Goal: Feedback & Contribution: Contribute content

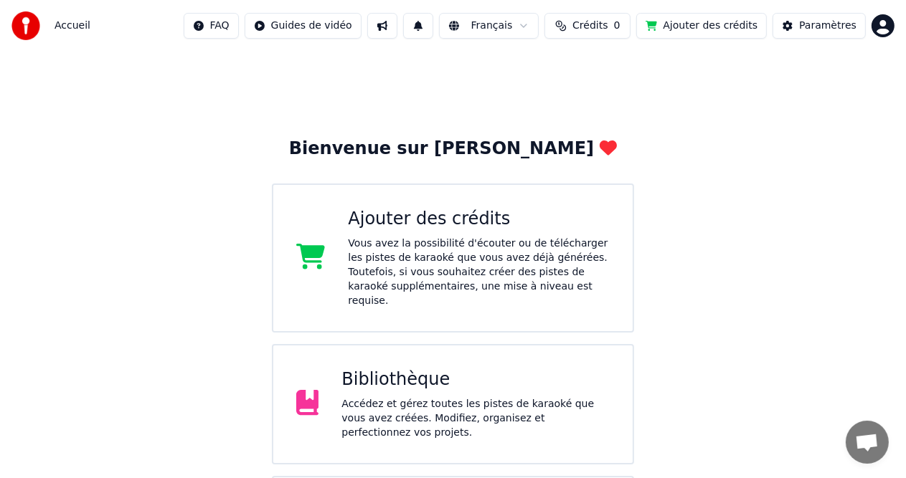
click at [434, 407] on div "Accédez et gérez toutes les pistes de karaoké que vous avez créées. Modifiez, o…" at bounding box center [475, 418] width 268 height 43
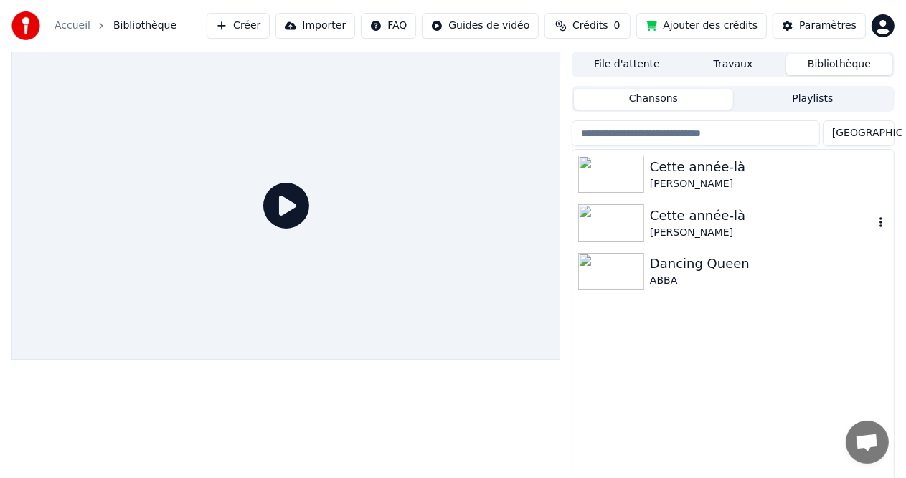
click at [628, 224] on img at bounding box center [611, 222] width 66 height 37
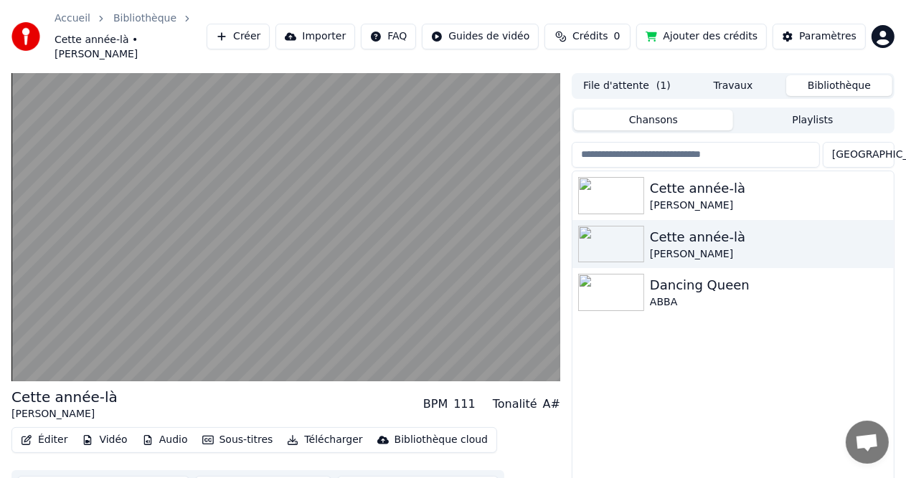
click at [238, 430] on button "Sous-titres" at bounding box center [238, 440] width 82 height 20
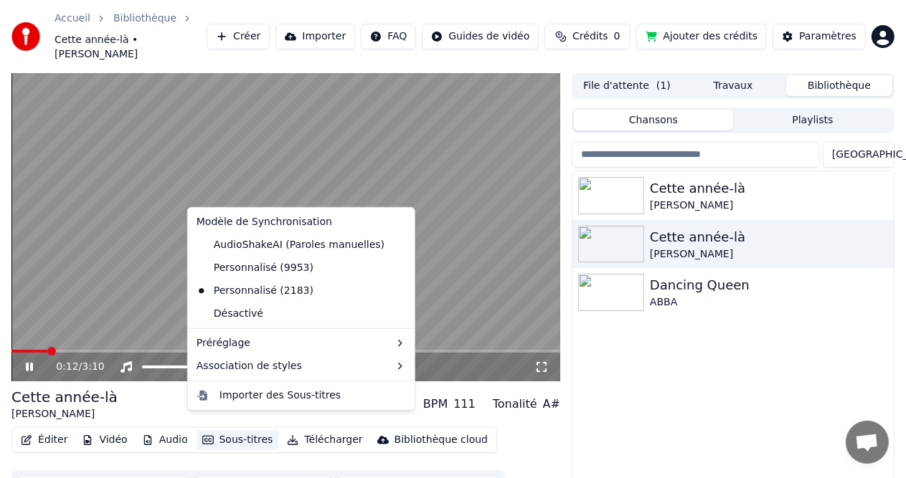
click at [702, 350] on div "Cette année-là [PERSON_NAME] Cette année-là [PERSON_NAME] Dancing Queen ABBA" at bounding box center [732, 349] width 321 height 357
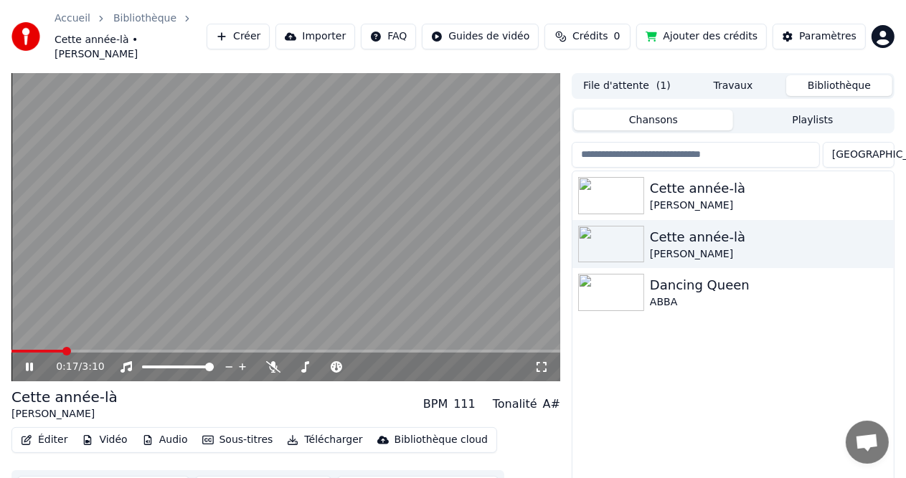
click at [46, 430] on button "Éditer" at bounding box center [44, 440] width 58 height 20
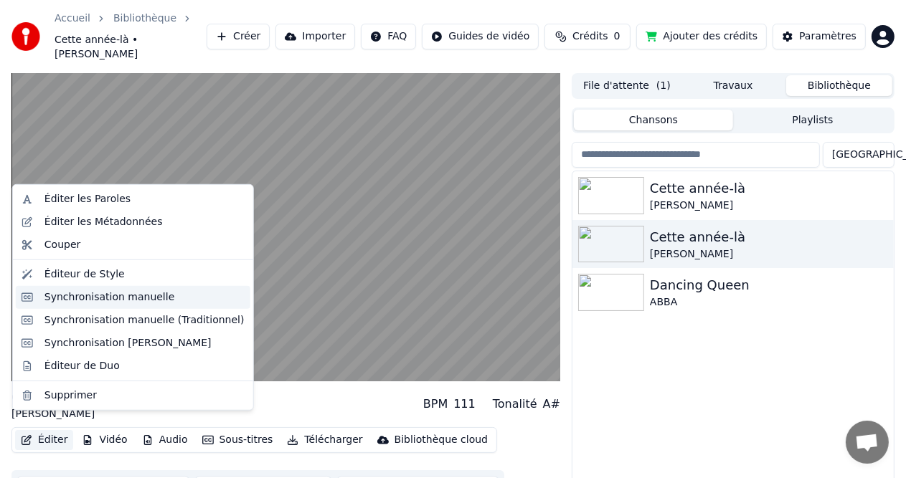
click at [98, 303] on div "Synchronisation manuelle" at bounding box center [109, 297] width 131 height 14
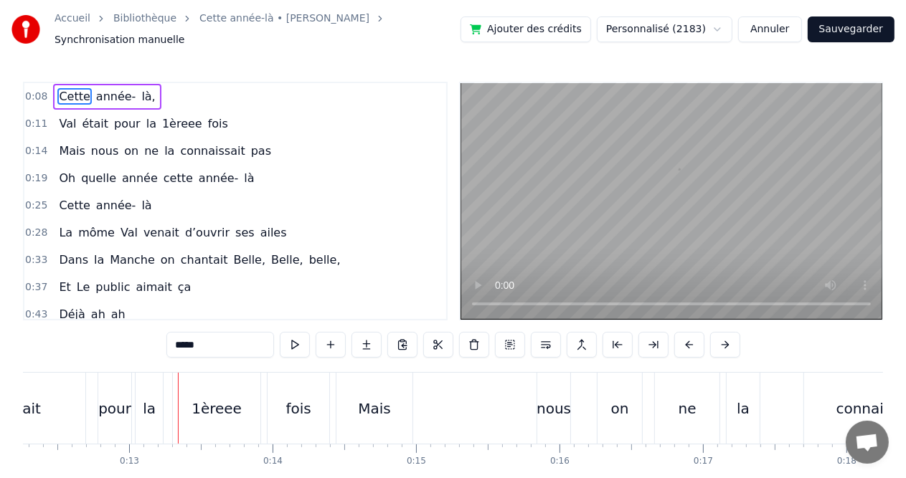
scroll to position [0, 1842]
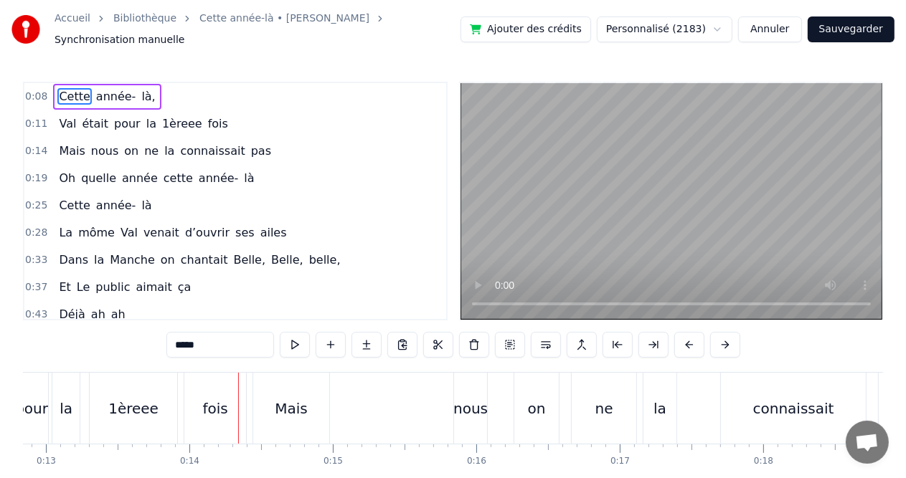
click at [278, 405] on div "Mais" at bounding box center [291, 409] width 33 height 22
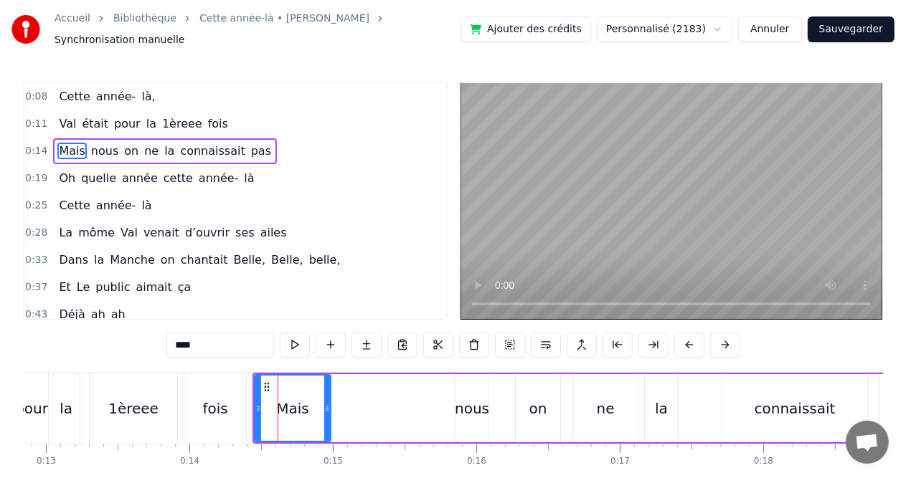
click at [328, 410] on circle at bounding box center [328, 410] width 1 height 1
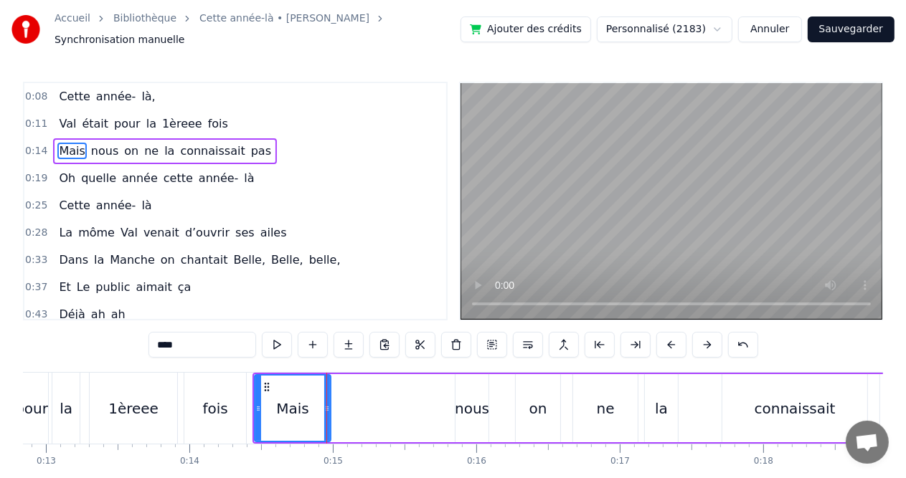
scroll to position [0, 1871]
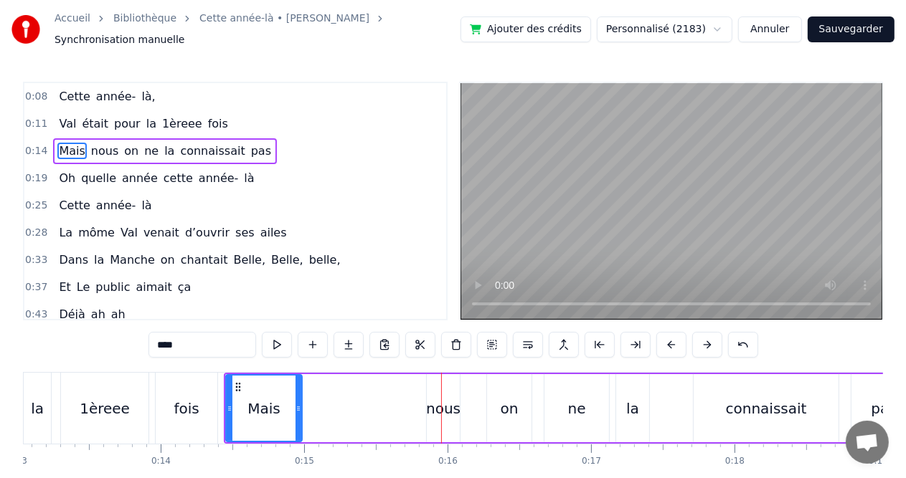
click at [298, 403] on icon at bounding box center [299, 408] width 6 height 11
drag, startPoint x: 227, startPoint y: 402, endPoint x: 247, endPoint y: 403, distance: 20.1
click at [247, 403] on icon at bounding box center [250, 408] width 6 height 11
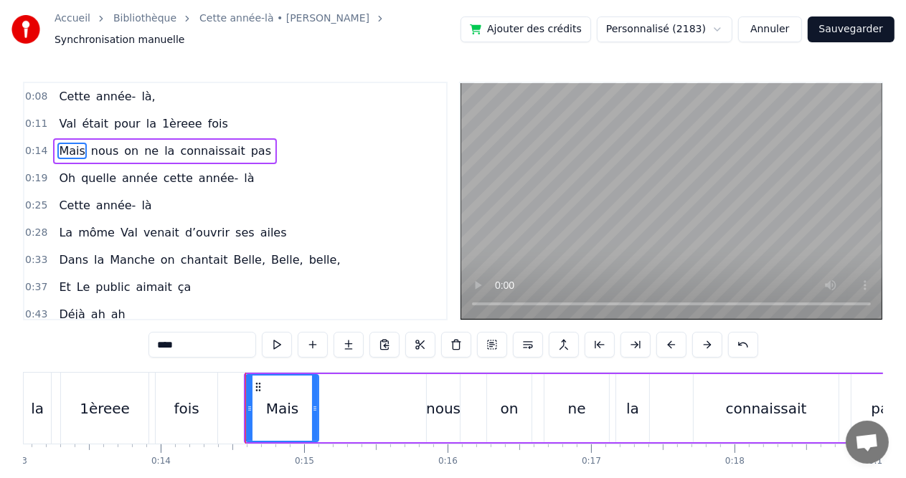
drag, startPoint x: 297, startPoint y: 401, endPoint x: 314, endPoint y: 402, distance: 17.2
click at [314, 403] on icon at bounding box center [315, 408] width 6 height 11
drag, startPoint x: 314, startPoint y: 402, endPoint x: 281, endPoint y: 402, distance: 33.0
click at [281, 403] on icon at bounding box center [283, 408] width 6 height 11
drag, startPoint x: 249, startPoint y: 402, endPoint x: 241, endPoint y: 402, distance: 7.9
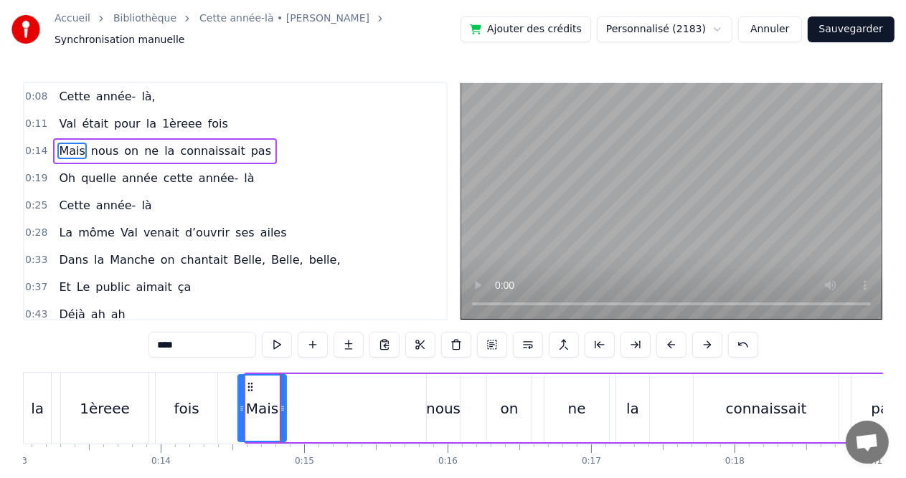
click at [241, 403] on icon at bounding box center [242, 408] width 6 height 11
click at [184, 407] on div "fois" at bounding box center [186, 409] width 25 height 22
type input "****"
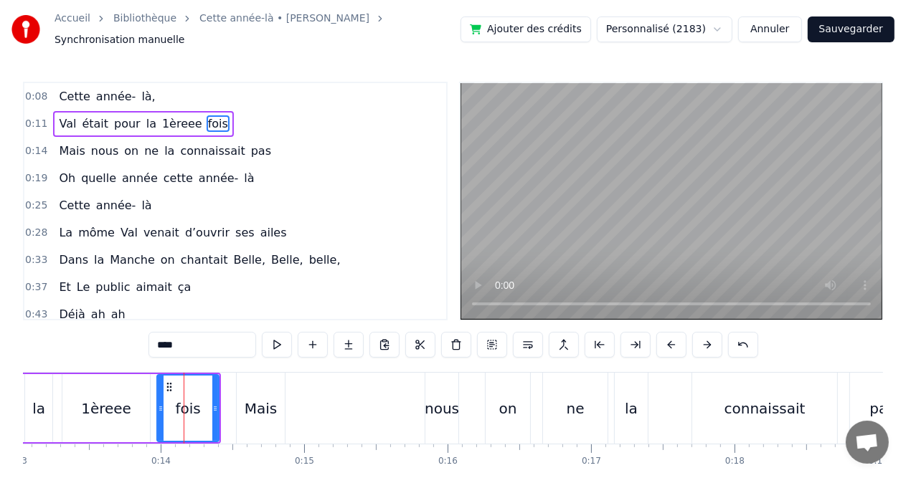
drag, startPoint x: 184, startPoint y: 410, endPoint x: 201, endPoint y: 410, distance: 17.2
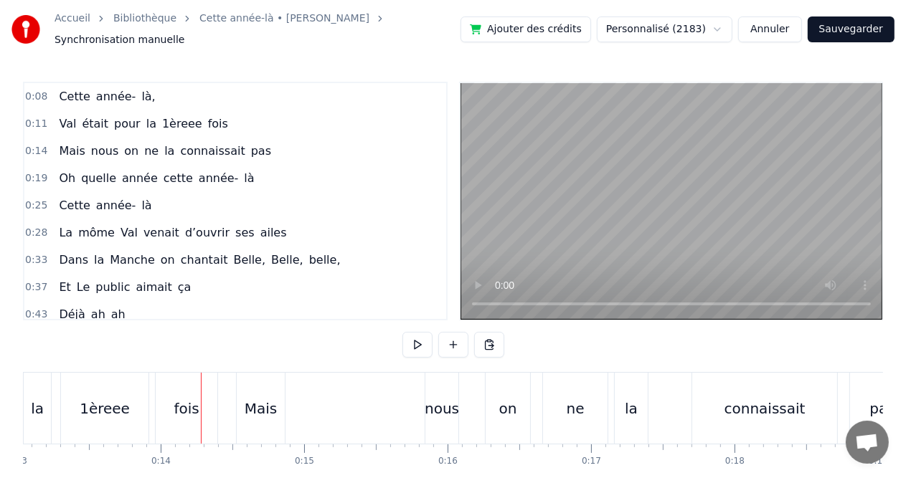
click at [199, 410] on div "fois" at bounding box center [187, 408] width 62 height 71
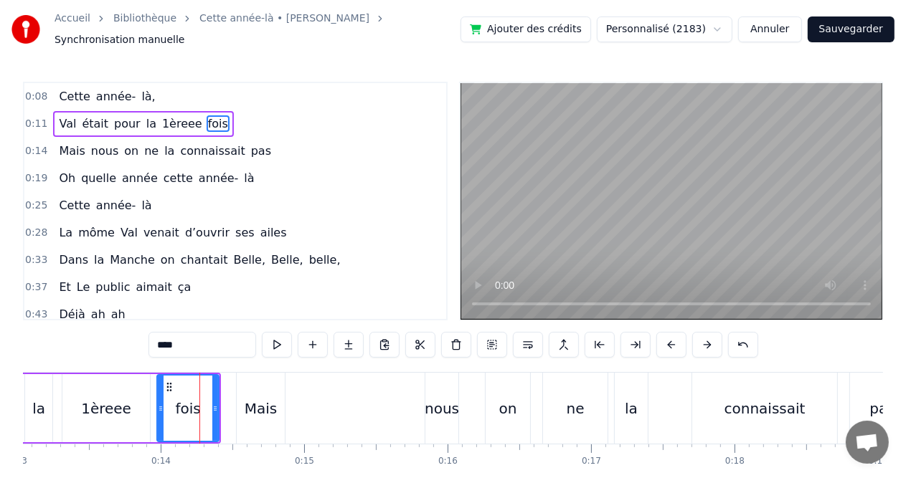
click at [199, 410] on div at bounding box center [199, 408] width 1 height 71
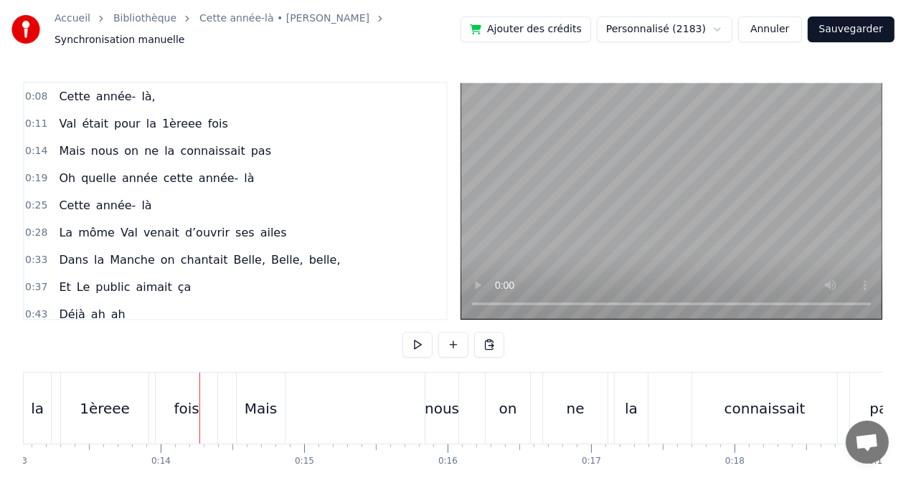
click at [199, 410] on div at bounding box center [199, 408] width 1 height 71
click at [198, 410] on div "fois" at bounding box center [187, 408] width 62 height 71
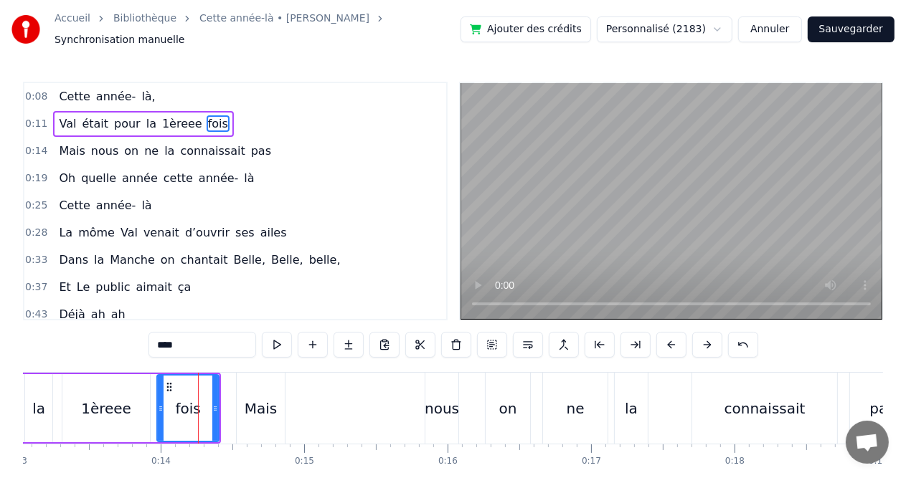
click at [199, 407] on div "fois" at bounding box center [188, 408] width 60 height 65
drag, startPoint x: 199, startPoint y: 407, endPoint x: 169, endPoint y: 410, distance: 29.5
click at [169, 410] on div "fois" at bounding box center [188, 408] width 60 height 65
click at [166, 407] on div "fois" at bounding box center [188, 408] width 60 height 65
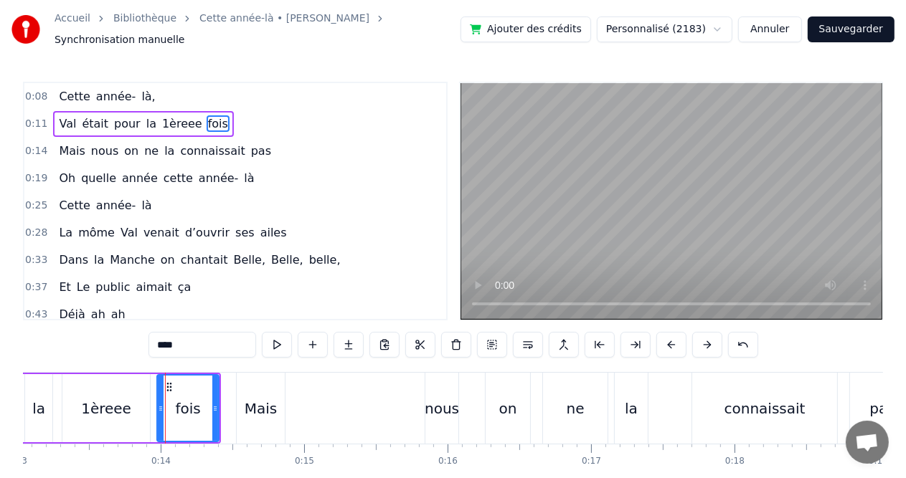
click at [215, 404] on icon at bounding box center [215, 408] width 6 height 11
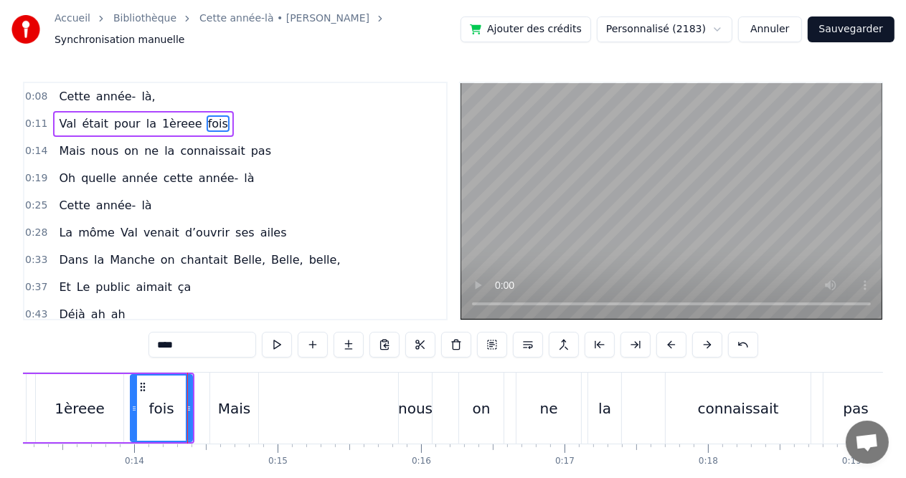
scroll to position [0, 1899]
click at [184, 403] on icon at bounding box center [187, 408] width 6 height 11
drag, startPoint x: 184, startPoint y: 400, endPoint x: 204, endPoint y: 400, distance: 19.4
click at [204, 403] on icon at bounding box center [206, 408] width 6 height 11
click at [207, 399] on div "Mais" at bounding box center [231, 408] width 49 height 71
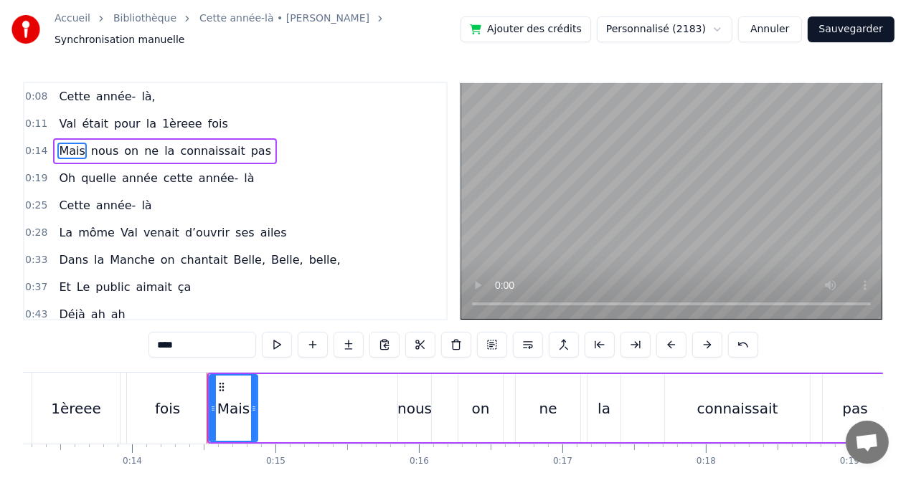
click at [183, 402] on div "fois" at bounding box center [167, 408] width 81 height 71
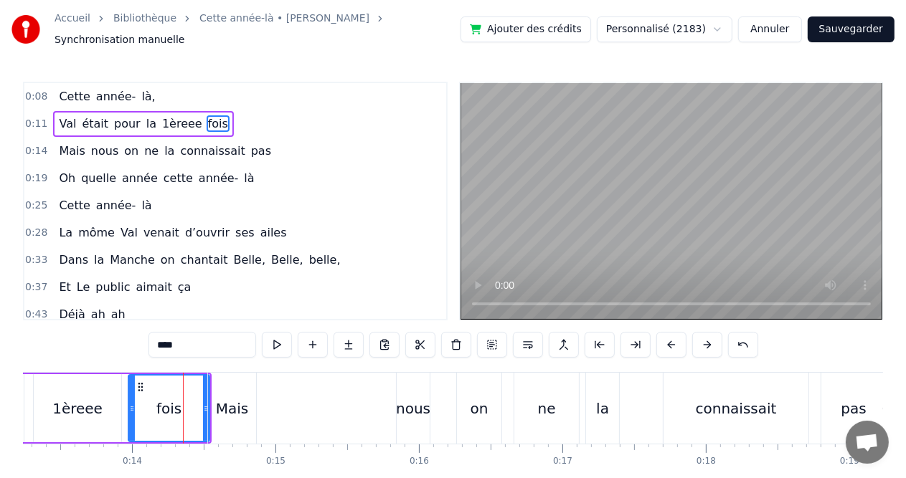
type input "****"
click at [183, 402] on div at bounding box center [183, 408] width 1 height 71
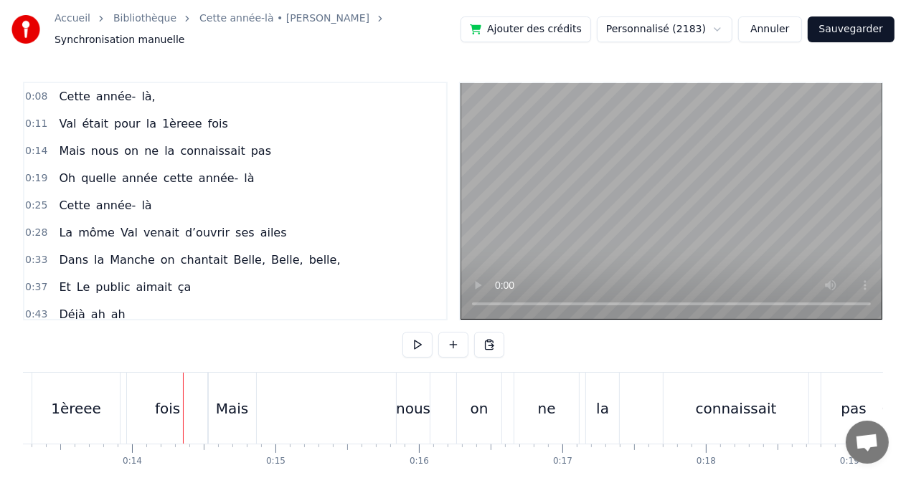
click at [183, 402] on div at bounding box center [183, 408] width 1 height 71
click at [174, 402] on div "fois" at bounding box center [167, 409] width 25 height 22
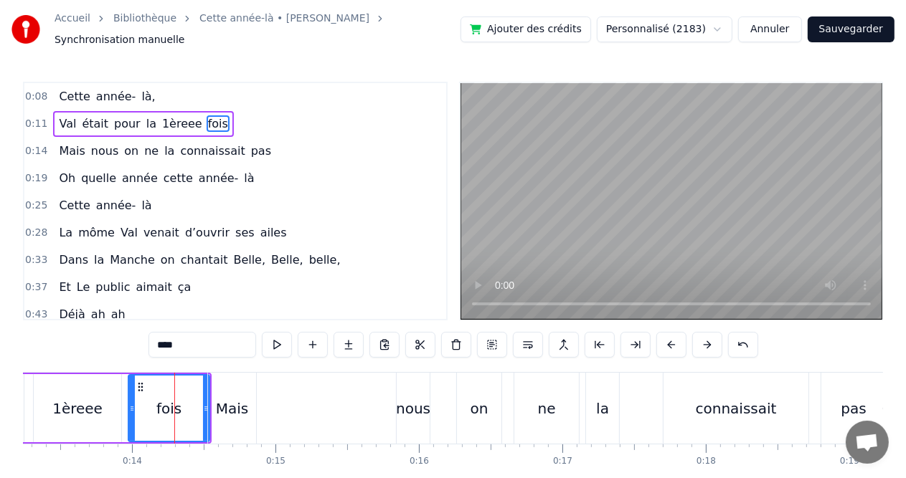
click at [174, 402] on div at bounding box center [174, 408] width 1 height 71
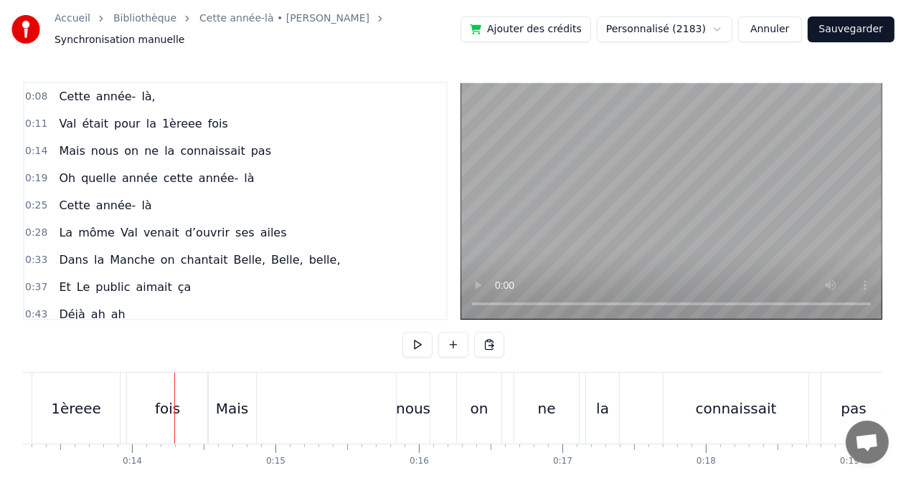
click at [143, 399] on div "fois" at bounding box center [167, 408] width 81 height 71
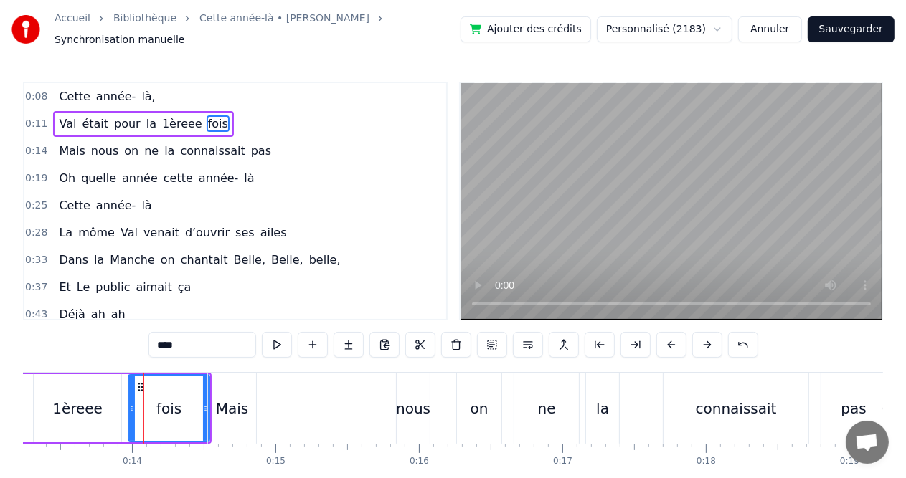
click at [137, 382] on icon at bounding box center [140, 387] width 11 height 11
click at [142, 382] on icon at bounding box center [140, 387] width 11 height 11
click at [137, 382] on icon at bounding box center [140, 387] width 11 height 11
click at [206, 403] on icon at bounding box center [206, 408] width 6 height 11
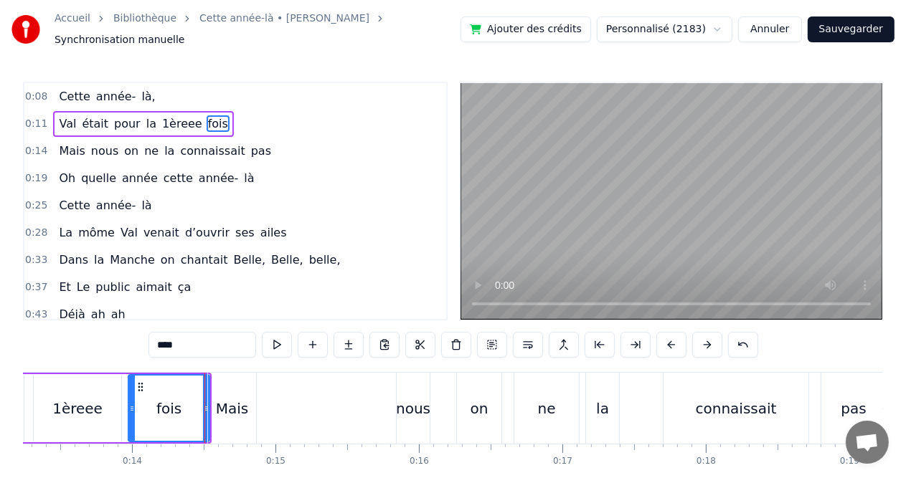
scroll to position [0, 1928]
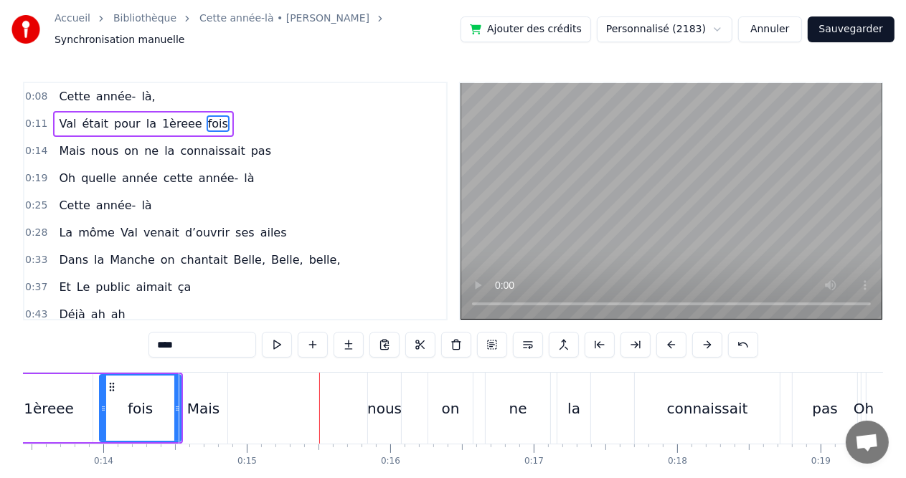
click at [110, 382] on icon at bounding box center [111, 387] width 11 height 11
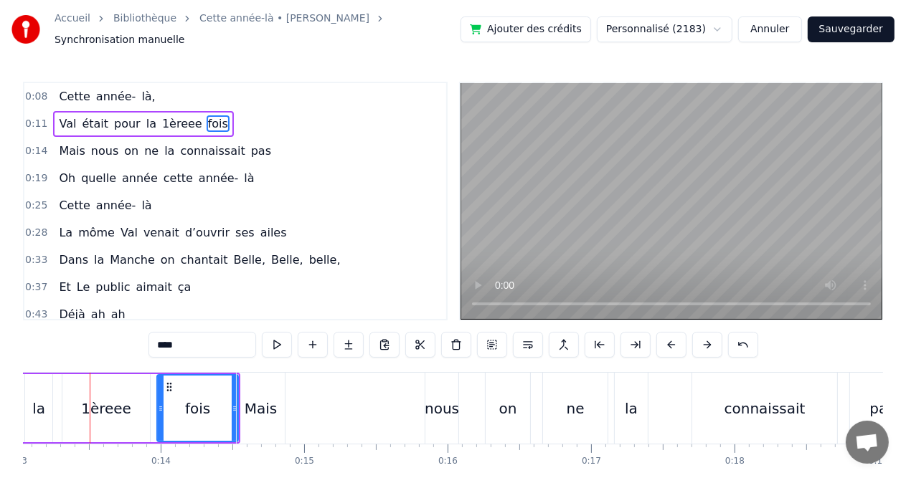
scroll to position [0, 1865]
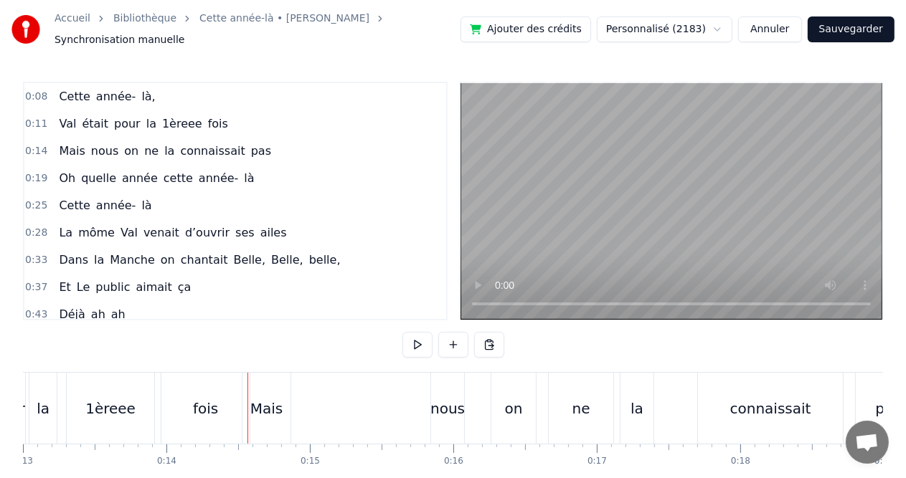
click at [258, 404] on div "Mais" at bounding box center [266, 409] width 33 height 22
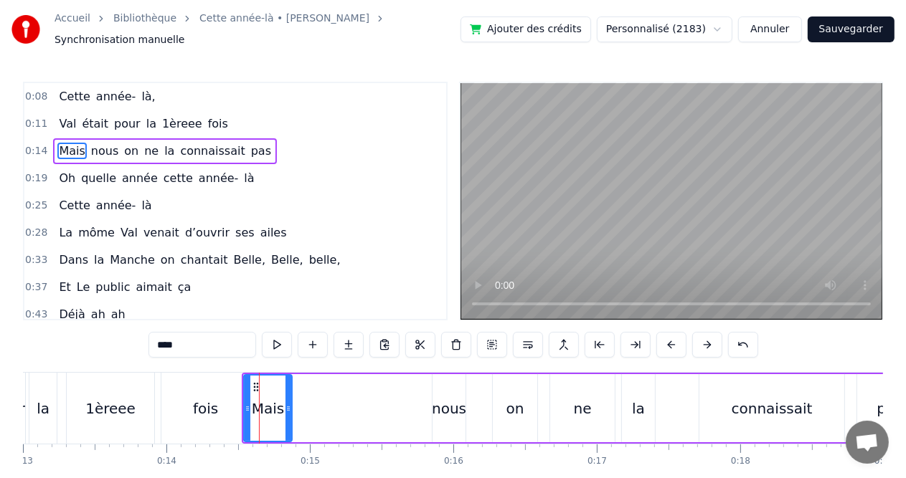
click at [288, 403] on icon at bounding box center [288, 408] width 6 height 11
click at [261, 400] on div "Mais" at bounding box center [268, 409] width 33 height 22
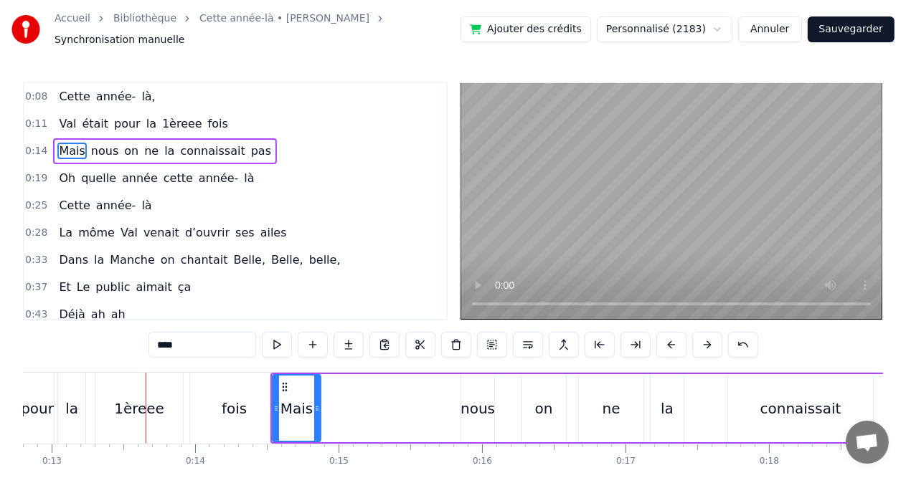
click at [289, 400] on div "Mais" at bounding box center [296, 409] width 33 height 22
click at [316, 407] on circle at bounding box center [316, 407] width 1 height 1
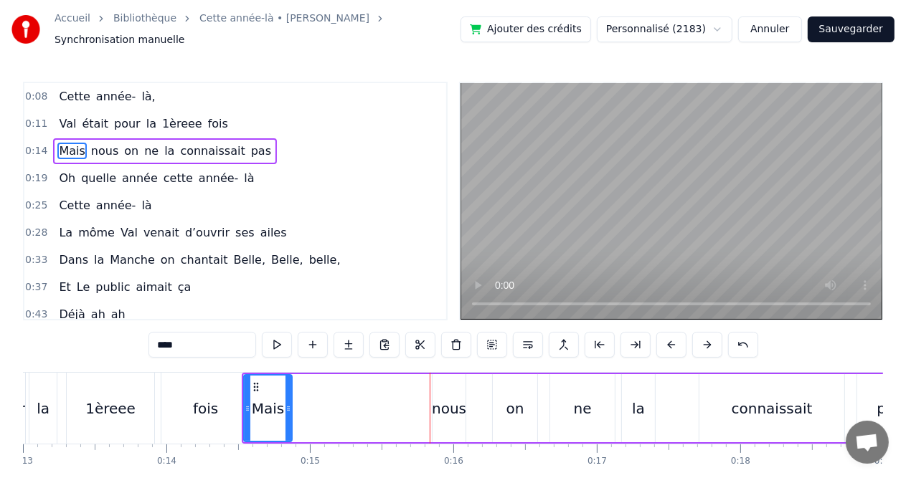
click at [209, 399] on div "fois" at bounding box center [205, 409] width 25 height 22
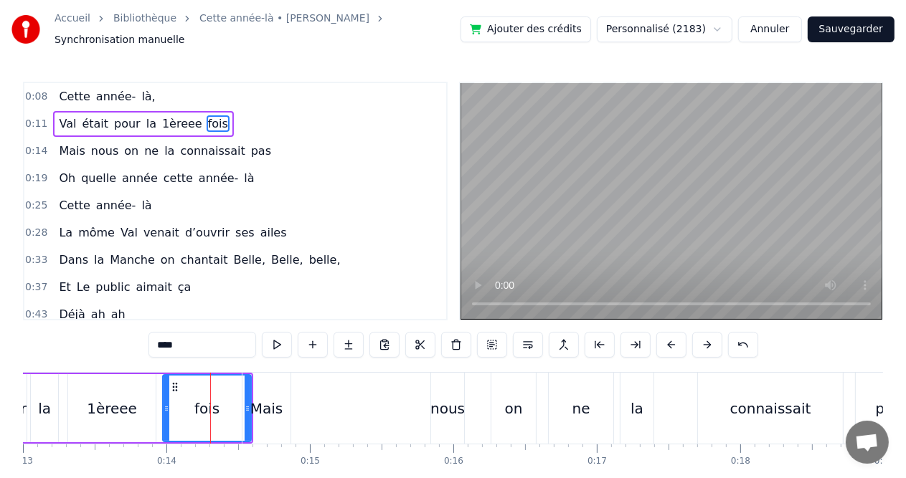
click at [207, 398] on div "fois" at bounding box center [206, 409] width 25 height 22
click at [164, 403] on icon at bounding box center [167, 408] width 6 height 11
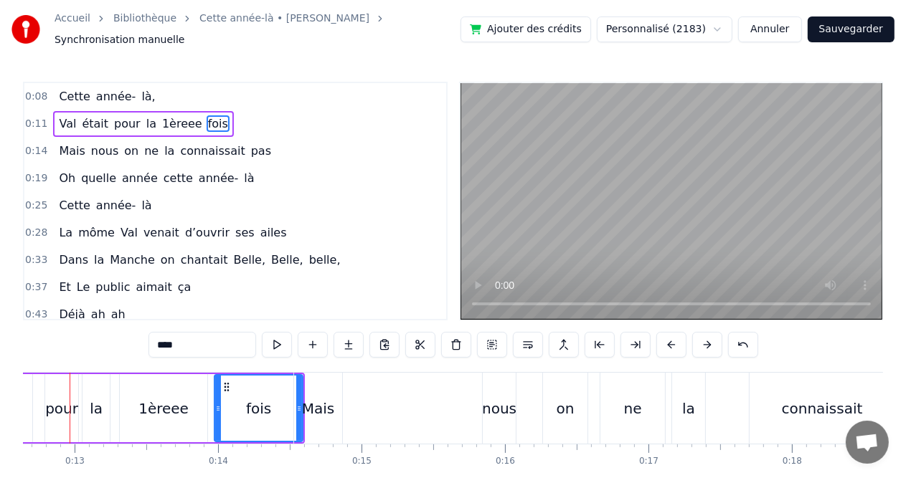
scroll to position [0, 1816]
click at [169, 410] on div "1èreee" at bounding box center [161, 409] width 50 height 22
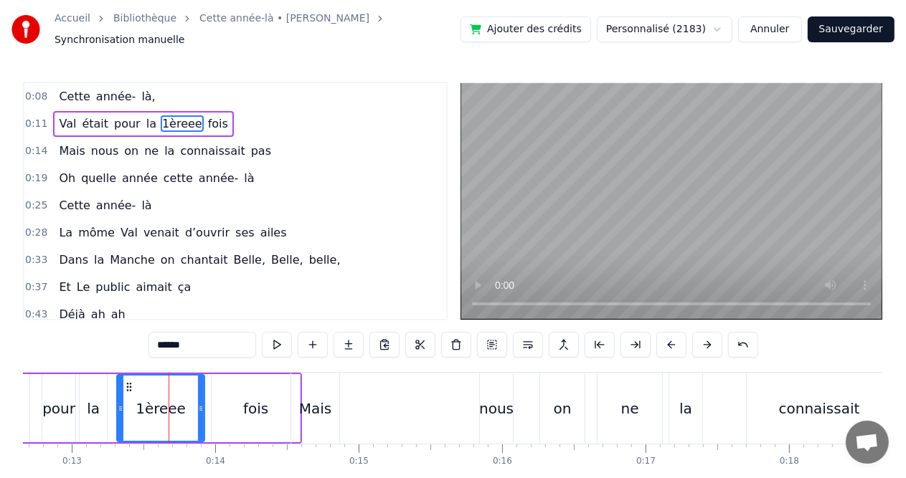
click at [227, 404] on div "fois" at bounding box center [256, 408] width 88 height 68
type input "****"
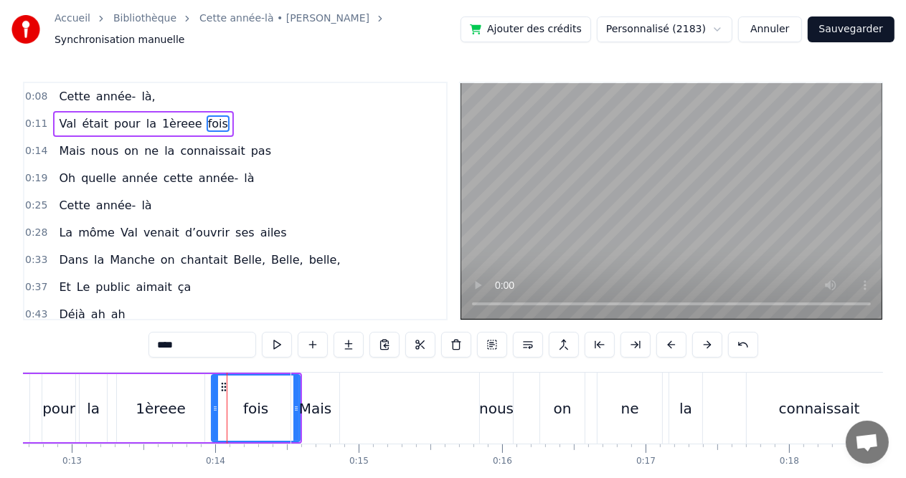
click at [227, 404] on div "fois" at bounding box center [255, 408] width 87 height 65
click at [228, 404] on div "fois" at bounding box center [255, 408] width 87 height 65
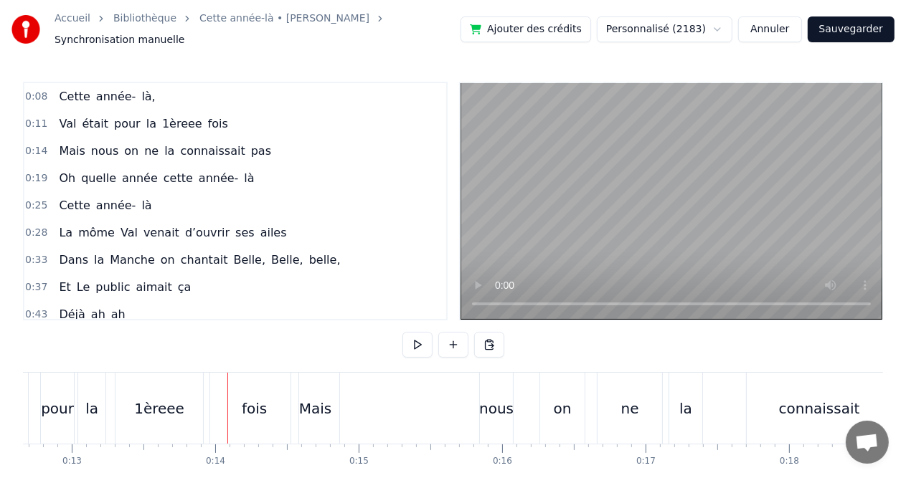
click at [227, 403] on div at bounding box center [227, 408] width 1 height 71
click at [227, 389] on div "fois" at bounding box center [254, 408] width 88 height 71
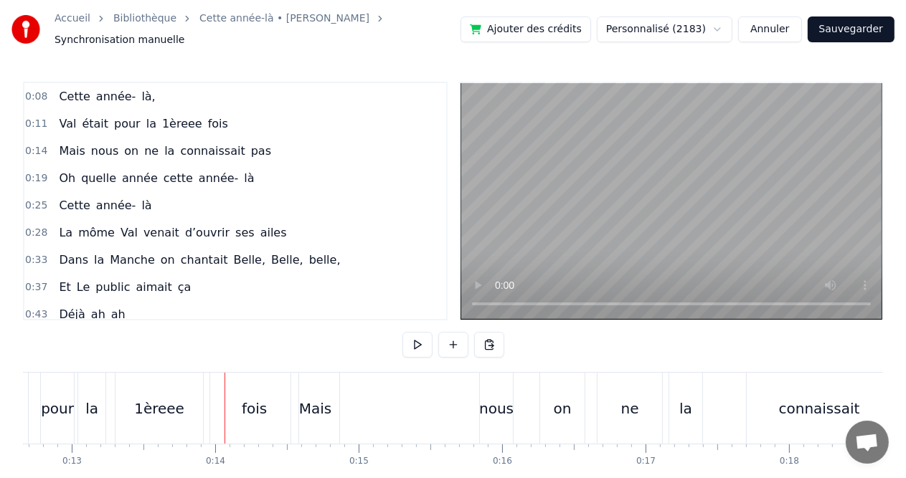
click at [323, 401] on div "Mais" at bounding box center [315, 409] width 33 height 22
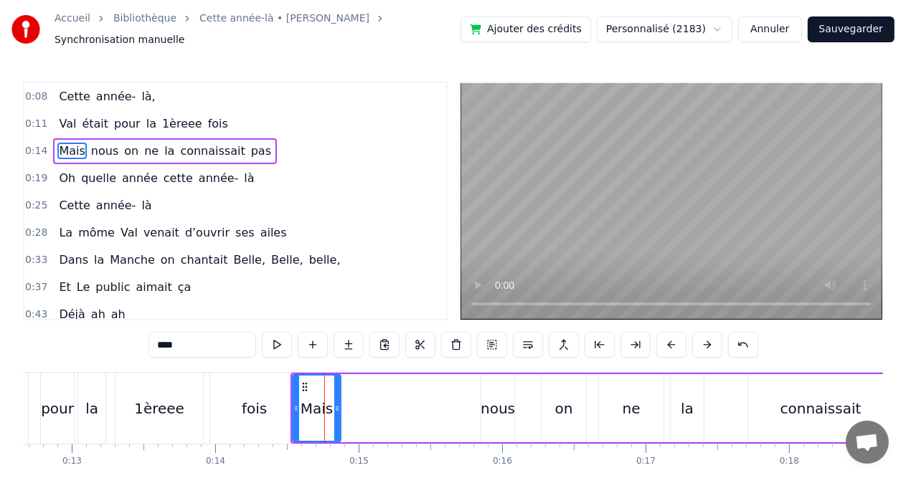
click at [321, 390] on div "Mais" at bounding box center [316, 408] width 47 height 65
drag, startPoint x: 321, startPoint y: 390, endPoint x: 310, endPoint y: 390, distance: 11.5
click at [310, 390] on div "Mais" at bounding box center [316, 408] width 47 height 65
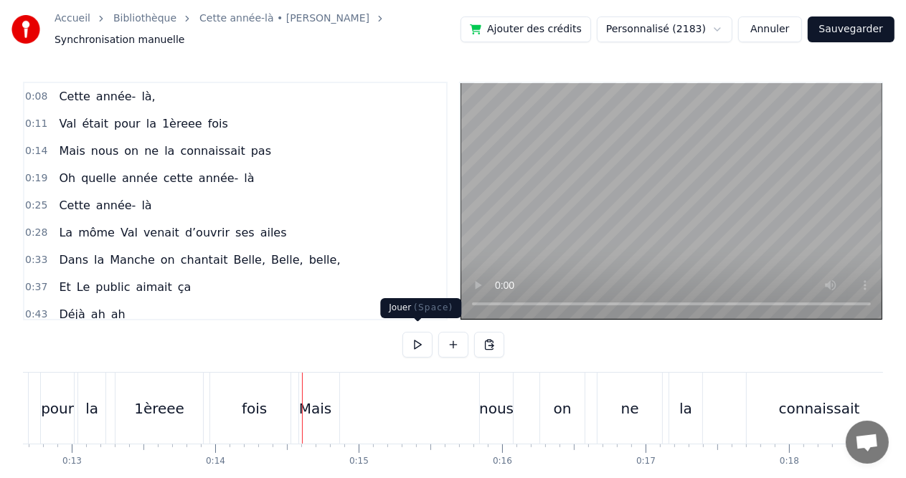
click at [421, 343] on button at bounding box center [417, 345] width 30 height 26
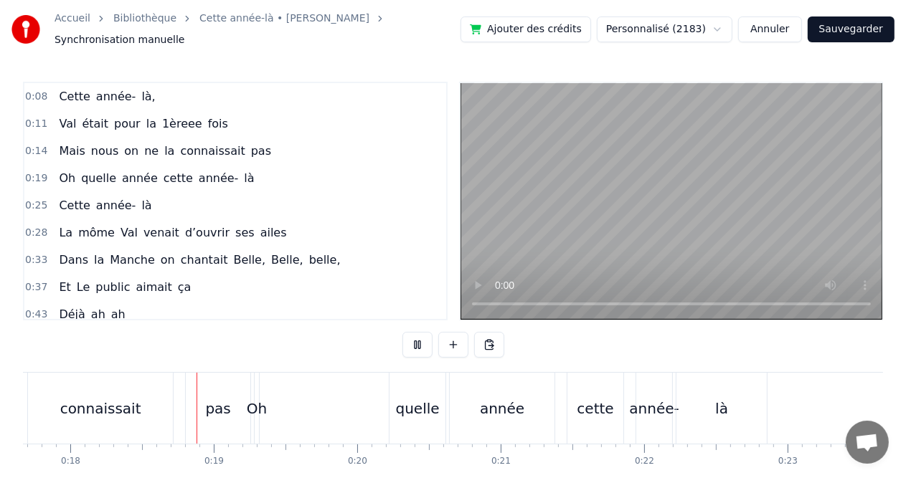
scroll to position [0, 2536]
click at [154, 399] on div "connaissait" at bounding box center [99, 408] width 145 height 71
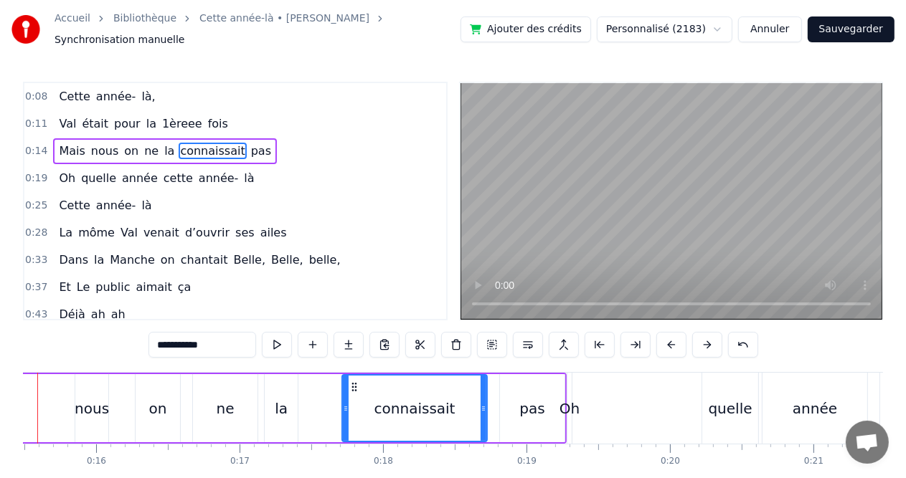
scroll to position [0, 2164]
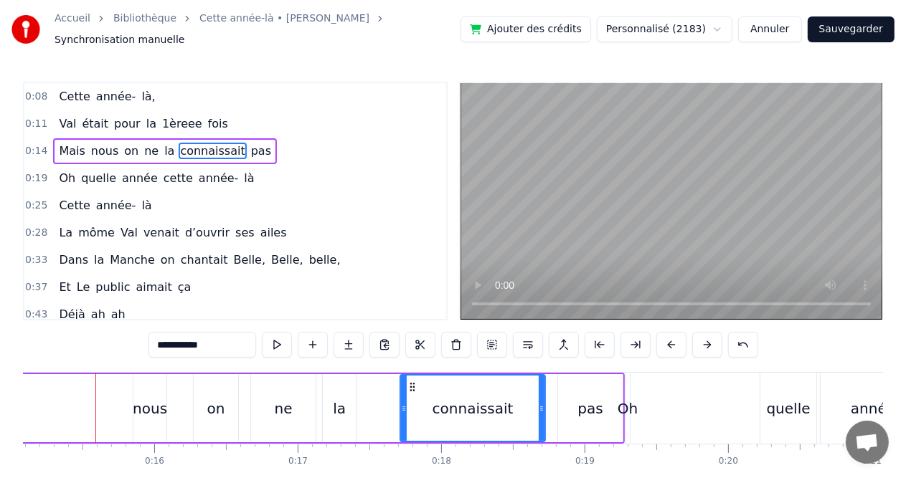
click at [93, 398] on div "Mais nous on ne la connaissait pas" at bounding box center [284, 408] width 682 height 71
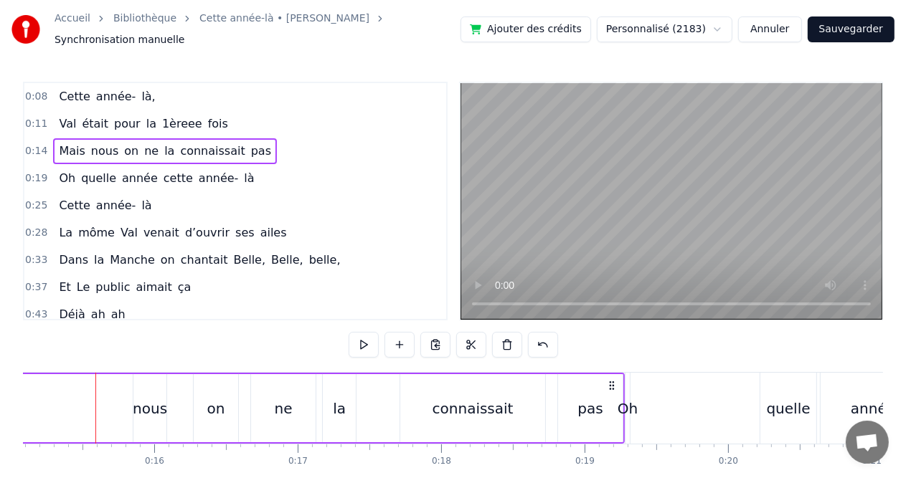
scroll to position [0, 2163]
drag, startPoint x: 93, startPoint y: 398, endPoint x: 112, endPoint y: 400, distance: 18.7
click at [112, 400] on div "Mais nous on ne la connaissait pas" at bounding box center [285, 408] width 682 height 71
click at [113, 400] on div "Mais nous on ne la connaissait pas" at bounding box center [285, 408] width 682 height 71
click at [49, 402] on div "Mais nous on ne la connaissait pas" at bounding box center [285, 408] width 682 height 71
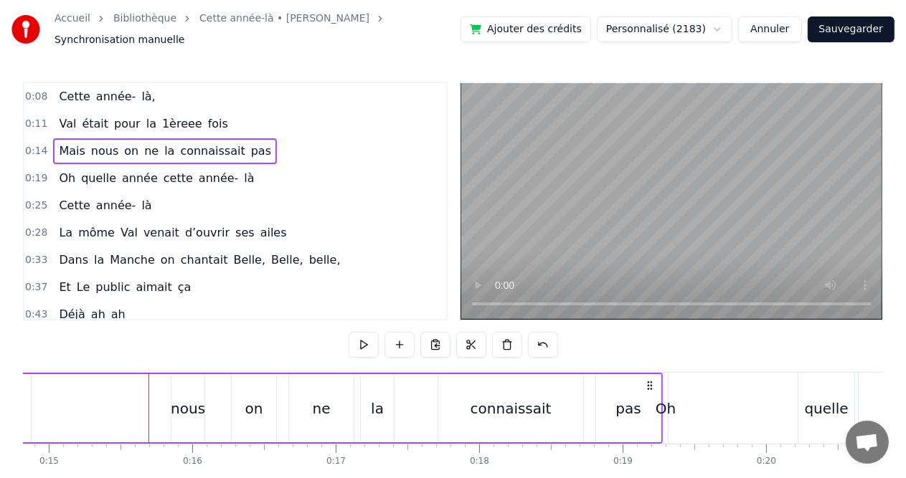
scroll to position [0, 2117]
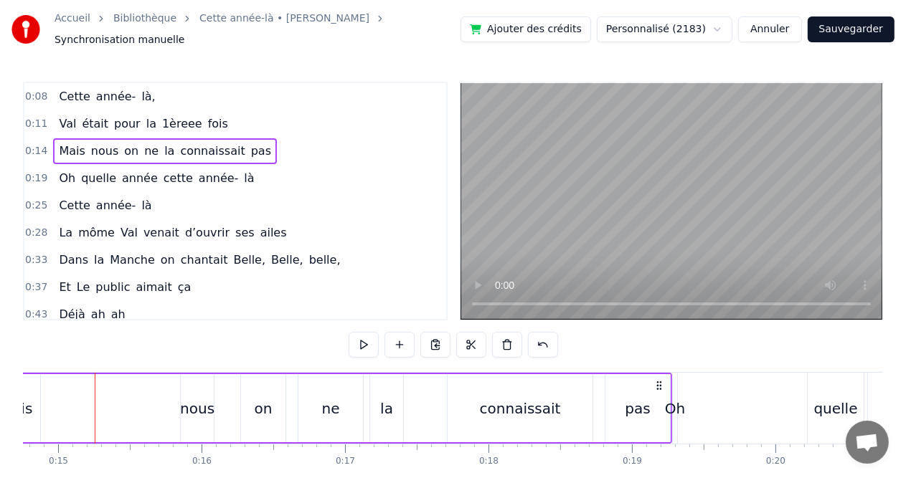
click at [98, 402] on div "Mais nous on ne la connaissait pas" at bounding box center [331, 408] width 682 height 71
click at [95, 402] on div "Mais nous on ne la connaissait pas" at bounding box center [331, 408] width 682 height 71
drag, startPoint x: 95, startPoint y: 402, endPoint x: 79, endPoint y: 402, distance: 16.5
click at [79, 402] on div "Mais nous on ne la connaissait pas" at bounding box center [331, 408] width 682 height 71
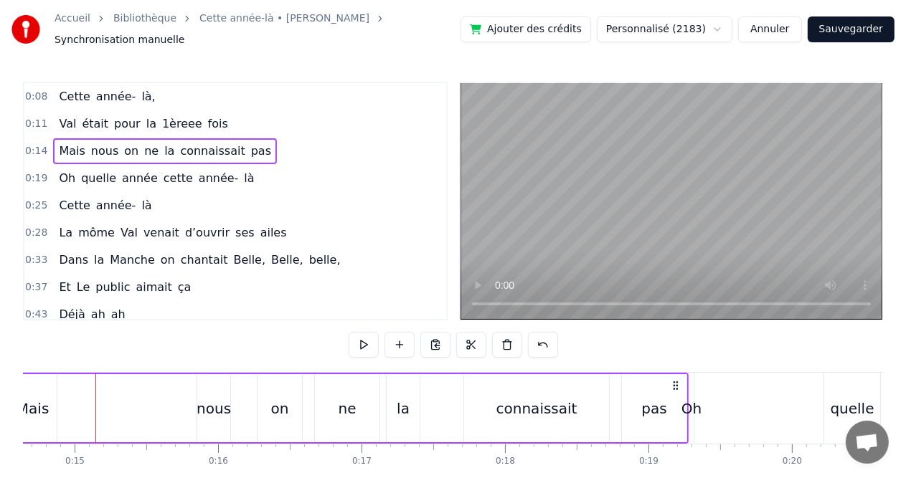
click at [43, 403] on div "Mais" at bounding box center [32, 409] width 33 height 22
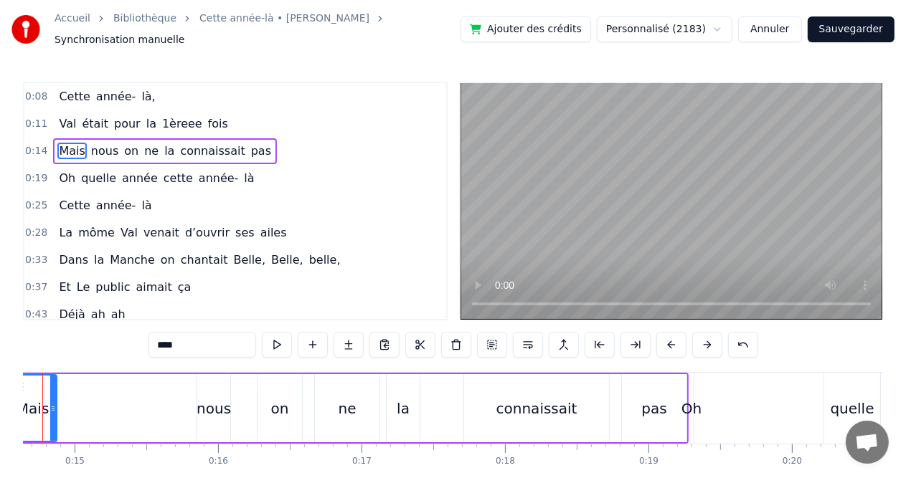
scroll to position [0, 2048]
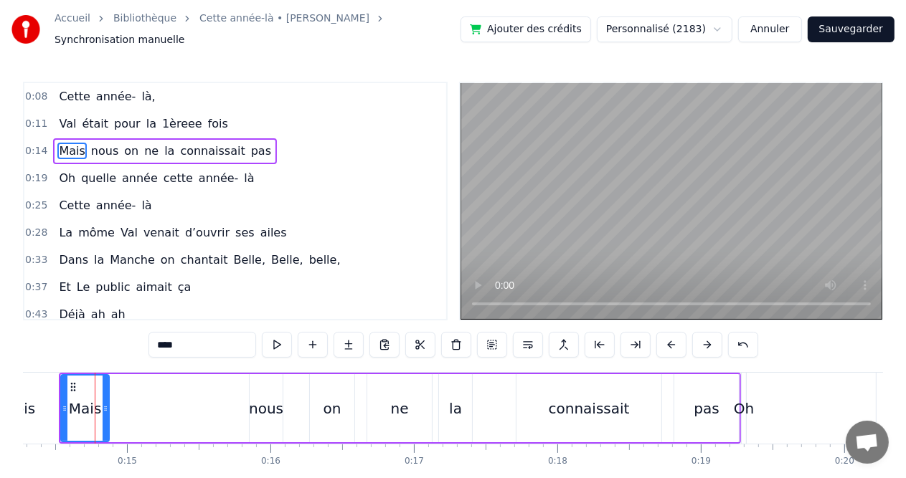
click at [141, 406] on div "Mais nous on ne la connaissait pas" at bounding box center [400, 408] width 682 height 71
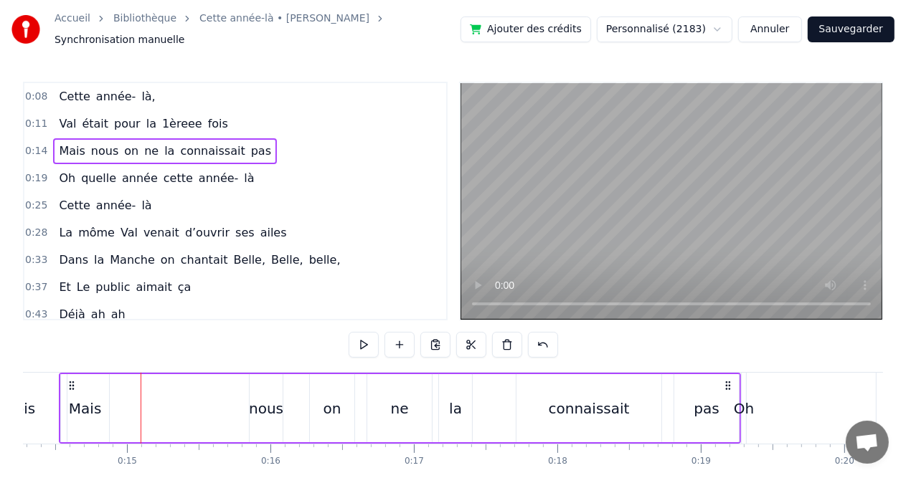
click at [165, 407] on div "Mais nous on ne la connaissait pas" at bounding box center [400, 408] width 682 height 71
click at [241, 404] on div "Mais nous on ne la connaissait pas" at bounding box center [400, 408] width 682 height 71
click at [256, 404] on div "nous" at bounding box center [266, 409] width 34 height 22
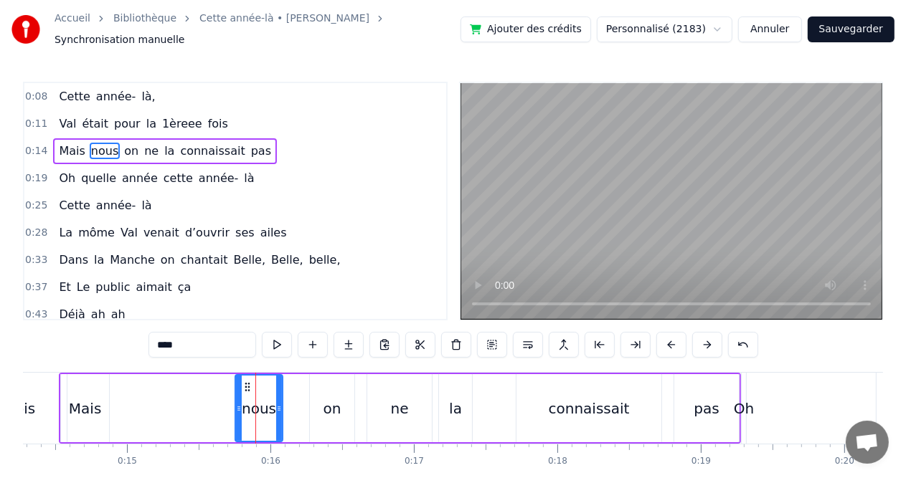
drag, startPoint x: 250, startPoint y: 405, endPoint x: 235, endPoint y: 405, distance: 14.3
click at [236, 405] on icon at bounding box center [239, 408] width 6 height 11
drag, startPoint x: 236, startPoint y: 402, endPoint x: 220, endPoint y: 402, distance: 15.8
click at [222, 403] on icon at bounding box center [225, 408] width 6 height 11
click at [220, 403] on icon at bounding box center [223, 408] width 6 height 11
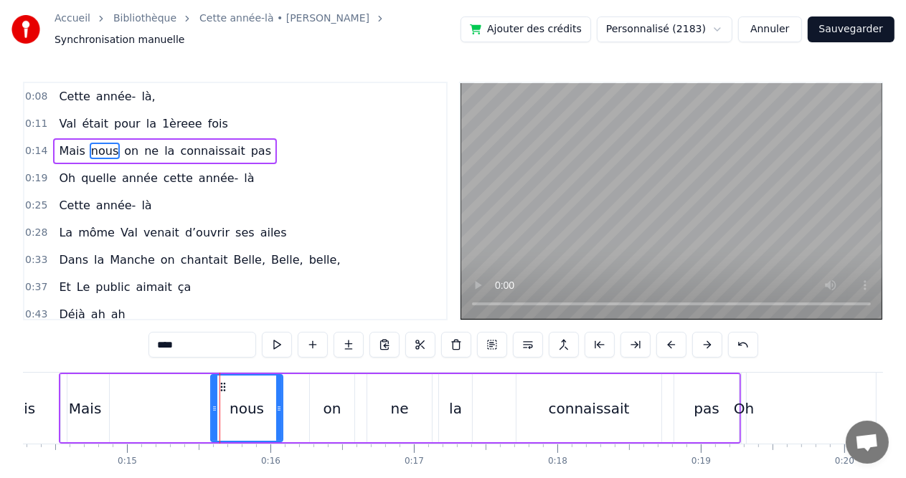
drag, startPoint x: 222, startPoint y: 402, endPoint x: 213, endPoint y: 405, distance: 9.6
click at [213, 405] on icon at bounding box center [215, 408] width 6 height 11
drag, startPoint x: 210, startPoint y: 401, endPoint x: 189, endPoint y: 401, distance: 20.8
click at [190, 403] on icon at bounding box center [193, 408] width 6 height 11
click at [213, 403] on div "nous" at bounding box center [236, 408] width 92 height 65
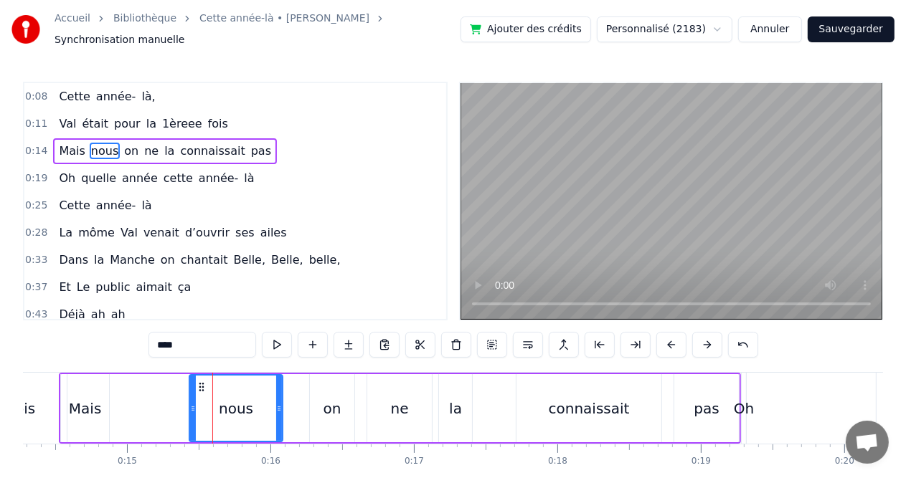
click at [213, 405] on div "nous" at bounding box center [236, 408] width 92 height 65
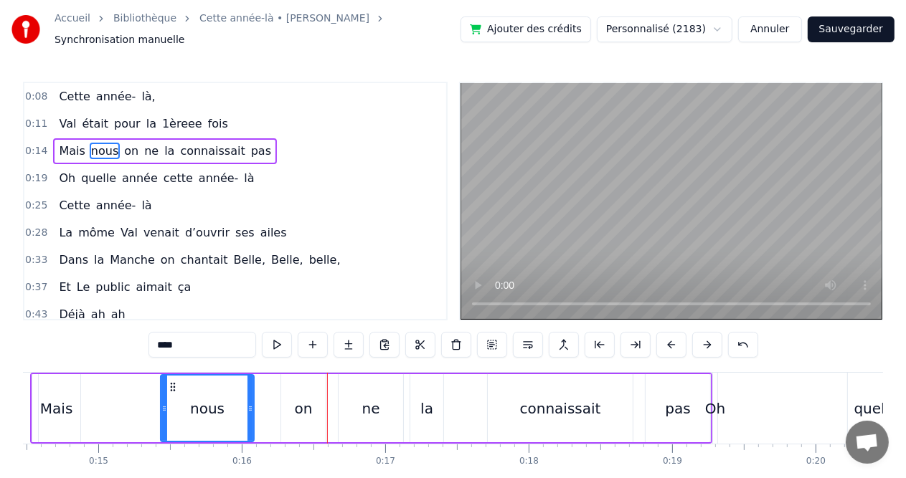
scroll to position [0, 2105]
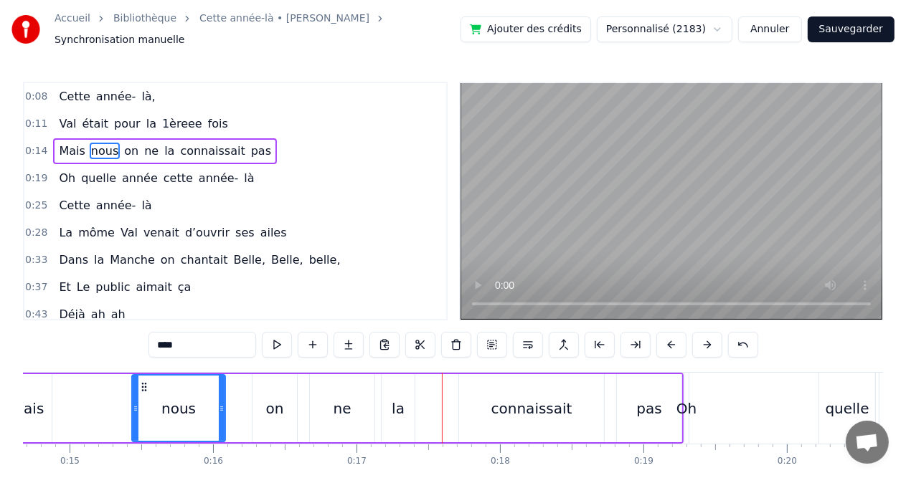
click at [397, 407] on div "la" at bounding box center [398, 409] width 13 height 22
type input "**"
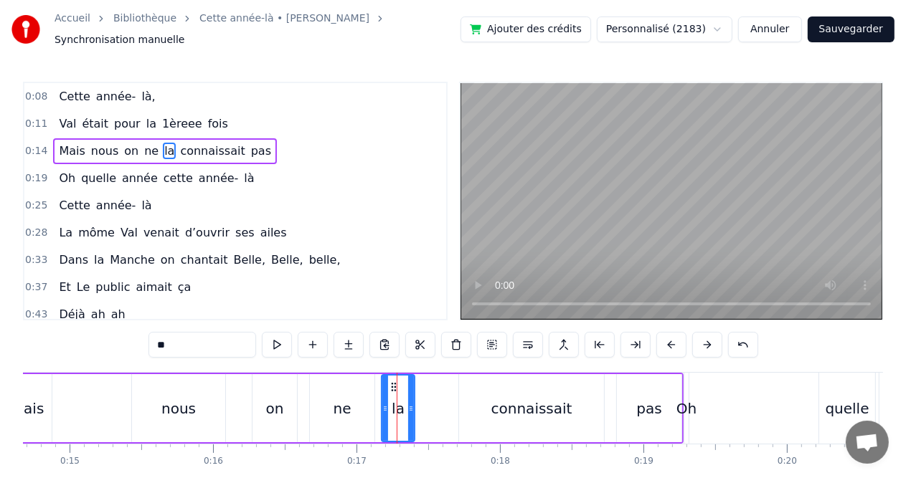
click at [397, 393] on div at bounding box center [397, 408] width 1 height 71
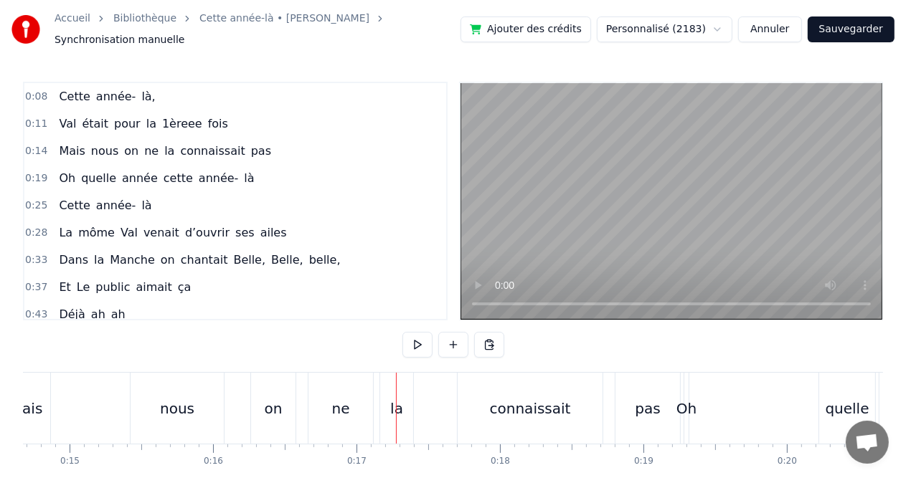
click at [396, 393] on div at bounding box center [396, 408] width 1 height 71
click at [392, 398] on div "la" at bounding box center [396, 409] width 13 height 22
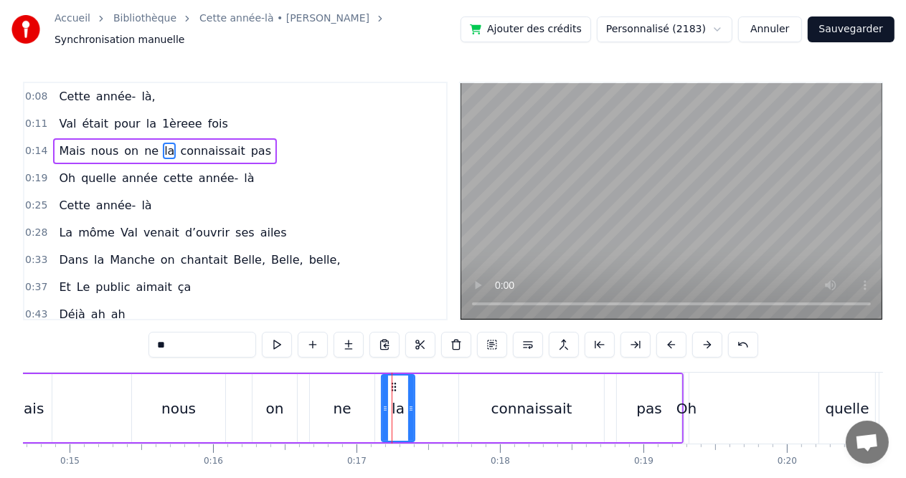
click at [382, 403] on icon at bounding box center [385, 408] width 6 height 11
click at [433, 399] on div "Mais nous on ne la connaissait pas" at bounding box center [342, 408] width 682 height 71
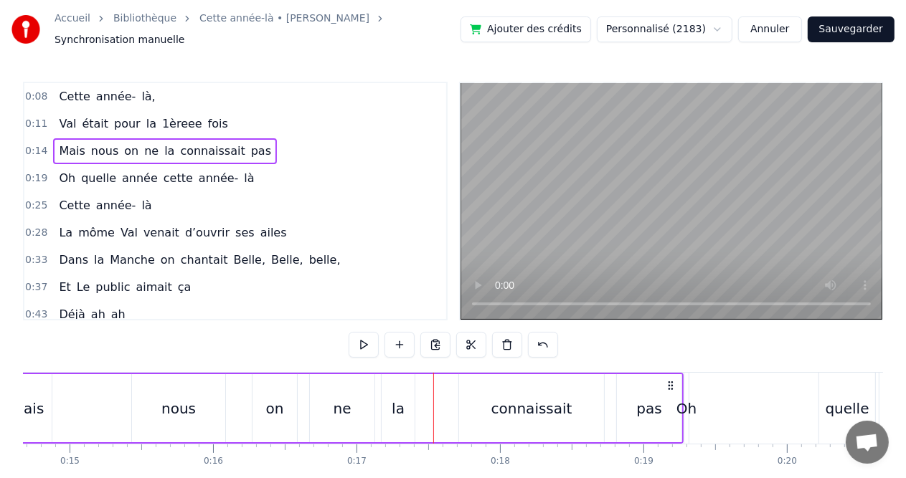
click at [465, 401] on div "connaissait" at bounding box center [531, 408] width 145 height 68
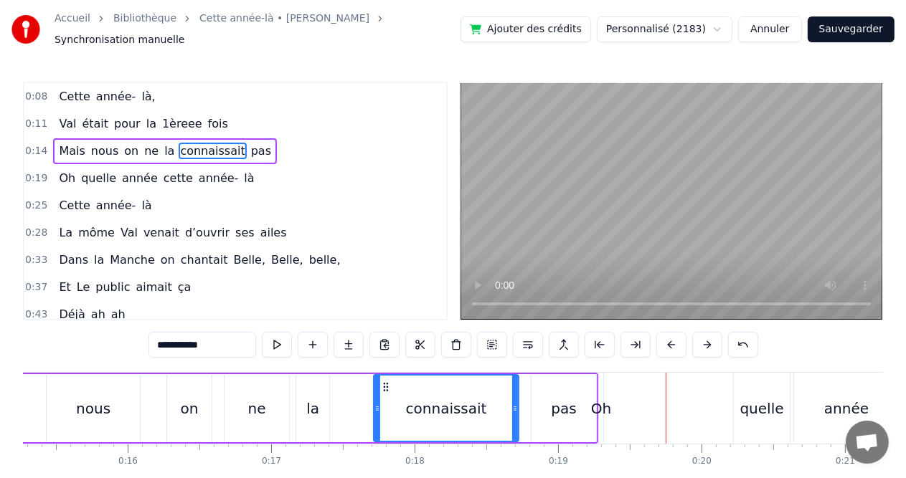
scroll to position [0, 2191]
click at [596, 398] on div "Oh" at bounding box center [600, 409] width 20 height 22
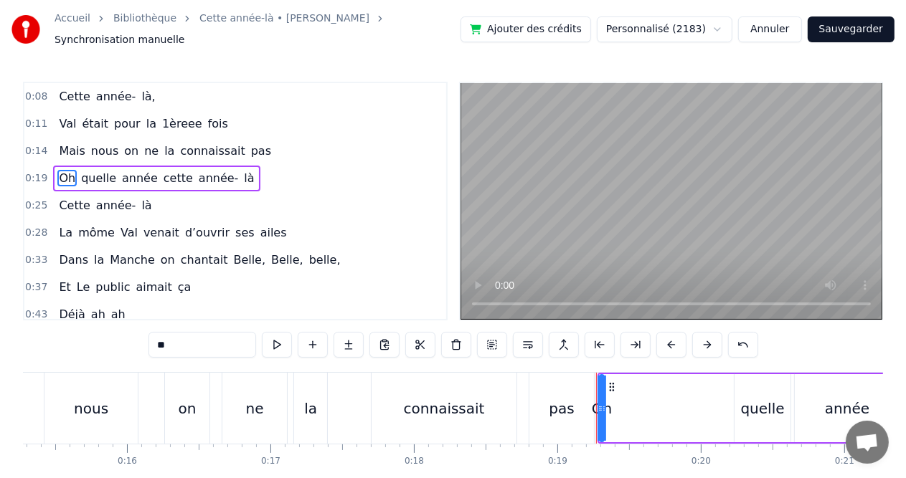
click at [568, 402] on div "pas" at bounding box center [561, 409] width 25 height 22
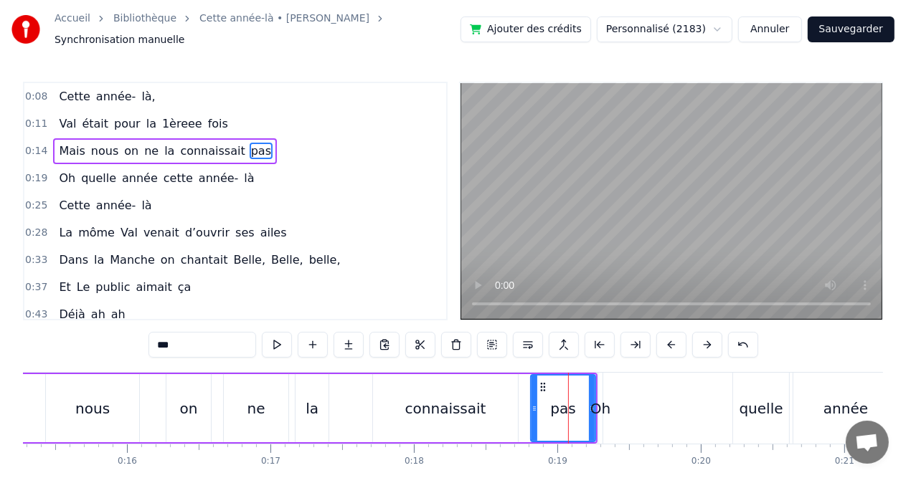
click at [565, 398] on div "pas" at bounding box center [562, 409] width 25 height 22
click at [603, 400] on div "Oh" at bounding box center [600, 409] width 20 height 22
type input "**"
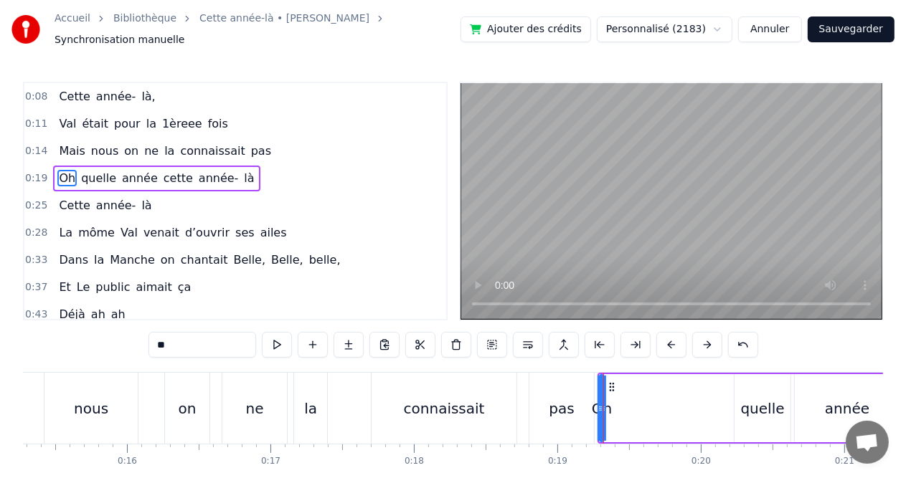
click at [597, 403] on icon at bounding box center [600, 408] width 6 height 11
click at [600, 403] on icon at bounding box center [600, 408] width 6 height 11
click at [605, 403] on icon at bounding box center [606, 408] width 6 height 11
click at [611, 403] on icon at bounding box center [612, 408] width 6 height 11
drag, startPoint x: 611, startPoint y: 403, endPoint x: 627, endPoint y: 403, distance: 15.8
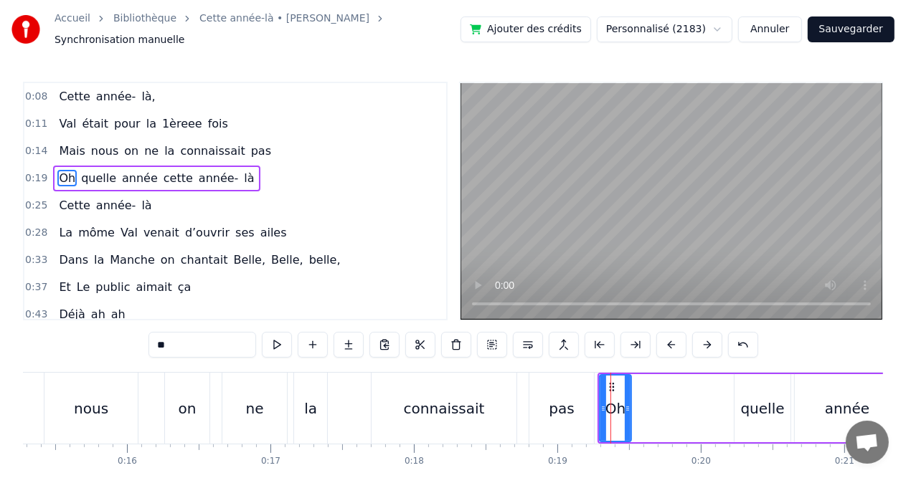
click at [627, 403] on icon at bounding box center [628, 408] width 6 height 11
drag, startPoint x: 627, startPoint y: 403, endPoint x: 582, endPoint y: 405, distance: 45.2
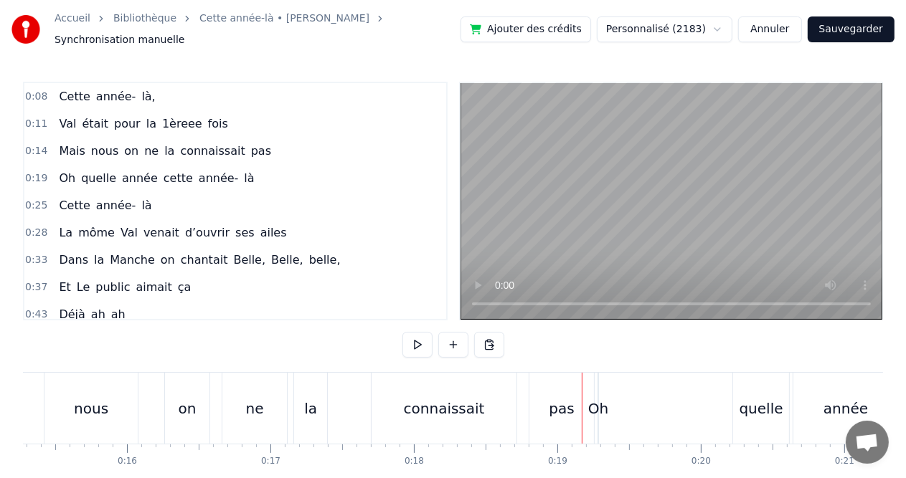
click at [567, 405] on div "pas" at bounding box center [561, 409] width 25 height 22
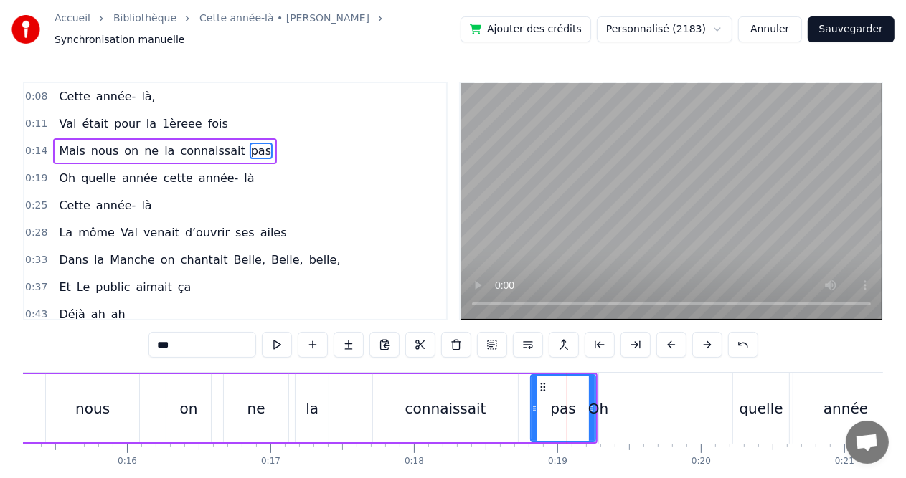
click at [597, 402] on div "Oh" at bounding box center [598, 409] width 20 height 22
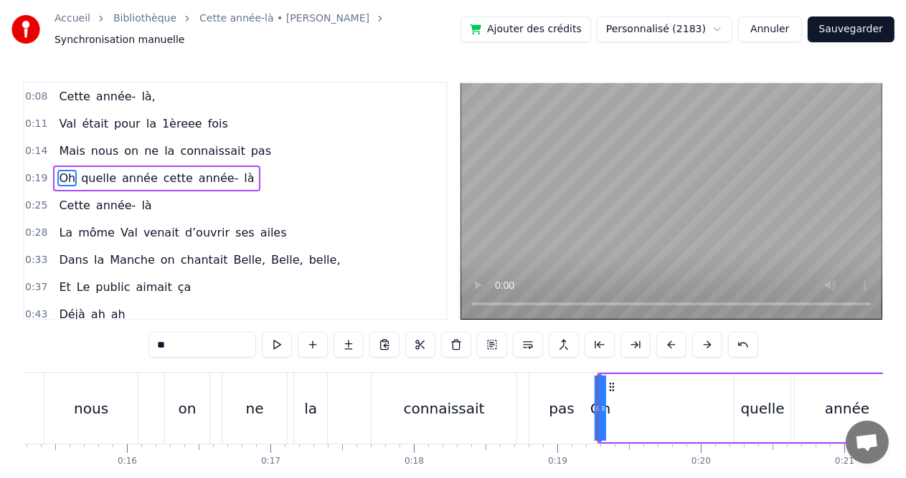
click at [610, 384] on icon at bounding box center [611, 387] width 11 height 11
click at [610, 382] on icon at bounding box center [611, 387] width 11 height 11
click at [595, 387] on div at bounding box center [598, 408] width 6 height 65
click at [585, 387] on div "pas" at bounding box center [561, 408] width 65 height 71
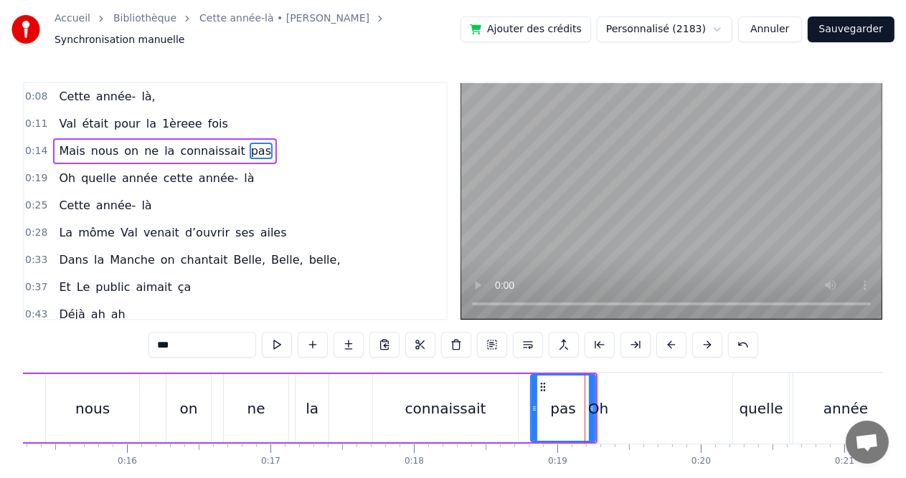
click at [605, 401] on div "Oh" at bounding box center [598, 409] width 20 height 22
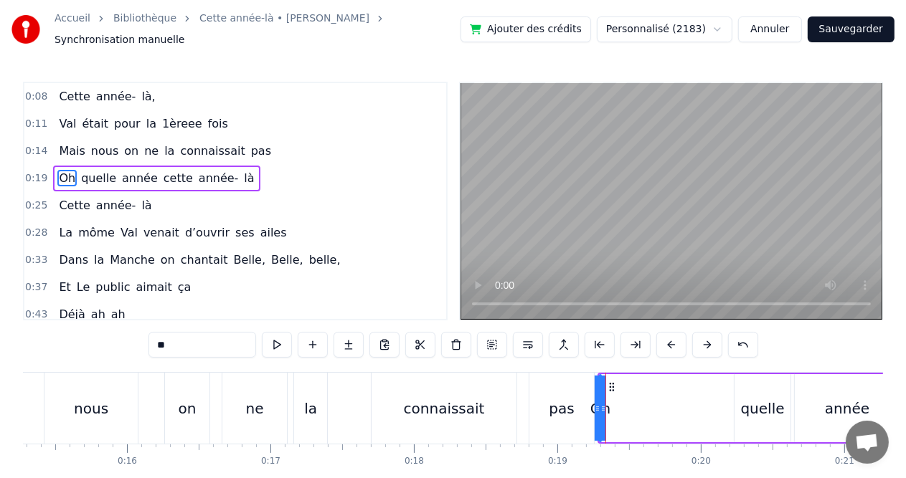
click at [612, 382] on icon at bounding box center [611, 387] width 11 height 11
click at [559, 399] on div "pas" at bounding box center [561, 409] width 25 height 22
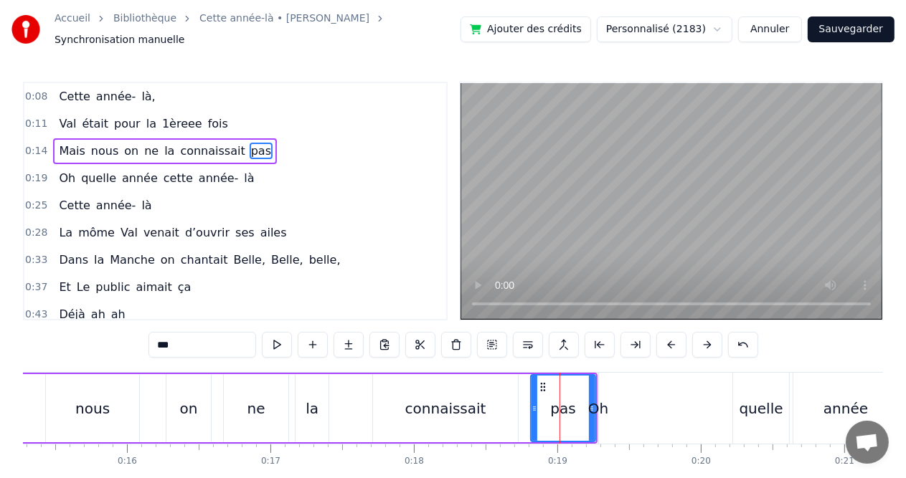
click at [592, 402] on div "Oh" at bounding box center [598, 409] width 20 height 22
type input "**"
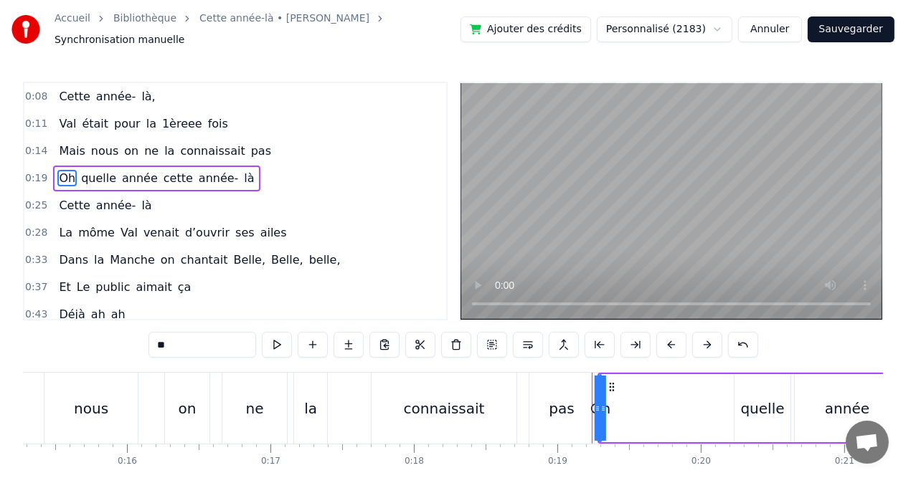
click at [752, 373] on div "Oh quelle année cette année- là" at bounding box center [855, 408] width 516 height 71
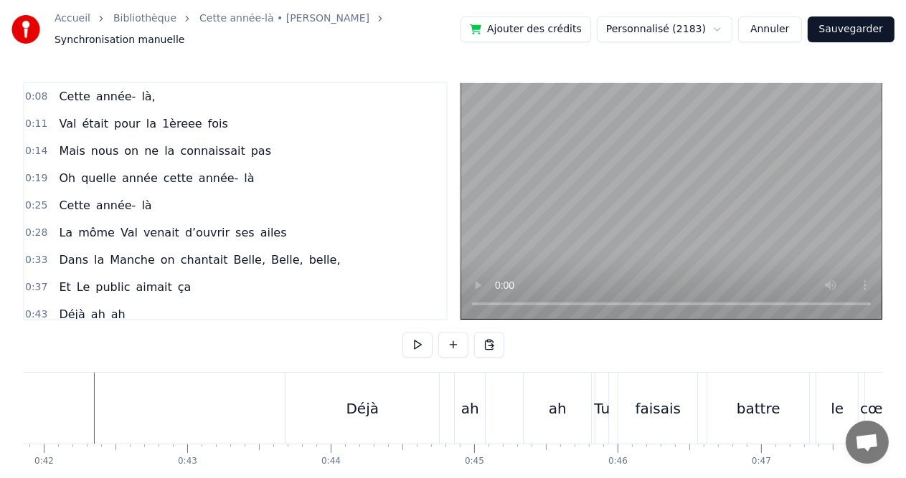
scroll to position [0, 6003]
click at [290, 402] on div "Déjà" at bounding box center [363, 408] width 153 height 71
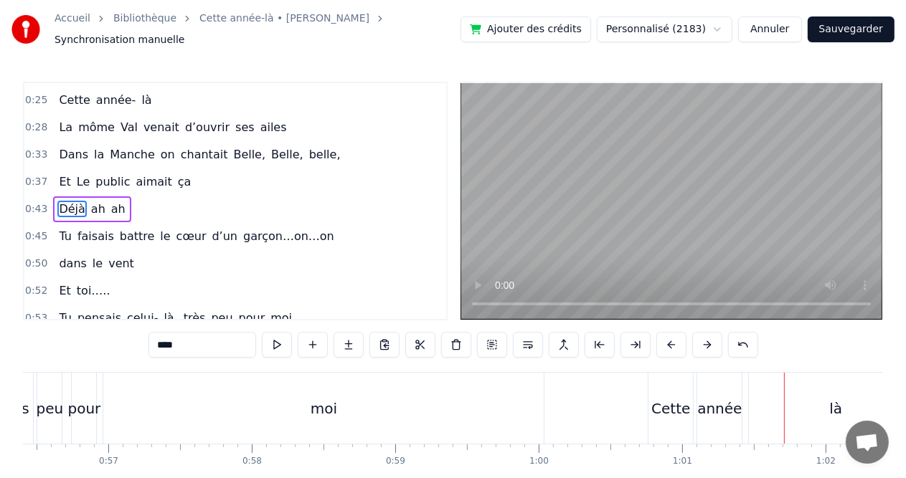
scroll to position [0, 8063]
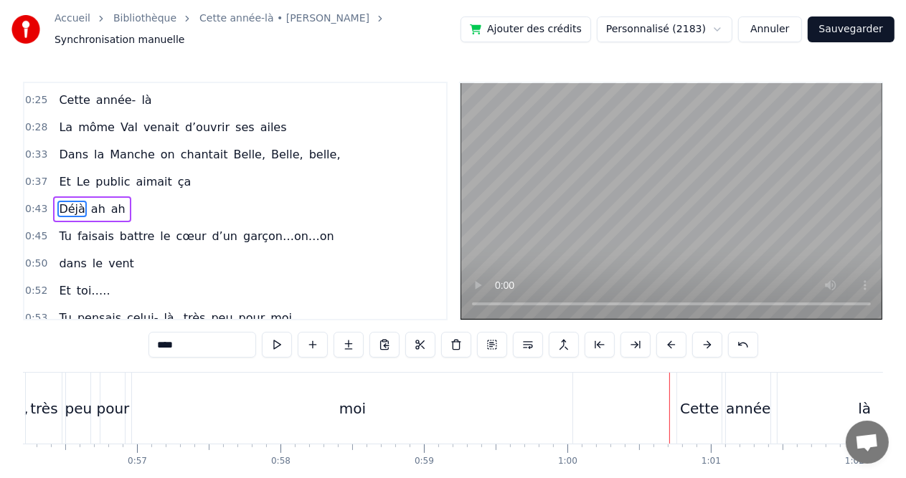
drag, startPoint x: 668, startPoint y: 410, endPoint x: 682, endPoint y: 410, distance: 13.6
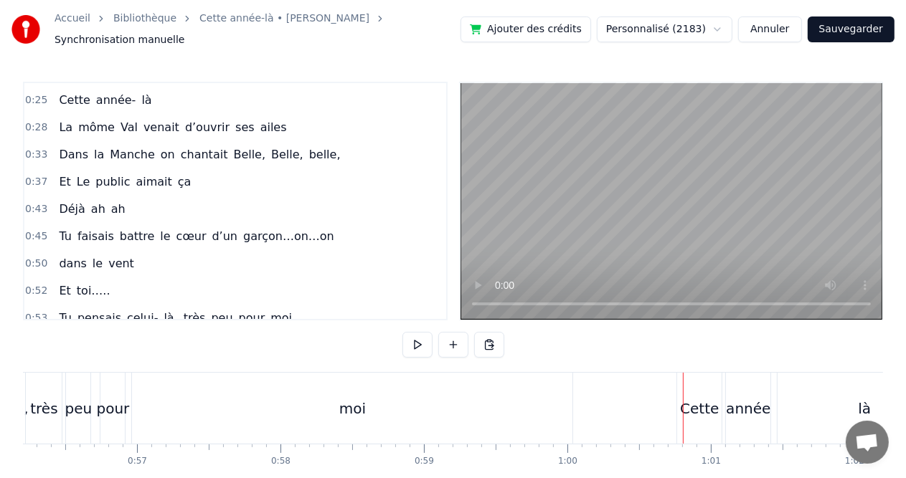
click at [681, 415] on div "Cette" at bounding box center [699, 408] width 44 height 71
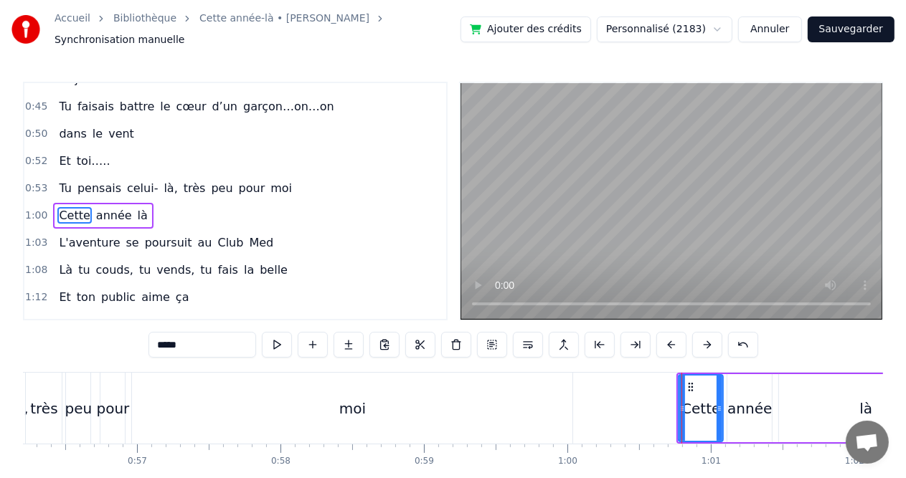
scroll to position [237, 0]
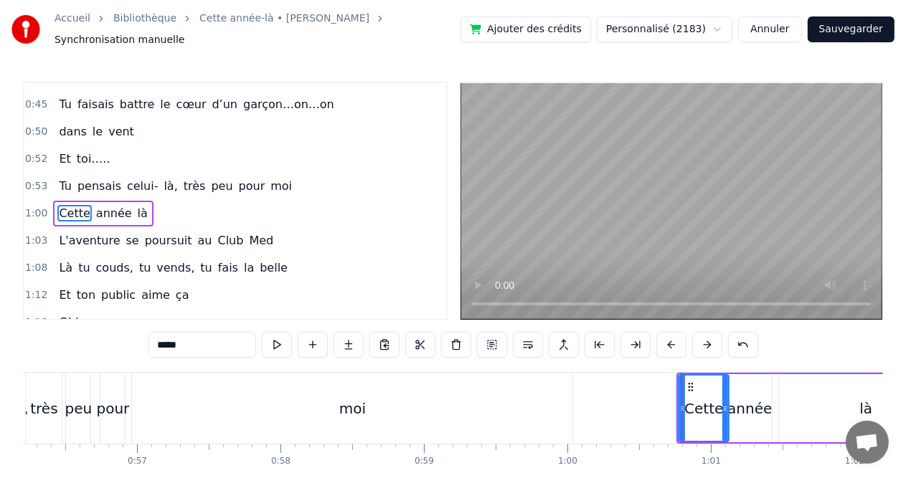
click at [725, 403] on icon at bounding box center [725, 408] width 6 height 11
drag, startPoint x: 722, startPoint y: 384, endPoint x: 730, endPoint y: 384, distance: 7.9
click at [730, 384] on div at bounding box center [733, 408] width 6 height 65
click at [741, 387] on div "année" at bounding box center [749, 408] width 44 height 68
type input "*****"
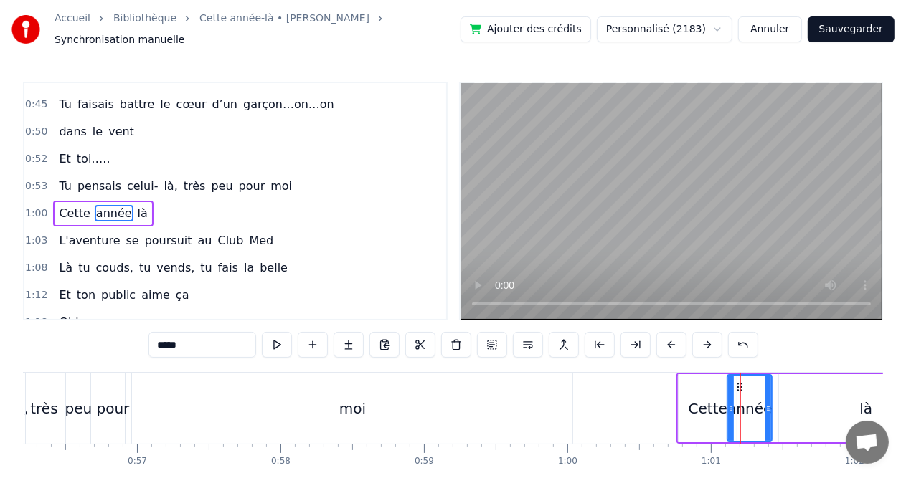
drag, startPoint x: 740, startPoint y: 389, endPoint x: 749, endPoint y: 389, distance: 8.6
click at [749, 389] on div "année" at bounding box center [749, 408] width 43 height 65
click at [748, 389] on div at bounding box center [748, 408] width 1 height 71
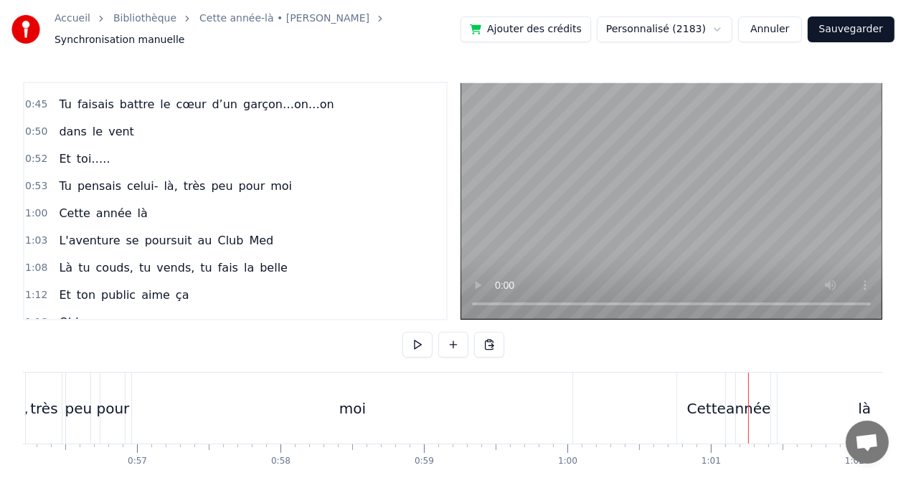
click at [748, 389] on div at bounding box center [748, 408] width 1 height 71
click at [748, 387] on div at bounding box center [748, 408] width 1 height 71
click at [748, 395] on div at bounding box center [748, 408] width 1 height 71
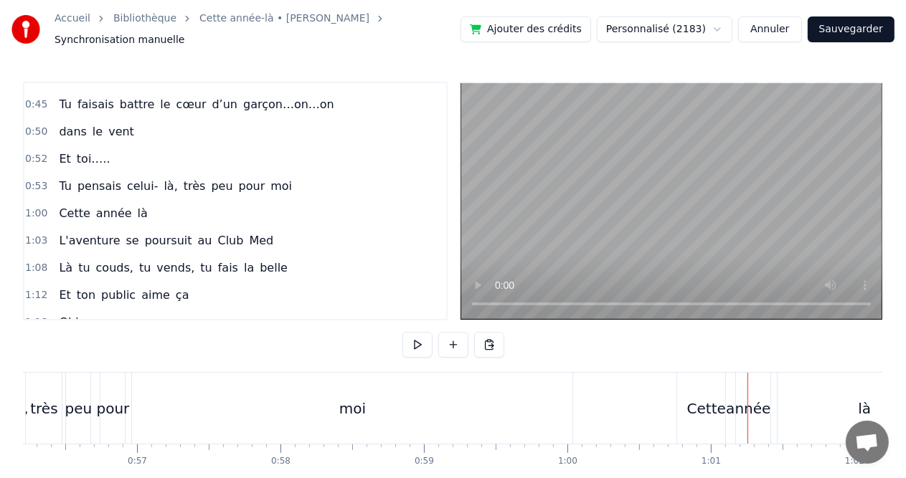
drag, startPoint x: 747, startPoint y: 395, endPoint x: 766, endPoint y: 395, distance: 19.4
click at [782, 395] on div "là" at bounding box center [865, 408] width 174 height 71
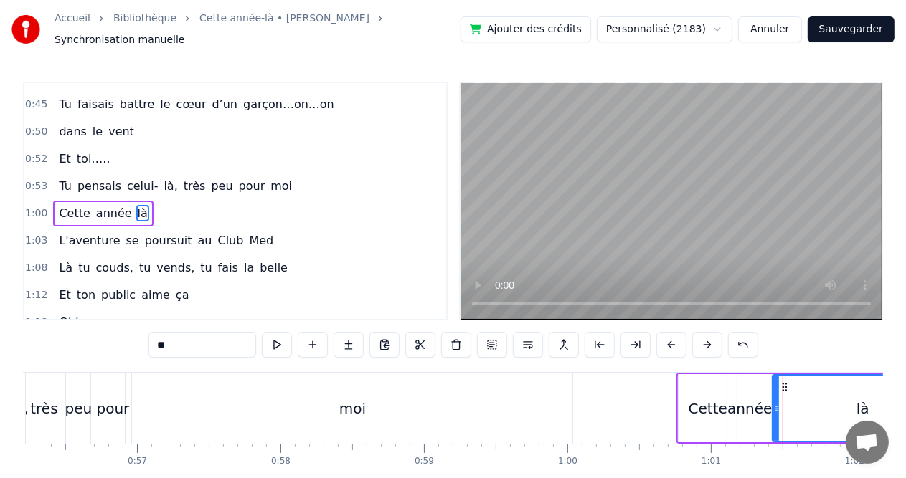
click at [774, 403] on icon at bounding box center [776, 408] width 6 height 11
click at [755, 402] on div "année" at bounding box center [749, 409] width 44 height 22
type input "*****"
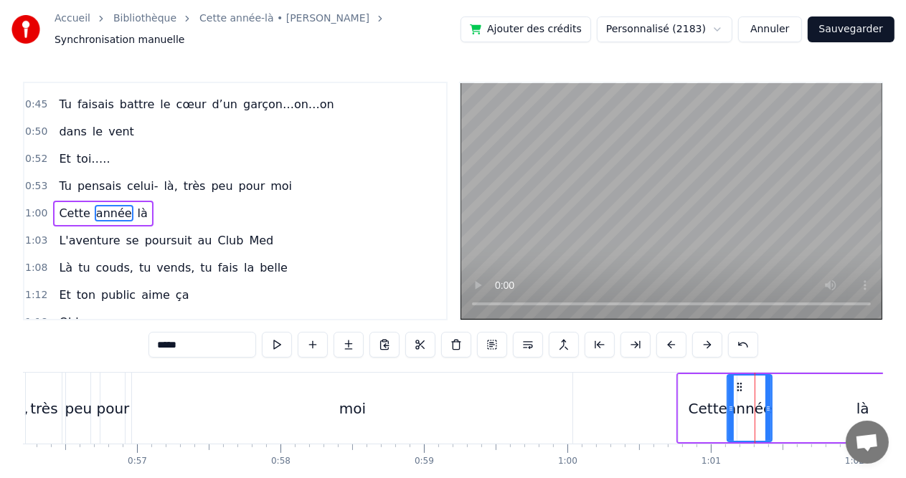
click at [753, 398] on div "année" at bounding box center [749, 409] width 44 height 22
click at [752, 392] on div at bounding box center [752, 408] width 1 height 71
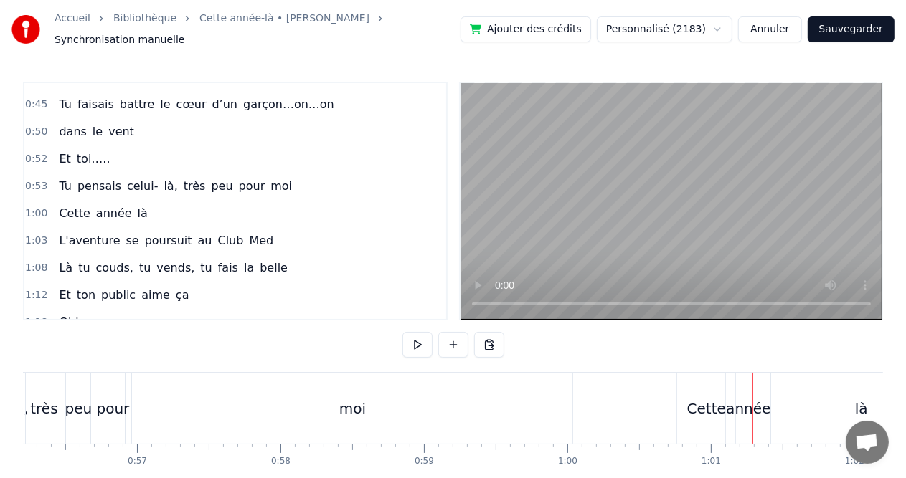
click at [752, 392] on div at bounding box center [752, 408] width 1 height 71
drag, startPoint x: 754, startPoint y: 390, endPoint x: 749, endPoint y: 402, distance: 13.2
click at [749, 402] on div "année" at bounding box center [748, 409] width 44 height 22
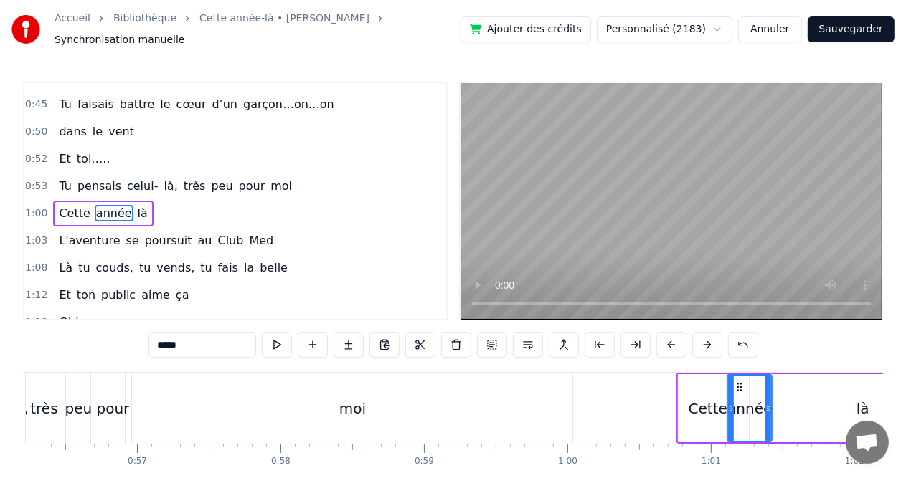
click at [747, 415] on div "année" at bounding box center [749, 408] width 43 height 65
drag, startPoint x: 747, startPoint y: 415, endPoint x: 788, endPoint y: 415, distance: 41.6
click at [788, 415] on div "Cette année là" at bounding box center [815, 408] width 278 height 71
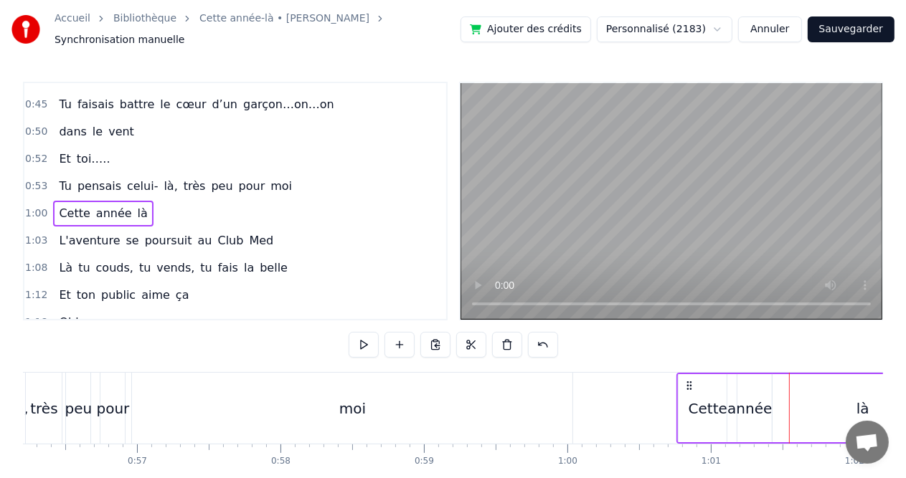
click at [789, 413] on div at bounding box center [789, 408] width 1 height 71
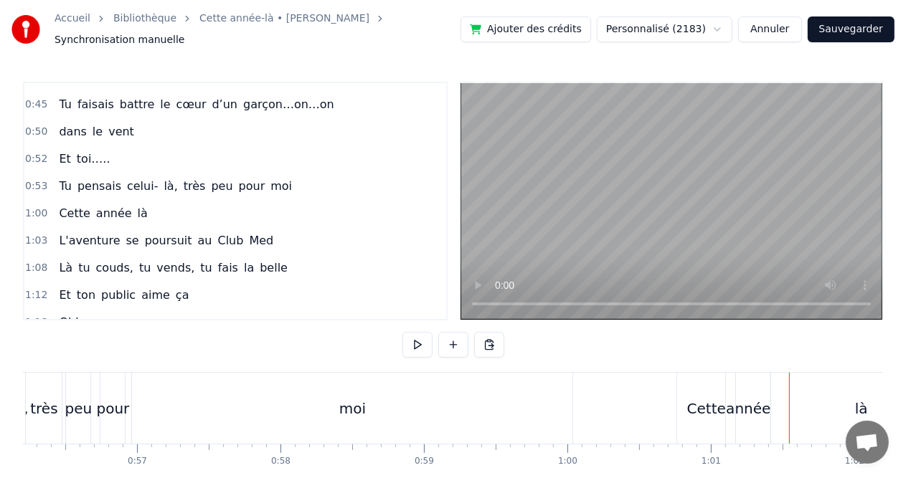
click at [826, 405] on div "là" at bounding box center [861, 408] width 180 height 71
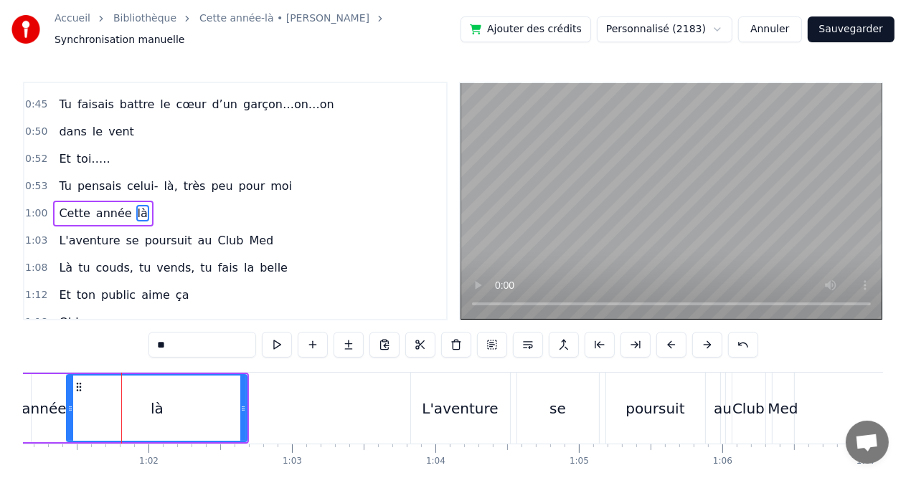
scroll to position [0, 8794]
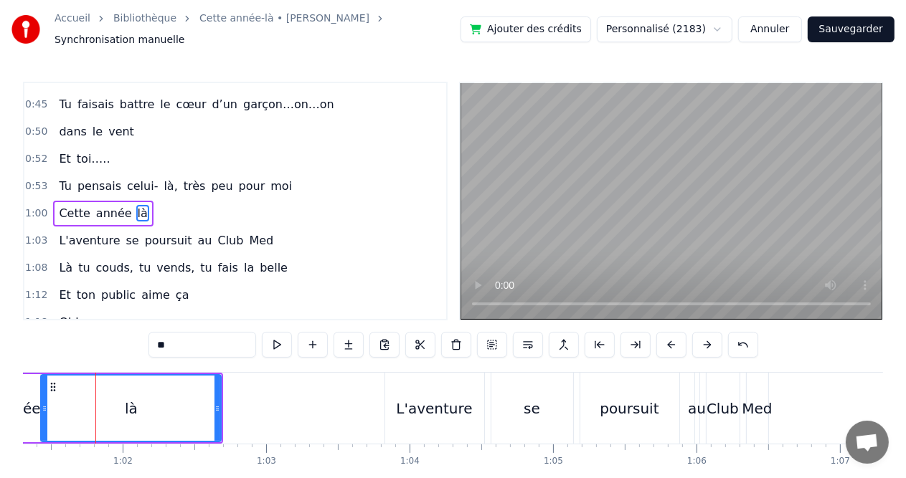
click at [52, 382] on icon at bounding box center [52, 387] width 11 height 11
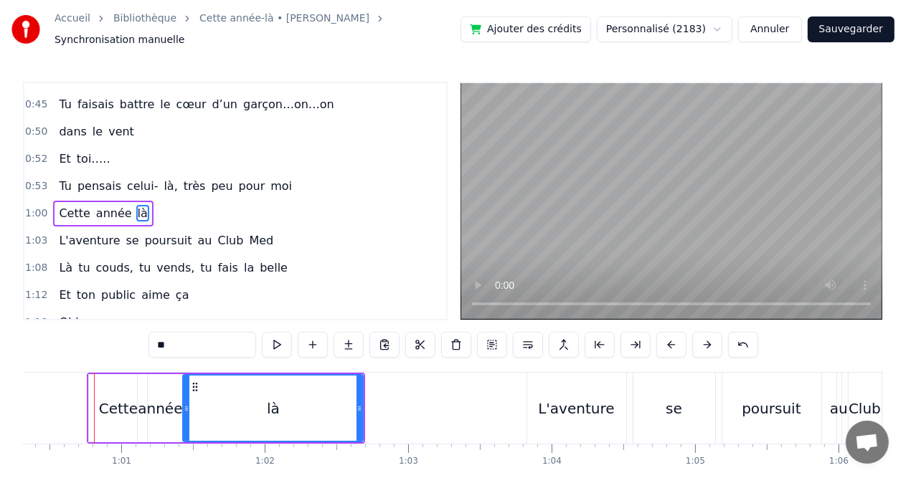
scroll to position [0, 8651]
click at [101, 401] on div "Cette" at bounding box center [119, 408] width 58 height 68
type input "*****"
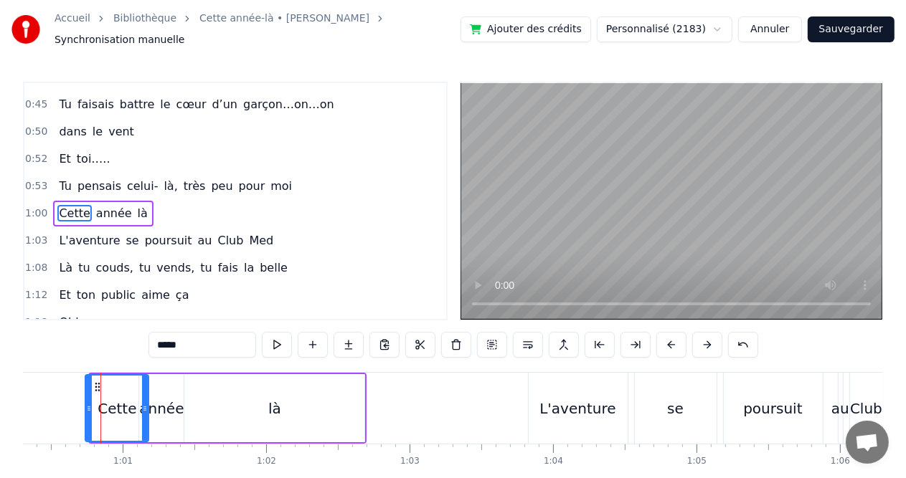
click at [86, 403] on icon at bounding box center [89, 408] width 6 height 11
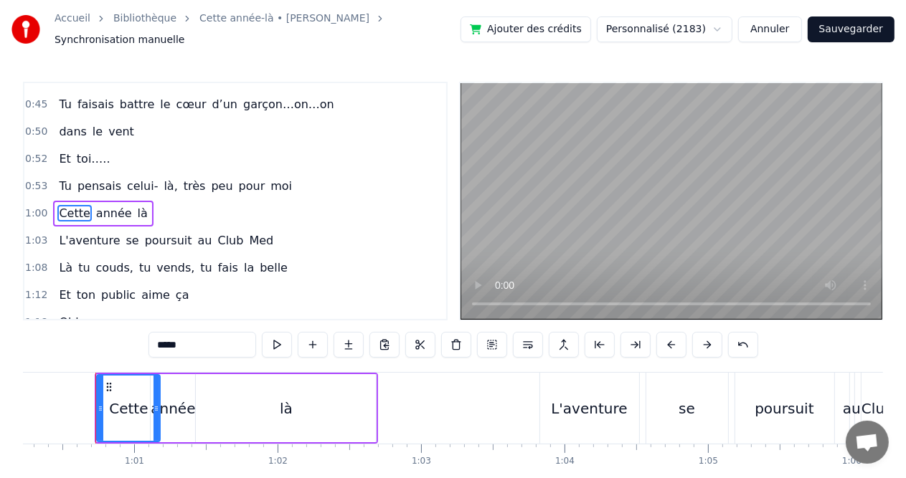
click at [116, 417] on div "Cette" at bounding box center [129, 408] width 62 height 65
drag, startPoint x: 115, startPoint y: 412, endPoint x: 129, endPoint y: 412, distance: 14.4
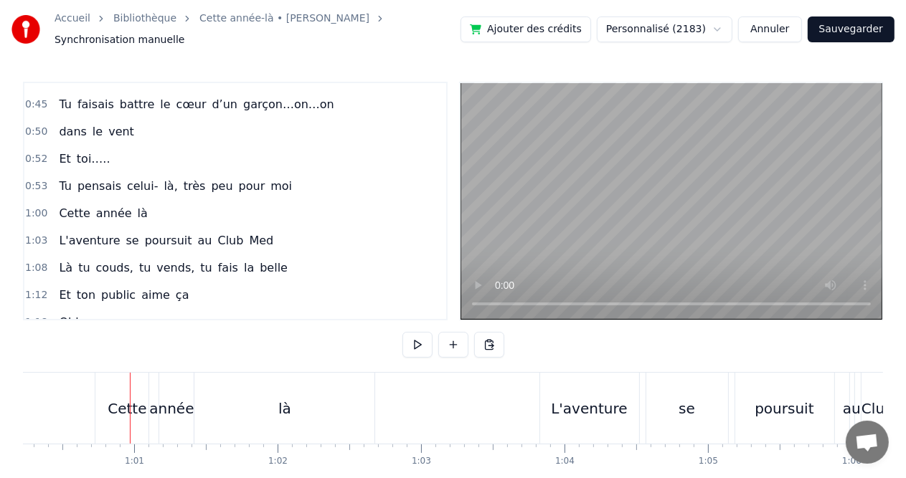
click at [127, 418] on div "Cette" at bounding box center [126, 408] width 63 height 71
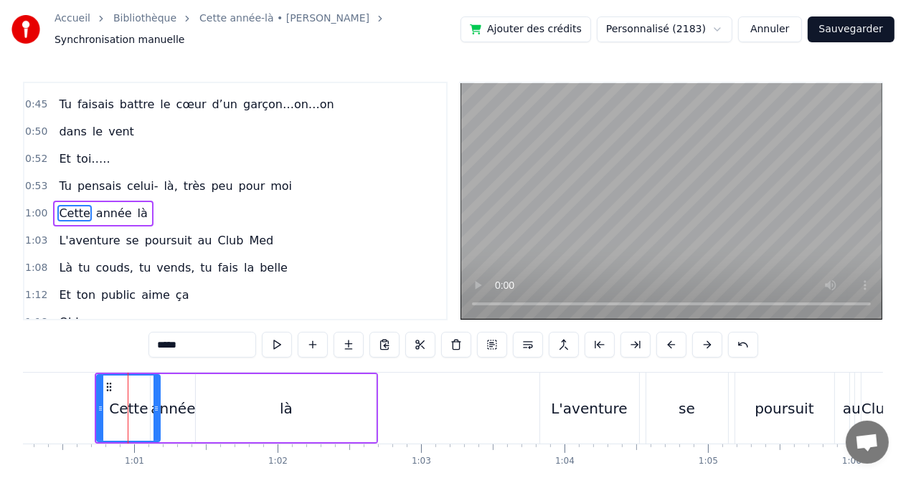
click at [128, 418] on div at bounding box center [128, 408] width 1 height 71
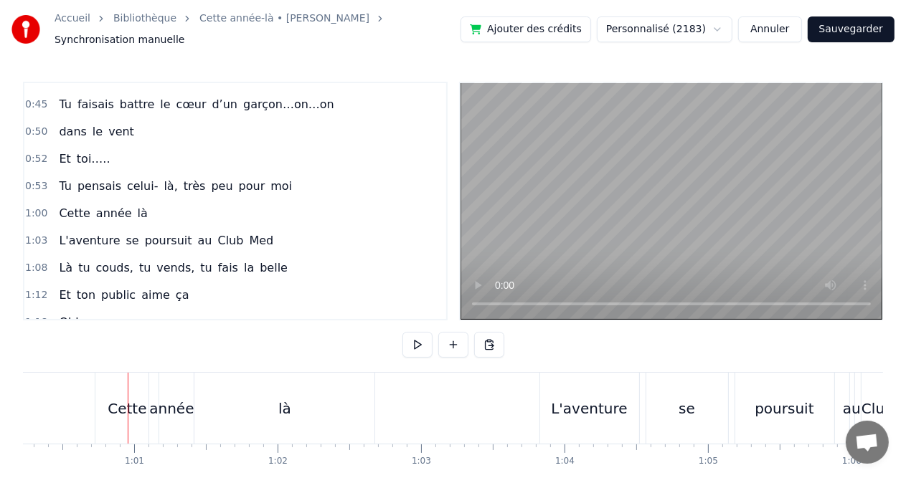
drag, startPoint x: 127, startPoint y: 418, endPoint x: 136, endPoint y: 419, distance: 9.4
click at [137, 419] on div at bounding box center [137, 408] width 1 height 71
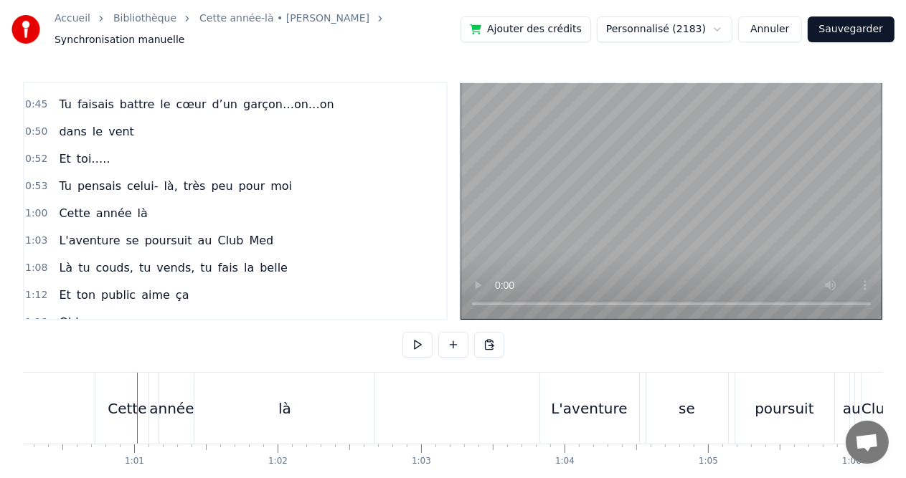
click at [135, 384] on div "Cette" at bounding box center [126, 408] width 63 height 71
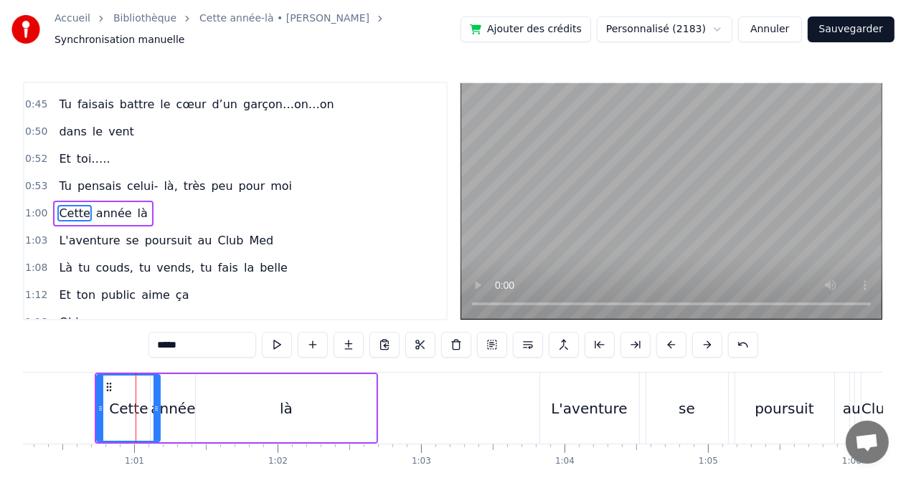
click at [136, 384] on div at bounding box center [136, 408] width 1 height 71
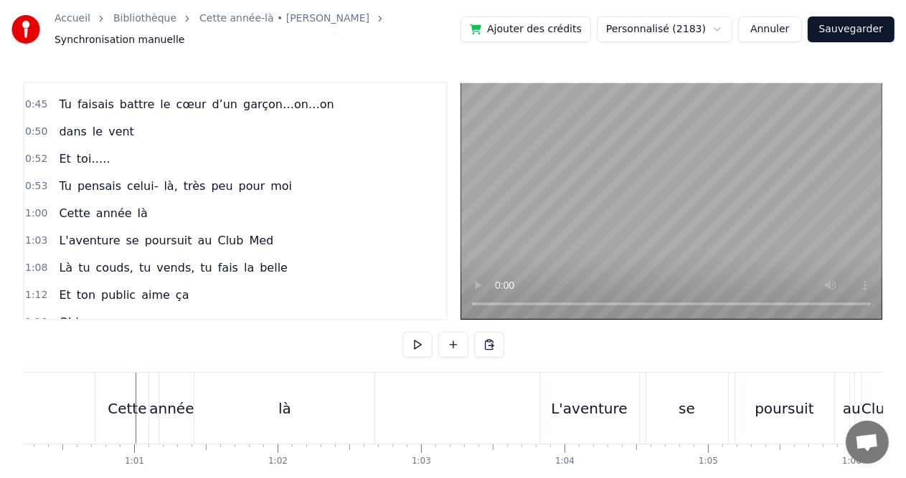
click at [136, 384] on div at bounding box center [136, 408] width 1 height 71
click at [133, 423] on div "Cette" at bounding box center [126, 408] width 63 height 71
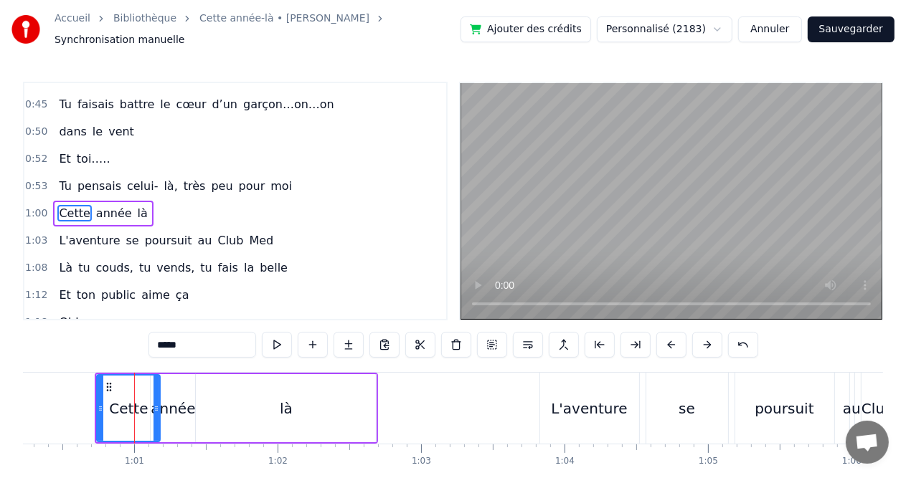
click at [134, 423] on div at bounding box center [134, 408] width 1 height 71
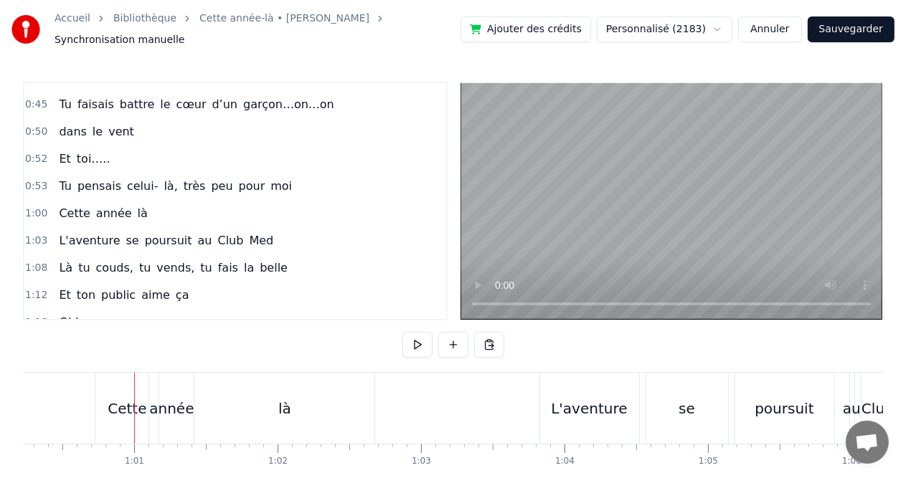
click at [134, 423] on div at bounding box center [134, 408] width 1 height 71
click at [135, 380] on div "Cette" at bounding box center [126, 408] width 63 height 71
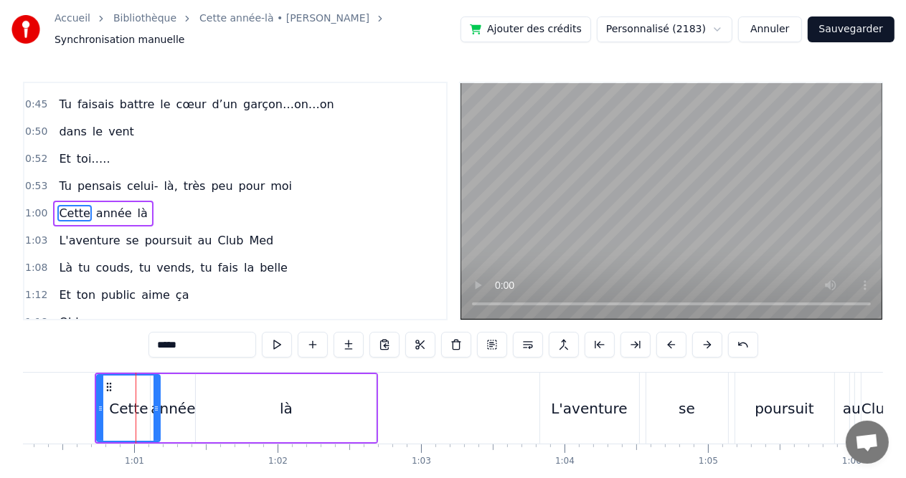
click at [136, 380] on div at bounding box center [136, 408] width 1 height 71
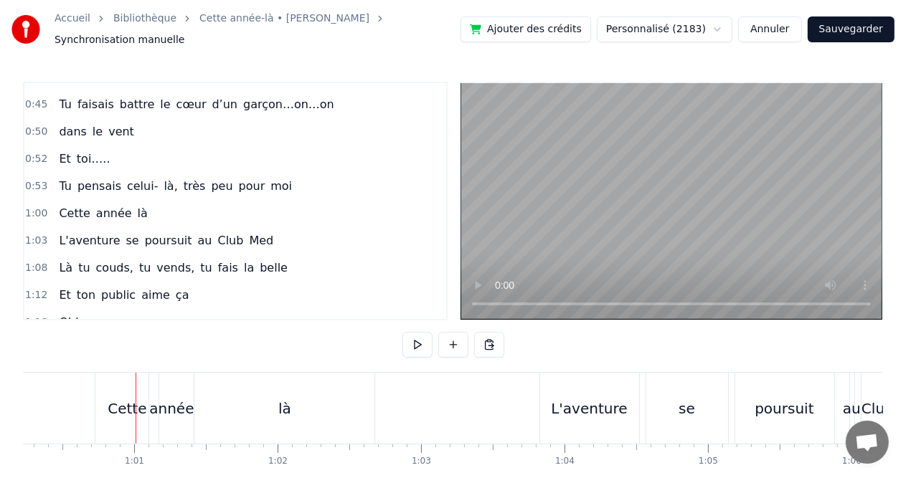
click at [136, 380] on div at bounding box center [136, 408] width 1 height 71
click at [134, 413] on div "Cette" at bounding box center [126, 408] width 63 height 71
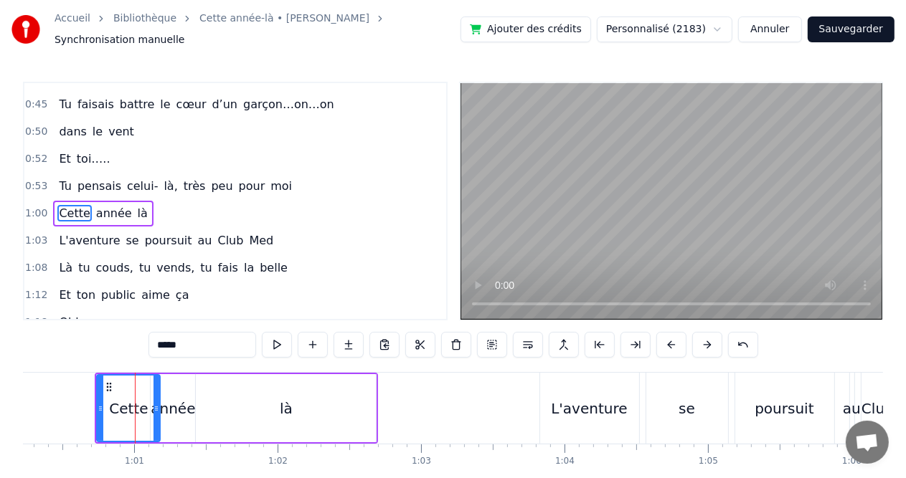
click at [135, 413] on div at bounding box center [135, 408] width 1 height 71
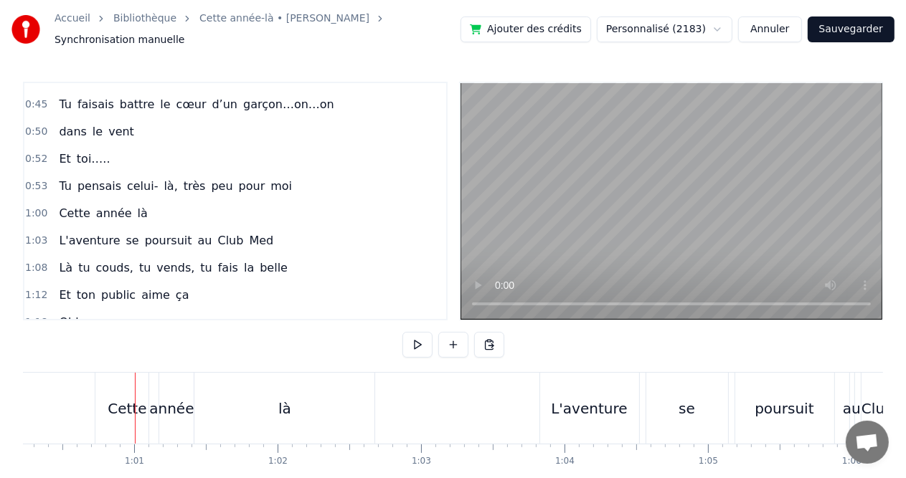
click at [135, 413] on div at bounding box center [135, 408] width 1 height 71
click at [135, 422] on div at bounding box center [135, 408] width 1 height 71
click at [129, 405] on div "Cette" at bounding box center [127, 409] width 39 height 22
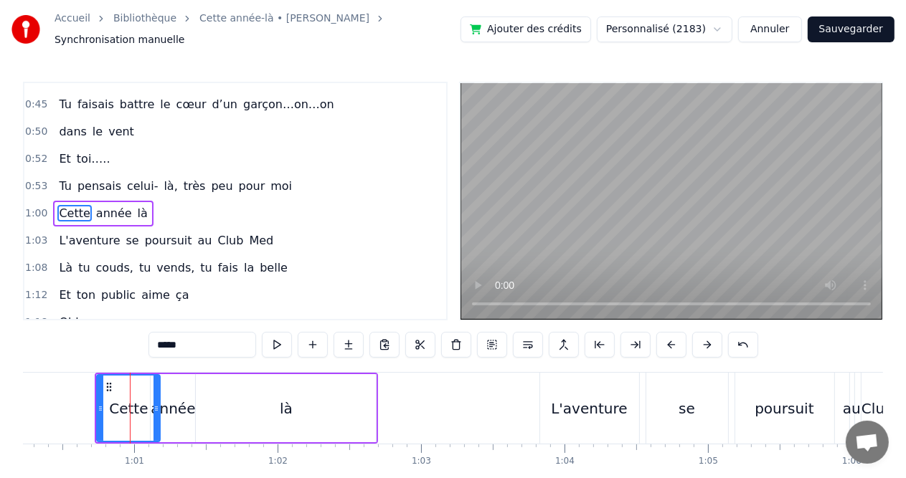
click at [127, 382] on div "Cette" at bounding box center [129, 408] width 62 height 65
drag, startPoint x: 127, startPoint y: 382, endPoint x: 151, endPoint y: 382, distance: 24.4
click at [151, 382] on div "Cette" at bounding box center [129, 408] width 62 height 65
click at [158, 383] on div "Cette" at bounding box center [129, 408] width 62 height 65
click at [165, 383] on div at bounding box center [164, 408] width 6 height 65
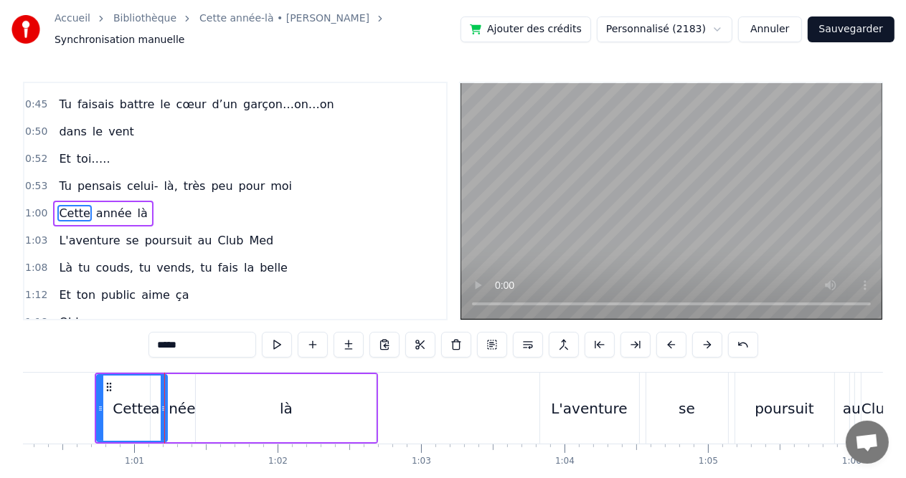
click at [139, 398] on div "Cette" at bounding box center [132, 409] width 39 height 22
click at [138, 386] on div at bounding box center [138, 408] width 1 height 71
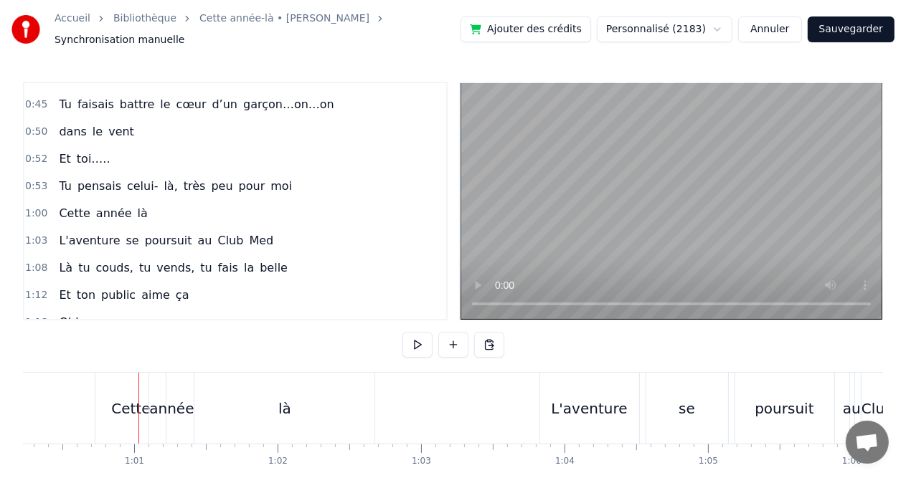
click at [138, 386] on div at bounding box center [138, 408] width 1 height 71
click at [128, 402] on div "Cette" at bounding box center [130, 409] width 39 height 22
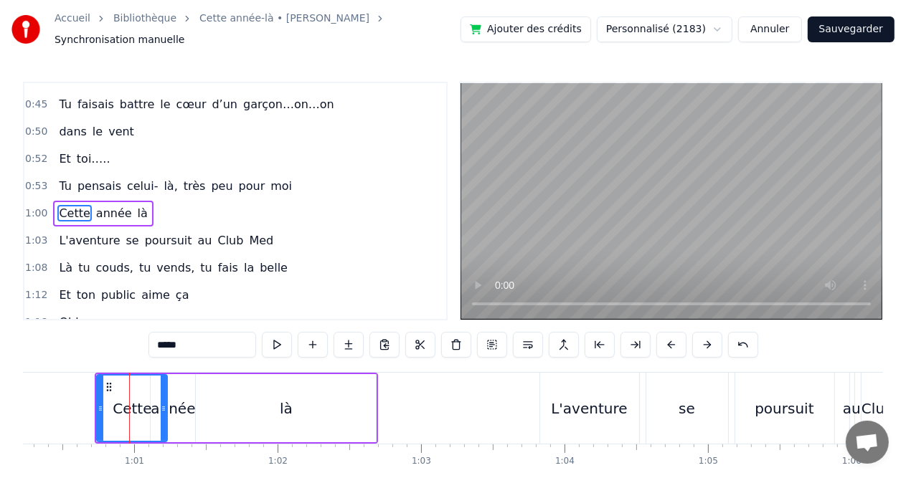
click at [100, 409] on circle at bounding box center [100, 409] width 1 height 1
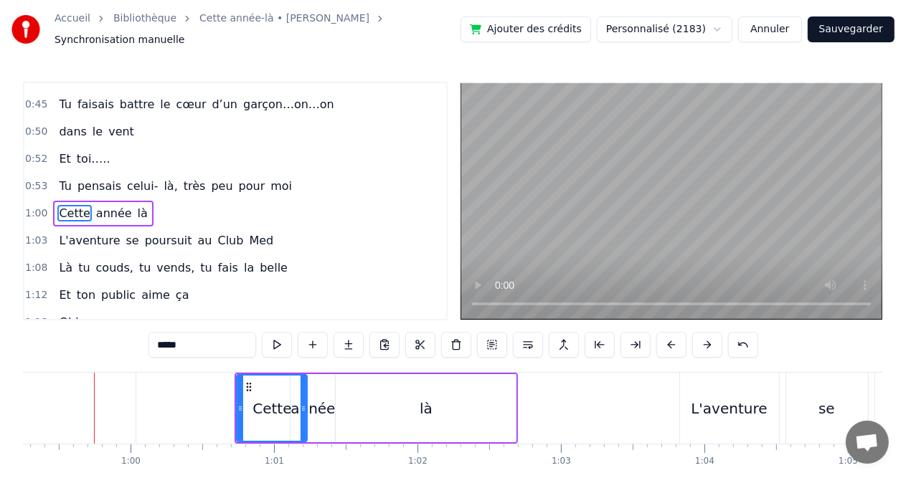
scroll to position [0, 8498]
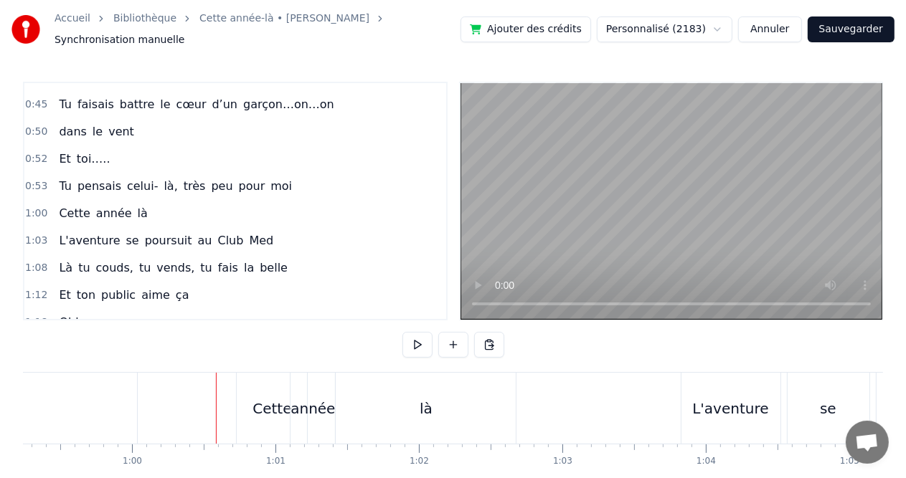
click at [273, 412] on div "Cette" at bounding box center [272, 408] width 70 height 71
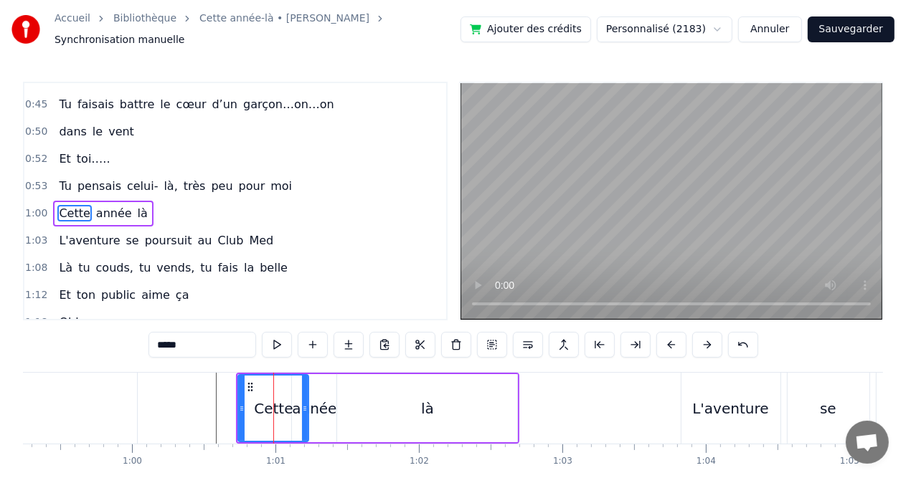
click at [272, 398] on div "Cette" at bounding box center [273, 409] width 39 height 22
click at [283, 387] on div "Cette" at bounding box center [273, 408] width 69 height 65
click at [291, 387] on div "Cette" at bounding box center [273, 408] width 69 height 65
click at [296, 385] on div "Cette" at bounding box center [273, 408] width 69 height 65
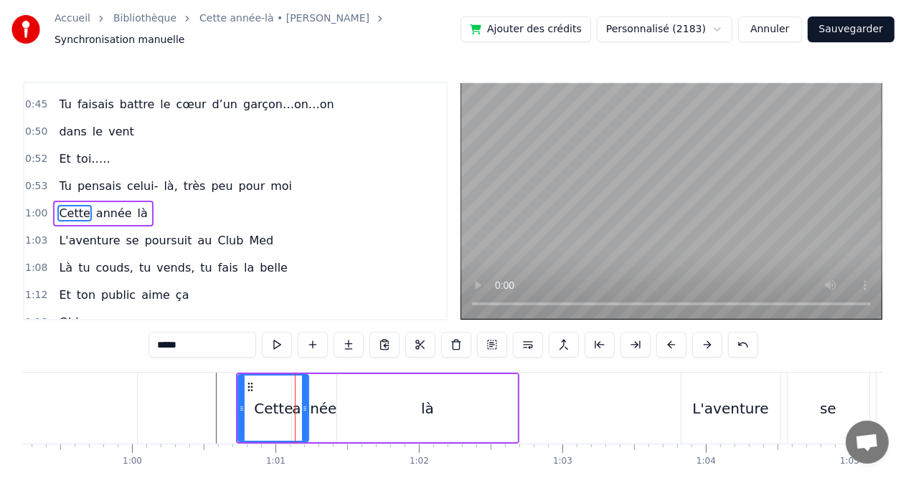
click at [298, 385] on div "Cette" at bounding box center [273, 408] width 69 height 65
click at [301, 385] on div "Cette" at bounding box center [273, 408] width 69 height 65
click at [316, 383] on div "année" at bounding box center [314, 408] width 44 height 68
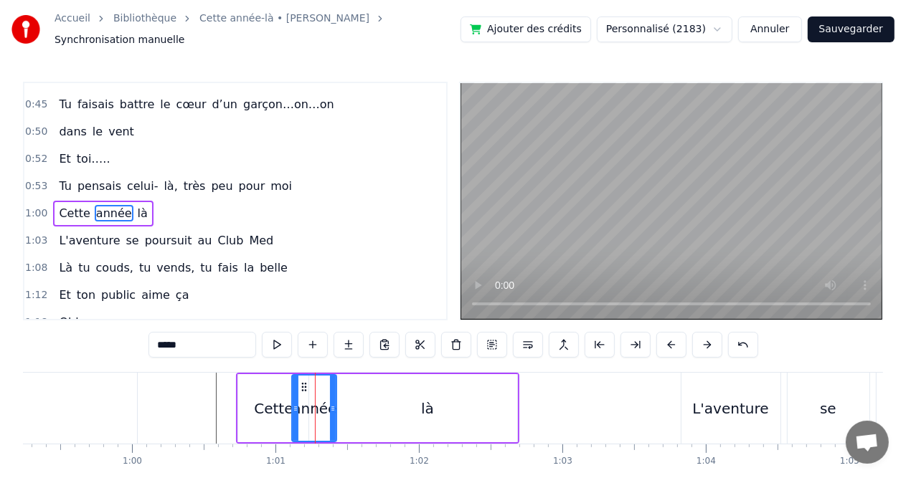
click at [316, 383] on div "année" at bounding box center [314, 408] width 43 height 65
click at [313, 384] on div "année" at bounding box center [314, 408] width 43 height 65
click at [324, 383] on div "année" at bounding box center [314, 408] width 43 height 65
click at [339, 384] on div "là" at bounding box center [427, 408] width 180 height 68
type input "**"
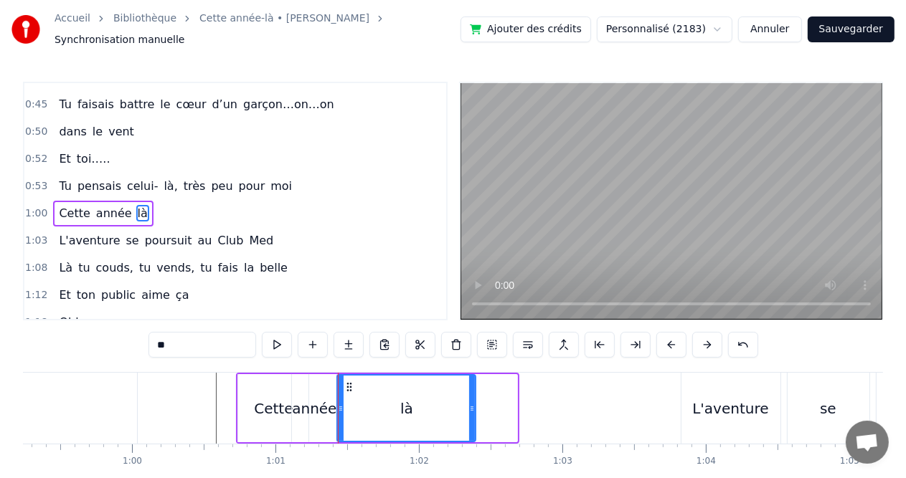
drag, startPoint x: 511, startPoint y: 403, endPoint x: 468, endPoint y: 404, distance: 43.0
click at [469, 404] on icon at bounding box center [472, 408] width 6 height 11
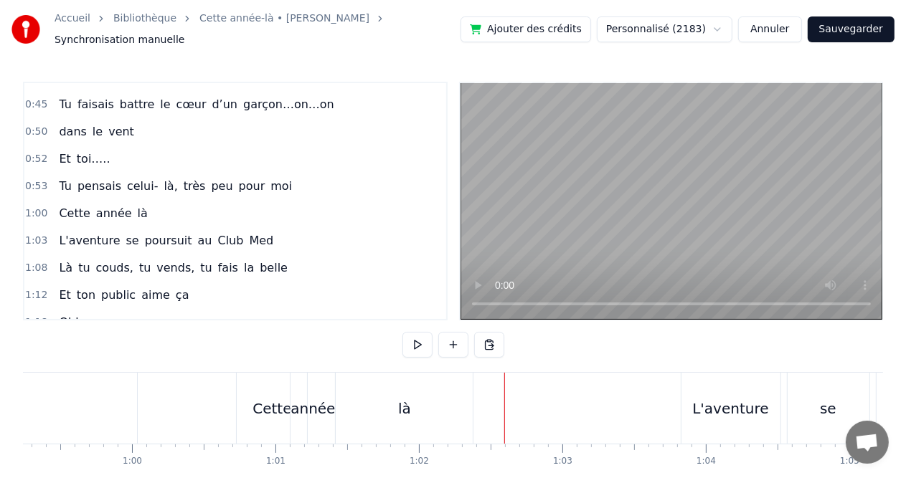
click at [253, 397] on div "Cette" at bounding box center [272, 408] width 70 height 71
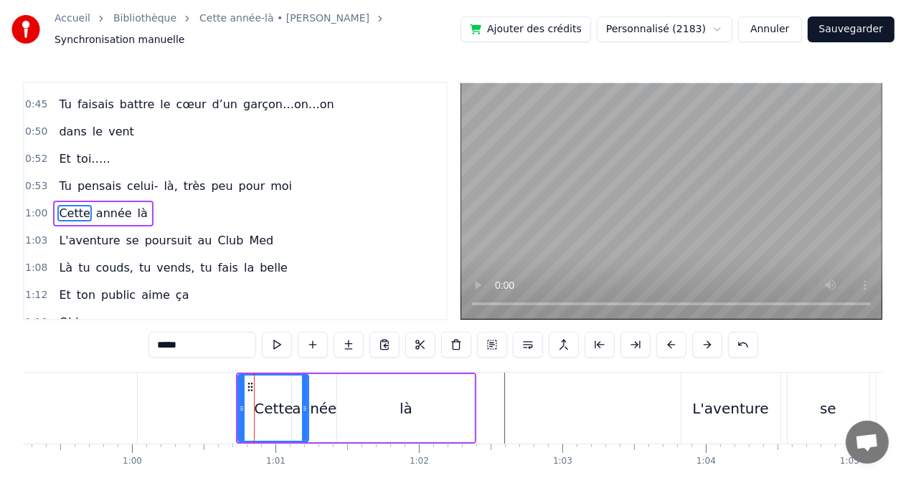
drag, startPoint x: 254, startPoint y: 389, endPoint x: 265, endPoint y: 389, distance: 11.5
click at [265, 389] on div "Cette" at bounding box center [273, 408] width 69 height 65
drag, startPoint x: 264, startPoint y: 389, endPoint x: 285, endPoint y: 390, distance: 20.8
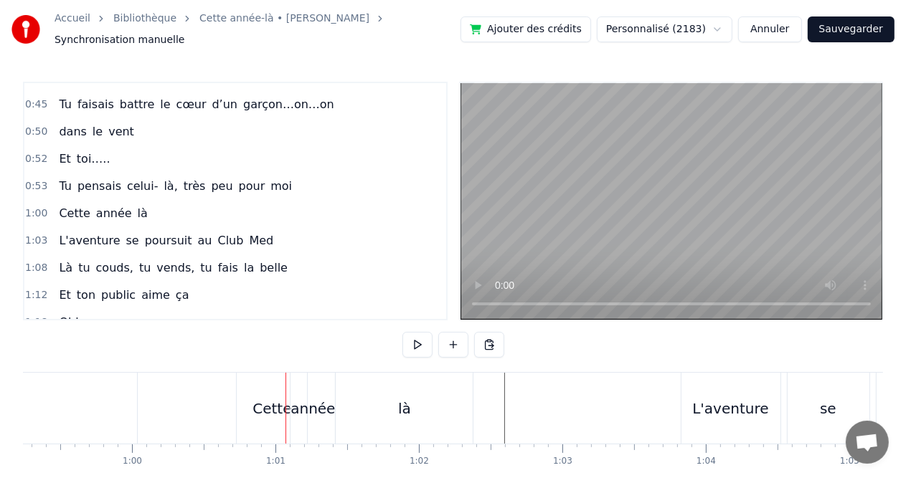
click at [260, 405] on div "Cette" at bounding box center [271, 409] width 39 height 22
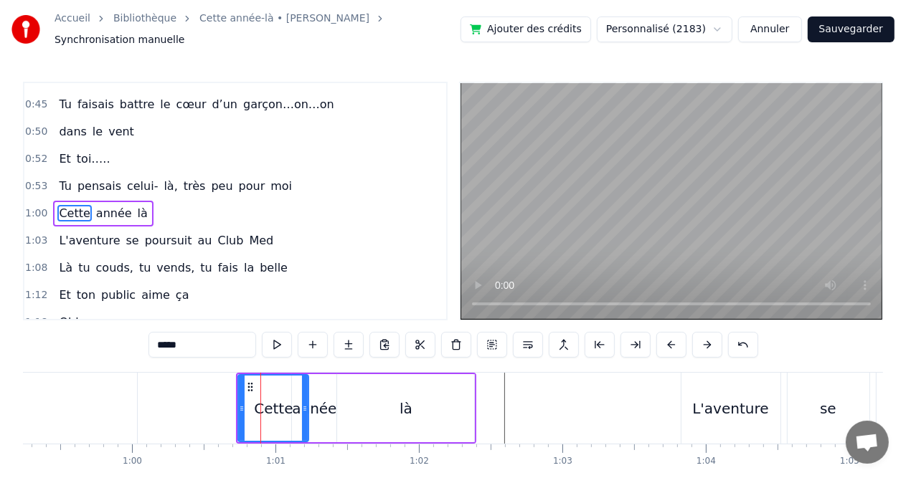
click at [241, 403] on icon at bounding box center [242, 408] width 6 height 11
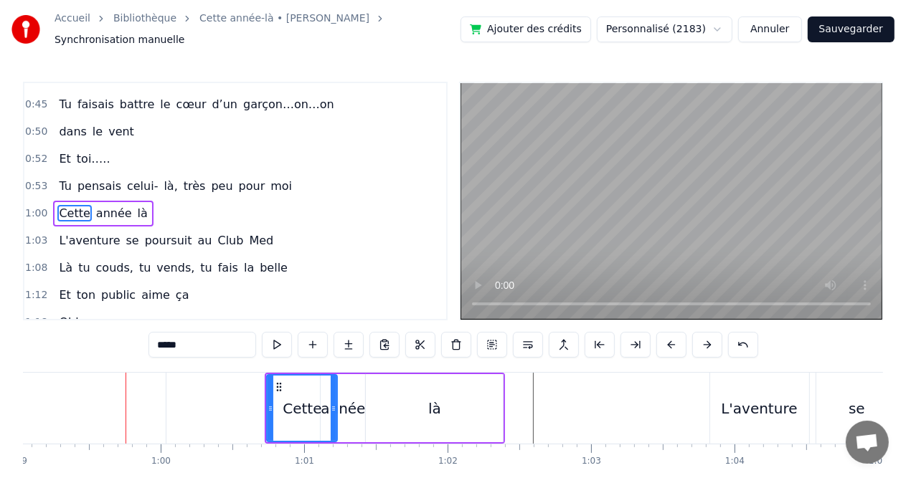
click at [275, 382] on icon at bounding box center [278, 387] width 11 height 11
click at [280, 387] on circle at bounding box center [280, 387] width 1 height 1
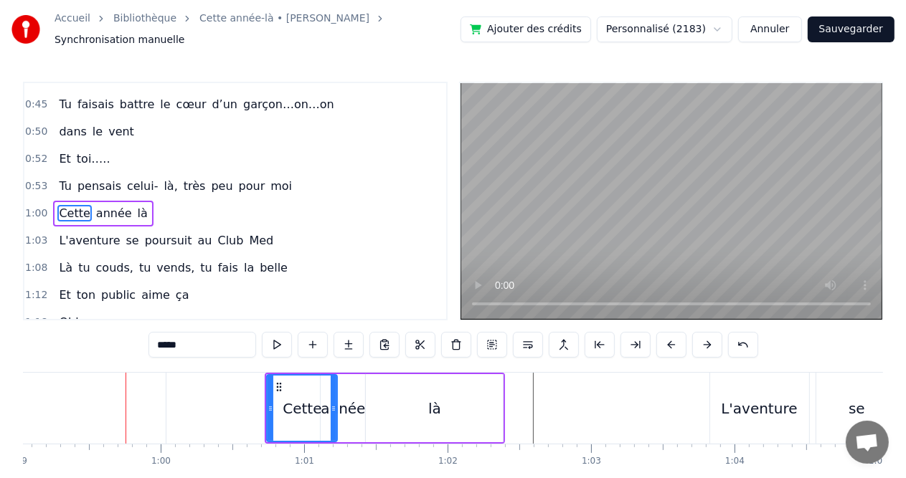
click at [280, 387] on circle at bounding box center [280, 387] width 1 height 1
click at [321, 380] on div "Cette" at bounding box center [302, 408] width 69 height 65
click at [280, 387] on circle at bounding box center [280, 387] width 1 height 1
click at [268, 403] on icon at bounding box center [271, 408] width 6 height 11
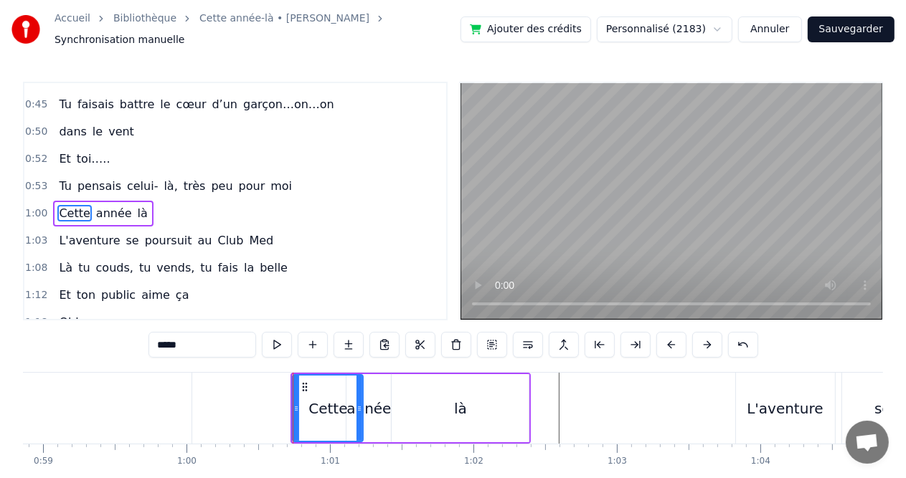
scroll to position [0, 8441]
click at [306, 382] on icon at bounding box center [307, 387] width 11 height 11
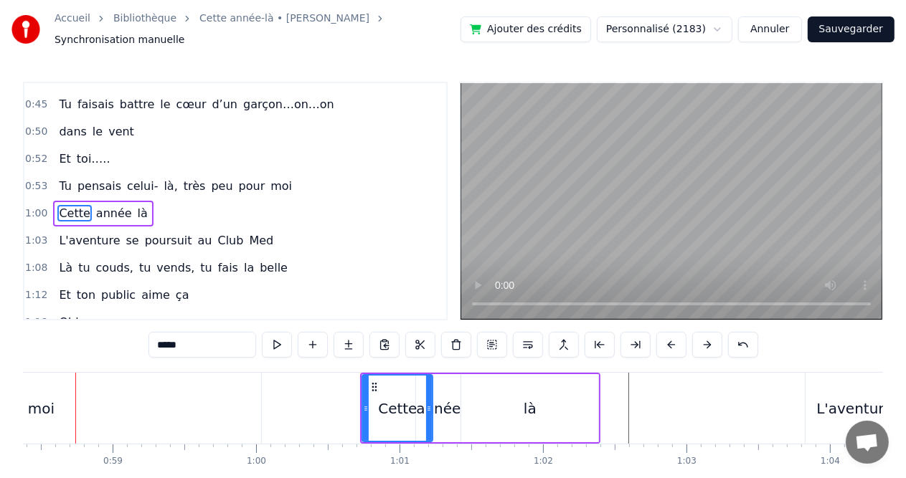
scroll to position [0, 8355]
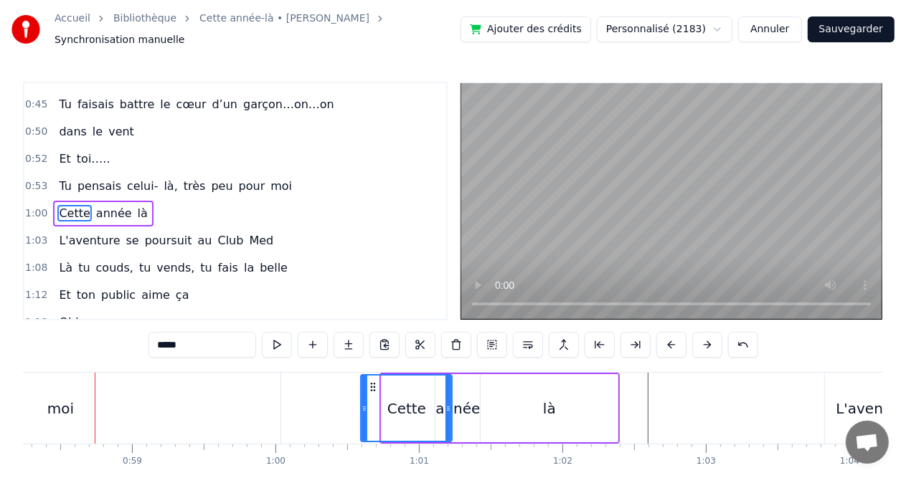
drag, startPoint x: 384, startPoint y: 405, endPoint x: 363, endPoint y: 405, distance: 20.8
click at [363, 405] on icon at bounding box center [364, 408] width 6 height 11
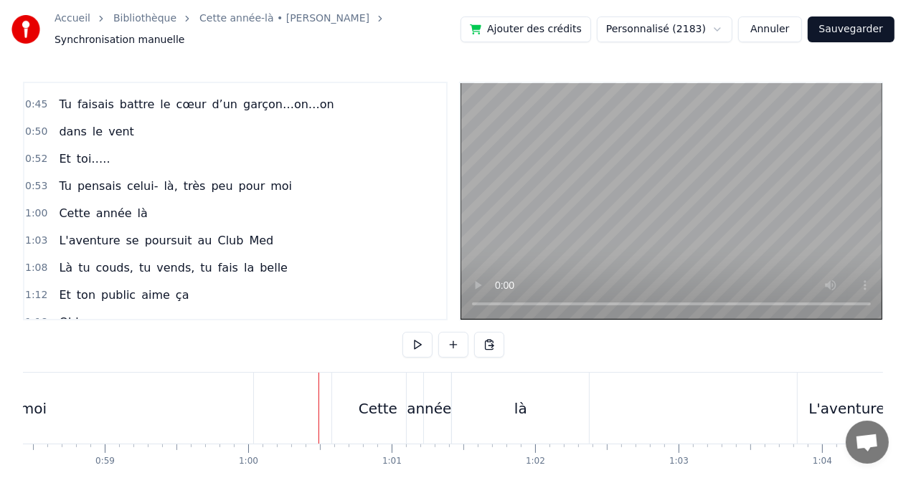
scroll to position [0, 8383]
click at [526, 400] on div "là" at bounding box center [518, 408] width 137 height 71
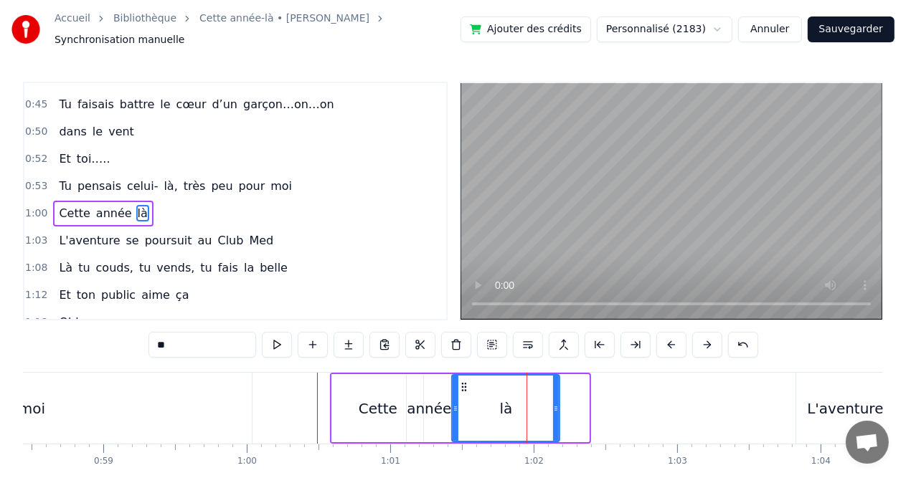
drag, startPoint x: 585, startPoint y: 399, endPoint x: 556, endPoint y: 398, distance: 29.4
click at [556, 403] on icon at bounding box center [556, 408] width 6 height 11
drag, startPoint x: 556, startPoint y: 398, endPoint x: 533, endPoint y: 397, distance: 23.0
click at [533, 403] on icon at bounding box center [533, 408] width 6 height 11
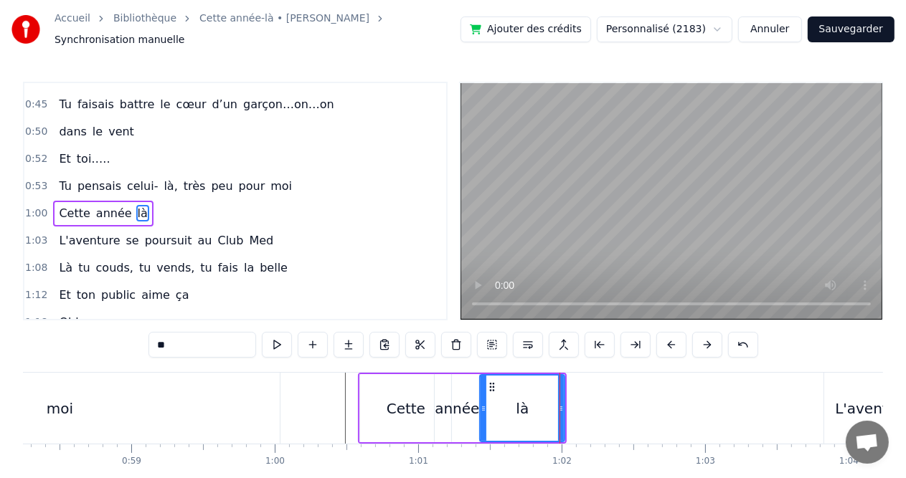
scroll to position [0, 8355]
click at [484, 403] on icon at bounding box center [484, 408] width 6 height 11
click at [515, 384] on div "là" at bounding box center [522, 408] width 83 height 65
click at [482, 393] on div at bounding box center [484, 408] width 6 height 65
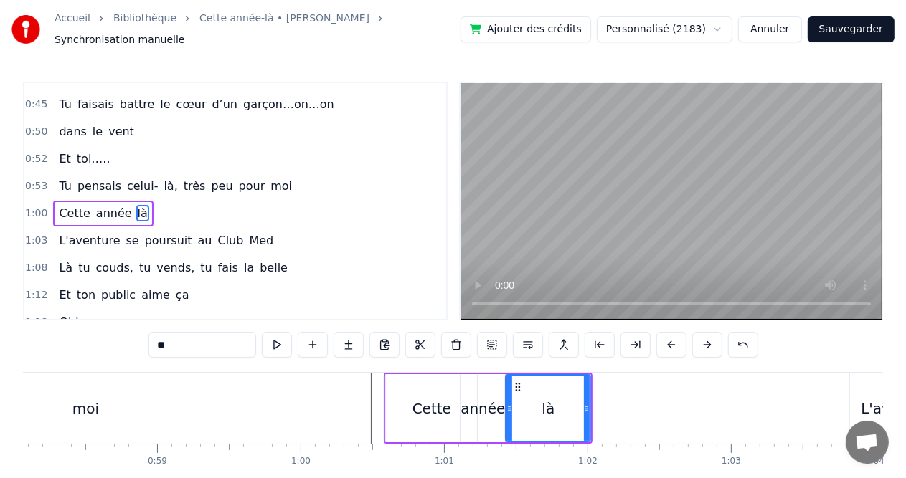
scroll to position [0, 8326]
drag, startPoint x: 511, startPoint y: 405, endPoint x: 498, endPoint y: 407, distance: 12.4
click at [498, 407] on div at bounding box center [501, 408] width 6 height 65
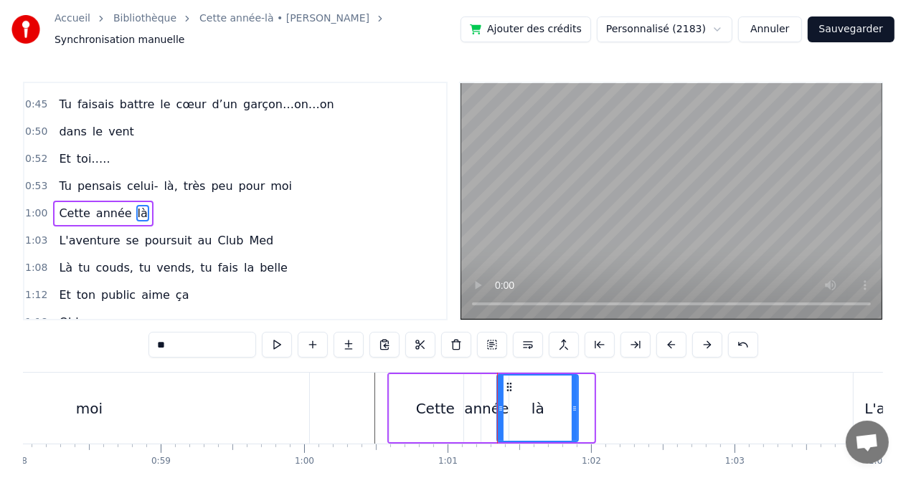
drag, startPoint x: 590, startPoint y: 402, endPoint x: 568, endPoint y: 405, distance: 22.4
click at [572, 405] on icon at bounding box center [575, 408] width 6 height 11
click at [499, 413] on div at bounding box center [501, 408] width 6 height 65
click at [426, 416] on div "Cette" at bounding box center [434, 408] width 91 height 68
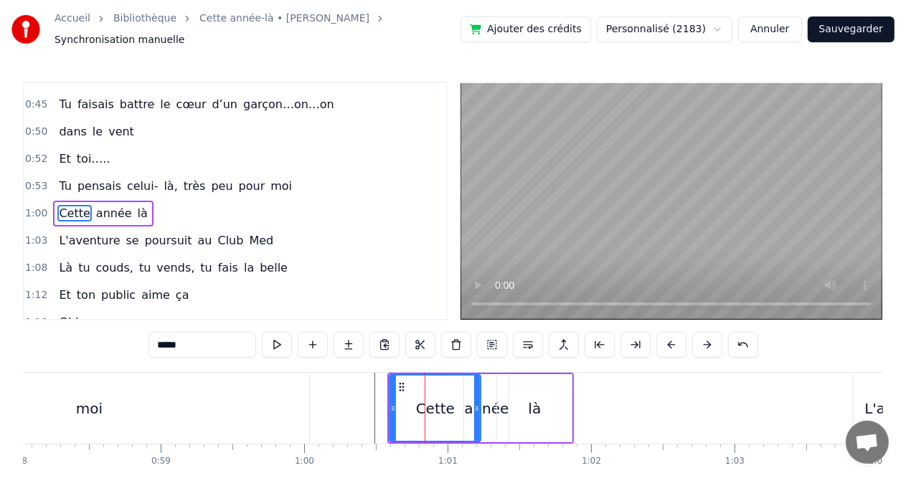
click at [394, 405] on icon at bounding box center [393, 408] width 6 height 11
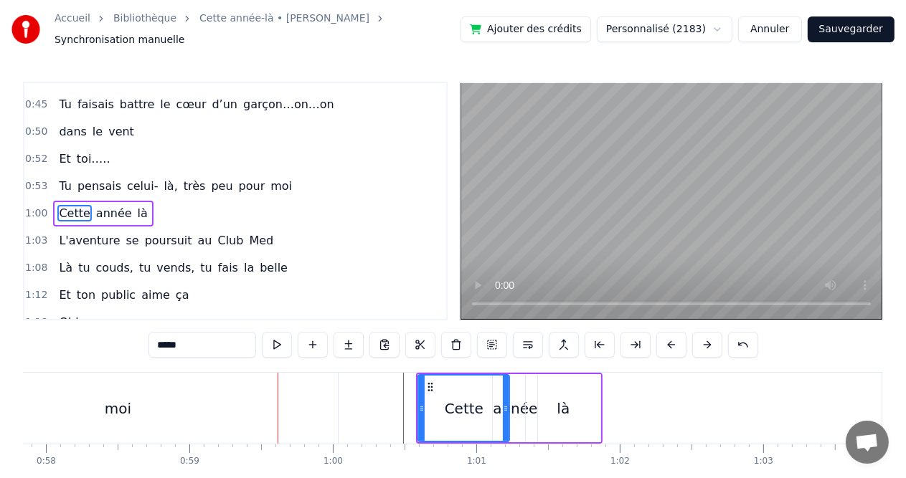
click at [430, 382] on icon at bounding box center [430, 387] width 11 height 11
drag, startPoint x: 459, startPoint y: 377, endPoint x: 433, endPoint y: 380, distance: 26.0
click at [433, 380] on div "Cette" at bounding box center [464, 408] width 90 height 65
drag, startPoint x: 419, startPoint y: 402, endPoint x: 410, endPoint y: 402, distance: 8.6
click at [410, 403] on icon at bounding box center [413, 408] width 6 height 11
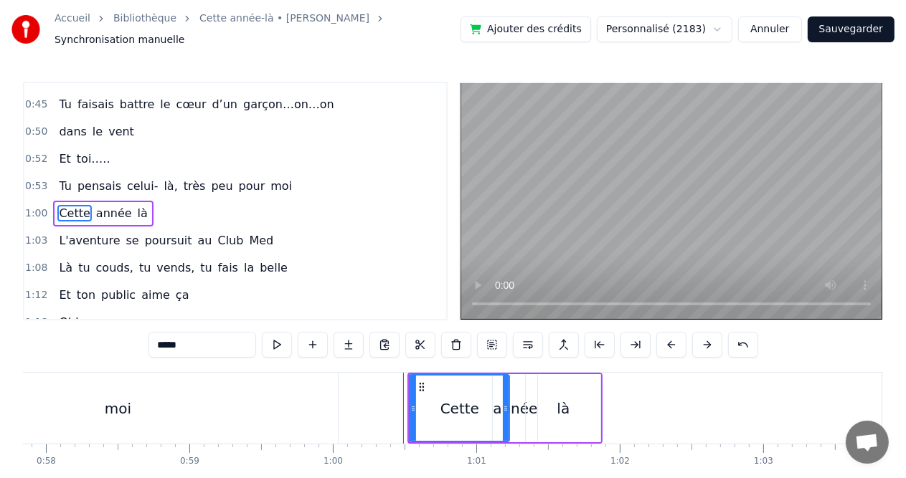
click at [523, 405] on div "année" at bounding box center [515, 409] width 44 height 22
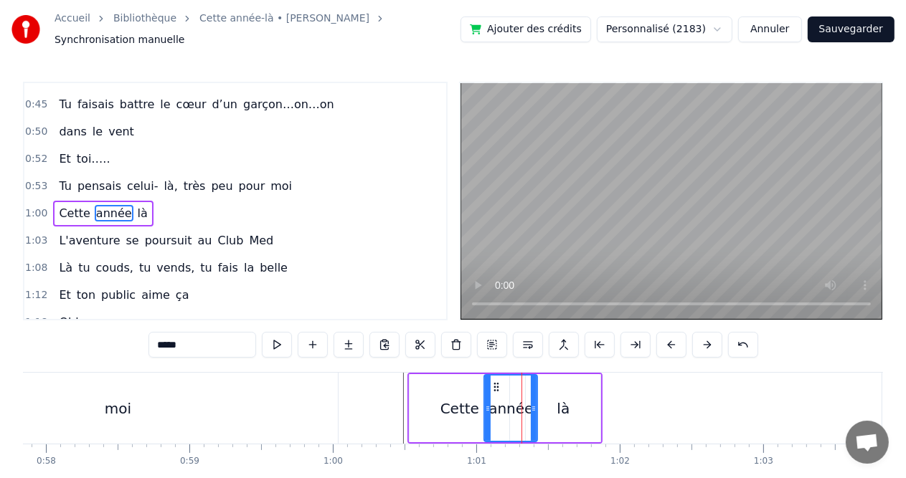
drag, startPoint x: 496, startPoint y: 402, endPoint x: 487, endPoint y: 402, distance: 8.6
click at [487, 403] on icon at bounding box center [488, 408] width 6 height 11
drag, startPoint x: 484, startPoint y: 403, endPoint x: 477, endPoint y: 405, distance: 7.3
click at [478, 405] on icon at bounding box center [481, 408] width 6 height 11
click at [565, 400] on div "là" at bounding box center [563, 409] width 13 height 22
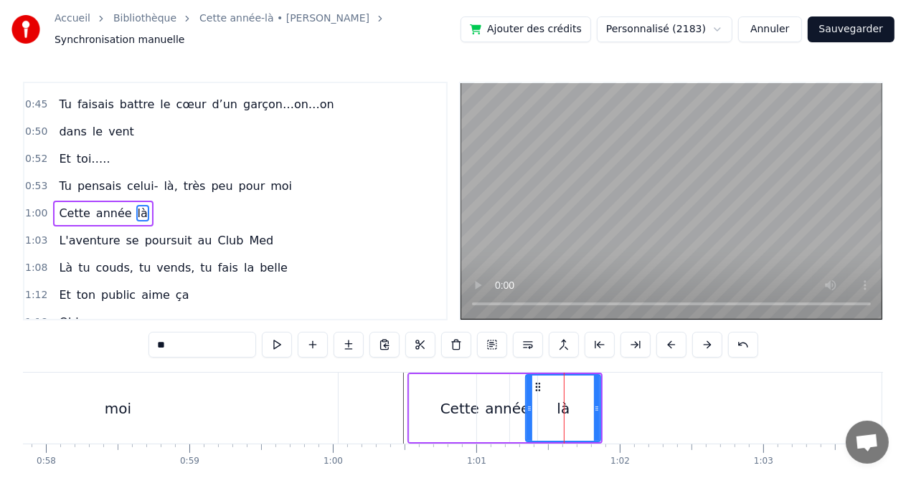
click at [529, 403] on icon at bounding box center [529, 408] width 6 height 11
click at [597, 403] on icon at bounding box center [597, 408] width 6 height 11
click at [528, 419] on div at bounding box center [529, 408] width 6 height 65
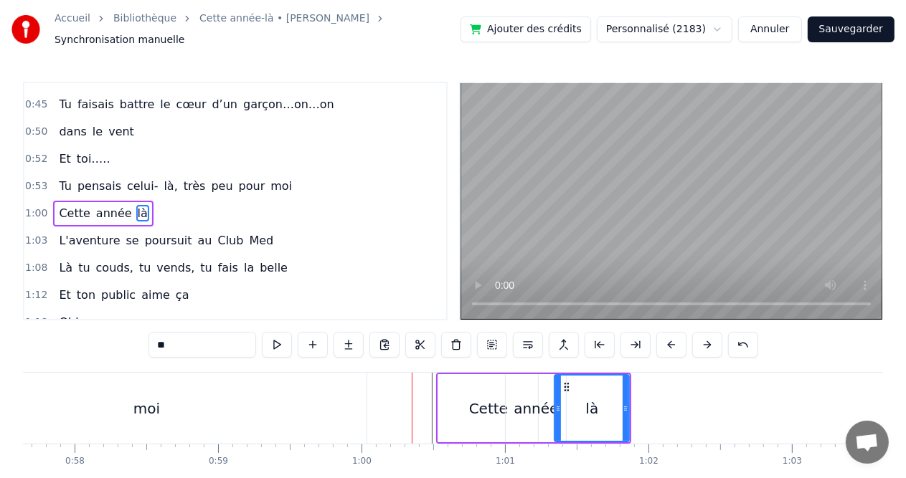
drag, startPoint x: 575, startPoint y: 406, endPoint x: 557, endPoint y: 409, distance: 17.5
click at [557, 409] on div "là" at bounding box center [591, 408] width 73 height 65
click at [546, 398] on div "année" at bounding box center [536, 409] width 44 height 22
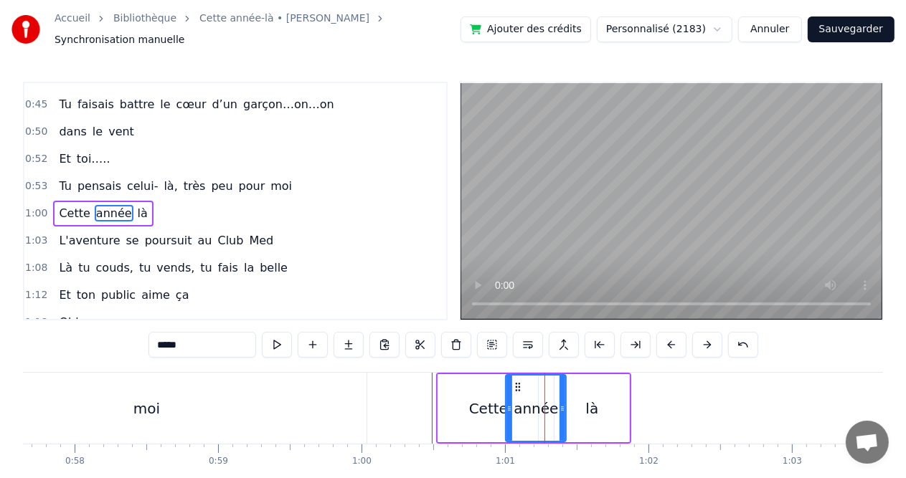
click at [562, 395] on div at bounding box center [562, 408] width 6 height 65
click at [592, 400] on div "là" at bounding box center [591, 409] width 13 height 22
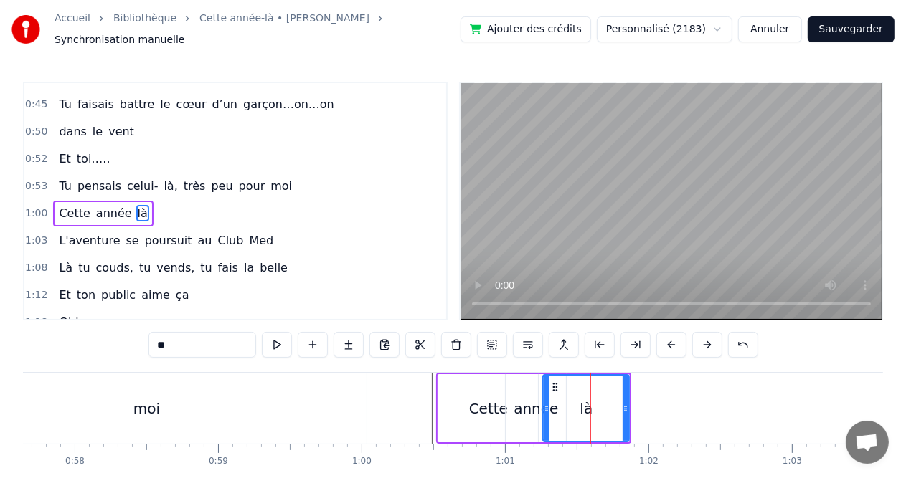
drag, startPoint x: 559, startPoint y: 403, endPoint x: 547, endPoint y: 402, distance: 11.5
click at [547, 403] on icon at bounding box center [547, 408] width 6 height 11
click at [495, 399] on div "Cette" at bounding box center [488, 409] width 39 height 22
type input "*****"
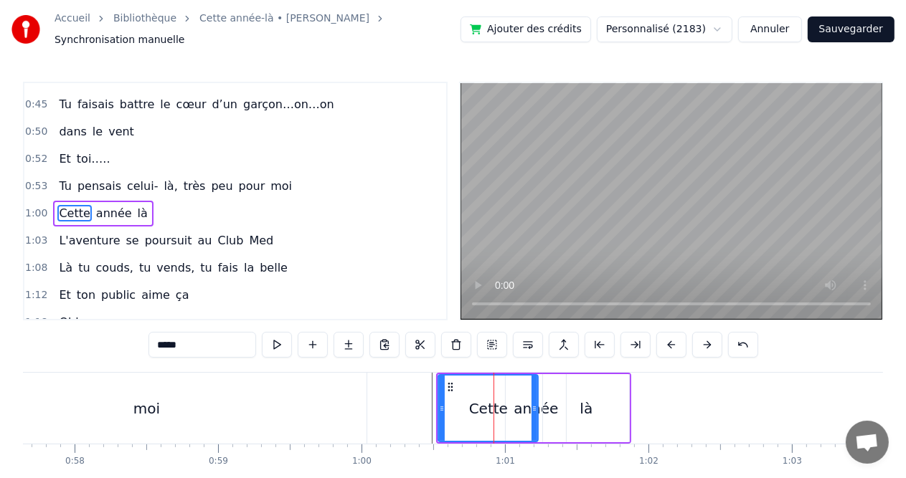
drag, startPoint x: 494, startPoint y: 393, endPoint x: 515, endPoint y: 392, distance: 20.8
click at [515, 392] on div "Cette" at bounding box center [488, 408] width 98 height 65
drag, startPoint x: 515, startPoint y: 392, endPoint x: 529, endPoint y: 392, distance: 14.3
click at [529, 392] on div "Cette" at bounding box center [488, 408] width 98 height 65
drag, startPoint x: 529, startPoint y: 390, endPoint x: 547, endPoint y: 390, distance: 17.2
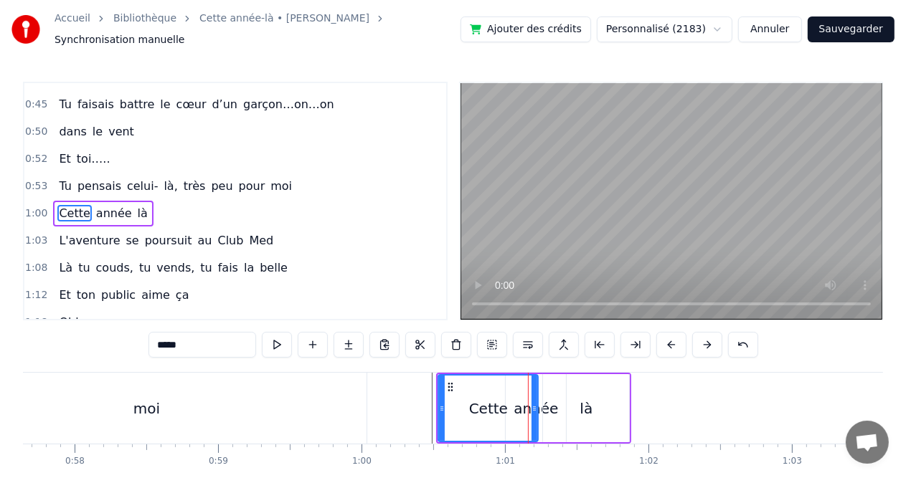
click at [547, 390] on div "Cette année là" at bounding box center [533, 408] width 195 height 71
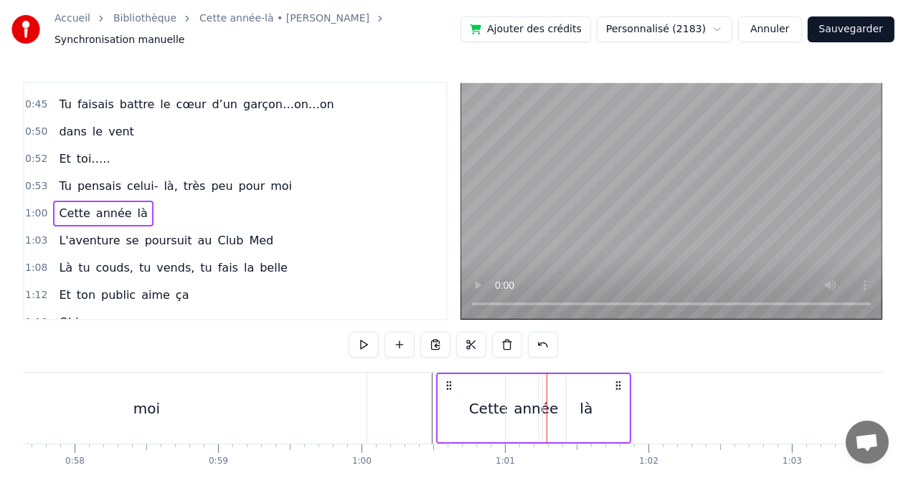
click at [531, 398] on div "année" at bounding box center [536, 409] width 44 height 22
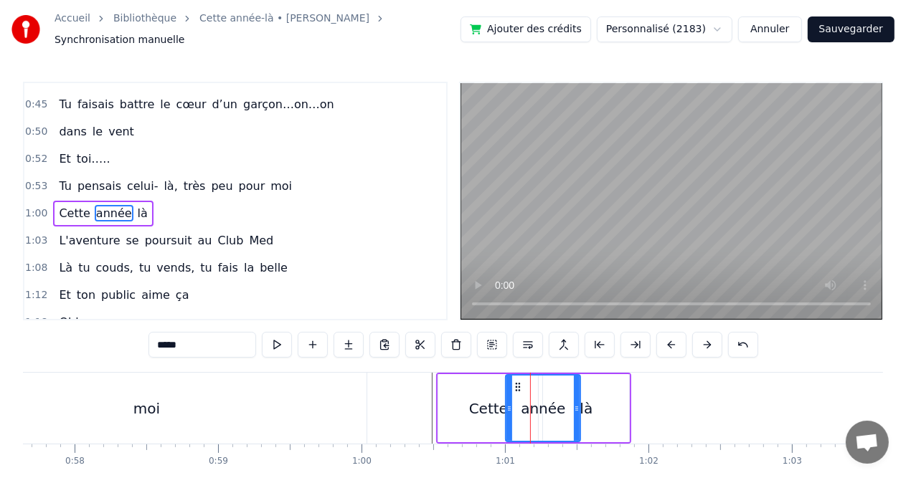
drag, startPoint x: 562, startPoint y: 400, endPoint x: 577, endPoint y: 400, distance: 14.3
click at [577, 407] on circle at bounding box center [577, 407] width 1 height 1
click at [580, 399] on div "année" at bounding box center [543, 408] width 76 height 68
click at [569, 410] on circle at bounding box center [569, 410] width 1 height 1
click at [582, 402] on div "là" at bounding box center [586, 409] width 13 height 22
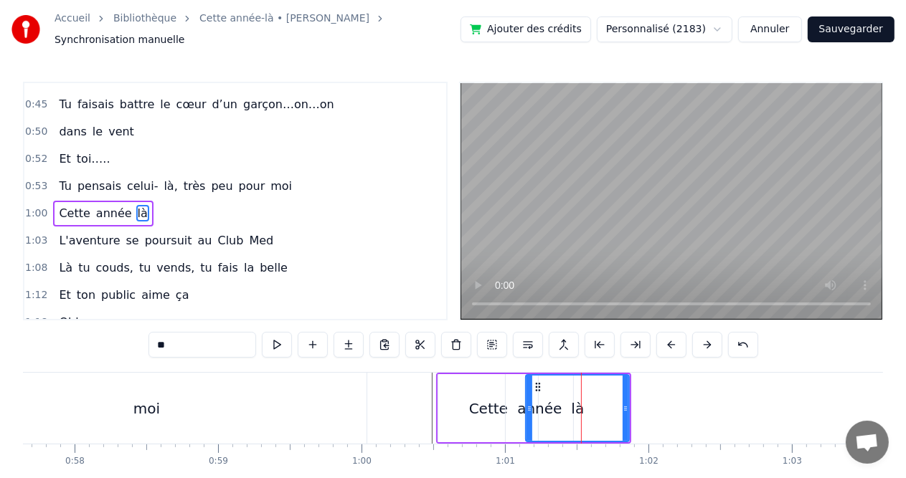
drag, startPoint x: 544, startPoint y: 401, endPoint x: 527, endPoint y: 405, distance: 17.6
click at [527, 405] on icon at bounding box center [529, 408] width 6 height 11
click at [496, 407] on div "Cette" at bounding box center [488, 409] width 39 height 22
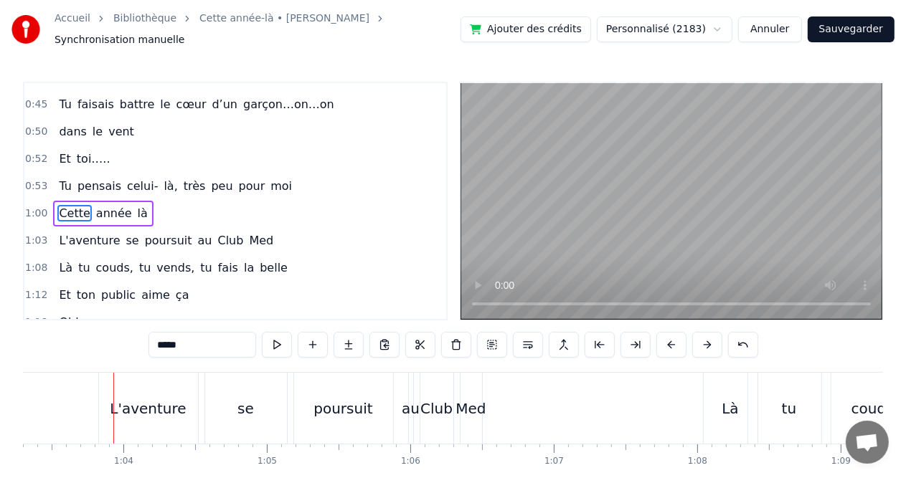
scroll to position [0, 9099]
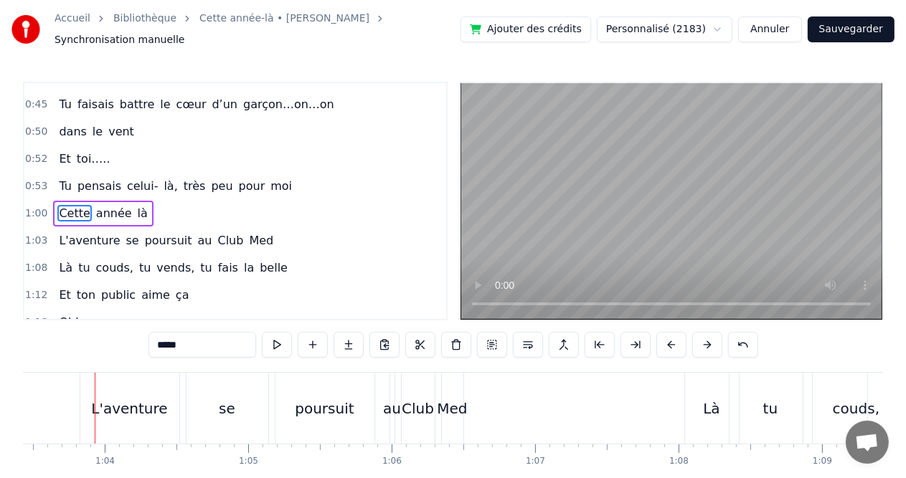
drag, startPoint x: 95, startPoint y: 389, endPoint x: 79, endPoint y: 390, distance: 16.5
click at [80, 390] on div "L'aventure" at bounding box center [129, 408] width 99 height 71
type input "**********"
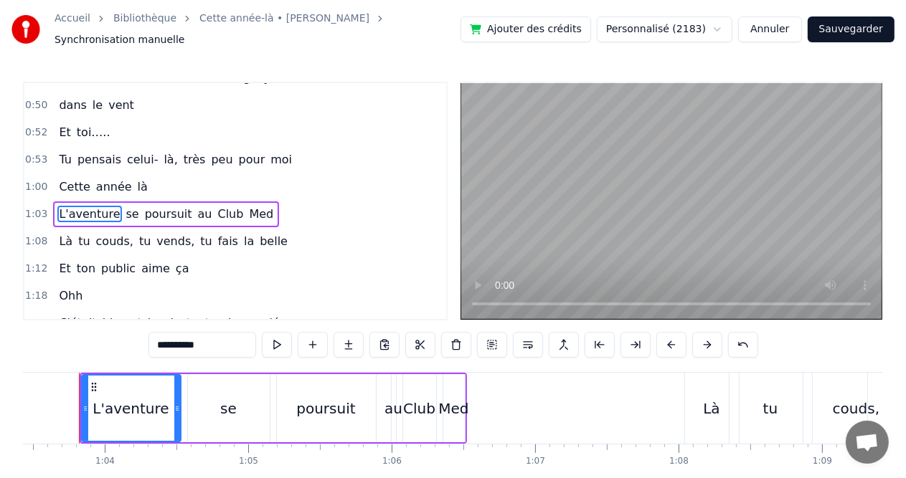
scroll to position [0, 9083]
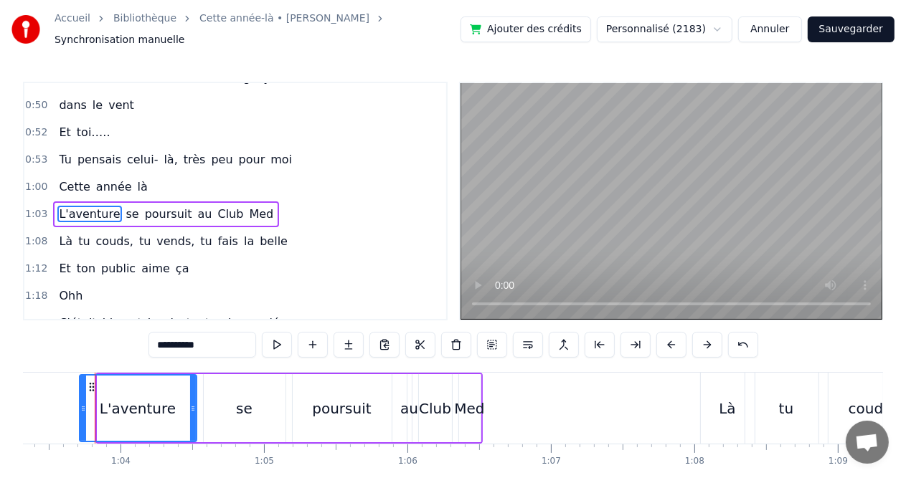
drag, startPoint x: 97, startPoint y: 401, endPoint x: 79, endPoint y: 400, distance: 17.9
click at [80, 403] on icon at bounding box center [83, 408] width 6 height 11
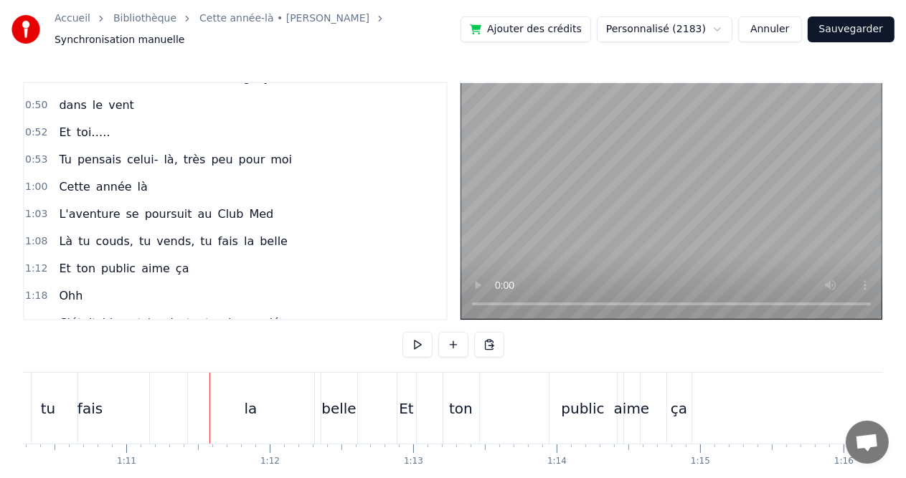
scroll to position [0, 10110]
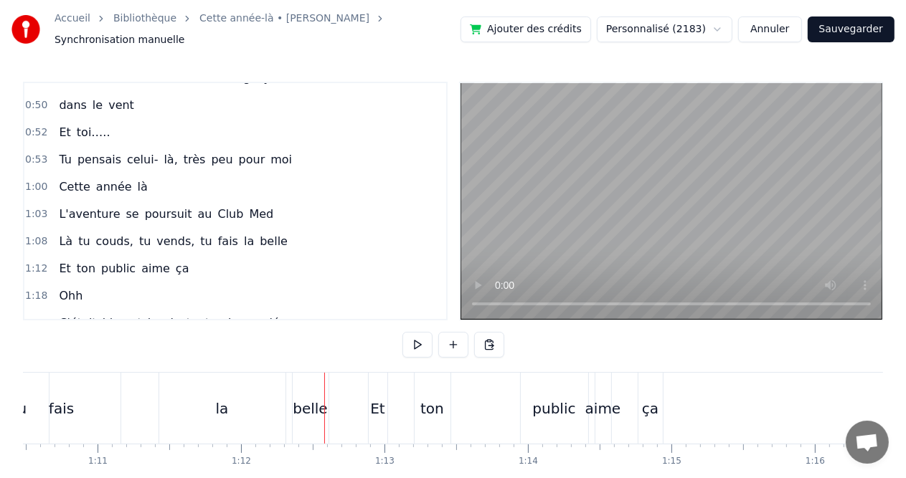
click at [225, 407] on div "la" at bounding box center [222, 409] width 13 height 22
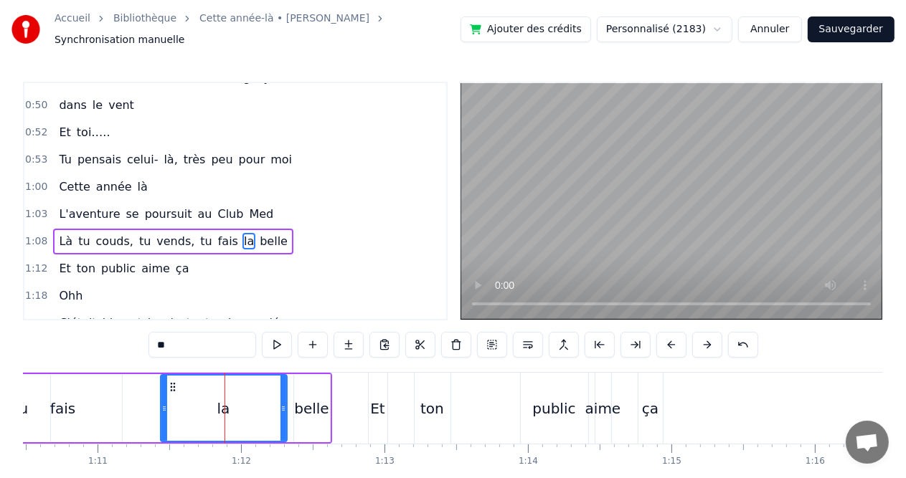
scroll to position [290, 0]
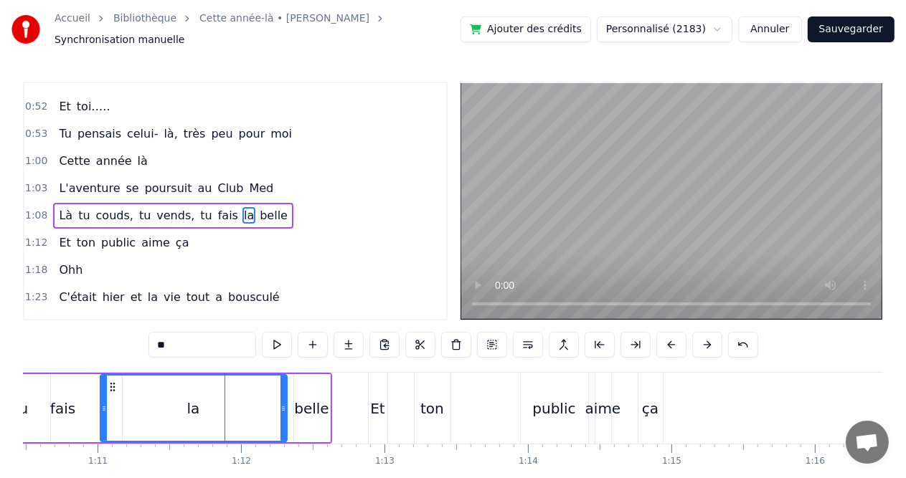
drag, startPoint x: 161, startPoint y: 402, endPoint x: 100, endPoint y: 397, distance: 60.5
click at [101, 403] on icon at bounding box center [104, 408] width 6 height 11
drag, startPoint x: 282, startPoint y: 402, endPoint x: 239, endPoint y: 399, distance: 43.2
click at [239, 403] on icon at bounding box center [240, 408] width 6 height 11
click at [308, 399] on div "belle" at bounding box center [311, 409] width 34 height 22
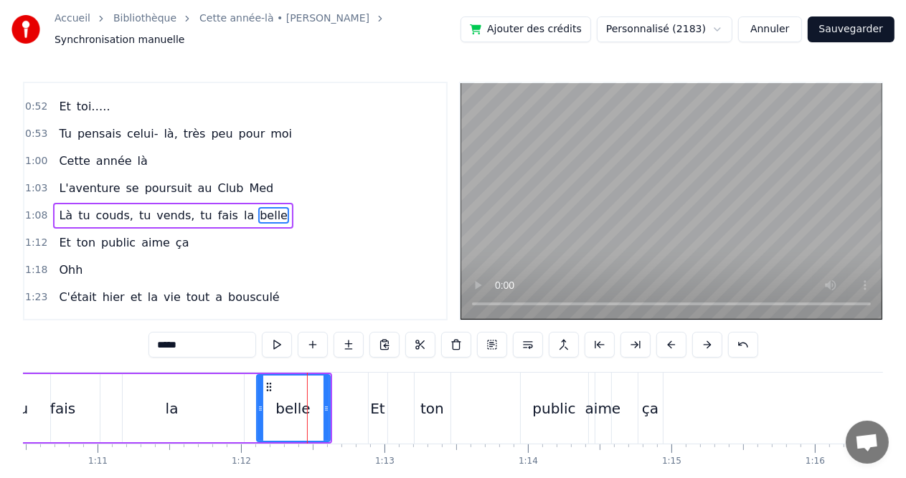
drag, startPoint x: 294, startPoint y: 400, endPoint x: 257, endPoint y: 400, distance: 37.3
click at [257, 403] on icon at bounding box center [260, 408] width 6 height 11
click at [259, 403] on icon at bounding box center [260, 408] width 6 height 11
click at [265, 382] on icon at bounding box center [268, 387] width 11 height 11
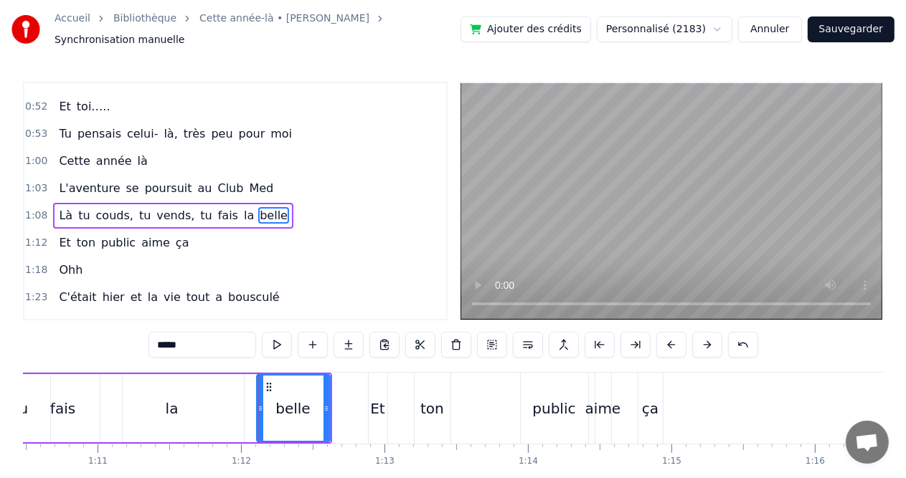
click at [190, 407] on div "la" at bounding box center [171, 408] width 143 height 68
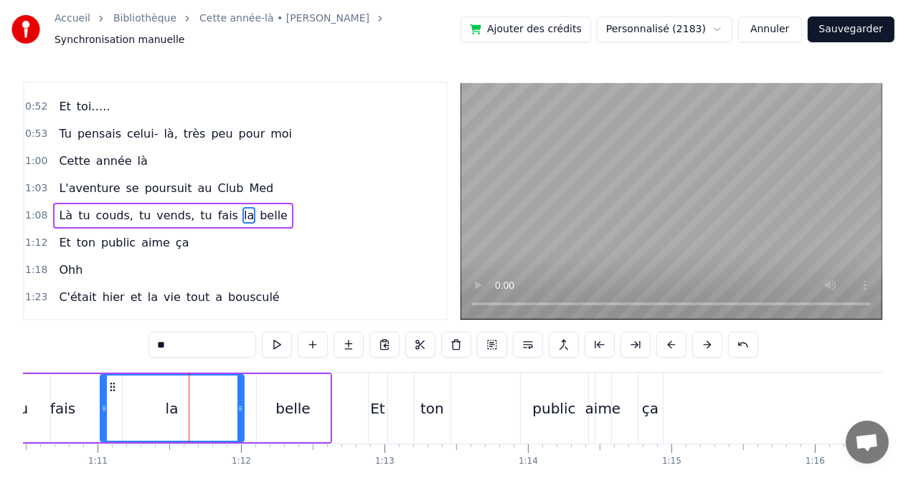
click at [60, 399] on div "fais" at bounding box center [62, 409] width 25 height 22
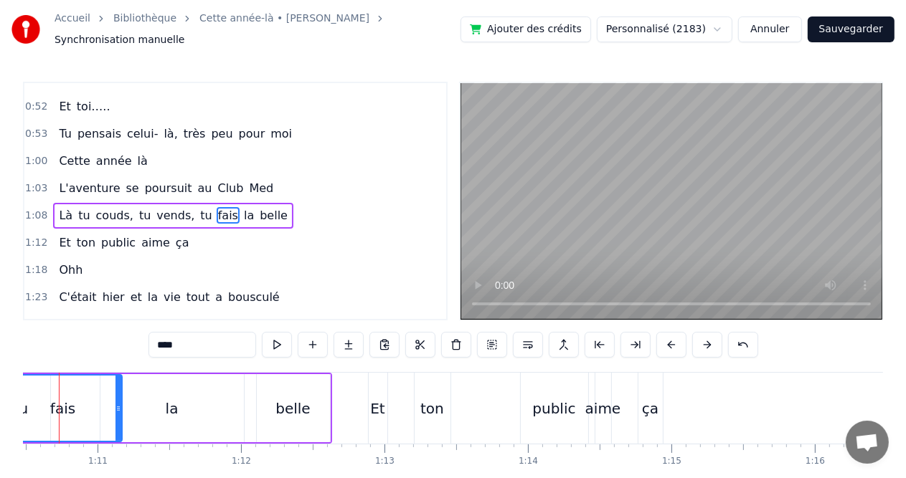
scroll to position [0, 10075]
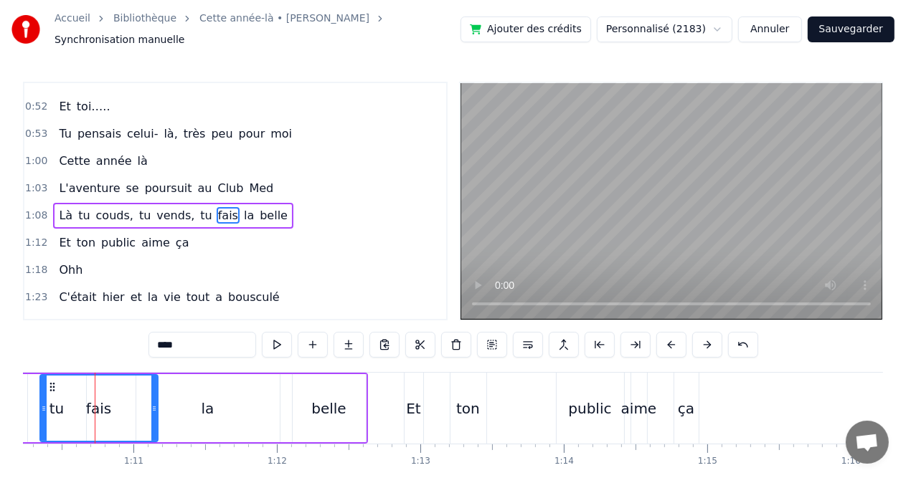
click at [193, 384] on div "la" at bounding box center [207, 408] width 143 height 68
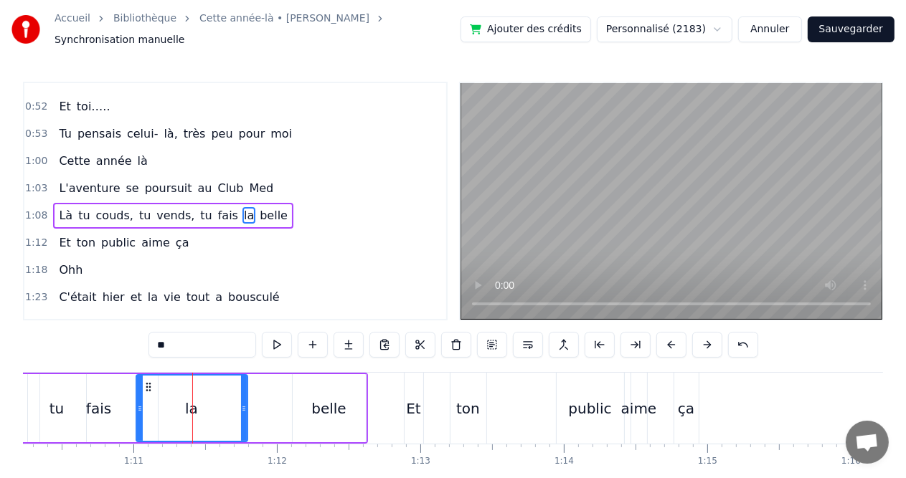
drag, startPoint x: 276, startPoint y: 403, endPoint x: 244, endPoint y: 404, distance: 32.3
click at [244, 404] on icon at bounding box center [244, 408] width 6 height 11
click at [214, 405] on div "la" at bounding box center [192, 408] width 110 height 65
drag, startPoint x: 242, startPoint y: 402, endPoint x: 201, endPoint y: 402, distance: 40.9
click at [201, 403] on icon at bounding box center [203, 408] width 6 height 11
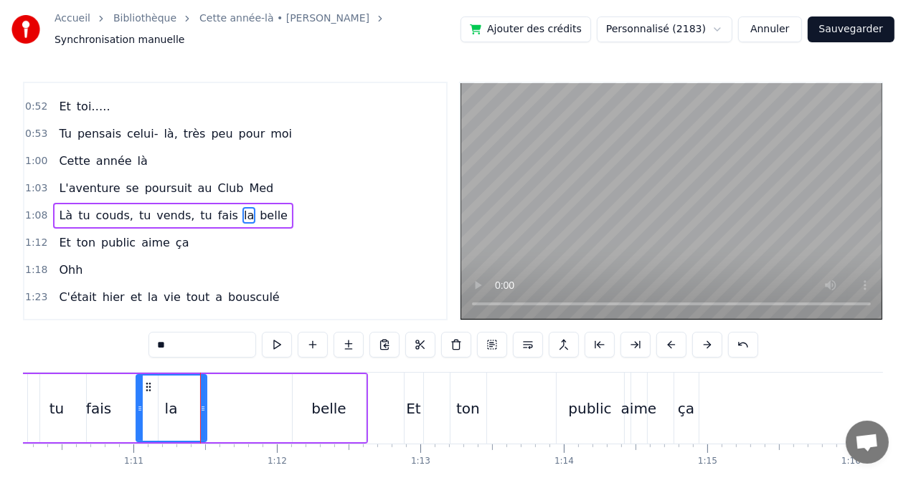
click at [321, 405] on div "belle" at bounding box center [328, 409] width 34 height 22
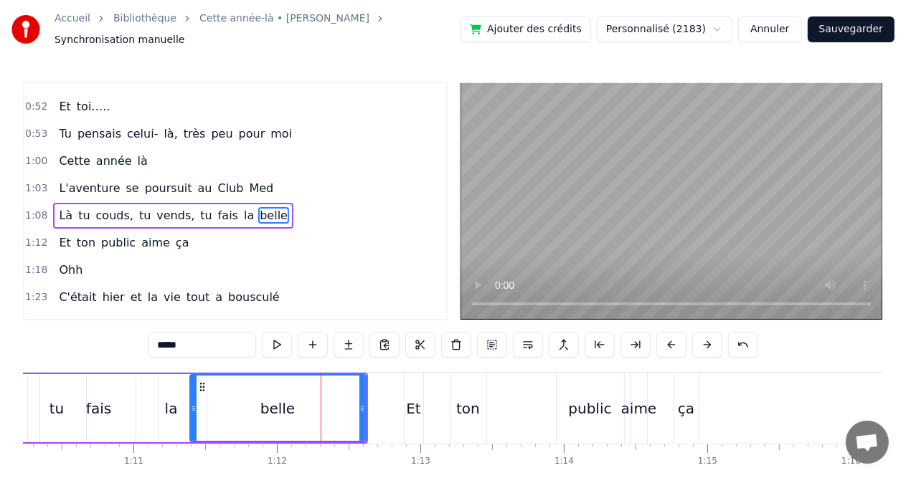
drag, startPoint x: 293, startPoint y: 405, endPoint x: 190, endPoint y: 407, distance: 102.6
click at [191, 407] on div at bounding box center [194, 408] width 6 height 65
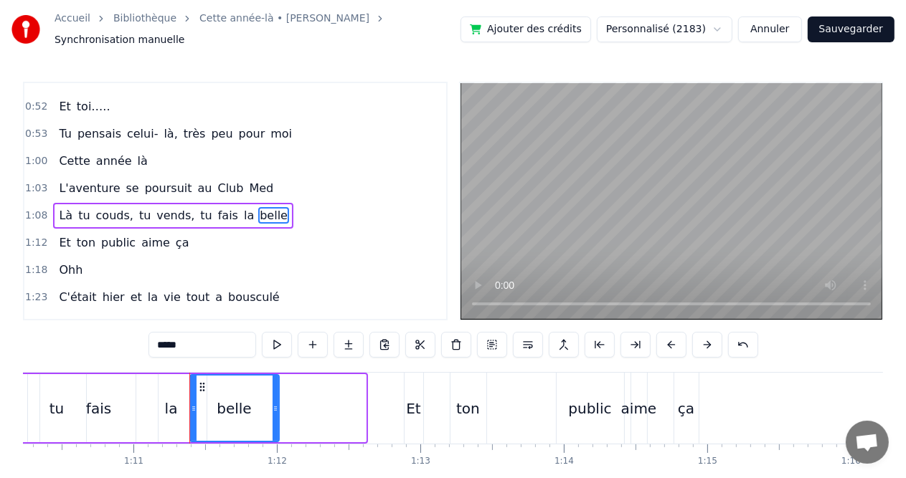
drag, startPoint x: 359, startPoint y: 405, endPoint x: 273, endPoint y: 407, distance: 86.8
click at [273, 407] on div at bounding box center [276, 408] width 6 height 65
click at [149, 399] on div "la" at bounding box center [171, 408] width 70 height 68
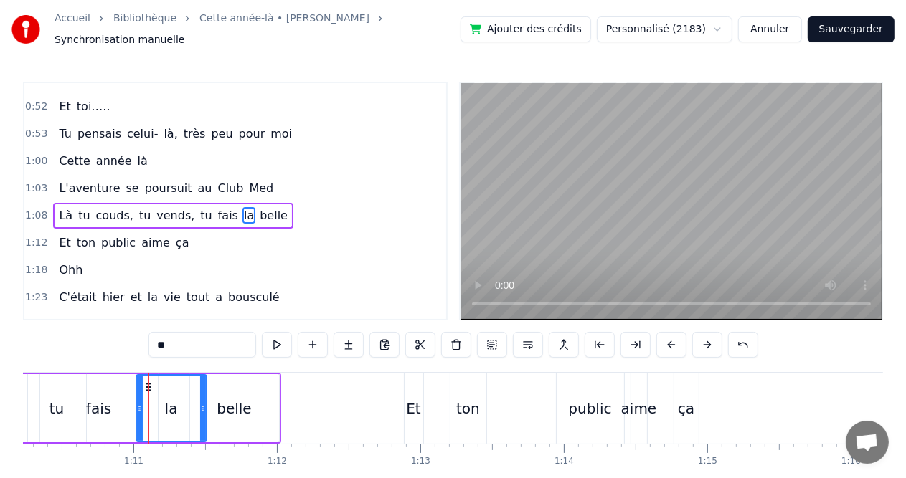
scroll to position [0, 10103]
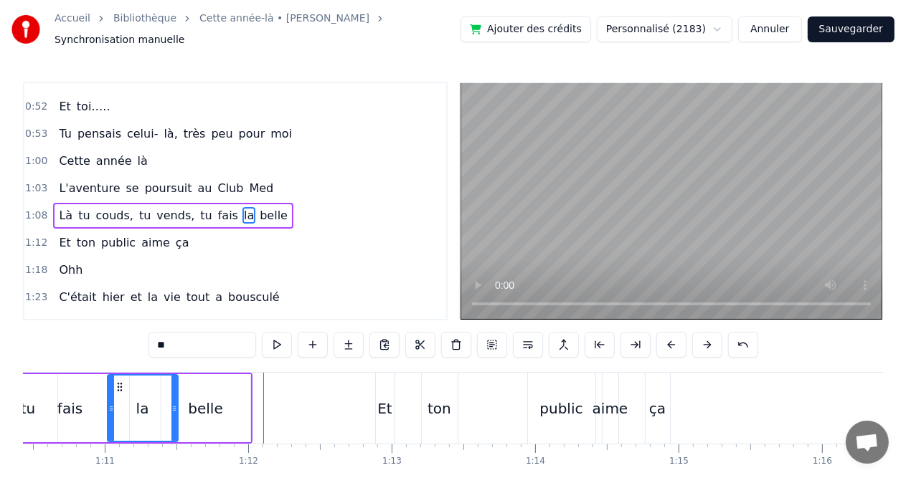
click at [221, 403] on div "belle" at bounding box center [205, 408] width 89 height 68
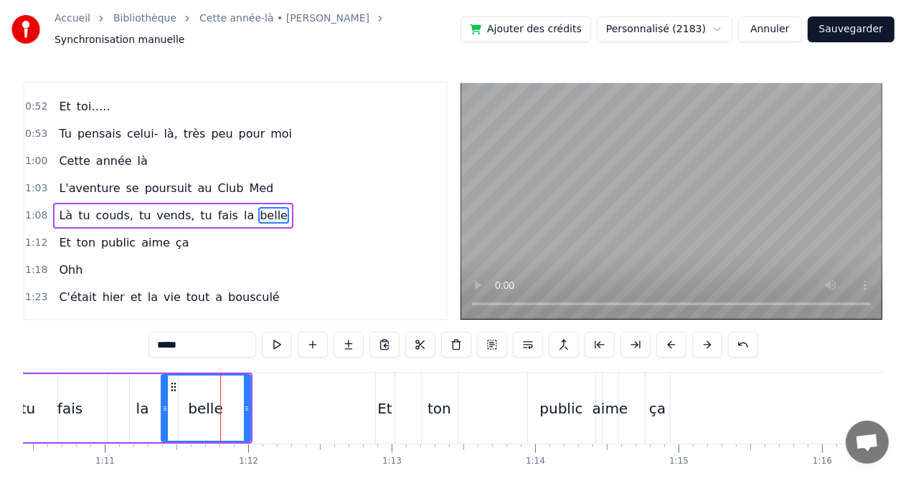
click at [126, 405] on div "la" at bounding box center [143, 408] width 70 height 68
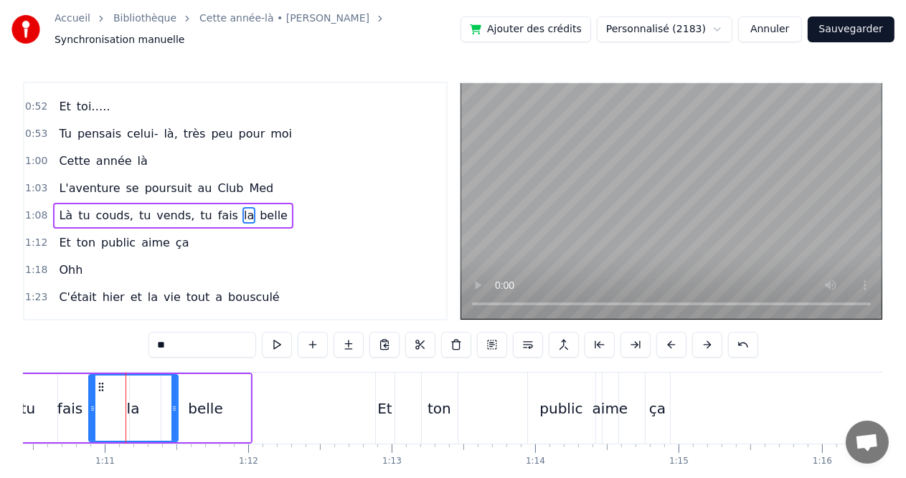
drag, startPoint x: 110, startPoint y: 404, endPoint x: 92, endPoint y: 404, distance: 18.6
click at [92, 404] on icon at bounding box center [93, 408] width 6 height 11
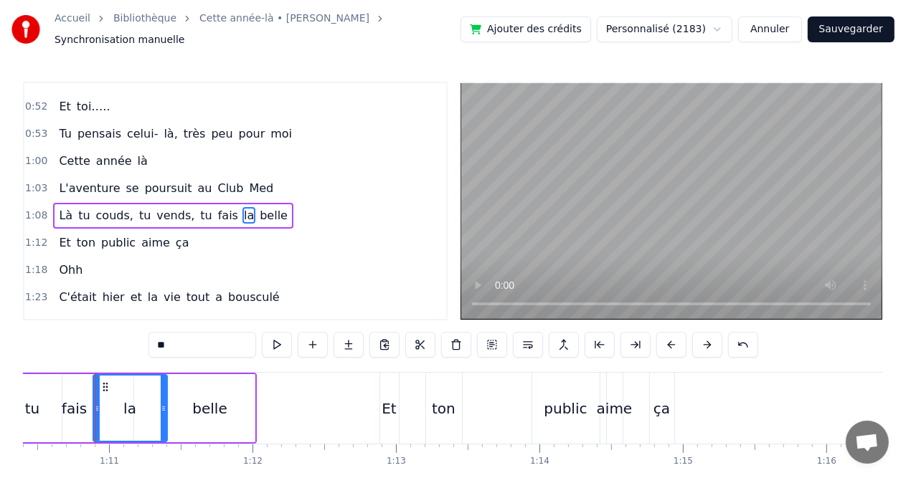
drag, startPoint x: 176, startPoint y: 402, endPoint x: 161, endPoint y: 402, distance: 15.1
click at [161, 403] on icon at bounding box center [164, 408] width 6 height 11
click at [219, 405] on div "belle" at bounding box center [209, 409] width 34 height 22
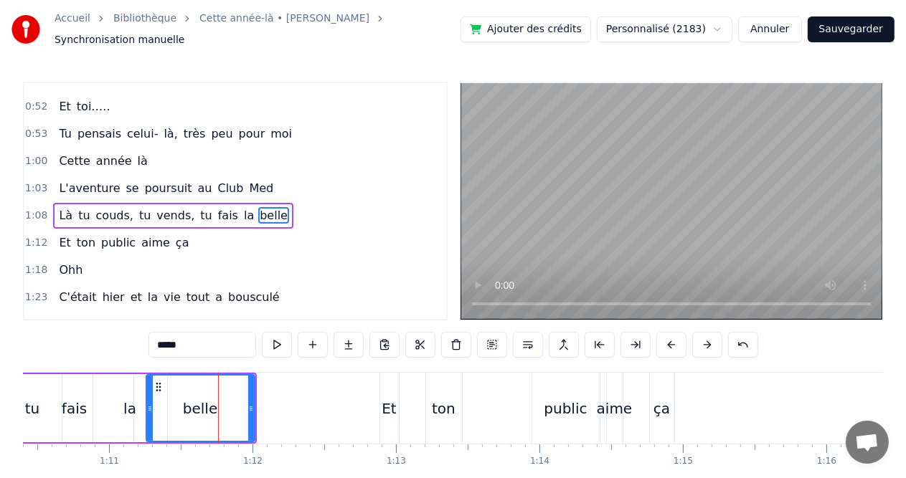
drag, startPoint x: 166, startPoint y: 402, endPoint x: 147, endPoint y: 402, distance: 19.4
click at [147, 403] on icon at bounding box center [150, 408] width 6 height 11
drag, startPoint x: 250, startPoint y: 401, endPoint x: 230, endPoint y: 401, distance: 20.1
click at [230, 403] on icon at bounding box center [231, 408] width 6 height 11
drag, startPoint x: 230, startPoint y: 402, endPoint x: 202, endPoint y: 400, distance: 28.0
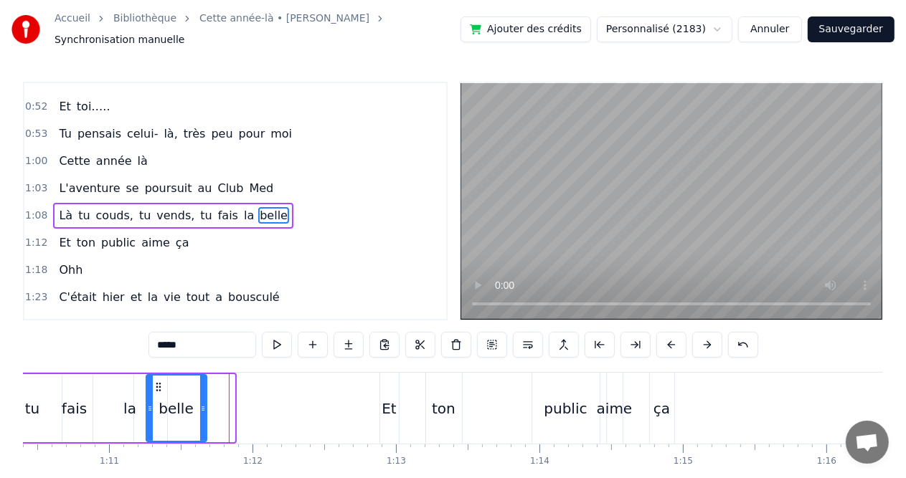
click at [202, 403] on icon at bounding box center [203, 408] width 6 height 11
click at [202, 395] on div at bounding box center [203, 408] width 6 height 65
drag, startPoint x: 202, startPoint y: 395, endPoint x: 194, endPoint y: 405, distance: 13.2
click at [194, 405] on div at bounding box center [194, 408] width 6 height 65
click at [78, 405] on div "fais" at bounding box center [74, 409] width 25 height 22
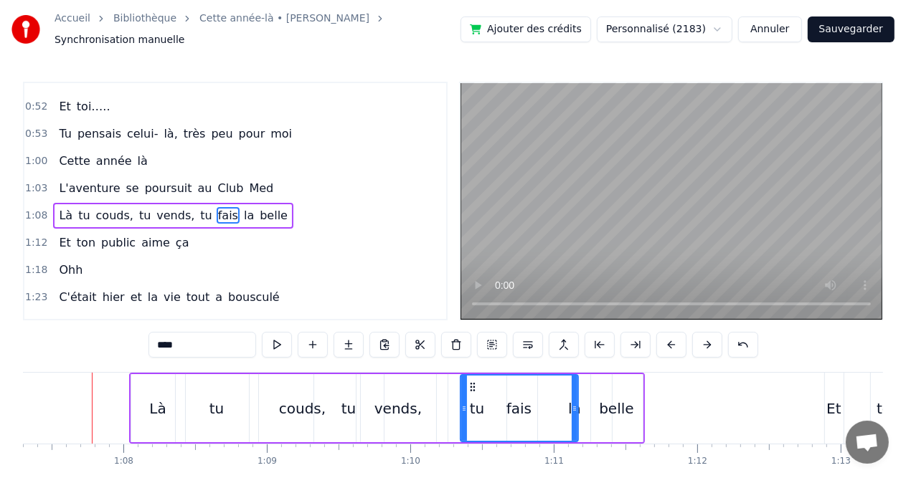
scroll to position [0, 9651]
click at [150, 400] on div "Là" at bounding box center [161, 408] width 54 height 68
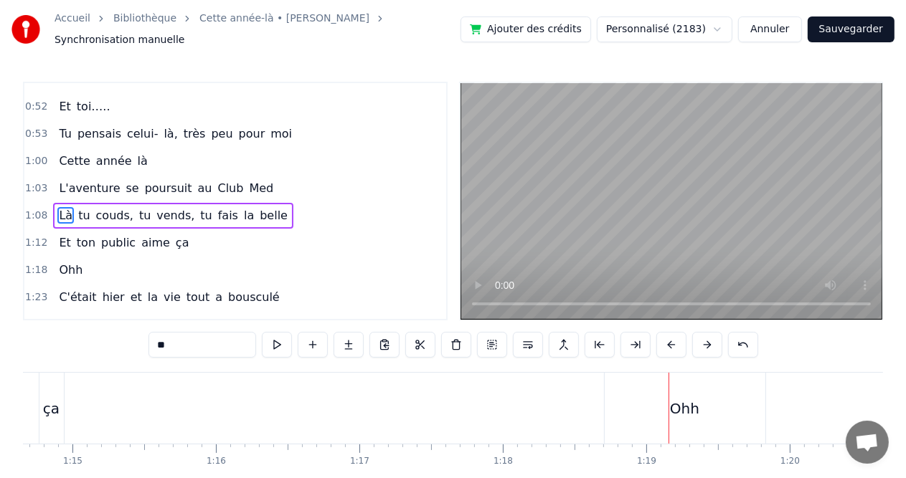
scroll to position [0, 10738]
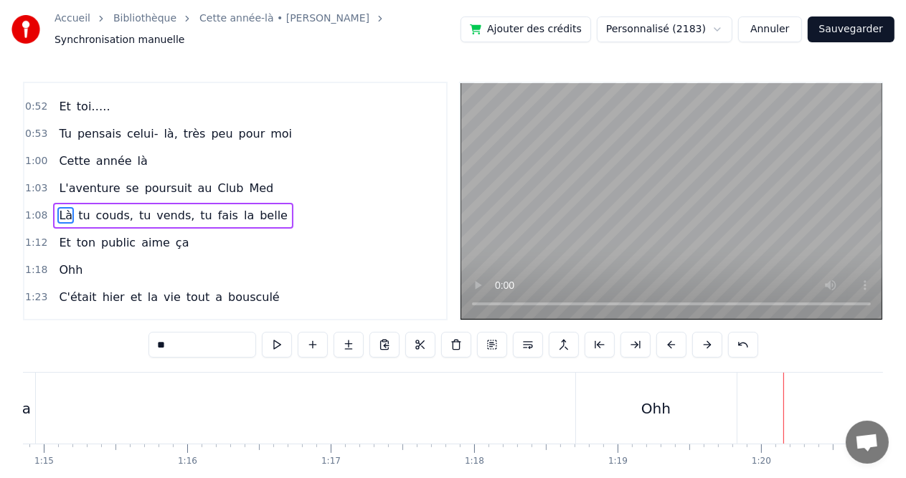
click at [664, 410] on div "Ohh" at bounding box center [655, 409] width 29 height 22
type input "***"
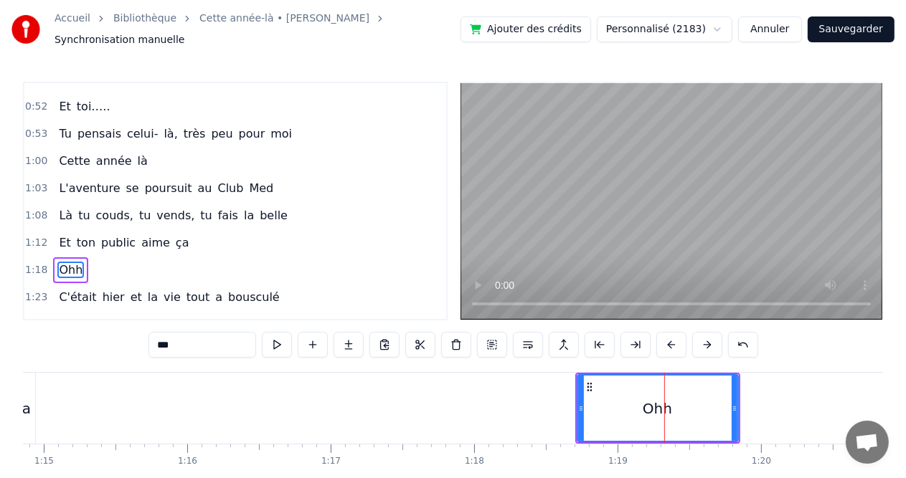
scroll to position [343, 0]
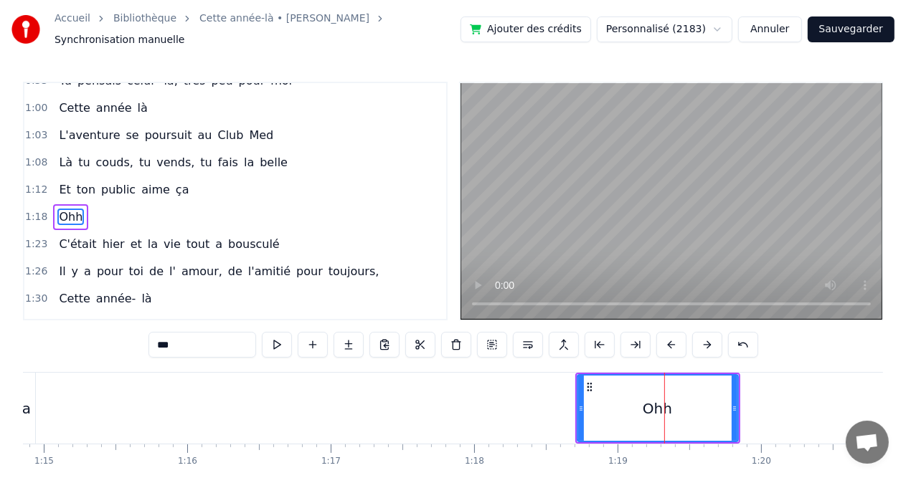
click at [587, 382] on icon at bounding box center [589, 387] width 11 height 11
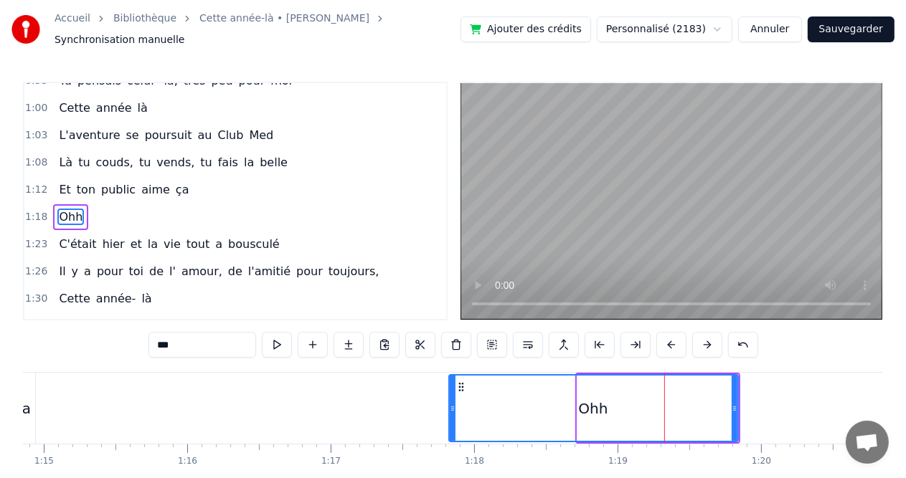
drag, startPoint x: 579, startPoint y: 400, endPoint x: 450, endPoint y: 403, distance: 128.4
click at [450, 403] on icon at bounding box center [453, 408] width 6 height 11
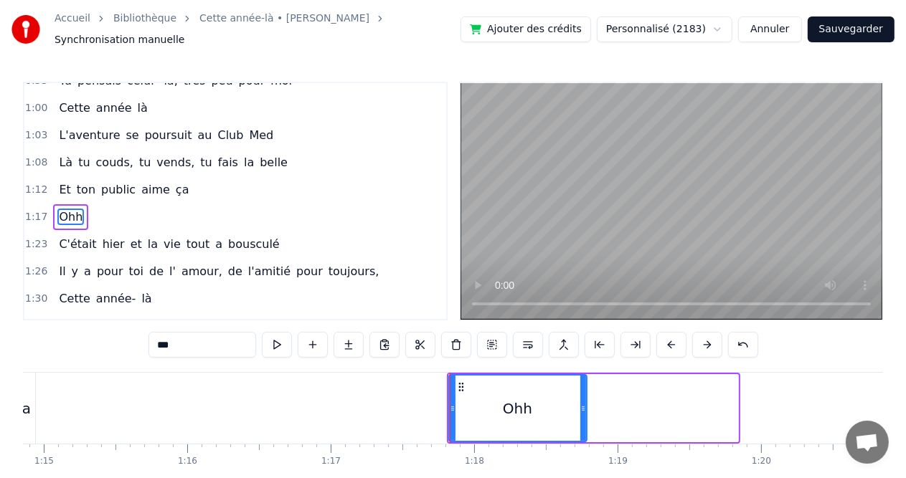
drag, startPoint x: 734, startPoint y: 402, endPoint x: 582, endPoint y: 402, distance: 151.3
click at [582, 403] on icon at bounding box center [583, 408] width 6 height 11
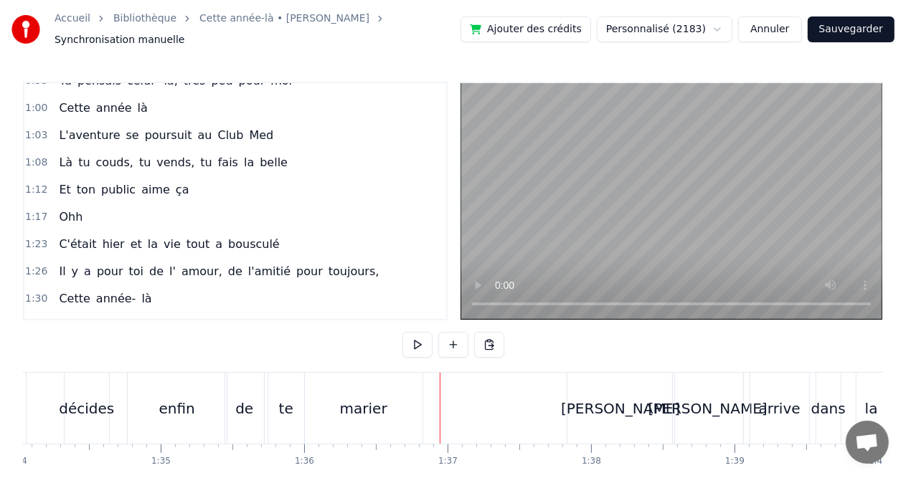
scroll to position [0, 13519]
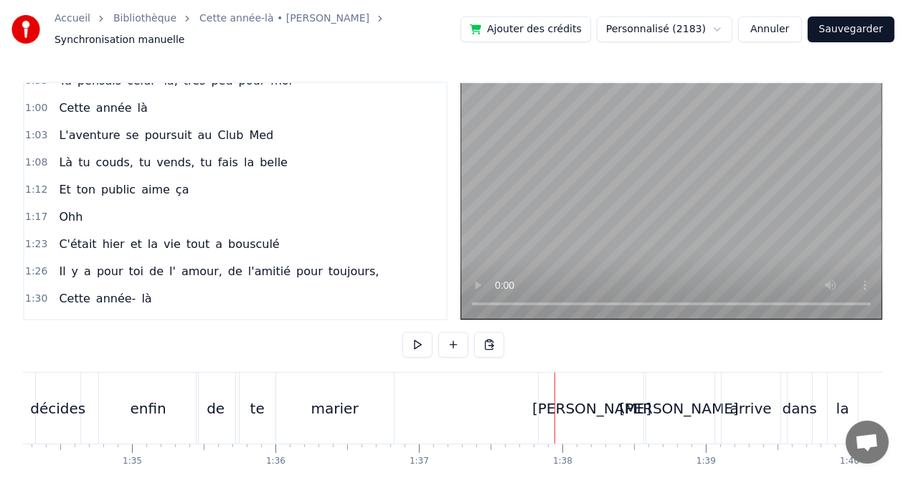
click at [574, 402] on div "[PERSON_NAME]" at bounding box center [591, 409] width 119 height 22
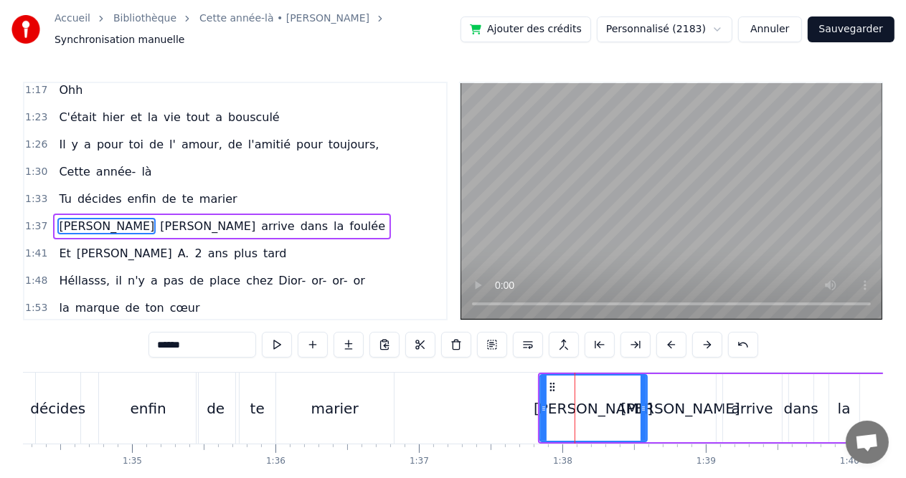
scroll to position [475, 0]
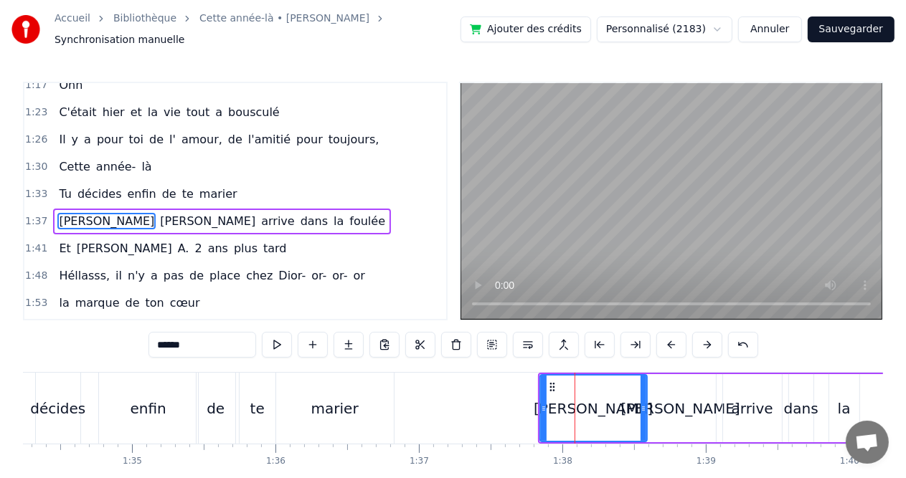
click at [684, 373] on div "[PERSON_NAME] arrive dans la foulée" at bounding box center [761, 408] width 446 height 71
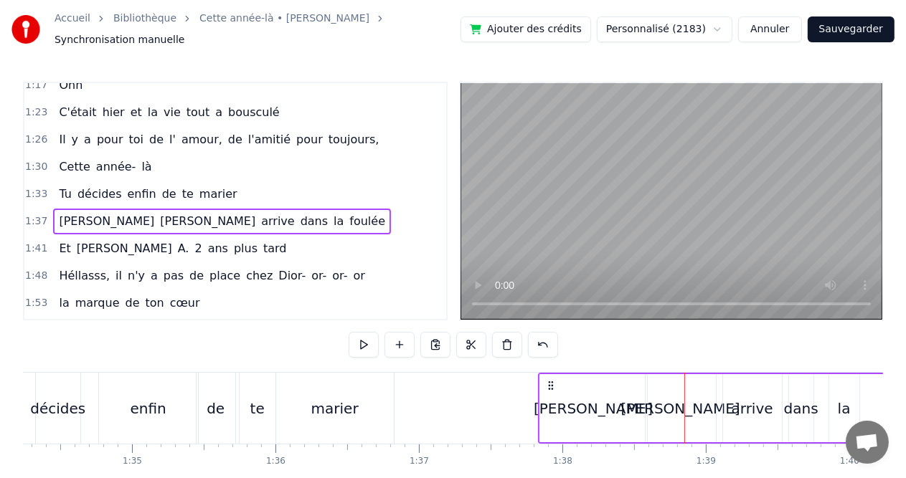
click at [618, 373] on div "[PERSON_NAME] arrive dans la foulée" at bounding box center [761, 408] width 446 height 71
click at [618, 372] on div "Cette année- là, [PERSON_NAME] était pour la 1èreee fois Mais nous on ne la con…" at bounding box center [162, 408] width 27317 height 72
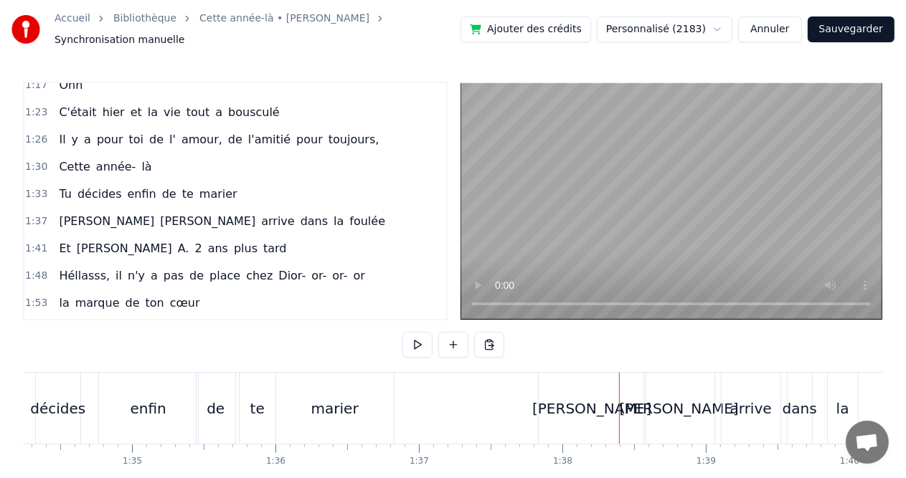
click at [580, 380] on div "[PERSON_NAME]" at bounding box center [592, 408] width 107 height 71
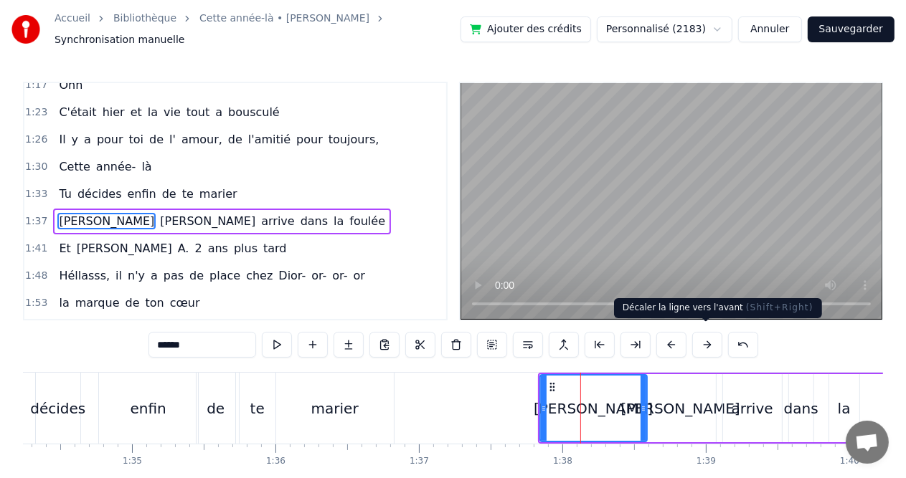
click at [699, 338] on button at bounding box center [707, 345] width 30 height 26
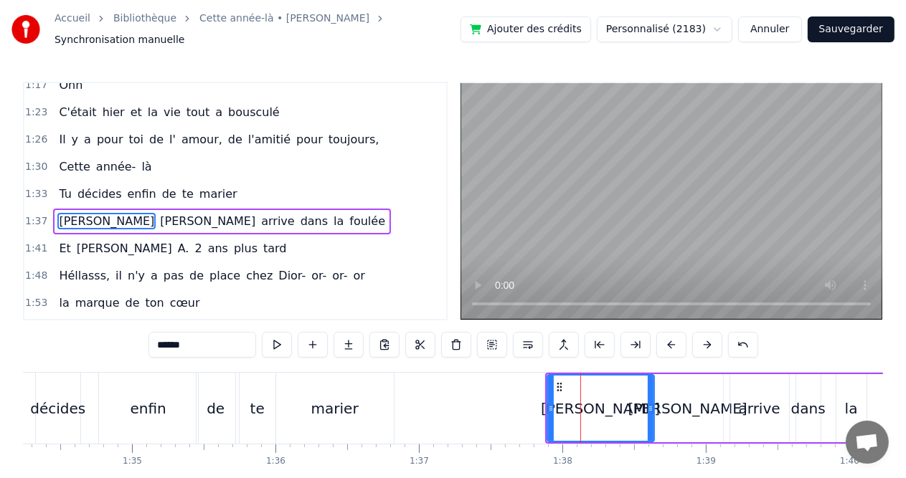
click at [699, 338] on button at bounding box center [707, 345] width 30 height 26
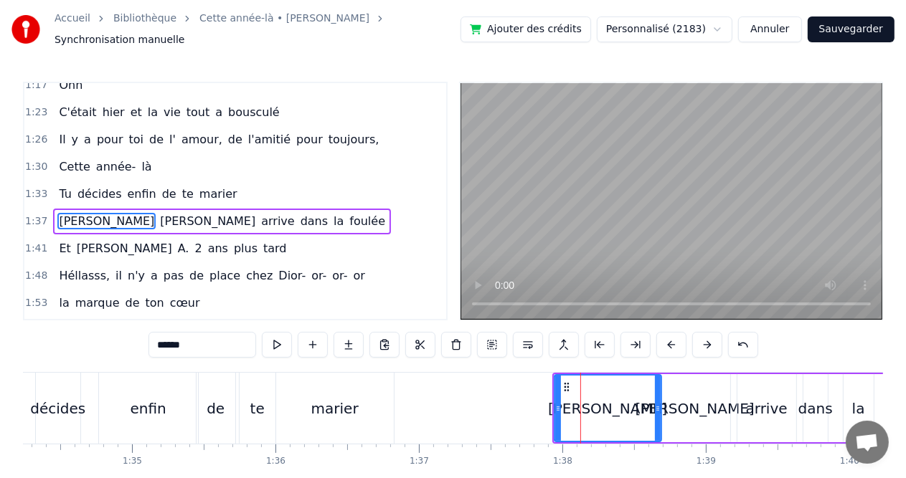
click at [699, 338] on button at bounding box center [707, 345] width 30 height 26
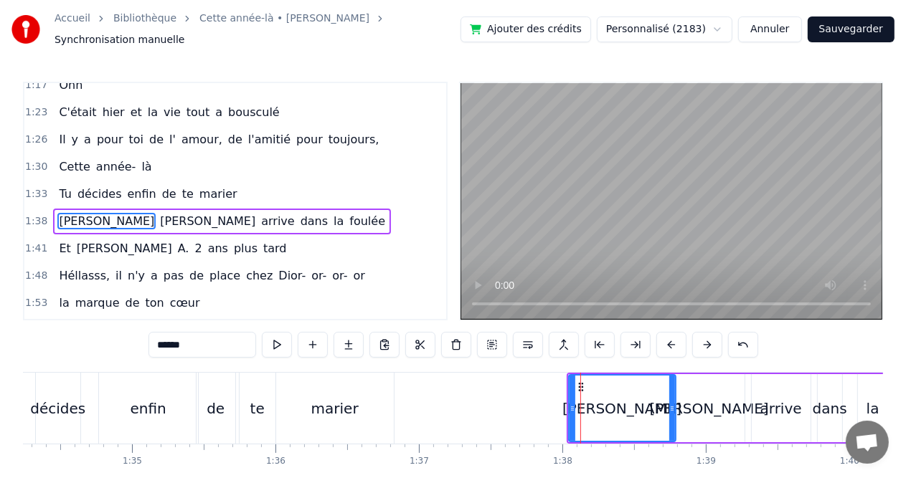
click at [699, 338] on button at bounding box center [707, 345] width 30 height 26
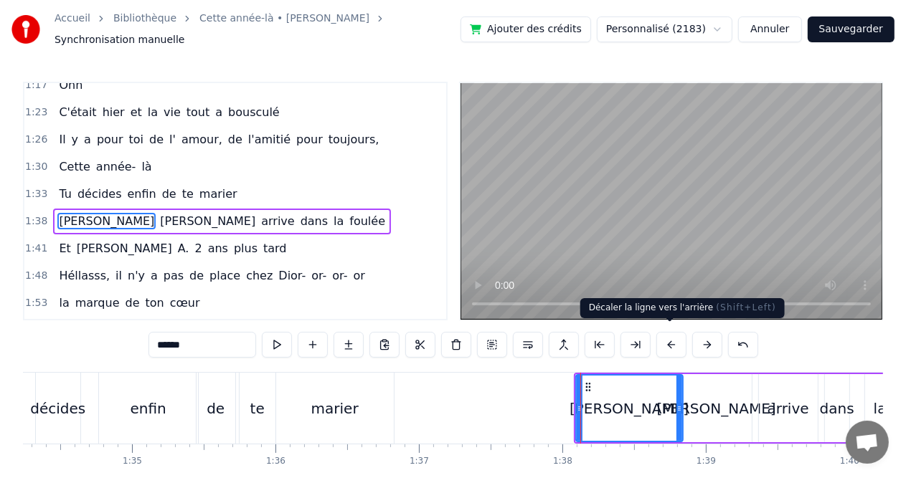
click at [665, 341] on button at bounding box center [671, 345] width 30 height 26
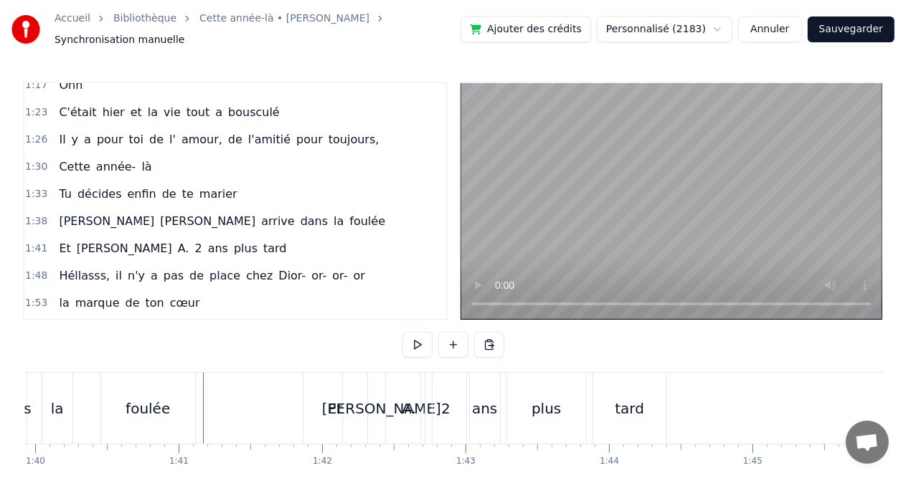
scroll to position [0, 14441]
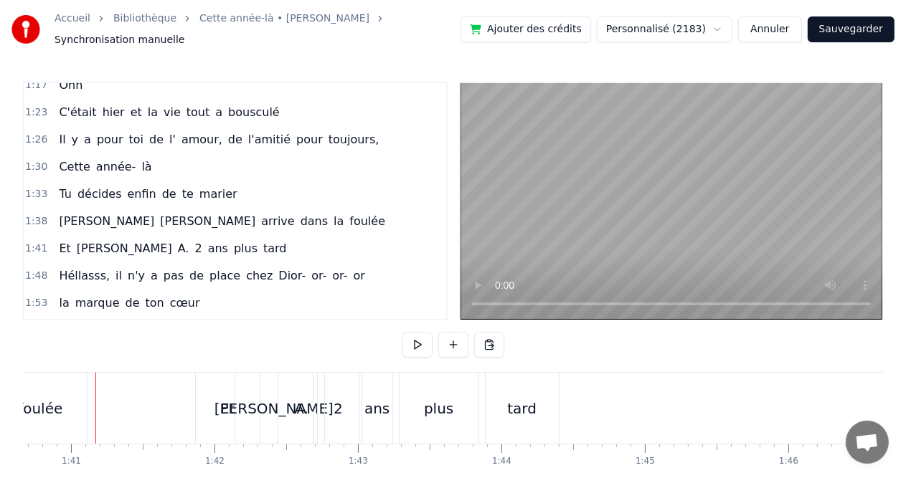
click at [95, 394] on div at bounding box center [95, 408] width 1 height 71
click at [55, 400] on div "foulée" at bounding box center [41, 409] width 44 height 22
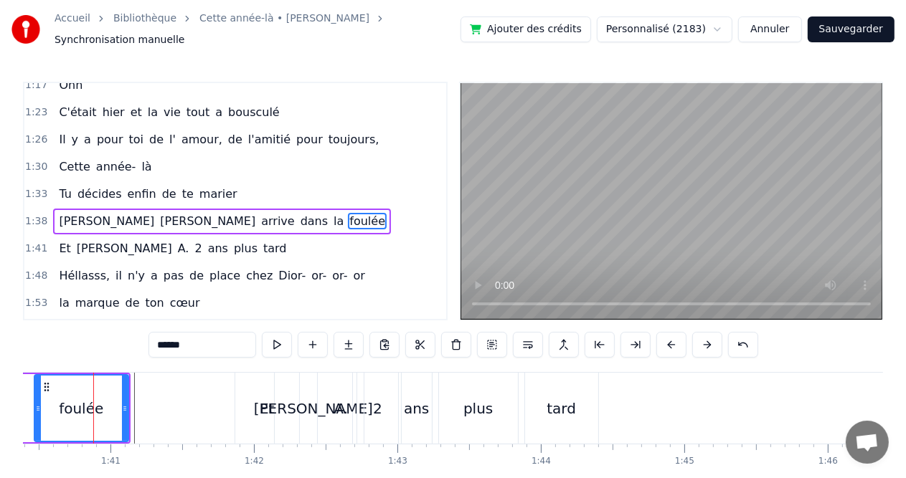
scroll to position [0, 14400]
click at [38, 403] on icon at bounding box center [40, 408] width 6 height 11
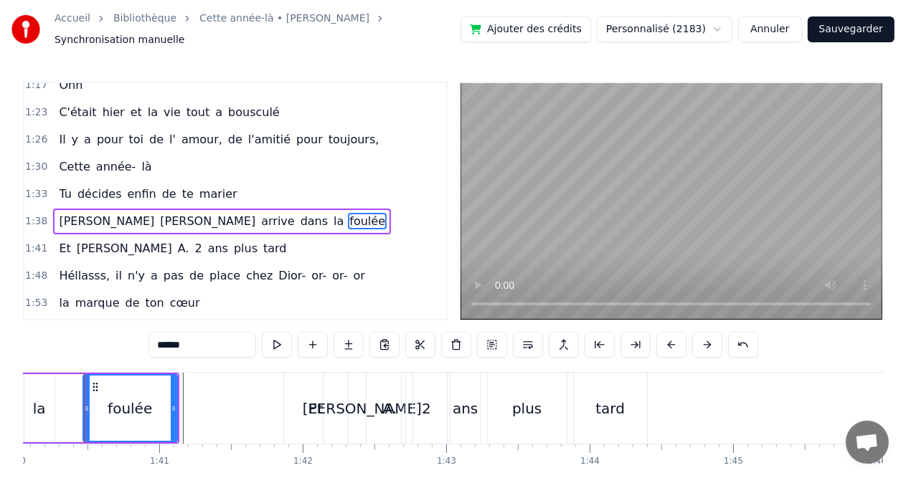
scroll to position [0, 14342]
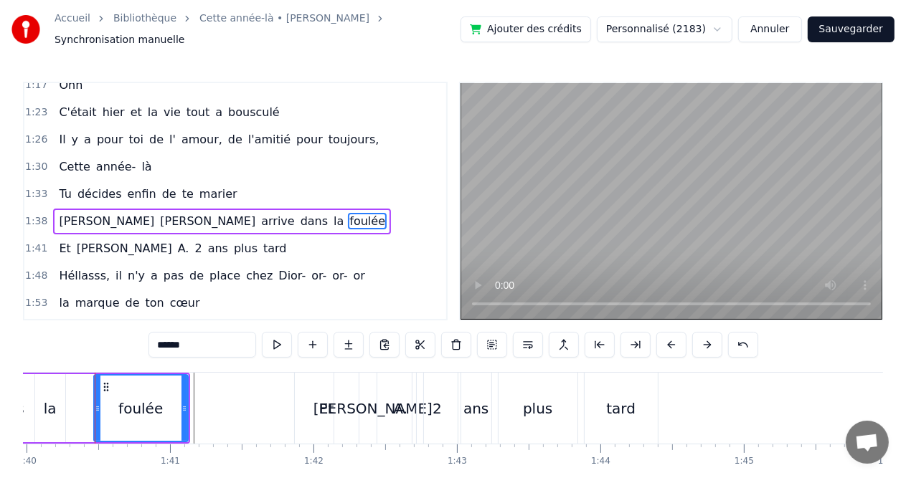
click at [99, 392] on div at bounding box center [98, 408] width 6 height 65
click at [95, 414] on div at bounding box center [98, 408] width 6 height 65
click at [103, 402] on div "foulée" at bounding box center [144, 408] width 93 height 65
click at [98, 403] on icon at bounding box center [101, 408] width 6 height 11
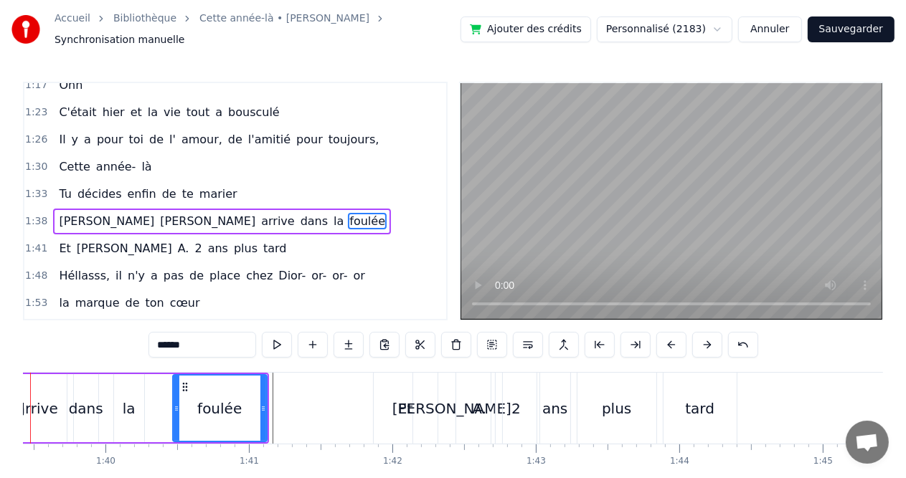
scroll to position [0, 14197]
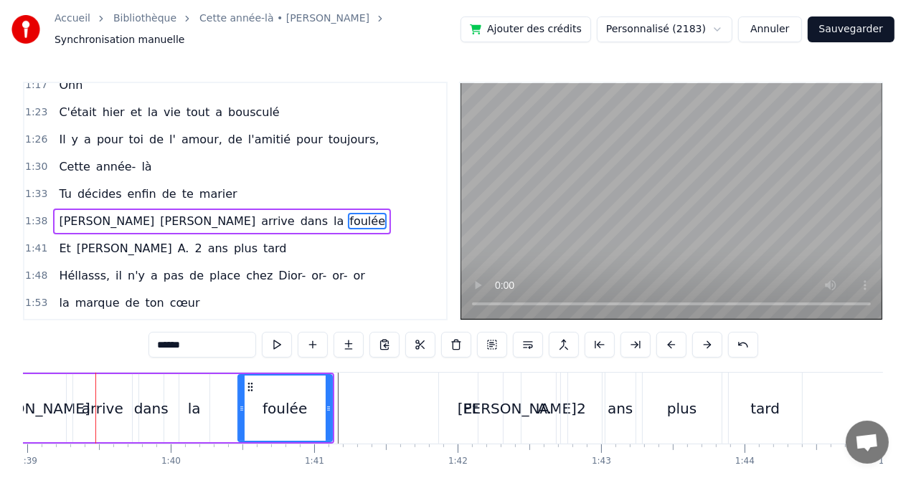
click at [305, 394] on div "foulée" at bounding box center [285, 408] width 93 height 65
drag, startPoint x: 241, startPoint y: 405, endPoint x: 221, endPoint y: 406, distance: 20.1
click at [221, 406] on icon at bounding box center [222, 408] width 6 height 11
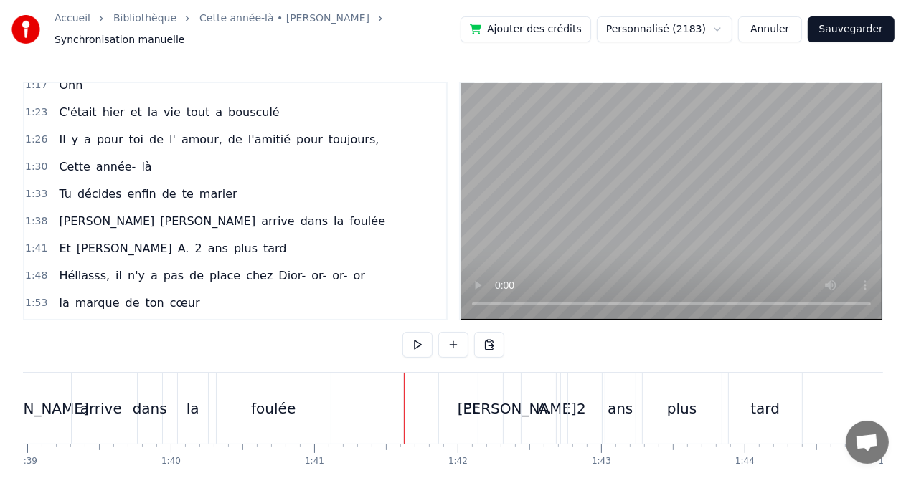
click at [149, 401] on div "dans" at bounding box center [150, 409] width 34 height 22
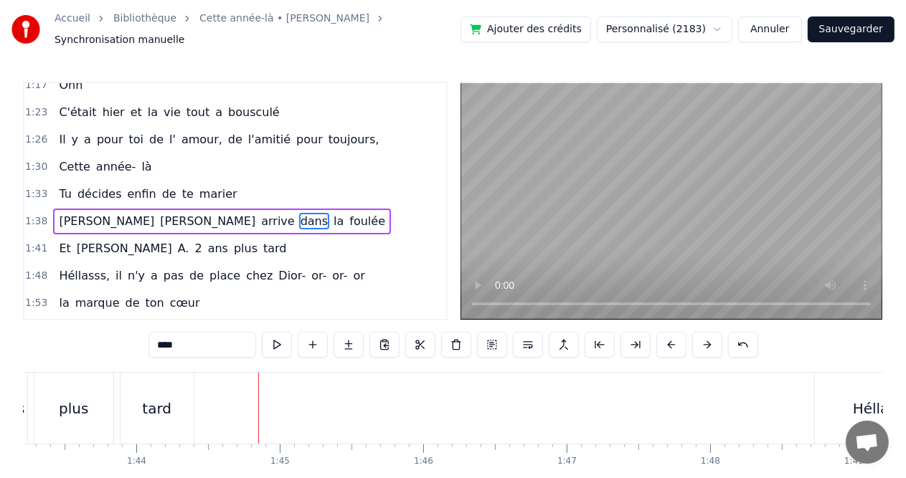
scroll to position [0, 14969]
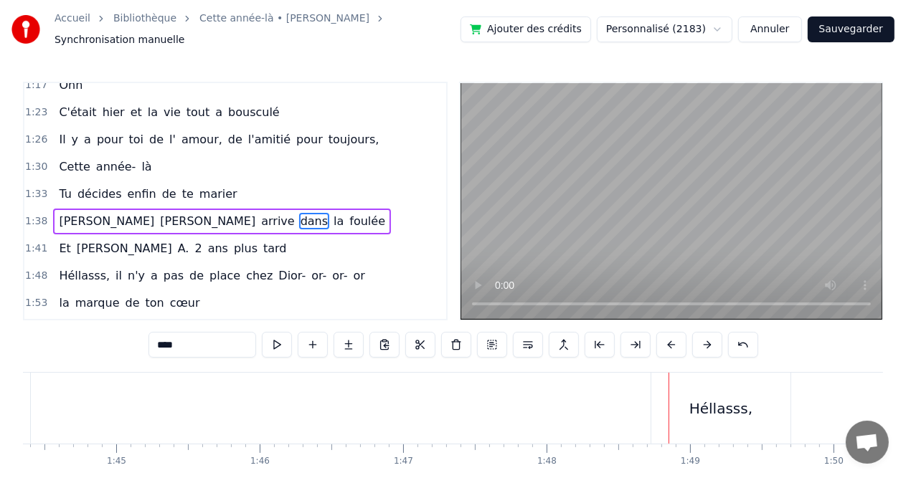
click at [699, 398] on div "Héllasss," at bounding box center [720, 409] width 63 height 22
type input "*********"
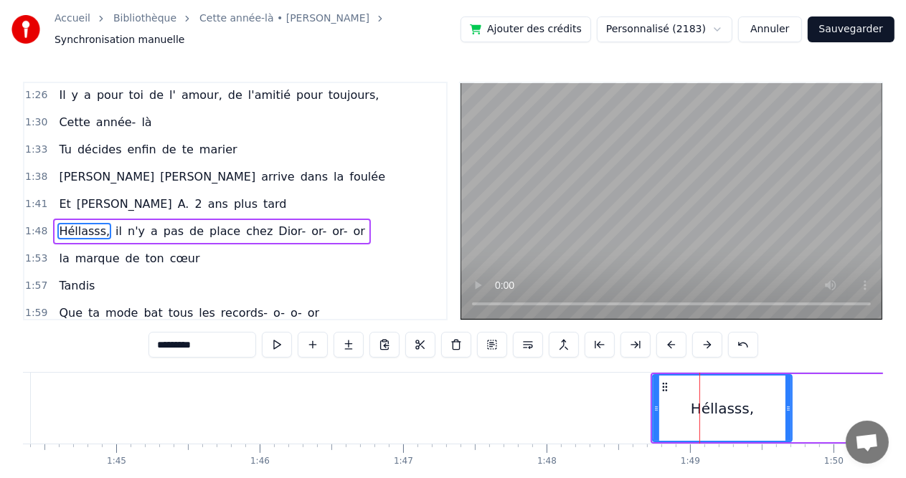
scroll to position [528, 0]
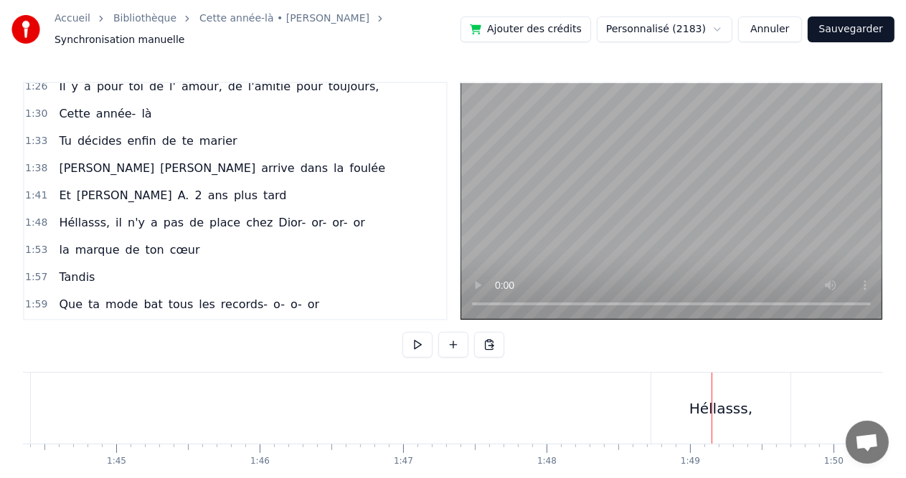
click at [712, 387] on div at bounding box center [712, 408] width 1 height 71
click at [755, 392] on div "Héllasss," at bounding box center [720, 408] width 139 height 71
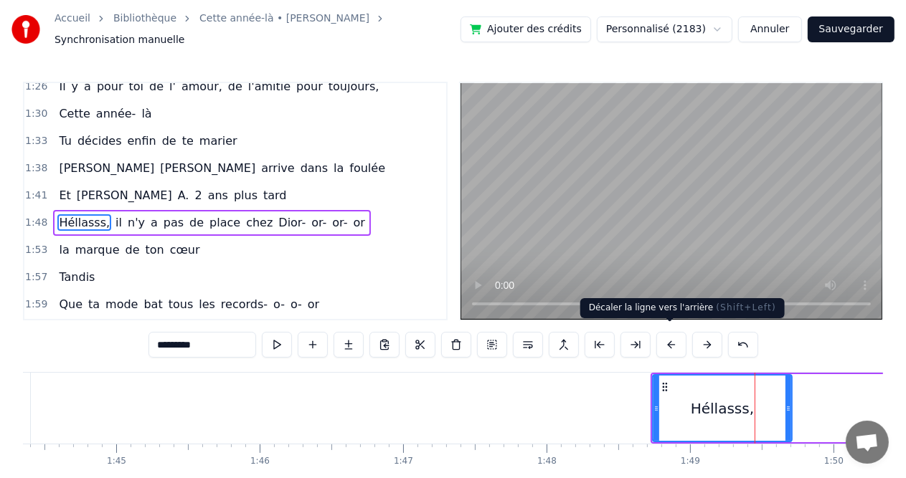
click at [666, 340] on button at bounding box center [671, 345] width 30 height 26
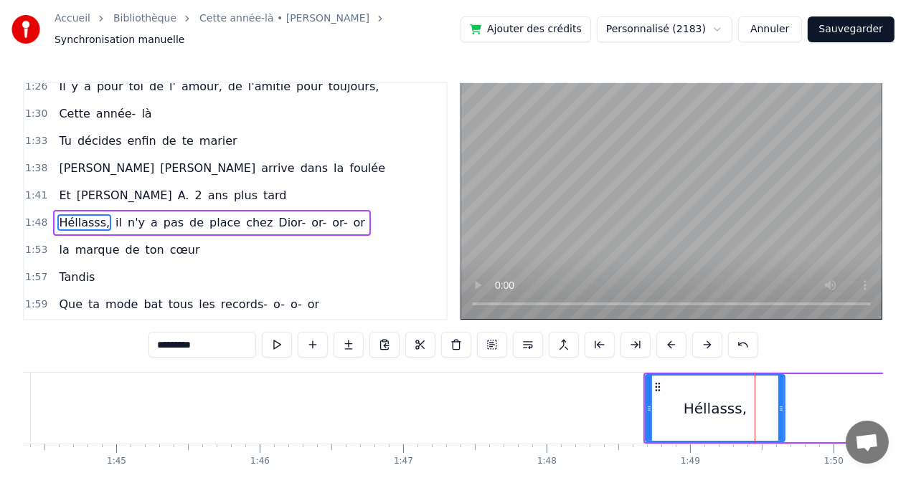
click at [666, 340] on button at bounding box center [671, 345] width 30 height 26
click at [663, 402] on div "Héllasss," at bounding box center [708, 408] width 138 height 65
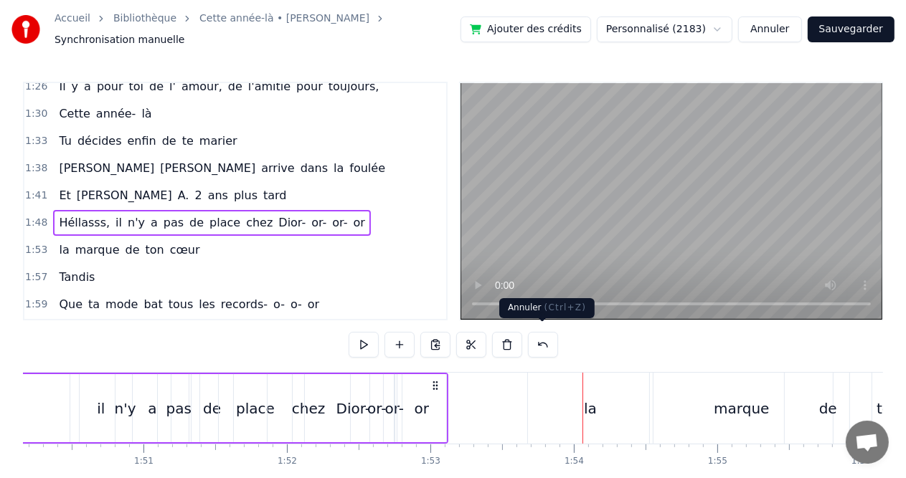
scroll to position [0, 15803]
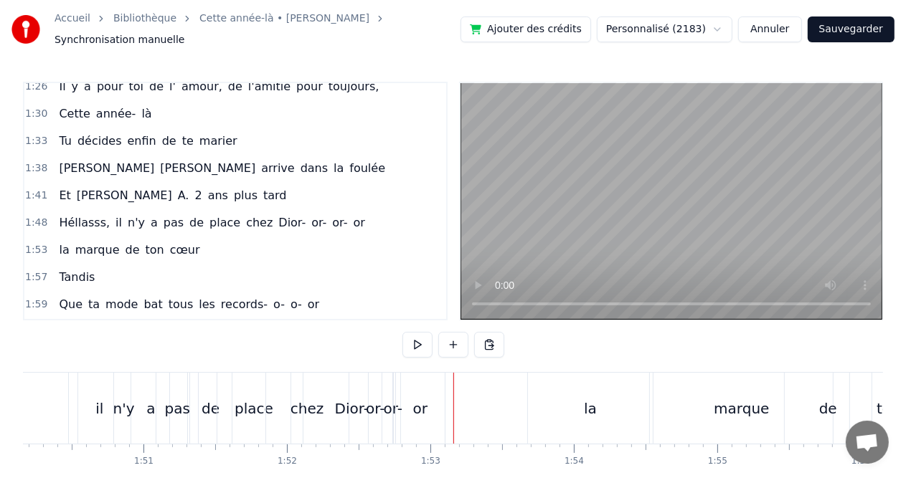
click at [416, 398] on div "or" at bounding box center [420, 409] width 14 height 22
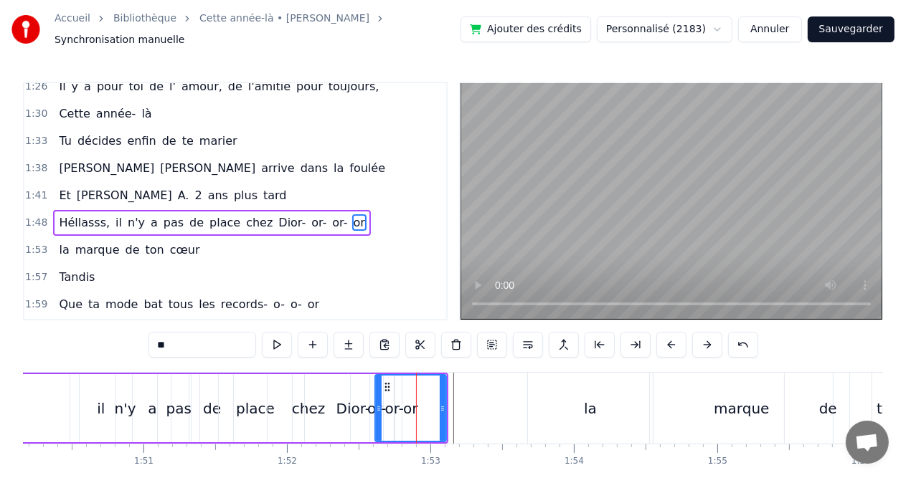
drag, startPoint x: 399, startPoint y: 399, endPoint x: 376, endPoint y: 397, distance: 23.0
click at [376, 403] on icon at bounding box center [379, 408] width 6 height 11
click at [344, 408] on div "Dior-" at bounding box center [353, 409] width 34 height 22
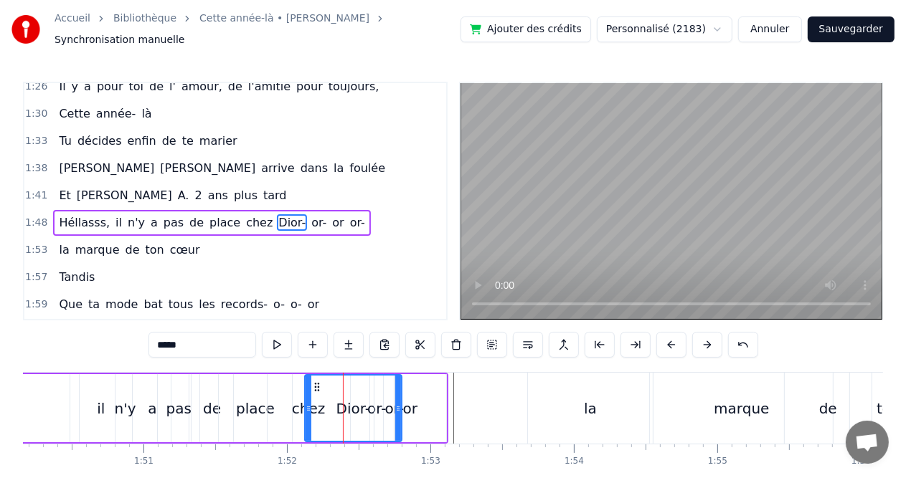
click at [401, 392] on div "Dior-" at bounding box center [353, 408] width 98 height 68
drag, startPoint x: 307, startPoint y: 390, endPoint x: 297, endPoint y: 390, distance: 10.0
click at [297, 390] on div at bounding box center [299, 408] width 6 height 65
click at [284, 404] on div "chez" at bounding box center [309, 408] width 82 height 68
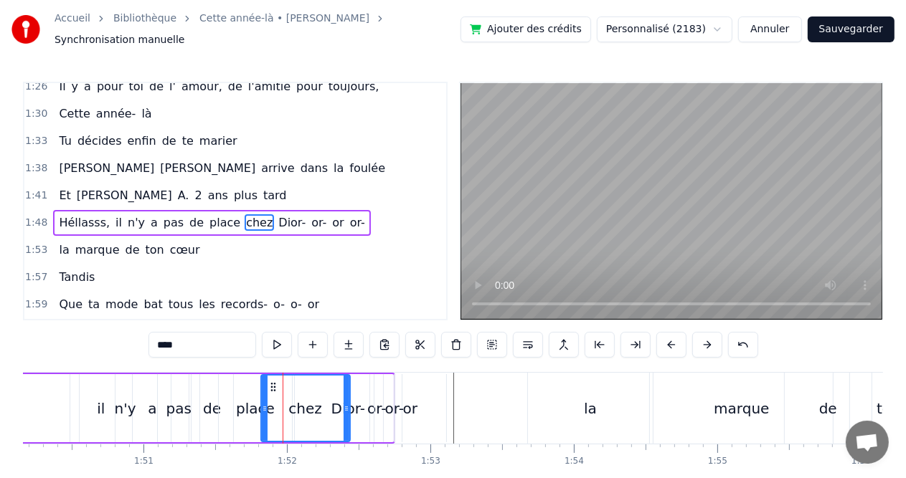
click at [264, 403] on icon at bounding box center [265, 408] width 6 height 11
click at [367, 407] on div "or-" at bounding box center [376, 409] width 19 height 22
type input "***"
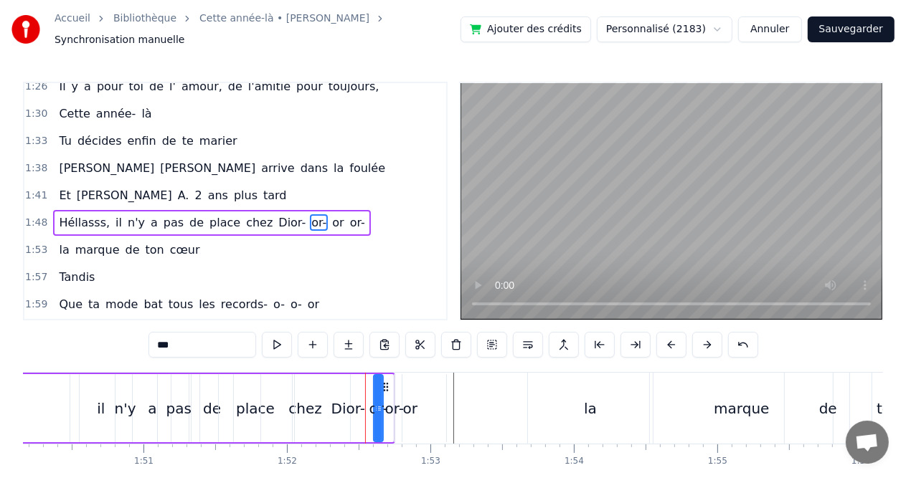
click at [379, 394] on div "or-" at bounding box center [378, 408] width 8 height 65
click at [403, 399] on div "or-" at bounding box center [394, 409] width 19 height 22
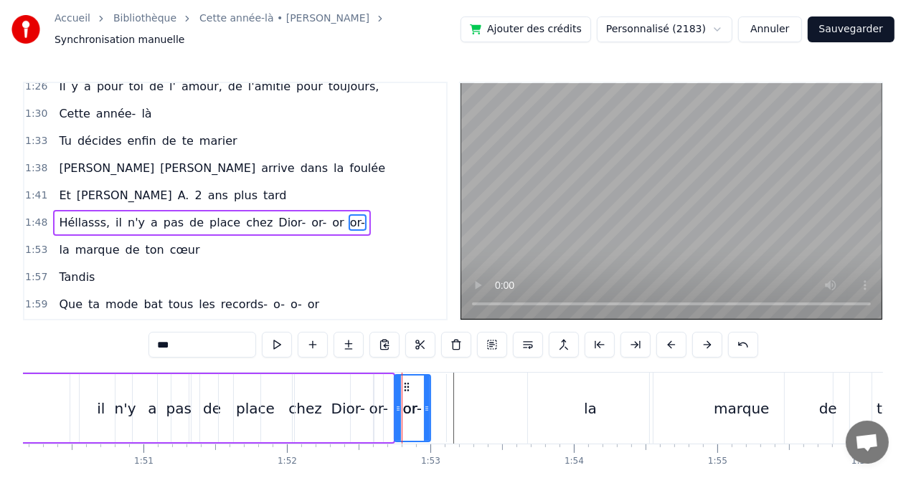
drag, startPoint x: 394, startPoint y: 394, endPoint x: 431, endPoint y: 394, distance: 37.3
click at [395, 394] on div "Héllasss, il n'y a pas de place chez Dior- or- or or-" at bounding box center [99, 408] width 592 height 71
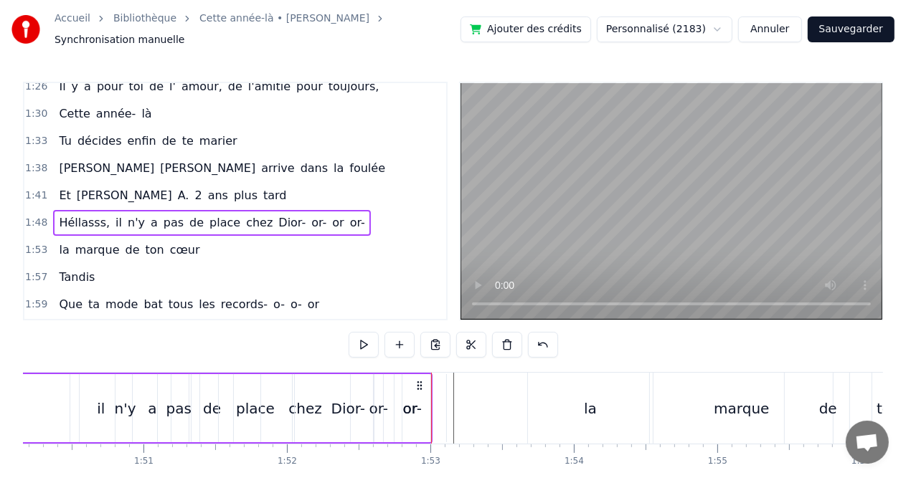
click at [430, 389] on div "or-" at bounding box center [412, 408] width 37 height 68
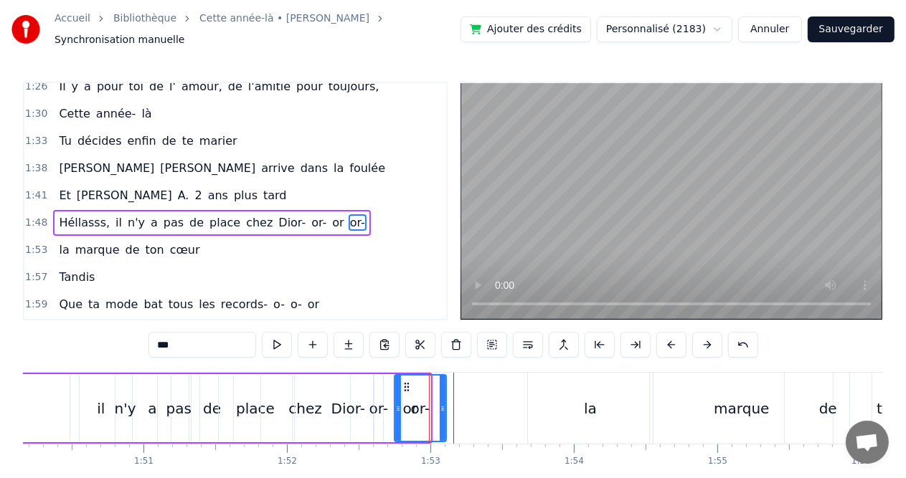
drag, startPoint x: 428, startPoint y: 393, endPoint x: 444, endPoint y: 392, distance: 15.8
click at [444, 392] on div at bounding box center [443, 408] width 6 height 65
click at [446, 393] on div "Héllasss, il n'y a pas de place chez Dior- or- or or-" at bounding box center [126, 408] width 646 height 71
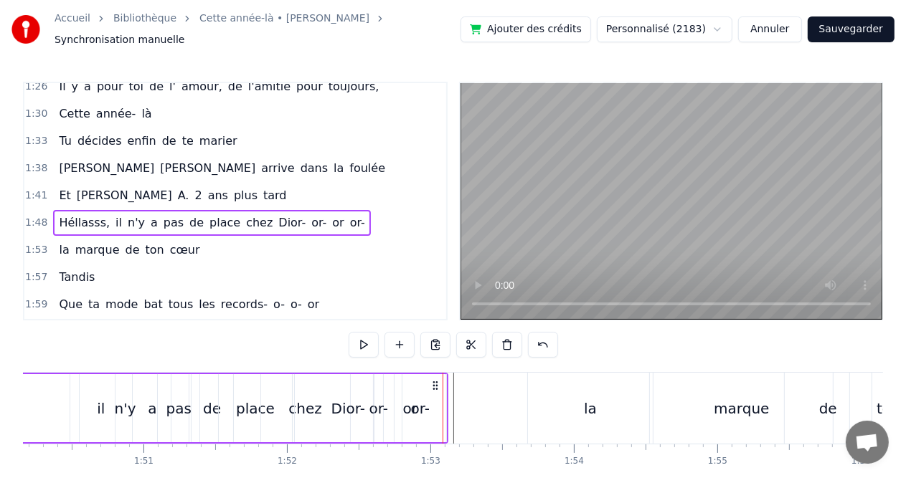
click at [443, 394] on div at bounding box center [443, 408] width 1 height 71
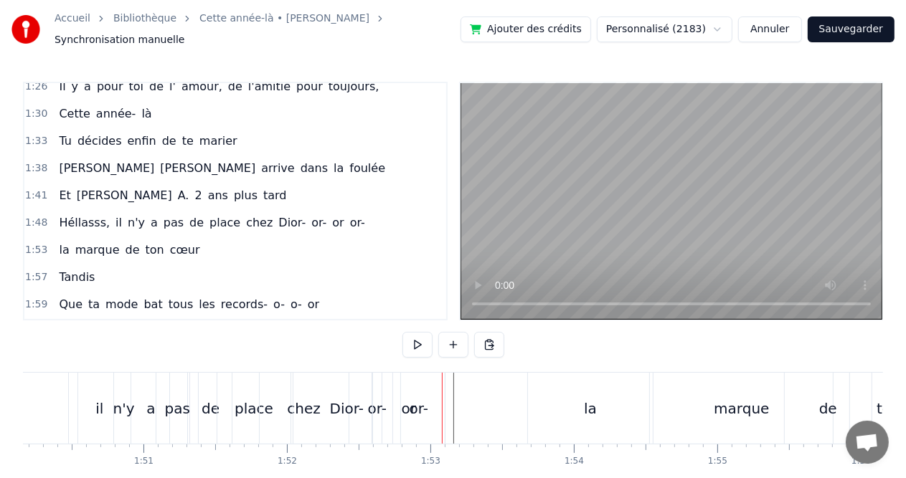
click at [442, 393] on div at bounding box center [442, 408] width 1 height 71
click at [530, 402] on div "la" at bounding box center [590, 408] width 125 height 71
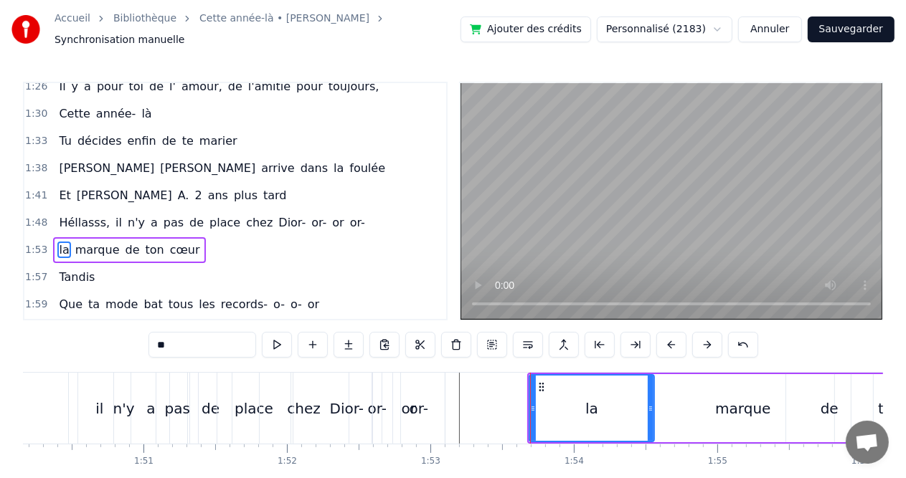
scroll to position [554, 0]
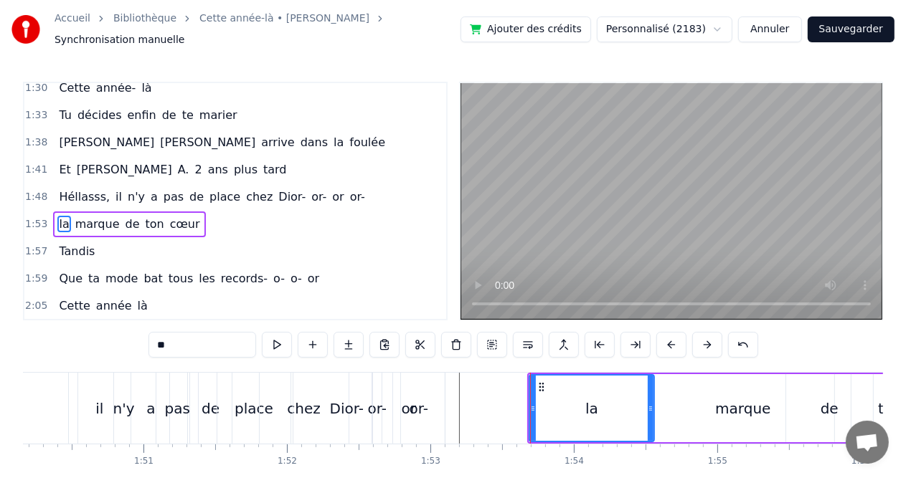
click at [691, 392] on div "marque" at bounding box center [742, 408] width 183 height 68
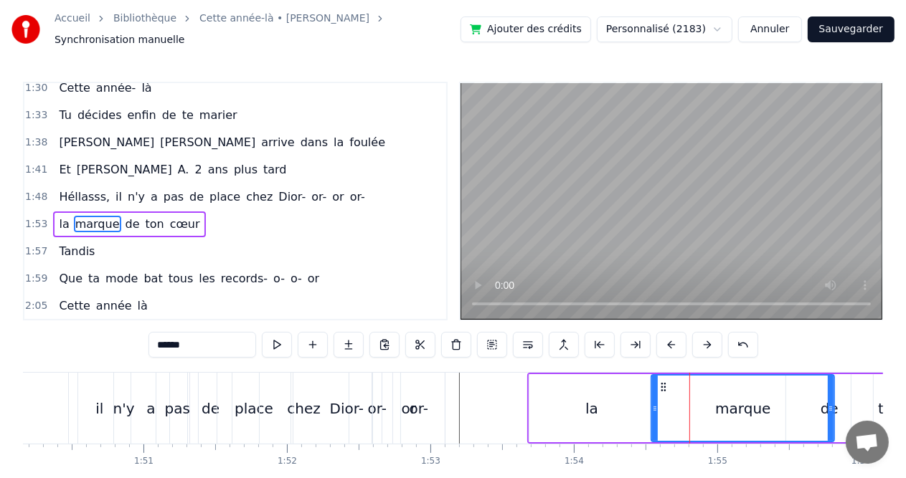
click at [691, 392] on div "marque" at bounding box center [742, 408] width 181 height 65
click at [734, 398] on div "marque" at bounding box center [742, 409] width 55 height 22
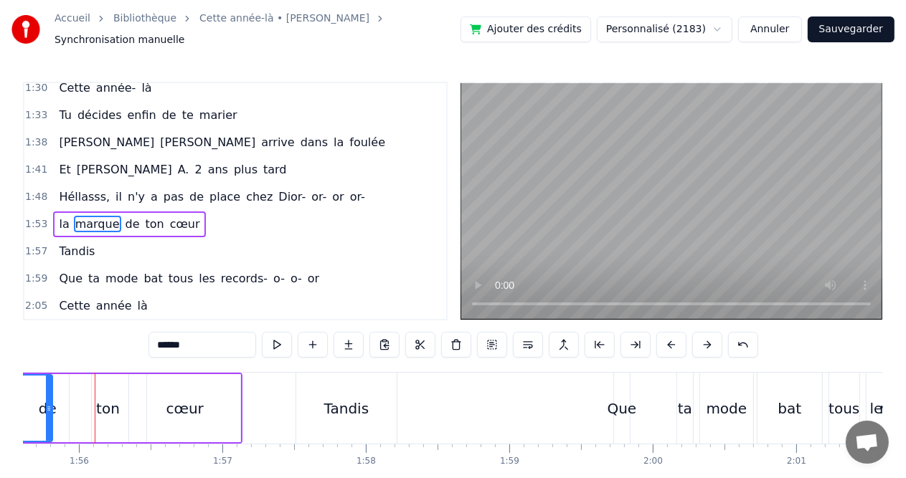
scroll to position [0, 16613]
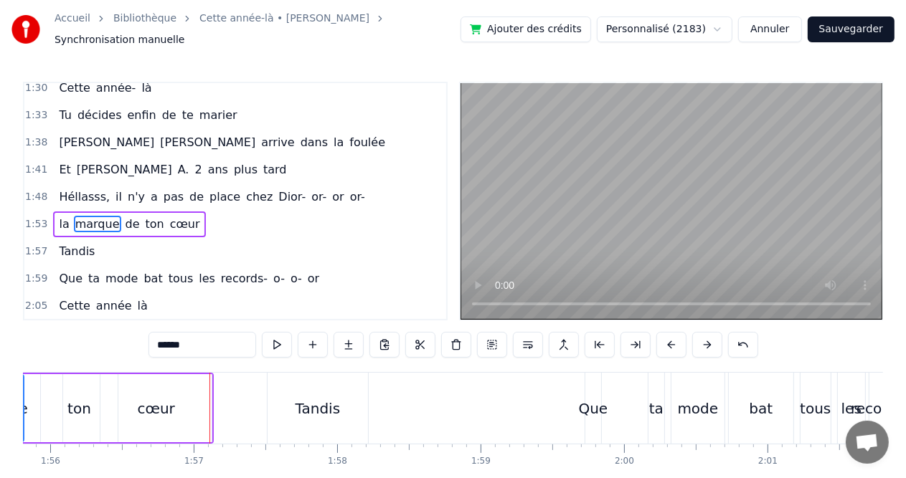
click at [165, 401] on div "cœur" at bounding box center [156, 409] width 37 height 22
type input "****"
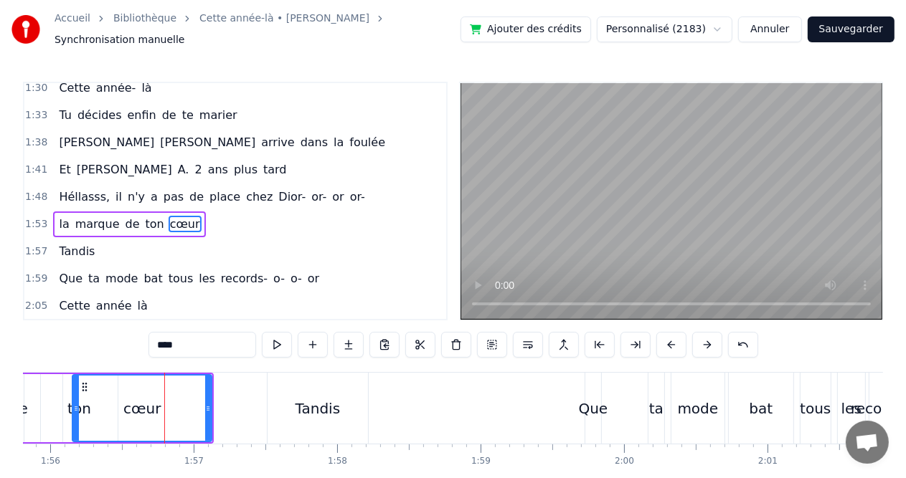
drag, startPoint x: 101, startPoint y: 405, endPoint x: 73, endPoint y: 405, distance: 28.0
click at [73, 405] on icon at bounding box center [76, 408] width 6 height 11
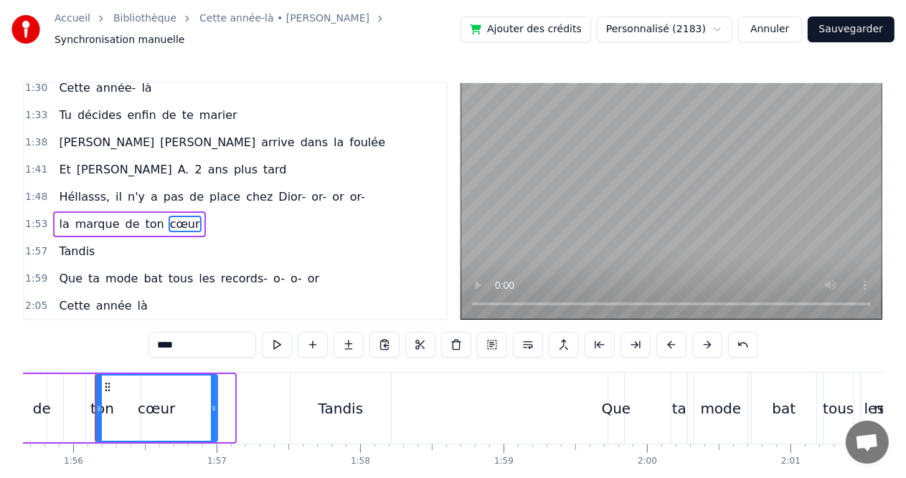
drag, startPoint x: 230, startPoint y: 402, endPoint x: 213, endPoint y: 404, distance: 17.3
click at [213, 404] on icon at bounding box center [214, 408] width 6 height 11
click at [96, 392] on div at bounding box center [99, 408] width 6 height 65
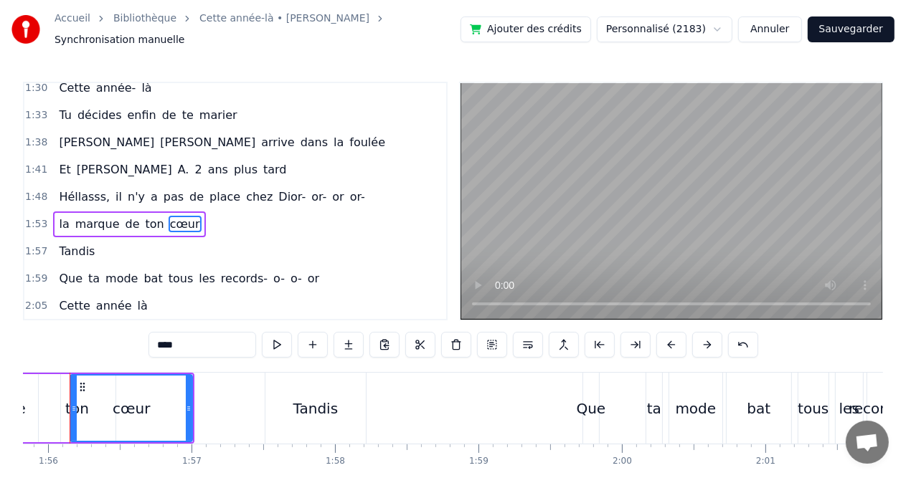
scroll to position [0, 16618]
click at [117, 412] on div "cœur" at bounding box center [128, 408] width 120 height 65
drag, startPoint x: 115, startPoint y: 388, endPoint x: 146, endPoint y: 390, distance: 30.9
click at [146, 390] on div "cœur" at bounding box center [128, 408] width 120 height 65
drag, startPoint x: 145, startPoint y: 390, endPoint x: 167, endPoint y: 390, distance: 22.2
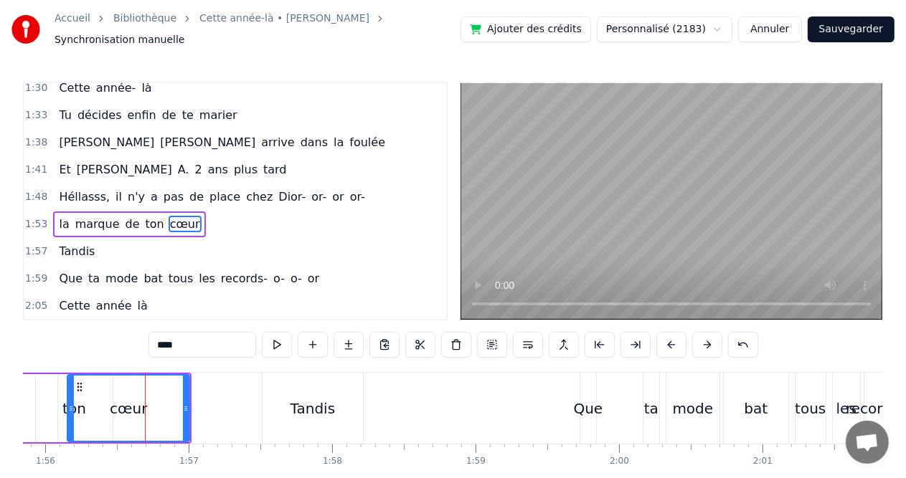
click at [167, 390] on div "cœur" at bounding box center [128, 408] width 120 height 65
drag, startPoint x: 166, startPoint y: 391, endPoint x: 191, endPoint y: 390, distance: 24.4
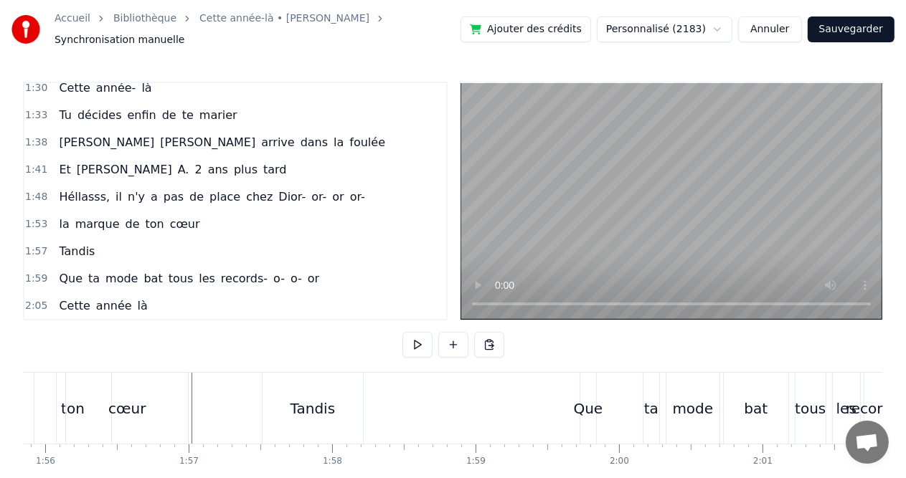
click at [98, 409] on div "cœur" at bounding box center [127, 408] width 122 height 71
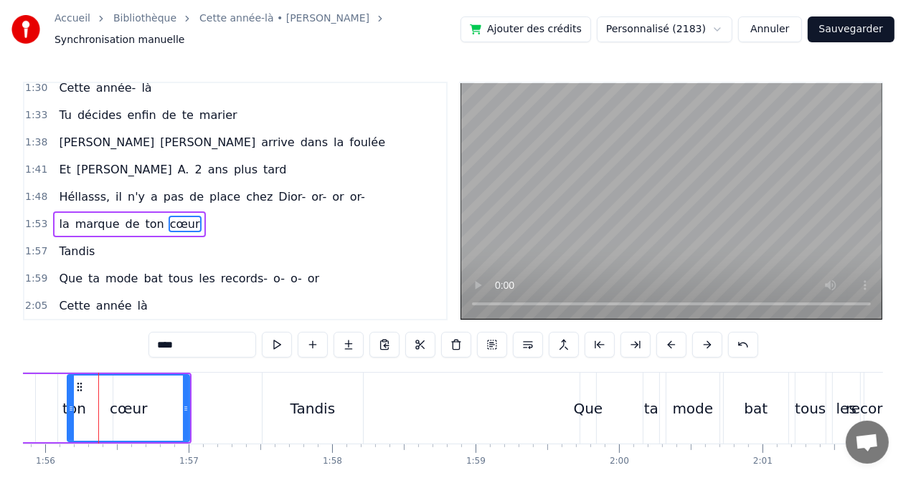
click at [183, 403] on icon at bounding box center [186, 408] width 6 height 11
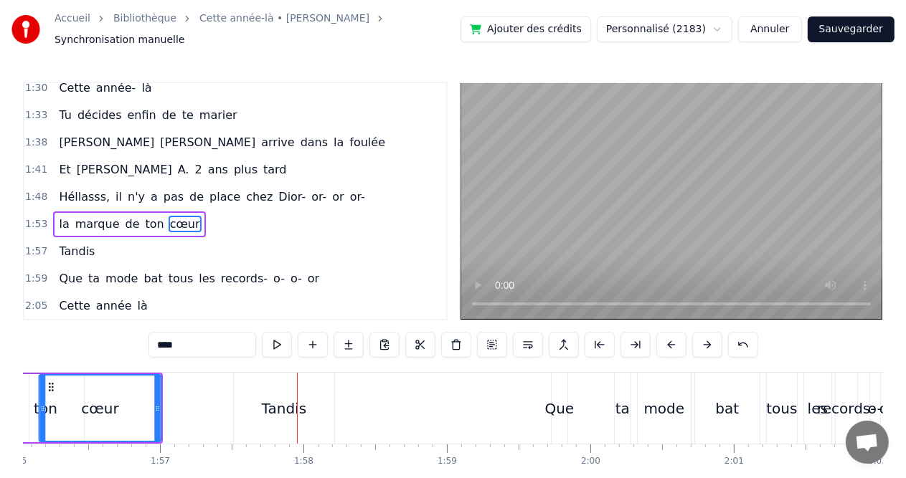
click at [47, 382] on icon at bounding box center [50, 387] width 11 height 11
drag, startPoint x: 154, startPoint y: 384, endPoint x: 201, endPoint y: 387, distance: 46.7
click at [201, 387] on div at bounding box center [204, 408] width 6 height 65
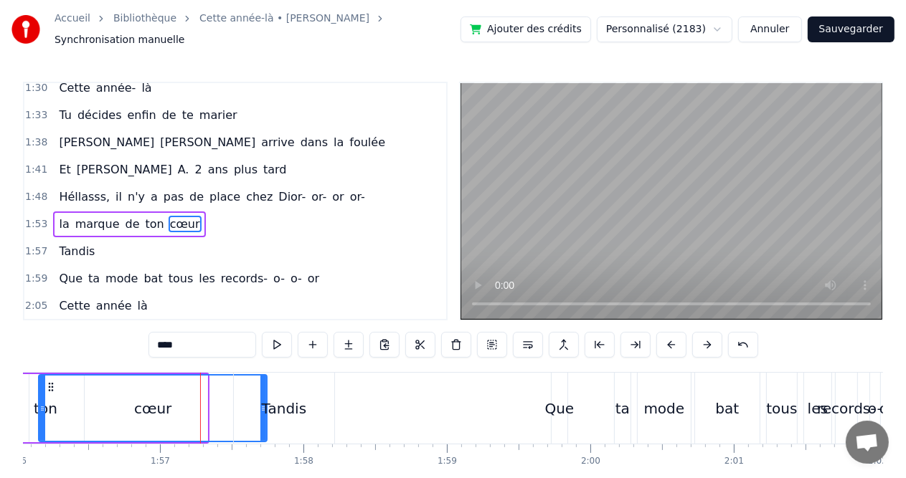
drag, startPoint x: 204, startPoint y: 388, endPoint x: 263, endPoint y: 394, distance: 59.9
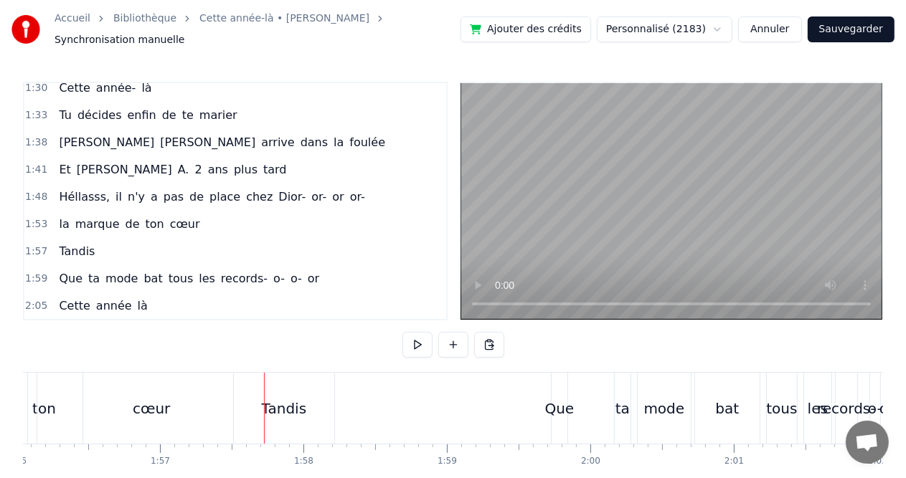
click at [141, 410] on div "cœur" at bounding box center [151, 409] width 37 height 22
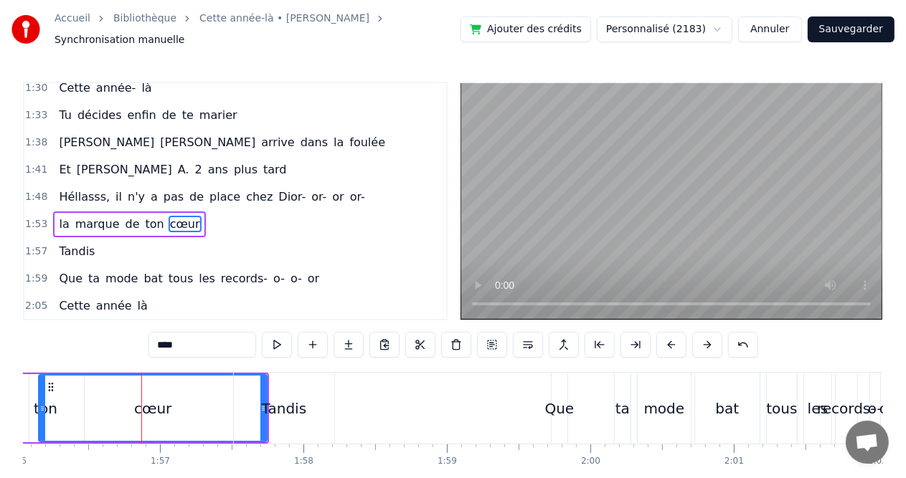
drag, startPoint x: 267, startPoint y: 382, endPoint x: 234, endPoint y: 382, distance: 33.0
click at [234, 382] on div "Tandis" at bounding box center [284, 408] width 100 height 71
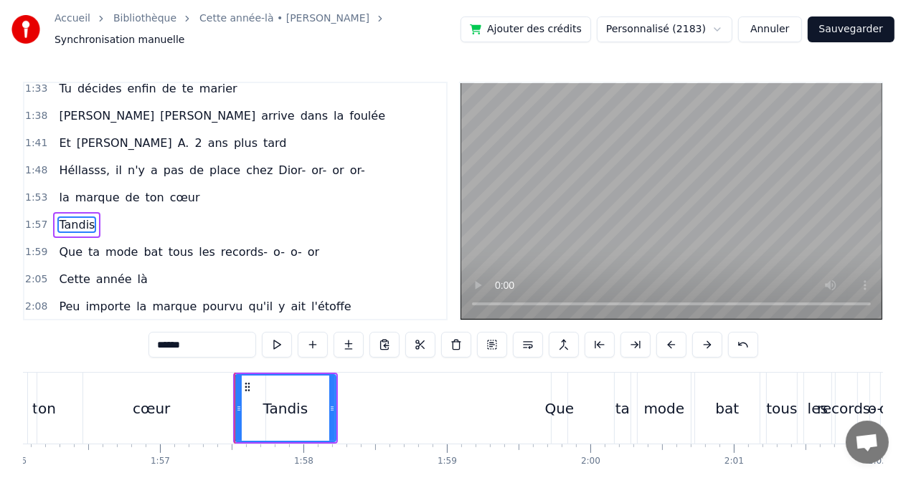
click at [168, 394] on div "cœur" at bounding box center [151, 408] width 228 height 71
type input "****"
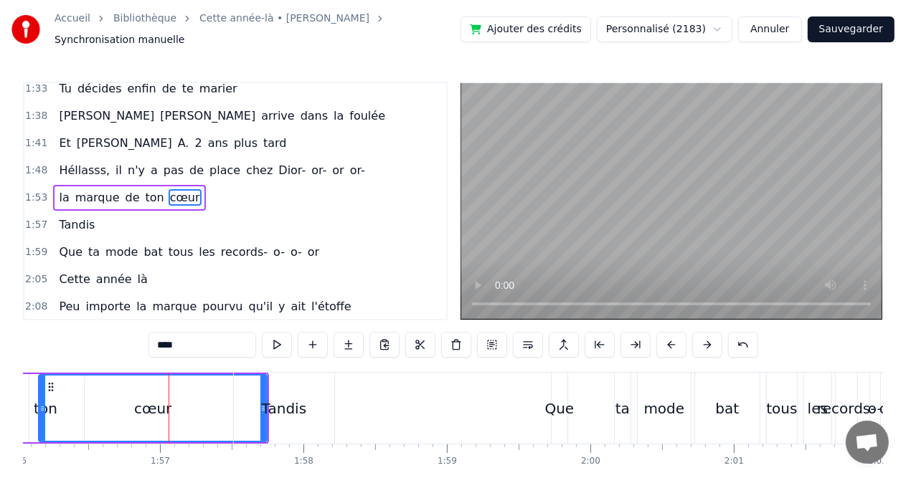
scroll to position [554, 0]
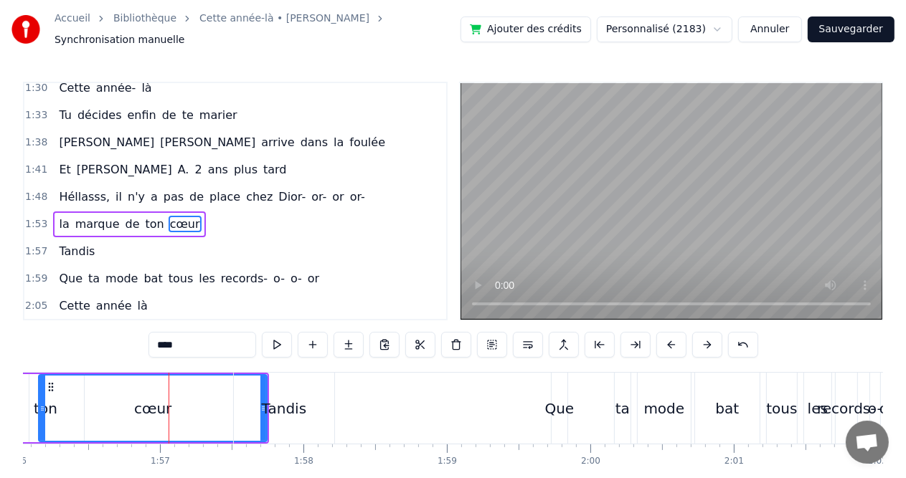
click at [169, 394] on div at bounding box center [169, 408] width 1 height 71
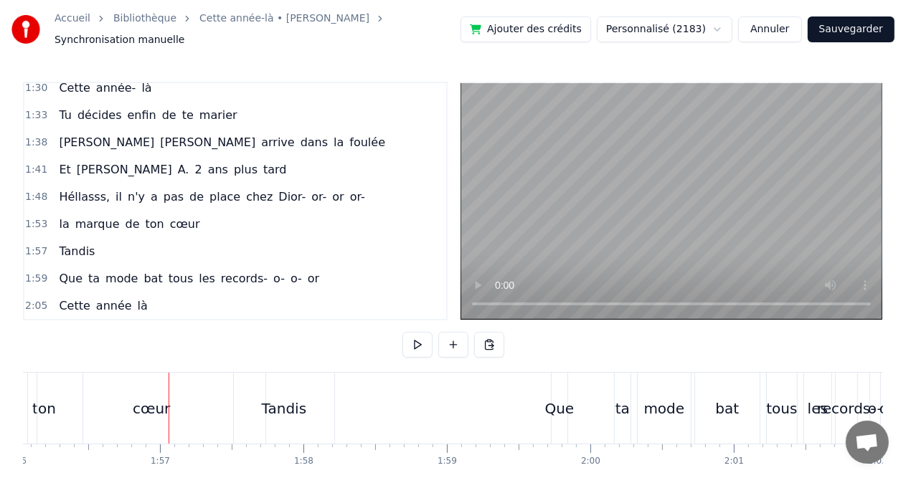
drag, startPoint x: 168, startPoint y: 394, endPoint x: 198, endPoint y: 394, distance: 30.1
click at [197, 389] on div "cœur" at bounding box center [151, 408] width 228 height 71
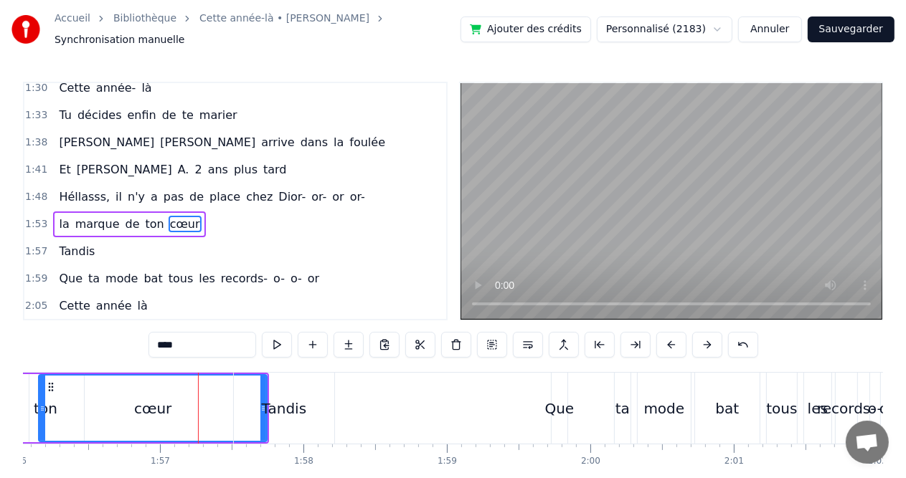
click at [198, 389] on div at bounding box center [198, 408] width 1 height 71
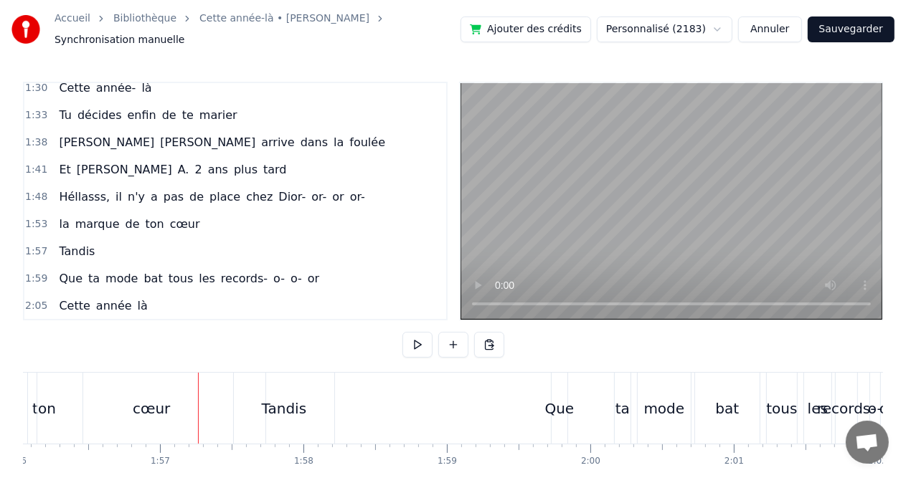
click at [120, 404] on div "cœur" at bounding box center [151, 408] width 228 height 71
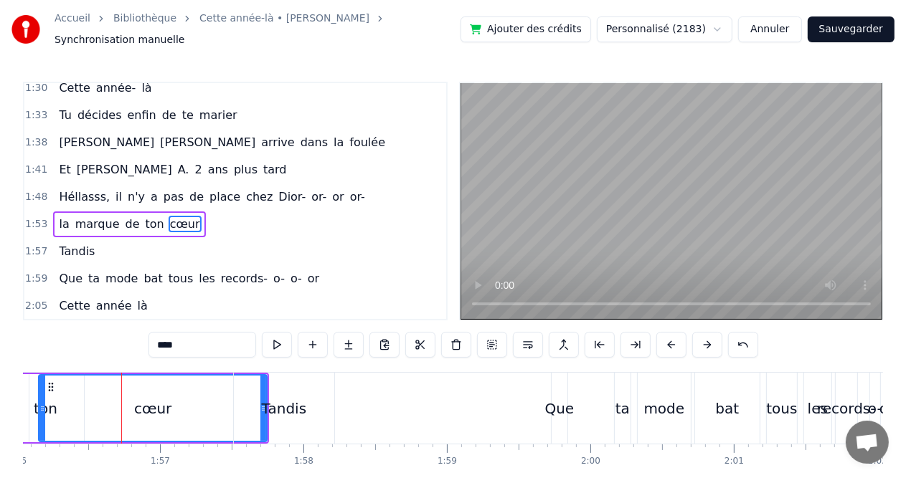
click at [263, 400] on div "Tandis" at bounding box center [284, 409] width 45 height 22
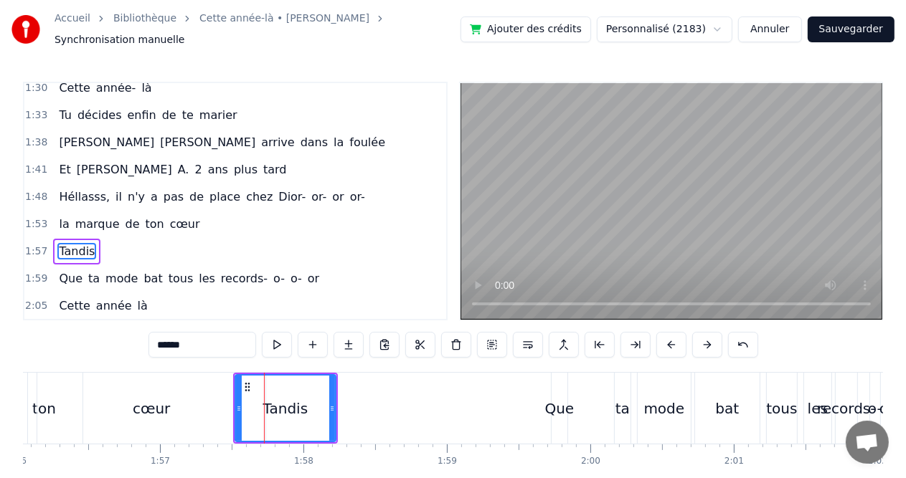
scroll to position [580, 0]
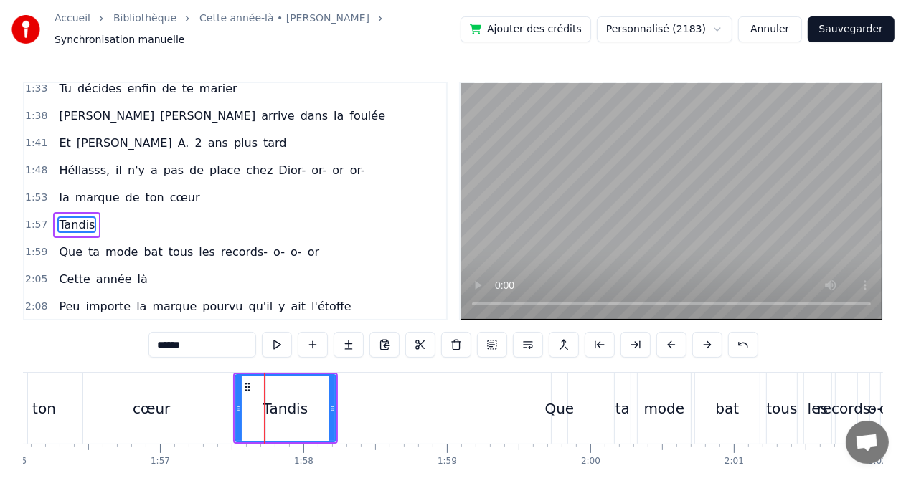
click at [138, 403] on div "cœur" at bounding box center [151, 409] width 37 height 22
type input "****"
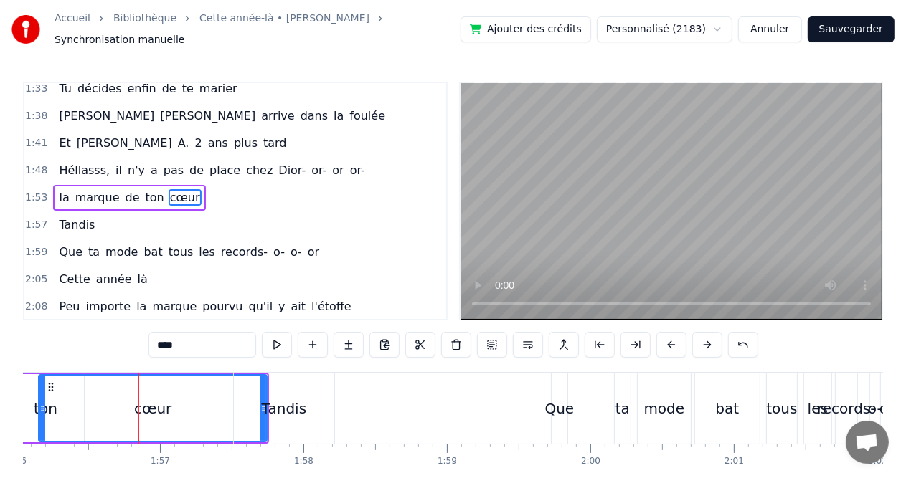
scroll to position [554, 0]
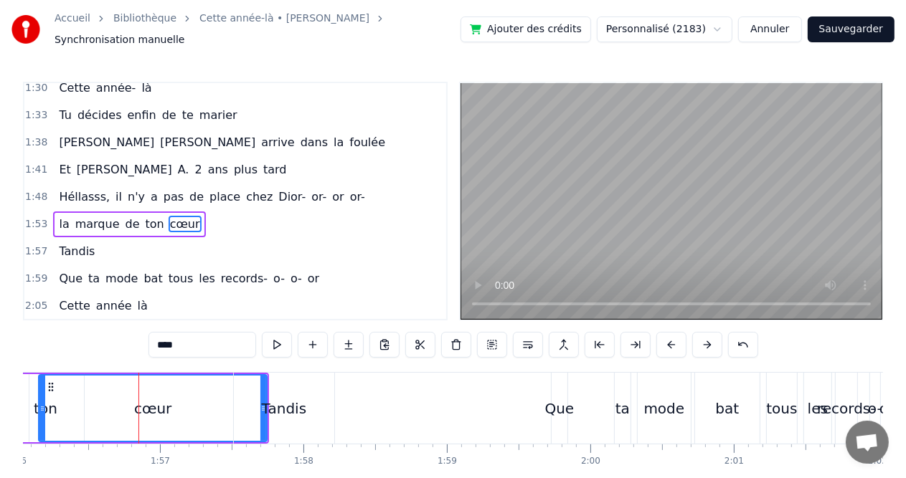
drag, startPoint x: 260, startPoint y: 399, endPoint x: 150, endPoint y: 408, distance: 110.1
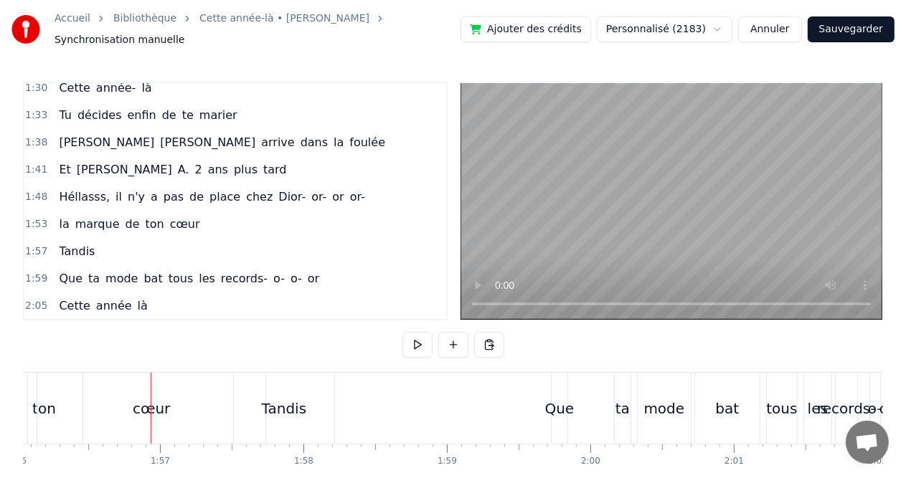
click at [118, 410] on div "cœur" at bounding box center [151, 408] width 228 height 71
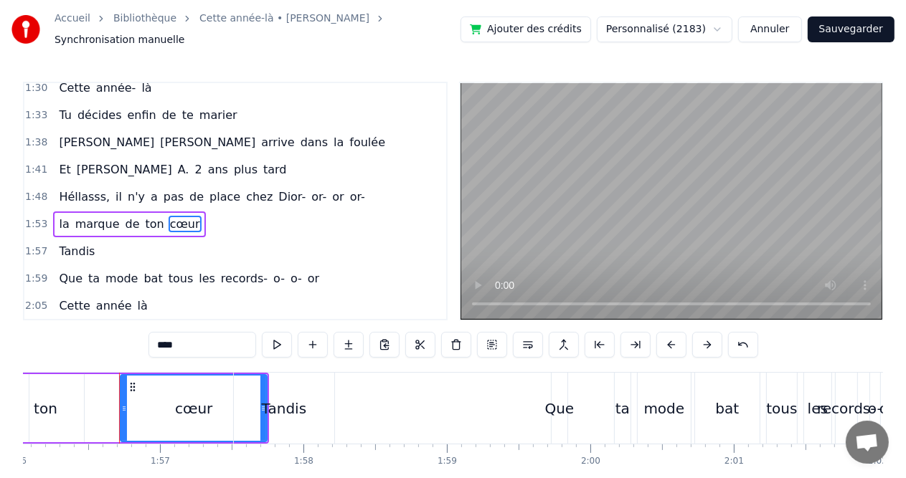
drag, startPoint x: 40, startPoint y: 402, endPoint x: 122, endPoint y: 405, distance: 81.8
click at [122, 405] on icon at bounding box center [124, 408] width 6 height 11
click at [125, 407] on circle at bounding box center [125, 407] width 1 height 1
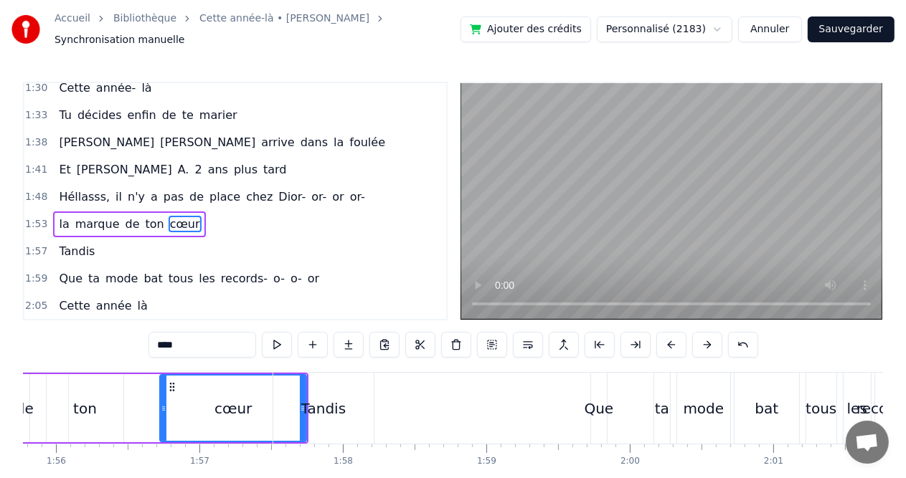
scroll to position [0, 16531]
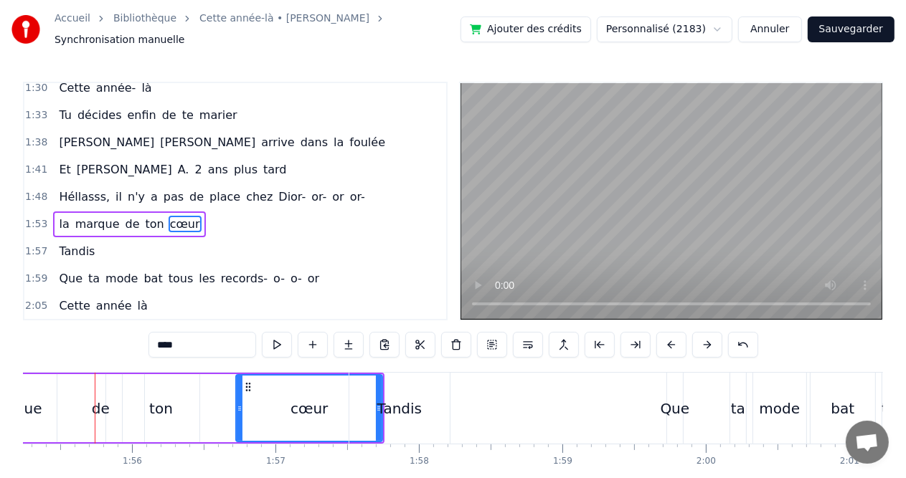
click at [267, 399] on div "cœur" at bounding box center [309, 408] width 145 height 65
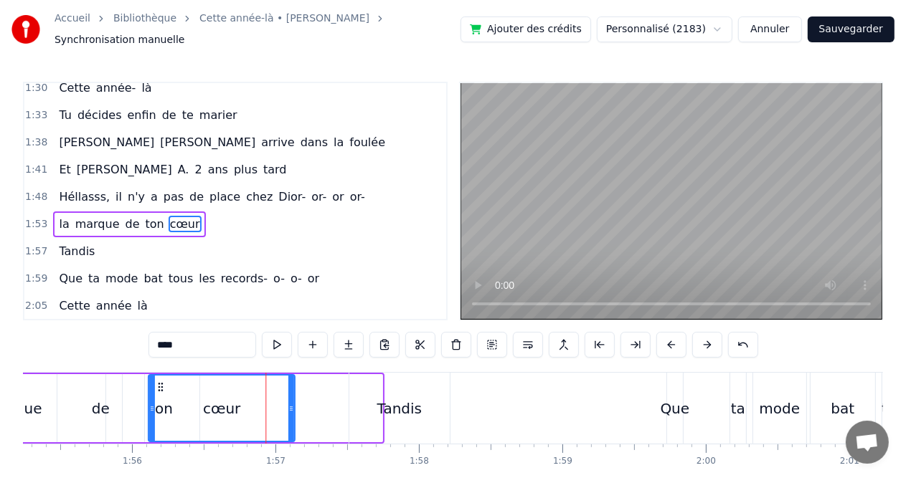
drag, startPoint x: 245, startPoint y: 382, endPoint x: 158, endPoint y: 385, distance: 87.6
click at [158, 385] on div "cœur" at bounding box center [221, 408] width 145 height 65
click at [99, 398] on div "de" at bounding box center [101, 409] width 18 height 22
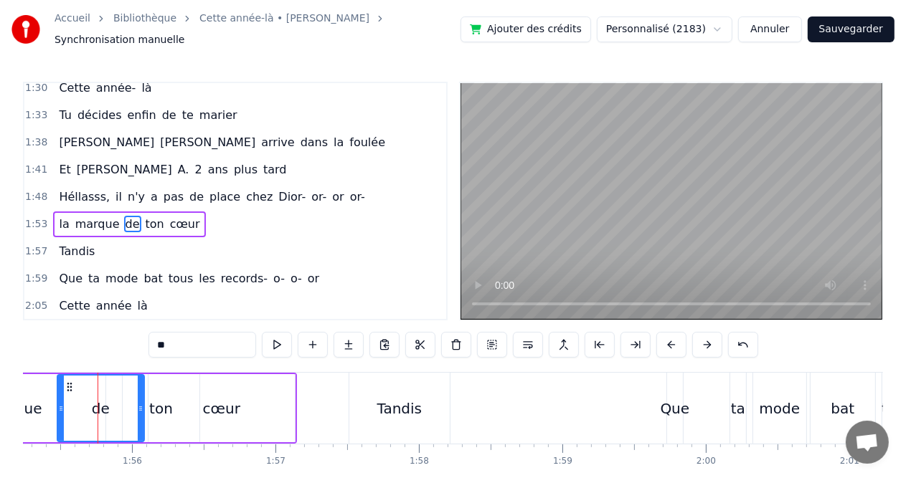
click at [141, 403] on icon at bounding box center [141, 408] width 6 height 11
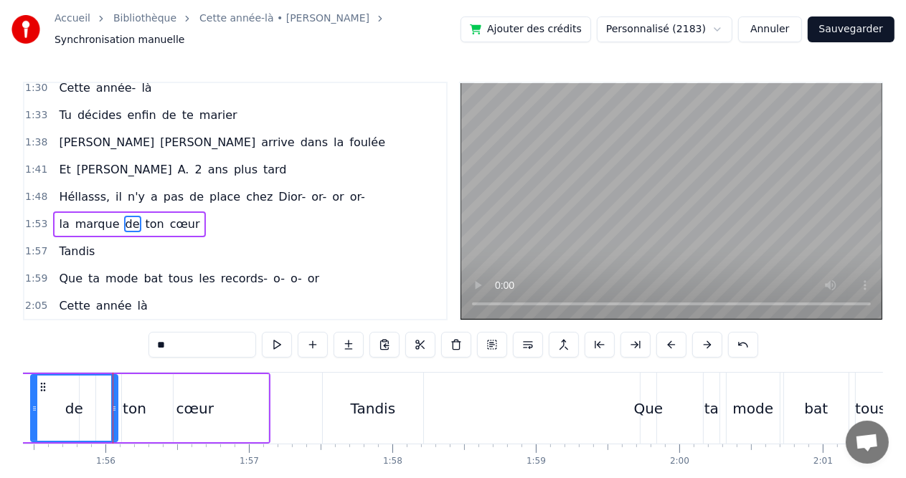
scroll to position [0, 16560]
click at [217, 374] on div "cœur" at bounding box center [193, 408] width 146 height 68
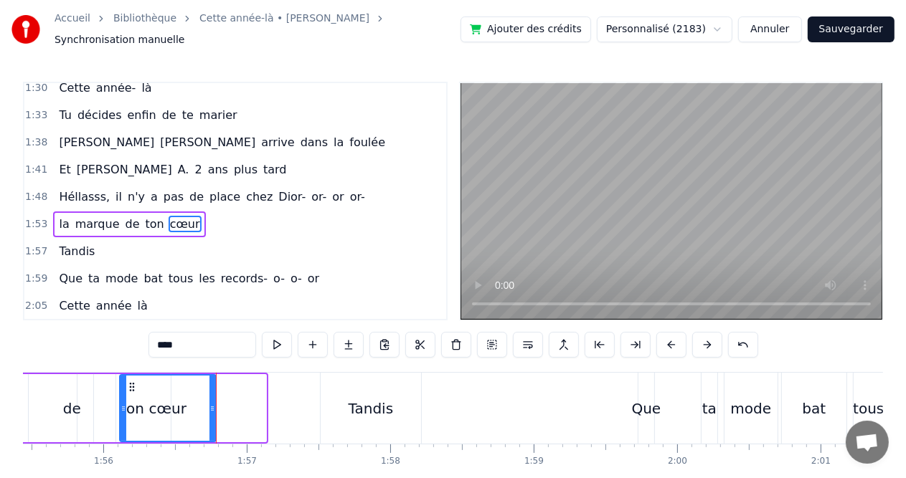
drag, startPoint x: 261, startPoint y: 405, endPoint x: 211, endPoint y: 400, distance: 50.4
click at [211, 403] on icon at bounding box center [212, 408] width 6 height 11
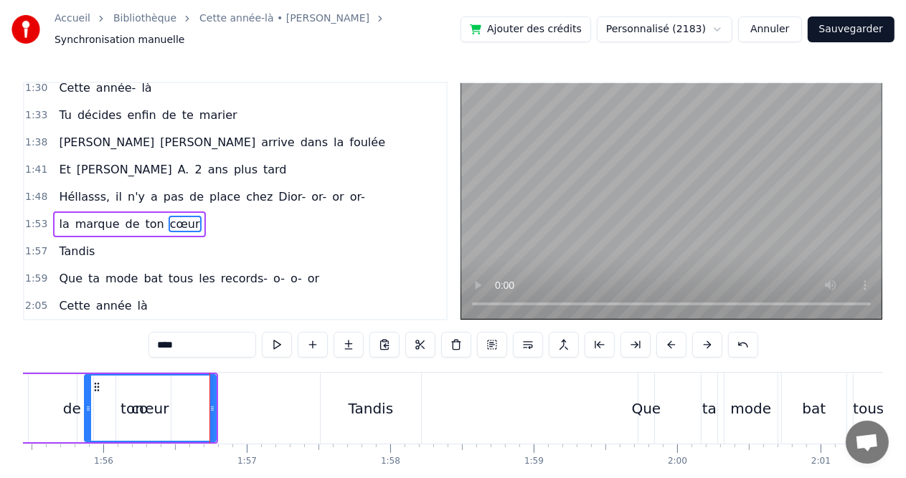
drag, startPoint x: 121, startPoint y: 405, endPoint x: 86, endPoint y: 399, distance: 35.7
click at [86, 403] on icon at bounding box center [88, 408] width 6 height 11
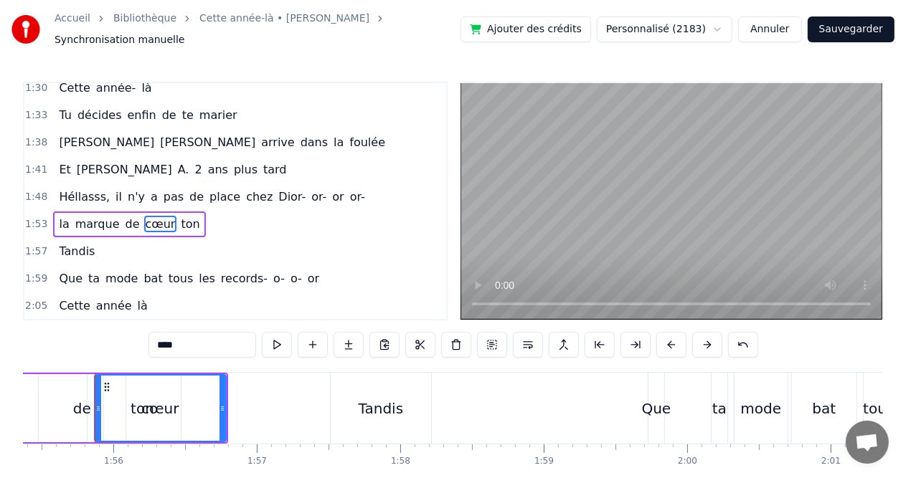
click at [86, 399] on div "de" at bounding box center [82, 409] width 18 height 22
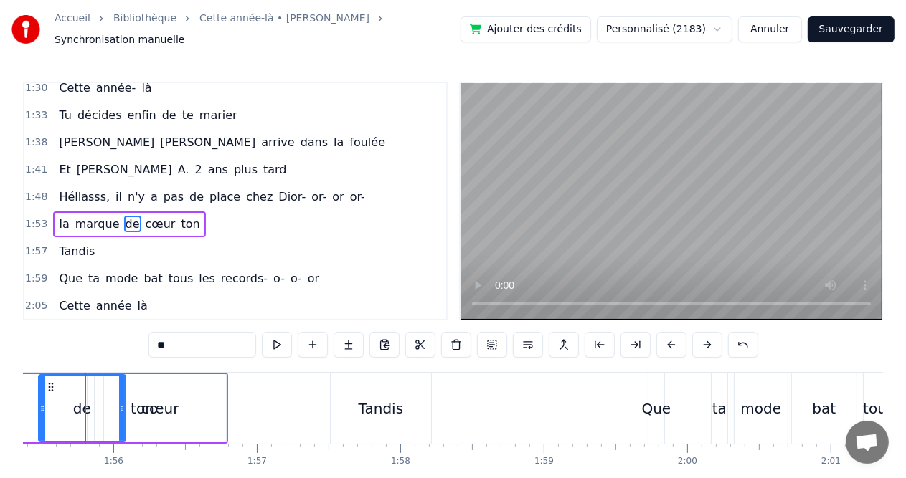
scroll to position [0, 16540]
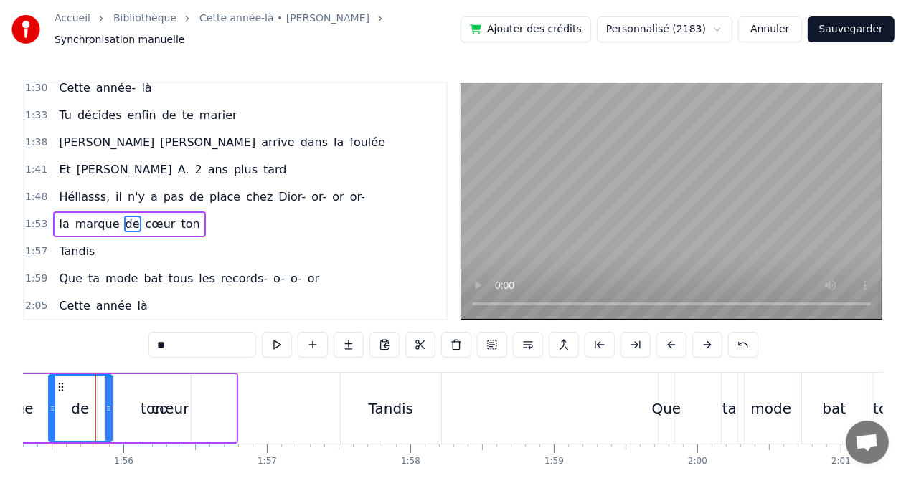
drag, startPoint x: 132, startPoint y: 400, endPoint x: 108, endPoint y: 400, distance: 23.7
click at [108, 407] on circle at bounding box center [108, 407] width 1 height 1
click at [123, 400] on div "ton" at bounding box center [152, 408] width 77 height 68
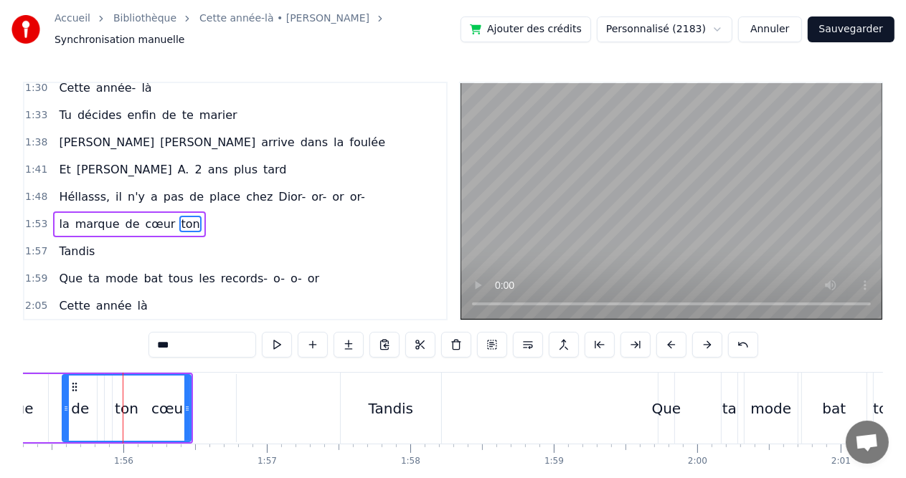
drag, startPoint x: 114, startPoint y: 401, endPoint x: 62, endPoint y: 405, distance: 51.8
click at [63, 405] on icon at bounding box center [66, 408] width 6 height 11
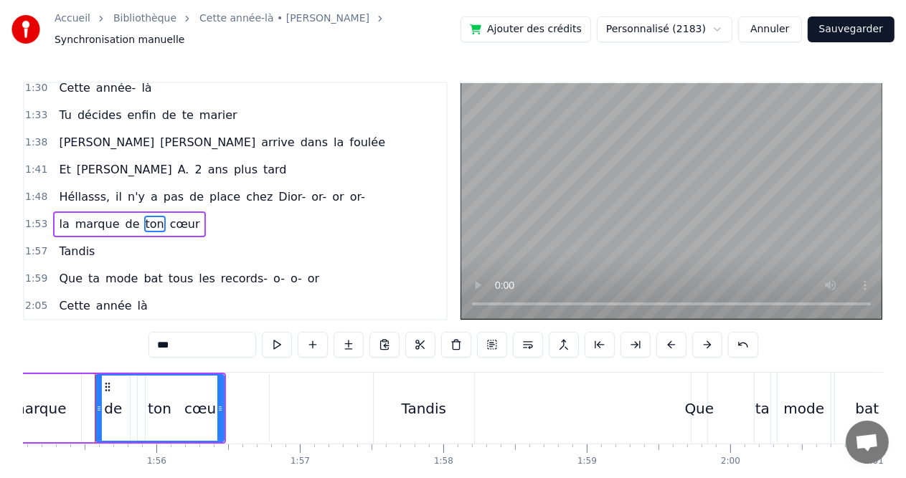
scroll to position [0, 16506]
click at [189, 402] on div "ton" at bounding box center [160, 408] width 127 height 65
click at [199, 405] on div "ton" at bounding box center [160, 408] width 127 height 65
click at [261, 402] on div "cœur" at bounding box center [203, 408] width 131 height 68
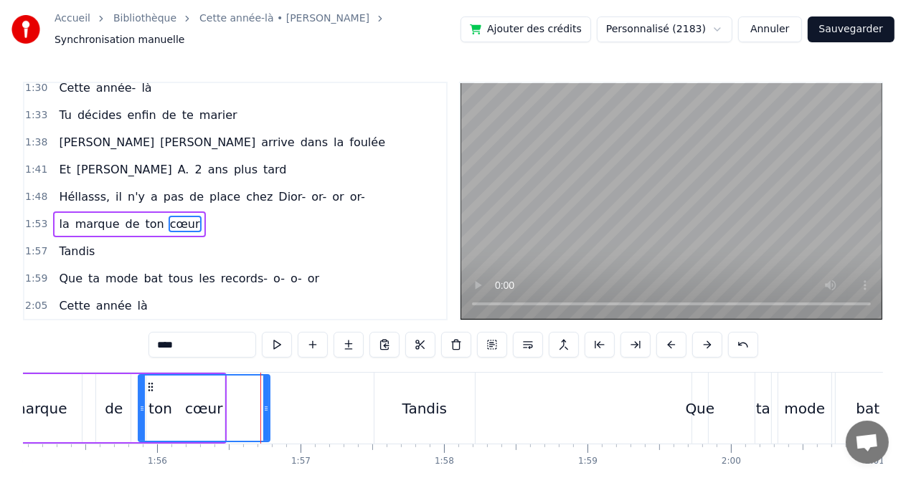
click at [259, 394] on div "cœur" at bounding box center [204, 408] width 130 height 65
drag, startPoint x: 259, startPoint y: 394, endPoint x: 225, endPoint y: 398, distance: 33.9
click at [225, 398] on div "cœur" at bounding box center [204, 408] width 130 height 65
drag, startPoint x: 264, startPoint y: 403, endPoint x: 243, endPoint y: 403, distance: 20.8
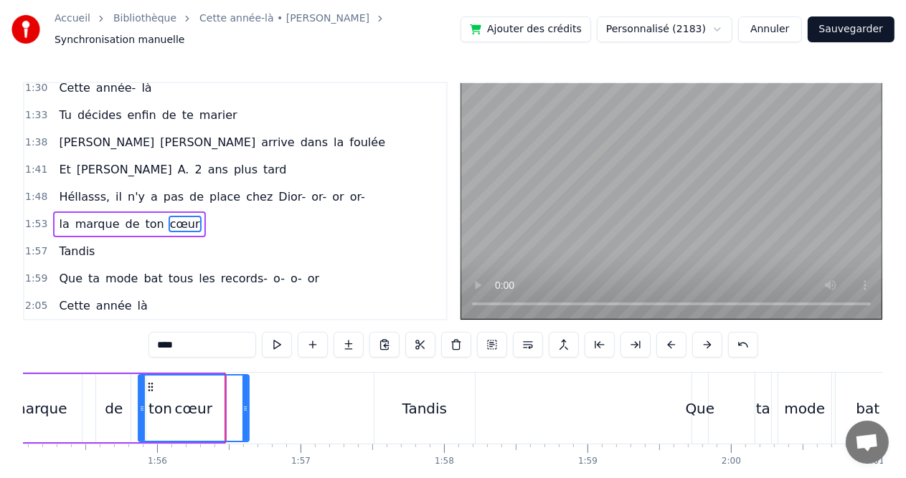
click at [243, 403] on icon at bounding box center [245, 408] width 6 height 11
click at [136, 407] on div at bounding box center [139, 408] width 6 height 65
click at [161, 405] on div "cœur" at bounding box center [192, 408] width 113 height 65
drag, startPoint x: 161, startPoint y: 405, endPoint x: 204, endPoint y: 410, distance: 43.3
click at [204, 410] on div "cœur" at bounding box center [192, 408] width 113 height 65
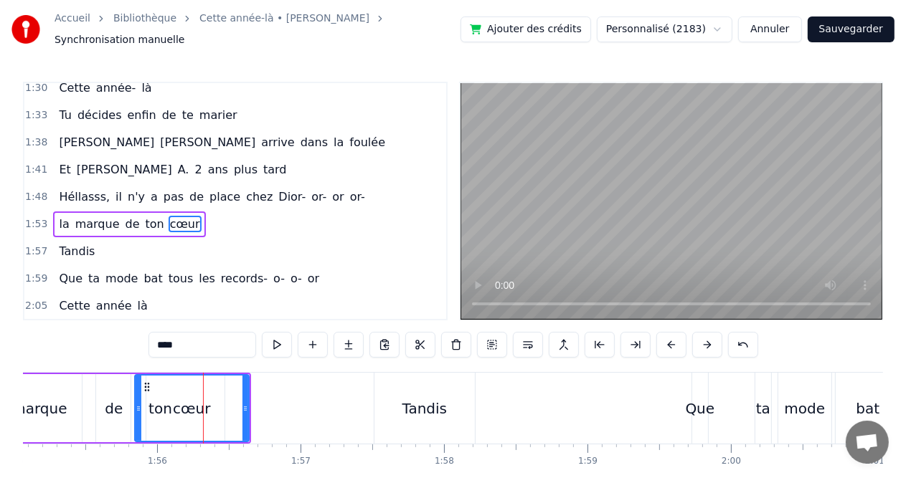
click at [106, 406] on div "ton" at bounding box center [160, 408] width 128 height 68
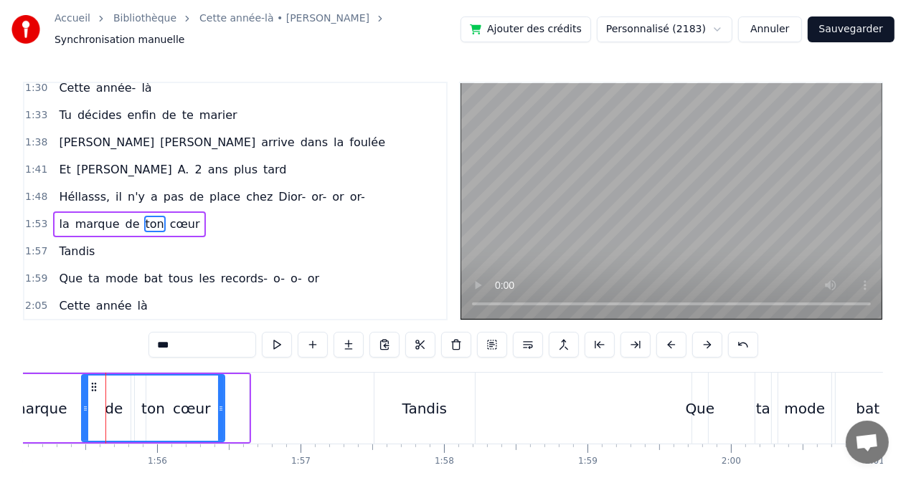
drag, startPoint x: 100, startPoint y: 402, endPoint x: 85, endPoint y: 401, distance: 14.4
click at [85, 403] on icon at bounding box center [85, 408] width 6 height 11
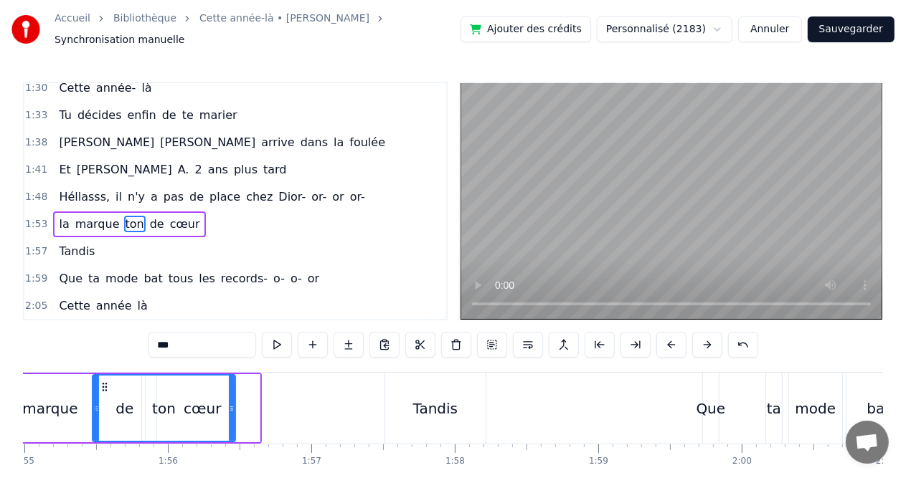
click at [62, 403] on div "marque" at bounding box center [49, 409] width 55 height 22
type input "******"
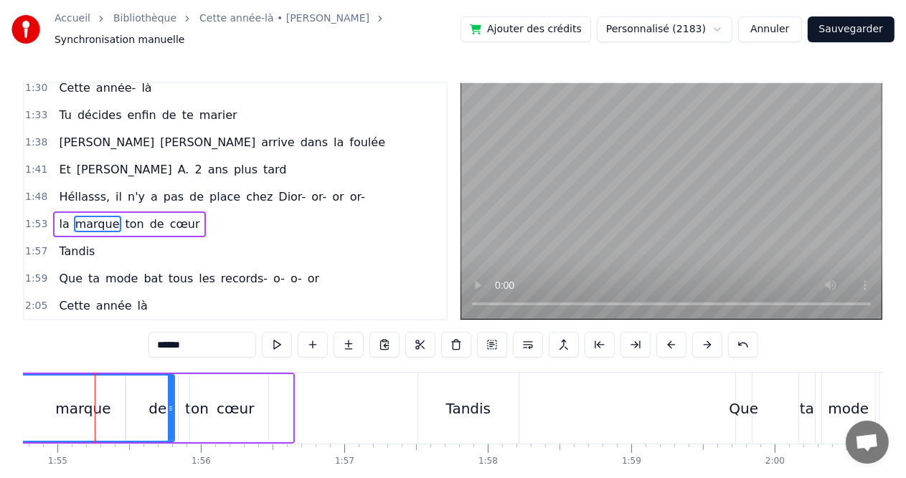
scroll to position [0, 16462]
drag, startPoint x: 238, startPoint y: 379, endPoint x: 250, endPoint y: 380, distance: 11.6
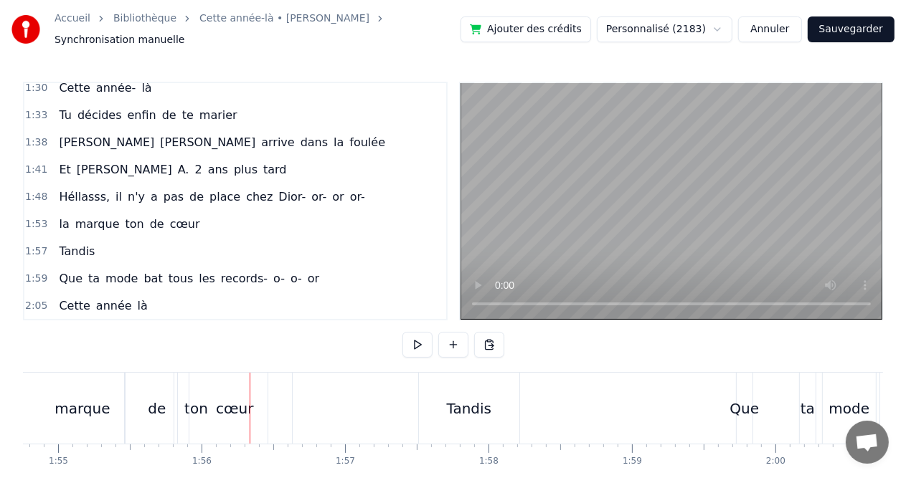
click at [247, 387] on div "cœur" at bounding box center [235, 408] width 114 height 71
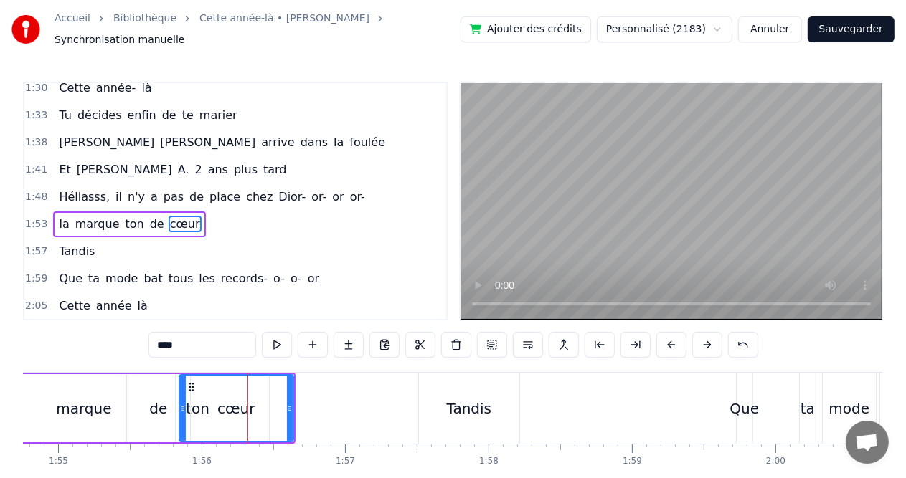
click at [247, 387] on div at bounding box center [247, 408] width 1 height 71
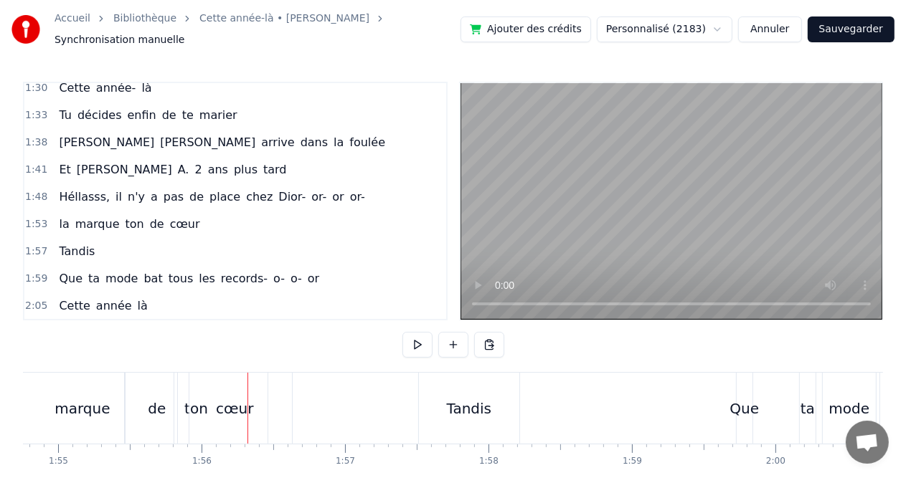
click at [247, 387] on div at bounding box center [247, 408] width 1 height 71
drag, startPoint x: 247, startPoint y: 387, endPoint x: 270, endPoint y: 387, distance: 22.2
click at [270, 387] on div at bounding box center [270, 408] width 1 height 71
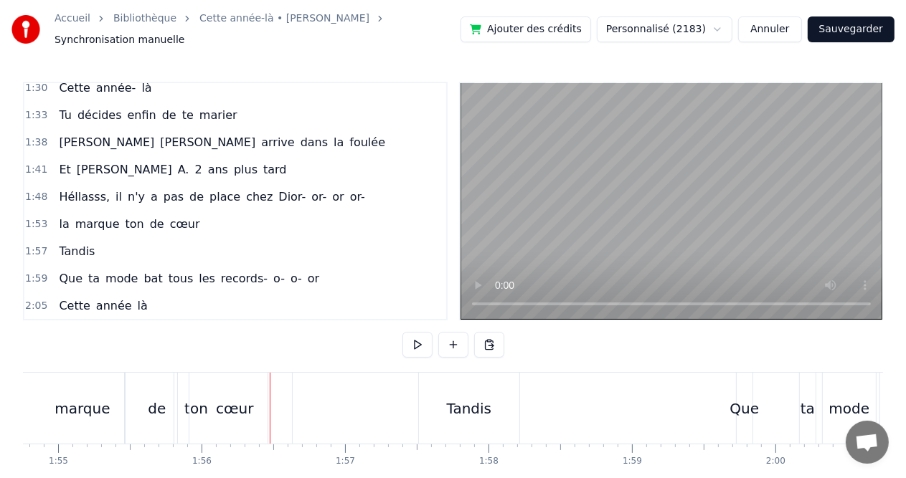
click at [270, 387] on div at bounding box center [270, 408] width 1 height 71
click at [238, 398] on div "cœur" at bounding box center [234, 409] width 37 height 22
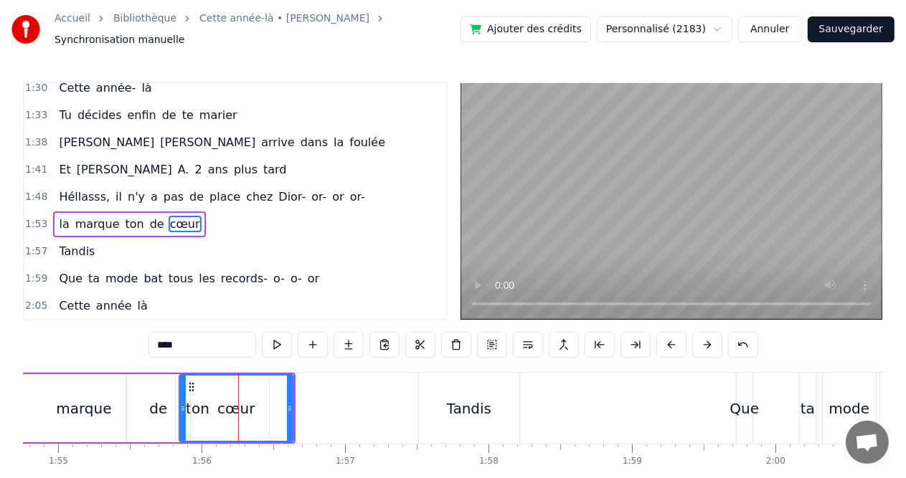
click at [235, 398] on div "cœur" at bounding box center [235, 409] width 37 height 22
click at [235, 391] on div at bounding box center [235, 408] width 1 height 71
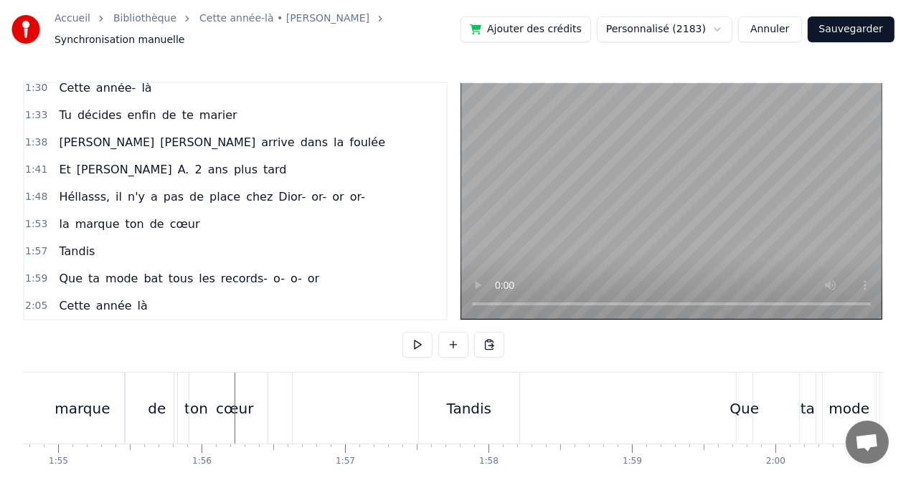
click at [235, 391] on div at bounding box center [235, 408] width 1 height 71
click at [235, 385] on div at bounding box center [235, 408] width 1 height 71
drag, startPoint x: 235, startPoint y: 385, endPoint x: 253, endPoint y: 387, distance: 18.8
drag, startPoint x: 253, startPoint y: 387, endPoint x: 280, endPoint y: 388, distance: 26.5
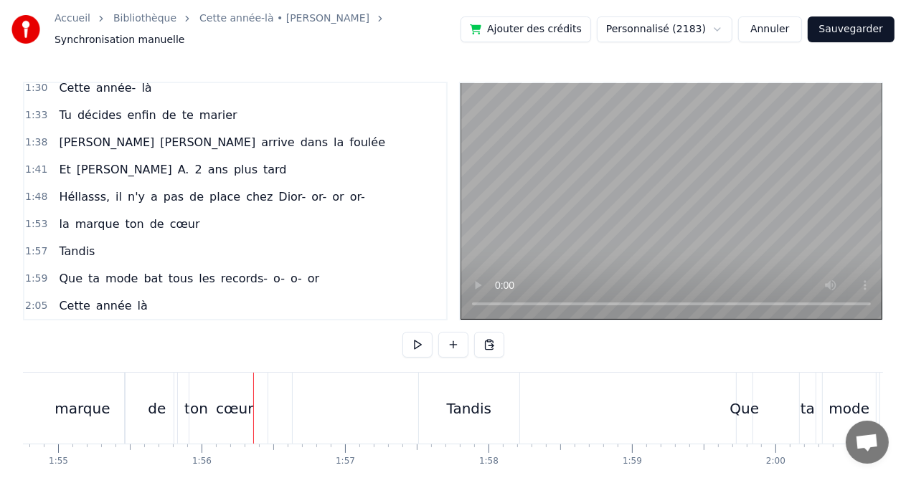
click at [280, 387] on div "cœur" at bounding box center [235, 408] width 114 height 71
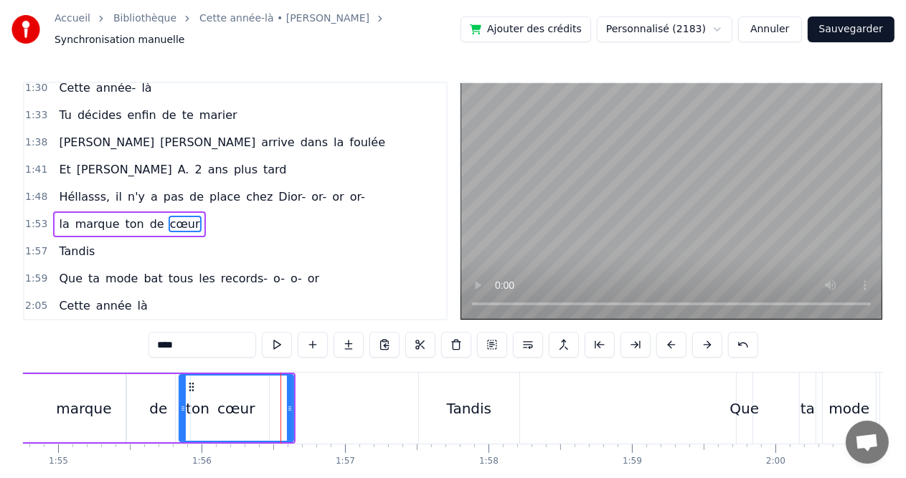
click at [280, 387] on div at bounding box center [280, 408] width 1 height 71
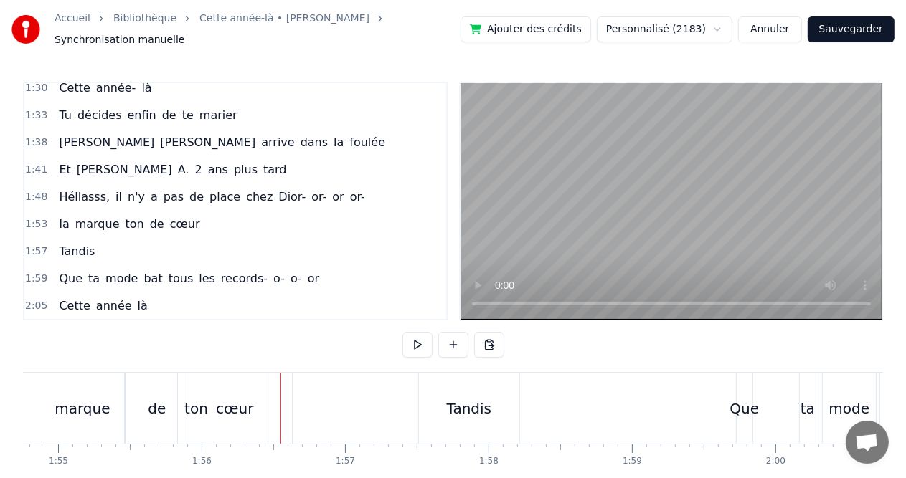
click at [224, 402] on div "cœur" at bounding box center [234, 409] width 37 height 22
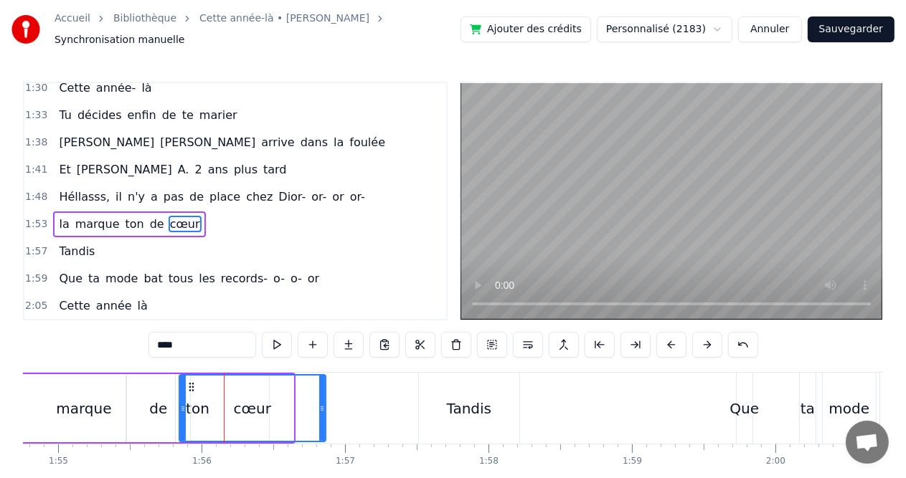
drag, startPoint x: 287, startPoint y: 402, endPoint x: 319, endPoint y: 402, distance: 32.3
click at [319, 403] on icon at bounding box center [322, 408] width 6 height 11
drag, startPoint x: 321, startPoint y: 402, endPoint x: 345, endPoint y: 402, distance: 23.7
click at [343, 403] on icon at bounding box center [340, 408] width 6 height 11
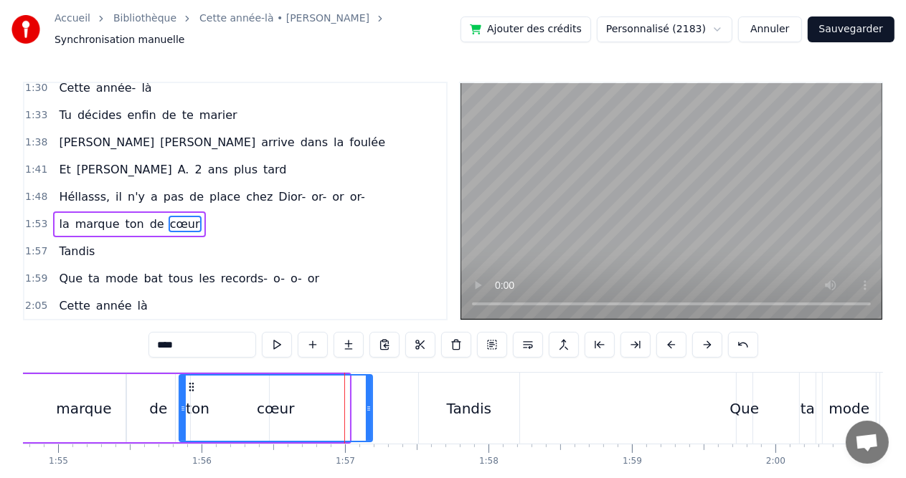
drag, startPoint x: 345, startPoint y: 402, endPoint x: 368, endPoint y: 402, distance: 23.0
click at [368, 403] on icon at bounding box center [369, 408] width 6 height 11
drag, startPoint x: 368, startPoint y: 402, endPoint x: 321, endPoint y: 402, distance: 46.6
click at [321, 403] on icon at bounding box center [322, 408] width 6 height 11
click at [294, 402] on div "cœur" at bounding box center [252, 408] width 145 height 65
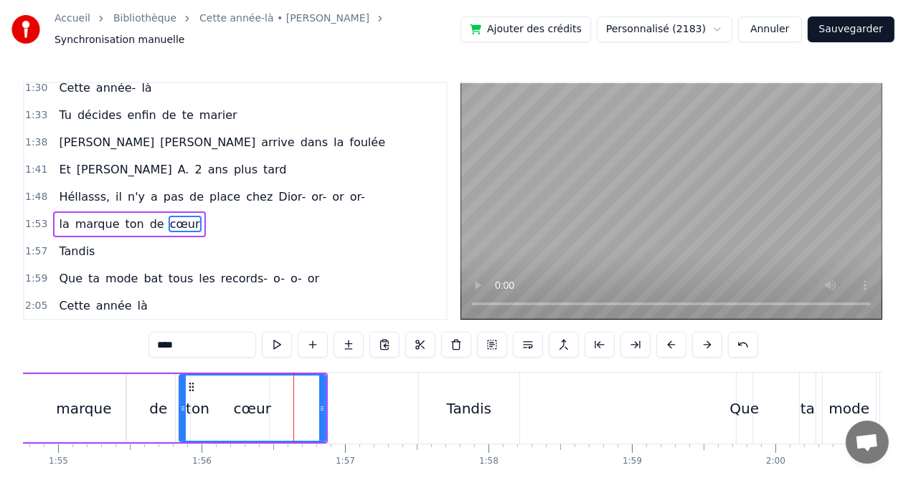
click at [164, 401] on div "de" at bounding box center [158, 409] width 18 height 22
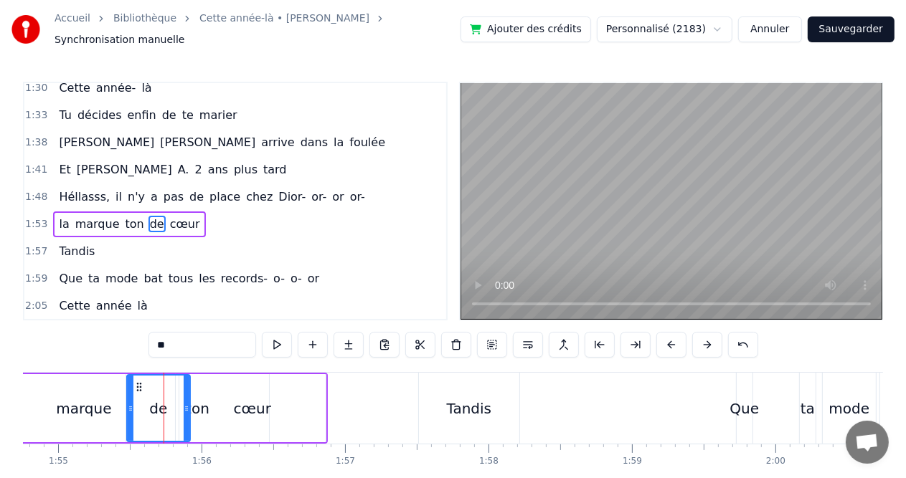
drag, startPoint x: 162, startPoint y: 393, endPoint x: 186, endPoint y: 393, distance: 23.7
click at [186, 393] on div "de" at bounding box center [159, 408] width 62 height 65
click at [199, 391] on div "cœur" at bounding box center [252, 408] width 146 height 68
type input "****"
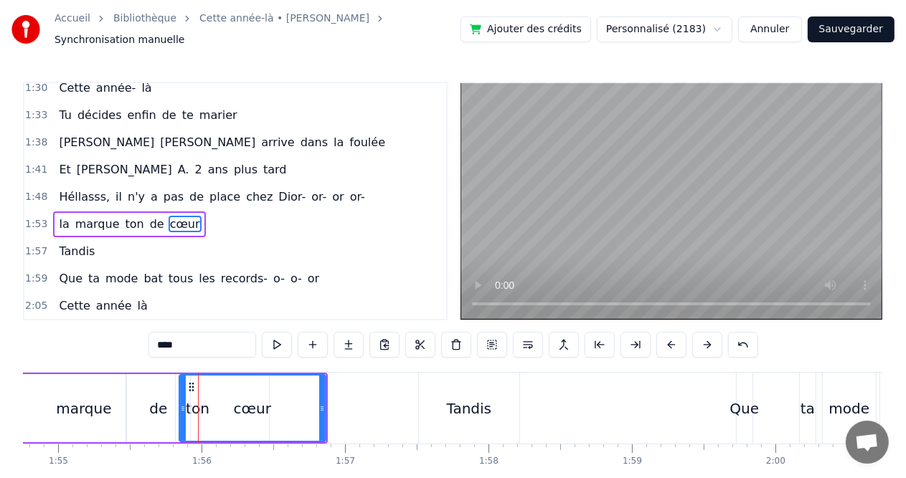
click at [197, 390] on div "cœur" at bounding box center [252, 408] width 145 height 65
click at [196, 393] on div at bounding box center [196, 408] width 1 height 71
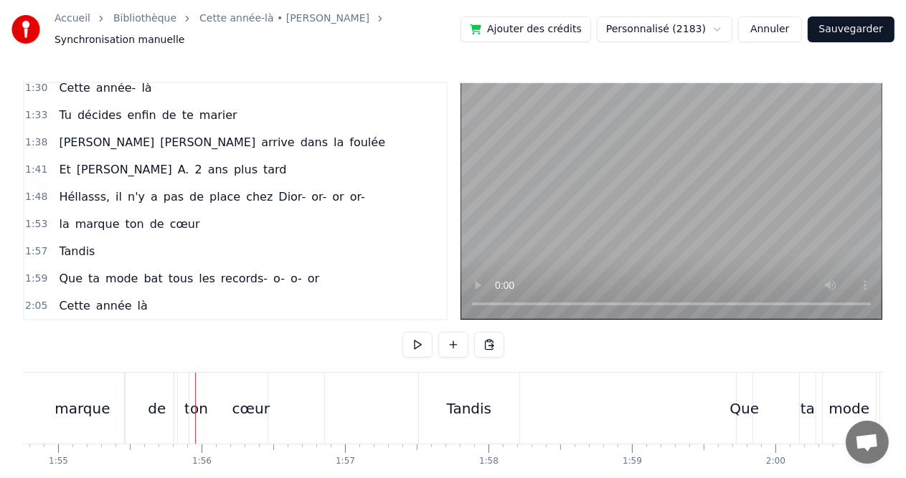
click at [195, 393] on div at bounding box center [195, 408] width 1 height 71
click at [195, 391] on div at bounding box center [195, 408] width 1 height 71
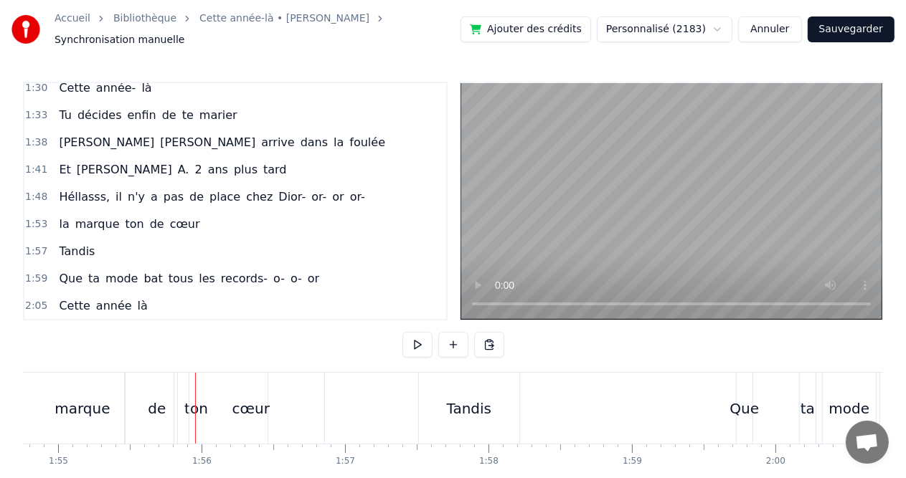
click at [195, 391] on div at bounding box center [195, 408] width 1 height 71
click at [242, 389] on div "cœur" at bounding box center [251, 408] width 146 height 71
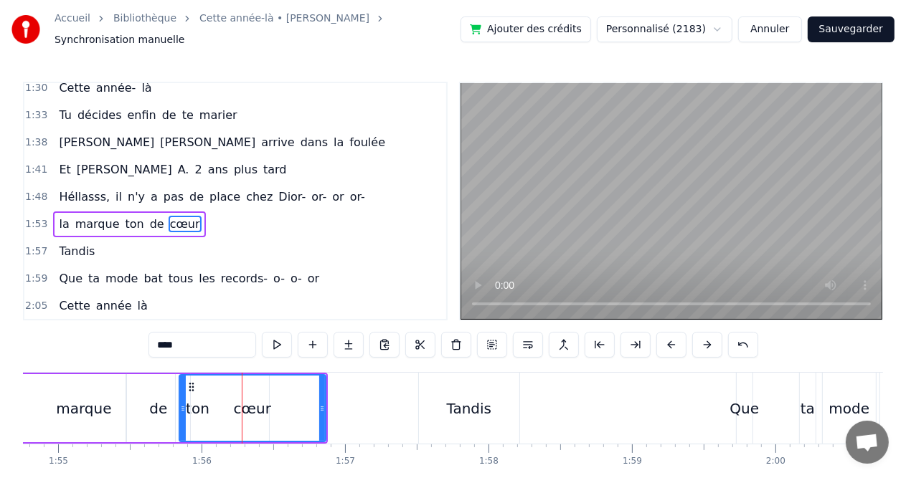
drag, startPoint x: 242, startPoint y: 389, endPoint x: 264, endPoint y: 389, distance: 22.2
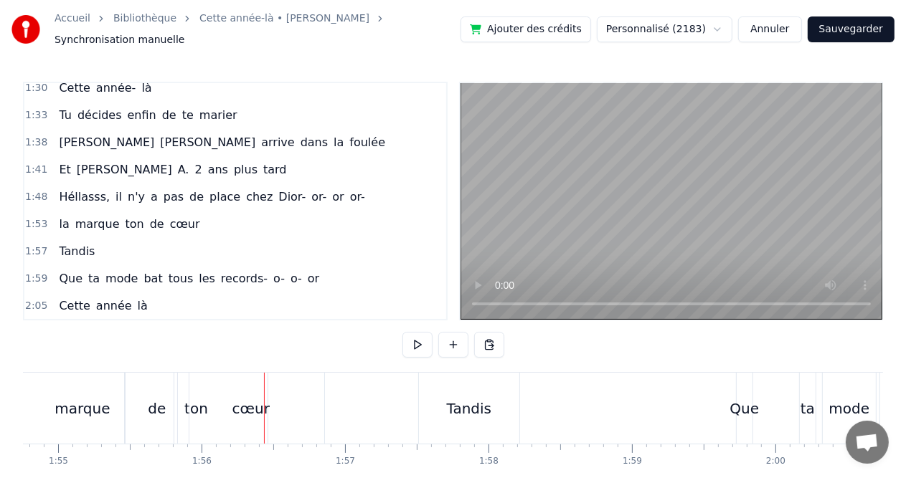
click at [262, 387] on div "cœur" at bounding box center [251, 408] width 146 height 71
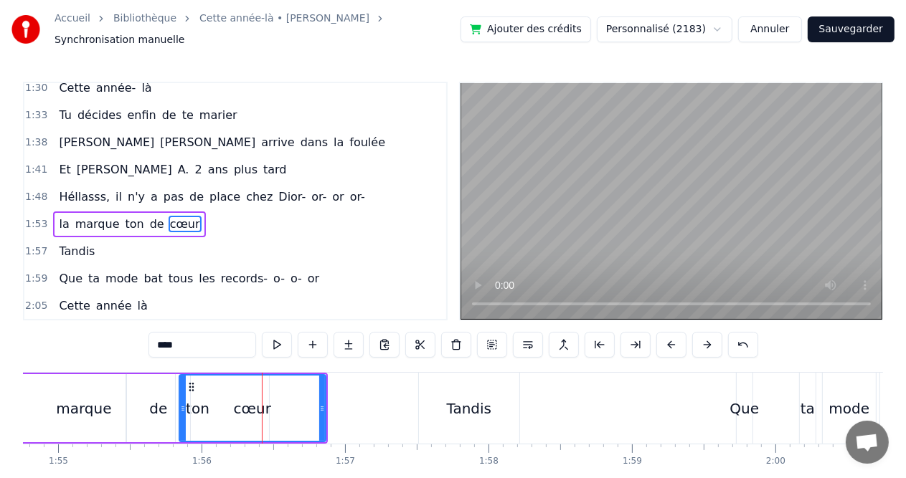
drag, startPoint x: 262, startPoint y: 387, endPoint x: 254, endPoint y: 390, distance: 8.7
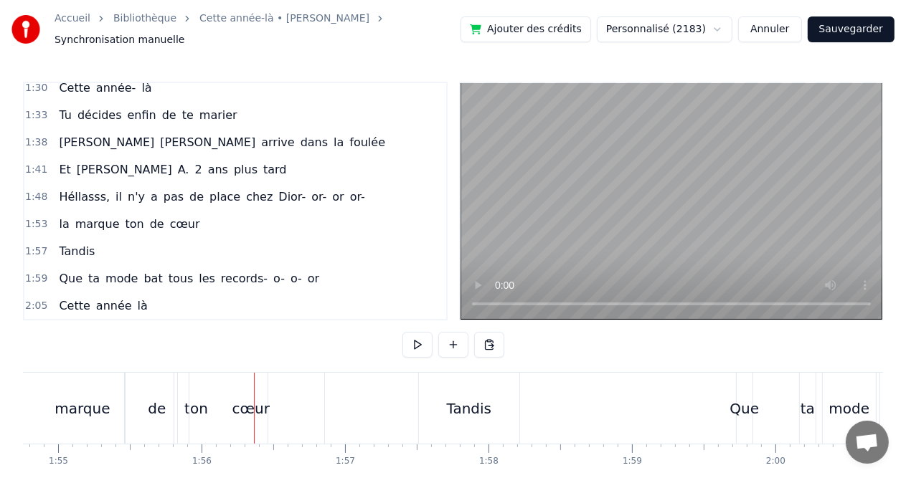
click at [254, 388] on div at bounding box center [254, 408] width 1 height 71
click at [253, 388] on div at bounding box center [253, 408] width 1 height 71
drag, startPoint x: 253, startPoint y: 388, endPoint x: 293, endPoint y: 394, distance: 40.0
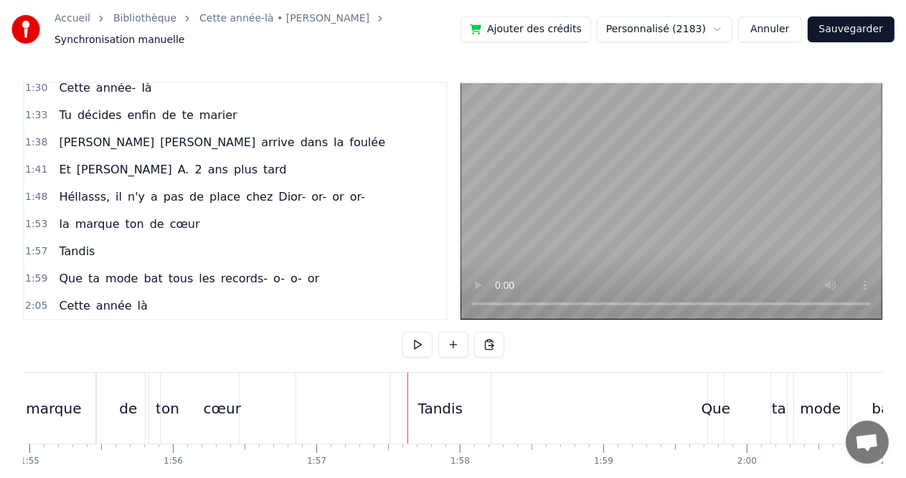
click at [431, 398] on div "Tandis" at bounding box center [440, 409] width 45 height 22
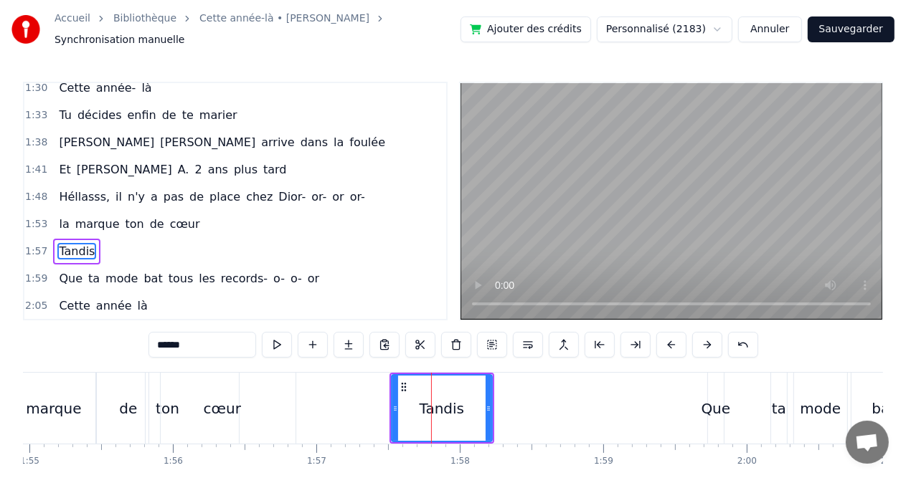
scroll to position [580, 0]
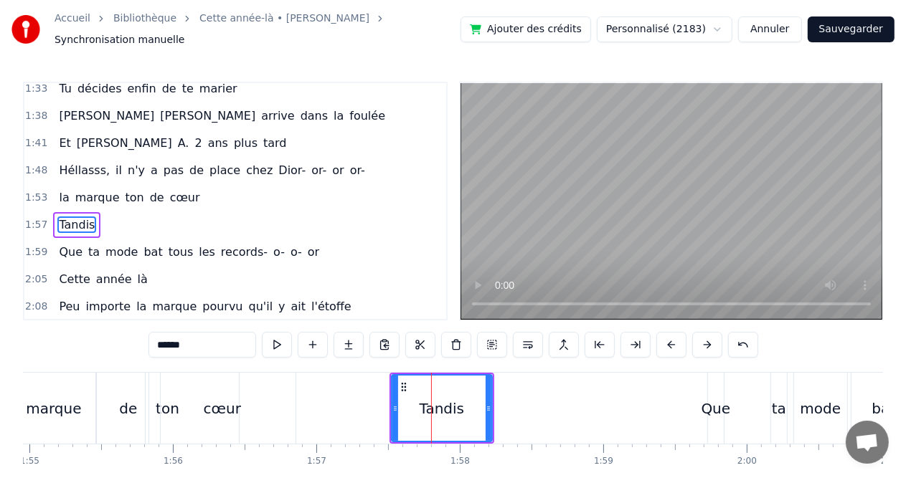
click at [394, 403] on icon at bounding box center [395, 408] width 6 height 11
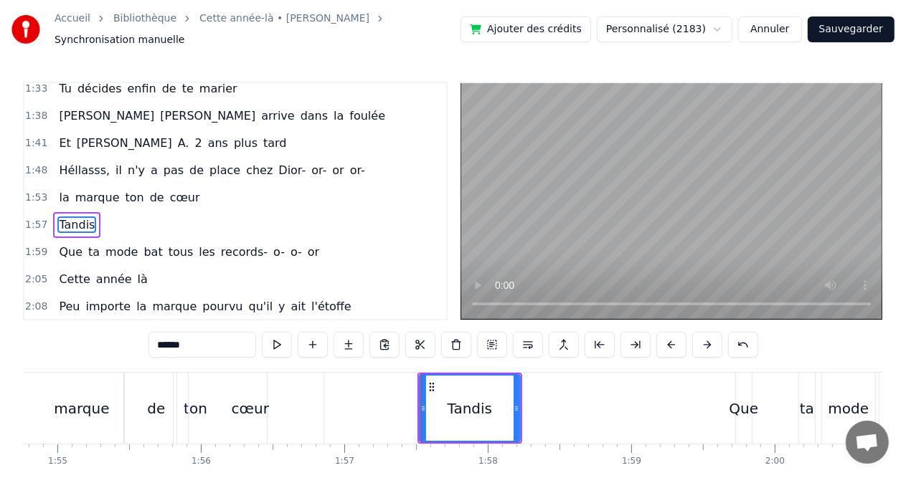
scroll to position [0, 16462]
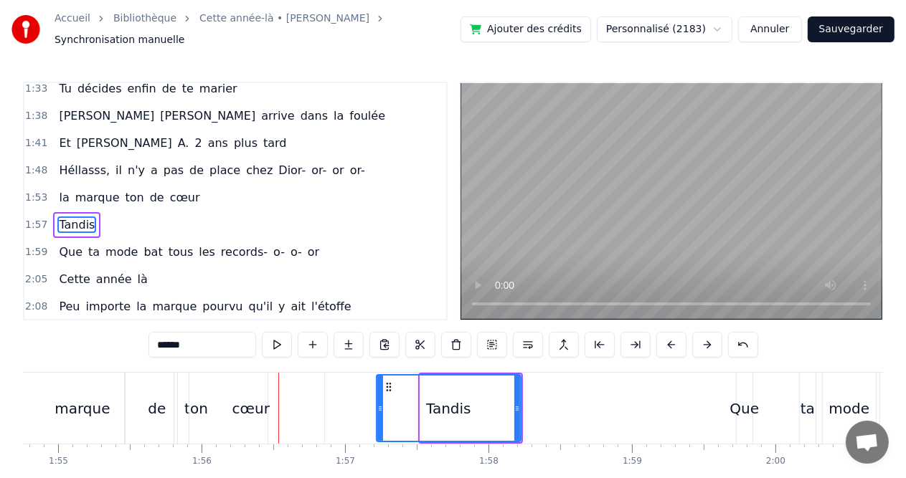
drag, startPoint x: 422, startPoint y: 402, endPoint x: 378, endPoint y: 402, distance: 43.8
click at [378, 403] on icon at bounding box center [380, 408] width 6 height 11
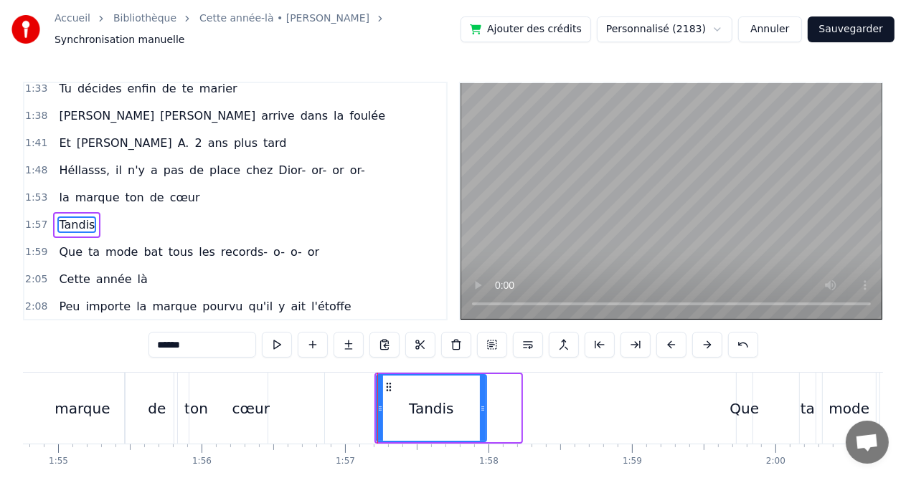
drag, startPoint x: 516, startPoint y: 404, endPoint x: 482, endPoint y: 404, distance: 34.4
click at [482, 404] on icon at bounding box center [483, 408] width 6 height 11
click at [481, 402] on div at bounding box center [481, 408] width 1 height 71
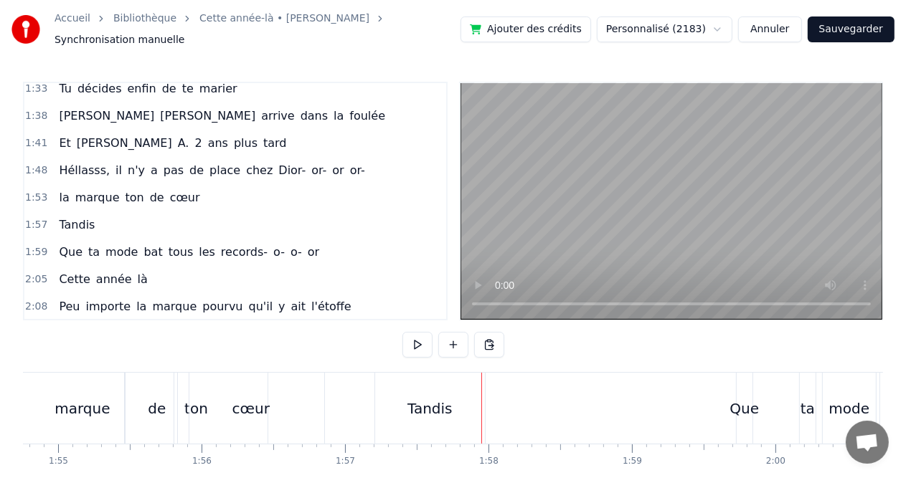
click at [442, 405] on div "Tandis" at bounding box center [429, 409] width 45 height 22
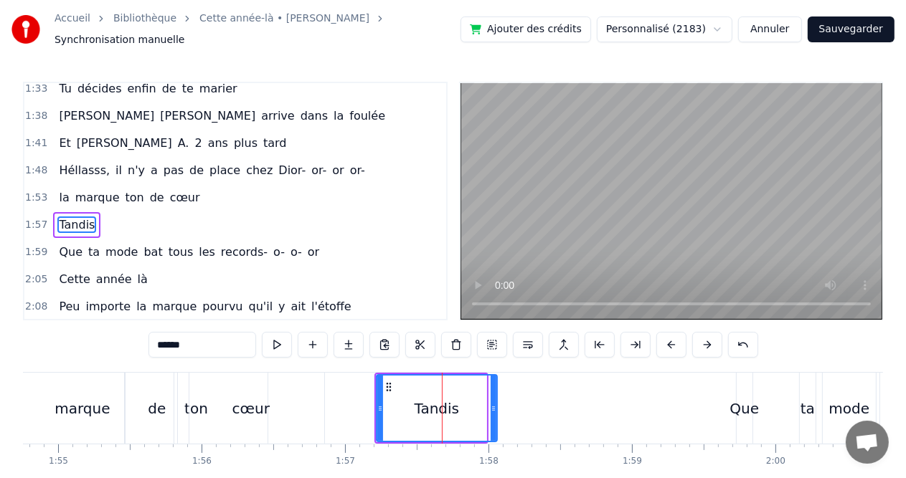
drag, startPoint x: 482, startPoint y: 402, endPoint x: 493, endPoint y: 402, distance: 10.8
click at [493, 403] on icon at bounding box center [494, 408] width 6 height 11
click at [468, 402] on div "Tandis" at bounding box center [436, 408] width 119 height 65
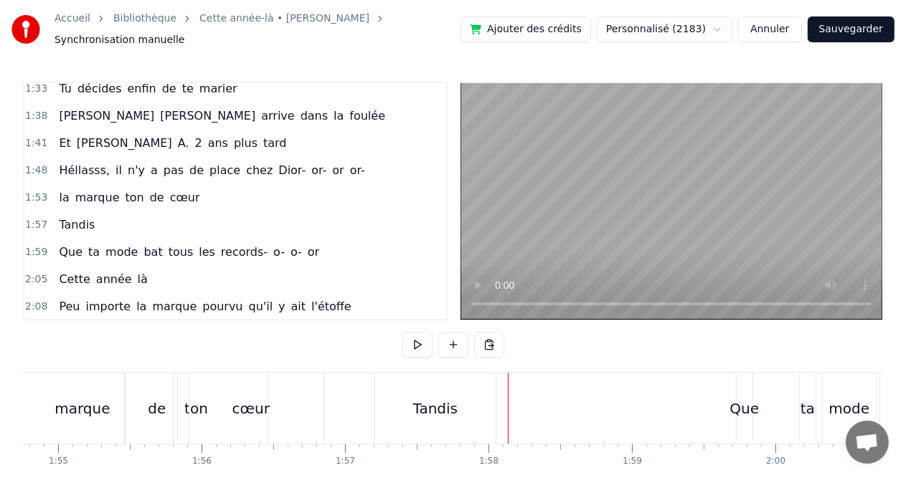
drag, startPoint x: 506, startPoint y: 407, endPoint x: 483, endPoint y: 407, distance: 23.0
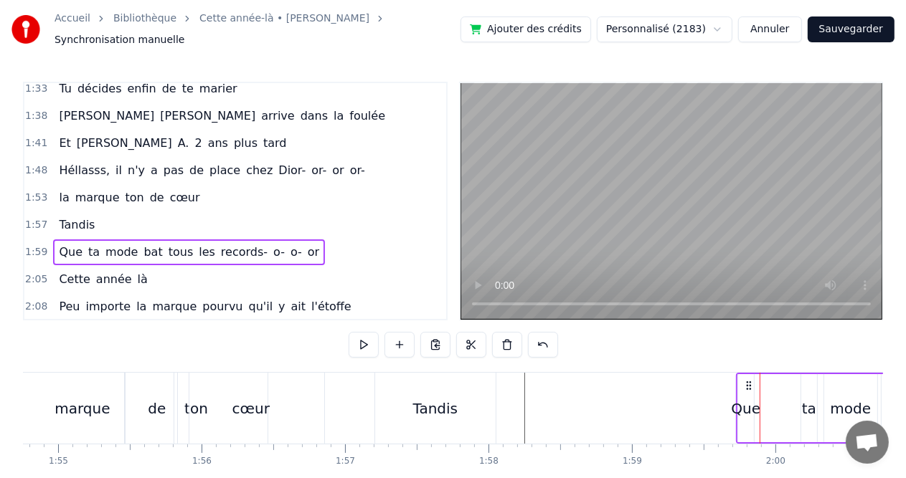
click at [822, 364] on div "0:08 Cette année- là, 0:11 Val était pour la 1èreee fois 0:14 Mais nous on ne l…" at bounding box center [453, 300] width 860 height 436
click at [816, 392] on div "ta" at bounding box center [809, 408] width 16 height 68
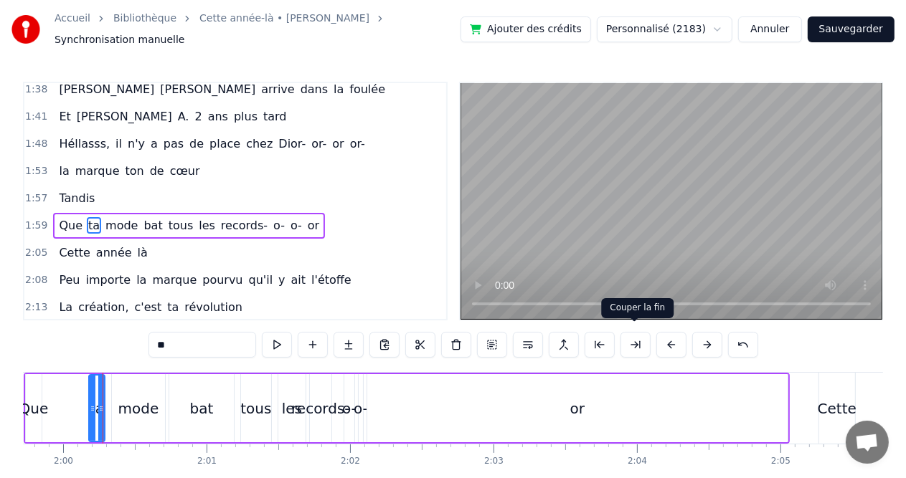
scroll to position [0, 17181]
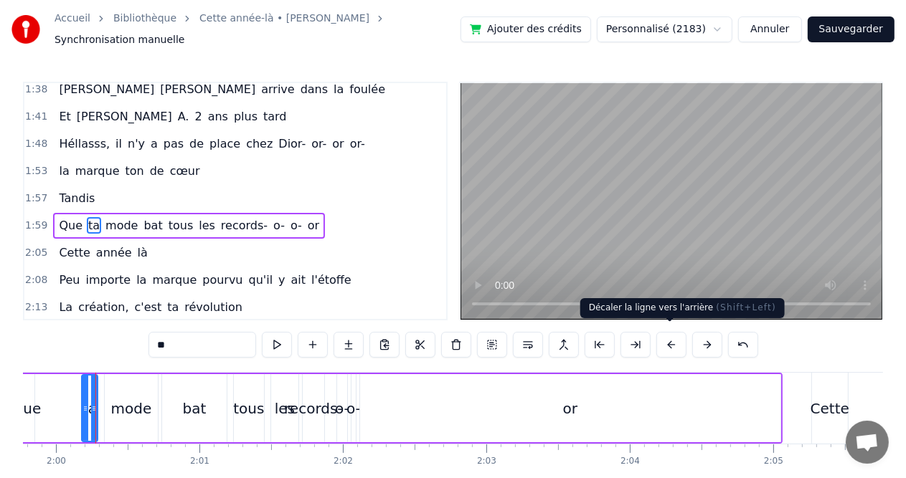
click at [668, 349] on button at bounding box center [671, 345] width 30 height 26
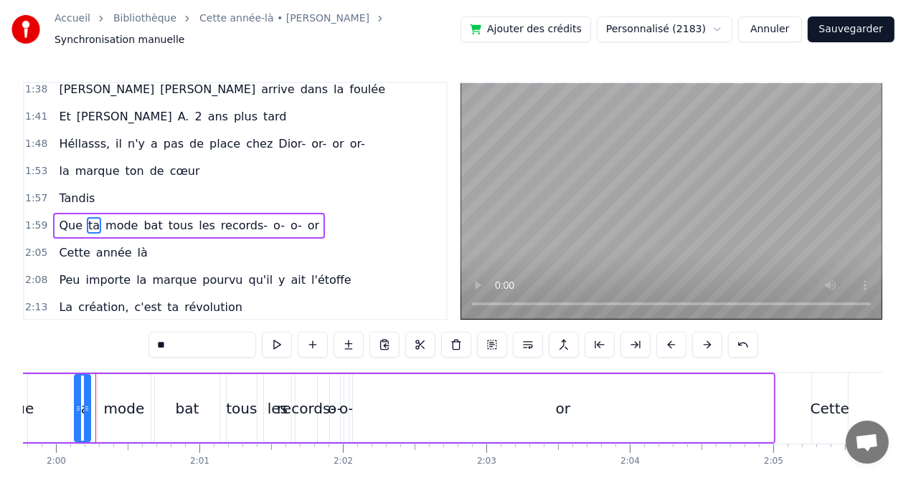
click at [673, 341] on button at bounding box center [671, 345] width 30 height 26
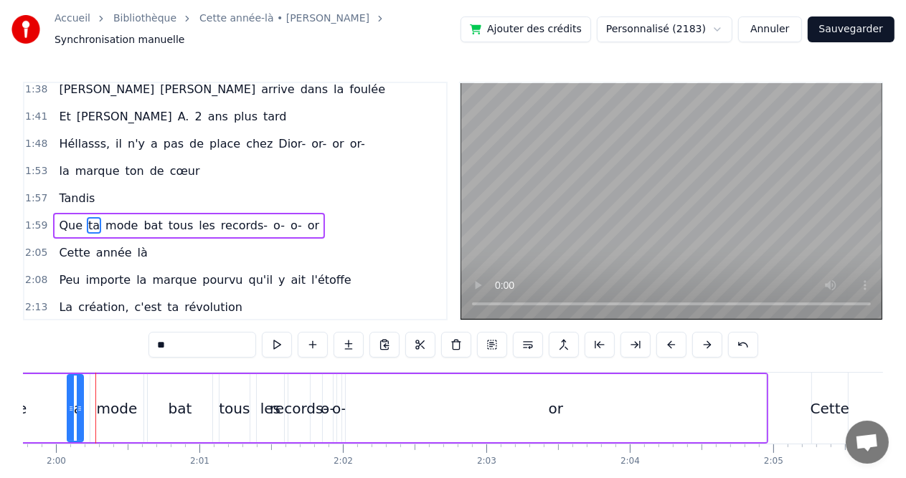
click at [673, 341] on button at bounding box center [671, 345] width 30 height 26
click at [504, 362] on div "0:08 Cette année- là, 0:11 Val était pour la 1èreee fois 0:14 Mais nous on ne l…" at bounding box center [453, 300] width 860 height 436
click at [34, 402] on div "Que ta mode bat tous les records- o- o- or" at bounding box center [378, 408] width 766 height 71
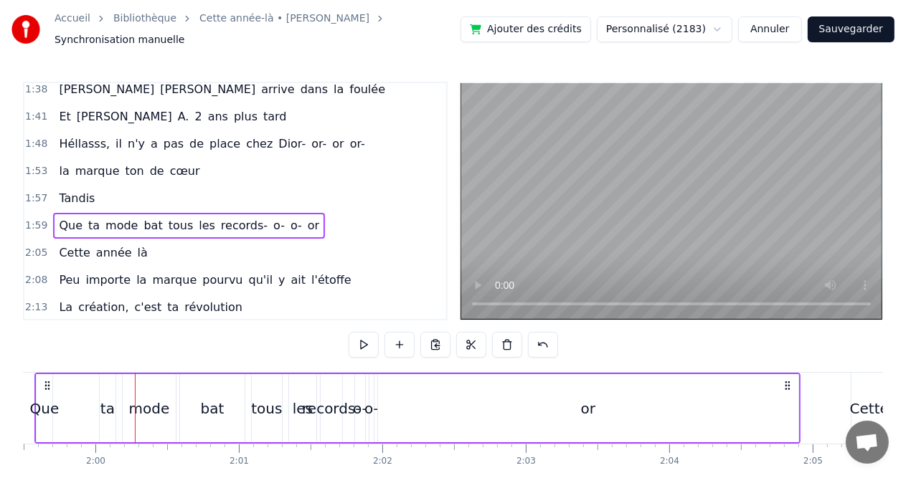
scroll to position [0, 17121]
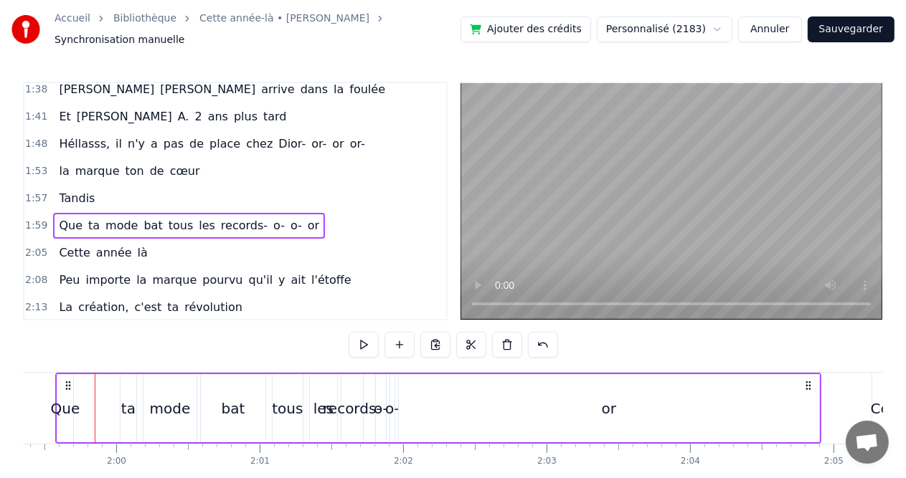
click at [100, 406] on div "Que ta mode bat tous les records- o- o- or" at bounding box center [438, 408] width 766 height 71
click at [323, 374] on div "les" at bounding box center [323, 408] width 27 height 68
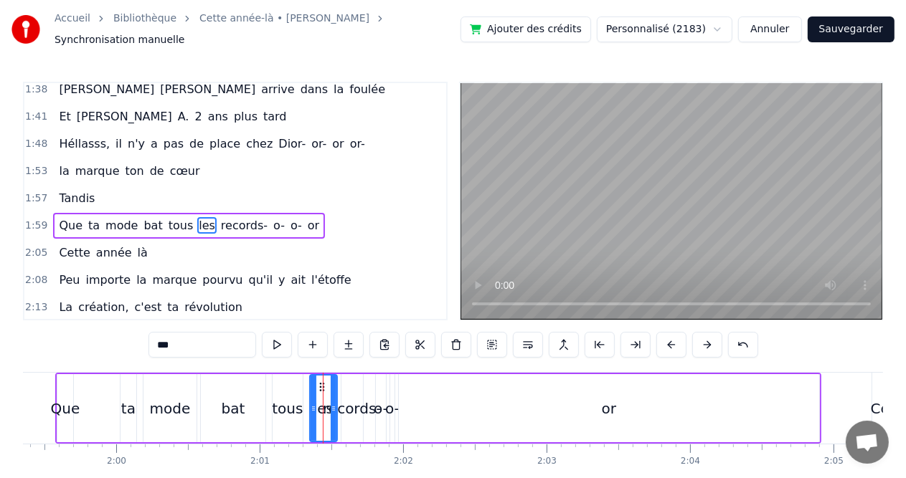
click at [288, 364] on div "0:08 Cette année- là, 0:11 Val était pour la 1èreee fois 0:14 Mais nous on ne l…" at bounding box center [453, 300] width 860 height 436
click at [273, 364] on div "0:08 Cette année- là, 0:11 Val était pour la 1èreee fois 0:14 Mais nous on ne l…" at bounding box center [453, 300] width 860 height 436
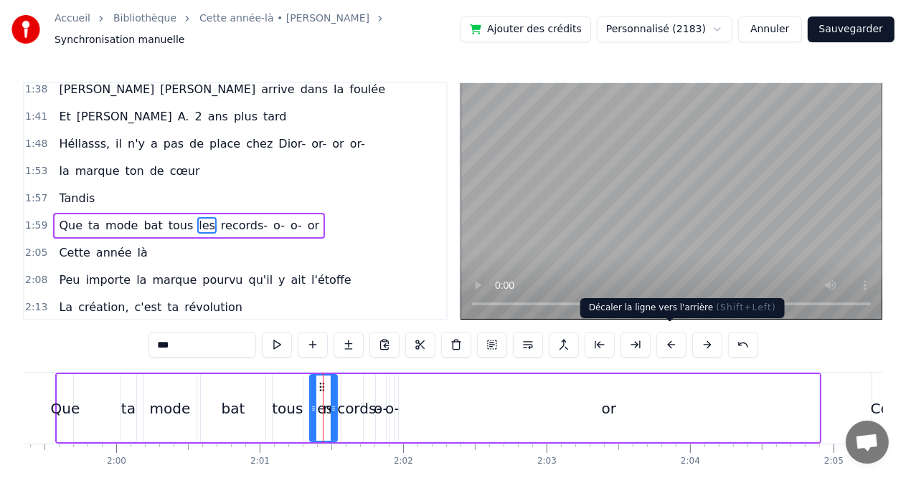
click at [671, 336] on button at bounding box center [671, 345] width 30 height 26
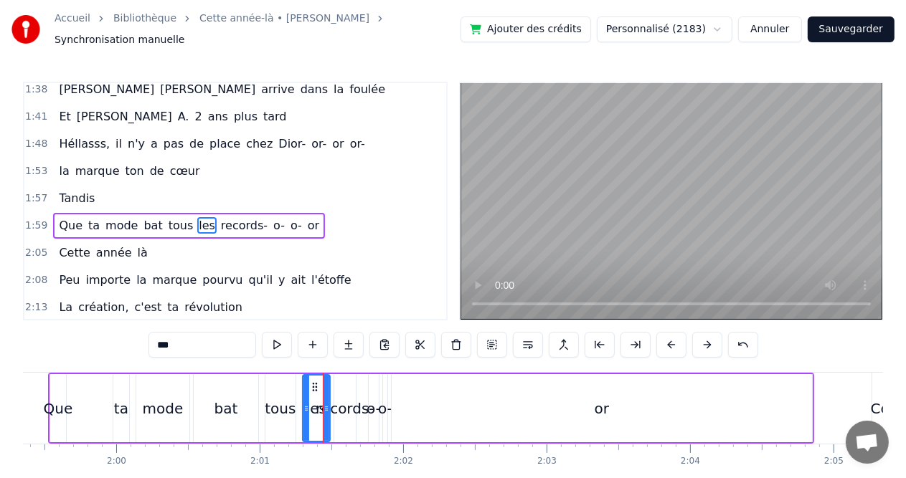
click at [671, 336] on button at bounding box center [671, 345] width 30 height 26
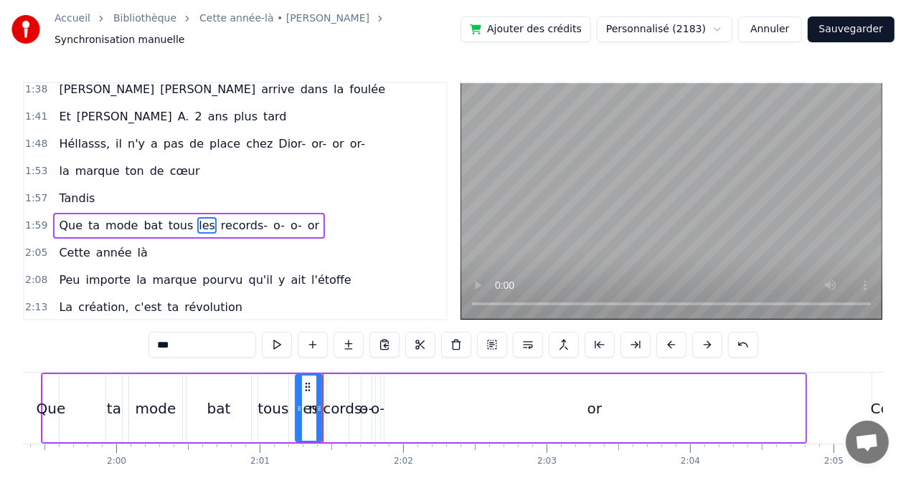
click at [671, 336] on button at bounding box center [671, 345] width 30 height 26
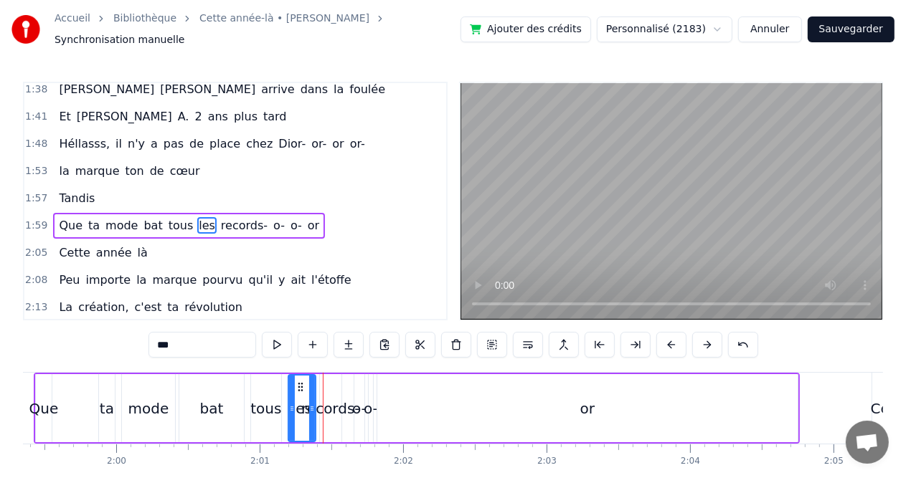
click at [32, 404] on div "Que" at bounding box center [43, 409] width 29 height 22
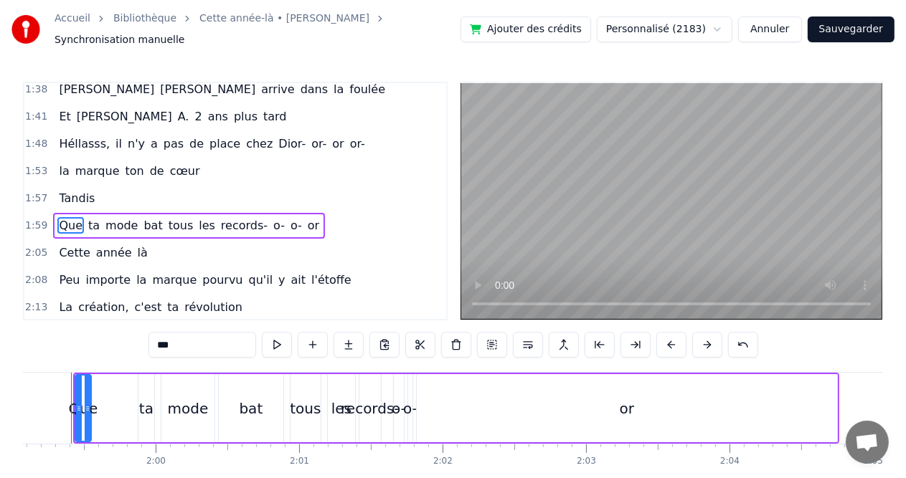
scroll to position [0, 17057]
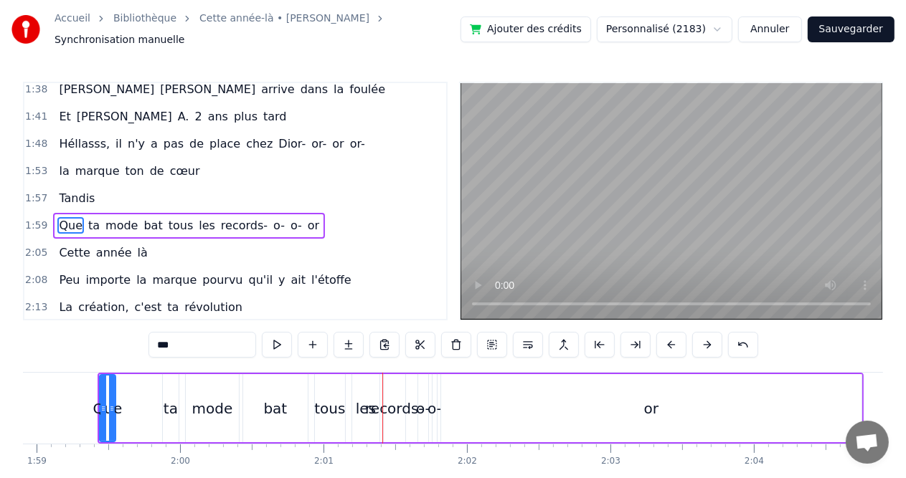
click at [375, 386] on div "les" at bounding box center [365, 408] width 27 height 68
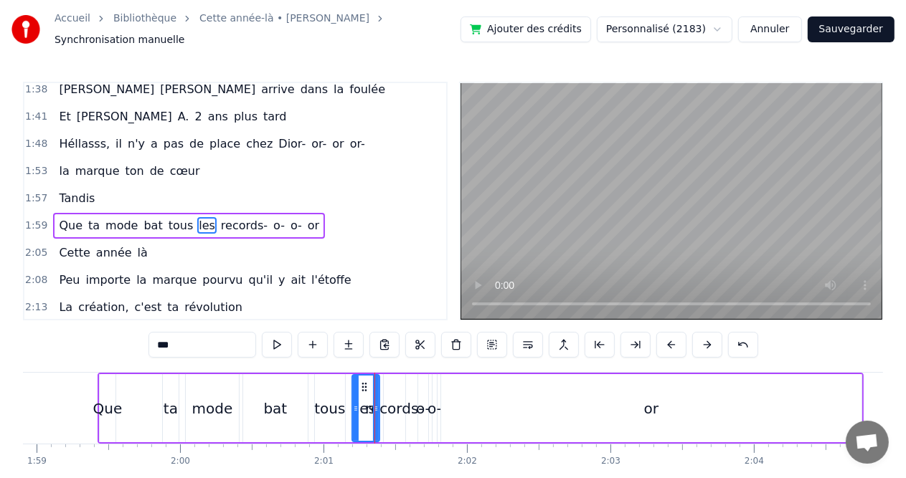
click at [373, 386] on div at bounding box center [376, 408] width 6 height 65
click at [404, 398] on div "records-" at bounding box center [394, 409] width 59 height 22
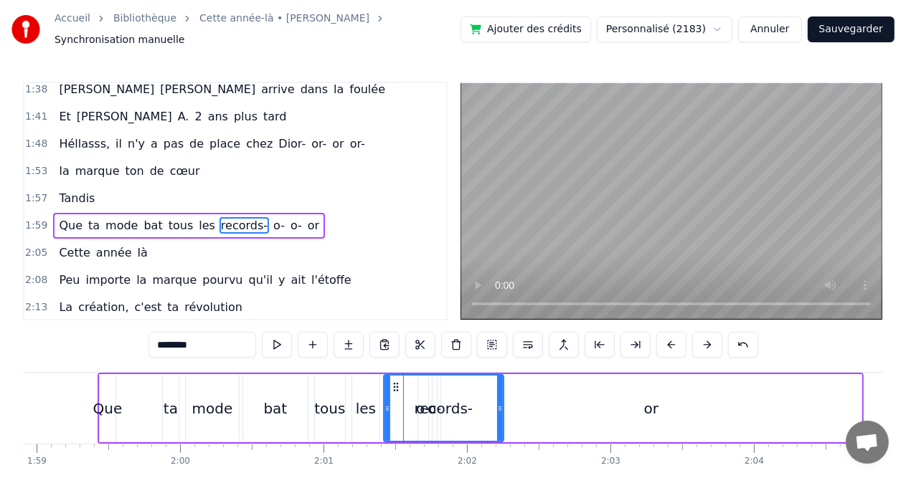
drag, startPoint x: 401, startPoint y: 397, endPoint x: 498, endPoint y: 393, distance: 97.6
click at [498, 393] on div at bounding box center [500, 408] width 6 height 65
click at [367, 405] on div "les" at bounding box center [366, 409] width 20 height 22
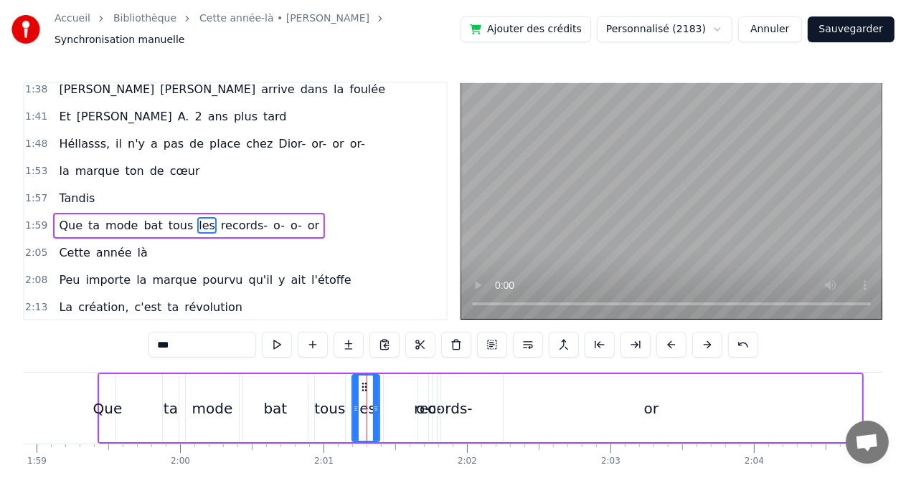
click at [354, 405] on icon at bounding box center [356, 408] width 6 height 11
click at [349, 405] on icon at bounding box center [352, 408] width 6 height 11
click at [321, 407] on div "tous" at bounding box center [329, 409] width 31 height 22
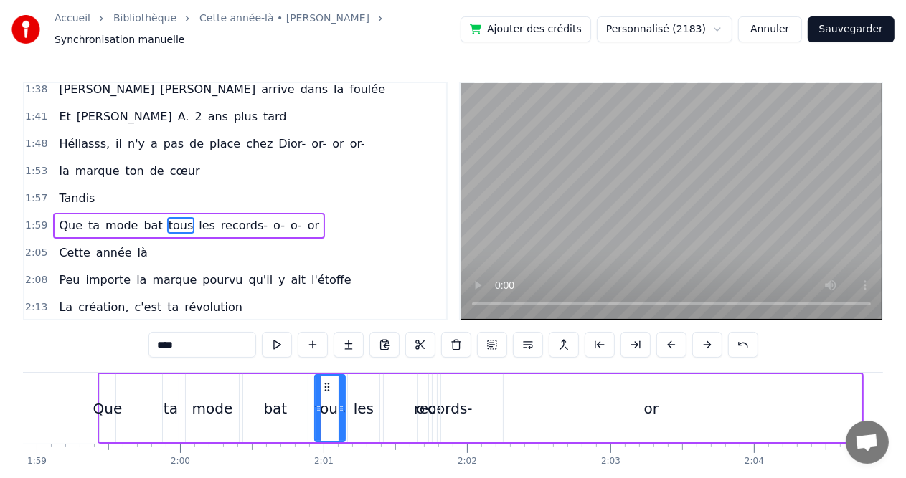
click at [296, 405] on div "bat" at bounding box center [275, 408] width 65 height 68
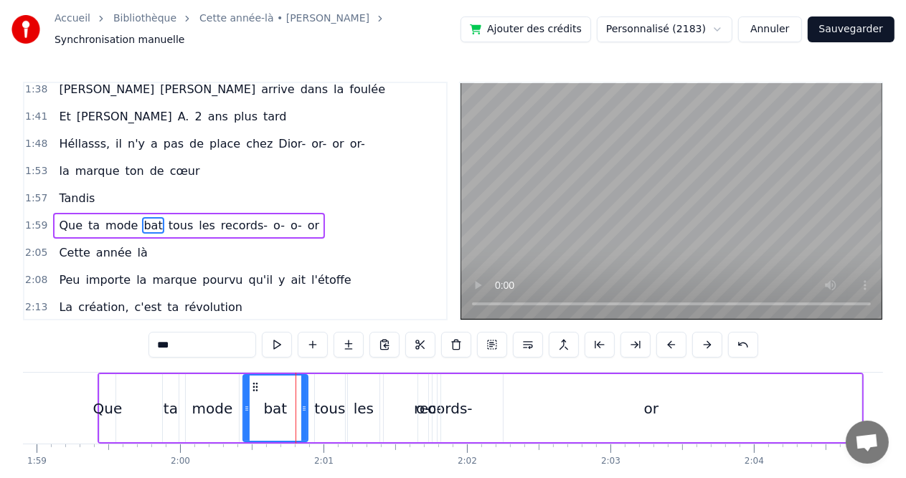
click at [325, 401] on div "tous" at bounding box center [329, 409] width 31 height 22
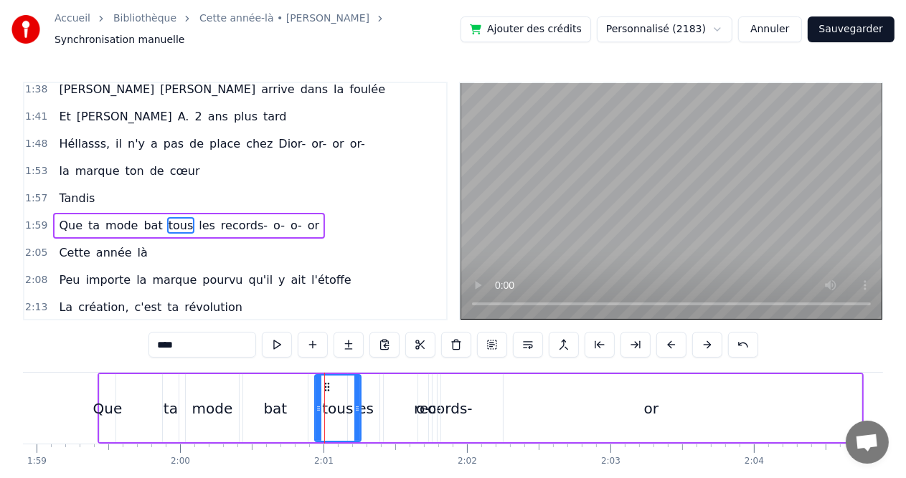
drag, startPoint x: 342, startPoint y: 400, endPoint x: 358, endPoint y: 400, distance: 15.8
click at [358, 403] on icon at bounding box center [357, 408] width 6 height 11
click at [317, 403] on icon at bounding box center [319, 408] width 6 height 11
click at [313, 403] on icon at bounding box center [314, 408] width 6 height 11
click at [306, 404] on icon at bounding box center [308, 408] width 6 height 11
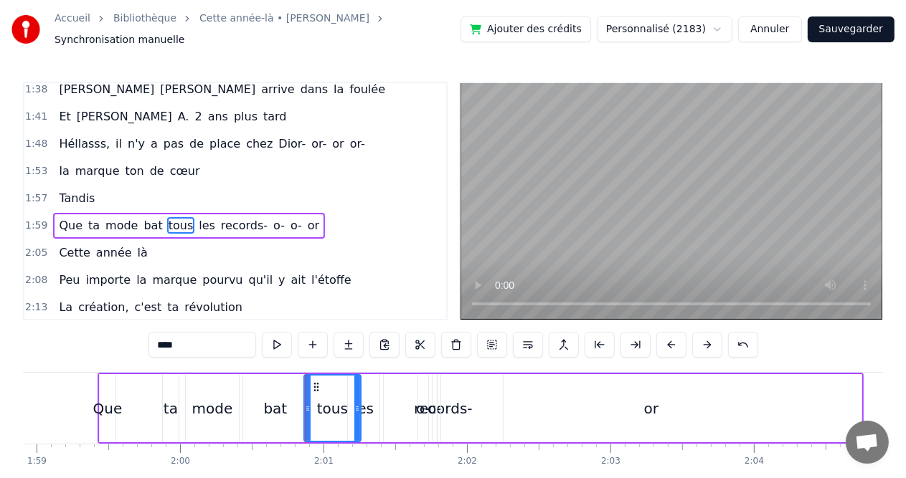
click at [361, 407] on div "les" at bounding box center [364, 409] width 20 height 22
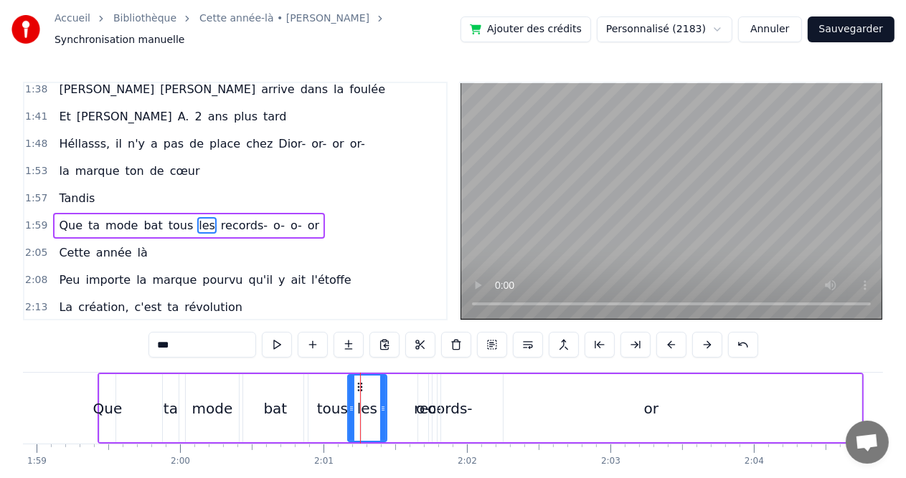
click at [384, 403] on icon at bounding box center [383, 408] width 6 height 11
click at [420, 401] on div "o-" at bounding box center [423, 409] width 14 height 22
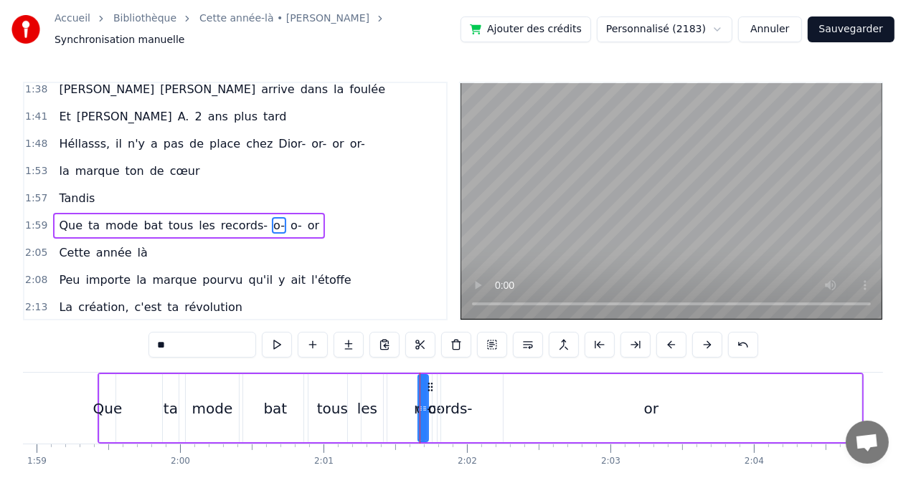
click at [445, 399] on div "or" at bounding box center [651, 408] width 420 height 68
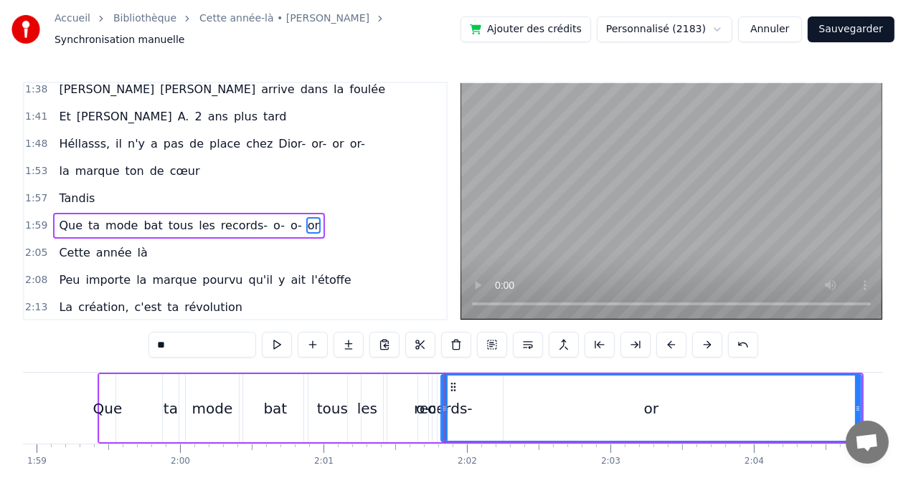
click at [428, 401] on div "o-" at bounding box center [434, 409] width 14 height 22
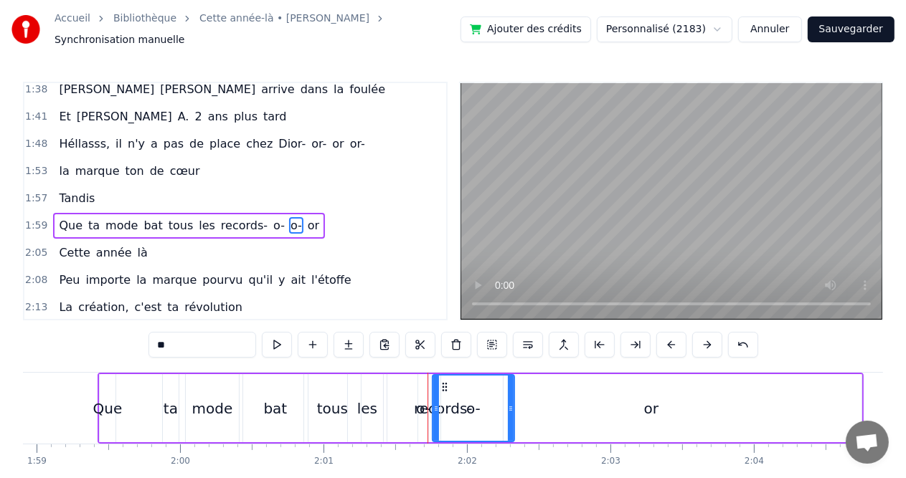
drag, startPoint x: 434, startPoint y: 401, endPoint x: 519, endPoint y: 397, distance: 84.7
click at [514, 403] on icon at bounding box center [511, 408] width 6 height 11
click at [413, 405] on div "records-" at bounding box center [443, 408] width 119 height 68
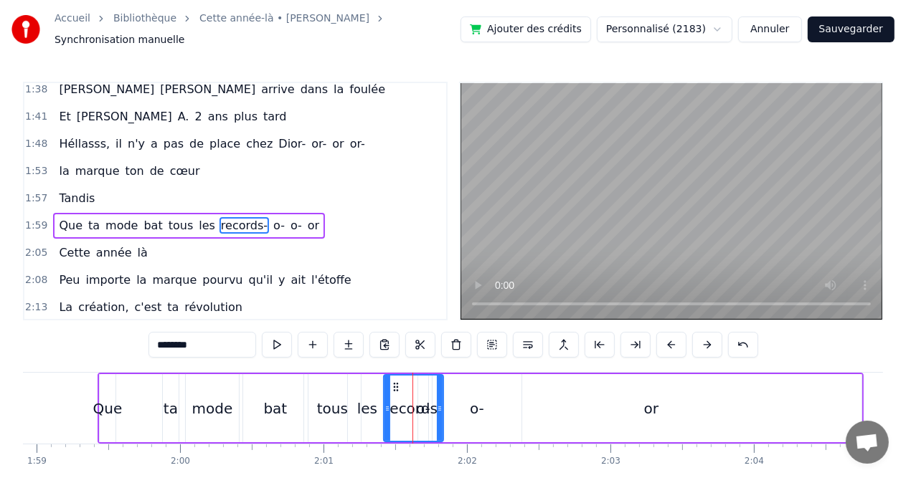
drag, startPoint x: 498, startPoint y: 402, endPoint x: 438, endPoint y: 403, distance: 59.5
click at [438, 403] on icon at bounding box center [440, 408] width 6 height 11
click at [427, 410] on div "records-" at bounding box center [413, 409] width 59 height 22
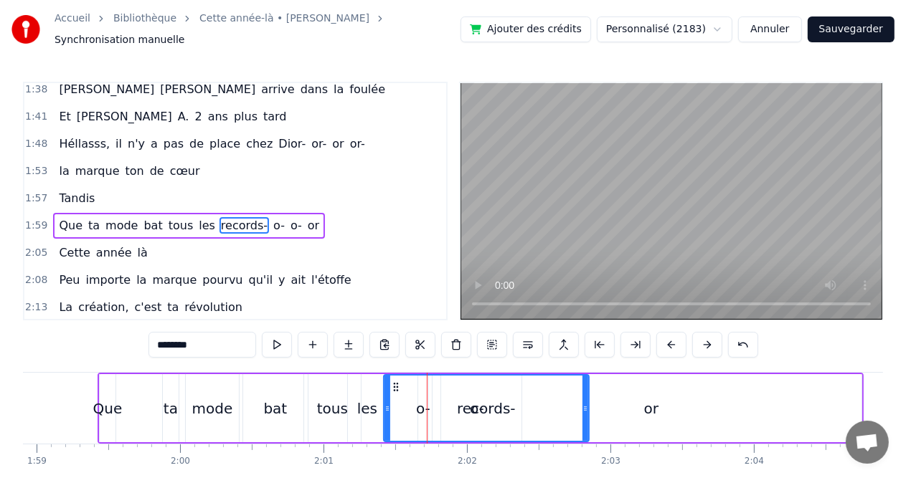
drag, startPoint x: 439, startPoint y: 402, endPoint x: 585, endPoint y: 400, distance: 145.6
click at [585, 403] on icon at bounding box center [585, 408] width 6 height 11
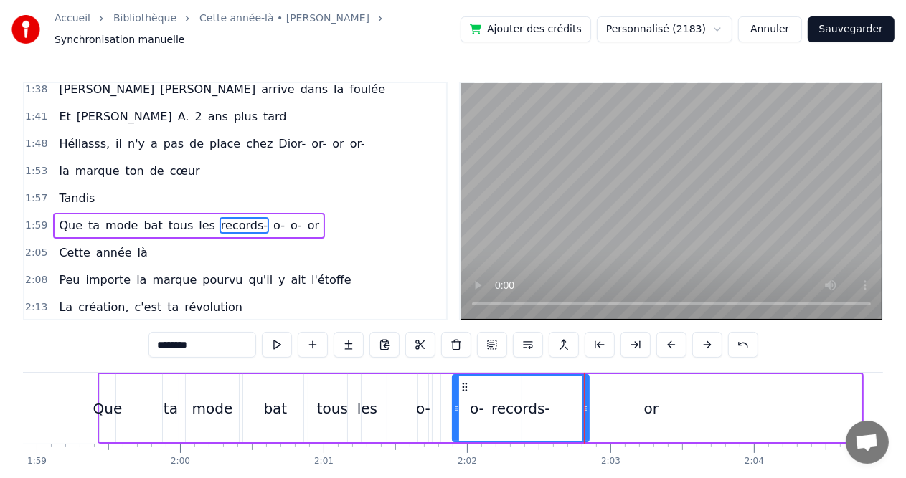
drag, startPoint x: 387, startPoint y: 400, endPoint x: 462, endPoint y: 401, distance: 75.3
click at [425, 401] on div "o-" at bounding box center [423, 409] width 14 height 22
type input "**"
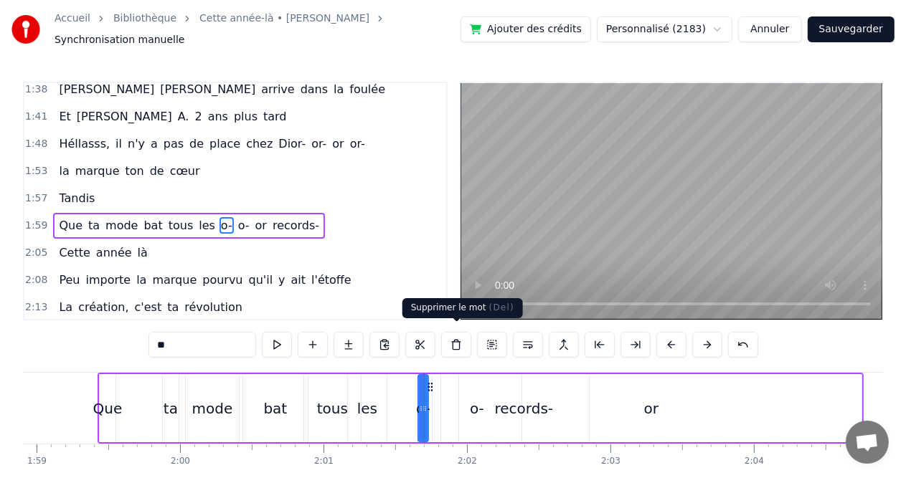
click at [456, 344] on button at bounding box center [456, 345] width 30 height 26
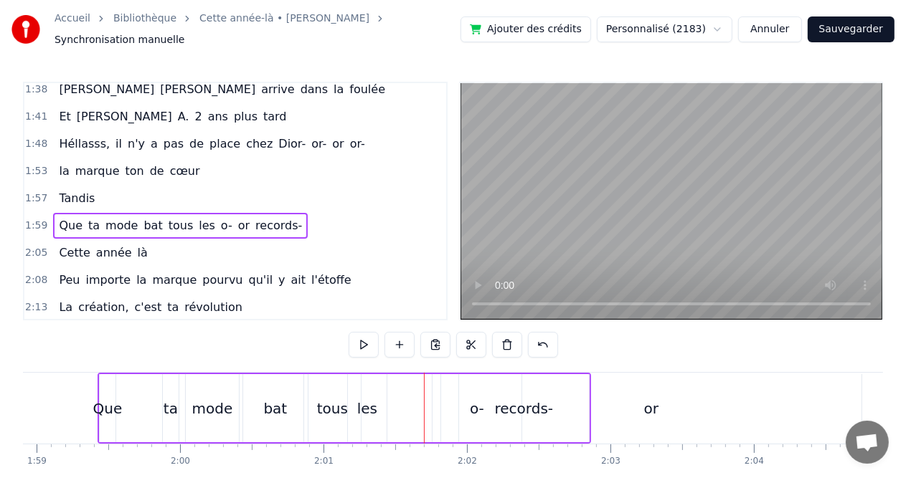
click at [469, 413] on div "records-" at bounding box center [524, 408] width 130 height 68
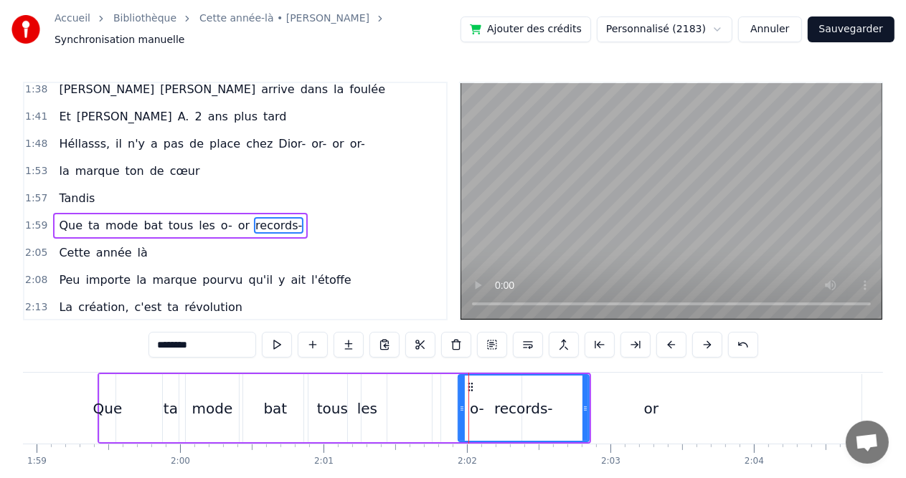
click at [463, 405] on icon at bounding box center [462, 408] width 6 height 11
drag, startPoint x: 458, startPoint y: 405, endPoint x: 496, endPoint y: 405, distance: 38.0
click at [496, 405] on icon at bounding box center [499, 408] width 6 height 11
click at [471, 405] on div "or" at bounding box center [651, 408] width 420 height 68
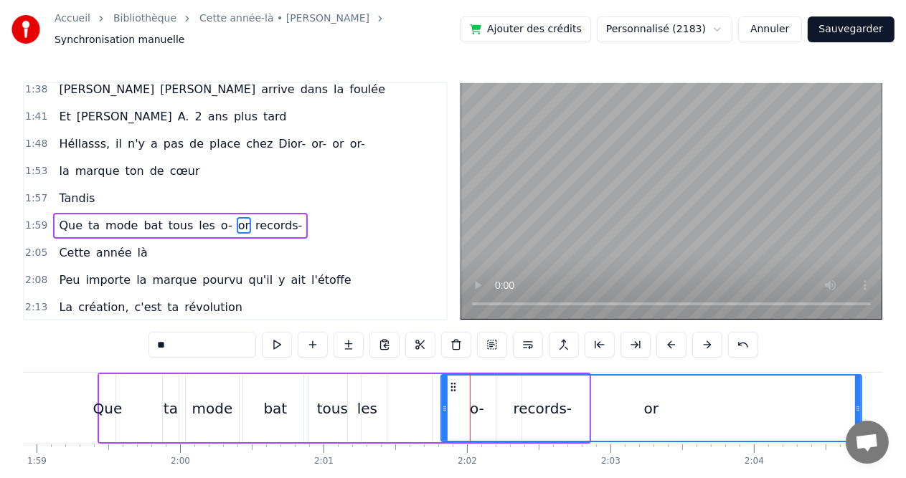
click at [471, 405] on div "or" at bounding box center [651, 408] width 419 height 65
click at [654, 406] on div "or" at bounding box center [651, 409] width 14 height 22
click at [443, 403] on icon at bounding box center [445, 408] width 6 height 11
drag, startPoint x: 443, startPoint y: 402, endPoint x: 518, endPoint y: 401, distance: 75.3
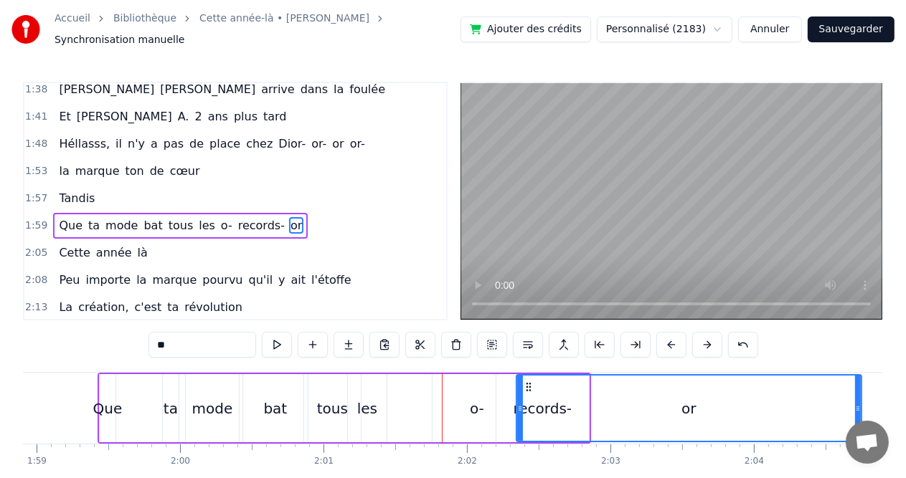
click at [484, 405] on div "o-" at bounding box center [477, 408] width 89 height 68
type input "**"
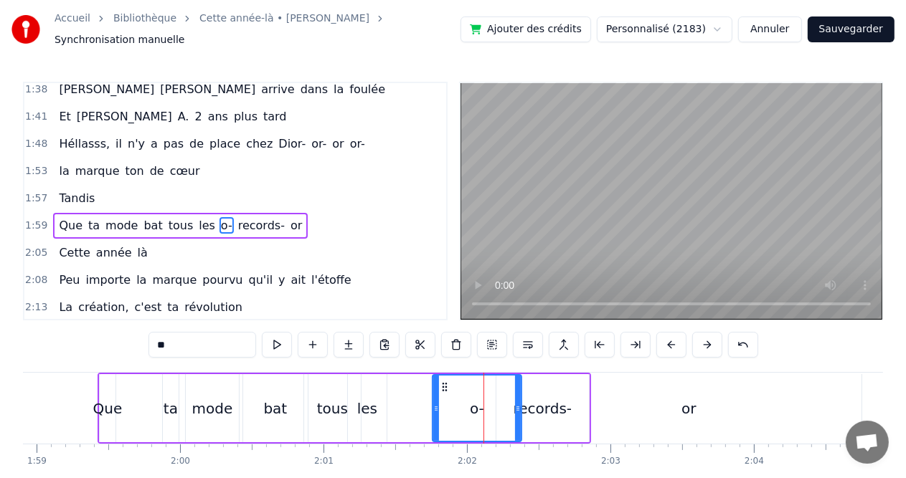
click at [433, 403] on icon at bounding box center [436, 408] width 6 height 11
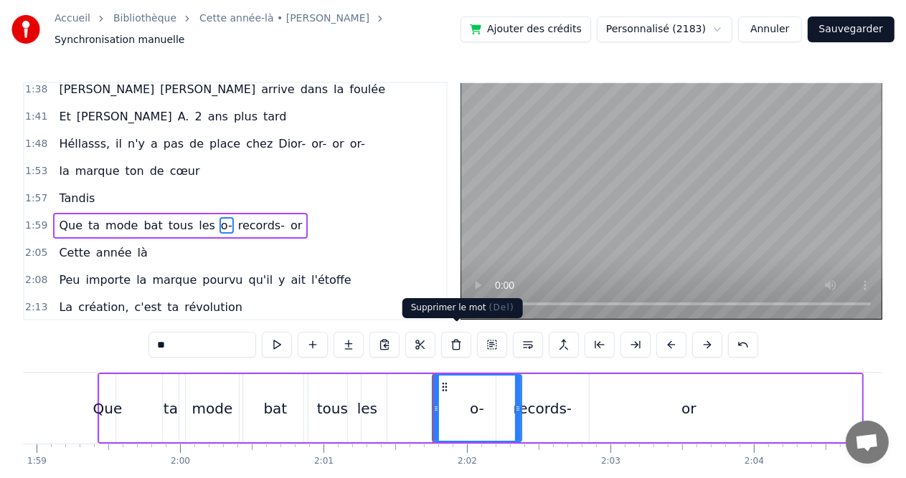
click at [450, 343] on button at bounding box center [456, 345] width 30 height 26
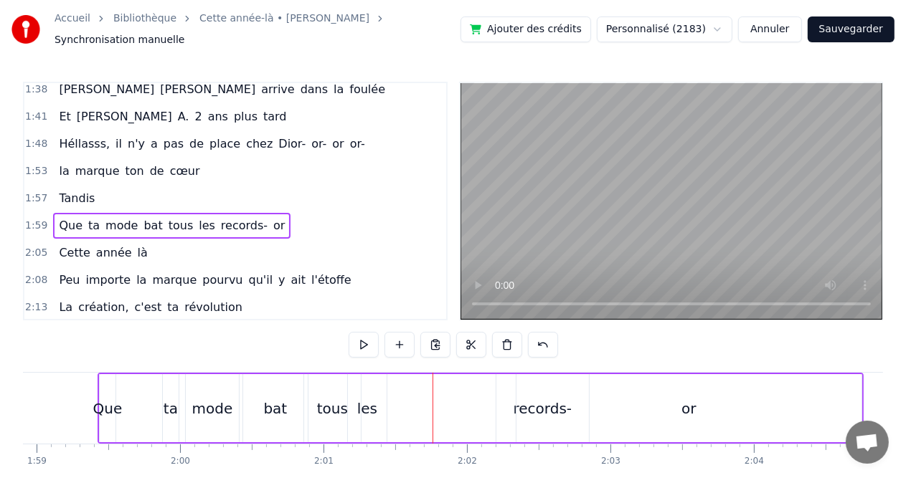
click at [542, 407] on div "or" at bounding box center [688, 408] width 345 height 68
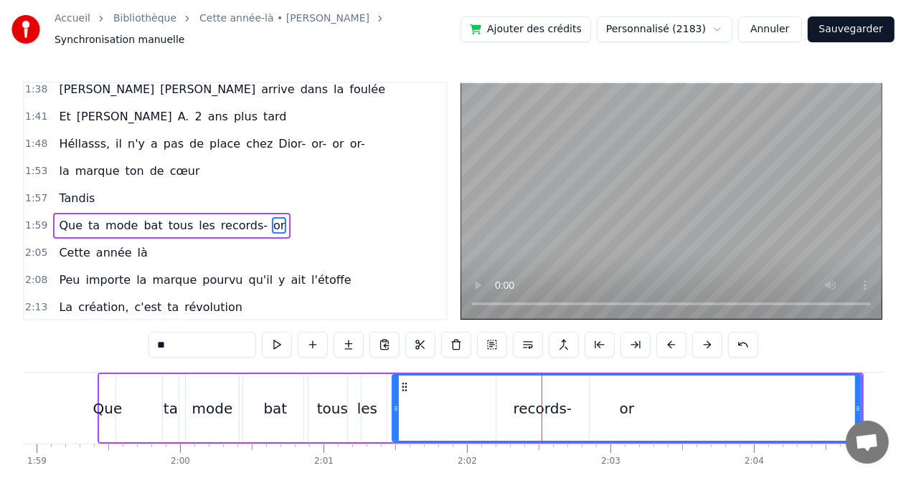
drag, startPoint x: 518, startPoint y: 405, endPoint x: 384, endPoint y: 406, distance: 133.4
click at [393, 406] on icon at bounding box center [396, 408] width 6 height 11
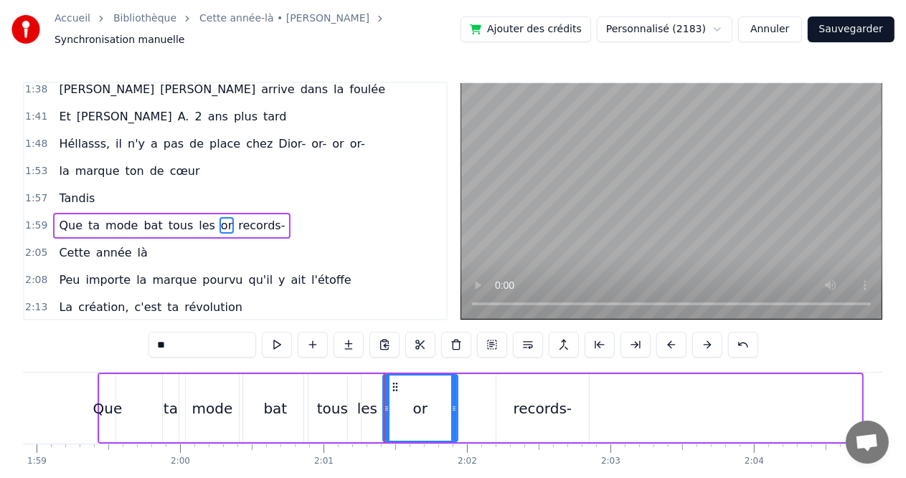
drag, startPoint x: 857, startPoint y: 400, endPoint x: 453, endPoint y: 428, distance: 404.8
click at [453, 428] on div at bounding box center [454, 408] width 6 height 65
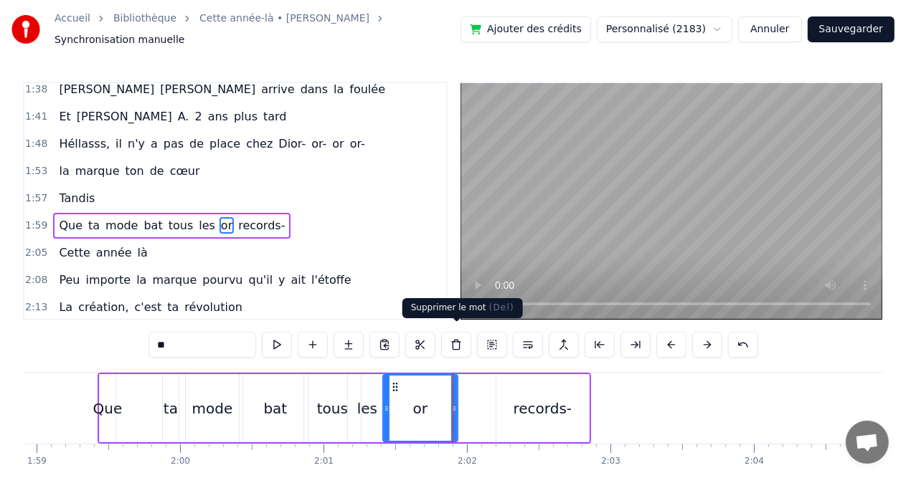
click at [455, 332] on button at bounding box center [456, 345] width 30 height 26
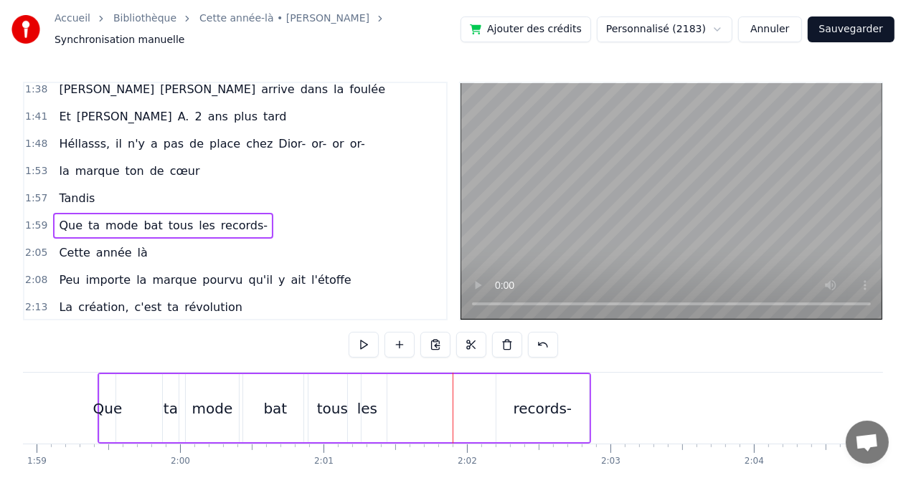
click at [545, 407] on div "records-" at bounding box center [543, 409] width 59 height 22
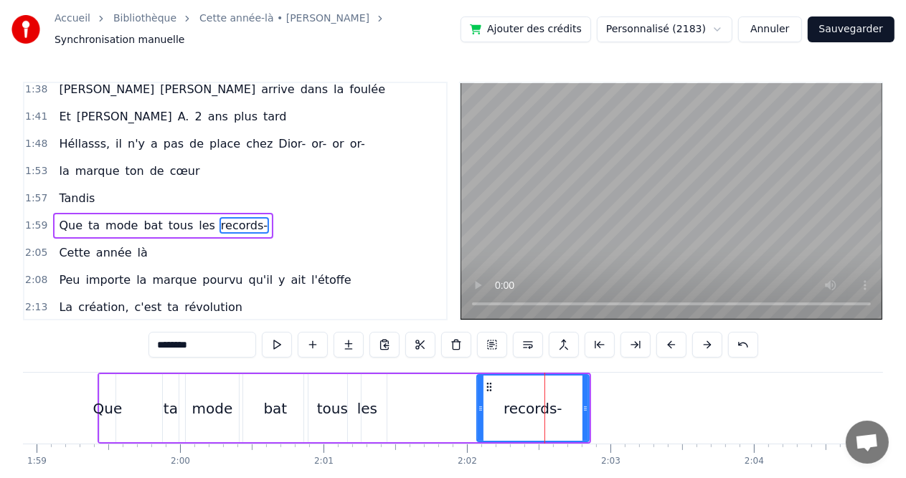
drag, startPoint x: 499, startPoint y: 405, endPoint x: 477, endPoint y: 408, distance: 22.5
click at [478, 408] on div at bounding box center [481, 408] width 6 height 65
drag, startPoint x: 585, startPoint y: 401, endPoint x: 577, endPoint y: 401, distance: 8.6
click at [577, 403] on icon at bounding box center [578, 408] width 6 height 11
drag, startPoint x: 577, startPoint y: 401, endPoint x: 546, endPoint y: 402, distance: 30.9
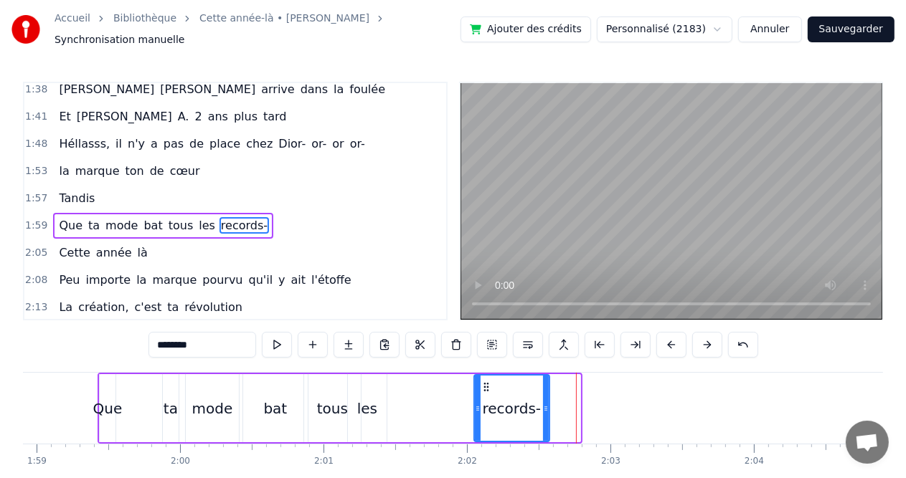
click at [546, 403] on icon at bounding box center [546, 408] width 6 height 11
drag, startPoint x: 546, startPoint y: 402, endPoint x: 582, endPoint y: 400, distance: 36.6
click at [582, 403] on icon at bounding box center [581, 408] width 6 height 11
drag, startPoint x: 582, startPoint y: 400, endPoint x: 640, endPoint y: 399, distance: 57.4
click at [585, 403] on icon at bounding box center [583, 408] width 6 height 11
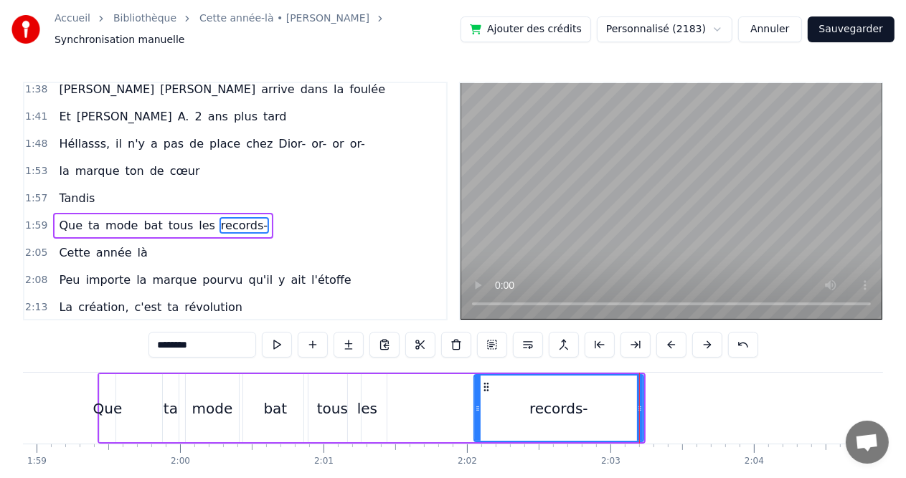
click at [639, 399] on div at bounding box center [639, 408] width 1 height 71
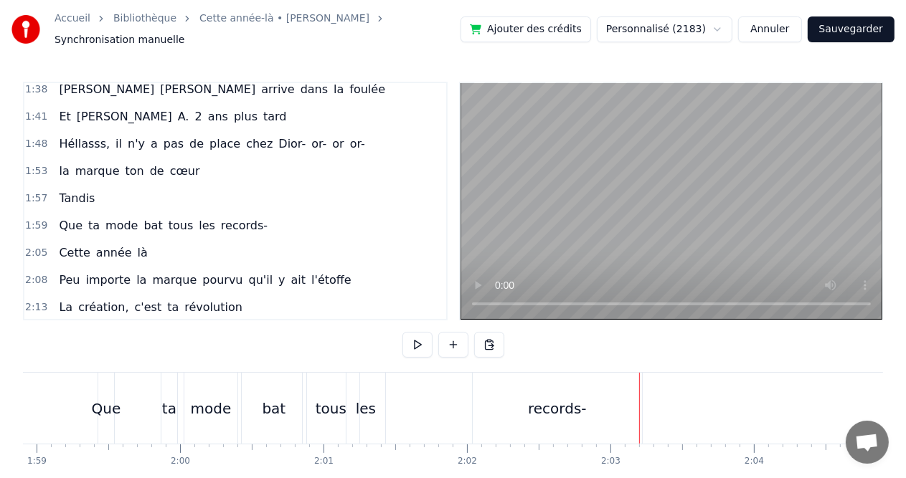
drag, startPoint x: 638, startPoint y: 399, endPoint x: 590, endPoint y: 402, distance: 48.9
click at [591, 392] on div "records-" at bounding box center [557, 408] width 169 height 71
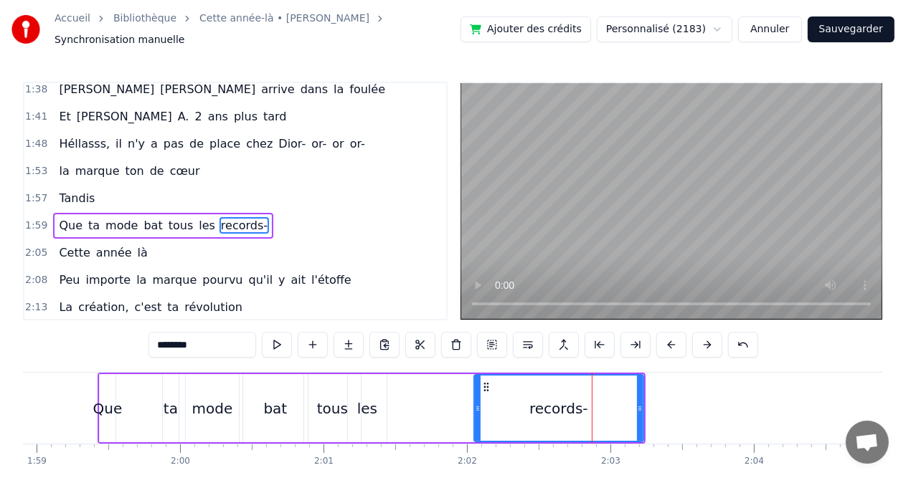
click at [592, 392] on div at bounding box center [592, 408] width 1 height 71
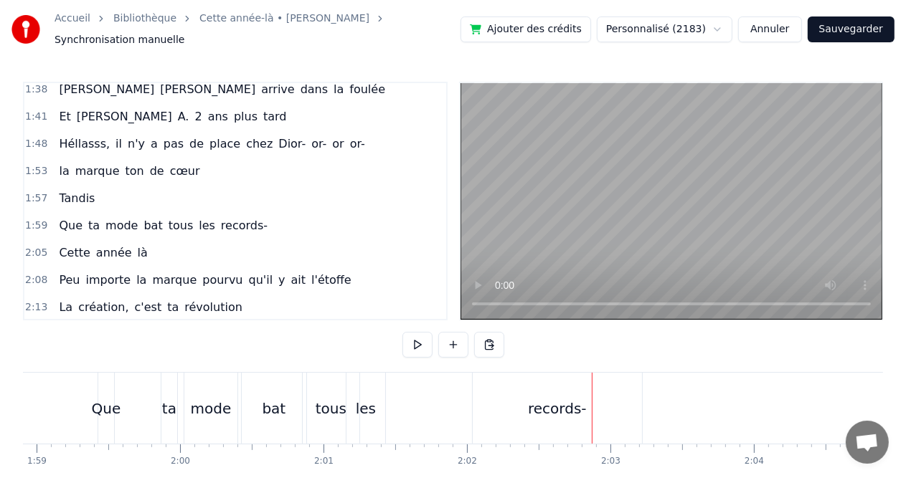
click at [592, 392] on div at bounding box center [592, 408] width 1 height 71
click at [589, 393] on div "records-" at bounding box center [557, 408] width 169 height 71
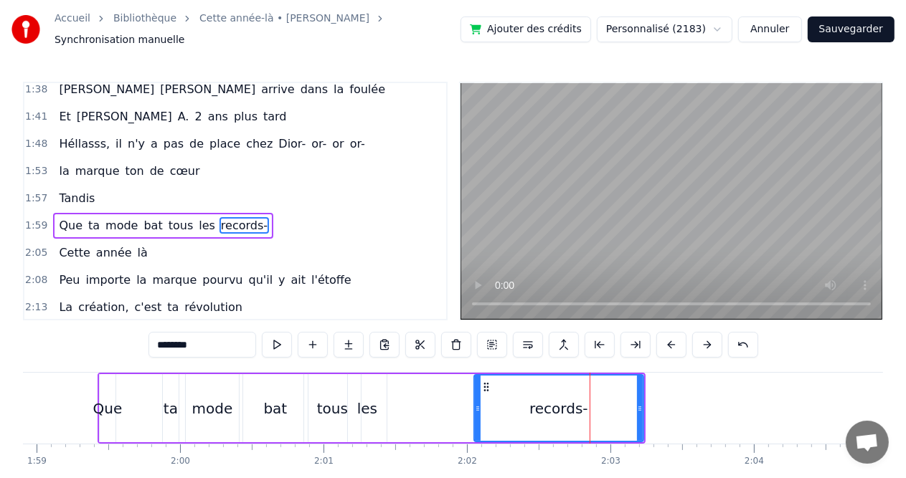
click at [590, 393] on div at bounding box center [590, 408] width 1 height 71
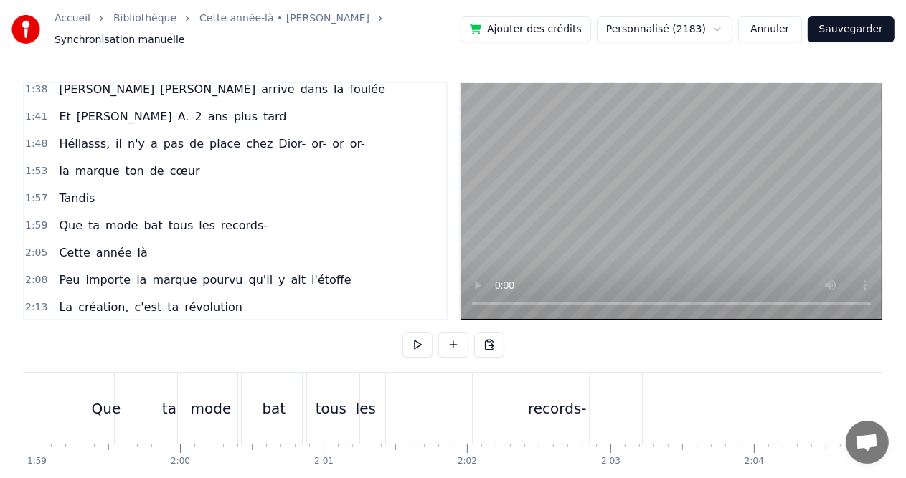
drag, startPoint x: 589, startPoint y: 393, endPoint x: 577, endPoint y: 394, distance: 12.2
click at [587, 394] on div "records-" at bounding box center [557, 408] width 169 height 71
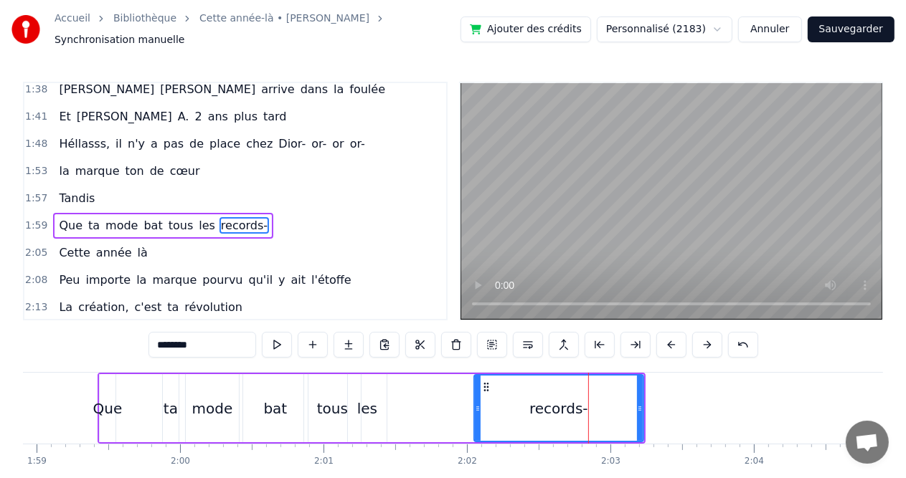
click at [98, 399] on div "Que" at bounding box center [107, 409] width 29 height 22
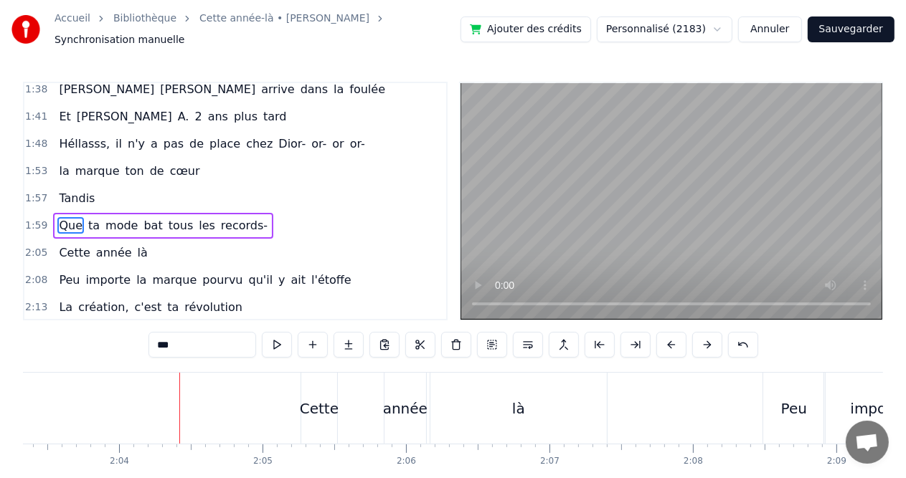
scroll to position [0, 17777]
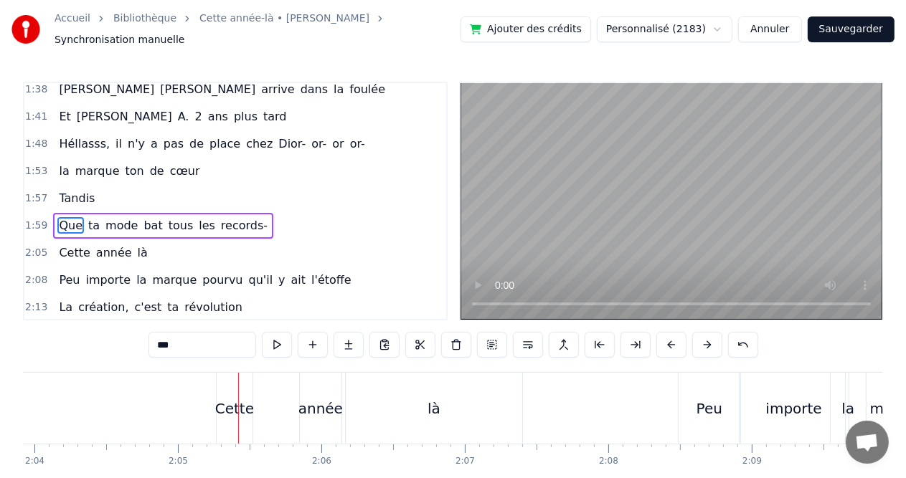
click at [236, 377] on div "Cette" at bounding box center [235, 408] width 36 height 71
type input "*****"
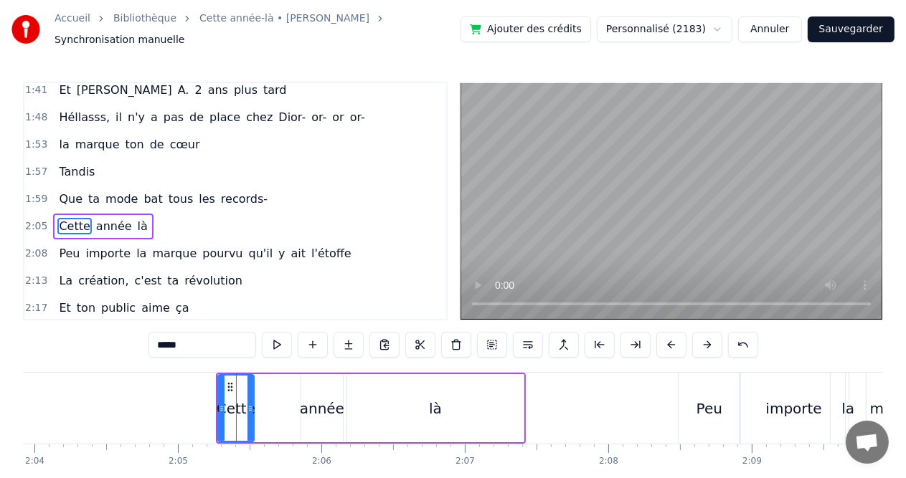
click at [219, 403] on icon at bounding box center [222, 408] width 6 height 11
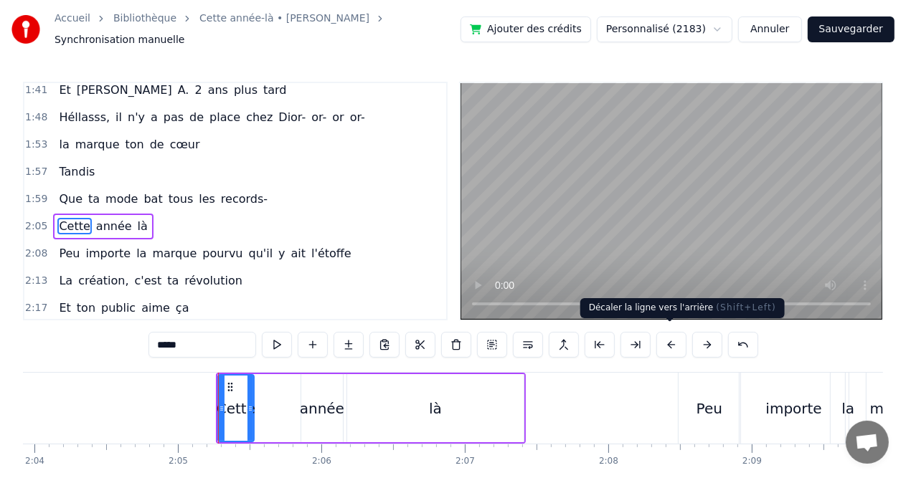
click at [666, 333] on button at bounding box center [671, 345] width 30 height 26
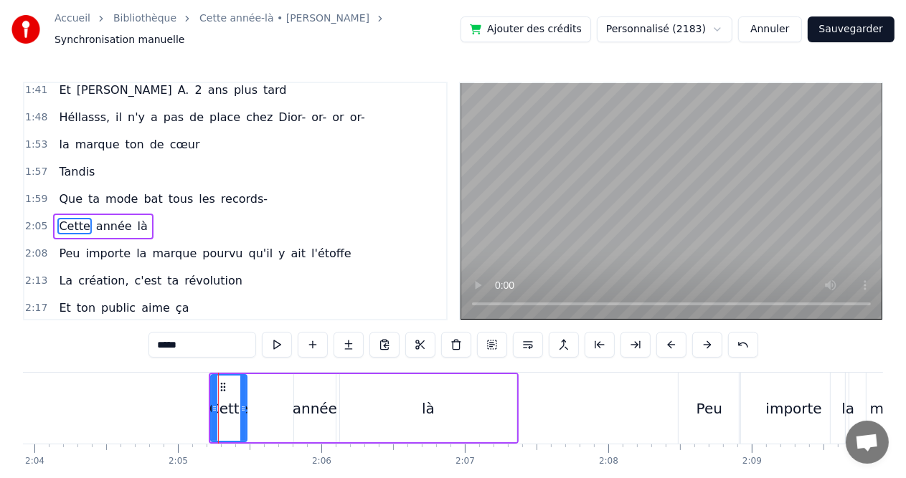
click at [666, 333] on button at bounding box center [671, 345] width 30 height 26
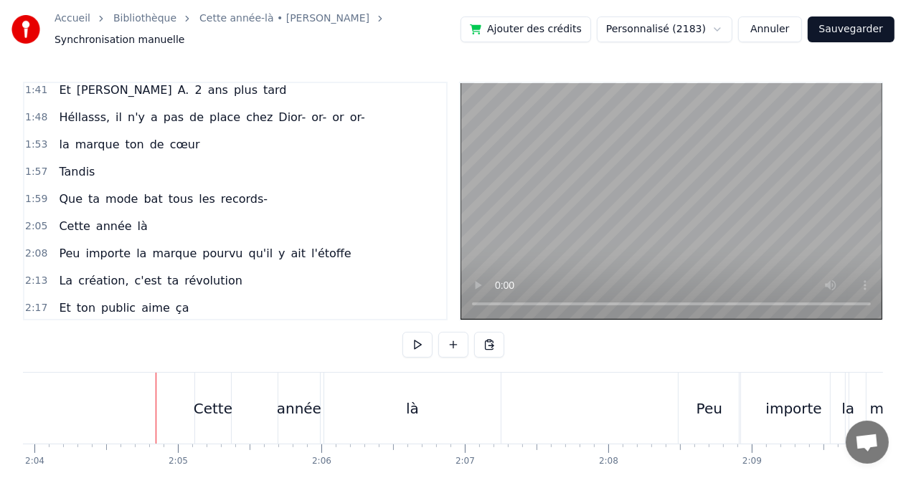
click at [210, 409] on div "Cette" at bounding box center [213, 409] width 39 height 22
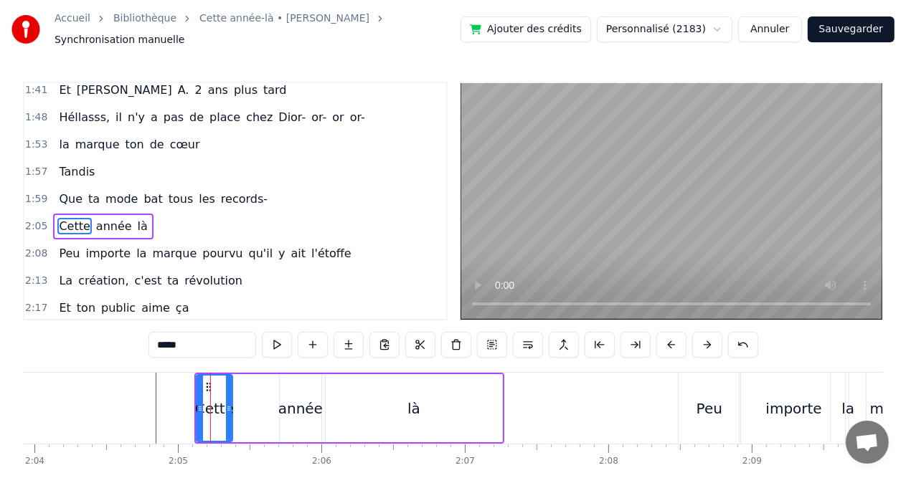
click at [311, 374] on div "année" at bounding box center [301, 408] width 42 height 68
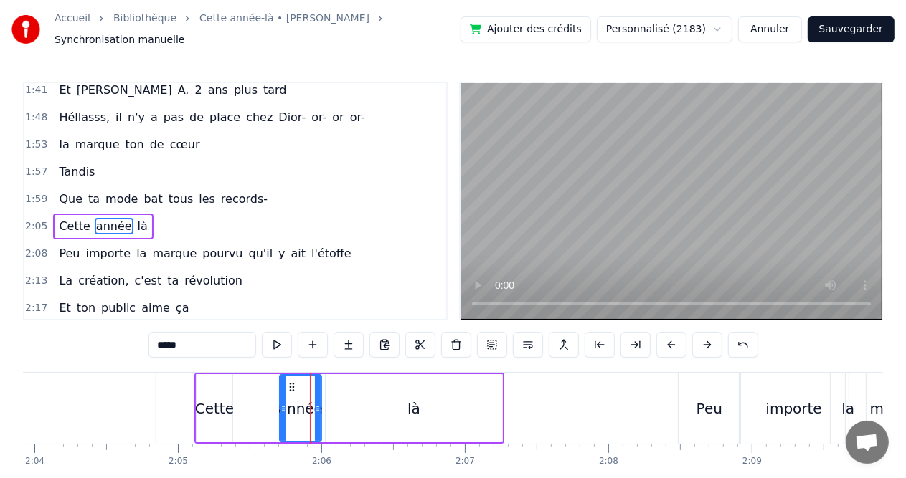
click at [460, 363] on div "0:08 Cette année- là, 0:11 Val était pour la 1èreee fois 0:14 Mais nous on ne l…" at bounding box center [453, 300] width 860 height 436
click at [492, 393] on div "là" at bounding box center [414, 408] width 176 height 68
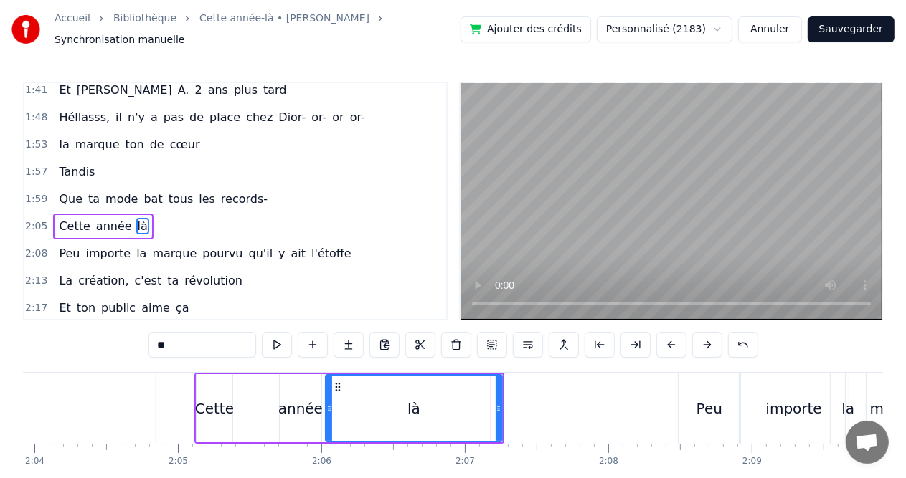
click at [197, 374] on div "Cette" at bounding box center [215, 408] width 36 height 68
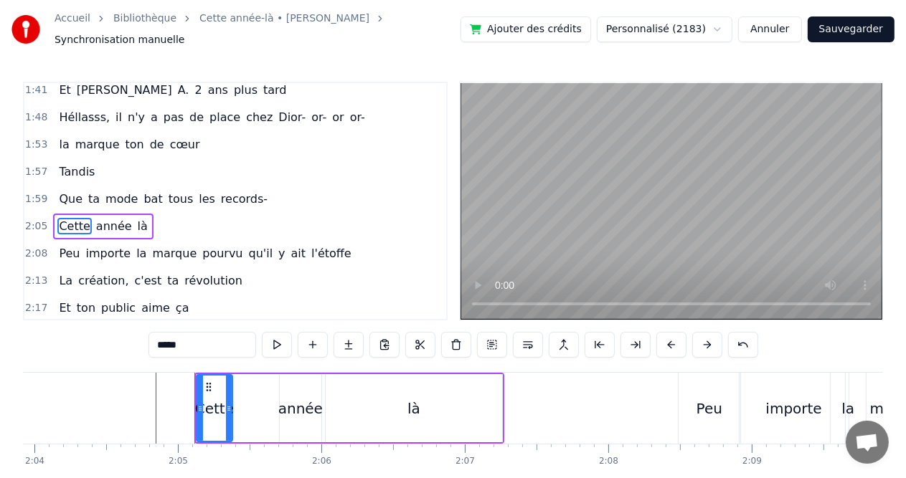
click at [306, 361] on div "0:08 Cette année- là, 0:11 Val était pour la 1èreee fois 0:14 Mais nous on ne l…" at bounding box center [453, 300] width 860 height 436
click at [307, 374] on div "année" at bounding box center [301, 408] width 42 height 68
type input "*****"
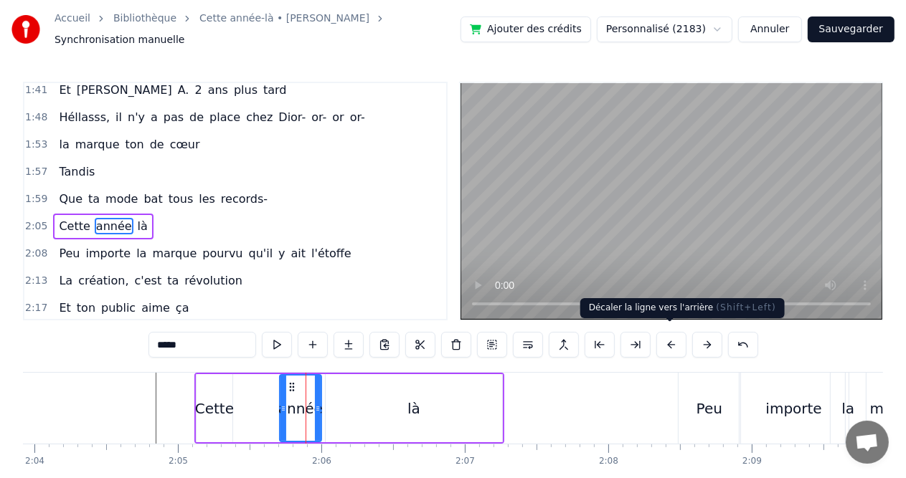
click at [661, 332] on button at bounding box center [671, 345] width 30 height 26
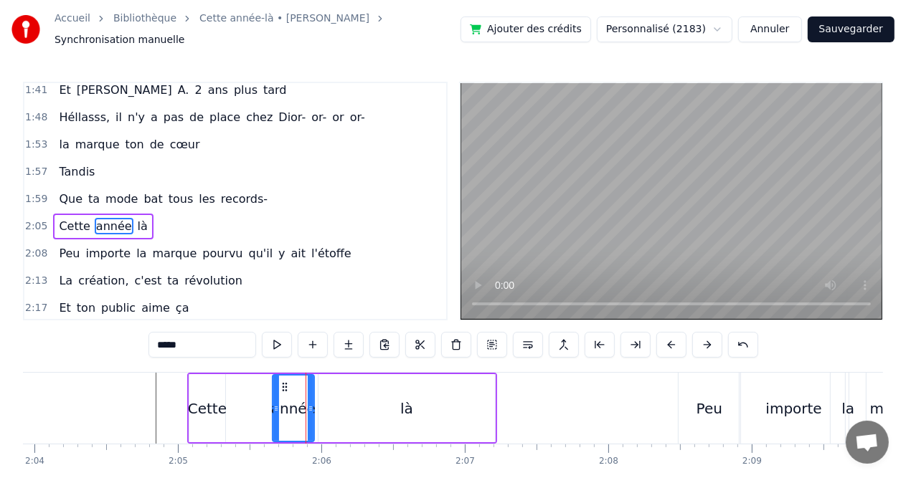
click at [661, 332] on button at bounding box center [671, 345] width 30 height 26
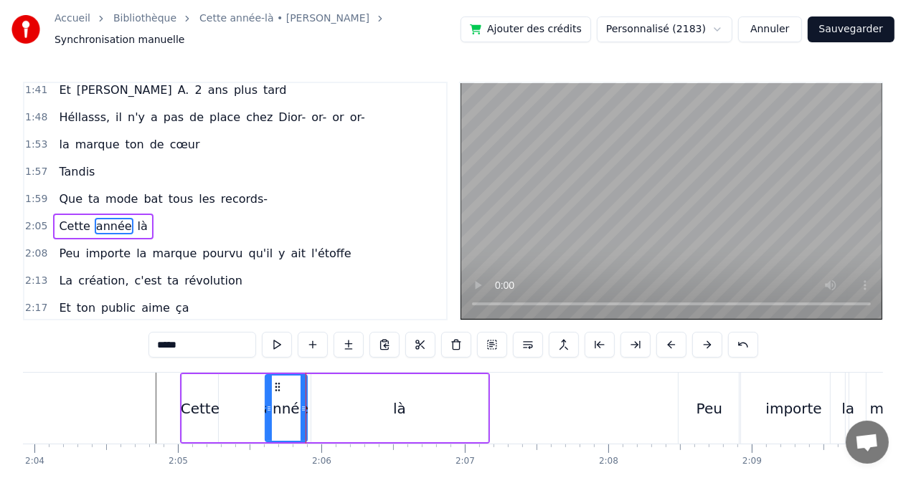
click at [661, 332] on button at bounding box center [671, 345] width 30 height 26
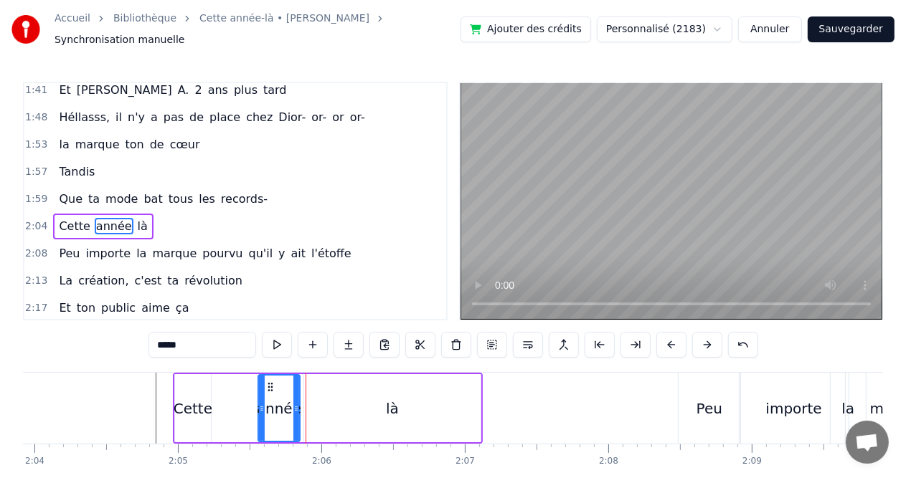
click at [666, 338] on button at bounding box center [671, 345] width 30 height 26
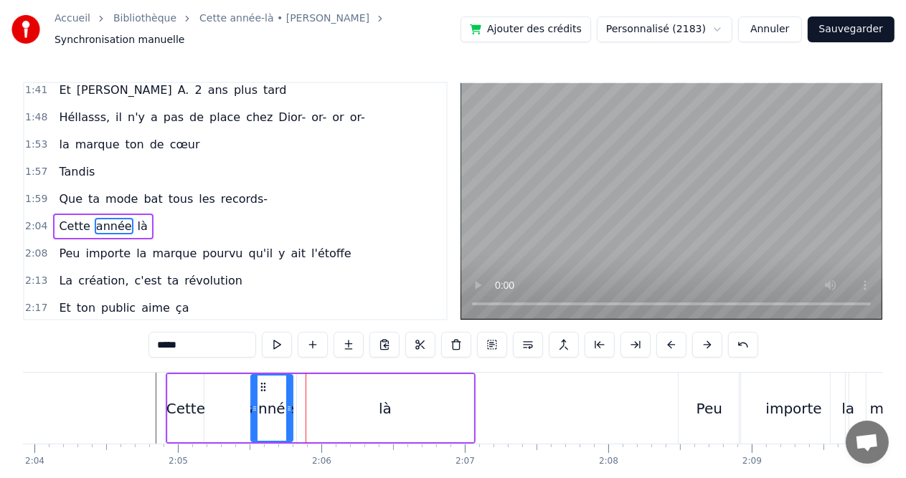
click at [666, 338] on button at bounding box center [671, 345] width 30 height 26
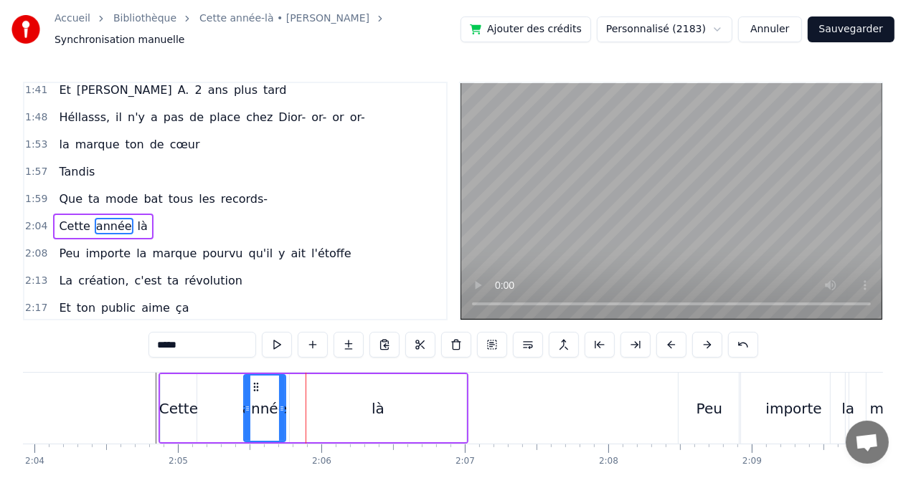
click at [212, 407] on div "Cette année là" at bounding box center [314, 408] width 310 height 71
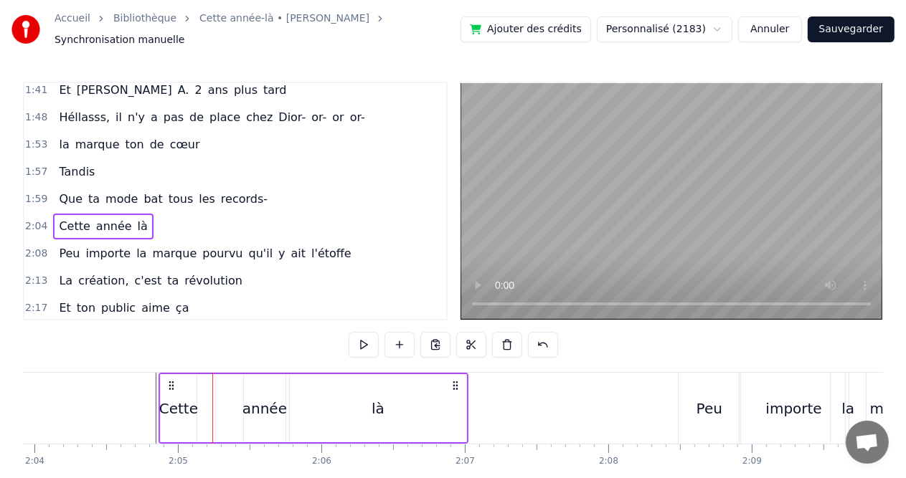
click at [238, 380] on div "Cette année là" at bounding box center [314, 408] width 310 height 71
click at [367, 373] on div "Cette année là" at bounding box center [314, 408] width 310 height 71
click at [250, 380] on div "année" at bounding box center [265, 408] width 42 height 68
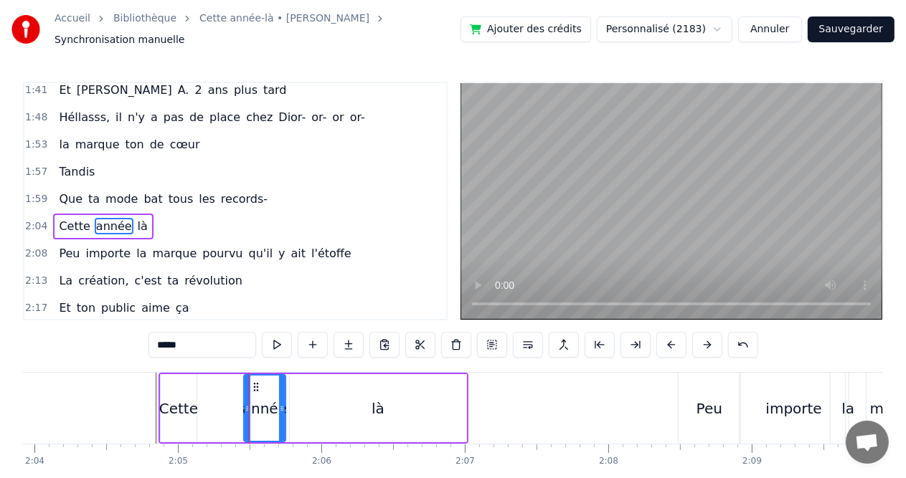
click at [185, 398] on div "Cette" at bounding box center [178, 409] width 39 height 22
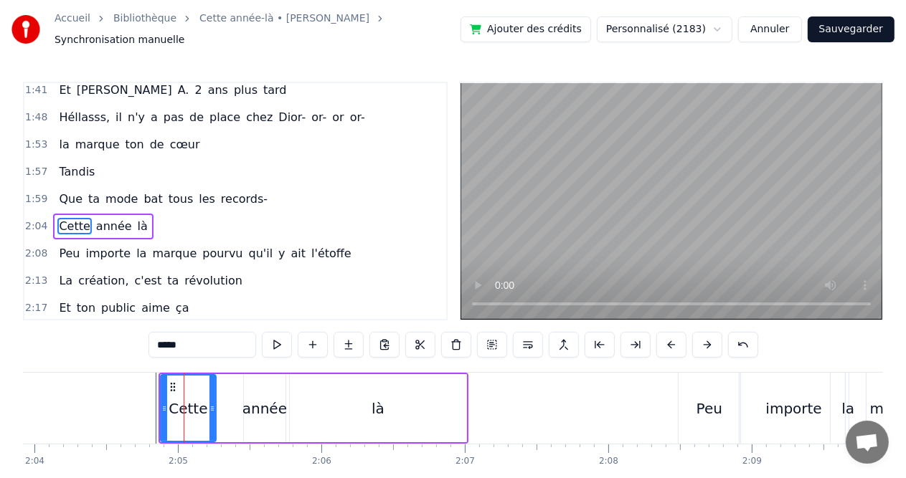
drag, startPoint x: 192, startPoint y: 401, endPoint x: 212, endPoint y: 401, distance: 19.4
click at [212, 403] on icon at bounding box center [212, 408] width 6 height 11
drag, startPoint x: 164, startPoint y: 402, endPoint x: 189, endPoint y: 402, distance: 25.8
click at [189, 403] on icon at bounding box center [187, 408] width 6 height 11
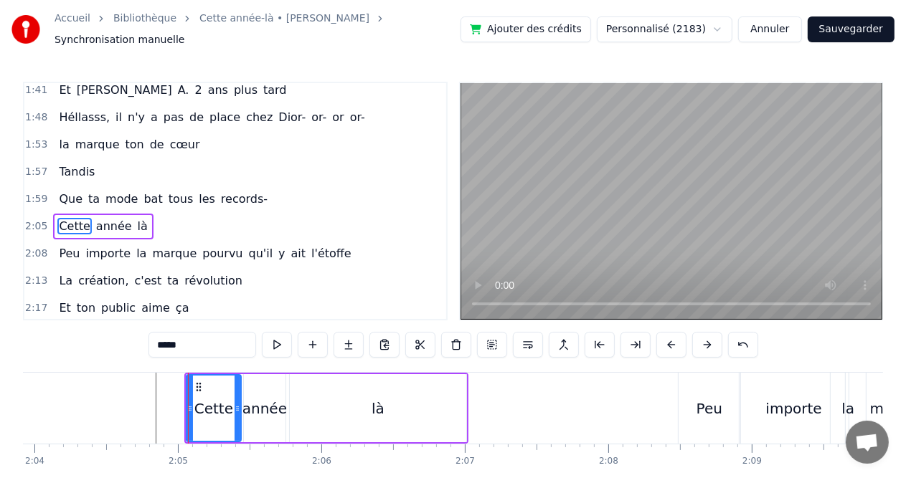
drag, startPoint x: 210, startPoint y: 402, endPoint x: 235, endPoint y: 402, distance: 25.1
click at [235, 403] on icon at bounding box center [238, 408] width 6 height 11
click at [259, 405] on div "année" at bounding box center [264, 409] width 44 height 22
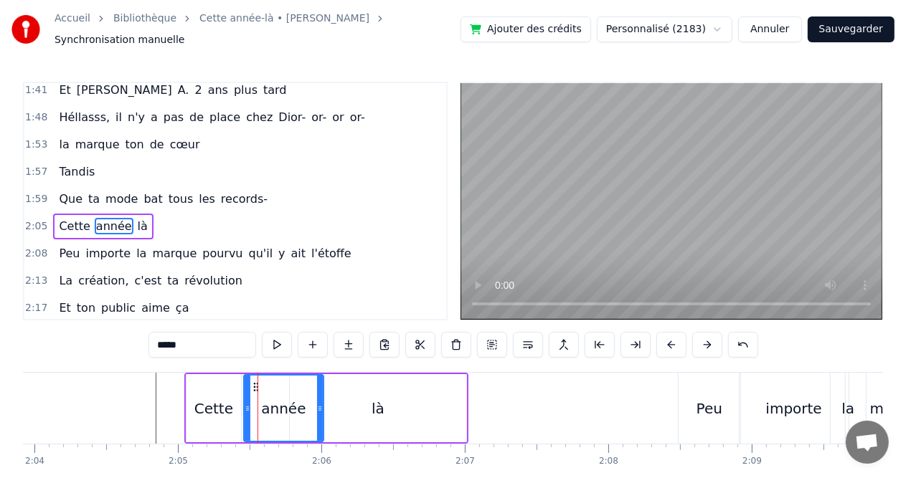
drag, startPoint x: 282, startPoint y: 402, endPoint x: 320, endPoint y: 402, distance: 38.0
click at [321, 409] on circle at bounding box center [321, 409] width 1 height 1
click at [333, 406] on div "là" at bounding box center [378, 408] width 176 height 68
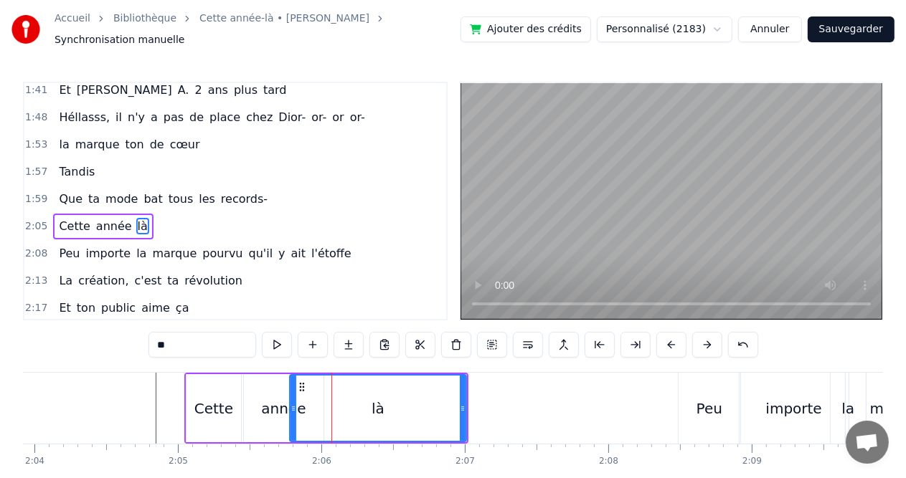
click at [367, 408] on div "là" at bounding box center [377, 408] width 175 height 65
click at [215, 398] on div "Cette" at bounding box center [213, 409] width 39 height 22
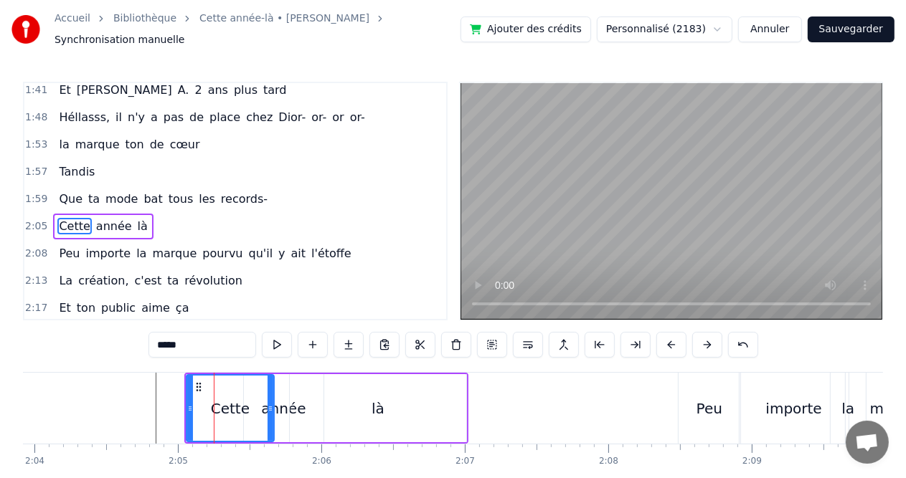
drag, startPoint x: 236, startPoint y: 402, endPoint x: 269, endPoint y: 403, distance: 33.0
click at [269, 403] on icon at bounding box center [271, 408] width 6 height 11
drag, startPoint x: 189, startPoint y: 401, endPoint x: 205, endPoint y: 402, distance: 15.8
click at [205, 403] on icon at bounding box center [206, 408] width 6 height 11
drag, startPoint x: 205, startPoint y: 402, endPoint x: 218, endPoint y: 402, distance: 12.9
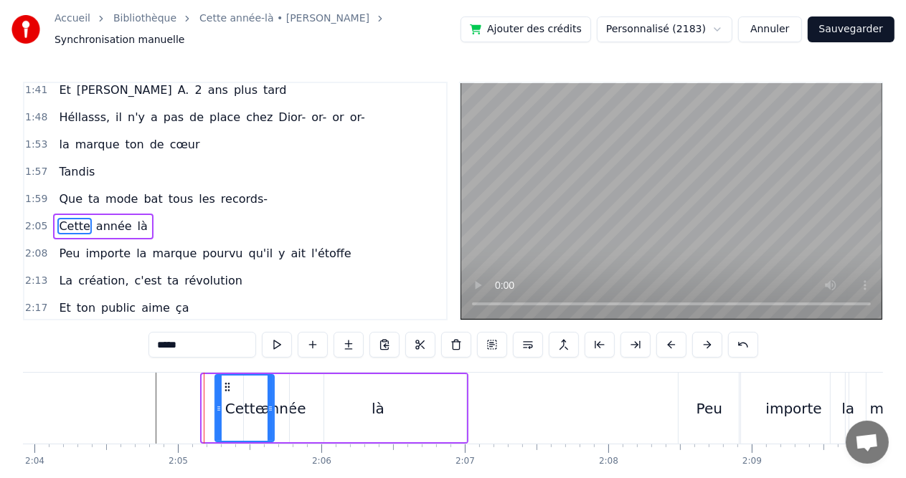
click at [218, 403] on icon at bounding box center [219, 408] width 6 height 11
click at [283, 404] on div "année" at bounding box center [283, 409] width 44 height 22
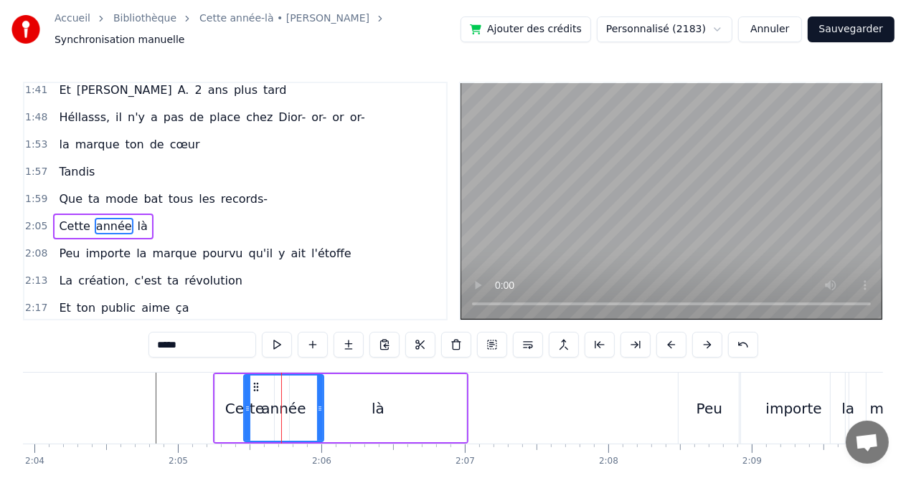
click at [351, 405] on div "là" at bounding box center [378, 408] width 176 height 68
type input "**"
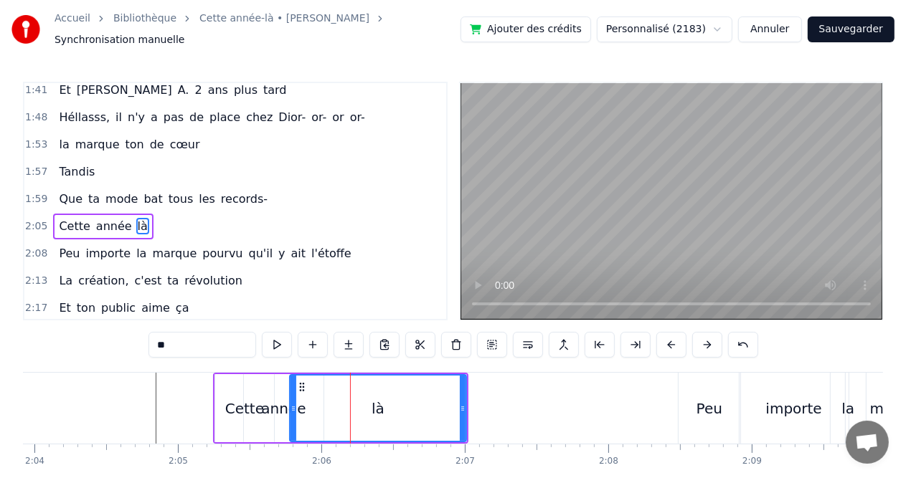
click at [416, 409] on div "là" at bounding box center [377, 408] width 175 height 65
click at [447, 407] on div "là" at bounding box center [377, 408] width 175 height 65
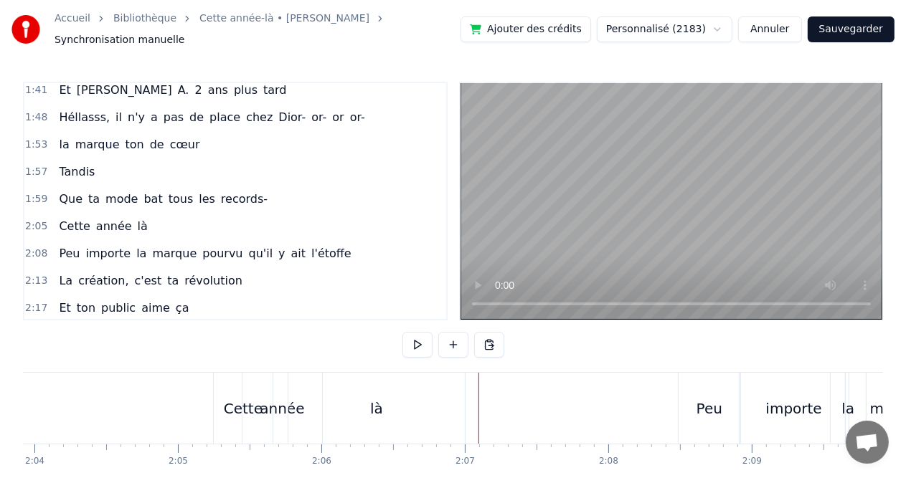
click at [478, 406] on div at bounding box center [478, 408] width 1 height 71
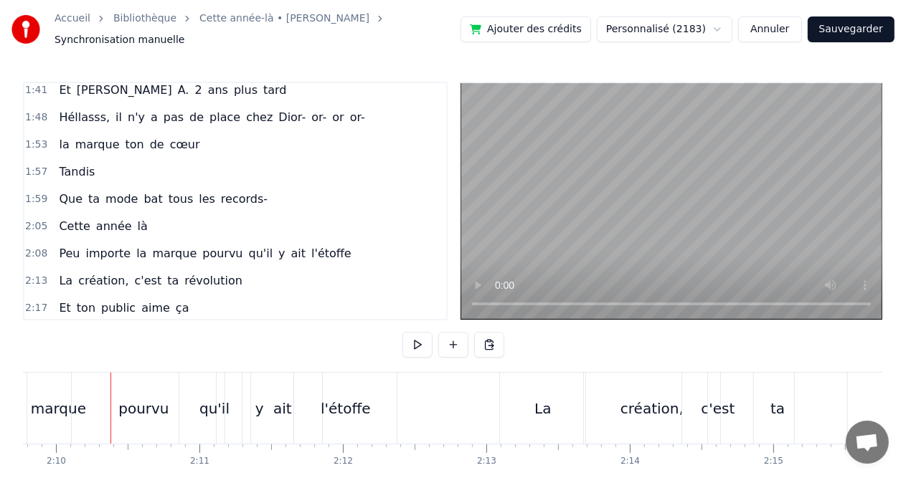
scroll to position [0, 18632]
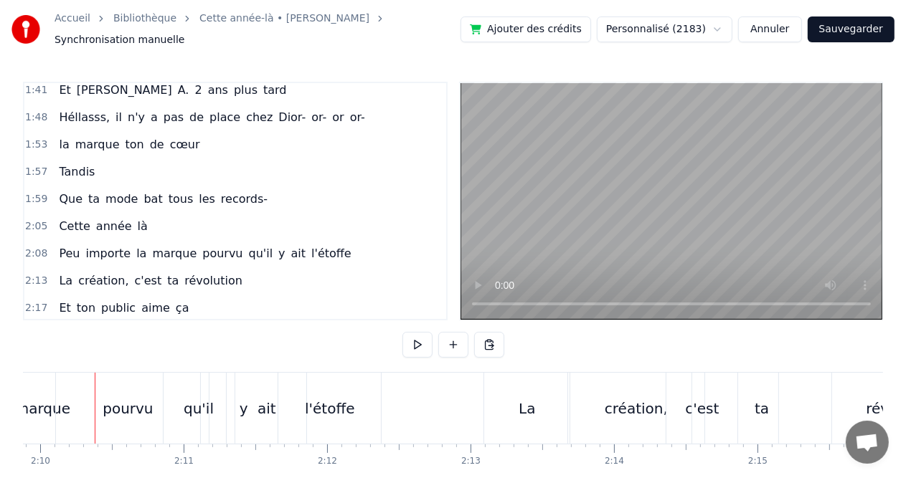
click at [113, 403] on div "pourvu" at bounding box center [128, 409] width 50 height 22
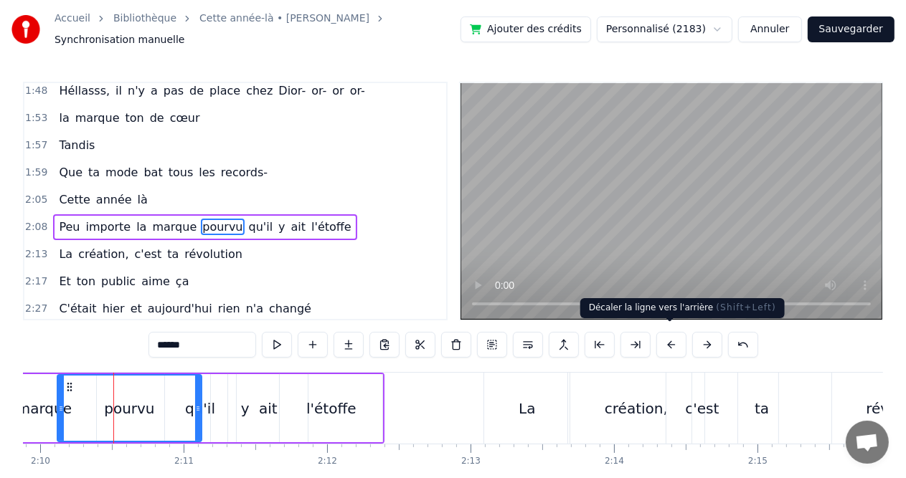
click at [671, 344] on button at bounding box center [671, 345] width 30 height 26
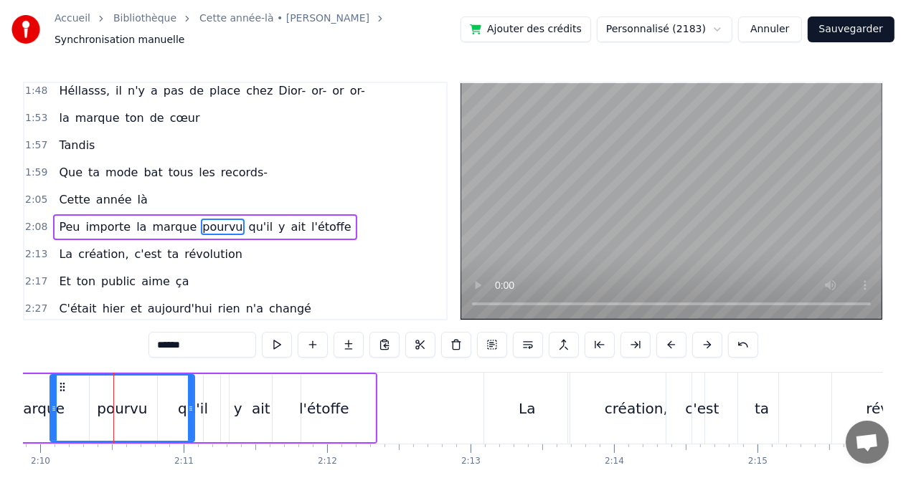
click at [36, 399] on div "marque" at bounding box center [36, 409] width 55 height 22
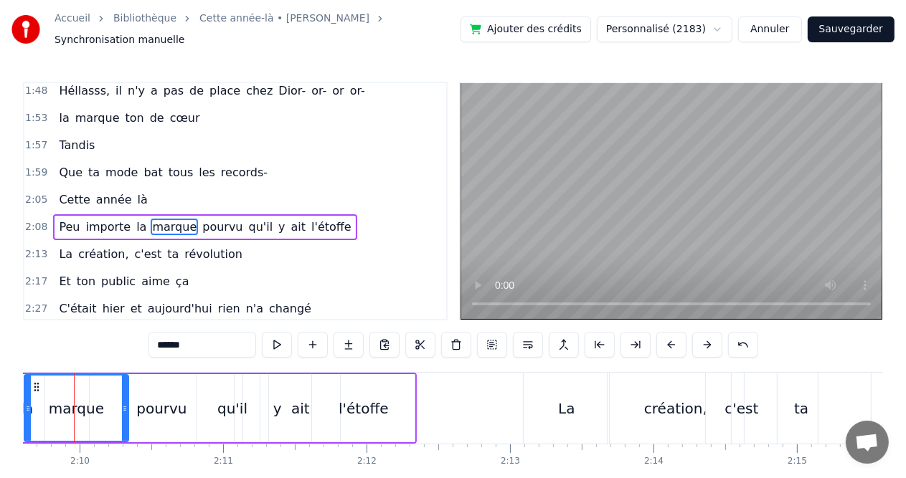
scroll to position [0, 18571]
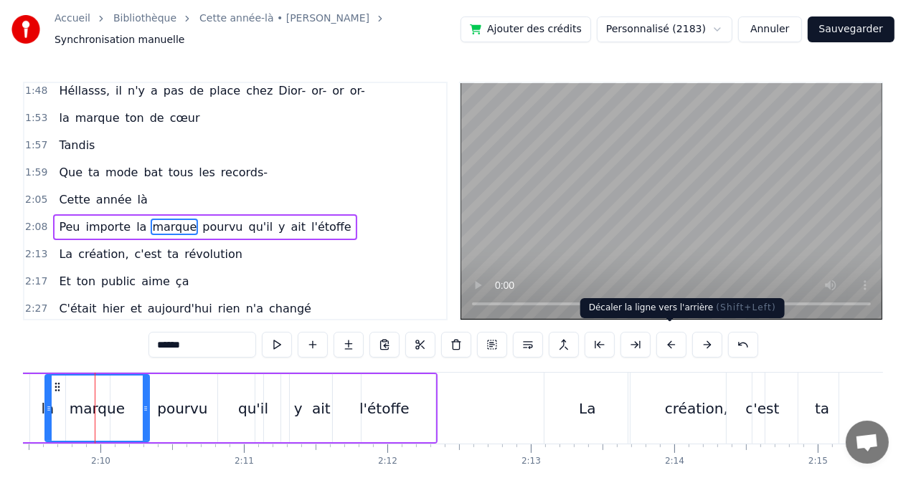
click at [662, 344] on button at bounding box center [671, 345] width 30 height 26
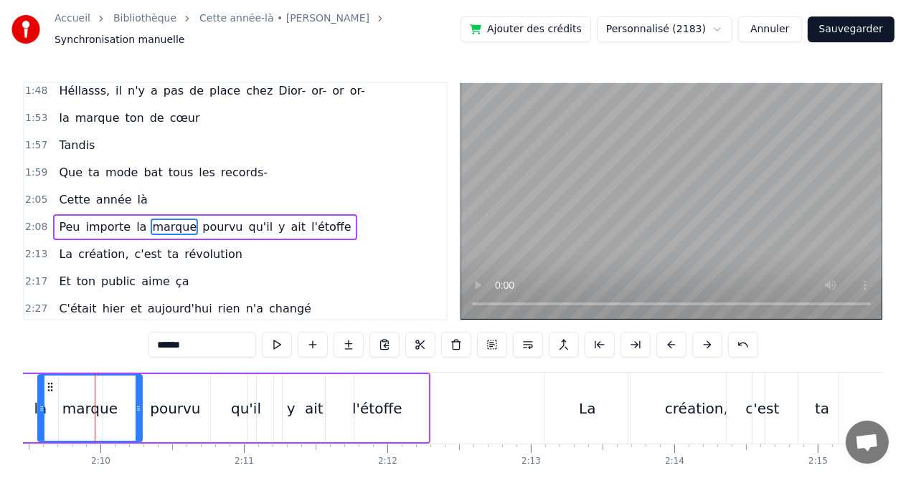
click at [662, 344] on button at bounding box center [671, 345] width 30 height 26
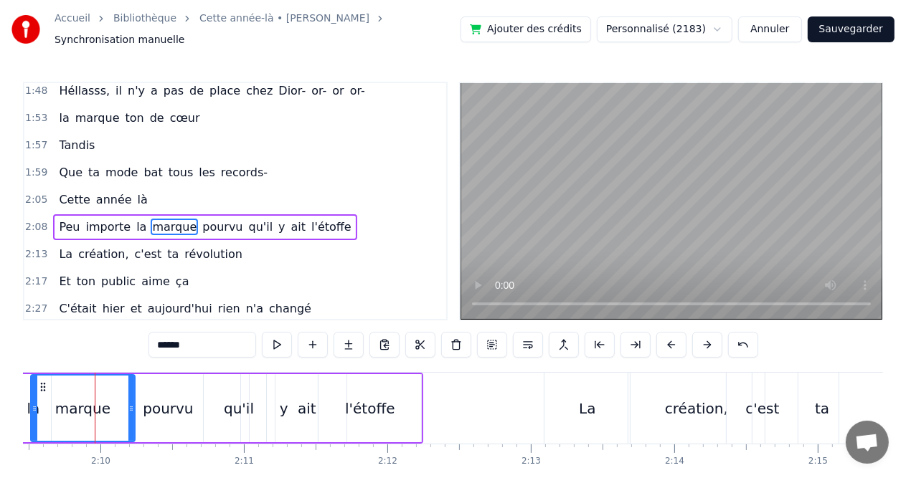
click at [662, 344] on button at bounding box center [671, 345] width 30 height 26
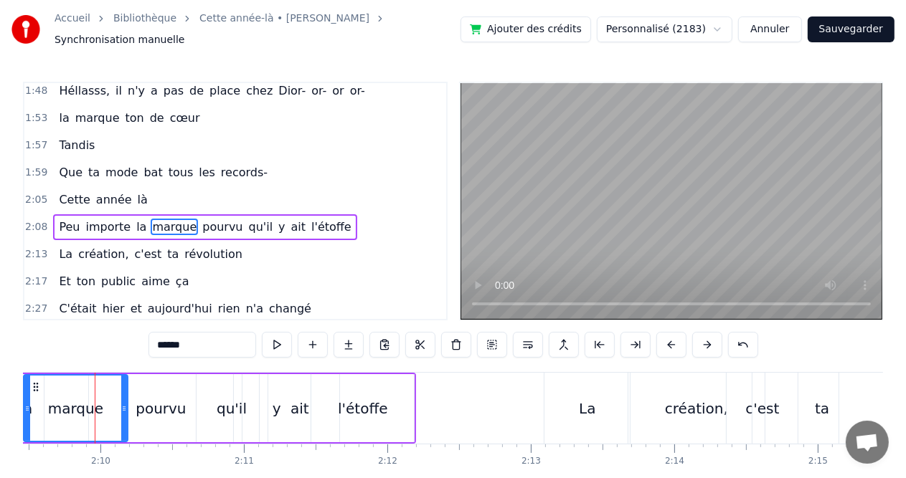
click at [662, 344] on button at bounding box center [671, 345] width 30 height 26
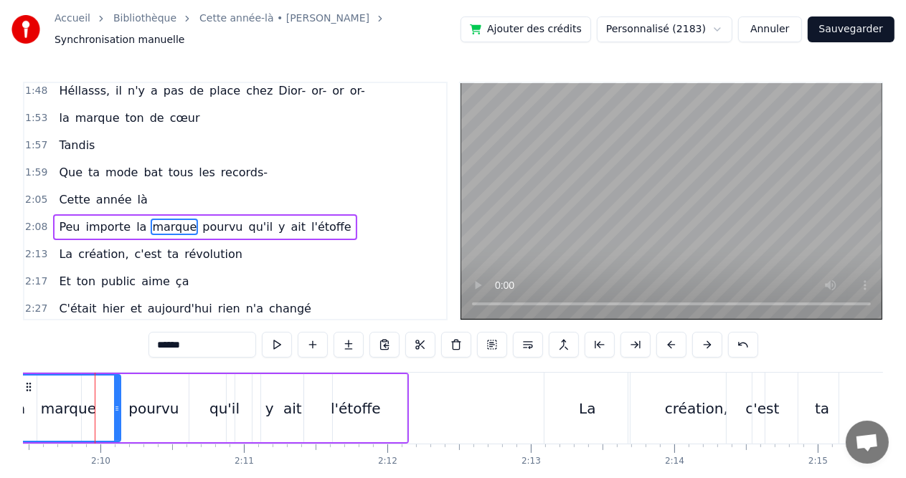
click at [662, 344] on button at bounding box center [671, 345] width 30 height 26
click at [192, 422] on div "qu'il" at bounding box center [217, 408] width 71 height 68
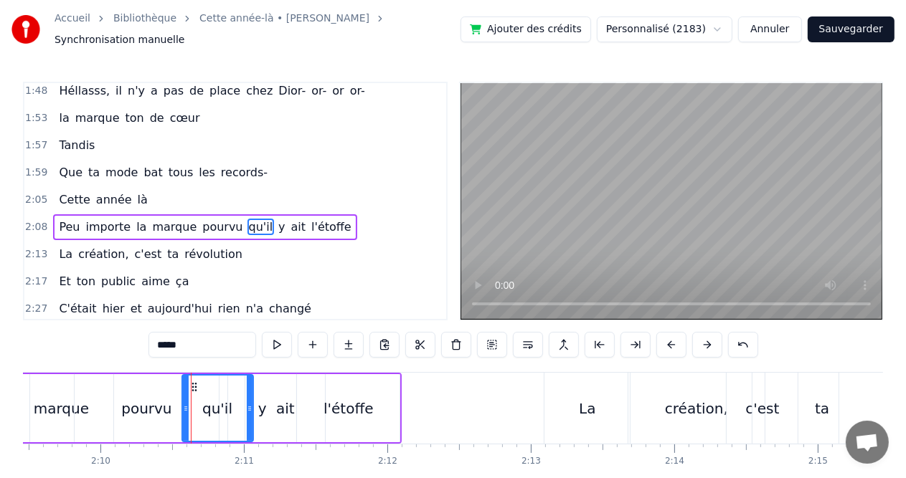
click at [325, 417] on div "l'étoffe" at bounding box center [348, 408] width 103 height 68
type input "********"
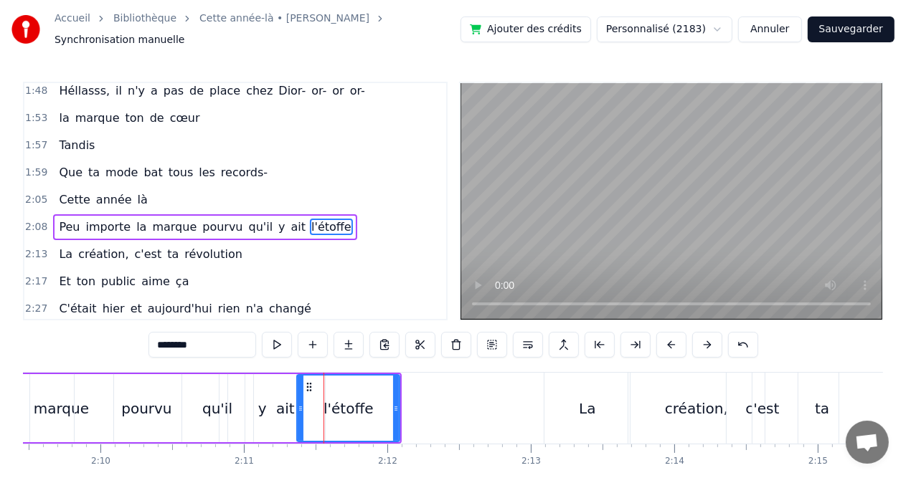
click at [361, 417] on div "l'étoffe" at bounding box center [348, 408] width 101 height 65
click at [257, 373] on div "Peu importe la marque pourvu qu'il y ait l'étoffe" at bounding box center [121, 408] width 562 height 71
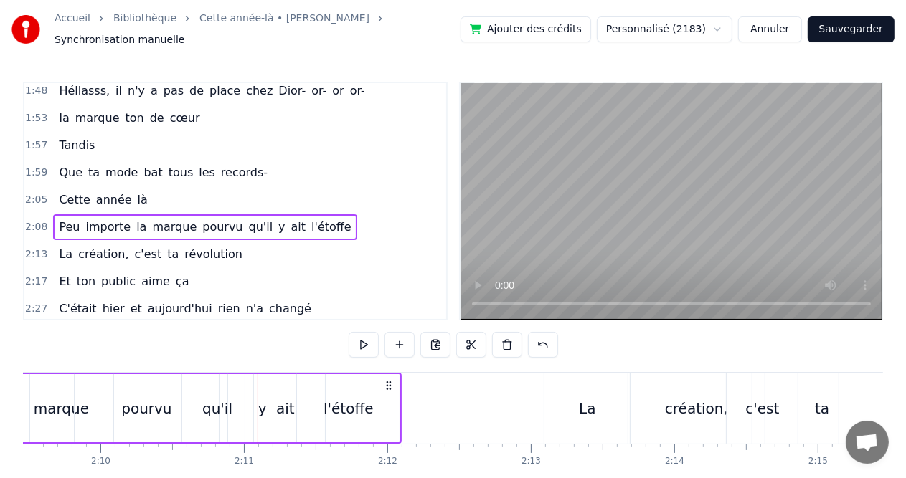
click at [257, 373] on div at bounding box center [257, 408] width 1 height 71
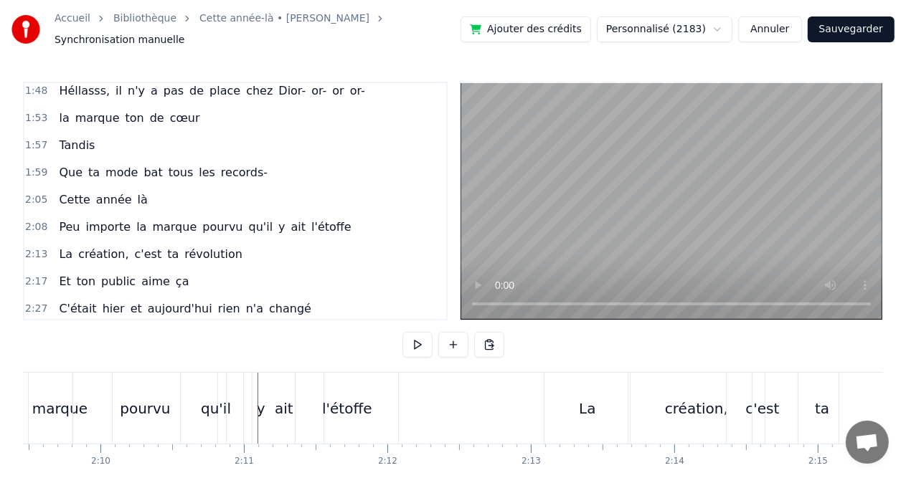
click at [192, 373] on div "qu'il" at bounding box center [216, 408] width 71 height 71
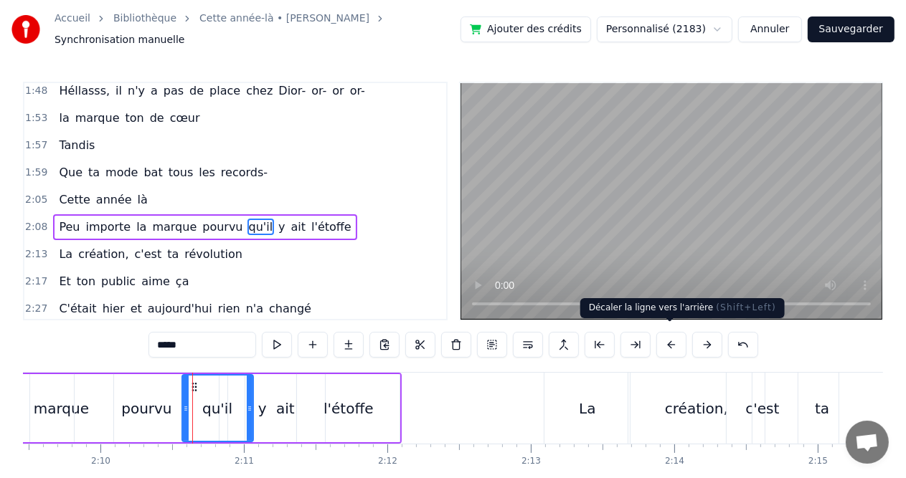
click at [671, 347] on button at bounding box center [671, 345] width 30 height 26
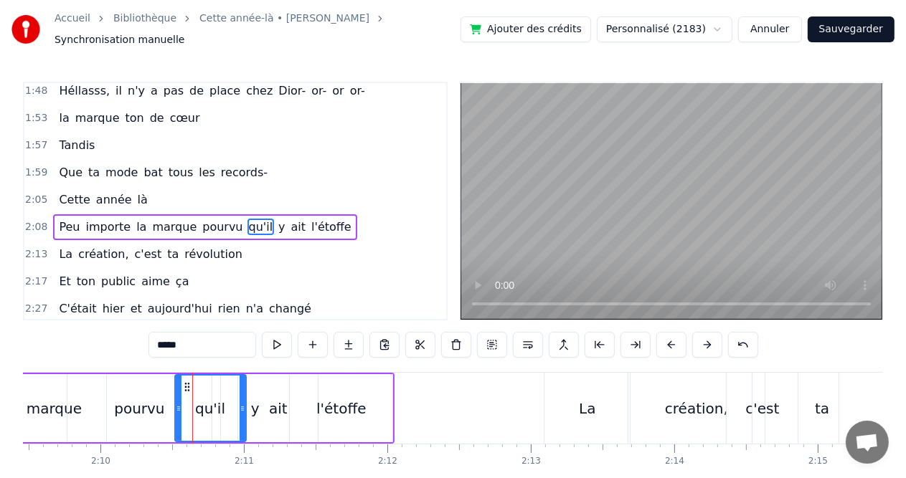
click at [671, 347] on button at bounding box center [671, 345] width 30 height 26
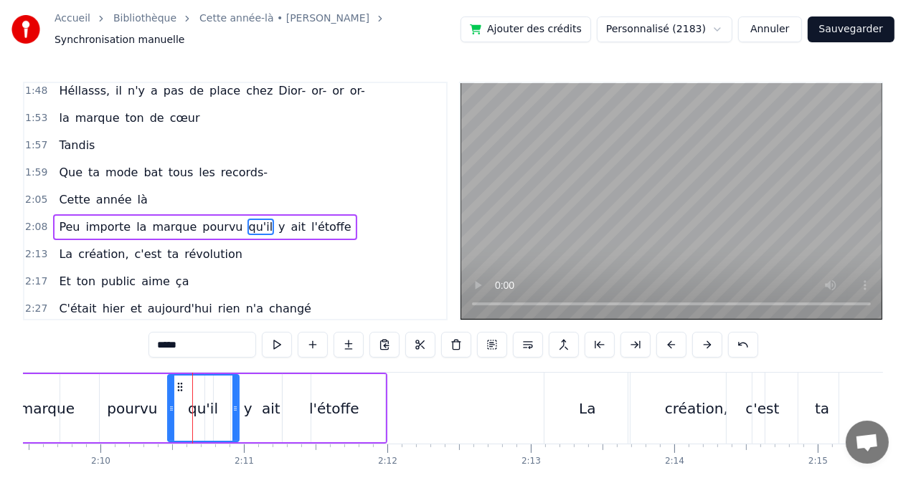
click at [671, 347] on button at bounding box center [671, 345] width 30 height 26
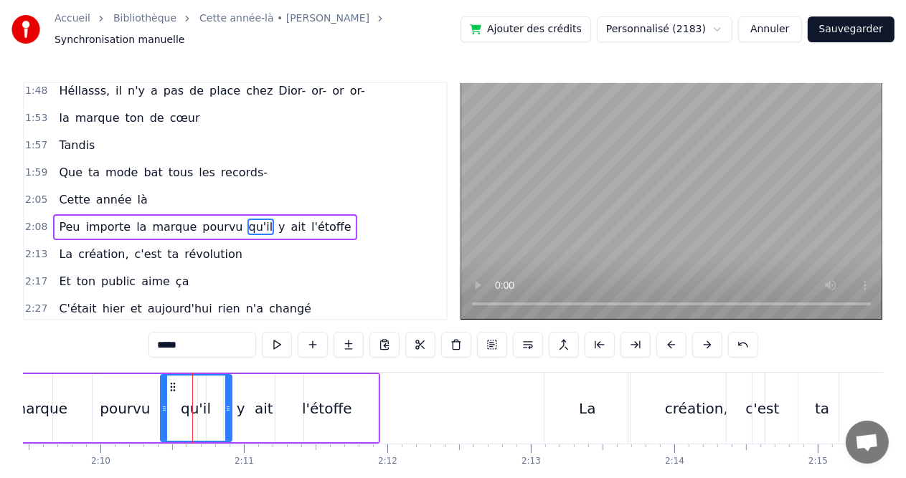
click at [47, 404] on div "marque" at bounding box center [39, 409] width 55 height 22
type input "******"
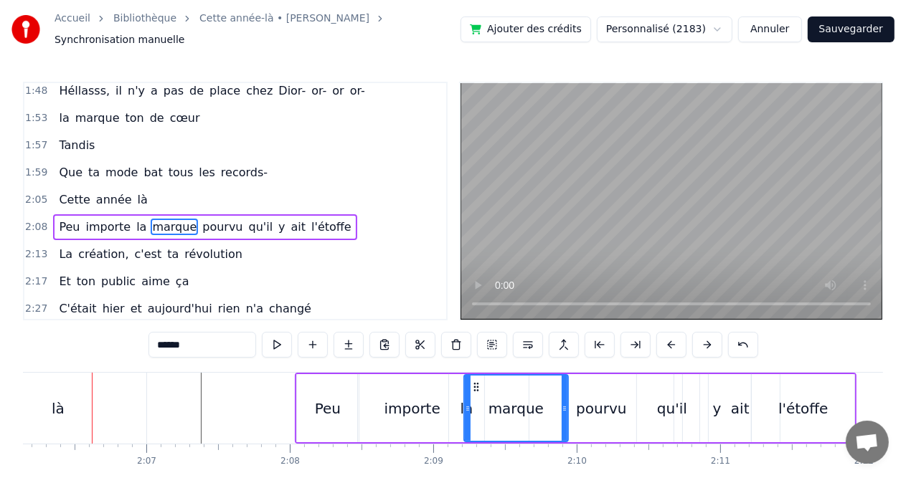
scroll to position [0, 18092]
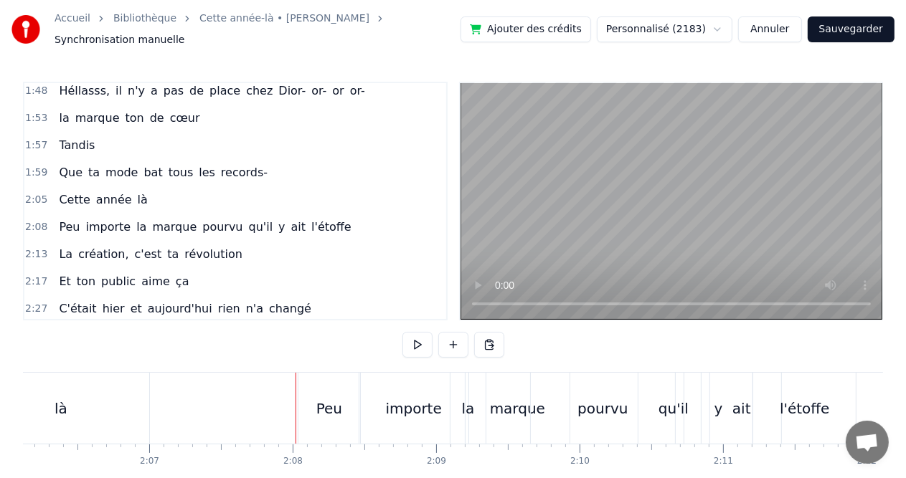
click at [356, 384] on div "Peu" at bounding box center [329, 408] width 62 height 71
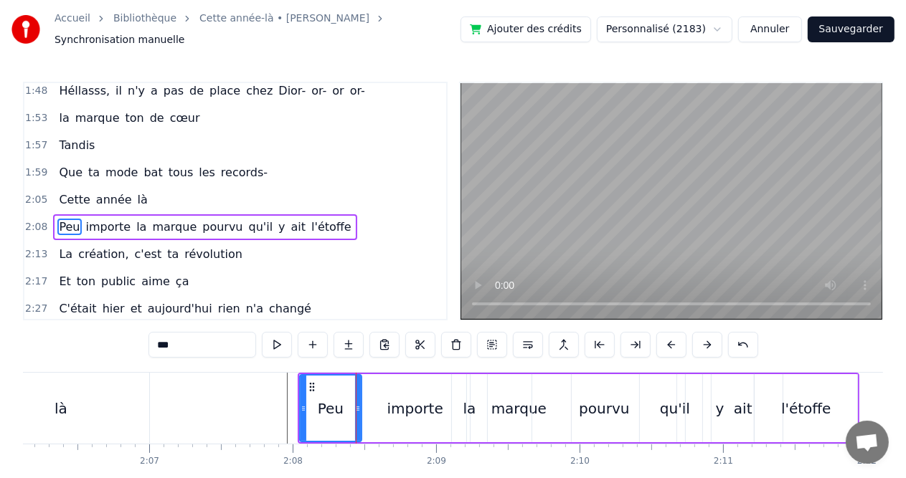
click at [657, 374] on div "qu'il" at bounding box center [675, 408] width 71 height 68
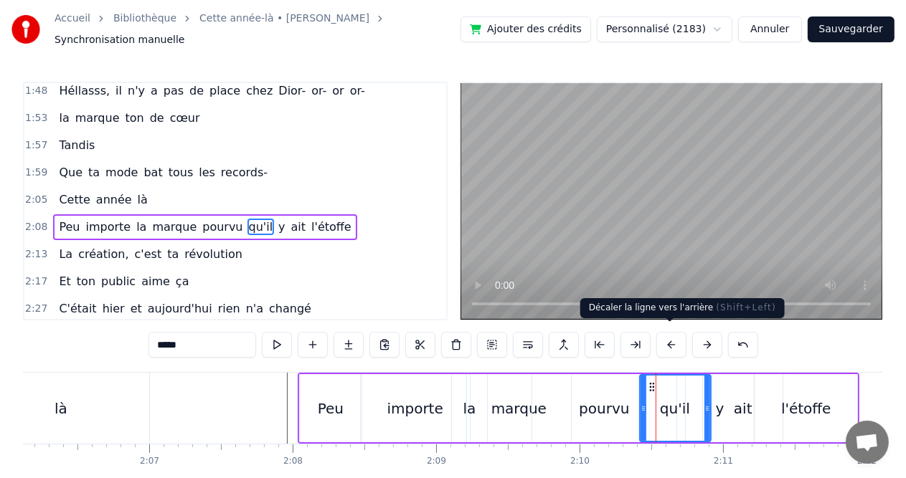
click at [673, 339] on button at bounding box center [671, 345] width 30 height 26
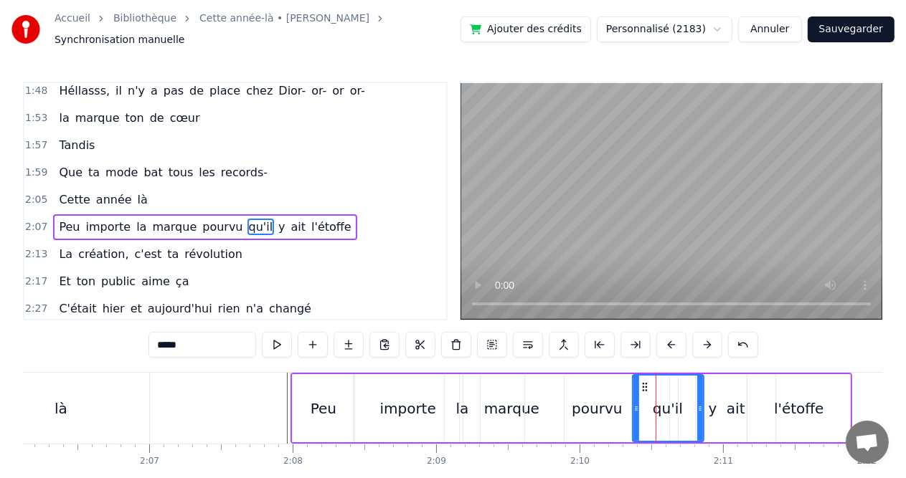
click at [673, 339] on button at bounding box center [671, 345] width 30 height 26
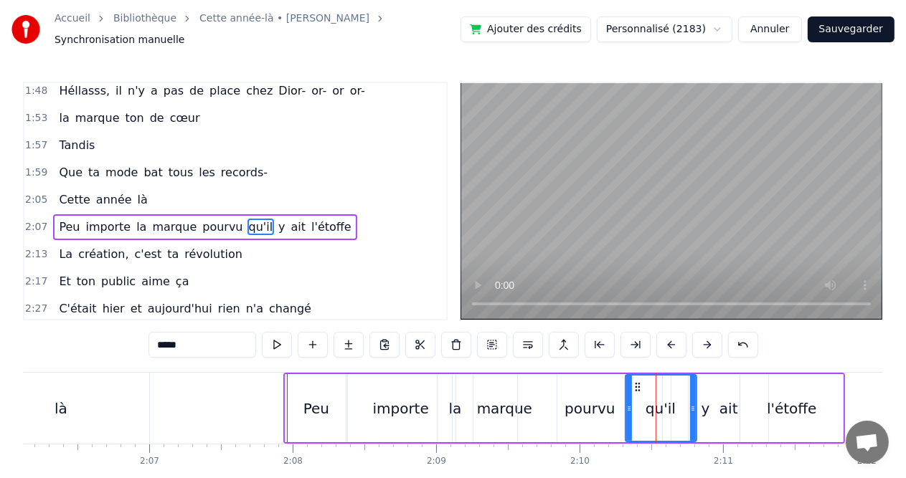
click at [673, 339] on button at bounding box center [671, 345] width 30 height 26
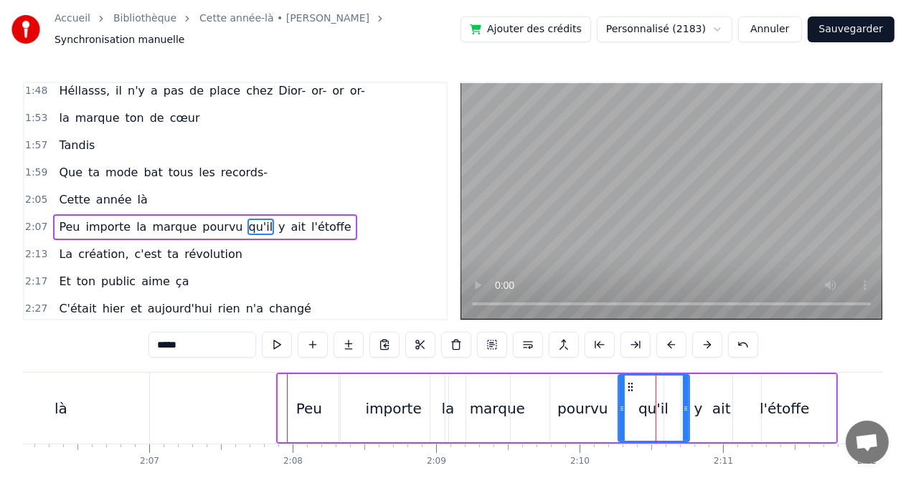
click at [126, 407] on div "là" at bounding box center [61, 408] width 176 height 71
type input "**"
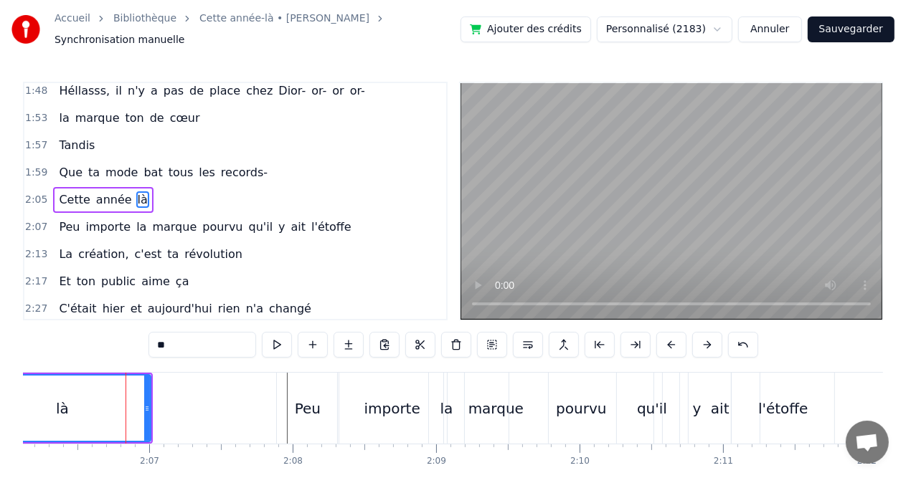
scroll to position [633, 0]
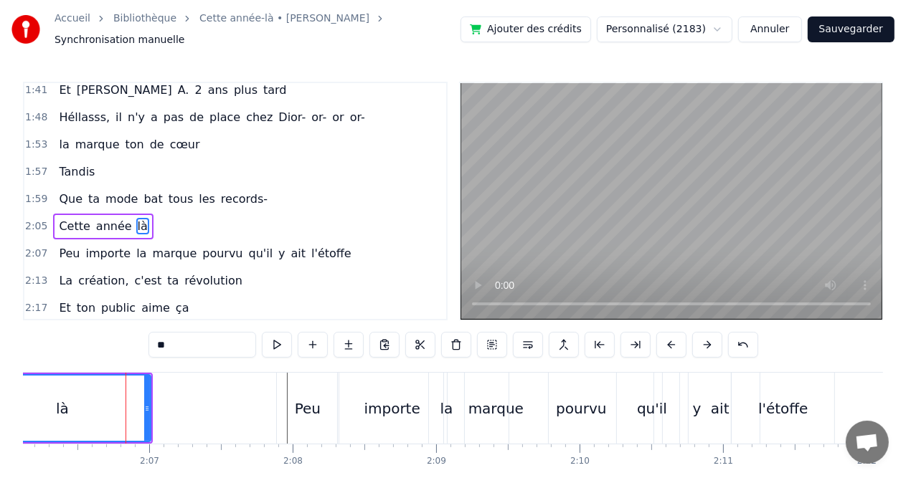
click at [126, 407] on div at bounding box center [126, 408] width 1 height 71
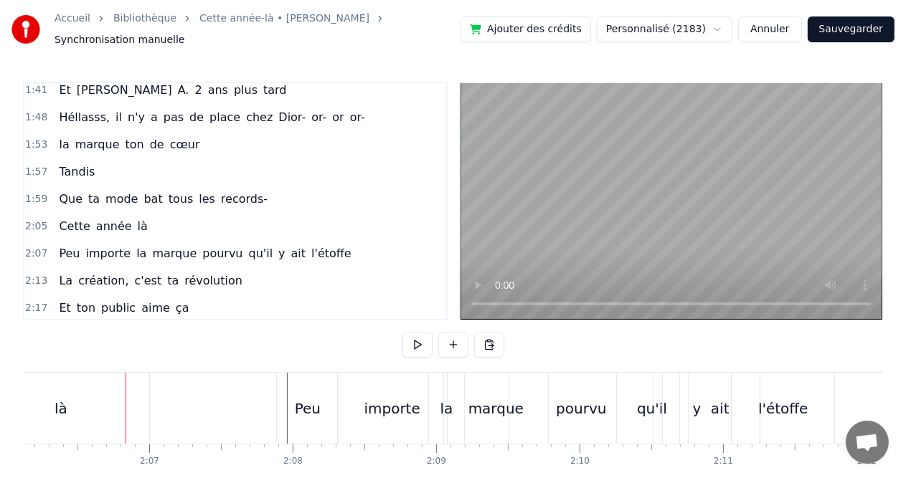
click at [318, 433] on div "Peu" at bounding box center [308, 408] width 62 height 71
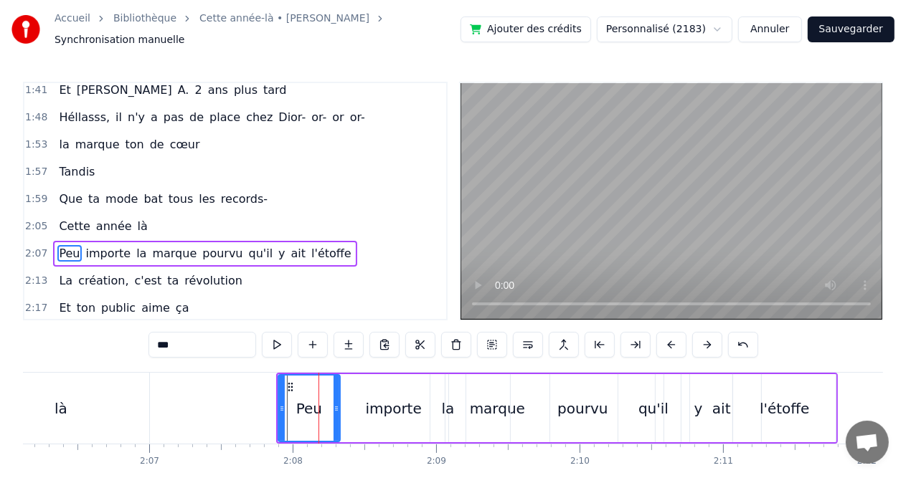
scroll to position [660, 0]
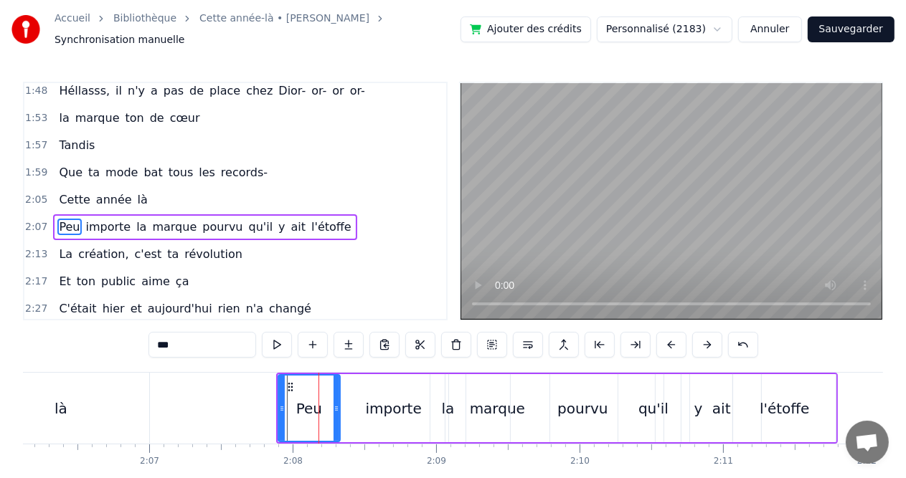
click at [278, 400] on div "Peu" at bounding box center [309, 408] width 63 height 68
click at [338, 403] on icon at bounding box center [337, 408] width 6 height 11
drag, startPoint x: 338, startPoint y: 402, endPoint x: 355, endPoint y: 402, distance: 17.2
click at [355, 403] on icon at bounding box center [354, 408] width 6 height 11
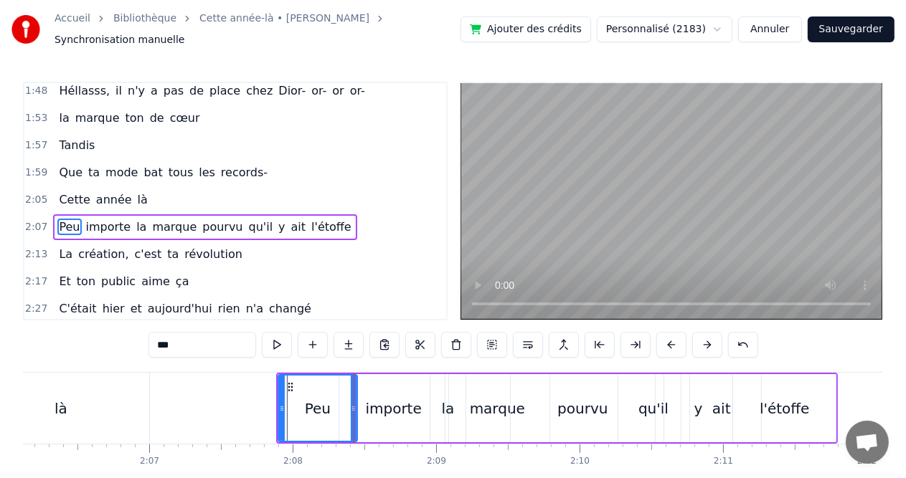
click at [389, 402] on div "importe" at bounding box center [394, 409] width 56 height 22
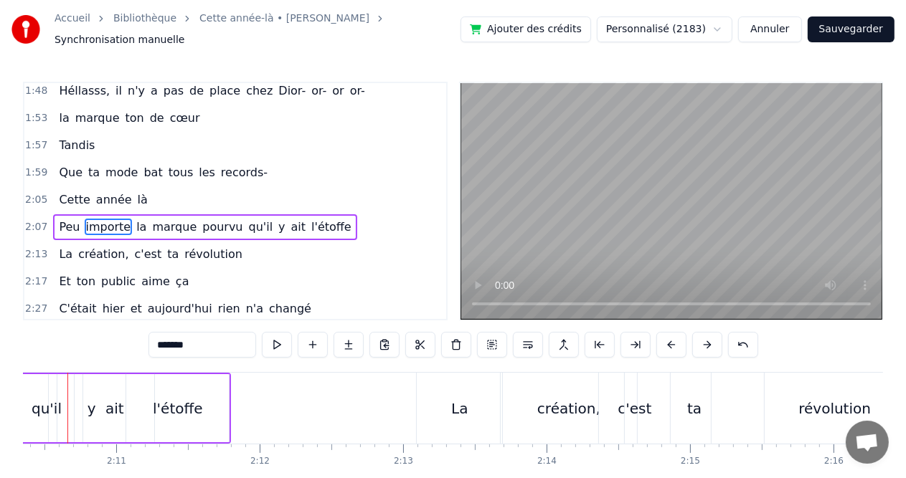
scroll to position [0, 18672]
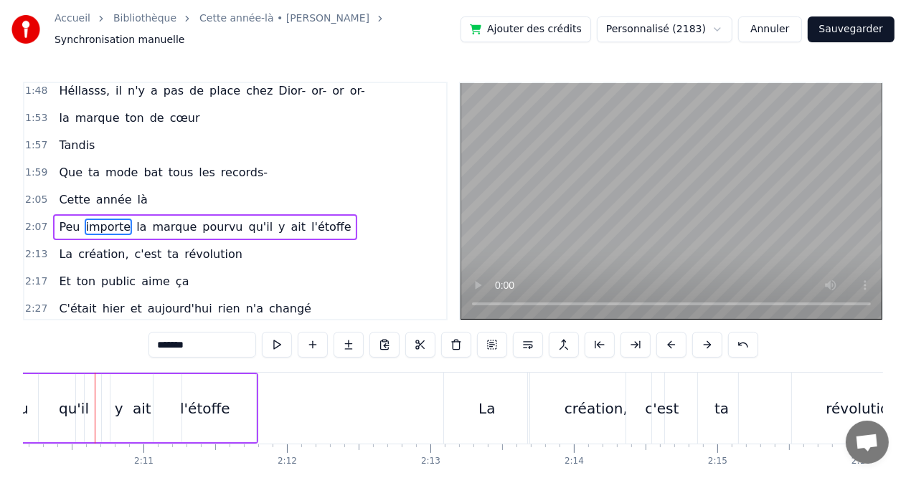
click at [118, 405] on div "ait" at bounding box center [142, 408] width 80 height 68
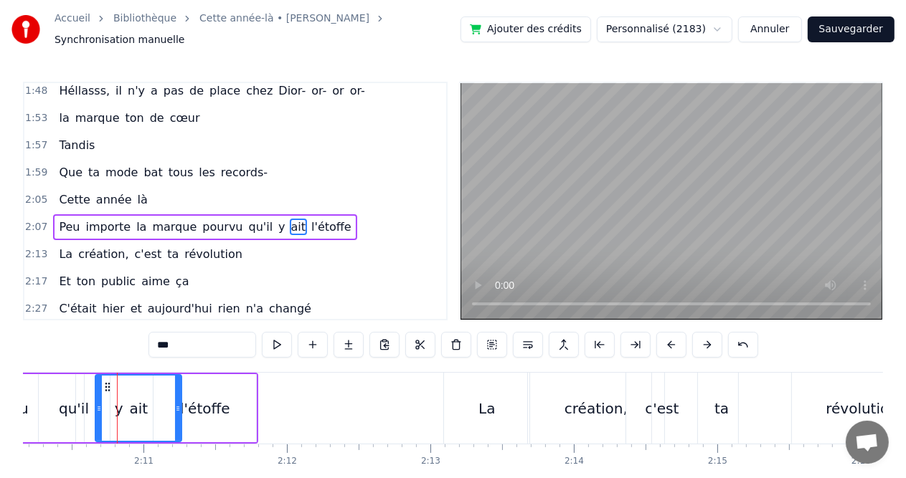
click at [98, 405] on icon at bounding box center [99, 408] width 6 height 11
click at [82, 405] on div "qu'il" at bounding box center [74, 409] width 30 height 22
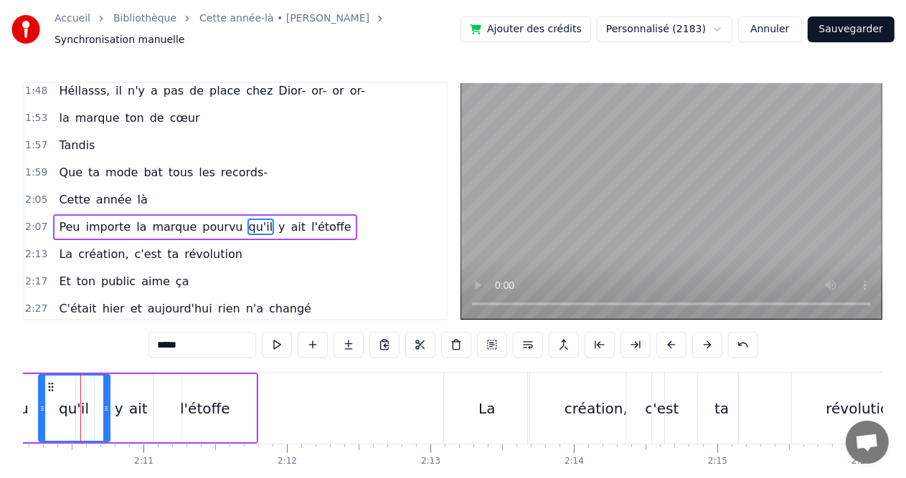
scroll to position [0, 18657]
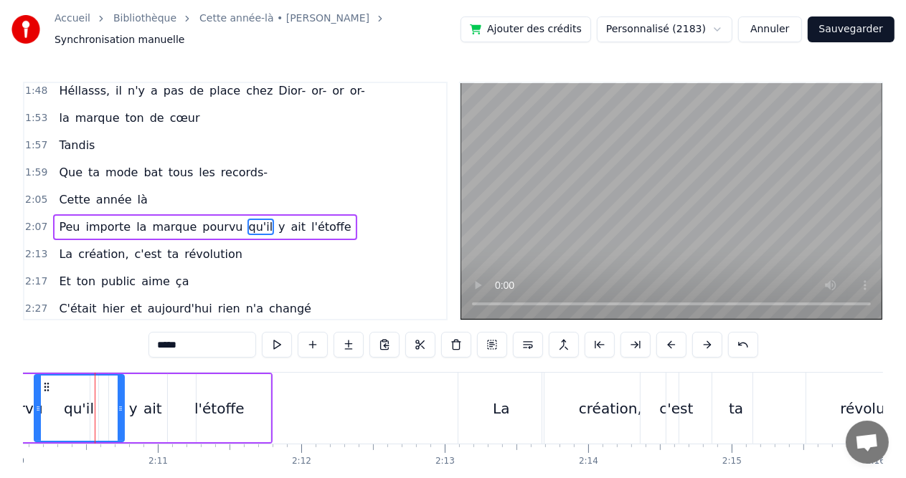
drag, startPoint x: 52, startPoint y: 402, endPoint x: 34, endPoint y: 402, distance: 18.6
click at [35, 403] on icon at bounding box center [38, 408] width 6 height 11
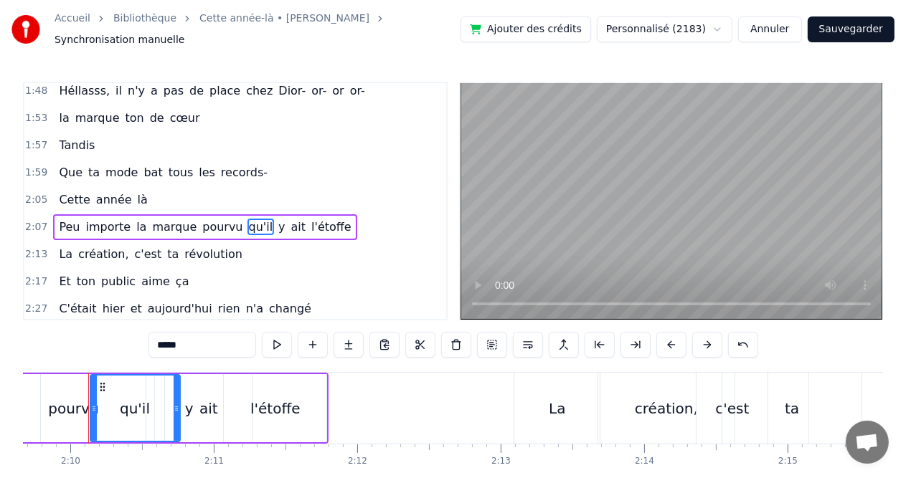
scroll to position [0, 18594]
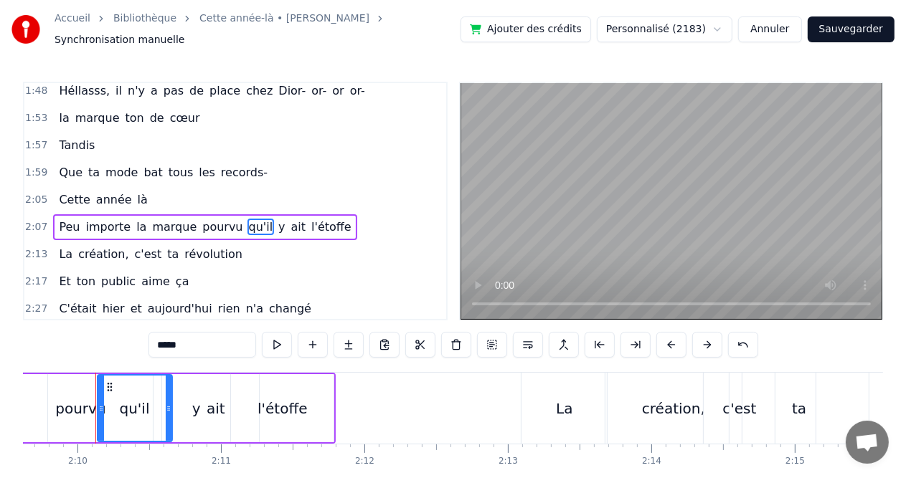
drag, startPoint x: 181, startPoint y: 399, endPoint x: 166, endPoint y: 399, distance: 15.1
click at [166, 403] on icon at bounding box center [169, 408] width 6 height 11
drag, startPoint x: 96, startPoint y: 403, endPoint x: 106, endPoint y: 405, distance: 10.3
click at [107, 405] on div "qu'il" at bounding box center [140, 408] width 66 height 68
click at [186, 405] on div "ait" at bounding box center [215, 408] width 87 height 68
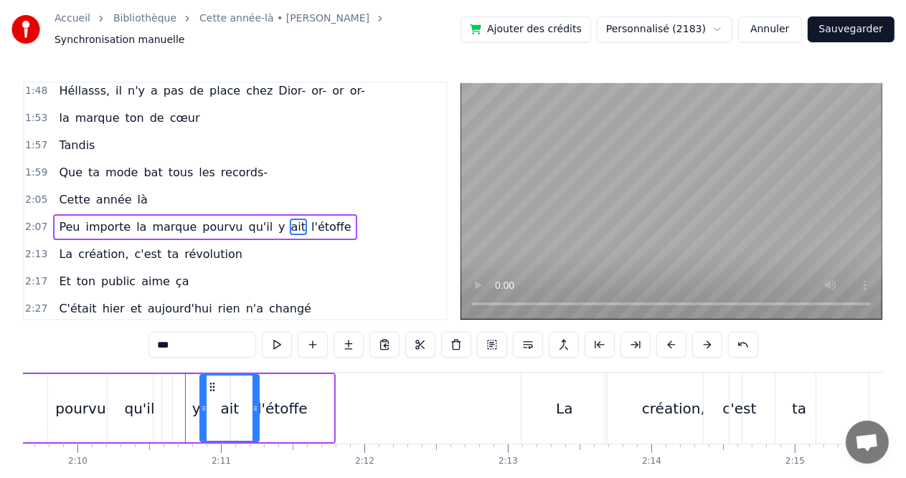
drag, startPoint x: 175, startPoint y: 403, endPoint x: 204, endPoint y: 405, distance: 28.7
click at [204, 405] on icon at bounding box center [204, 408] width 6 height 11
click at [192, 405] on div "y" at bounding box center [196, 409] width 9 height 22
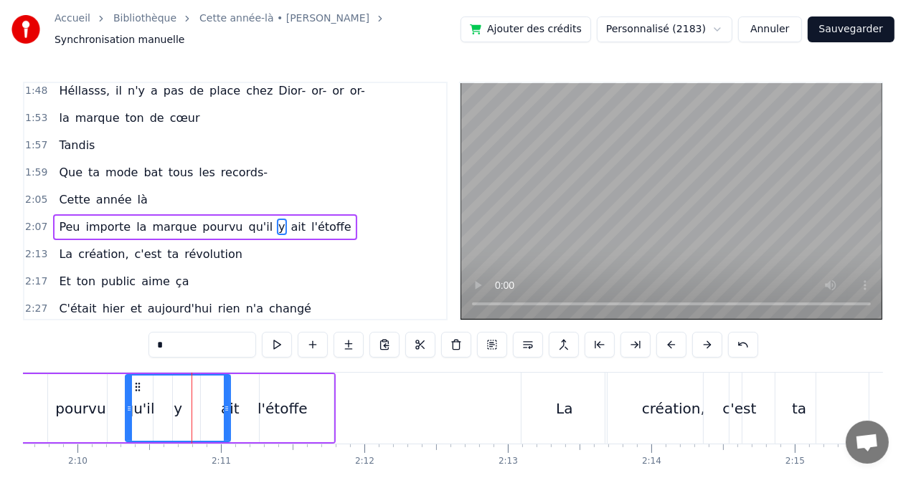
drag, startPoint x: 163, startPoint y: 405, endPoint x: 126, endPoint y: 403, distance: 36.6
click at [126, 403] on icon at bounding box center [129, 408] width 6 height 11
drag, startPoint x: 227, startPoint y: 394, endPoint x: 199, endPoint y: 395, distance: 28.7
click at [199, 395] on div at bounding box center [198, 408] width 6 height 65
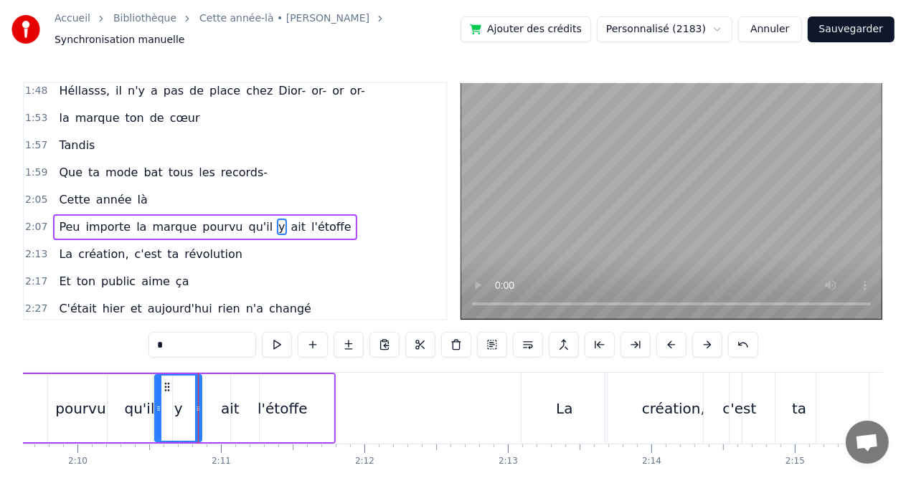
drag, startPoint x: 129, startPoint y: 401, endPoint x: 159, endPoint y: 406, distance: 30.5
click at [159, 406] on icon at bounding box center [159, 408] width 6 height 11
click at [214, 404] on div "ait" at bounding box center [230, 408] width 58 height 68
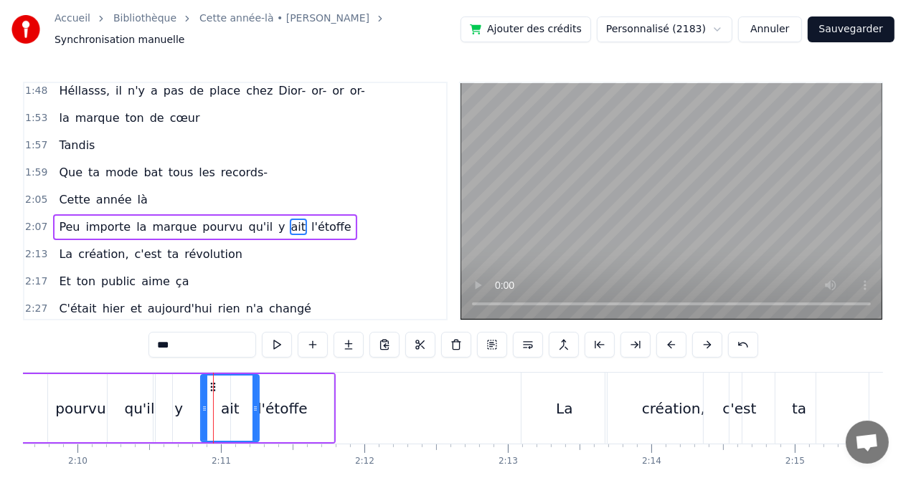
click at [202, 403] on icon at bounding box center [205, 408] width 6 height 11
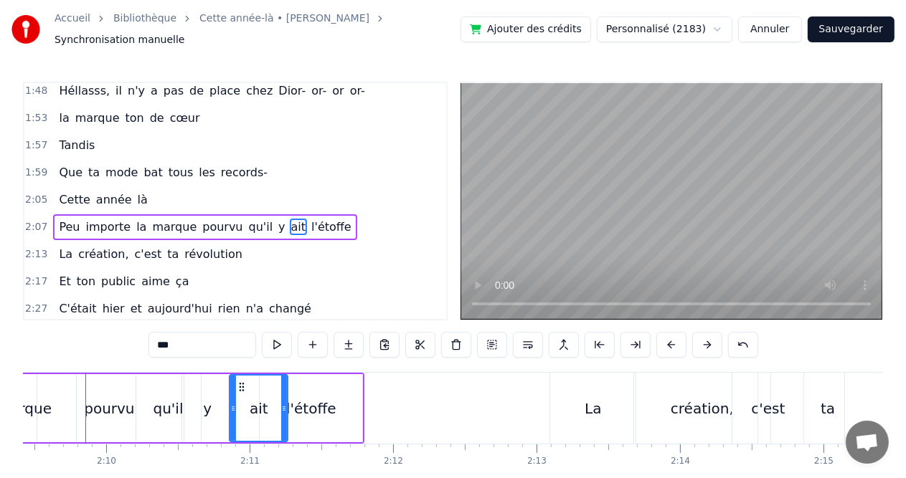
scroll to position [0, 18556]
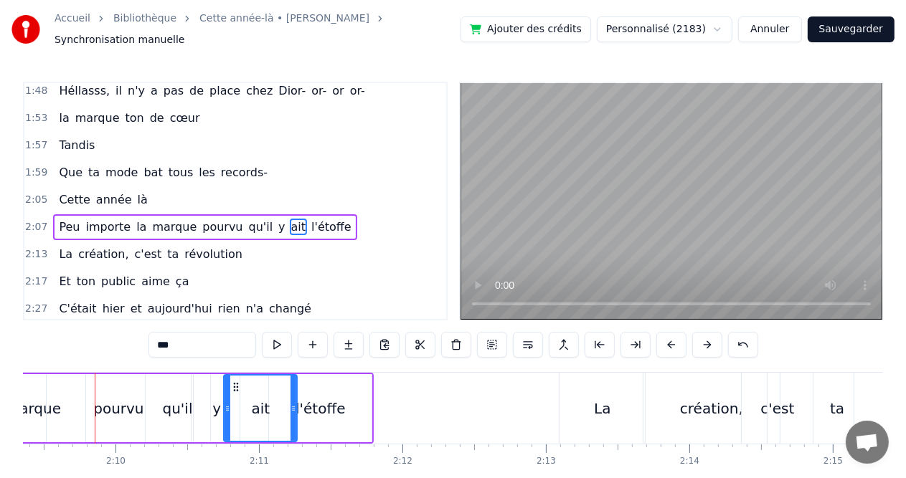
drag, startPoint x: 240, startPoint y: 399, endPoint x: 225, endPoint y: 399, distance: 15.1
click at [225, 403] on icon at bounding box center [228, 408] width 6 height 11
drag, startPoint x: 293, startPoint y: 404, endPoint x: 270, endPoint y: 402, distance: 23.1
click at [270, 403] on icon at bounding box center [271, 408] width 6 height 11
drag, startPoint x: 226, startPoint y: 400, endPoint x: 217, endPoint y: 400, distance: 8.6
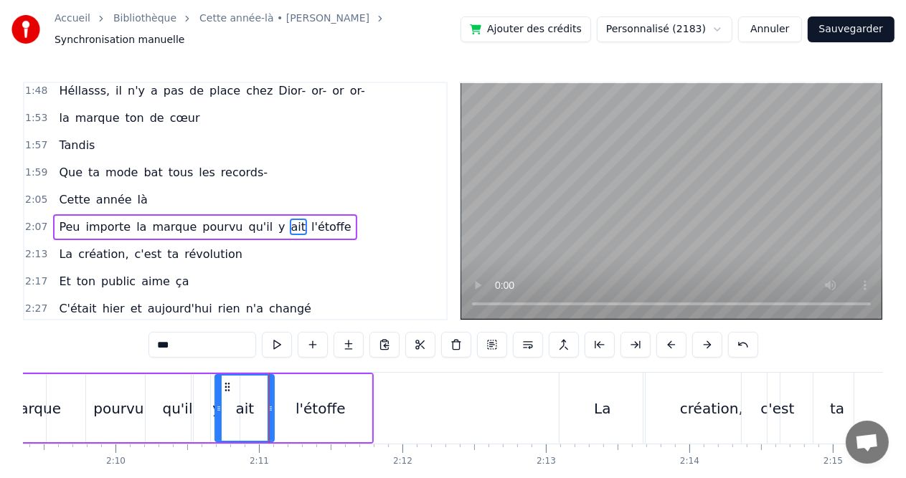
click at [218, 407] on circle at bounding box center [218, 407] width 1 height 1
drag, startPoint x: 272, startPoint y: 400, endPoint x: 259, endPoint y: 400, distance: 12.9
click at [259, 403] on icon at bounding box center [258, 408] width 6 height 11
click at [323, 407] on div "l'étoffe" at bounding box center [321, 409] width 50 height 22
type input "********"
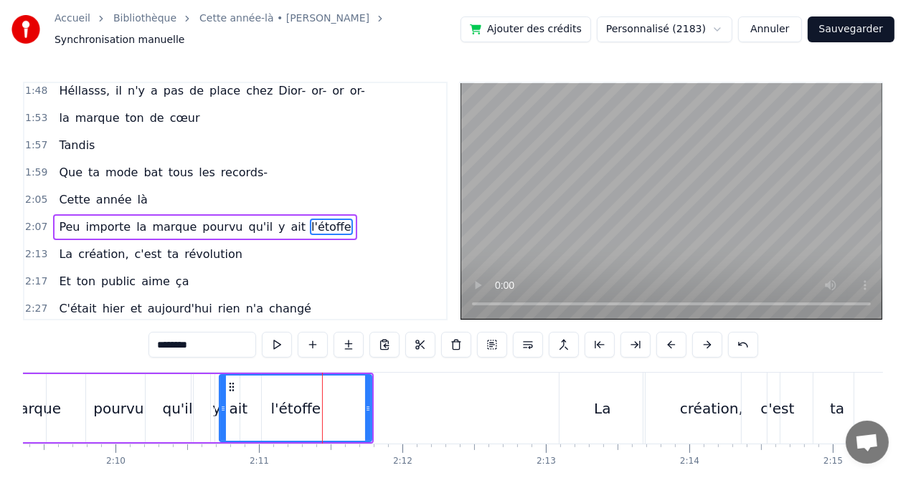
drag, startPoint x: 273, startPoint y: 402, endPoint x: 223, endPoint y: 407, distance: 49.7
click at [223, 407] on div at bounding box center [223, 408] width 6 height 65
drag, startPoint x: 367, startPoint y: 404, endPoint x: 327, endPoint y: 405, distance: 39.5
click at [327, 405] on icon at bounding box center [329, 408] width 6 height 11
click at [326, 402] on div at bounding box center [326, 408] width 1 height 71
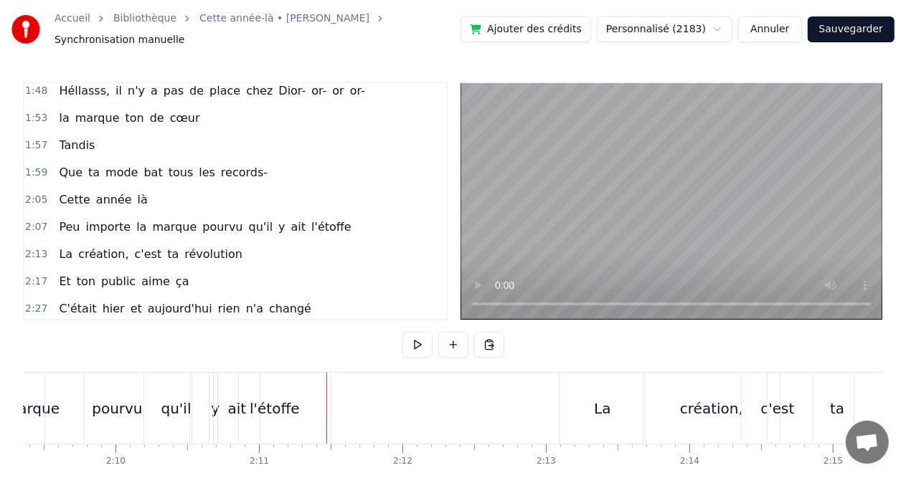
click at [326, 402] on div at bounding box center [326, 408] width 1 height 71
click at [326, 412] on div at bounding box center [326, 408] width 1 height 71
click at [280, 398] on div "l'étoffe" at bounding box center [275, 409] width 50 height 22
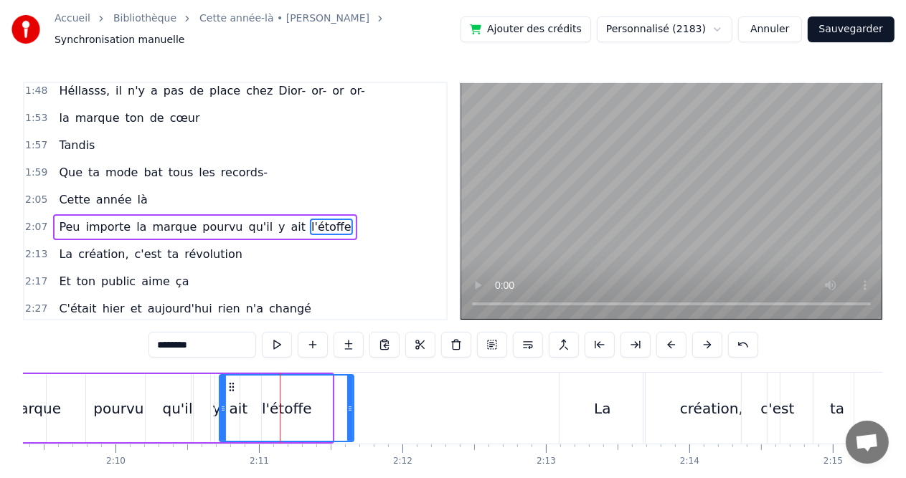
drag, startPoint x: 329, startPoint y: 402, endPoint x: 350, endPoint y: 402, distance: 21.5
click at [350, 403] on icon at bounding box center [350, 408] width 6 height 11
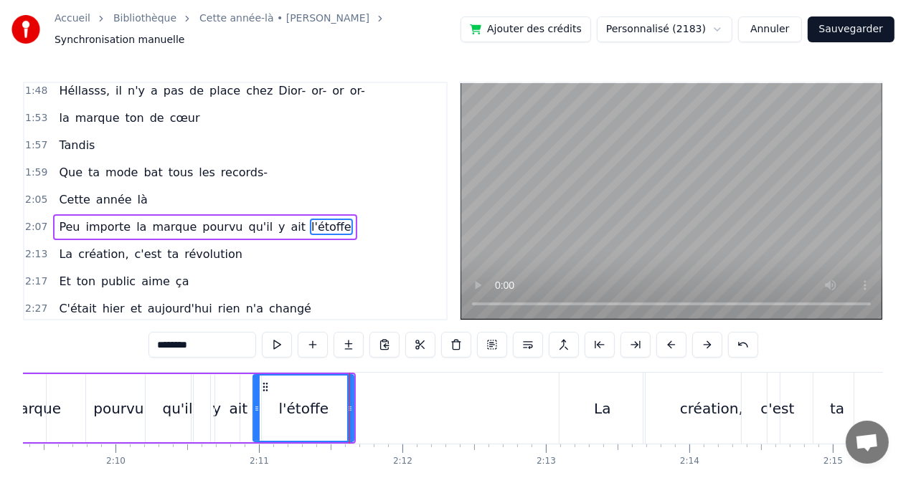
drag, startPoint x: 219, startPoint y: 400, endPoint x: 252, endPoint y: 402, distance: 33.7
click at [252, 402] on div "l'étoffe" at bounding box center [303, 408] width 102 height 68
click at [306, 415] on div "l'étoffe" at bounding box center [303, 408] width 99 height 65
click at [222, 407] on div "ait" at bounding box center [238, 408] width 46 height 68
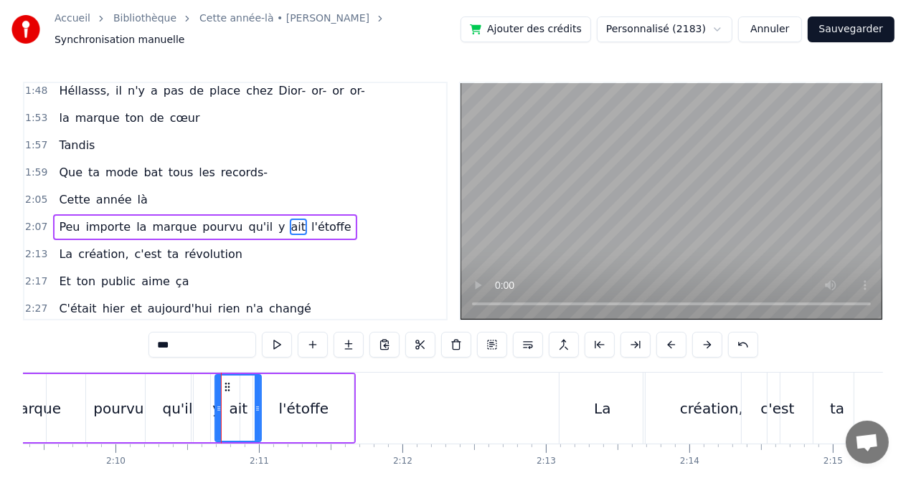
click at [311, 398] on div "l'étoffe" at bounding box center [304, 409] width 50 height 22
type input "********"
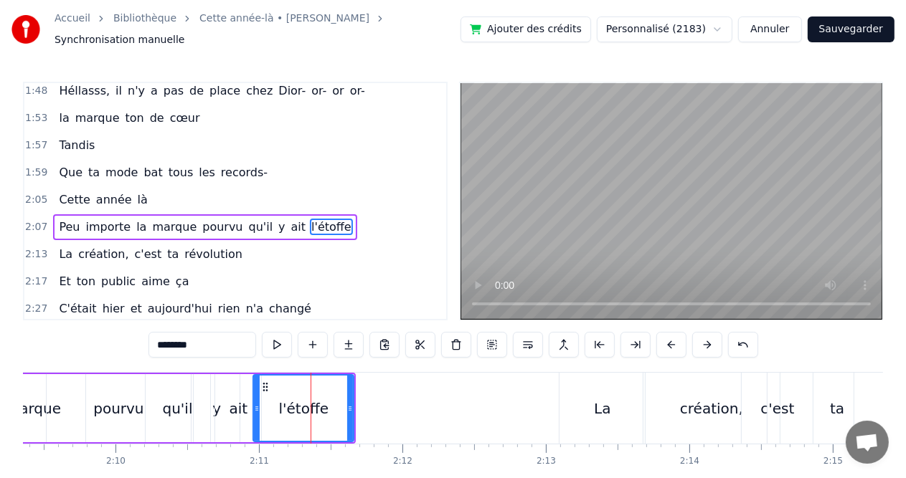
drag, startPoint x: 308, startPoint y: 390, endPoint x: 330, endPoint y: 390, distance: 21.5
click at [330, 390] on div "l'étoffe" at bounding box center [303, 408] width 99 height 65
drag, startPoint x: 329, startPoint y: 387, endPoint x: 343, endPoint y: 388, distance: 14.4
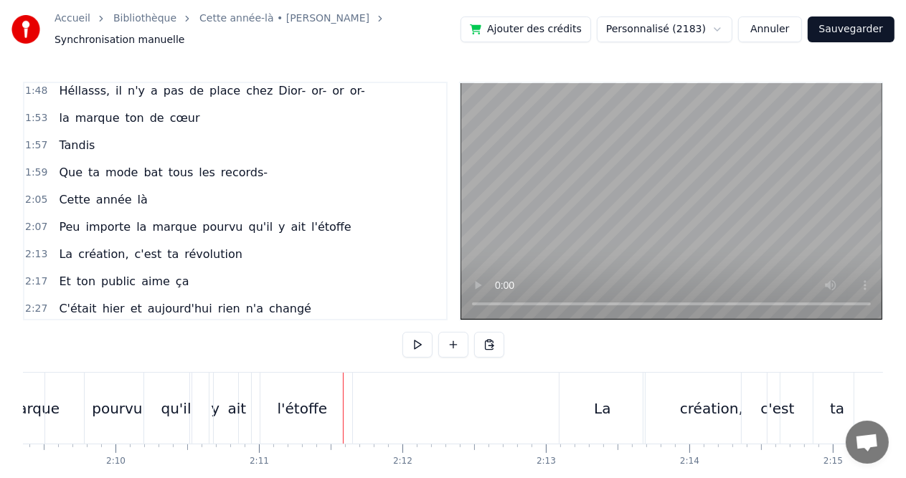
click at [316, 399] on div "l'étoffe" at bounding box center [303, 409] width 50 height 22
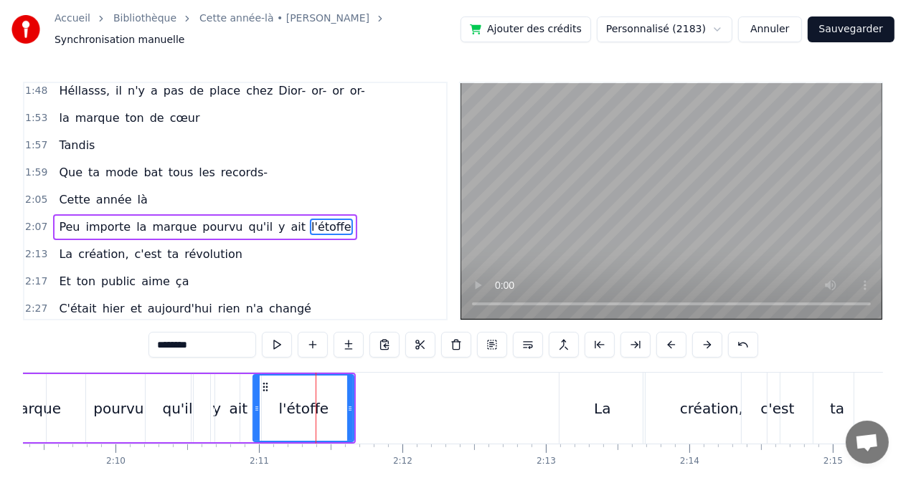
click at [313, 382] on div "l'étoffe" at bounding box center [303, 408] width 99 height 65
drag, startPoint x: 313, startPoint y: 382, endPoint x: 338, endPoint y: 384, distance: 24.5
click at [338, 384] on div "l'étoffe" at bounding box center [303, 408] width 99 height 65
drag, startPoint x: 255, startPoint y: 397, endPoint x: 231, endPoint y: 397, distance: 23.7
click at [231, 403] on icon at bounding box center [233, 408] width 6 height 11
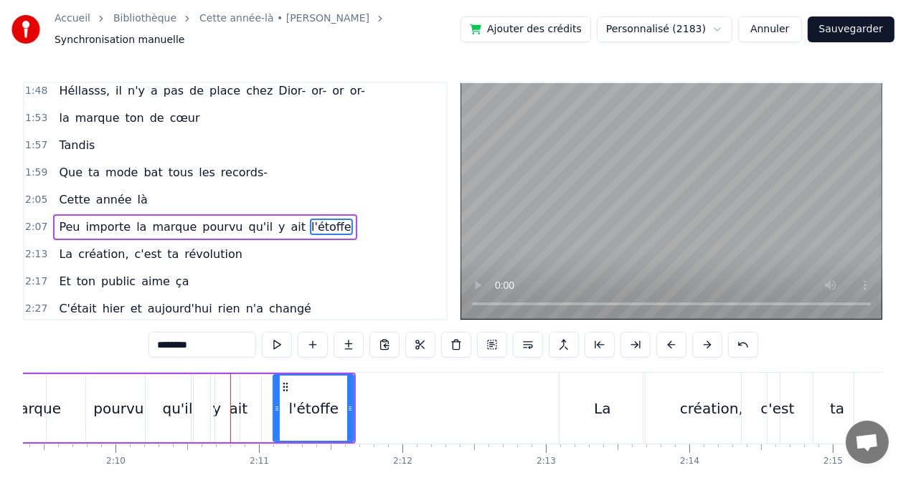
drag, startPoint x: 232, startPoint y: 400, endPoint x: 275, endPoint y: 400, distance: 43.8
click at [275, 403] on icon at bounding box center [277, 408] width 6 height 11
drag, startPoint x: 273, startPoint y: 400, endPoint x: 248, endPoint y: 401, distance: 24.4
click at [248, 401] on div "l'étoffe" at bounding box center [301, 408] width 106 height 68
click at [306, 401] on div "l'étoffe" at bounding box center [302, 409] width 50 height 22
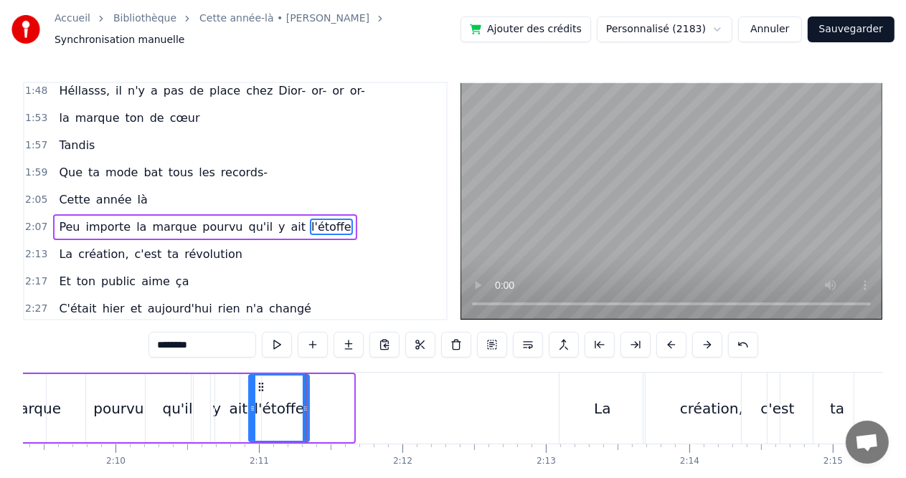
drag, startPoint x: 349, startPoint y: 400, endPoint x: 304, endPoint y: 395, distance: 44.8
click at [304, 395] on div at bounding box center [306, 408] width 6 height 65
click at [167, 413] on div "qu'il" at bounding box center [178, 408] width 65 height 68
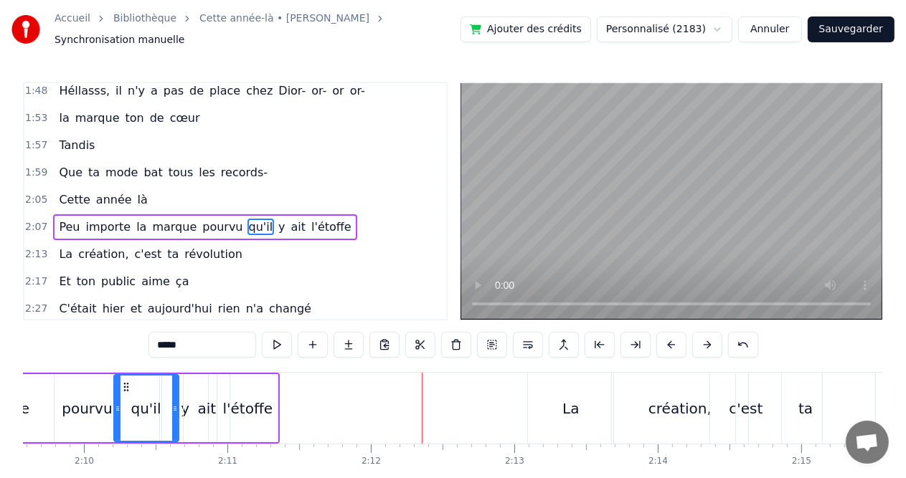
scroll to position [0, 18585]
click at [212, 411] on div "ait" at bounding box center [210, 409] width 19 height 22
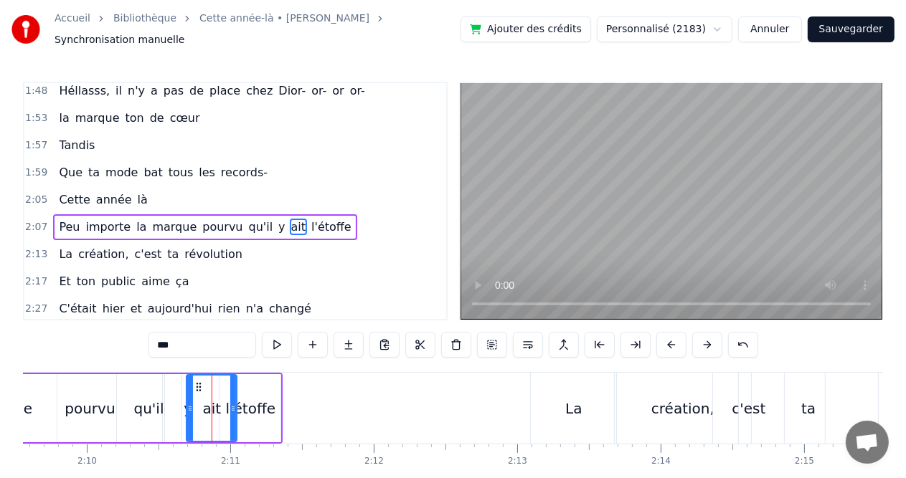
click at [235, 405] on icon at bounding box center [233, 408] width 6 height 11
drag, startPoint x: 235, startPoint y: 405, endPoint x: 247, endPoint y: 406, distance: 13.0
click at [247, 406] on icon at bounding box center [247, 408] width 6 height 11
click at [266, 403] on div "l'étoffe" at bounding box center [251, 409] width 50 height 22
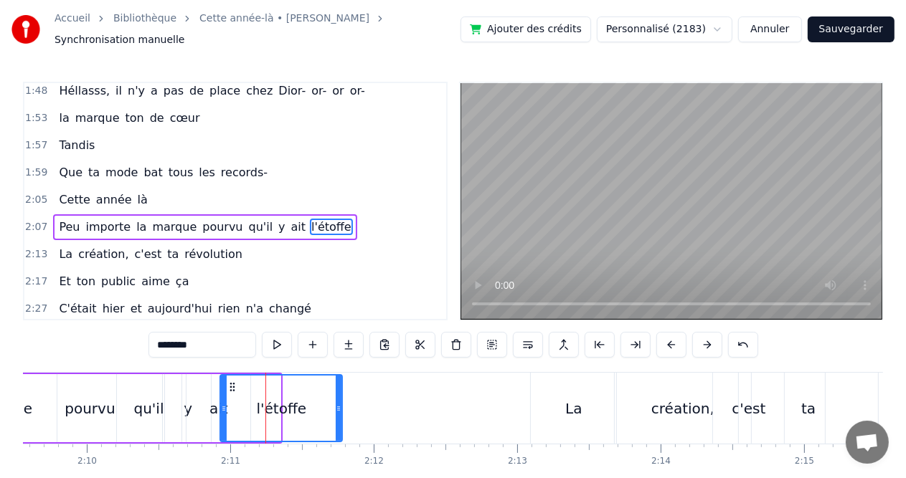
drag, startPoint x: 278, startPoint y: 403, endPoint x: 349, endPoint y: 409, distance: 72.0
click at [341, 409] on div at bounding box center [339, 408] width 6 height 65
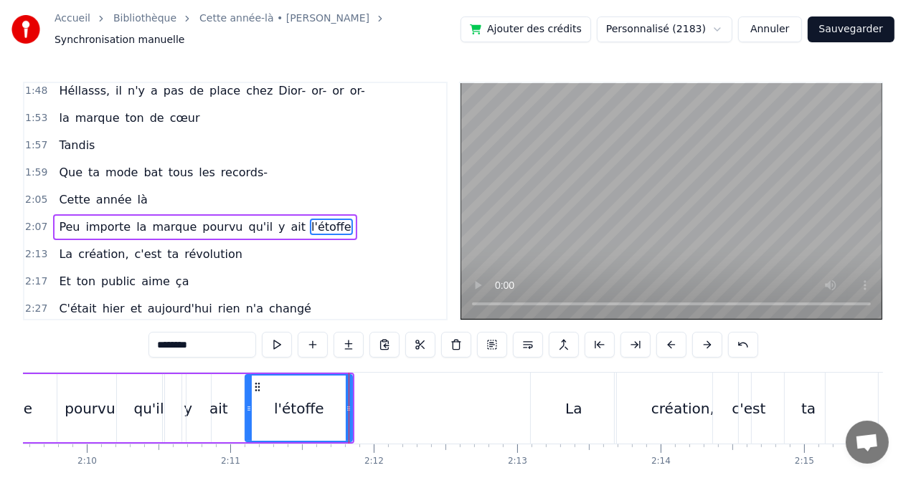
drag, startPoint x: 221, startPoint y: 401, endPoint x: 246, endPoint y: 402, distance: 25.1
click at [246, 403] on icon at bounding box center [249, 408] width 6 height 11
click at [215, 404] on div "ait" at bounding box center [218, 409] width 19 height 22
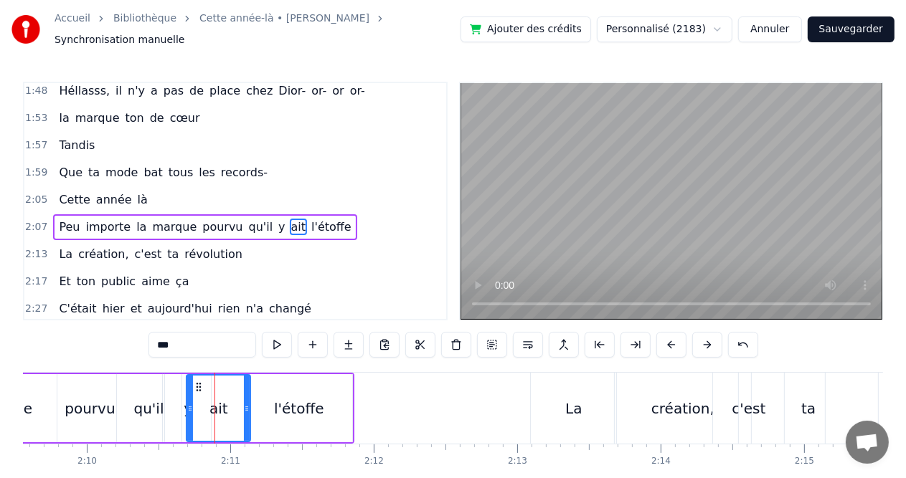
click at [212, 410] on div "ait" at bounding box center [218, 409] width 19 height 22
drag, startPoint x: 212, startPoint y: 410, endPoint x: 237, endPoint y: 412, distance: 25.1
click at [235, 412] on div "ait" at bounding box center [218, 408] width 62 height 65
drag, startPoint x: 237, startPoint y: 398, endPoint x: 247, endPoint y: 398, distance: 10.8
click at [247, 398] on div "ait" at bounding box center [218, 408] width 62 height 65
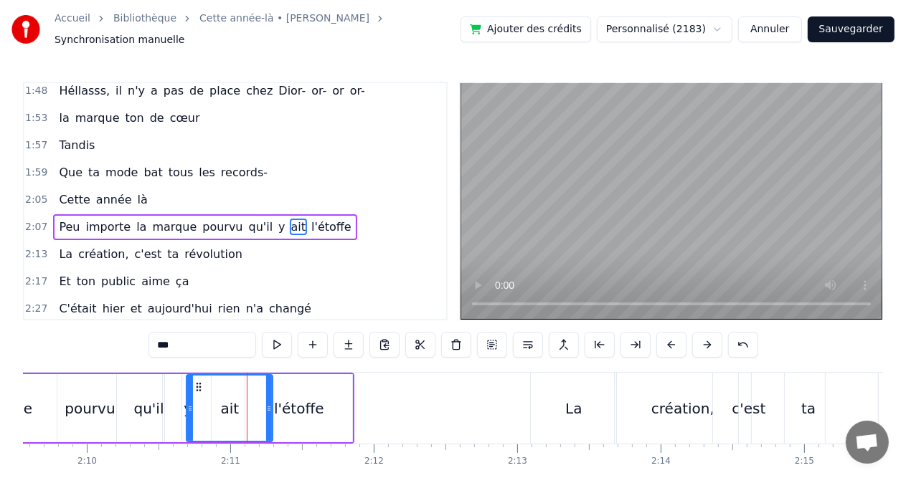
drag, startPoint x: 247, startPoint y: 397, endPoint x: 270, endPoint y: 397, distance: 22.2
click at [270, 403] on icon at bounding box center [269, 408] width 6 height 11
click at [285, 398] on div "l'étoffe" at bounding box center [299, 409] width 50 height 22
type input "********"
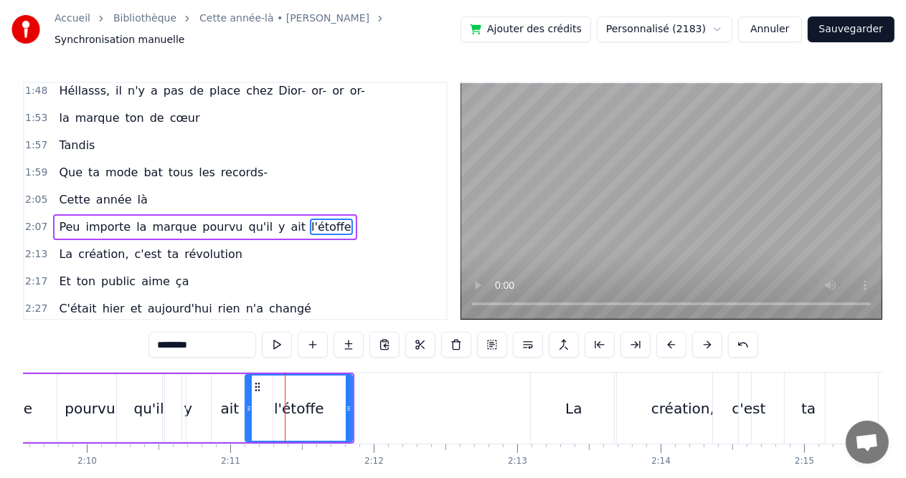
drag, startPoint x: 283, startPoint y: 387, endPoint x: 329, endPoint y: 391, distance: 46.0
click at [329, 391] on div "l'étoffe" at bounding box center [298, 408] width 105 height 65
drag, startPoint x: 329, startPoint y: 391, endPoint x: 350, endPoint y: 393, distance: 20.9
click at [350, 393] on div "l'étoffe" at bounding box center [298, 408] width 105 height 65
click at [296, 402] on div "l'étoffe" at bounding box center [299, 409] width 50 height 22
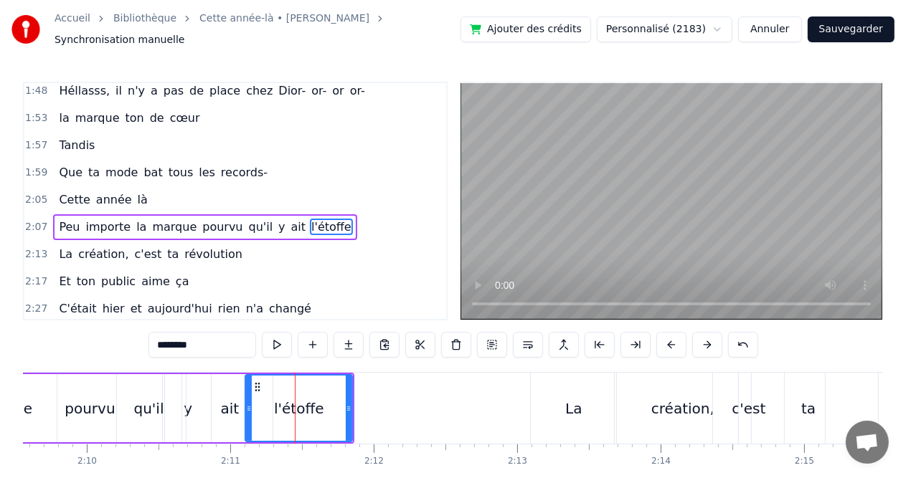
drag, startPoint x: 294, startPoint y: 390, endPoint x: 321, endPoint y: 390, distance: 27.3
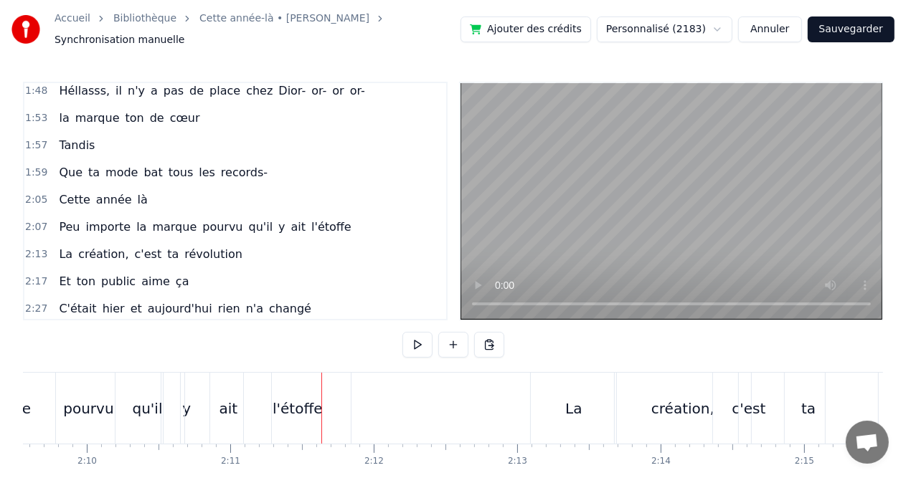
click at [277, 402] on div "l'étoffe" at bounding box center [298, 409] width 50 height 22
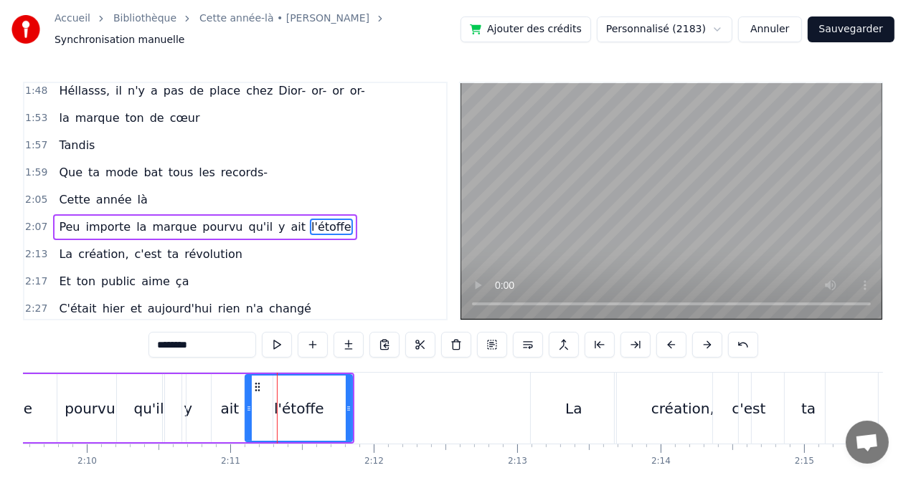
click at [223, 402] on div "ait" at bounding box center [230, 409] width 19 height 22
type input "***"
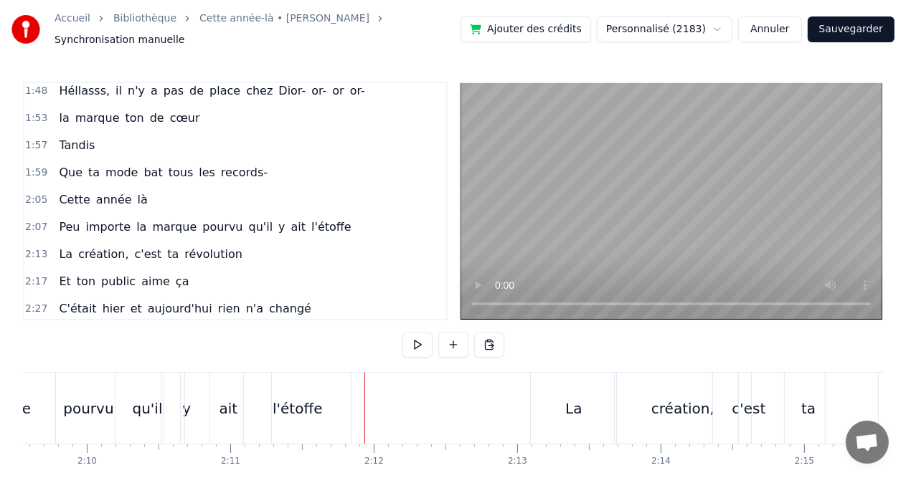
click at [364, 413] on div at bounding box center [364, 408] width 1 height 71
click at [364, 397] on div at bounding box center [364, 408] width 1 height 71
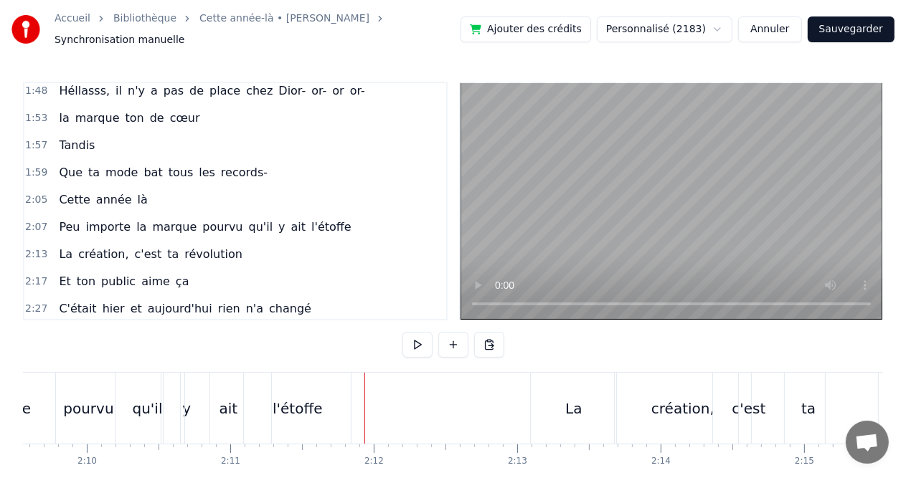
click at [364, 399] on div at bounding box center [364, 408] width 1 height 71
click at [293, 402] on div "l'étoffe" at bounding box center [298, 409] width 50 height 22
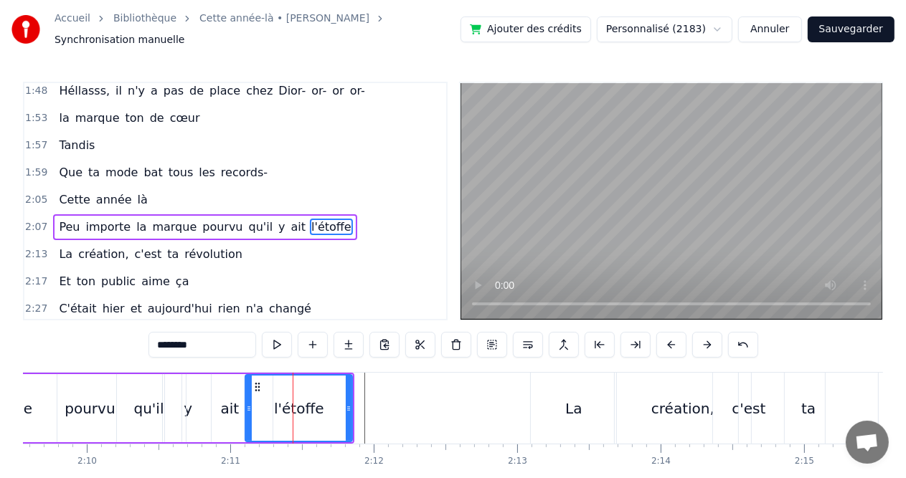
drag, startPoint x: 290, startPoint y: 387, endPoint x: 257, endPoint y: 387, distance: 32.3
click at [257, 387] on div "l'étoffe" at bounding box center [298, 408] width 105 height 65
drag, startPoint x: 257, startPoint y: 387, endPoint x: 330, endPoint y: 393, distance: 72.7
click at [330, 393] on div "l'étoffe" at bounding box center [298, 408] width 105 height 65
drag, startPoint x: 330, startPoint y: 393, endPoint x: 351, endPoint y: 394, distance: 21.5
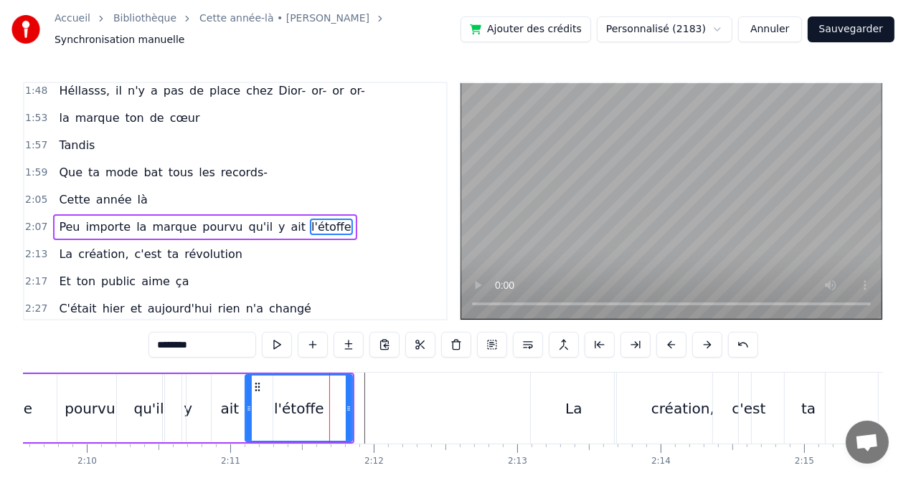
click at [351, 394] on div "l'étoffe" at bounding box center [299, 408] width 108 height 68
click at [348, 409] on circle at bounding box center [348, 409] width 1 height 1
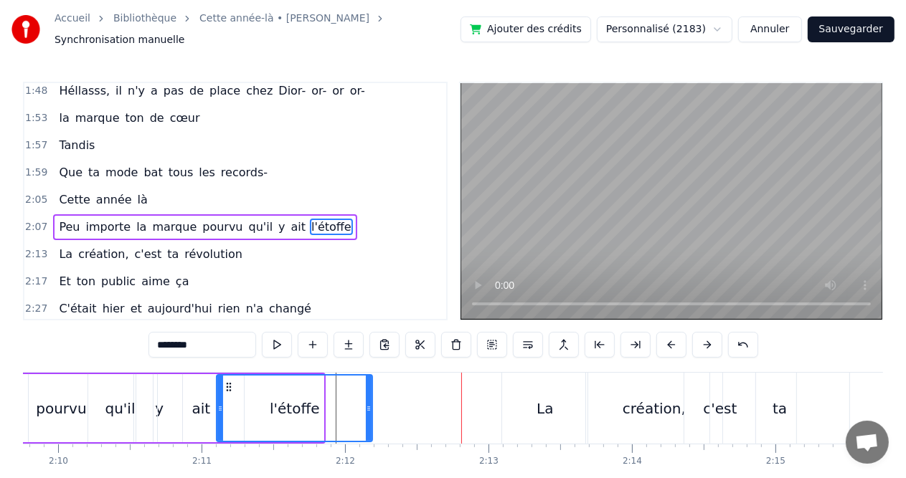
drag, startPoint x: 321, startPoint y: 401, endPoint x: 368, endPoint y: 405, distance: 47.5
click at [369, 405] on icon at bounding box center [369, 408] width 6 height 11
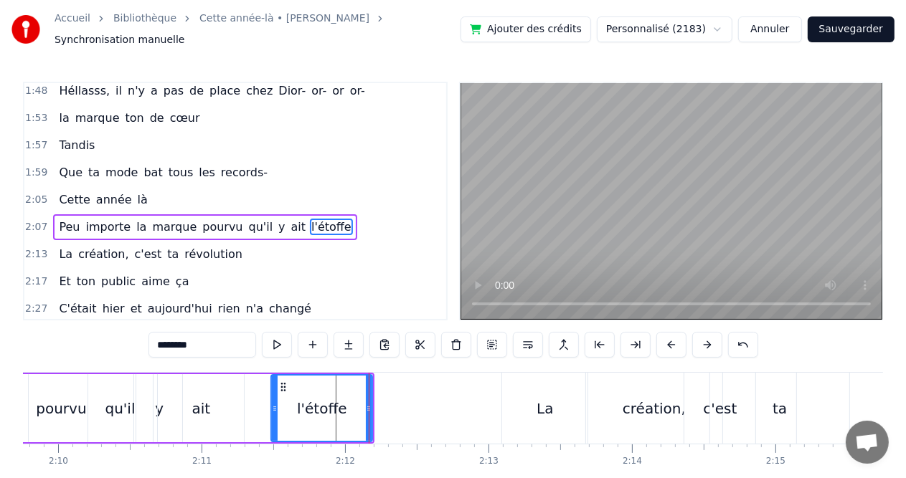
drag, startPoint x: 219, startPoint y: 404, endPoint x: 274, endPoint y: 405, distance: 54.5
click at [274, 405] on icon at bounding box center [275, 408] width 6 height 11
drag, startPoint x: 274, startPoint y: 405, endPoint x: 301, endPoint y: 405, distance: 27.3
click at [301, 405] on icon at bounding box center [302, 408] width 6 height 11
drag, startPoint x: 301, startPoint y: 405, endPoint x: 274, endPoint y: 407, distance: 27.4
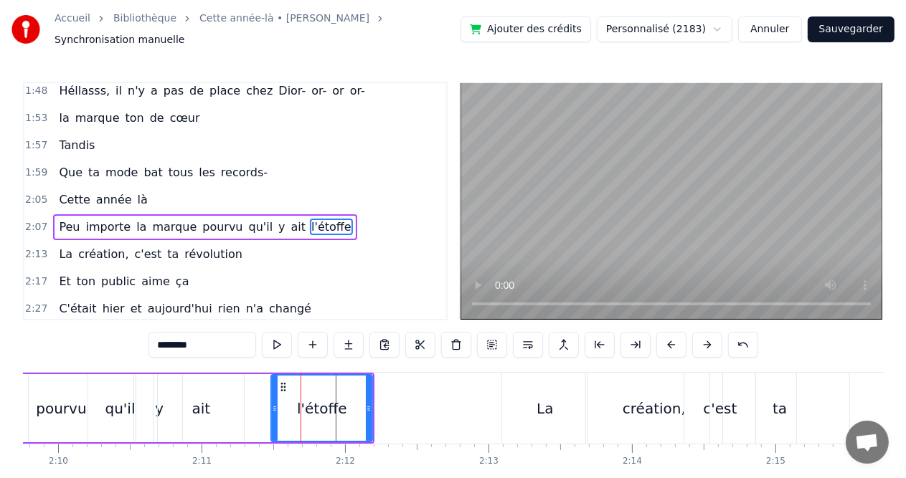
click at [274, 407] on div at bounding box center [275, 408] width 6 height 65
drag, startPoint x: 274, startPoint y: 407, endPoint x: 219, endPoint y: 413, distance: 54.8
click at [224, 413] on div at bounding box center [227, 408] width 6 height 65
click at [158, 408] on div "ait" at bounding box center [201, 408] width 86 height 68
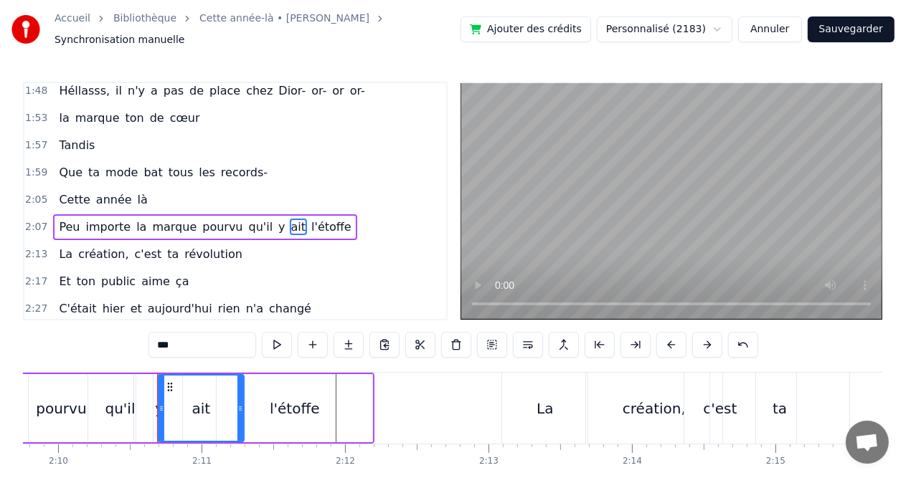
click at [126, 405] on div "qu'il" at bounding box center [120, 409] width 30 height 22
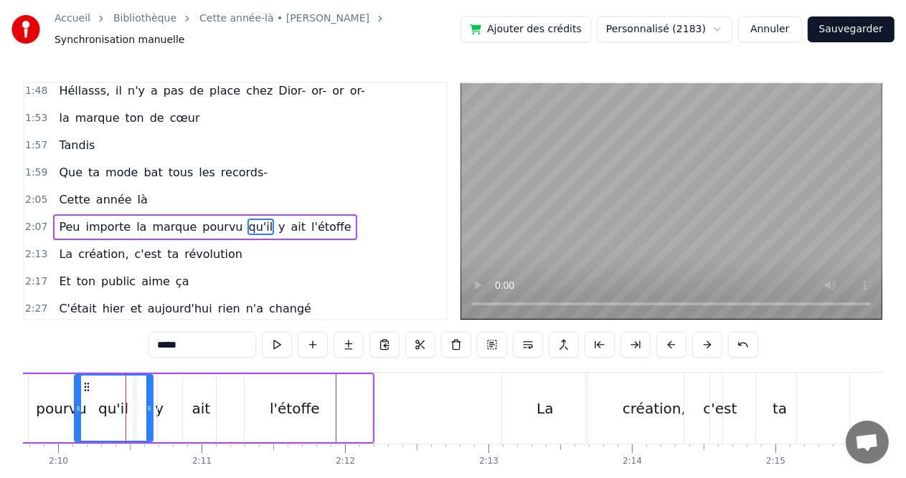
drag, startPoint x: 88, startPoint y: 402, endPoint x: 75, endPoint y: 403, distance: 13.7
click at [75, 403] on icon at bounding box center [78, 408] width 6 height 11
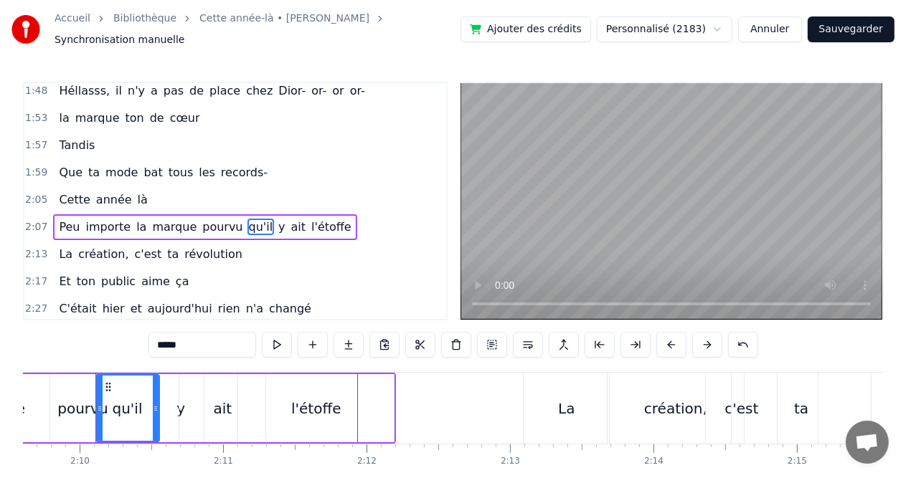
drag, startPoint x: 169, startPoint y: 400, endPoint x: 153, endPoint y: 400, distance: 15.1
click at [153, 403] on icon at bounding box center [156, 408] width 6 height 11
click at [184, 401] on div "ait" at bounding box center [222, 408] width 86 height 68
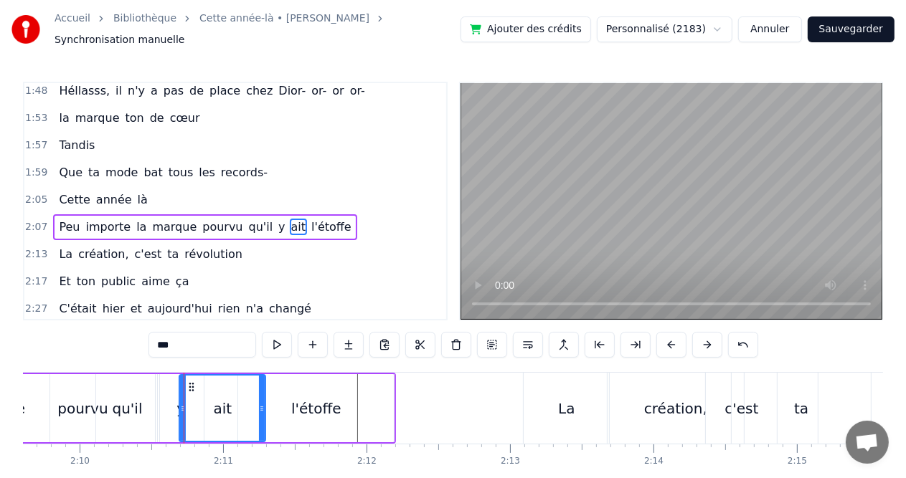
click at [180, 403] on icon at bounding box center [183, 408] width 6 height 11
click at [159, 407] on div "y" at bounding box center [181, 408] width 46 height 68
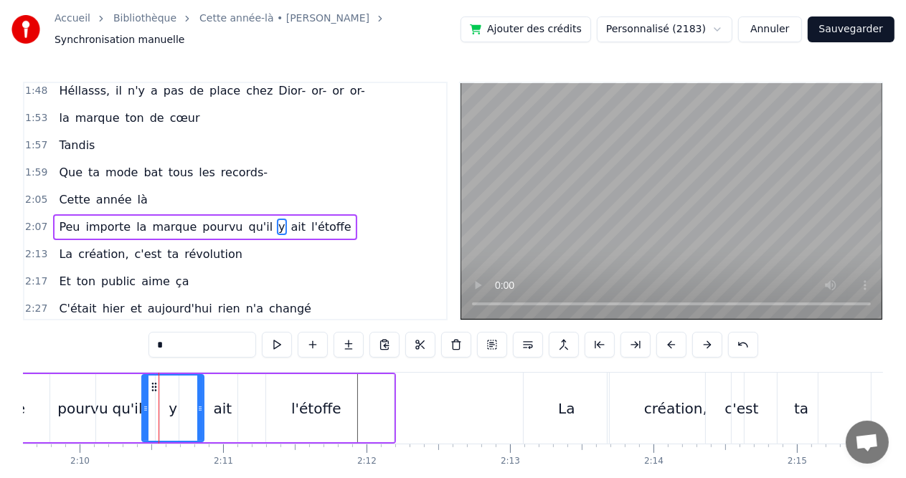
drag, startPoint x: 160, startPoint y: 402, endPoint x: 144, endPoint y: 405, distance: 16.0
click at [144, 405] on icon at bounding box center [146, 408] width 6 height 11
drag, startPoint x: 199, startPoint y: 400, endPoint x: 175, endPoint y: 398, distance: 23.7
click at [175, 403] on icon at bounding box center [177, 408] width 6 height 11
click at [219, 403] on div "ait" at bounding box center [223, 409] width 19 height 22
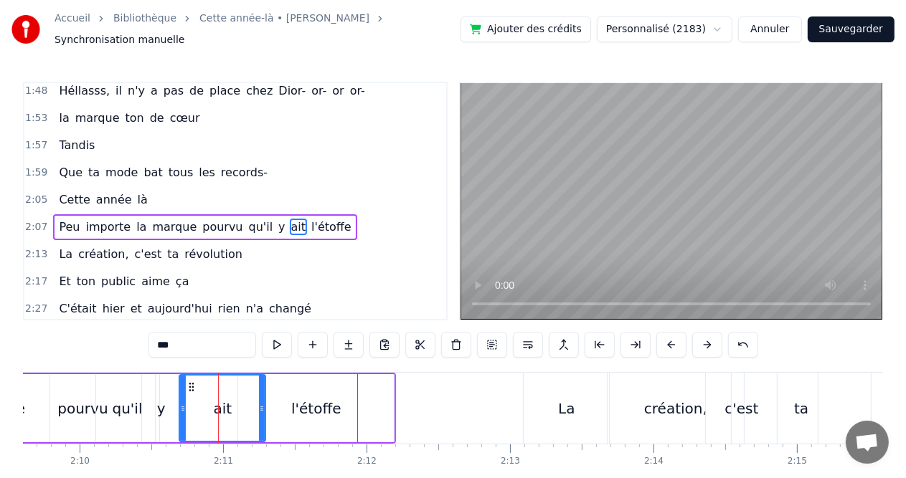
click at [184, 409] on circle at bounding box center [184, 409] width 1 height 1
drag, startPoint x: 182, startPoint y: 402, endPoint x: 105, endPoint y: 402, distance: 77.5
click at [106, 409] on circle at bounding box center [106, 409] width 1 height 1
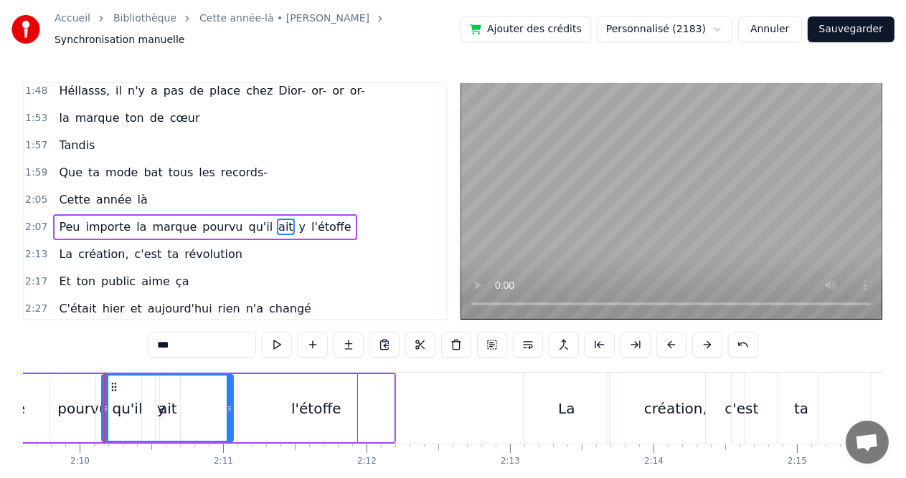
drag, startPoint x: 258, startPoint y: 402, endPoint x: 226, endPoint y: 402, distance: 32.3
click at [227, 403] on icon at bounding box center [230, 408] width 6 height 11
drag, startPoint x: 102, startPoint y: 403, endPoint x: 138, endPoint y: 402, distance: 35.9
click at [138, 403] on icon at bounding box center [141, 408] width 6 height 11
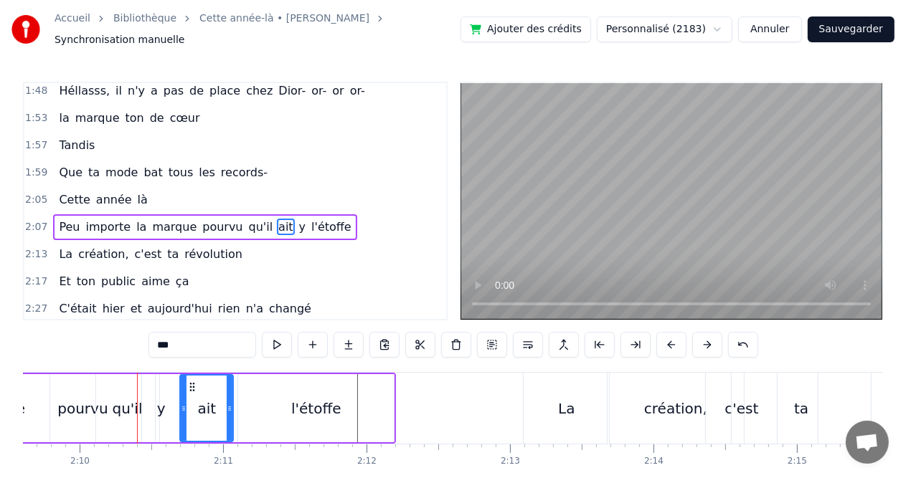
drag, startPoint x: 141, startPoint y: 404, endPoint x: 183, endPoint y: 407, distance: 42.5
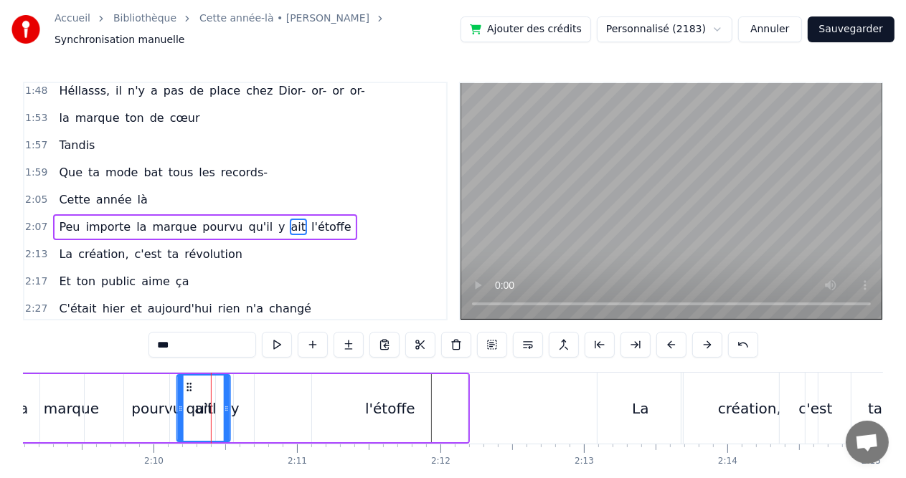
scroll to position [0, 18516]
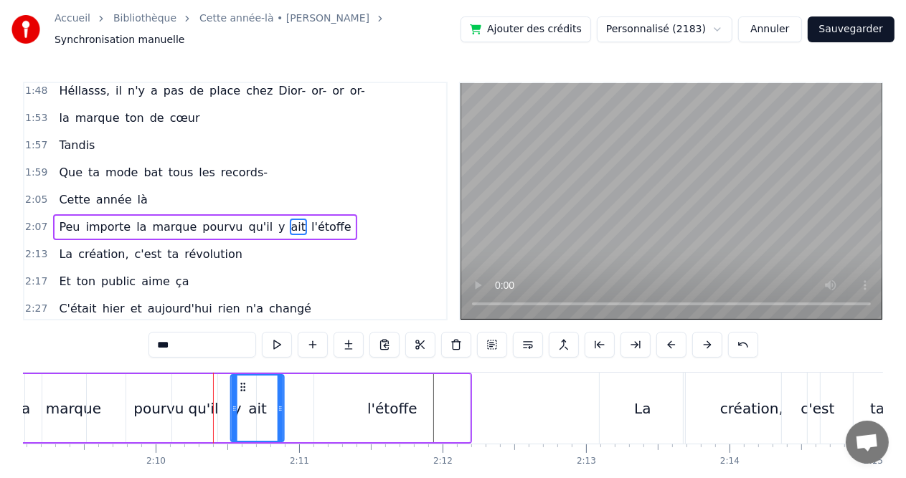
drag, startPoint x: 191, startPoint y: 382, endPoint x: 242, endPoint y: 387, distance: 51.1
click at [242, 387] on div "ait" at bounding box center [258, 408] width 52 height 65
click at [171, 398] on div "qu'il" at bounding box center [203, 408] width 65 height 68
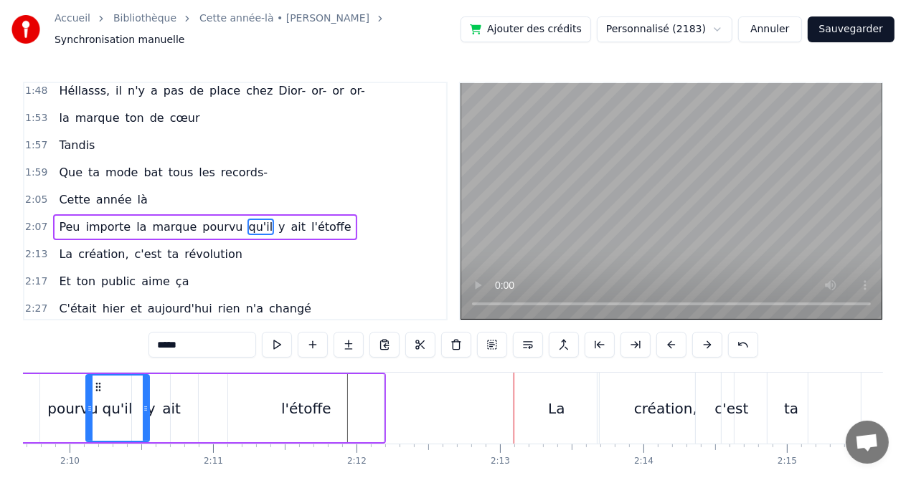
scroll to position [0, 18631]
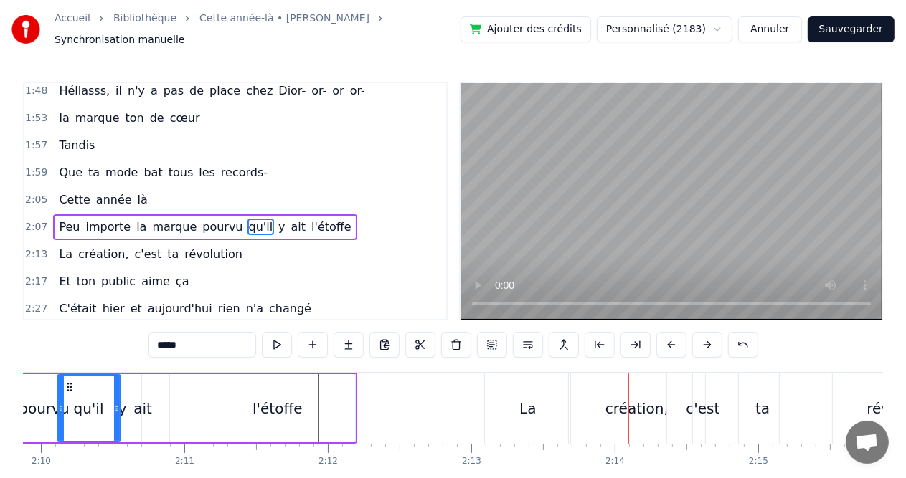
click at [532, 416] on div "La" at bounding box center [527, 408] width 85 height 71
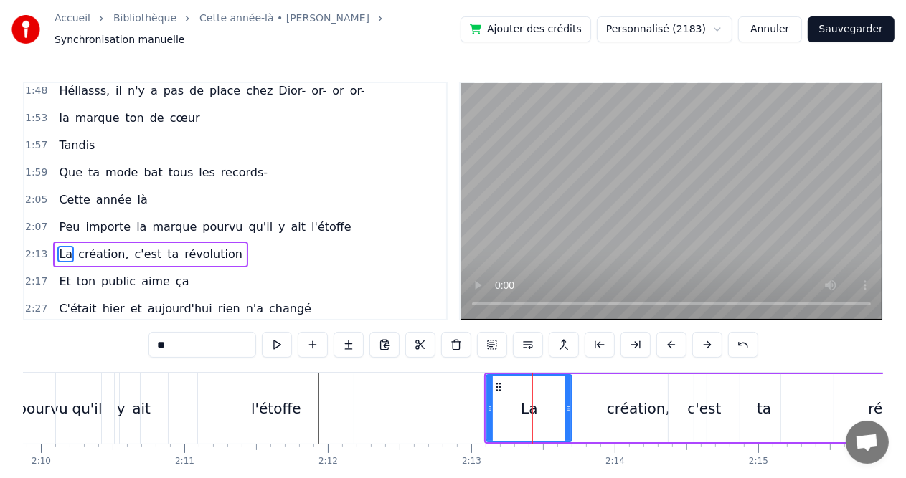
scroll to position [686, 0]
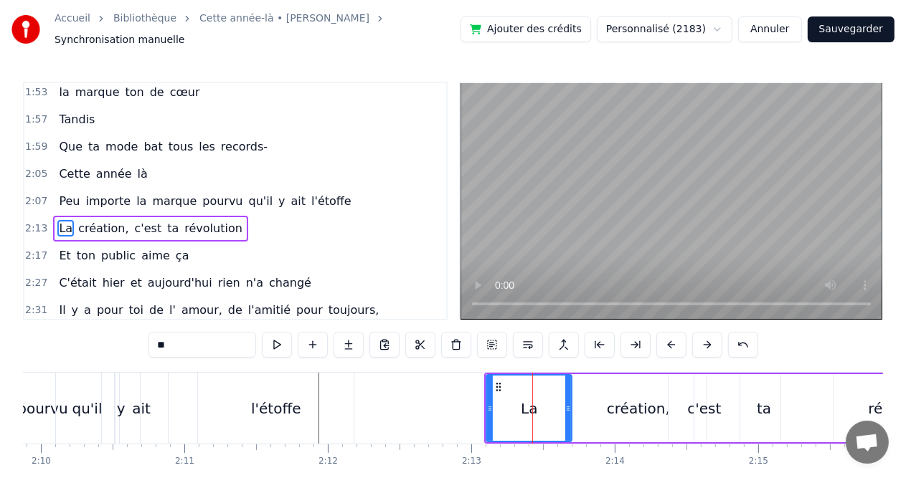
click at [650, 374] on div "création," at bounding box center [638, 408] width 136 height 68
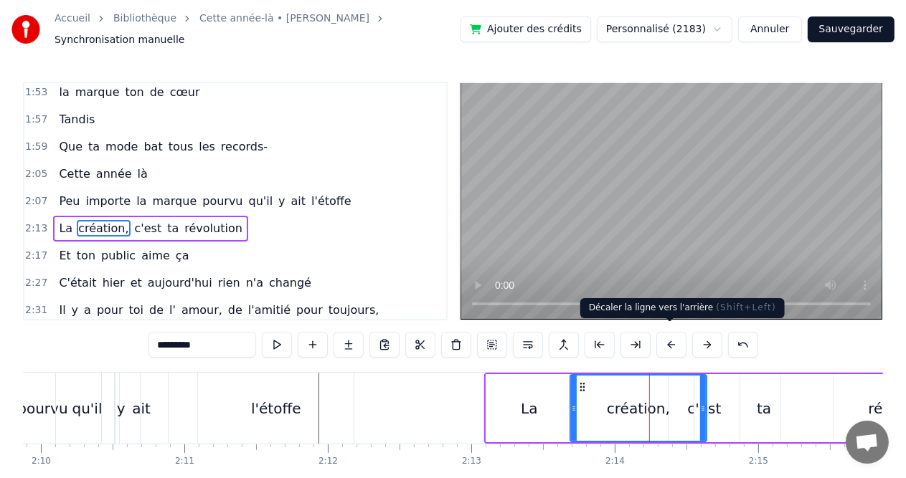
click at [671, 341] on button at bounding box center [671, 345] width 30 height 26
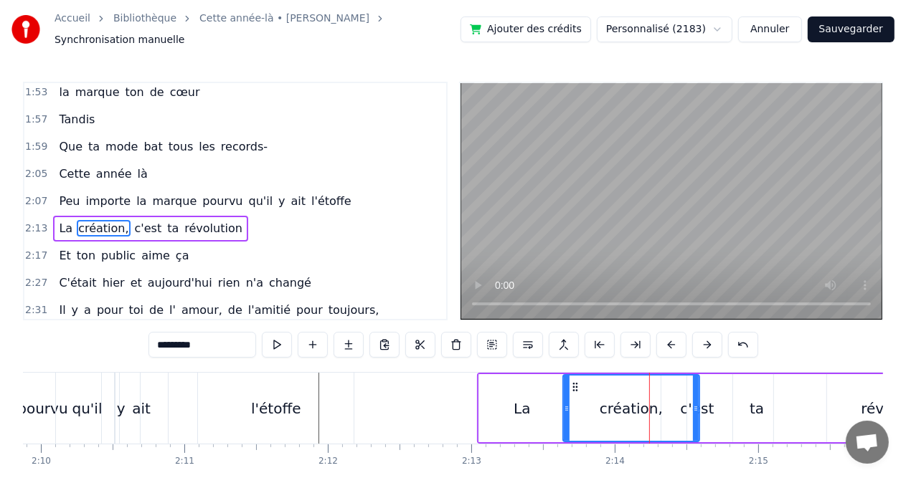
click at [671, 341] on button at bounding box center [671, 345] width 30 height 26
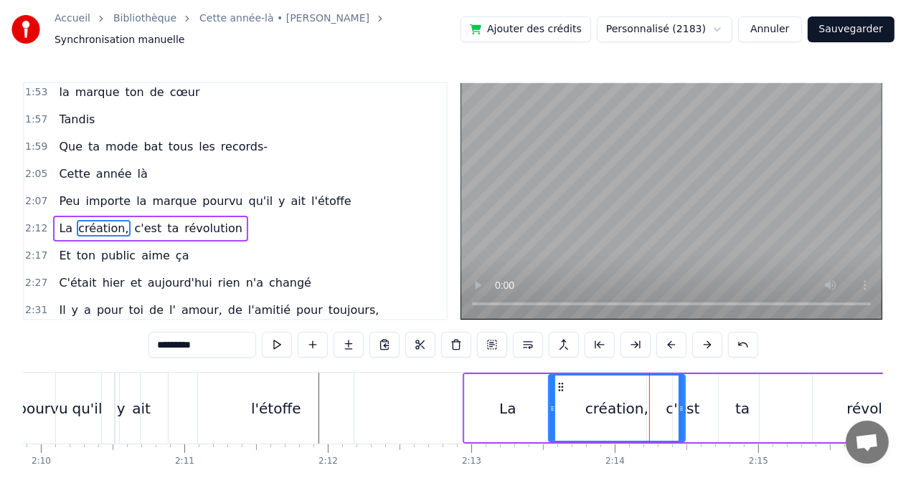
click at [671, 341] on button at bounding box center [671, 345] width 30 height 26
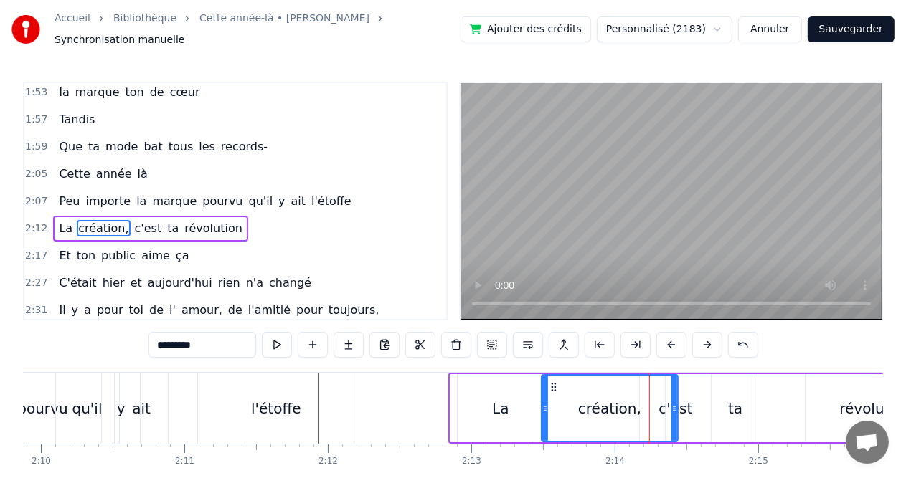
click at [671, 341] on button at bounding box center [671, 345] width 30 height 26
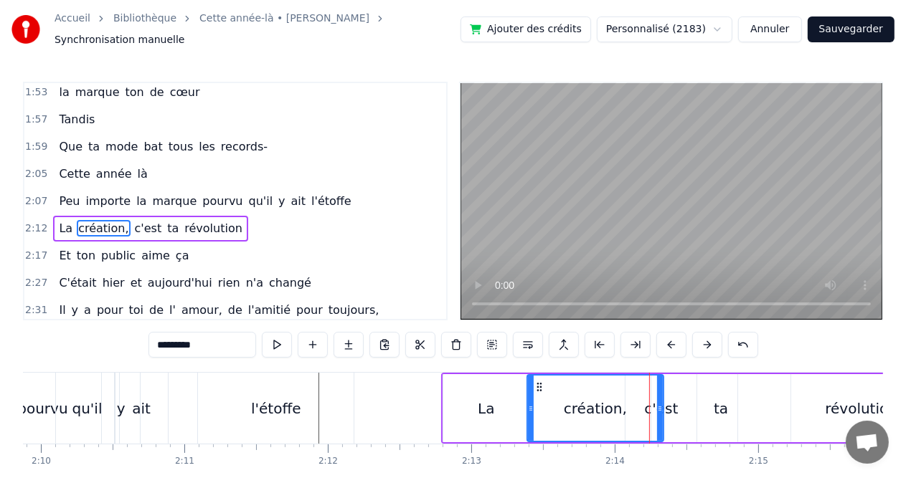
click at [671, 341] on button at bounding box center [671, 345] width 30 height 26
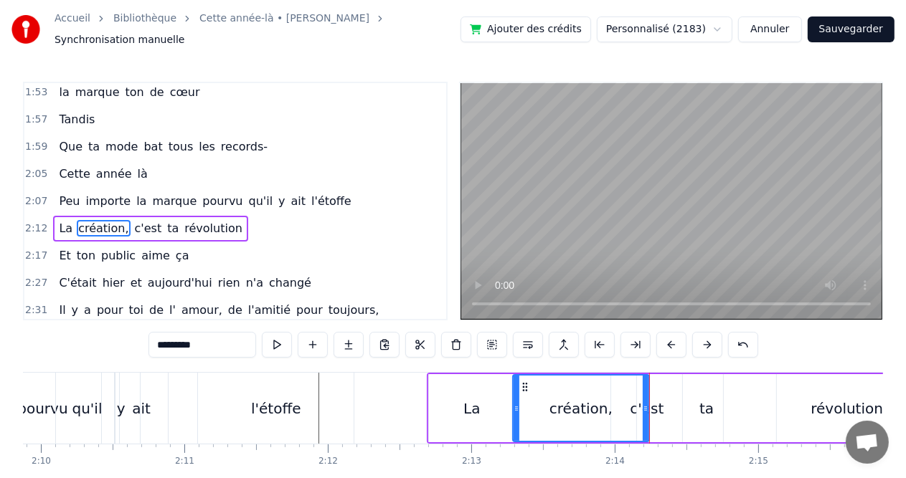
click at [671, 341] on button at bounding box center [671, 345] width 30 height 26
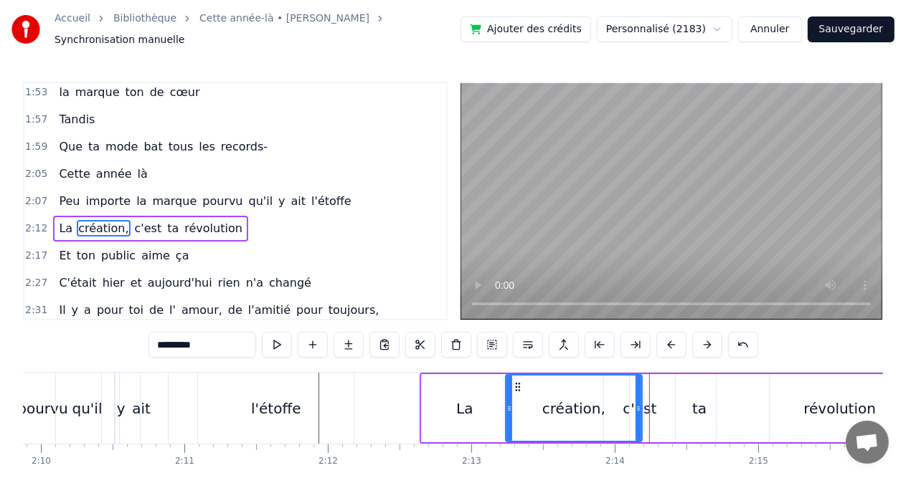
click at [671, 341] on button at bounding box center [671, 345] width 30 height 26
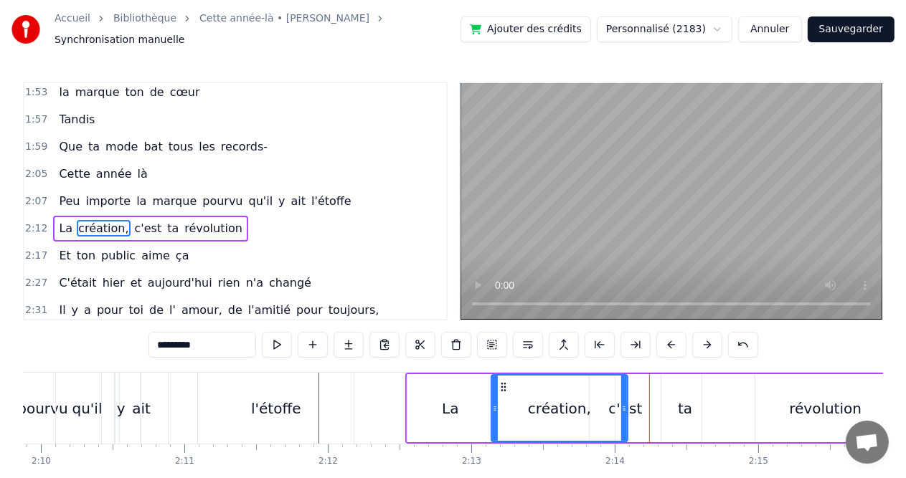
click at [671, 341] on button at bounding box center [671, 345] width 30 height 26
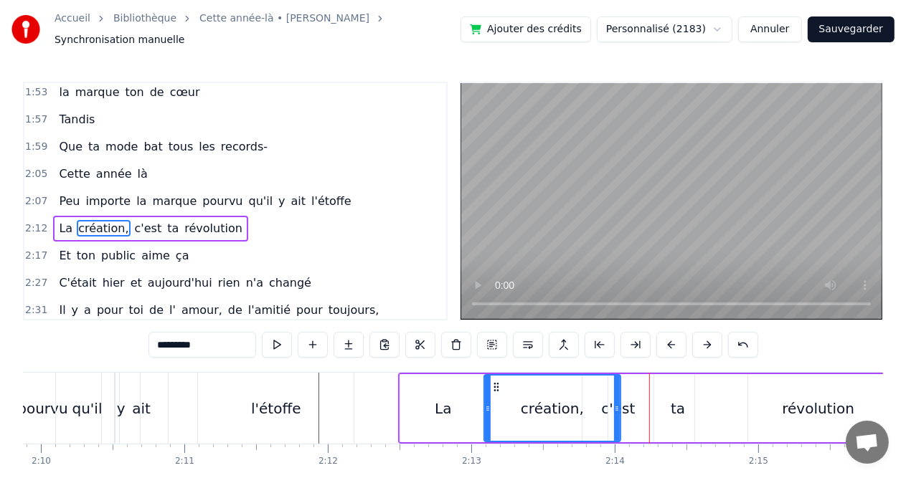
click at [671, 341] on button at bounding box center [671, 345] width 30 height 26
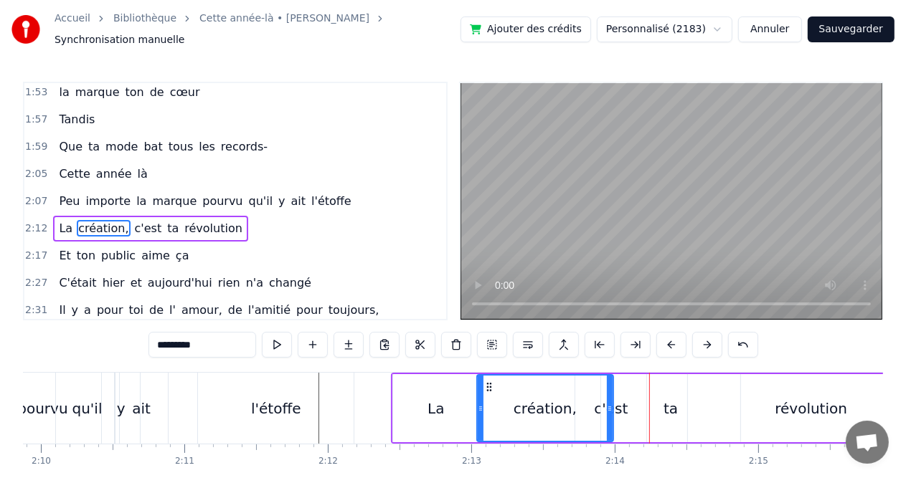
click at [671, 341] on button at bounding box center [671, 345] width 30 height 26
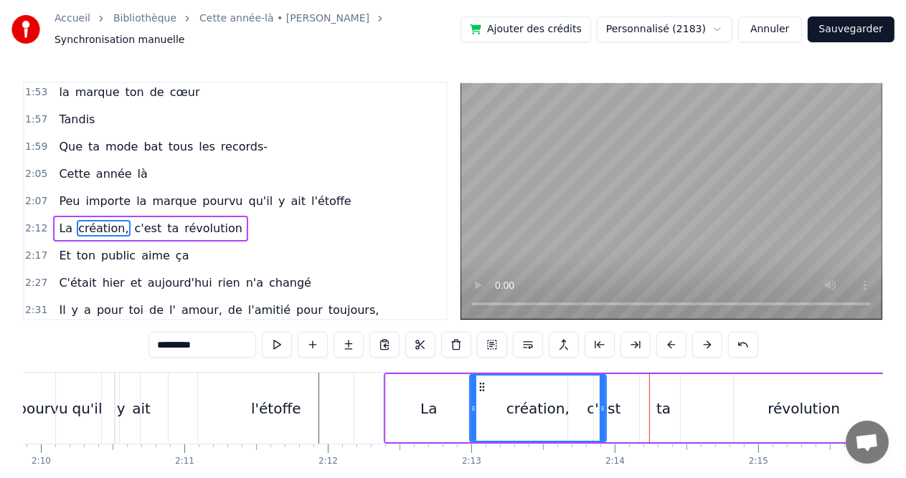
click at [671, 341] on button at bounding box center [671, 345] width 30 height 26
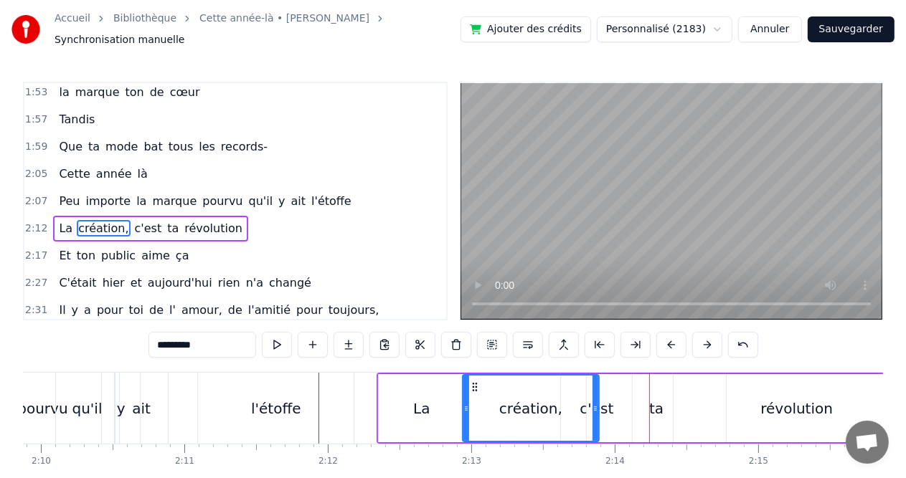
click at [671, 341] on button at bounding box center [671, 345] width 30 height 26
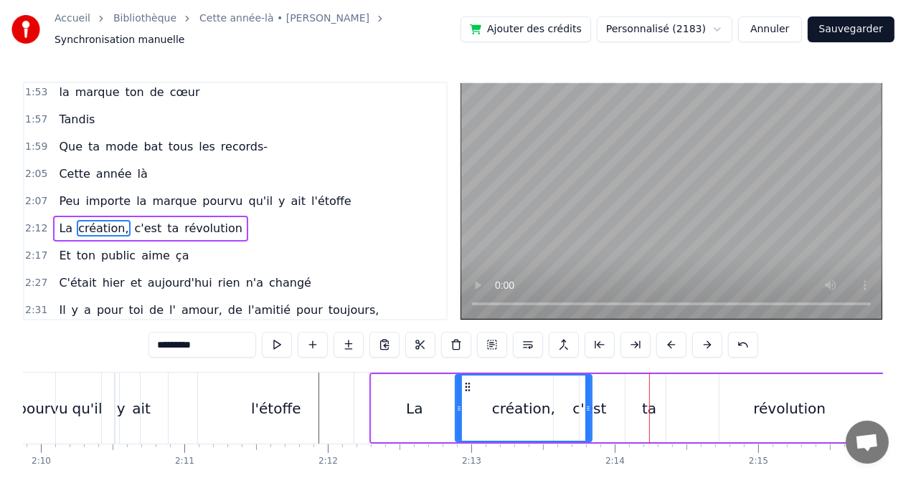
click at [233, 420] on div "l'étoffe" at bounding box center [276, 408] width 156 height 71
type input "********"
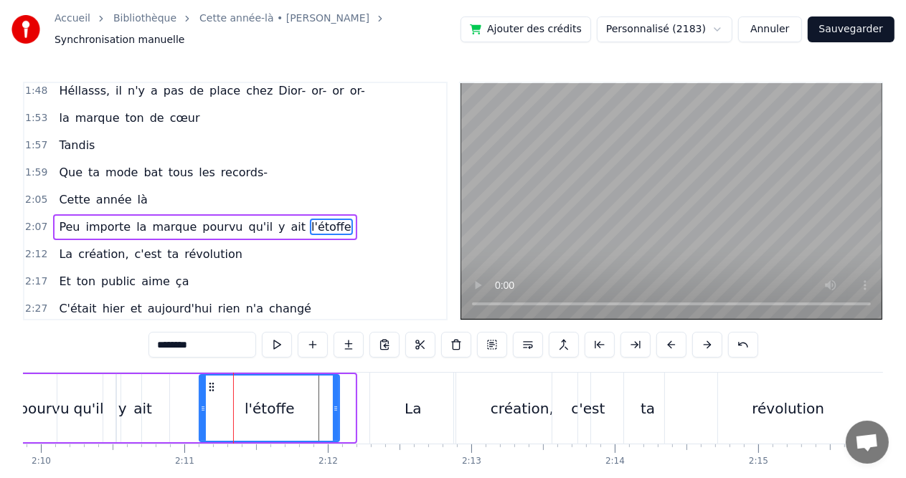
drag, startPoint x: 353, startPoint y: 400, endPoint x: 336, endPoint y: 402, distance: 16.6
click at [336, 403] on icon at bounding box center [336, 408] width 6 height 11
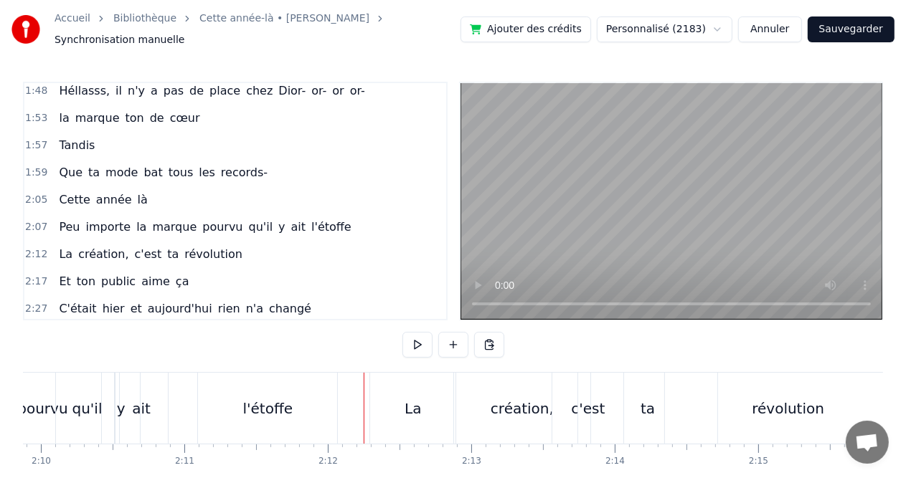
click at [372, 402] on div "La" at bounding box center [412, 408] width 85 height 71
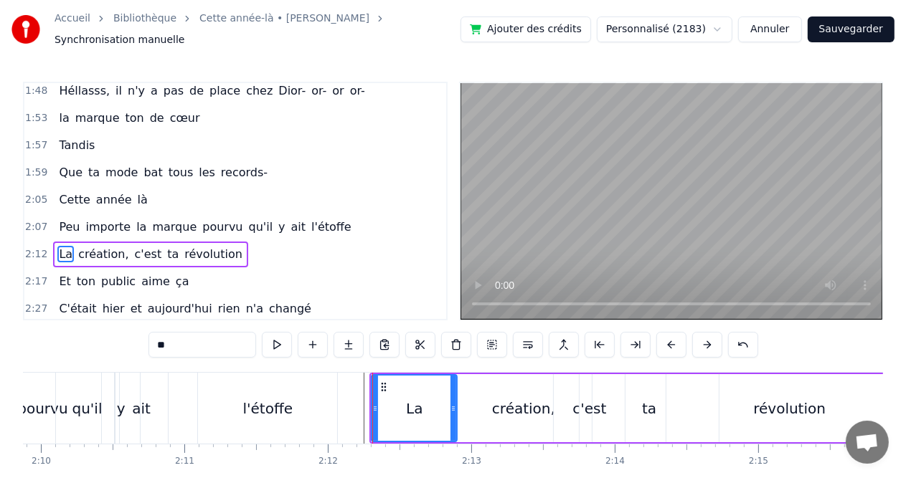
scroll to position [686, 0]
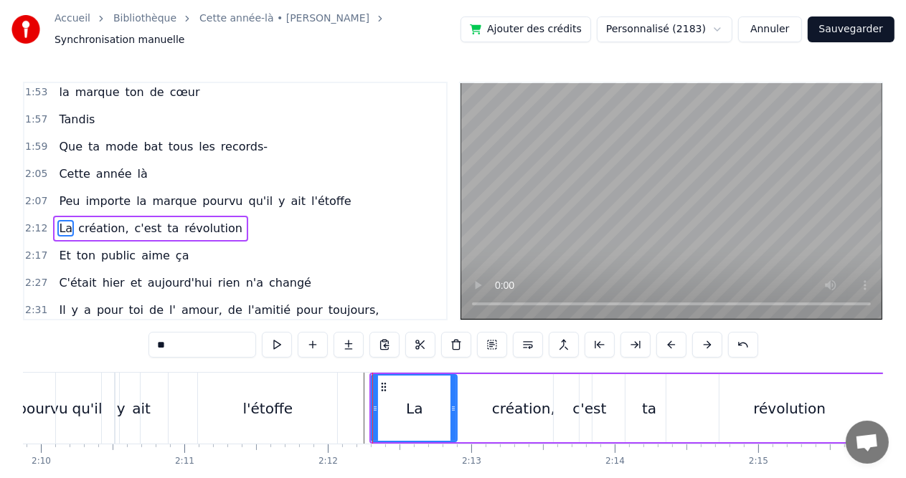
click at [481, 405] on div "création," at bounding box center [523, 408] width 136 height 68
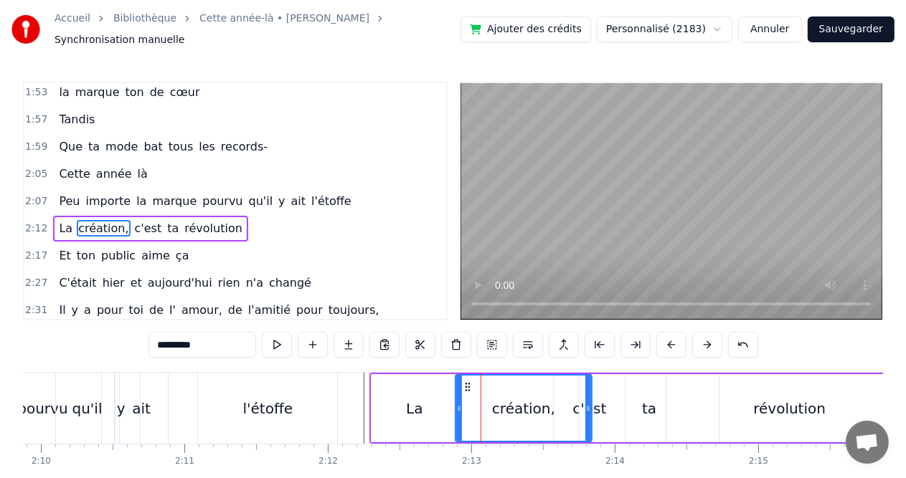
click at [661, 408] on div "ta" at bounding box center [649, 408] width 139 height 68
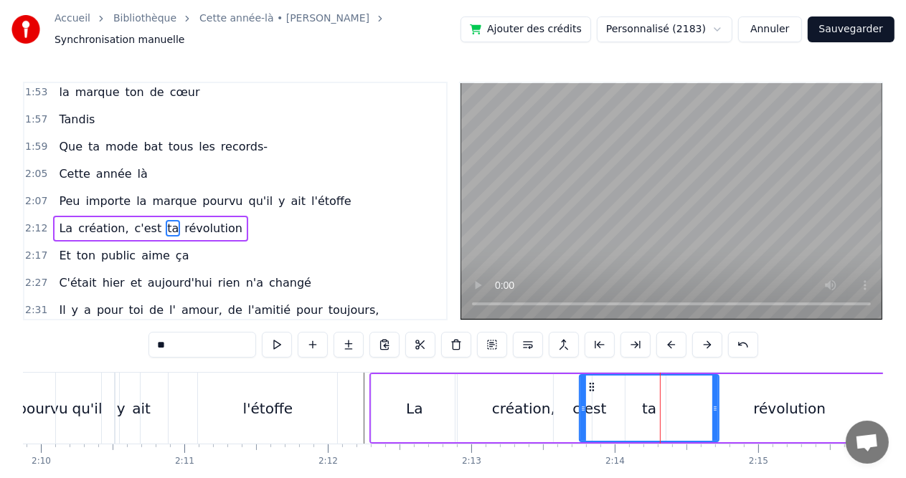
click at [740, 407] on div "révolution" at bounding box center [789, 408] width 246 height 68
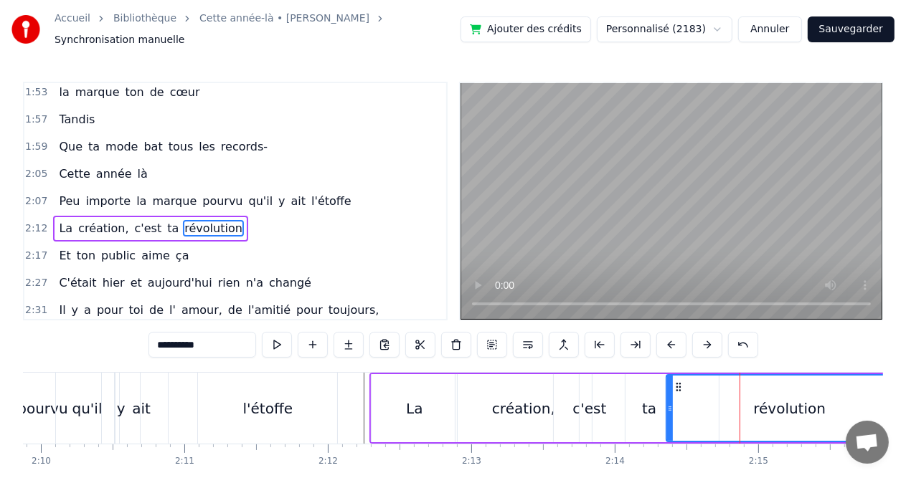
click at [532, 405] on div "création," at bounding box center [523, 409] width 63 height 22
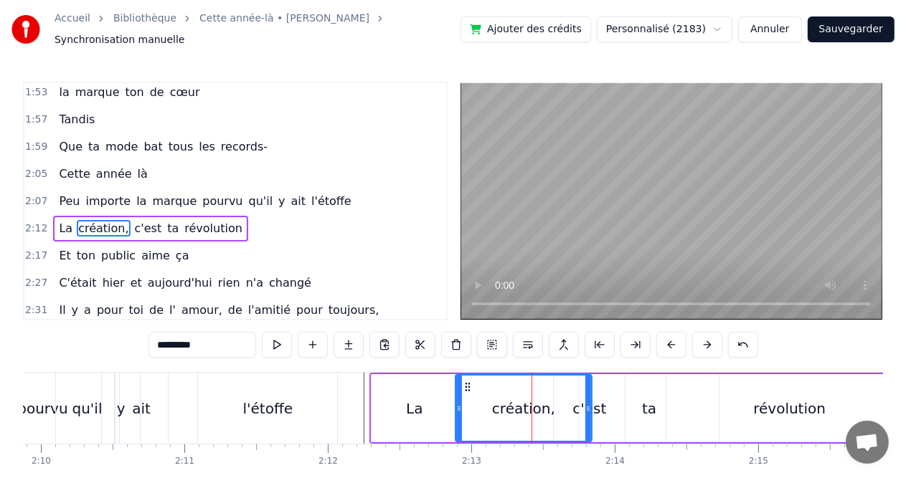
click at [654, 399] on div "ta" at bounding box center [649, 409] width 14 height 22
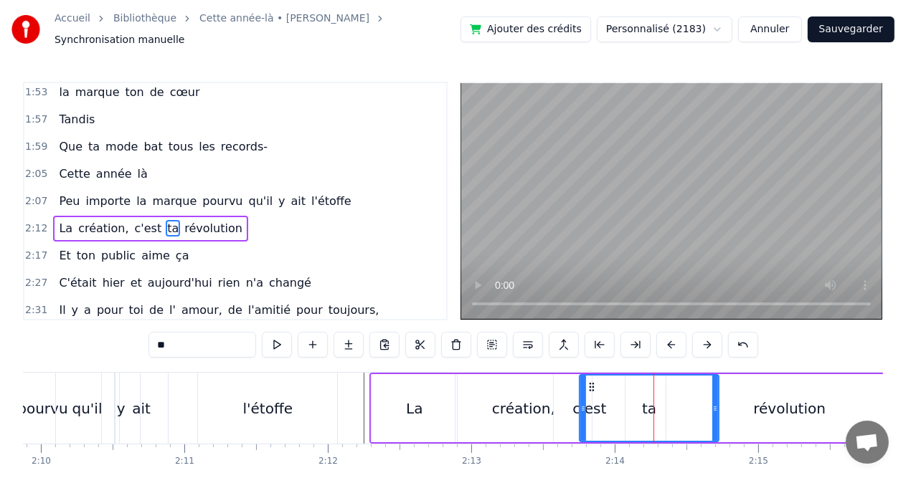
click at [798, 398] on div "révolution" at bounding box center [789, 409] width 72 height 22
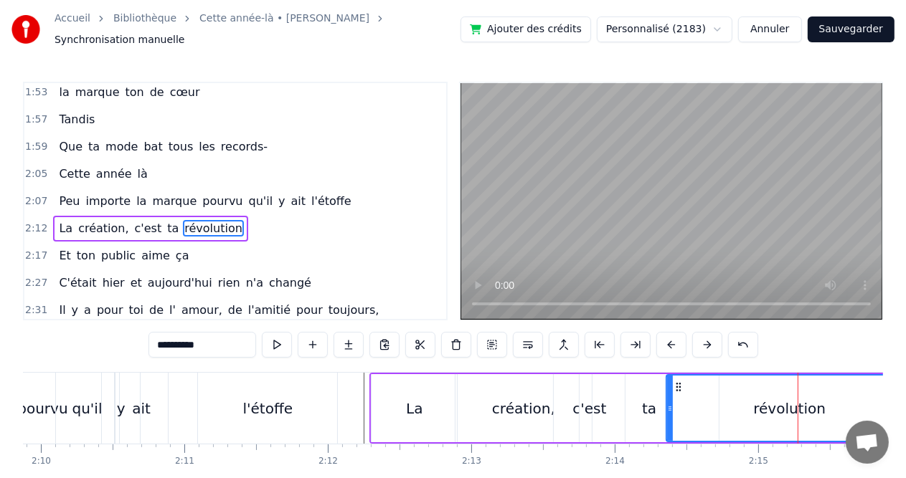
drag, startPoint x: 796, startPoint y: 386, endPoint x: 783, endPoint y: 386, distance: 13.6
click at [783, 386] on div "révolution" at bounding box center [789, 408] width 245 height 65
click at [788, 387] on div "révolution" at bounding box center [789, 408] width 245 height 65
click at [671, 403] on icon at bounding box center [670, 408] width 6 height 11
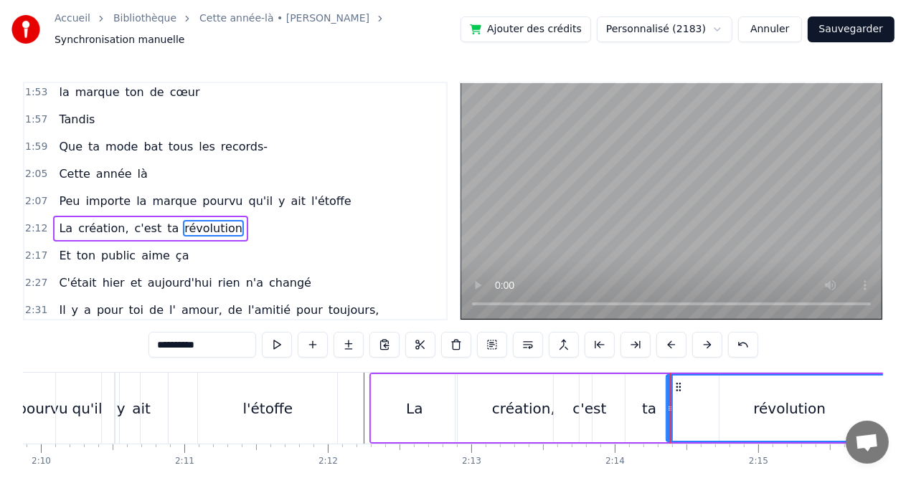
click at [678, 384] on icon at bounding box center [678, 387] width 11 height 11
drag, startPoint x: 679, startPoint y: 379, endPoint x: 671, endPoint y: 380, distance: 8.0
click at [671, 387] on circle at bounding box center [671, 387] width 1 height 1
click at [649, 398] on div "ta" at bounding box center [649, 409] width 14 height 22
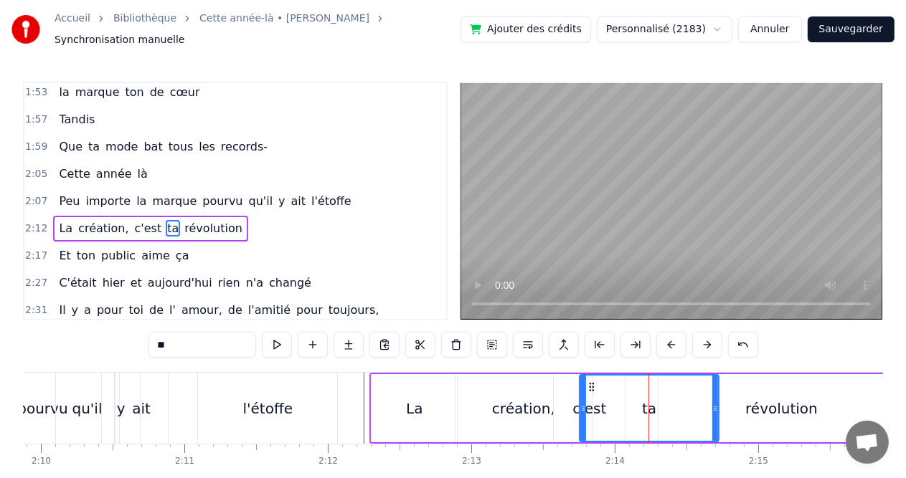
click at [402, 411] on div "La" at bounding box center [414, 408] width 85 height 68
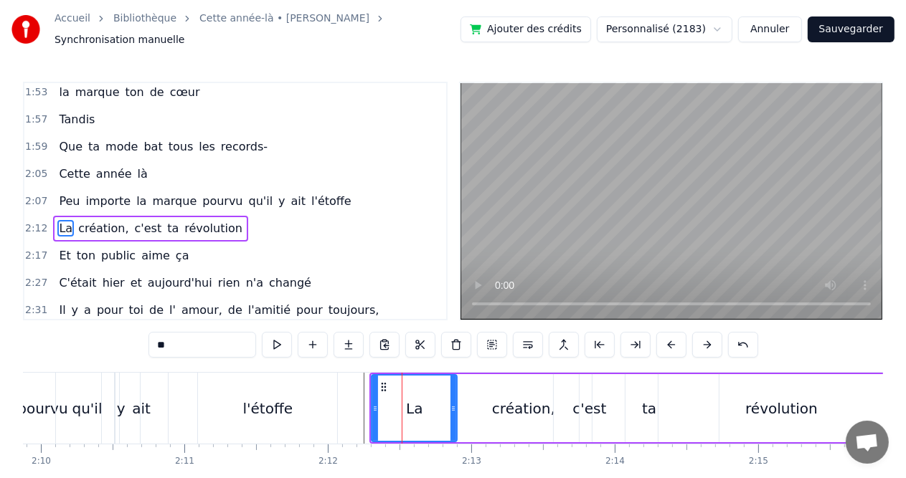
click at [474, 419] on div "création," at bounding box center [523, 408] width 136 height 68
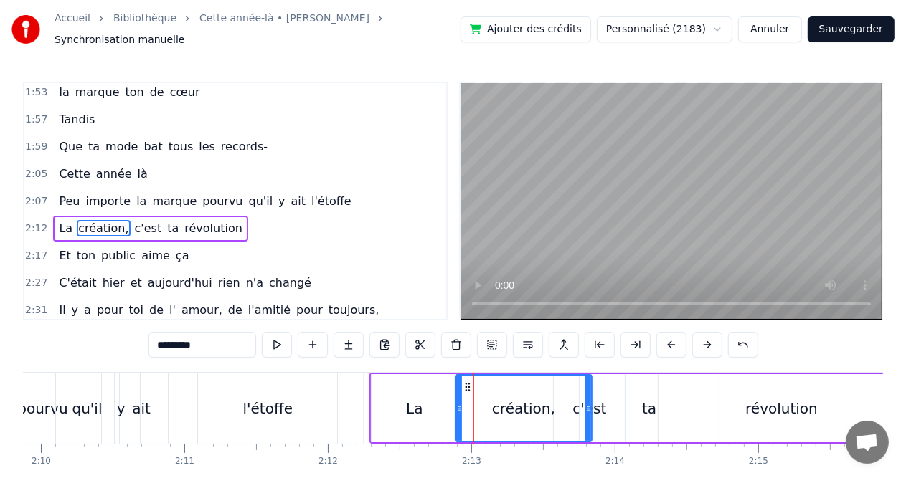
click at [636, 413] on div "ta" at bounding box center [649, 408] width 139 height 68
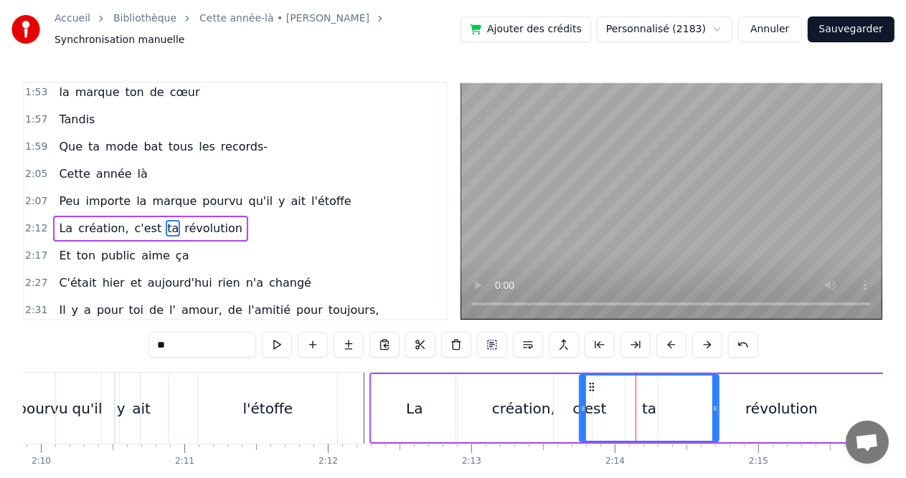
click at [804, 416] on div "révolution" at bounding box center [781, 408] width 246 height 68
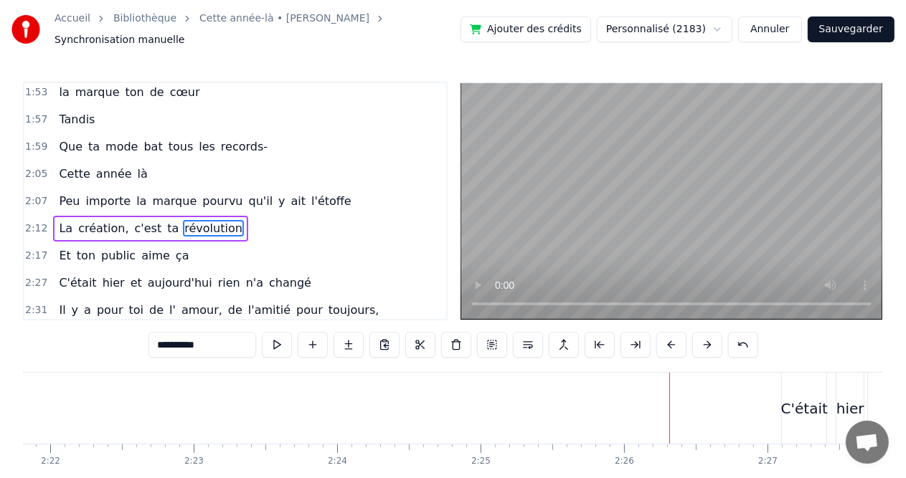
scroll to position [0, 20372]
click at [766, 400] on div "C'était" at bounding box center [775, 409] width 47 height 22
type input "*******"
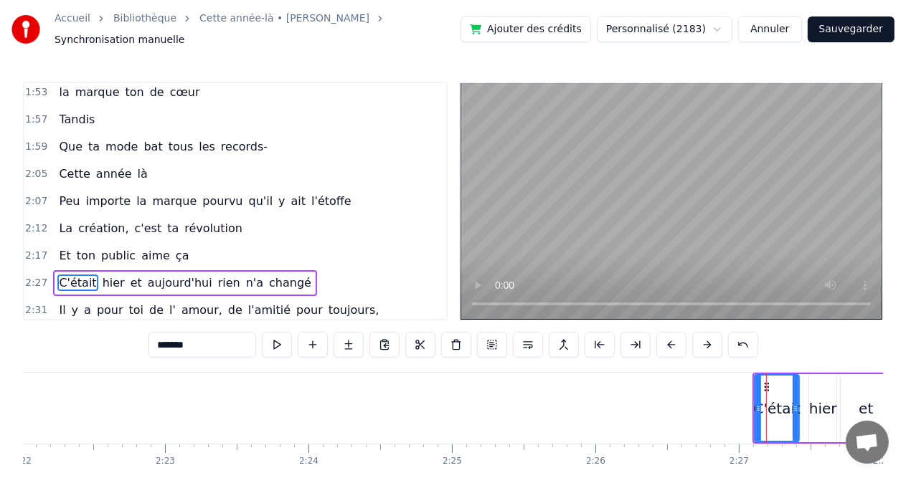
scroll to position [713, 0]
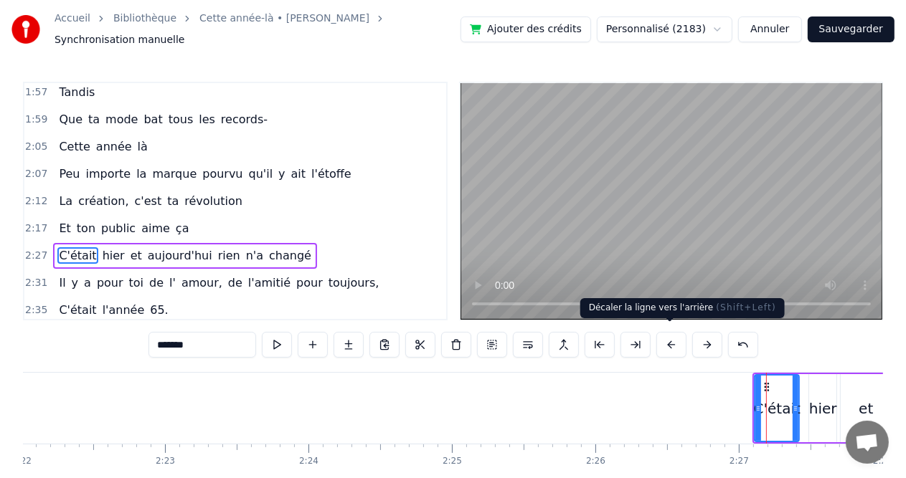
click at [668, 345] on button at bounding box center [671, 345] width 30 height 26
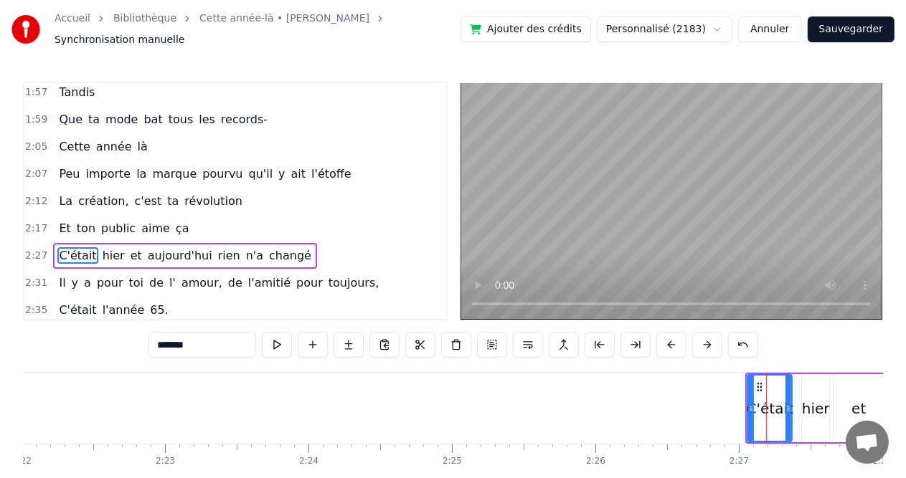
click at [668, 345] on button at bounding box center [671, 345] width 30 height 26
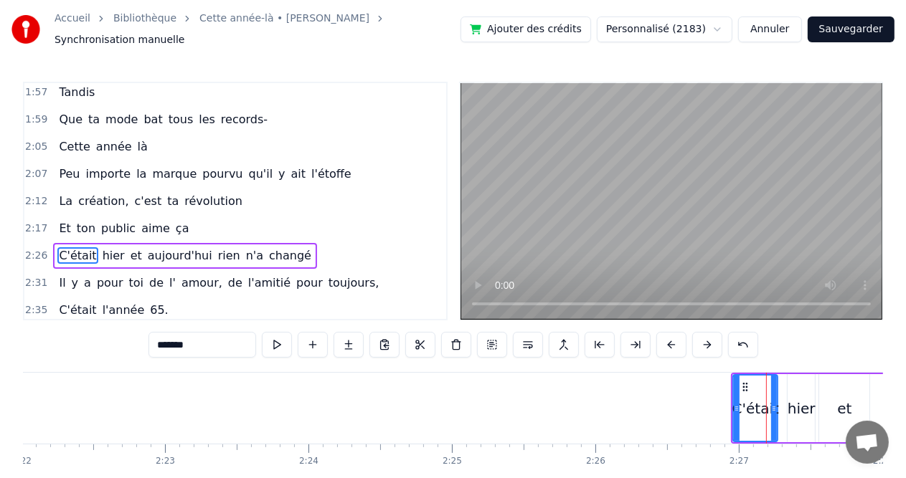
click at [668, 345] on button at bounding box center [671, 345] width 30 height 26
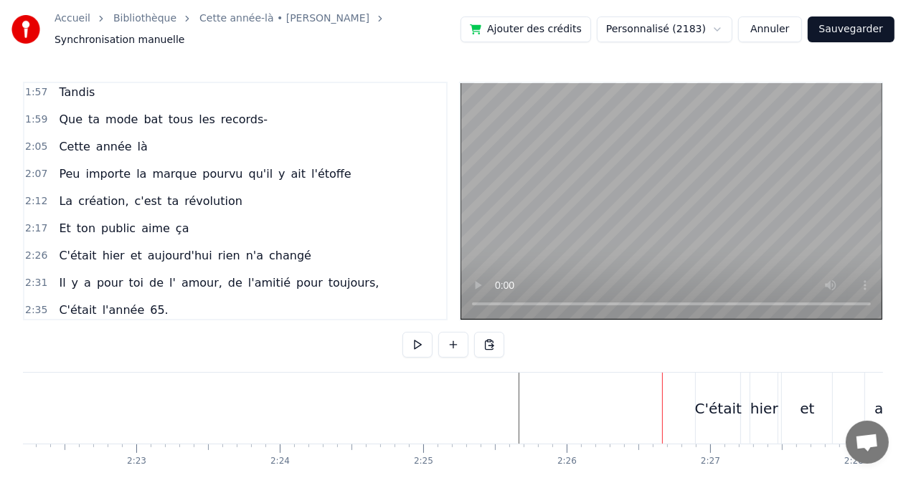
scroll to position [0, 20429]
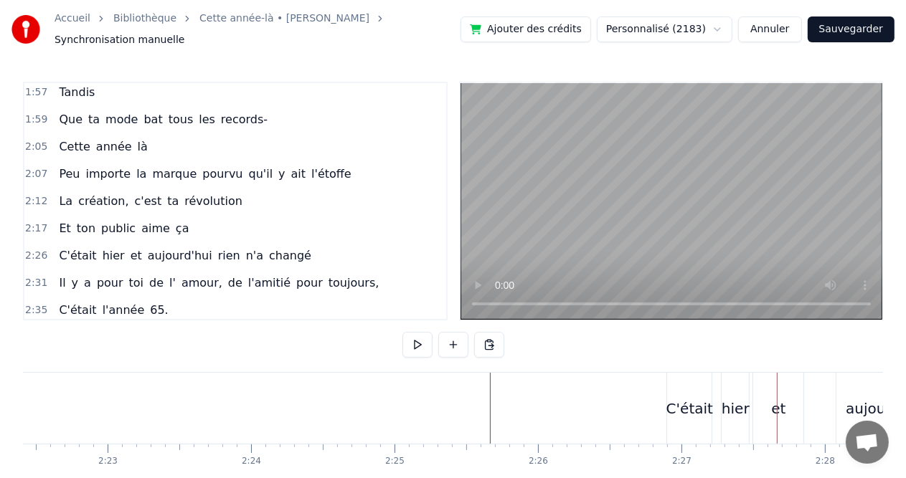
click at [702, 422] on div "C'était" at bounding box center [689, 408] width 44 height 71
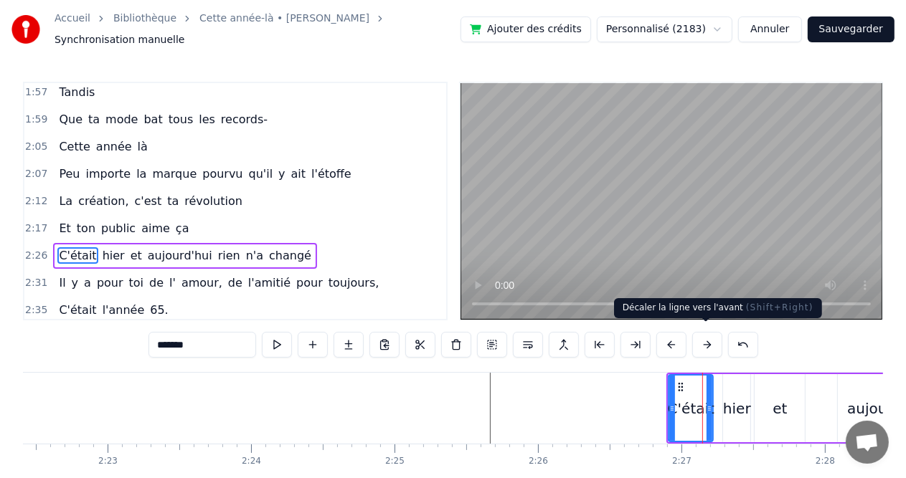
click at [713, 344] on button at bounding box center [707, 345] width 30 height 26
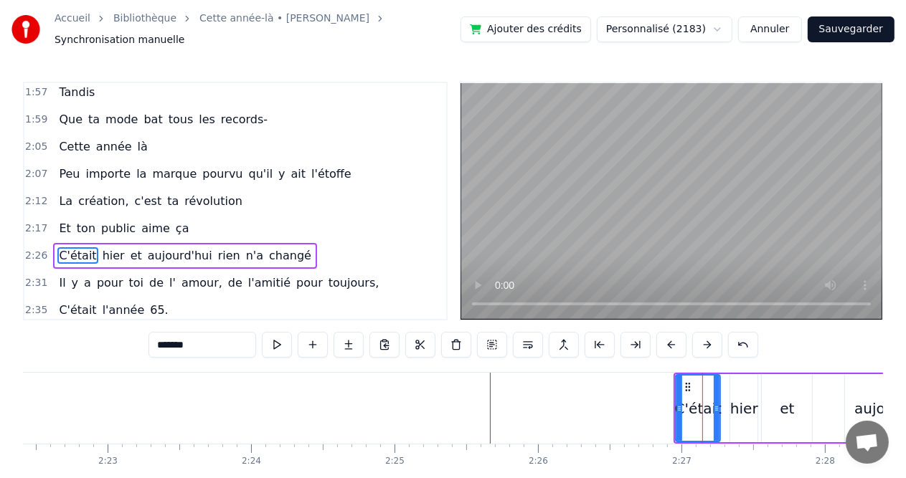
click at [713, 344] on button at bounding box center [707, 345] width 30 height 26
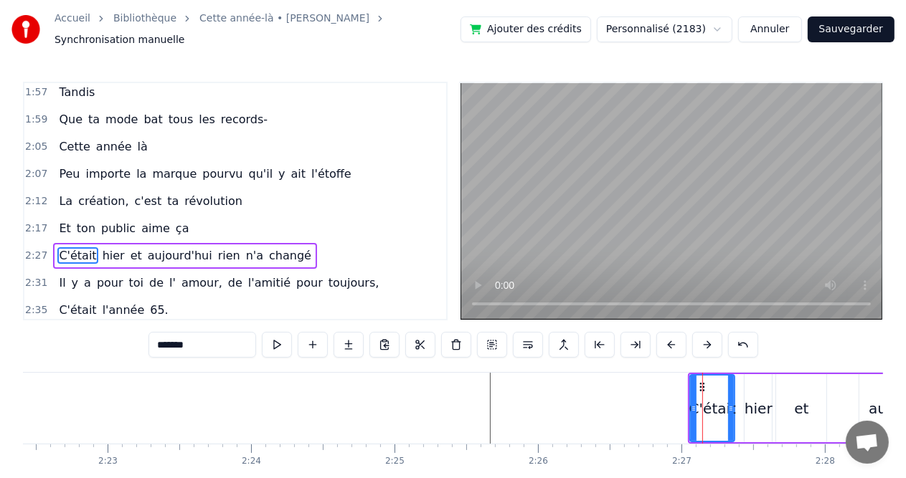
click at [713, 344] on button at bounding box center [707, 345] width 30 height 26
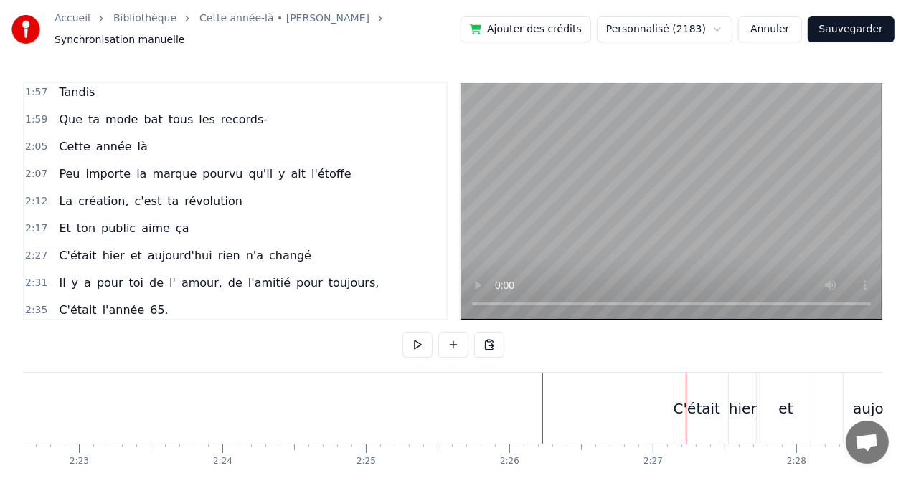
scroll to position [0, 20486]
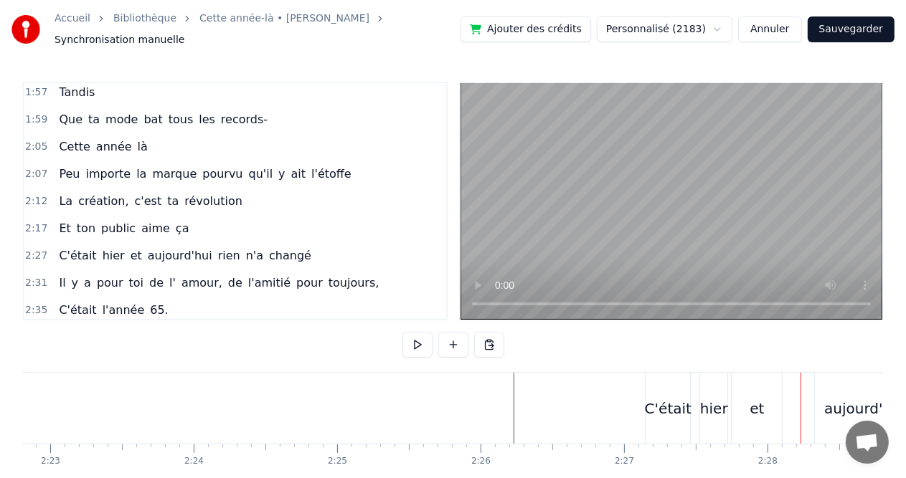
click at [676, 412] on div "C'était" at bounding box center [668, 409] width 47 height 22
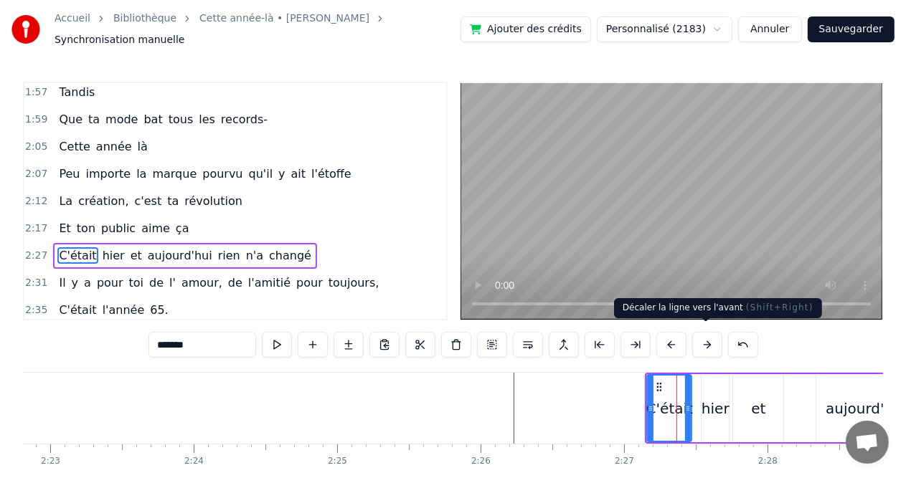
click at [704, 347] on button at bounding box center [707, 345] width 30 height 26
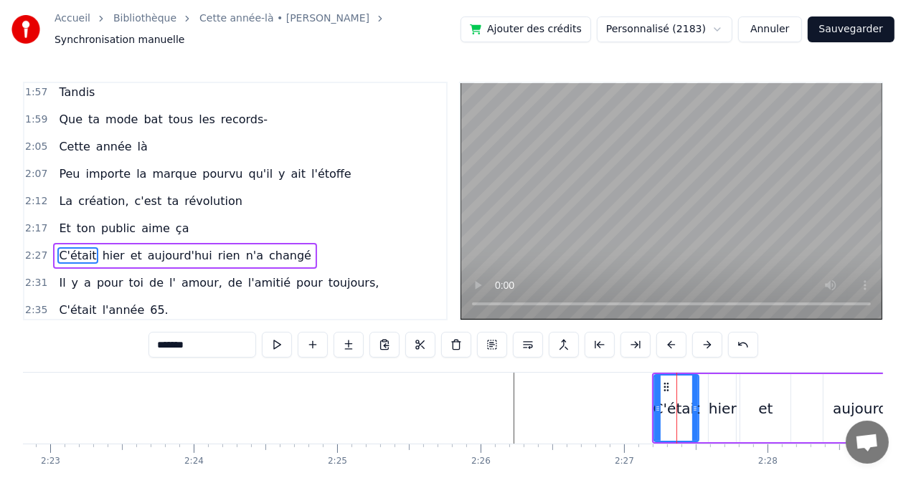
click at [704, 347] on button at bounding box center [707, 345] width 30 height 26
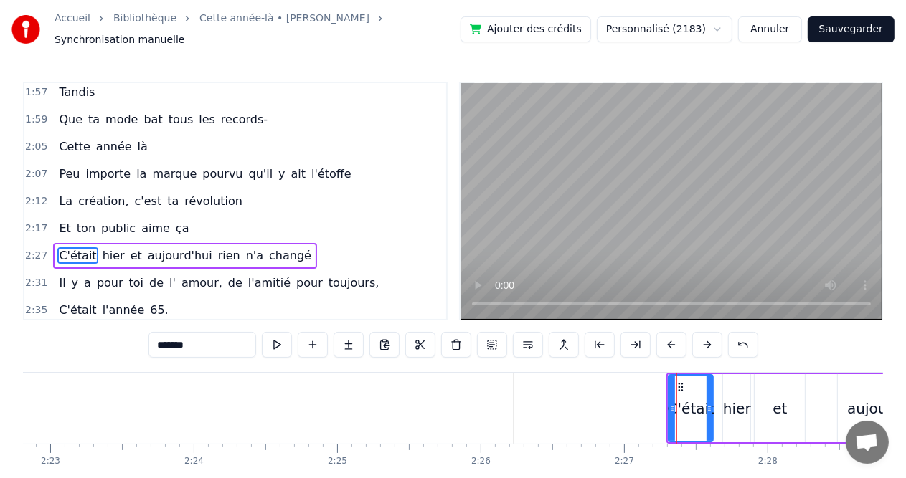
click at [704, 347] on button at bounding box center [707, 345] width 30 height 26
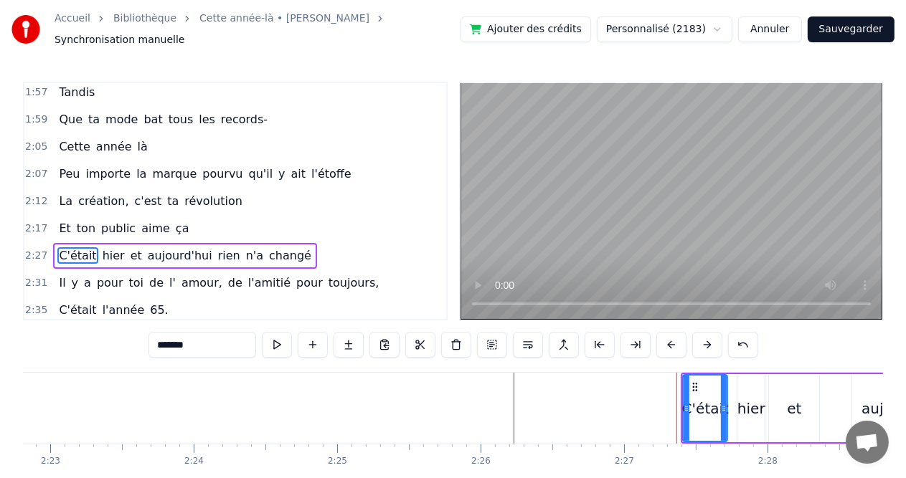
click at [704, 347] on button at bounding box center [707, 345] width 30 height 26
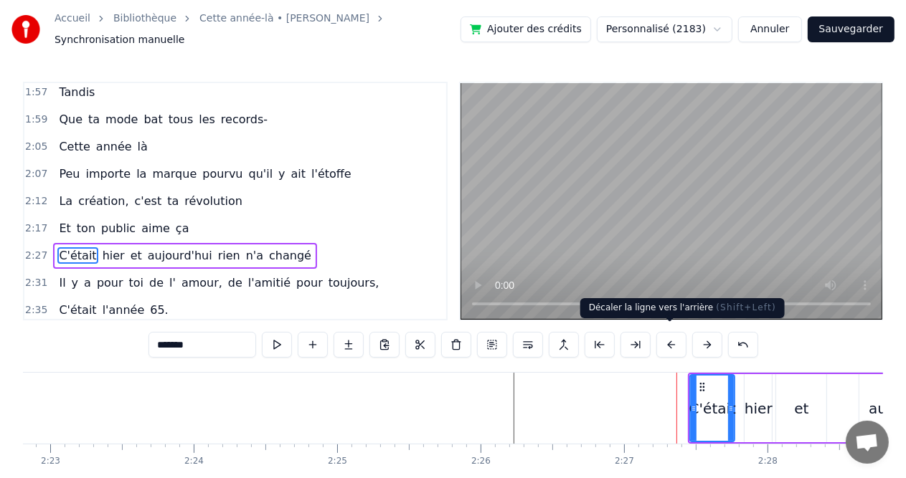
click at [673, 349] on button at bounding box center [671, 345] width 30 height 26
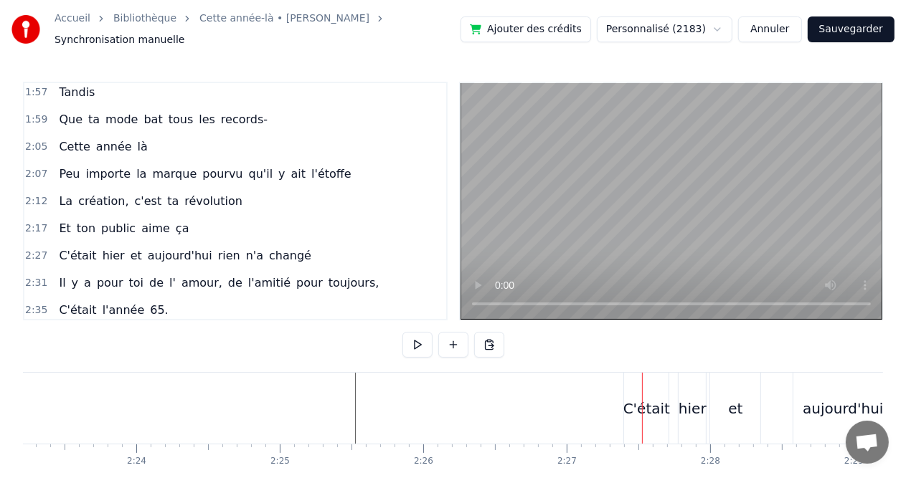
scroll to position [0, 20572]
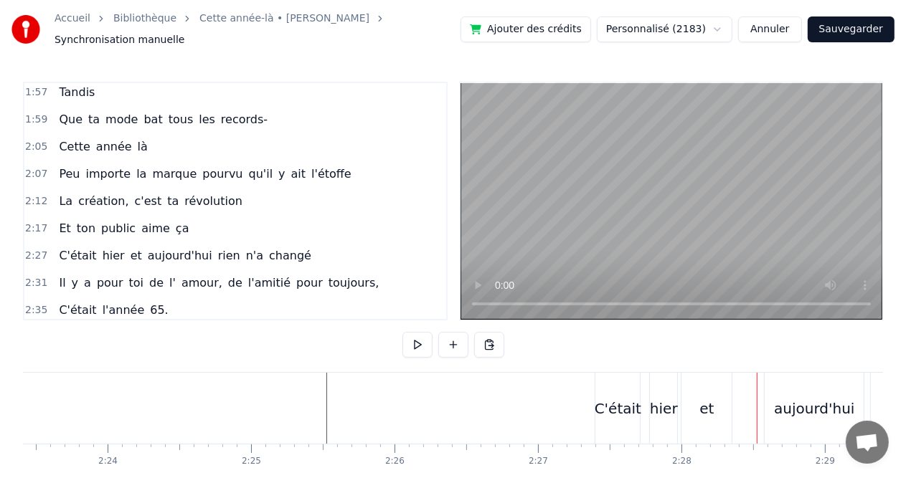
click at [607, 407] on div "C'était" at bounding box center [618, 409] width 47 height 22
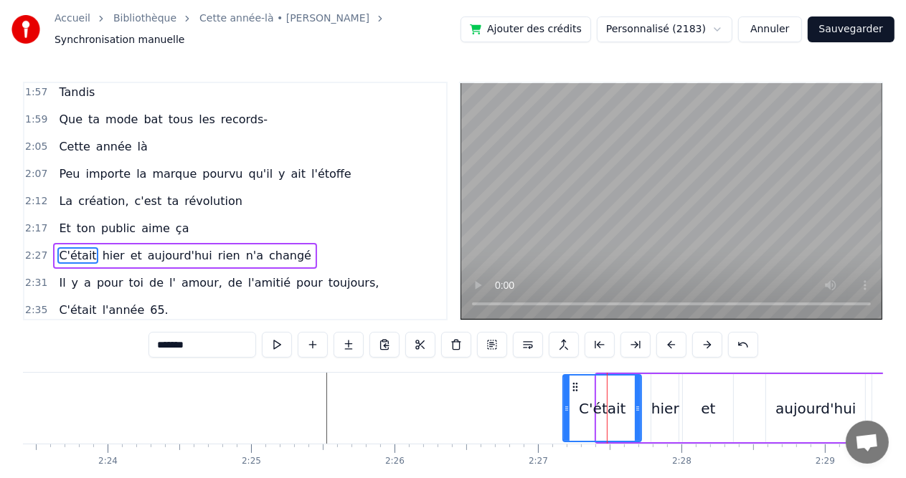
click at [565, 413] on div at bounding box center [567, 408] width 6 height 65
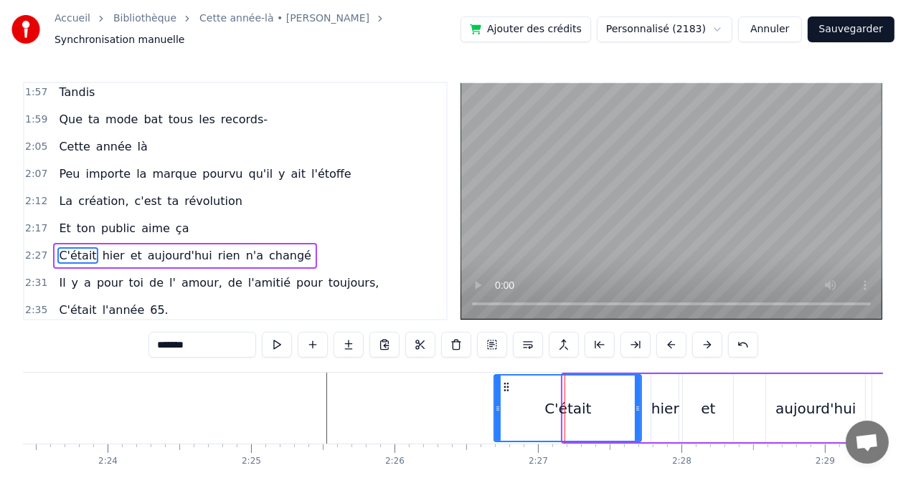
drag, startPoint x: 563, startPoint y: 401, endPoint x: 494, endPoint y: 392, distance: 69.4
click at [495, 392] on div at bounding box center [498, 408] width 6 height 65
click at [635, 403] on icon at bounding box center [638, 408] width 6 height 11
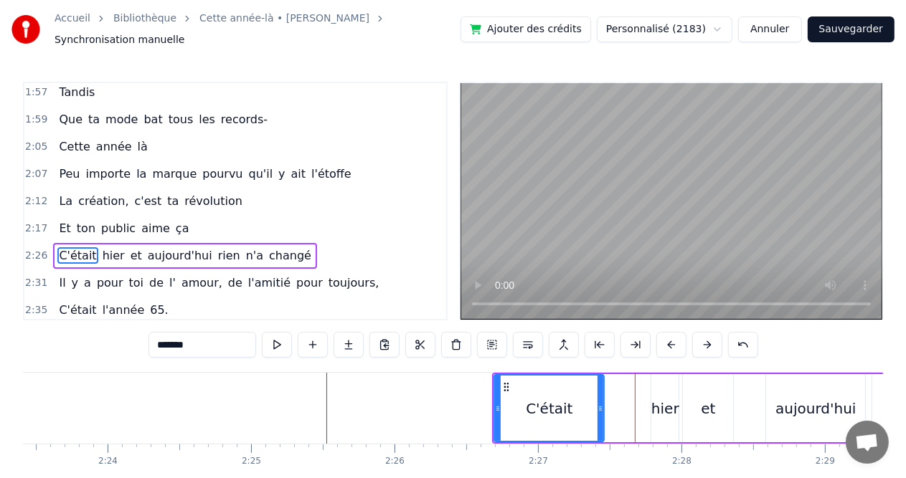
drag, startPoint x: 636, startPoint y: 402, endPoint x: 599, endPoint y: 400, distance: 37.3
click at [599, 403] on icon at bounding box center [600, 408] width 6 height 11
drag, startPoint x: 599, startPoint y: 400, endPoint x: 552, endPoint y: 400, distance: 46.6
click at [552, 403] on icon at bounding box center [554, 408] width 6 height 11
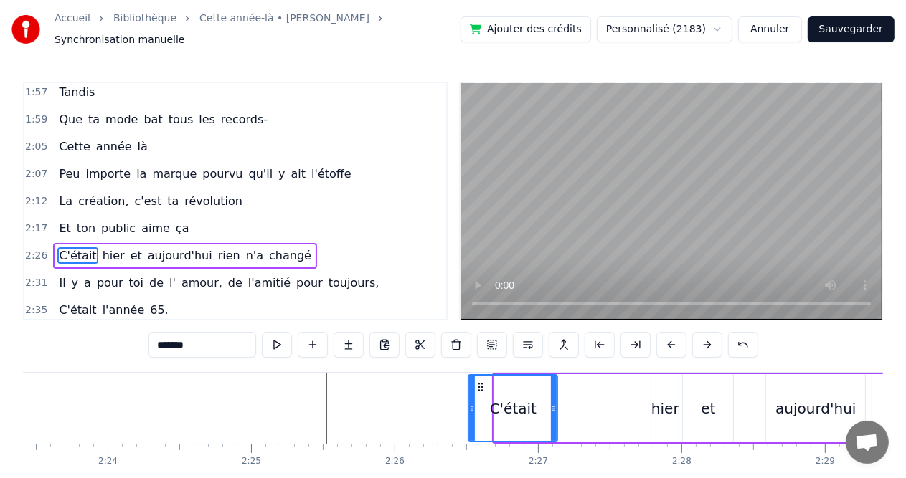
drag, startPoint x: 496, startPoint y: 400, endPoint x: 471, endPoint y: 396, distance: 26.1
click at [471, 403] on icon at bounding box center [472, 408] width 6 height 11
drag, startPoint x: 471, startPoint y: 396, endPoint x: 447, endPoint y: 393, distance: 23.8
click at [456, 393] on div at bounding box center [459, 408] width 6 height 65
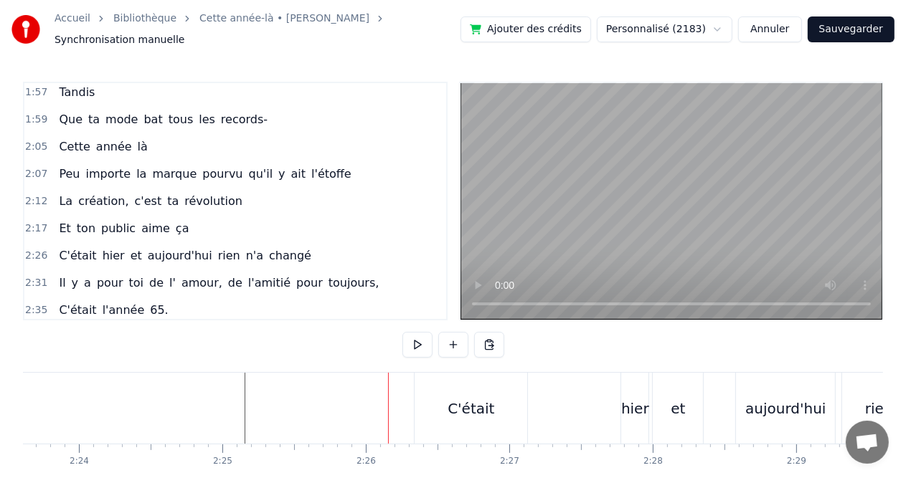
scroll to position [0, 20630]
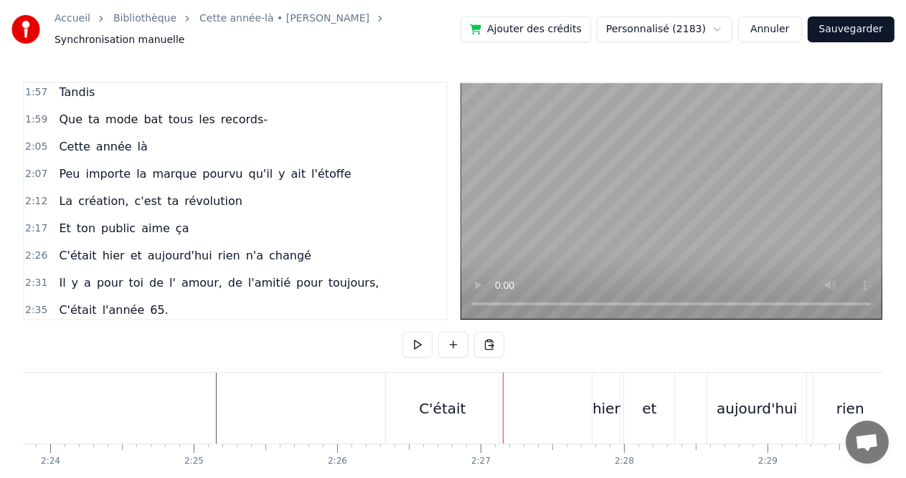
click at [445, 407] on div "C'était" at bounding box center [442, 409] width 47 height 22
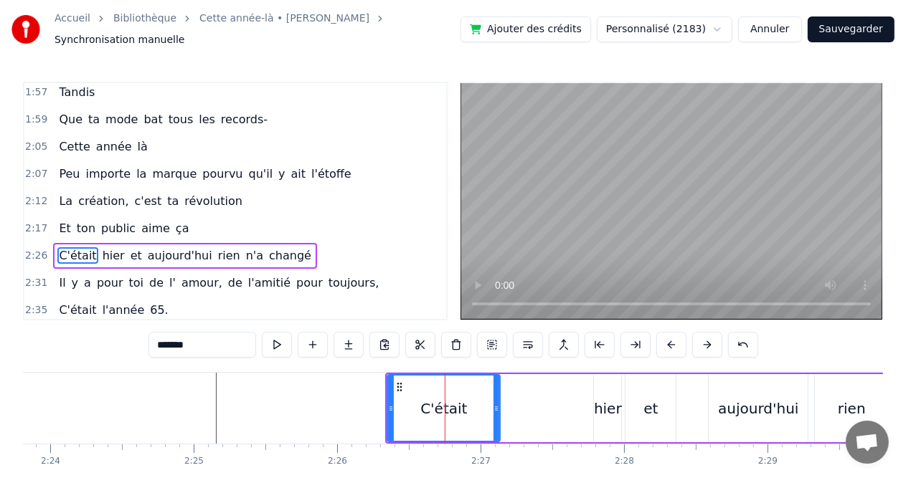
click at [567, 373] on div "C'était hier et aujourd'hui rien n'a changé" at bounding box center [689, 408] width 608 height 71
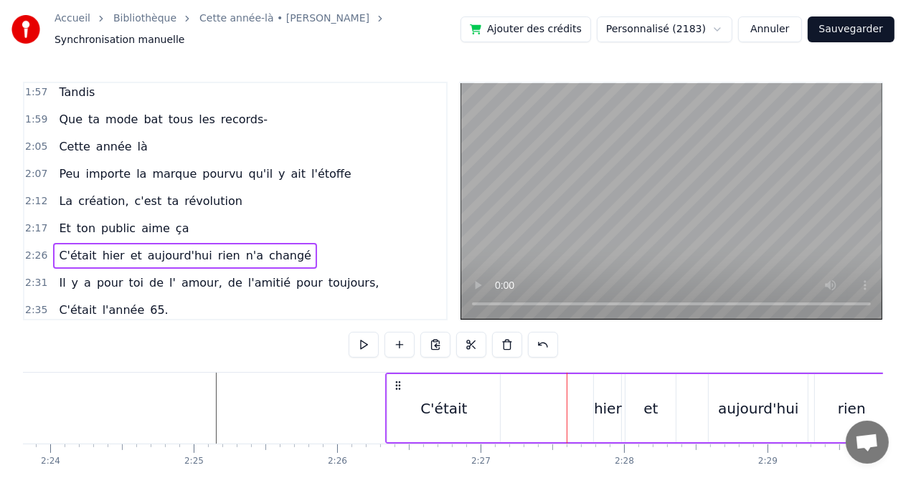
click at [567, 373] on div at bounding box center [567, 408] width 1 height 71
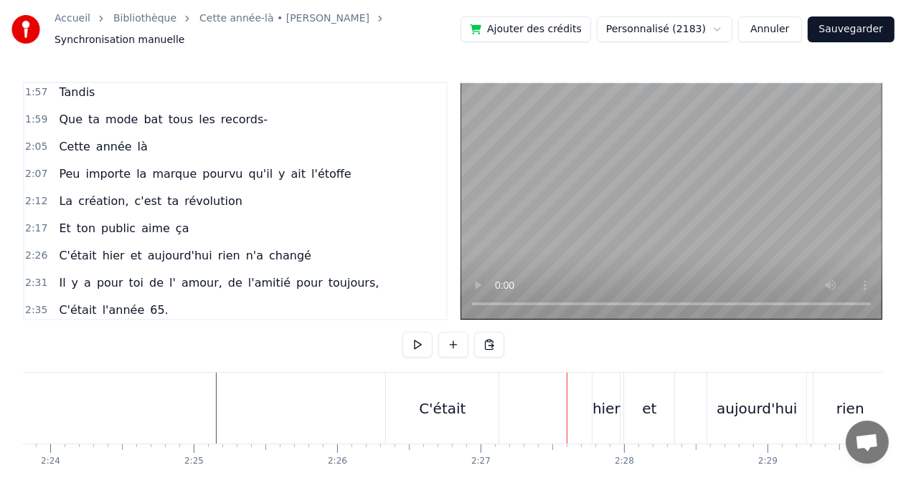
click at [466, 407] on div "C'était" at bounding box center [442, 408] width 113 height 71
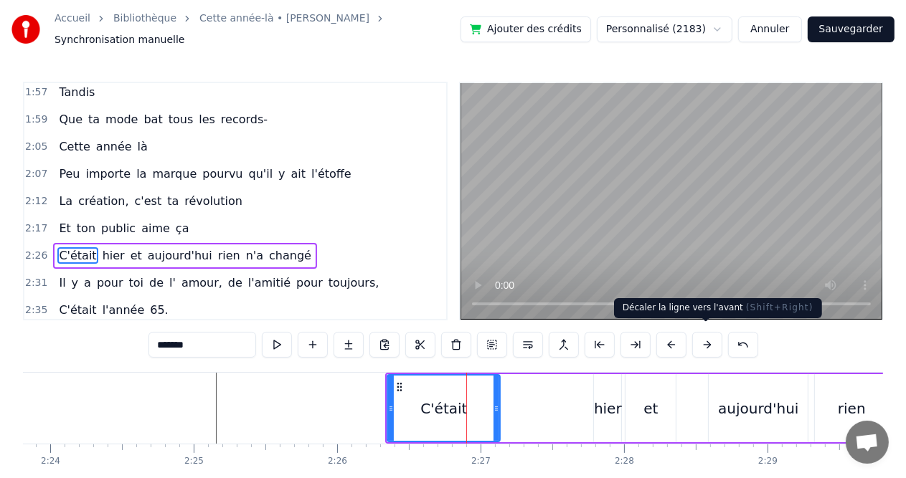
click at [703, 337] on button at bounding box center [707, 345] width 30 height 26
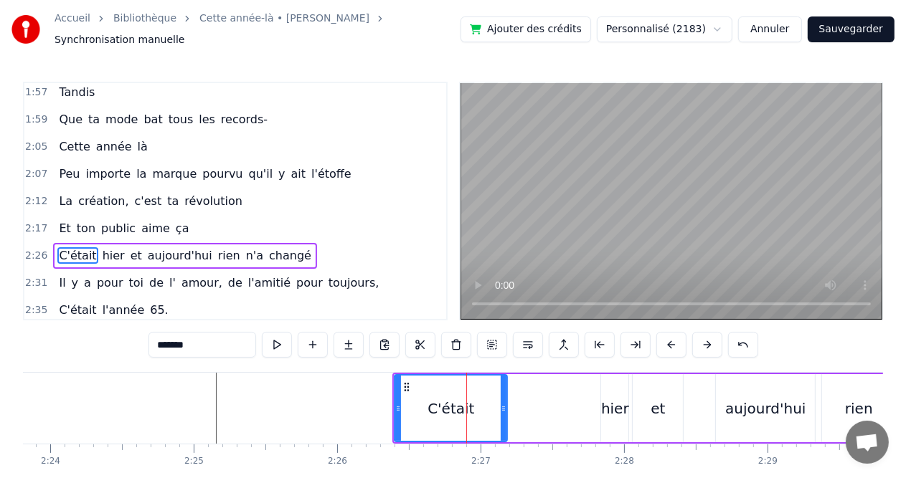
click at [703, 337] on button at bounding box center [707, 345] width 30 height 26
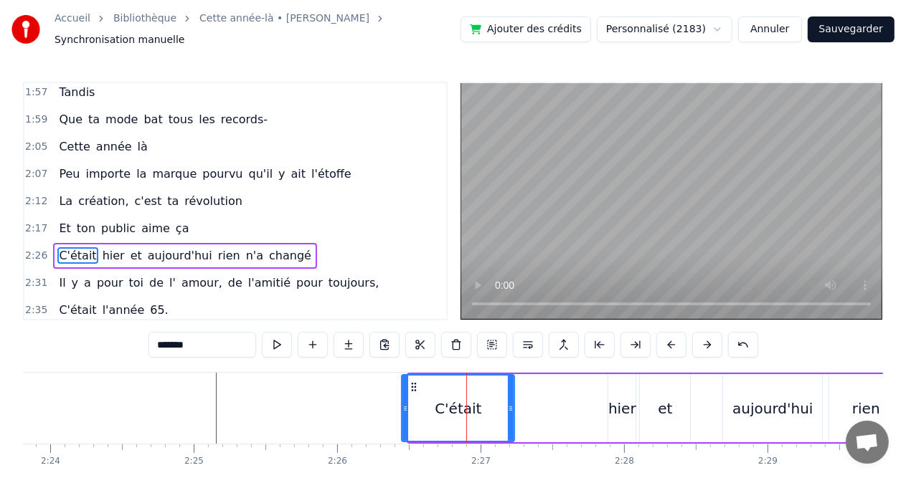
click at [703, 337] on button at bounding box center [707, 345] width 30 height 26
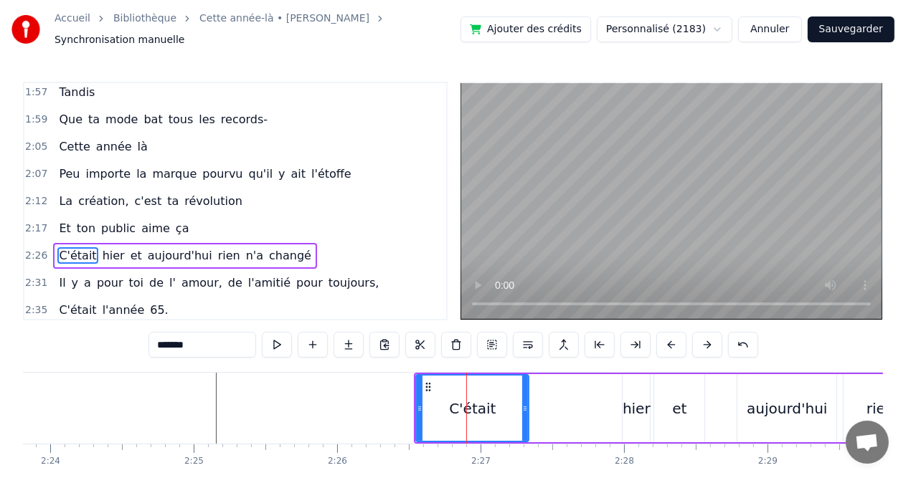
click at [703, 337] on button at bounding box center [707, 345] width 30 height 26
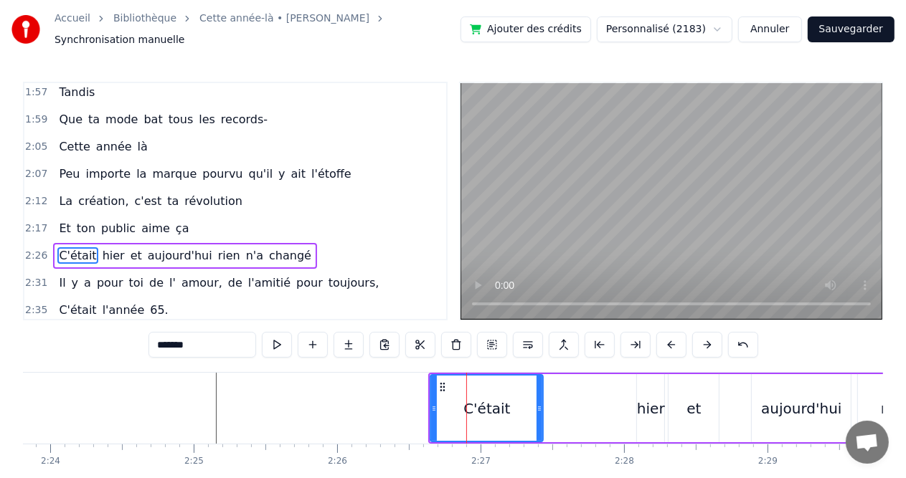
click at [703, 337] on button at bounding box center [707, 345] width 30 height 26
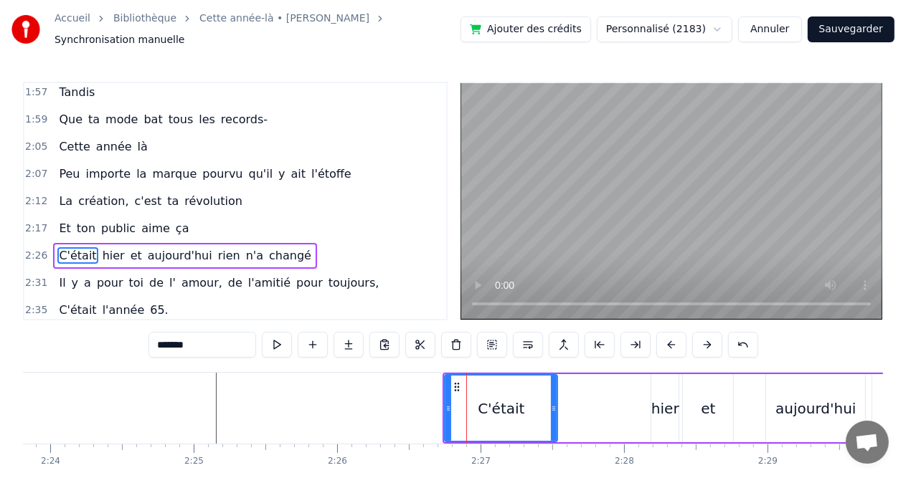
click at [703, 337] on button at bounding box center [707, 345] width 30 height 26
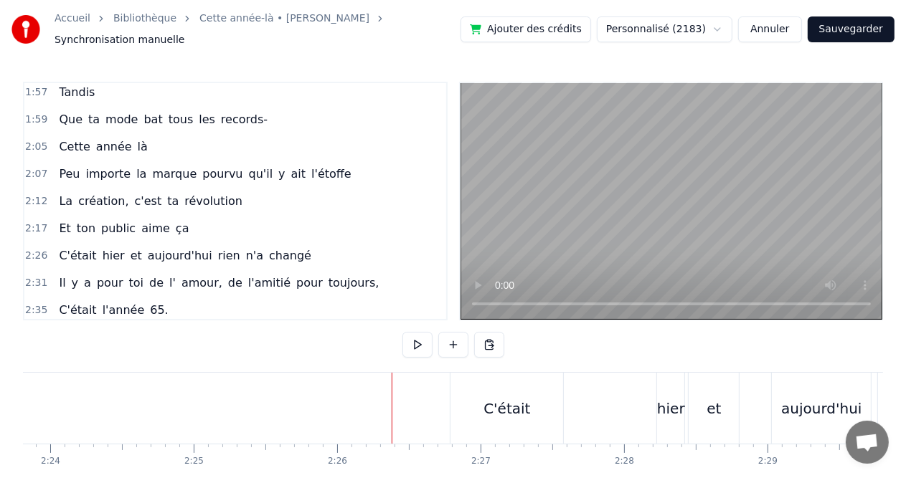
scroll to position [0, 20658]
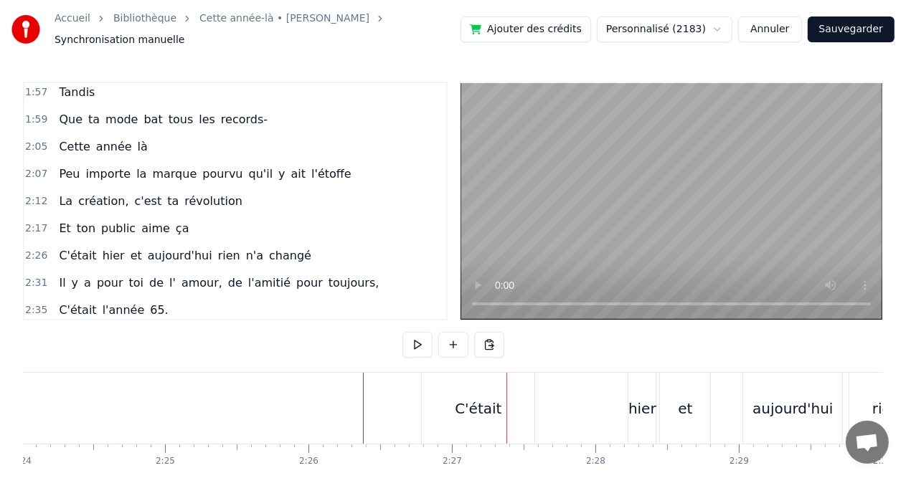
click at [463, 404] on div "C'était" at bounding box center [478, 409] width 47 height 22
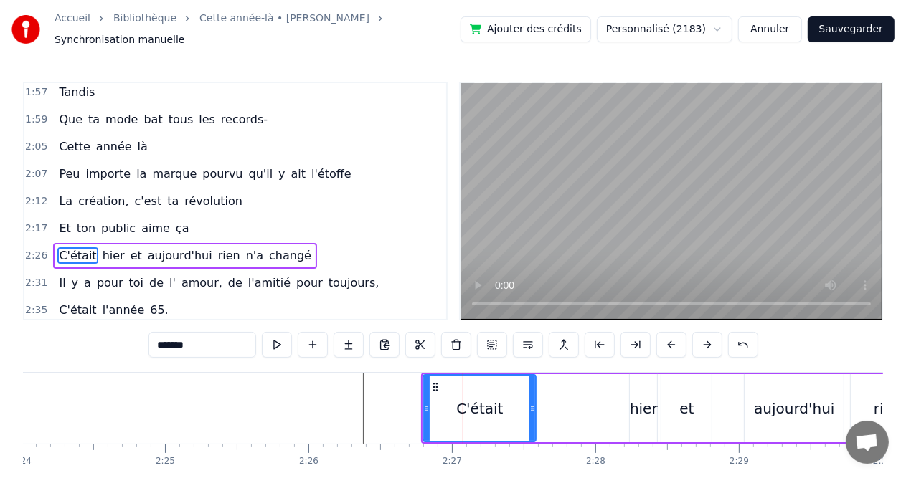
click at [587, 373] on div "C'était hier et aujourd'hui rien n'a changé" at bounding box center [725, 408] width 608 height 71
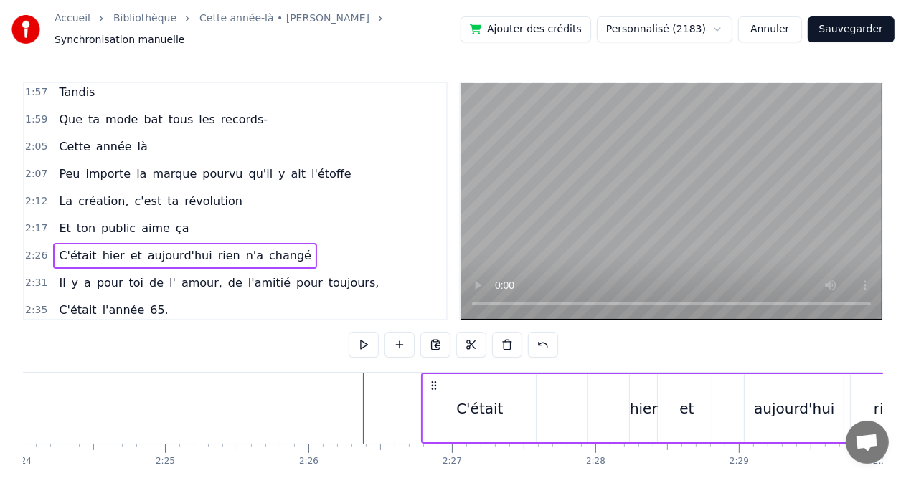
click at [587, 373] on div at bounding box center [587, 408] width 1 height 71
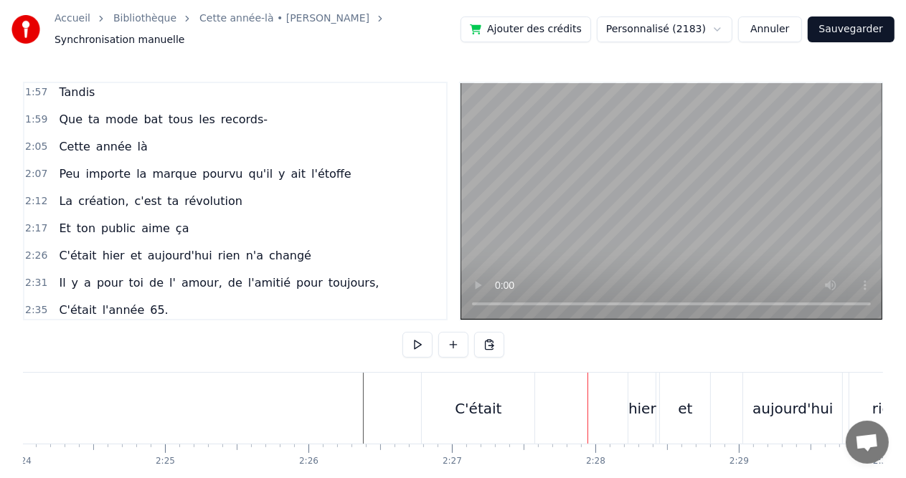
click at [531, 387] on div "C'était" at bounding box center [478, 408] width 113 height 71
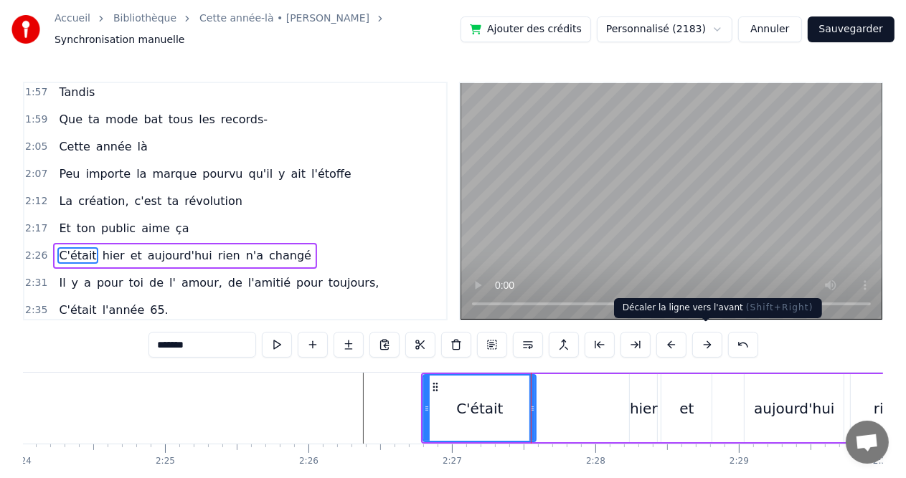
click at [703, 332] on button at bounding box center [707, 345] width 30 height 26
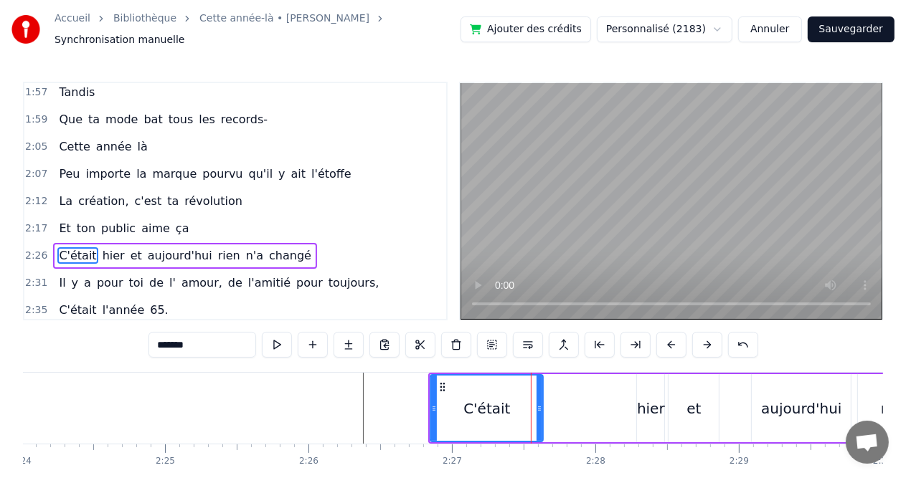
click at [703, 332] on button at bounding box center [707, 345] width 30 height 26
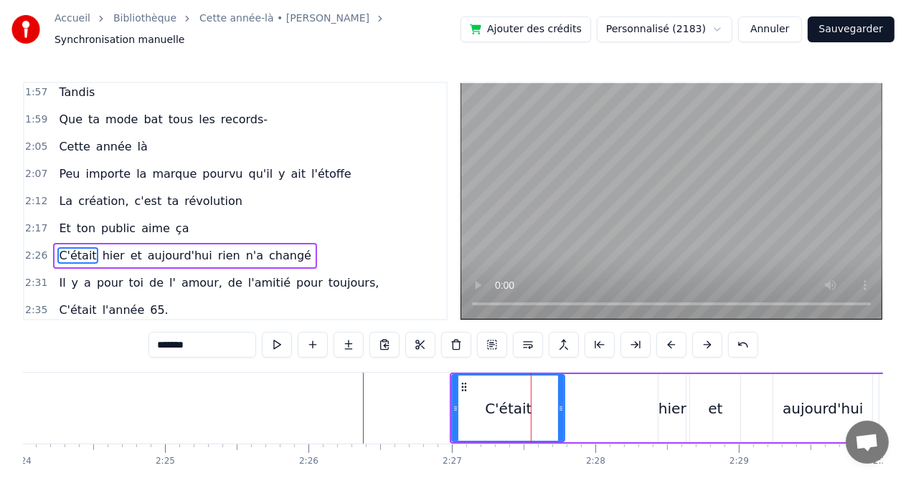
click at [703, 332] on button at bounding box center [707, 345] width 30 height 26
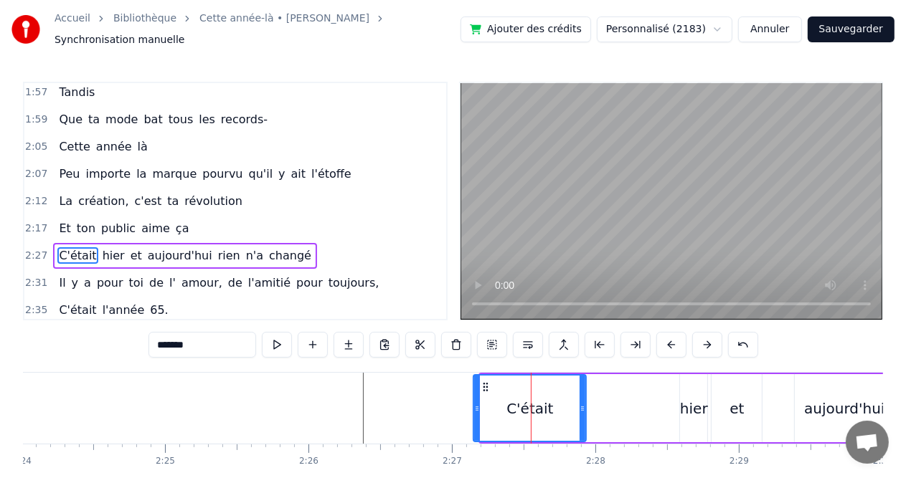
click at [703, 332] on button at bounding box center [707, 345] width 30 height 26
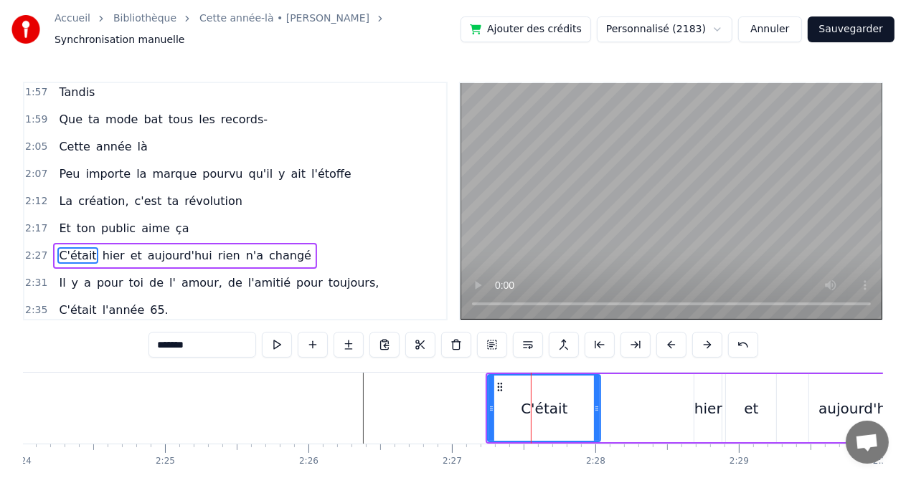
click at [703, 332] on button at bounding box center [707, 345] width 30 height 26
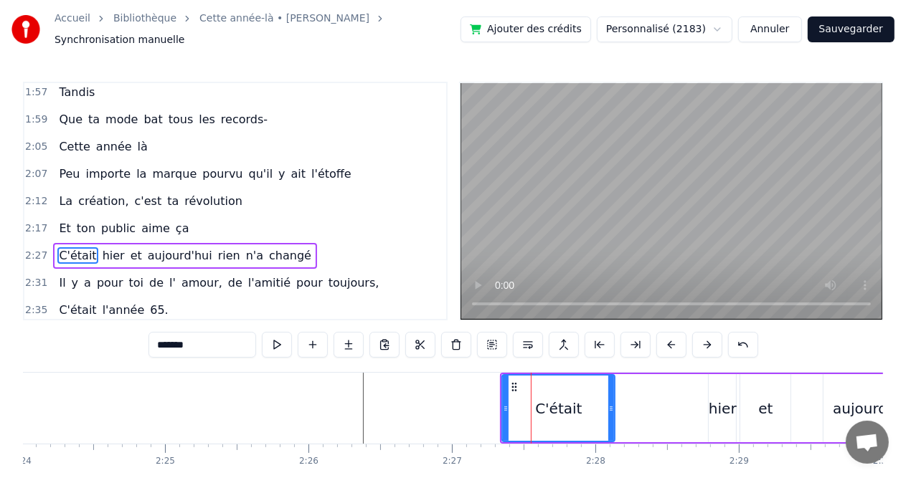
click at [703, 332] on button at bounding box center [707, 345] width 30 height 26
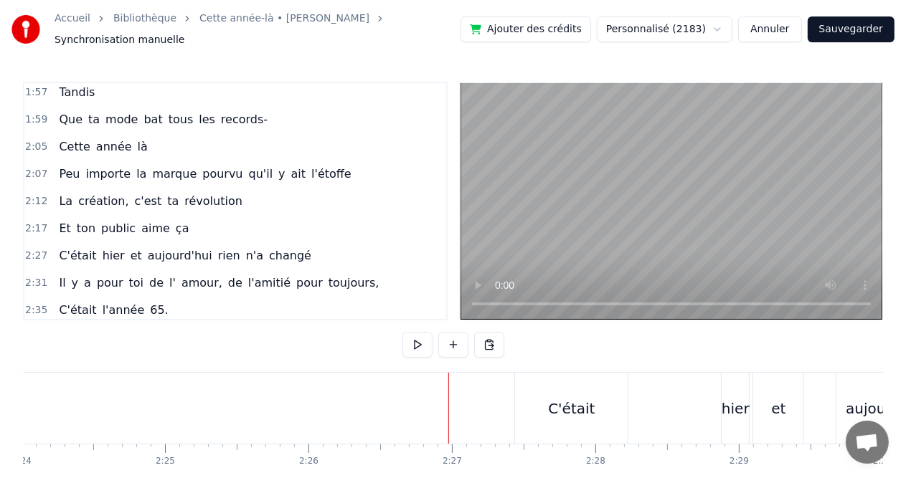
click at [535, 401] on div "C'était" at bounding box center [571, 408] width 113 height 71
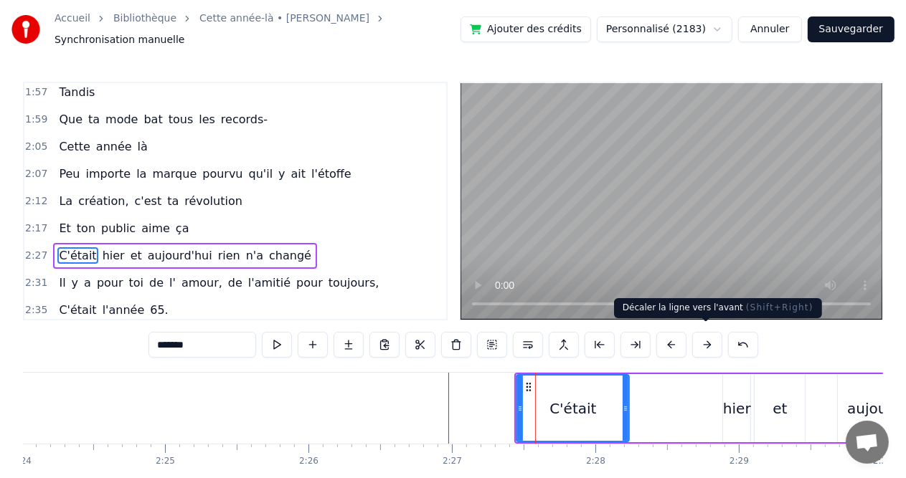
click at [710, 346] on button at bounding box center [707, 345] width 30 height 26
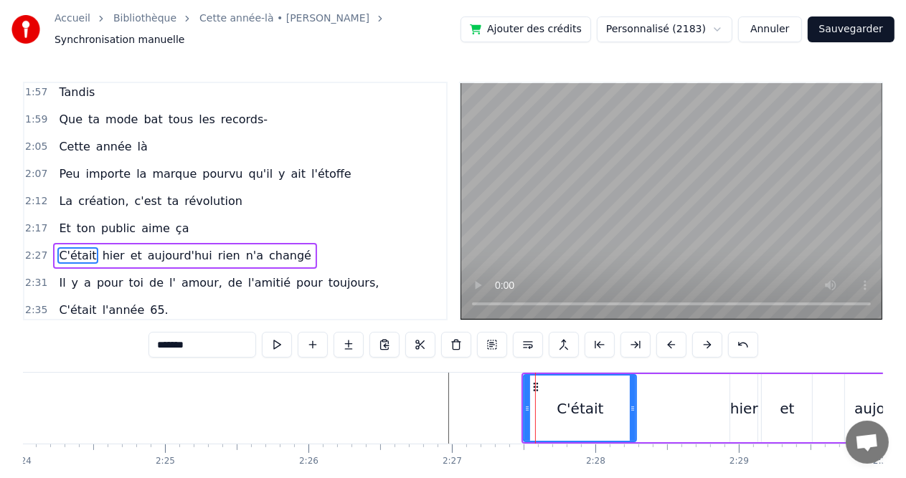
click at [710, 346] on button at bounding box center [707, 345] width 30 height 26
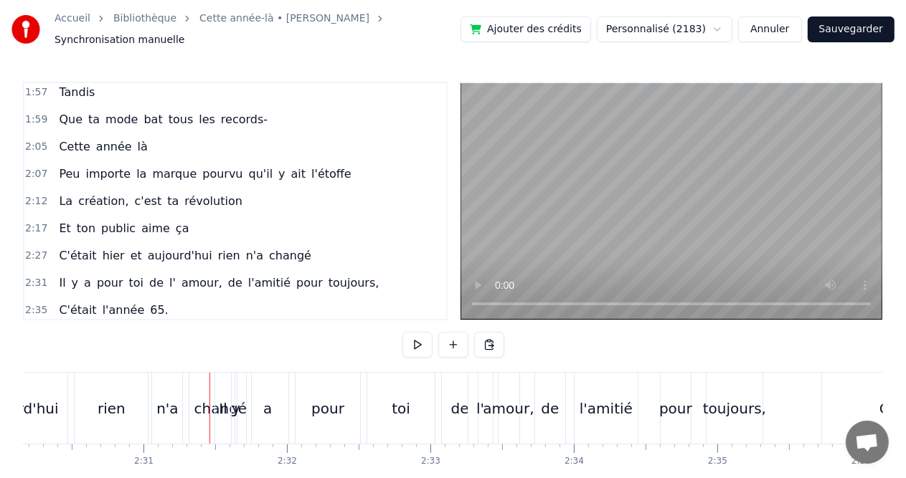
scroll to position [0, 21512]
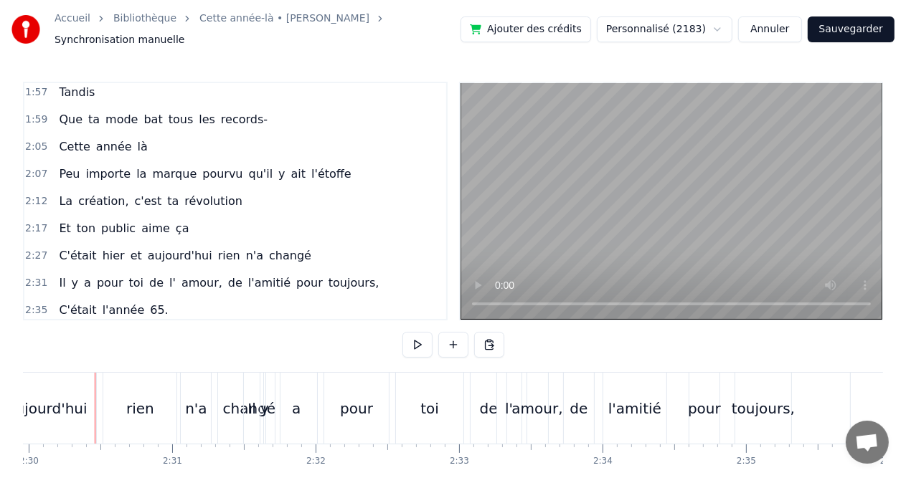
click at [134, 405] on div "rien" at bounding box center [140, 409] width 28 height 22
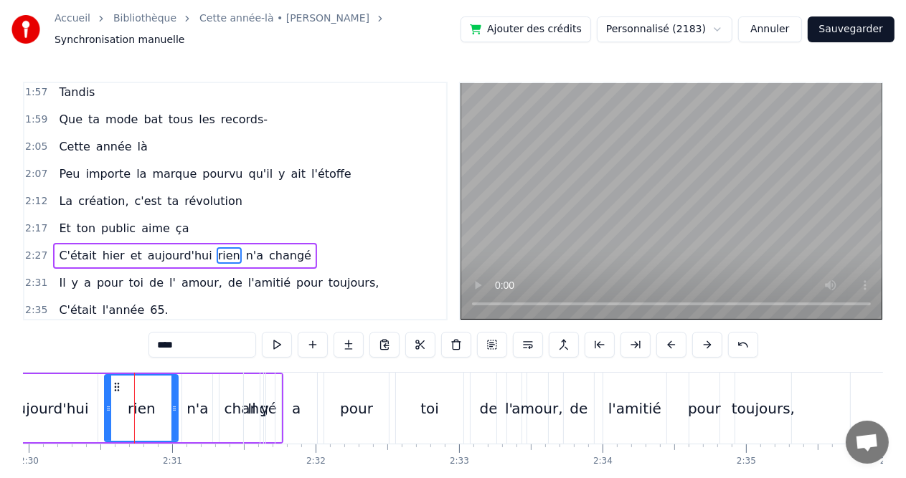
click at [108, 403] on icon at bounding box center [108, 408] width 6 height 11
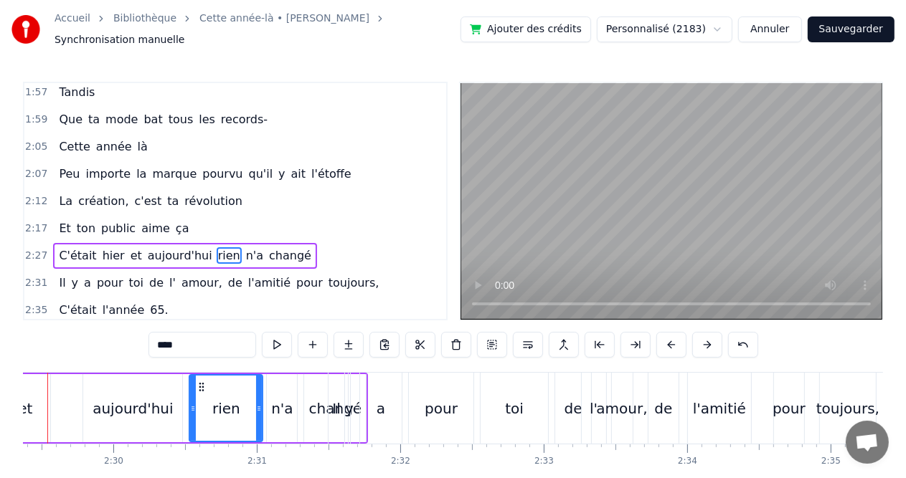
scroll to position [0, 21380]
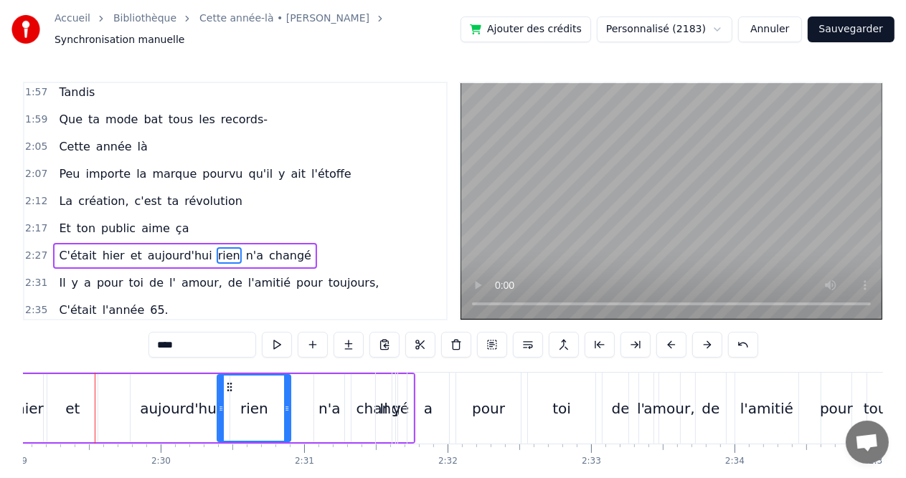
drag, startPoint x: 247, startPoint y: 382, endPoint x: 227, endPoint y: 382, distance: 19.4
click at [227, 382] on icon at bounding box center [229, 387] width 11 height 11
click at [164, 411] on div "aujourd'hui" at bounding box center [180, 409] width 80 height 22
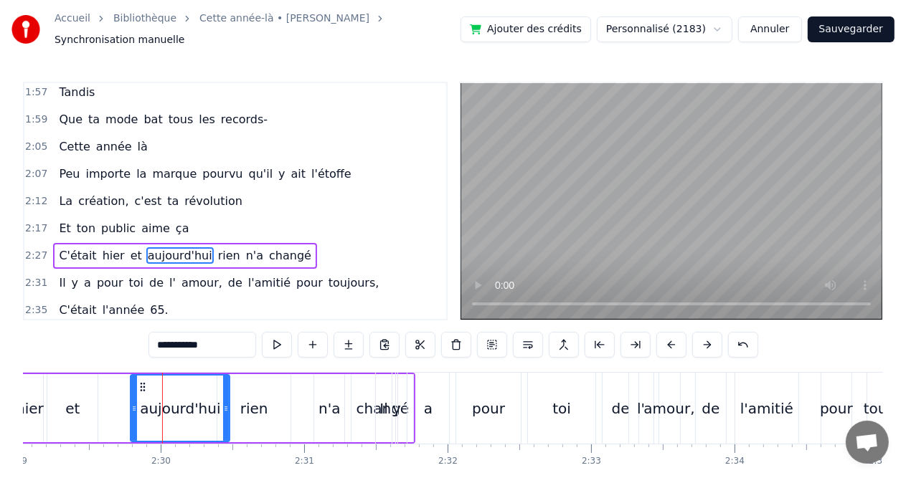
click at [270, 416] on div "rien" at bounding box center [253, 408] width 73 height 68
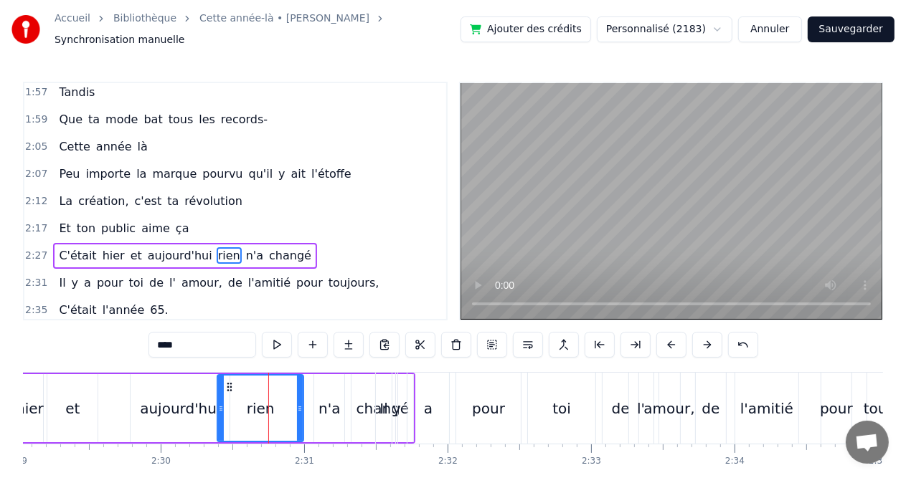
drag, startPoint x: 286, startPoint y: 405, endPoint x: 300, endPoint y: 405, distance: 13.6
click at [300, 405] on icon at bounding box center [300, 408] width 6 height 11
drag, startPoint x: 219, startPoint y: 399, endPoint x: 235, endPoint y: 398, distance: 15.8
click at [235, 403] on icon at bounding box center [237, 408] width 6 height 11
drag, startPoint x: 235, startPoint y: 398, endPoint x: 203, endPoint y: 399, distance: 31.6
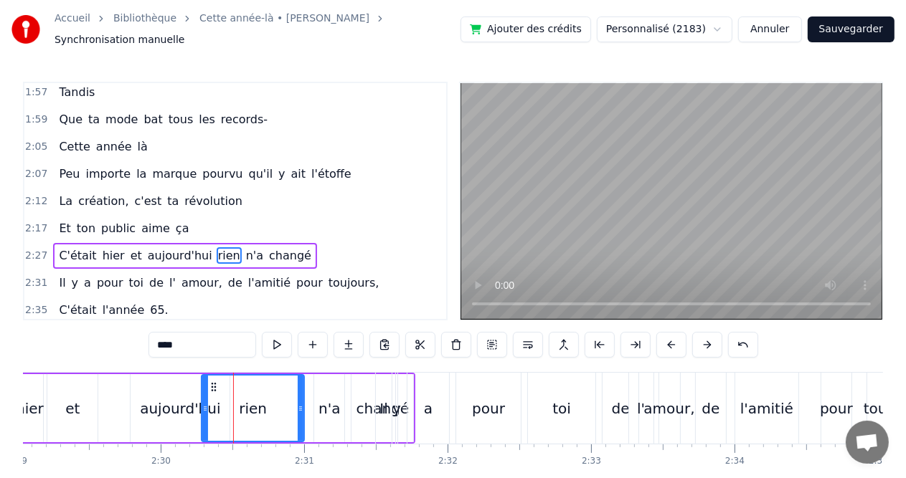
click at [203, 403] on icon at bounding box center [205, 408] width 6 height 11
drag, startPoint x: 300, startPoint y: 389, endPoint x: 316, endPoint y: 390, distance: 16.5
click at [316, 390] on div at bounding box center [317, 408] width 6 height 65
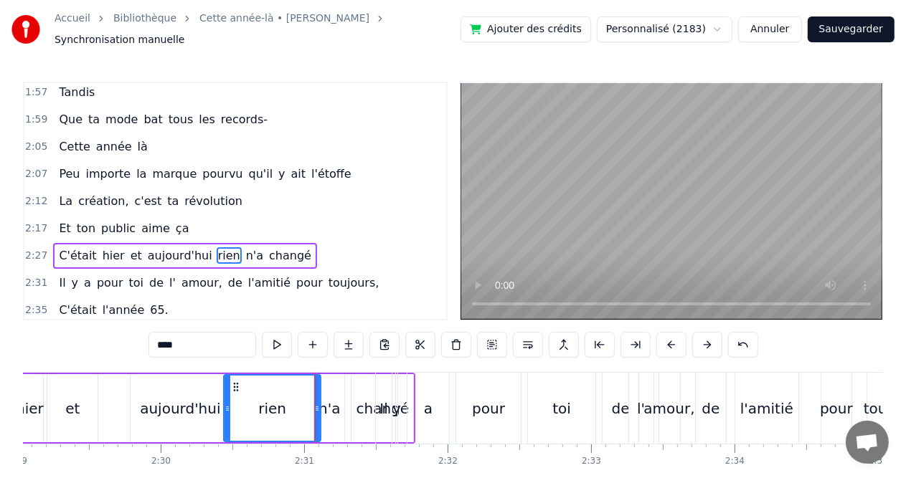
drag, startPoint x: 204, startPoint y: 401, endPoint x: 227, endPoint y: 400, distance: 22.3
click at [227, 403] on icon at bounding box center [228, 408] width 6 height 11
click at [364, 405] on div "changé" at bounding box center [382, 409] width 53 height 22
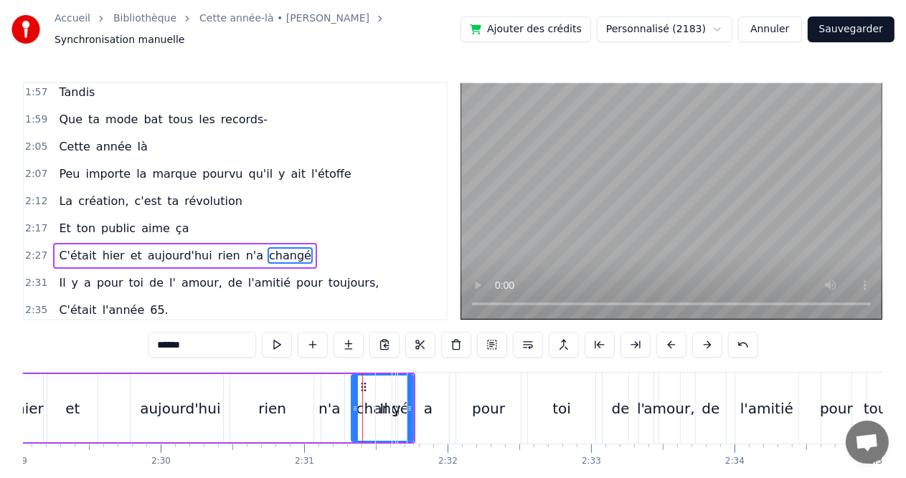
click at [335, 407] on div "n'a" at bounding box center [329, 409] width 22 height 22
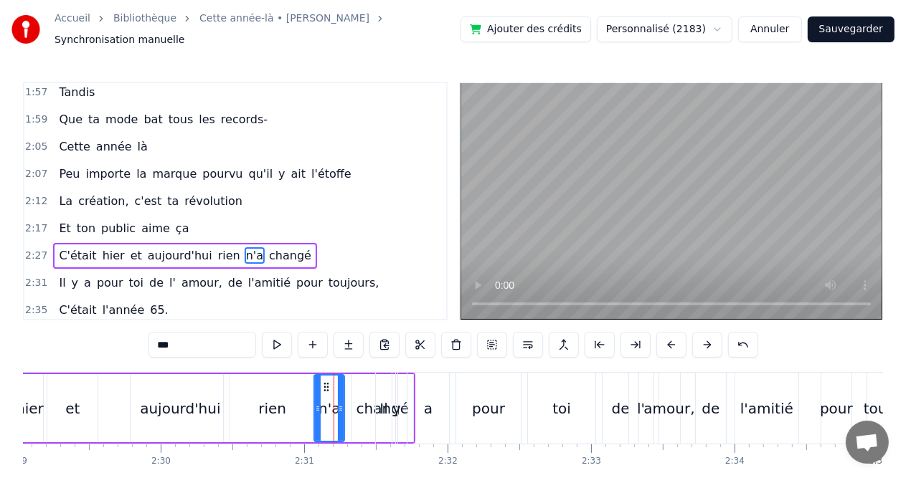
click at [318, 405] on icon at bounding box center [318, 408] width 6 height 11
drag, startPoint x: 318, startPoint y: 405, endPoint x: 301, endPoint y: 405, distance: 16.5
click at [301, 405] on icon at bounding box center [301, 408] width 6 height 11
drag, startPoint x: 301, startPoint y: 405, endPoint x: 289, endPoint y: 405, distance: 12.2
click at [289, 405] on icon at bounding box center [289, 408] width 6 height 11
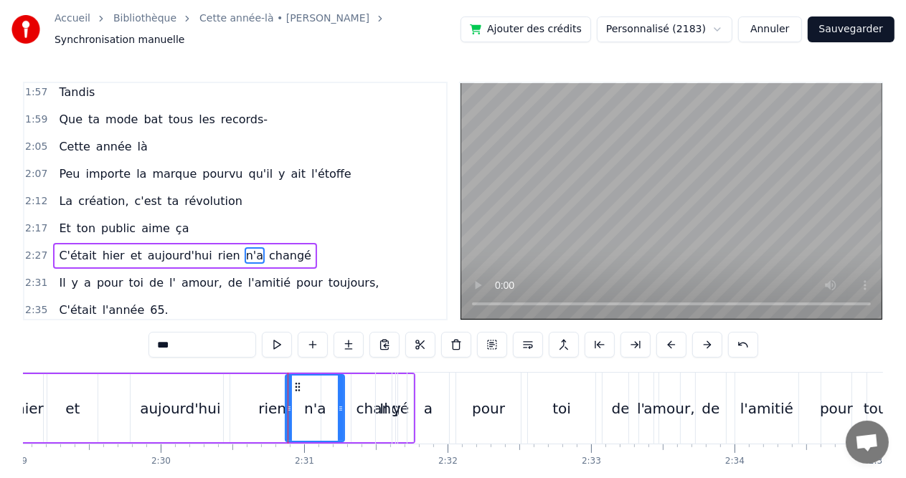
click at [272, 405] on div "rien" at bounding box center [272, 409] width 28 height 22
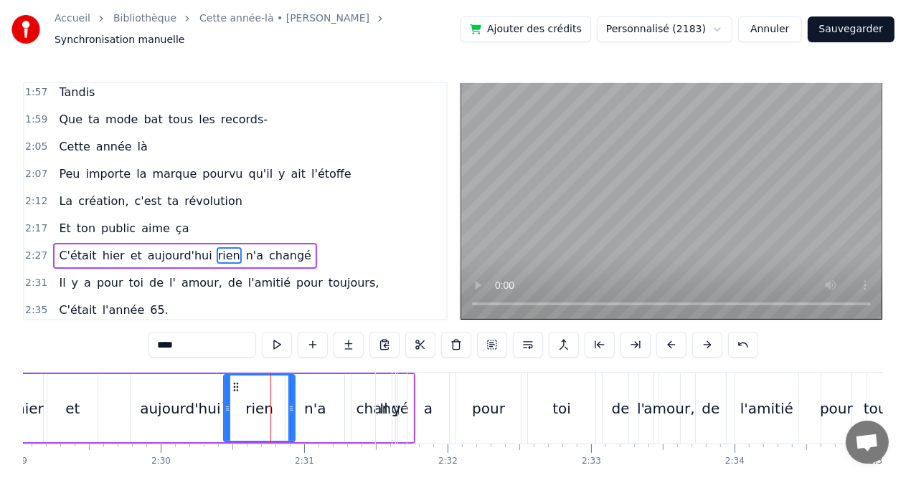
drag, startPoint x: 316, startPoint y: 402, endPoint x: 290, endPoint y: 399, distance: 26.0
click at [290, 403] on icon at bounding box center [291, 408] width 6 height 11
drag, startPoint x: 290, startPoint y: 399, endPoint x: 263, endPoint y: 394, distance: 26.9
click at [263, 394] on div at bounding box center [266, 408] width 6 height 65
click at [292, 400] on div "n'a" at bounding box center [314, 408] width 59 height 68
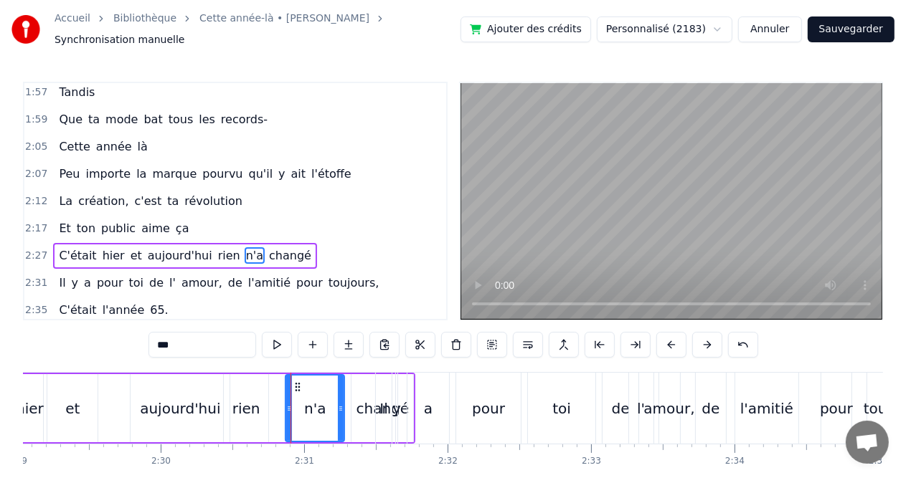
click at [361, 400] on div "changé" at bounding box center [382, 409] width 53 height 22
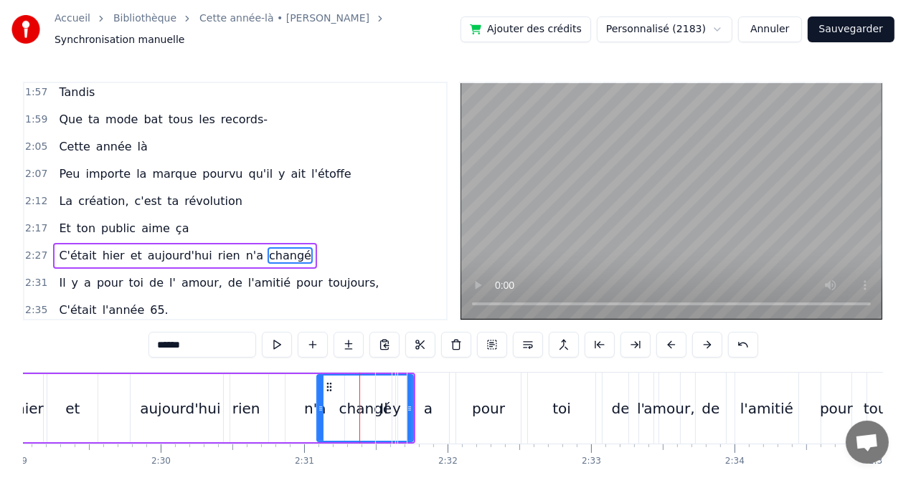
drag, startPoint x: 353, startPoint y: 399, endPoint x: 318, endPoint y: 401, distance: 34.5
click at [318, 403] on icon at bounding box center [321, 408] width 6 height 11
click at [407, 402] on div "a" at bounding box center [428, 408] width 42 height 71
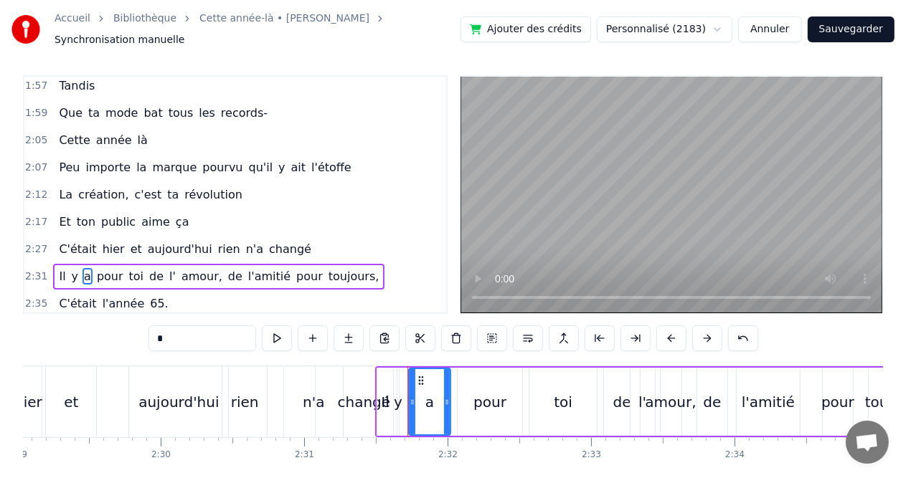
click at [355, 394] on div "changé" at bounding box center [364, 403] width 53 height 22
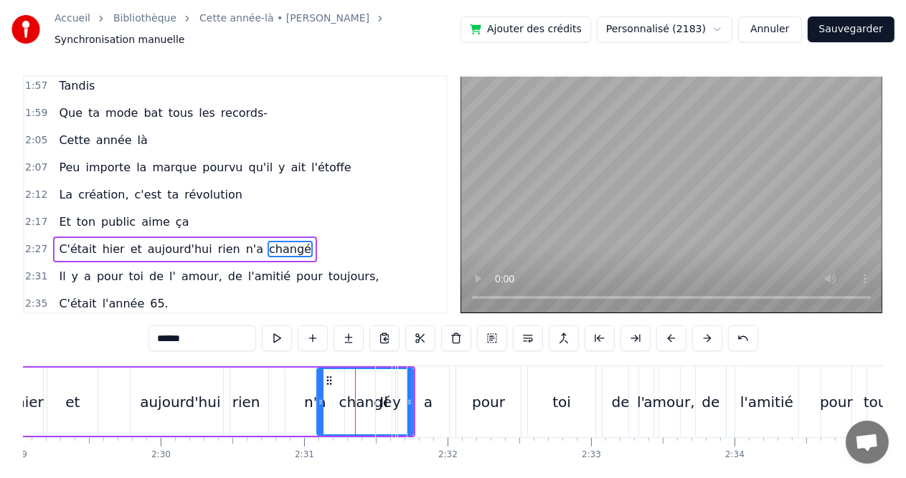
scroll to position [0, 0]
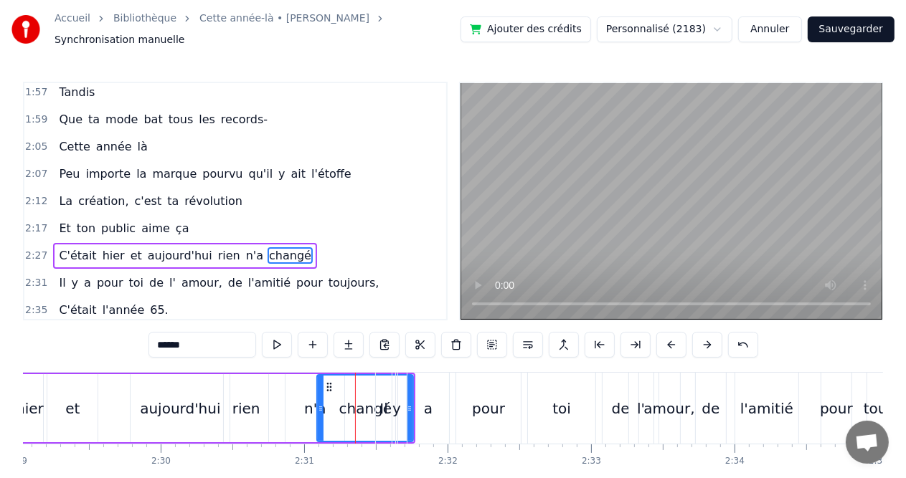
click at [407, 402] on div "a" at bounding box center [428, 408] width 42 height 71
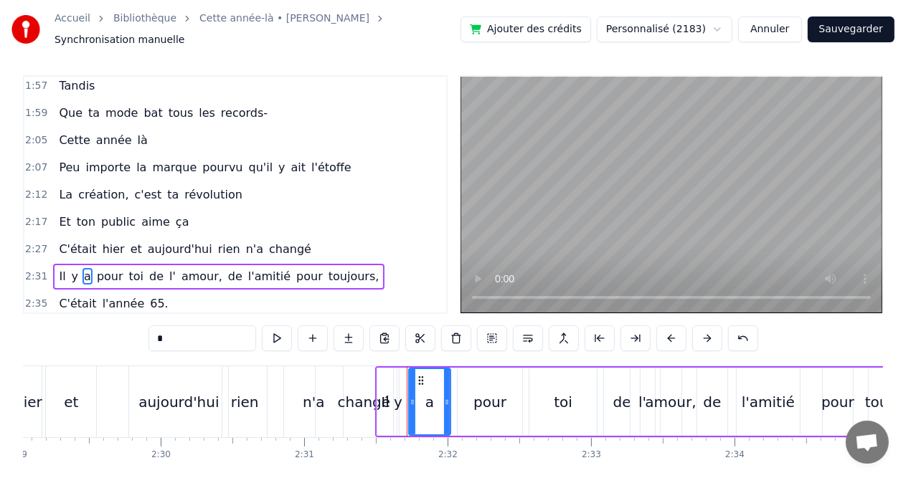
click at [346, 393] on div "changé" at bounding box center [364, 403] width 53 height 22
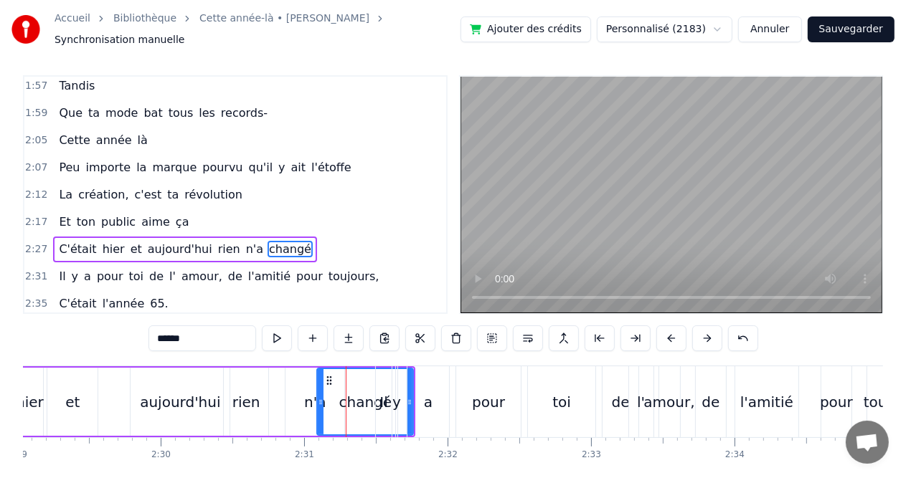
scroll to position [0, 0]
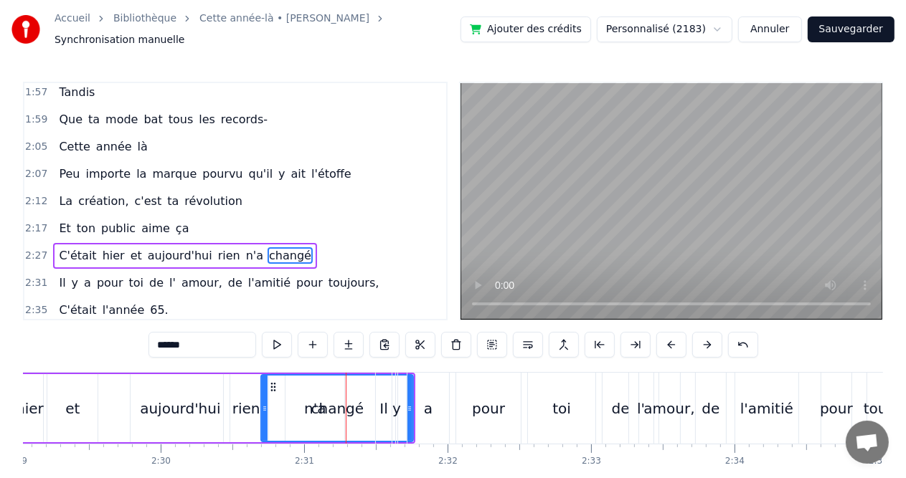
drag, startPoint x: 319, startPoint y: 400, endPoint x: 263, endPoint y: 409, distance: 56.6
click at [263, 409] on div at bounding box center [265, 408] width 6 height 65
click at [418, 389] on div "a" at bounding box center [428, 408] width 42 height 71
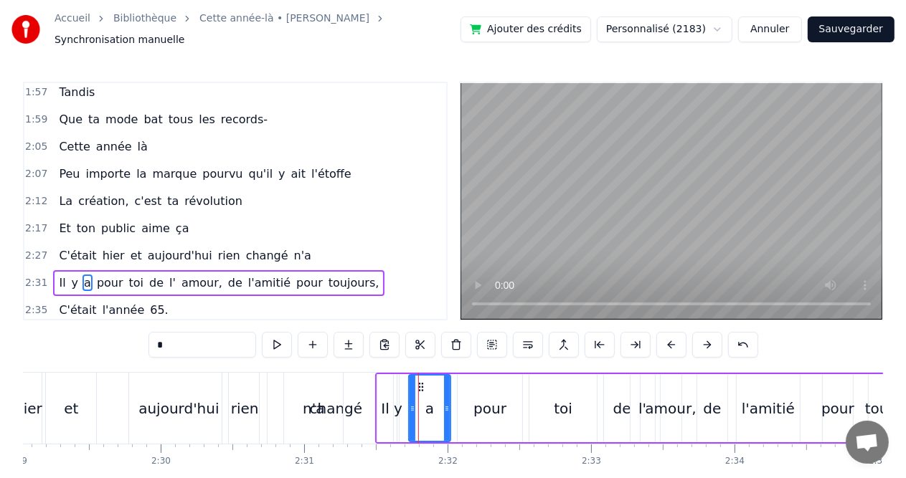
scroll to position [6, 0]
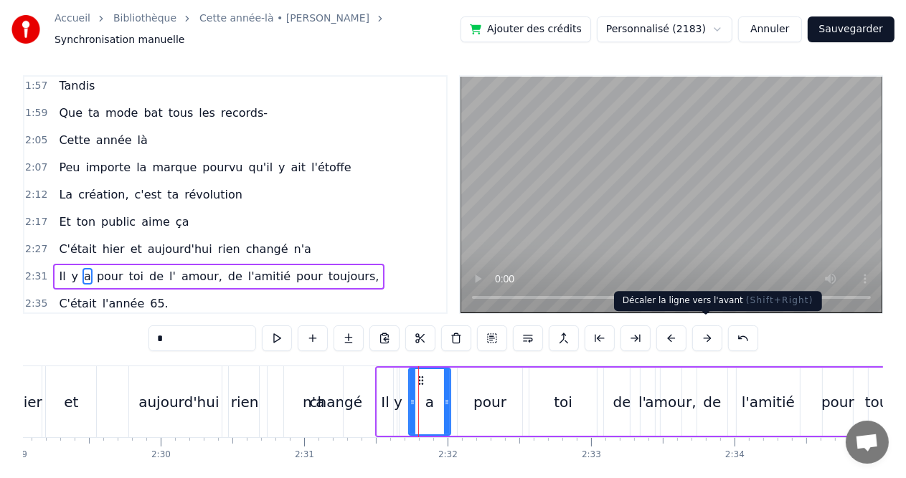
click at [705, 330] on button at bounding box center [707, 339] width 30 height 26
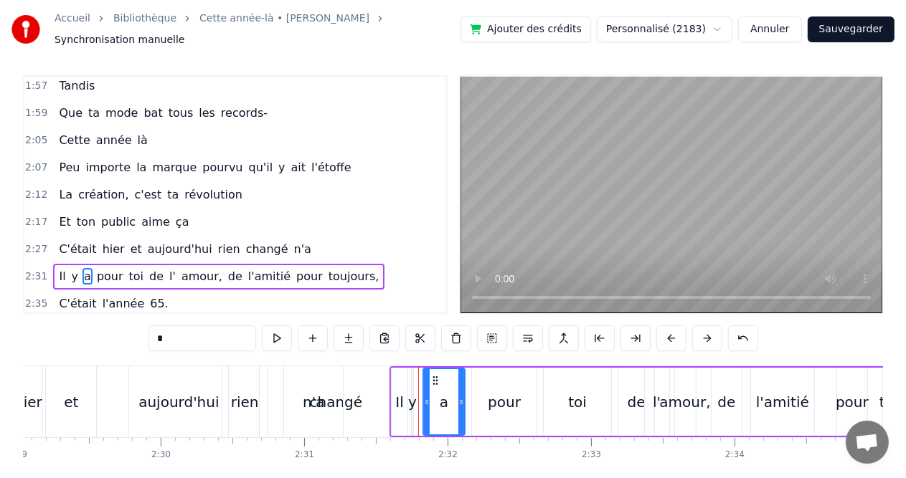
click at [705, 330] on button at bounding box center [707, 339] width 30 height 26
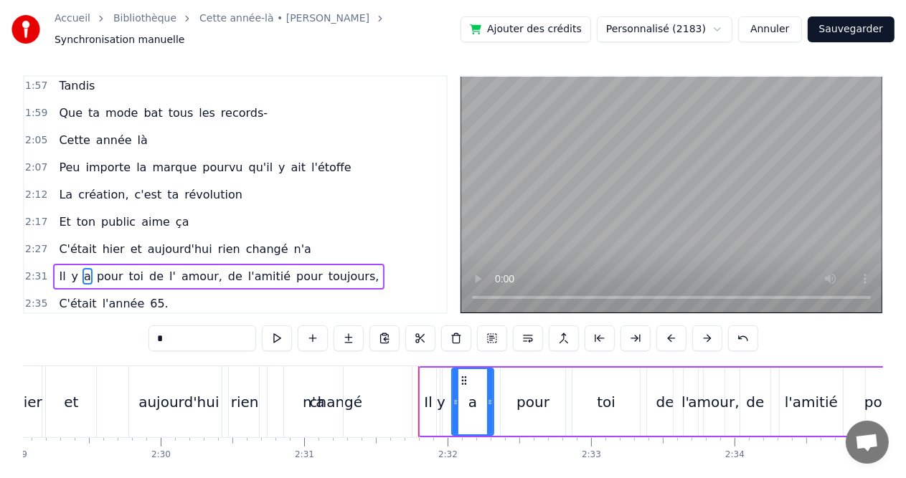
click at [705, 330] on button at bounding box center [707, 339] width 30 height 26
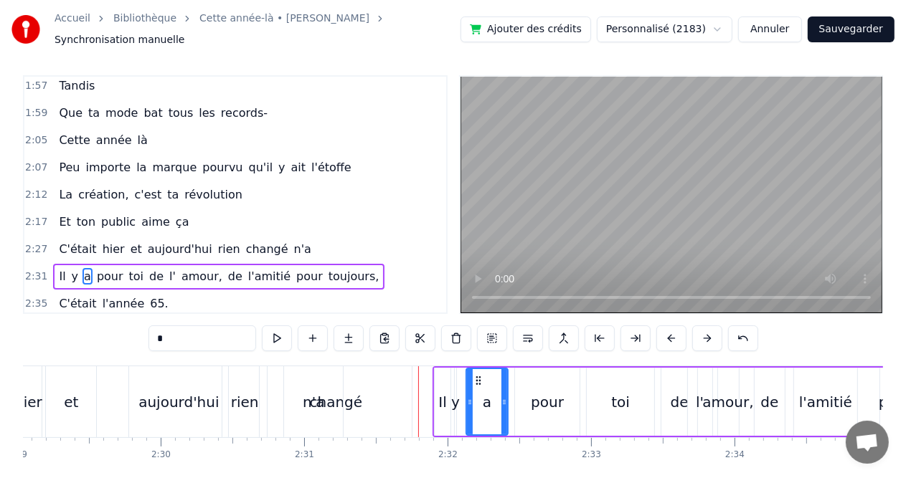
click at [705, 330] on button at bounding box center [707, 339] width 30 height 26
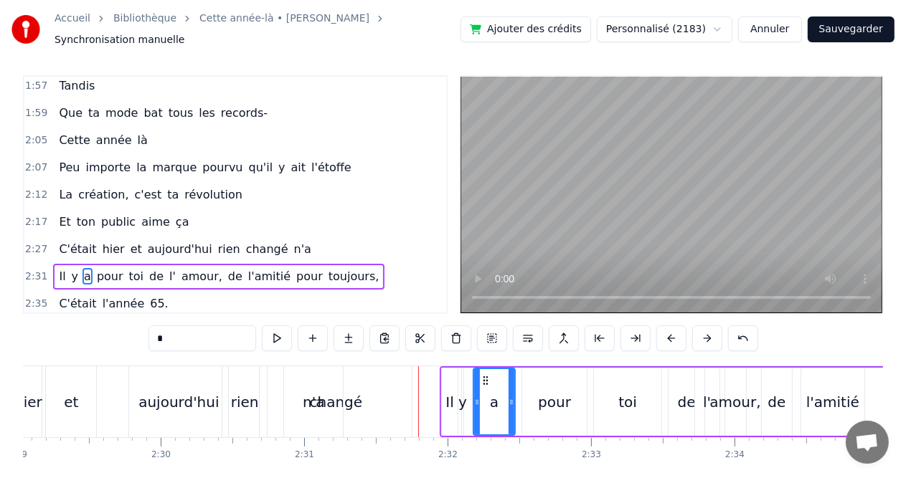
click at [705, 330] on button at bounding box center [707, 339] width 30 height 26
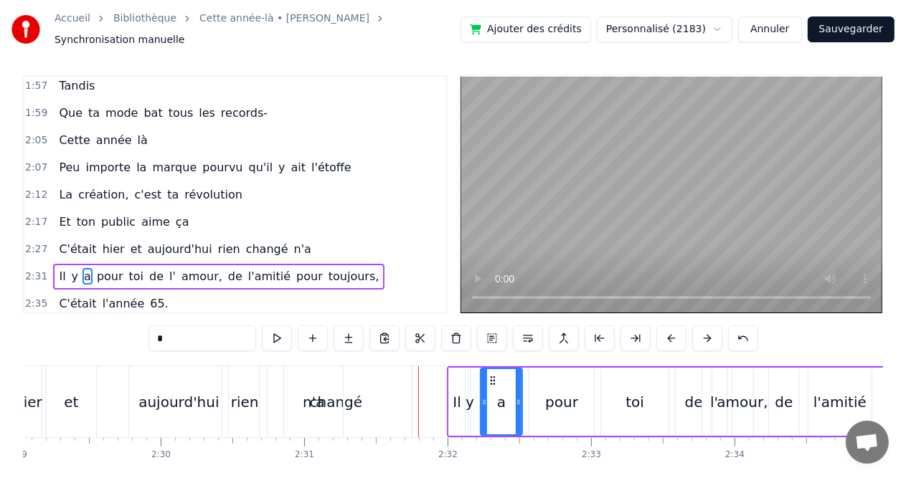
click at [329, 392] on div "n'a" at bounding box center [313, 402] width 59 height 71
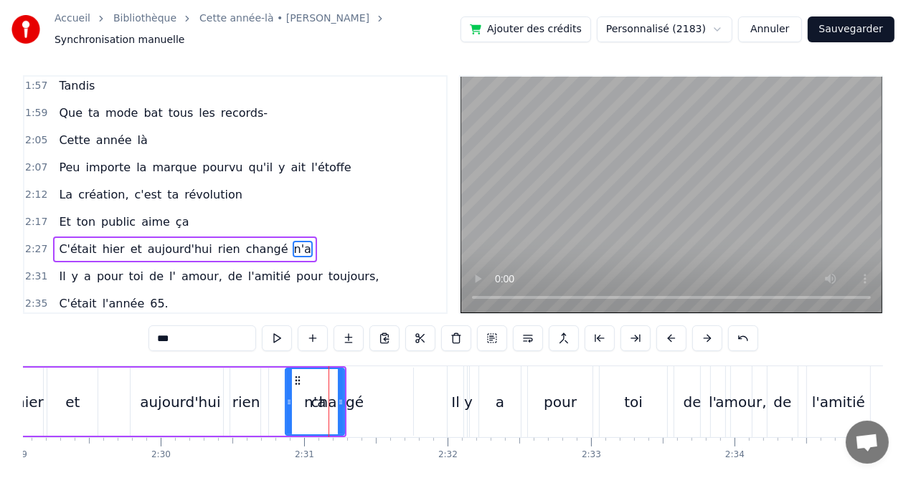
scroll to position [0, 0]
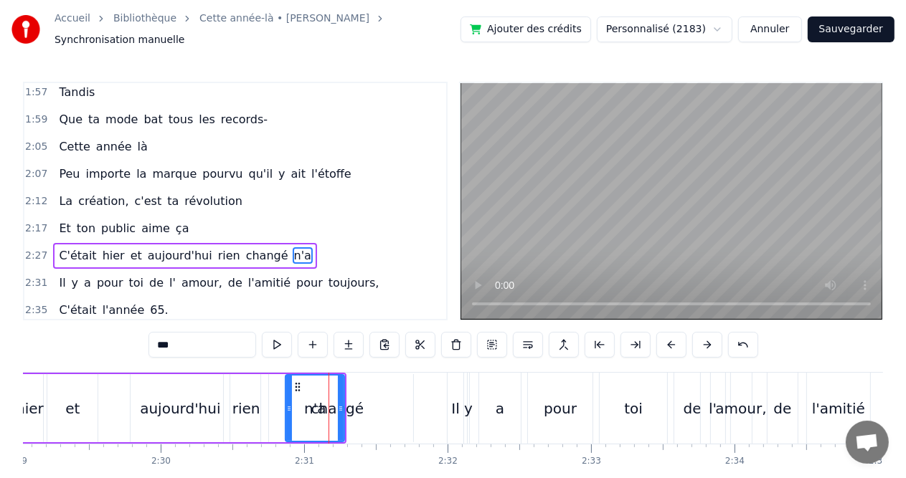
click at [341, 403] on icon at bounding box center [341, 408] width 6 height 11
drag, startPoint x: 344, startPoint y: 394, endPoint x: 313, endPoint y: 390, distance: 31.0
click at [313, 390] on div at bounding box center [310, 408] width 6 height 65
click at [325, 404] on div "changé" at bounding box center [337, 409] width 53 height 22
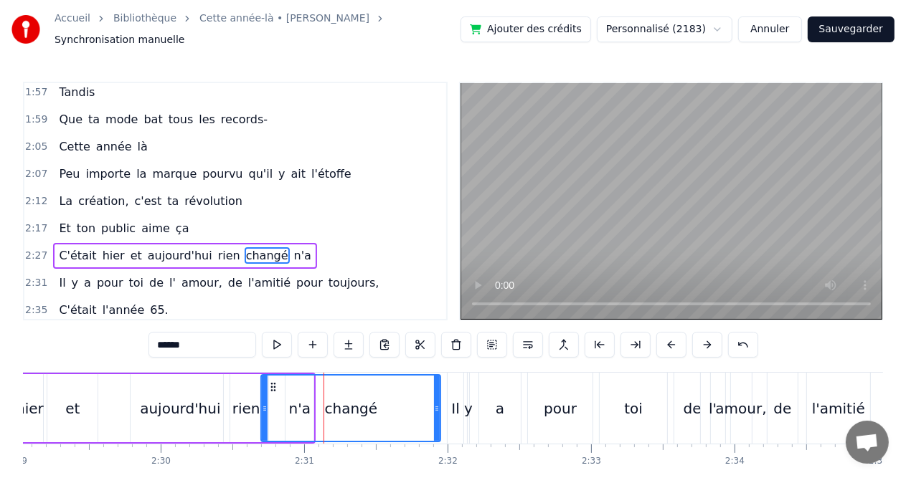
drag, startPoint x: 412, startPoint y: 404, endPoint x: 388, endPoint y: 405, distance: 23.7
click at [389, 405] on div "changé" at bounding box center [351, 408] width 178 height 65
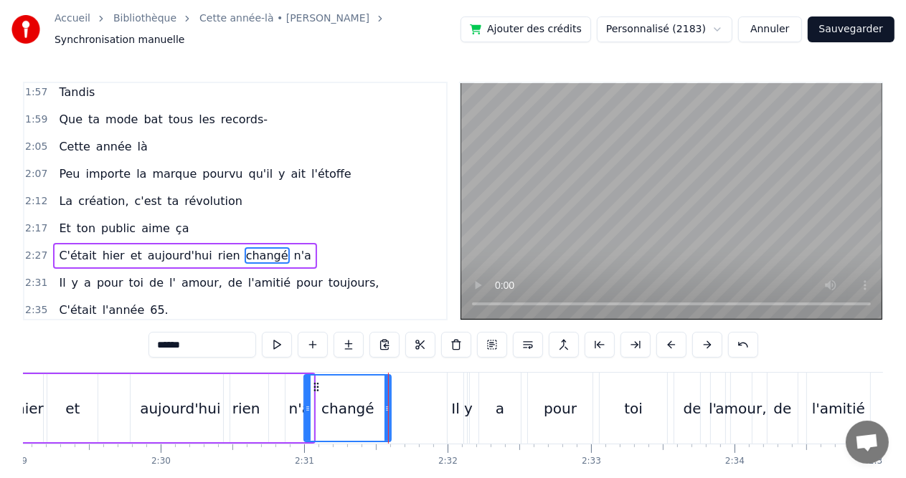
drag, startPoint x: 263, startPoint y: 405, endPoint x: 306, endPoint y: 410, distance: 43.4
click at [295, 405] on div "n'a" at bounding box center [300, 409] width 22 height 22
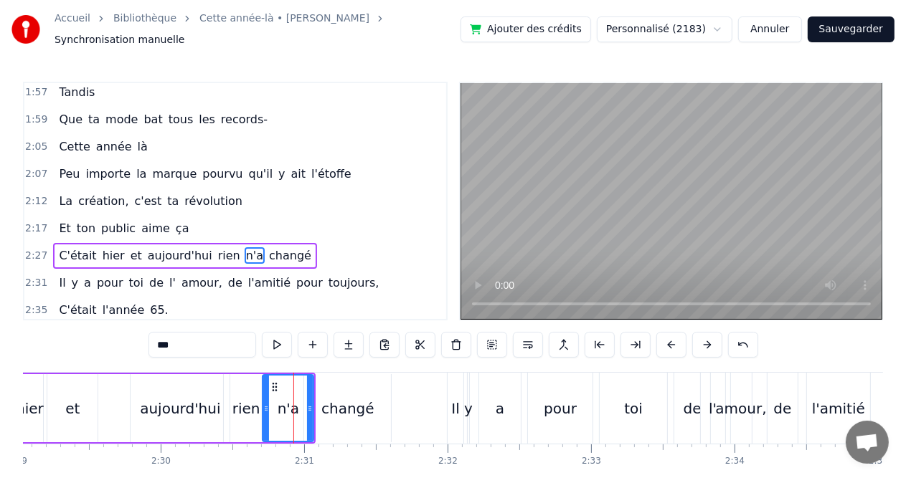
drag, startPoint x: 288, startPoint y: 404, endPoint x: 265, endPoint y: 405, distance: 23.0
click at [265, 405] on icon at bounding box center [266, 408] width 6 height 11
drag, startPoint x: 266, startPoint y: 405, endPoint x: 278, endPoint y: 405, distance: 12.2
click at [278, 405] on icon at bounding box center [278, 408] width 6 height 11
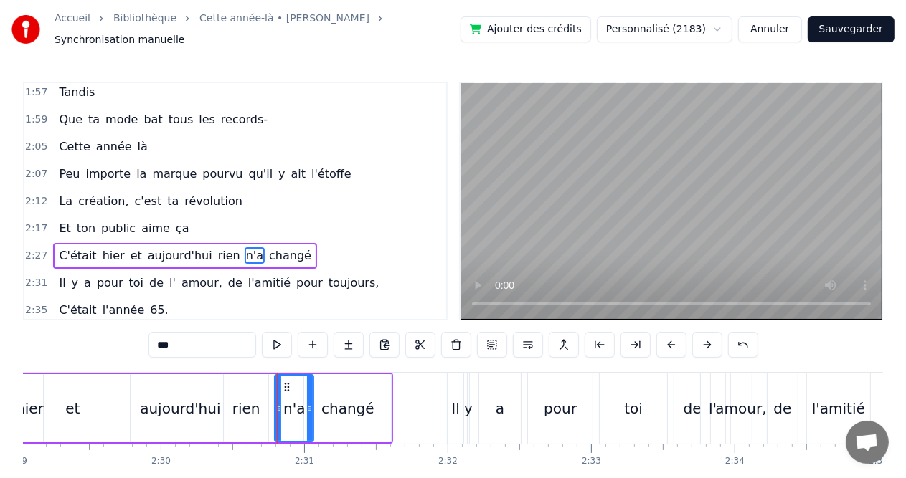
click at [328, 407] on div "changé" at bounding box center [347, 409] width 53 height 22
type input "******"
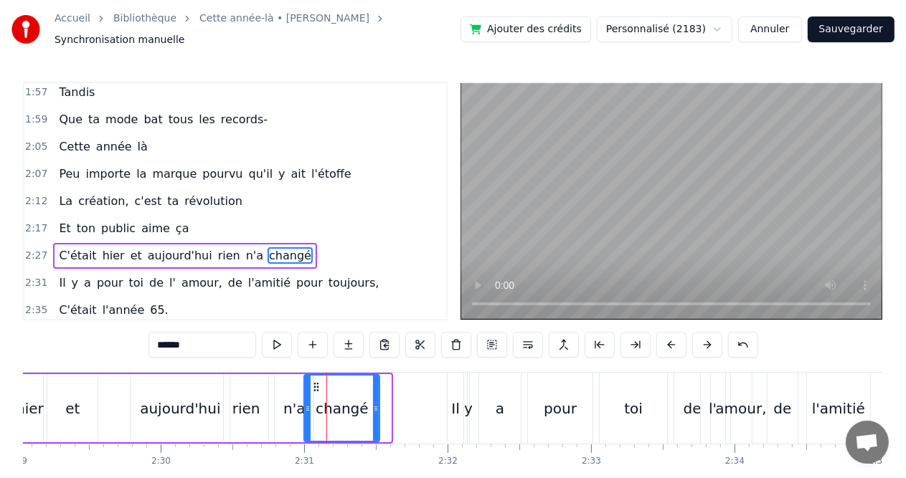
drag, startPoint x: 385, startPoint y: 400, endPoint x: 374, endPoint y: 399, distance: 11.6
click at [374, 403] on icon at bounding box center [376, 408] width 6 height 11
click at [376, 404] on icon at bounding box center [376, 408] width 6 height 11
click at [361, 405] on div "changé" at bounding box center [342, 409] width 53 height 22
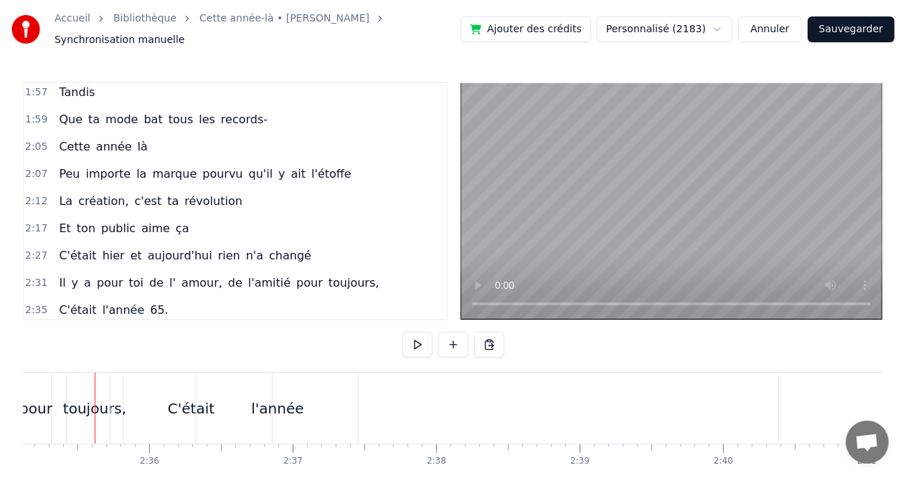
scroll to position [0, 22281]
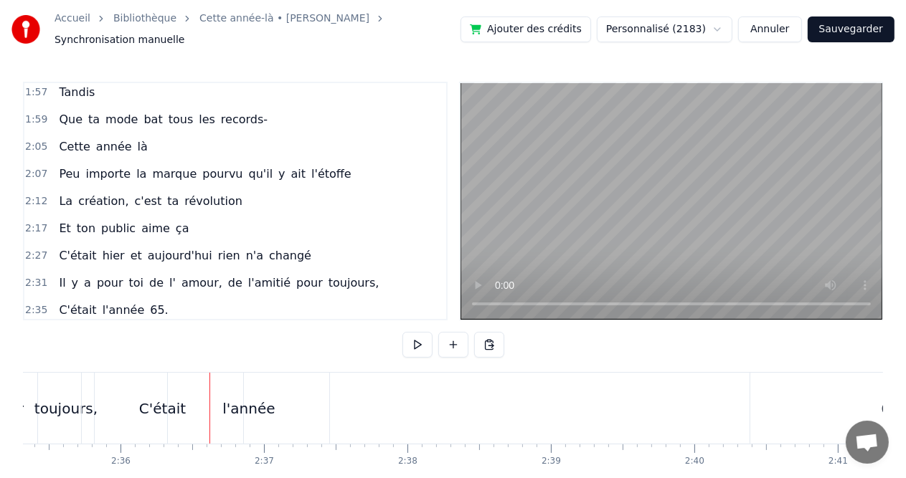
click at [247, 410] on div "l'année" at bounding box center [248, 409] width 52 height 22
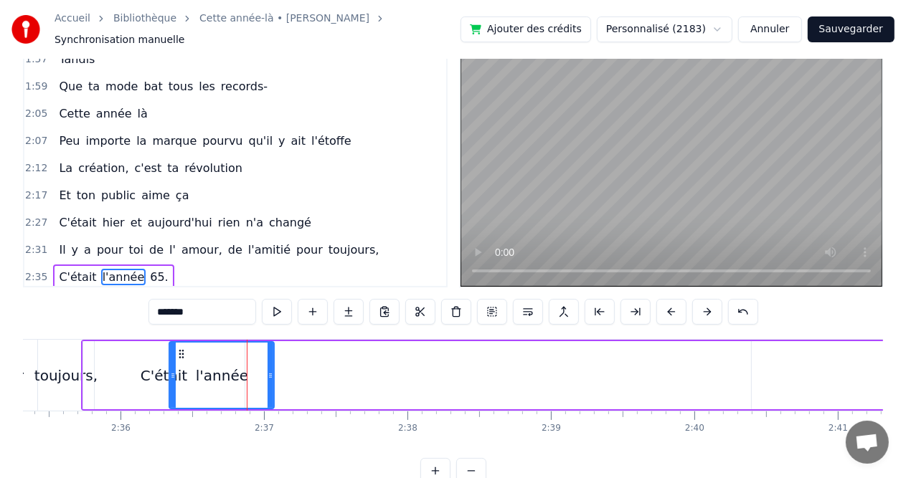
drag, startPoint x: 326, startPoint y: 367, endPoint x: 269, endPoint y: 365, distance: 56.7
click at [269, 370] on icon at bounding box center [271, 375] width 6 height 11
click at [139, 367] on div "C'était" at bounding box center [163, 375] width 161 height 68
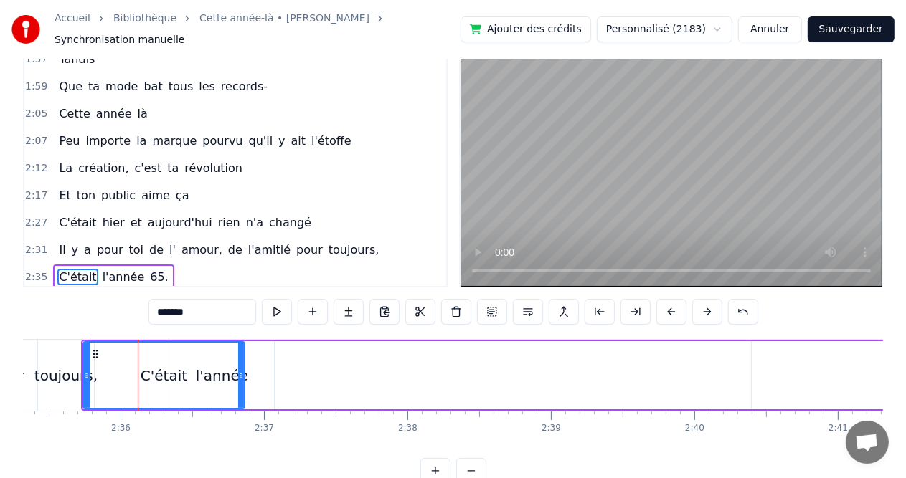
click at [169, 368] on div "C'était" at bounding box center [164, 376] width 47 height 22
drag, startPoint x: 239, startPoint y: 367, endPoint x: 182, endPoint y: 367, distance: 56.7
click at [182, 370] on icon at bounding box center [184, 375] width 6 height 11
click at [198, 369] on div "l'année" at bounding box center [222, 376] width 52 height 22
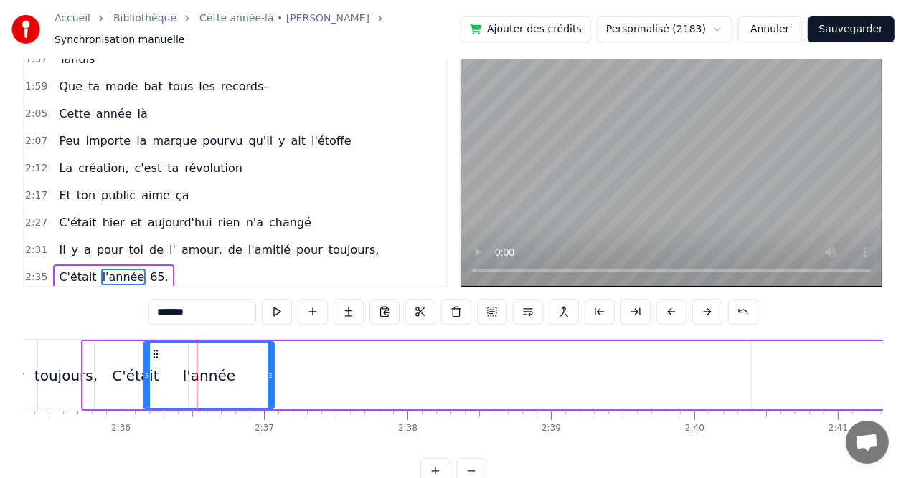
drag, startPoint x: 172, startPoint y: 369, endPoint x: 146, endPoint y: 369, distance: 25.8
click at [146, 370] on icon at bounding box center [147, 375] width 6 height 11
drag, startPoint x: 273, startPoint y: 367, endPoint x: 252, endPoint y: 367, distance: 20.8
click at [252, 370] on icon at bounding box center [250, 375] width 6 height 11
click at [244, 367] on div "l'année" at bounding box center [198, 375] width 108 height 65
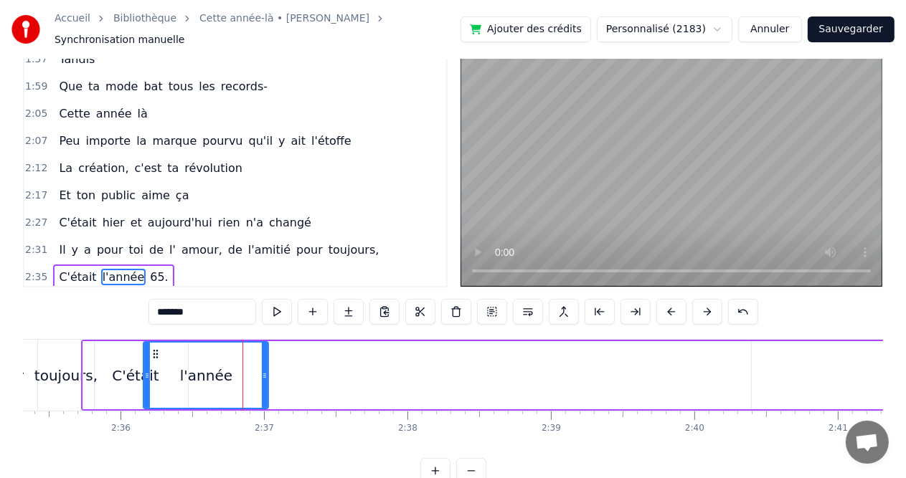
drag, startPoint x: 250, startPoint y: 367, endPoint x: 265, endPoint y: 367, distance: 15.1
click at [265, 370] on icon at bounding box center [265, 375] width 6 height 11
drag, startPoint x: 266, startPoint y: 367, endPoint x: 299, endPoint y: 367, distance: 33.0
click at [299, 370] on icon at bounding box center [298, 375] width 6 height 11
click at [227, 373] on div "l'année" at bounding box center [223, 376] width 52 height 22
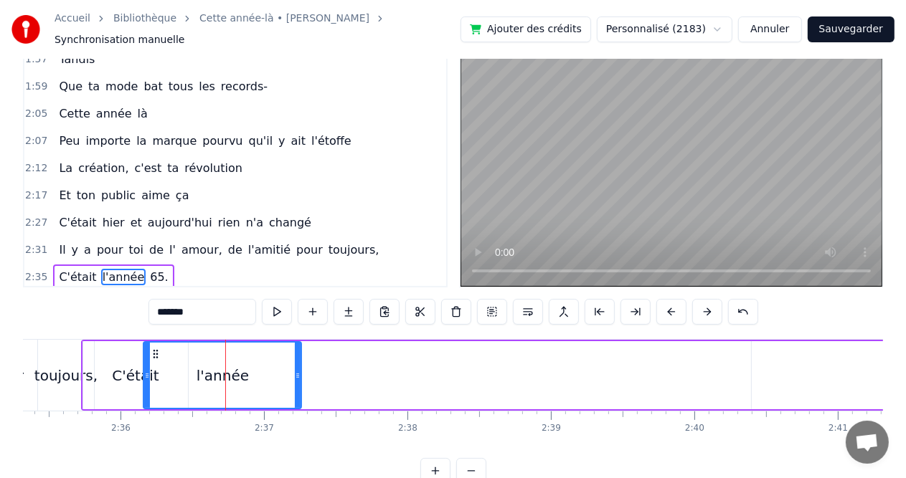
drag, startPoint x: 227, startPoint y: 373, endPoint x: 184, endPoint y: 371, distance: 42.4
click at [184, 371] on div "l'année" at bounding box center [222, 375] width 156 height 65
drag, startPoint x: 184, startPoint y: 371, endPoint x: 218, endPoint y: 371, distance: 33.7
click at [218, 371] on div "l'année" at bounding box center [222, 375] width 156 height 65
drag, startPoint x: 218, startPoint y: 381, endPoint x: 230, endPoint y: 381, distance: 11.5
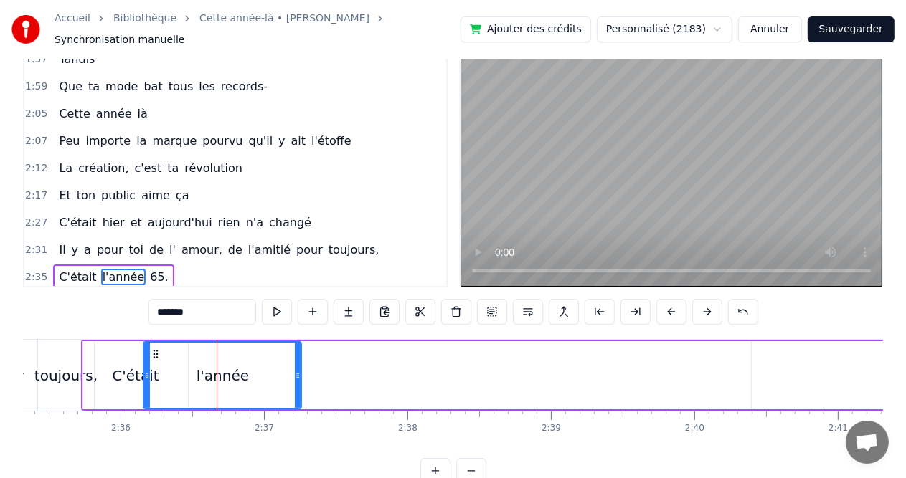
click at [230, 381] on div "l'année" at bounding box center [222, 375] width 156 height 65
drag, startPoint x: 148, startPoint y: 369, endPoint x: 181, endPoint y: 370, distance: 33.7
click at [181, 370] on icon at bounding box center [181, 375] width 6 height 11
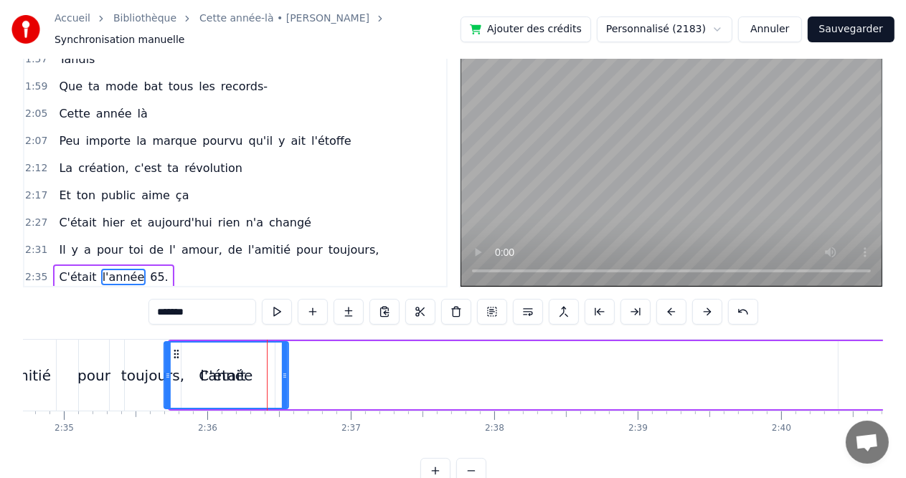
scroll to position [0, 22169]
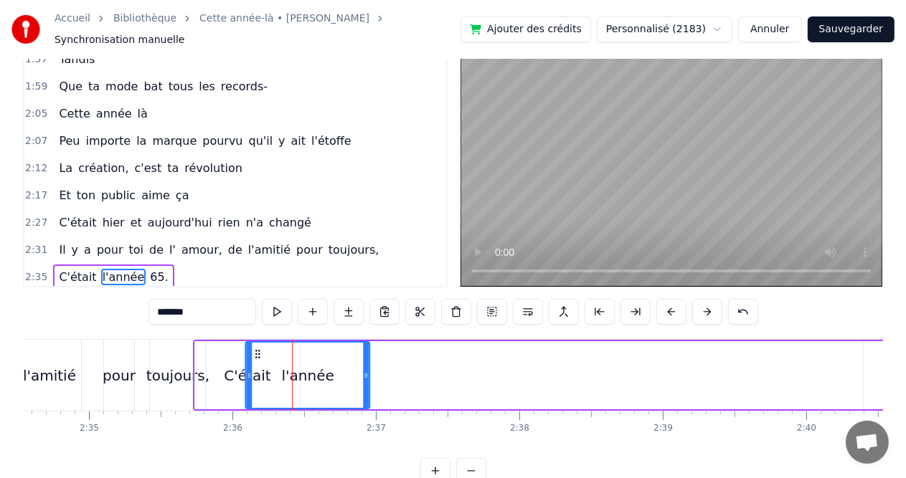
drag, startPoint x: 190, startPoint y: 344, endPoint x: 258, endPoint y: 344, distance: 68.1
click at [258, 349] on icon at bounding box center [257, 354] width 11 height 11
click at [221, 355] on div "C'était" at bounding box center [247, 375] width 105 height 68
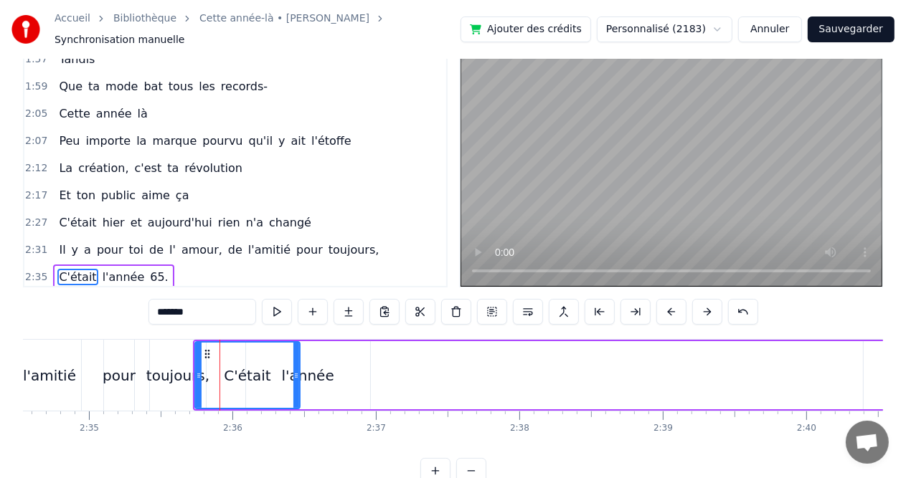
click at [296, 351] on div at bounding box center [296, 375] width 6 height 65
drag, startPoint x: 204, startPoint y: 350, endPoint x: 218, endPoint y: 349, distance: 14.4
click at [218, 349] on icon at bounding box center [221, 354] width 11 height 11
click at [240, 361] on div "C'était" at bounding box center [261, 375] width 103 height 65
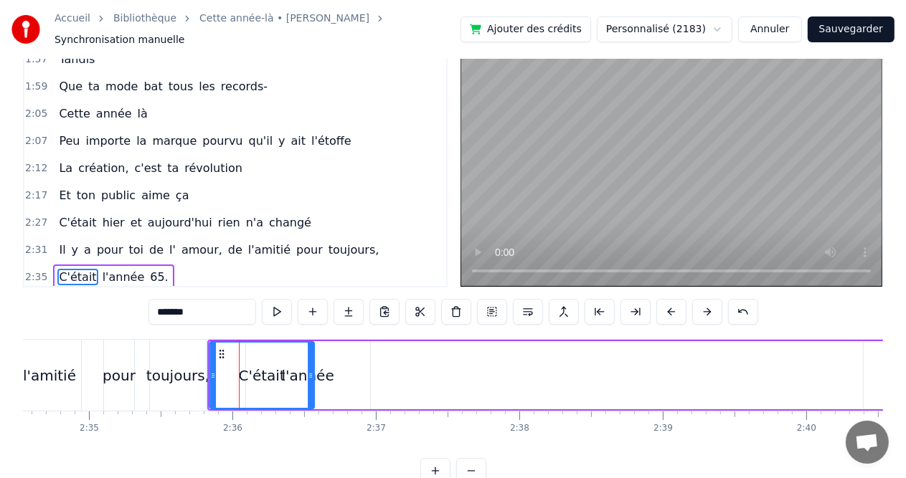
click at [221, 350] on icon at bounding box center [221, 354] width 11 height 11
click at [216, 349] on icon at bounding box center [221, 354] width 11 height 11
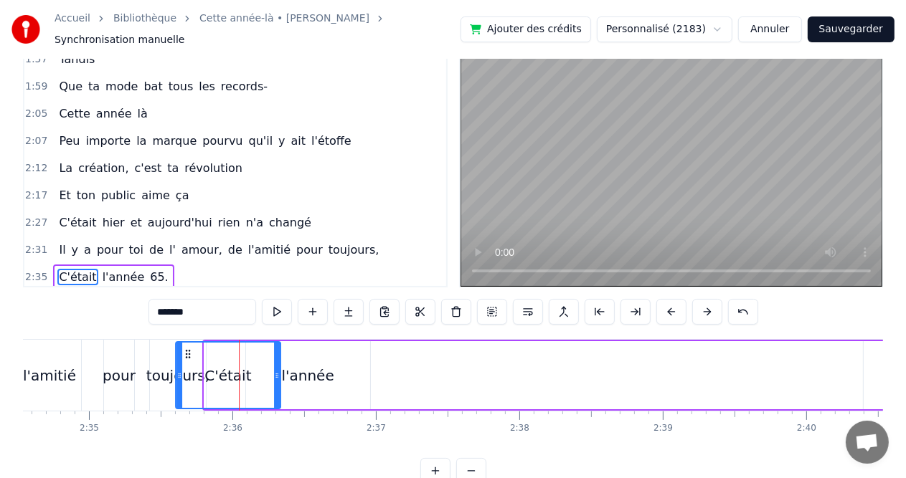
scroll to position [0, 22154]
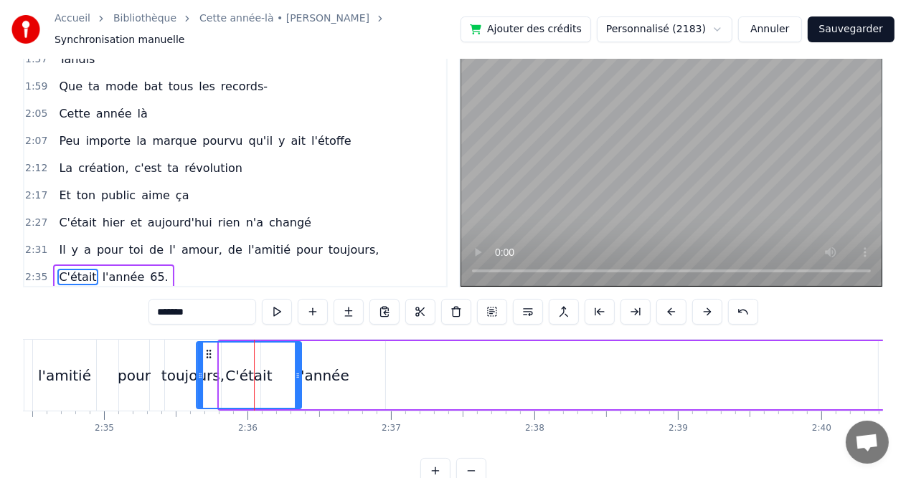
drag, startPoint x: 215, startPoint y: 345, endPoint x: 207, endPoint y: 345, distance: 7.9
click at [207, 349] on icon at bounding box center [208, 354] width 11 height 11
click at [332, 369] on div "l'année" at bounding box center [322, 376] width 52 height 22
type input "*******"
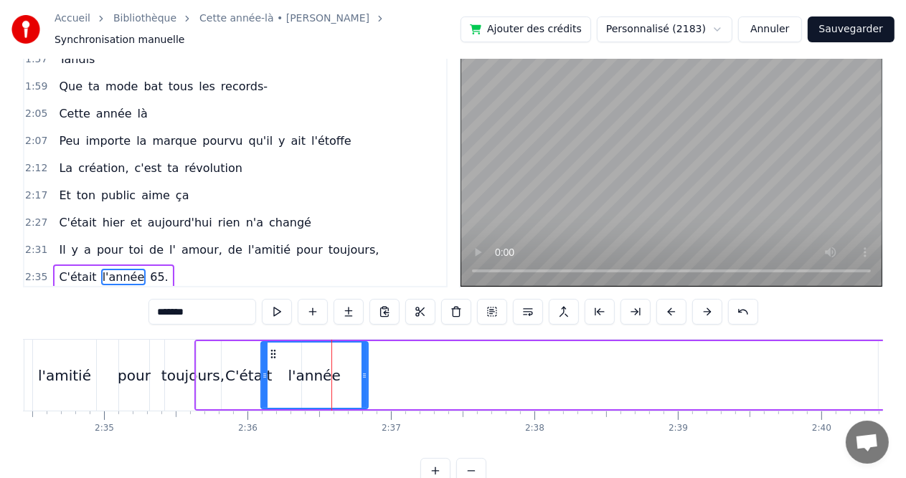
drag, startPoint x: 381, startPoint y: 364, endPoint x: 364, endPoint y: 364, distance: 17.2
click at [364, 370] on icon at bounding box center [364, 375] width 6 height 11
click at [272, 349] on icon at bounding box center [273, 354] width 11 height 11
click at [411, 379] on div "C'était l'année 65." at bounding box center [679, 375] width 971 height 71
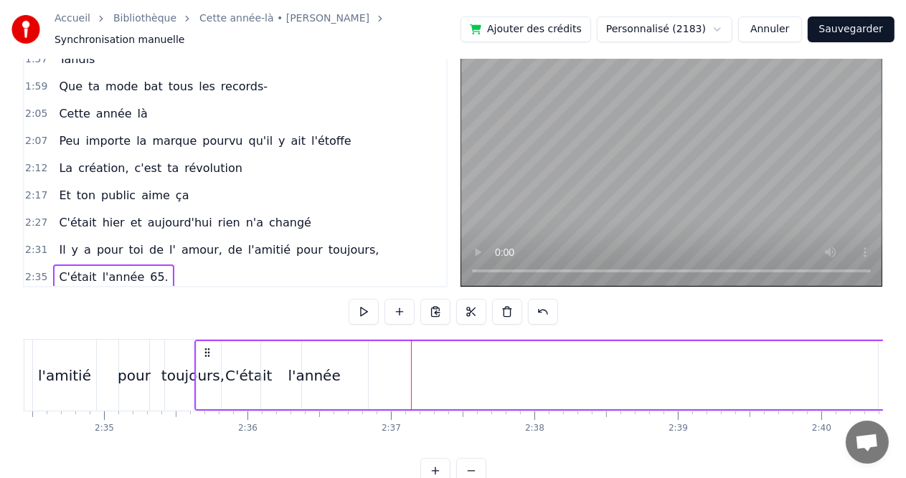
click at [466, 375] on div "C'était l'année 65." at bounding box center [679, 375] width 971 height 71
click at [562, 351] on div "C'était l'année 65." at bounding box center [679, 375] width 971 height 71
click at [597, 363] on div "C'était l'année 65." at bounding box center [679, 375] width 971 height 71
click at [597, 363] on div at bounding box center [597, 375] width 1 height 71
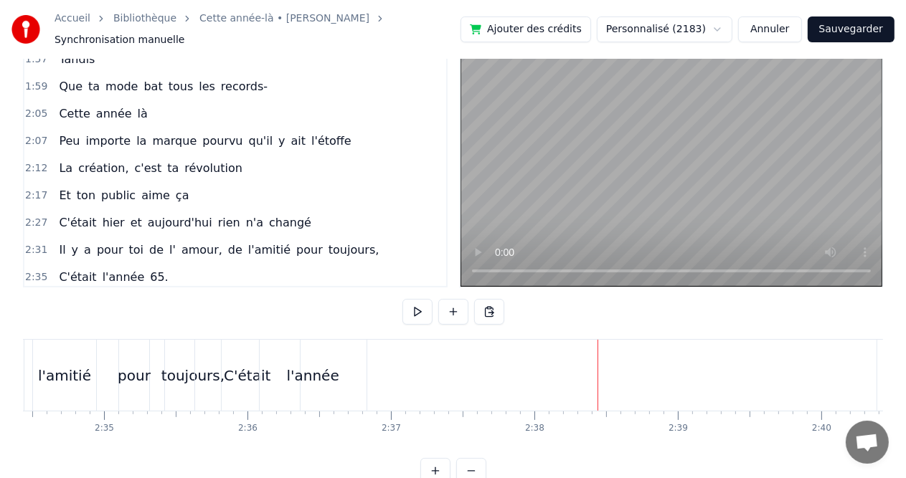
click at [628, 367] on div "C'était l'année 65." at bounding box center [679, 375] width 971 height 71
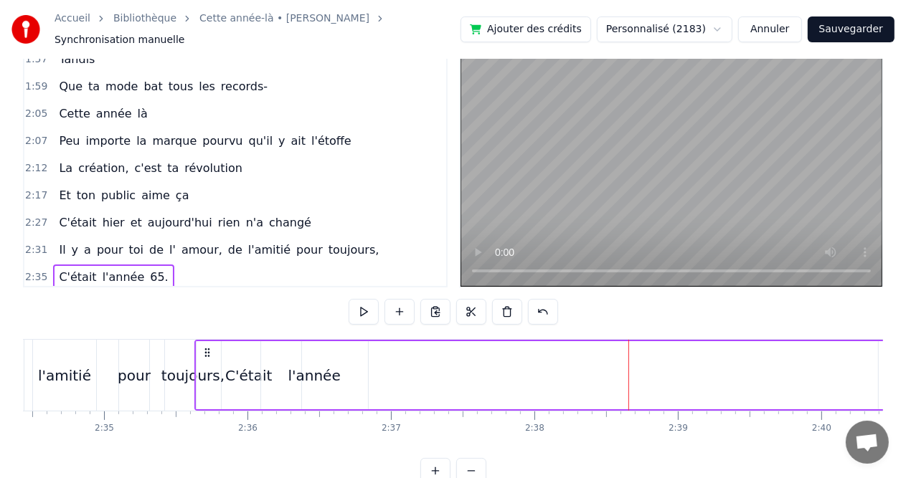
click at [698, 380] on div "C'était l'année 65." at bounding box center [679, 375] width 971 height 71
click at [742, 375] on div "C'était l'année 65." at bounding box center [679, 375] width 971 height 71
click at [808, 367] on div "C'était l'année 65." at bounding box center [679, 375] width 971 height 71
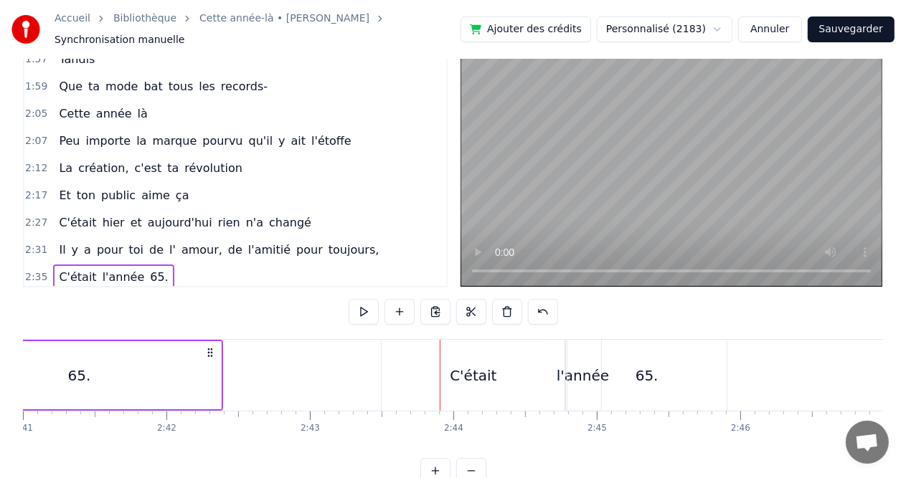
scroll to position [0, 23124]
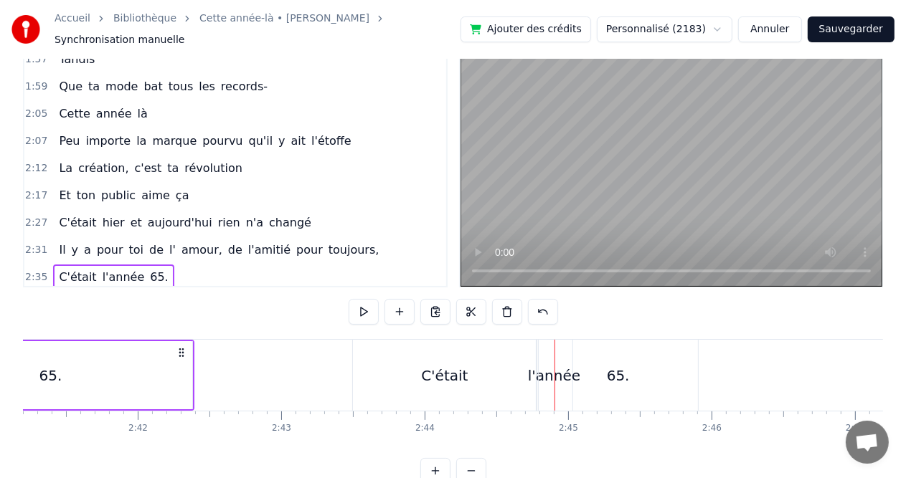
click at [446, 377] on div "C'était" at bounding box center [444, 376] width 47 height 22
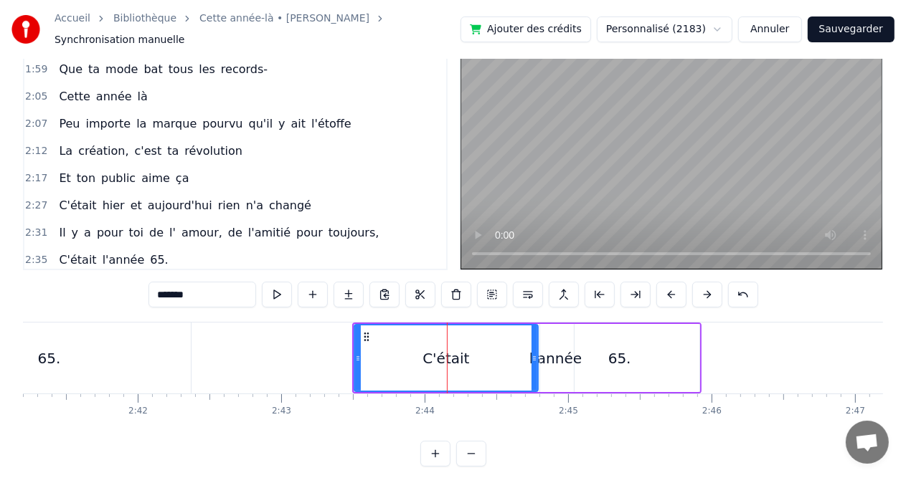
scroll to position [60, 0]
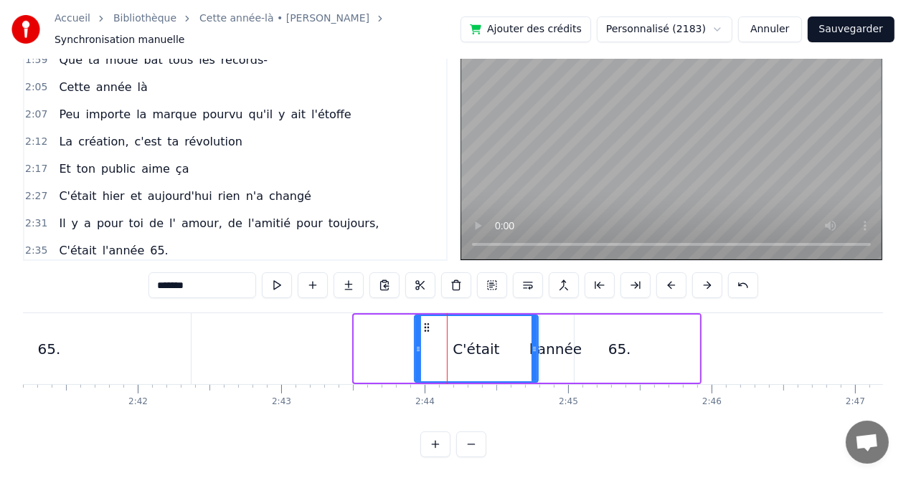
drag, startPoint x: 358, startPoint y: 346, endPoint x: 418, endPoint y: 347, distance: 60.3
click at [418, 347] on div at bounding box center [418, 348] width 6 height 65
click at [417, 345] on div at bounding box center [417, 348] width 1 height 71
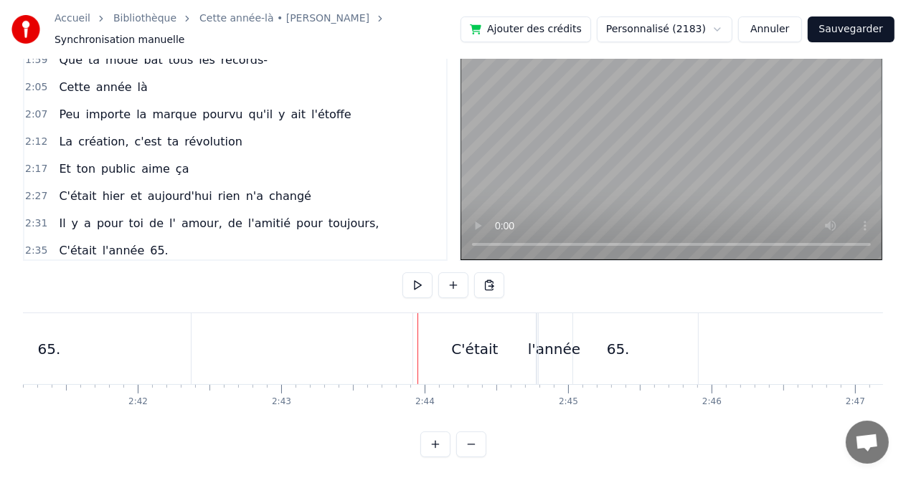
click at [417, 345] on div at bounding box center [417, 348] width 1 height 71
click at [466, 341] on div "C'était" at bounding box center [474, 350] width 47 height 22
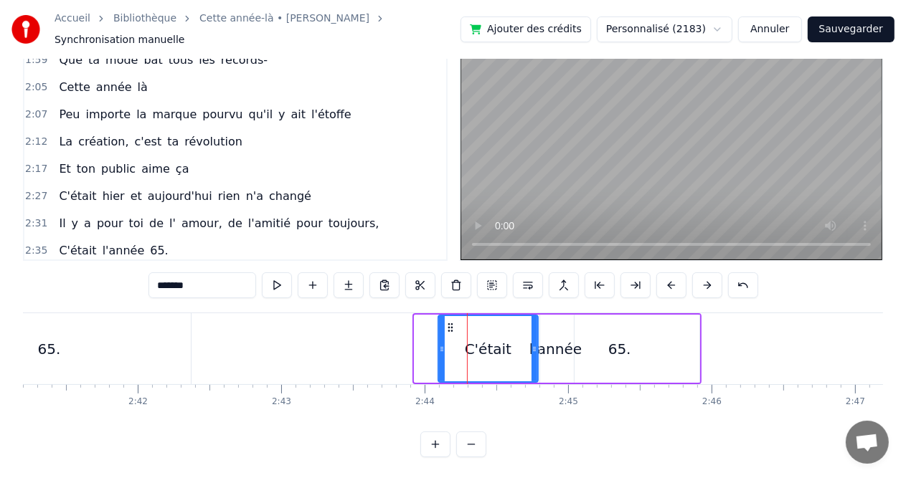
drag, startPoint x: 416, startPoint y: 341, endPoint x: 440, endPoint y: 343, distance: 23.7
click at [440, 344] on icon at bounding box center [442, 349] width 6 height 11
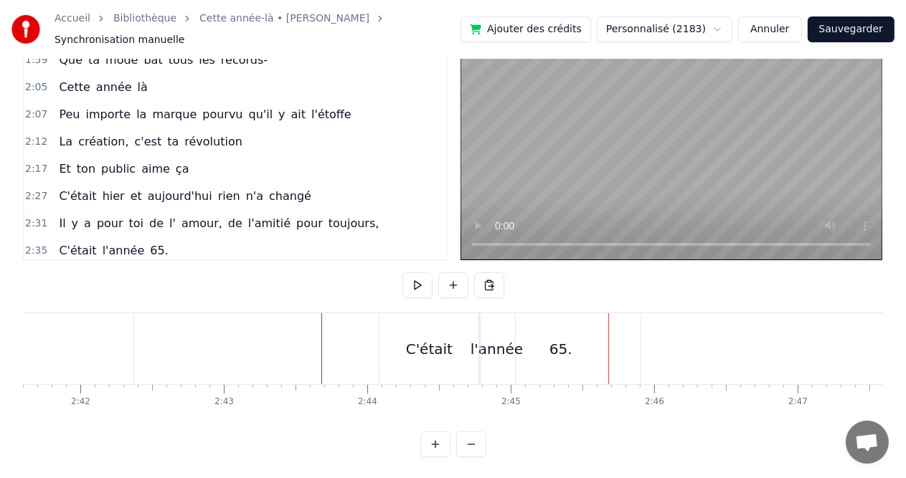
scroll to position [0, 23182]
click at [559, 347] on div "65." at bounding box center [560, 350] width 23 height 22
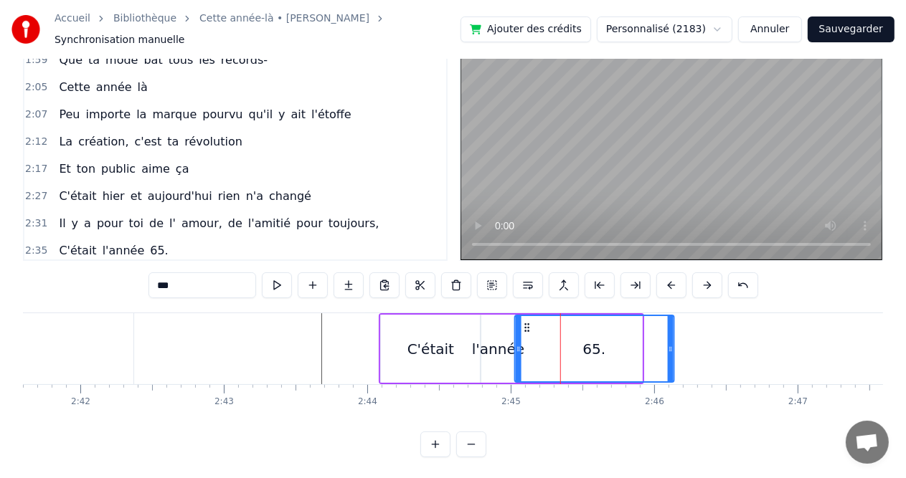
drag, startPoint x: 491, startPoint y: 324, endPoint x: 524, endPoint y: 324, distance: 32.3
click at [525, 331] on circle at bounding box center [525, 331] width 1 height 1
click at [477, 327] on div "C'était" at bounding box center [431, 349] width 100 height 68
type input "*******"
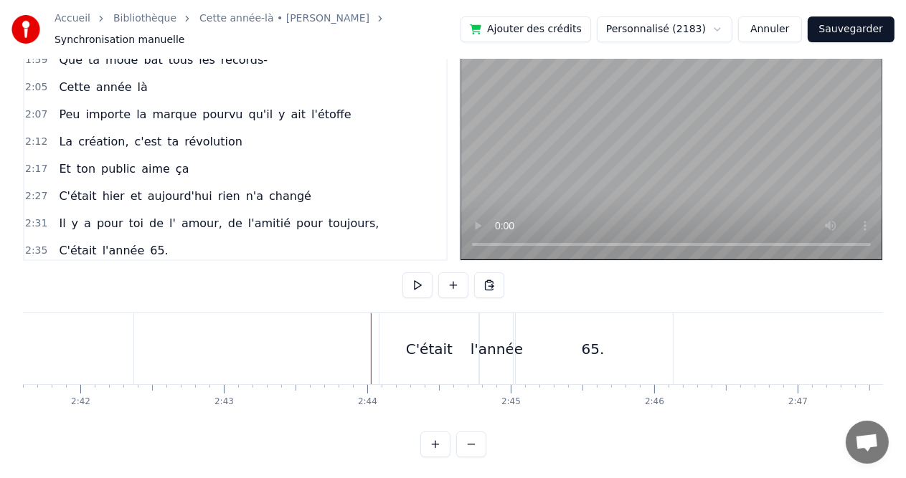
scroll to position [0, 23210]
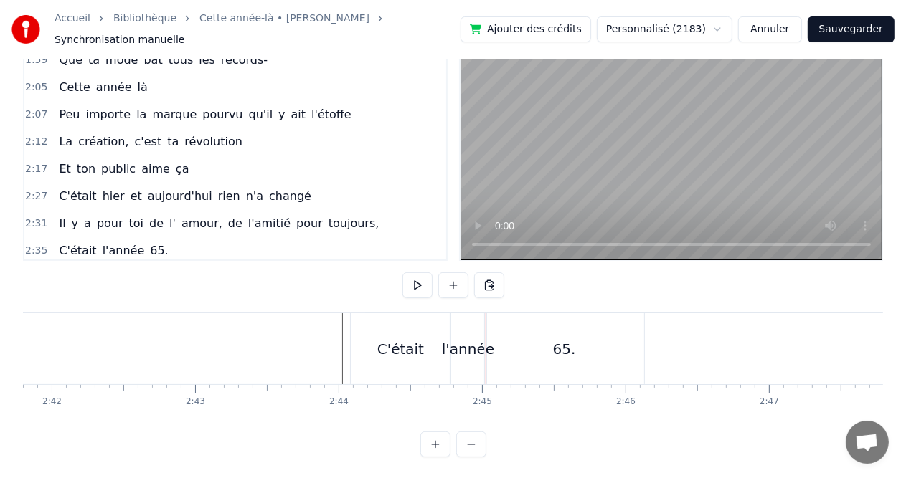
click at [455, 347] on div "l'année" at bounding box center [468, 350] width 52 height 22
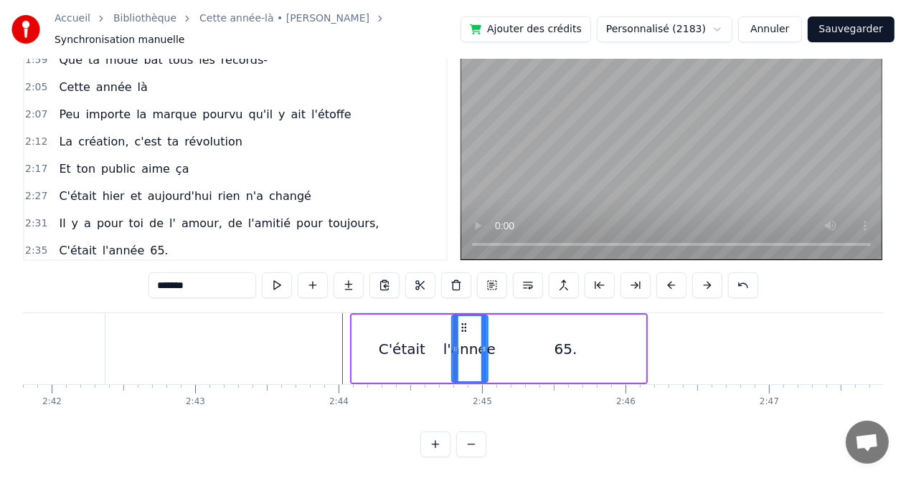
click at [462, 331] on circle at bounding box center [462, 331] width 1 height 1
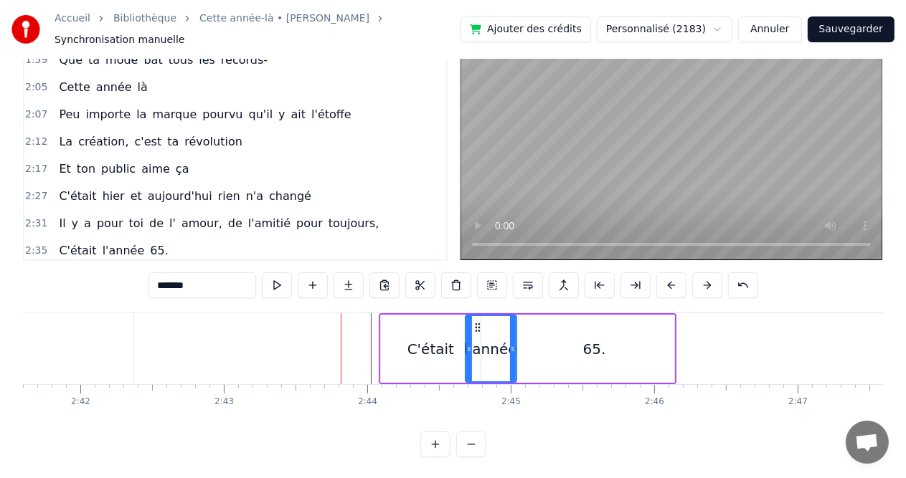
drag, startPoint x: 482, startPoint y: 330, endPoint x: 467, endPoint y: 330, distance: 15.1
click at [467, 330] on div at bounding box center [469, 348] width 6 height 65
click at [433, 339] on div "C'était" at bounding box center [430, 350] width 47 height 22
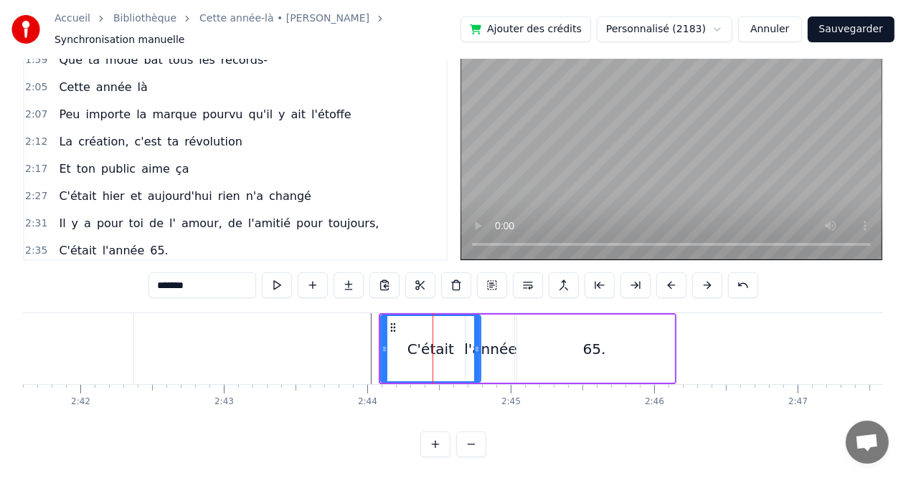
click at [504, 349] on div "l'année" at bounding box center [490, 350] width 52 height 22
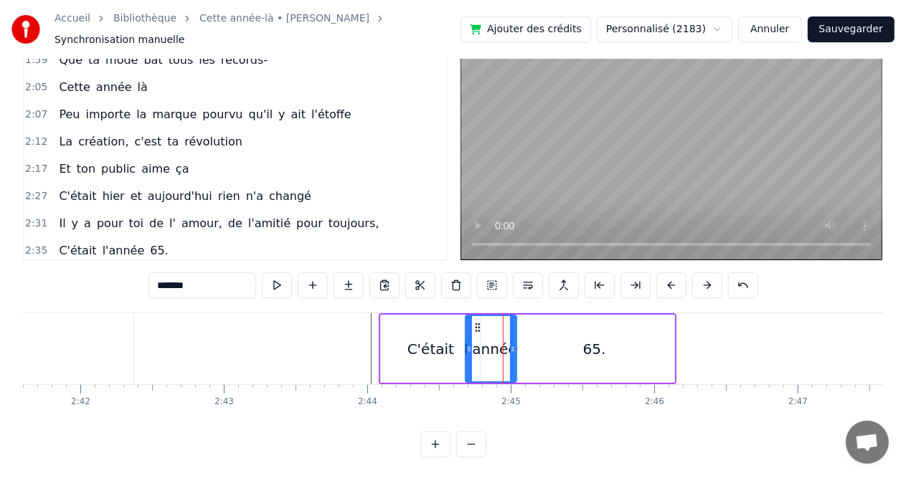
click at [565, 350] on div "65." at bounding box center [594, 349] width 159 height 68
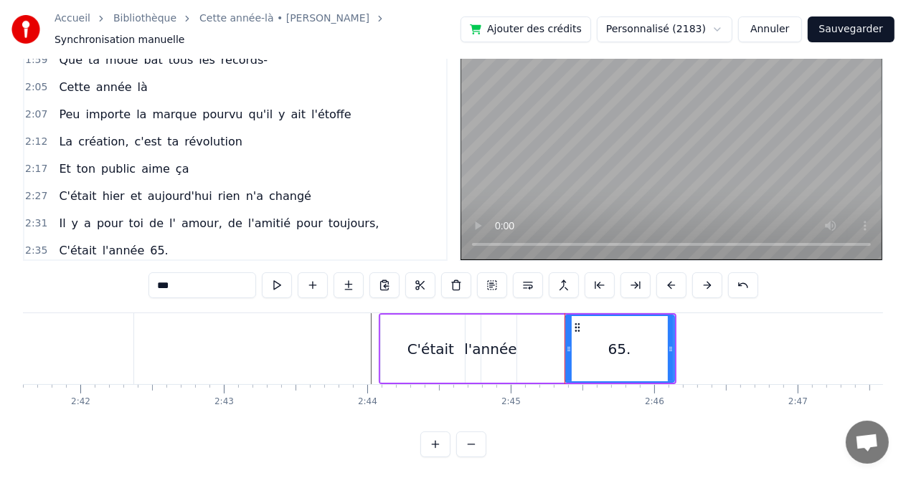
drag, startPoint x: 516, startPoint y: 343, endPoint x: 567, endPoint y: 342, distance: 50.2
click at [567, 344] on icon at bounding box center [569, 349] width 6 height 11
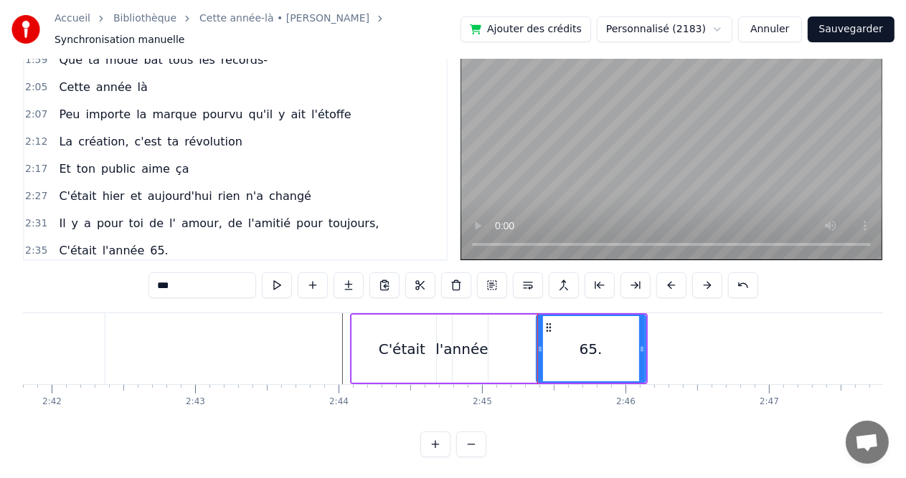
scroll to position [0, 23210]
drag, startPoint x: 642, startPoint y: 344, endPoint x: 719, endPoint y: 339, distance: 77.7
click at [714, 344] on icon at bounding box center [712, 349] width 6 height 11
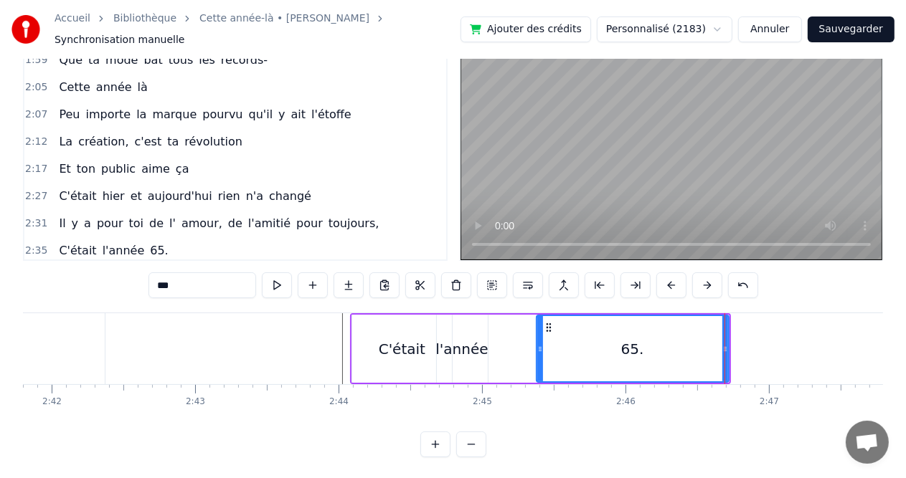
click at [420, 352] on div "C'était" at bounding box center [402, 350] width 47 height 22
type input "*******"
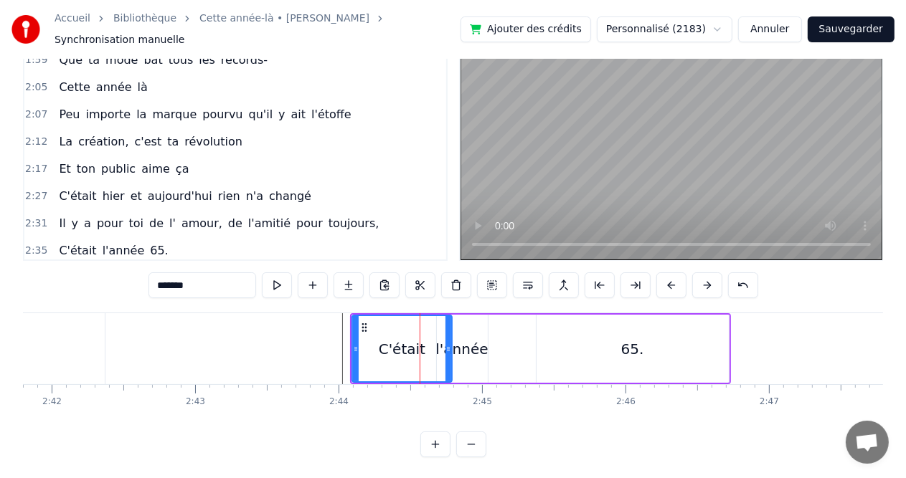
click at [495, 345] on div "C'était l'année 65." at bounding box center [540, 348] width 381 height 71
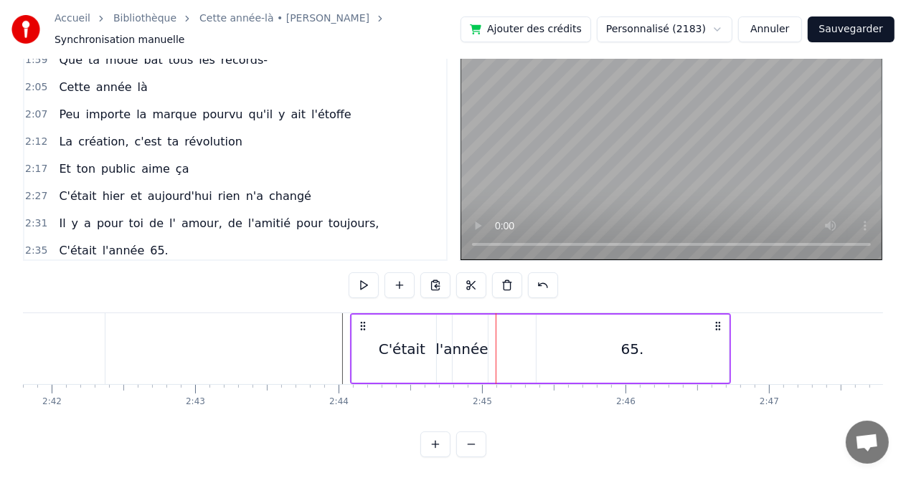
click at [471, 342] on div "l'année" at bounding box center [461, 350] width 52 height 22
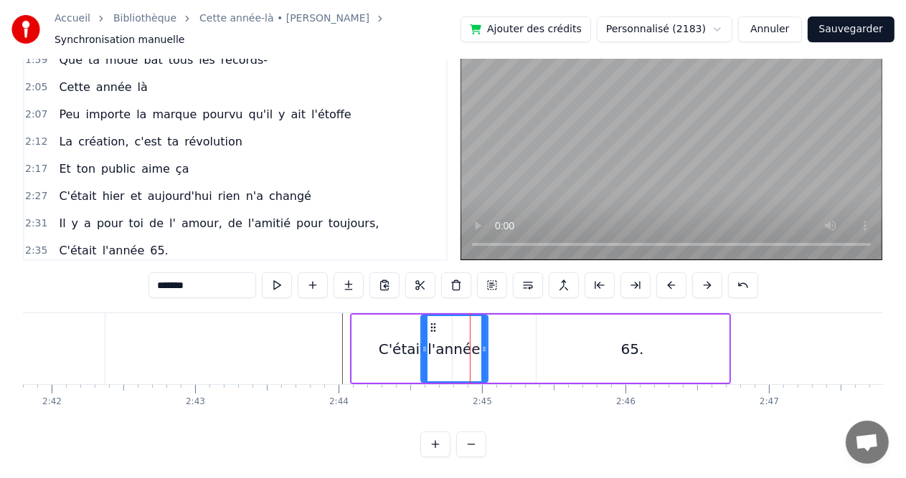
drag, startPoint x: 438, startPoint y: 344, endPoint x: 422, endPoint y: 348, distance: 16.4
click at [422, 348] on div at bounding box center [425, 348] width 6 height 65
click at [402, 351] on div "C'était" at bounding box center [402, 350] width 47 height 22
type input "*******"
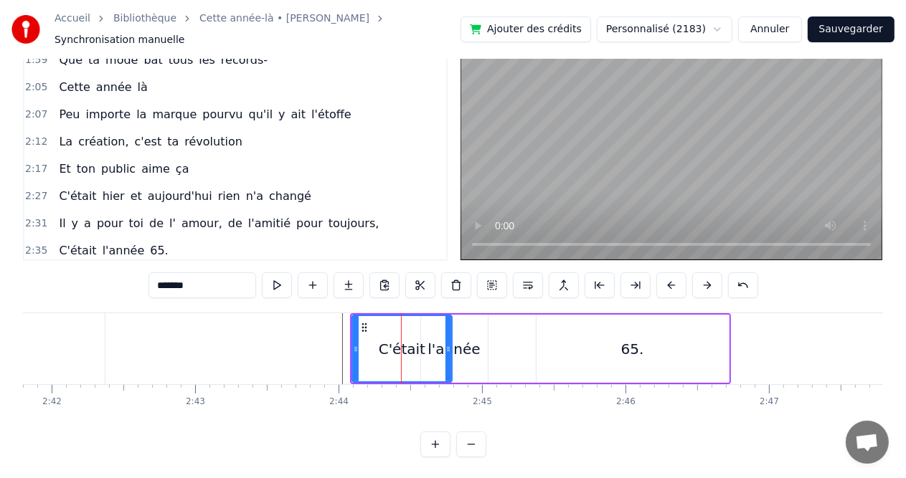
click at [427, 350] on div "C'était" at bounding box center [402, 348] width 98 height 65
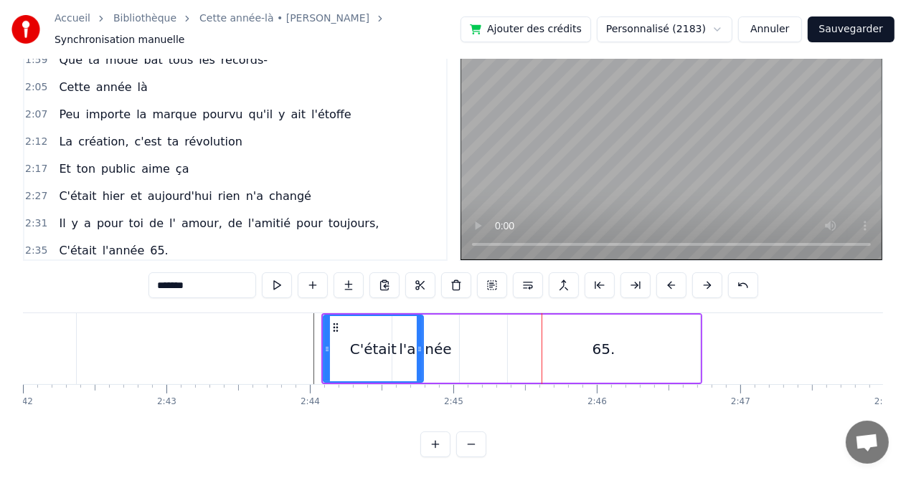
scroll to position [0, 23268]
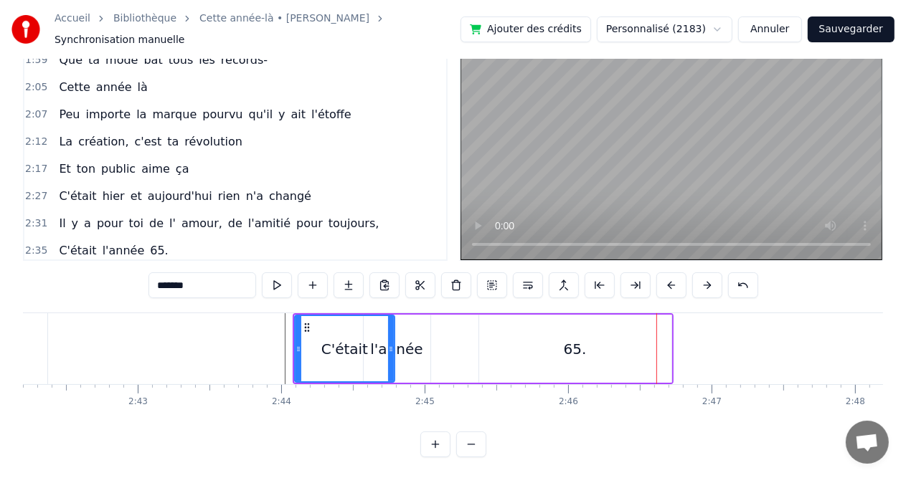
click at [444, 354] on div "C'était l'année 65." at bounding box center [483, 348] width 381 height 71
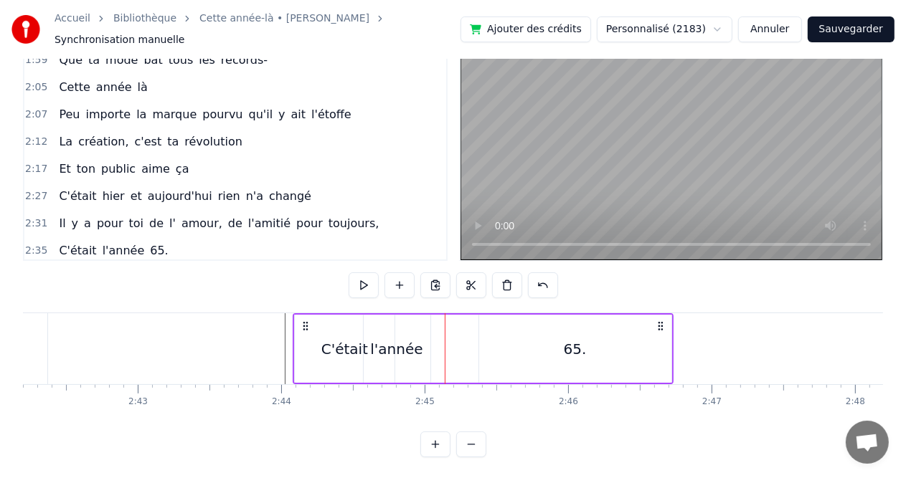
click at [567, 346] on div "65." at bounding box center [575, 350] width 23 height 22
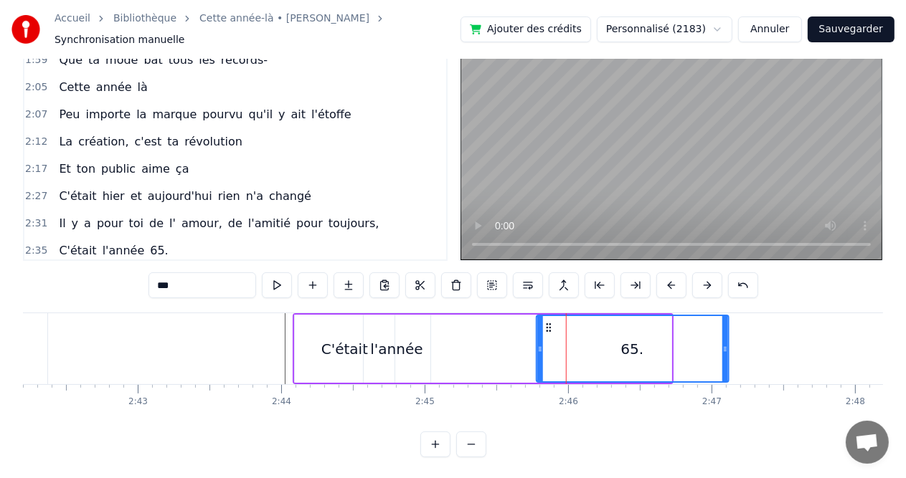
drag, startPoint x: 491, startPoint y: 317, endPoint x: 548, endPoint y: 322, distance: 57.6
click at [548, 322] on icon at bounding box center [548, 327] width 11 height 11
click at [389, 342] on div "l'année" at bounding box center [396, 350] width 52 height 22
type input "*******"
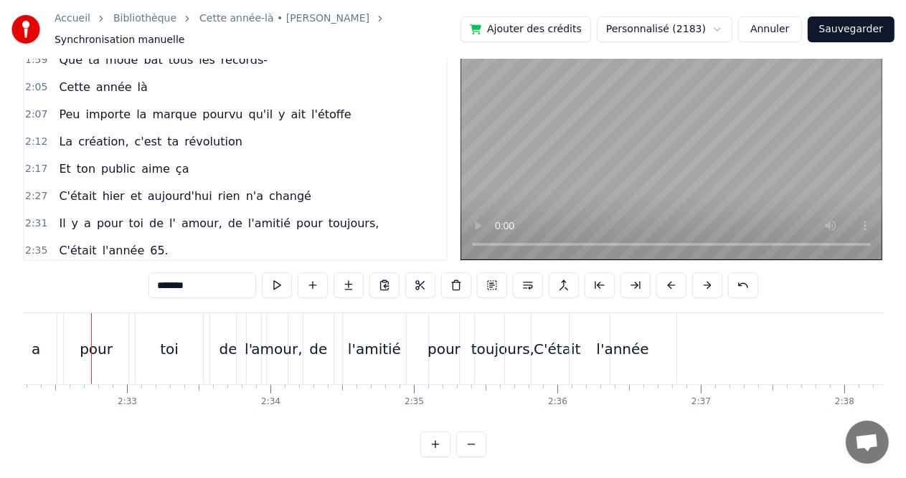
scroll to position [0, 21840]
click at [274, 283] on button at bounding box center [277, 286] width 30 height 26
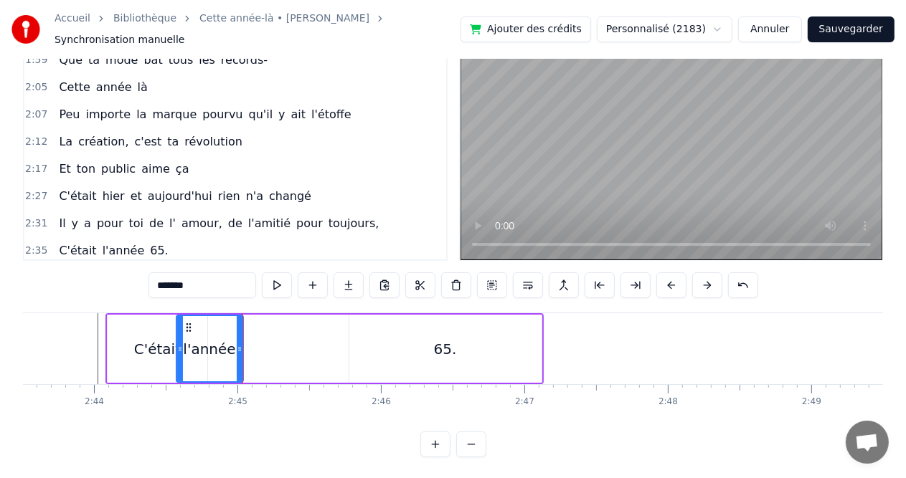
scroll to position [0, 23565]
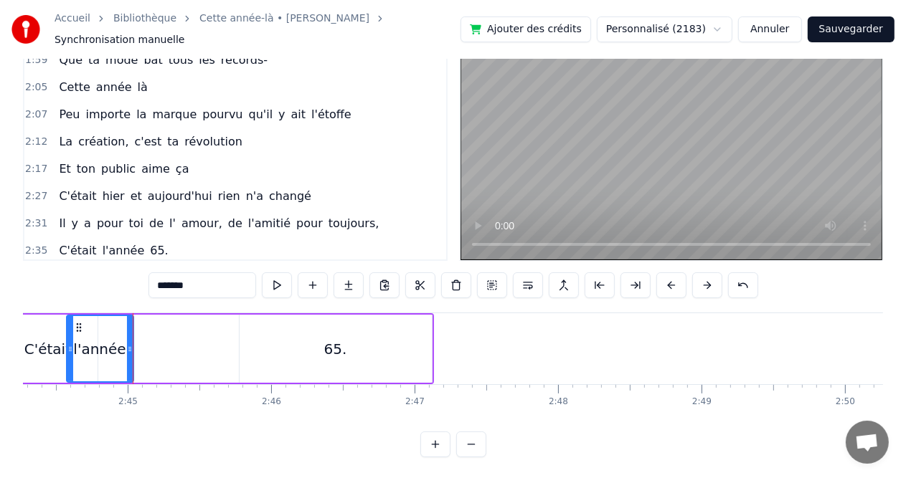
click at [280, 265] on div "2:44 C'était l'année 65." at bounding box center [235, 278] width 422 height 27
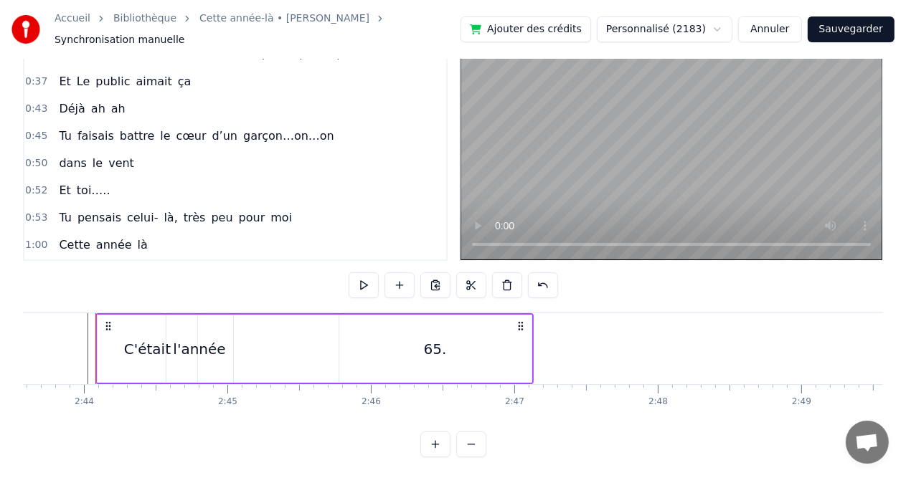
scroll to position [98, 0]
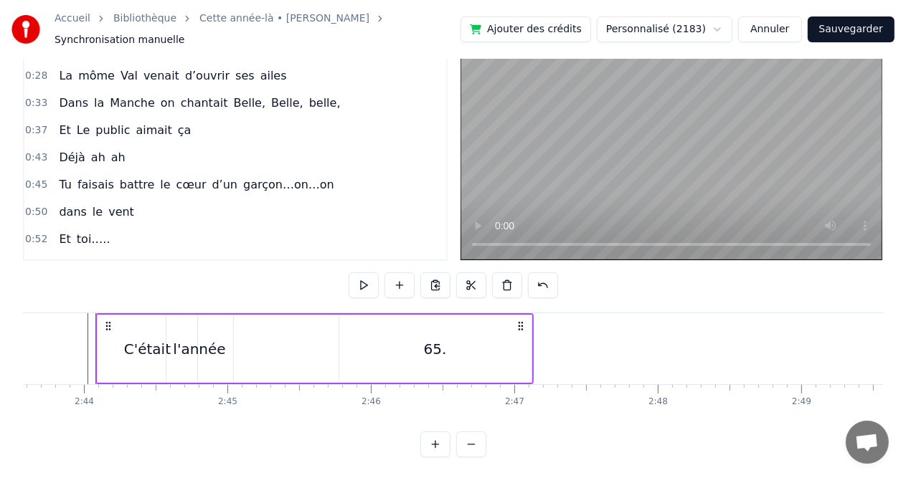
click at [79, 67] on span "môme" at bounding box center [96, 75] width 39 height 16
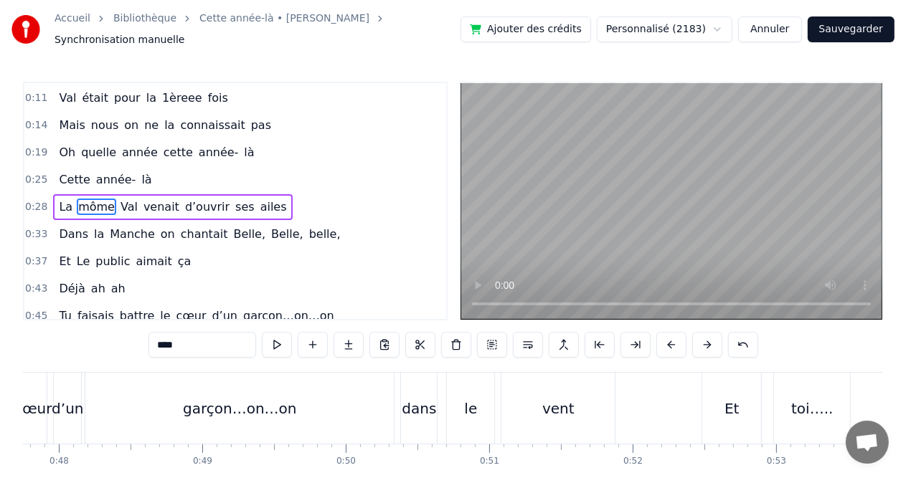
scroll to position [0, 4083]
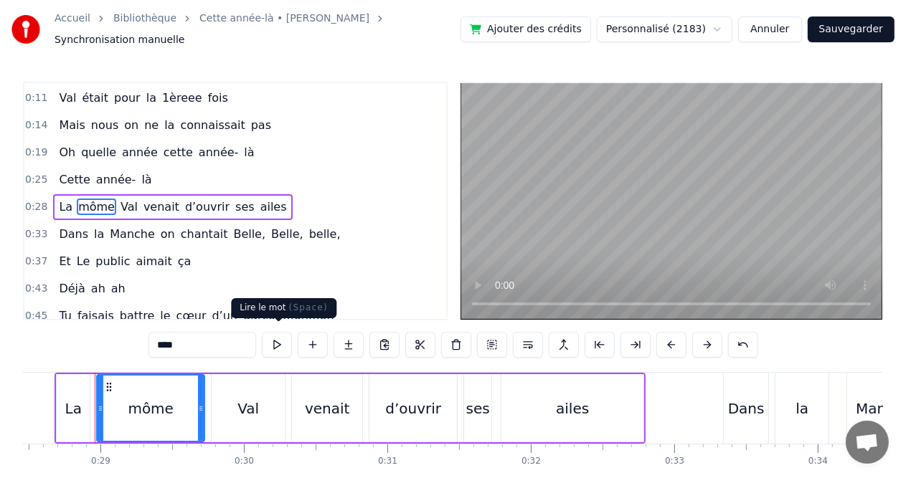
click at [278, 345] on button at bounding box center [277, 345] width 30 height 26
click at [278, 342] on button at bounding box center [277, 345] width 30 height 26
click at [232, 419] on div "Val" at bounding box center [248, 408] width 73 height 68
type input "***"
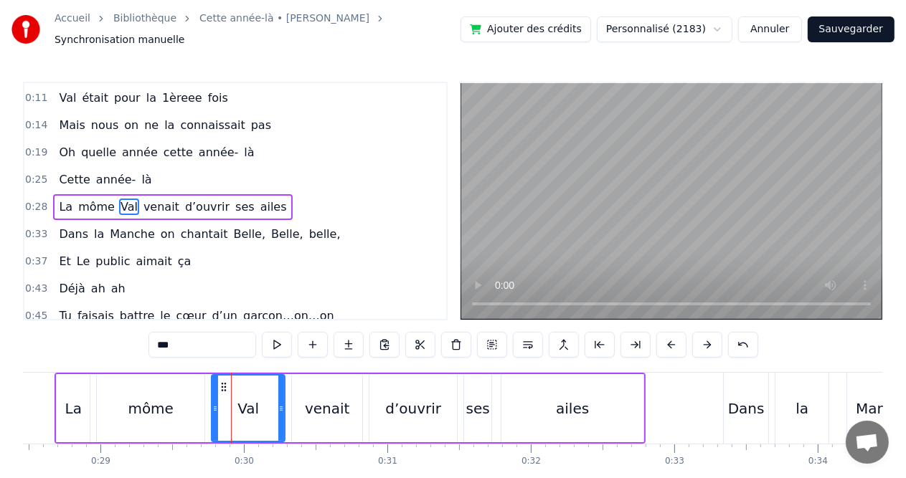
click at [232, 419] on div "Val" at bounding box center [248, 408] width 72 height 65
click at [281, 343] on button at bounding box center [277, 345] width 30 height 26
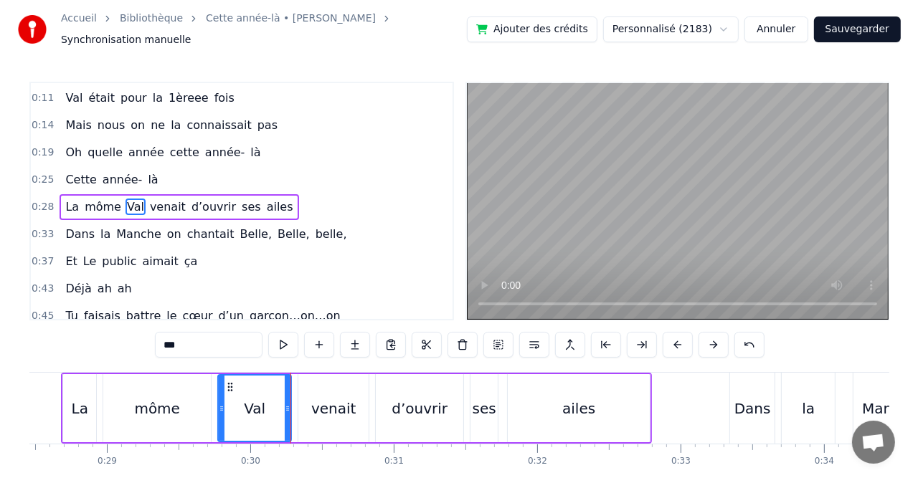
scroll to position [0, 0]
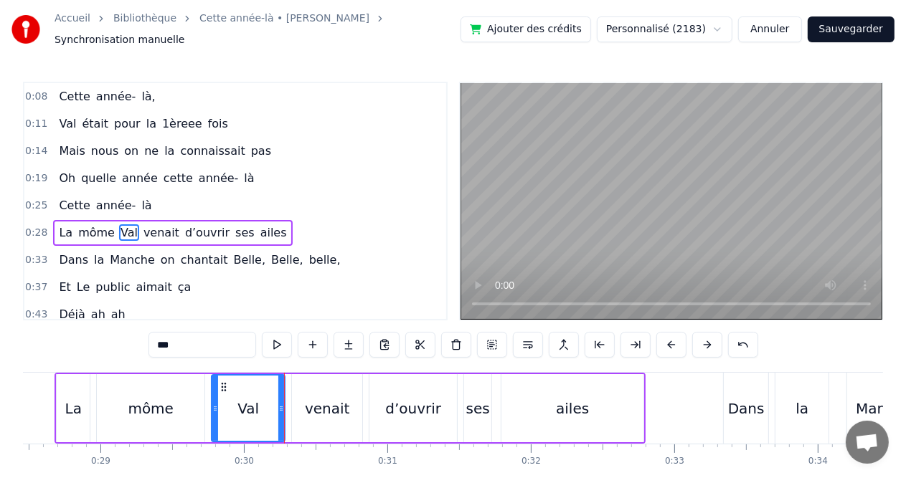
click at [846, 27] on button "Sauvegarder" at bounding box center [851, 29] width 87 height 26
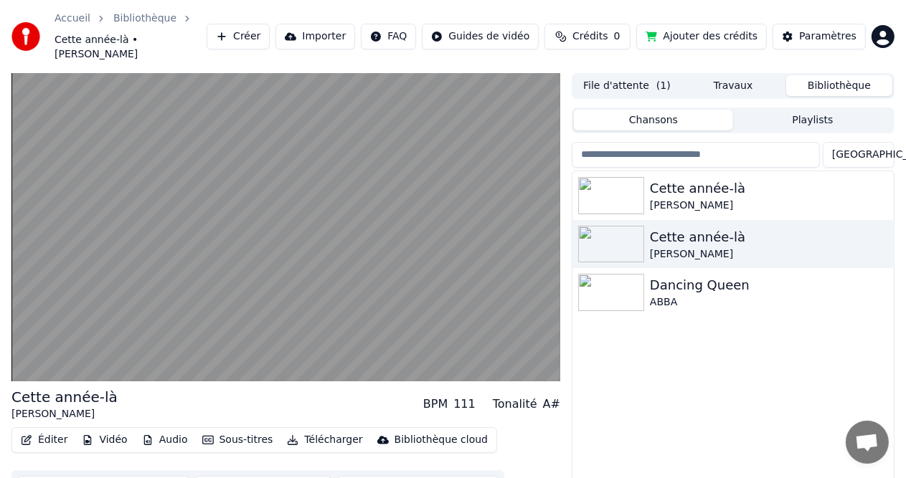
click at [42, 433] on button "Éditer" at bounding box center [44, 440] width 58 height 20
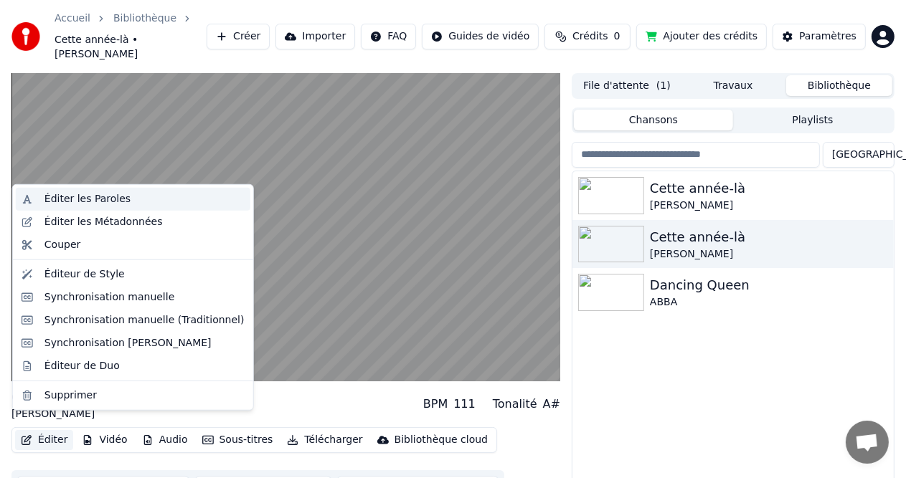
click at [83, 206] on div "Éditer les Paroles" at bounding box center [87, 199] width 86 height 14
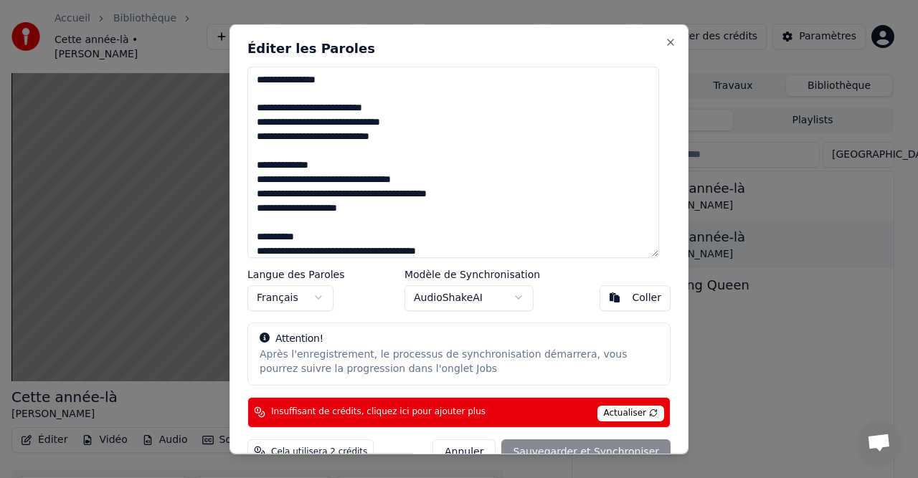
click at [359, 109] on textarea at bounding box center [453, 162] width 412 height 192
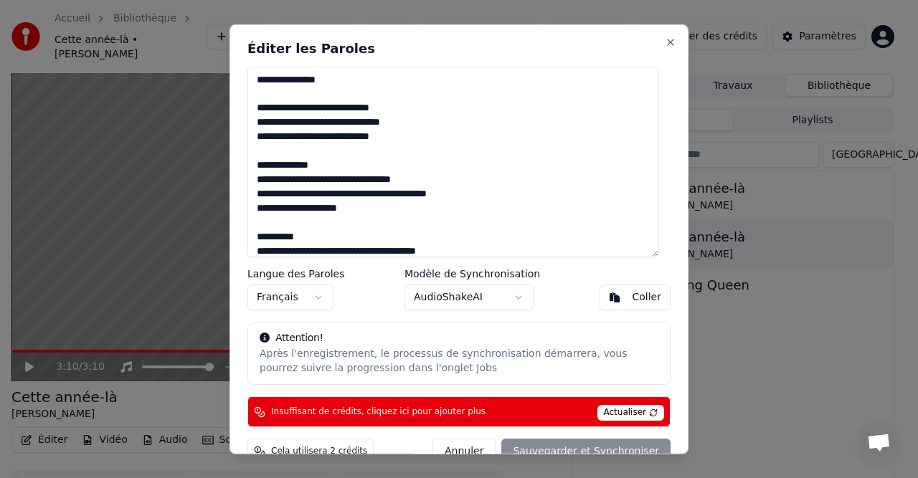
click at [367, 125] on textarea at bounding box center [453, 162] width 412 height 192
click at [382, 199] on textarea at bounding box center [453, 162] width 412 height 192
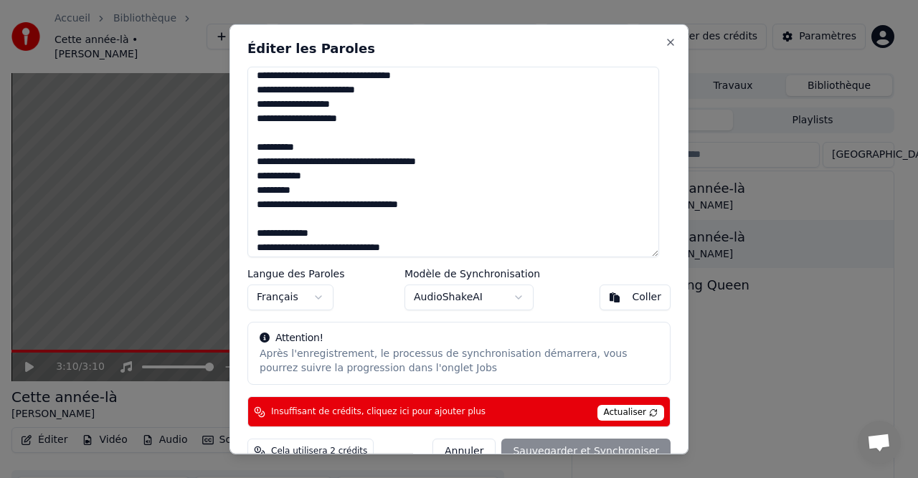
scroll to position [115, 0]
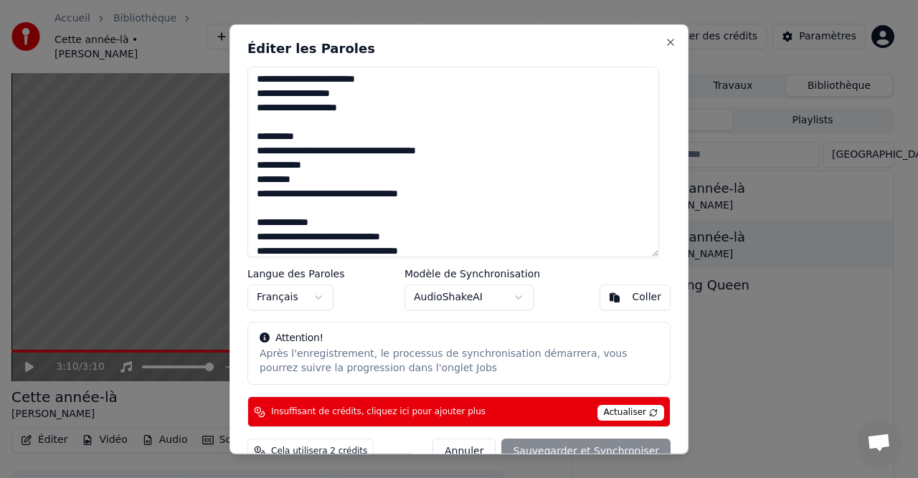
click at [455, 155] on textarea at bounding box center [453, 162] width 412 height 192
click at [330, 198] on textarea at bounding box center [453, 162] width 412 height 192
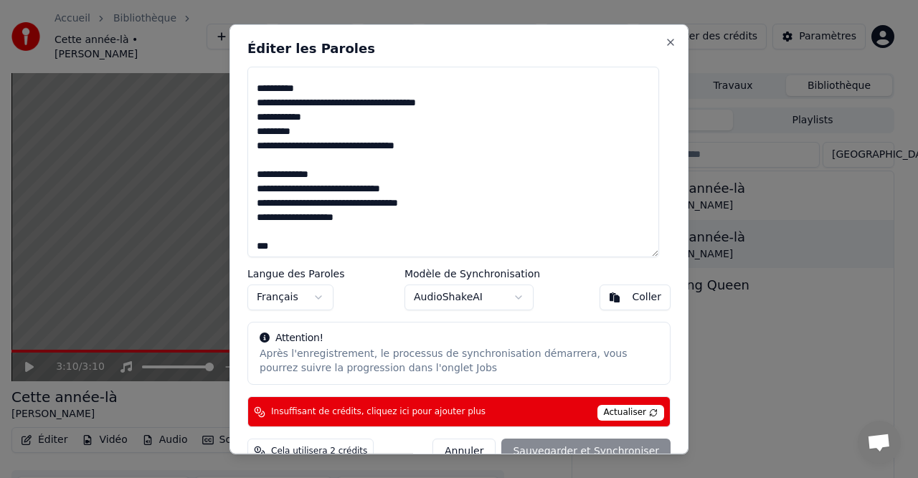
scroll to position [172, 0]
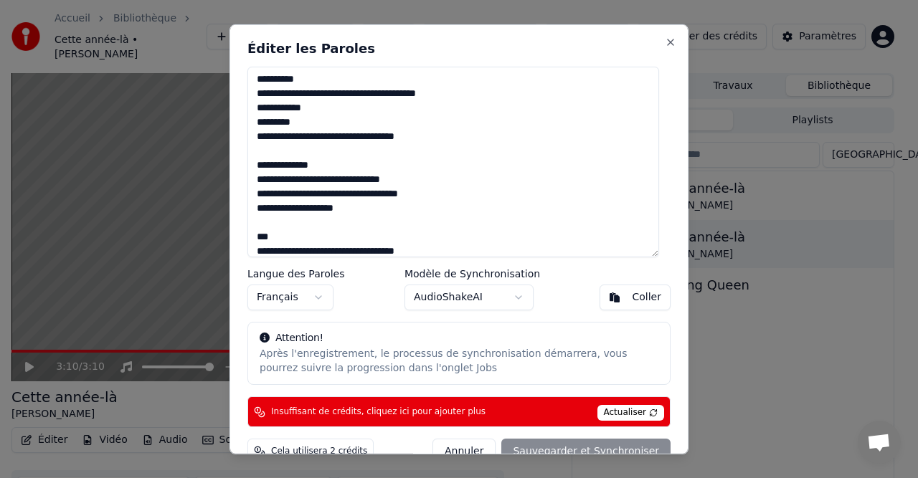
click at [353, 194] on textarea at bounding box center [453, 162] width 412 height 192
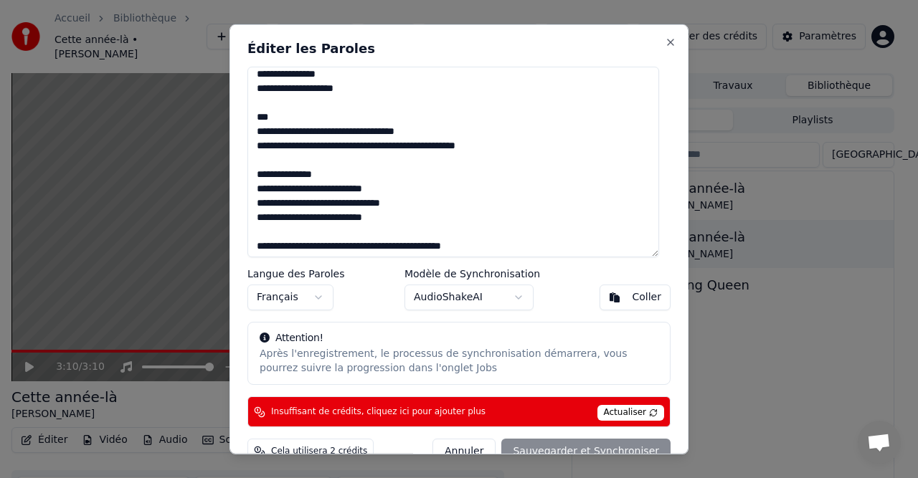
click at [311, 205] on textarea at bounding box center [453, 162] width 412 height 192
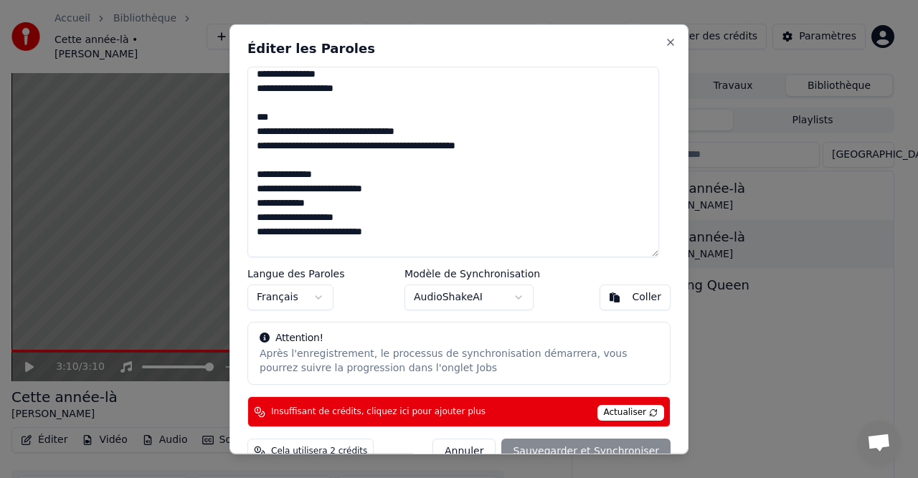
scroll to position [450, 0]
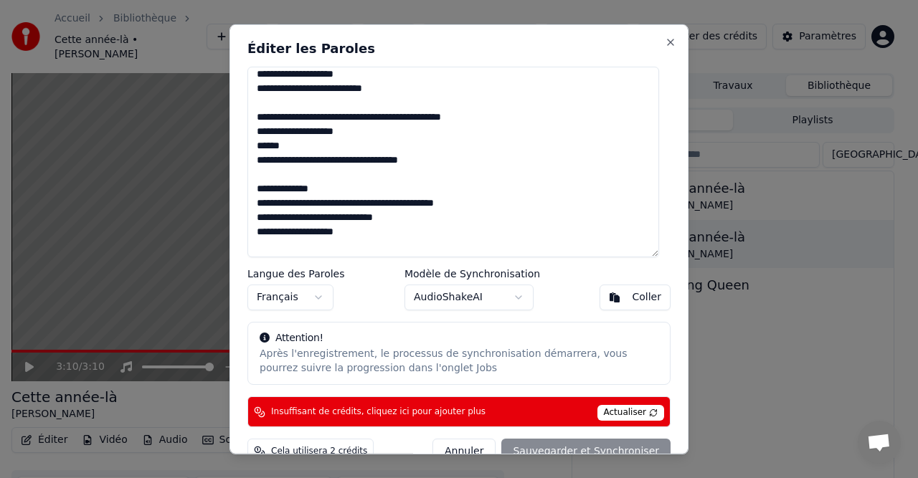
click at [301, 90] on textarea at bounding box center [453, 162] width 412 height 192
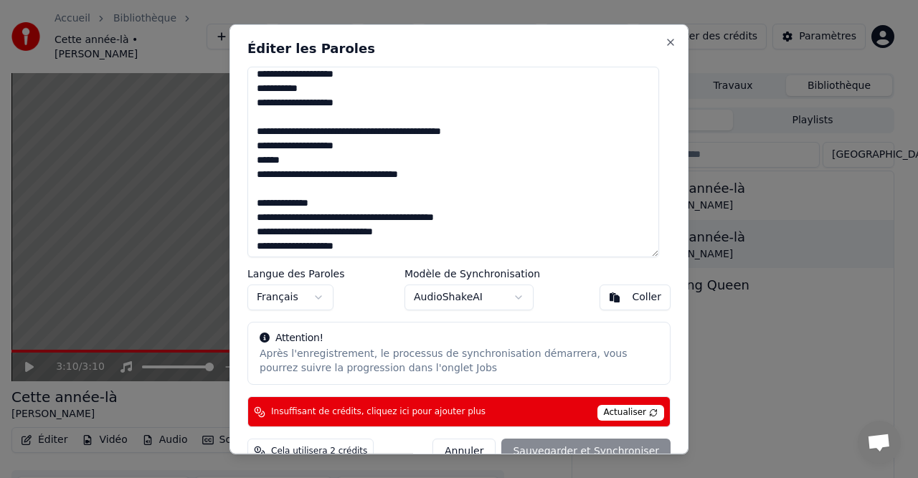
scroll to position [478, 0]
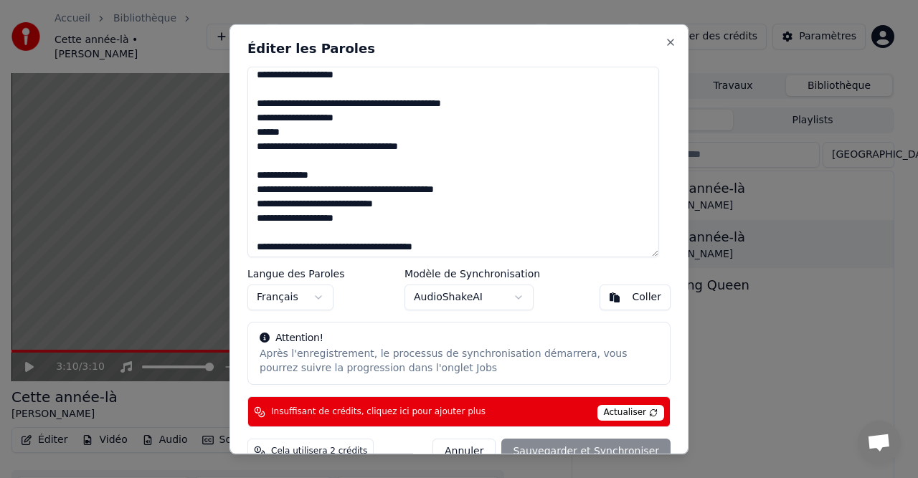
click at [296, 106] on textarea at bounding box center [453, 162] width 412 height 192
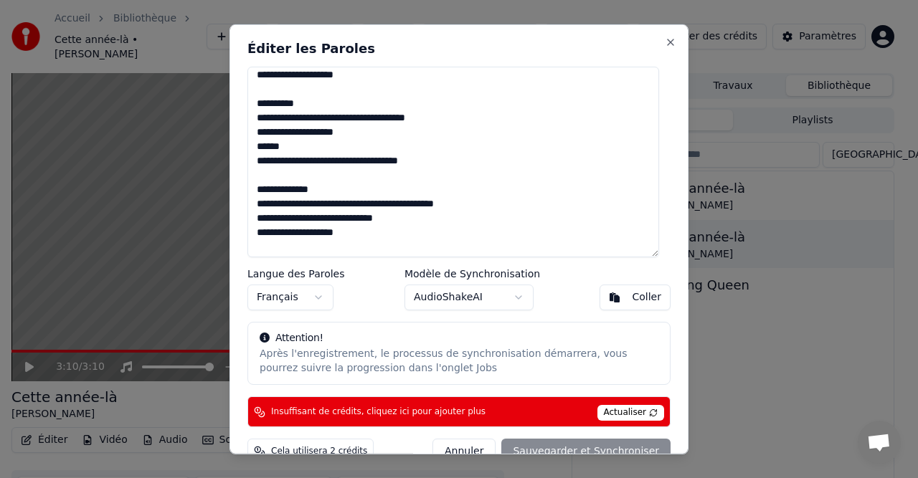
scroll to position [521, 0]
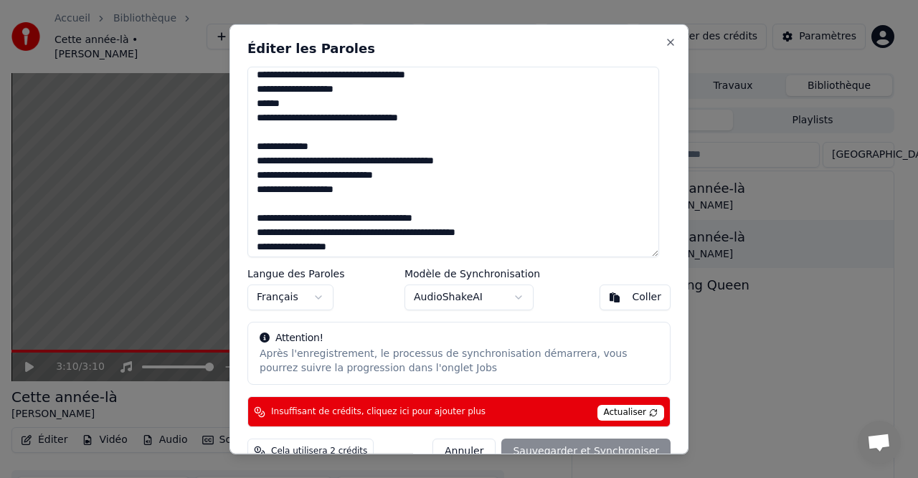
click at [427, 77] on textarea at bounding box center [453, 162] width 412 height 192
click at [435, 120] on textarea at bounding box center [453, 162] width 412 height 192
click at [438, 163] on textarea at bounding box center [453, 162] width 412 height 192
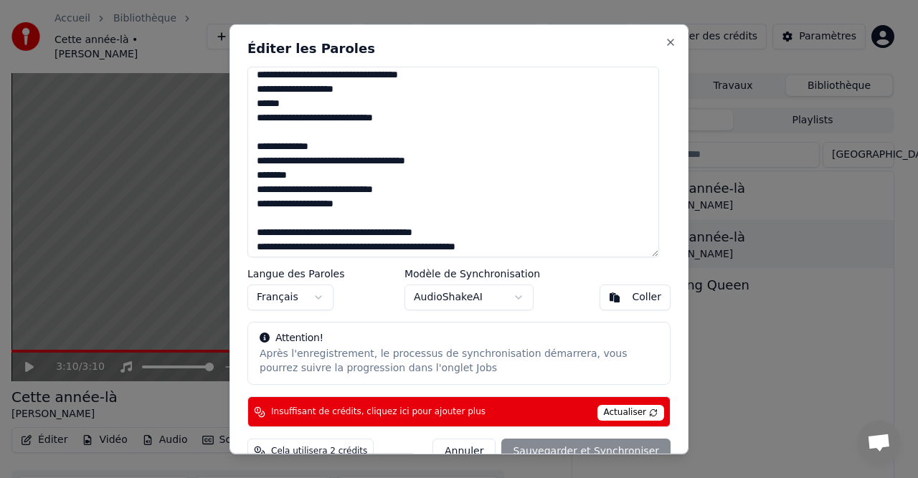
scroll to position [537, 0]
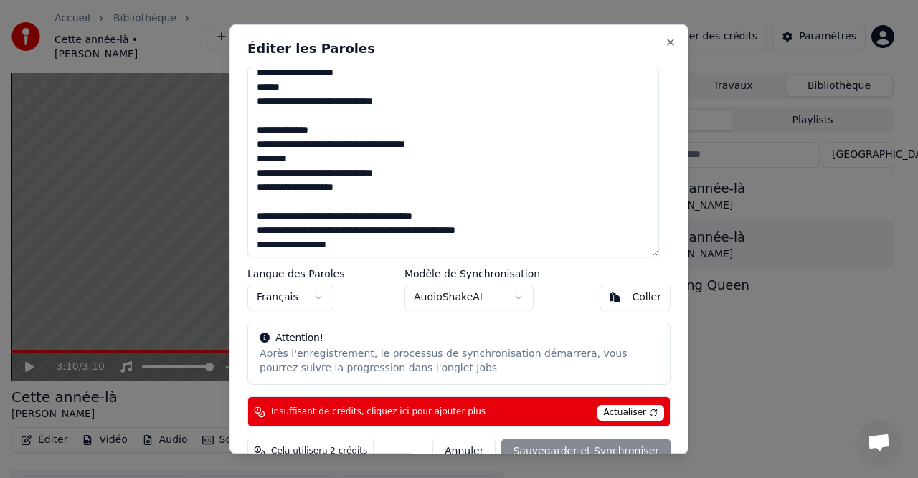
click at [316, 216] on textarea at bounding box center [453, 162] width 412 height 192
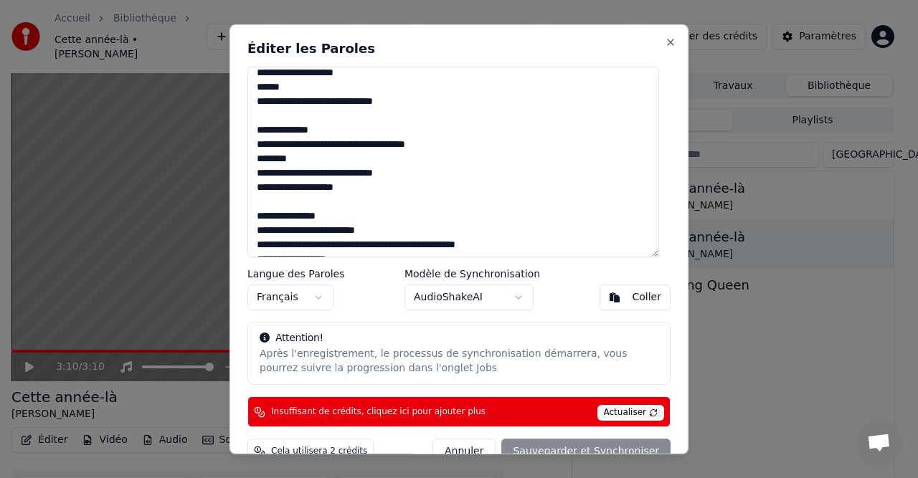
scroll to position [552, 0]
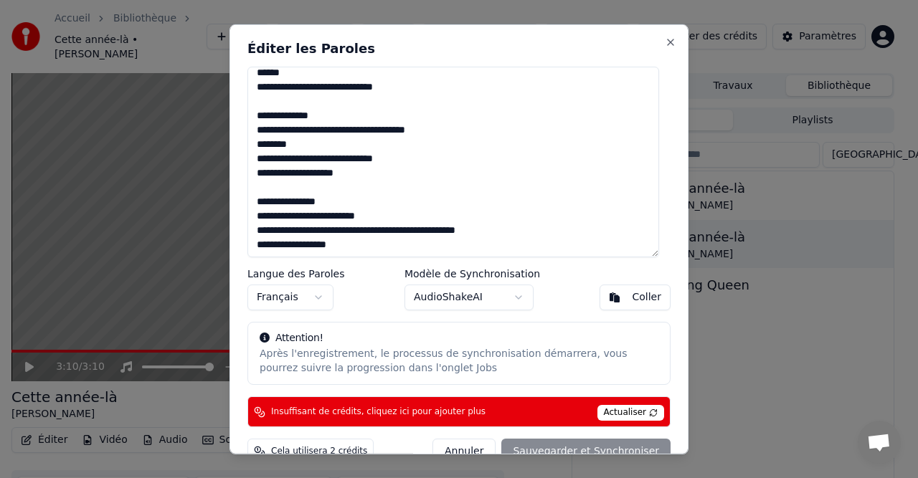
click at [336, 232] on textarea at bounding box center [453, 162] width 412 height 192
click at [416, 233] on textarea at bounding box center [453, 162] width 412 height 192
click at [631, 415] on span "Actualiser" at bounding box center [630, 413] width 67 height 16
click at [586, 450] on div "Annuler Sauvegarder et Synchroniser" at bounding box center [552, 452] width 238 height 26
click at [589, 447] on div "Annuler Sauvegarder et Synchroniser" at bounding box center [552, 452] width 238 height 26
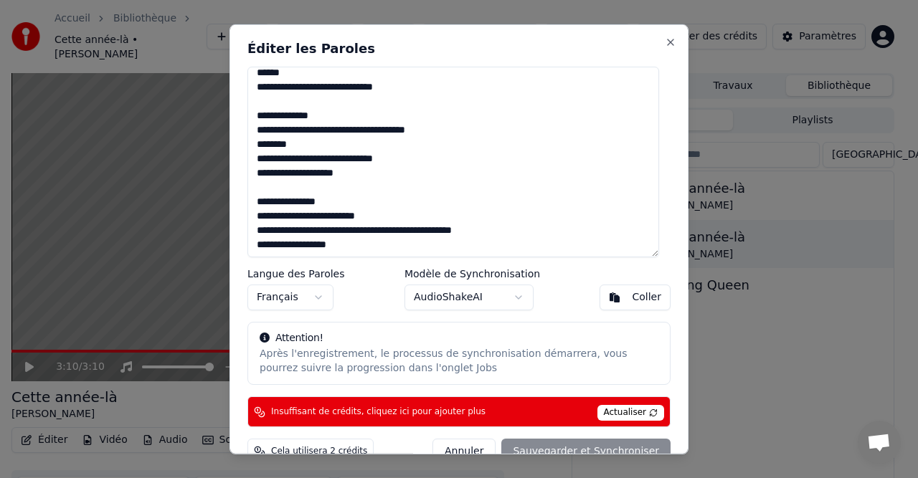
click at [589, 447] on div "Annuler Sauvegarder et Synchroniser" at bounding box center [552, 452] width 238 height 26
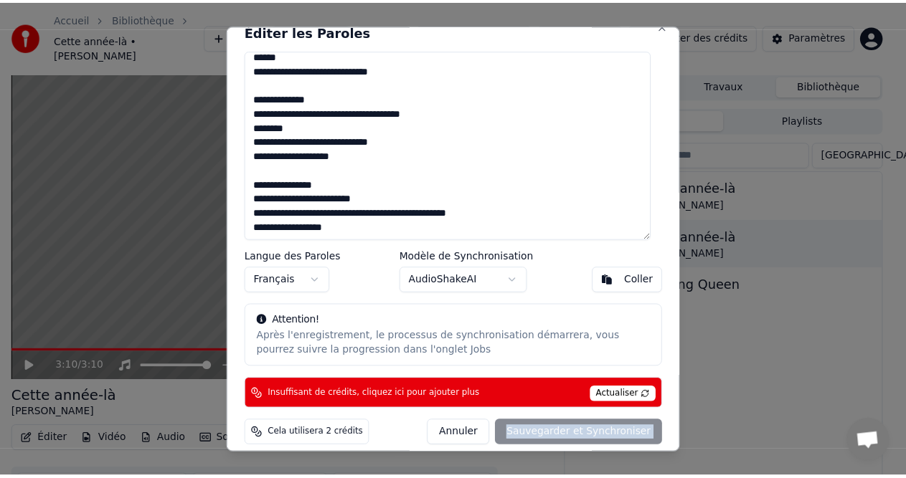
scroll to position [27, 0]
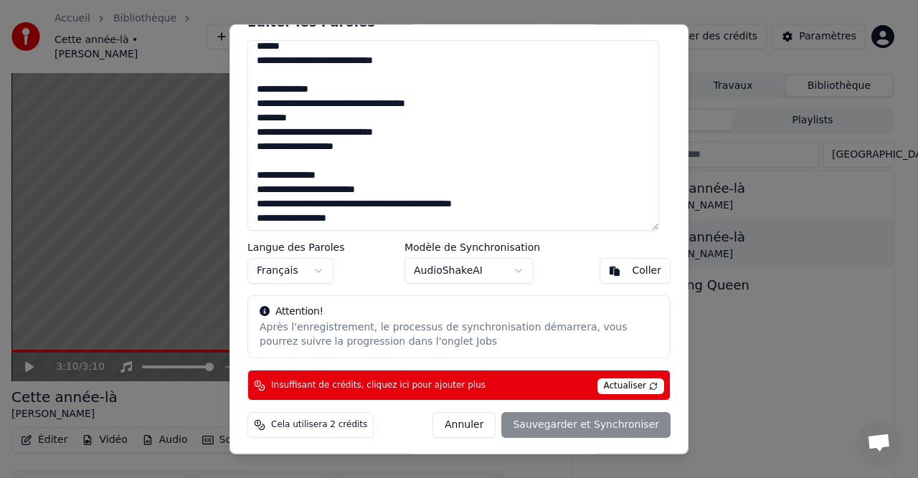
click at [605, 384] on span "Actualiser" at bounding box center [630, 387] width 67 height 16
click at [570, 425] on div "Annuler Sauvegarder et Synchroniser" at bounding box center [552, 425] width 238 height 26
click at [514, 266] on button "AudioShakeAI" at bounding box center [469, 271] width 129 height 26
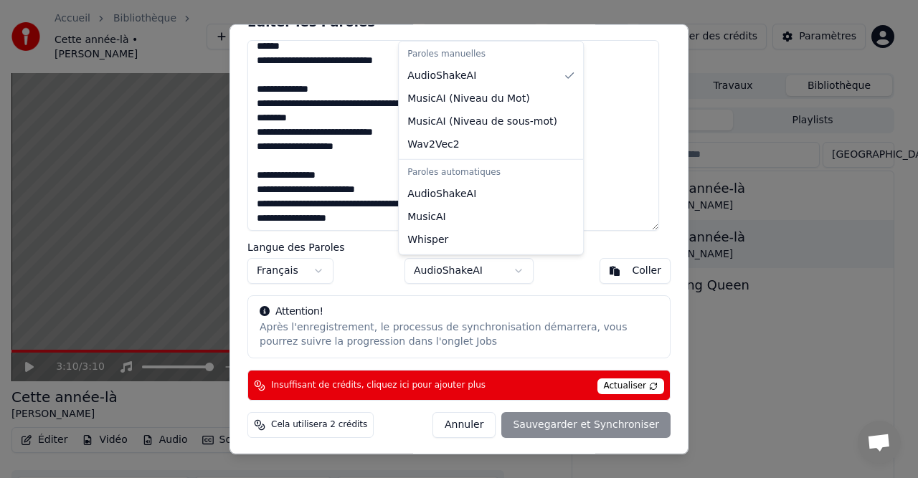
click at [547, 427] on div at bounding box center [459, 239] width 918 height 478
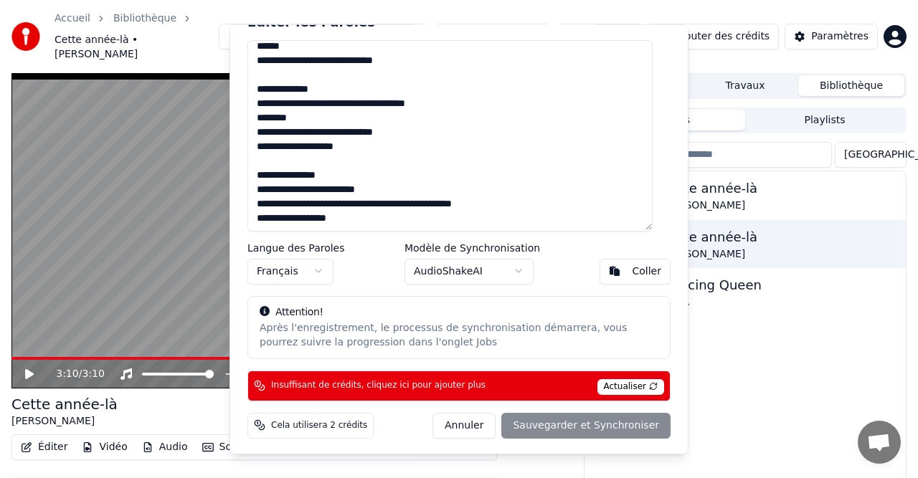
type textarea "**********"
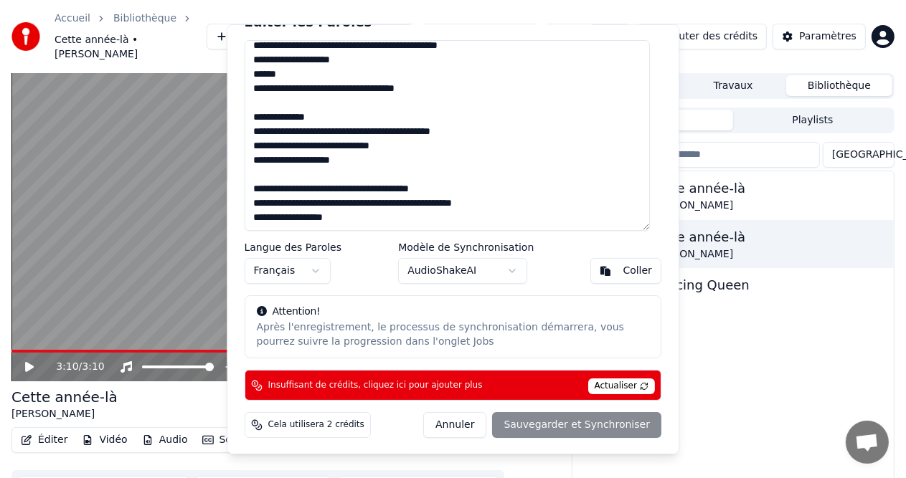
scroll to position [451, 0]
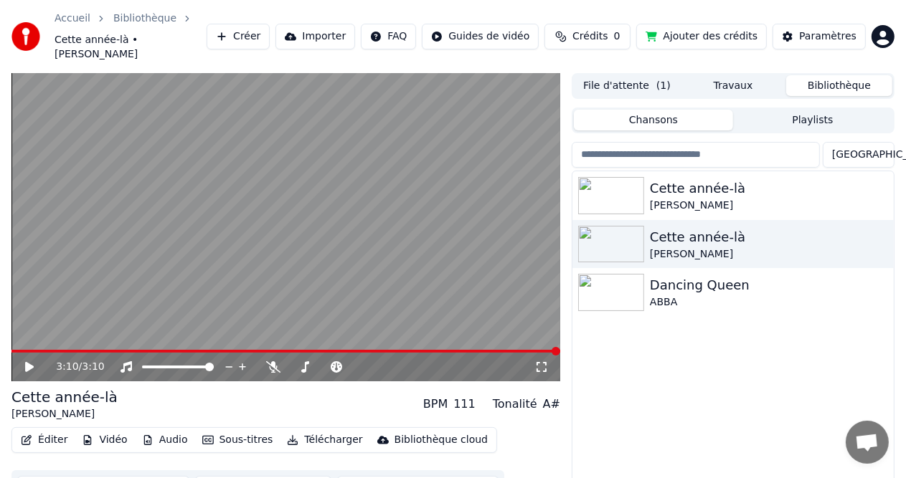
click at [24, 361] on icon at bounding box center [39, 366] width 33 height 11
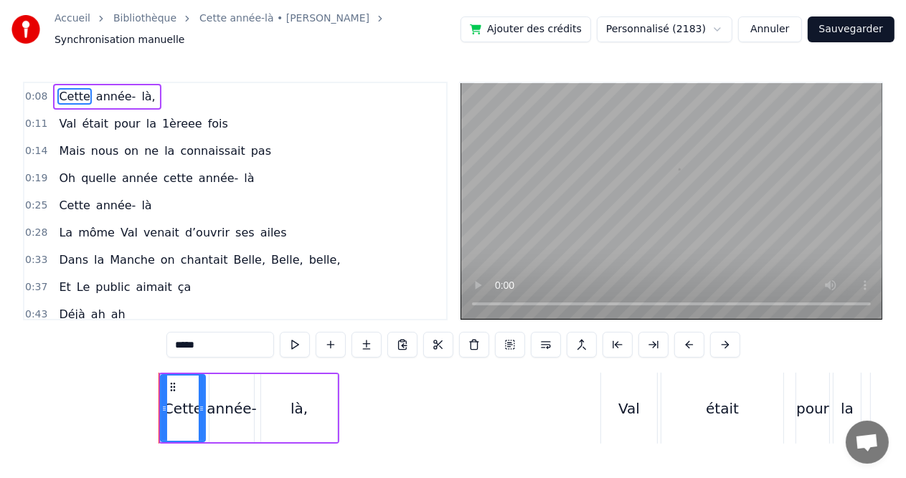
scroll to position [0, 1125]
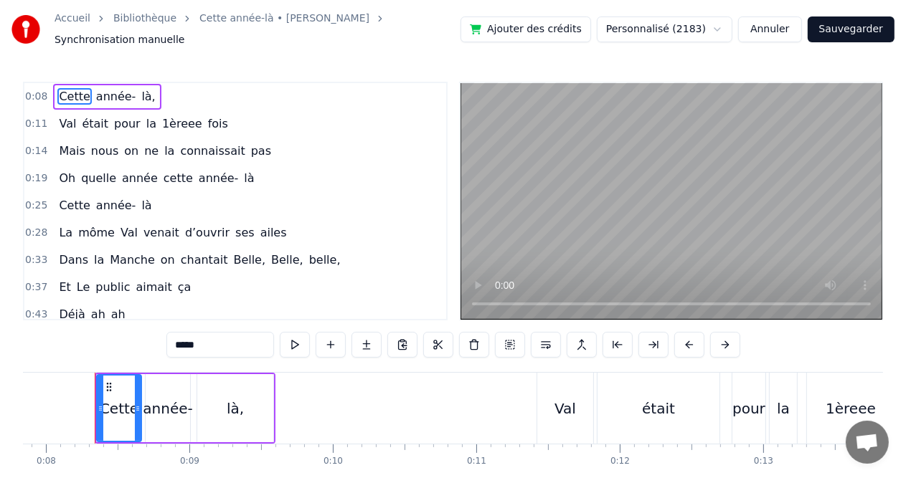
click at [145, 118] on span "la" at bounding box center [151, 123] width 13 height 16
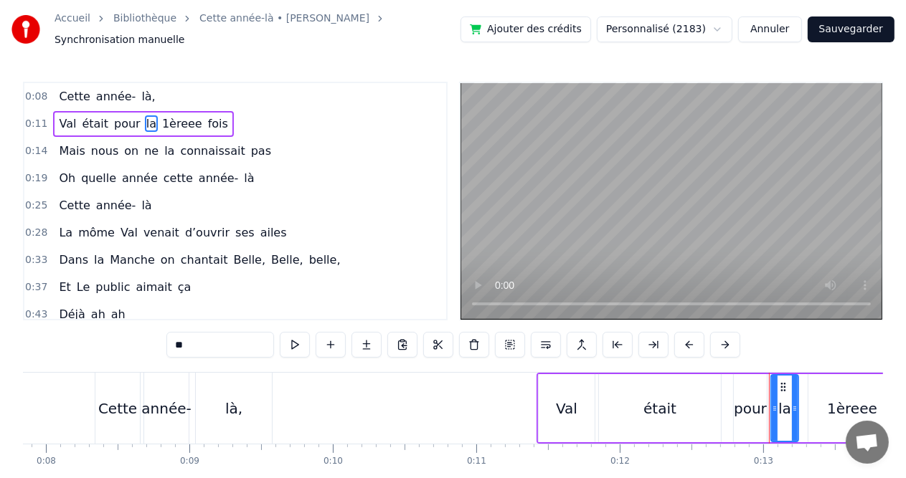
click at [73, 143] on span "Mais" at bounding box center [71, 151] width 29 height 16
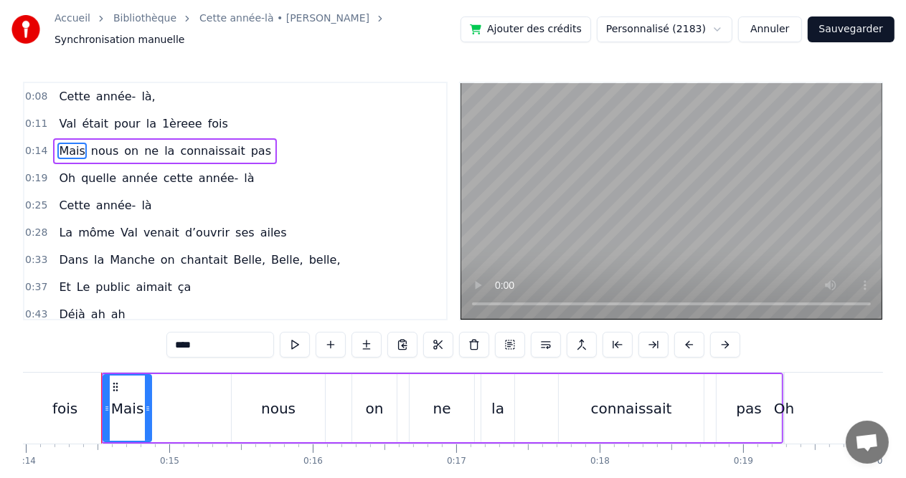
scroll to position [0, 2011]
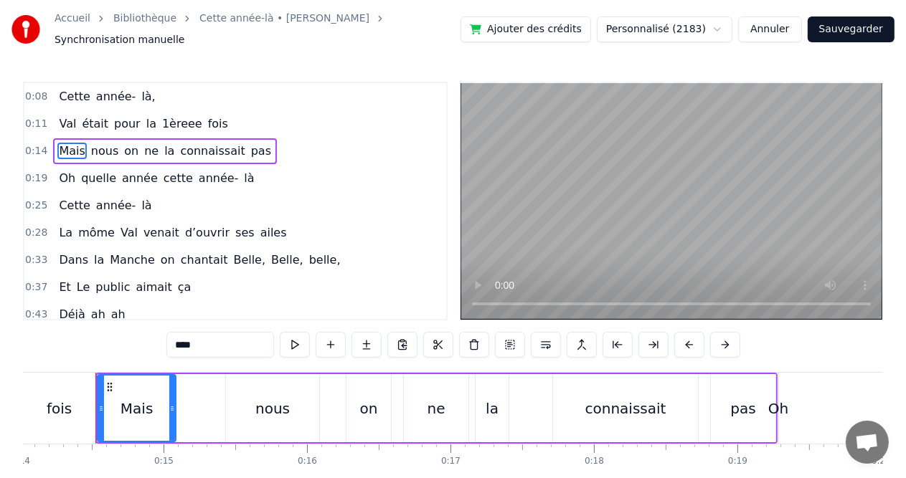
drag, startPoint x: 141, startPoint y: 405, endPoint x: 171, endPoint y: 405, distance: 30.1
click at [171, 405] on icon at bounding box center [172, 408] width 6 height 11
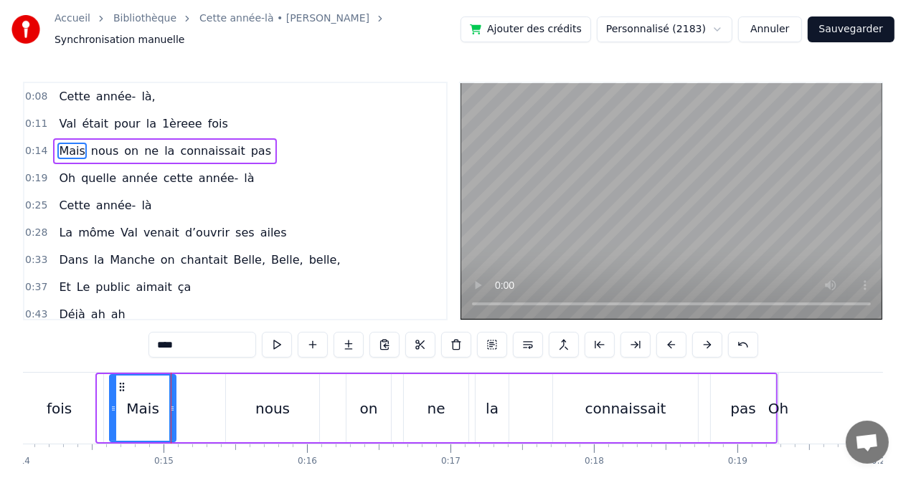
drag, startPoint x: 100, startPoint y: 400, endPoint x: 112, endPoint y: 401, distance: 12.3
click at [112, 403] on icon at bounding box center [113, 408] width 6 height 11
drag, startPoint x: 173, startPoint y: 402, endPoint x: 196, endPoint y: 402, distance: 23.0
click at [196, 403] on icon at bounding box center [194, 408] width 6 height 11
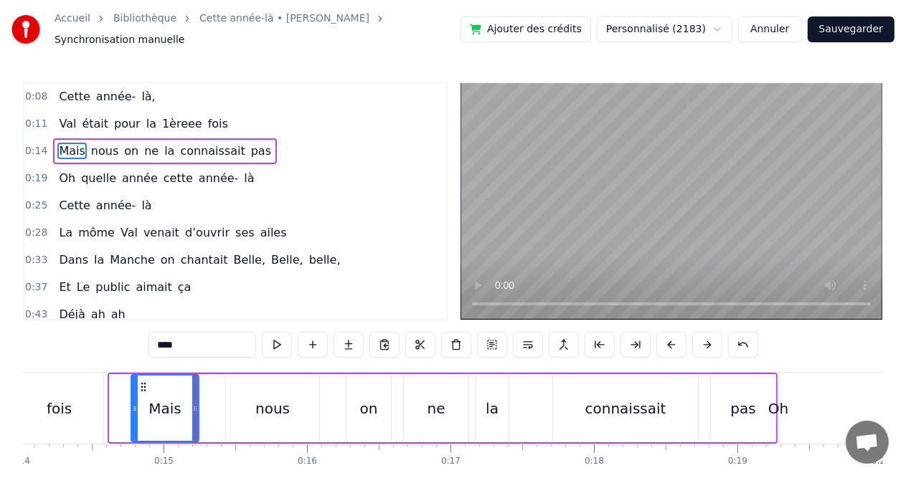
drag, startPoint x: 110, startPoint y: 402, endPoint x: 131, endPoint y: 403, distance: 21.5
click at [132, 403] on icon at bounding box center [135, 408] width 6 height 11
click at [66, 398] on div "fois" at bounding box center [59, 409] width 25 height 22
type input "****"
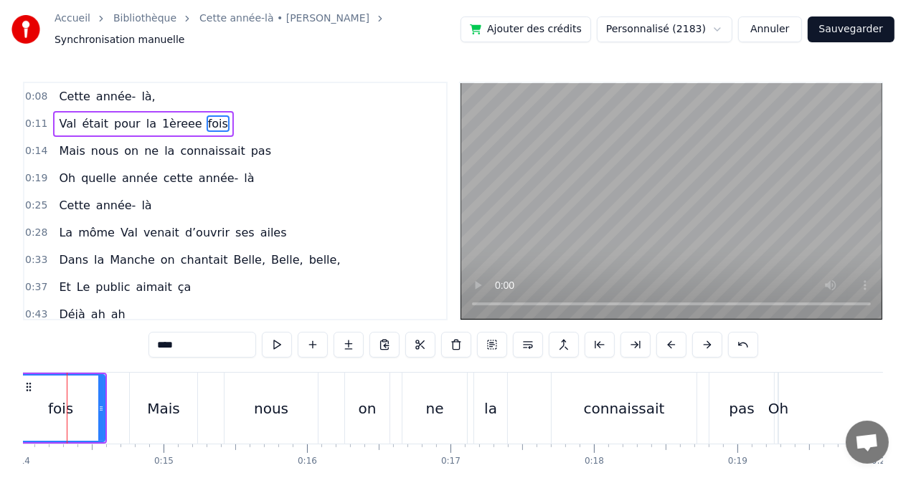
scroll to position [0, 1983]
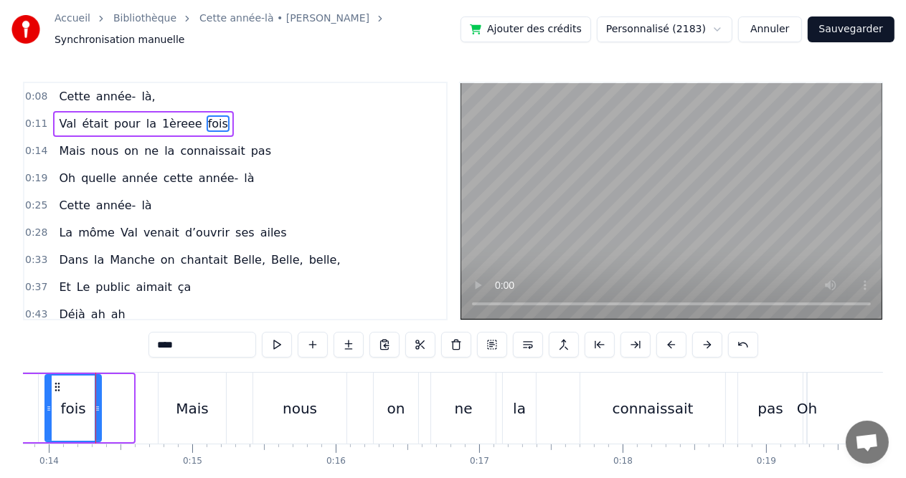
drag, startPoint x: 128, startPoint y: 402, endPoint x: 96, endPoint y: 402, distance: 32.3
click at [96, 403] on icon at bounding box center [98, 408] width 6 height 11
drag, startPoint x: 46, startPoint y: 401, endPoint x: 14, endPoint y: 401, distance: 31.6
click at [14, 401] on div "Accueil Bibliothèque Cette année-là • [PERSON_NAME] manuelle Ajouter des crédit…" at bounding box center [453, 258] width 906 height 517
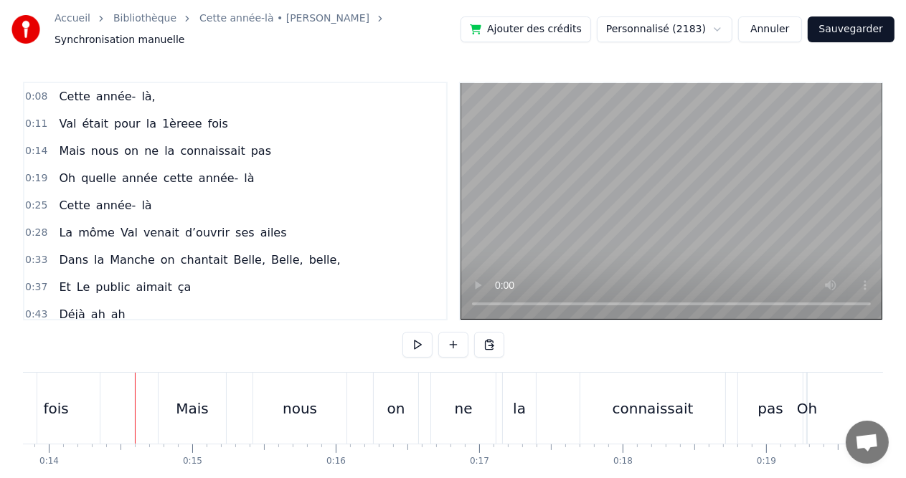
drag, startPoint x: 132, startPoint y: 388, endPoint x: 77, endPoint y: 389, distance: 54.5
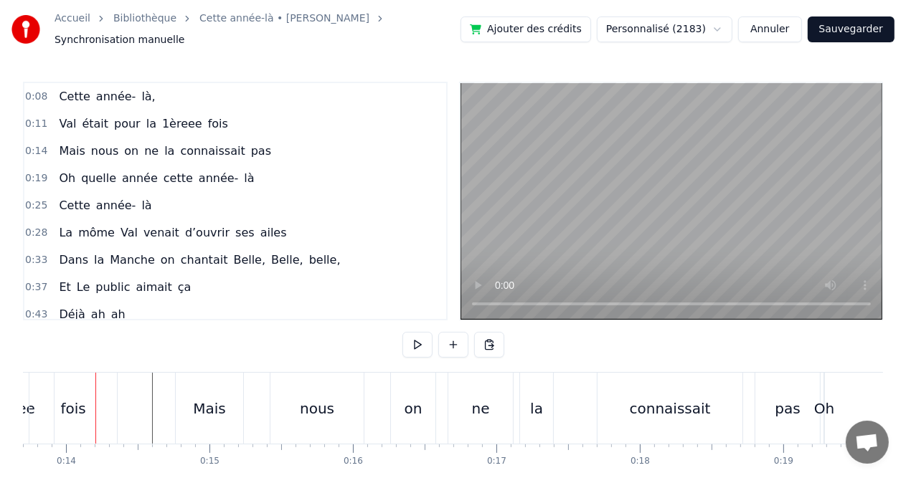
click at [76, 402] on div "fois" at bounding box center [72, 409] width 25 height 22
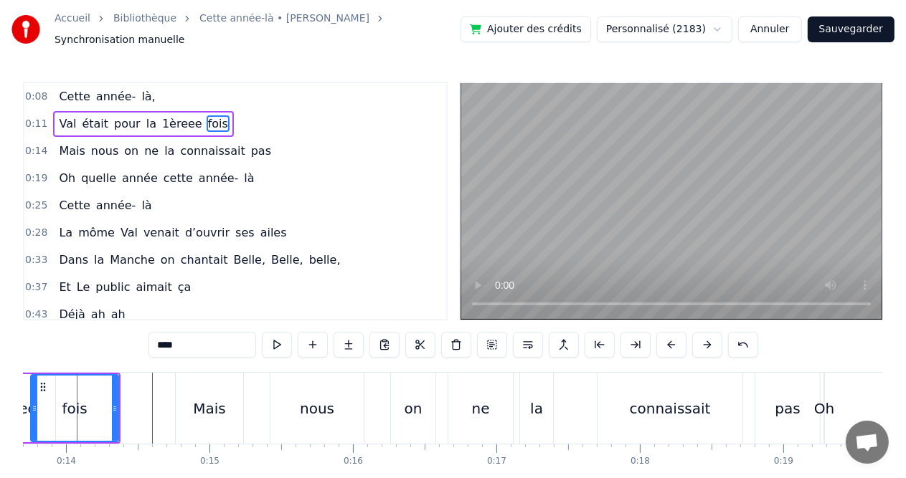
scroll to position [0, 1947]
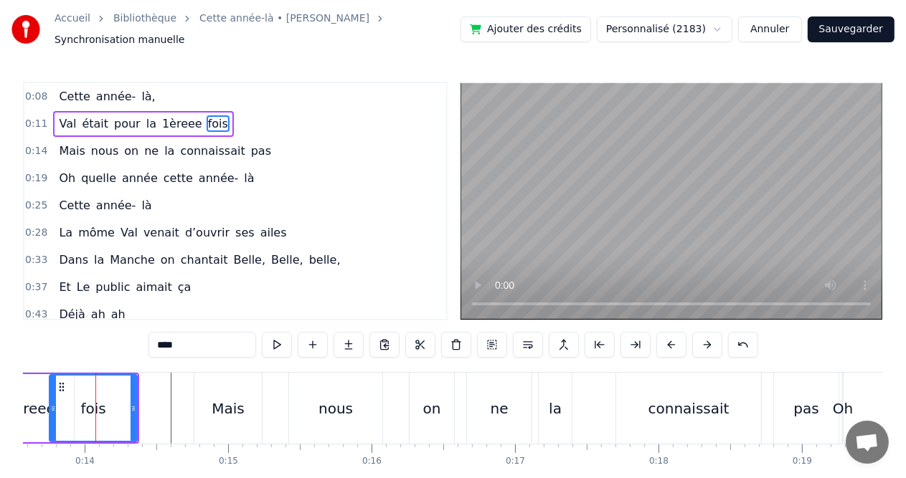
click at [62, 384] on icon at bounding box center [61, 387] width 11 height 11
click at [60, 382] on icon at bounding box center [61, 387] width 11 height 11
drag, startPoint x: 52, startPoint y: 405, endPoint x: 29, endPoint y: 404, distance: 23.0
click at [29, 404] on icon at bounding box center [30, 408] width 6 height 11
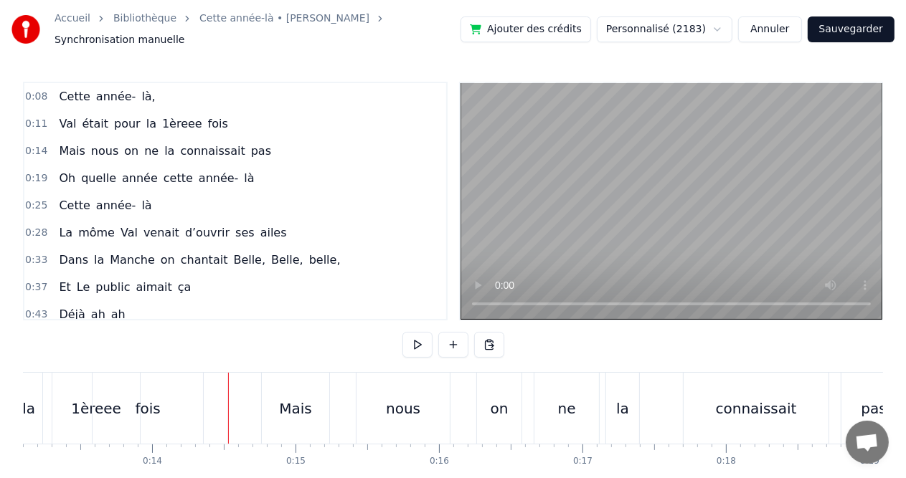
click at [303, 399] on div "Mais" at bounding box center [295, 409] width 33 height 22
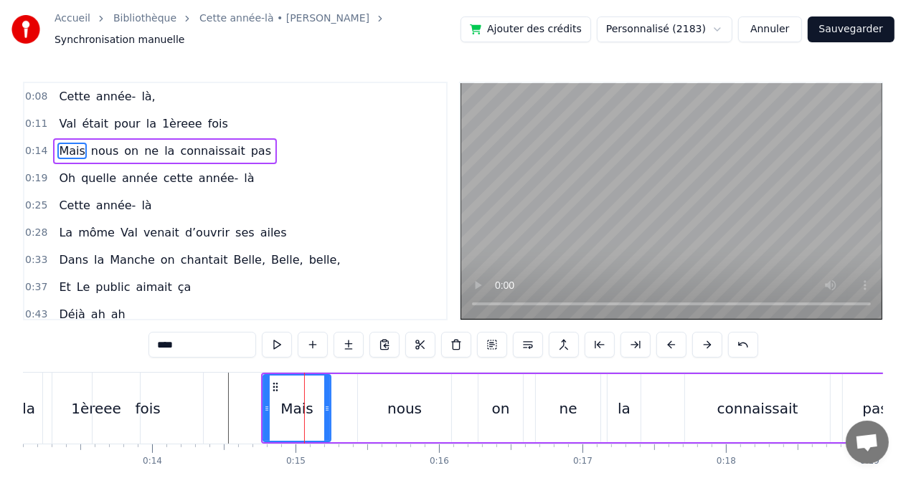
click at [376, 374] on div "nous" at bounding box center [404, 408] width 93 height 68
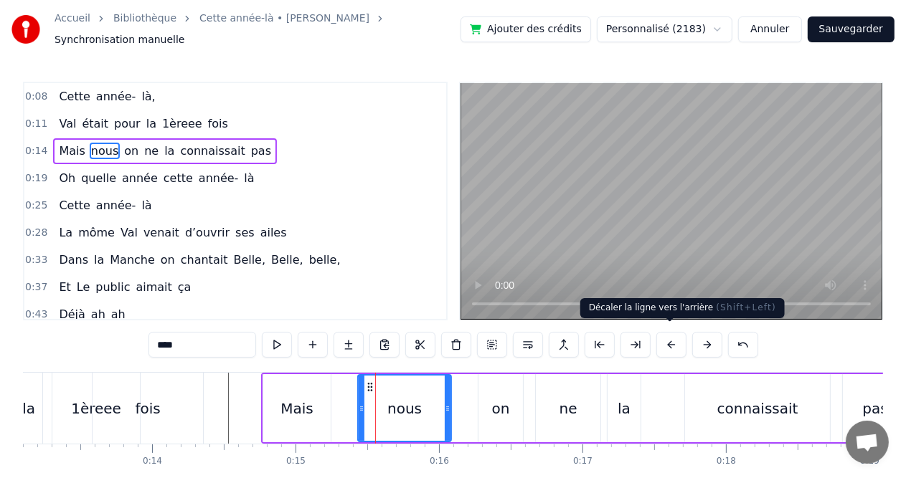
click at [666, 340] on button at bounding box center [671, 345] width 30 height 26
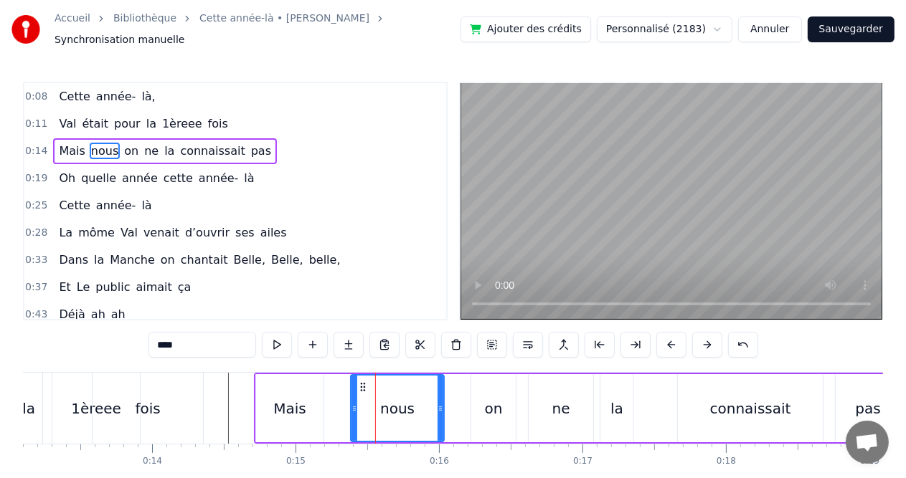
click at [666, 340] on button at bounding box center [671, 345] width 30 height 26
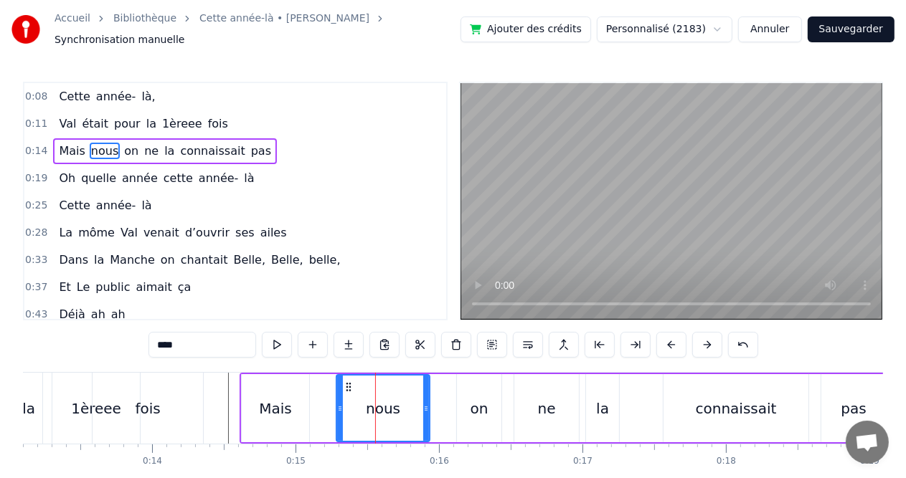
click at [666, 340] on button at bounding box center [671, 345] width 30 height 26
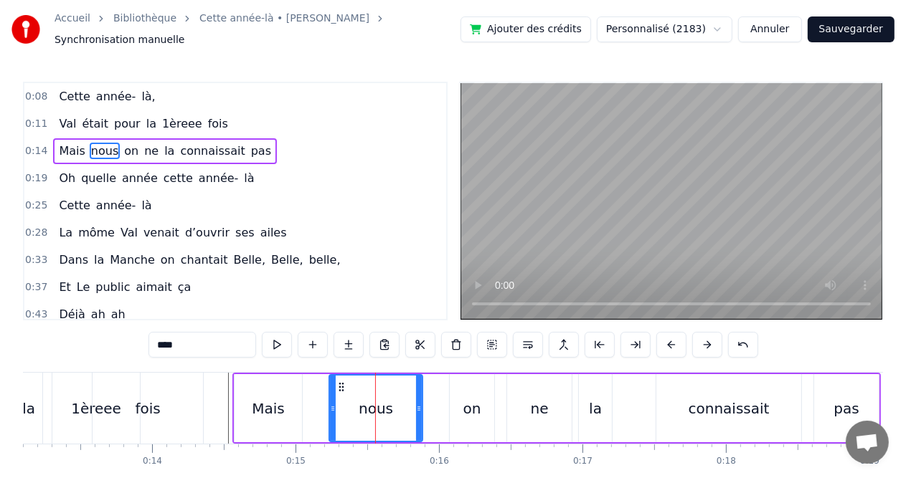
click at [666, 340] on button at bounding box center [671, 345] width 30 height 26
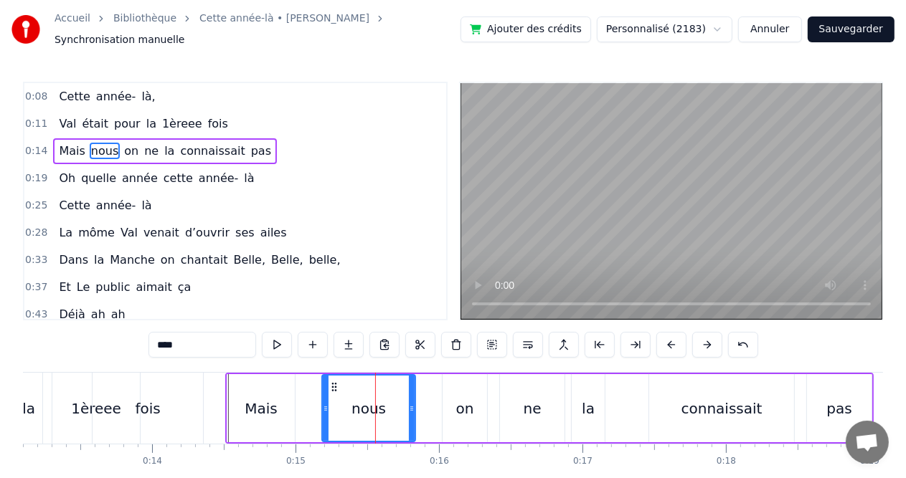
click at [666, 340] on button at bounding box center [671, 345] width 30 height 26
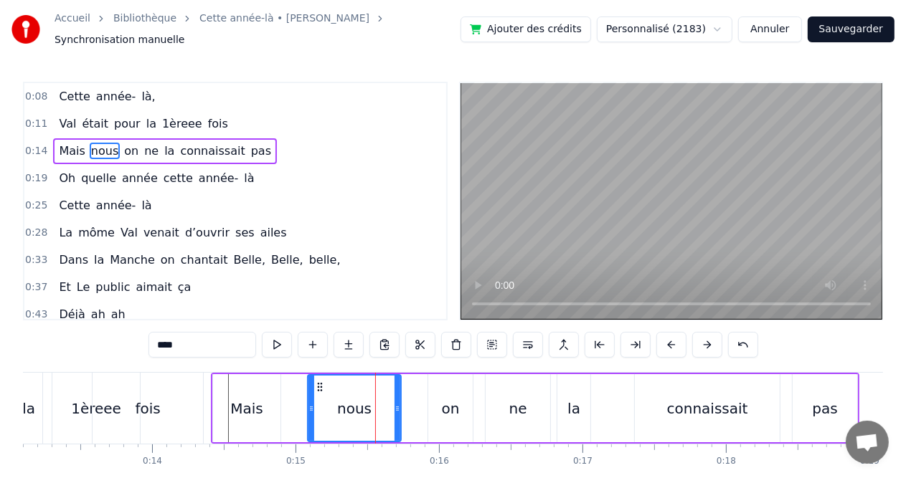
click at [666, 340] on button at bounding box center [671, 345] width 30 height 26
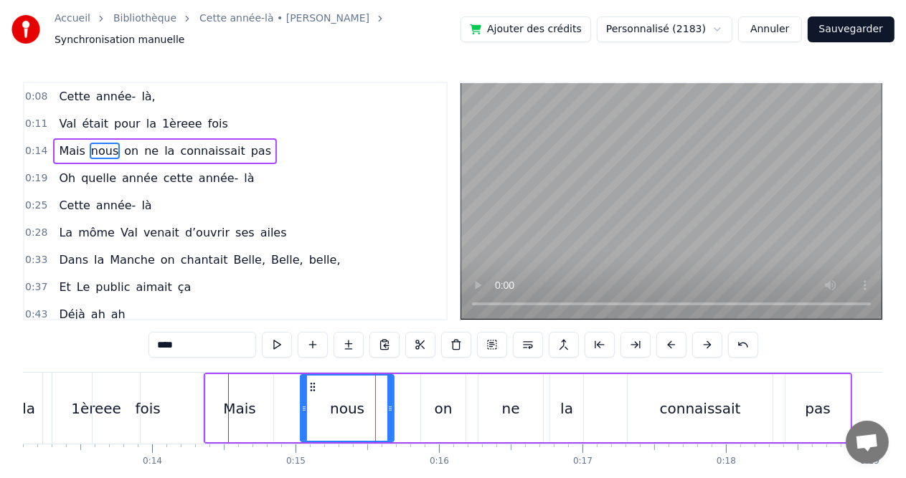
click at [666, 340] on button at bounding box center [671, 345] width 30 height 26
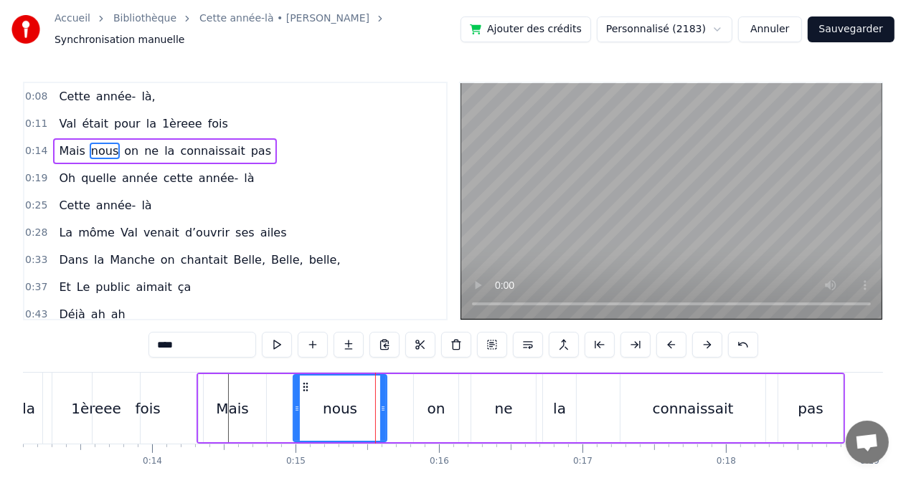
click at [666, 340] on button at bounding box center [671, 345] width 30 height 26
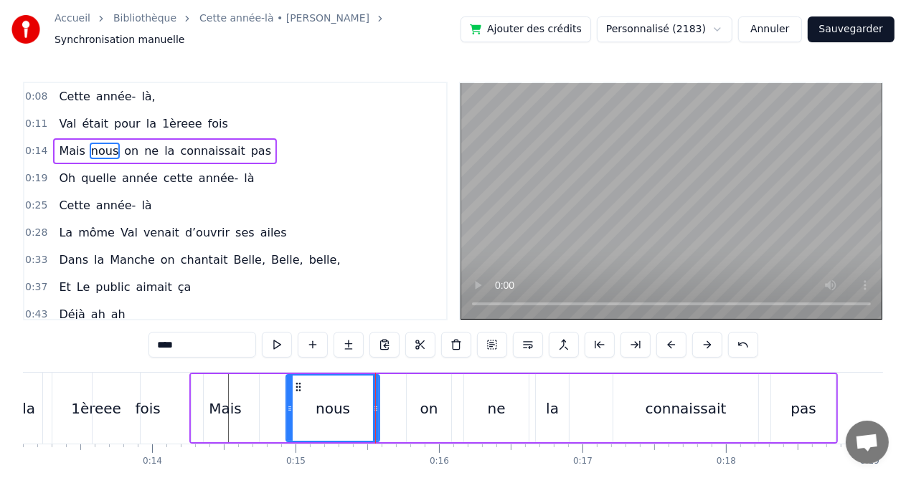
click at [60, 410] on div "1èreee" at bounding box center [96, 408] width 88 height 71
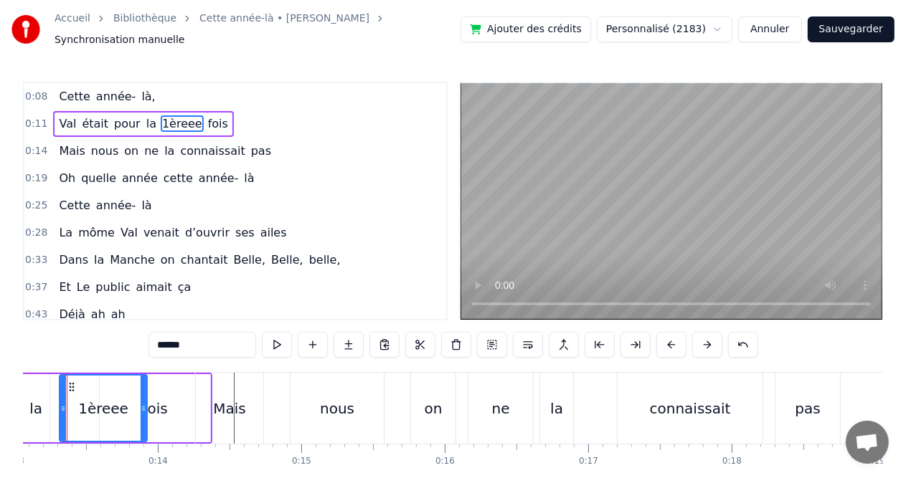
scroll to position [0, 1873]
click at [221, 407] on div "Mais" at bounding box center [229, 409] width 33 height 22
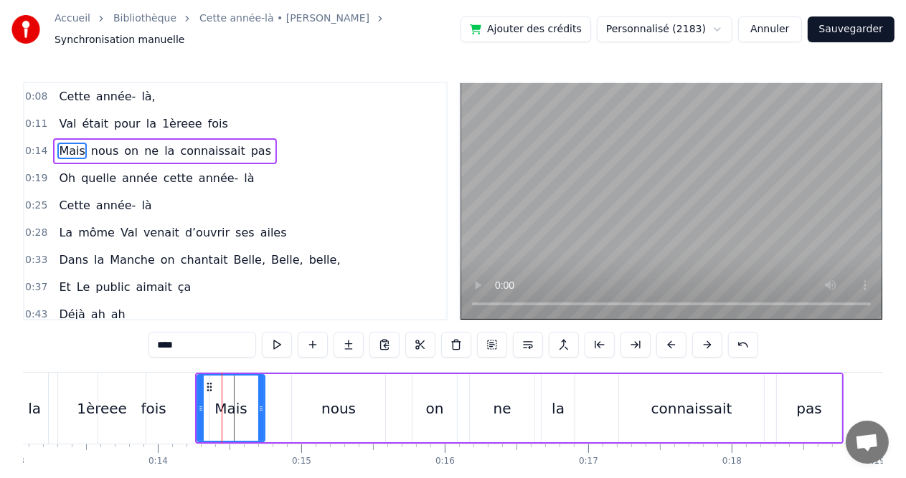
click at [315, 374] on div "nous" at bounding box center [338, 408] width 93 height 68
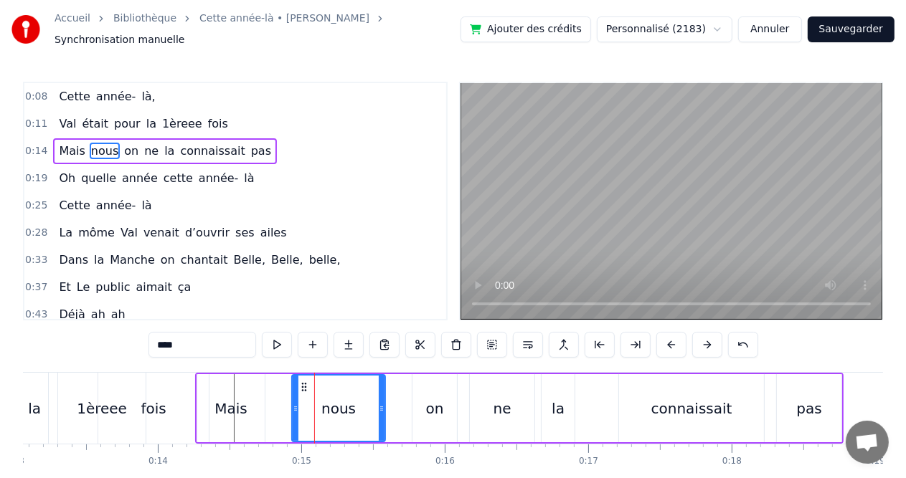
click at [237, 374] on div "Mais" at bounding box center [230, 408] width 67 height 68
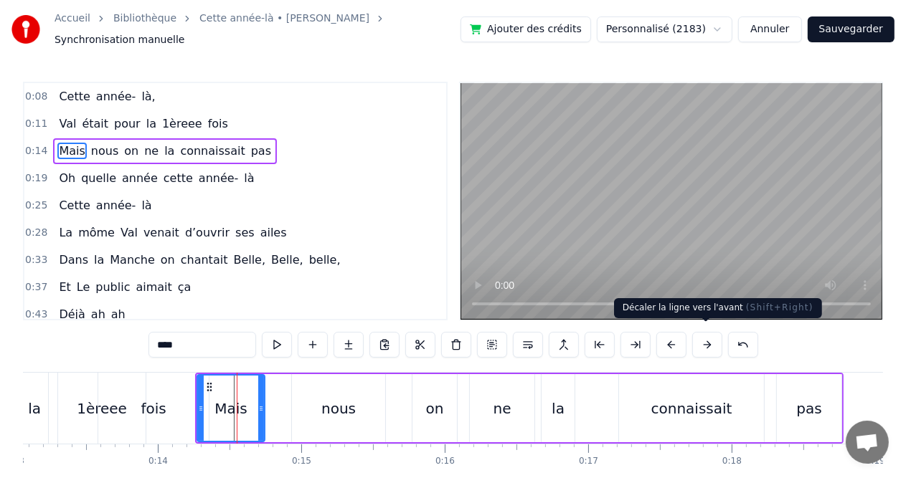
click at [708, 341] on button at bounding box center [707, 345] width 30 height 26
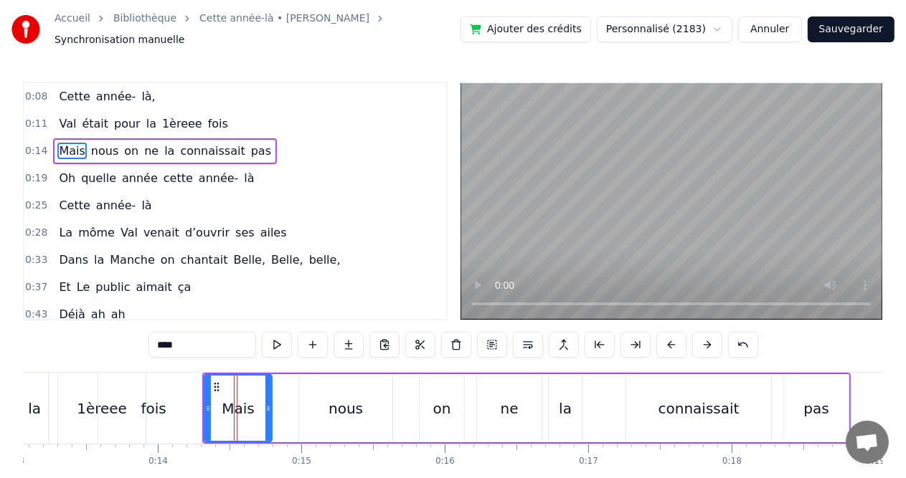
click at [708, 341] on button at bounding box center [707, 345] width 30 height 26
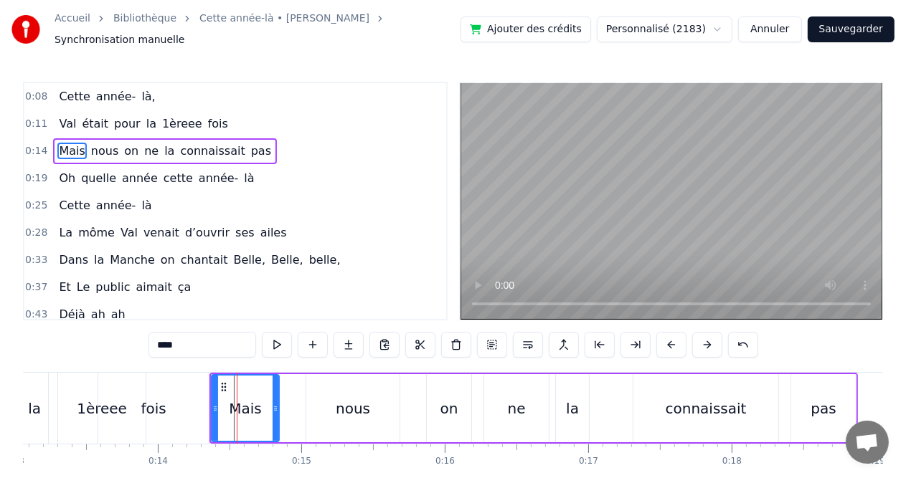
click at [708, 341] on button at bounding box center [707, 345] width 30 height 26
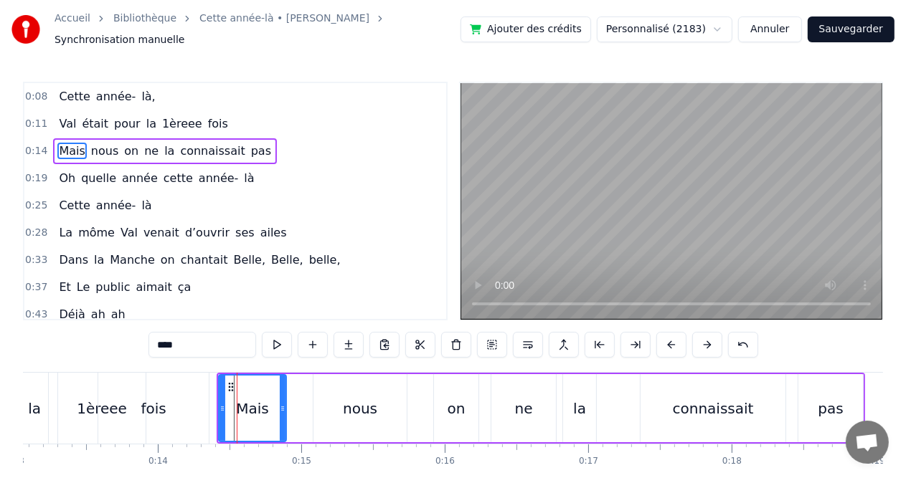
click at [143, 399] on div "fois" at bounding box center [153, 409] width 25 height 22
type input "****"
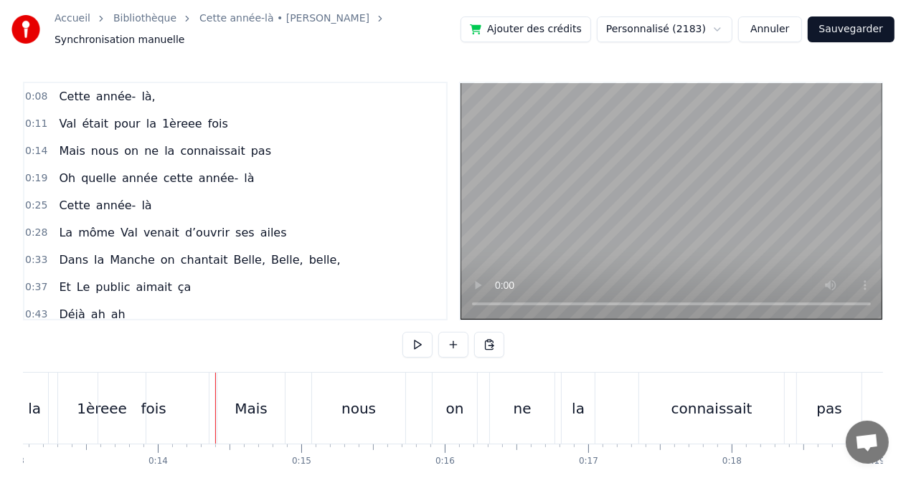
click at [224, 399] on div "Mais" at bounding box center [250, 408] width 67 height 71
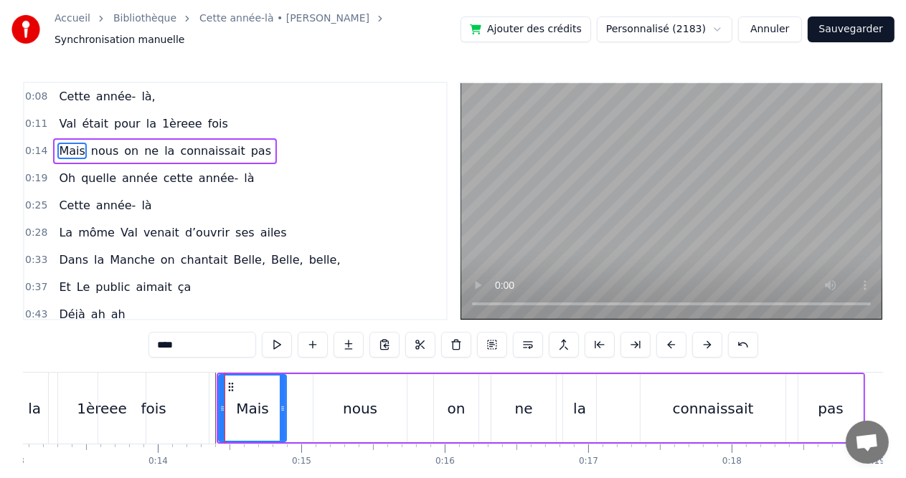
click at [313, 400] on div "nous" at bounding box center [360, 408] width 95 height 68
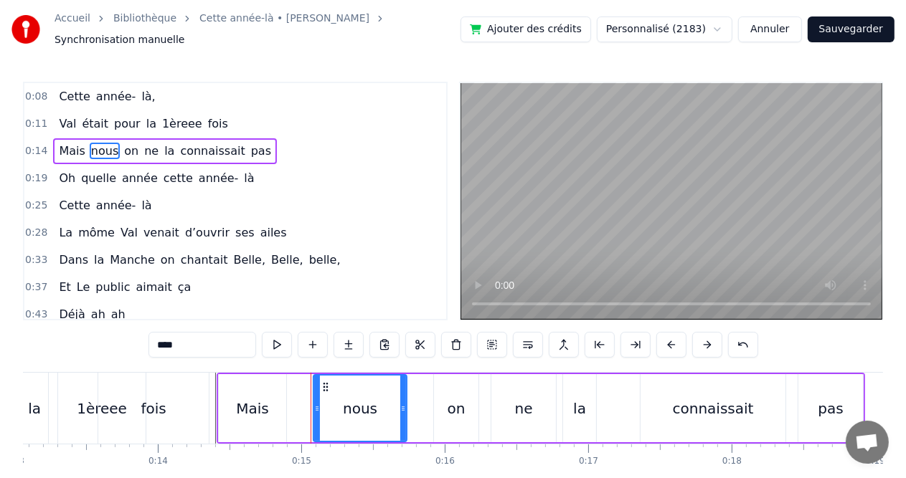
click at [440, 408] on div "on" at bounding box center [456, 408] width 44 height 68
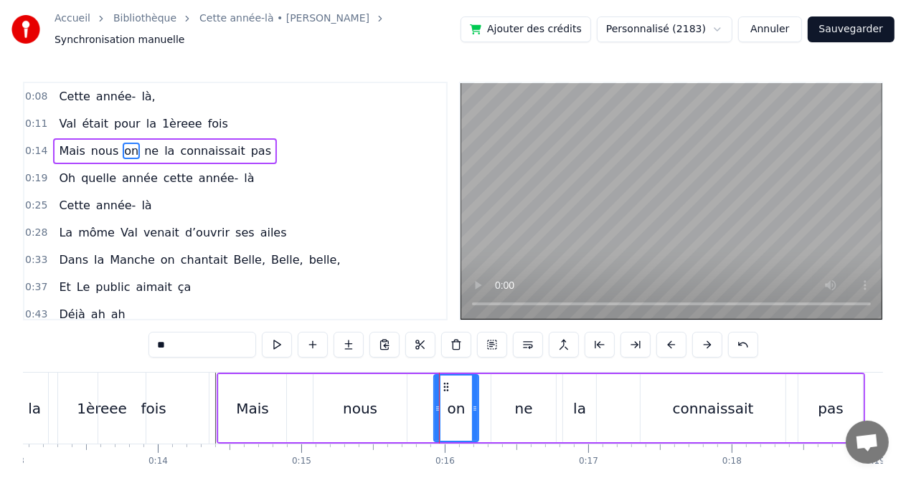
click at [440, 408] on div "on" at bounding box center [456, 408] width 43 height 65
click at [519, 410] on div "ne" at bounding box center [524, 409] width 18 height 22
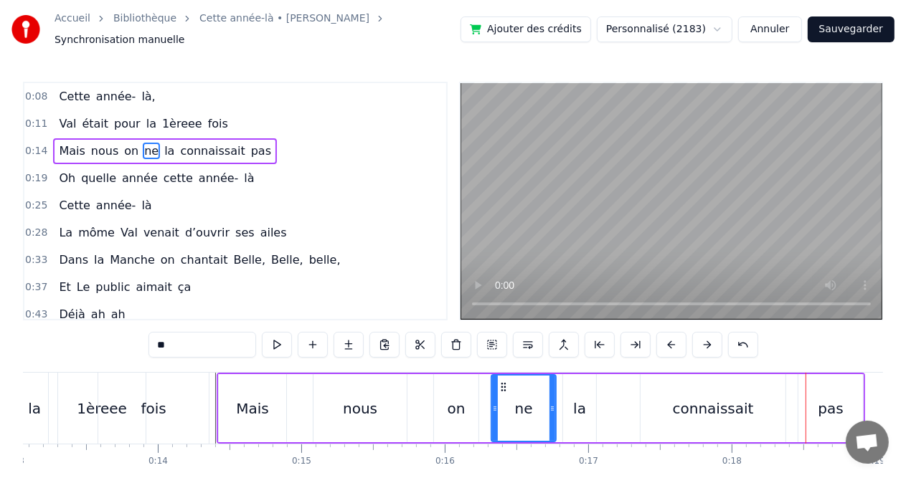
click at [492, 403] on icon at bounding box center [495, 408] width 6 height 11
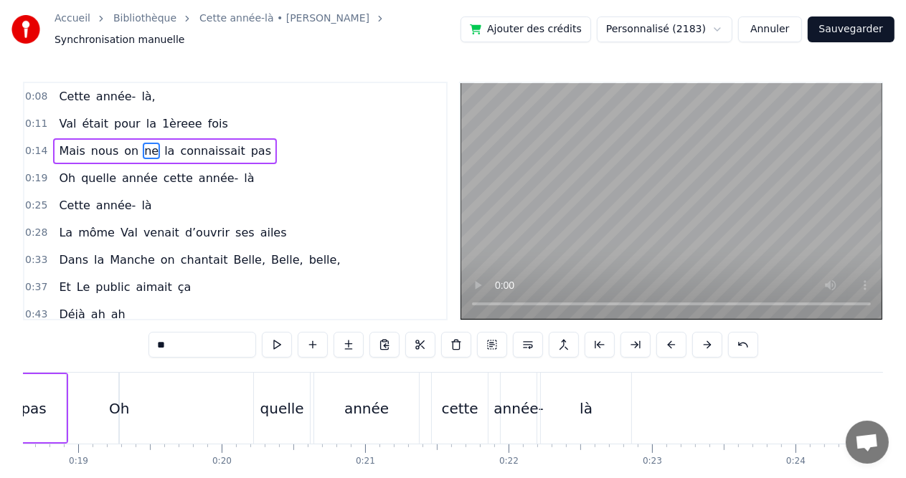
scroll to position [0, 2556]
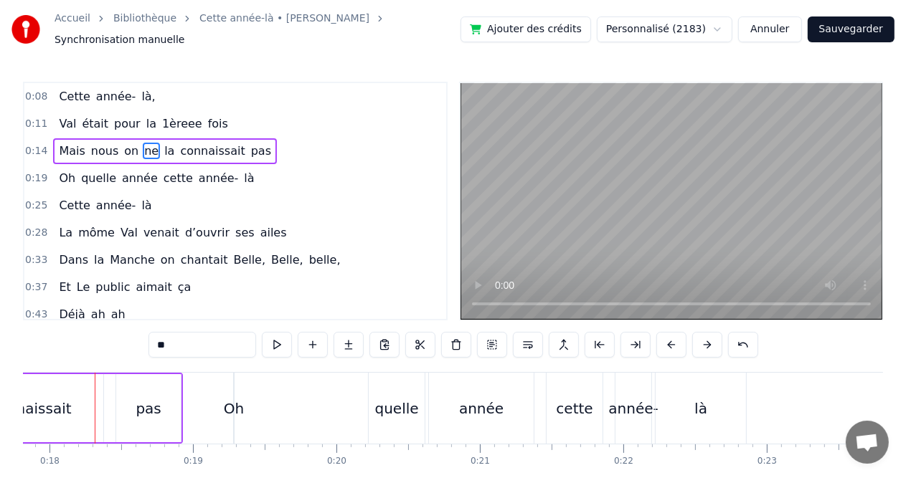
click at [154, 405] on div "pas" at bounding box center [148, 409] width 25 height 22
type input "***"
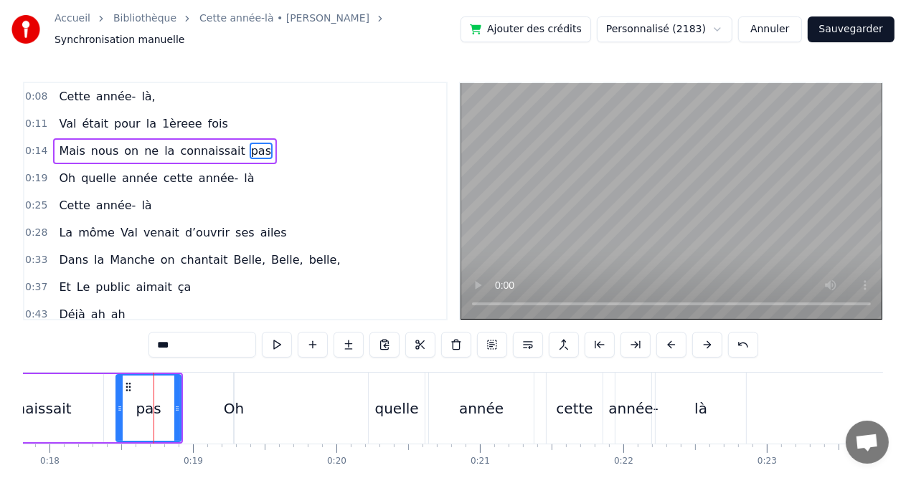
drag, startPoint x: 115, startPoint y: 402, endPoint x: 100, endPoint y: 402, distance: 14.3
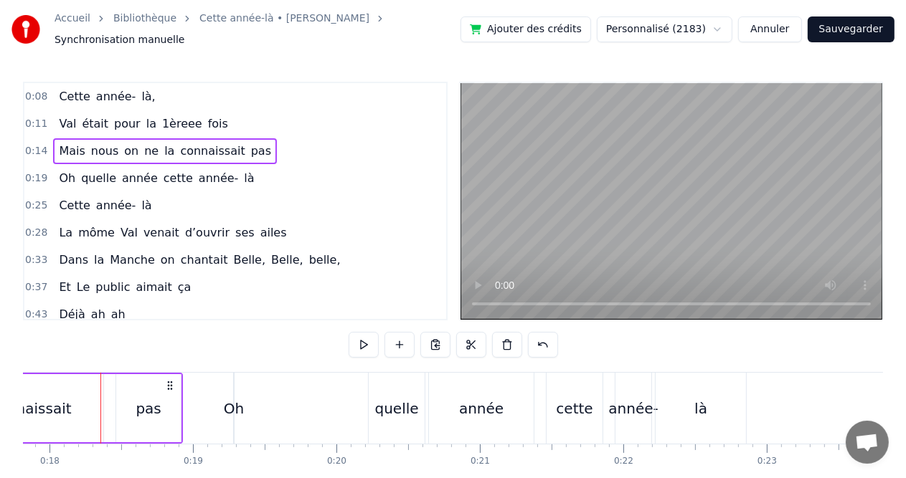
click at [149, 401] on div "pas" at bounding box center [148, 409] width 25 height 22
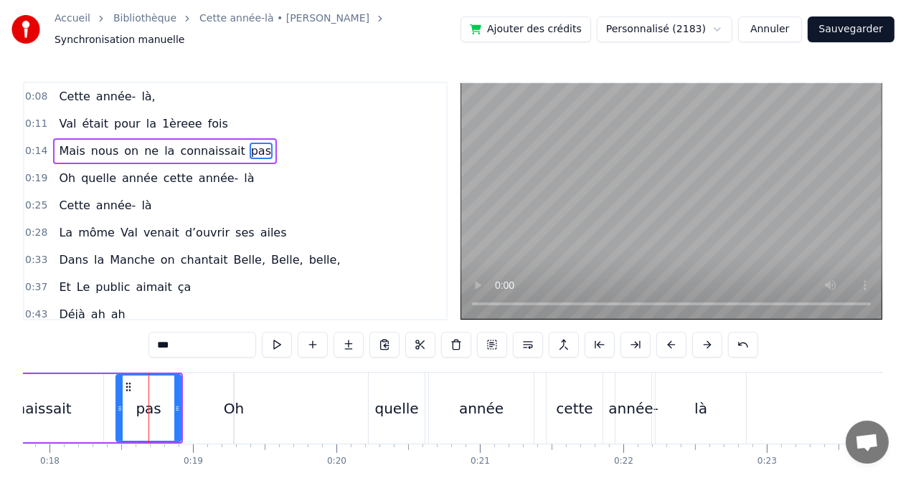
click at [126, 390] on circle at bounding box center [126, 390] width 1 height 1
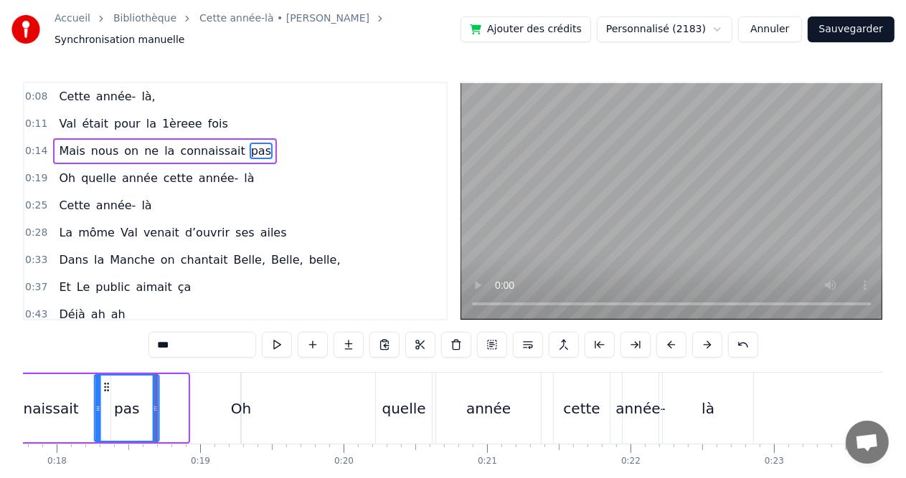
drag, startPoint x: 126, startPoint y: 384, endPoint x: 103, endPoint y: 387, distance: 23.2
click at [103, 387] on div "pas" at bounding box center [126, 408] width 63 height 65
click at [51, 402] on div "connaissait" at bounding box center [38, 409] width 81 height 22
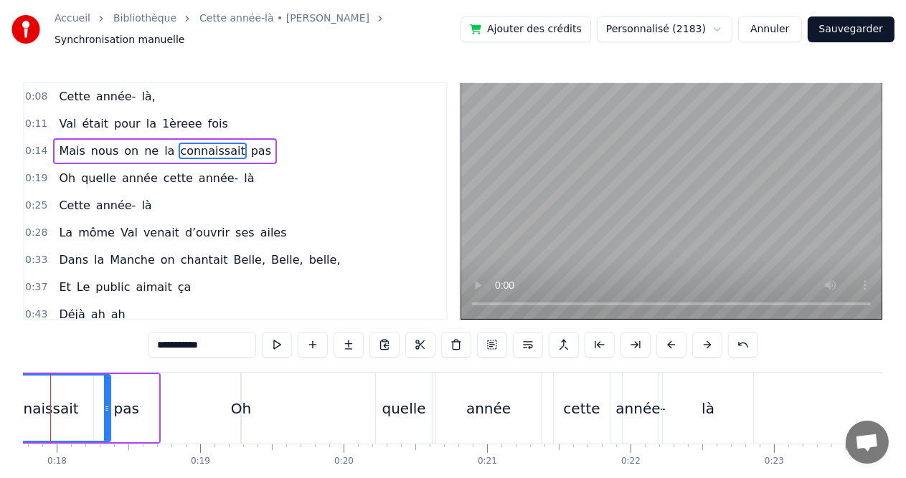
scroll to position [0, 2503]
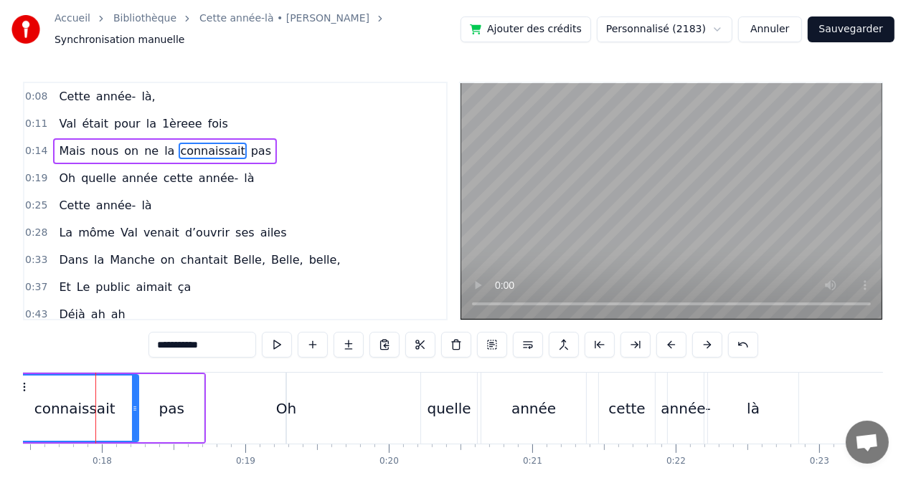
drag, startPoint x: 149, startPoint y: 403, endPoint x: 132, endPoint y: 402, distance: 17.2
click at [132, 403] on icon at bounding box center [135, 408] width 6 height 11
click at [67, 420] on div "connaissait" at bounding box center [74, 408] width 126 height 65
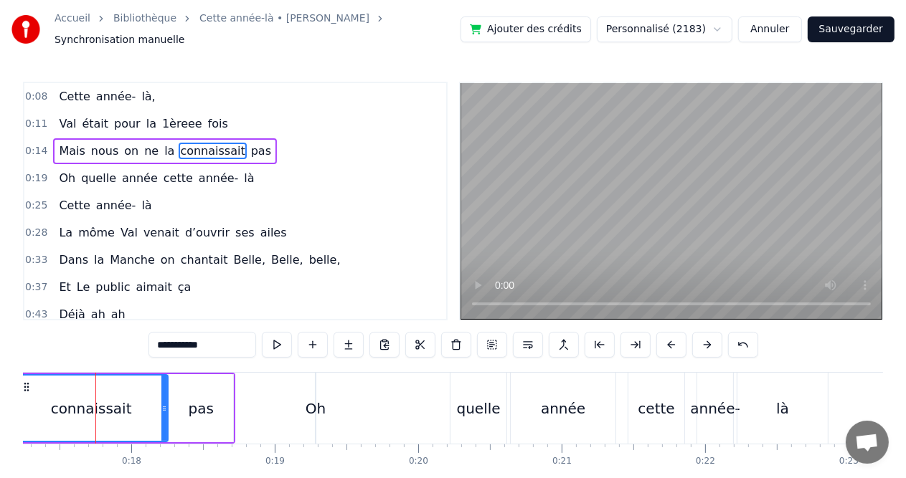
drag, startPoint x: 42, startPoint y: 402, endPoint x: 16, endPoint y: 403, distance: 25.8
click at [16, 403] on div "Accueil Bibliothèque Cette année-là • [PERSON_NAME] manuelle Ajouter des crédit…" at bounding box center [453, 258] width 906 height 517
click at [217, 414] on div "pas" at bounding box center [201, 408] width 65 height 68
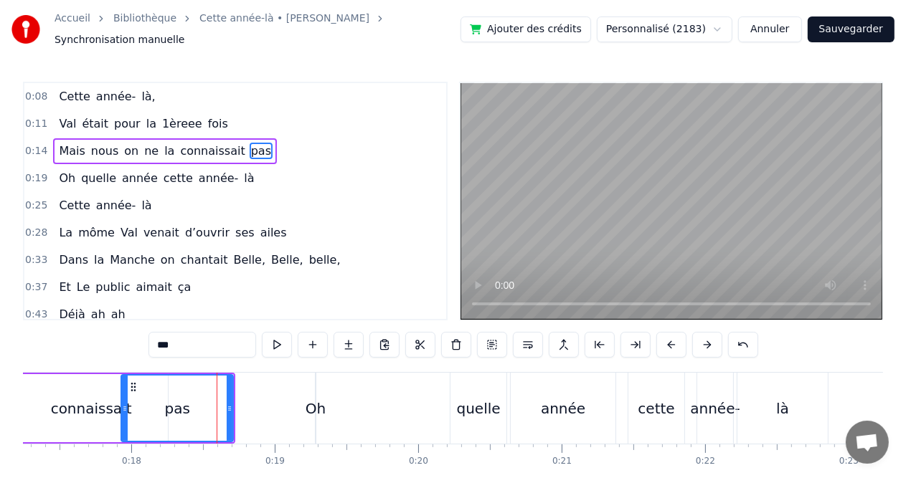
drag, startPoint x: 169, startPoint y: 401, endPoint x: 121, endPoint y: 401, distance: 47.3
click at [122, 403] on icon at bounding box center [125, 408] width 6 height 11
drag, startPoint x: 228, startPoint y: 402, endPoint x: 198, endPoint y: 402, distance: 30.1
click at [198, 403] on icon at bounding box center [200, 408] width 6 height 11
drag, startPoint x: 198, startPoint y: 402, endPoint x: 169, endPoint y: 402, distance: 28.7
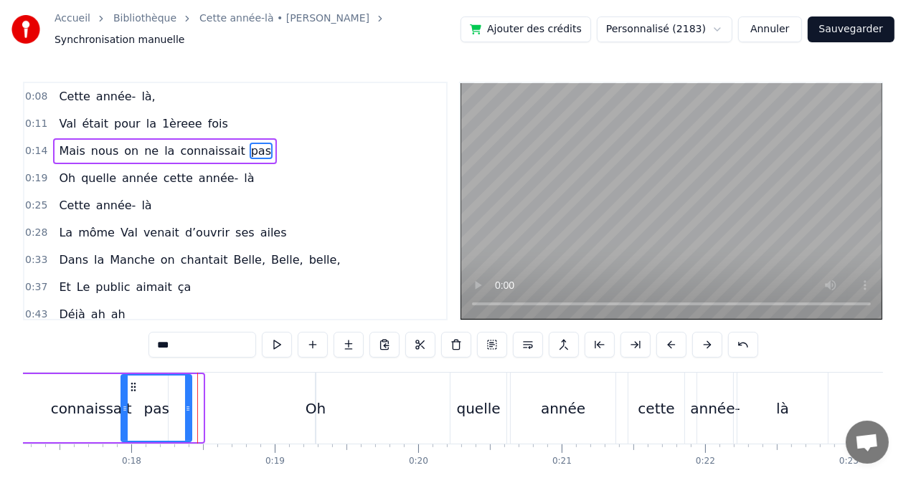
click at [185, 403] on icon at bounding box center [188, 408] width 6 height 11
click at [78, 407] on div "connaissait" at bounding box center [91, 409] width 81 height 22
type input "**********"
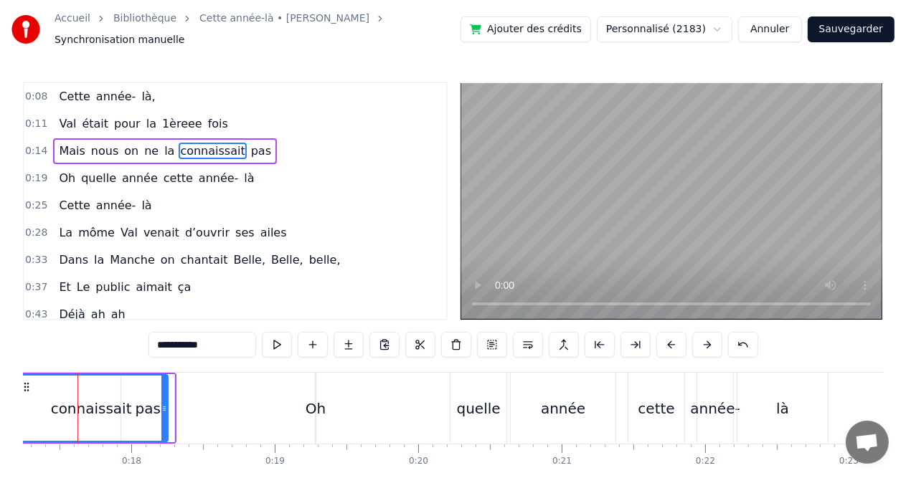
scroll to position [0, 2456]
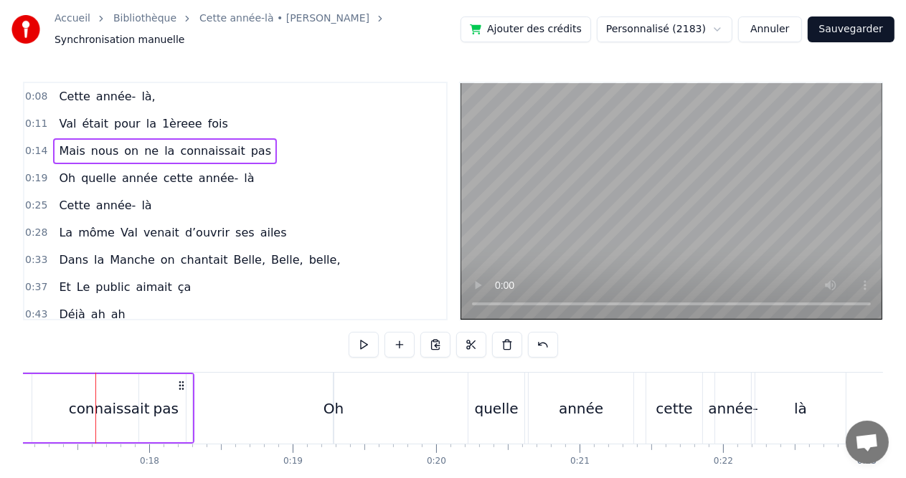
scroll to position [0, 2384]
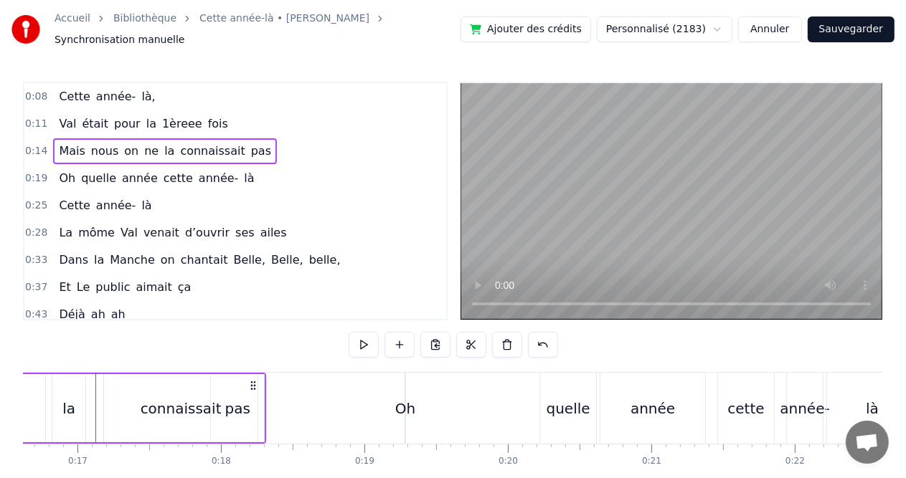
click at [126, 401] on div "connaissait" at bounding box center [180, 408] width 153 height 68
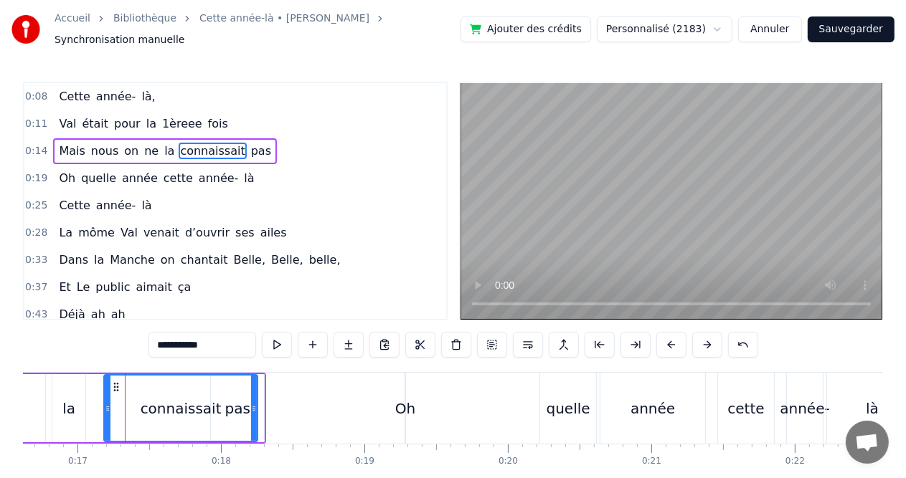
click at [88, 115] on span "était" at bounding box center [94, 123] width 29 height 16
type input "*****"
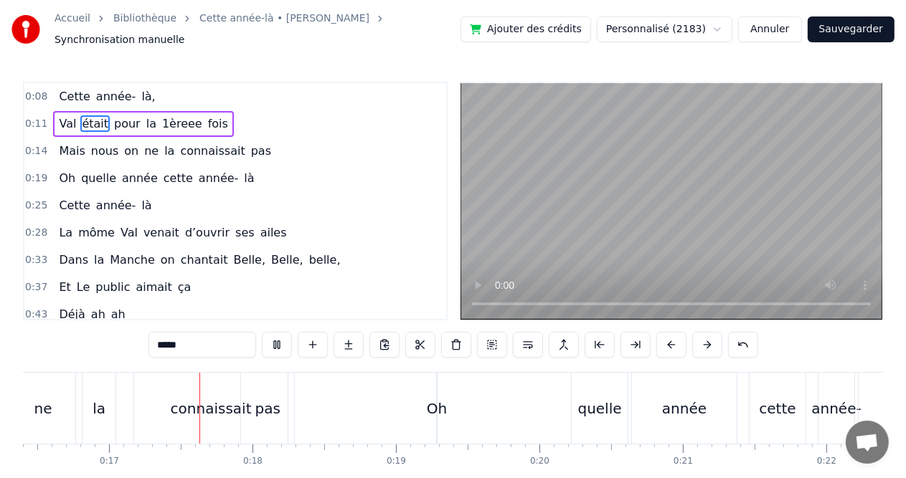
scroll to position [0, 2387]
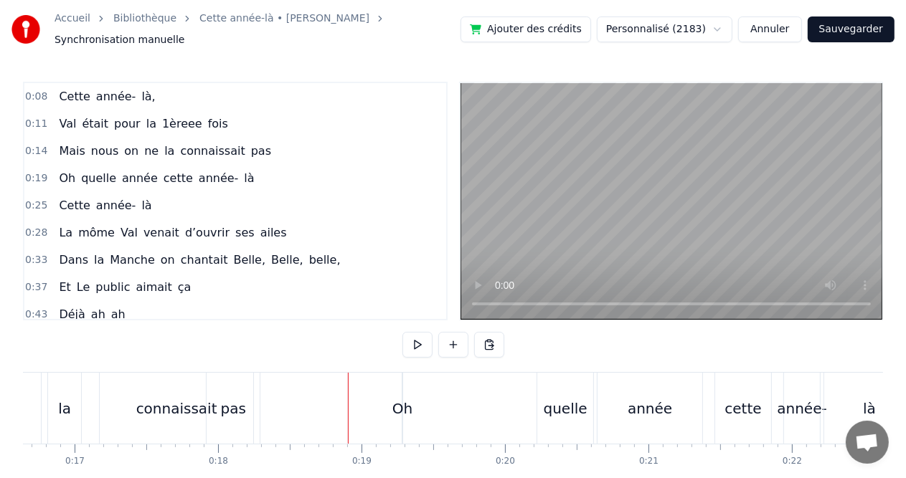
click at [72, 392] on div "la" at bounding box center [64, 408] width 33 height 71
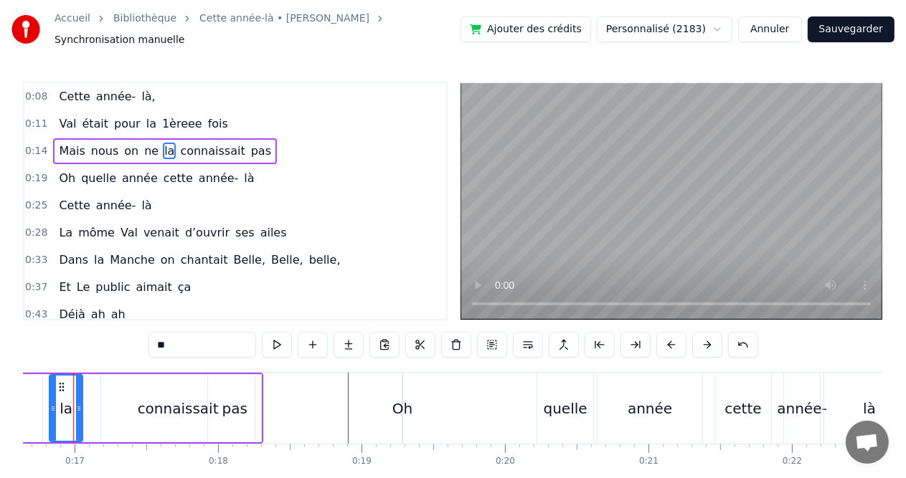
scroll to position [0, 2365]
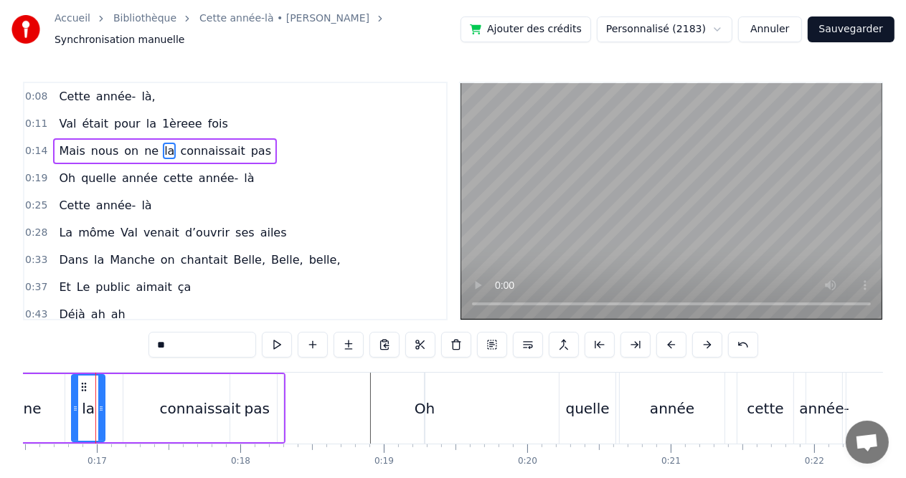
click at [72, 403] on icon at bounding box center [75, 408] width 6 height 11
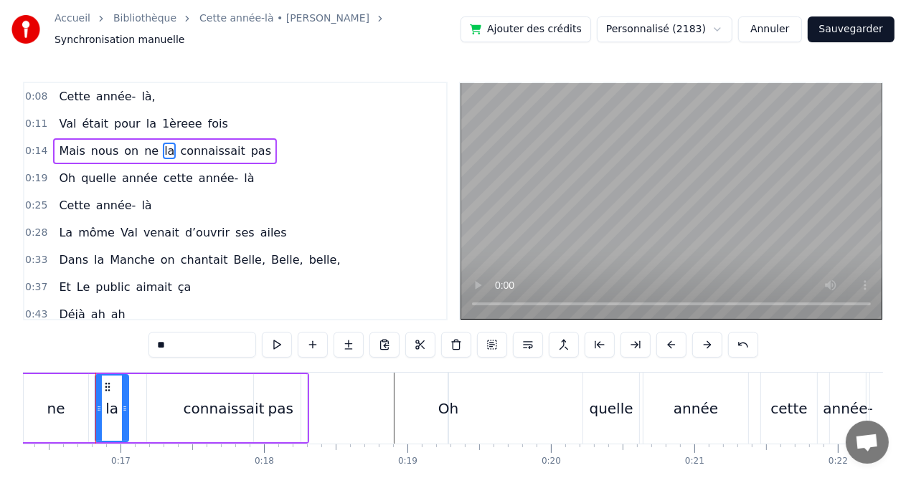
click at [73, 402] on div "ne" at bounding box center [56, 408] width 65 height 68
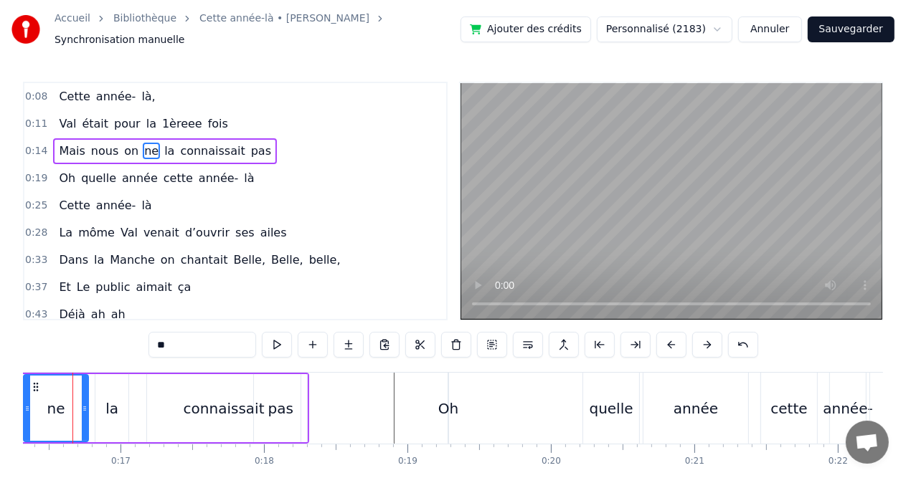
scroll to position [0, 2318]
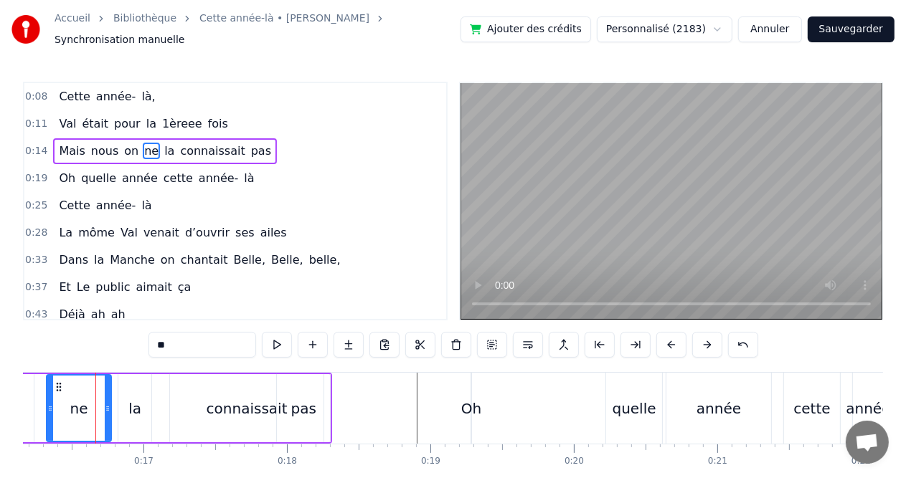
click at [140, 399] on div "la" at bounding box center [134, 408] width 33 height 68
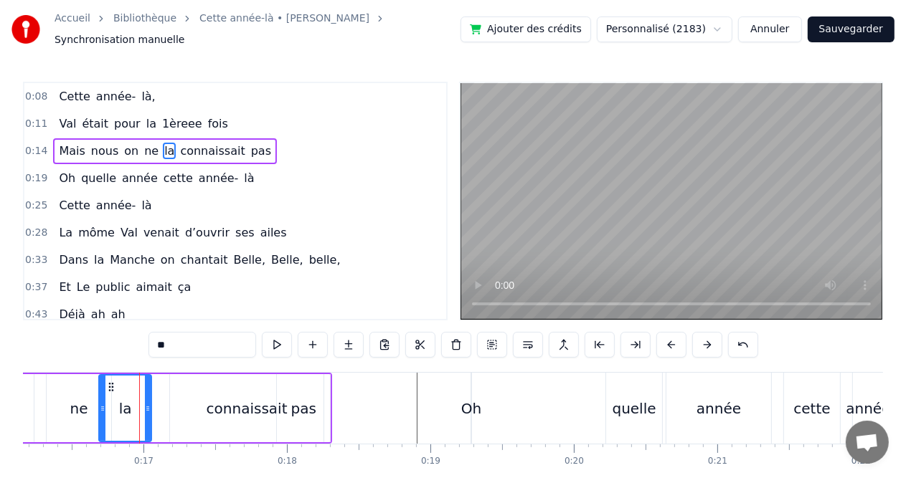
drag, startPoint x: 120, startPoint y: 402, endPoint x: 101, endPoint y: 403, distance: 19.4
click at [101, 403] on icon at bounding box center [103, 408] width 6 height 11
drag, startPoint x: 146, startPoint y: 399, endPoint x: 136, endPoint y: 399, distance: 10.0
click at [136, 403] on icon at bounding box center [138, 408] width 6 height 11
drag, startPoint x: 136, startPoint y: 399, endPoint x: 128, endPoint y: 399, distance: 8.6
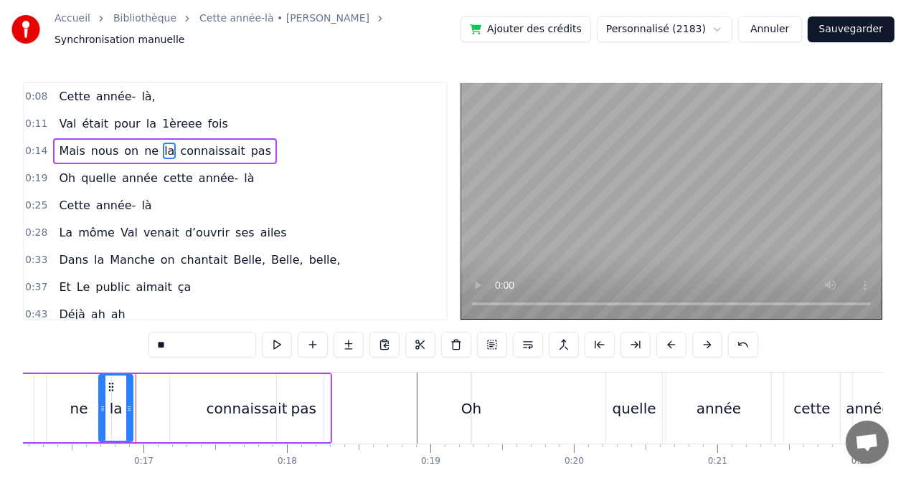
click at [128, 403] on icon at bounding box center [129, 408] width 6 height 11
click at [113, 120] on span "pour" at bounding box center [127, 123] width 29 height 16
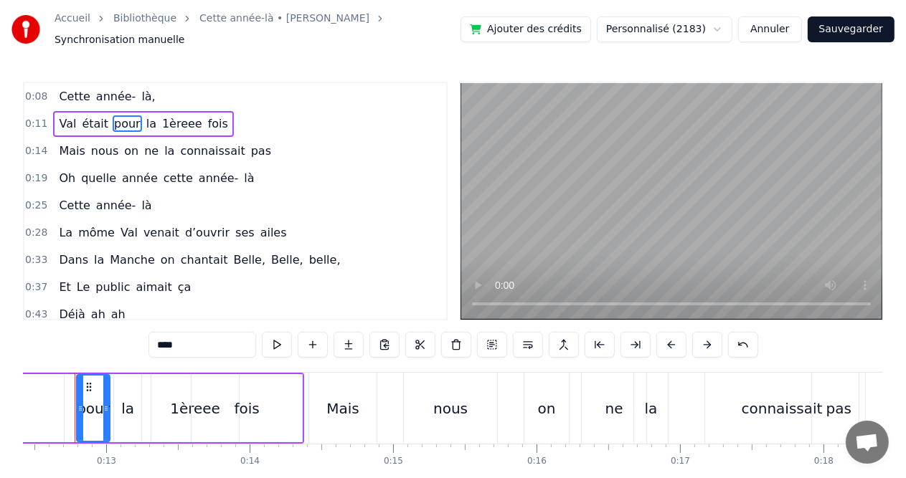
scroll to position [0, 1762]
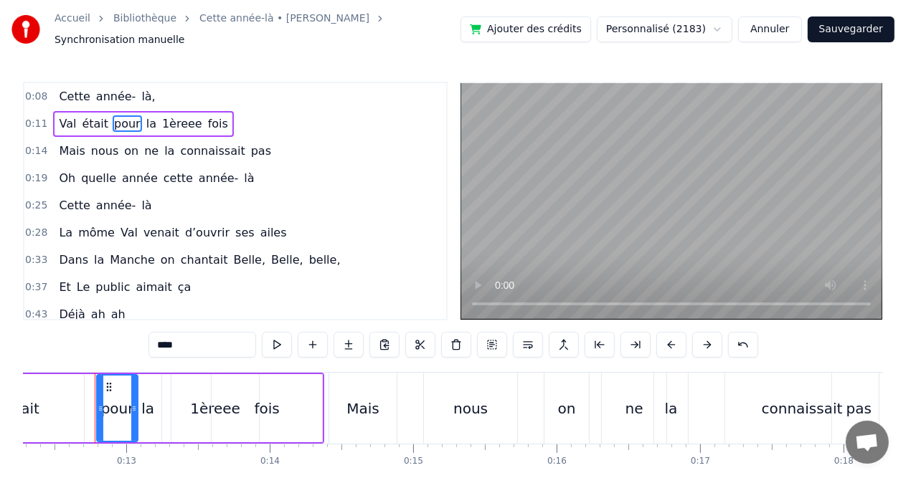
drag, startPoint x: 128, startPoint y: 393, endPoint x: 136, endPoint y: 393, distance: 7.9
click at [136, 393] on div at bounding box center [134, 408] width 6 height 65
click at [195, 398] on div "1èreee" at bounding box center [215, 409] width 50 height 22
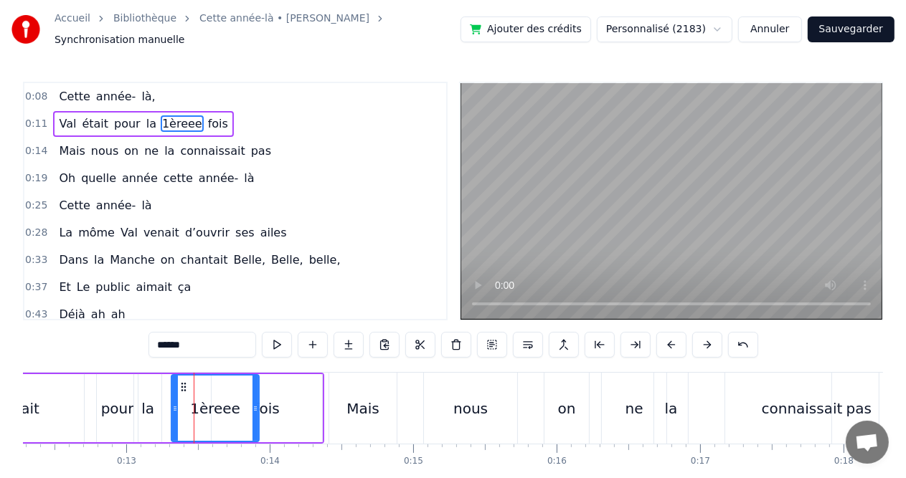
click at [281, 405] on div "fois" at bounding box center [267, 408] width 110 height 68
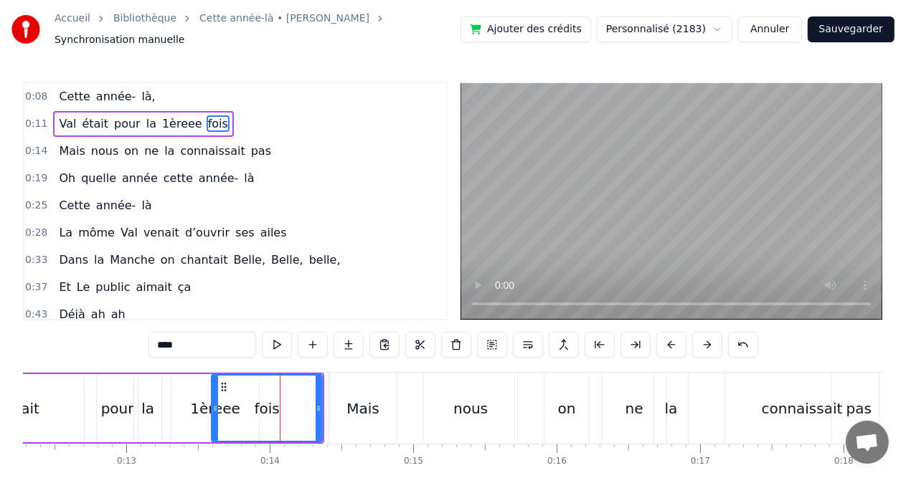
click at [333, 405] on div "Mais" at bounding box center [362, 408] width 67 height 71
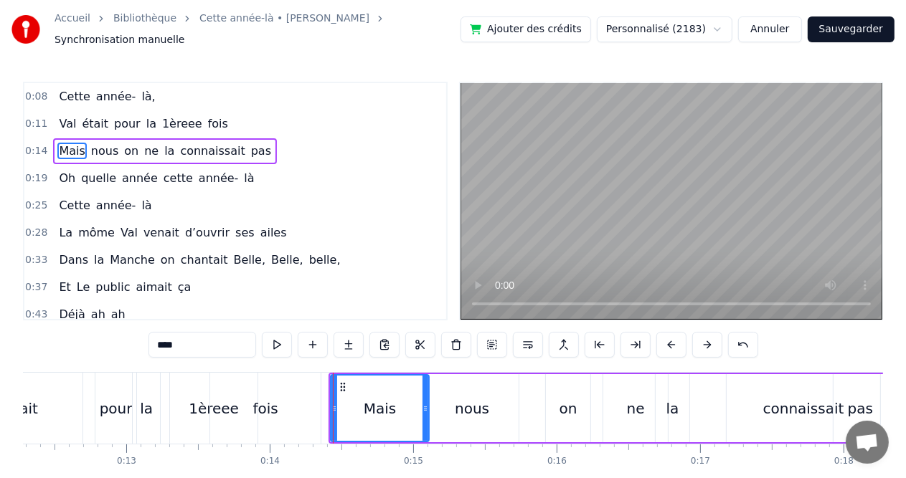
drag, startPoint x: 395, startPoint y: 402, endPoint x: 426, endPoint y: 402, distance: 30.8
click at [426, 409] on circle at bounding box center [426, 409] width 1 height 1
drag, startPoint x: 336, startPoint y: 402, endPoint x: 356, endPoint y: 402, distance: 20.8
click at [356, 403] on icon at bounding box center [355, 408] width 6 height 11
drag, startPoint x: 351, startPoint y: 402, endPoint x: 363, endPoint y: 402, distance: 11.5
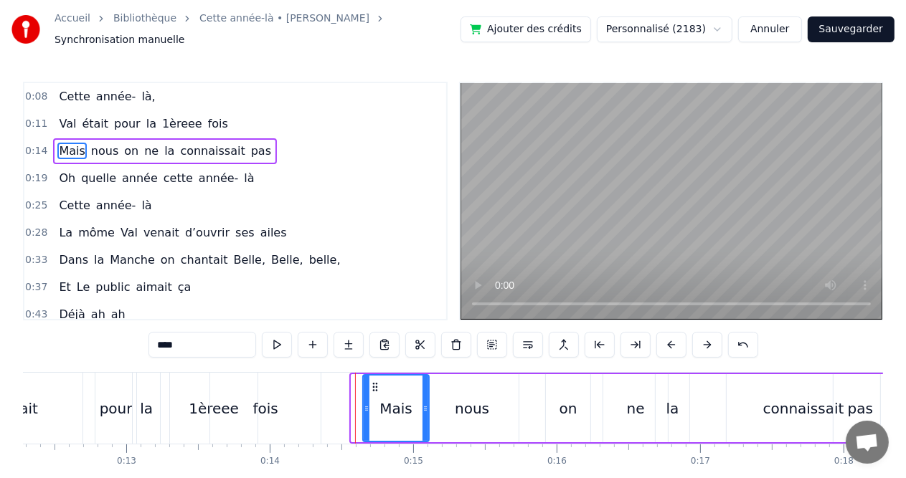
click at [364, 403] on icon at bounding box center [367, 408] width 6 height 11
click at [297, 397] on div "fois" at bounding box center [265, 408] width 110 height 71
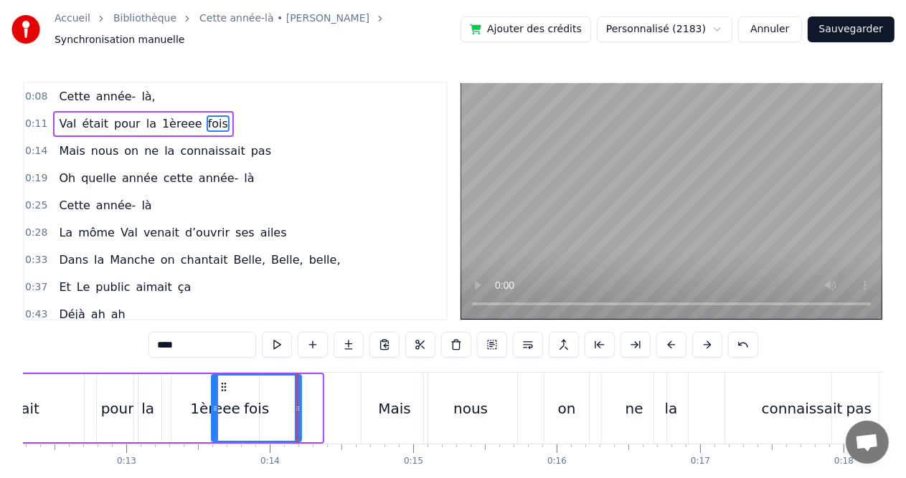
drag, startPoint x: 316, startPoint y: 399, endPoint x: 294, endPoint y: 400, distance: 21.6
click at [295, 403] on icon at bounding box center [298, 408] width 6 height 11
click at [199, 400] on div "1èreee" at bounding box center [215, 409] width 50 height 22
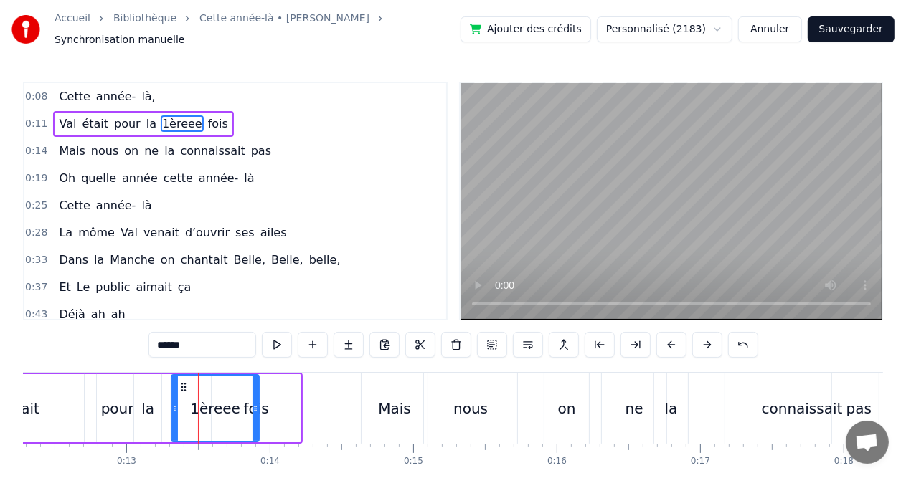
drag, startPoint x: 209, startPoint y: 401, endPoint x: 191, endPoint y: 402, distance: 18.7
click at [191, 402] on div "1èreee" at bounding box center [215, 408] width 86 height 65
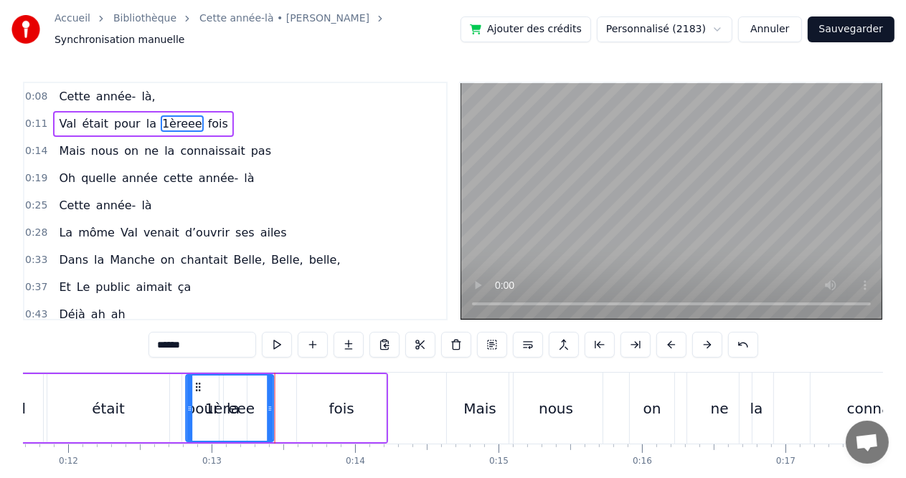
scroll to position [0, 1666]
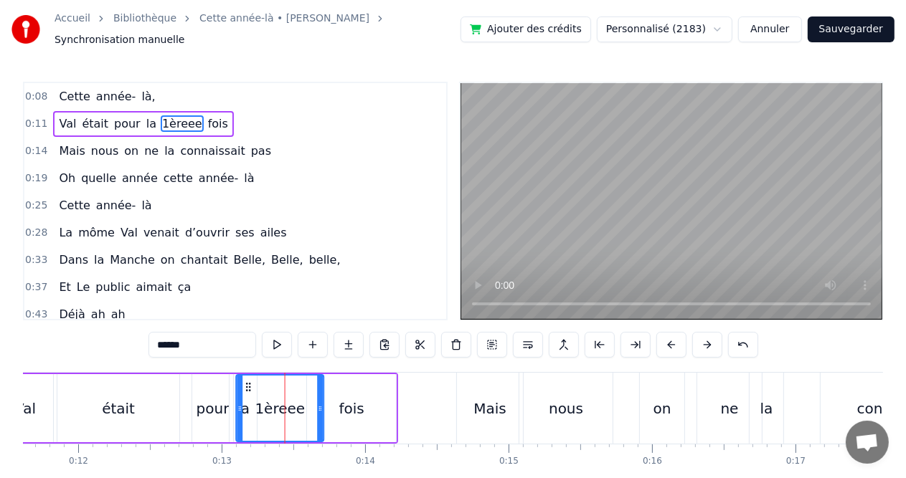
drag, startPoint x: 184, startPoint y: 381, endPoint x: 248, endPoint y: 381, distance: 64.6
click at [248, 382] on icon at bounding box center [248, 387] width 11 height 11
click at [212, 398] on div "pour" at bounding box center [213, 409] width 33 height 22
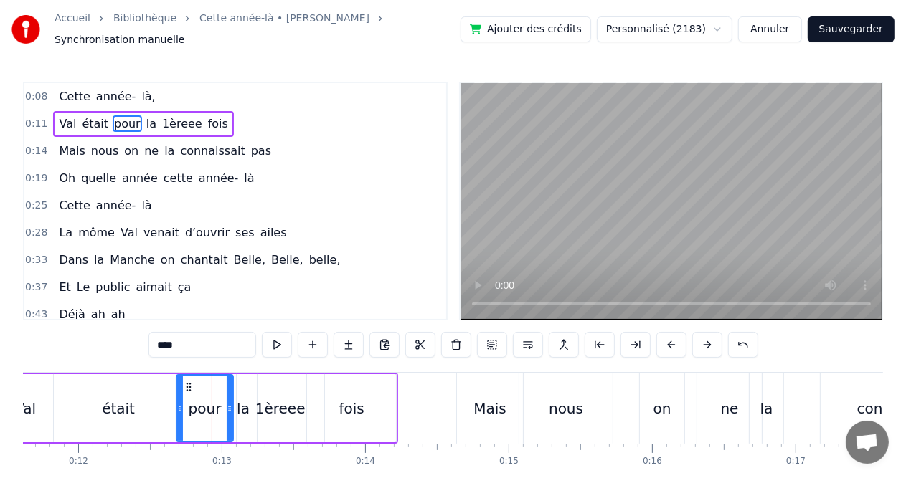
drag, startPoint x: 192, startPoint y: 401, endPoint x: 176, endPoint y: 402, distance: 15.8
click at [177, 403] on icon at bounding box center [180, 408] width 6 height 11
drag, startPoint x: 176, startPoint y: 402, endPoint x: 164, endPoint y: 403, distance: 12.9
click at [167, 403] on icon at bounding box center [170, 408] width 6 height 11
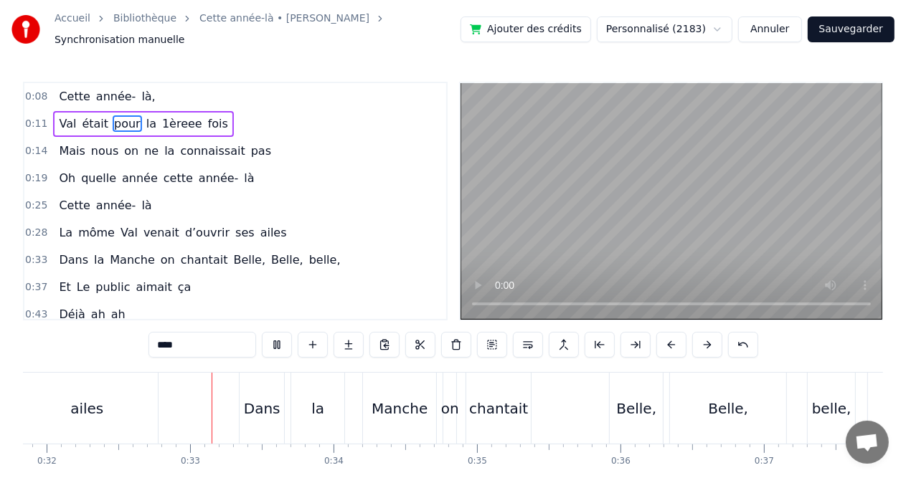
scroll to position [0, 4606]
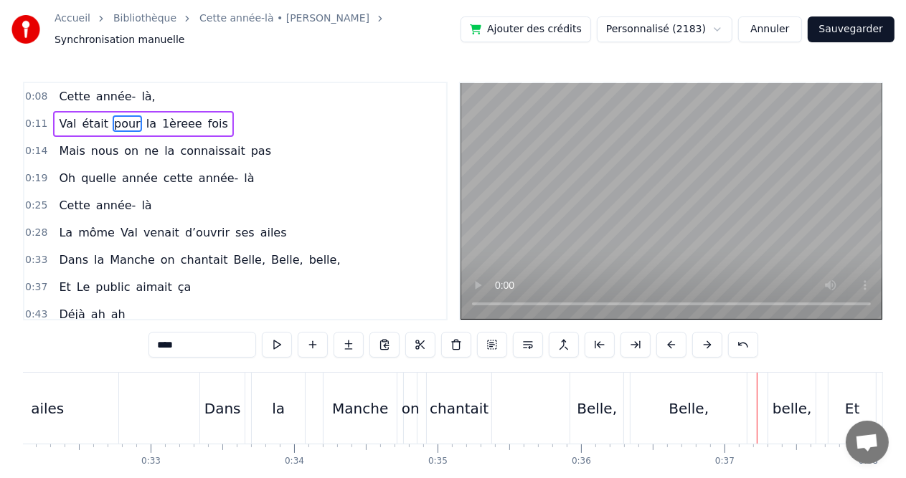
click at [700, 409] on div "Belle," at bounding box center [688, 409] width 40 height 22
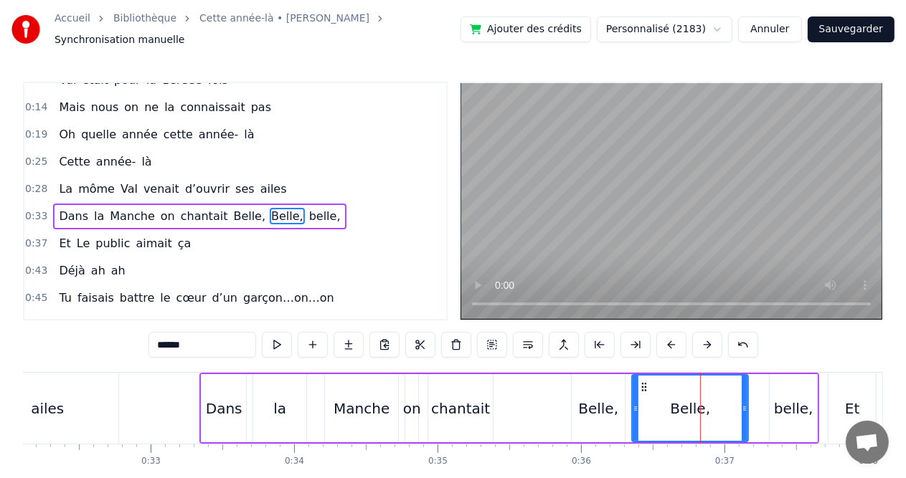
scroll to position [52, 0]
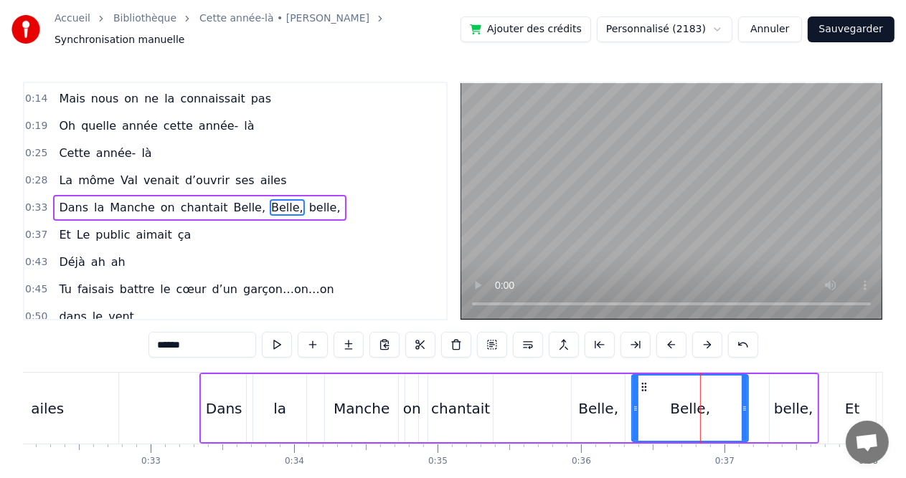
drag, startPoint x: 740, startPoint y: 402, endPoint x: 729, endPoint y: 400, distance: 11.6
click at [729, 400] on div "Belle," at bounding box center [690, 408] width 115 height 65
click at [778, 404] on div "belle," at bounding box center [793, 409] width 39 height 22
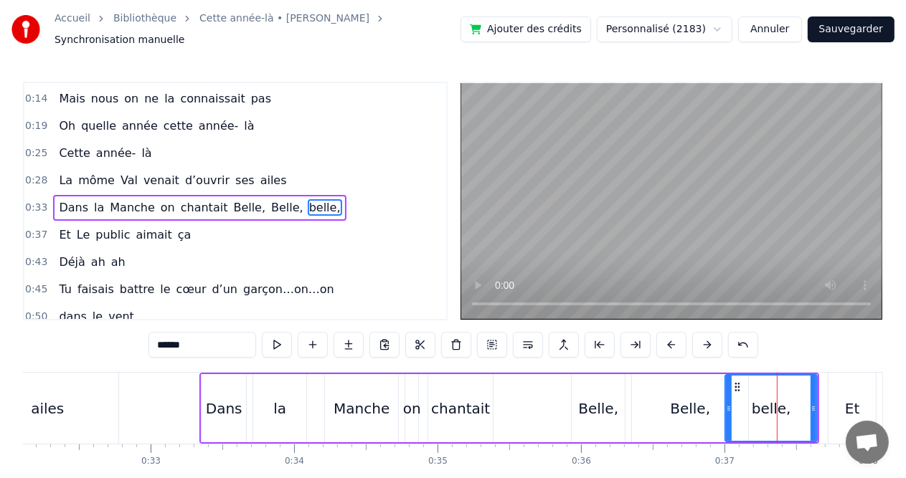
drag, startPoint x: 769, startPoint y: 402, endPoint x: 723, endPoint y: 402, distance: 45.9
click at [726, 403] on icon at bounding box center [729, 408] width 6 height 11
click at [717, 402] on div "belle," at bounding box center [767, 408] width 100 height 68
click at [689, 401] on div "Belle," at bounding box center [690, 409] width 40 height 22
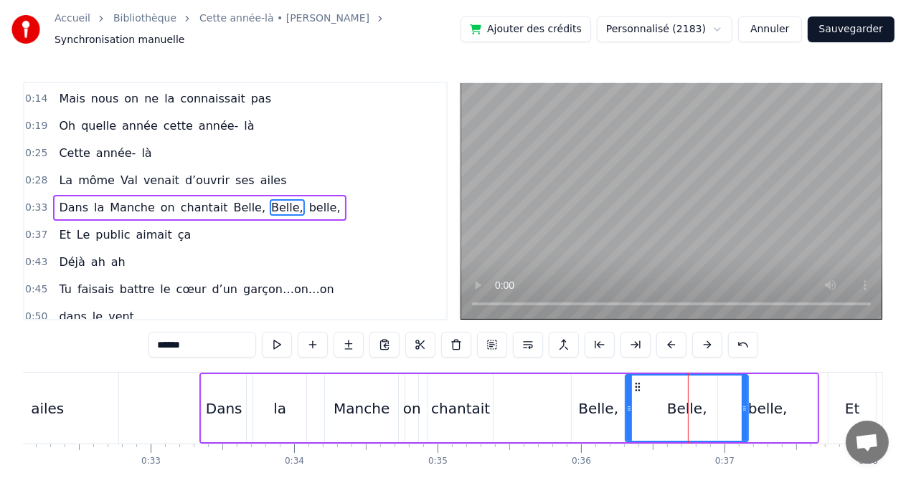
click at [628, 409] on circle at bounding box center [628, 409] width 1 height 1
drag, startPoint x: 742, startPoint y: 402, endPoint x: 723, endPoint y: 404, distance: 19.5
click at [723, 404] on icon at bounding box center [725, 408] width 6 height 11
click at [586, 405] on div "Belle," at bounding box center [598, 409] width 40 height 22
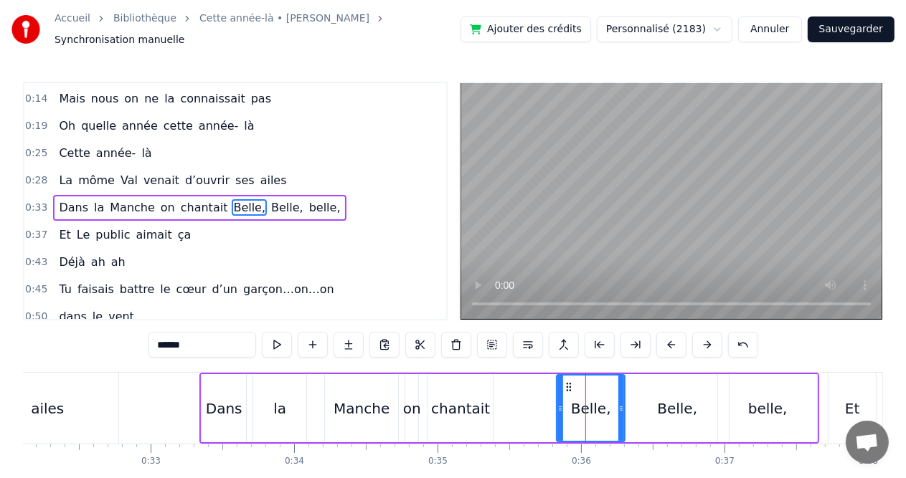
drag, startPoint x: 572, startPoint y: 404, endPoint x: 557, endPoint y: 404, distance: 15.1
click at [557, 404] on icon at bounding box center [560, 408] width 6 height 11
click at [656, 406] on div "Belle," at bounding box center [676, 408] width 103 height 68
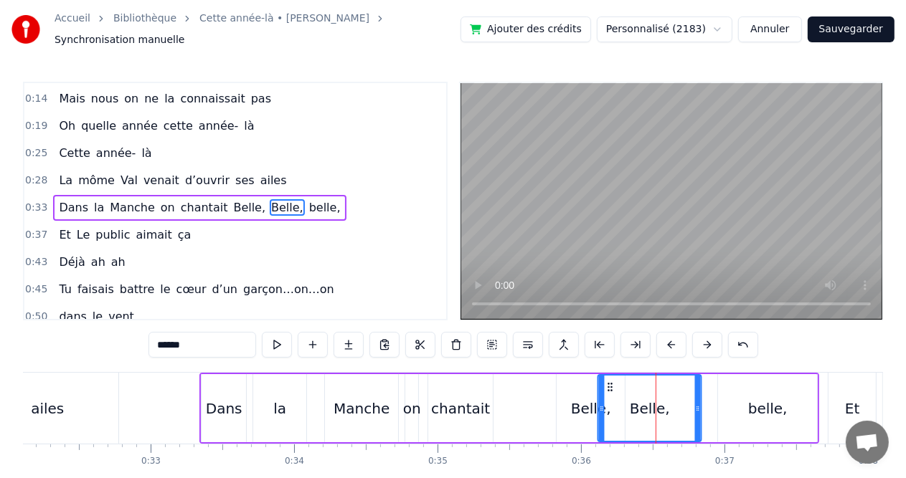
drag, startPoint x: 638, startPoint y: 382, endPoint x: 610, endPoint y: 382, distance: 27.3
click at [610, 382] on icon at bounding box center [610, 387] width 11 height 11
click at [741, 403] on div "belle," at bounding box center [767, 408] width 99 height 68
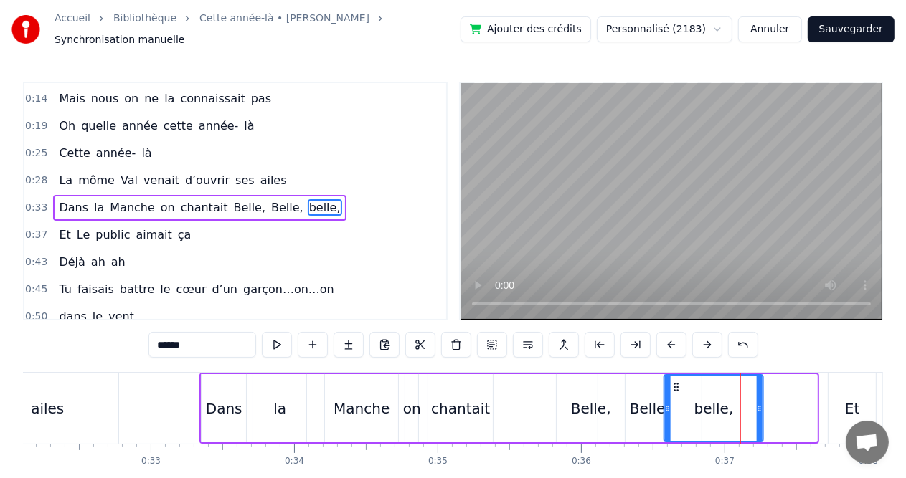
drag, startPoint x: 727, startPoint y: 379, endPoint x: 673, endPoint y: 382, distance: 53.9
click at [673, 382] on icon at bounding box center [676, 387] width 11 height 11
click at [479, 400] on div "chantait" at bounding box center [460, 409] width 59 height 22
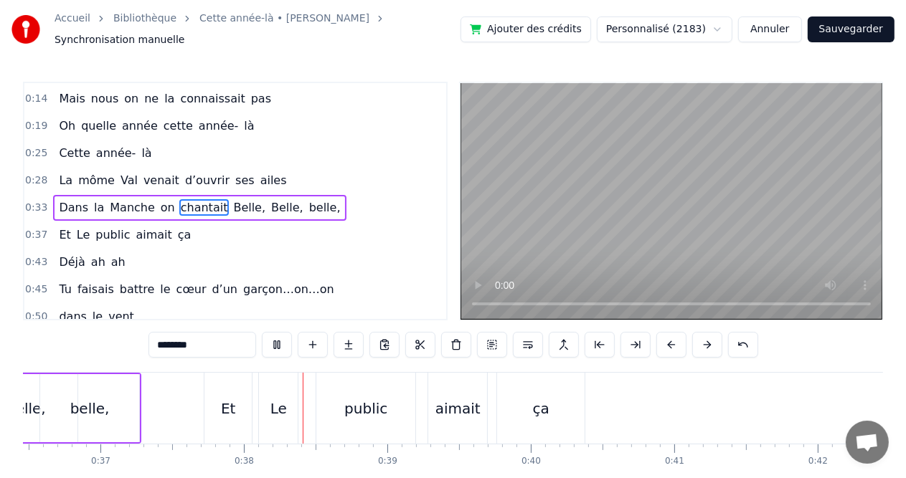
scroll to position [0, 5350]
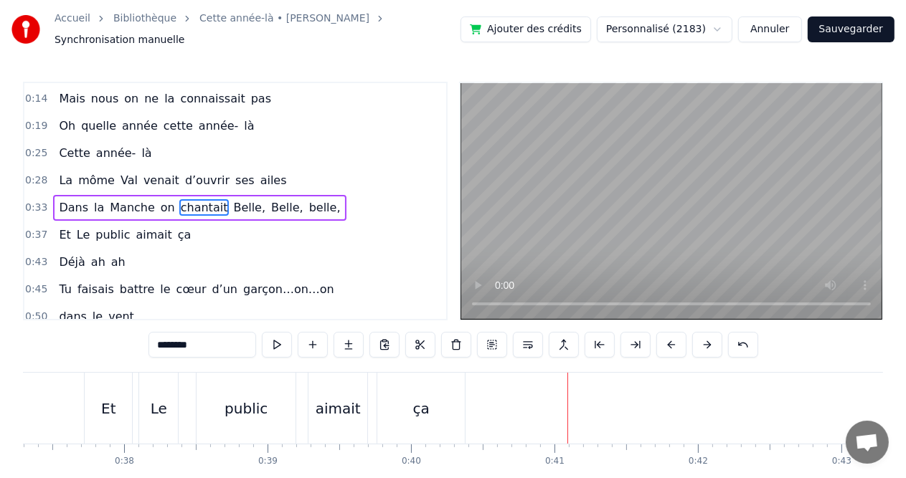
click at [235, 417] on div "public" at bounding box center [246, 408] width 99 height 71
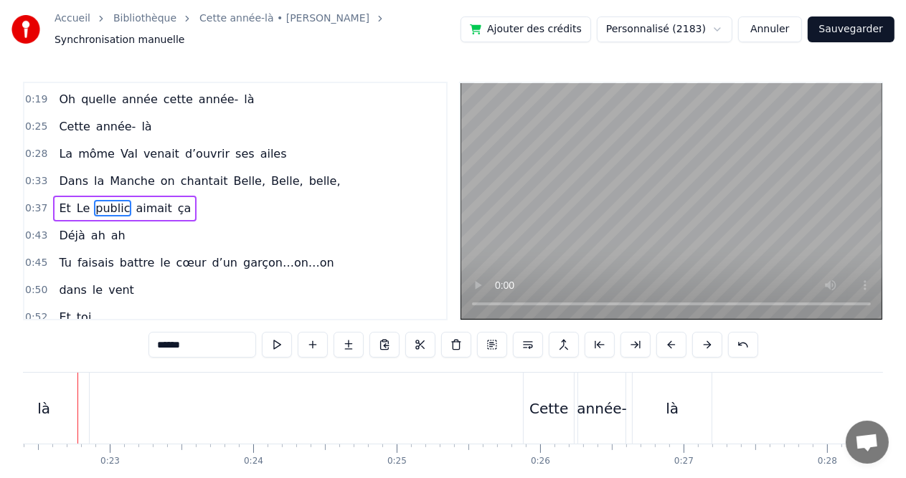
scroll to position [0, 3224]
click at [596, 400] on div "année-" at bounding box center [589, 409] width 49 height 22
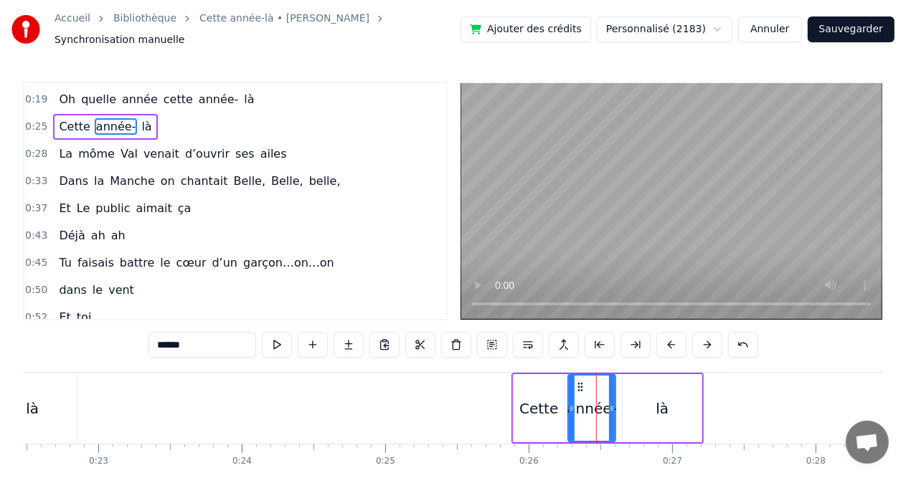
scroll to position [0, 0]
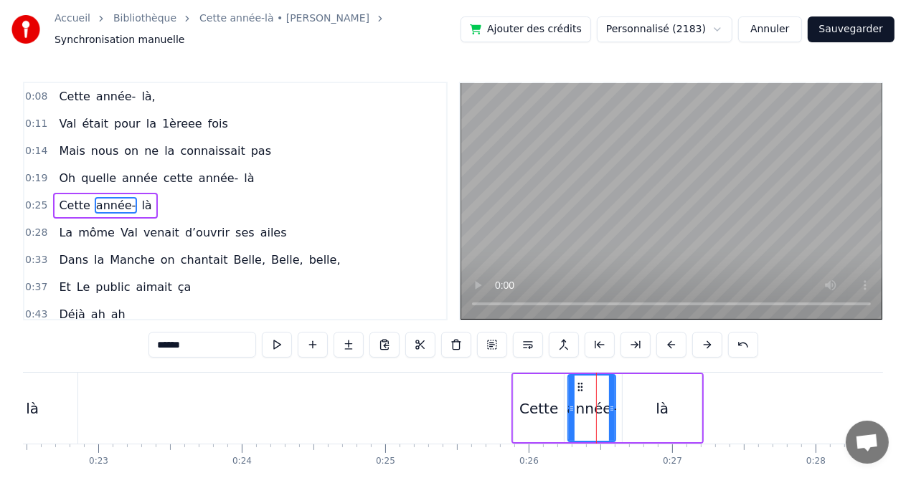
click at [678, 405] on div "là" at bounding box center [662, 408] width 79 height 68
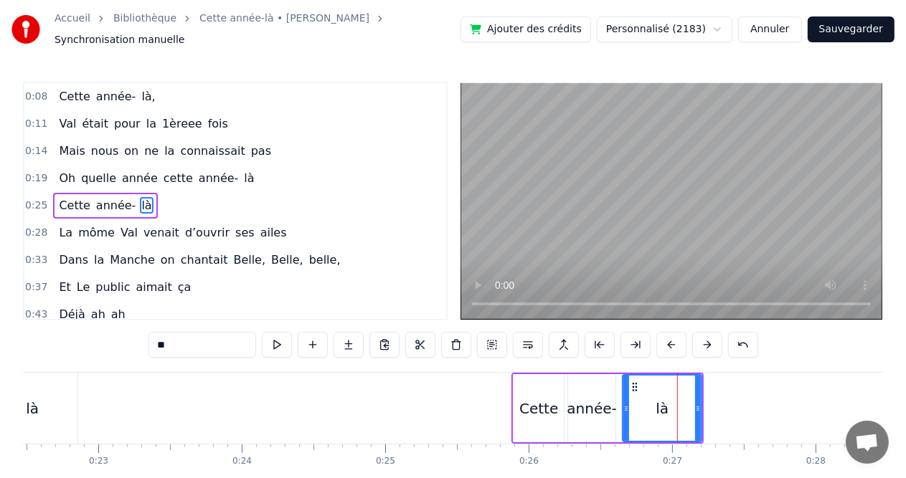
click at [624, 403] on icon at bounding box center [626, 408] width 6 height 11
click at [633, 384] on icon at bounding box center [634, 387] width 11 height 11
click at [642, 377] on div "là" at bounding box center [661, 408] width 77 height 65
click at [632, 382] on icon at bounding box center [634, 387] width 11 height 11
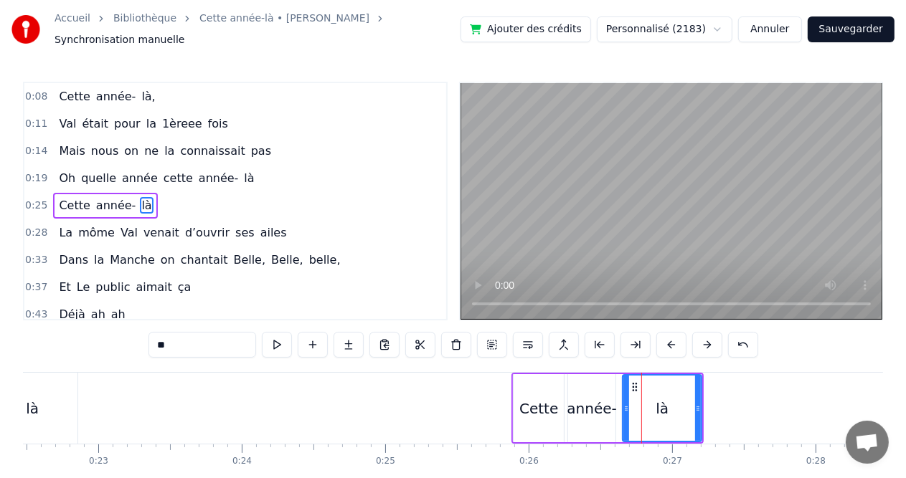
click at [632, 382] on icon at bounding box center [634, 387] width 11 height 11
drag, startPoint x: 630, startPoint y: 379, endPoint x: 622, endPoint y: 379, distance: 8.6
click at [622, 382] on icon at bounding box center [625, 387] width 11 height 11
click at [525, 410] on div "Cette" at bounding box center [538, 409] width 39 height 22
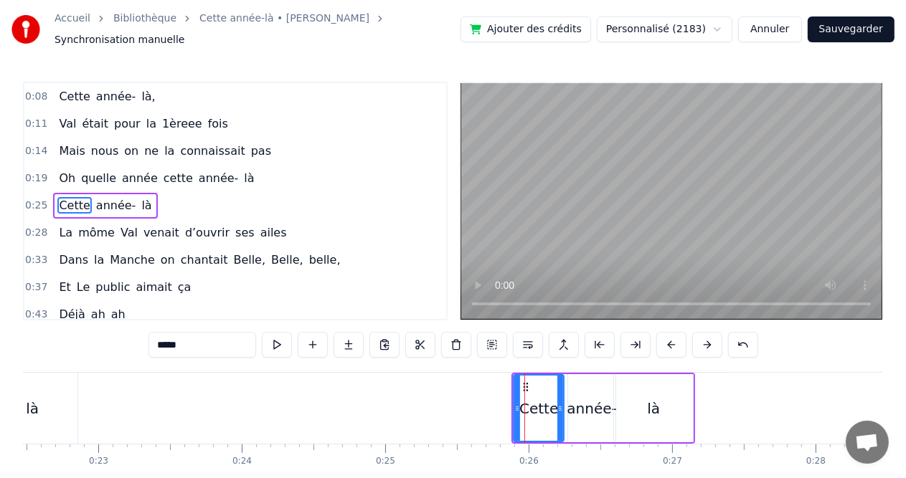
click at [595, 401] on div "année-" at bounding box center [591, 409] width 49 height 22
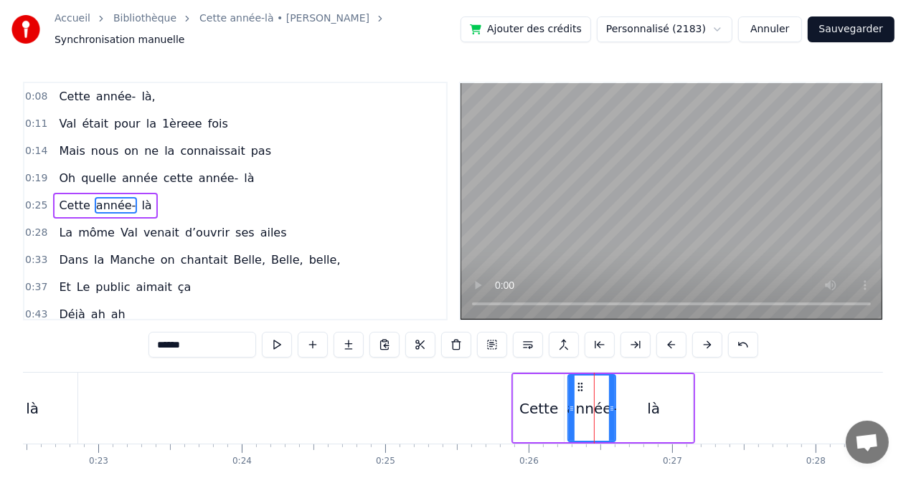
click at [646, 407] on div "là" at bounding box center [653, 408] width 79 height 68
type input "**"
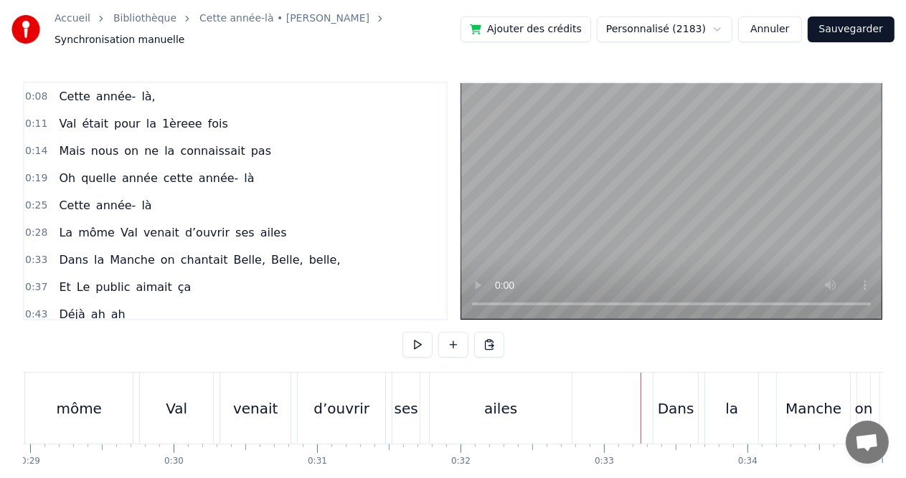
scroll to position [0, 4154]
click at [800, 399] on div "Manche" at bounding box center [813, 409] width 56 height 22
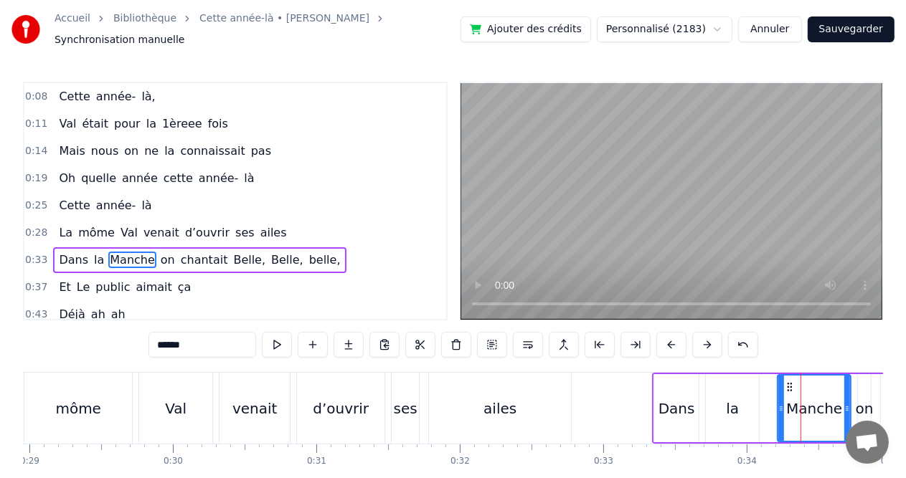
scroll to position [52, 0]
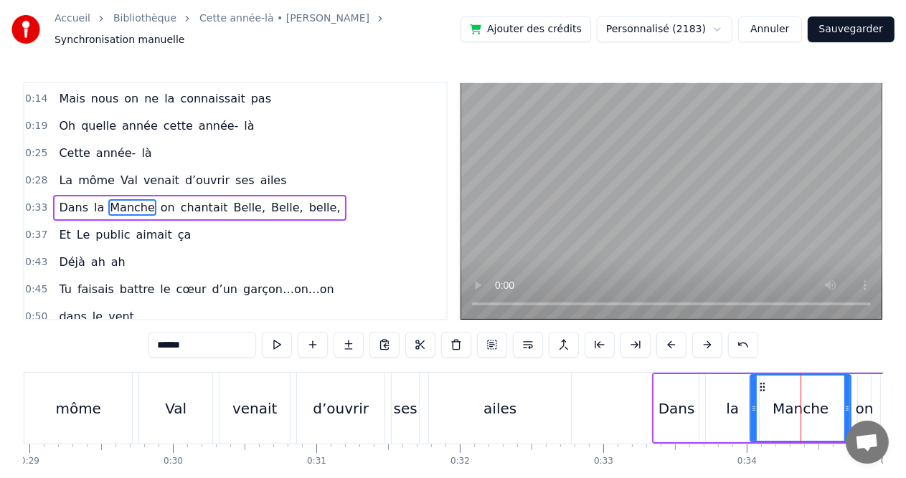
drag, startPoint x: 780, startPoint y: 401, endPoint x: 752, endPoint y: 404, distance: 27.4
click at [752, 404] on icon at bounding box center [754, 408] width 6 height 11
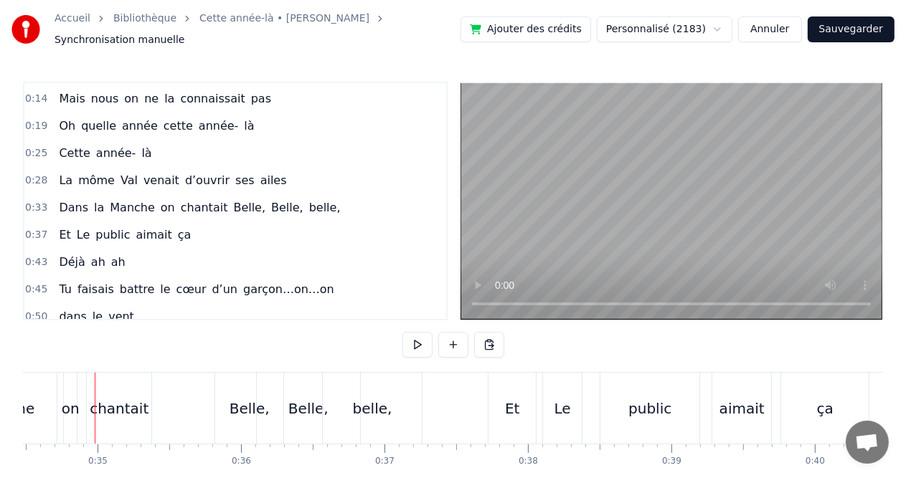
scroll to position [0, 4975]
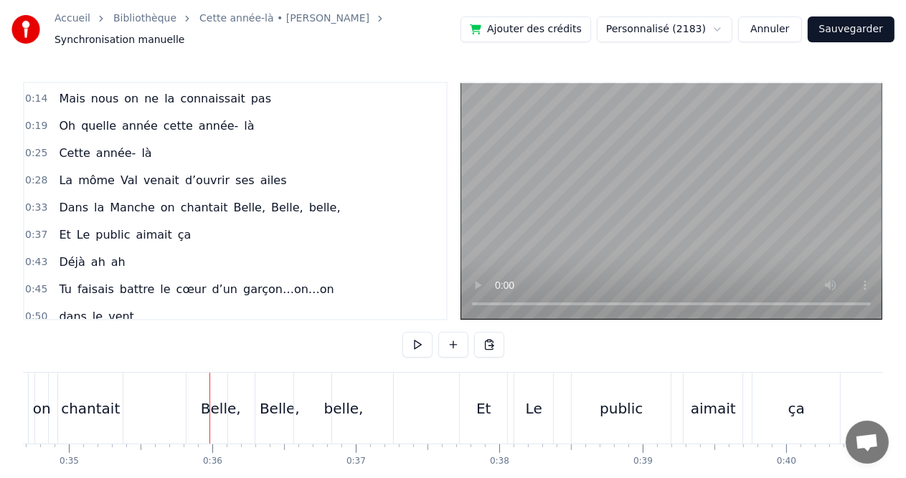
click at [217, 407] on div "Belle," at bounding box center [221, 409] width 40 height 22
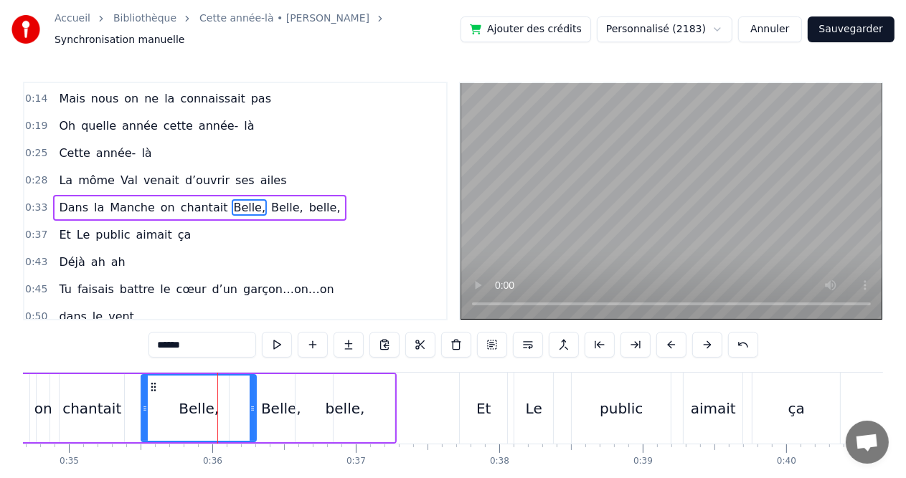
drag, startPoint x: 190, startPoint y: 402, endPoint x: 143, endPoint y: 402, distance: 46.6
click at [143, 403] on icon at bounding box center [145, 408] width 6 height 11
drag, startPoint x: 252, startPoint y: 402, endPoint x: 222, endPoint y: 405, distance: 31.0
click at [222, 405] on icon at bounding box center [222, 408] width 6 height 11
click at [275, 407] on div "Belle," at bounding box center [281, 409] width 40 height 22
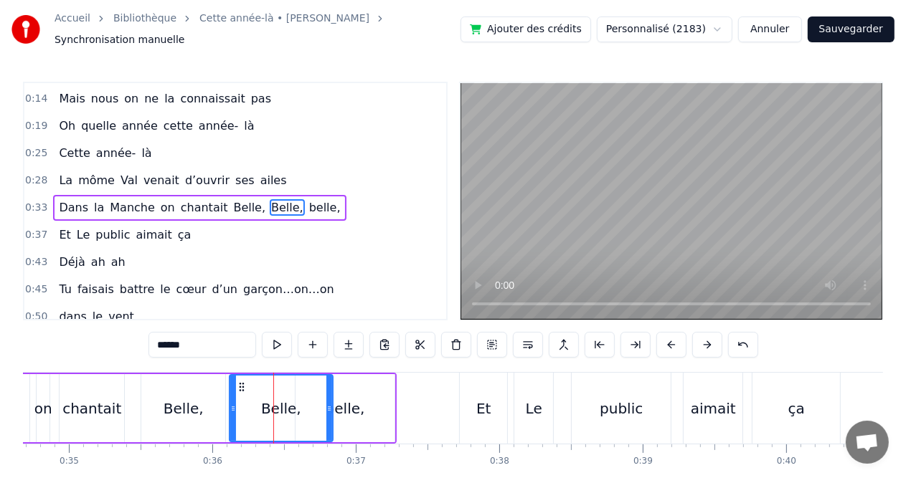
click at [327, 403] on icon at bounding box center [329, 408] width 6 height 11
drag, startPoint x: 327, startPoint y: 402, endPoint x: 311, endPoint y: 402, distance: 15.8
click at [311, 403] on icon at bounding box center [314, 408] width 6 height 11
drag, startPoint x: 311, startPoint y: 402, endPoint x: 302, endPoint y: 402, distance: 9.3
click at [302, 403] on icon at bounding box center [304, 408] width 6 height 11
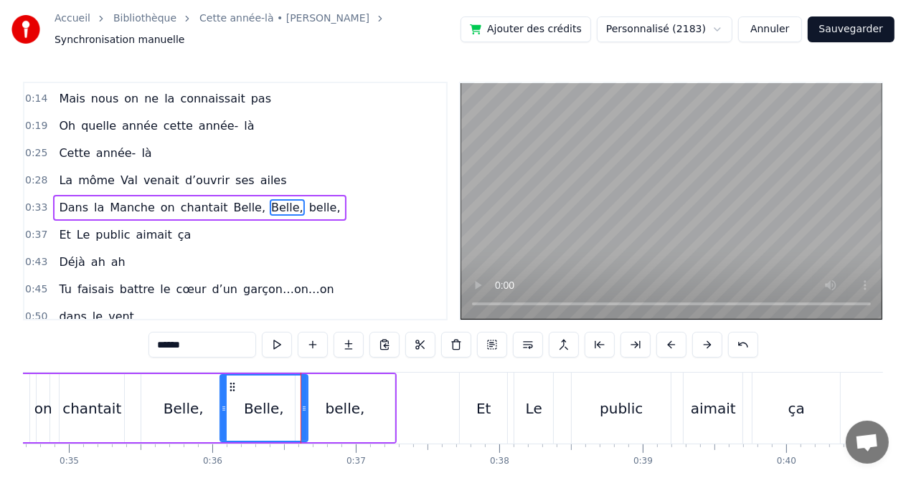
drag, startPoint x: 230, startPoint y: 401, endPoint x: 221, endPoint y: 401, distance: 9.3
click at [221, 403] on icon at bounding box center [224, 408] width 6 height 11
click at [192, 407] on div "Belle," at bounding box center [184, 409] width 40 height 22
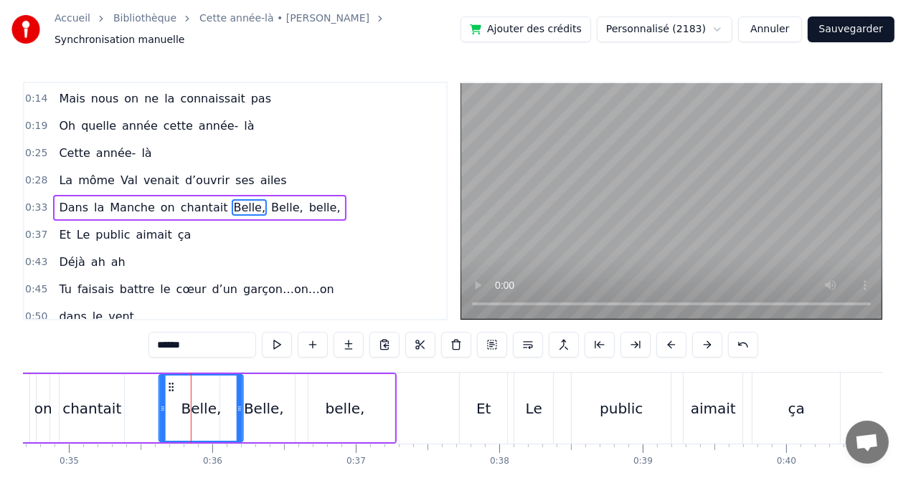
drag, startPoint x: 152, startPoint y: 381, endPoint x: 171, endPoint y: 383, distance: 18.8
click at [171, 383] on icon at bounding box center [171, 387] width 11 height 11
click at [131, 393] on div "Dans la Manche on chantait Belle, Belle, belle," at bounding box center [114, 408] width 566 height 71
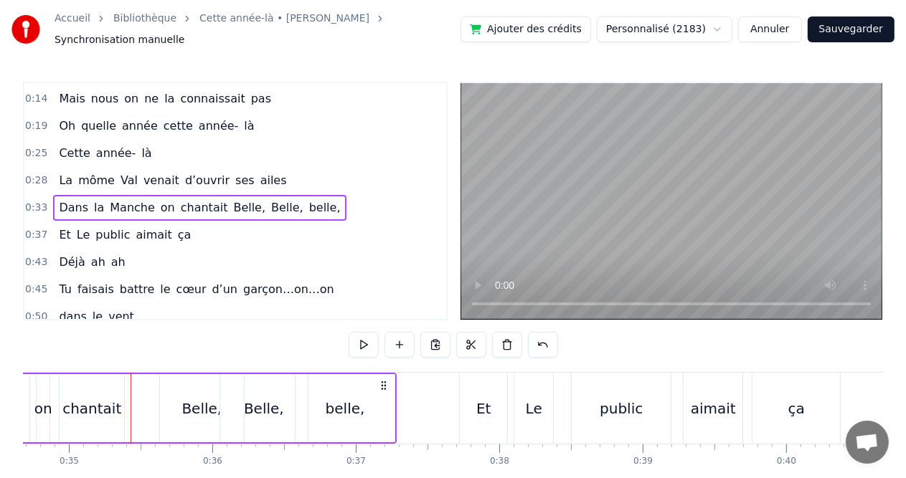
click at [196, 405] on div "Belle," at bounding box center [201, 409] width 40 height 22
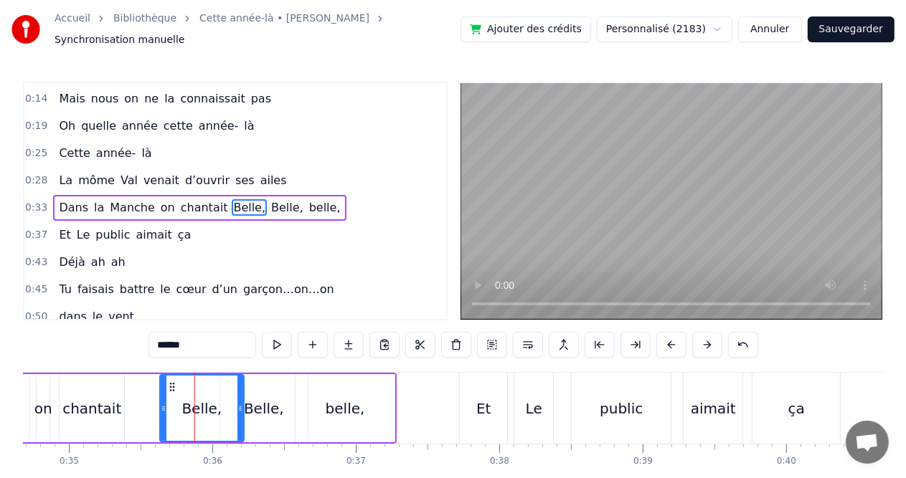
click at [274, 400] on div "Belle," at bounding box center [264, 409] width 40 height 22
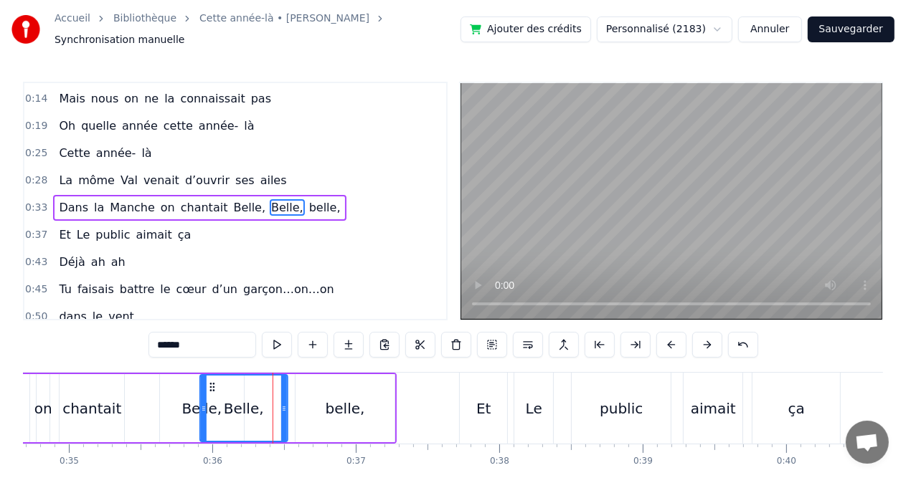
drag, startPoint x: 233, startPoint y: 384, endPoint x: 213, endPoint y: 385, distance: 20.1
click at [213, 385] on div "Belle," at bounding box center [244, 408] width 86 height 65
click at [149, 404] on div "Dans la Manche on chantait Belle, Belle, belle," at bounding box center [114, 408] width 566 height 71
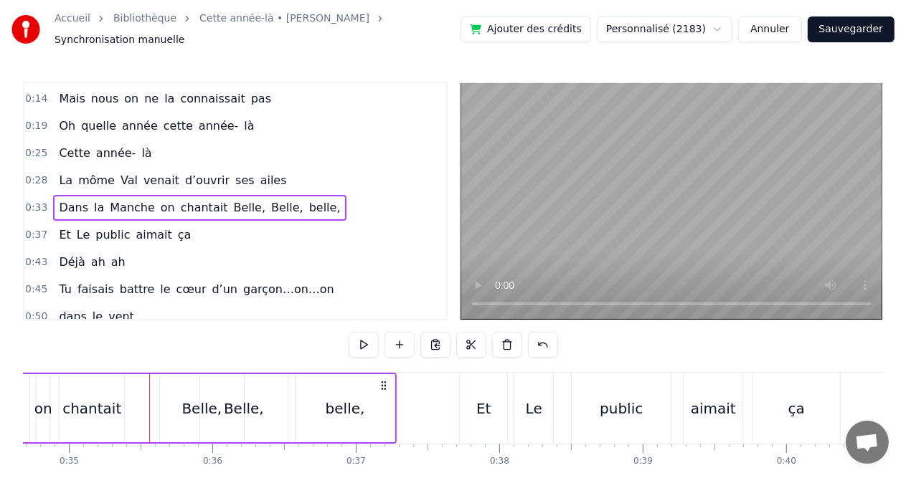
click at [199, 400] on div "Belle," at bounding box center [243, 408] width 89 height 68
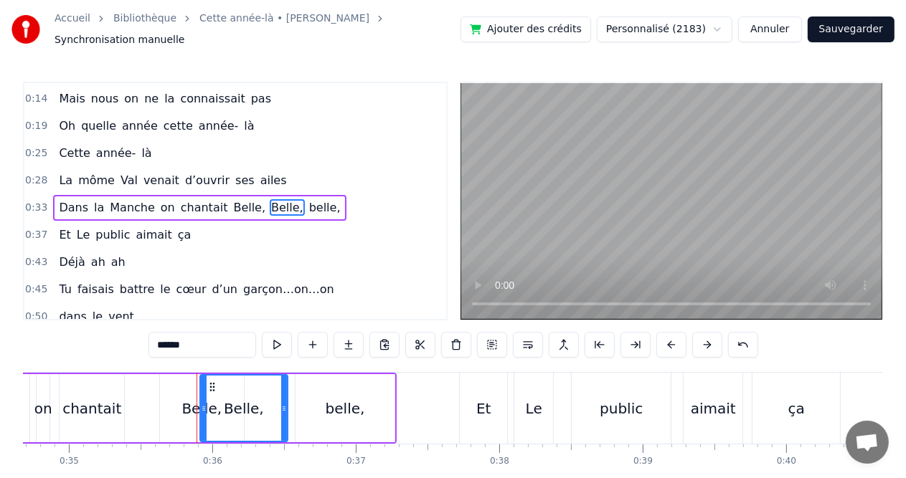
click at [304, 398] on div "belle," at bounding box center [345, 408] width 99 height 68
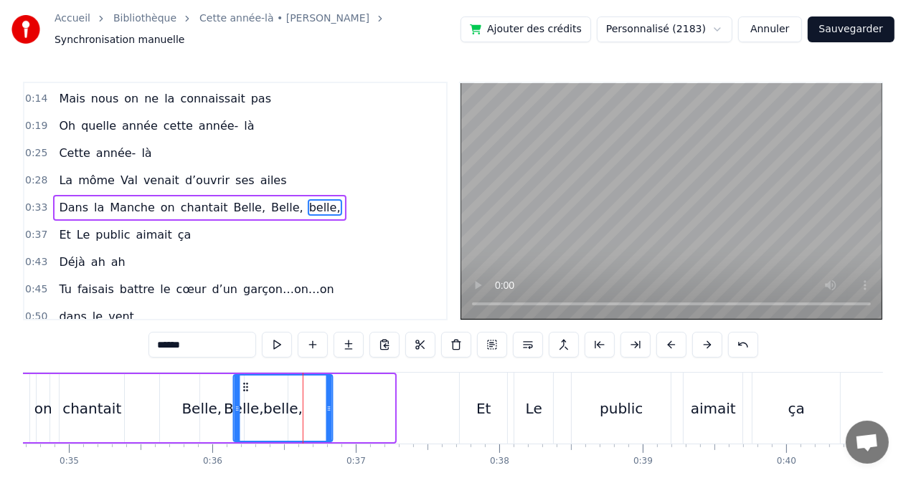
drag, startPoint x: 309, startPoint y: 377, endPoint x: 247, endPoint y: 378, distance: 62.4
click at [247, 382] on icon at bounding box center [245, 387] width 11 height 11
click at [75, 405] on div "chantait" at bounding box center [91, 409] width 59 height 22
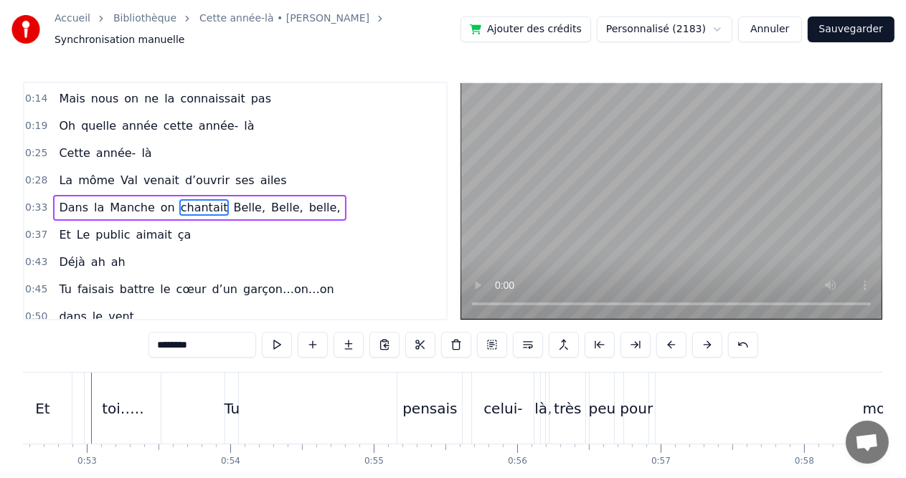
scroll to position [0, 7536]
click at [233, 412] on div "Tu" at bounding box center [235, 408] width 13 height 71
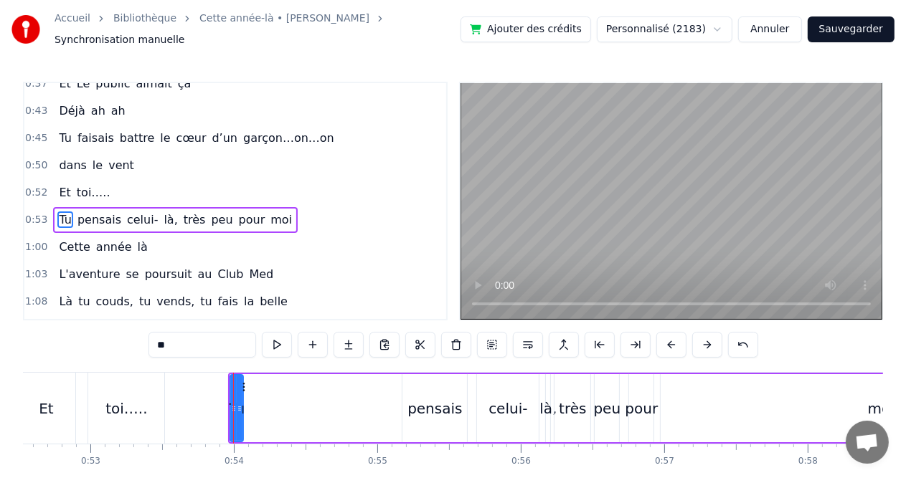
scroll to position [211, 0]
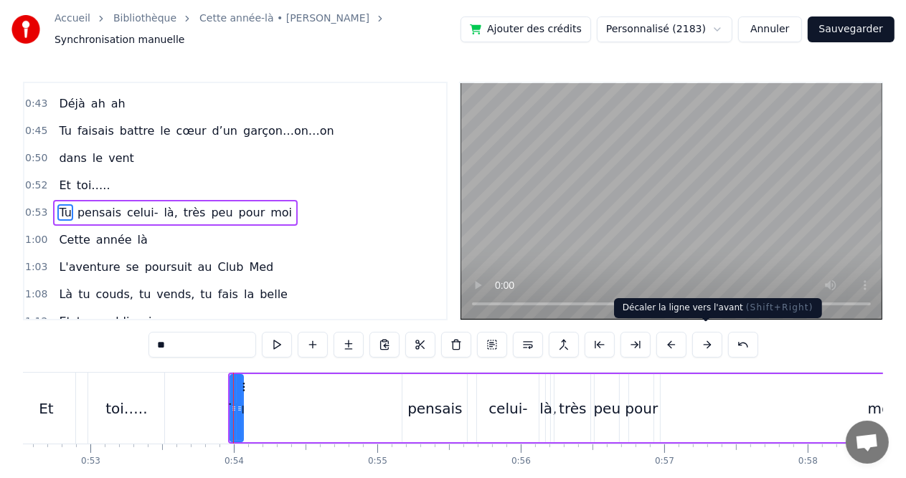
click at [705, 336] on button at bounding box center [707, 345] width 30 height 26
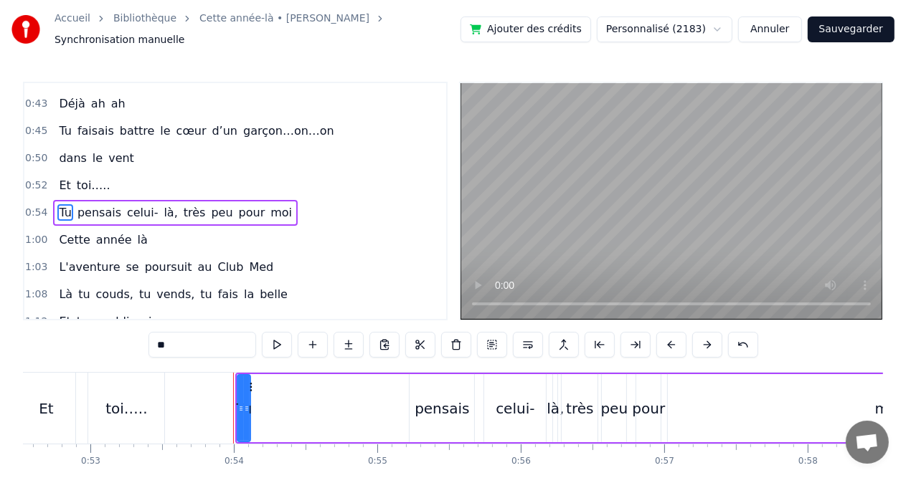
click at [151, 411] on div "toi….." at bounding box center [126, 408] width 76 height 71
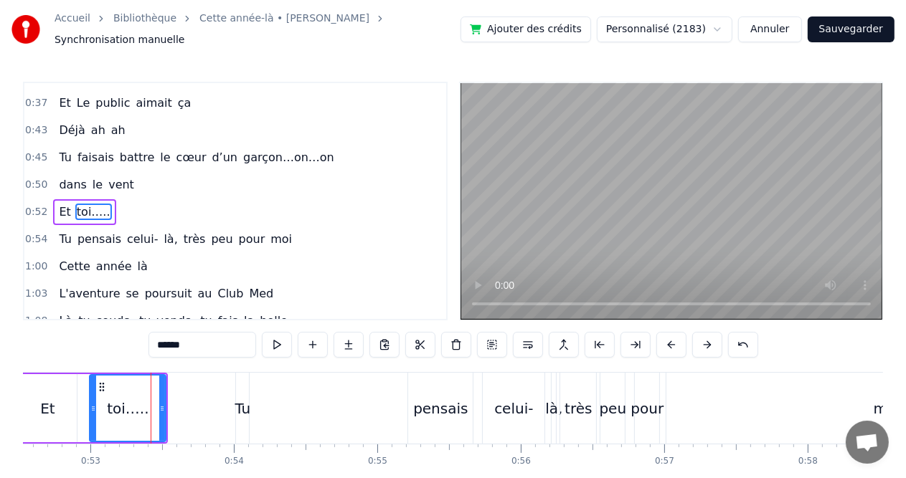
click at [244, 410] on div "Tu" at bounding box center [243, 409] width 16 height 22
type input "**"
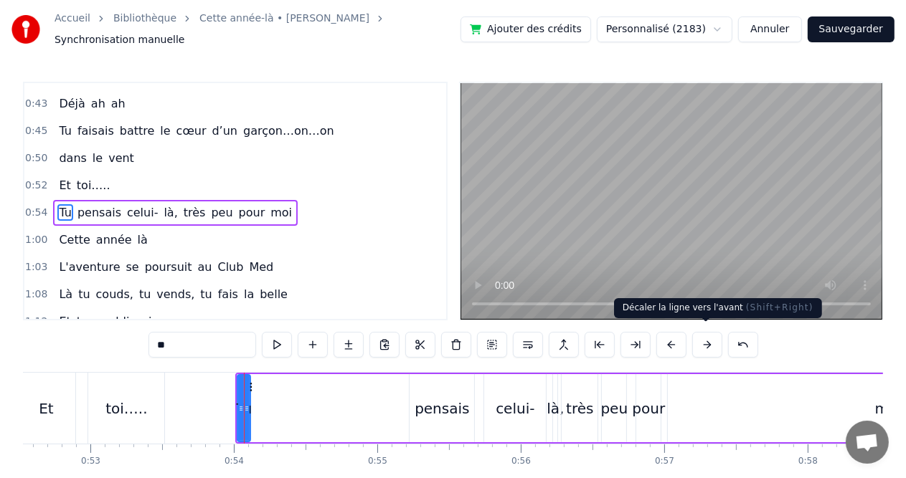
click at [697, 336] on button at bounding box center [707, 345] width 30 height 26
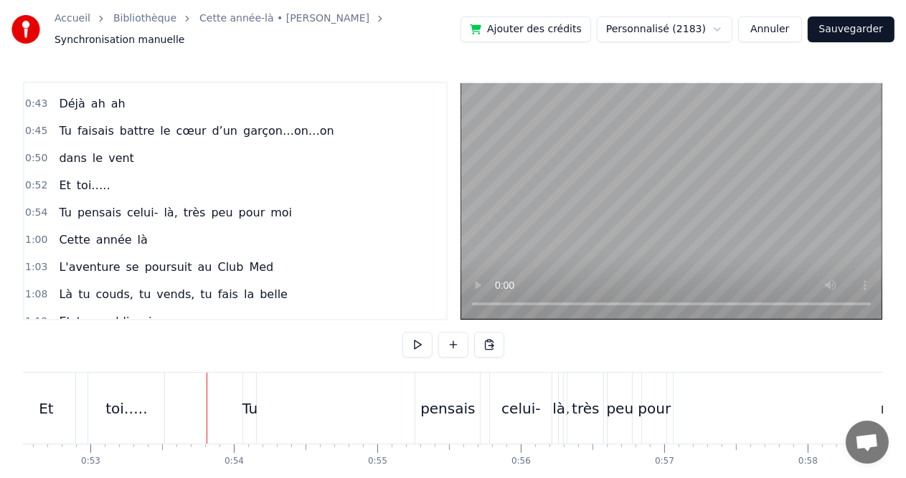
click at [369, 402] on div "Tu pensais celui- là, très peu pour moi" at bounding box center [679, 408] width 875 height 71
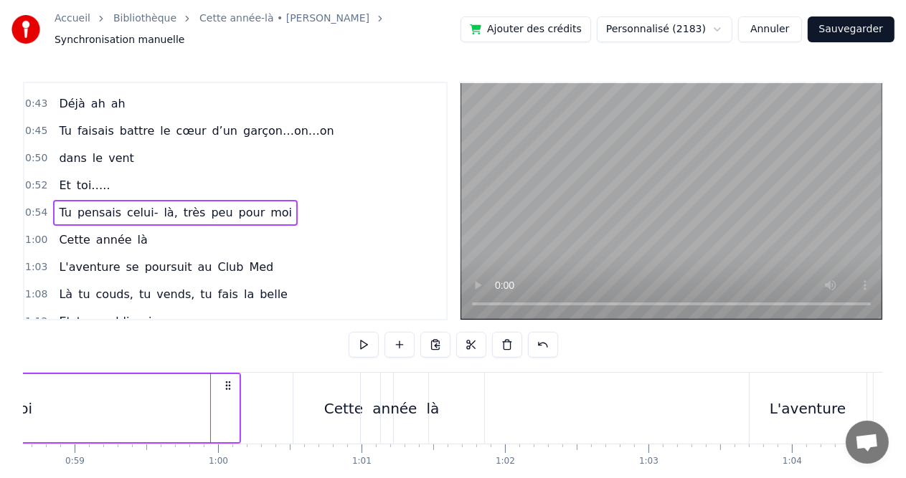
scroll to position [0, 8441]
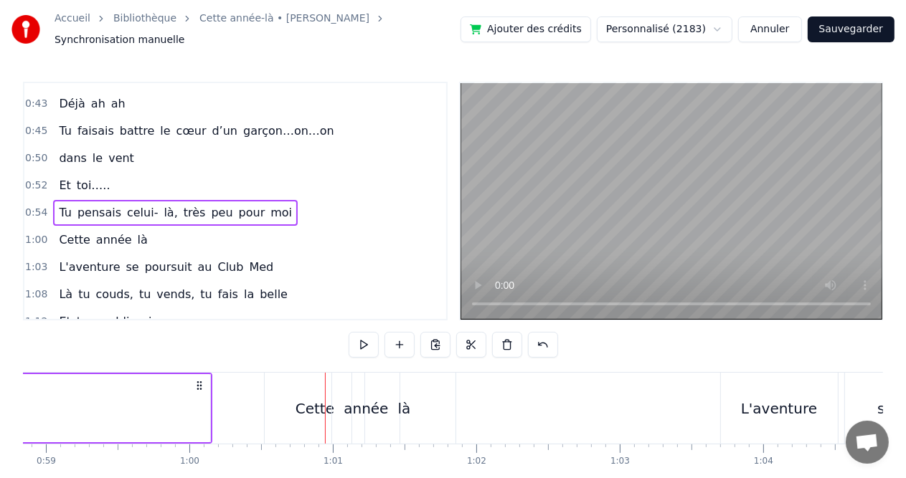
click at [314, 400] on div "Cette" at bounding box center [315, 409] width 39 height 22
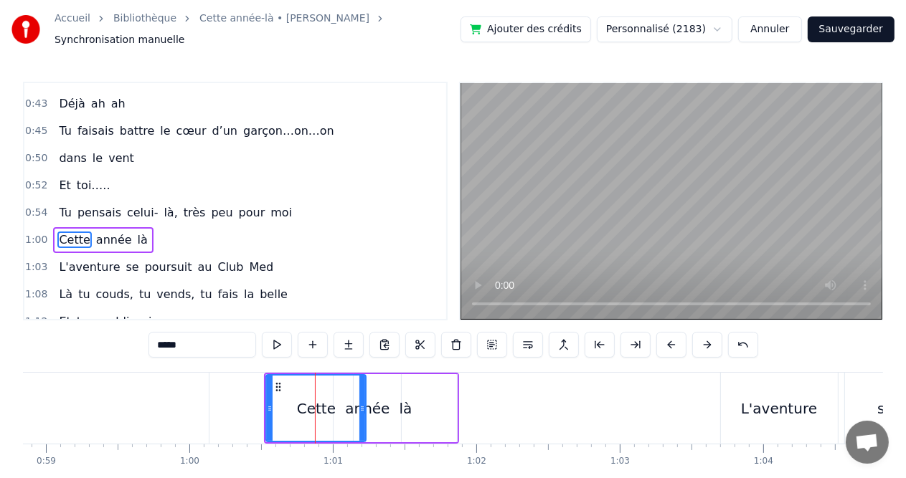
scroll to position [237, 0]
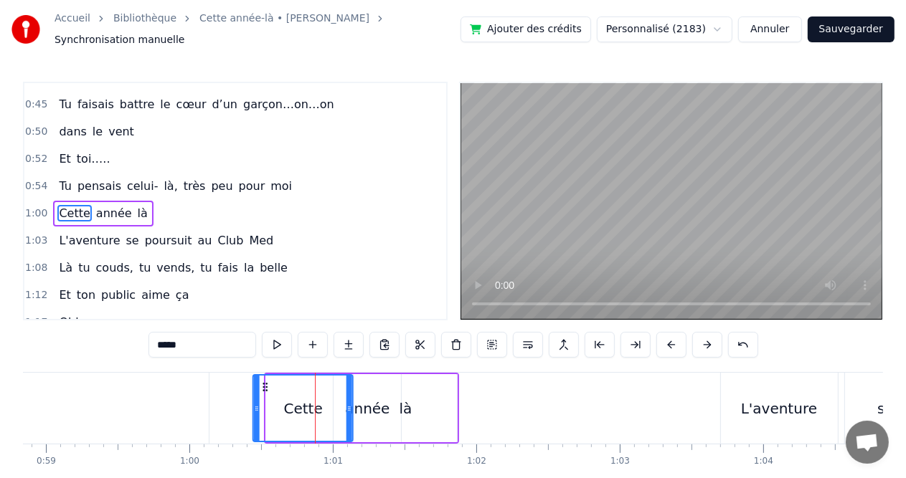
drag, startPoint x: 275, startPoint y: 382, endPoint x: 263, endPoint y: 382, distance: 12.9
click at [263, 382] on icon at bounding box center [265, 387] width 11 height 11
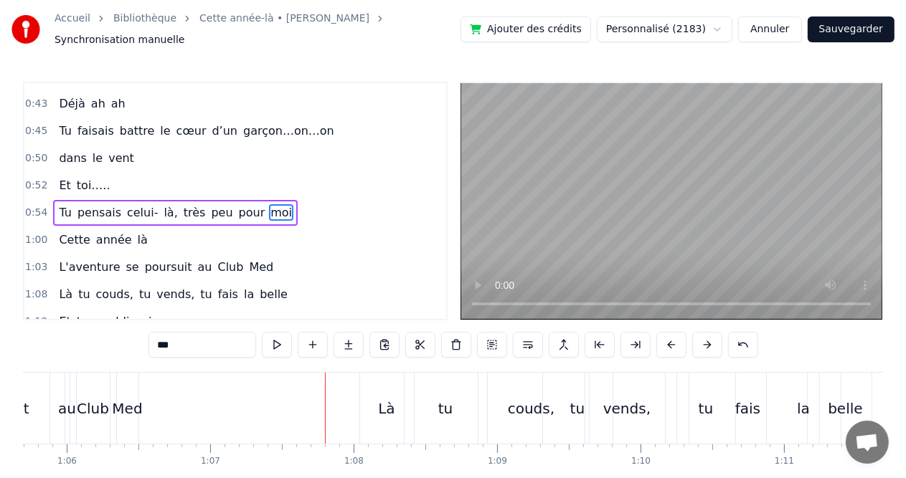
scroll to position [0, 9395]
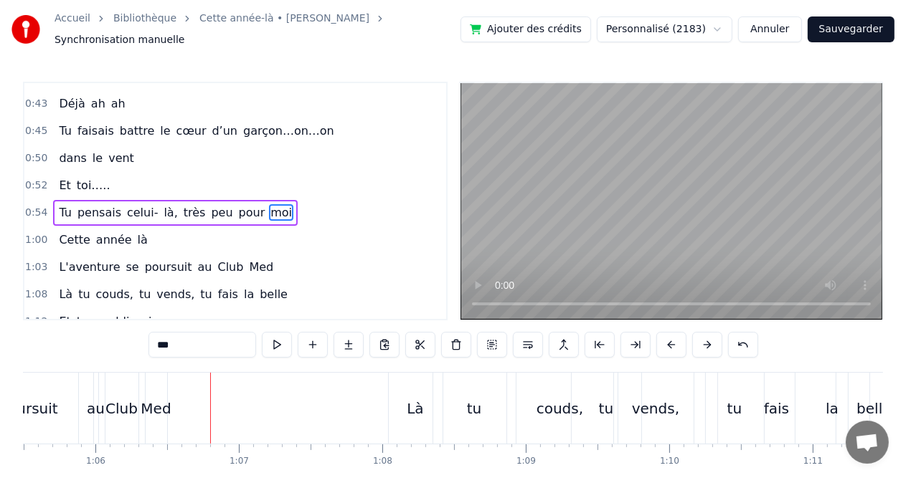
click at [130, 408] on div "Club" at bounding box center [121, 409] width 32 height 22
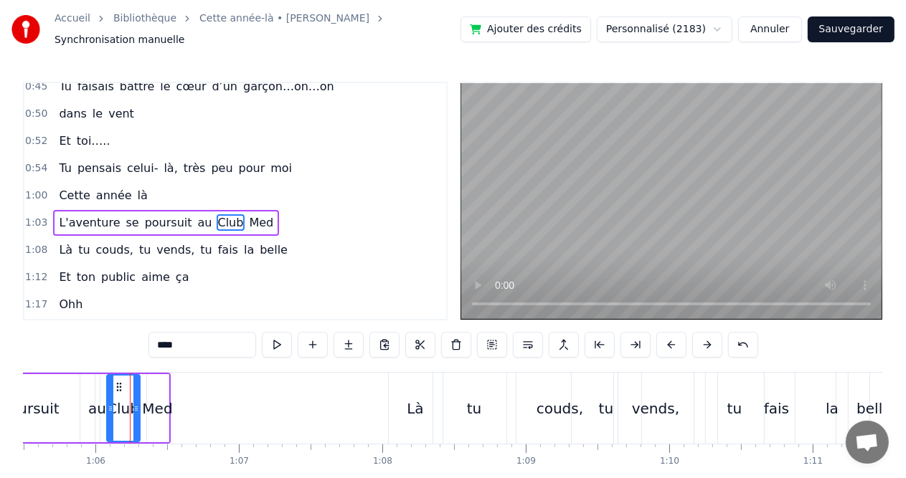
scroll to position [264, 0]
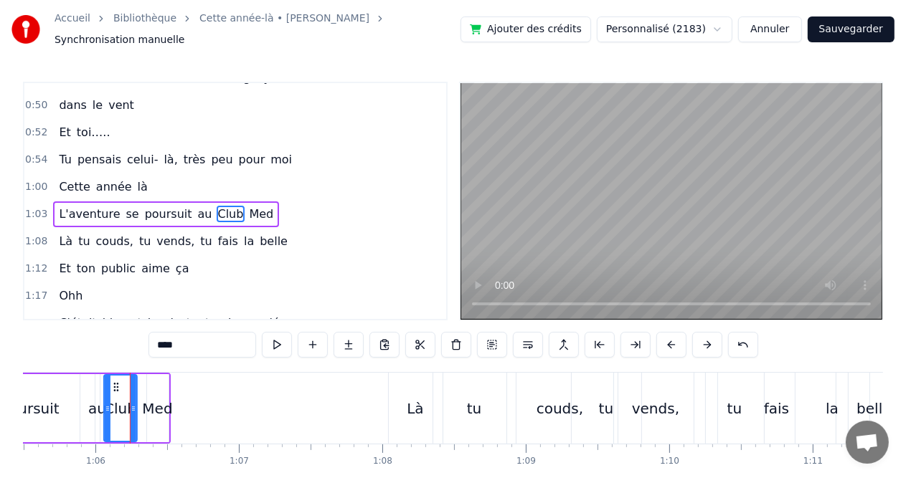
click at [117, 389] on div "Club" at bounding box center [121, 408] width 32 height 65
click at [151, 398] on div "Med" at bounding box center [157, 409] width 30 height 22
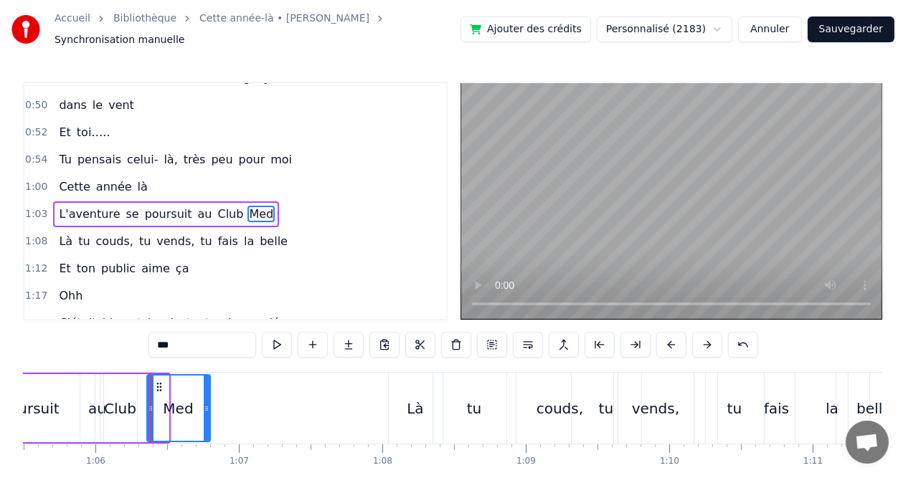
drag, startPoint x: 164, startPoint y: 398, endPoint x: 205, endPoint y: 400, distance: 41.7
click at [205, 403] on icon at bounding box center [207, 408] width 6 height 11
click at [112, 401] on div "Club" at bounding box center [120, 409] width 32 height 22
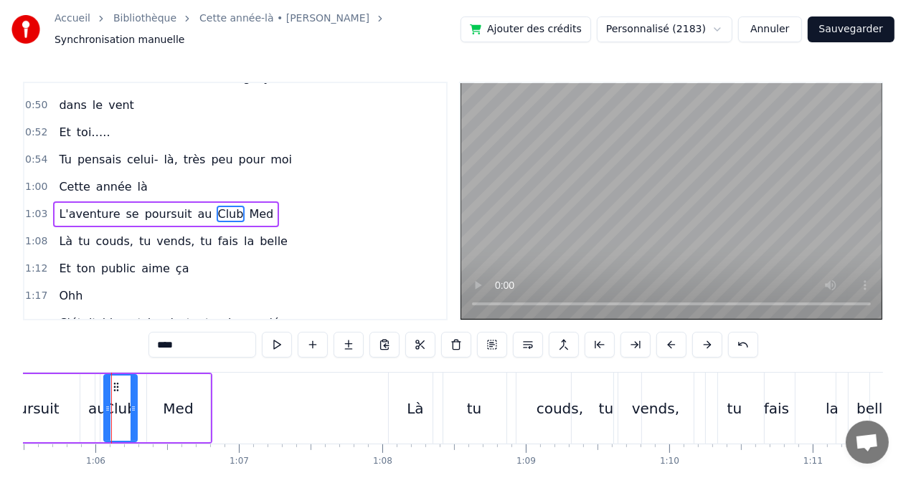
click at [49, 405] on div "poursuit" at bounding box center [29, 409] width 59 height 22
type input "********"
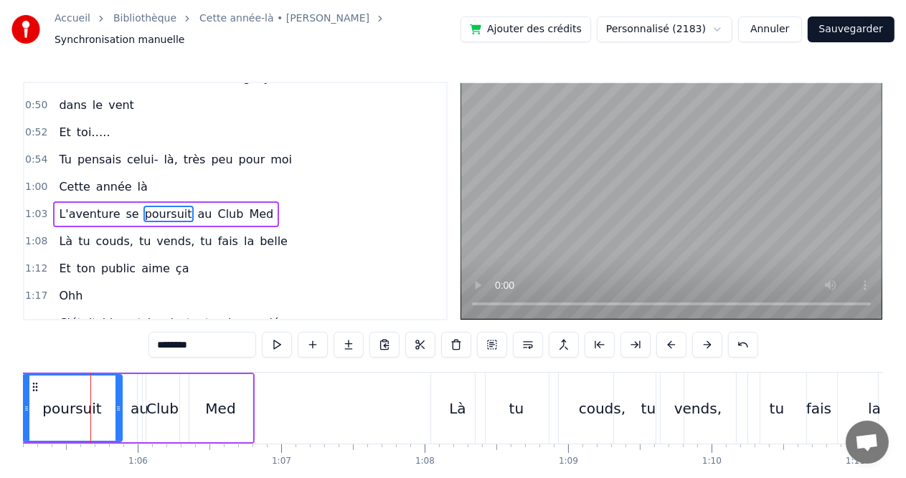
scroll to position [0, 9348]
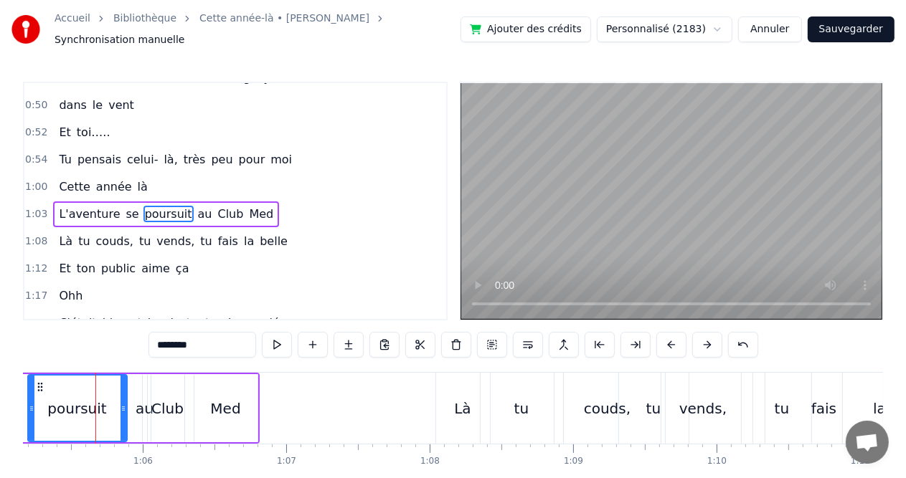
click at [135, 407] on div "L'aventure se poursuit au Club Med" at bounding box center [36, 408] width 447 height 71
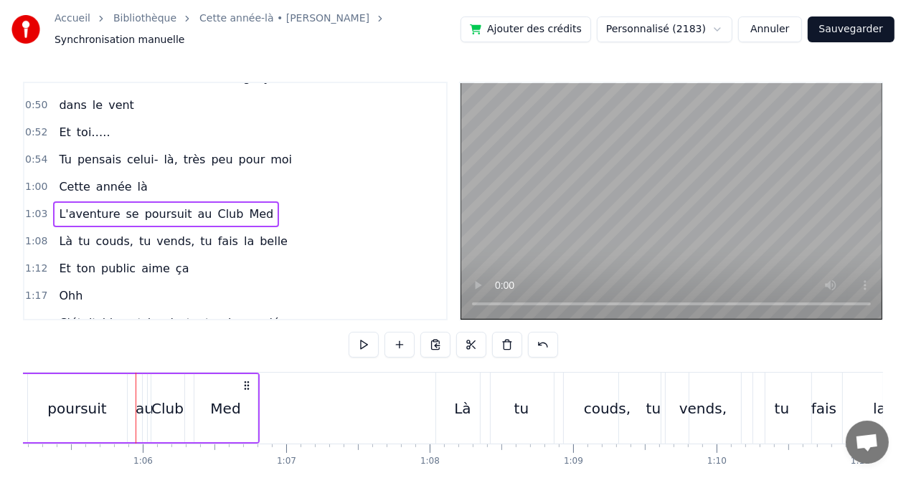
click at [138, 400] on div "au" at bounding box center [145, 409] width 18 height 22
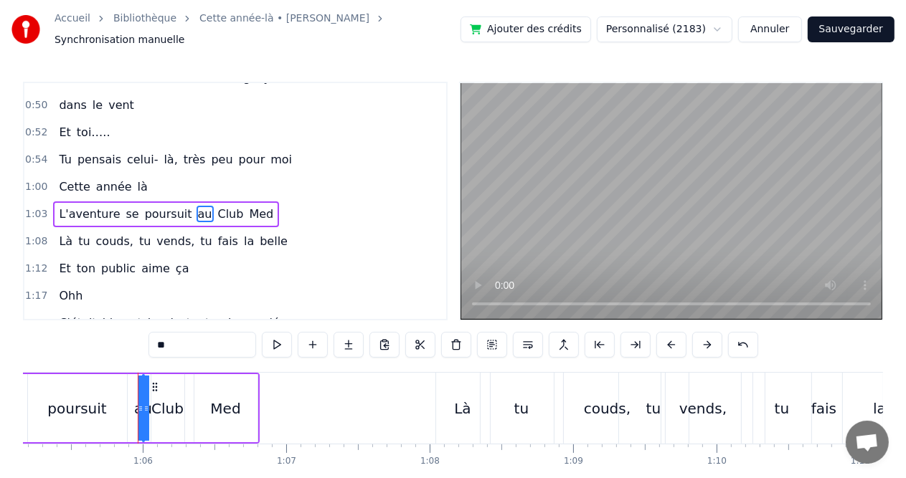
drag, startPoint x: 139, startPoint y: 403, endPoint x: 108, endPoint y: 401, distance: 31.6
click at [108, 401] on div "L'aventure se poursuit au Club Med" at bounding box center [36, 408] width 447 height 71
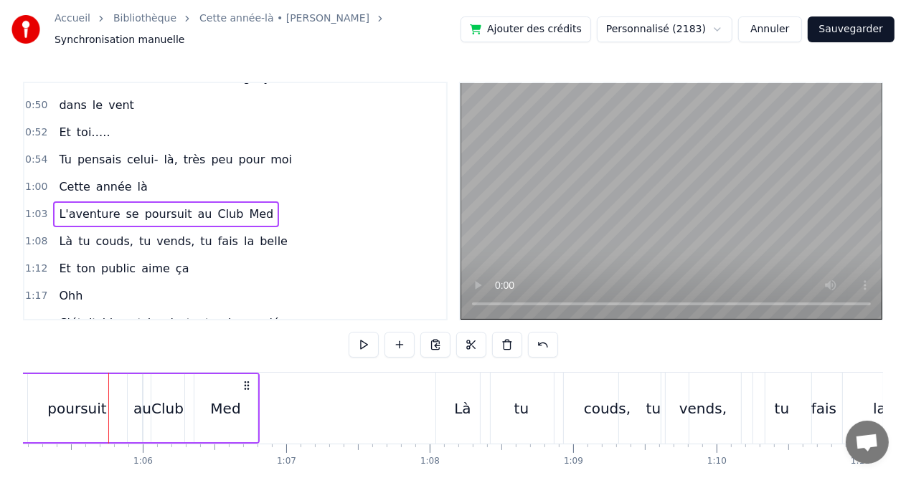
scroll to position [0, 9377]
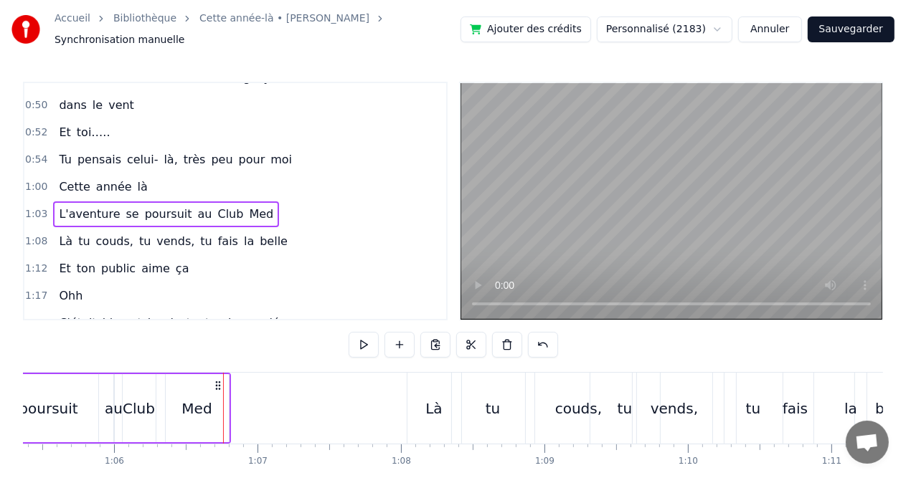
click at [194, 413] on div "Med" at bounding box center [197, 408] width 63 height 68
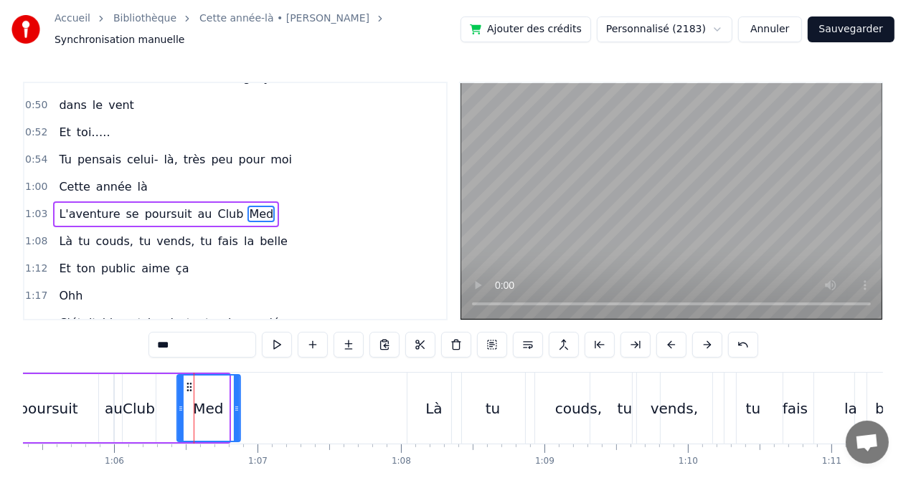
drag, startPoint x: 180, startPoint y: 380, endPoint x: 192, endPoint y: 380, distance: 11.5
click at [192, 382] on icon at bounding box center [189, 387] width 11 height 11
click at [124, 399] on div "Club" at bounding box center [139, 409] width 32 height 22
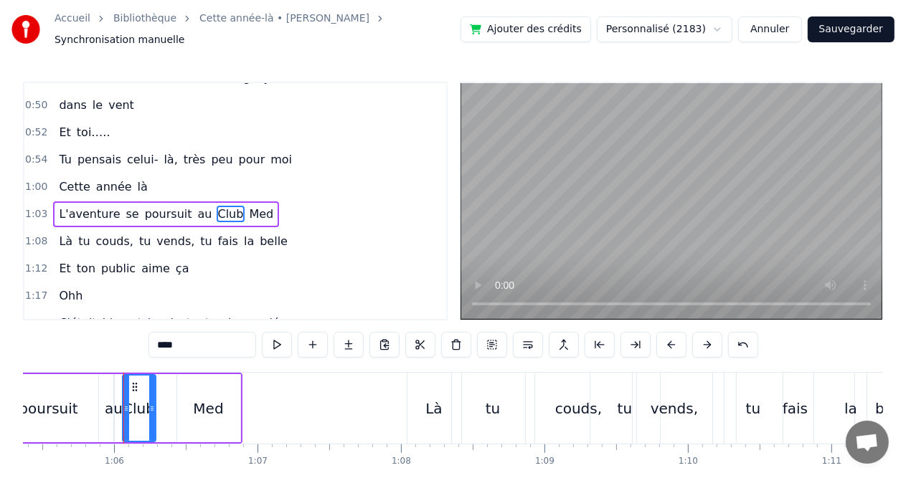
click at [221, 407] on div "Med" at bounding box center [208, 409] width 30 height 22
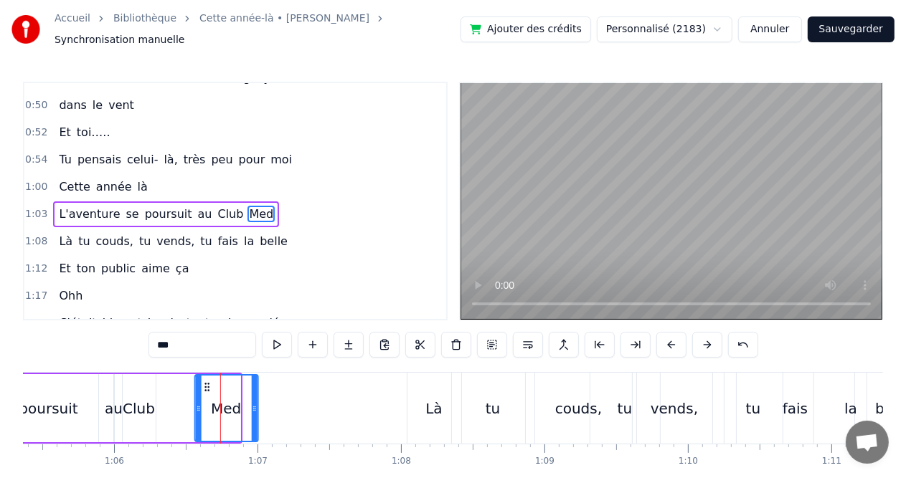
drag, startPoint x: 188, startPoint y: 380, endPoint x: 206, endPoint y: 380, distance: 17.9
click at [206, 382] on icon at bounding box center [206, 387] width 11 height 11
click at [122, 401] on div "Club" at bounding box center [139, 408] width 34 height 68
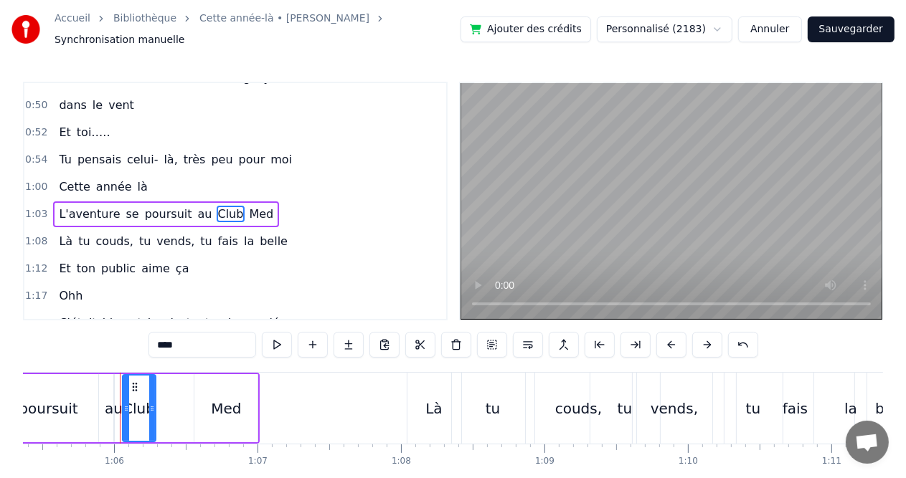
click at [40, 410] on div "poursuit" at bounding box center [48, 409] width 59 height 22
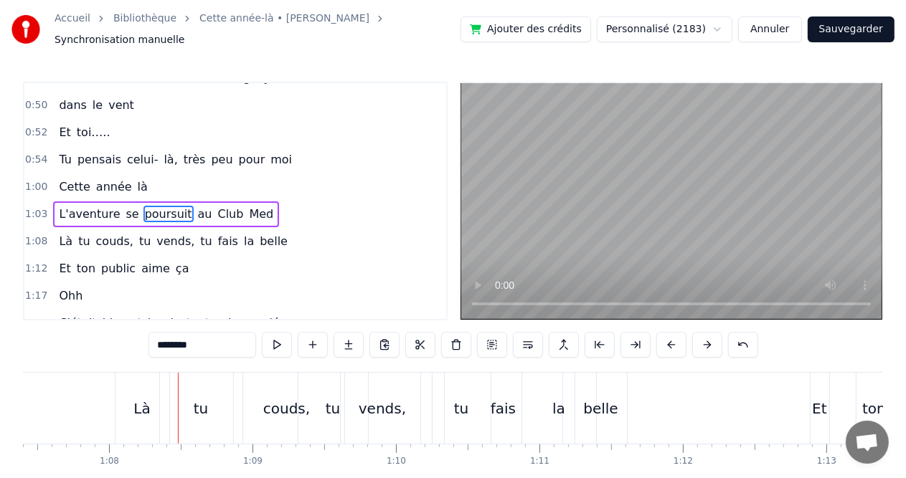
scroll to position [0, 9752]
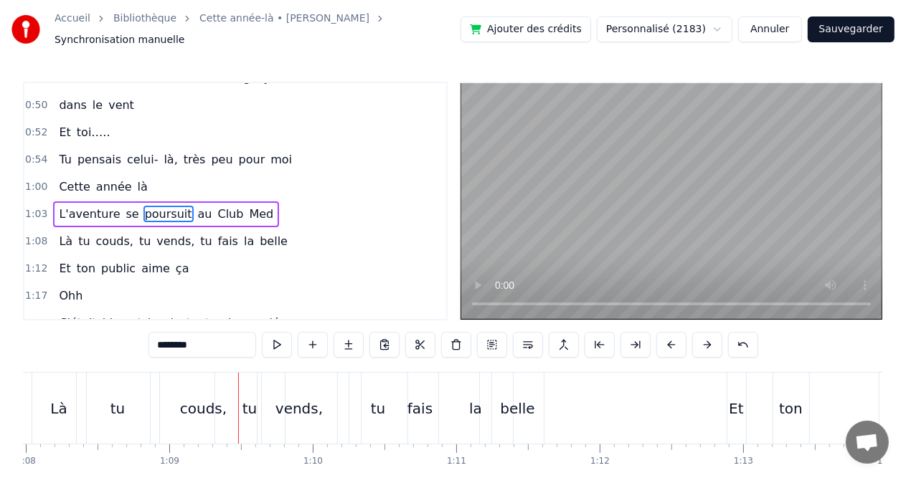
click at [219, 404] on div "tu" at bounding box center [250, 408] width 70 height 71
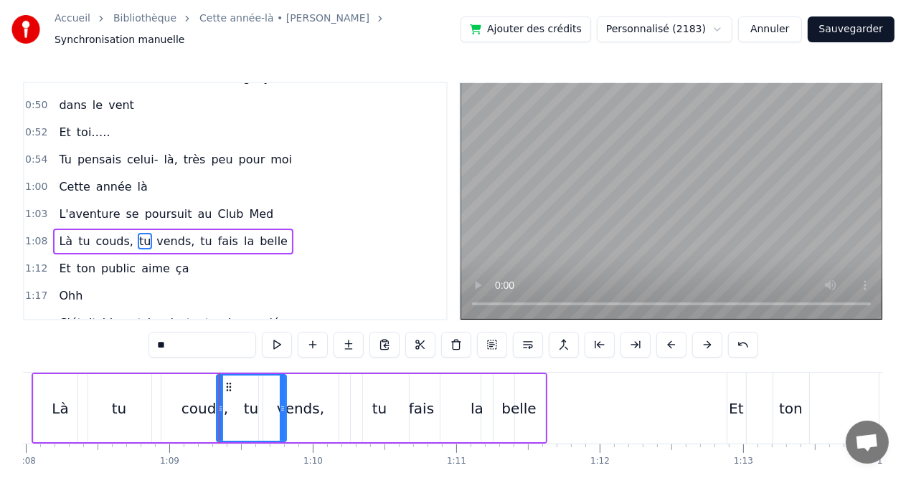
scroll to position [290, 0]
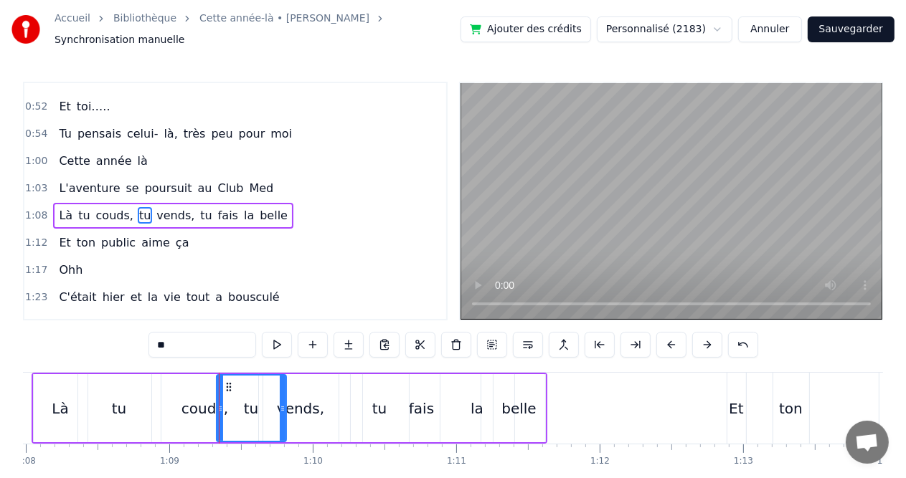
click at [187, 402] on div "couds," at bounding box center [204, 409] width 47 height 22
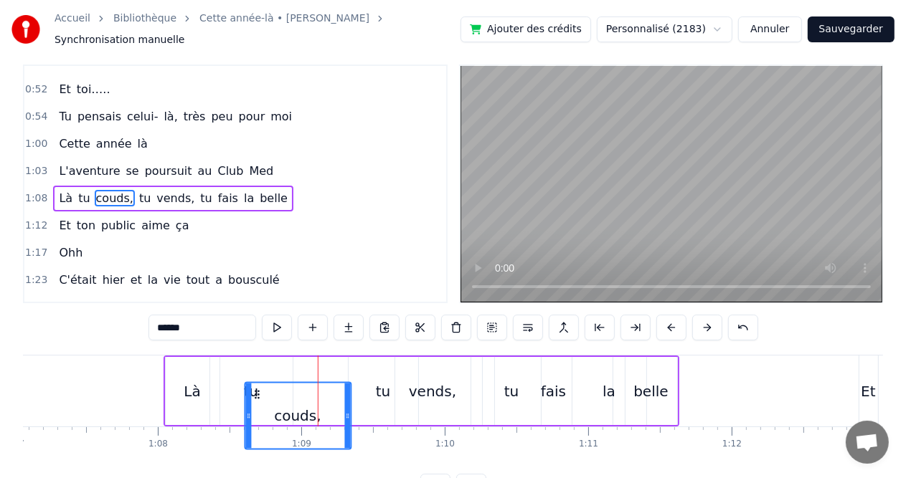
scroll to position [30, 0]
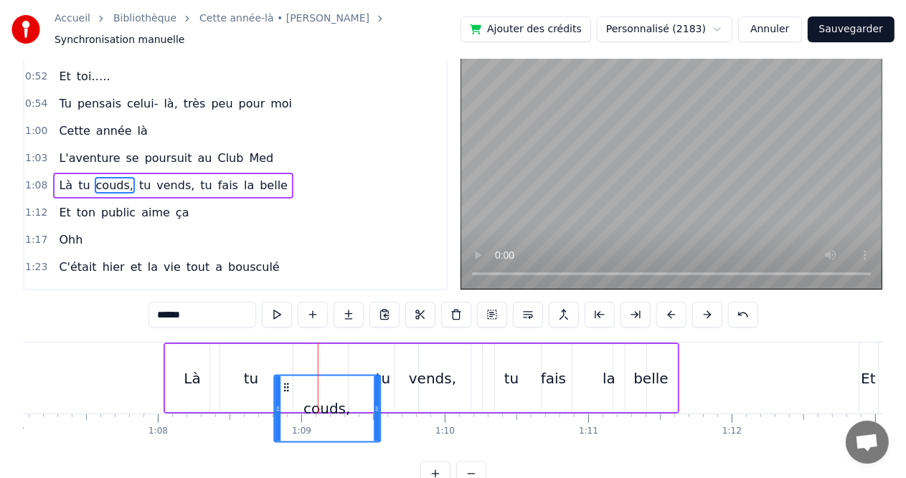
drag, startPoint x: 161, startPoint y: 381, endPoint x: 283, endPoint y: 327, distance: 132.6
click at [283, 327] on div "0:08 Cette année- là, 0:11 Val était pour la 1èreee fois 0:14 Mais nous on ne l…" at bounding box center [453, 270] width 860 height 436
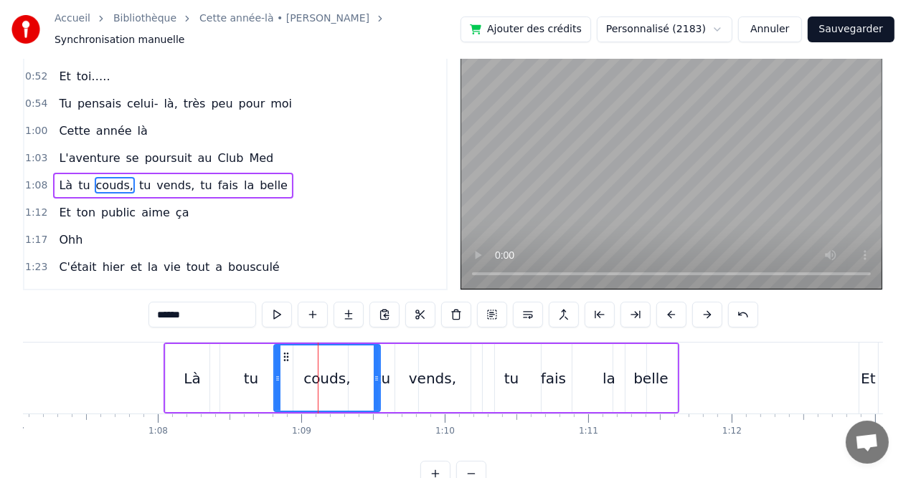
click at [280, 346] on div "couds," at bounding box center [327, 378] width 105 height 65
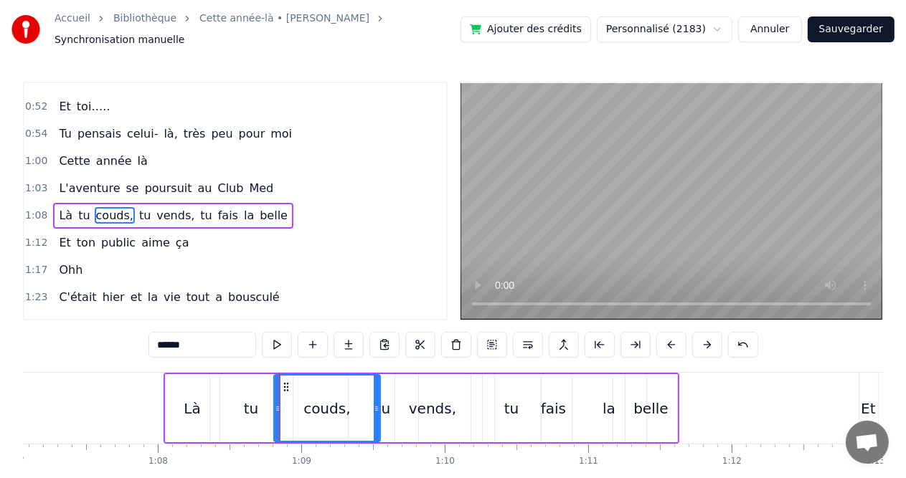
click at [233, 396] on div "tu" at bounding box center [251, 408] width 82 height 68
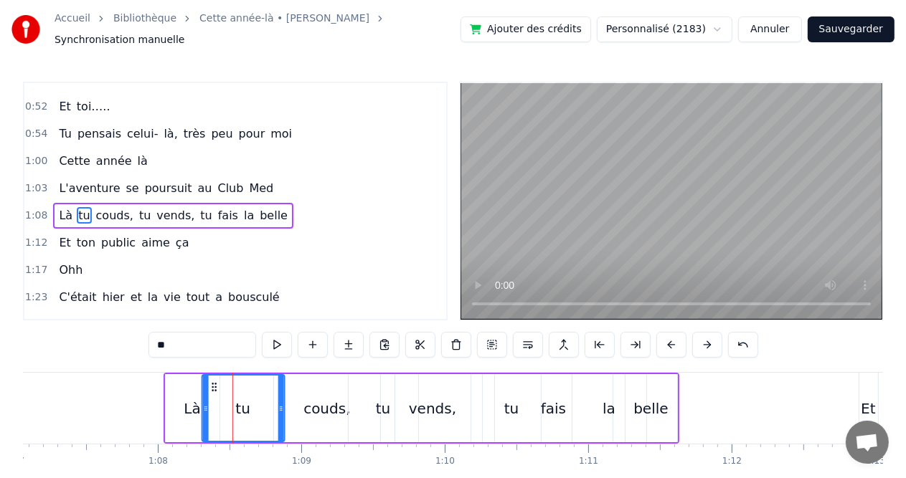
drag, startPoint x: 219, startPoint y: 378, endPoint x: 212, endPoint y: 379, distance: 7.9
click at [212, 382] on icon at bounding box center [213, 387] width 11 height 11
click at [310, 408] on div "couds," at bounding box center [326, 409] width 47 height 22
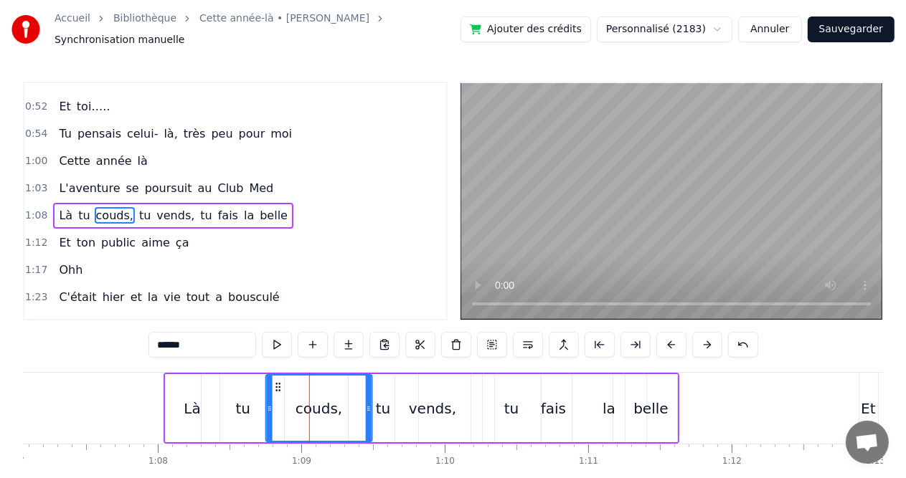
drag, startPoint x: 280, startPoint y: 376, endPoint x: 273, endPoint y: 375, distance: 7.9
click at [273, 382] on icon at bounding box center [278, 387] width 11 height 11
click at [420, 409] on div "vends," at bounding box center [432, 409] width 47 height 22
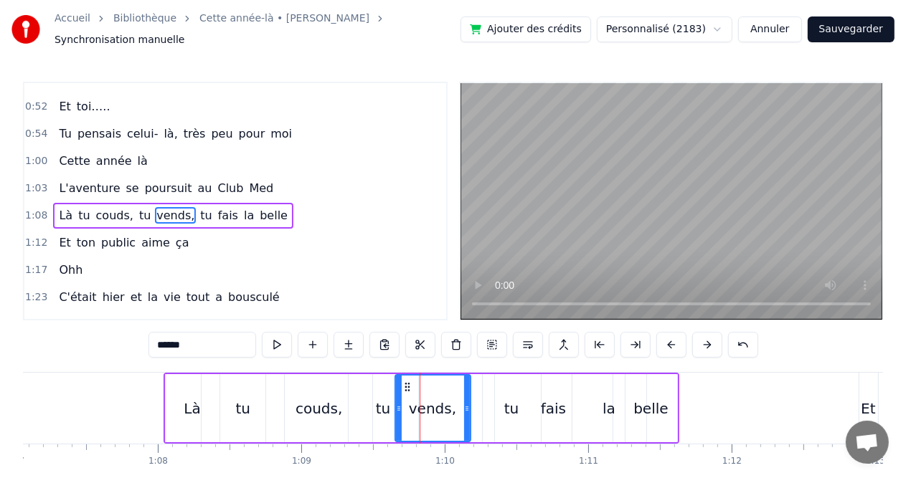
click at [380, 405] on div "tu" at bounding box center [383, 409] width 15 height 22
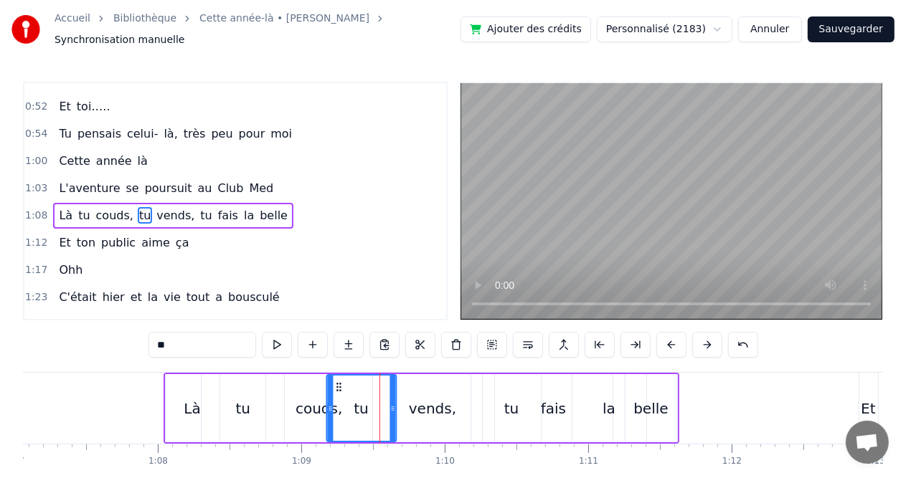
drag, startPoint x: 359, startPoint y: 382, endPoint x: 338, endPoint y: 381, distance: 21.5
click at [338, 382] on icon at bounding box center [338, 387] width 11 height 11
click at [433, 405] on div "vends," at bounding box center [432, 409] width 47 height 22
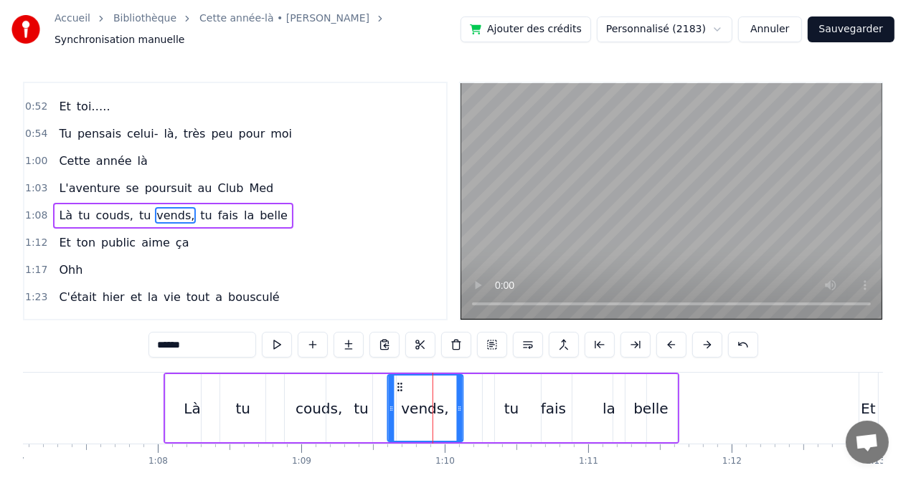
drag, startPoint x: 401, startPoint y: 376, endPoint x: 393, endPoint y: 376, distance: 7.9
click at [394, 382] on icon at bounding box center [399, 387] width 11 height 11
click at [195, 414] on div "Là" at bounding box center [193, 408] width 54 height 68
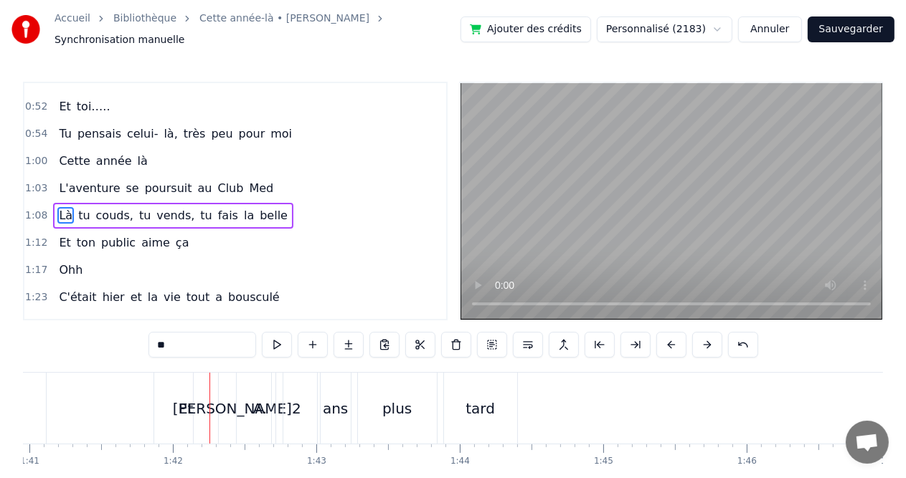
scroll to position [0, 14453]
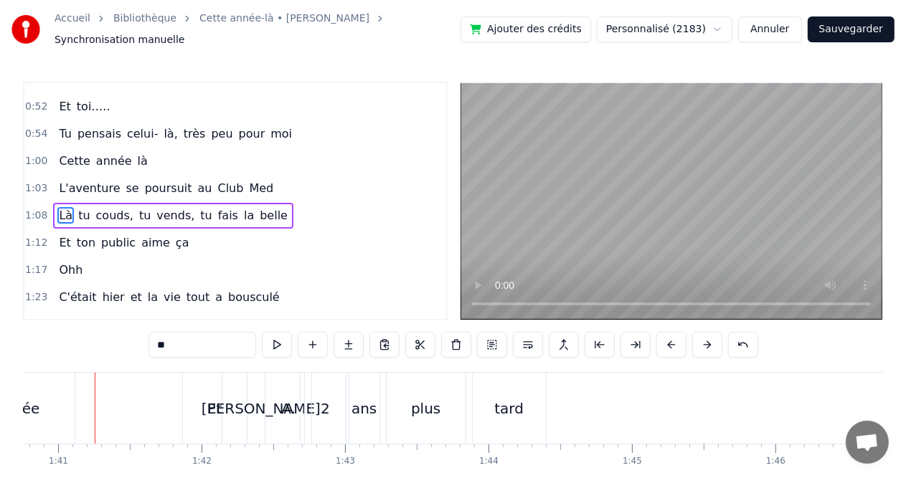
click at [47, 404] on div "foulée" at bounding box center [18, 408] width 114 height 71
type input "******"
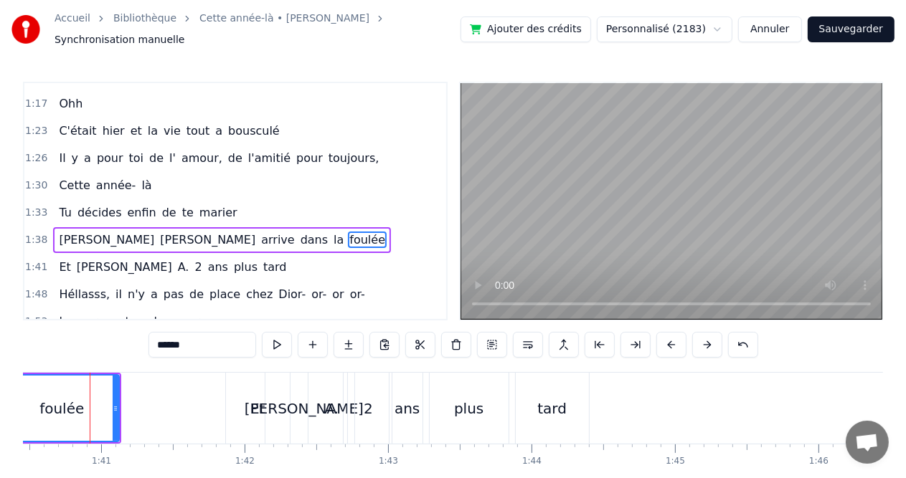
scroll to position [0, 14405]
drag, startPoint x: 121, startPoint y: 405, endPoint x: 100, endPoint y: 405, distance: 20.8
click at [100, 405] on icon at bounding box center [100, 408] width 6 height 11
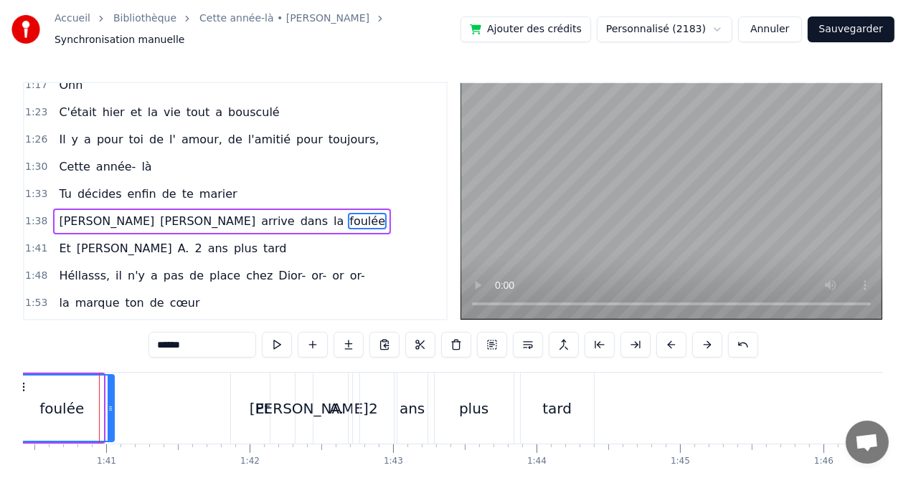
drag, startPoint x: 100, startPoint y: 405, endPoint x: 109, endPoint y: 405, distance: 8.6
click at [111, 405] on icon at bounding box center [111, 408] width 6 height 11
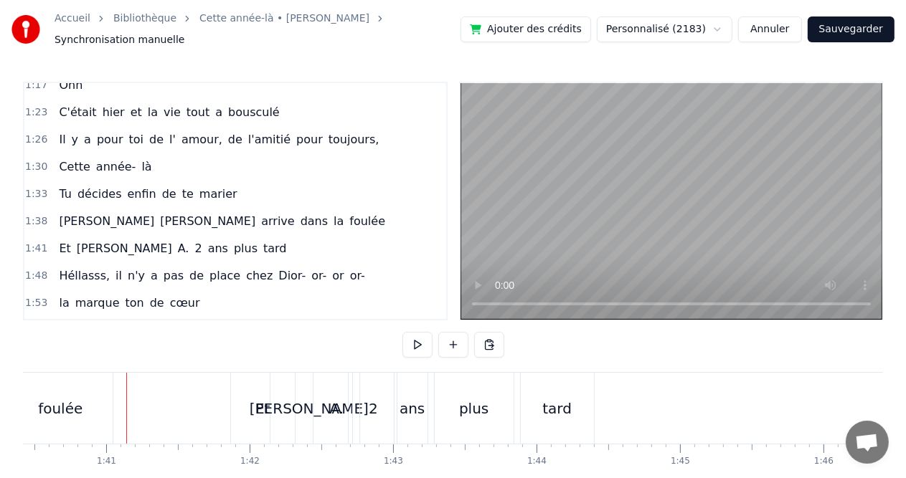
click at [126, 403] on div at bounding box center [126, 408] width 1 height 71
click at [58, 405] on div "foulée" at bounding box center [60, 409] width 44 height 22
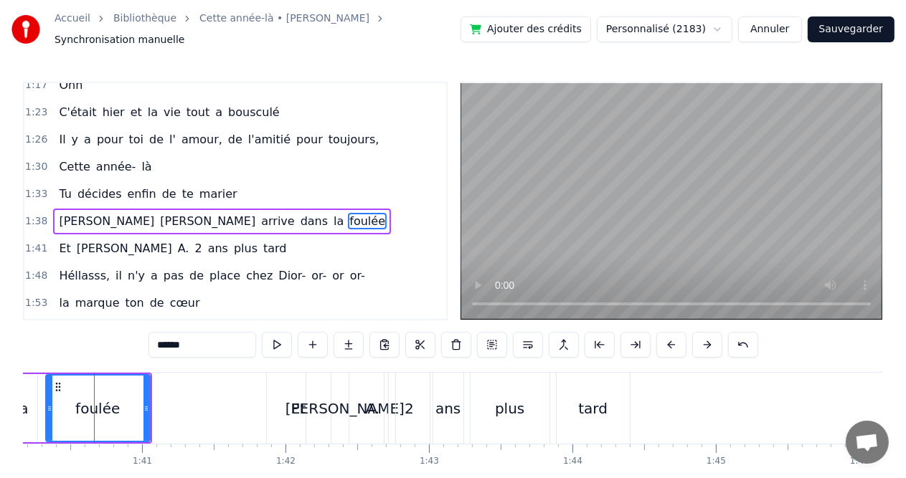
scroll to position [0, 14368]
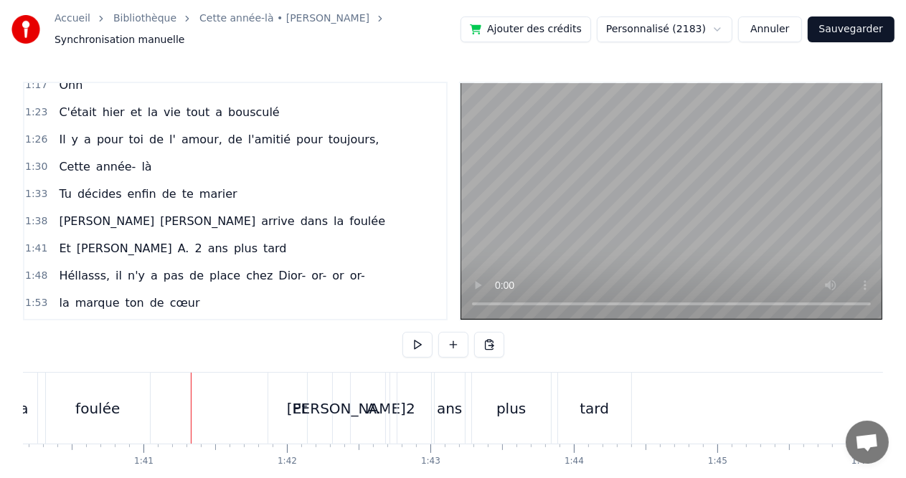
click at [86, 399] on div "foulée" at bounding box center [97, 409] width 44 height 22
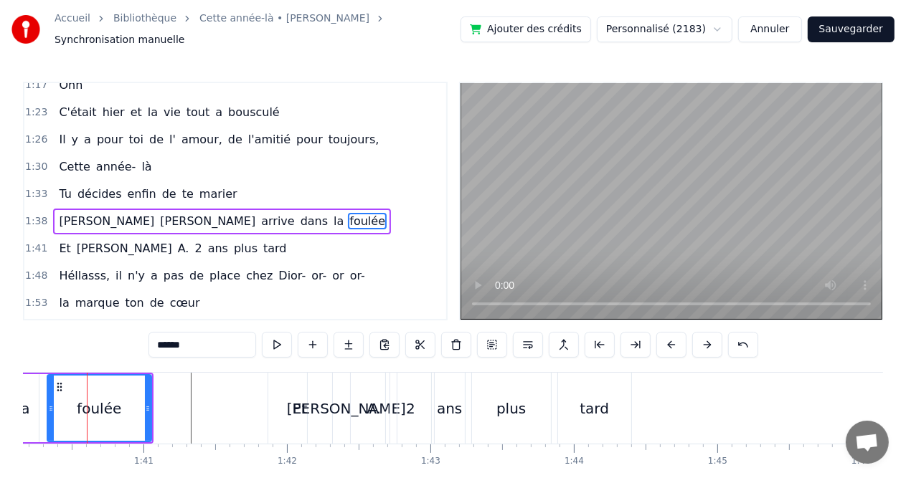
scroll to position [0, 14360]
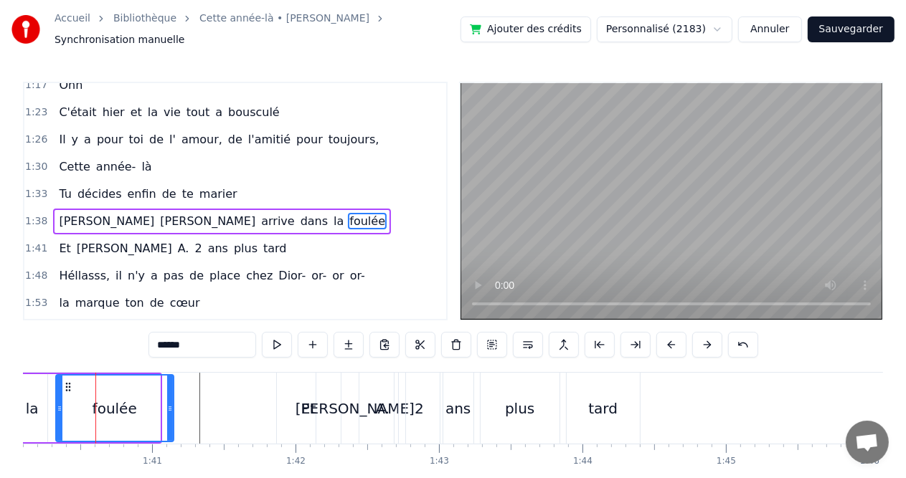
drag, startPoint x: 154, startPoint y: 400, endPoint x: 169, endPoint y: 400, distance: 14.4
click at [169, 403] on icon at bounding box center [170, 408] width 6 height 11
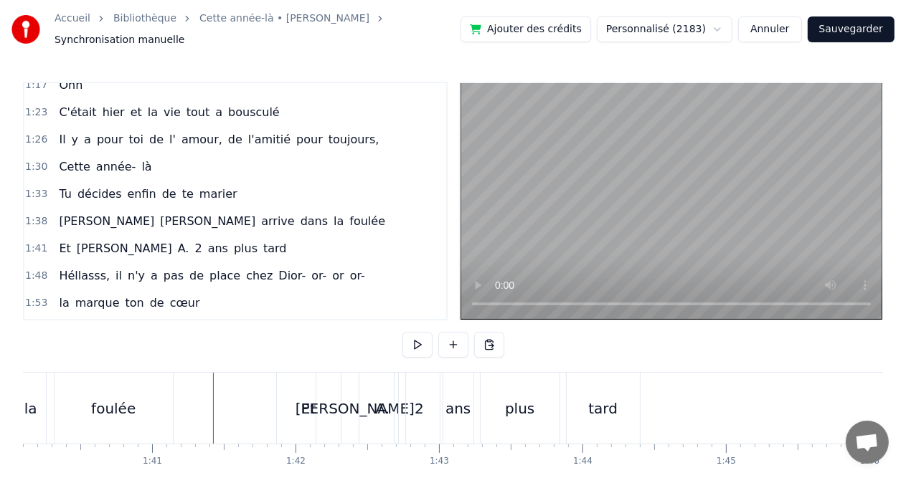
click at [113, 402] on div "foulée" at bounding box center [113, 409] width 44 height 22
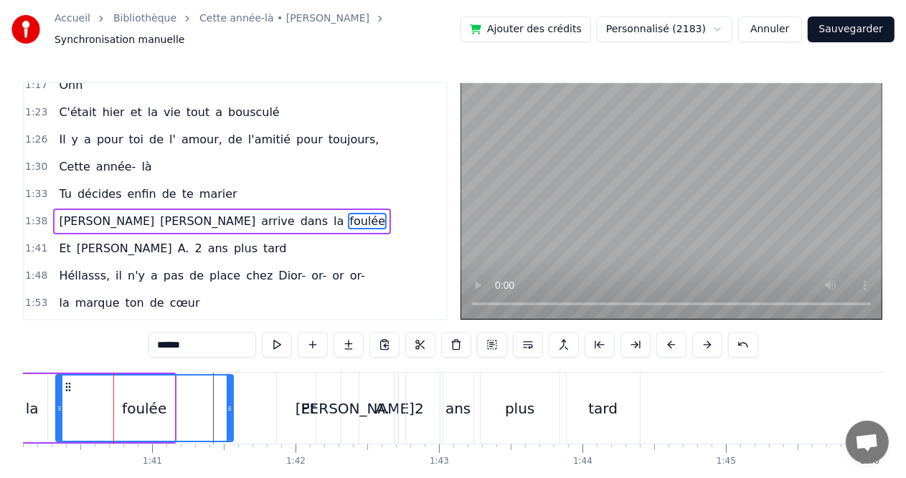
drag, startPoint x: 169, startPoint y: 404, endPoint x: 228, endPoint y: 407, distance: 58.9
click at [228, 407] on div at bounding box center [230, 408] width 6 height 65
click at [32, 407] on div "la" at bounding box center [32, 409] width 13 height 22
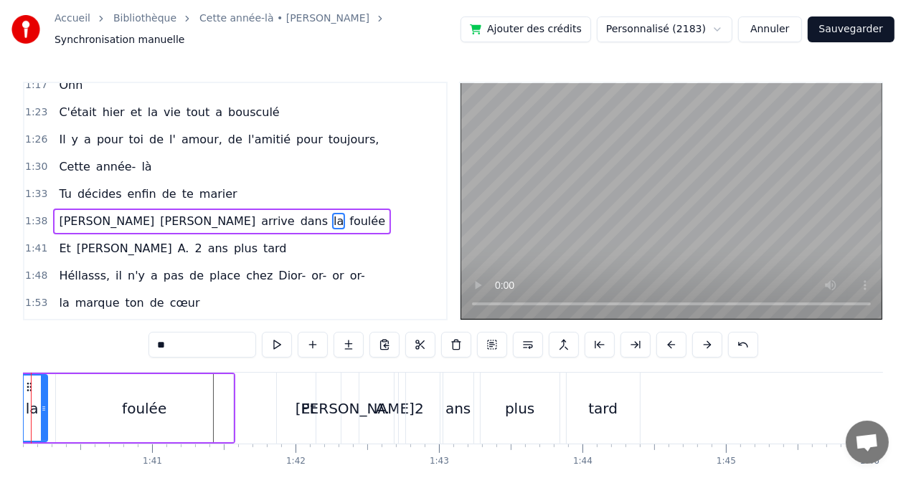
scroll to position [0, 14296]
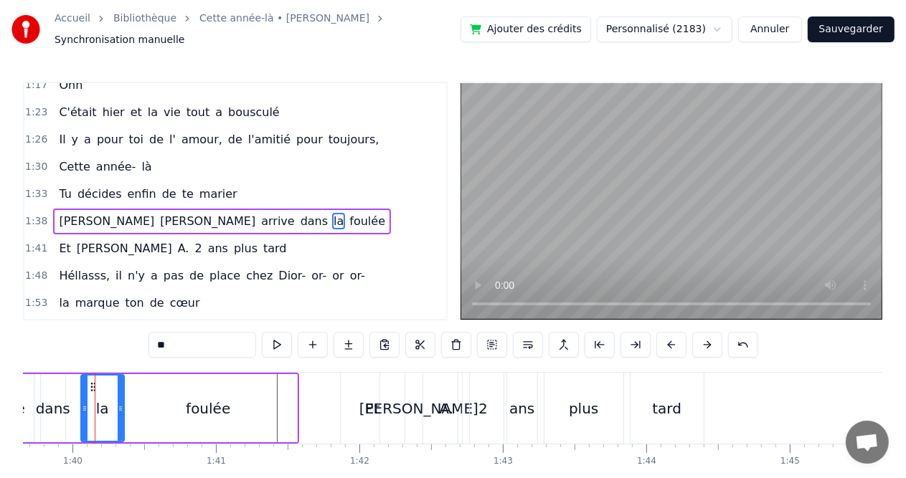
drag, startPoint x: 107, startPoint y: 402, endPoint x: 123, endPoint y: 402, distance: 16.5
click at [123, 403] on icon at bounding box center [121, 408] width 6 height 11
click at [52, 402] on div "dans" at bounding box center [53, 409] width 34 height 22
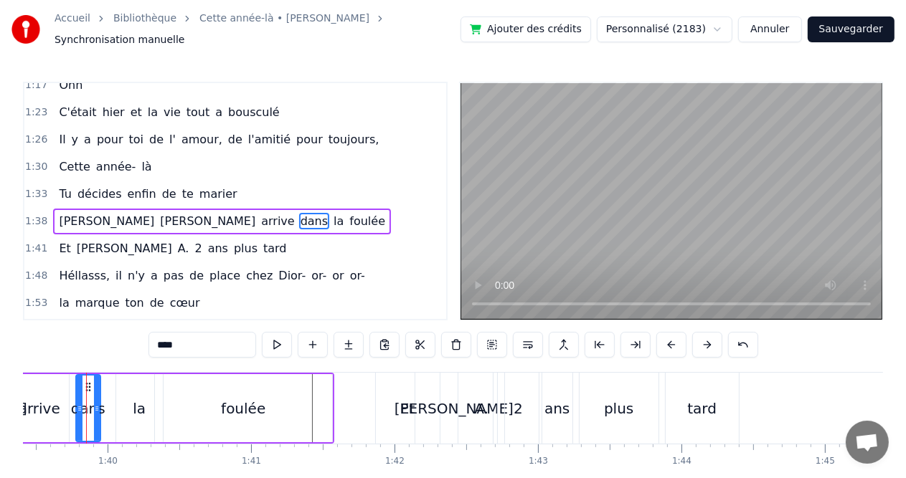
scroll to position [0, 14251]
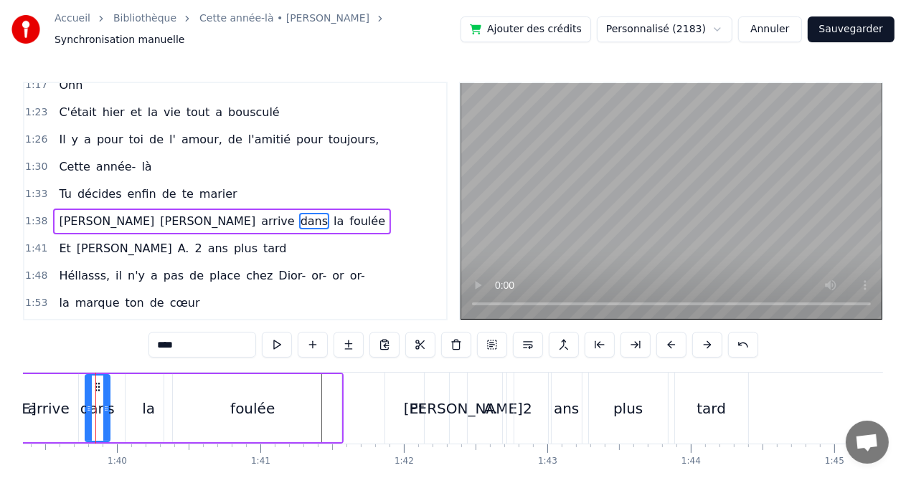
click at [151, 408] on div "la" at bounding box center [148, 409] width 13 height 22
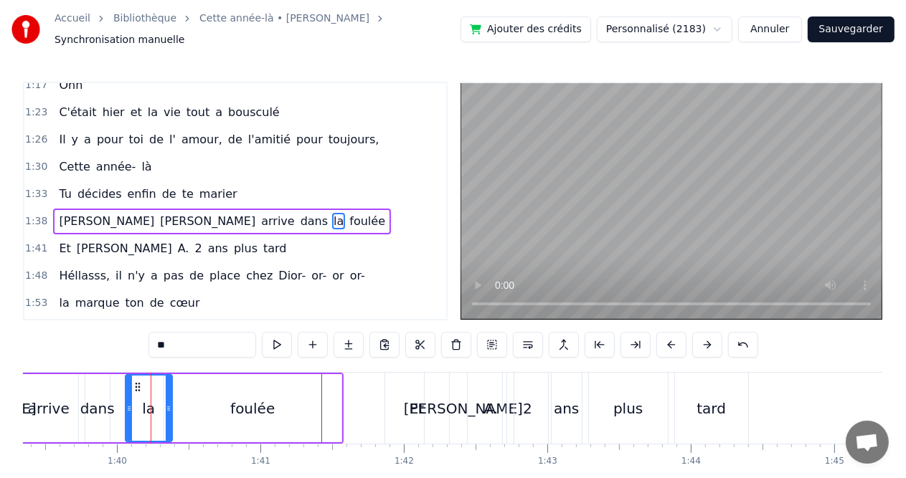
click at [151, 408] on div "la" at bounding box center [148, 409] width 13 height 22
click at [237, 407] on div "foulée" at bounding box center [252, 409] width 44 height 22
type input "******"
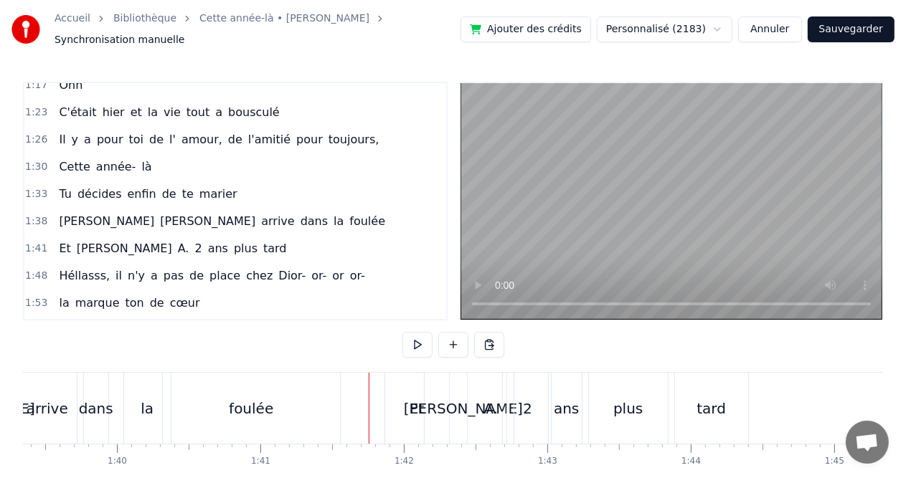
click at [419, 420] on div "Et" at bounding box center [417, 408] width 64 height 71
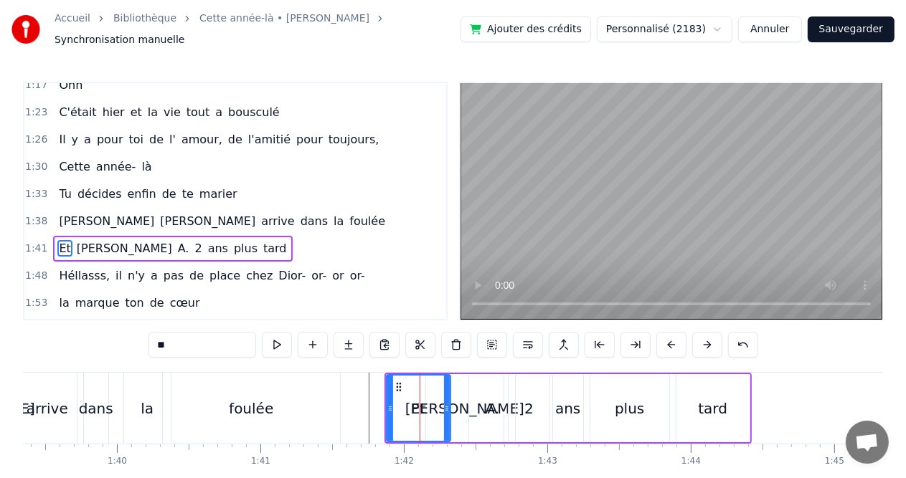
scroll to position [501, 0]
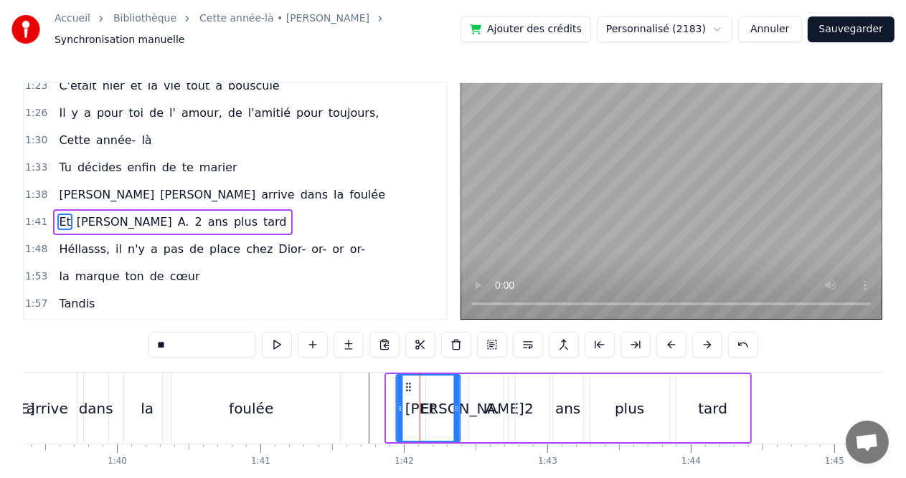
drag, startPoint x: 396, startPoint y: 380, endPoint x: 405, endPoint y: 380, distance: 9.3
click at [407, 387] on circle at bounding box center [407, 387] width 1 height 1
click at [248, 404] on div "foulée" at bounding box center [251, 409] width 44 height 22
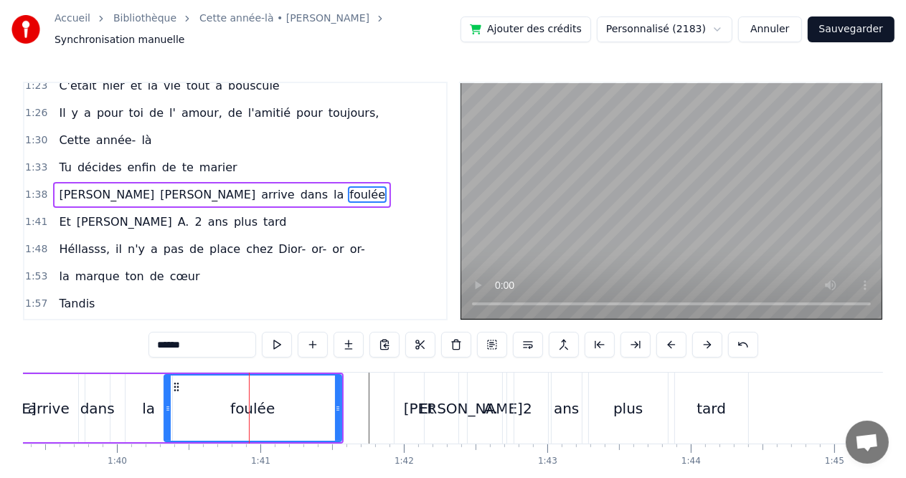
scroll to position [475, 0]
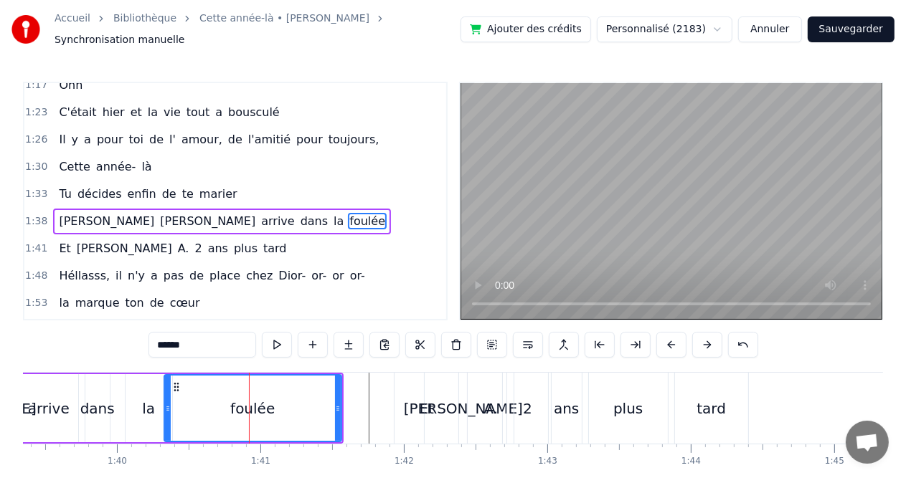
click at [307, 405] on div "foulée" at bounding box center [253, 408] width 176 height 65
click at [316, 405] on div "foulée" at bounding box center [253, 408] width 176 height 65
click at [197, 399] on div "foulée" at bounding box center [253, 408] width 176 height 65
click at [153, 402] on div "la" at bounding box center [148, 409] width 13 height 22
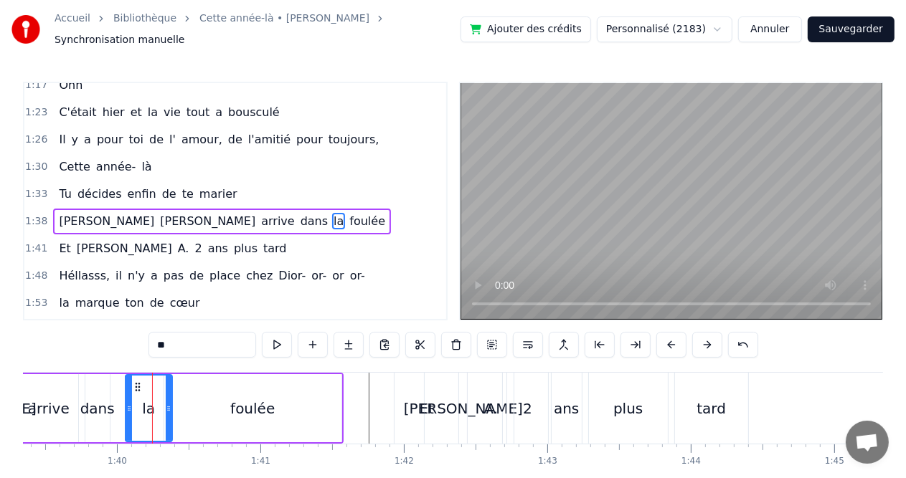
click at [258, 405] on div "foulée" at bounding box center [252, 409] width 44 height 22
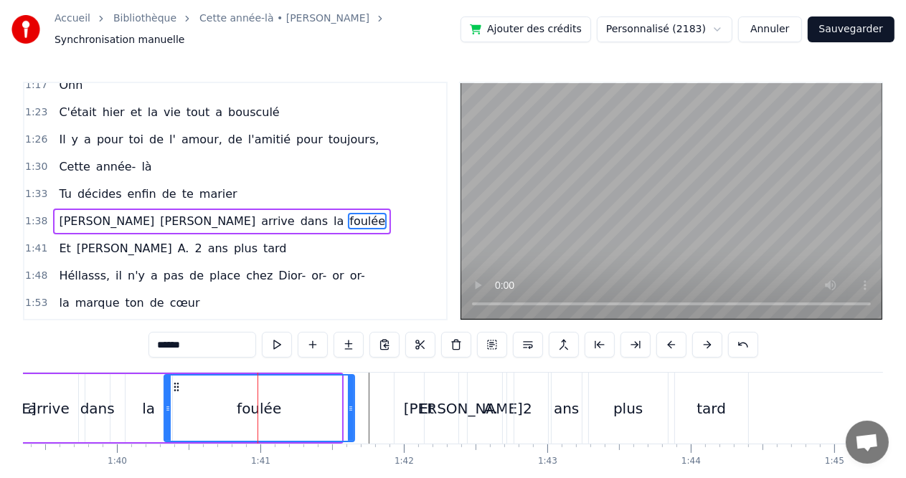
drag, startPoint x: 337, startPoint y: 403, endPoint x: 354, endPoint y: 403, distance: 16.5
click at [354, 403] on icon at bounding box center [351, 408] width 6 height 11
click at [354, 410] on circle at bounding box center [354, 410] width 1 height 1
click at [324, 403] on div "foulée" at bounding box center [261, 408] width 192 height 65
click at [427, 394] on div "[PERSON_NAME]" at bounding box center [463, 408] width 77 height 71
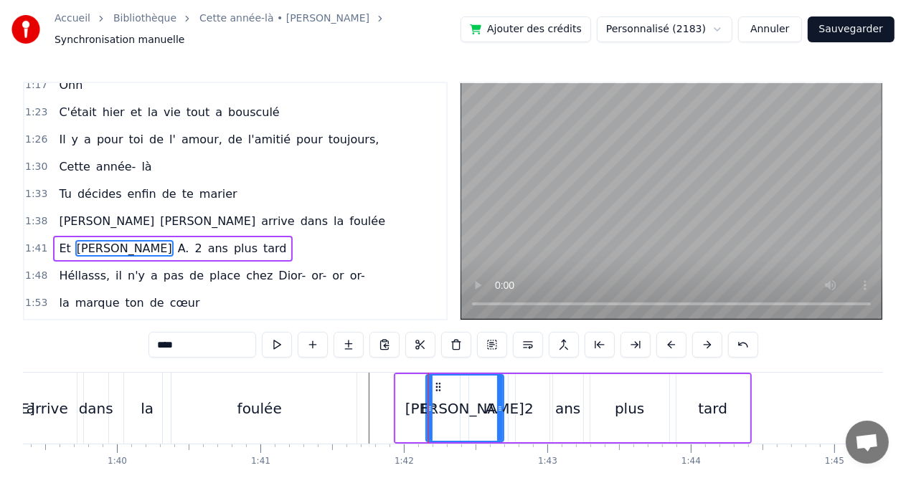
scroll to position [501, 0]
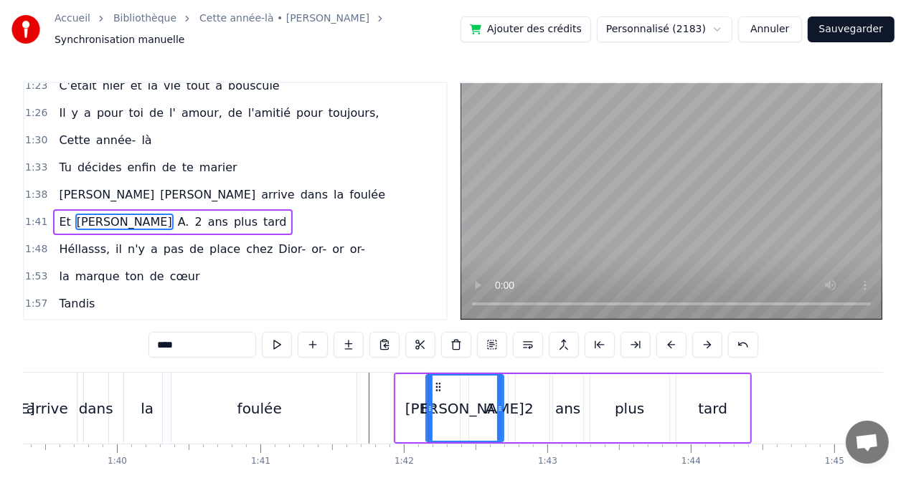
click at [519, 408] on div "2" at bounding box center [529, 408] width 41 height 68
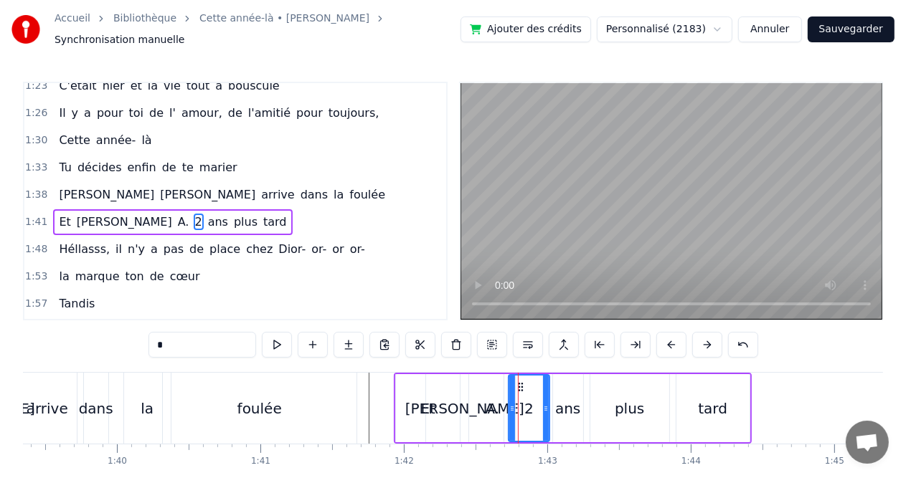
click at [571, 407] on div "ans" at bounding box center [567, 409] width 25 height 22
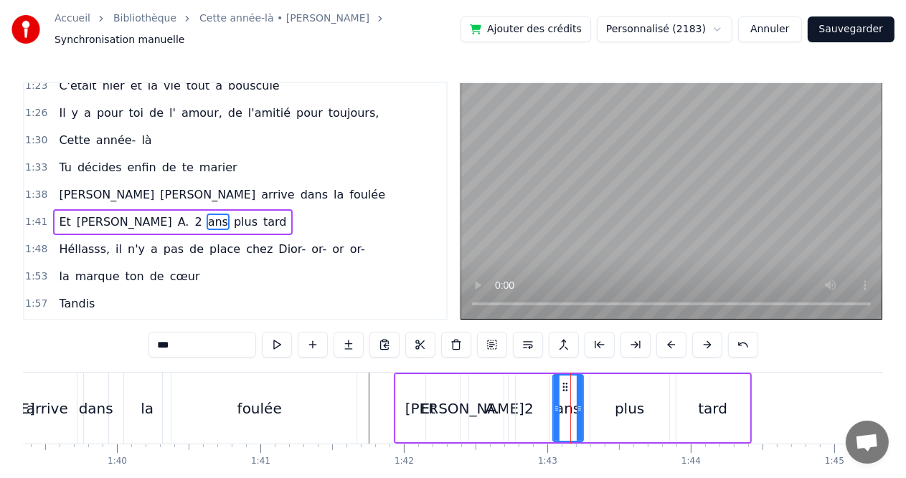
click at [609, 414] on div "plus" at bounding box center [629, 408] width 79 height 68
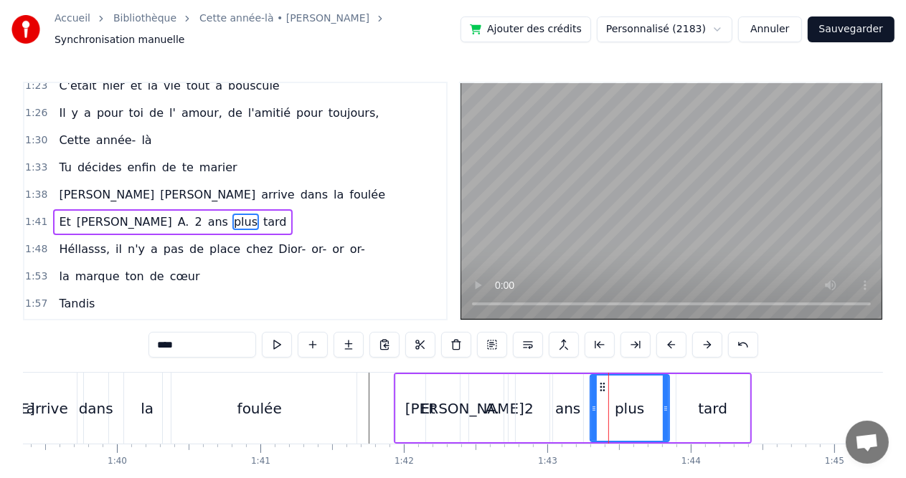
click at [718, 412] on div "tard" at bounding box center [712, 409] width 29 height 22
type input "****"
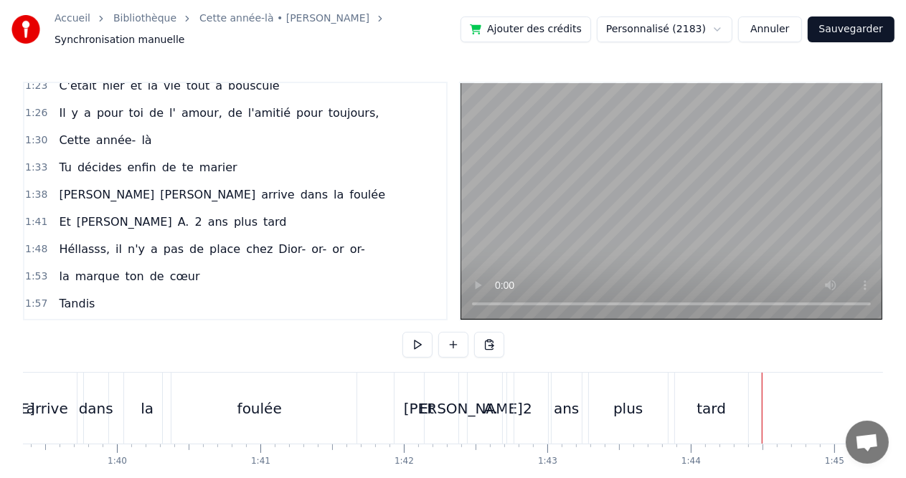
click at [762, 409] on div at bounding box center [762, 408] width 1 height 71
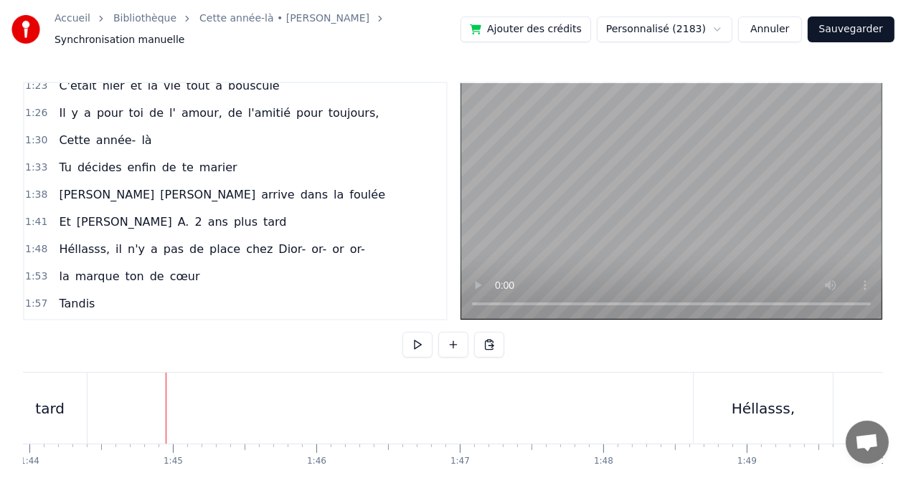
scroll to position [0, 14983]
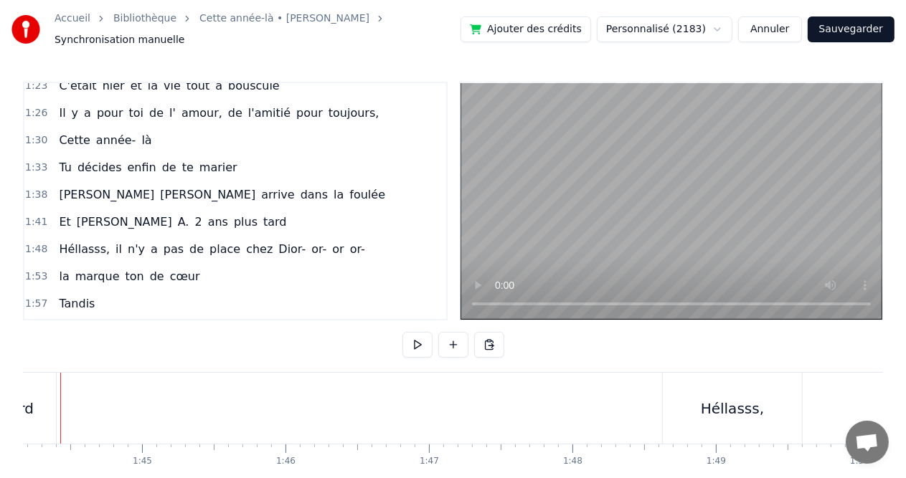
scroll to position [0, 14909]
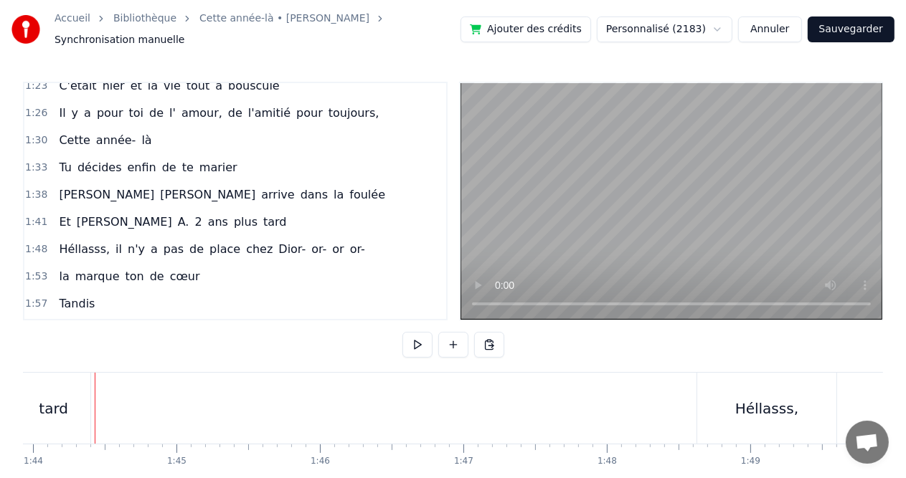
click at [55, 398] on div "tard" at bounding box center [53, 409] width 29 height 22
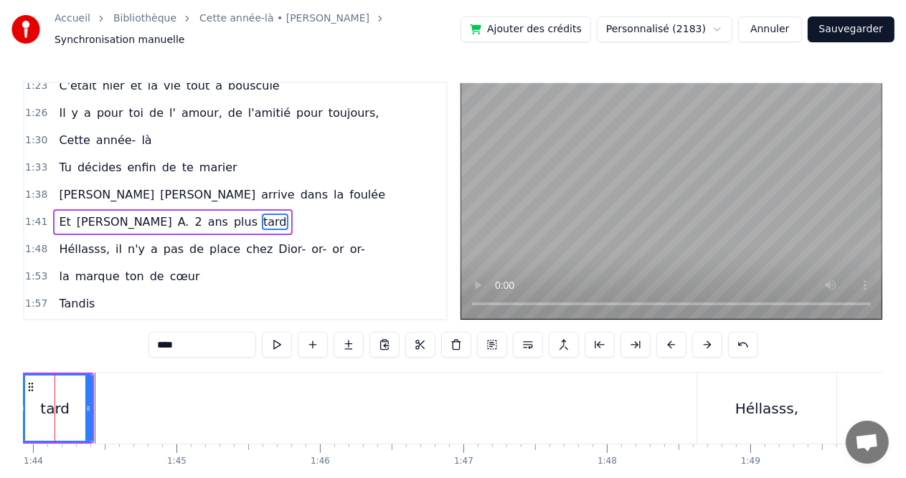
scroll to position [0, 14869]
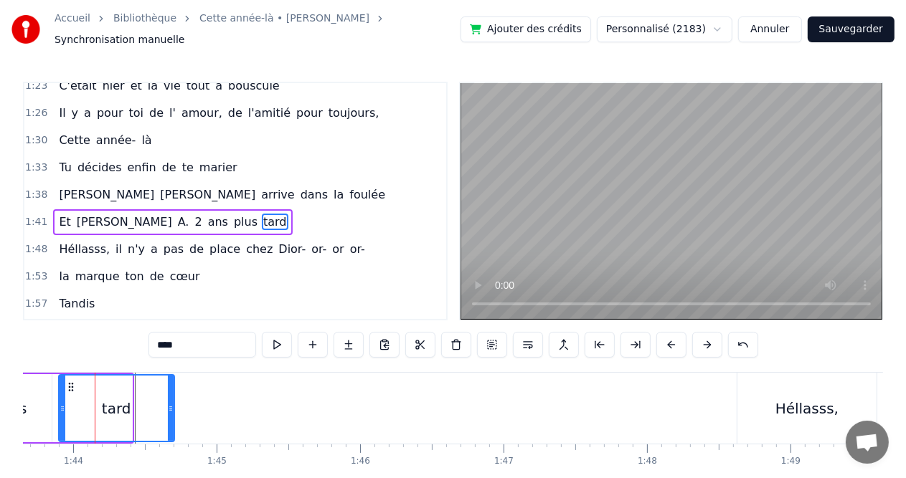
drag, startPoint x: 127, startPoint y: 403, endPoint x: 172, endPoint y: 404, distance: 45.2
click at [172, 404] on icon at bounding box center [171, 408] width 6 height 11
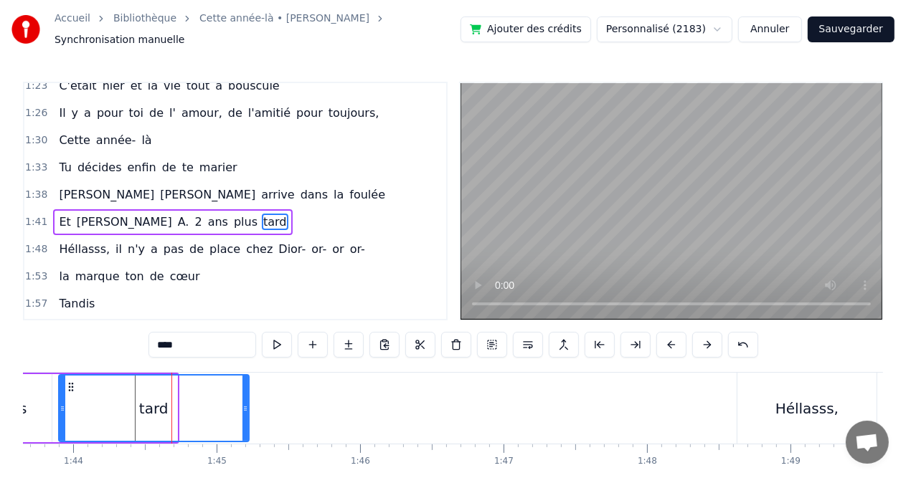
drag, startPoint x: 172, startPoint y: 404, endPoint x: 250, endPoint y: 405, distance: 77.5
click at [248, 405] on icon at bounding box center [245, 408] width 6 height 11
click at [254, 405] on icon at bounding box center [251, 408] width 6 height 11
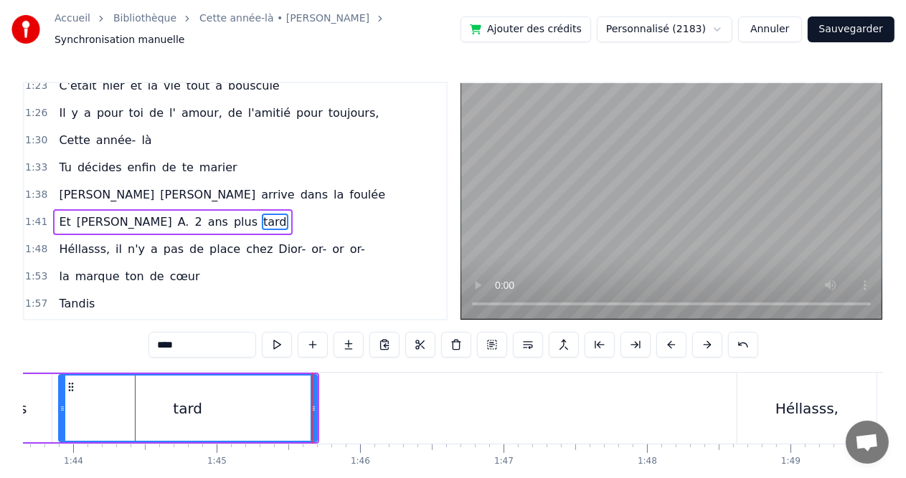
click at [24, 398] on div "plus" at bounding box center [12, 408] width 79 height 68
type input "****"
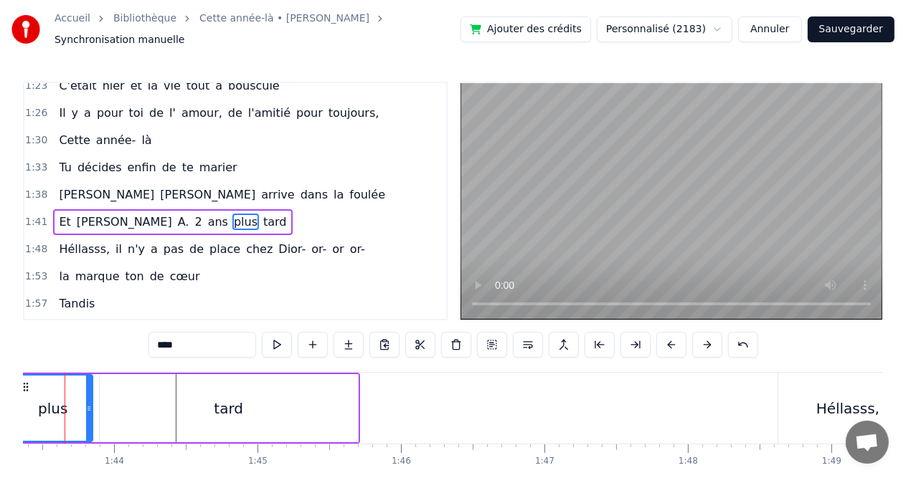
scroll to position [0, 14797]
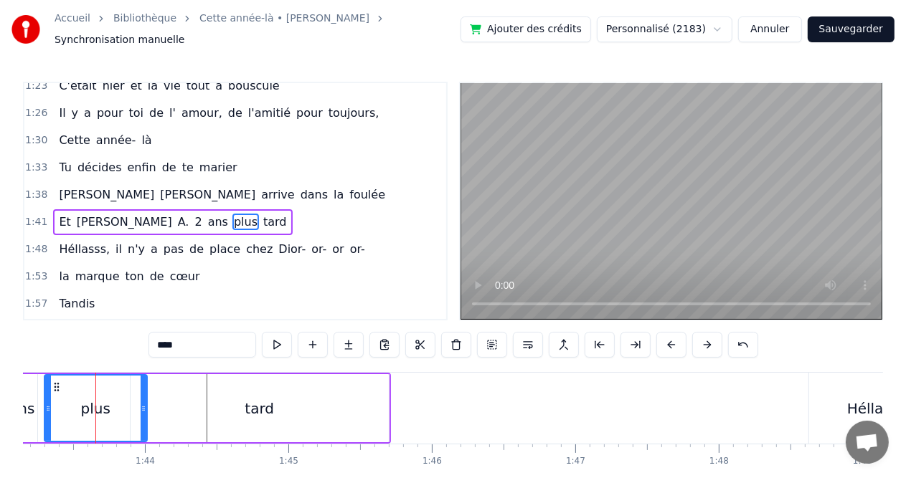
drag, startPoint x: 118, startPoint y: 401, endPoint x: 141, endPoint y: 402, distance: 23.7
click at [141, 403] on icon at bounding box center [144, 408] width 6 height 11
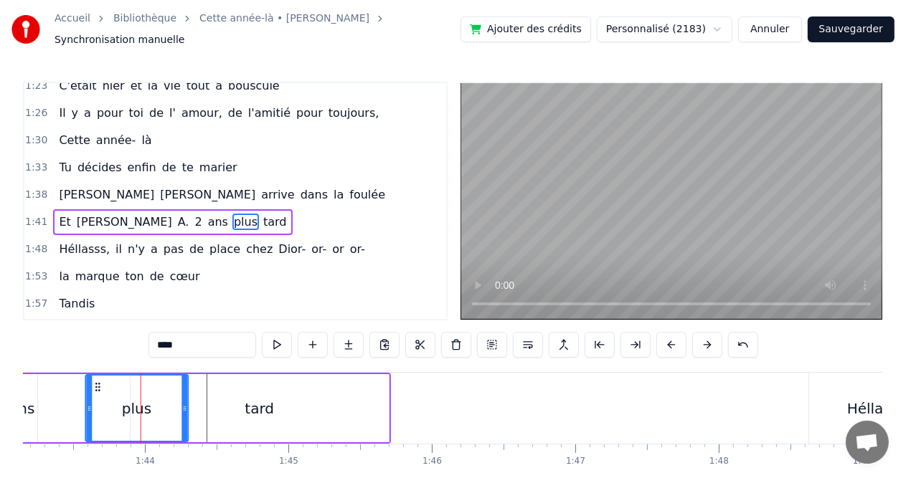
drag, startPoint x: 54, startPoint y: 381, endPoint x: 95, endPoint y: 386, distance: 41.2
click at [95, 386] on div "plus" at bounding box center [136, 408] width 101 height 65
click at [52, 399] on div "Et [PERSON_NAME] 2 ans plus tard" at bounding box center [119, 408] width 542 height 71
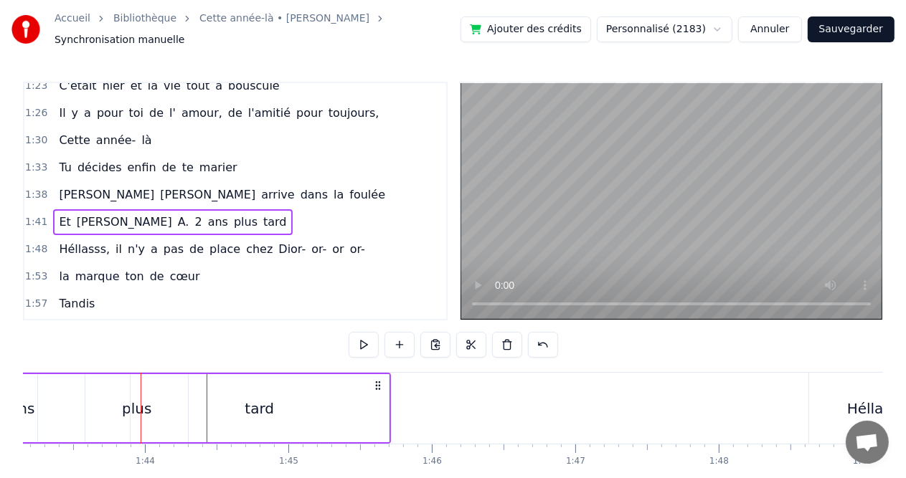
scroll to position [0, 14755]
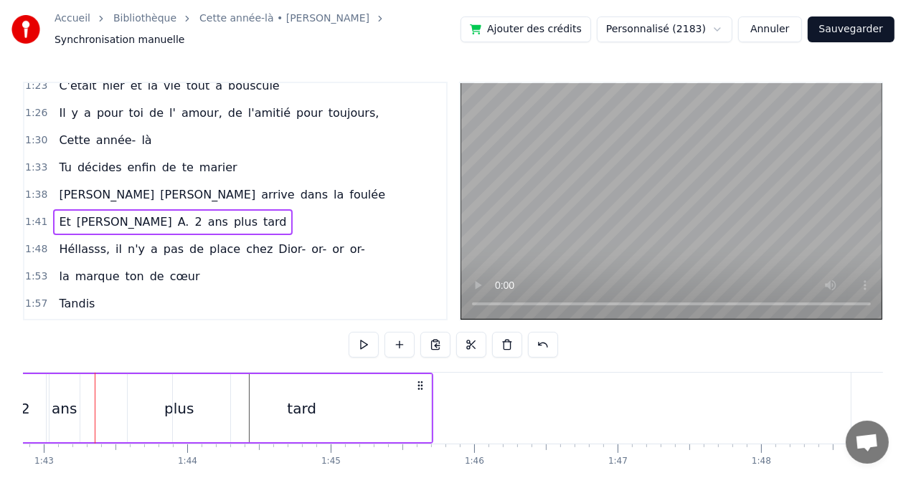
click at [52, 399] on div "ans" at bounding box center [64, 409] width 25 height 22
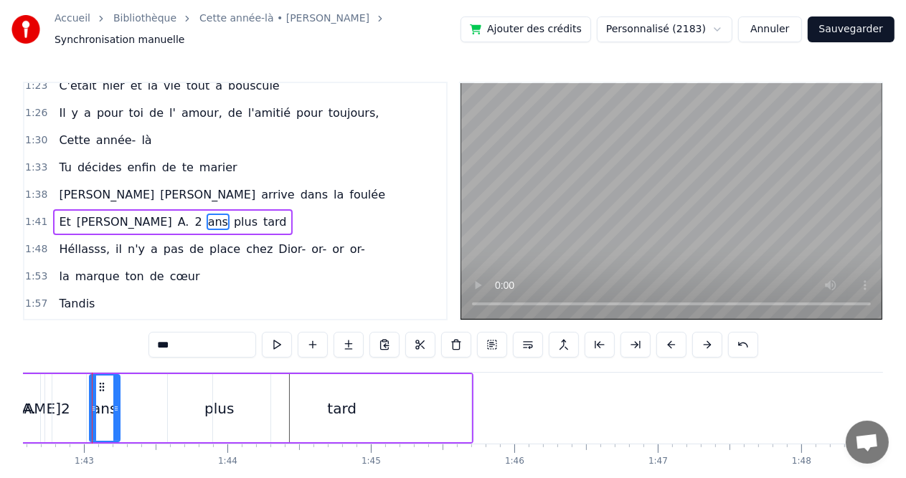
scroll to position [0, 14711]
click at [70, 399] on div "2" at bounding box center [69, 409] width 9 height 22
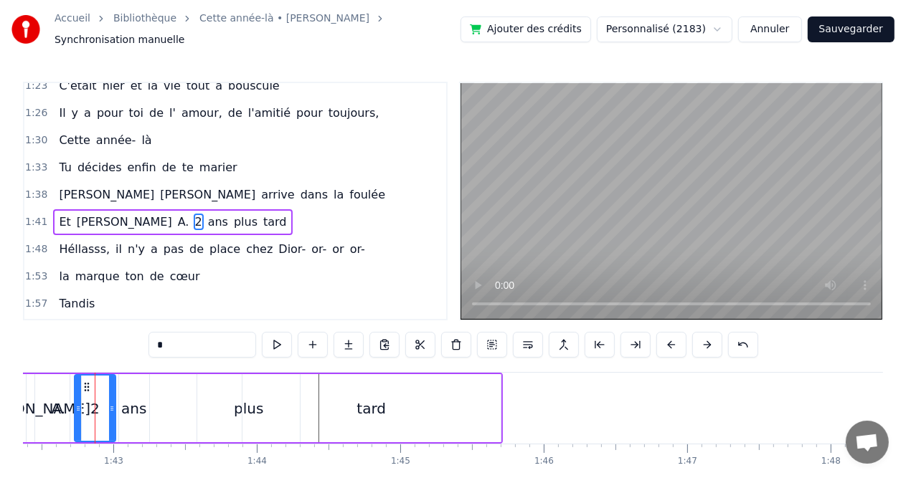
scroll to position [0, 14684]
click at [134, 400] on div "ans" at bounding box center [134, 409] width 25 height 22
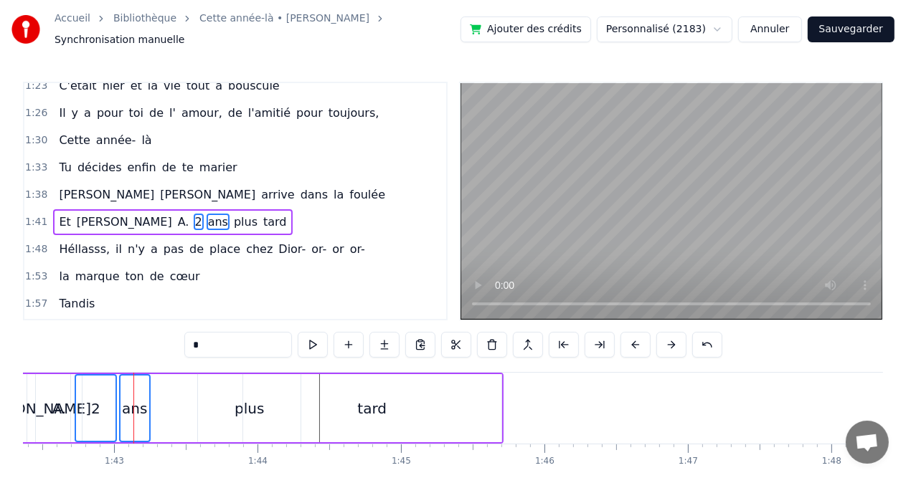
drag, startPoint x: 85, startPoint y: 372, endPoint x: 108, endPoint y: 377, distance: 24.2
click at [108, 377] on div "2" at bounding box center [95, 408] width 39 height 65
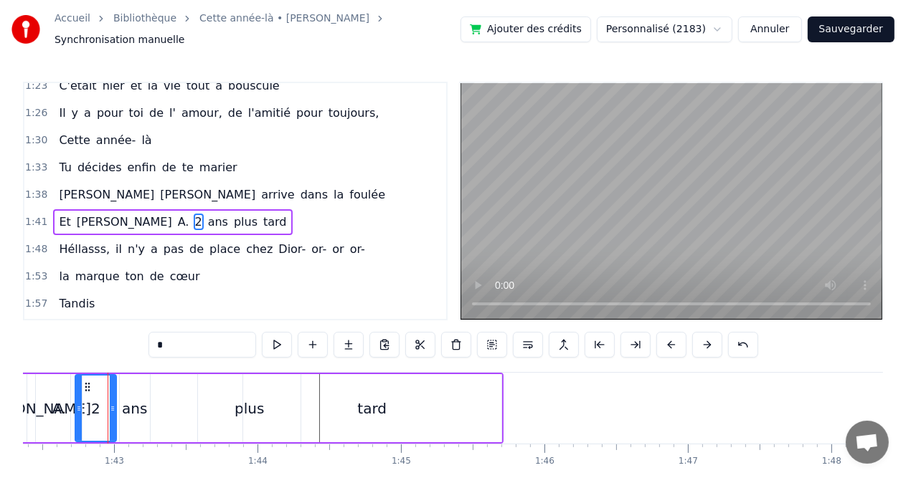
click at [135, 386] on div "ans" at bounding box center [135, 408] width 30 height 68
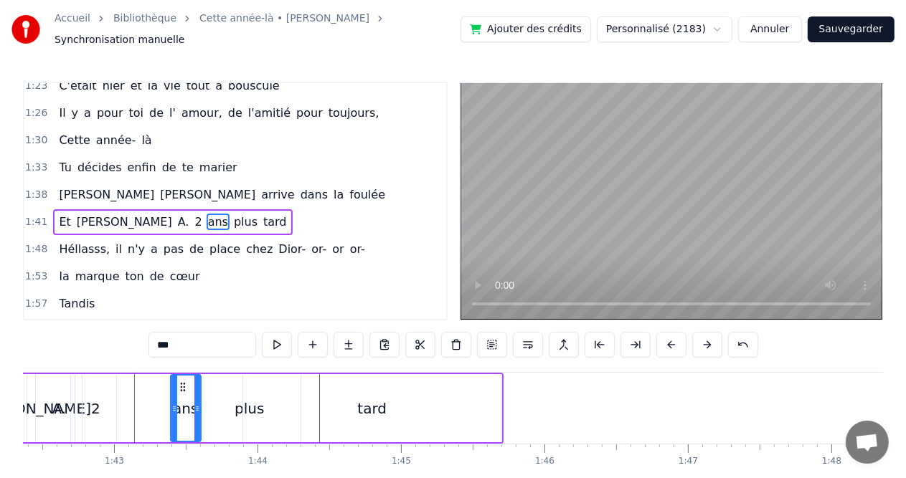
drag, startPoint x: 127, startPoint y: 377, endPoint x: 178, endPoint y: 384, distance: 51.5
click at [178, 384] on icon at bounding box center [182, 387] width 11 height 11
click at [95, 399] on div "2" at bounding box center [95, 409] width 9 height 22
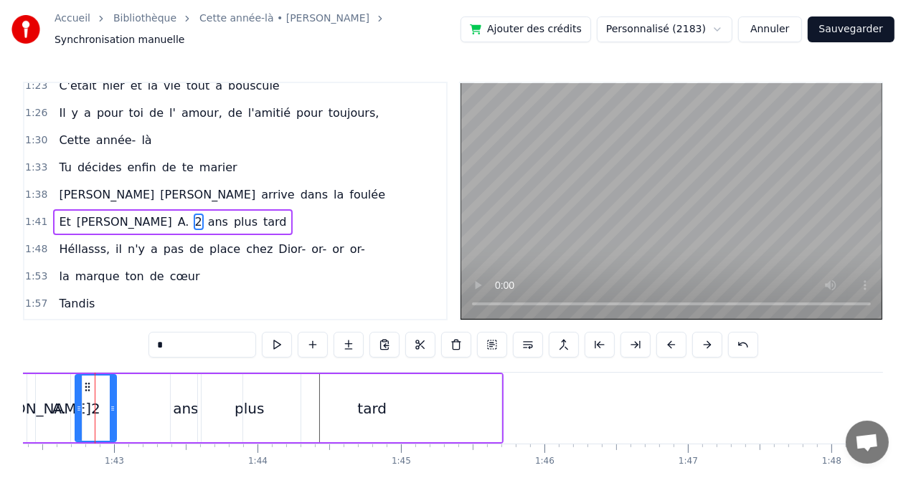
scroll to position [0, 14684]
drag, startPoint x: 86, startPoint y: 380, endPoint x: 109, endPoint y: 382, distance: 23.0
click at [109, 382] on icon at bounding box center [111, 387] width 11 height 11
click at [42, 402] on div "A." at bounding box center [60, 408] width 46 height 68
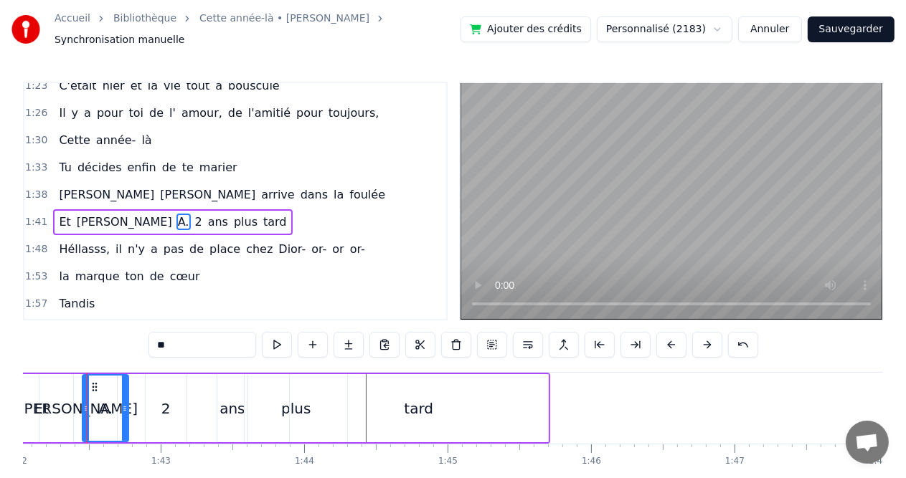
scroll to position [0, 14629]
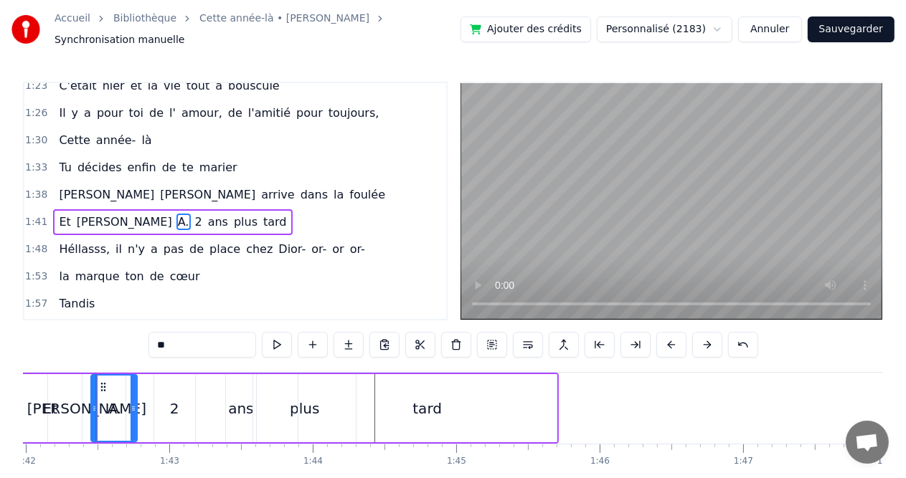
click at [69, 403] on div "[PERSON_NAME]" at bounding box center [86, 408] width 77 height 68
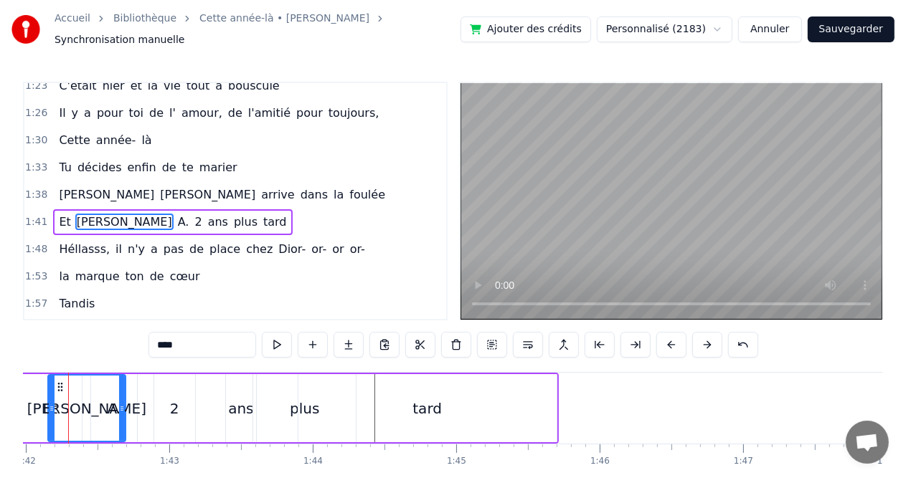
scroll to position [0, 14603]
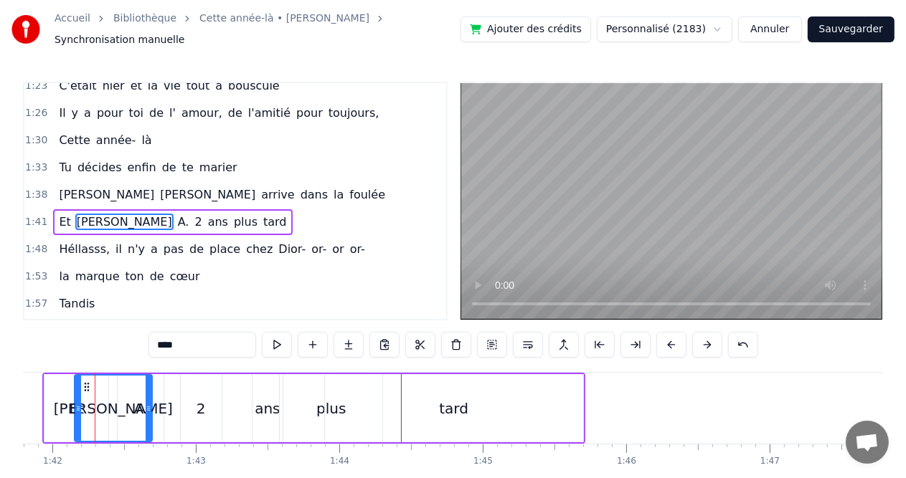
click at [44, 408] on div "Et" at bounding box center [76, 408] width 64 height 68
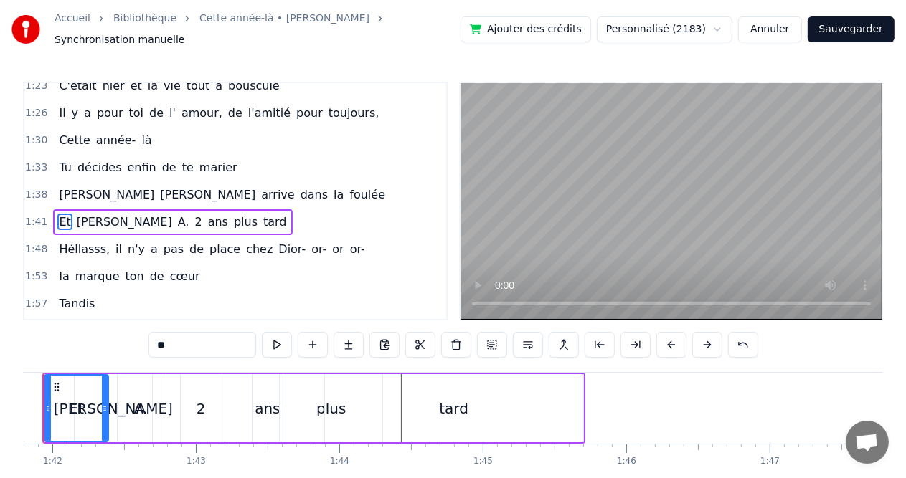
scroll to position [0, 14551]
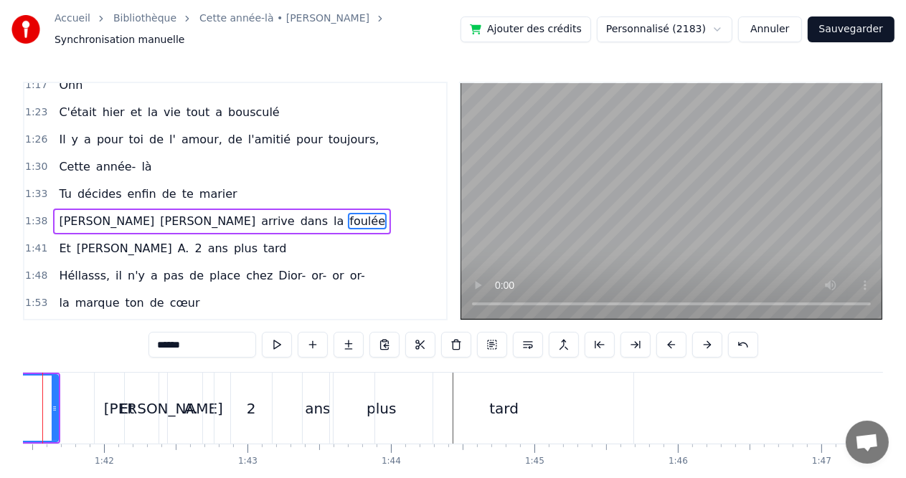
scroll to position [0, 14498]
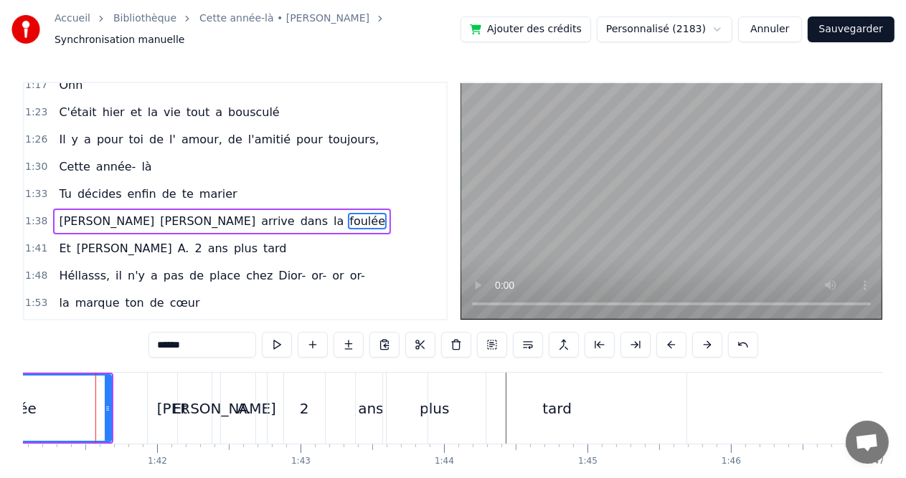
click at [42, 405] on div "foulée" at bounding box center [14, 408] width 192 height 65
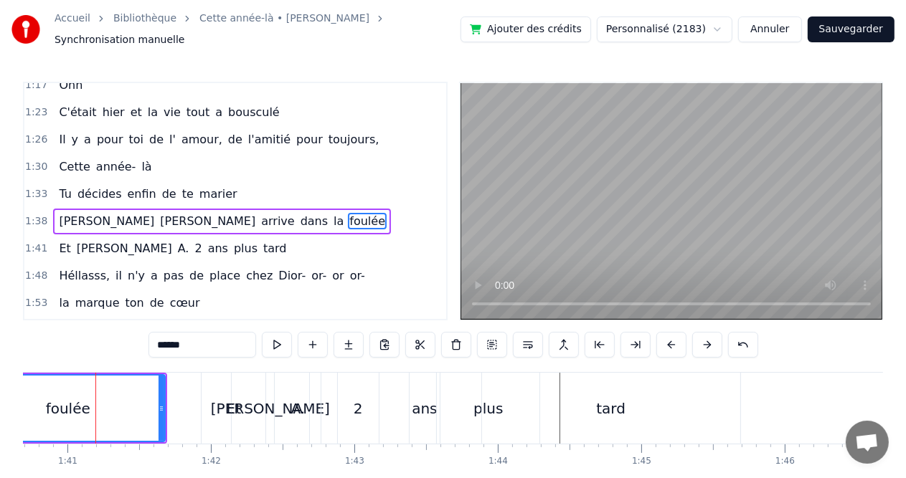
click at [34, 400] on div "foulée" at bounding box center [68, 408] width 192 height 65
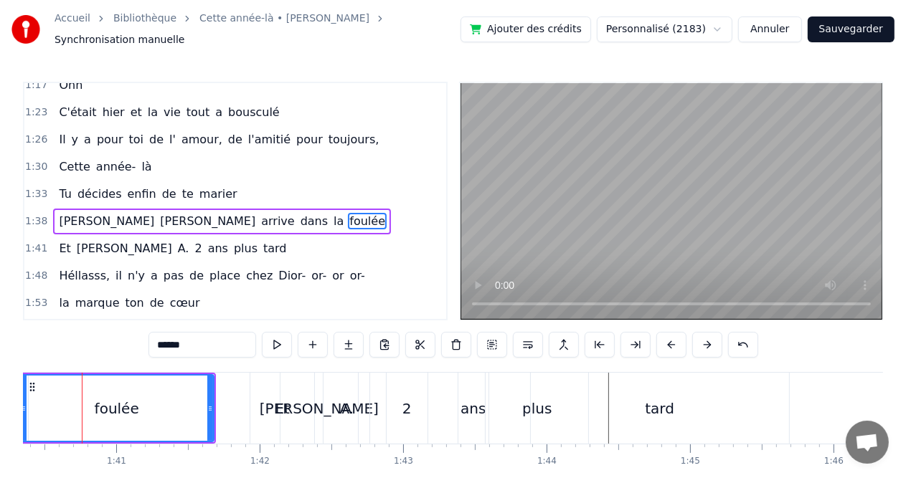
scroll to position [0, 14382]
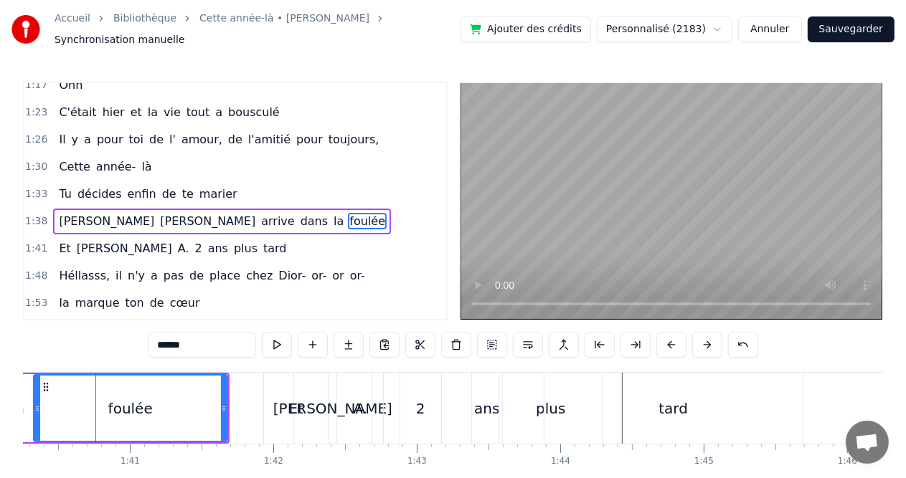
click at [34, 403] on icon at bounding box center [37, 408] width 6 height 11
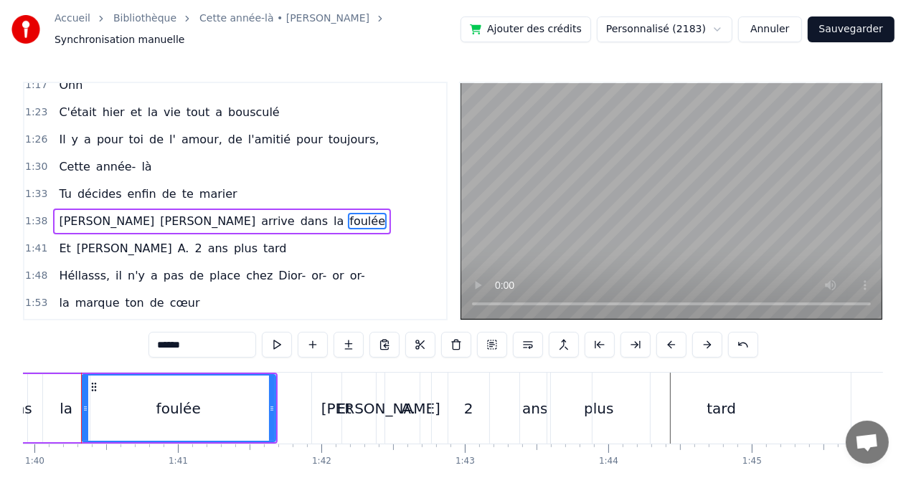
scroll to position [0, 14319]
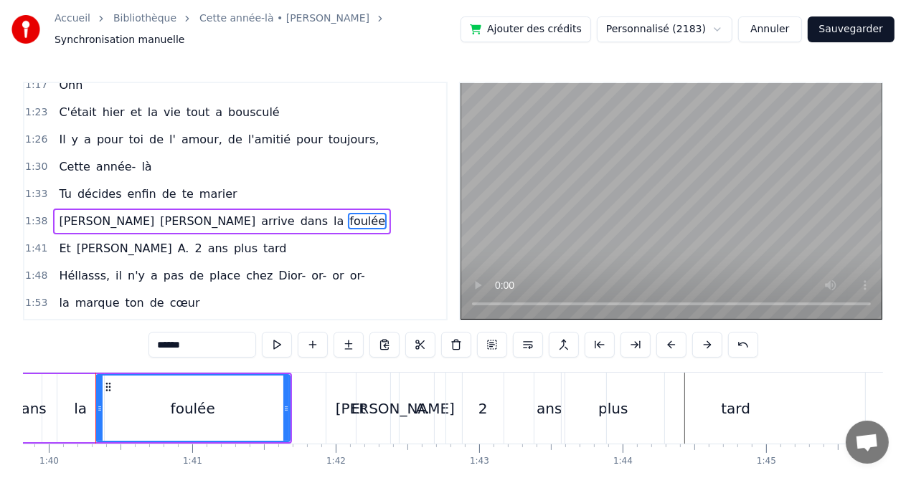
click at [34, 400] on div "dans" at bounding box center [29, 409] width 34 height 22
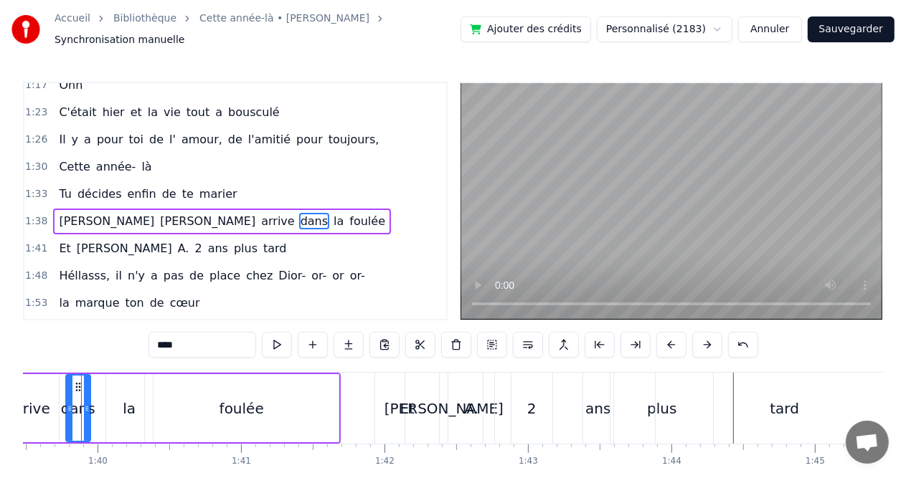
scroll to position [0, 14256]
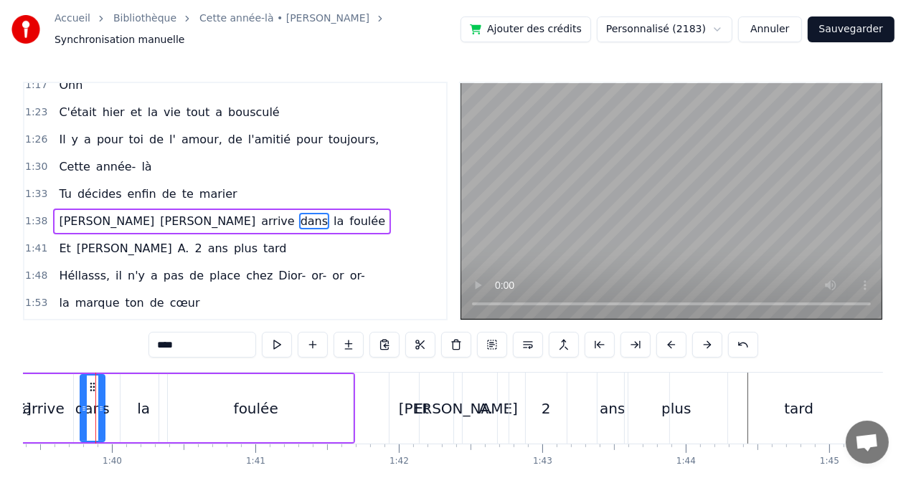
click at [55, 405] on div "arrive" at bounding box center [44, 409] width 42 height 22
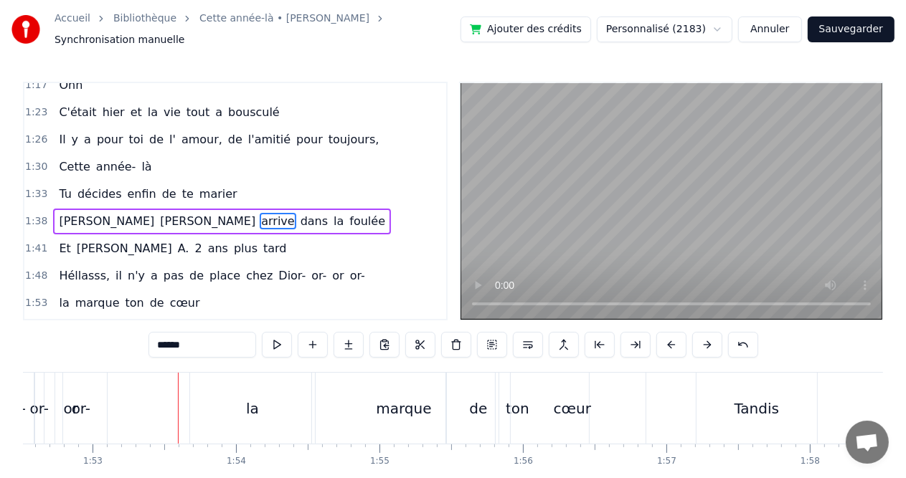
scroll to position [0, 16224]
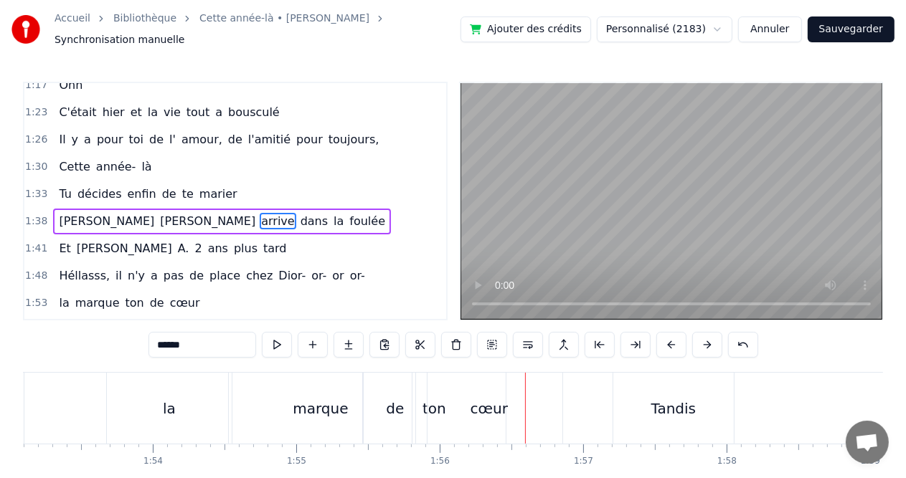
click at [313, 408] on div "marque" at bounding box center [320, 409] width 55 height 22
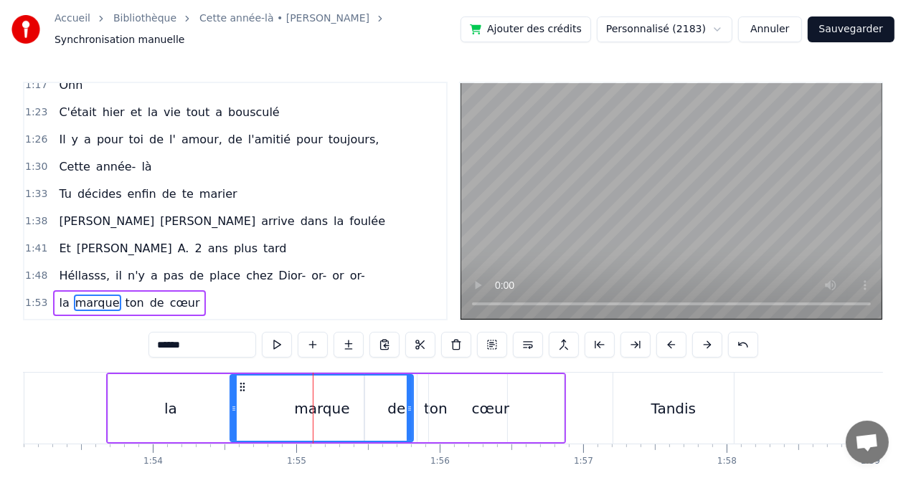
scroll to position [554, 0]
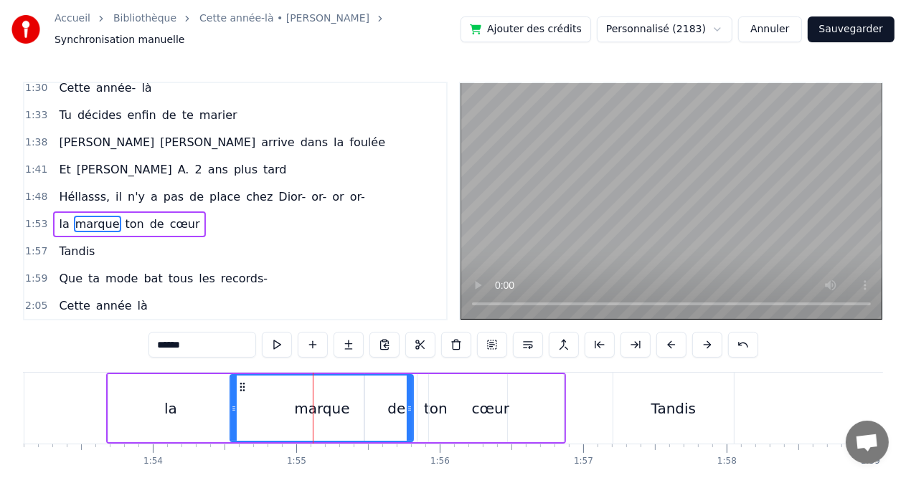
drag, startPoint x: 247, startPoint y: 386, endPoint x: 230, endPoint y: 386, distance: 17.2
click at [230, 386] on div "marque" at bounding box center [322, 408] width 184 height 68
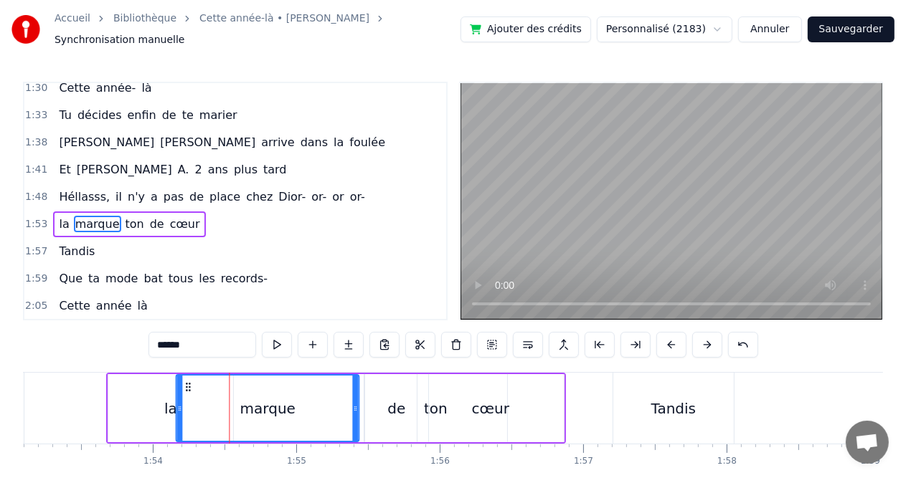
drag, startPoint x: 242, startPoint y: 380, endPoint x: 187, endPoint y: 385, distance: 54.7
click at [187, 385] on div "marque" at bounding box center [266, 408] width 181 height 65
click at [109, 412] on div "la" at bounding box center [170, 408] width 125 height 68
type input "**"
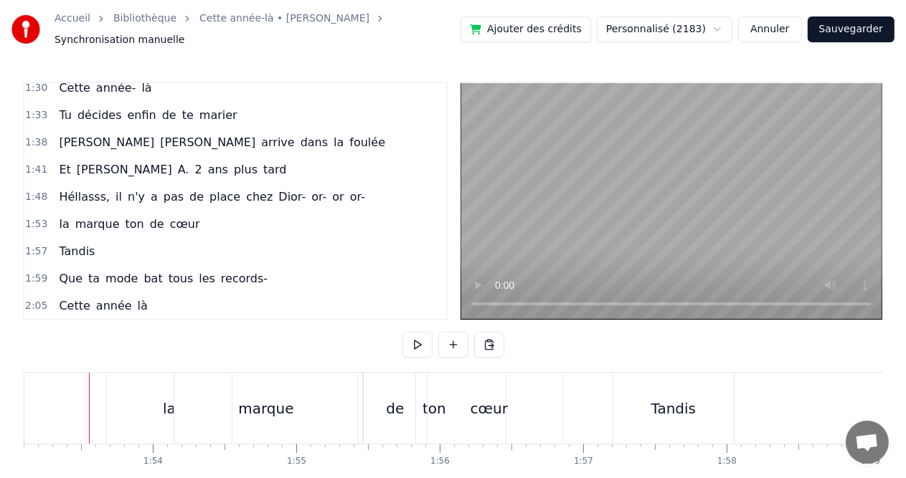
scroll to position [0, 16218]
click at [155, 407] on div "la" at bounding box center [175, 408] width 125 height 71
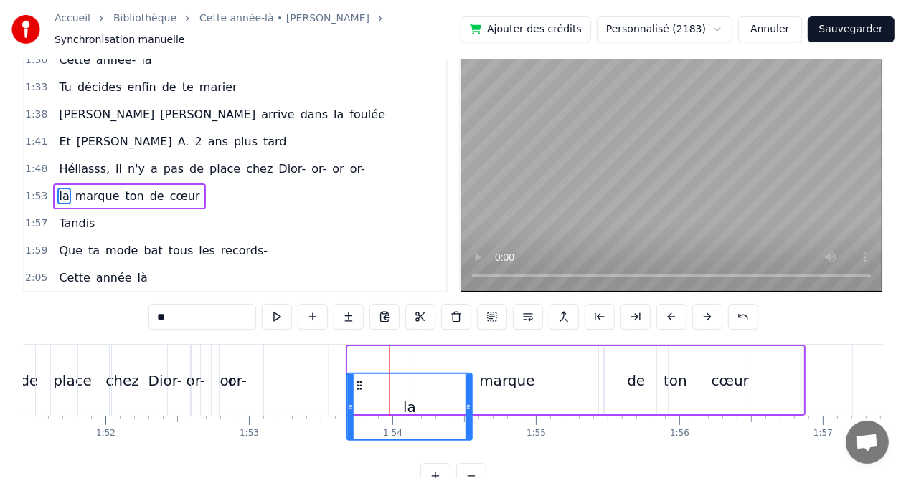
scroll to position [29, 0]
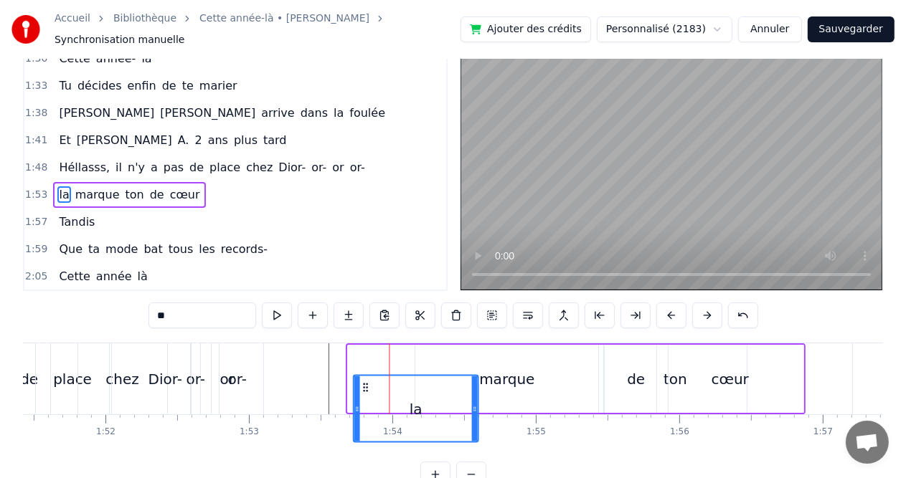
drag, startPoint x: 126, startPoint y: 381, endPoint x: 365, endPoint y: 348, distance: 241.1
click at [365, 348] on div "la" at bounding box center [410, 379] width 126 height 68
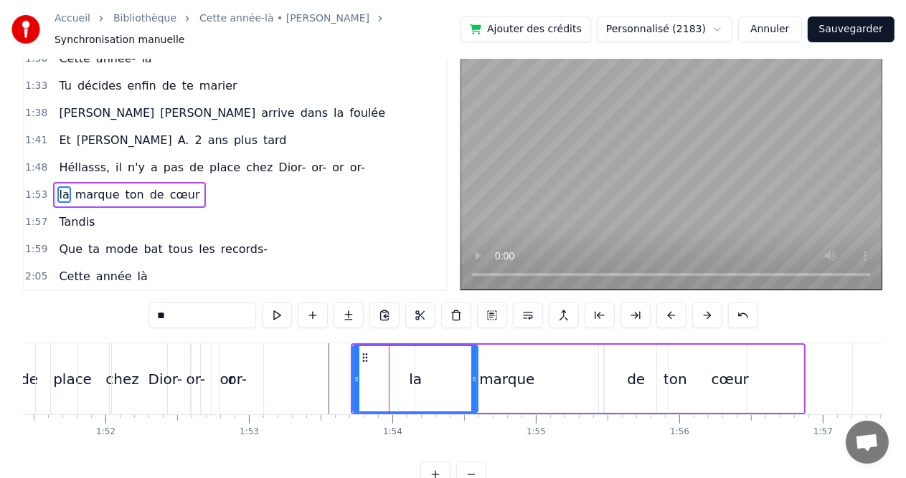
click at [531, 372] on div "marque" at bounding box center [506, 379] width 183 height 68
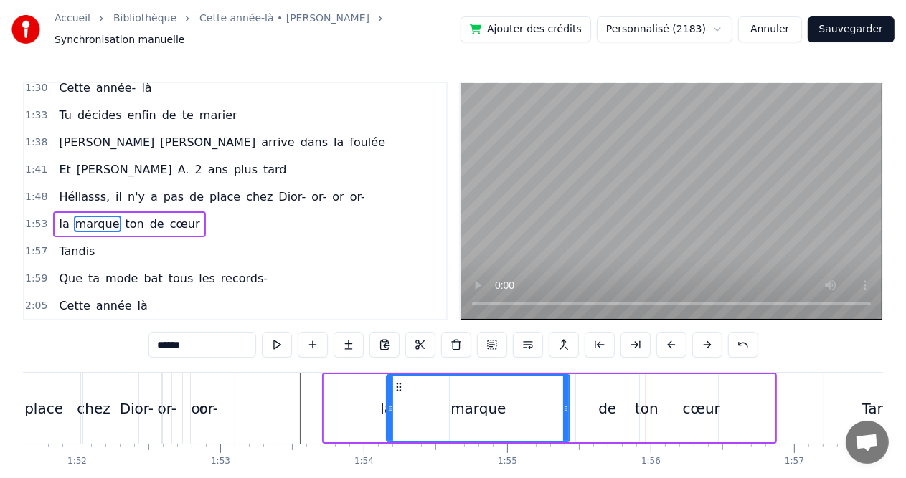
scroll to position [0, 16041]
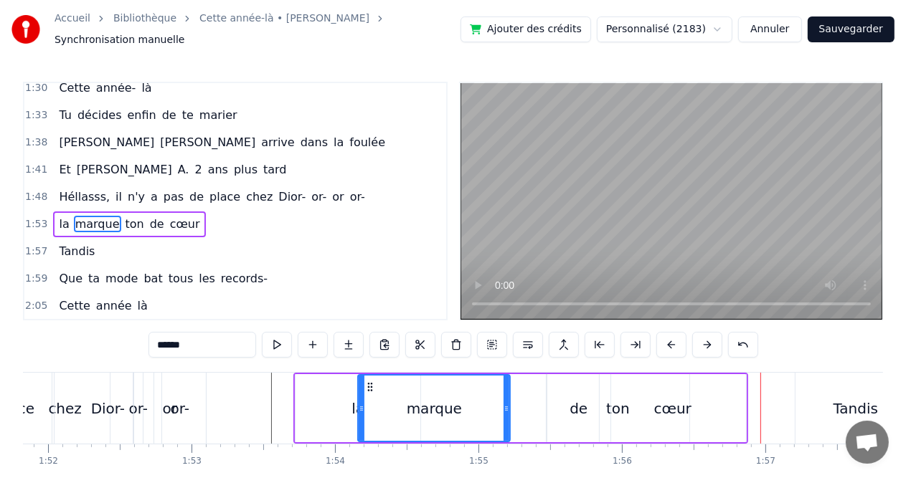
drag, startPoint x: 539, startPoint y: 399, endPoint x: 508, endPoint y: 399, distance: 30.8
click at [508, 403] on icon at bounding box center [507, 408] width 6 height 11
click at [577, 398] on div "de" at bounding box center [579, 409] width 18 height 22
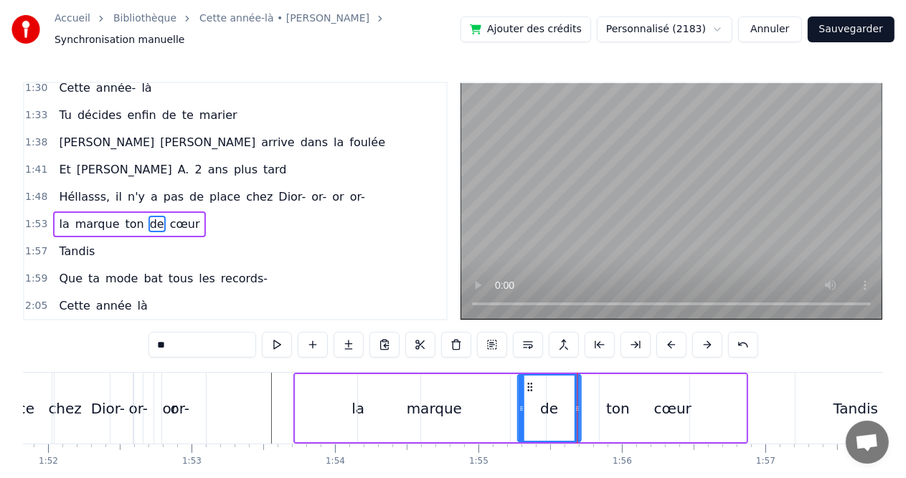
drag, startPoint x: 557, startPoint y: 382, endPoint x: 524, endPoint y: 384, distance: 32.3
click at [524, 384] on icon at bounding box center [529, 387] width 11 height 11
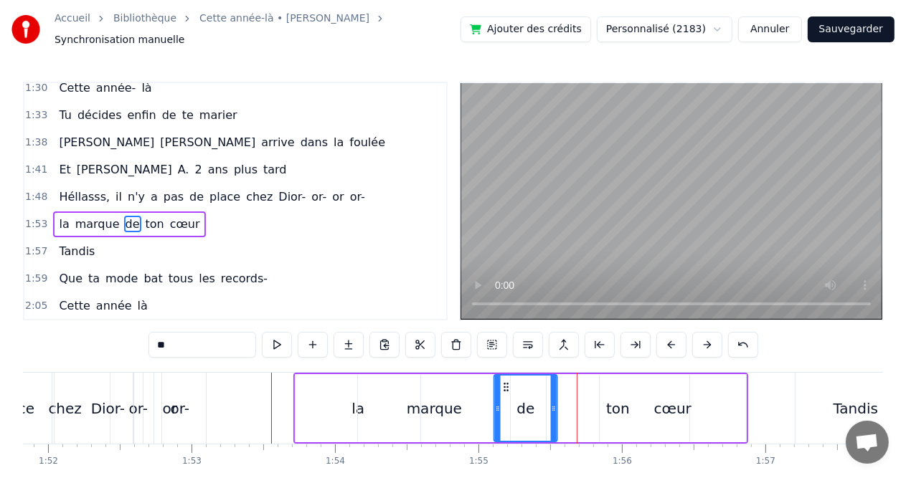
drag, startPoint x: 529, startPoint y: 382, endPoint x: 508, endPoint y: 382, distance: 20.8
click at [508, 382] on icon at bounding box center [505, 387] width 11 height 11
click at [612, 406] on div "cœur" at bounding box center [673, 408] width 146 height 68
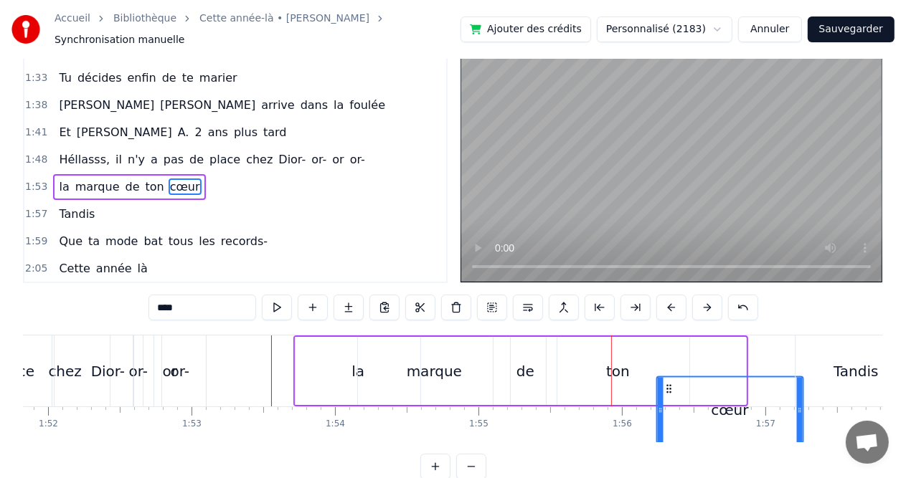
scroll to position [39, 0]
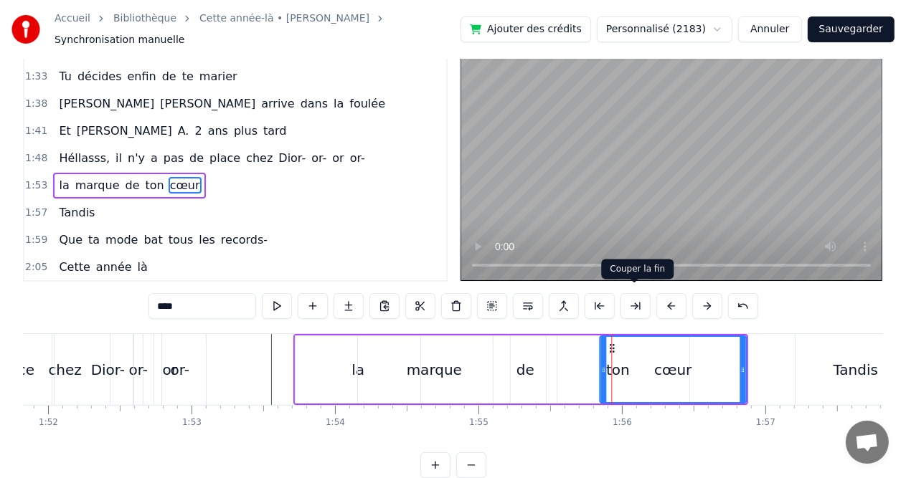
drag, startPoint x: 607, startPoint y: 383, endPoint x: 633, endPoint y: 309, distance: 78.3
click at [633, 309] on div "0:08 Cette année- là, 0:11 Val était pour la 1èreee fois 0:14 Mais nous on ne l…" at bounding box center [453, 261] width 860 height 436
click at [616, 368] on div "cœur" at bounding box center [672, 369] width 145 height 65
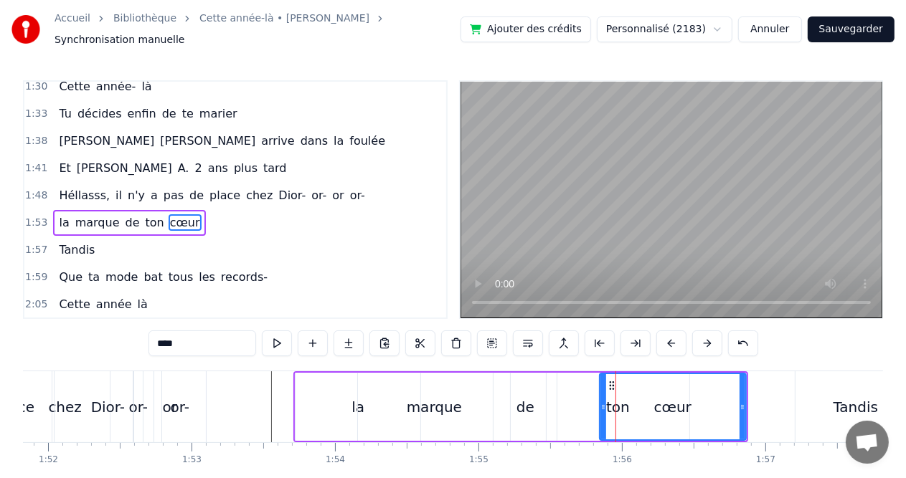
scroll to position [0, 0]
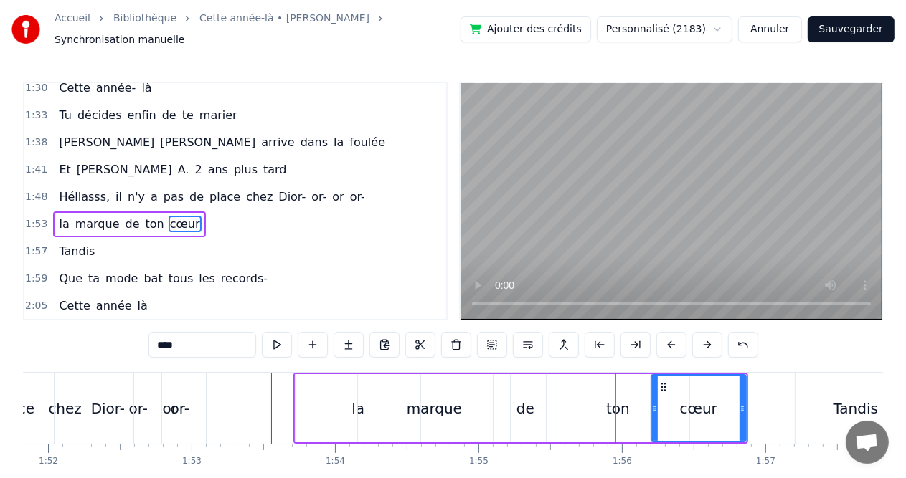
drag, startPoint x: 600, startPoint y: 398, endPoint x: 651, endPoint y: 394, distance: 51.8
click at [652, 394] on div at bounding box center [655, 408] width 6 height 65
click at [615, 402] on div "ton" at bounding box center [618, 409] width 24 height 22
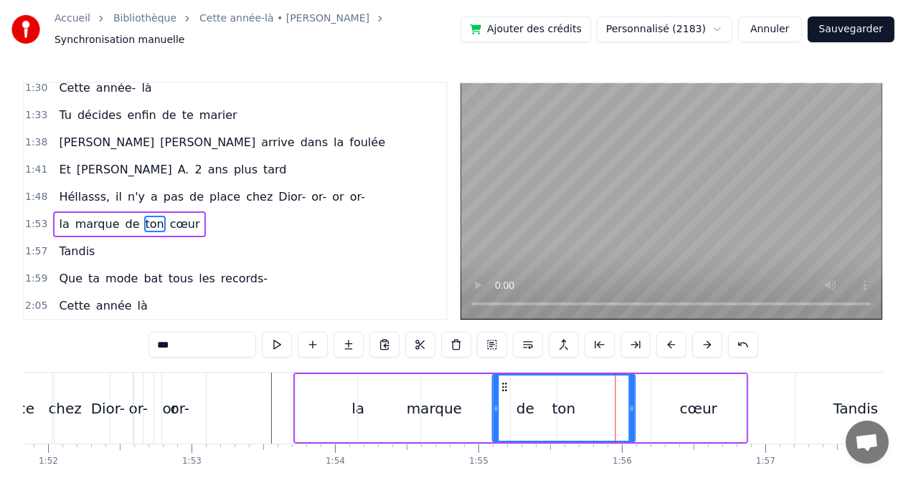
drag, startPoint x: 557, startPoint y: 384, endPoint x: 502, endPoint y: 385, distance: 54.5
click at [502, 385] on div "ton" at bounding box center [563, 408] width 141 height 65
drag, startPoint x: 631, startPoint y: 407, endPoint x: 606, endPoint y: 411, distance: 25.4
click at [606, 411] on div at bounding box center [608, 408] width 6 height 65
drag, startPoint x: 498, startPoint y: 402, endPoint x: 515, endPoint y: 402, distance: 16.5
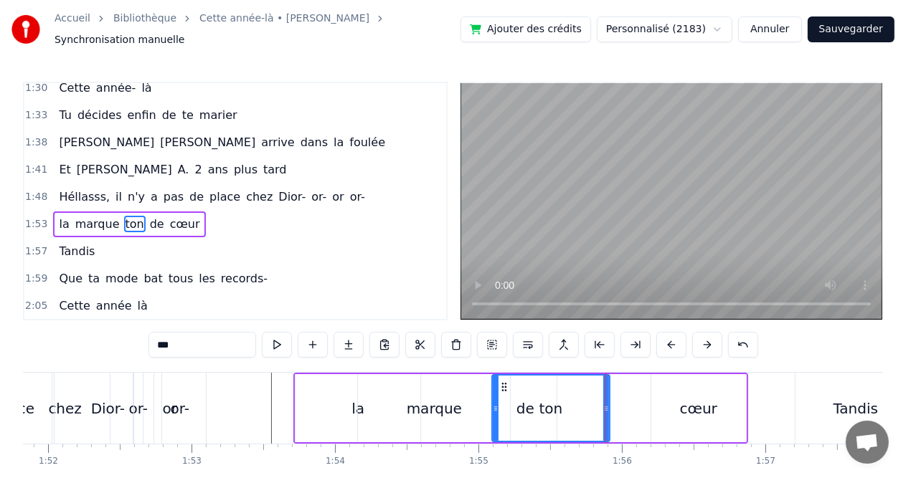
click at [515, 402] on div "ton" at bounding box center [551, 408] width 116 height 65
click at [660, 405] on div "cœur" at bounding box center [698, 408] width 95 height 68
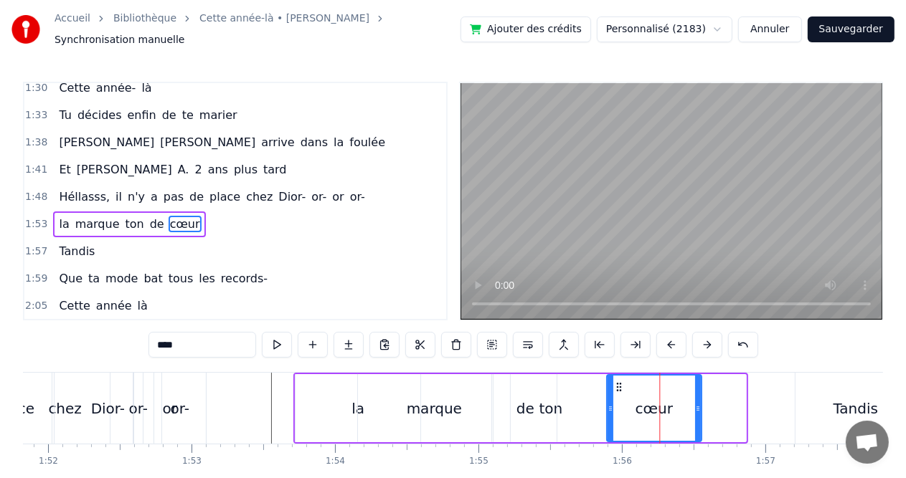
drag, startPoint x: 663, startPoint y: 382, endPoint x: 619, endPoint y: 388, distance: 44.8
click at [619, 388] on div "cœur" at bounding box center [653, 408] width 93 height 65
click at [406, 407] on div "marque" at bounding box center [434, 408] width 152 height 68
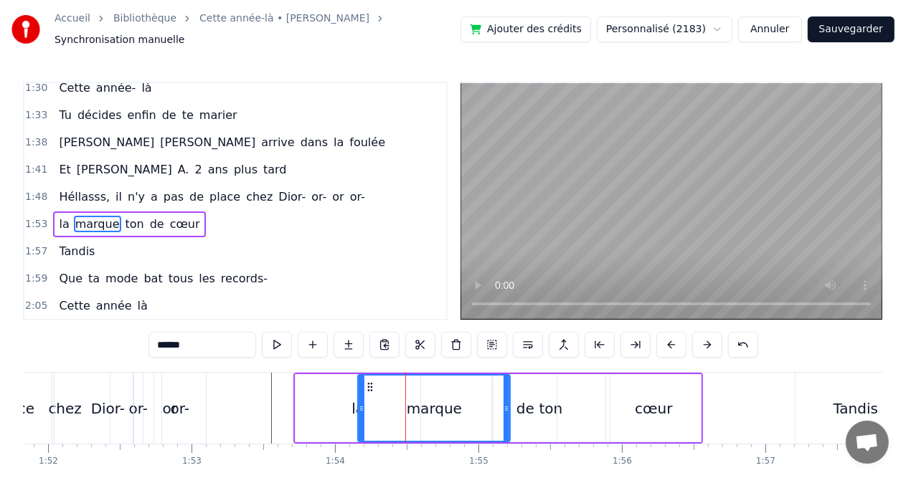
click at [341, 396] on div "la" at bounding box center [358, 408] width 125 height 68
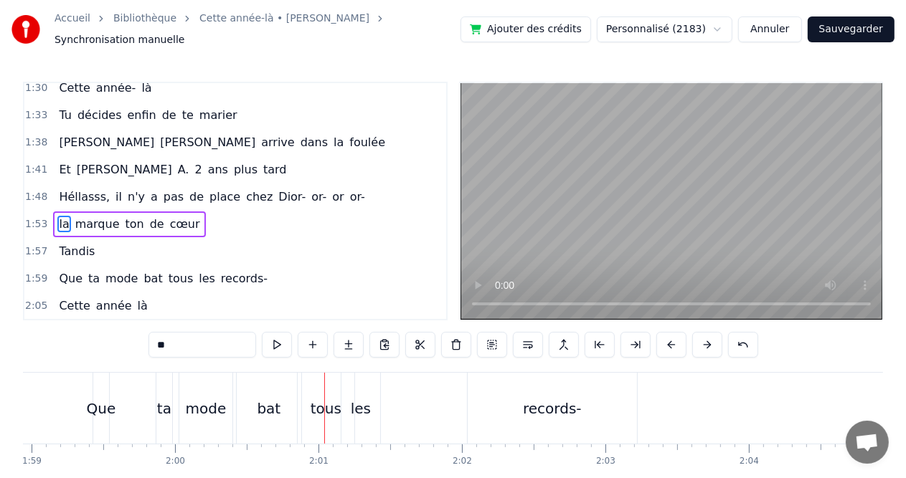
scroll to position [0, 17091]
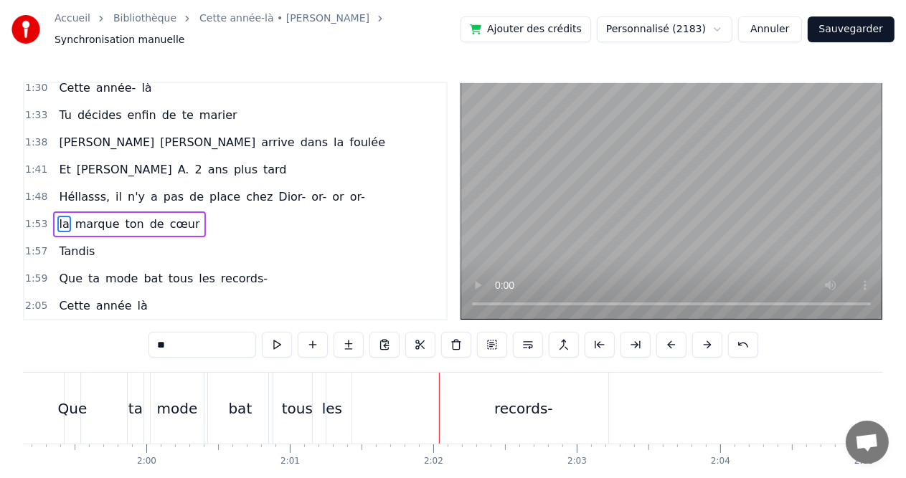
click at [505, 398] on div "records-" at bounding box center [523, 409] width 59 height 22
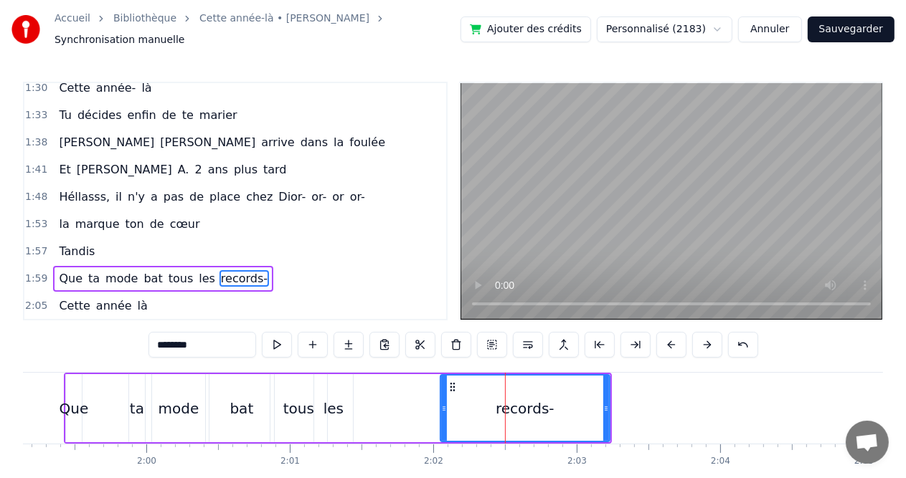
scroll to position [607, 0]
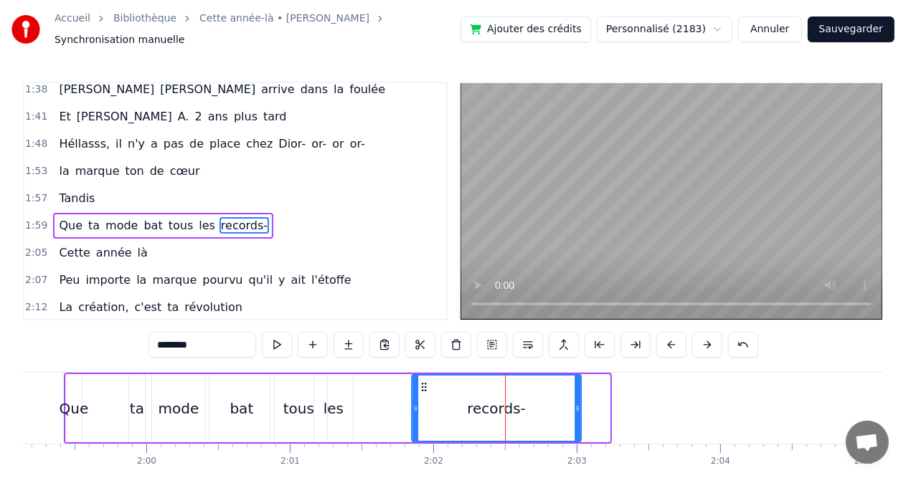
drag, startPoint x: 455, startPoint y: 381, endPoint x: 426, endPoint y: 381, distance: 28.7
click at [426, 382] on icon at bounding box center [423, 387] width 11 height 11
click at [272, 404] on div "tous" at bounding box center [298, 408] width 57 height 68
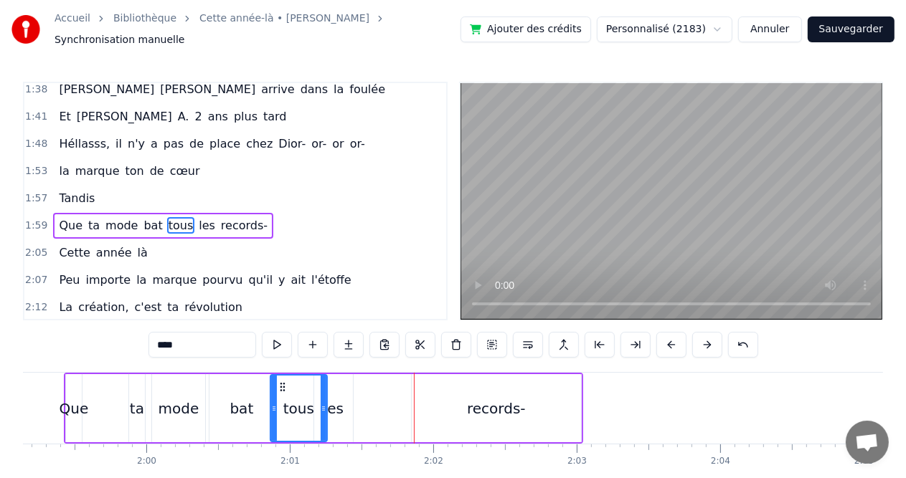
scroll to position [0, 17120]
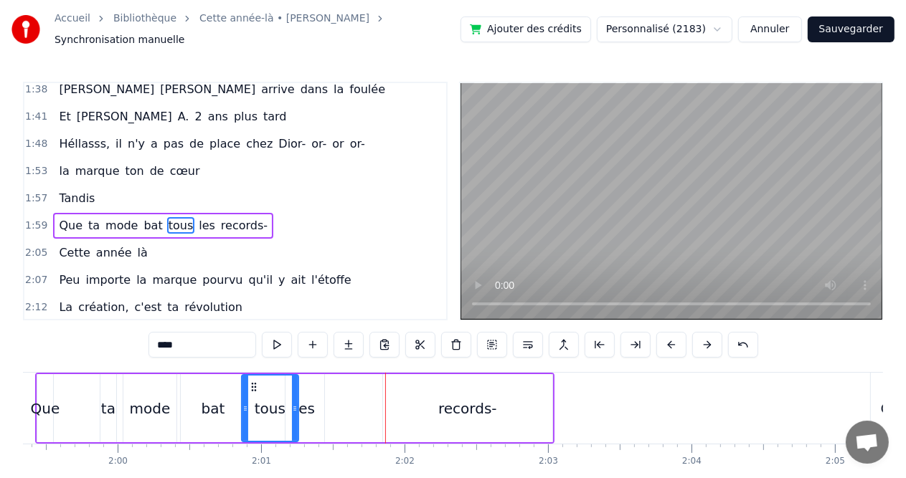
click at [425, 404] on div "records-" at bounding box center [467, 408] width 169 height 68
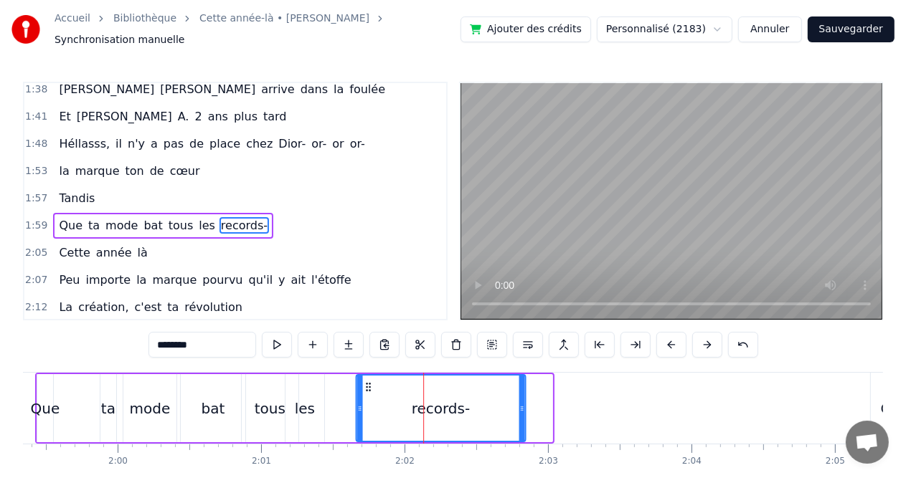
drag, startPoint x: 394, startPoint y: 384, endPoint x: 367, endPoint y: 387, distance: 27.4
click at [367, 387] on div "records-" at bounding box center [440, 408] width 168 height 65
click at [260, 402] on div "tous" at bounding box center [270, 409] width 31 height 22
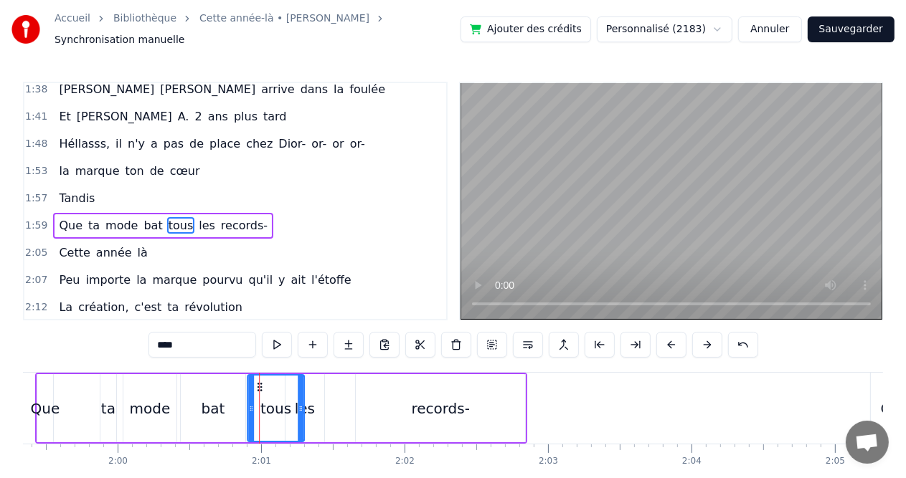
click at [255, 384] on icon at bounding box center [259, 387] width 11 height 11
click at [228, 390] on div "bat" at bounding box center [213, 408] width 65 height 68
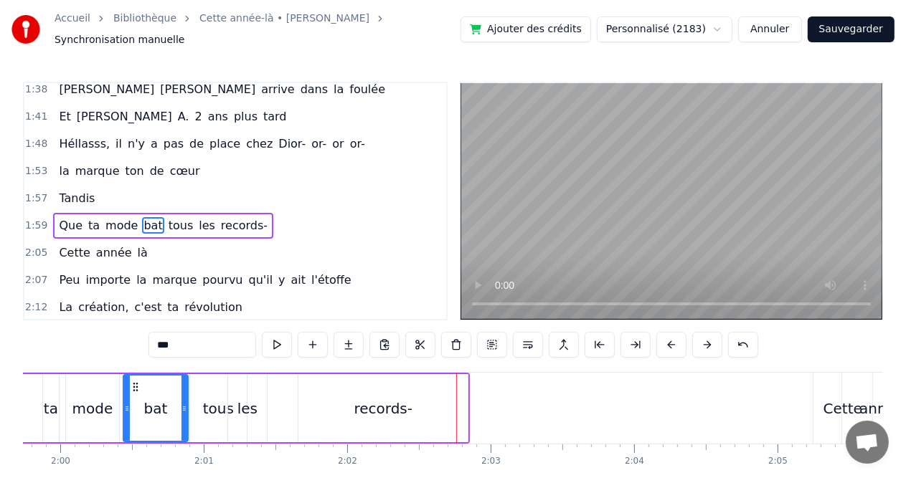
scroll to position [0, 17206]
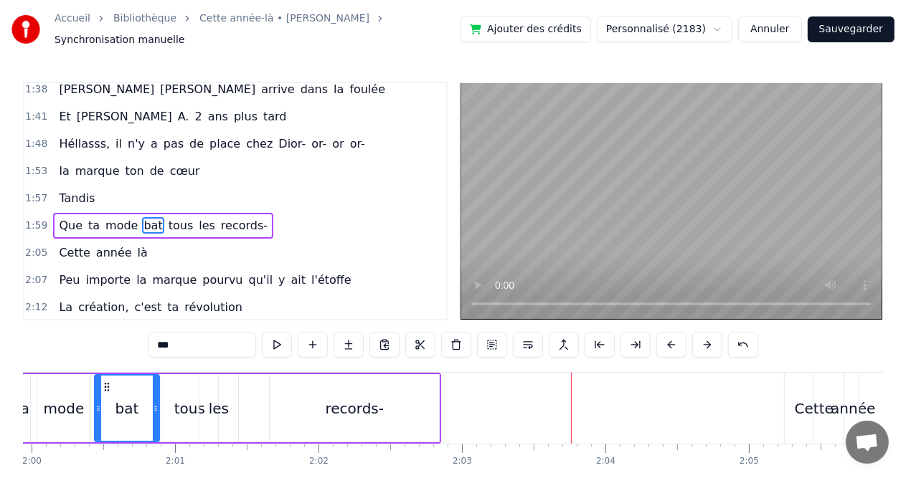
click at [356, 405] on div "records-" at bounding box center [355, 409] width 59 height 22
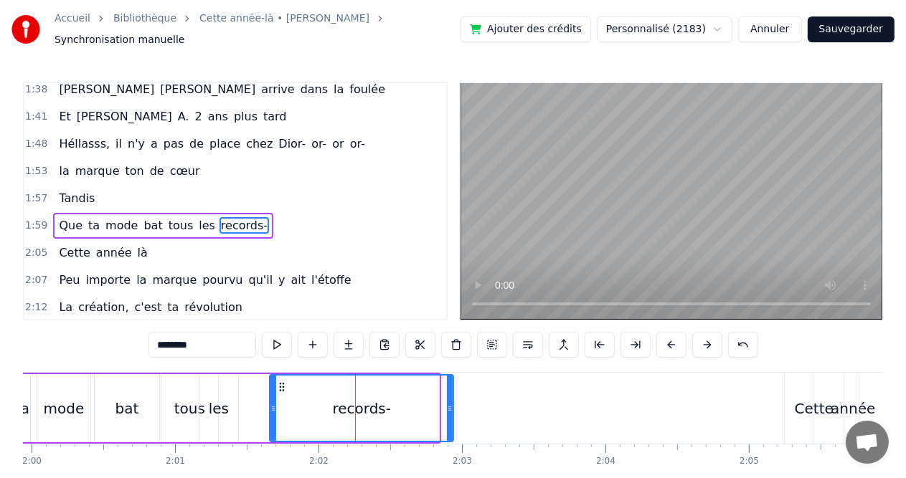
drag, startPoint x: 436, startPoint y: 402, endPoint x: 450, endPoint y: 402, distance: 14.3
click at [450, 409] on circle at bounding box center [450, 409] width 1 height 1
click at [177, 412] on div "tous" at bounding box center [189, 409] width 31 height 22
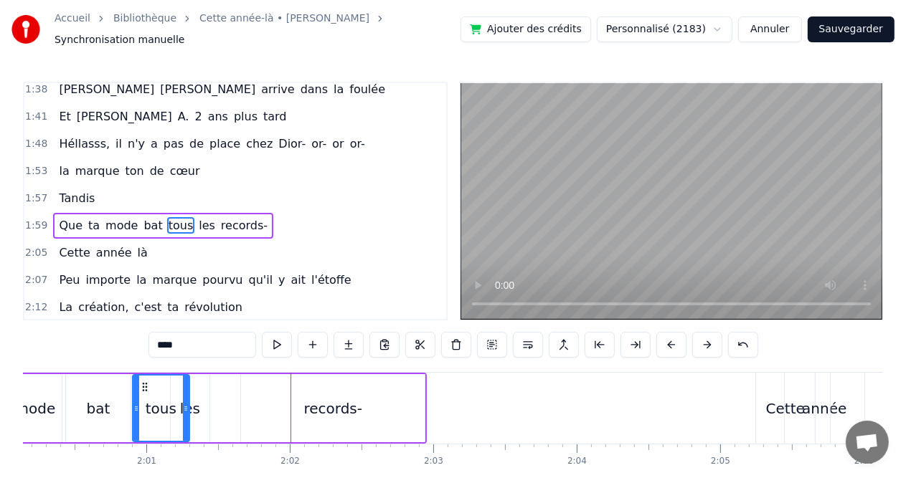
scroll to position [0, 17263]
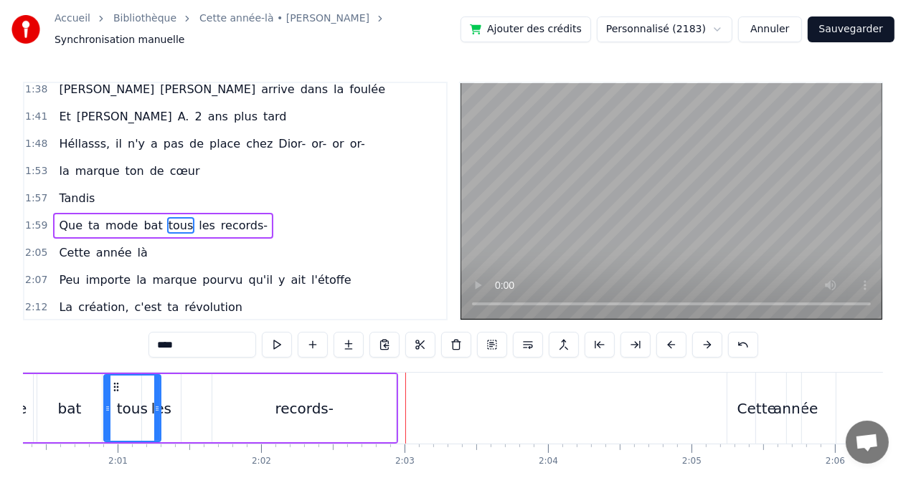
click at [271, 399] on div "records-" at bounding box center [304, 408] width 184 height 68
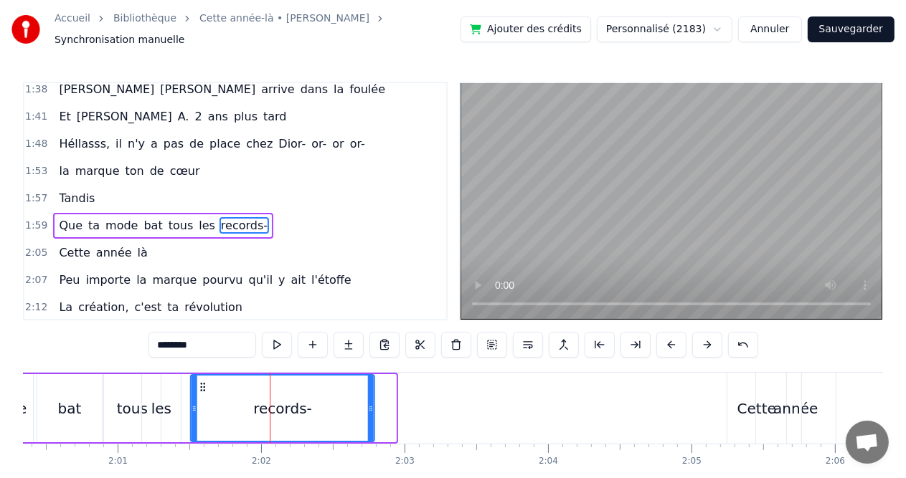
drag, startPoint x: 222, startPoint y: 379, endPoint x: 201, endPoint y: 378, distance: 21.5
click at [201, 382] on icon at bounding box center [202, 387] width 11 height 11
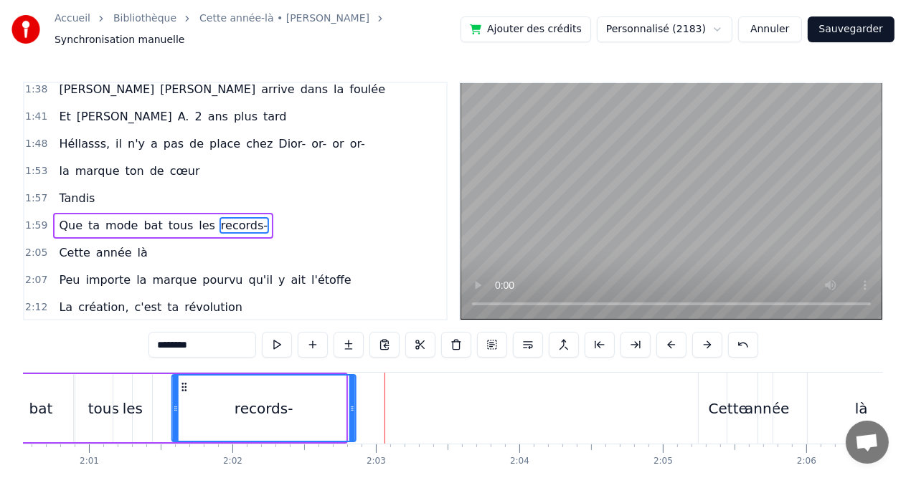
drag, startPoint x: 176, startPoint y: 381, endPoint x: 186, endPoint y: 380, distance: 10.1
click at [186, 382] on icon at bounding box center [183, 387] width 11 height 11
click at [79, 407] on div "tous" at bounding box center [103, 408] width 57 height 68
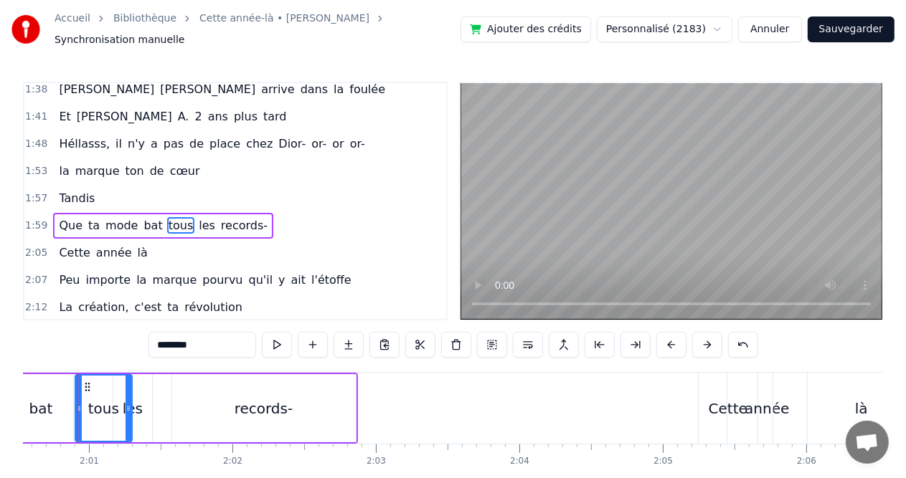
type input "****"
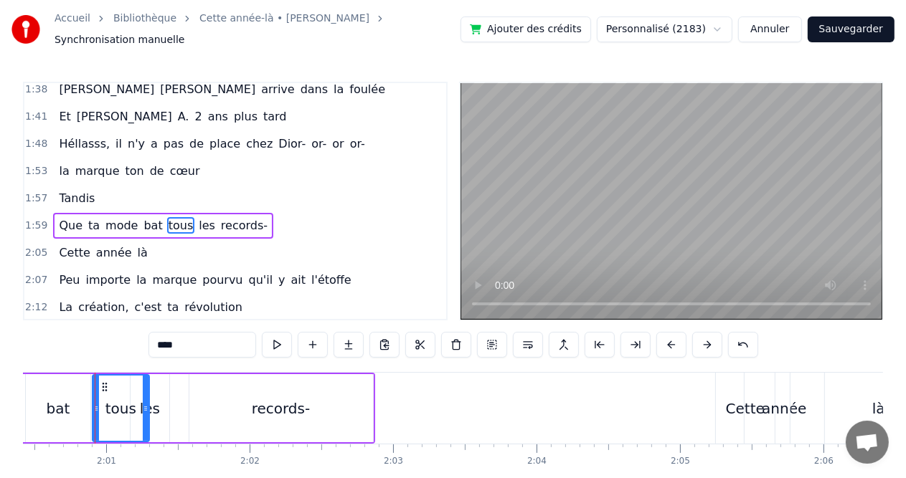
click at [181, 401] on div "Que ta mode bat tous les records-" at bounding box center [127, 408] width 495 height 71
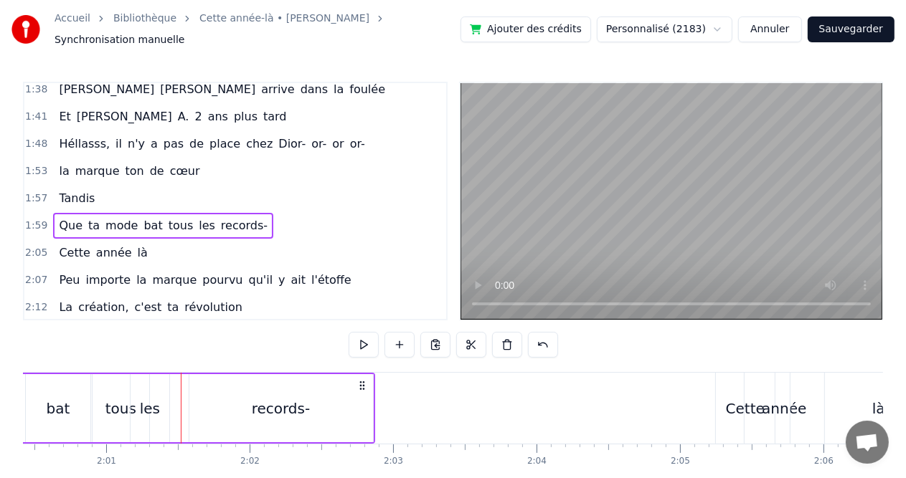
click at [324, 396] on div "records-" at bounding box center [281, 408] width 184 height 68
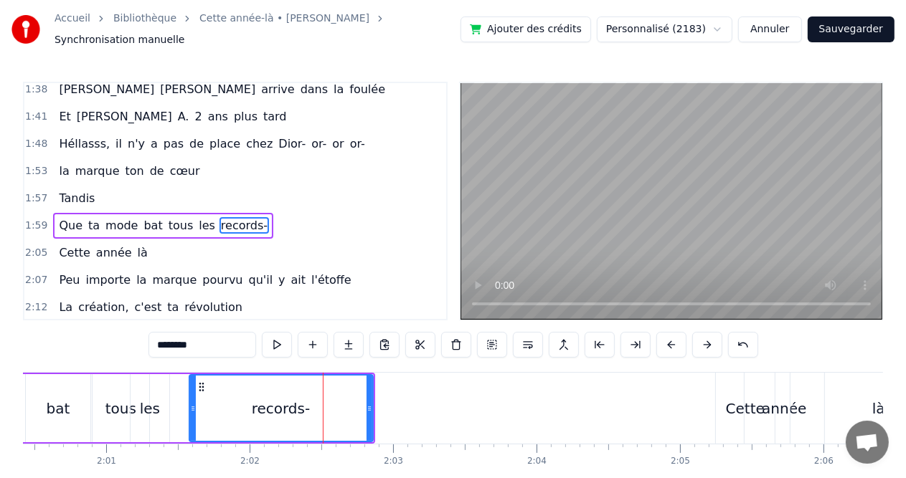
click at [359, 400] on div "records-" at bounding box center [281, 408] width 182 height 65
drag, startPoint x: 369, startPoint y: 400, endPoint x: 380, endPoint y: 400, distance: 10.8
click at [380, 407] on circle at bounding box center [380, 407] width 1 height 1
drag, startPoint x: 380, startPoint y: 400, endPoint x: 351, endPoint y: 400, distance: 28.7
click at [351, 403] on icon at bounding box center [352, 408] width 6 height 11
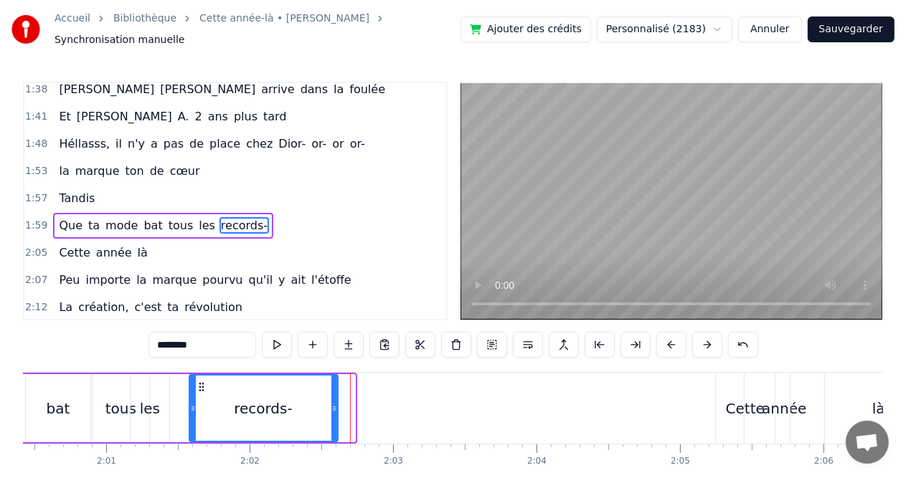
drag, startPoint x: 351, startPoint y: 400, endPoint x: 333, endPoint y: 401, distance: 18.7
click at [333, 403] on icon at bounding box center [334, 408] width 6 height 11
drag, startPoint x: 333, startPoint y: 401, endPoint x: 302, endPoint y: 401, distance: 30.8
click at [302, 403] on icon at bounding box center [302, 408] width 6 height 11
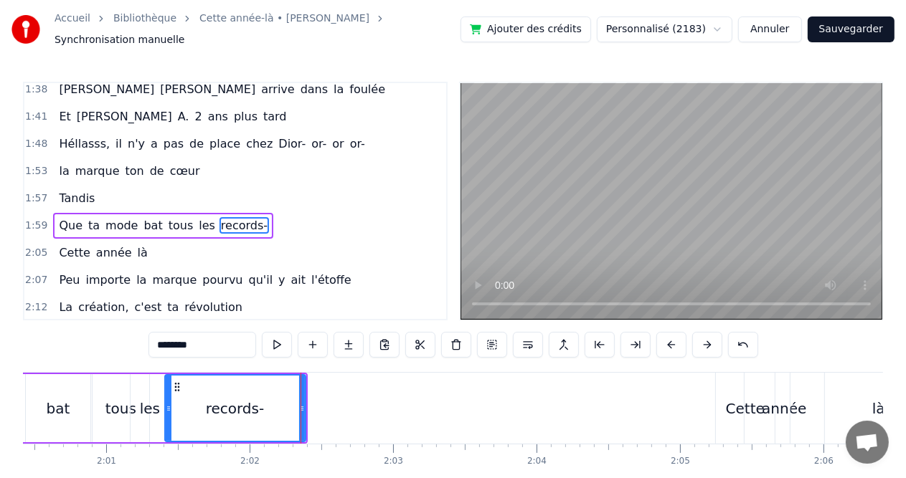
drag, startPoint x: 189, startPoint y: 406, endPoint x: 165, endPoint y: 407, distance: 24.4
click at [166, 407] on icon at bounding box center [169, 408] width 6 height 11
drag, startPoint x: 166, startPoint y: 406, endPoint x: 175, endPoint y: 406, distance: 8.6
click at [175, 406] on icon at bounding box center [177, 408] width 6 height 11
click at [173, 406] on icon at bounding box center [175, 408] width 6 height 11
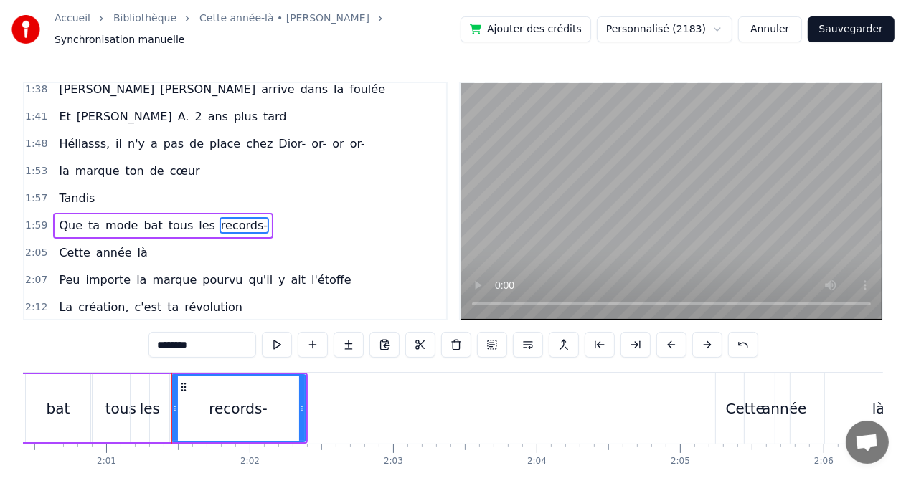
click at [147, 407] on div "les" at bounding box center [150, 409] width 20 height 22
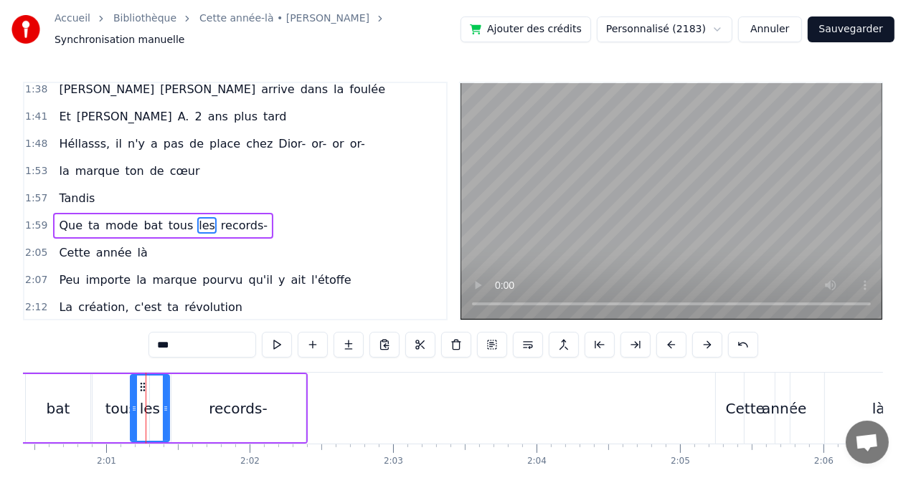
click at [120, 407] on div "tous" at bounding box center [120, 409] width 31 height 22
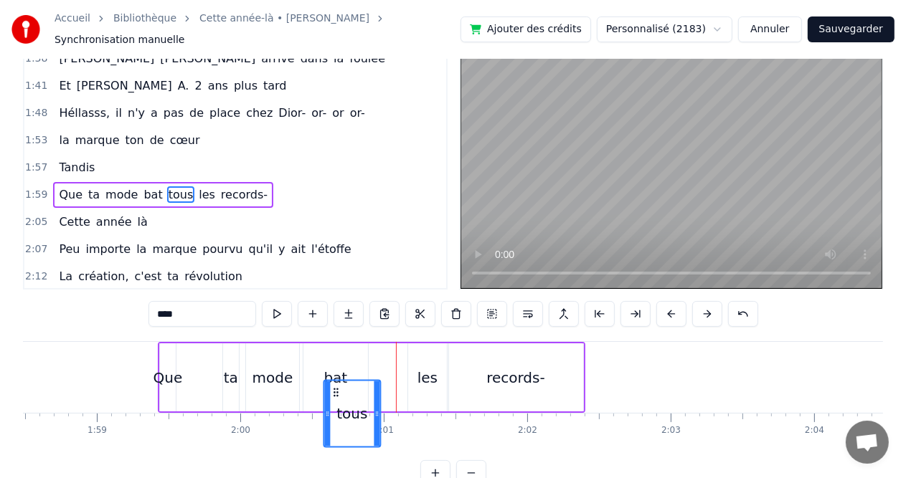
scroll to position [36, 0]
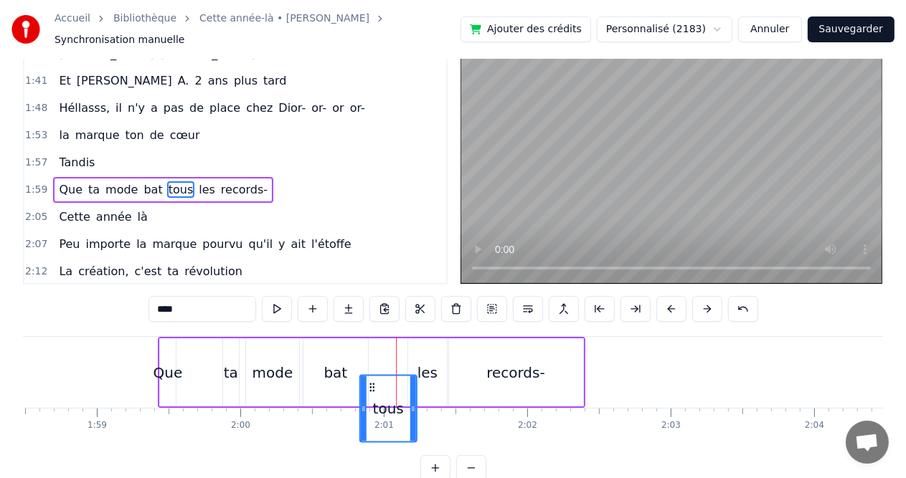
drag, startPoint x: 106, startPoint y: 384, endPoint x: 373, endPoint y: 316, distance: 275.4
click at [373, 316] on div "0:08 Cette année- là, 0:11 Val était pour la 1èreee fois 0:14 Mais nous on ne l…" at bounding box center [453, 264] width 860 height 436
click at [296, 352] on div "mode" at bounding box center [272, 373] width 53 height 68
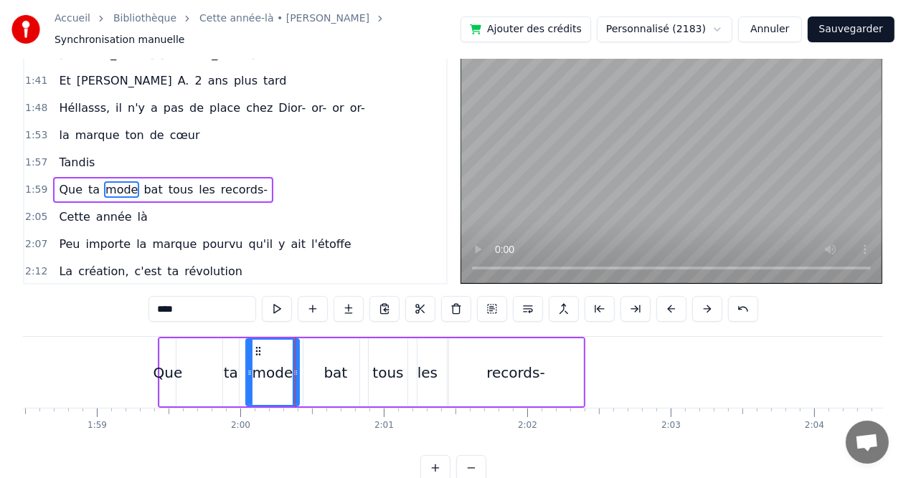
scroll to position [0, 0]
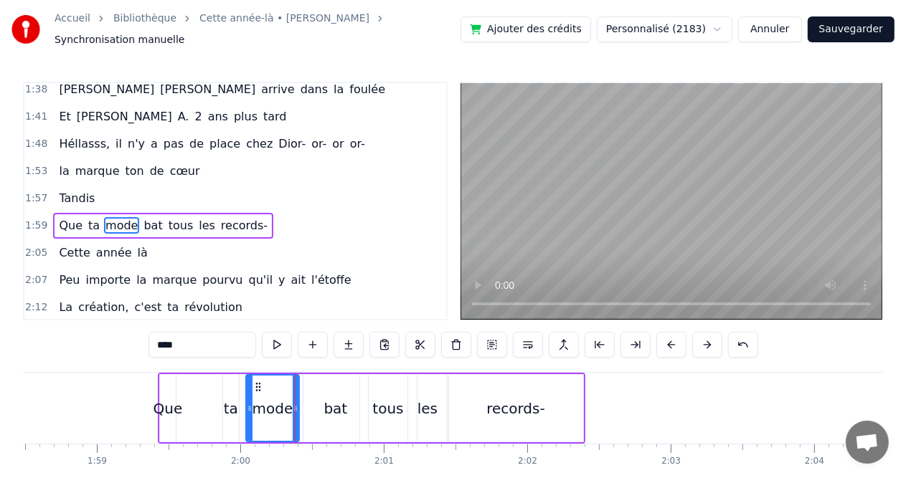
click at [329, 385] on div "bat" at bounding box center [335, 408] width 65 height 68
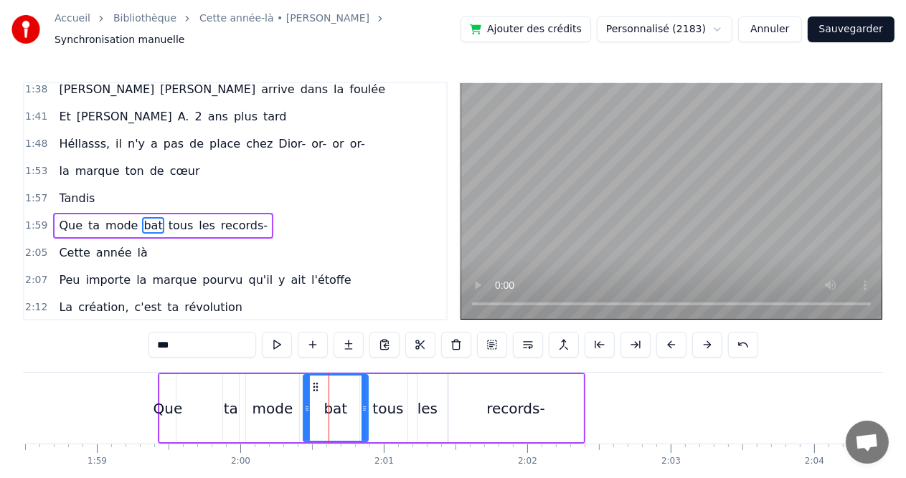
click at [399, 390] on div "tous" at bounding box center [388, 408] width 57 height 68
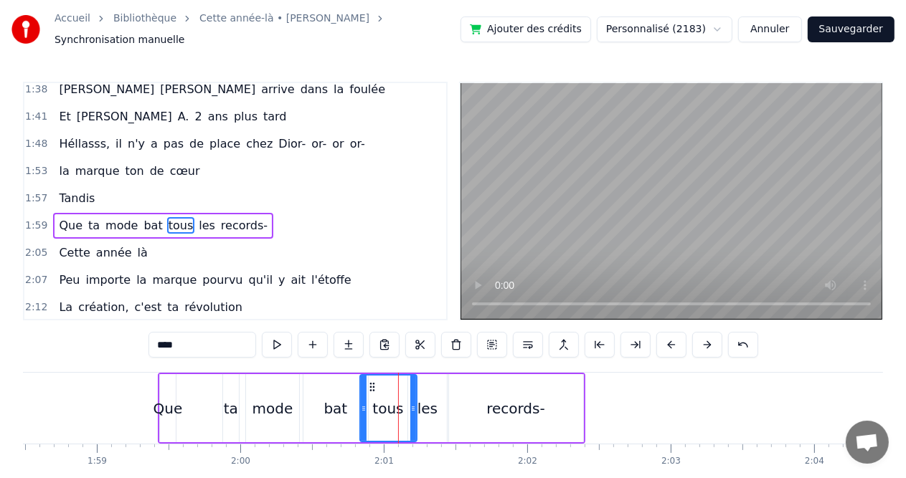
click at [426, 398] on div "les" at bounding box center [427, 409] width 20 height 22
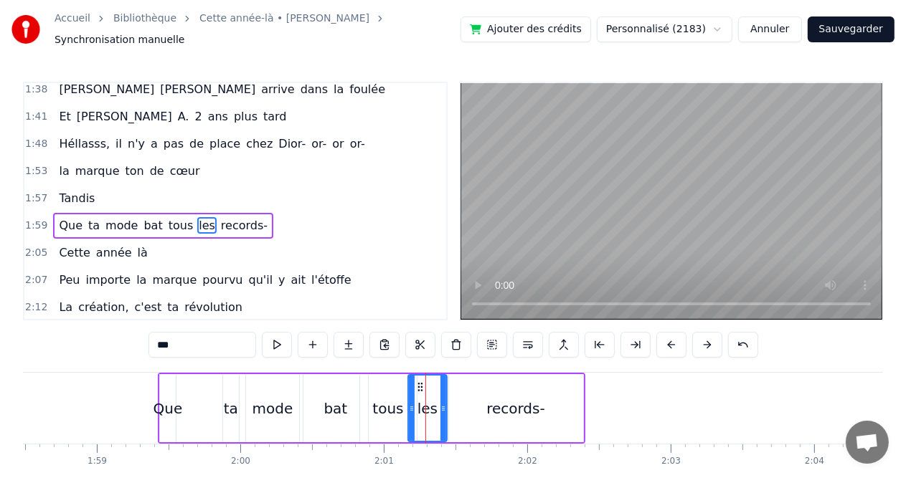
click at [482, 402] on div "records-" at bounding box center [516, 408] width 134 height 68
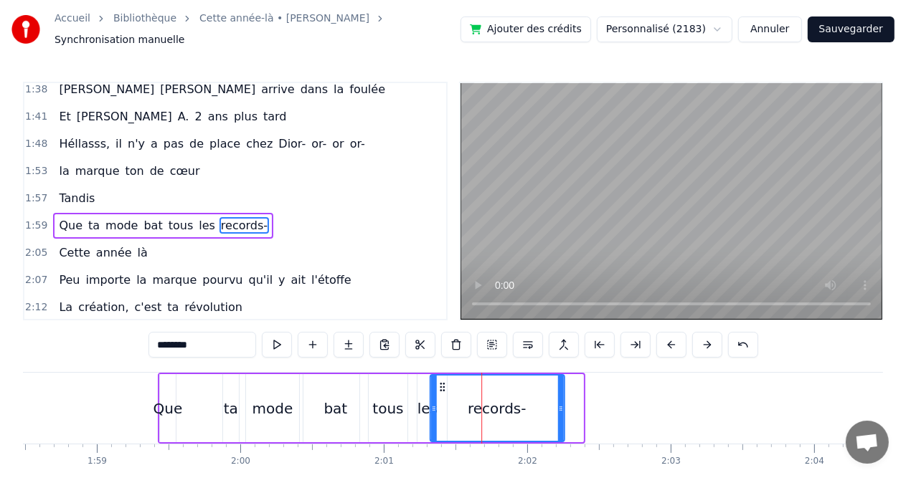
drag, startPoint x: 457, startPoint y: 374, endPoint x: 438, endPoint y: 376, distance: 18.7
click at [438, 382] on icon at bounding box center [441, 387] width 11 height 11
click at [410, 398] on div "les" at bounding box center [427, 408] width 39 height 68
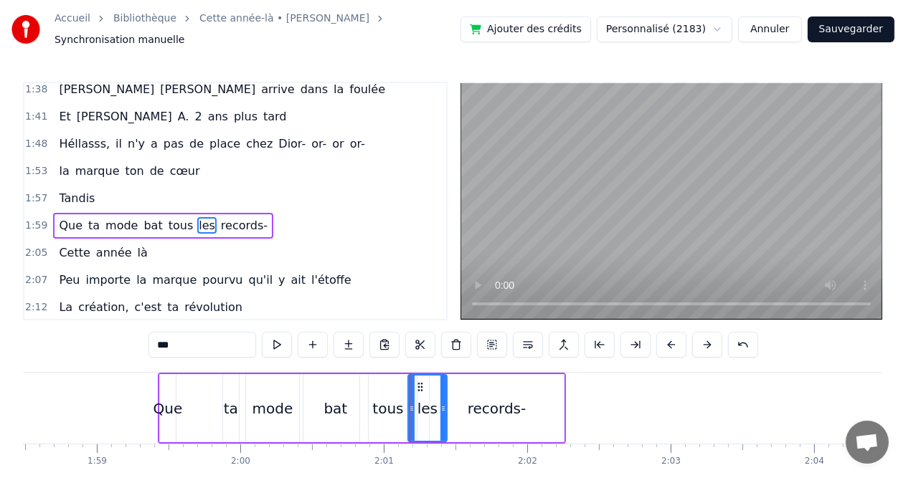
click at [473, 398] on div "records-" at bounding box center [497, 409] width 59 height 22
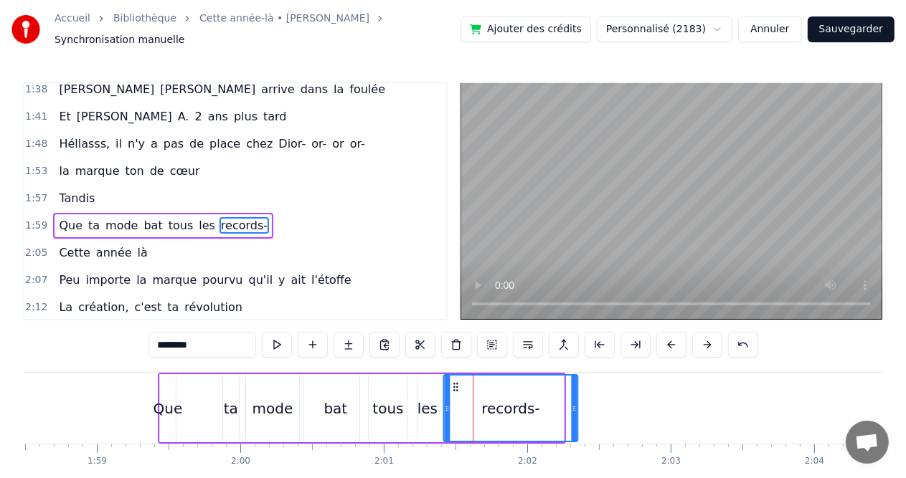
drag, startPoint x: 439, startPoint y: 379, endPoint x: 453, endPoint y: 380, distance: 14.4
click at [454, 387] on circle at bounding box center [454, 387] width 1 height 1
click at [444, 383] on div at bounding box center [447, 408] width 6 height 65
click at [478, 397] on div "records-" at bounding box center [510, 408] width 133 height 65
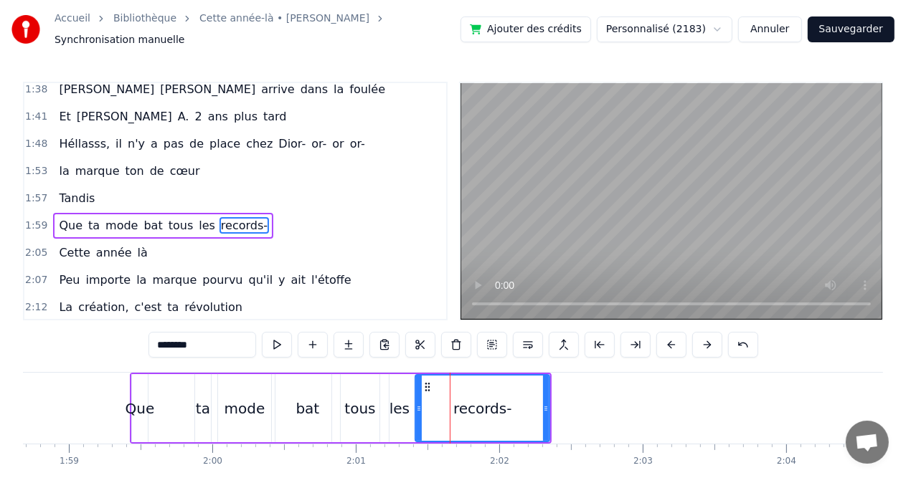
scroll to position [0, 17026]
drag, startPoint x: 542, startPoint y: 400, endPoint x: 528, endPoint y: 400, distance: 13.6
click at [529, 403] on icon at bounding box center [532, 408] width 6 height 11
click at [420, 383] on icon at bounding box center [420, 387] width 11 height 11
click at [398, 398] on div "les" at bounding box center [399, 409] width 20 height 22
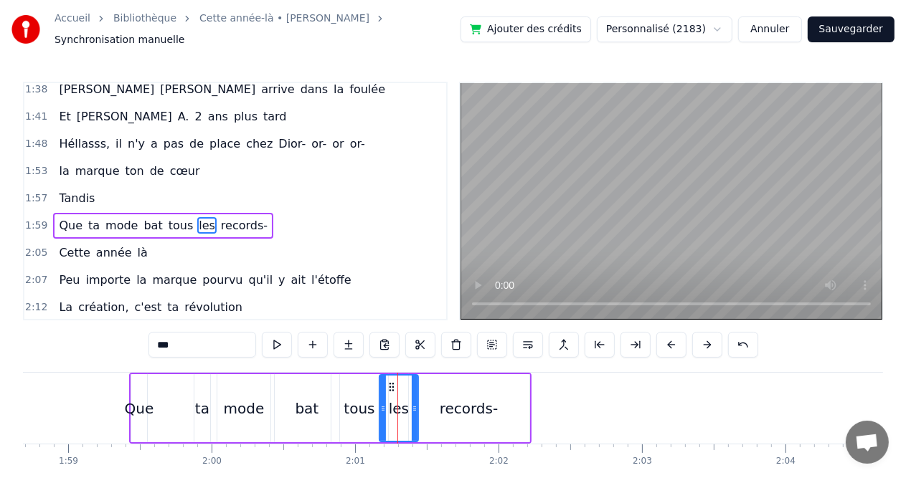
click at [365, 398] on div "tous" at bounding box center [359, 409] width 31 height 22
type input "****"
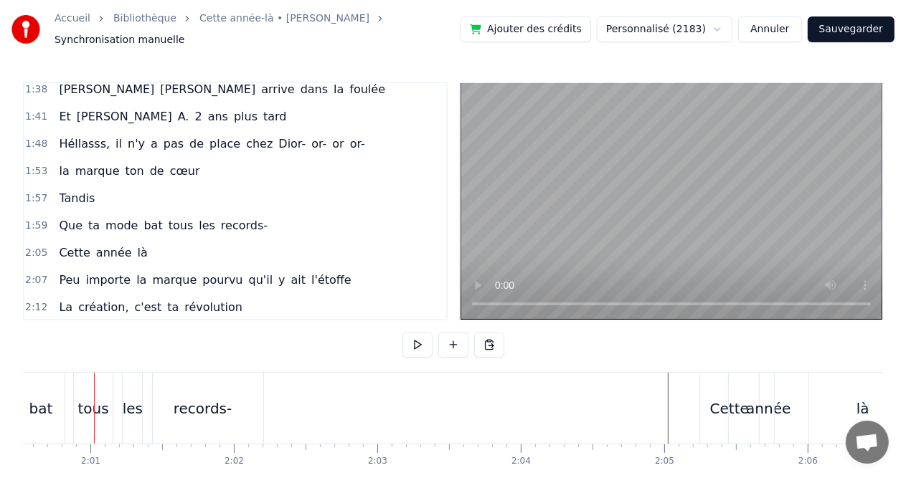
scroll to position [0, 17289]
click at [182, 402] on div "records-" at bounding box center [204, 409] width 59 height 22
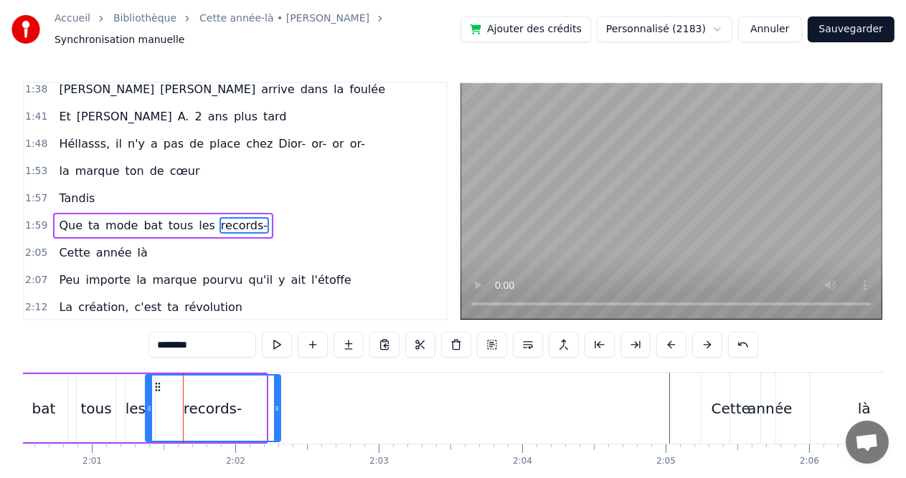
drag, startPoint x: 260, startPoint y: 399, endPoint x: 275, endPoint y: 400, distance: 15.1
click at [275, 403] on icon at bounding box center [277, 408] width 6 height 11
click at [68, 405] on div "tous" at bounding box center [96, 408] width 57 height 68
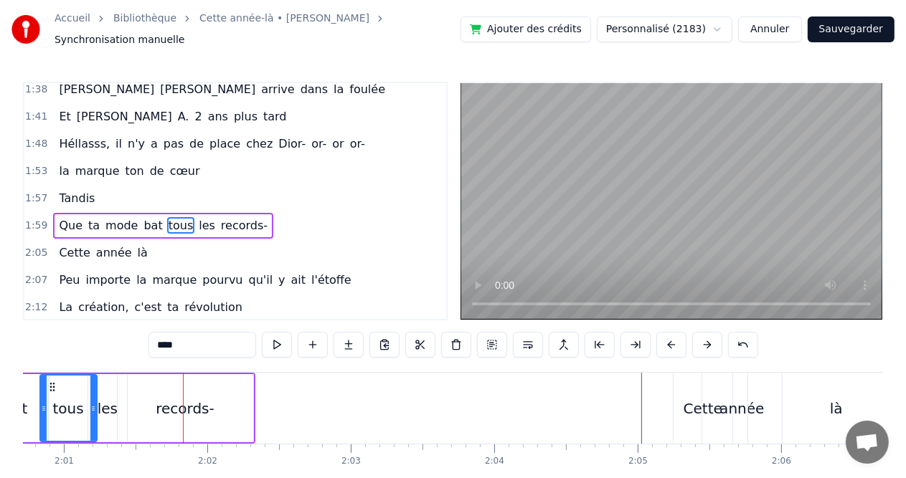
scroll to position [0, 17318]
drag, startPoint x: 89, startPoint y: 398, endPoint x: 100, endPoint y: 399, distance: 10.8
click at [100, 403] on icon at bounding box center [103, 408] width 6 height 11
click at [111, 408] on div "les" at bounding box center [106, 409] width 20 height 22
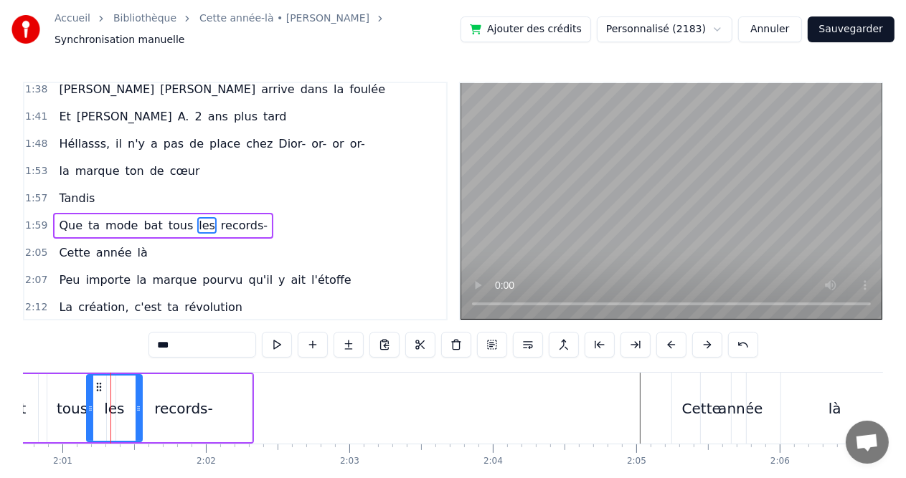
drag, startPoint x: 122, startPoint y: 401, endPoint x: 138, endPoint y: 401, distance: 16.5
click at [138, 403] on icon at bounding box center [139, 408] width 6 height 11
click at [186, 403] on div "records-" at bounding box center [183, 409] width 59 height 22
type input "********"
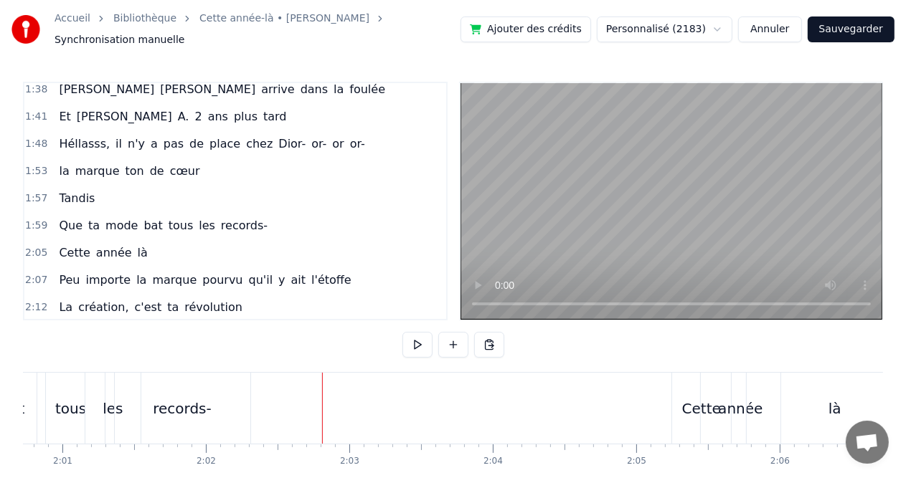
click at [175, 404] on div "records-" at bounding box center [182, 409] width 59 height 22
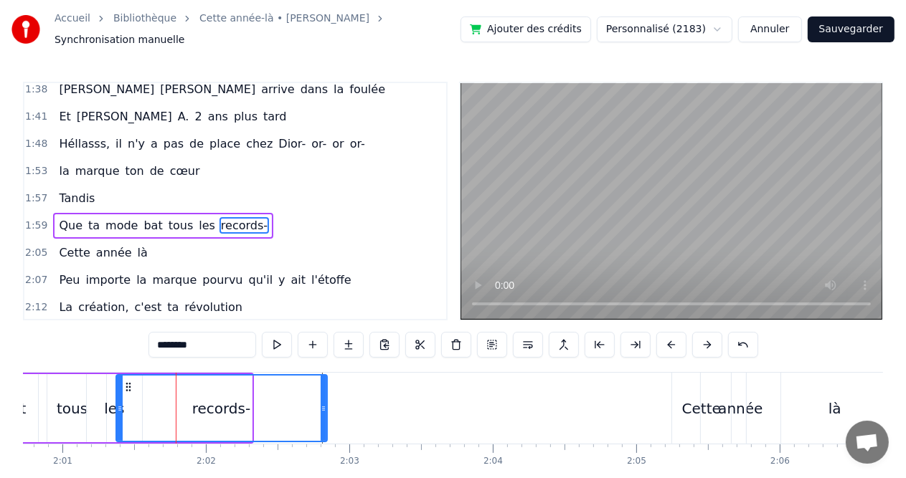
drag, startPoint x: 249, startPoint y: 402, endPoint x: 324, endPoint y: 404, distance: 75.3
click at [324, 404] on icon at bounding box center [324, 408] width 6 height 11
click at [256, 402] on div "records-" at bounding box center [221, 408] width 209 height 65
click at [251, 402] on div "records-" at bounding box center [221, 408] width 209 height 65
drag, startPoint x: 251, startPoint y: 402, endPoint x: 238, endPoint y: 402, distance: 12.9
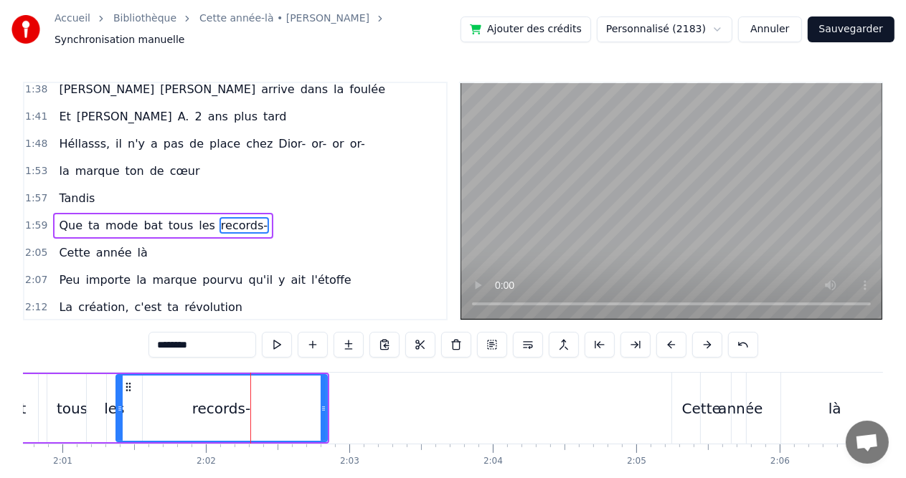
click at [238, 402] on div "records-" at bounding box center [221, 408] width 209 height 65
click at [278, 402] on div "records-" at bounding box center [221, 408] width 209 height 65
click at [301, 400] on div "records-" at bounding box center [221, 408] width 209 height 65
click at [310, 402] on div "records-" at bounding box center [221, 408] width 209 height 65
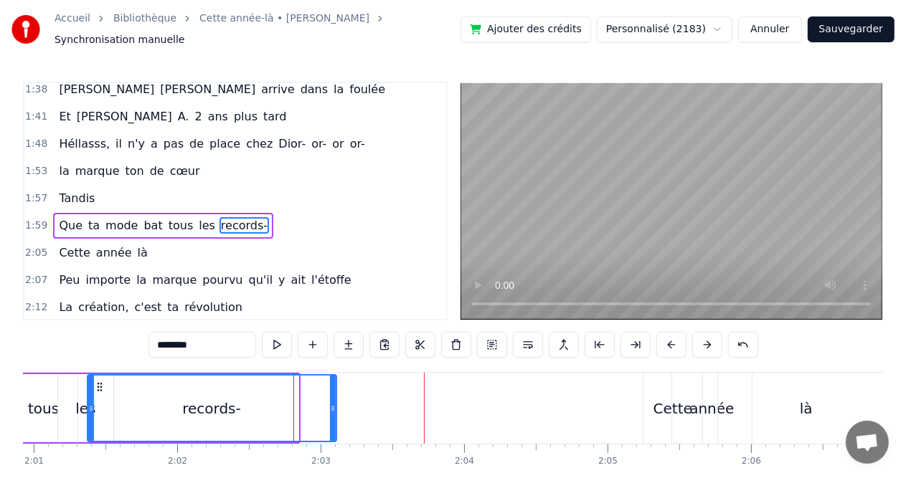
drag, startPoint x: 295, startPoint y: 402, endPoint x: 333, endPoint y: 402, distance: 38.0
click at [333, 403] on icon at bounding box center [333, 408] width 6 height 11
click at [53, 398] on div "tous" at bounding box center [43, 409] width 31 height 22
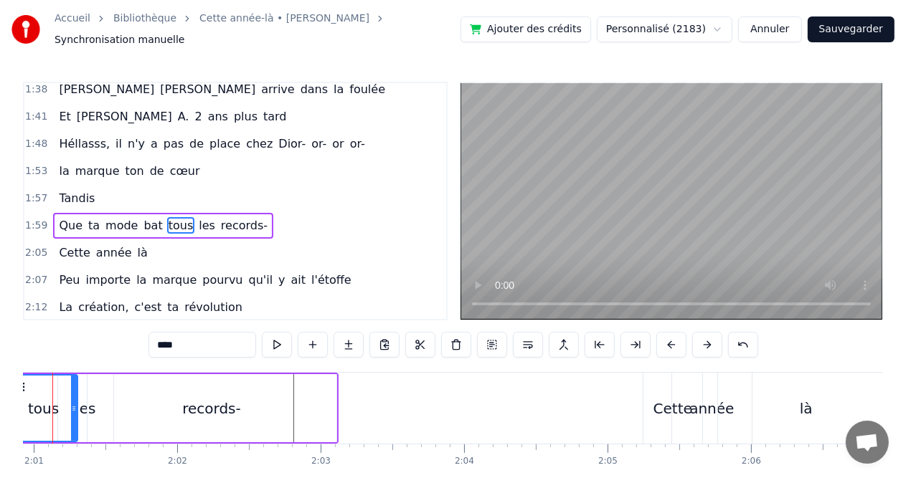
scroll to position [0, 17304]
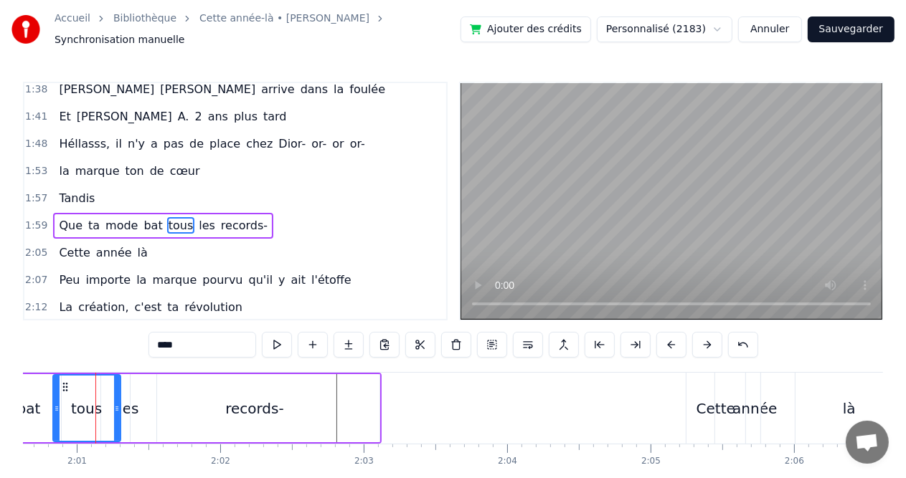
click at [29, 384] on div "bat" at bounding box center [28, 408] width 65 height 68
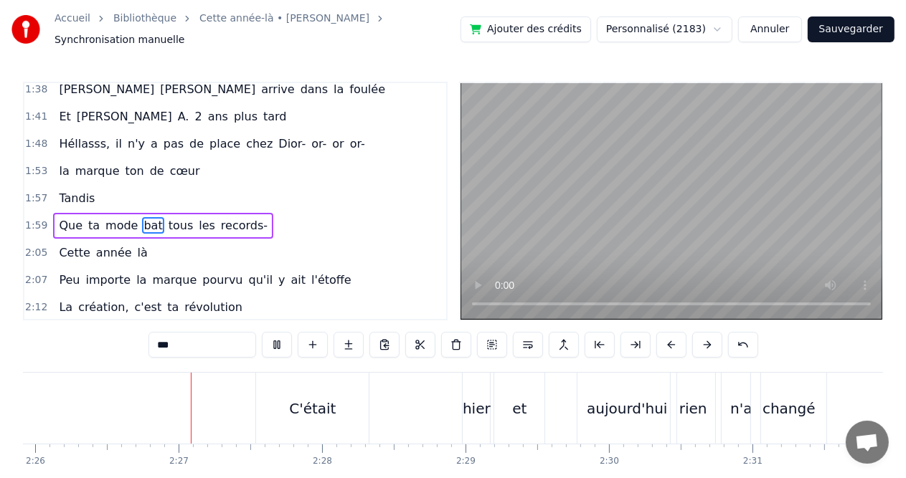
scroll to position [0, 20941]
click at [301, 407] on div "C'était" at bounding box center [303, 409] width 47 height 22
type input "*******"
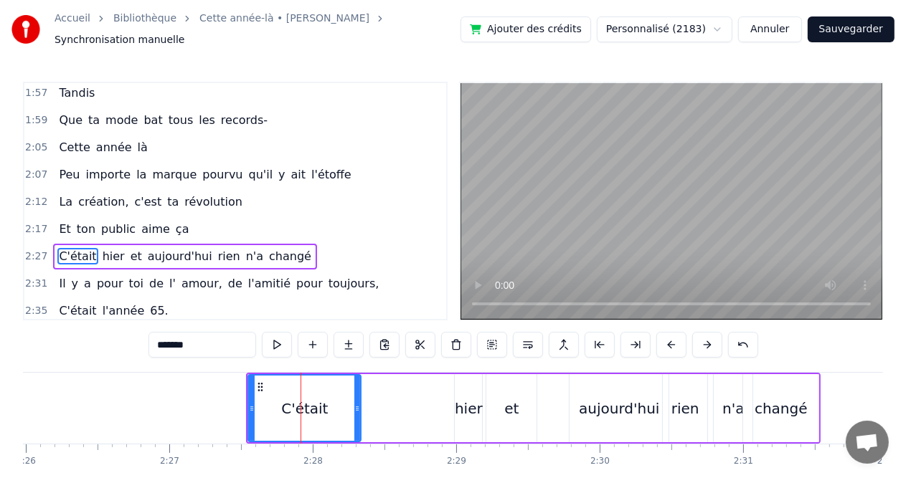
scroll to position [713, 0]
click at [399, 373] on div "C'était hier et aujourd'hui rien n'a changé" at bounding box center [533, 408] width 575 height 71
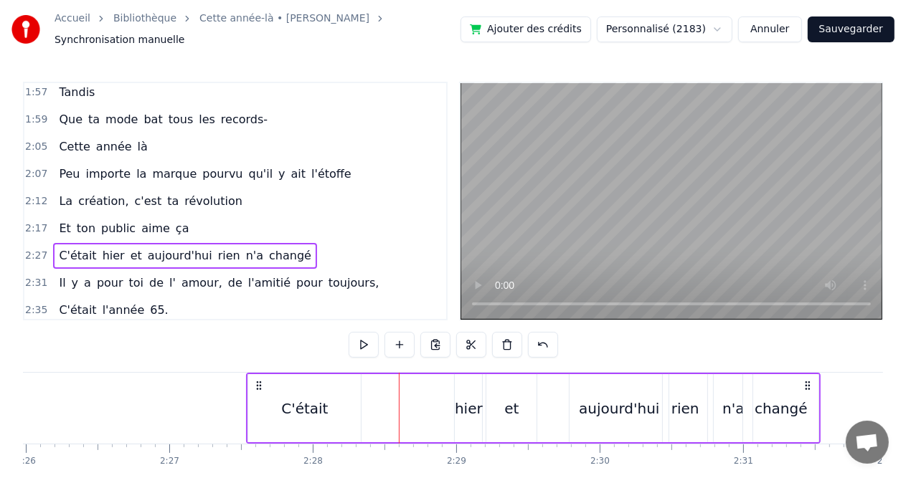
click at [477, 364] on div "0:08 Cette année- là, 0:11 Val était pour la 1èreee fois 0:14 Mais nous on ne l…" at bounding box center [453, 300] width 860 height 436
click at [479, 374] on div "hier" at bounding box center [468, 408] width 27 height 68
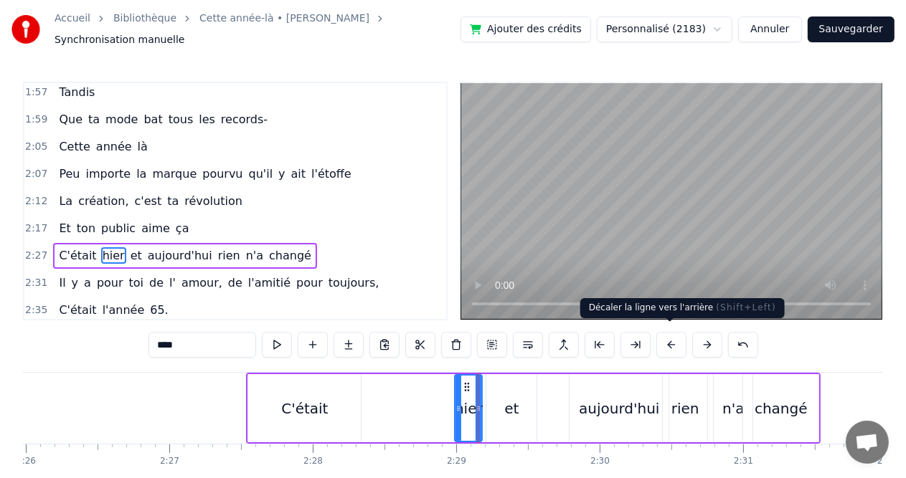
click at [666, 335] on button at bounding box center [671, 345] width 30 height 26
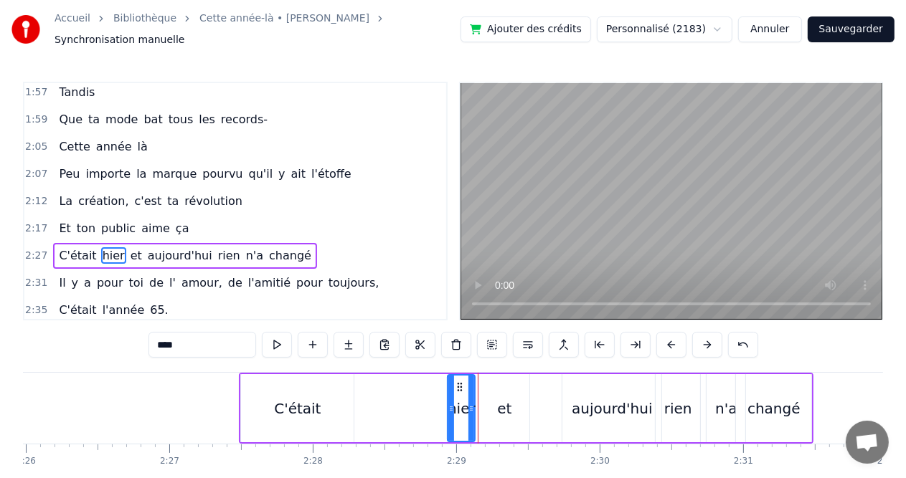
click at [666, 336] on button at bounding box center [671, 345] width 30 height 26
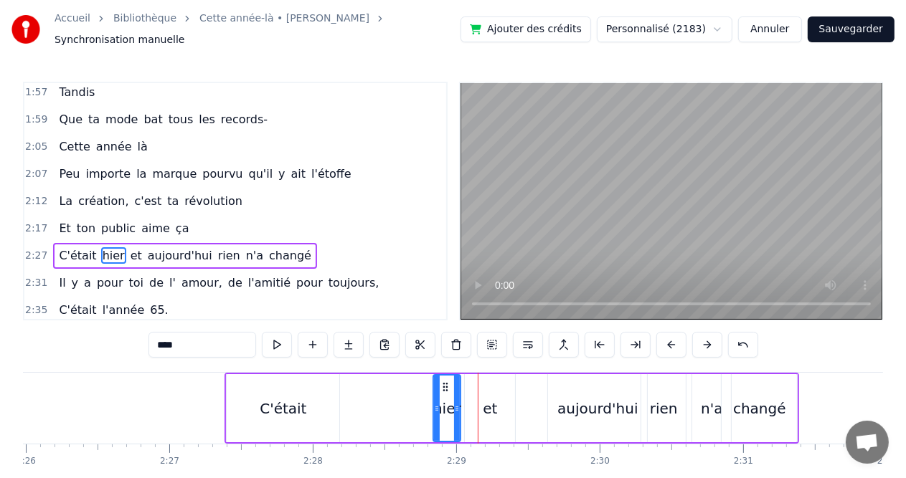
click at [666, 336] on button at bounding box center [671, 345] width 30 height 26
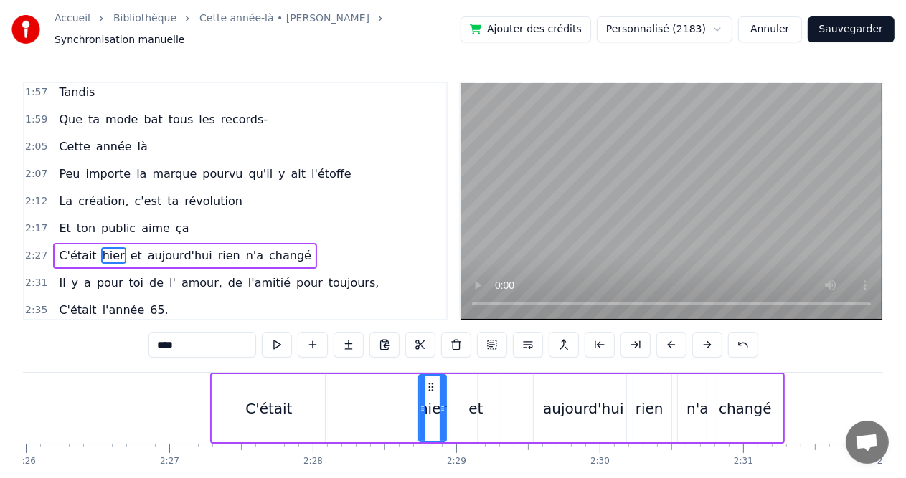
click at [666, 336] on button at bounding box center [671, 345] width 30 height 26
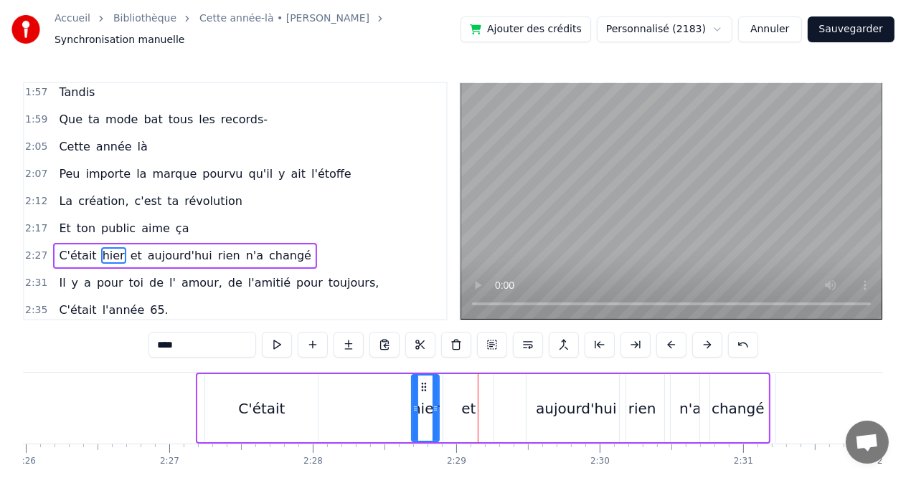
click at [666, 336] on button at bounding box center [671, 345] width 30 height 26
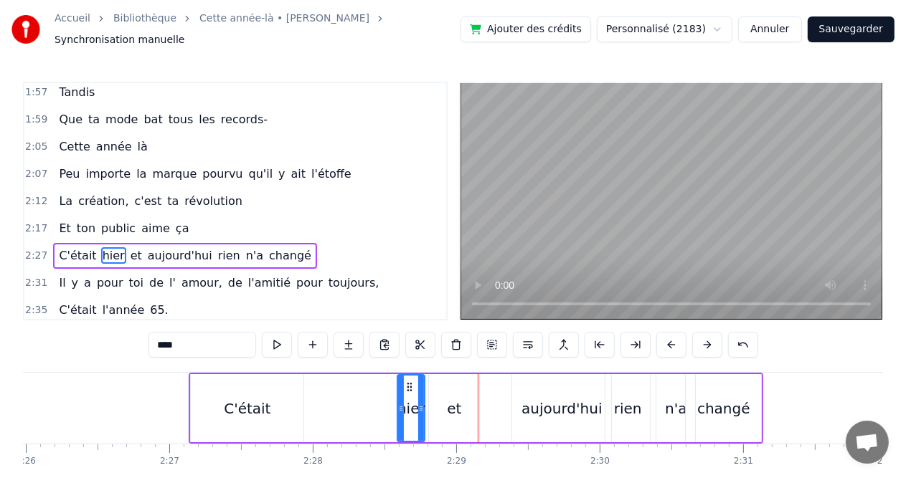
click at [666, 336] on button at bounding box center [671, 345] width 30 height 26
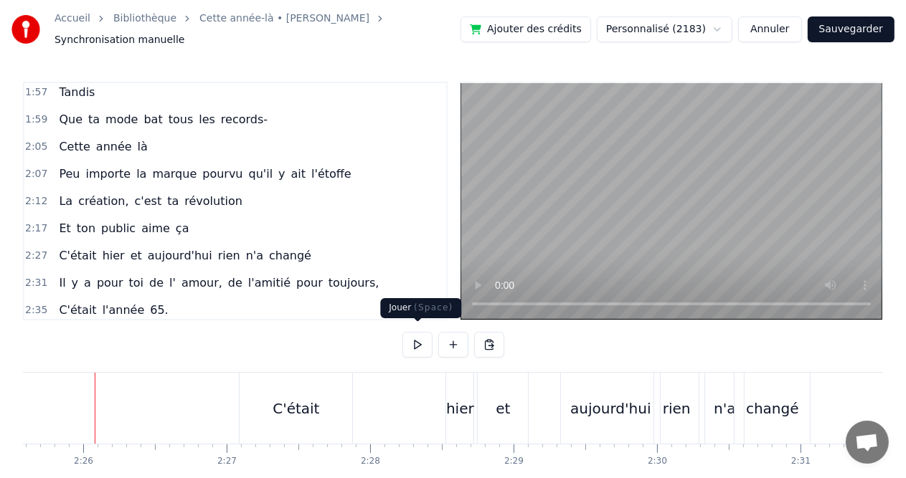
click at [419, 333] on button at bounding box center [417, 345] width 30 height 26
click at [318, 406] on div "C'était" at bounding box center [296, 408] width 113 height 71
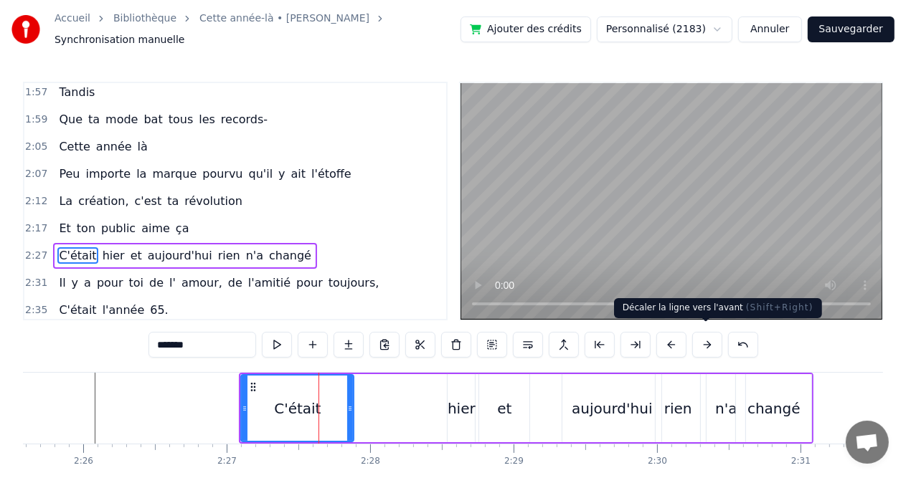
click at [711, 332] on button at bounding box center [707, 345] width 30 height 26
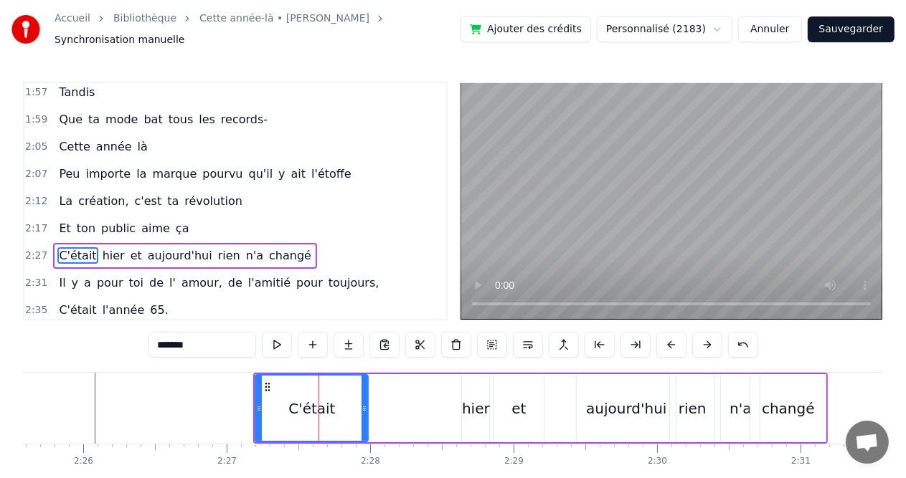
click at [711, 332] on button at bounding box center [707, 345] width 30 height 26
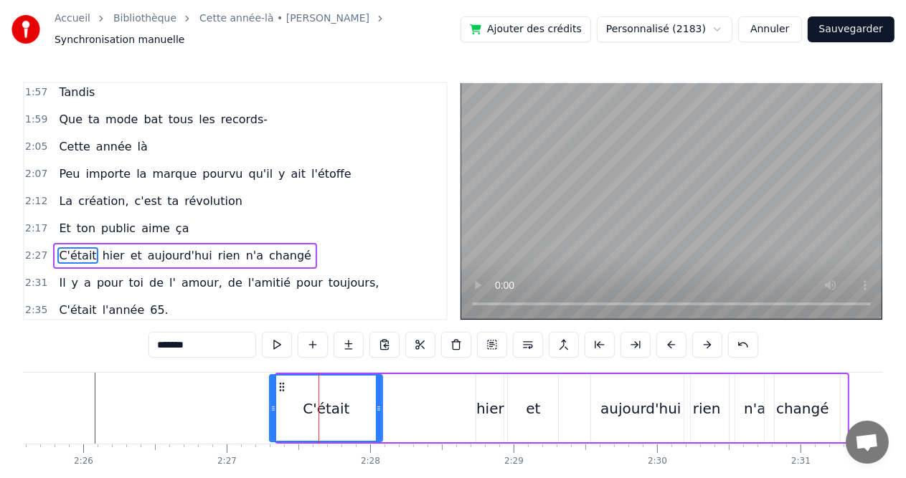
click at [711, 332] on button at bounding box center [707, 345] width 30 height 26
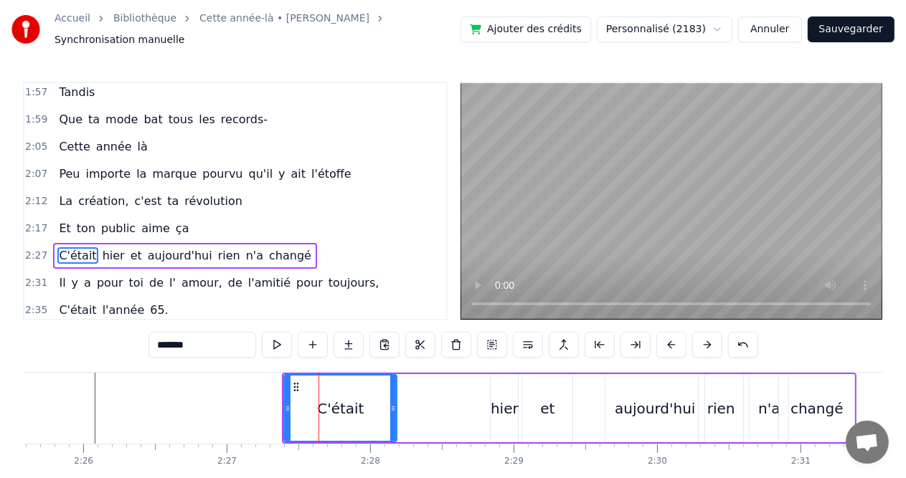
click at [711, 332] on button at bounding box center [707, 345] width 30 height 26
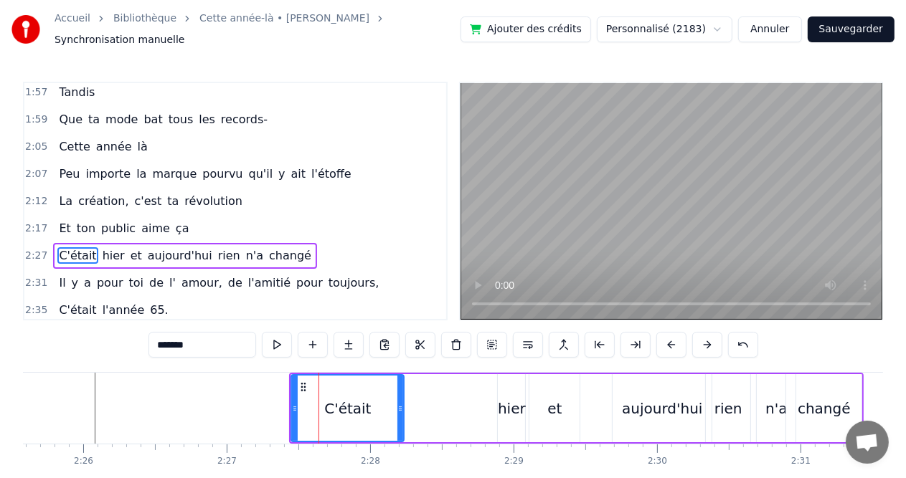
click at [711, 332] on button at bounding box center [707, 345] width 30 height 26
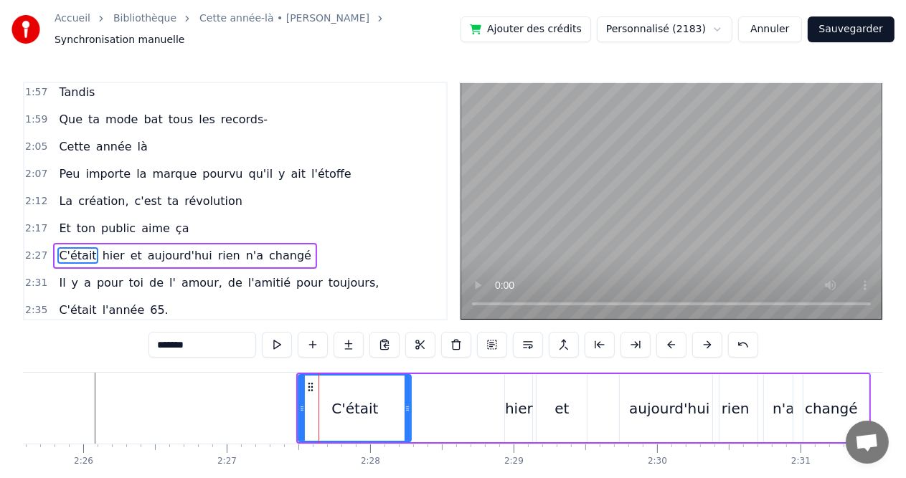
click at [711, 332] on button at bounding box center [707, 345] width 30 height 26
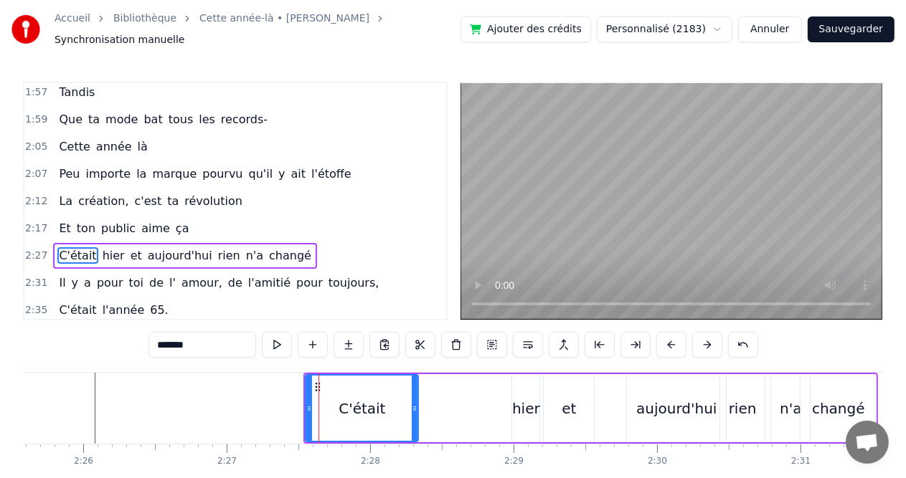
click at [711, 332] on button at bounding box center [707, 345] width 30 height 26
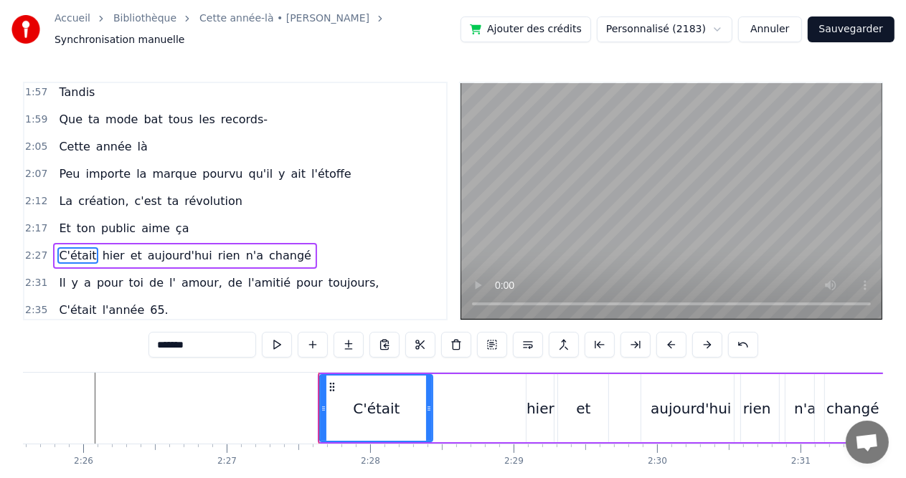
click at [711, 332] on button at bounding box center [707, 345] width 30 height 26
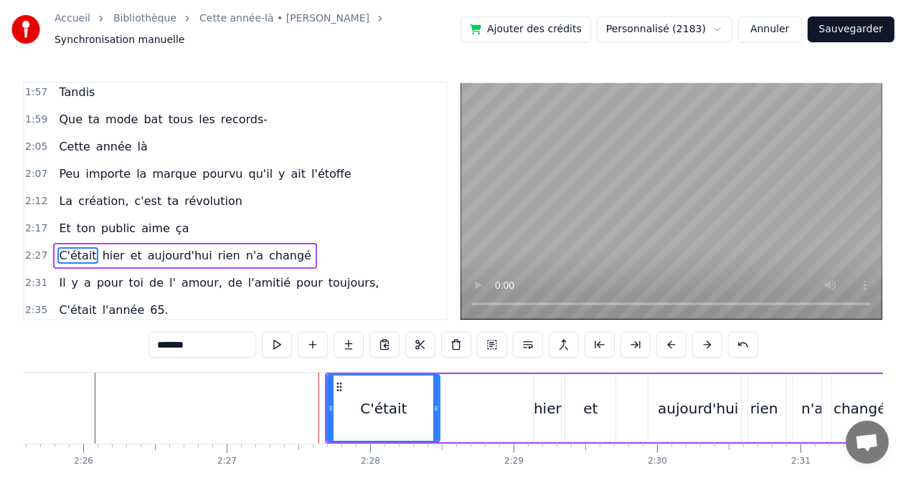
click at [711, 332] on button at bounding box center [707, 345] width 30 height 26
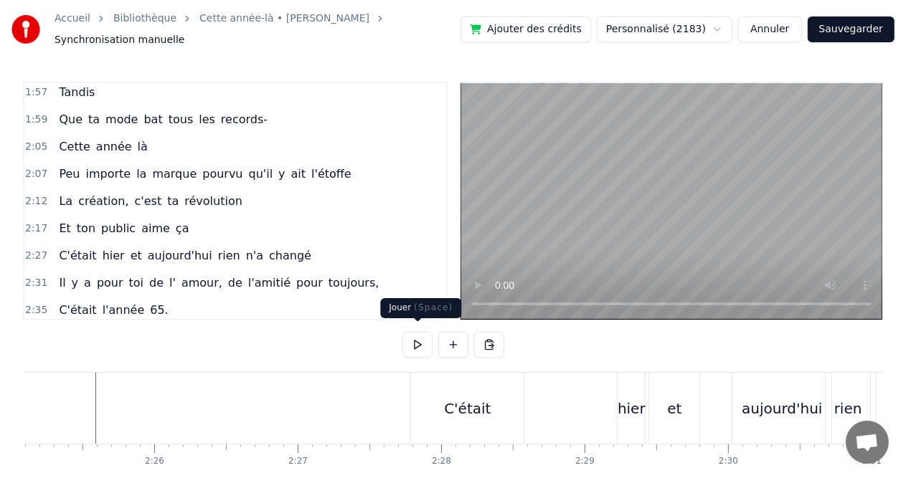
click at [419, 341] on button at bounding box center [417, 345] width 30 height 26
click at [614, 410] on div "C'était hier et aujourd'hui rien n'a changé" at bounding box center [697, 408] width 575 height 71
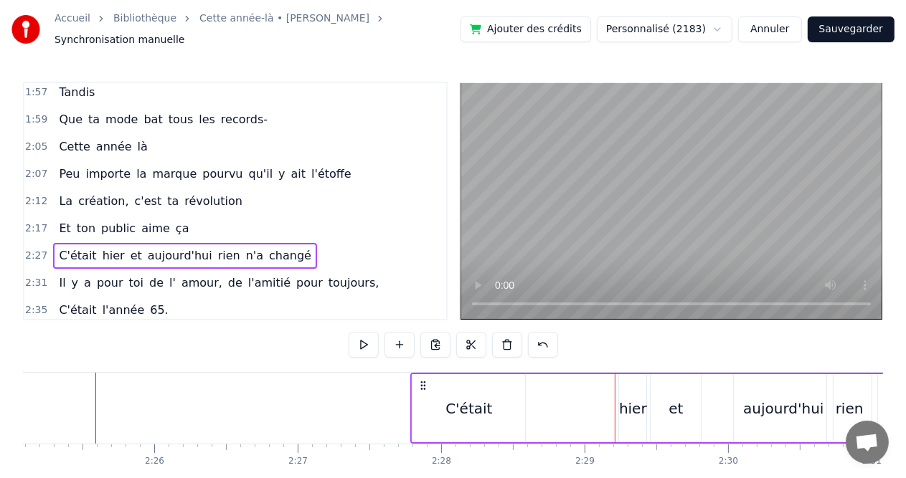
click at [628, 402] on div "hier" at bounding box center [633, 409] width 28 height 22
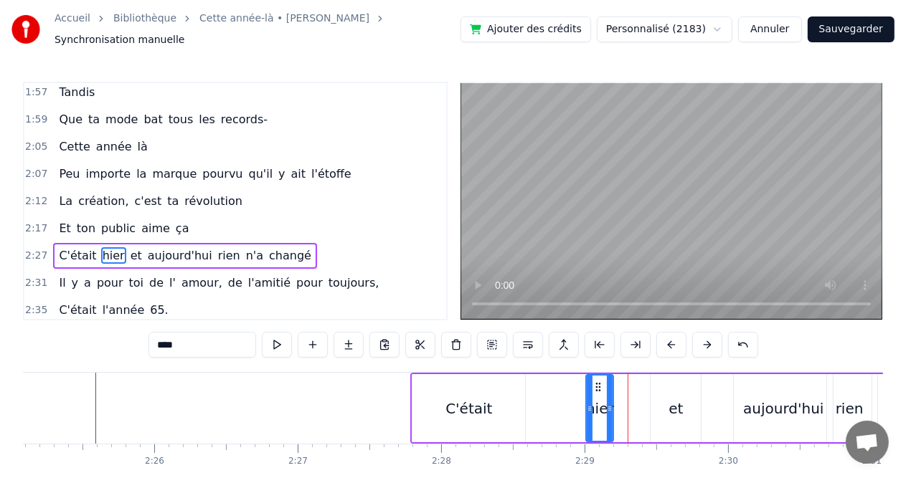
drag, startPoint x: 634, startPoint y: 382, endPoint x: 601, endPoint y: 384, distance: 33.1
click at [601, 384] on icon at bounding box center [597, 387] width 11 height 11
click at [585, 396] on div "hier" at bounding box center [599, 408] width 29 height 68
drag, startPoint x: 587, startPoint y: 402, endPoint x: 572, endPoint y: 404, distance: 15.1
click at [572, 404] on icon at bounding box center [575, 408] width 6 height 11
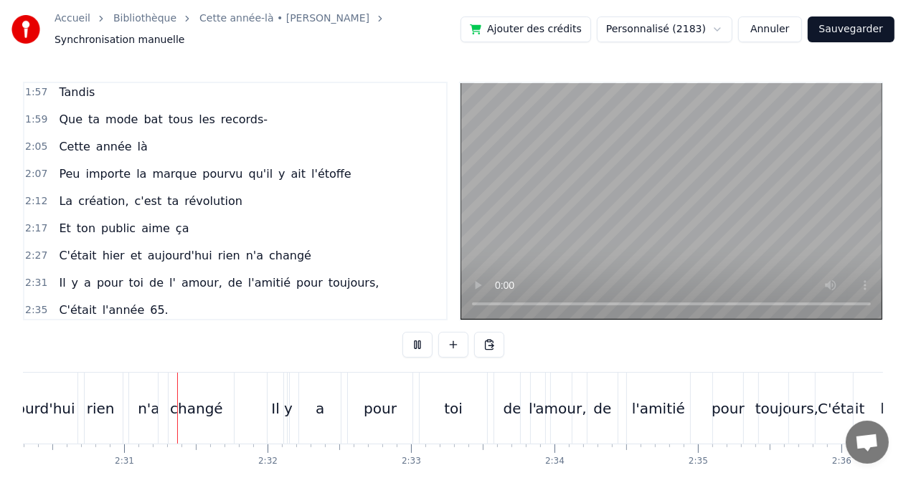
scroll to position [0, 21562]
click at [80, 404] on div "rien" at bounding box center [99, 408] width 44 height 71
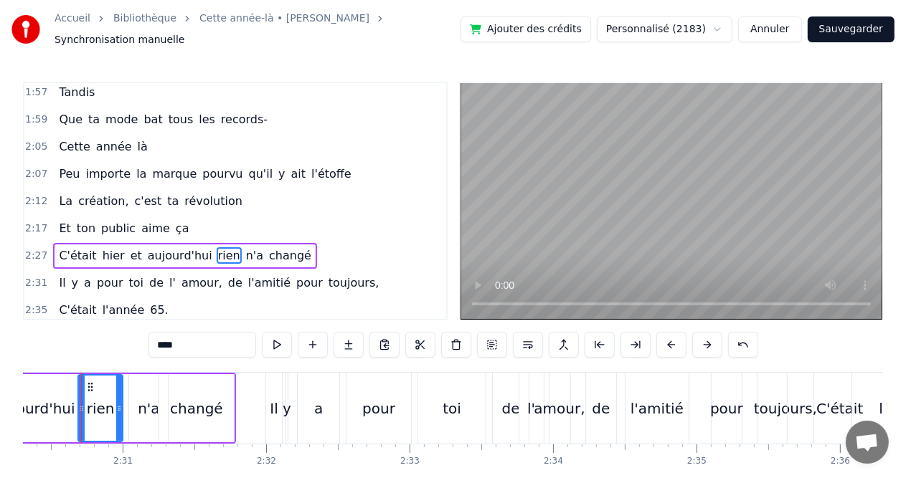
scroll to position [0, 21547]
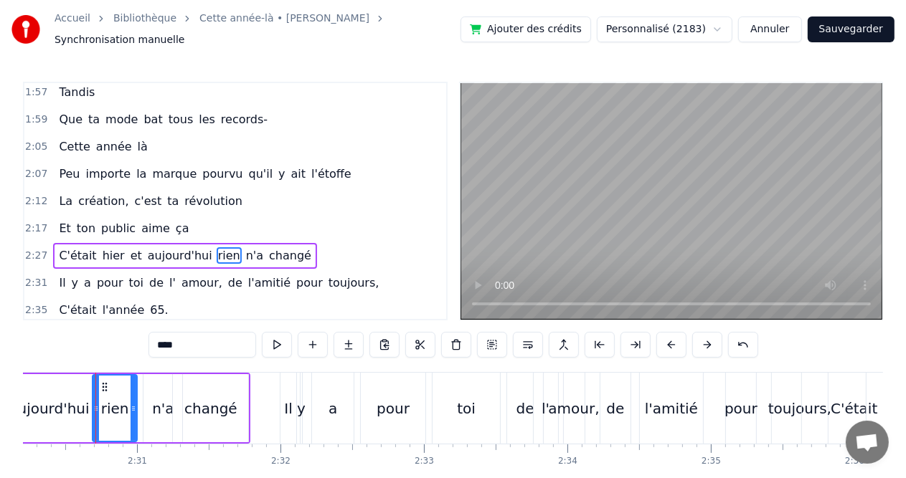
click at [59, 405] on div "aujourd'hui" at bounding box center [49, 409] width 80 height 22
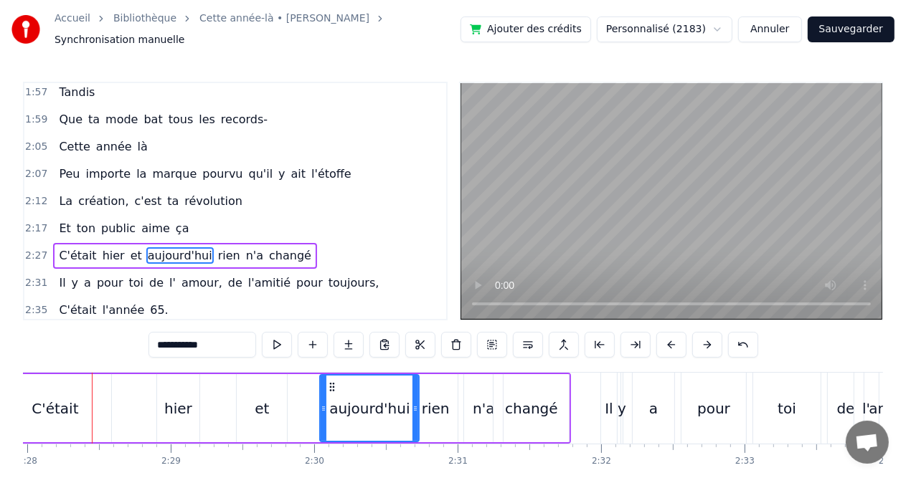
scroll to position [0, 21223]
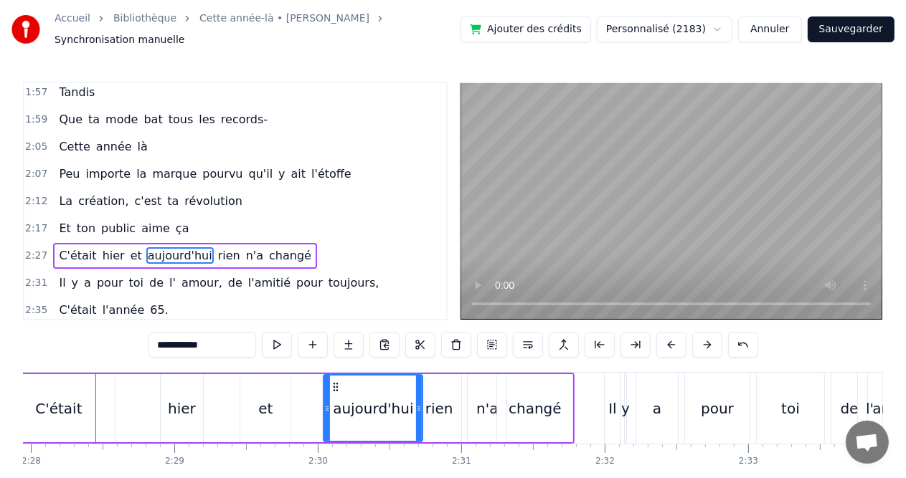
click at [189, 406] on div "hier" at bounding box center [182, 409] width 28 height 22
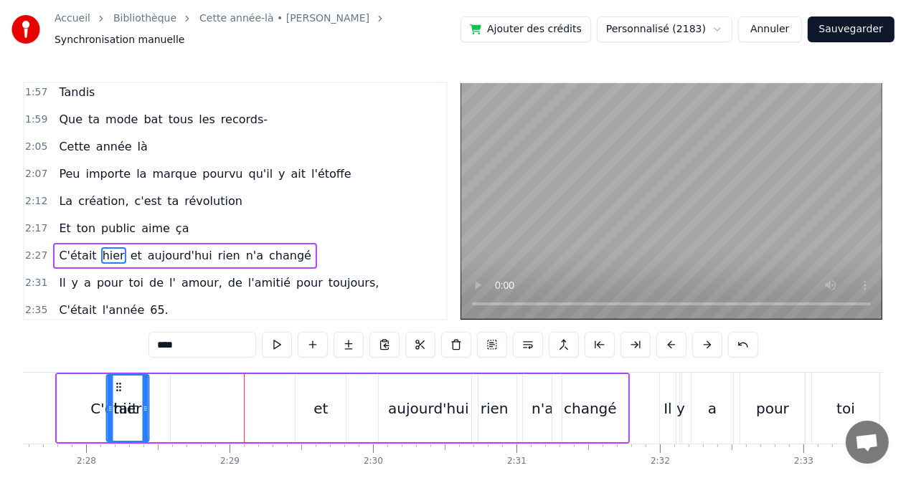
drag, startPoint x: 172, startPoint y: 382, endPoint x: 143, endPoint y: 382, distance: 29.4
click at [124, 382] on icon at bounding box center [118, 387] width 11 height 11
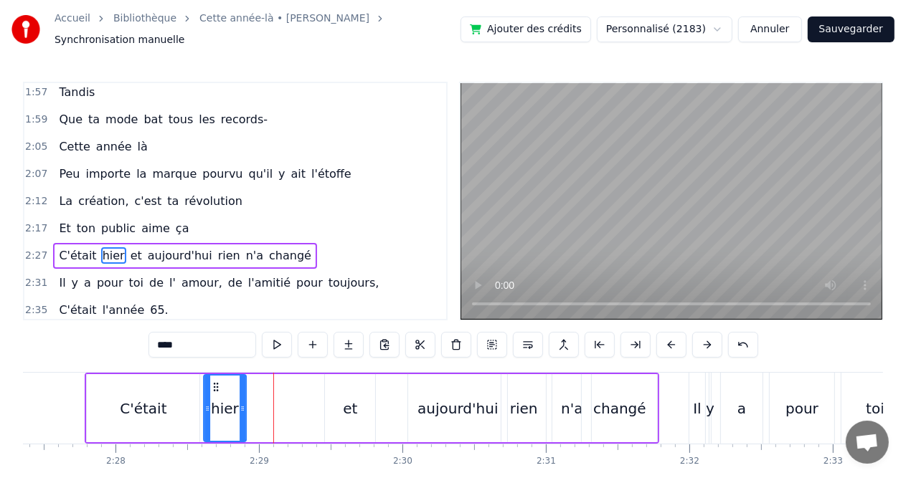
drag, startPoint x: 142, startPoint y: 382, endPoint x: 214, endPoint y: 379, distance: 72.5
click at [214, 382] on icon at bounding box center [215, 387] width 11 height 11
click at [355, 407] on div "et" at bounding box center [350, 409] width 14 height 22
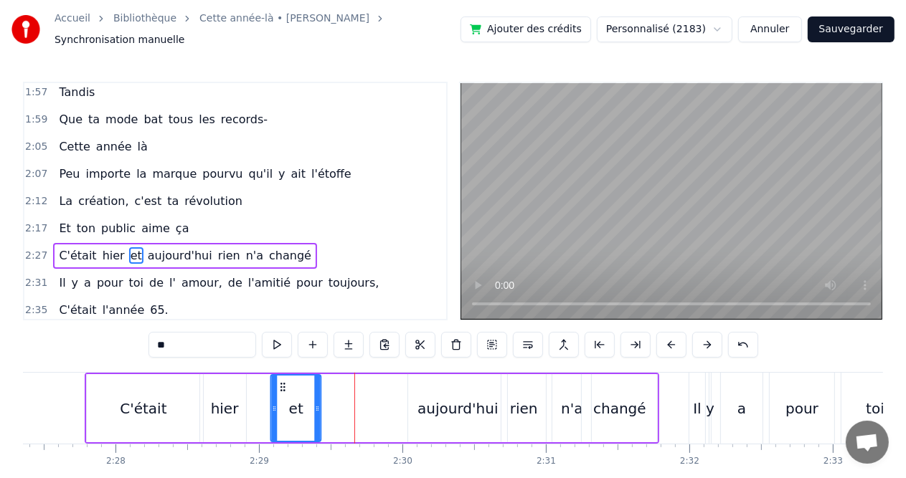
drag, startPoint x: 336, startPoint y: 384, endPoint x: 281, endPoint y: 382, distance: 54.5
click at [281, 382] on icon at bounding box center [282, 387] width 11 height 11
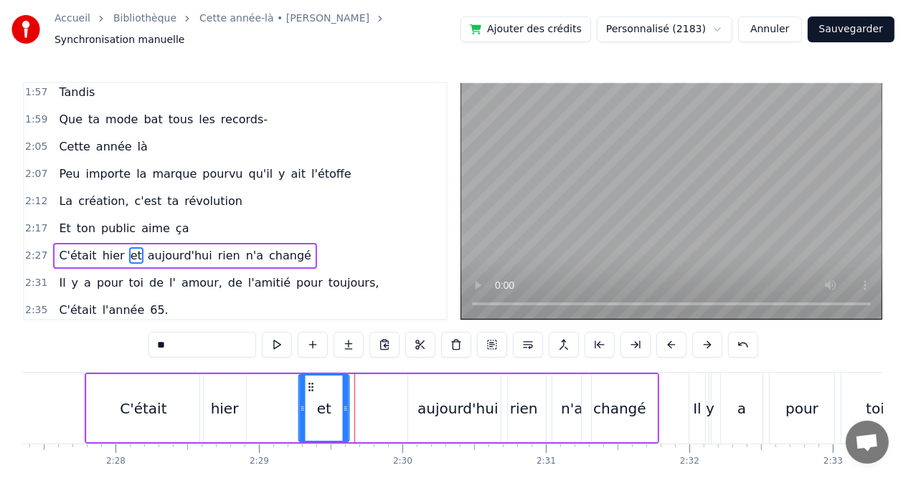
drag, startPoint x: 281, startPoint y: 382, endPoint x: 310, endPoint y: 385, distance: 28.8
click at [310, 385] on div "et" at bounding box center [324, 408] width 49 height 65
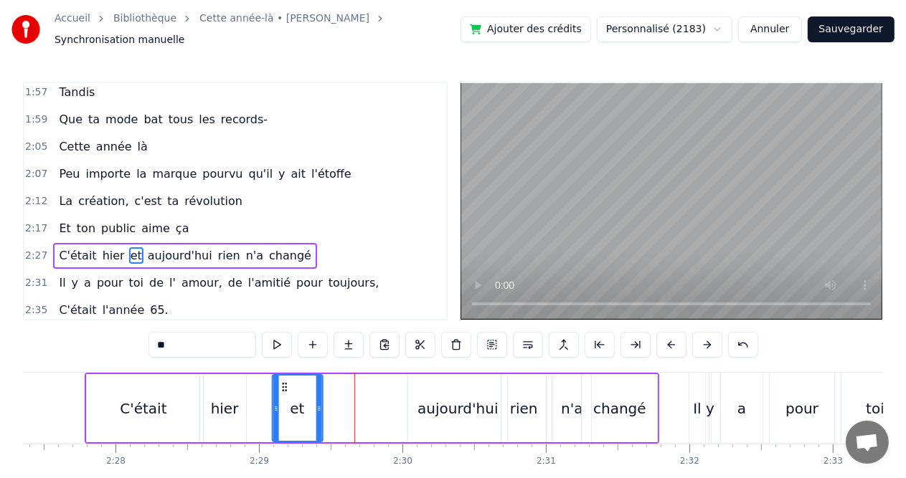
drag, startPoint x: 312, startPoint y: 382, endPoint x: 285, endPoint y: 382, distance: 27.3
click at [285, 382] on icon at bounding box center [283, 387] width 11 height 11
click at [166, 391] on div "C'était" at bounding box center [143, 408] width 113 height 68
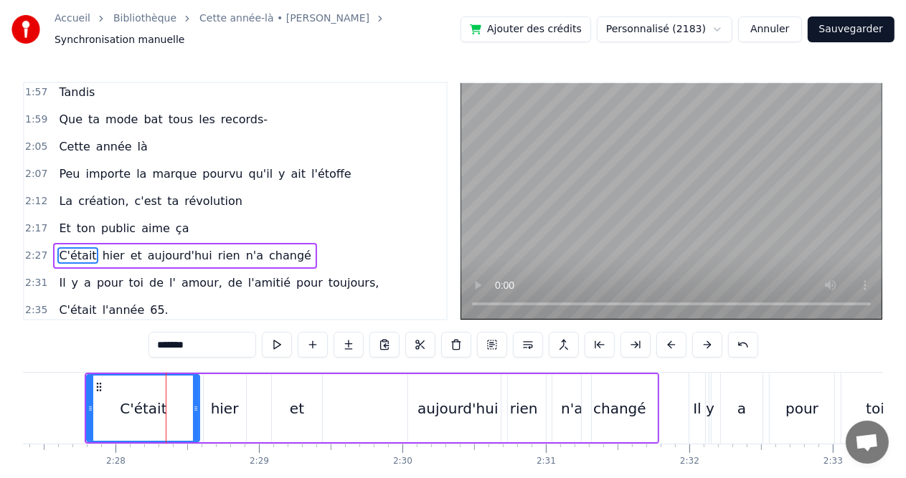
click at [215, 398] on div "hier" at bounding box center [225, 409] width 28 height 22
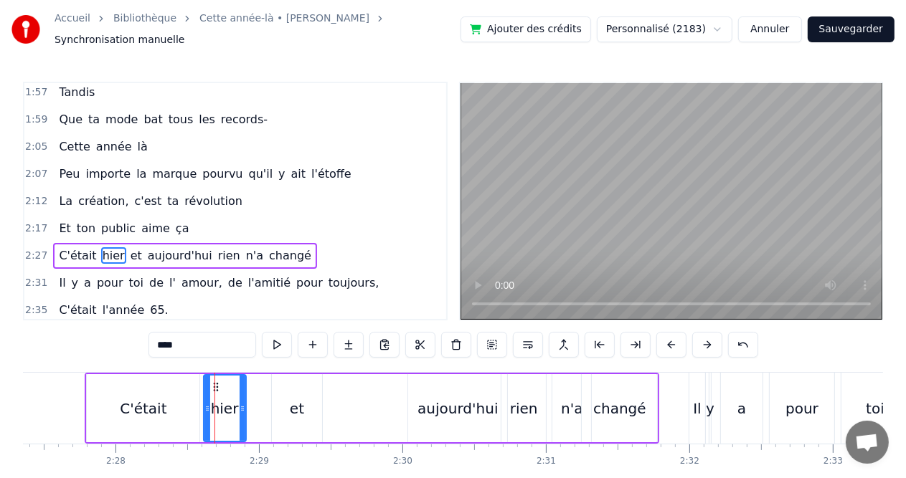
click at [273, 405] on div "et" at bounding box center [297, 408] width 50 height 68
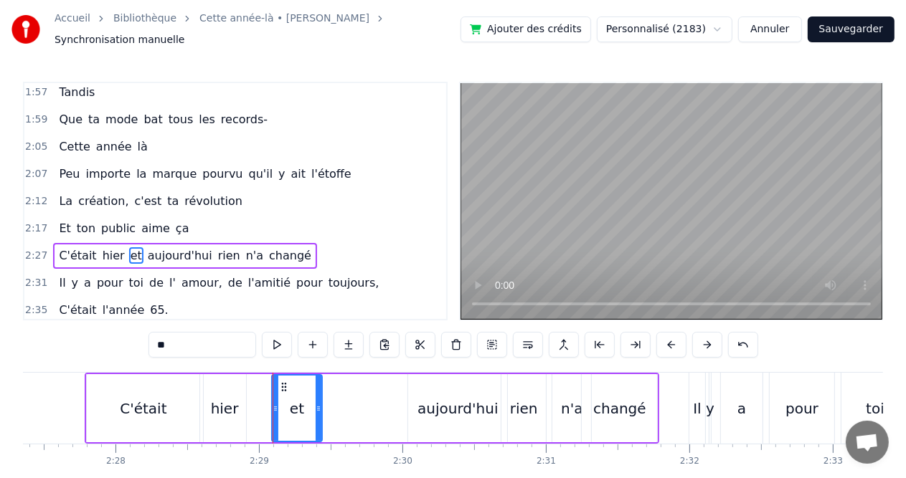
click at [295, 398] on div "et" at bounding box center [297, 409] width 14 height 22
drag, startPoint x: 280, startPoint y: 380, endPoint x: 290, endPoint y: 380, distance: 10.0
click at [290, 382] on icon at bounding box center [293, 387] width 11 height 11
click at [245, 395] on div "hier" at bounding box center [225, 408] width 42 height 68
type input "****"
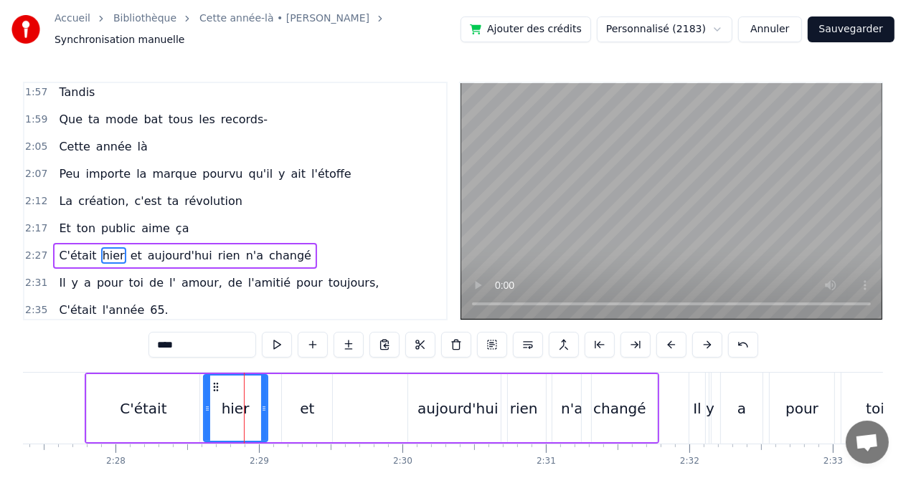
drag, startPoint x: 240, startPoint y: 401, endPoint x: 262, endPoint y: 401, distance: 21.5
click at [262, 403] on icon at bounding box center [264, 408] width 6 height 11
drag, startPoint x: 262, startPoint y: 401, endPoint x: 245, endPoint y: 401, distance: 17.2
click at [245, 403] on icon at bounding box center [247, 408] width 6 height 11
drag, startPoint x: 247, startPoint y: 399, endPoint x: 269, endPoint y: 402, distance: 21.8
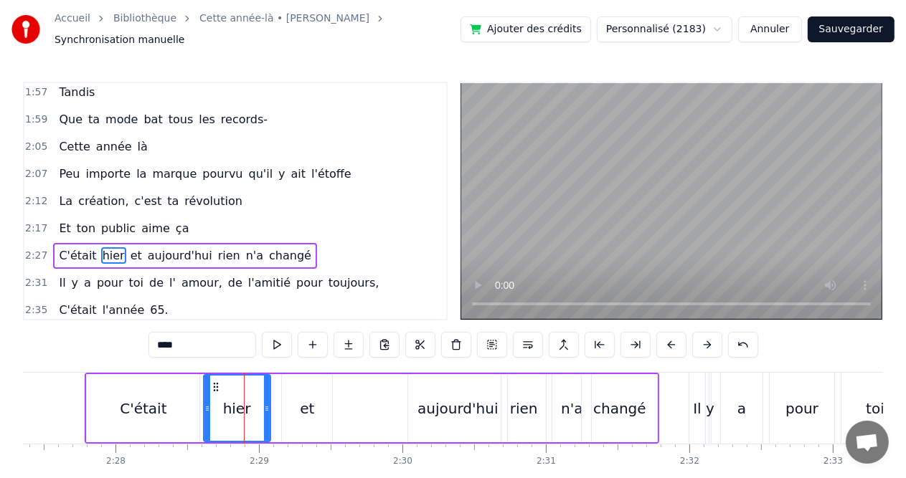
click at [269, 403] on icon at bounding box center [267, 408] width 6 height 11
drag, startPoint x: 203, startPoint y: 401, endPoint x: 192, endPoint y: 401, distance: 11.5
click at [193, 403] on icon at bounding box center [196, 408] width 6 height 11
click at [200, 403] on icon at bounding box center [203, 408] width 6 height 11
click at [234, 400] on div "hier" at bounding box center [236, 409] width 28 height 22
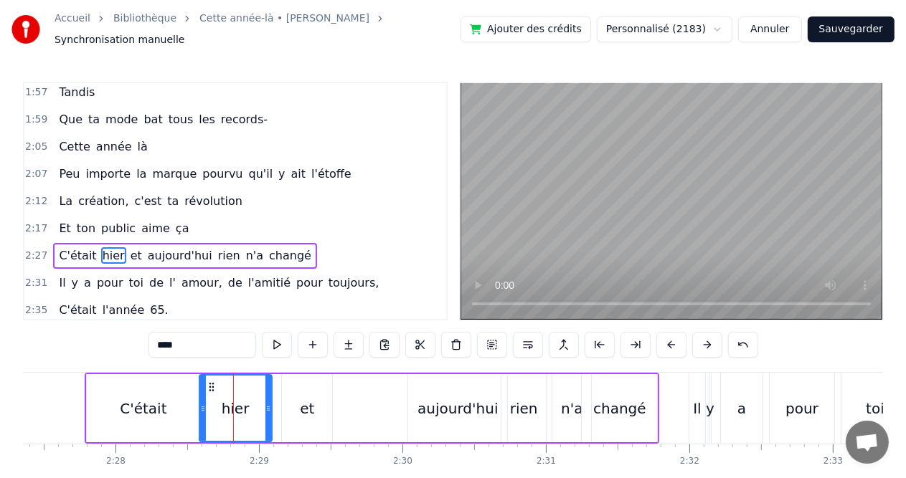
click at [233, 392] on div at bounding box center [233, 408] width 1 height 71
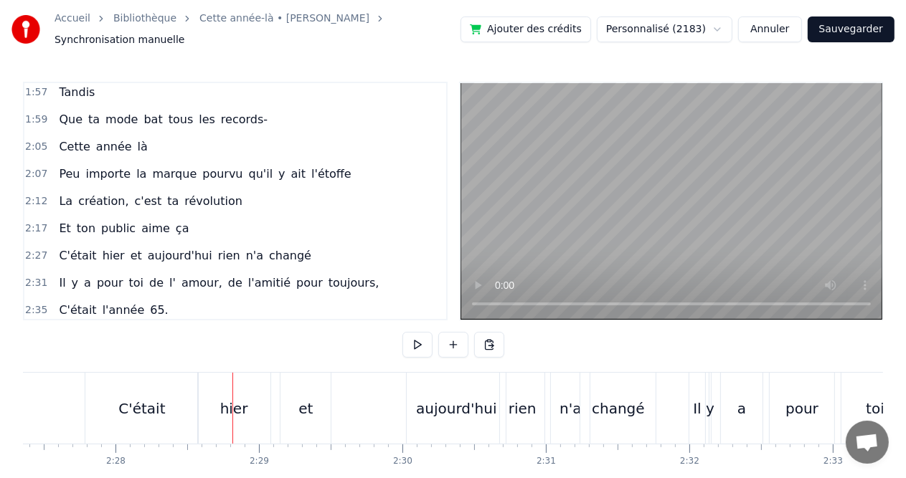
click at [286, 401] on div "et" at bounding box center [305, 408] width 50 height 71
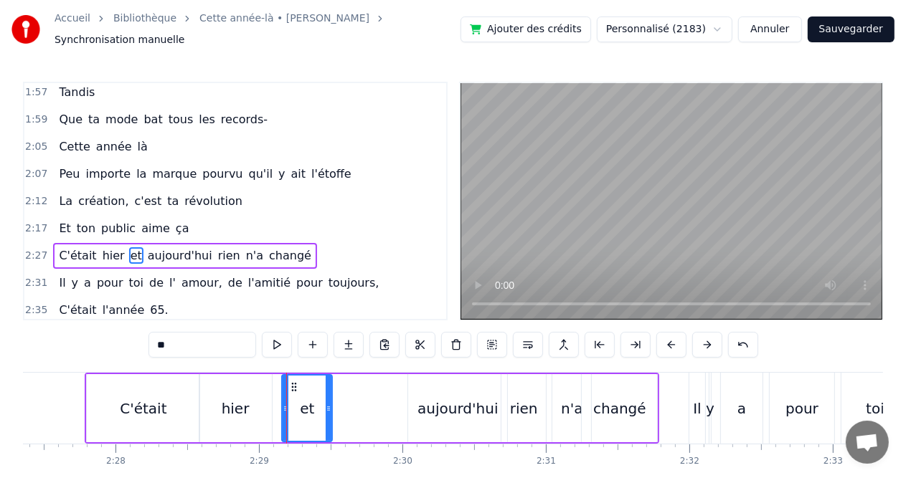
click at [265, 401] on div "hier" at bounding box center [235, 408] width 72 height 68
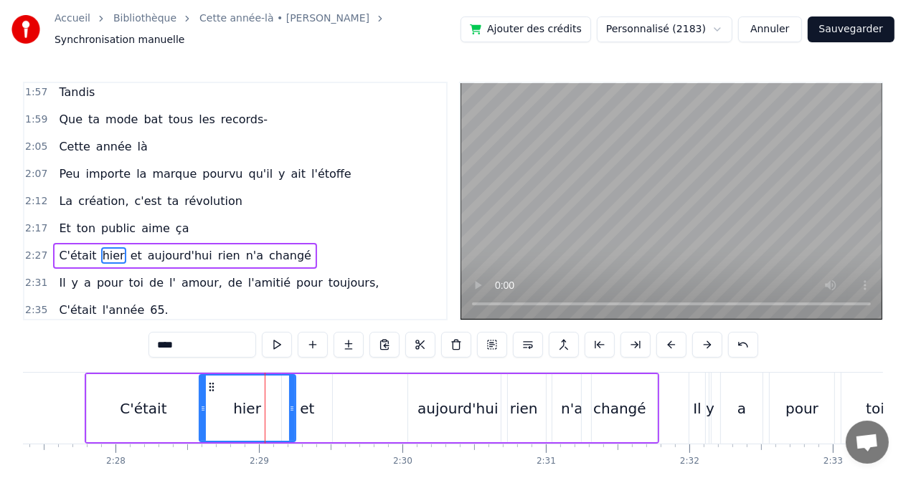
drag, startPoint x: 267, startPoint y: 402, endPoint x: 290, endPoint y: 403, distance: 23.7
click at [290, 403] on icon at bounding box center [292, 408] width 6 height 11
click at [257, 405] on div "hier" at bounding box center [247, 409] width 28 height 22
click at [284, 405] on div "hier" at bounding box center [247, 408] width 95 height 65
click at [304, 405] on div "et" at bounding box center [307, 409] width 14 height 22
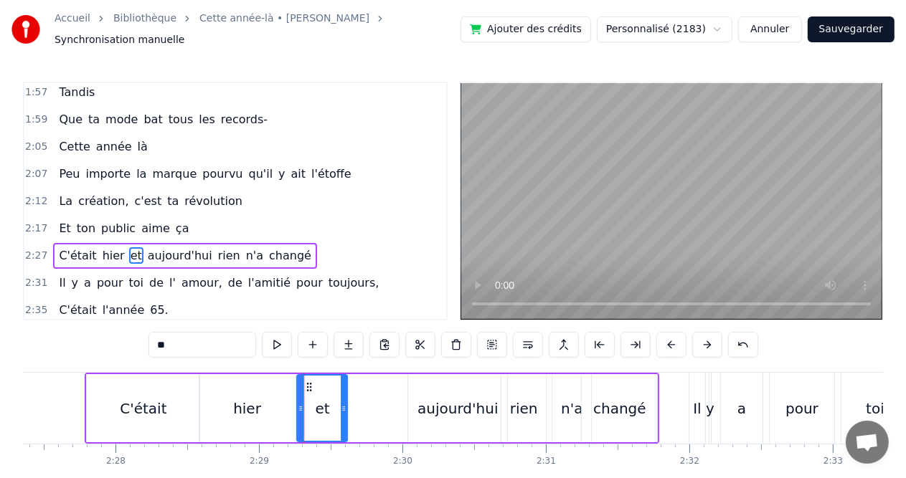
drag, startPoint x: 293, startPoint y: 381, endPoint x: 307, endPoint y: 381, distance: 14.3
click at [307, 382] on icon at bounding box center [308, 387] width 11 height 11
click at [250, 398] on div "hier" at bounding box center [247, 409] width 28 height 22
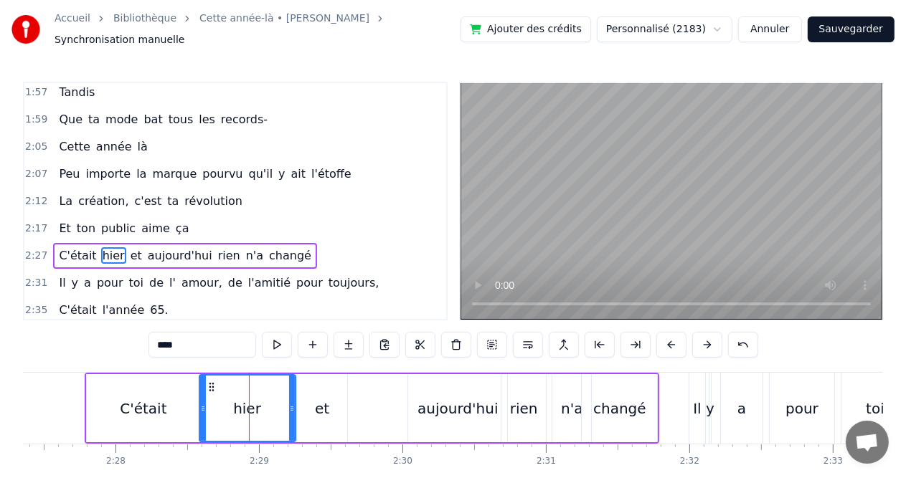
click at [166, 401] on div "C'était" at bounding box center [143, 408] width 113 height 68
type input "*******"
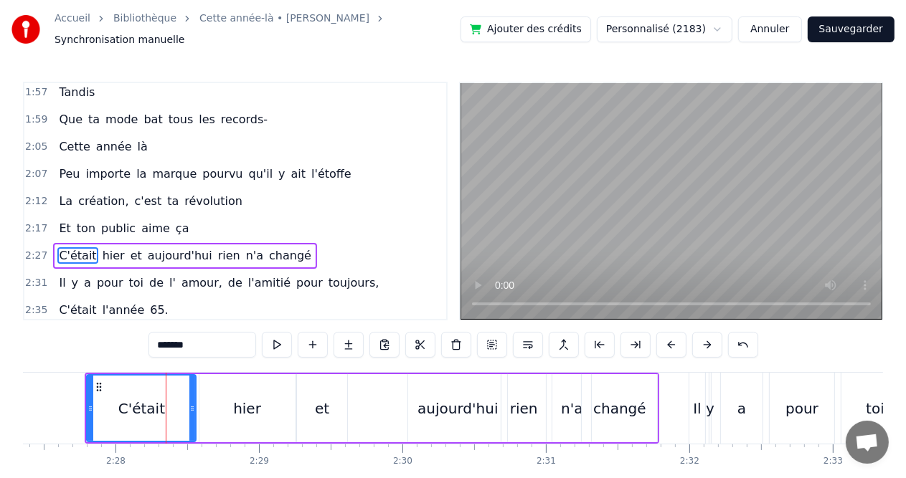
click at [189, 397] on div "C'était" at bounding box center [142, 408] width 108 height 65
click at [152, 400] on div "C'était" at bounding box center [141, 409] width 47 height 22
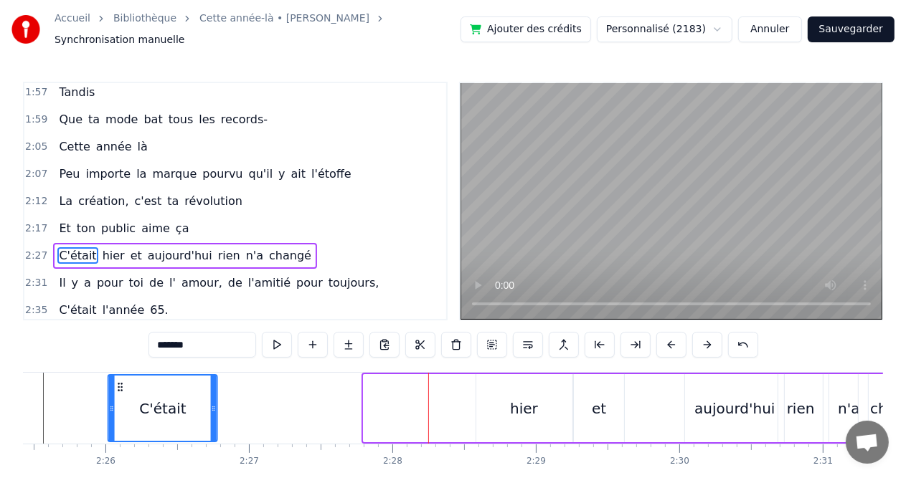
scroll to position [0, 20844]
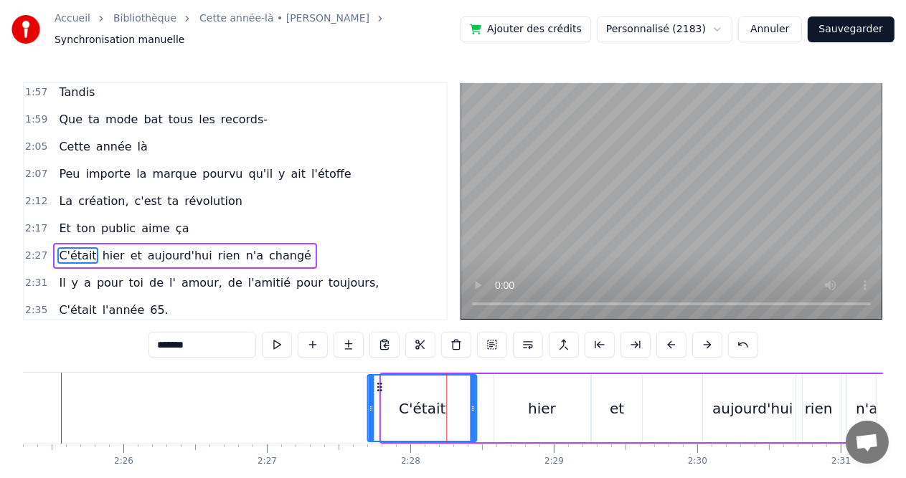
drag, startPoint x: 100, startPoint y: 380, endPoint x: 379, endPoint y: 388, distance: 279.8
click at [379, 388] on div "C'était" at bounding box center [422, 408] width 108 height 65
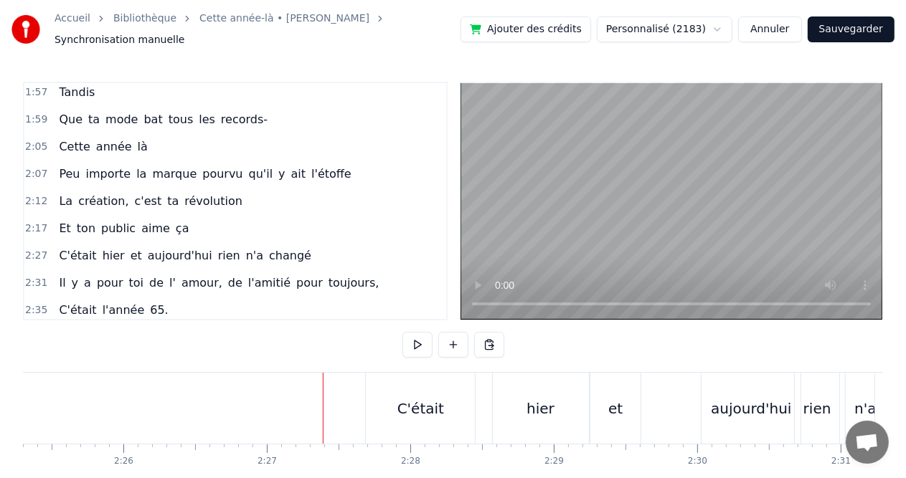
click at [429, 382] on div "C'était" at bounding box center [420, 408] width 109 height 71
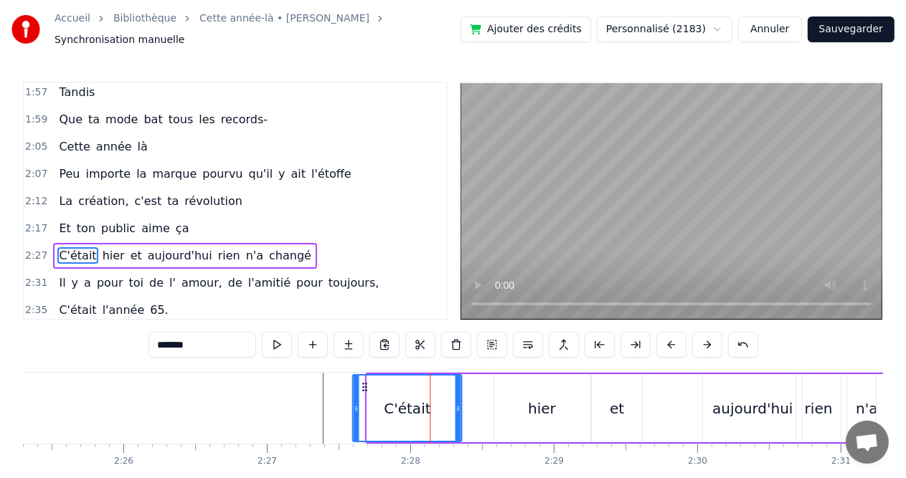
drag, startPoint x: 382, startPoint y: 380, endPoint x: 367, endPoint y: 382, distance: 14.5
click at [367, 382] on icon at bounding box center [364, 387] width 11 height 11
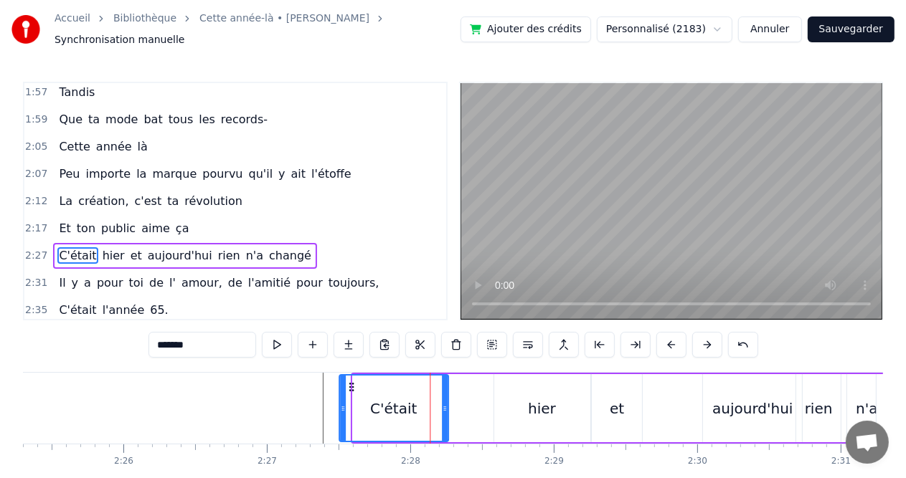
drag, startPoint x: 359, startPoint y: 382, endPoint x: 346, endPoint y: 382, distance: 13.6
click at [346, 382] on icon at bounding box center [350, 387] width 11 height 11
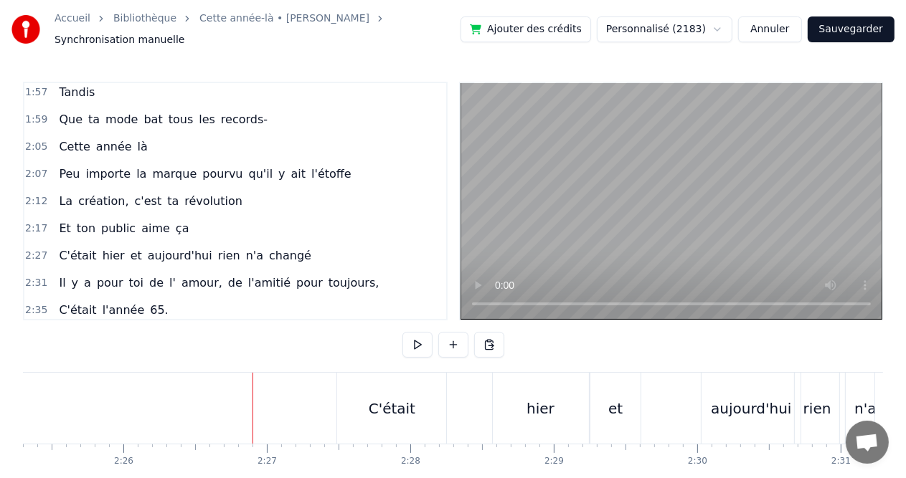
scroll to position [0, 20872]
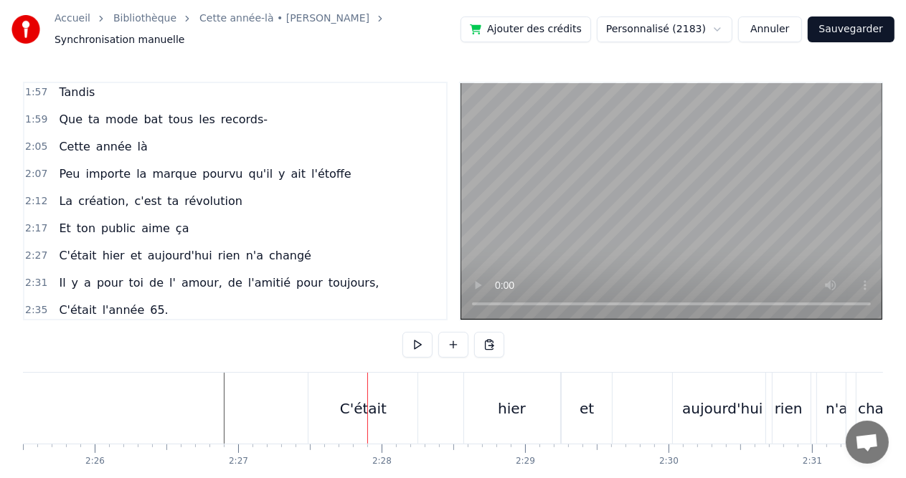
click at [326, 417] on div "C'était" at bounding box center [362, 408] width 109 height 71
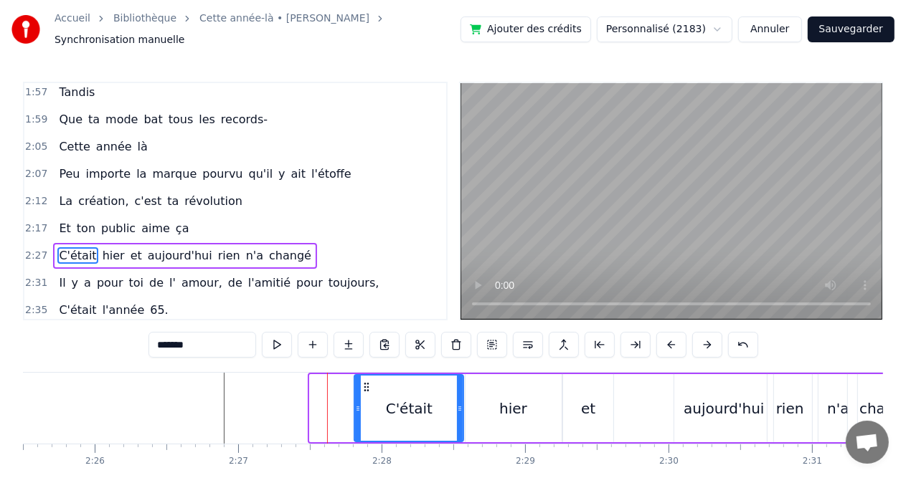
drag, startPoint x: 321, startPoint y: 382, endPoint x: 364, endPoint y: 382, distance: 43.8
click at [364, 382] on icon at bounding box center [366, 387] width 11 height 11
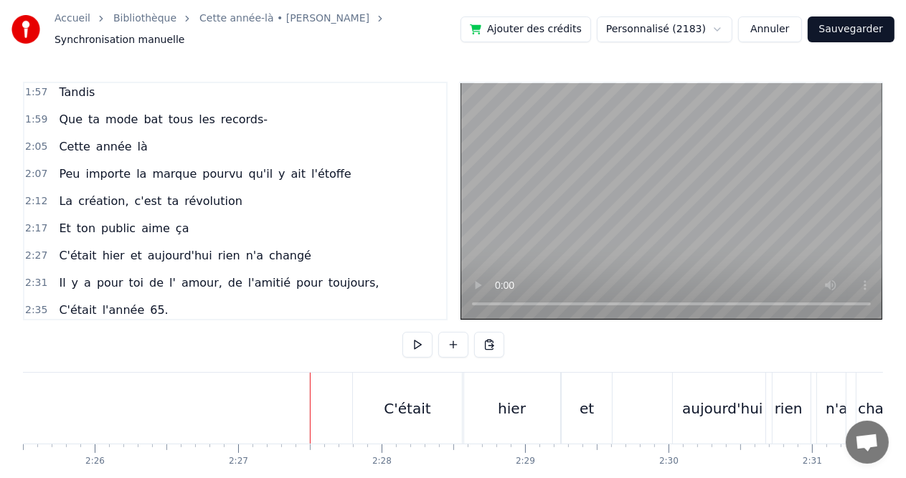
scroll to position [0, 20901]
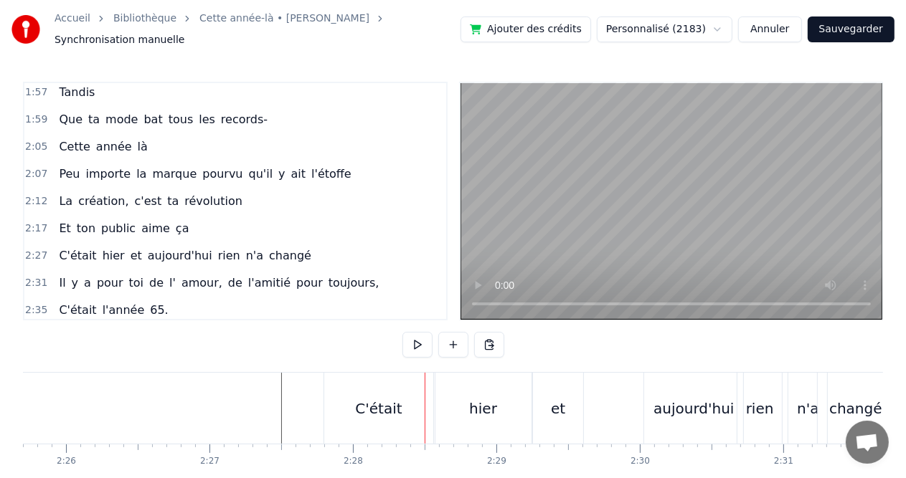
click at [370, 402] on div "C'était" at bounding box center [378, 409] width 47 height 22
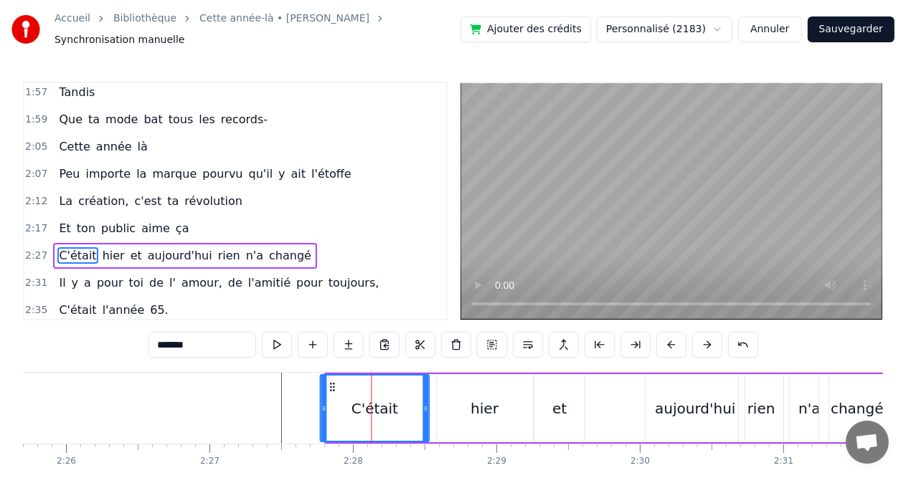
click at [331, 382] on icon at bounding box center [331, 387] width 11 height 11
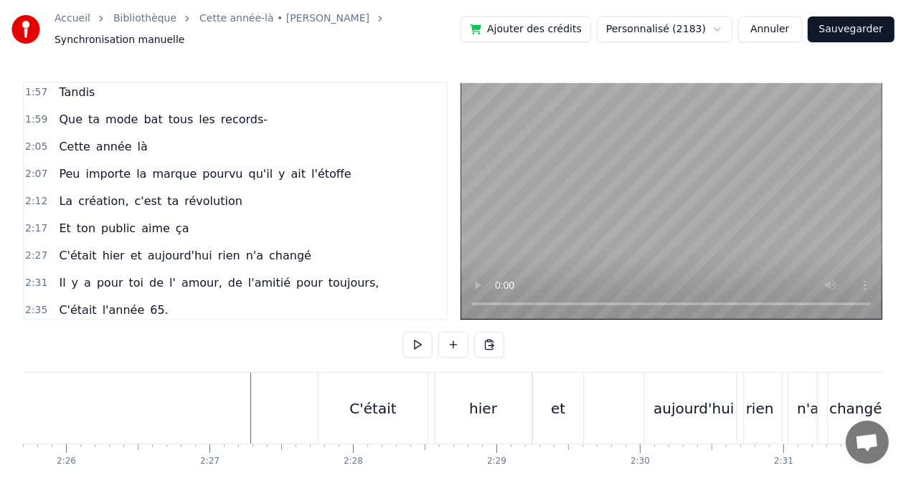
scroll to position [0, 20930]
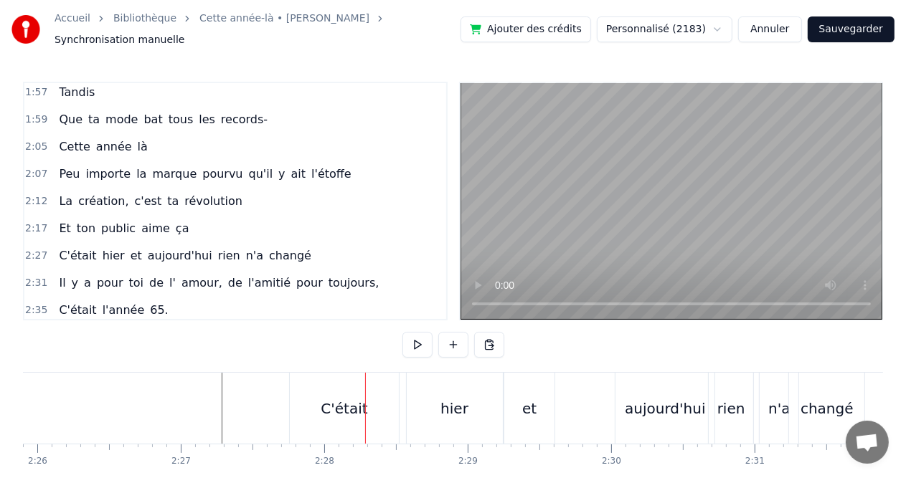
click at [333, 402] on div "C'était" at bounding box center [344, 409] width 47 height 22
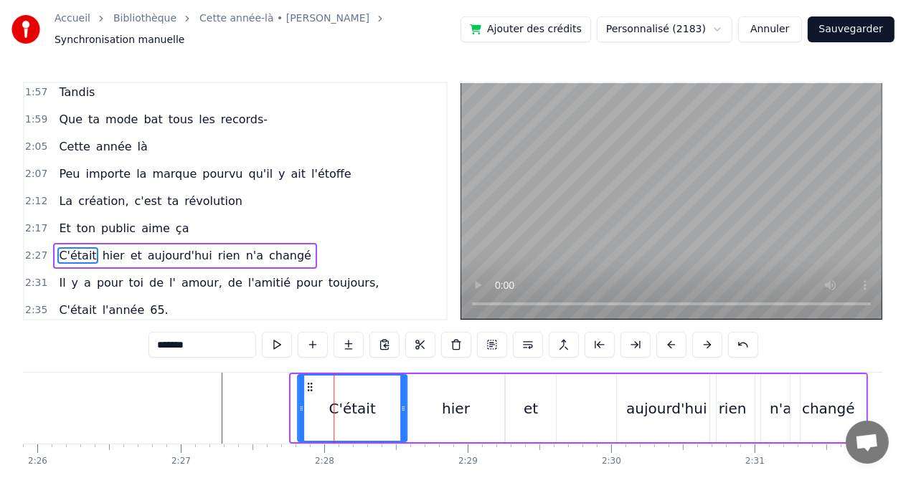
click at [307, 382] on icon at bounding box center [309, 387] width 11 height 11
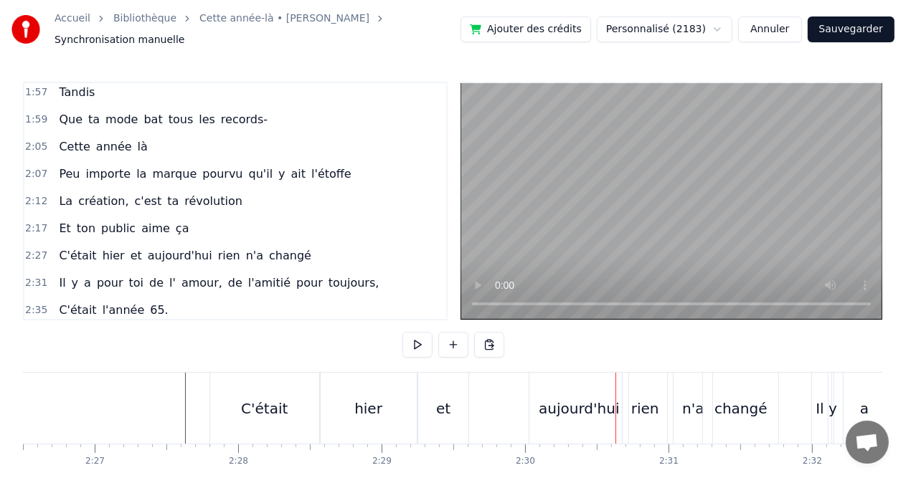
scroll to position [0, 21016]
click at [640, 403] on div "rien" at bounding box center [645, 409] width 28 height 22
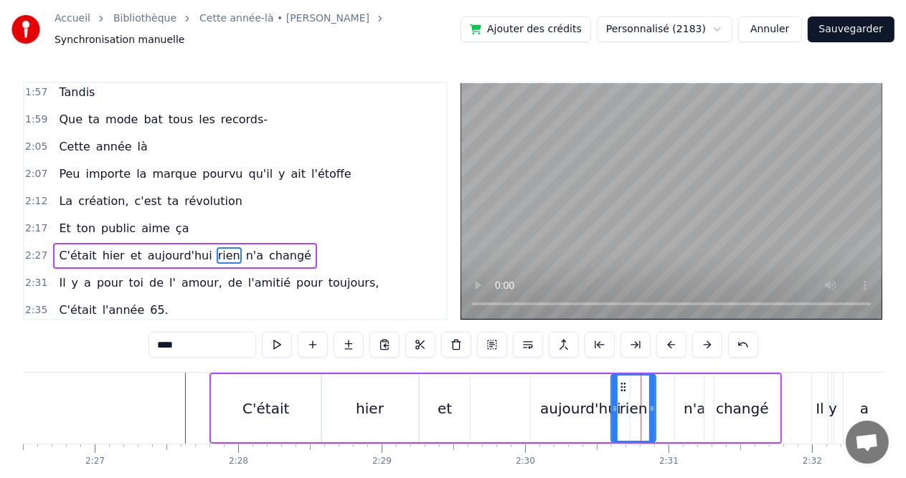
drag, startPoint x: 633, startPoint y: 384, endPoint x: 620, endPoint y: 386, distance: 13.0
click at [620, 386] on div "rien" at bounding box center [633, 408] width 43 height 65
click at [567, 404] on div "aujourd'hui" at bounding box center [580, 409] width 80 height 22
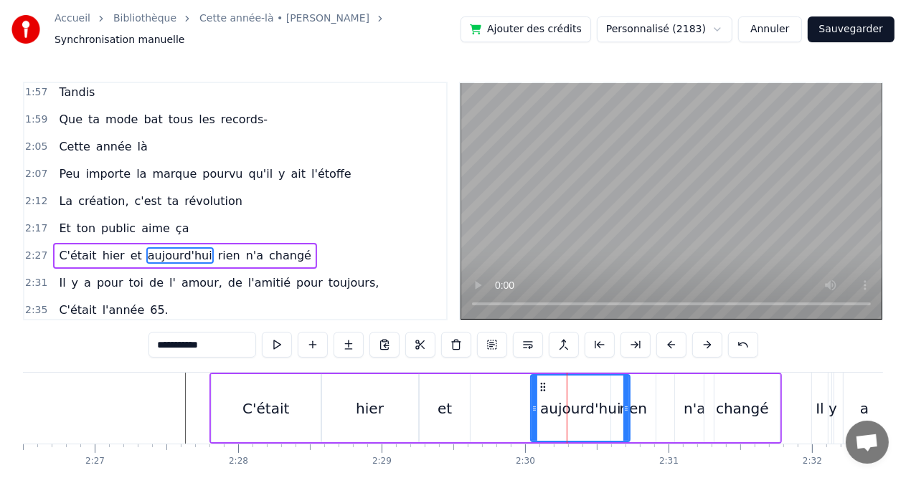
click at [608, 384] on div "aujourd'hui" at bounding box center [580, 408] width 98 height 65
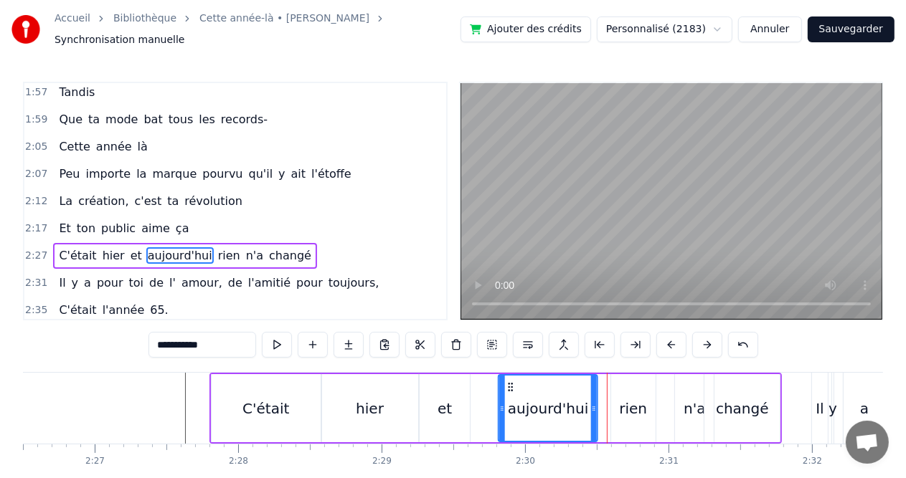
drag, startPoint x: 542, startPoint y: 382, endPoint x: 509, endPoint y: 384, distance: 33.1
click at [509, 384] on icon at bounding box center [510, 387] width 11 height 11
click at [379, 400] on div "hier" at bounding box center [370, 409] width 28 height 22
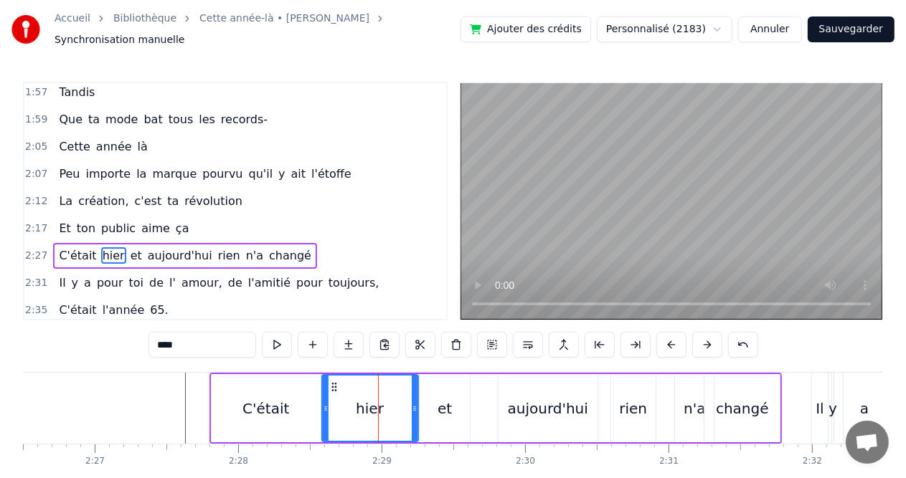
click at [452, 404] on div "et" at bounding box center [445, 408] width 50 height 68
type input "**"
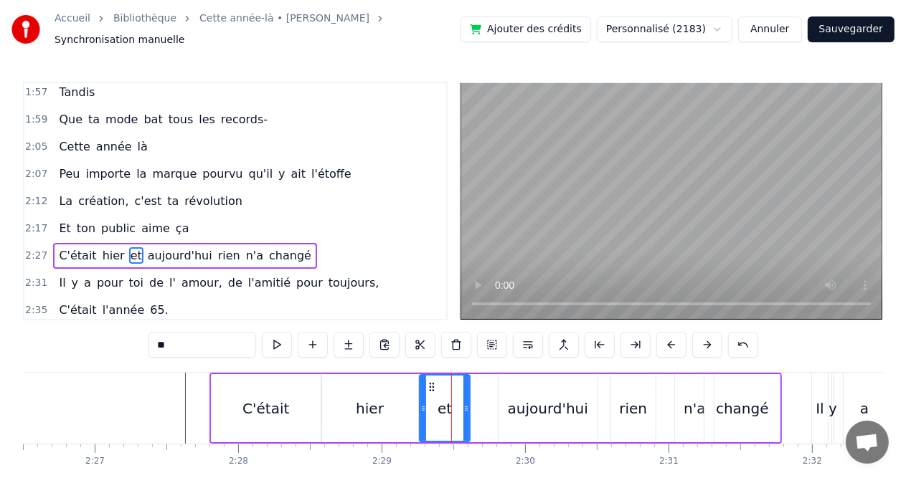
click at [488, 405] on div "C'était hier et aujourd'hui rien n'a changé" at bounding box center [495, 408] width 573 height 71
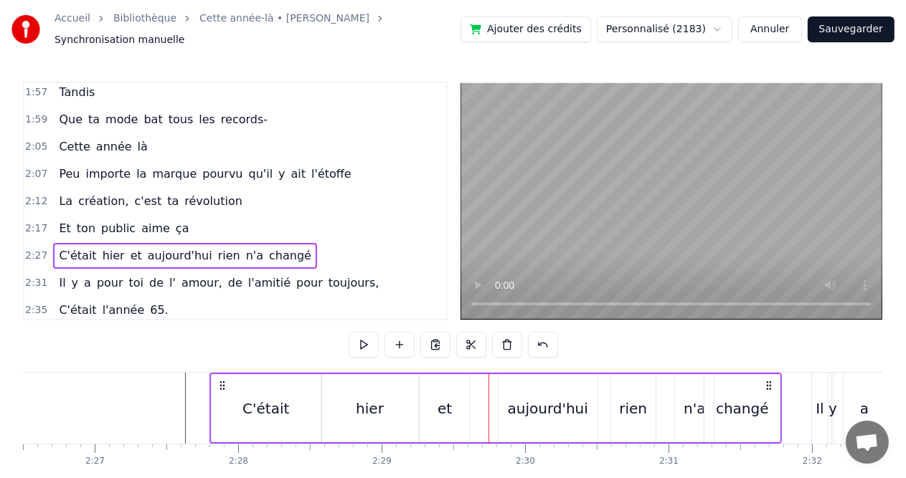
click at [502, 405] on div "aujourd'hui" at bounding box center [547, 408] width 99 height 68
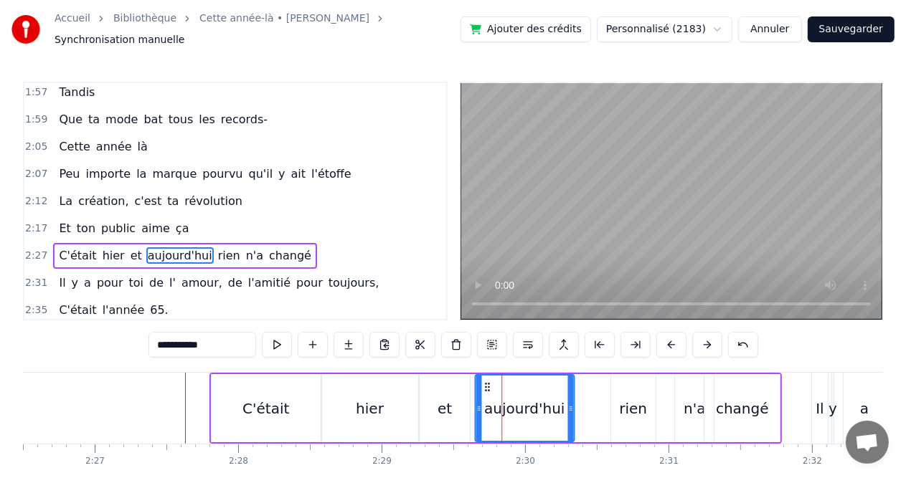
drag, startPoint x: 508, startPoint y: 376, endPoint x: 484, endPoint y: 376, distance: 23.7
click at [485, 384] on circle at bounding box center [485, 384] width 1 height 1
click at [421, 397] on div "et" at bounding box center [445, 408] width 50 height 68
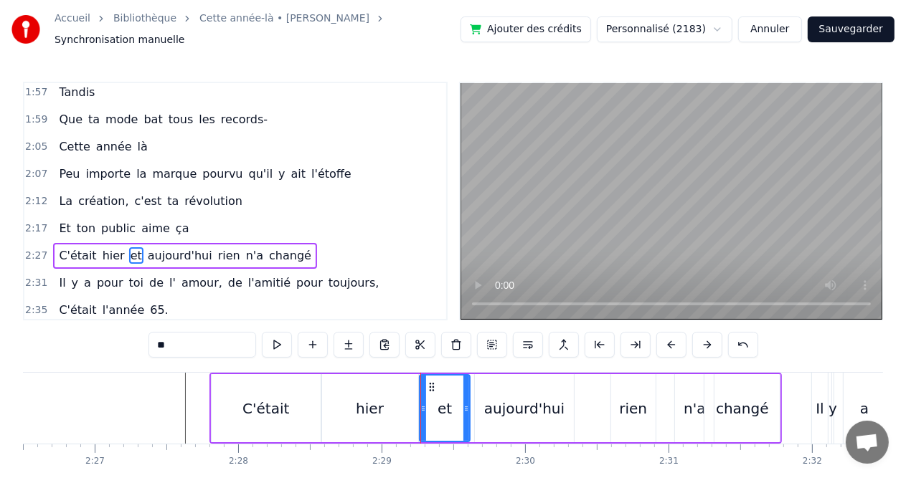
click at [358, 414] on div "hier" at bounding box center [370, 408] width 96 height 68
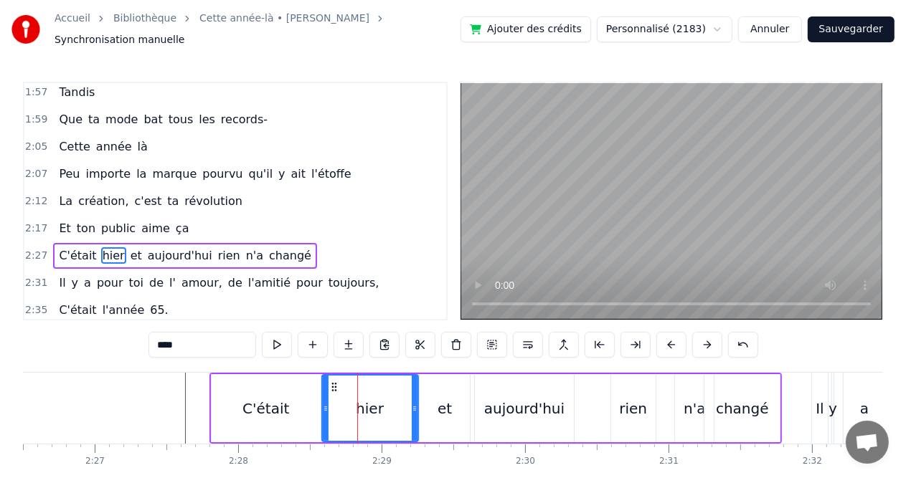
scroll to position [0, 21044]
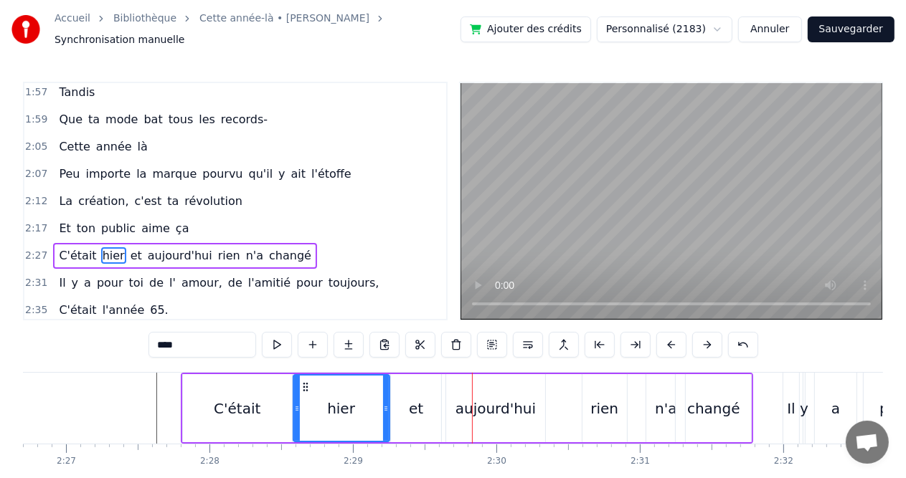
click at [491, 415] on div "aujourd'hui" at bounding box center [495, 408] width 99 height 68
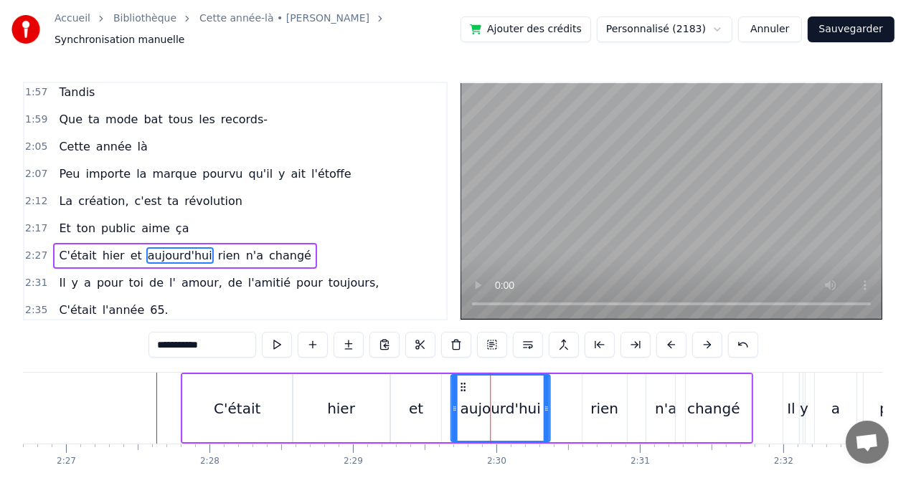
click at [461, 387] on circle at bounding box center [461, 387] width 1 height 1
click at [306, 399] on div "hier" at bounding box center [341, 408] width 96 height 68
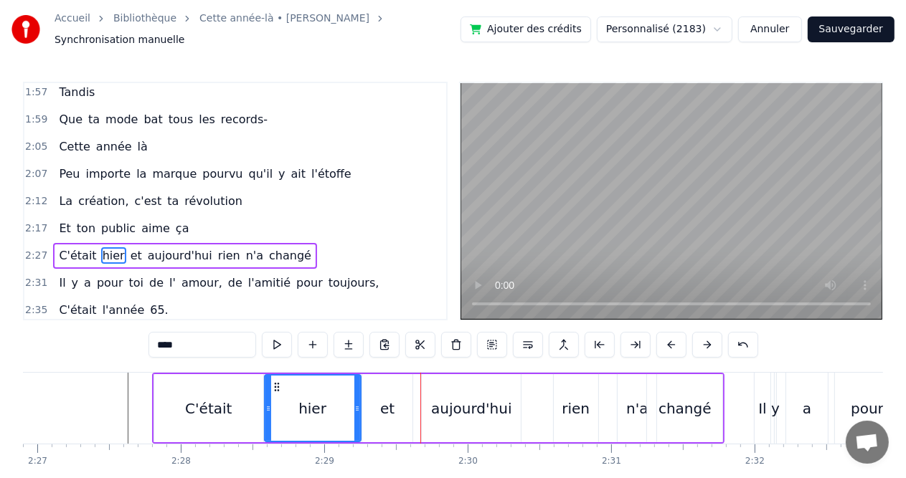
scroll to position [0, 21102]
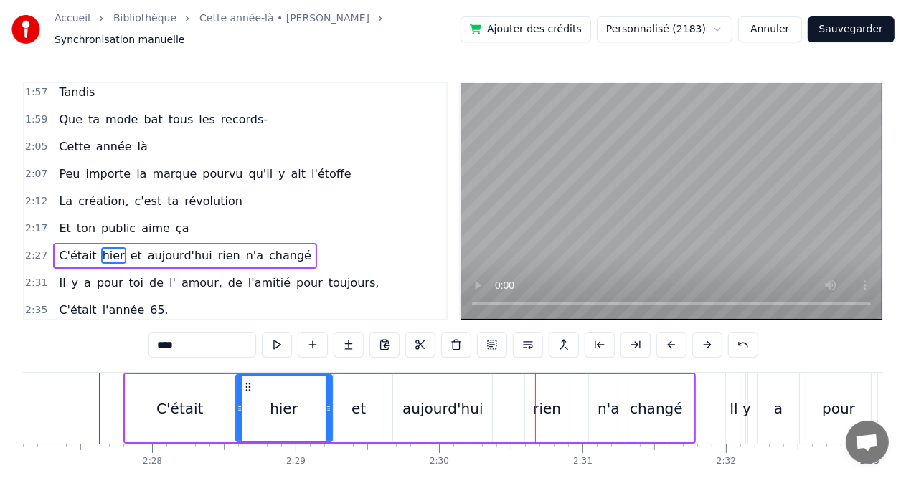
click at [559, 402] on div "rien" at bounding box center [547, 408] width 44 height 68
type input "****"
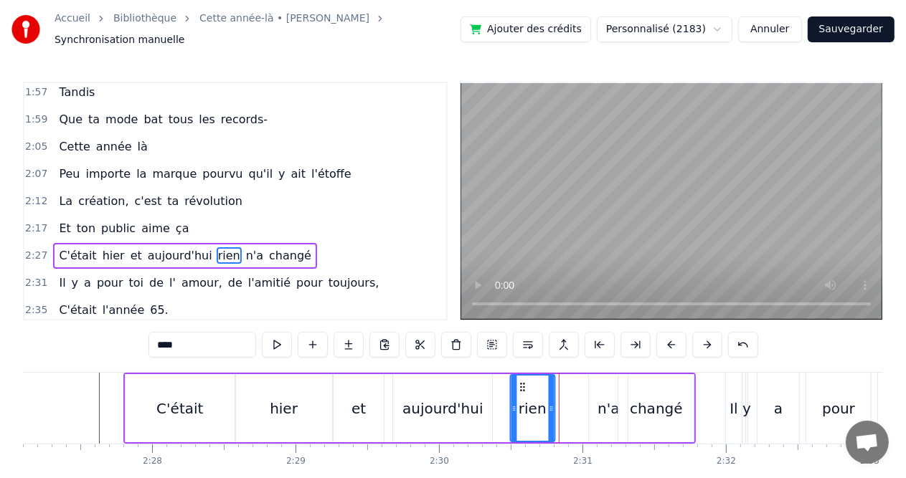
drag, startPoint x: 535, startPoint y: 381, endPoint x: 520, endPoint y: 380, distance: 15.1
click at [520, 382] on icon at bounding box center [521, 387] width 11 height 11
click at [388, 402] on div "C'était hier et aujourd'hui rien n'a changé" at bounding box center [409, 408] width 573 height 71
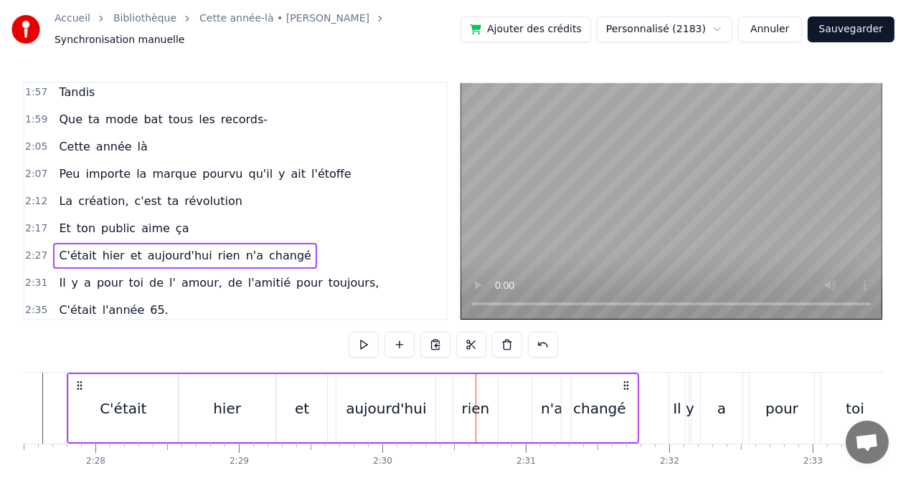
scroll to position [0, 21159]
click at [573, 396] on div "changé" at bounding box center [598, 408] width 75 height 68
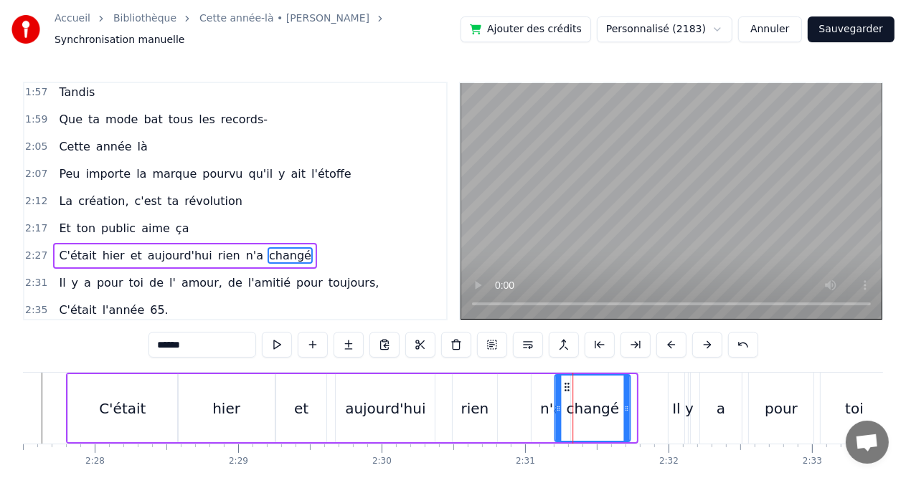
click at [563, 382] on icon at bounding box center [567, 387] width 11 height 11
click at [548, 398] on div "n'a" at bounding box center [551, 409] width 22 height 22
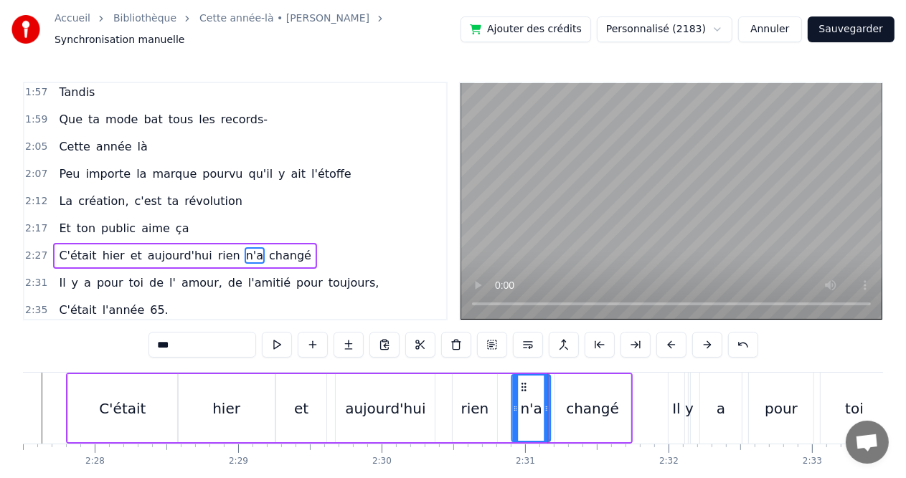
drag, startPoint x: 540, startPoint y: 380, endPoint x: 520, endPoint y: 382, distance: 20.1
click at [520, 382] on icon at bounding box center [523, 387] width 11 height 11
click at [390, 415] on div "aujourd'hui" at bounding box center [385, 408] width 99 height 68
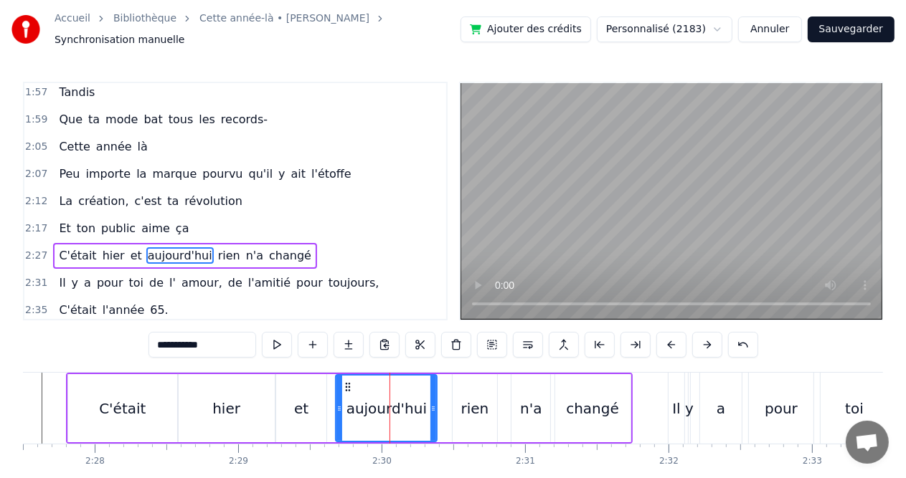
click at [433, 403] on icon at bounding box center [433, 408] width 6 height 11
drag, startPoint x: 433, startPoint y: 397, endPoint x: 422, endPoint y: 397, distance: 10.0
click at [422, 403] on icon at bounding box center [423, 408] width 6 height 11
drag, startPoint x: 336, startPoint y: 402, endPoint x: 325, endPoint y: 402, distance: 11.5
click at [325, 403] on icon at bounding box center [328, 408] width 6 height 11
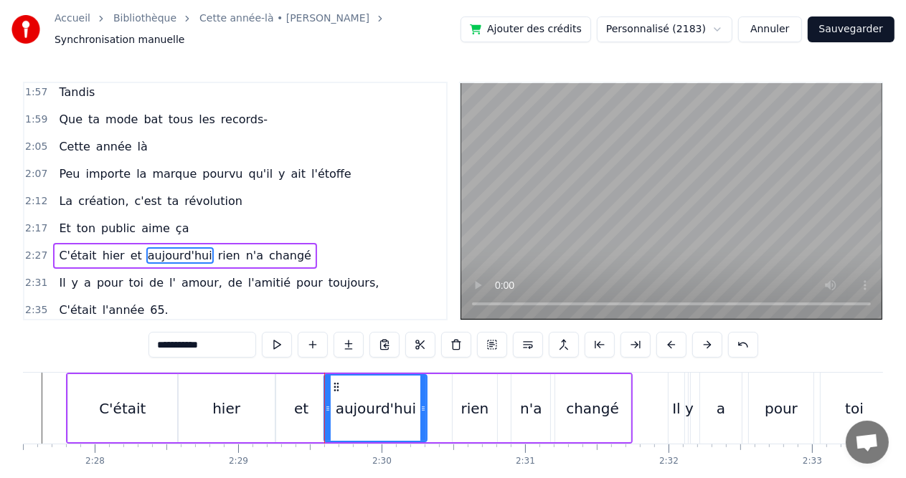
click at [294, 409] on div "et" at bounding box center [301, 409] width 14 height 22
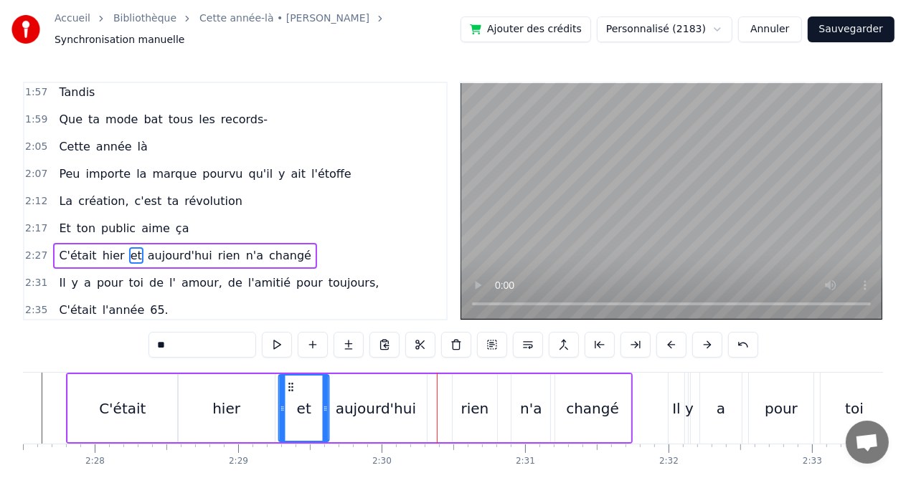
click at [289, 382] on icon at bounding box center [290, 387] width 11 height 11
click at [358, 402] on div "aujourd'hui" at bounding box center [376, 409] width 80 height 22
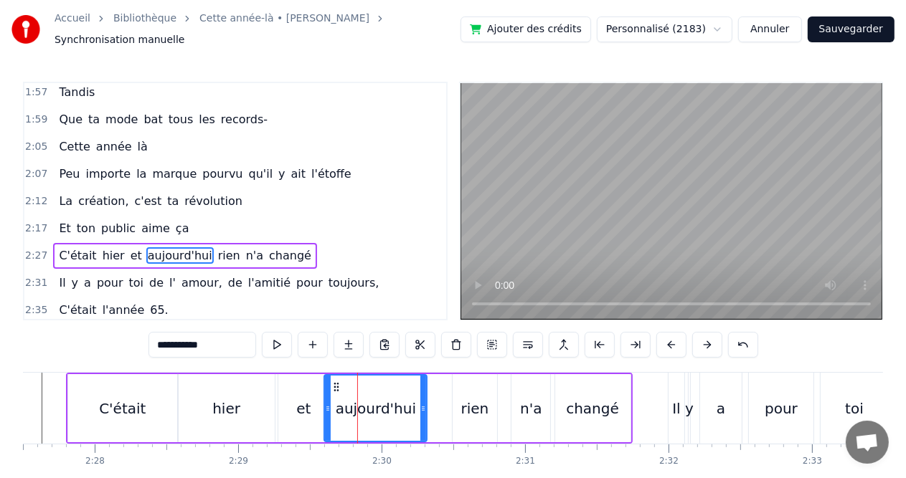
click at [387, 398] on div "aujourd'hui" at bounding box center [376, 409] width 80 height 22
drag, startPoint x: 336, startPoint y: 383, endPoint x: 329, endPoint y: 384, distance: 7.2
click at [330, 390] on circle at bounding box center [330, 390] width 1 height 1
click at [283, 401] on div "et" at bounding box center [303, 408] width 50 height 68
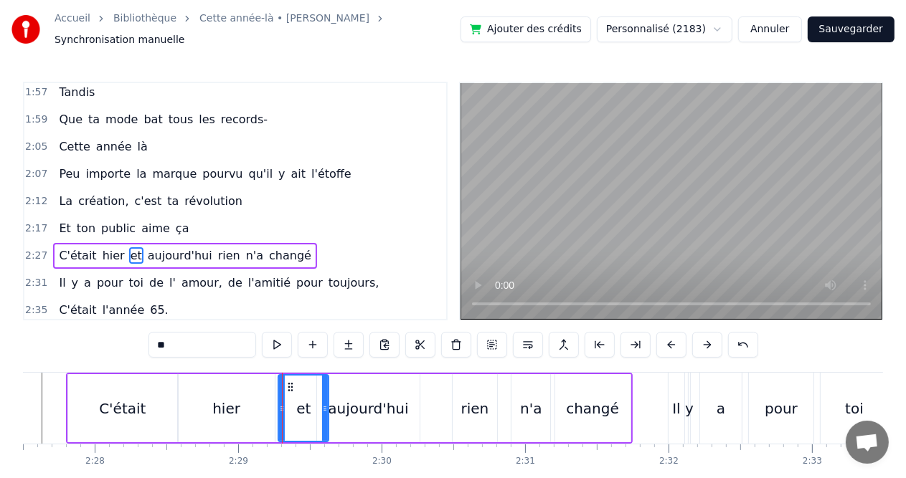
click at [381, 402] on div "aujourd'hui" at bounding box center [368, 409] width 80 height 22
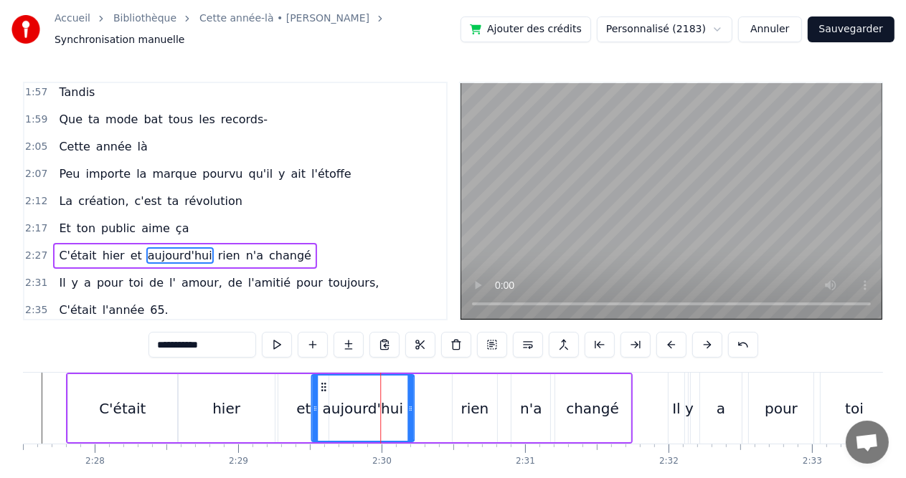
click at [322, 384] on icon at bounding box center [323, 387] width 11 height 11
click at [285, 401] on div "et" at bounding box center [303, 408] width 50 height 68
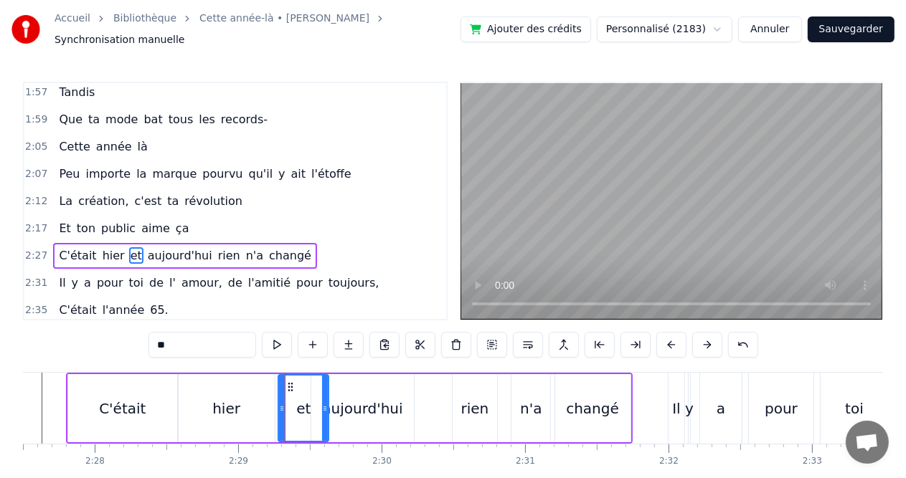
click at [344, 402] on div "aujourd'hui" at bounding box center [362, 409] width 80 height 22
type input "**********"
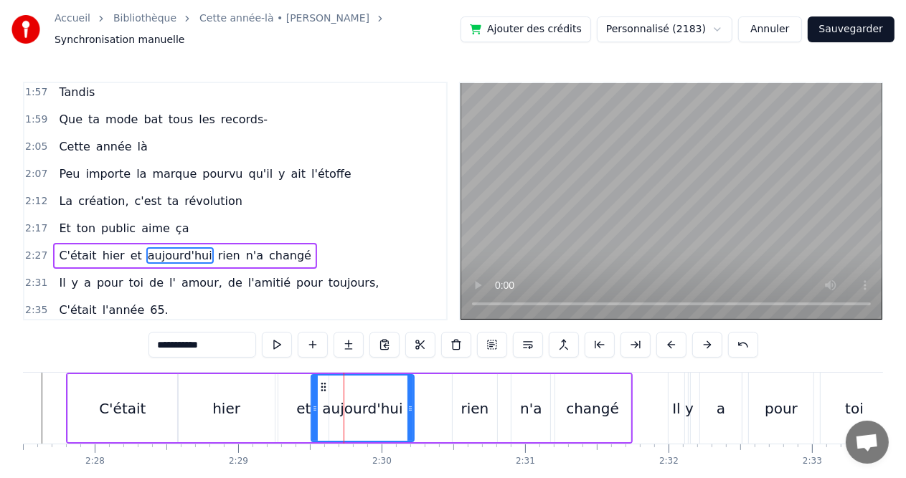
click at [427, 407] on div "C'était hier et aujourd'hui rien n'a changé" at bounding box center [349, 408] width 567 height 71
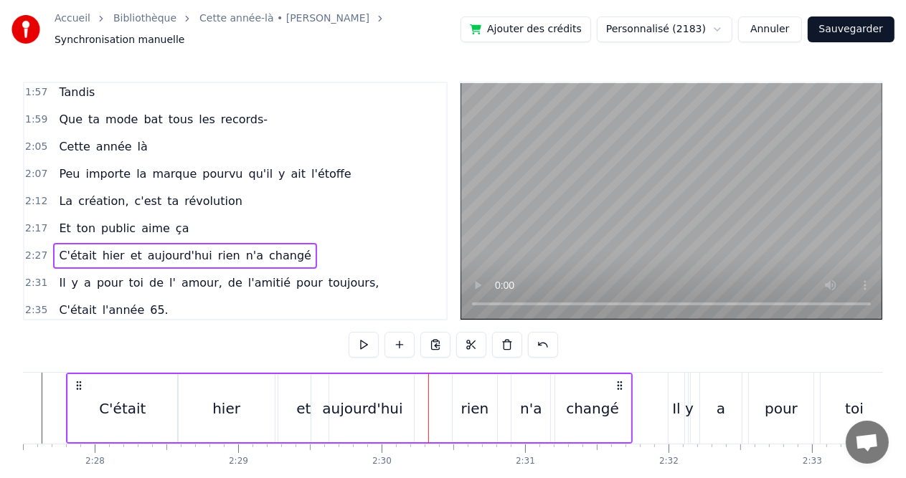
click at [404, 407] on div "aujourd'hui" at bounding box center [362, 408] width 103 height 68
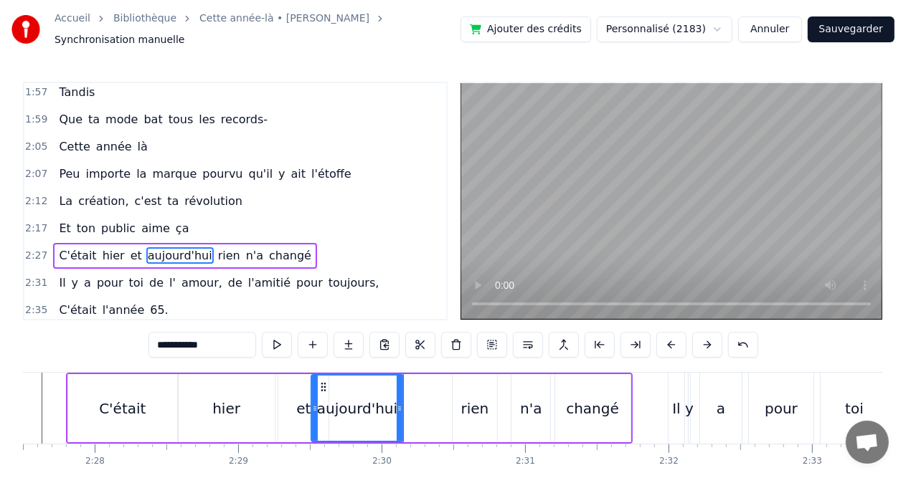
drag, startPoint x: 410, startPoint y: 402, endPoint x: 400, endPoint y: 402, distance: 10.8
click at [400, 403] on icon at bounding box center [400, 408] width 6 height 11
click at [273, 409] on div "hier" at bounding box center [227, 408] width 96 height 68
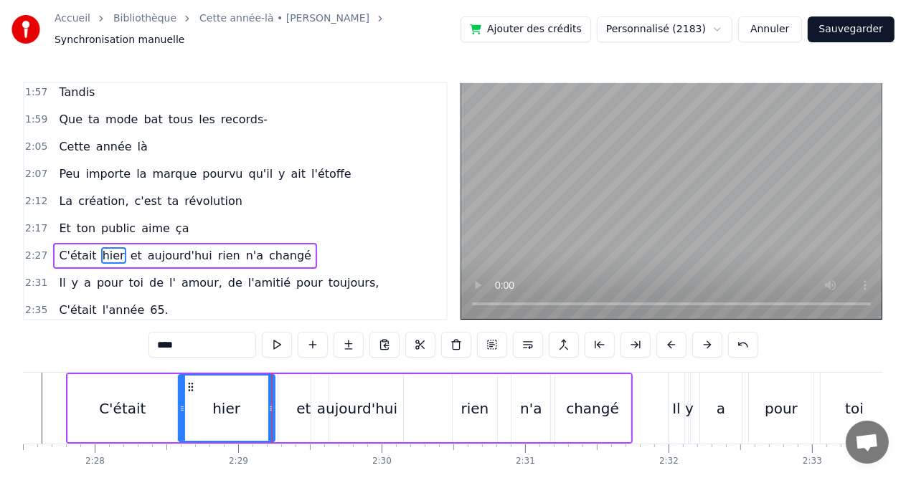
click at [301, 398] on div "et" at bounding box center [303, 409] width 14 height 22
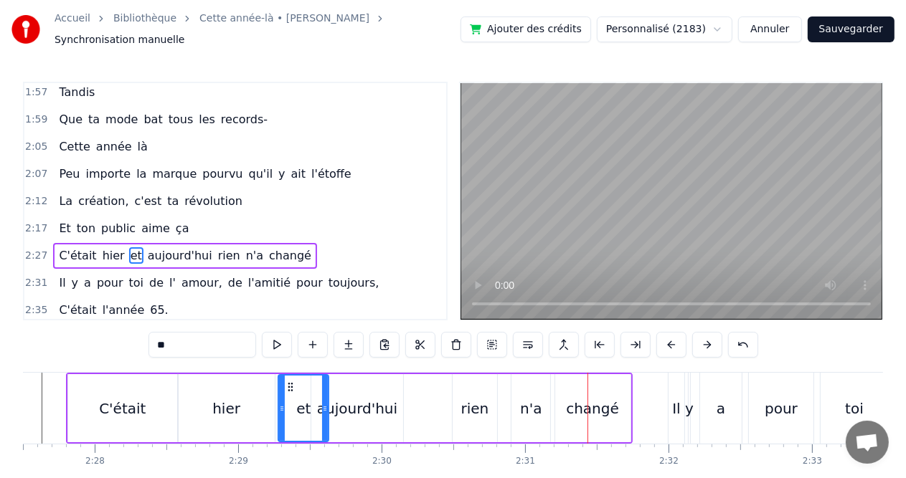
click at [465, 405] on div "rien" at bounding box center [475, 409] width 28 height 22
type input "****"
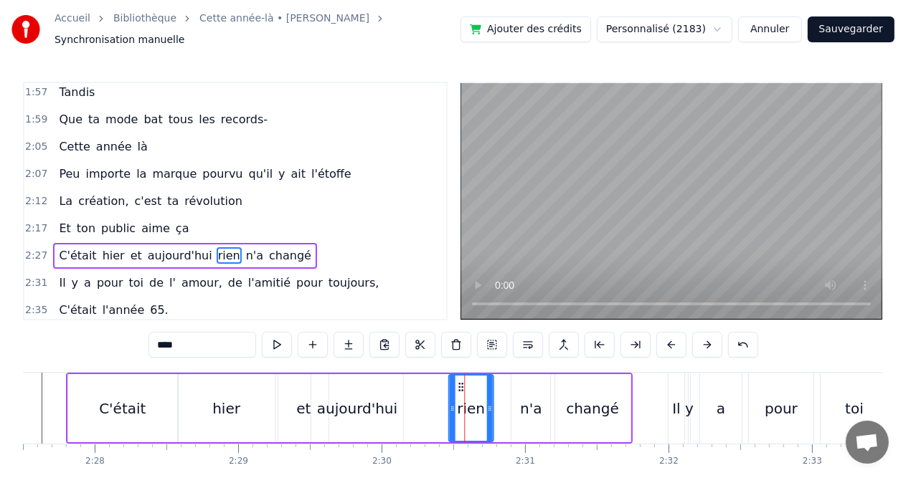
click at [455, 382] on icon at bounding box center [460, 387] width 11 height 11
click at [422, 392] on div "C'était hier et aujourd'hui rien n'a changé" at bounding box center [349, 408] width 567 height 71
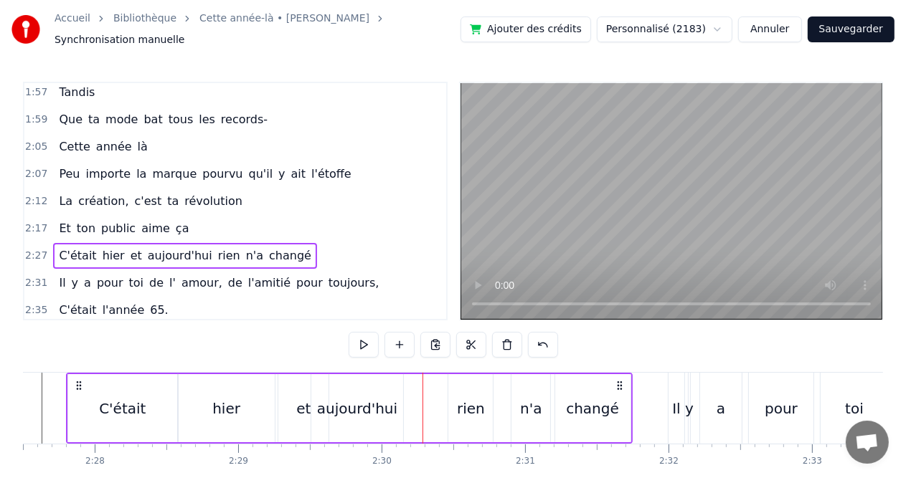
click at [468, 398] on div "rien" at bounding box center [471, 409] width 28 height 22
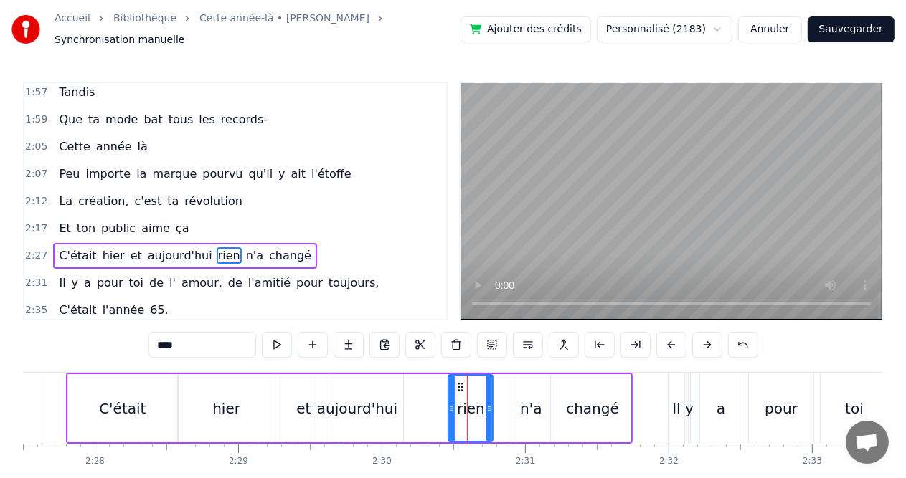
click at [518, 399] on div "n'a" at bounding box center [530, 408] width 39 height 68
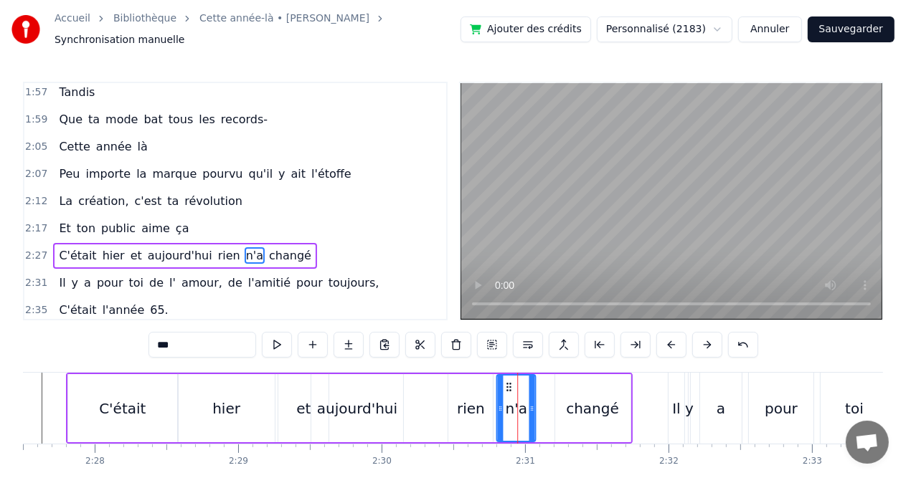
drag, startPoint x: 523, startPoint y: 384, endPoint x: 508, endPoint y: 384, distance: 15.1
click at [508, 384] on icon at bounding box center [509, 387] width 11 height 11
click at [466, 398] on div "rien" at bounding box center [471, 409] width 28 height 22
type input "****"
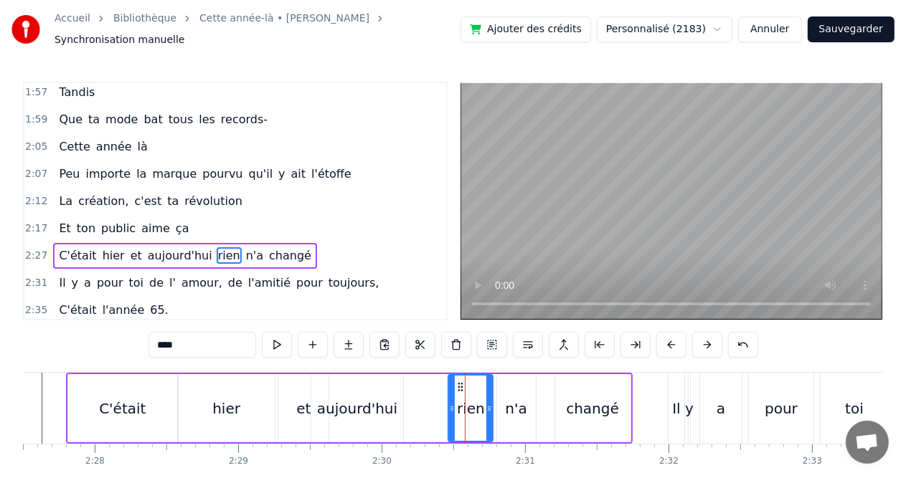
click at [423, 402] on div "C'était hier et aujourd'hui rien n'a changé" at bounding box center [349, 408] width 567 height 71
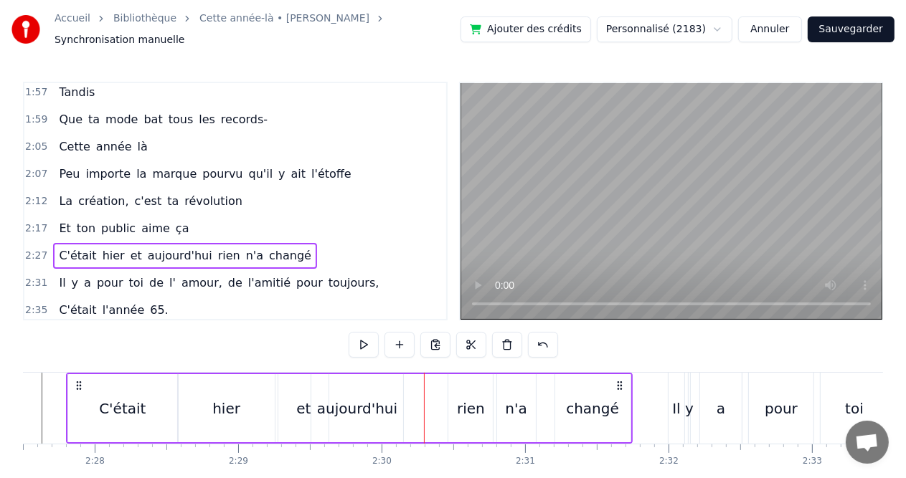
click at [344, 407] on div "aujourd'hui" at bounding box center [357, 409] width 80 height 22
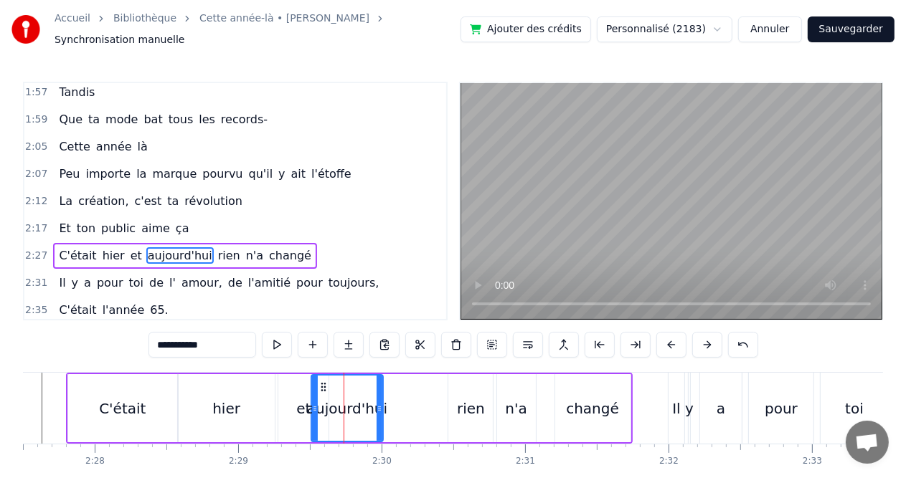
drag, startPoint x: 399, startPoint y: 399, endPoint x: 379, endPoint y: 400, distance: 20.1
click at [379, 403] on icon at bounding box center [380, 408] width 6 height 11
click at [285, 402] on div "et" at bounding box center [303, 408] width 50 height 68
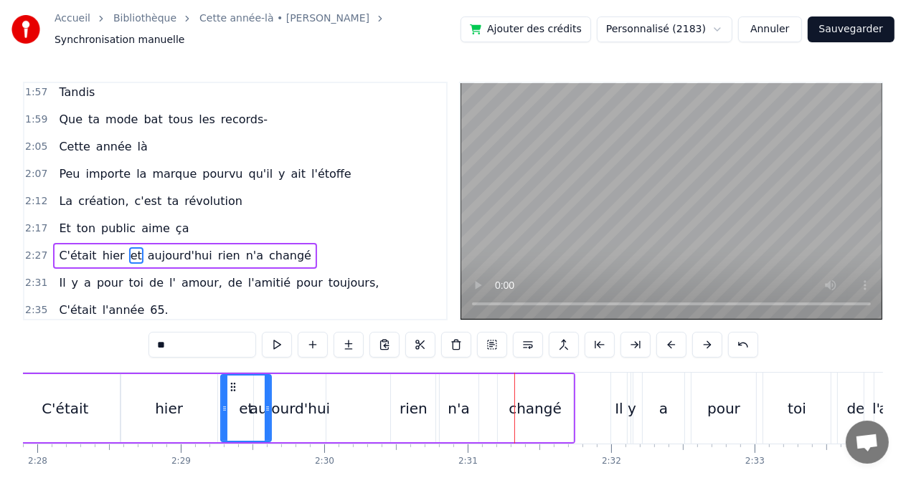
scroll to position [0, 21245]
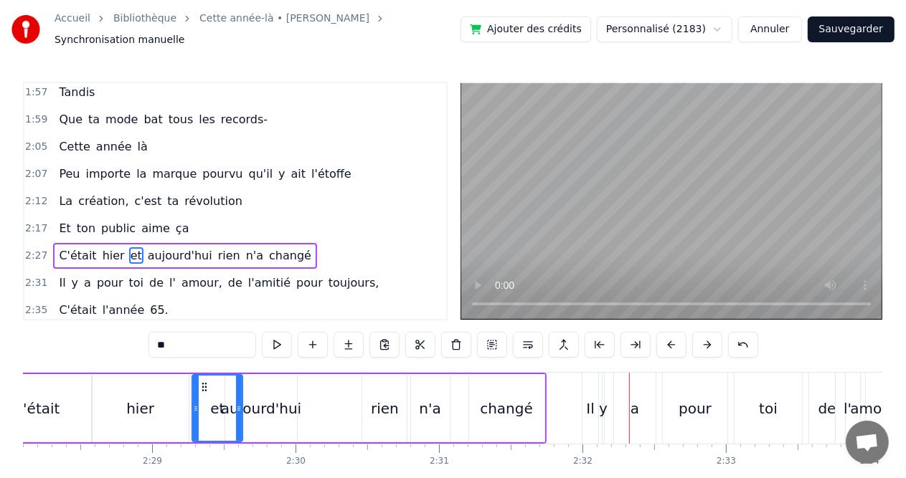
click at [374, 402] on div "rien" at bounding box center [385, 409] width 28 height 22
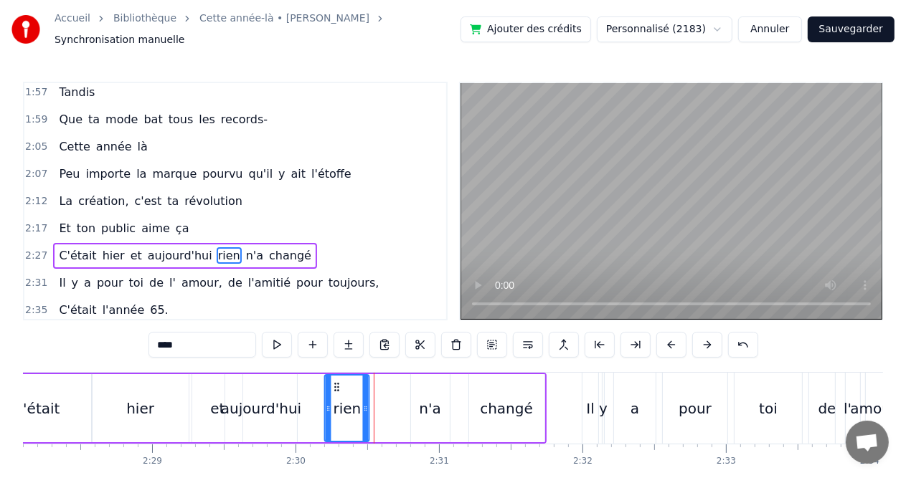
drag, startPoint x: 370, startPoint y: 382, endPoint x: 333, endPoint y: 384, distance: 37.4
click at [333, 384] on icon at bounding box center [336, 387] width 11 height 11
click at [435, 398] on div "n'a" at bounding box center [430, 409] width 22 height 22
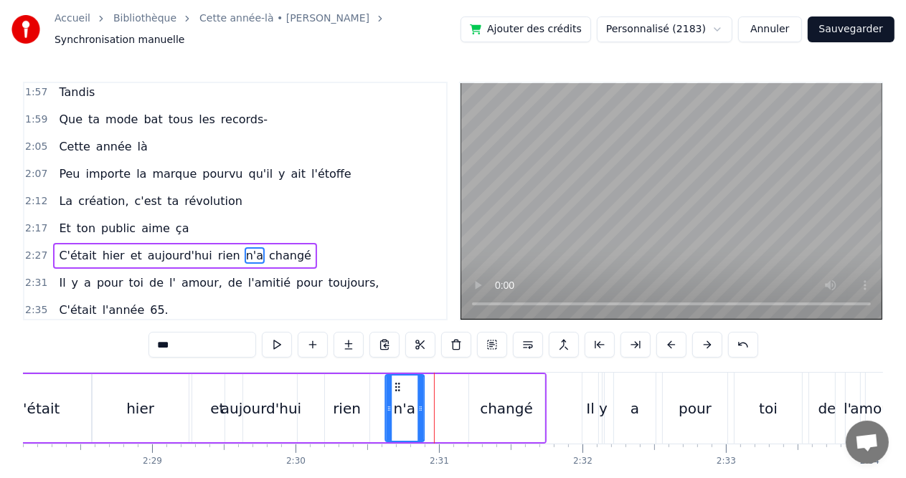
drag, startPoint x: 422, startPoint y: 382, endPoint x: 396, endPoint y: 383, distance: 25.9
click at [396, 383] on icon at bounding box center [397, 387] width 11 height 11
click at [335, 413] on div "rien" at bounding box center [347, 408] width 44 height 68
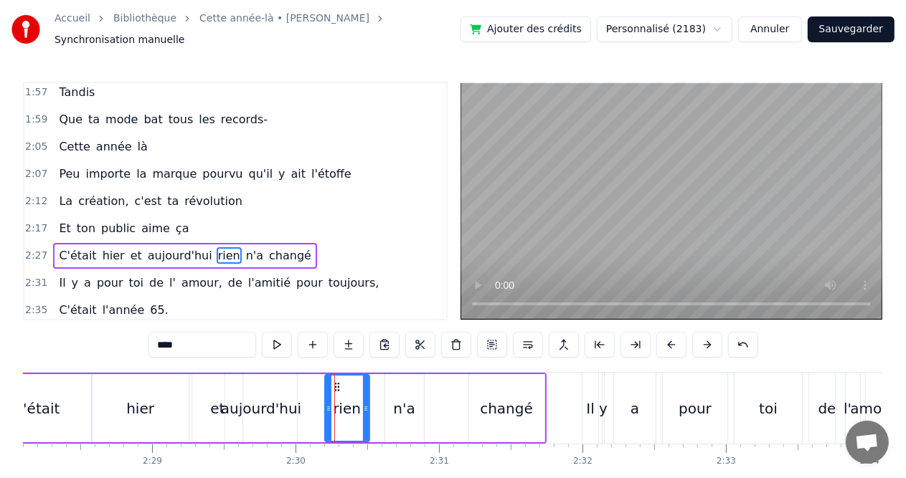
click at [249, 399] on div "aujourd'hui" at bounding box center [261, 409] width 80 height 22
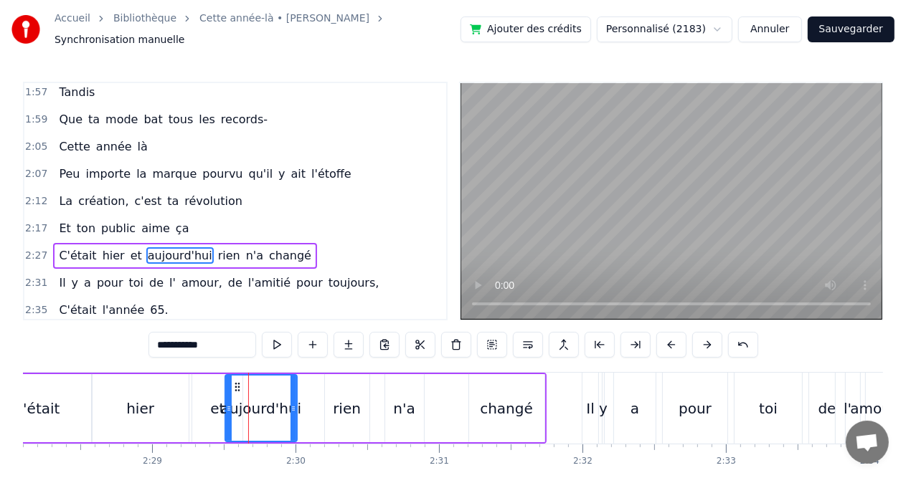
click at [293, 403] on icon at bounding box center [293, 408] width 6 height 11
drag, startPoint x: 295, startPoint y: 400, endPoint x: 313, endPoint y: 401, distance: 17.9
click at [313, 403] on icon at bounding box center [311, 408] width 6 height 11
drag, startPoint x: 313, startPoint y: 401, endPoint x: 296, endPoint y: 402, distance: 17.2
click at [296, 403] on icon at bounding box center [294, 408] width 6 height 11
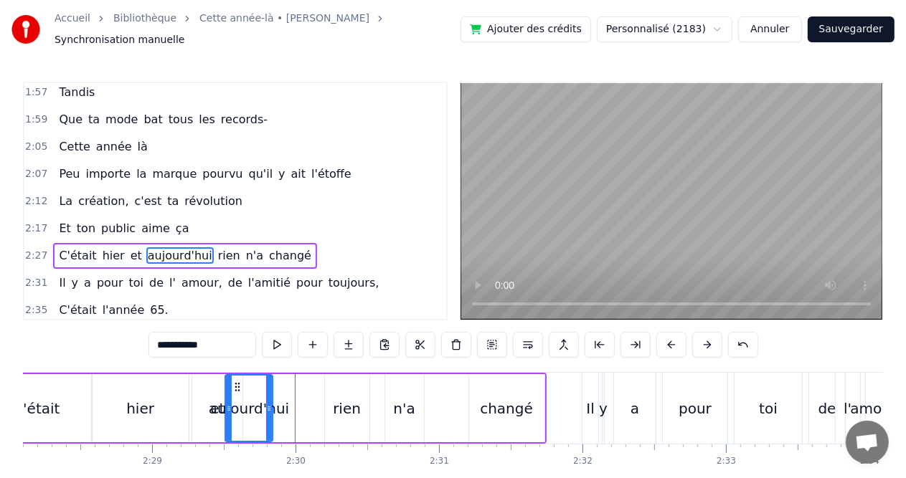
drag, startPoint x: 296, startPoint y: 402, endPoint x: 270, endPoint y: 403, distance: 25.1
click at [270, 403] on icon at bounding box center [269, 408] width 6 height 11
click at [216, 405] on div "aujourd'hui" at bounding box center [249, 409] width 80 height 22
click at [192, 398] on div "et" at bounding box center [217, 408] width 50 height 68
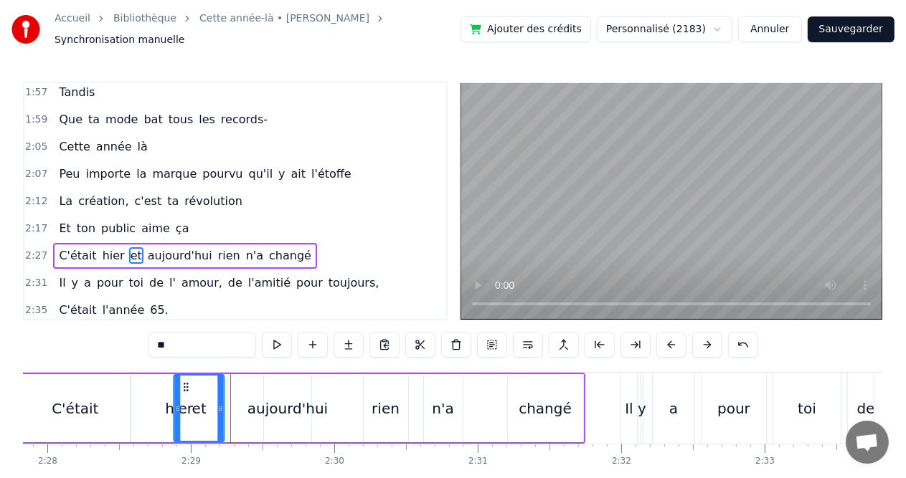
scroll to position [0, 21201]
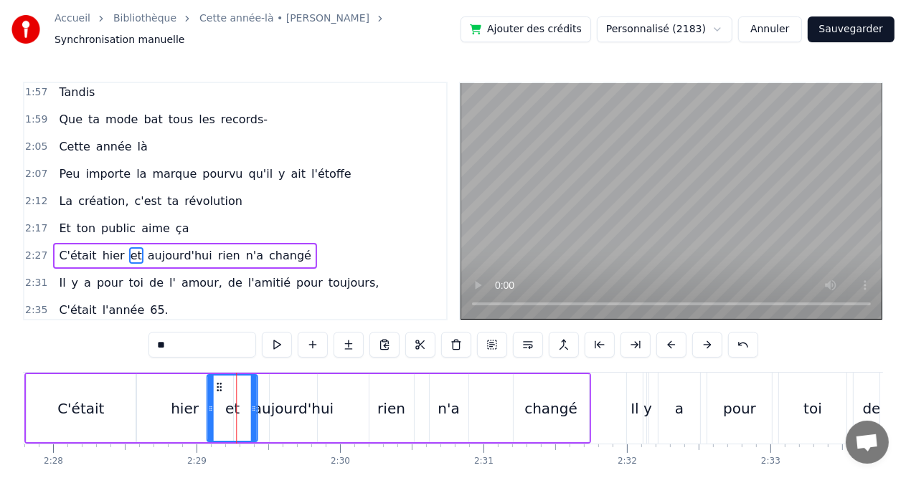
drag, startPoint x: 202, startPoint y: 379, endPoint x: 217, endPoint y: 380, distance: 15.1
click at [217, 387] on circle at bounding box center [217, 387] width 1 height 1
click at [174, 405] on div "hier" at bounding box center [185, 409] width 28 height 22
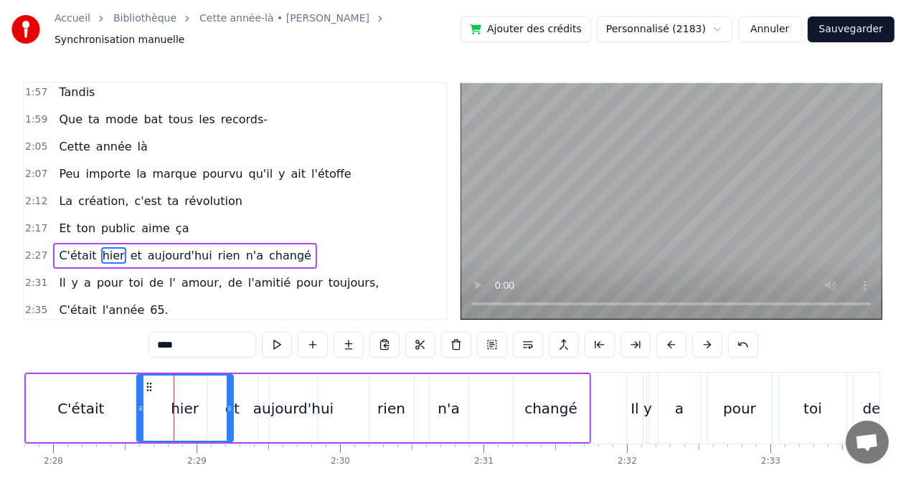
click at [246, 411] on div "et" at bounding box center [232, 408] width 50 height 68
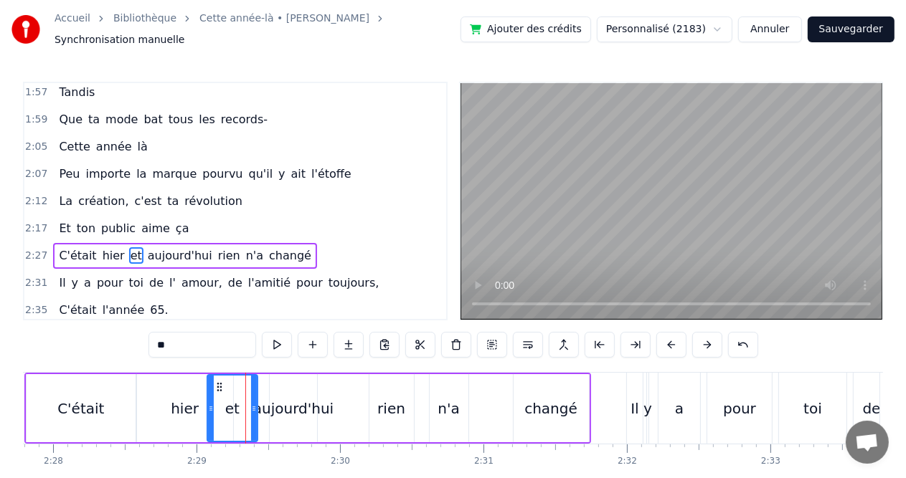
click at [269, 411] on div "aujourd'hui" at bounding box center [293, 409] width 80 height 22
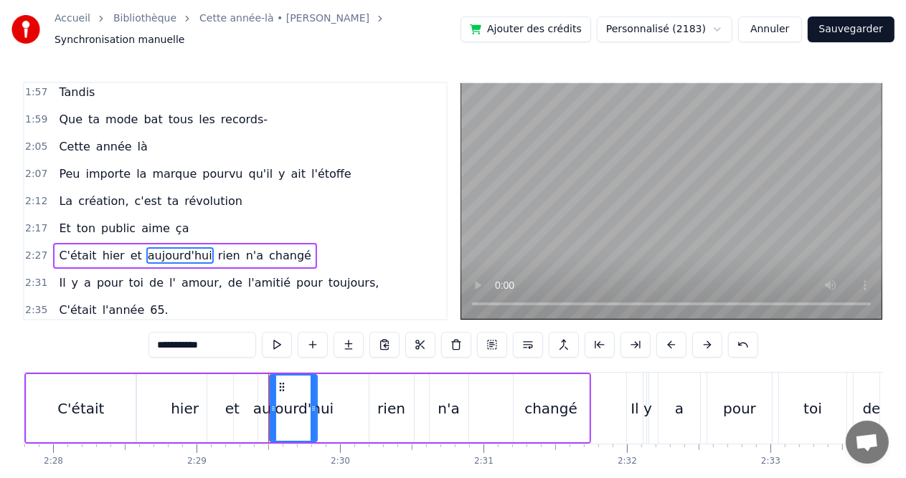
click at [225, 406] on div "et" at bounding box center [232, 409] width 14 height 22
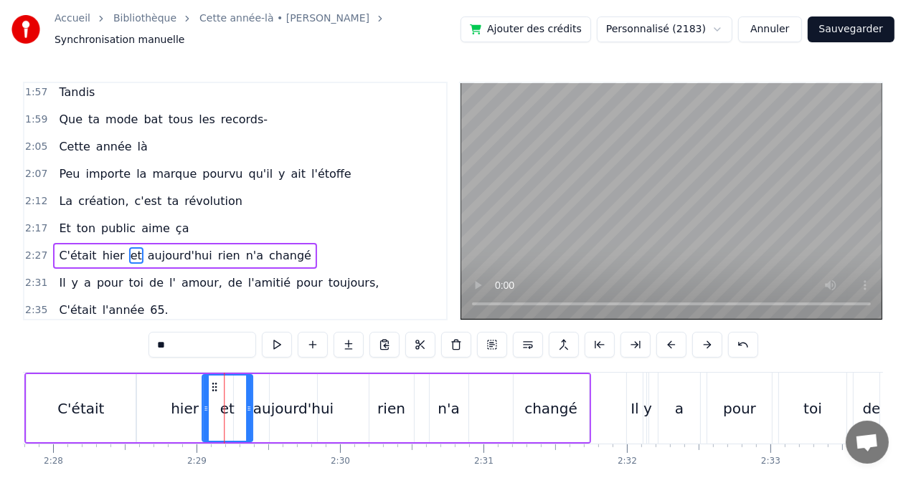
click at [209, 382] on icon at bounding box center [214, 387] width 11 height 11
click at [195, 398] on div "hier" at bounding box center [185, 409] width 28 height 22
type input "****"
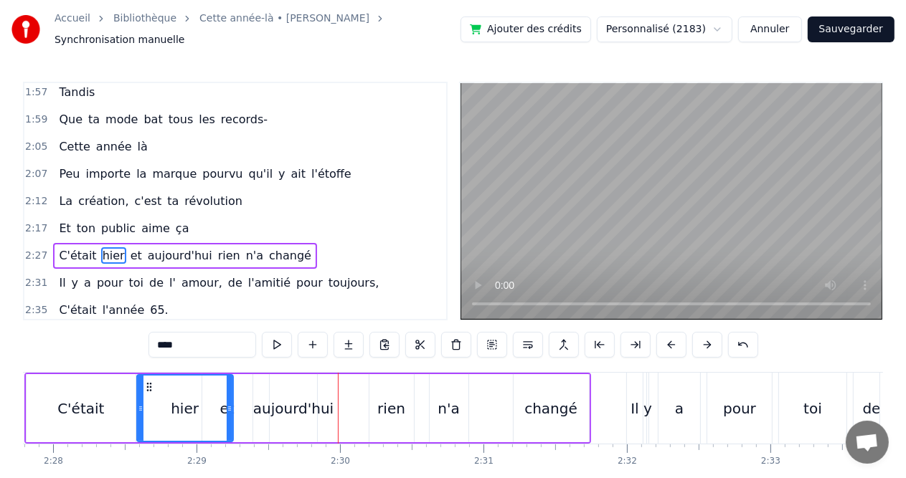
click at [263, 416] on div "C'était hier et aujourd'hui rien n'a changé" at bounding box center [307, 408] width 567 height 71
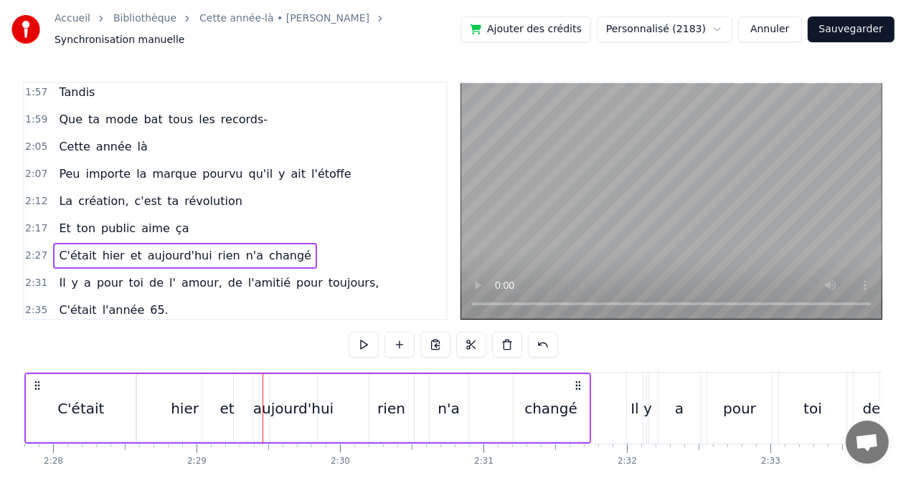
drag, startPoint x: 265, startPoint y: 392, endPoint x: 253, endPoint y: 392, distance: 11.5
click at [253, 392] on div "C'était hier et aujourd'hui rien n'a changé" at bounding box center [307, 408] width 567 height 71
click at [294, 400] on div "aujourd'hui" at bounding box center [293, 409] width 80 height 22
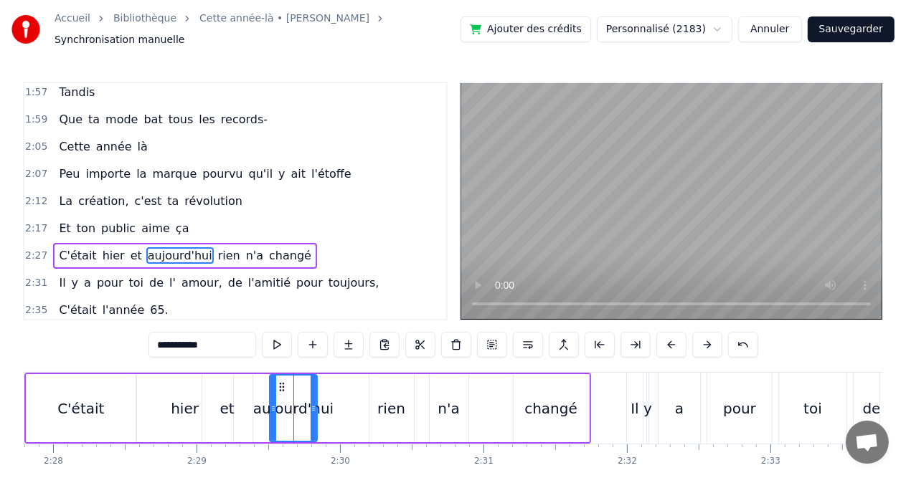
click at [351, 399] on div "C'était hier et aujourd'hui rien n'a changé" at bounding box center [307, 408] width 567 height 71
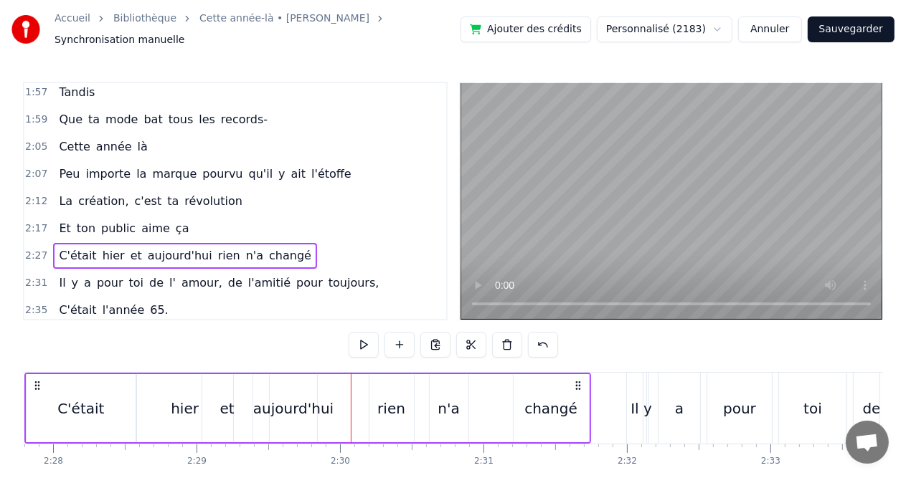
click at [318, 402] on div "aujourd'hui" at bounding box center [293, 409] width 80 height 22
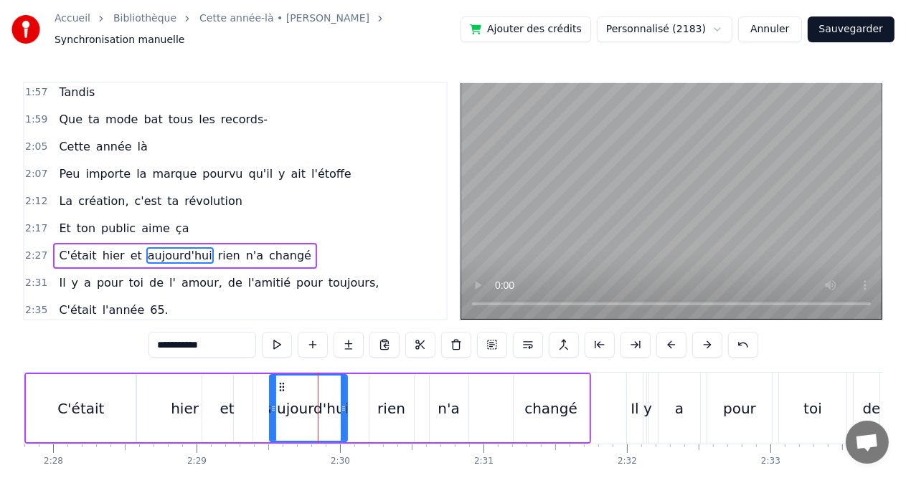
drag, startPoint x: 315, startPoint y: 400, endPoint x: 345, endPoint y: 400, distance: 30.1
click at [345, 403] on icon at bounding box center [344, 408] width 6 height 11
drag, startPoint x: 345, startPoint y: 400, endPoint x: 359, endPoint y: 400, distance: 14.3
click at [359, 403] on icon at bounding box center [357, 408] width 6 height 11
click at [218, 407] on div "et" at bounding box center [227, 408] width 50 height 68
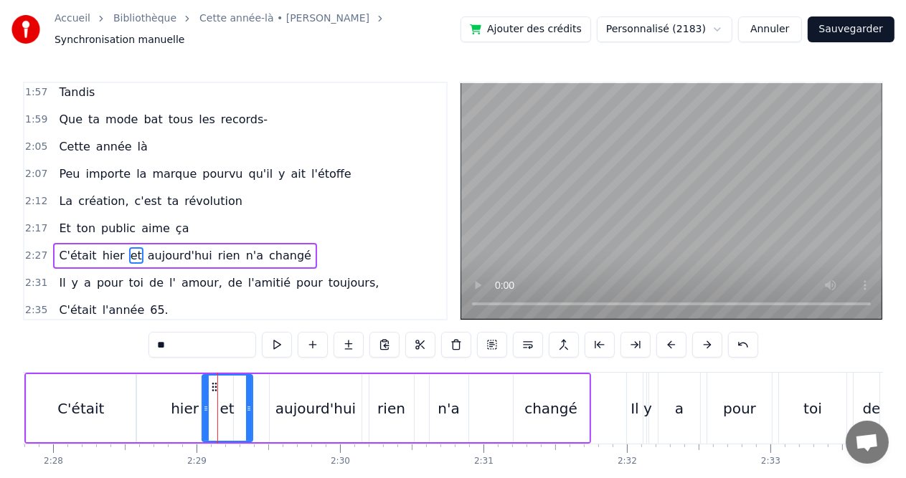
click at [342, 403] on div "aujourd'hui" at bounding box center [315, 409] width 80 height 22
type input "**********"
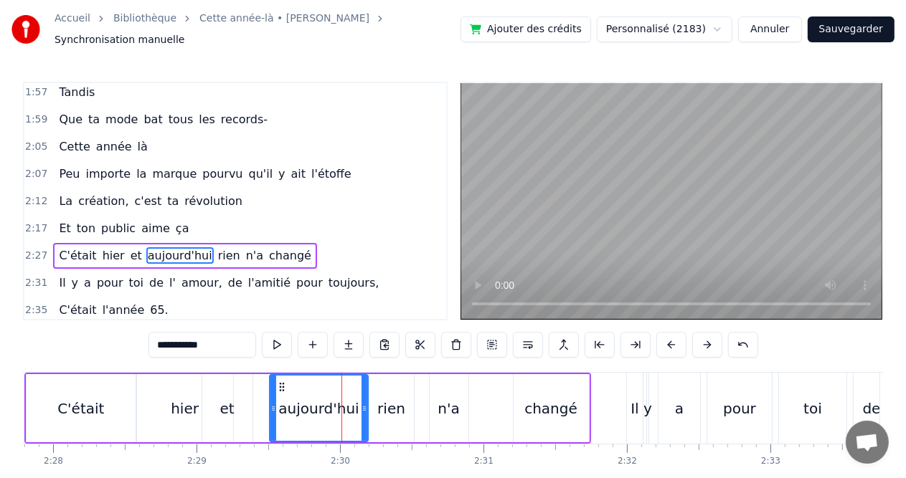
click at [364, 404] on icon at bounding box center [364, 408] width 6 height 11
click at [310, 405] on div "aujourd'hui" at bounding box center [318, 409] width 80 height 22
click at [252, 407] on div "C'était hier et aujourd'hui rien n'a changé" at bounding box center [307, 408] width 567 height 71
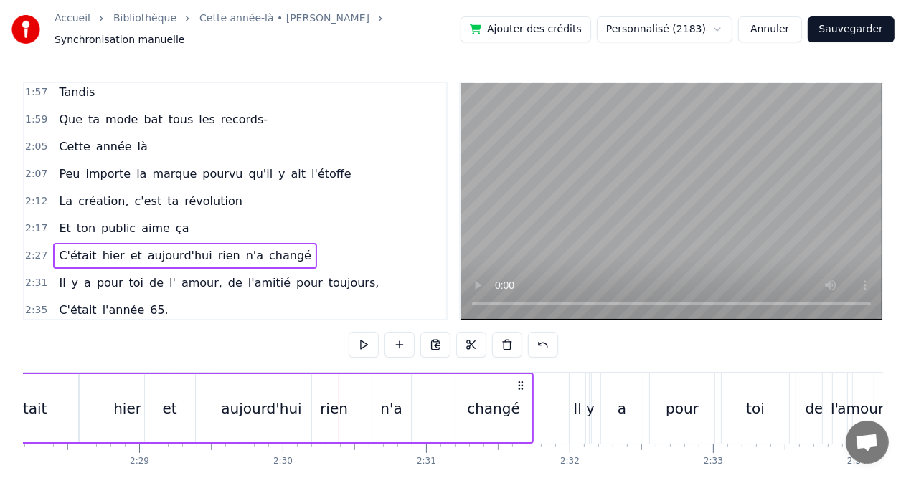
scroll to position [0, 21229]
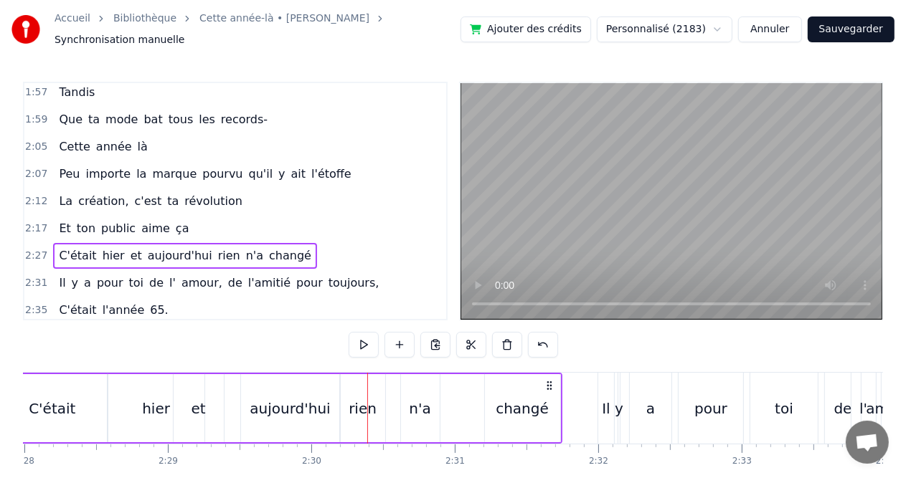
click at [351, 410] on div "rien" at bounding box center [363, 409] width 28 height 22
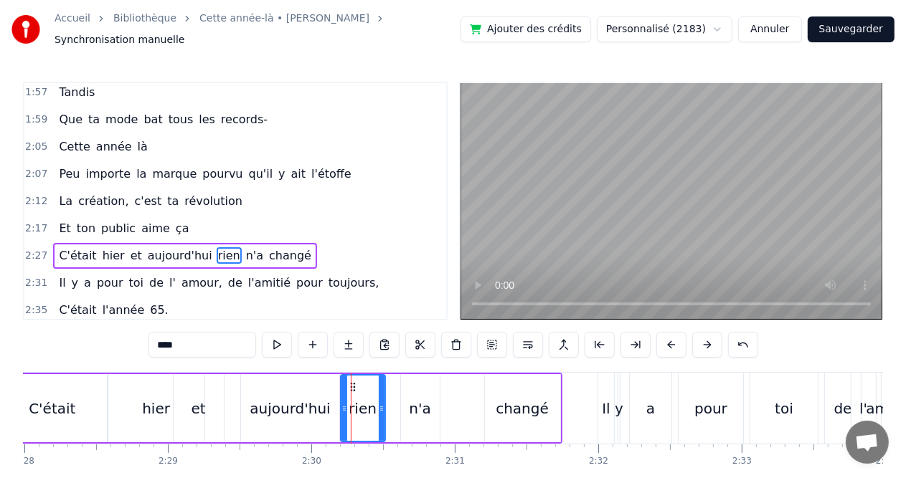
click at [379, 403] on icon at bounding box center [382, 408] width 6 height 11
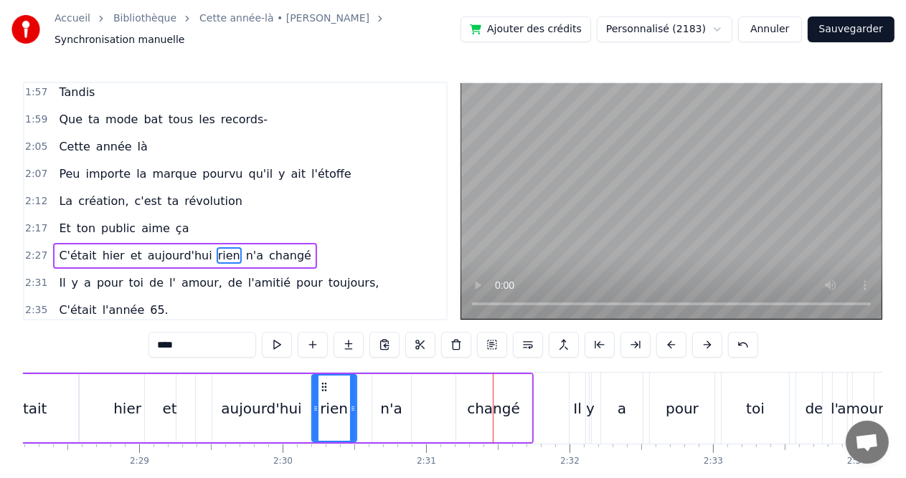
click at [323, 382] on icon at bounding box center [323, 387] width 11 height 11
drag, startPoint x: 323, startPoint y: 377, endPoint x: 336, endPoint y: 378, distance: 12.2
click at [336, 382] on icon at bounding box center [336, 387] width 11 height 11
click at [275, 400] on div "aujourd'hui" at bounding box center [261, 409] width 80 height 22
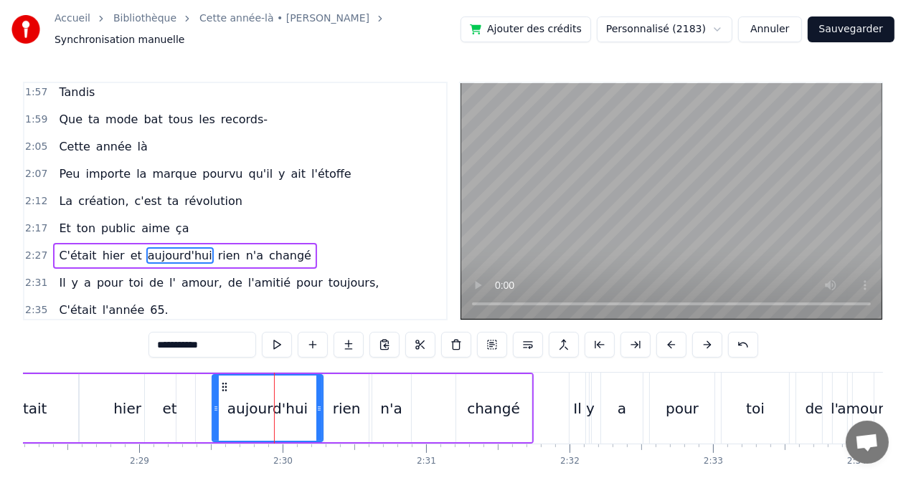
drag, startPoint x: 306, startPoint y: 402, endPoint x: 318, endPoint y: 403, distance: 12.3
click at [318, 403] on icon at bounding box center [319, 408] width 6 height 11
click at [344, 403] on div "rien" at bounding box center [347, 409] width 28 height 22
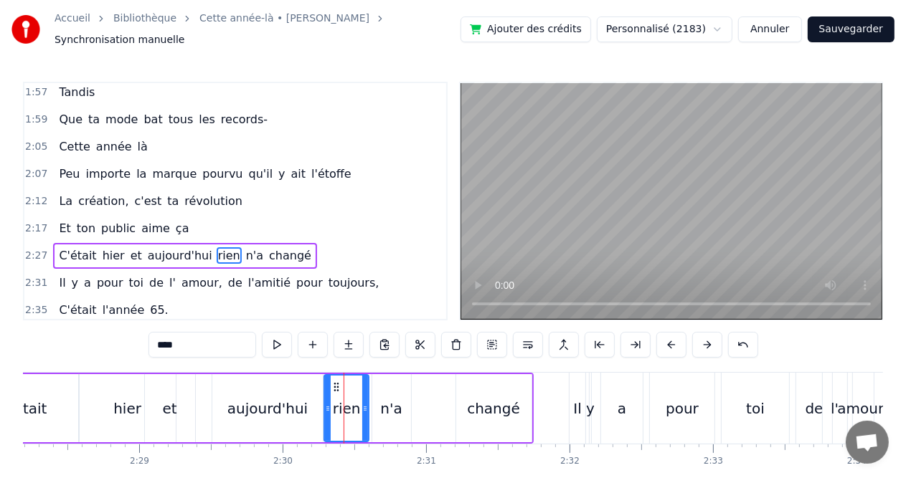
click at [296, 402] on div "aujourd'hui" at bounding box center [267, 409] width 80 height 22
type input "**********"
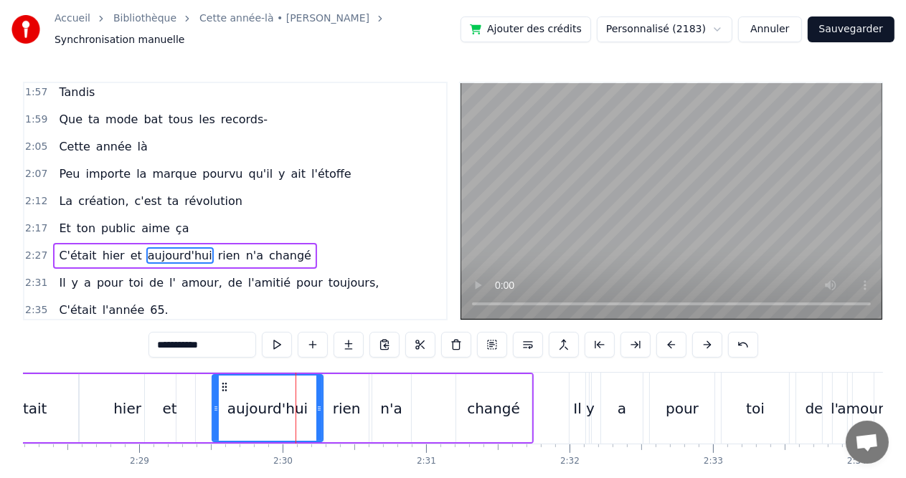
drag, startPoint x: 295, startPoint y: 392, endPoint x: 311, endPoint y: 392, distance: 16.5
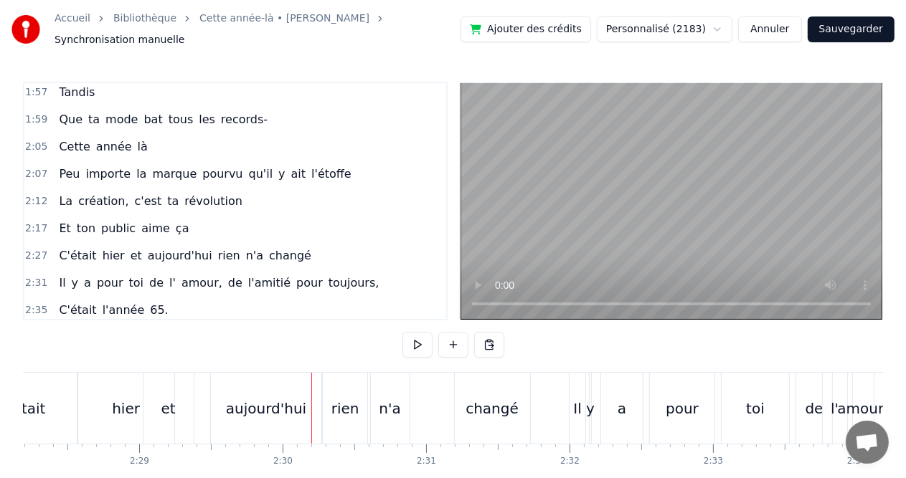
click at [288, 398] on div "aujourd'hui" at bounding box center [266, 409] width 80 height 22
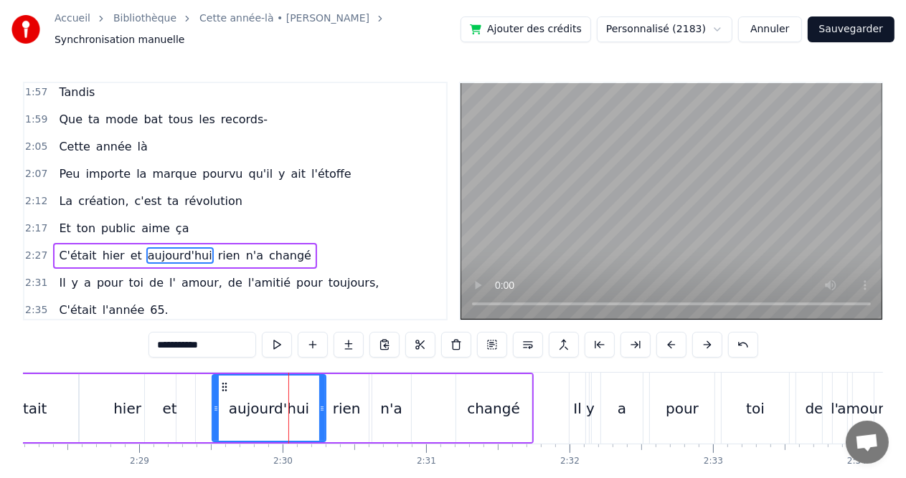
click at [321, 403] on icon at bounding box center [322, 408] width 6 height 11
click at [273, 398] on div "aujourd'hui" at bounding box center [269, 409] width 80 height 22
click at [301, 398] on div "aujourd'hui" at bounding box center [269, 409] width 80 height 22
click at [343, 401] on div "rien" at bounding box center [347, 409] width 28 height 22
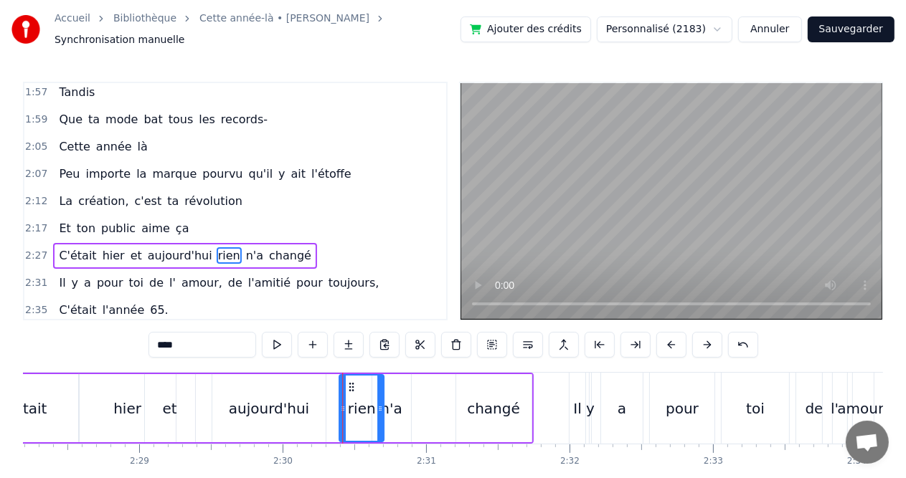
drag, startPoint x: 333, startPoint y: 381, endPoint x: 348, endPoint y: 381, distance: 15.1
click at [348, 382] on icon at bounding box center [351, 387] width 11 height 11
click at [159, 407] on div "et" at bounding box center [170, 408] width 50 height 68
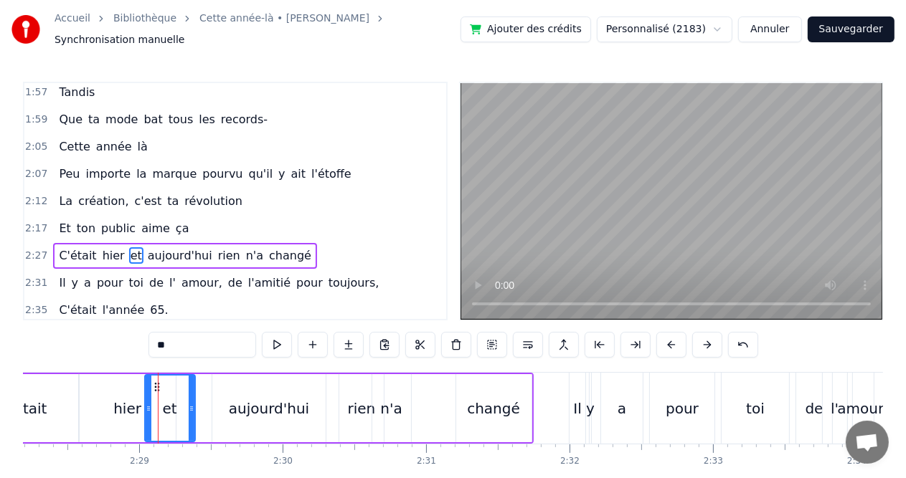
click at [239, 415] on div "aujourd'hui" at bounding box center [268, 408] width 113 height 68
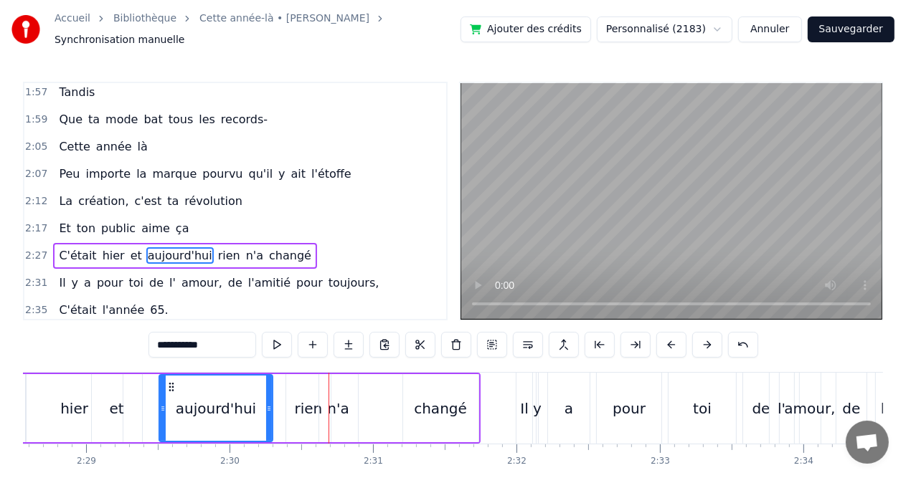
scroll to position [0, 21315]
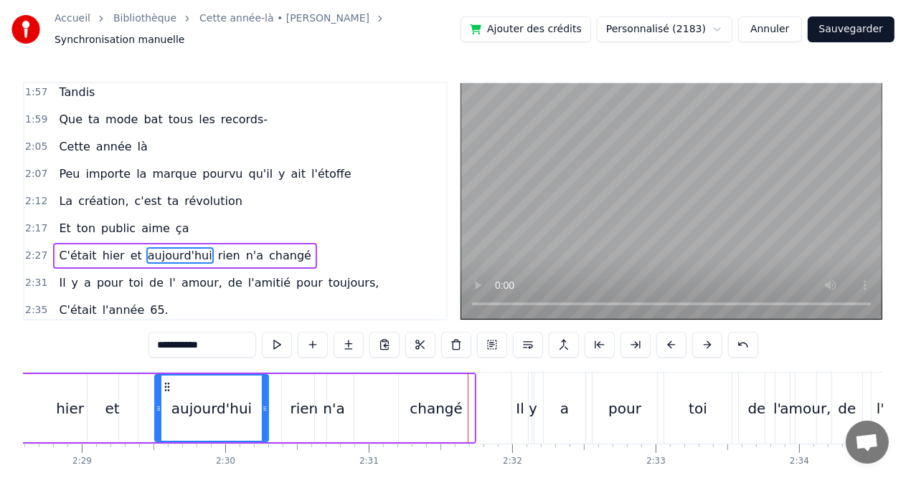
click at [430, 407] on div "changé" at bounding box center [436, 409] width 53 height 22
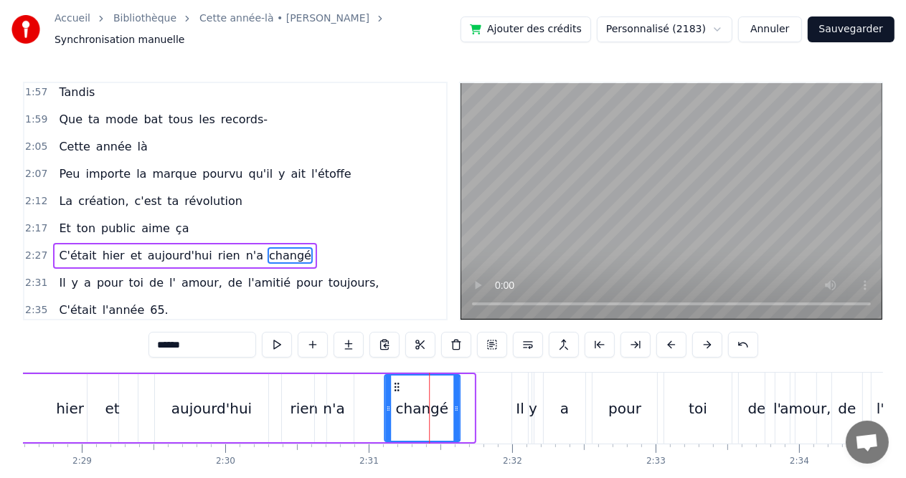
drag, startPoint x: 410, startPoint y: 381, endPoint x: 395, endPoint y: 382, distance: 15.1
click at [395, 382] on icon at bounding box center [396, 387] width 11 height 11
click at [326, 390] on div "n'a" at bounding box center [334, 408] width 39 height 68
type input "***"
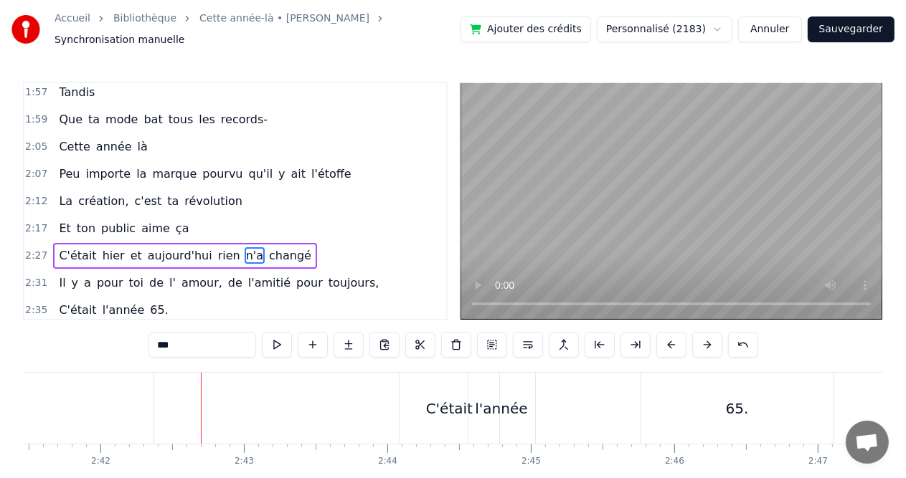
scroll to position [0, 23267]
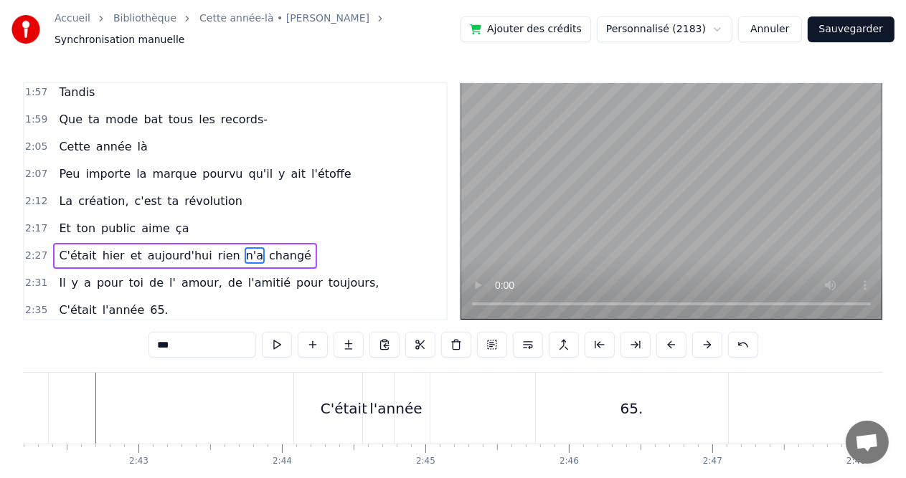
click at [864, 27] on button "Sauvegarder" at bounding box center [851, 29] width 87 height 26
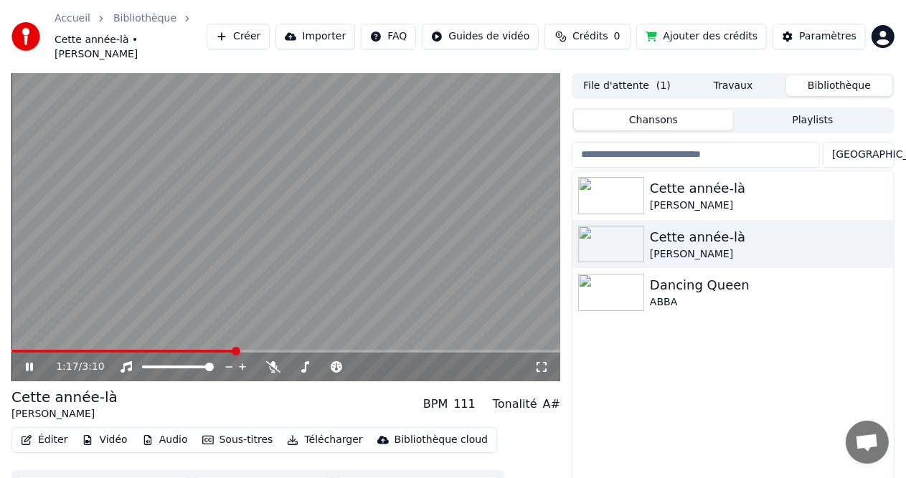
click at [34, 361] on icon at bounding box center [39, 366] width 33 height 11
click at [240, 430] on button "Sous-titres" at bounding box center [238, 440] width 82 height 20
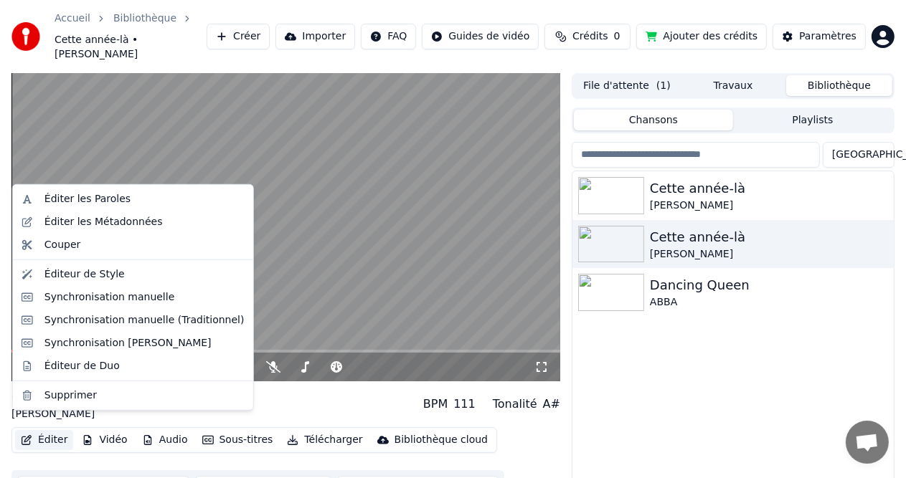
click at [37, 430] on button "Éditer" at bounding box center [44, 440] width 58 height 20
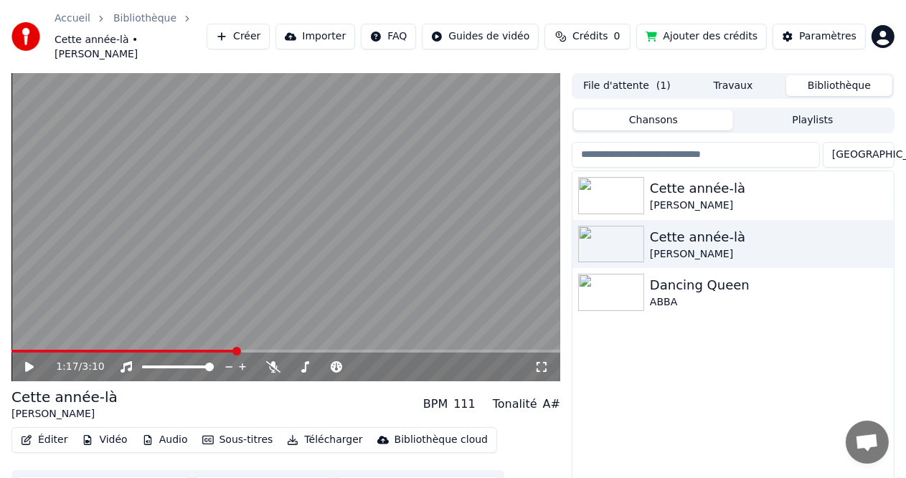
click at [37, 430] on button "Éditer" at bounding box center [44, 440] width 58 height 20
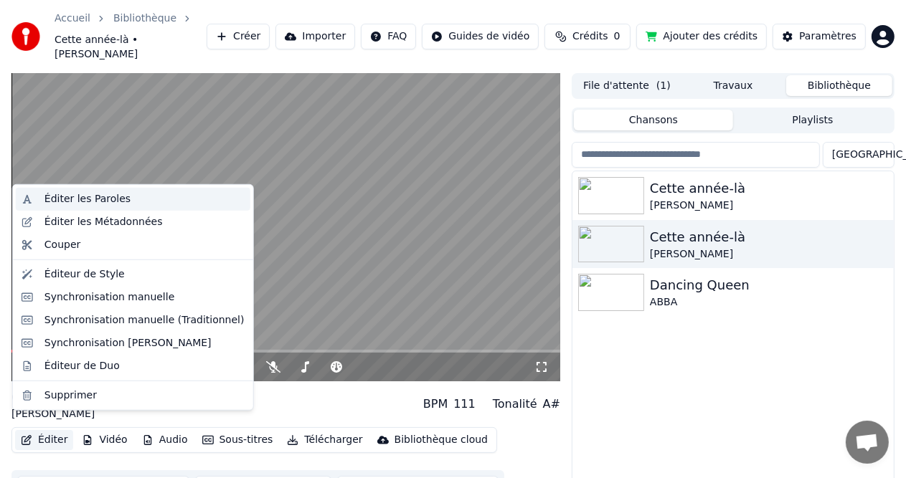
click at [86, 199] on div "Éditer les Paroles" at bounding box center [87, 199] width 86 height 14
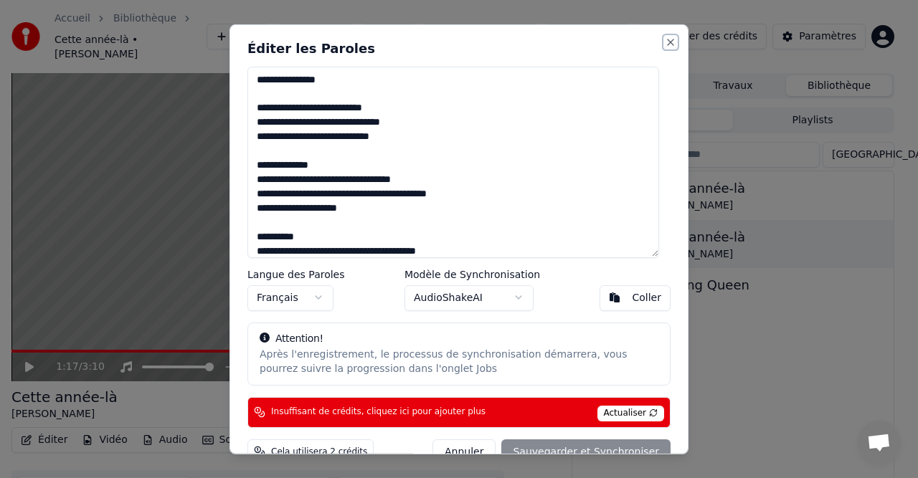
click at [665, 43] on button "Close" at bounding box center [670, 41] width 11 height 11
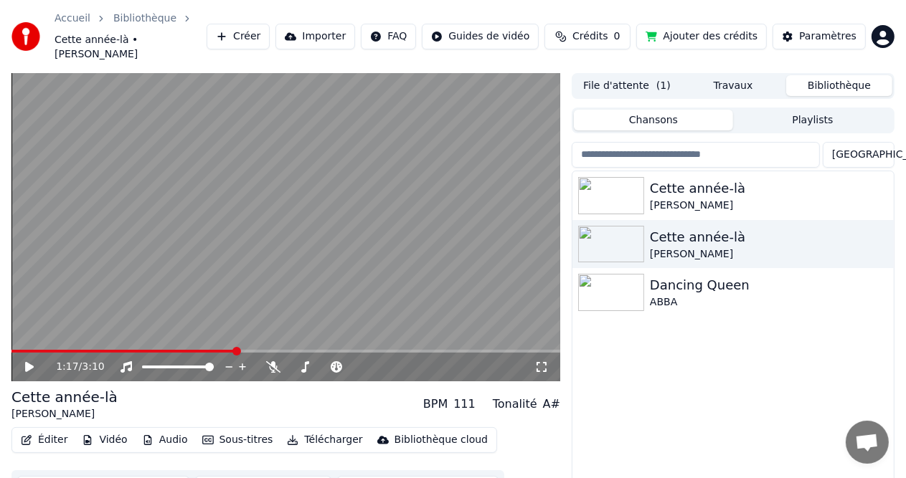
scroll to position [37, 0]
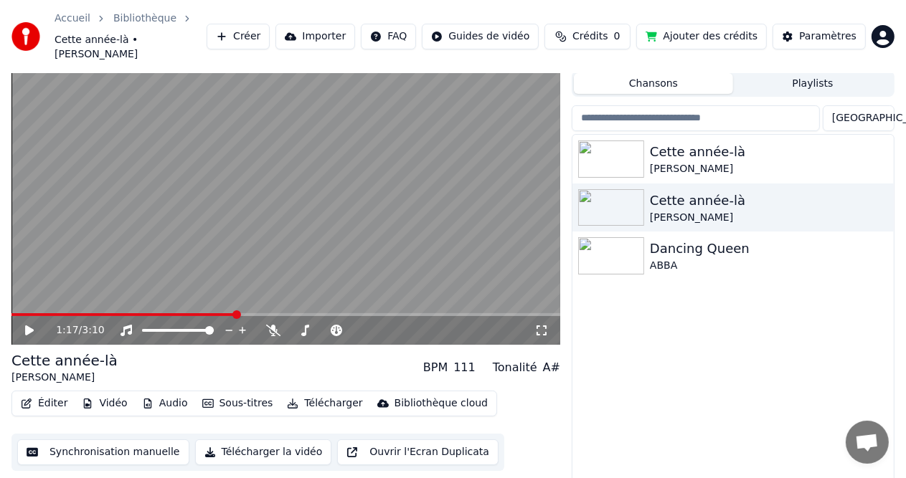
click at [247, 394] on button "Sous-titres" at bounding box center [238, 404] width 82 height 20
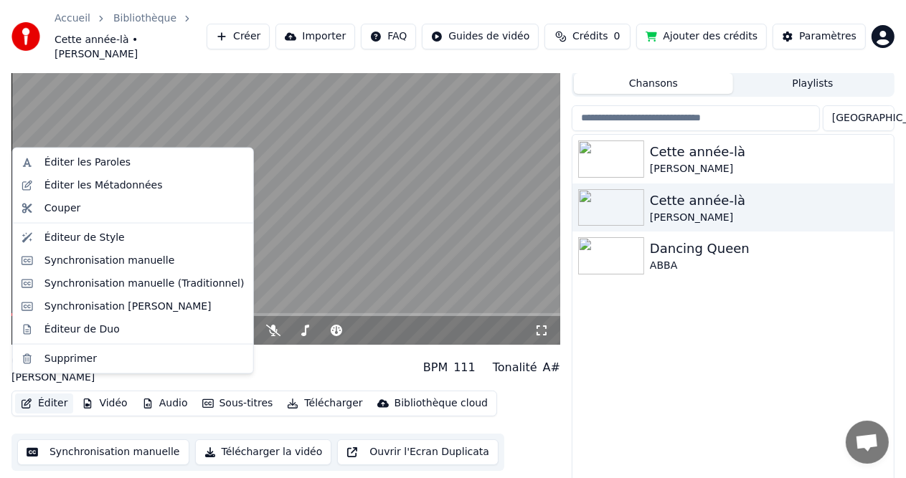
click at [52, 396] on button "Éditer" at bounding box center [44, 404] width 58 height 20
click at [52, 394] on button "Éditer" at bounding box center [44, 404] width 58 height 20
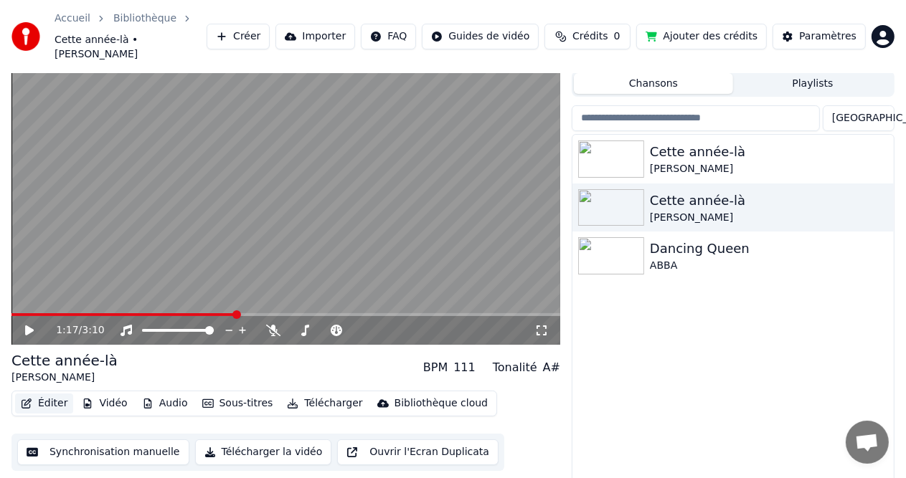
click at [52, 394] on button "Éditer" at bounding box center [44, 404] width 58 height 20
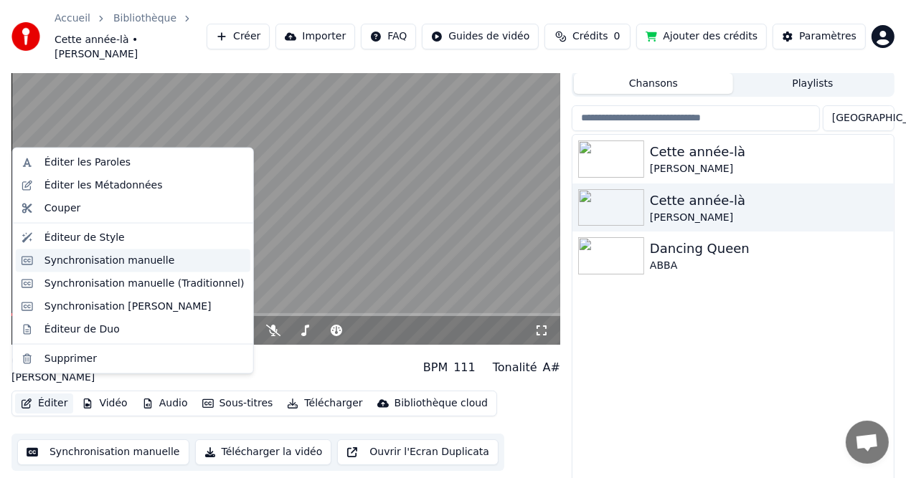
click at [122, 264] on div "Synchronisation manuelle" at bounding box center [109, 261] width 131 height 14
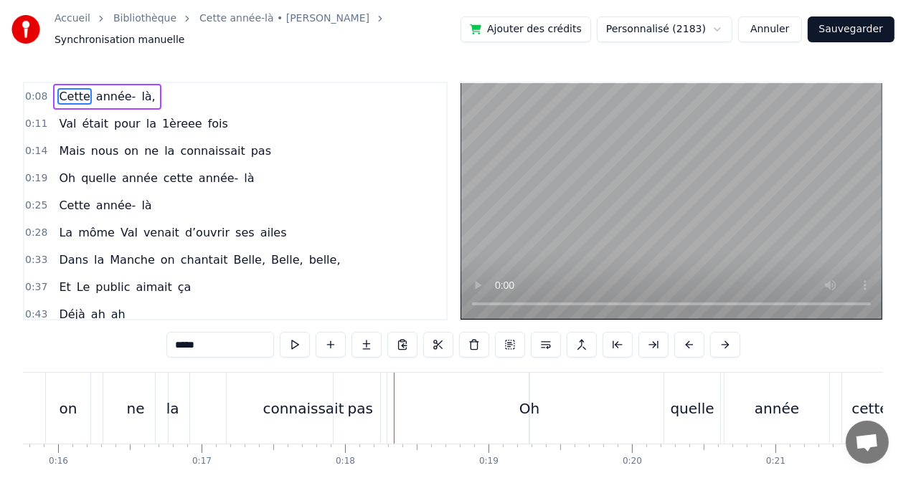
scroll to position [0, 2272]
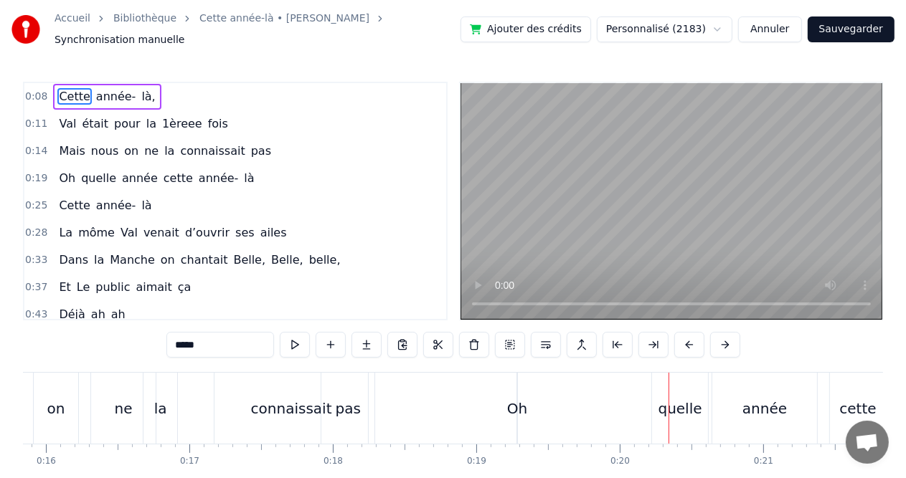
click at [793, 29] on button "Annuler" at bounding box center [769, 29] width 63 height 26
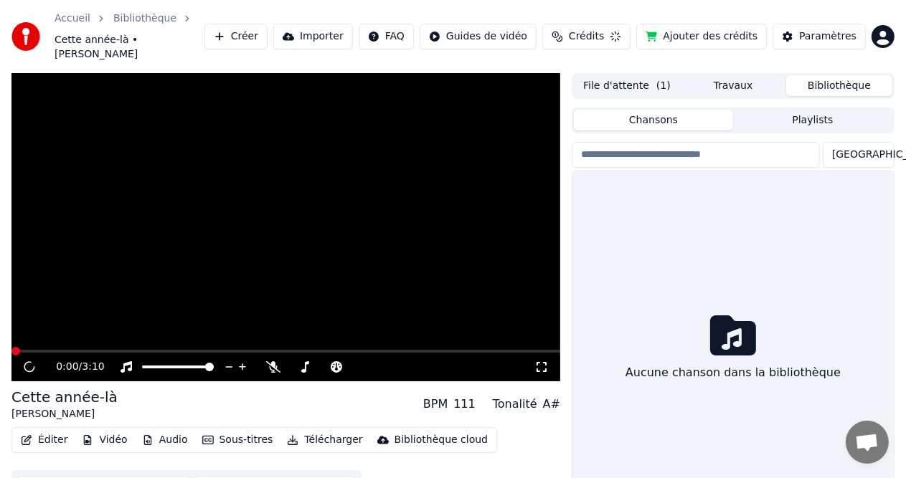
scroll to position [37, 0]
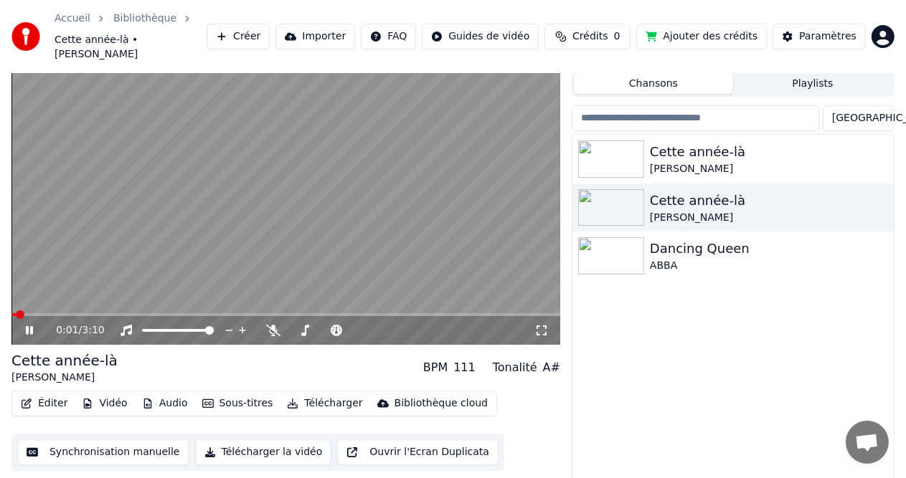
click at [149, 440] on button "Synchronisation manuelle" at bounding box center [103, 453] width 172 height 26
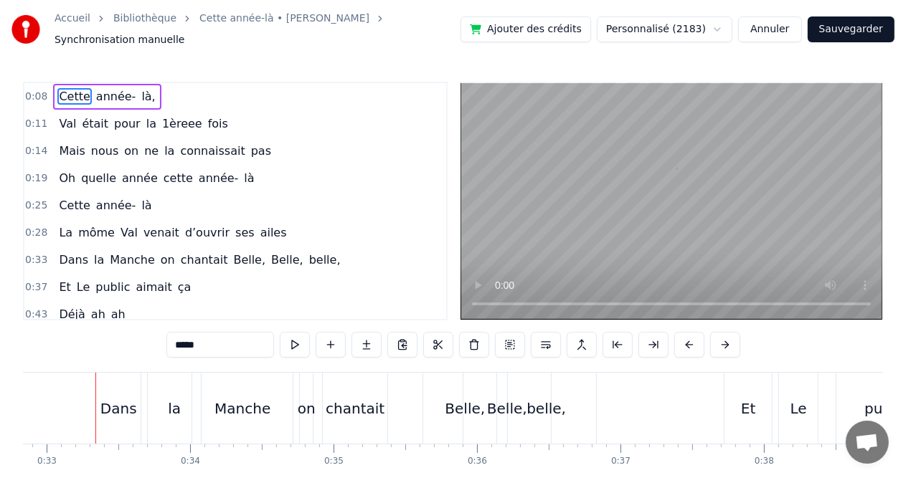
scroll to position [0, 4711]
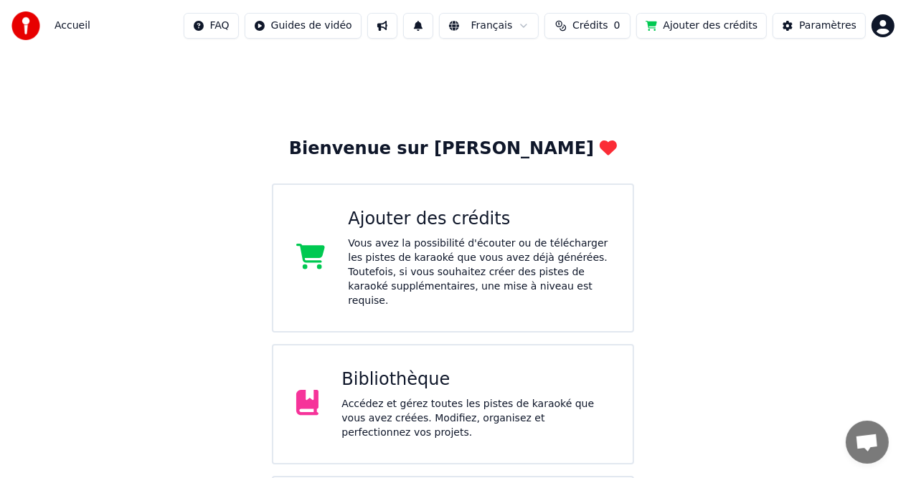
click at [430, 397] on div "Accédez et gérez toutes les pistes de karaoké que vous avez créées. Modifiez, o…" at bounding box center [475, 418] width 268 height 43
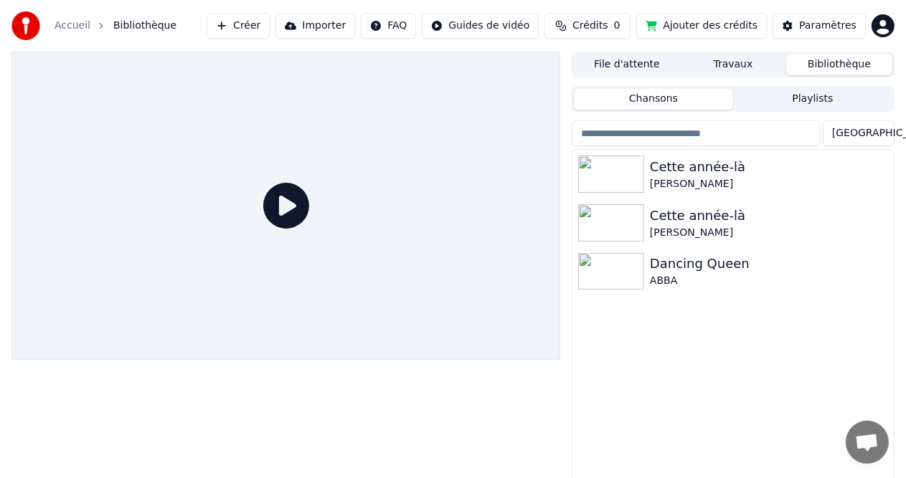
click at [637, 218] on img at bounding box center [611, 222] width 66 height 37
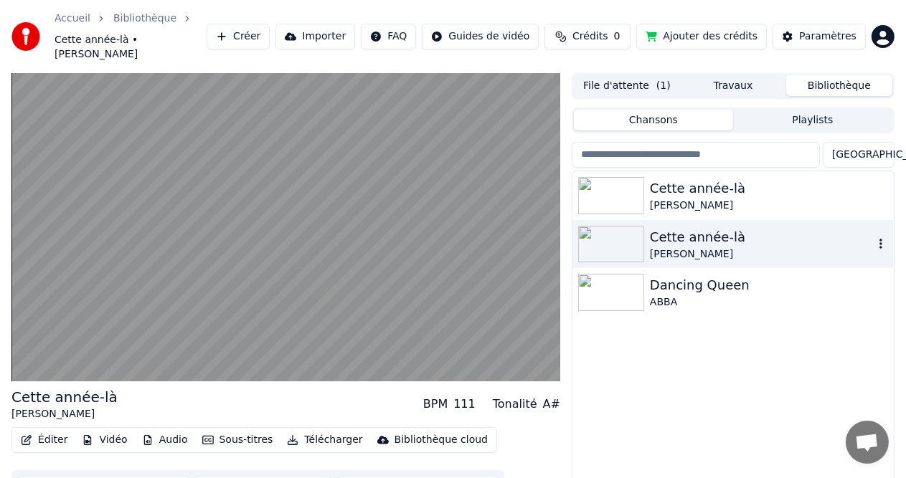
click at [668, 306] on div "Cette année-là [PERSON_NAME] Cette année-là [PERSON_NAME] Dancing Queen ABBA" at bounding box center [732, 349] width 321 height 357
click at [212, 430] on button "Sous-titres" at bounding box center [238, 440] width 82 height 20
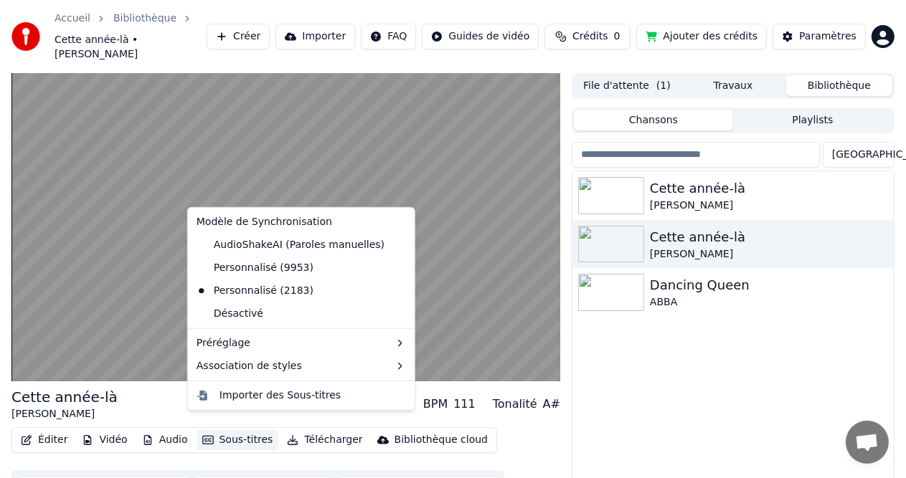
click at [212, 430] on button "Sous-titres" at bounding box center [238, 440] width 82 height 20
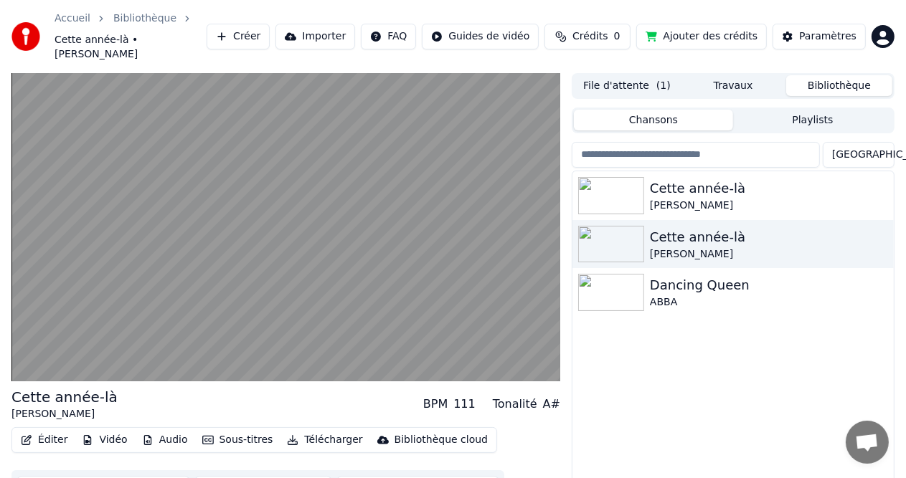
click at [212, 430] on button "Sous-titres" at bounding box center [238, 440] width 82 height 20
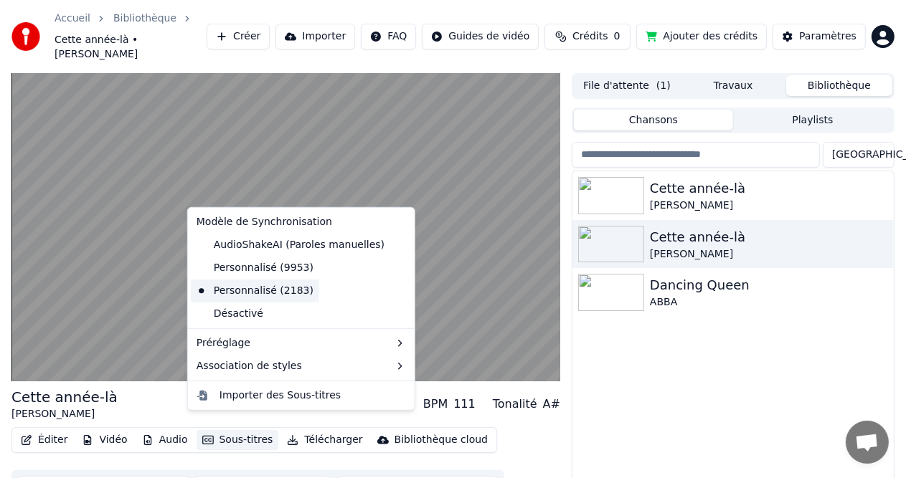
click at [281, 292] on div "Personnalisé (2183)" at bounding box center [255, 291] width 128 height 23
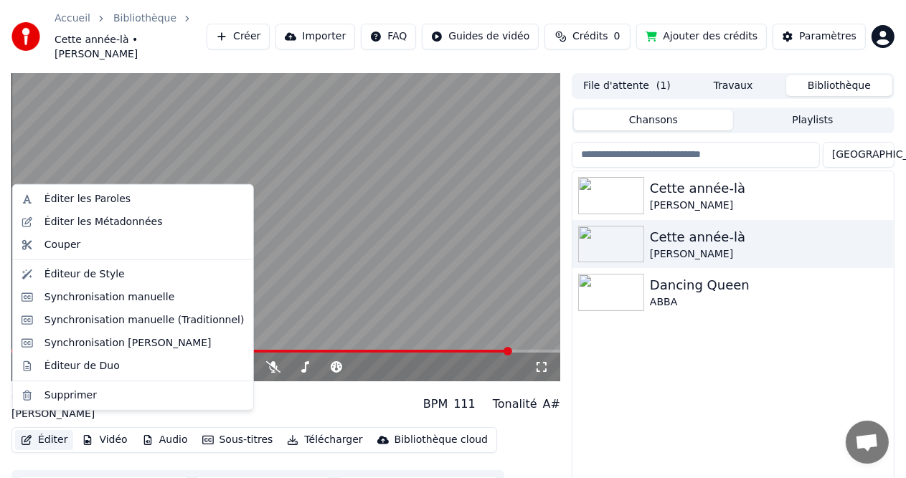
click at [42, 430] on button "Éditer" at bounding box center [44, 440] width 58 height 20
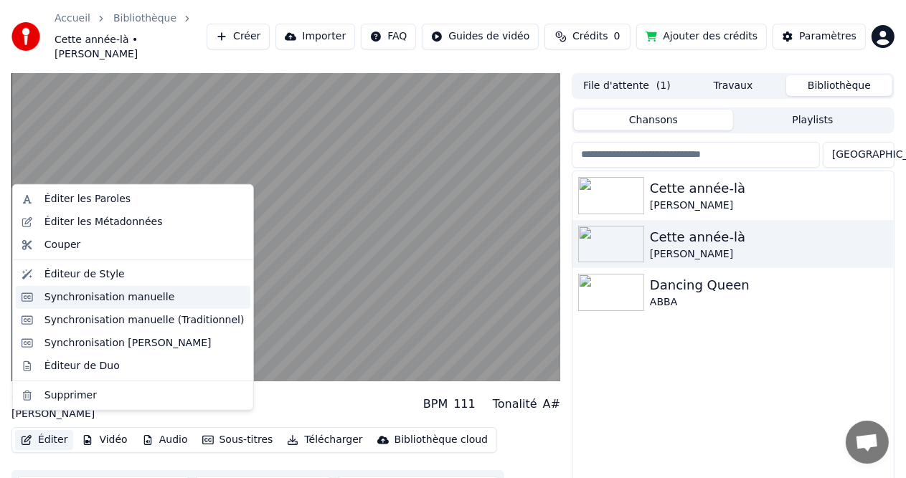
click at [92, 302] on div "Synchronisation manuelle" at bounding box center [109, 297] width 131 height 14
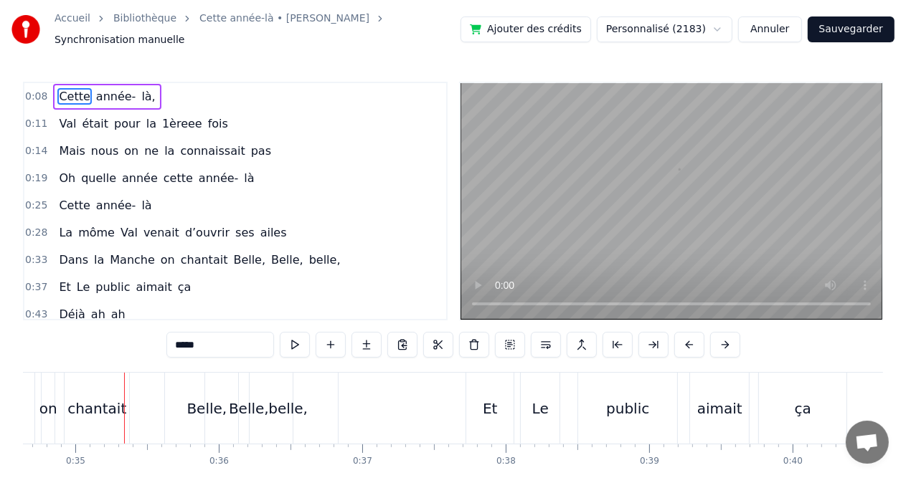
scroll to position [0, 4998]
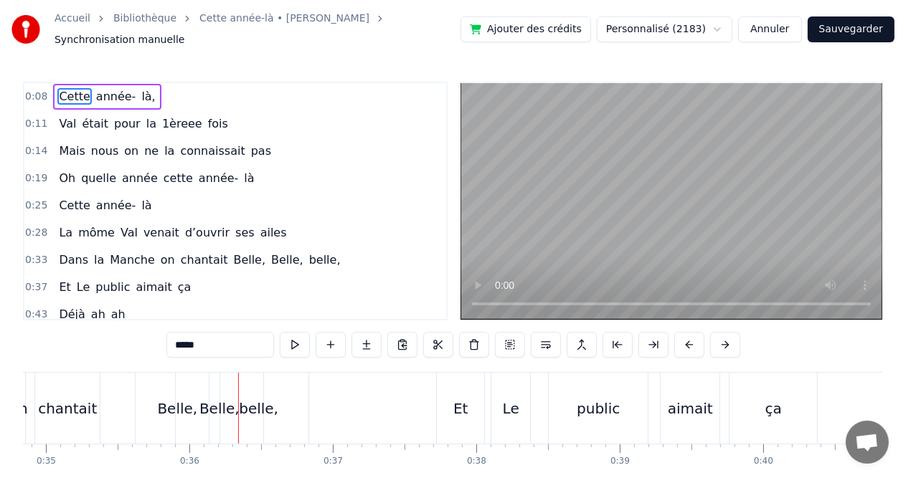
click at [270, 404] on div "belle," at bounding box center [258, 409] width 39 height 22
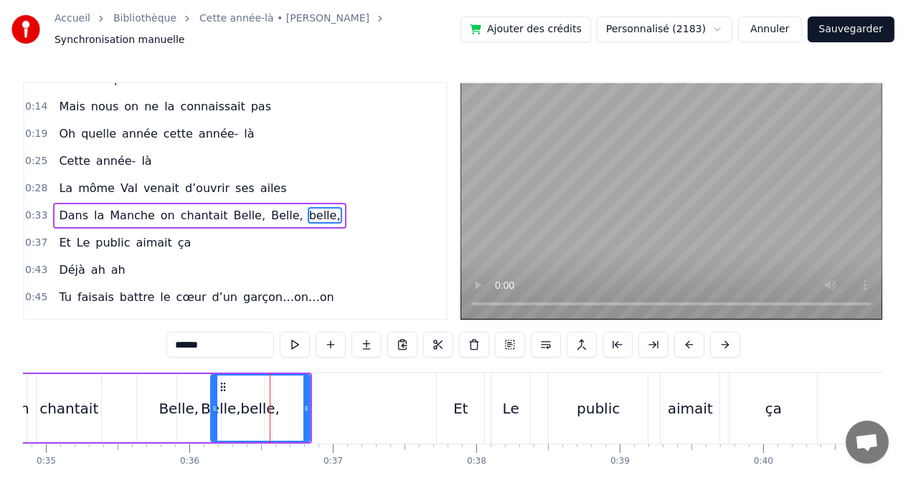
scroll to position [52, 0]
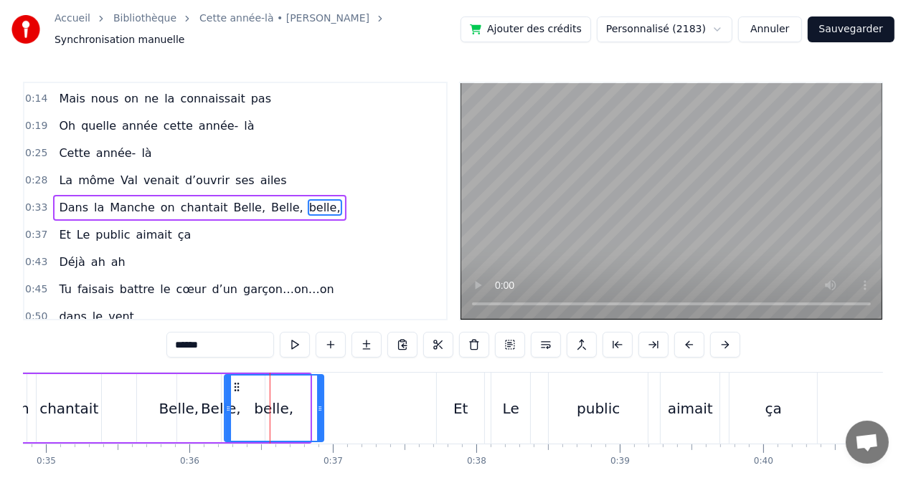
drag, startPoint x: 218, startPoint y: 382, endPoint x: 232, endPoint y: 382, distance: 14.3
click at [232, 382] on icon at bounding box center [236, 387] width 11 height 11
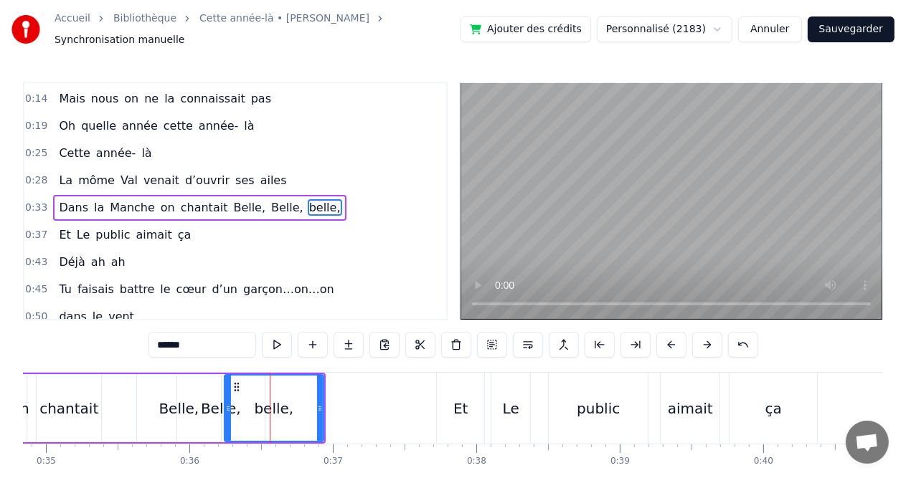
click at [138, 390] on div "Belle," at bounding box center [179, 408] width 84 height 68
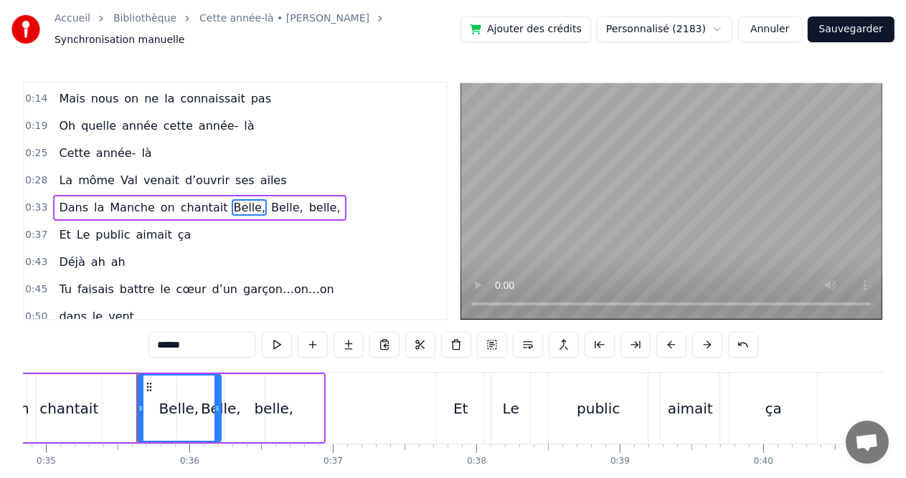
click at [93, 398] on div "chantait" at bounding box center [68, 409] width 59 height 22
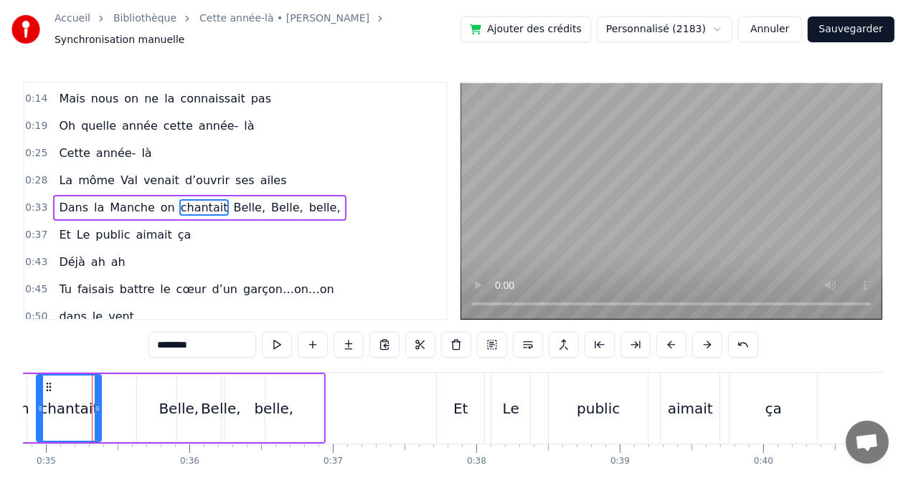
scroll to position [0, 4995]
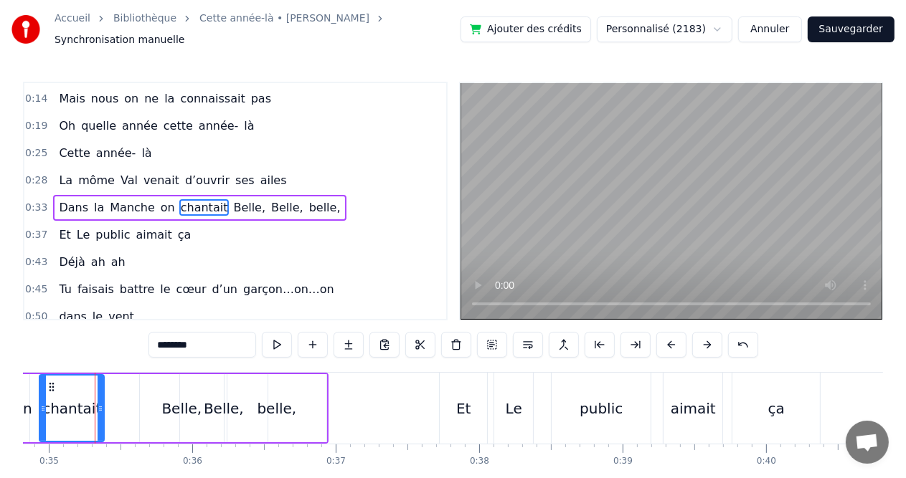
click at [166, 403] on div "Belle," at bounding box center [181, 409] width 40 height 22
type input "******"
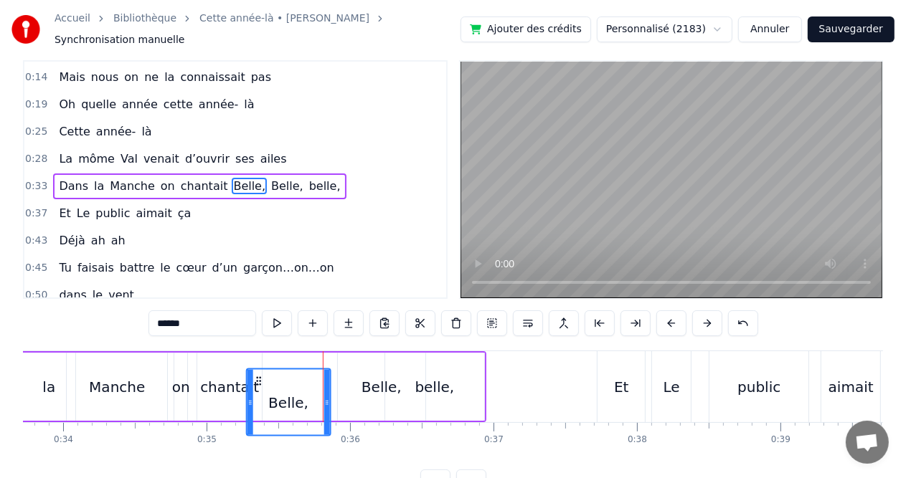
scroll to position [28, 0]
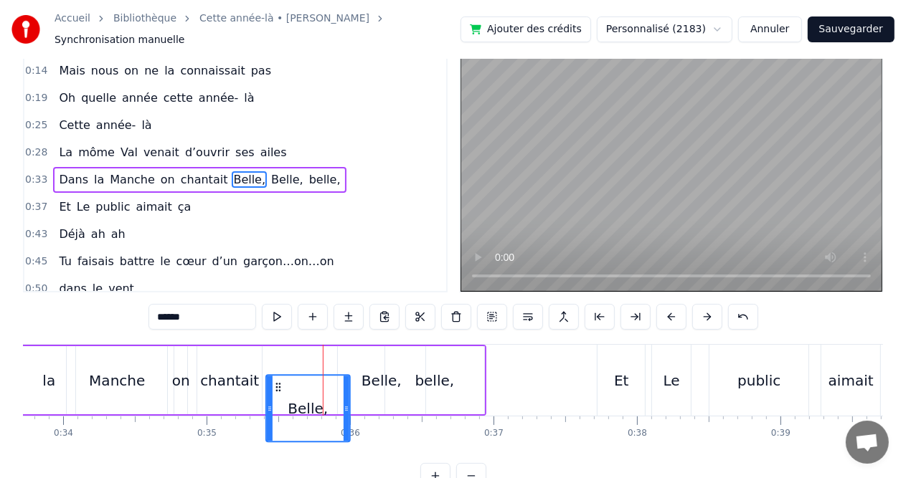
drag, startPoint x: 154, startPoint y: 382, endPoint x: 280, endPoint y: 346, distance: 131.0
click at [280, 346] on div "Dans la Manche on chantait Belle, Belle, belle," at bounding box center [227, 380] width 518 height 71
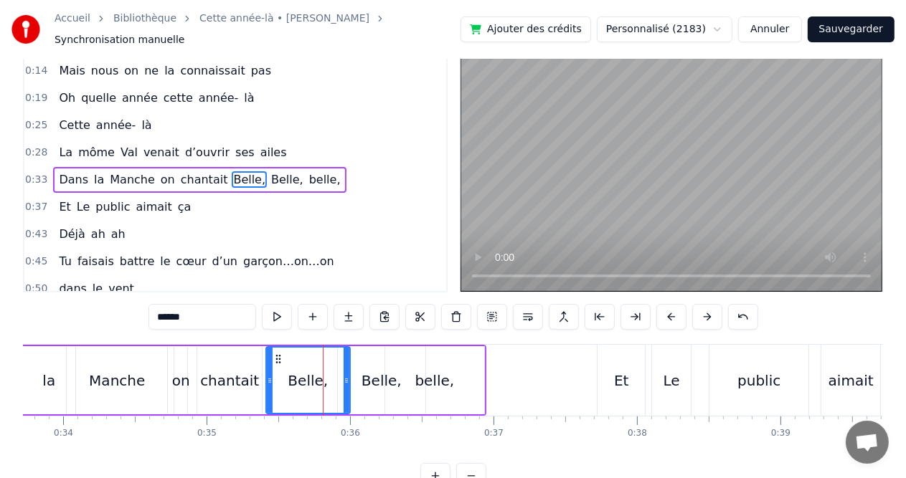
click at [194, 379] on div "Dans la Manche on chantait Belle, Belle, belle," at bounding box center [227, 380] width 518 height 71
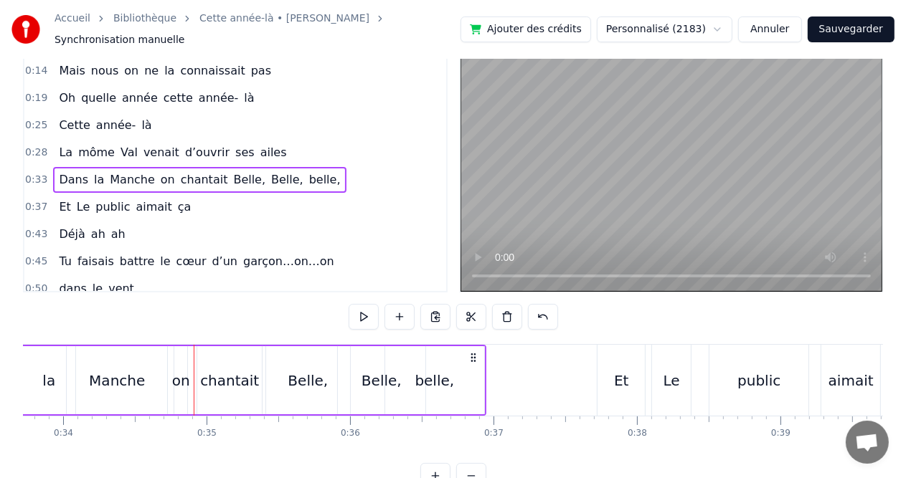
click at [230, 370] on div "chantait" at bounding box center [229, 381] width 59 height 22
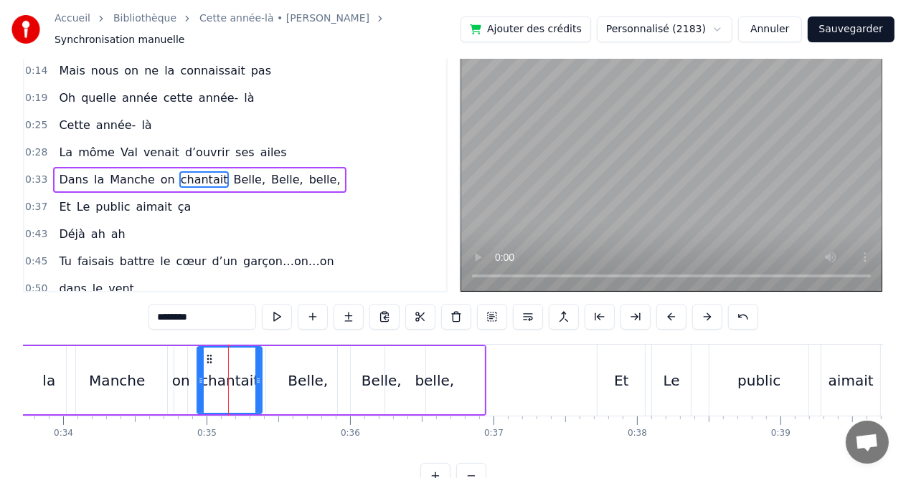
scroll to position [0, 0]
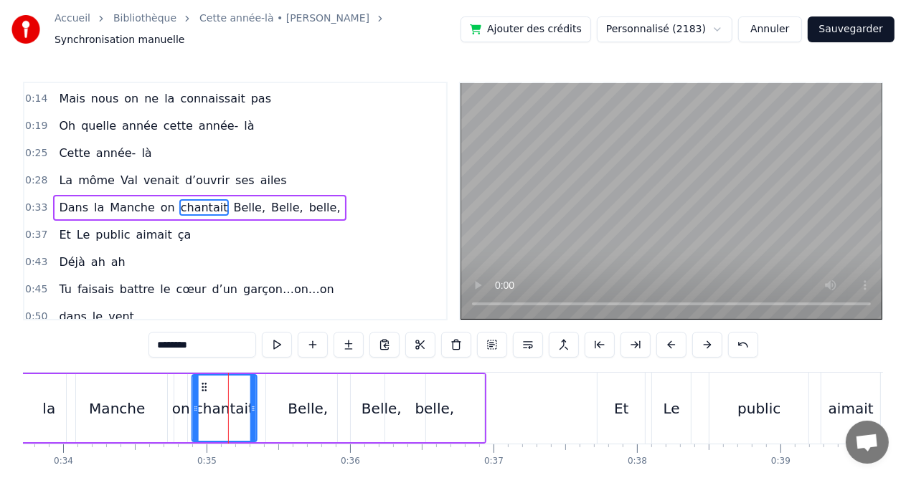
click at [201, 382] on icon at bounding box center [204, 387] width 11 height 11
click at [174, 400] on div "on" at bounding box center [181, 409] width 18 height 22
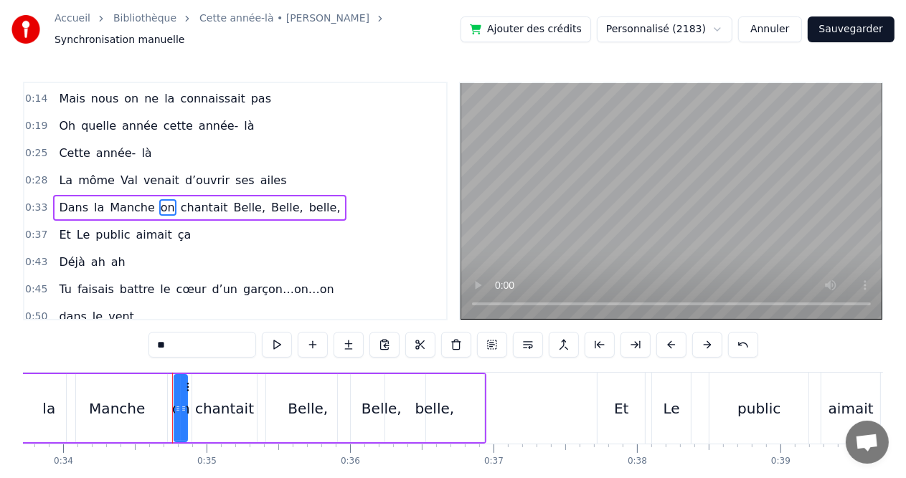
click at [166, 389] on div "Manche" at bounding box center [117, 408] width 100 height 68
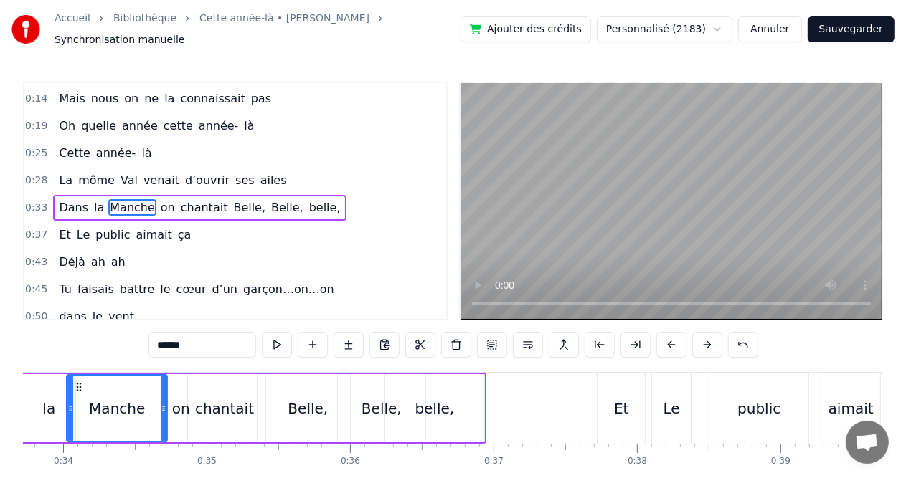
click at [178, 405] on div "on" at bounding box center [181, 409] width 18 height 22
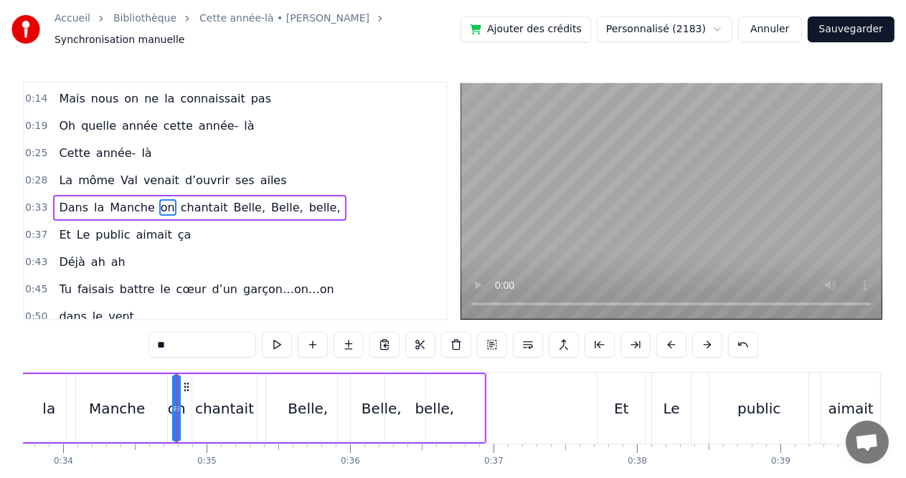
drag, startPoint x: 184, startPoint y: 383, endPoint x: 175, endPoint y: 382, distance: 8.6
click at [175, 382] on div at bounding box center [175, 408] width 6 height 65
click at [135, 405] on div "Manche" at bounding box center [117, 409] width 56 height 22
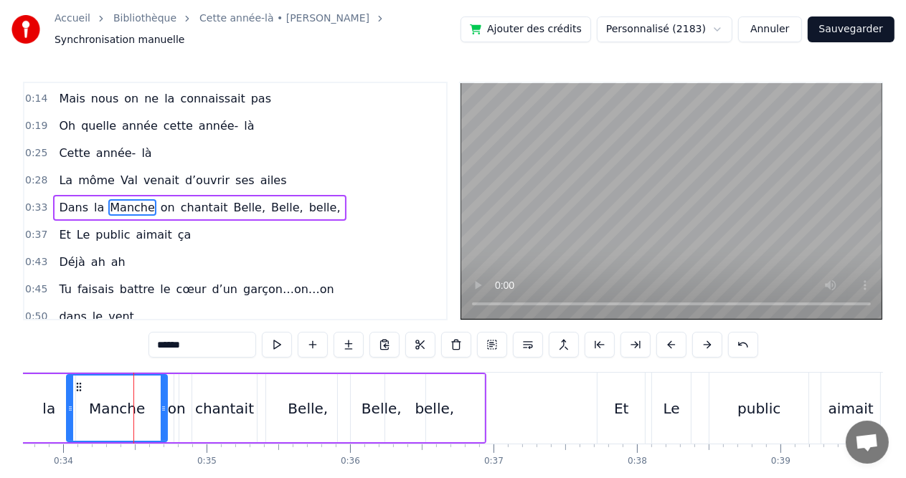
click at [167, 402] on div "Manche" at bounding box center [117, 408] width 102 height 68
click at [182, 402] on div "on" at bounding box center [177, 409] width 18 height 22
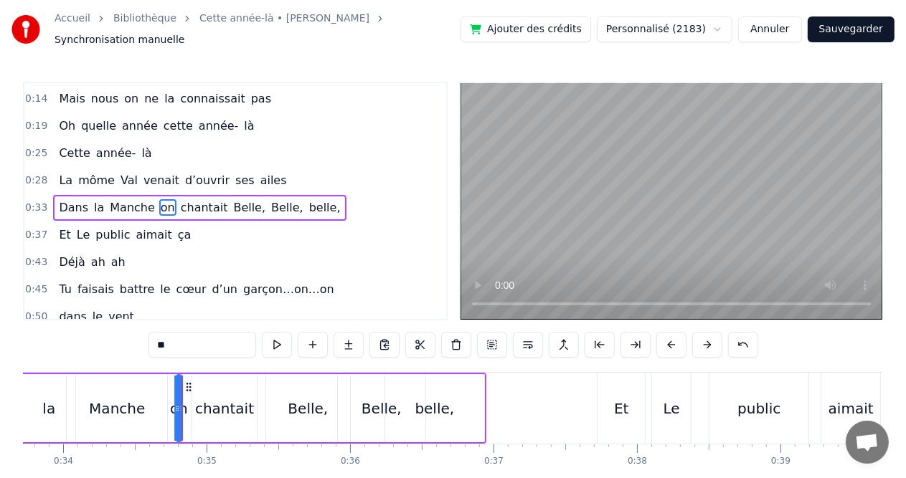
click at [188, 383] on icon at bounding box center [188, 387] width 11 height 11
click at [118, 400] on div "Manche" at bounding box center [117, 409] width 56 height 22
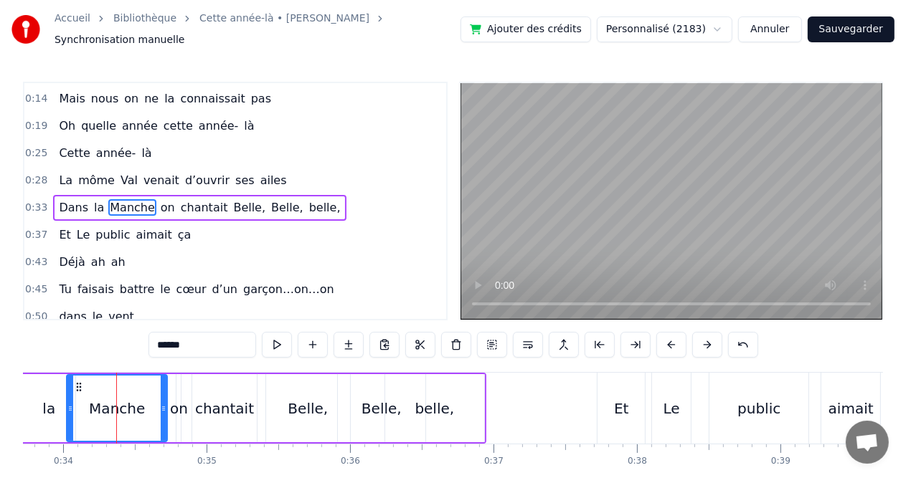
click at [171, 398] on div "on" at bounding box center [179, 409] width 18 height 22
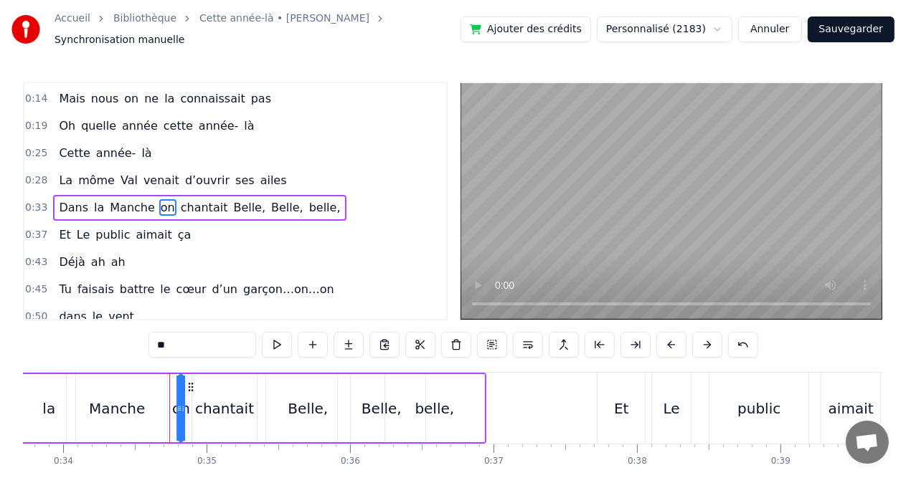
click at [188, 382] on icon at bounding box center [191, 387] width 11 height 11
click at [131, 410] on div "Manche" at bounding box center [117, 409] width 56 height 22
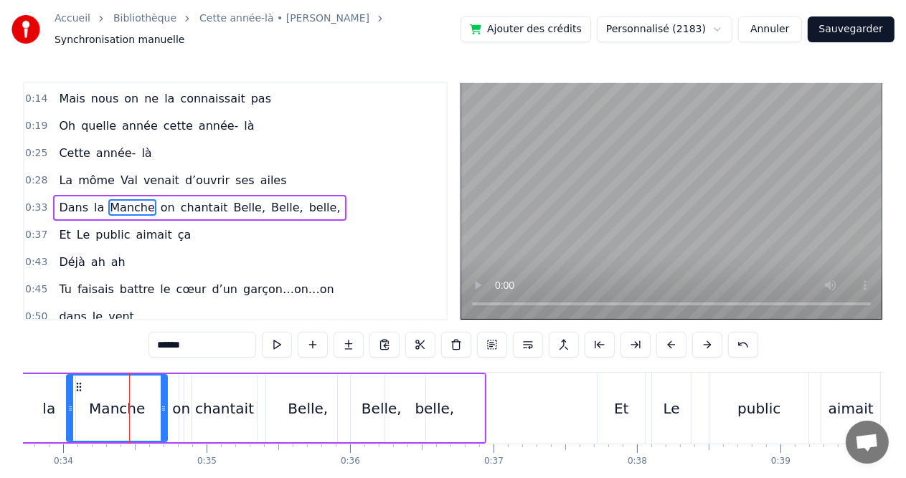
click at [173, 409] on div "on" at bounding box center [181, 409] width 18 height 22
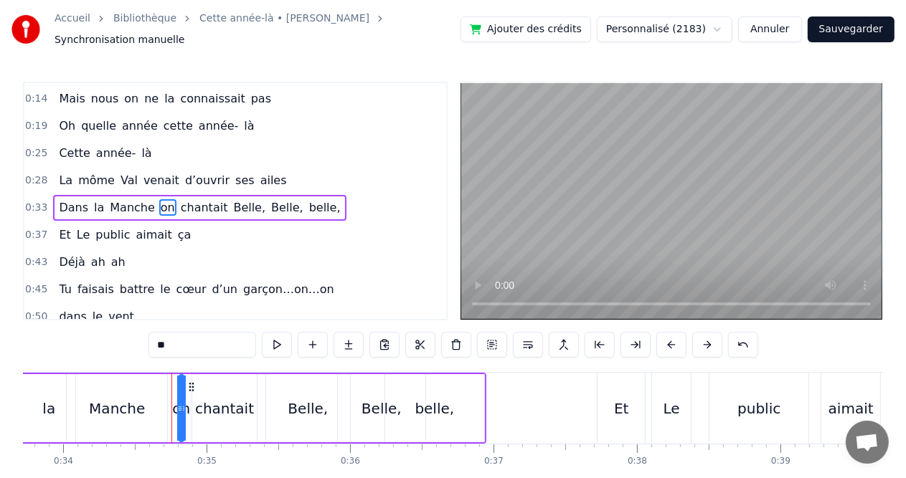
click at [152, 409] on div "Manche" at bounding box center [117, 408] width 100 height 68
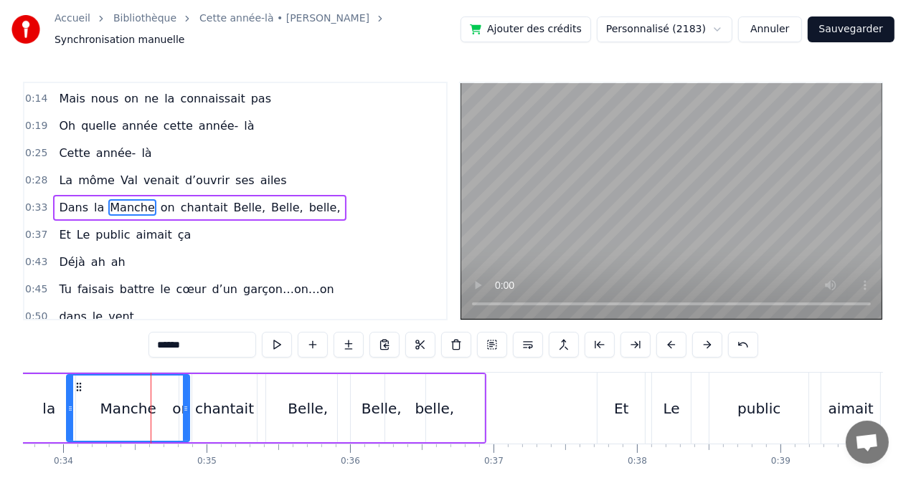
drag, startPoint x: 166, startPoint y: 400, endPoint x: 189, endPoint y: 402, distance: 23.8
click at [189, 403] on icon at bounding box center [186, 408] width 6 height 11
click at [124, 403] on div "Manche" at bounding box center [129, 409] width 56 height 22
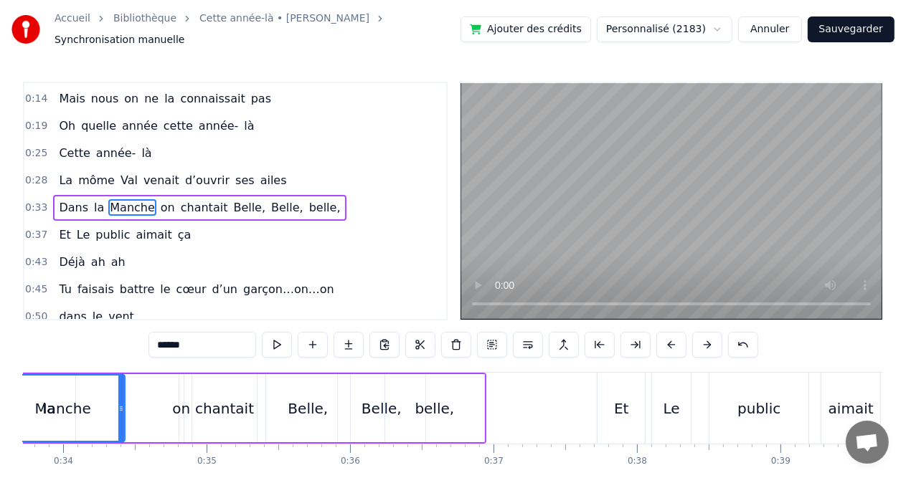
scroll to position [0, 4713]
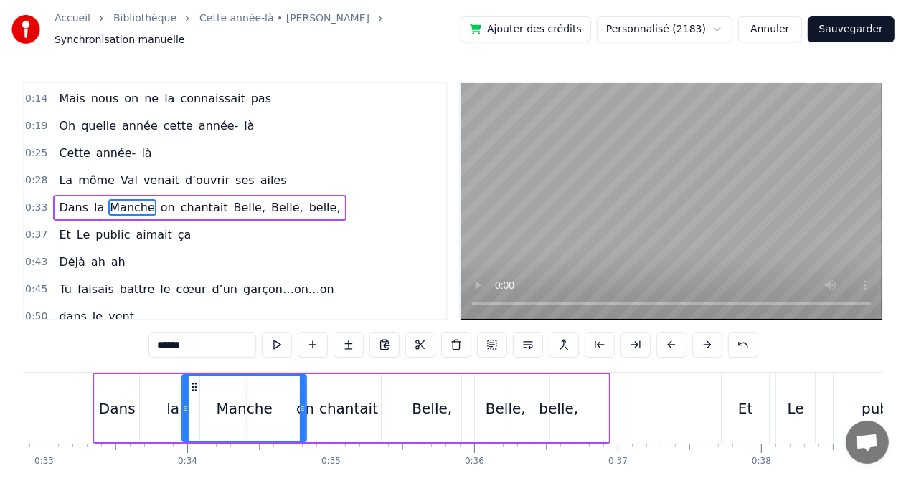
drag, startPoint x: 78, startPoint y: 383, endPoint x: 193, endPoint y: 384, distance: 114.8
click at [193, 384] on icon at bounding box center [194, 387] width 11 height 11
click at [146, 387] on div "la" at bounding box center [172, 408] width 53 height 68
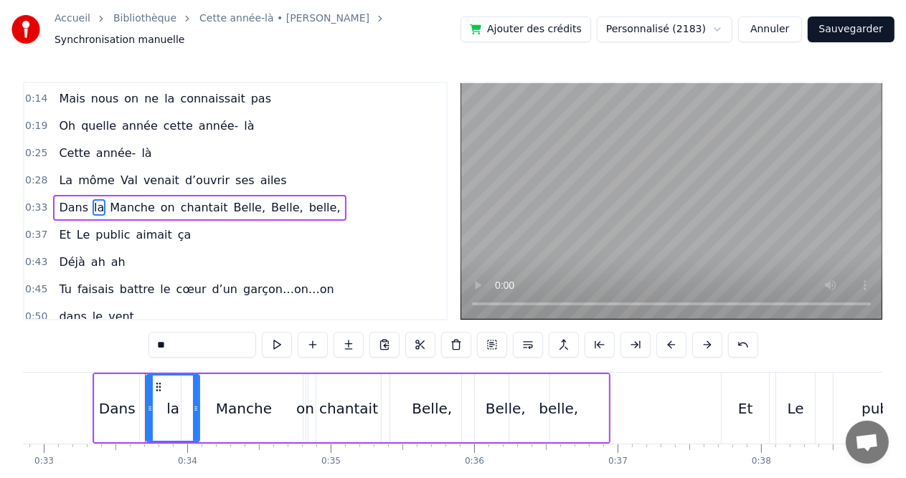
click at [235, 398] on div "Manche" at bounding box center [244, 409] width 56 height 22
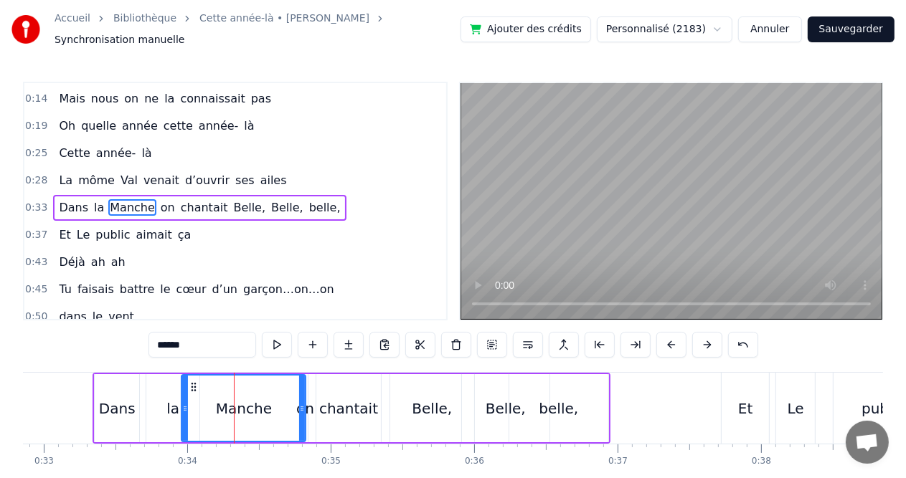
click at [308, 398] on div "on" at bounding box center [305, 409] width 18 height 22
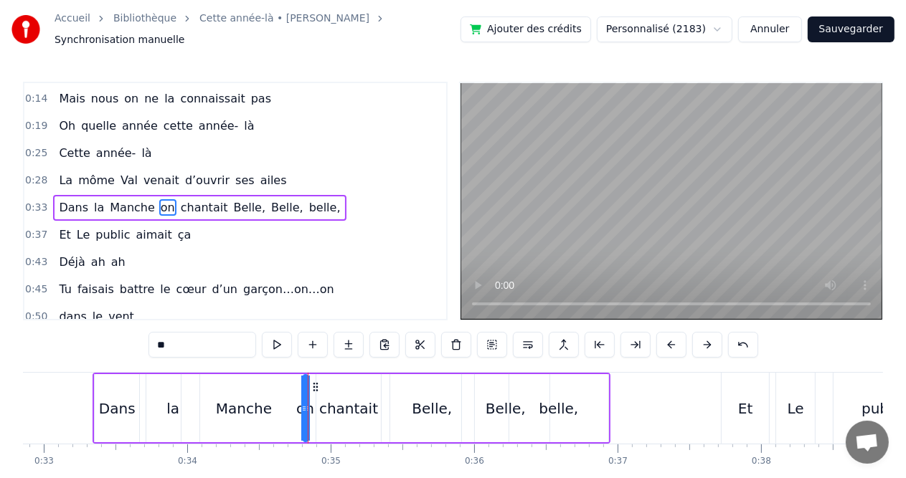
click at [271, 401] on div "Manche" at bounding box center [243, 408] width 124 height 68
type input "******"
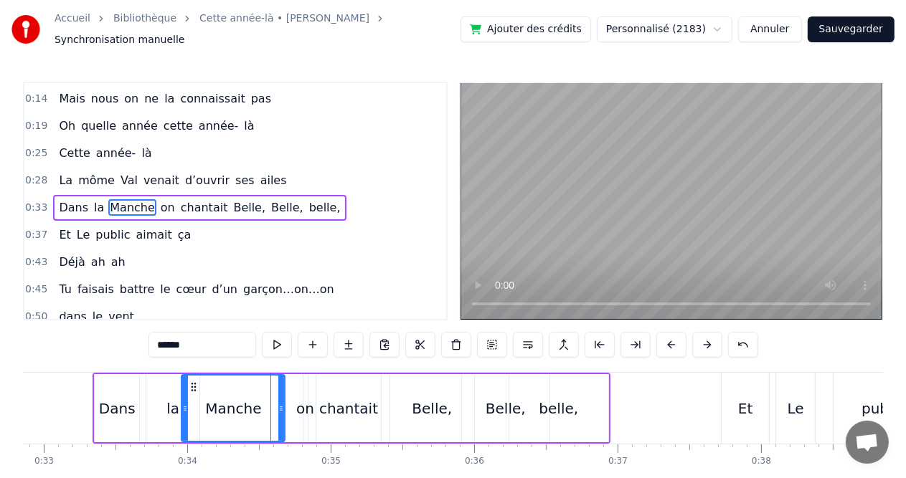
drag, startPoint x: 301, startPoint y: 399, endPoint x: 281, endPoint y: 399, distance: 20.1
click at [281, 403] on icon at bounding box center [281, 408] width 6 height 11
click at [288, 403] on icon at bounding box center [286, 408] width 6 height 11
click at [283, 403] on icon at bounding box center [286, 408] width 6 height 11
click at [283, 390] on div at bounding box center [283, 408] width 1 height 71
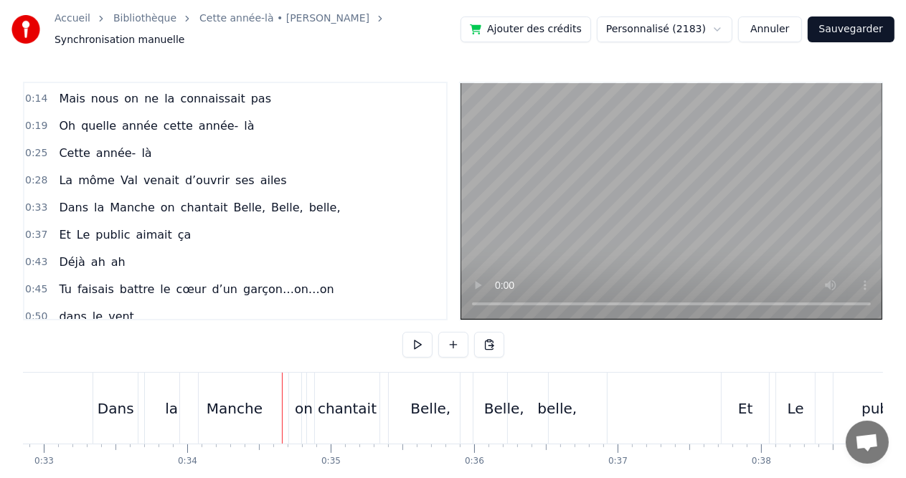
click at [268, 392] on div "Manche" at bounding box center [234, 408] width 108 height 71
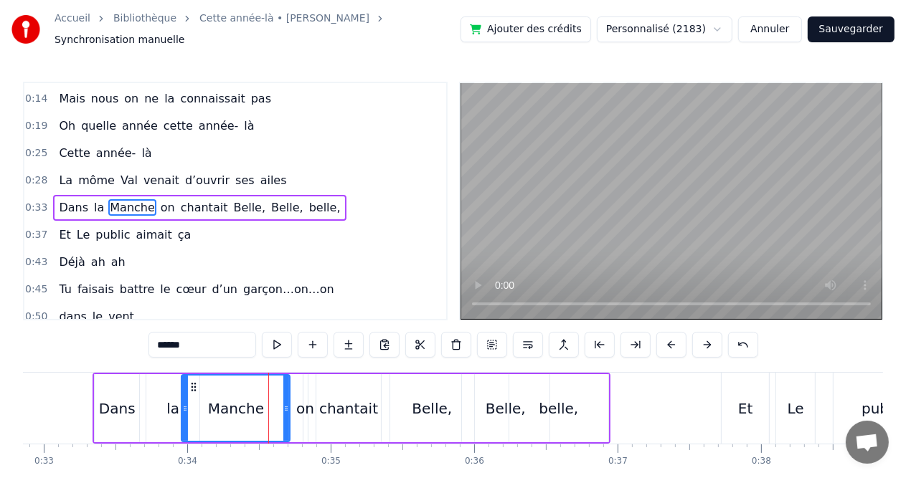
click at [264, 393] on div "Manche" at bounding box center [235, 408] width 107 height 65
click at [279, 403] on icon at bounding box center [280, 408] width 6 height 11
click at [273, 403] on icon at bounding box center [272, 408] width 6 height 11
click at [272, 398] on div at bounding box center [272, 408] width 1 height 71
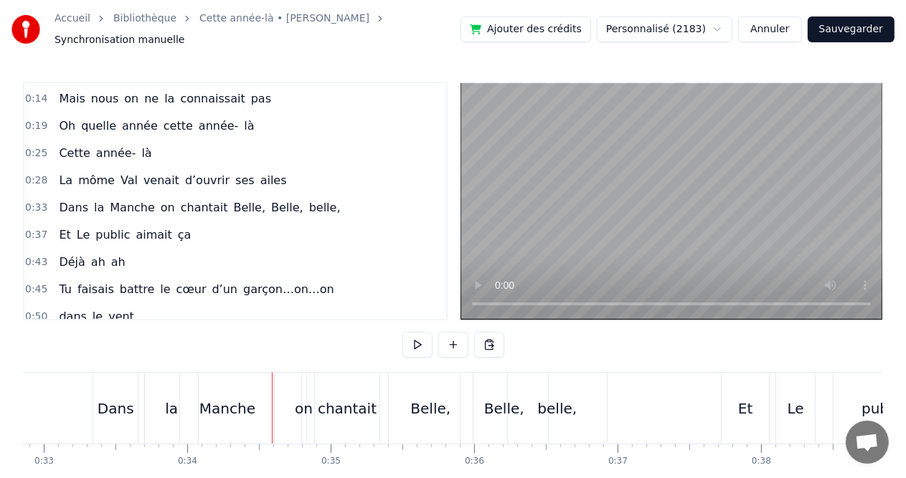
click at [248, 402] on div "Manche" at bounding box center [227, 409] width 56 height 22
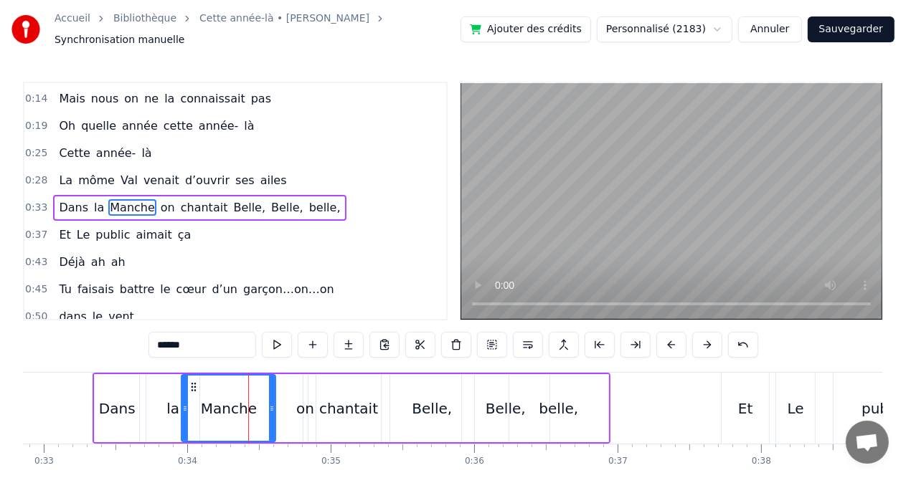
drag, startPoint x: 247, startPoint y: 389, endPoint x: 255, endPoint y: 390, distance: 8.6
click at [255, 390] on div "Manche" at bounding box center [228, 408] width 93 height 65
click at [258, 390] on div "Manche" at bounding box center [228, 408] width 93 height 65
click at [110, 405] on div "Dans" at bounding box center [117, 409] width 37 height 22
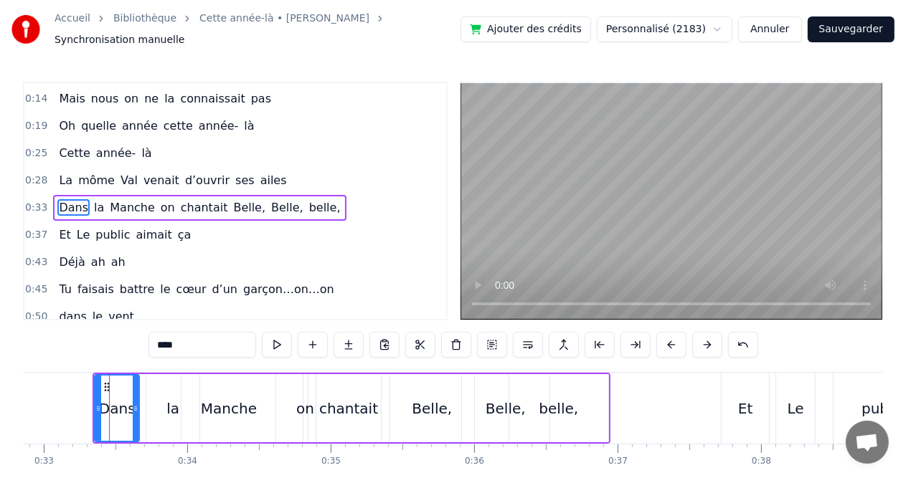
click at [181, 405] on div "Manche" at bounding box center [228, 408] width 94 height 68
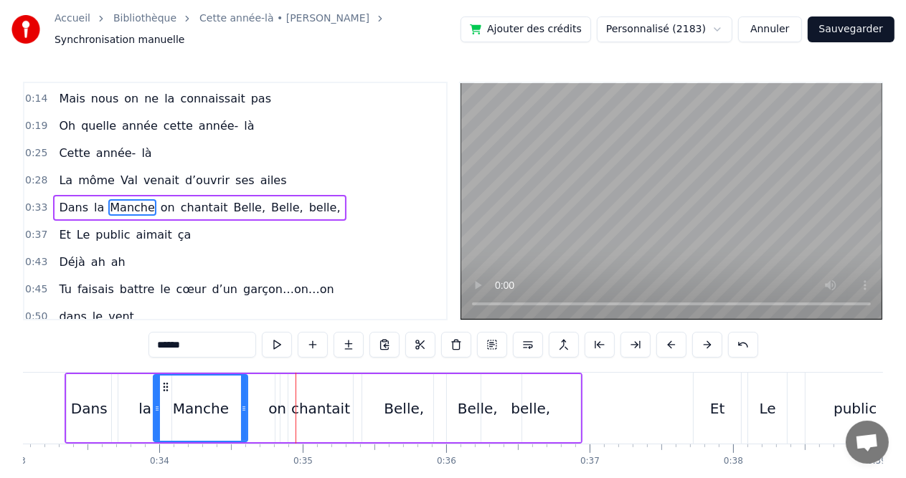
scroll to position [0, 4742]
click at [276, 413] on div "on" at bounding box center [277, 408] width 4 height 68
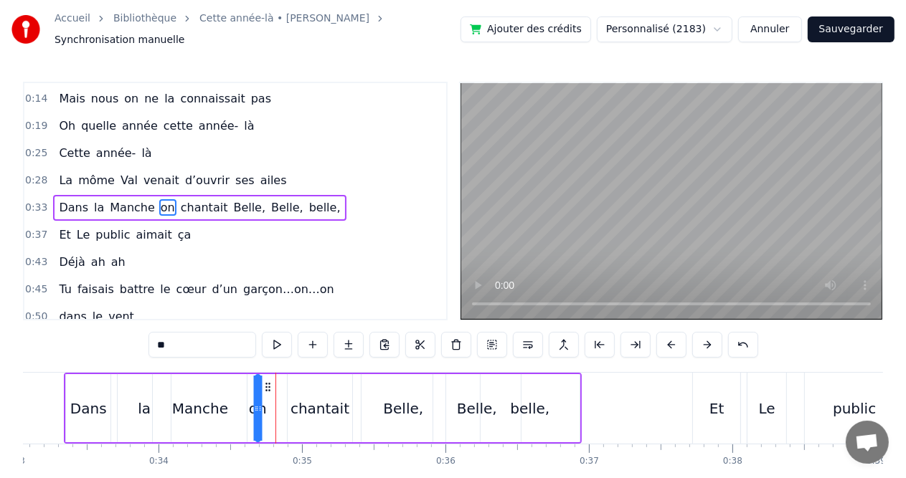
drag, startPoint x: 286, startPoint y: 382, endPoint x: 267, endPoint y: 387, distance: 19.8
click at [267, 387] on div "Dans la Manche on chantait Belle, Belle, belle," at bounding box center [323, 408] width 518 height 71
click at [316, 398] on div "chantait" at bounding box center [319, 409] width 59 height 22
type input "********"
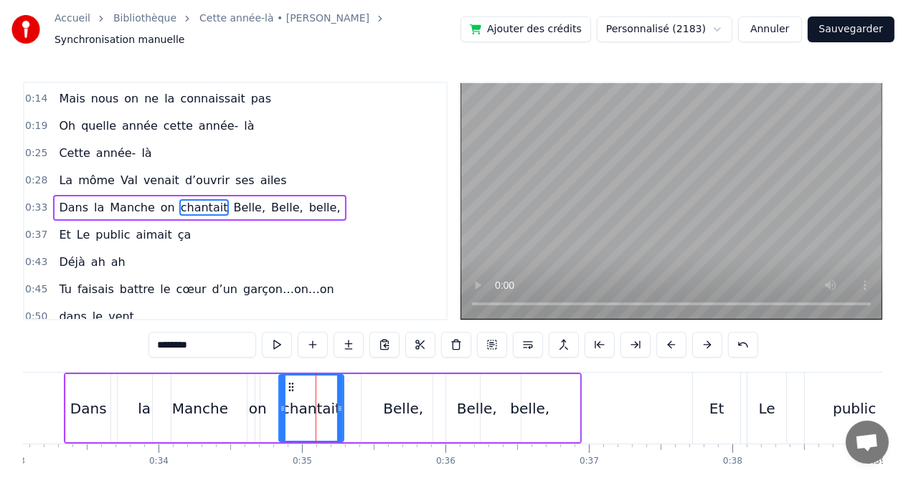
drag, startPoint x: 299, startPoint y: 384, endPoint x: 290, endPoint y: 384, distance: 8.6
click at [290, 384] on icon at bounding box center [290, 387] width 11 height 11
click at [316, 389] on div at bounding box center [316, 408] width 1 height 71
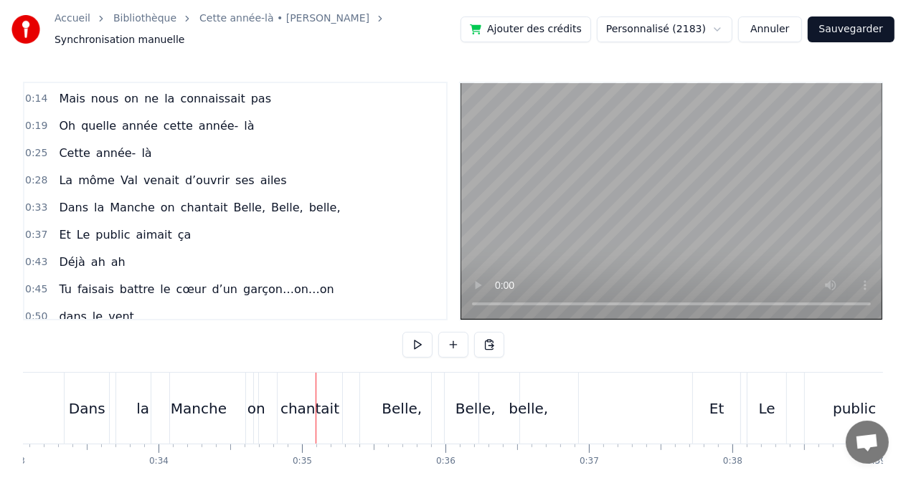
drag, startPoint x: 316, startPoint y: 389, endPoint x: 307, endPoint y: 389, distance: 8.6
click at [284, 405] on div "chantait" at bounding box center [309, 409] width 59 height 22
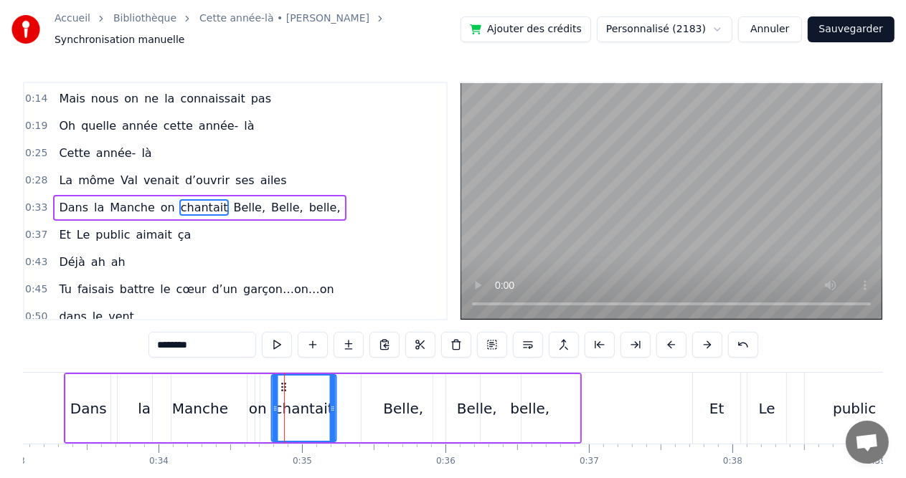
drag, startPoint x: 288, startPoint y: 384, endPoint x: 280, endPoint y: 385, distance: 7.2
click at [280, 385] on div "chantait" at bounding box center [304, 408] width 63 height 65
click at [242, 412] on div "Manche" at bounding box center [200, 408] width 94 height 68
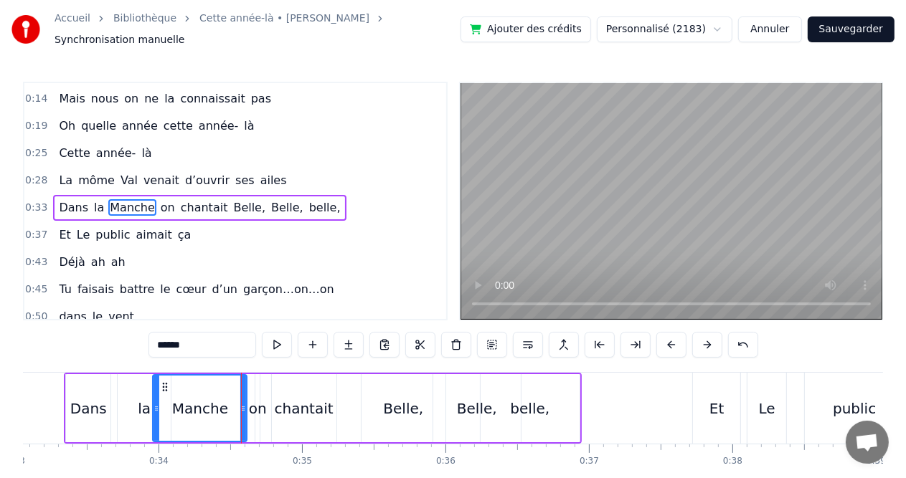
click at [261, 406] on div "on" at bounding box center [258, 409] width 18 height 22
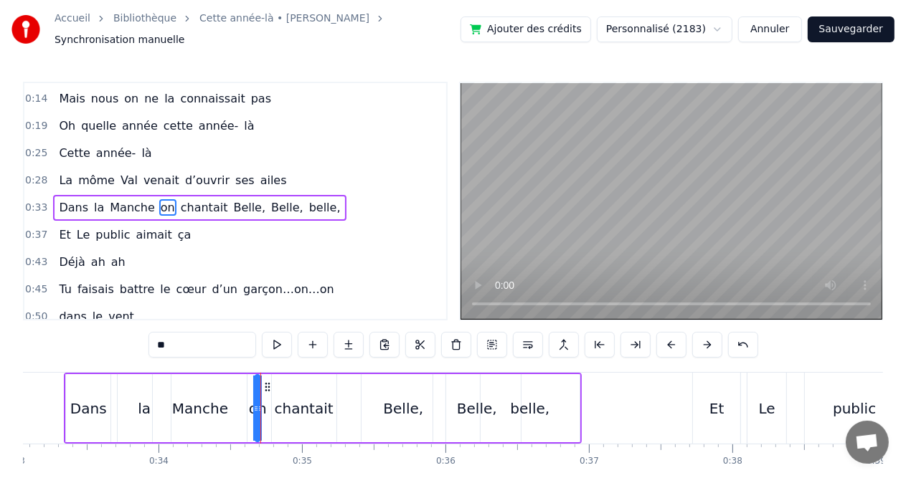
click at [221, 404] on div "Manche" at bounding box center [200, 409] width 56 height 22
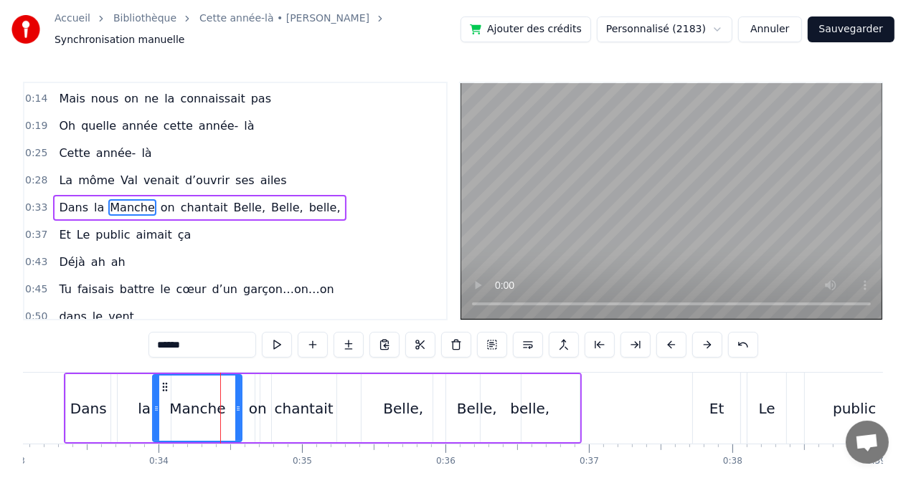
click at [236, 403] on icon at bounding box center [238, 408] width 6 height 11
click at [259, 402] on div "on" at bounding box center [258, 409] width 18 height 22
type input "**"
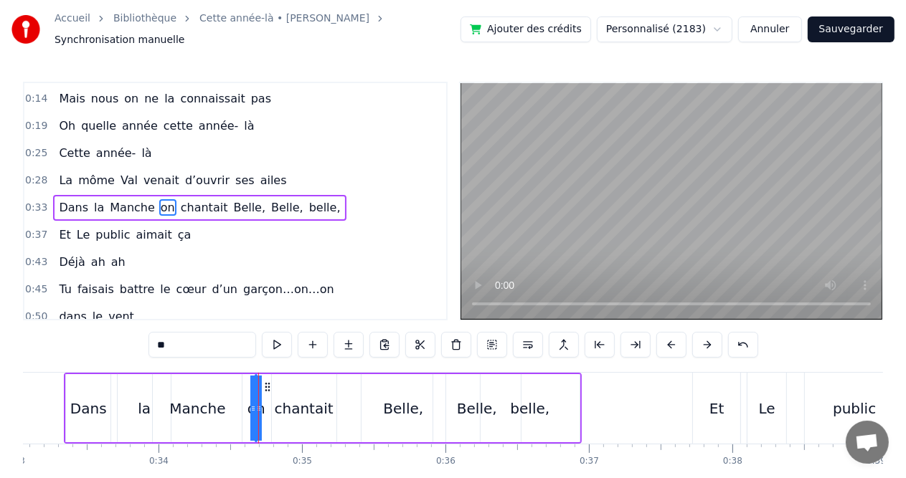
drag, startPoint x: 254, startPoint y: 391, endPoint x: 245, endPoint y: 391, distance: 9.3
click at [245, 391] on div "Dans la Manche on chantait Belle, Belle, belle," at bounding box center [323, 408] width 518 height 71
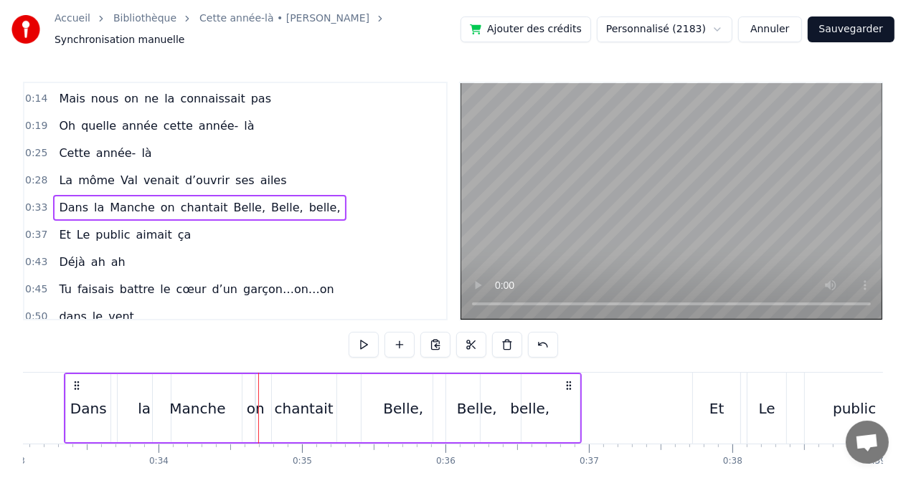
click at [313, 405] on div "chantait" at bounding box center [304, 409] width 59 height 22
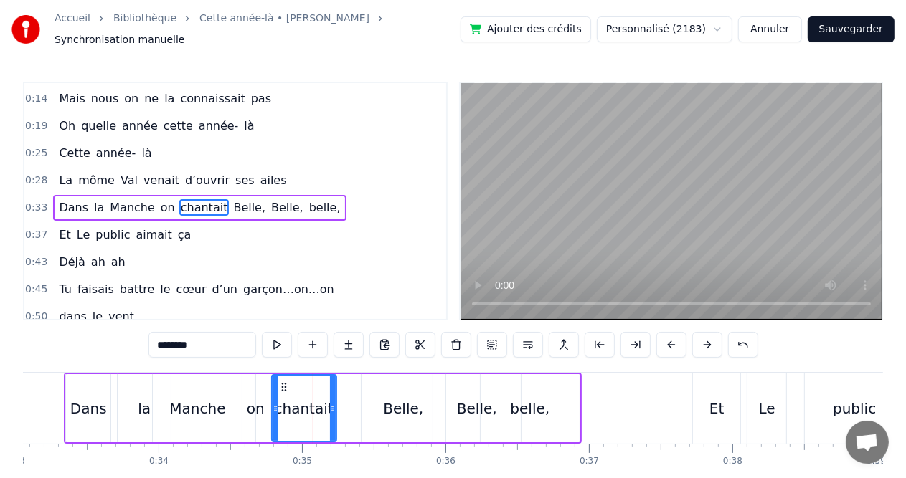
click at [353, 402] on div "Dans la Manche on chantait Belle, Belle, belle," at bounding box center [323, 408] width 518 height 71
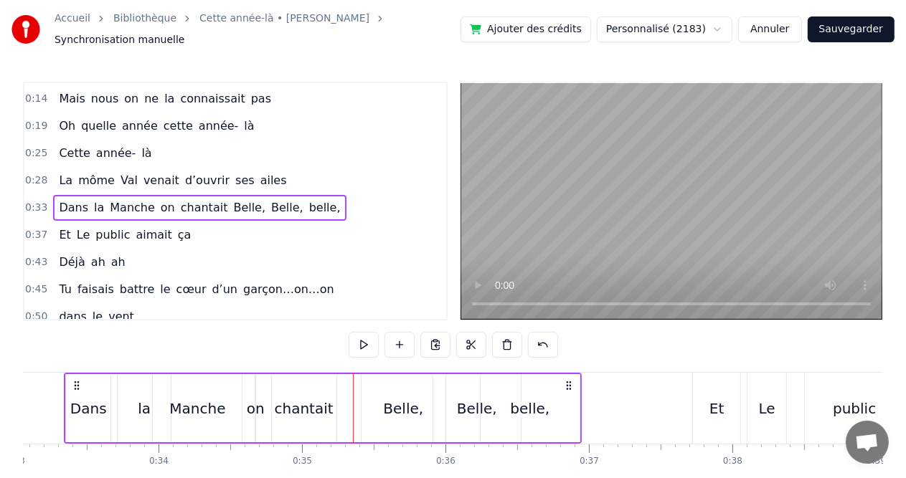
click at [397, 398] on div "Belle," at bounding box center [403, 409] width 40 height 22
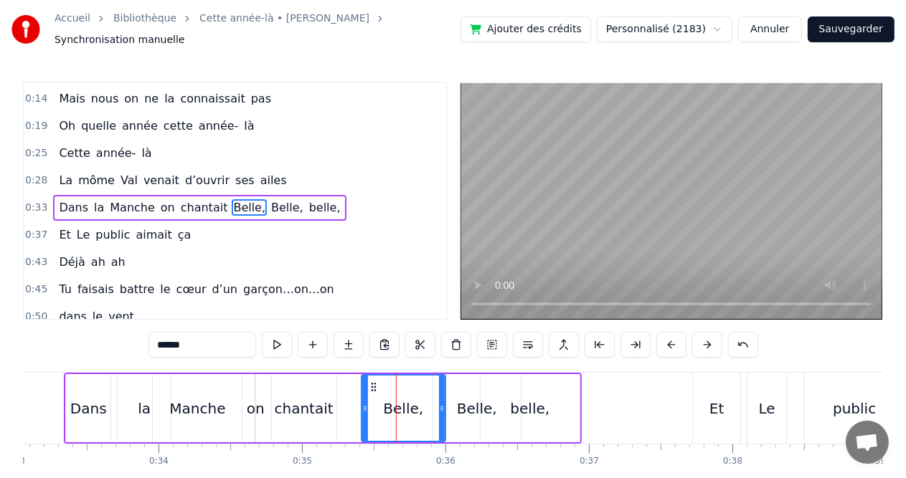
click at [465, 402] on div "Belle," at bounding box center [477, 409] width 40 height 22
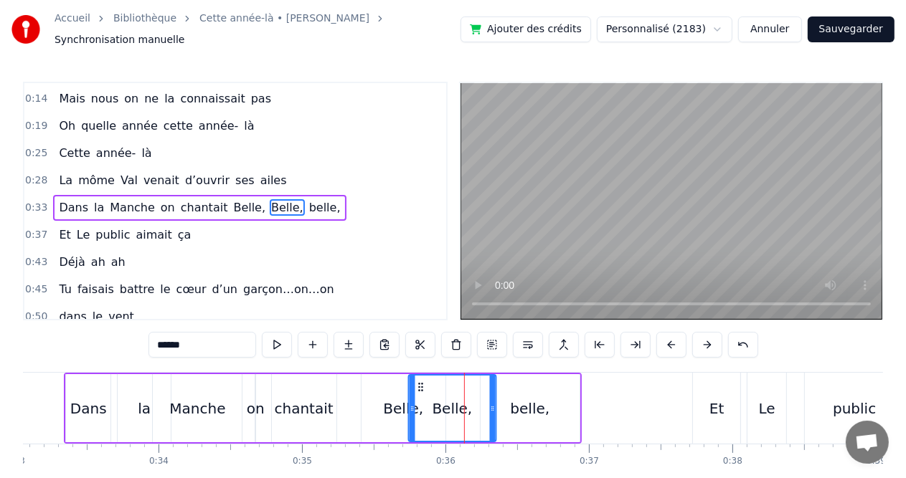
drag, startPoint x: 441, startPoint y: 384, endPoint x: 416, endPoint y: 388, distance: 25.4
click at [416, 388] on div "Belle," at bounding box center [452, 408] width 86 height 65
click at [533, 405] on div "belle," at bounding box center [529, 409] width 39 height 22
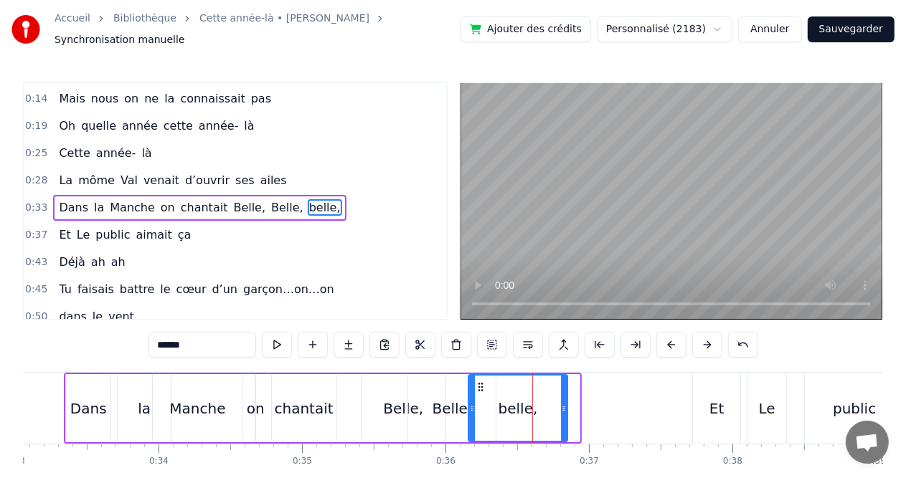
drag, startPoint x: 488, startPoint y: 384, endPoint x: 476, endPoint y: 384, distance: 11.5
click at [476, 384] on icon at bounding box center [480, 387] width 11 height 11
click at [408, 405] on div "Belle," at bounding box center [452, 408] width 88 height 68
type input "******"
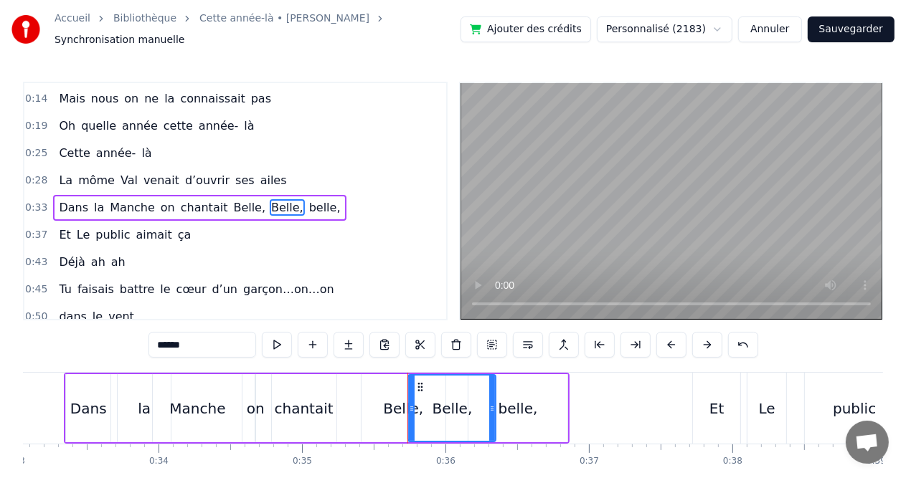
click at [396, 405] on div "Belle," at bounding box center [403, 409] width 40 height 22
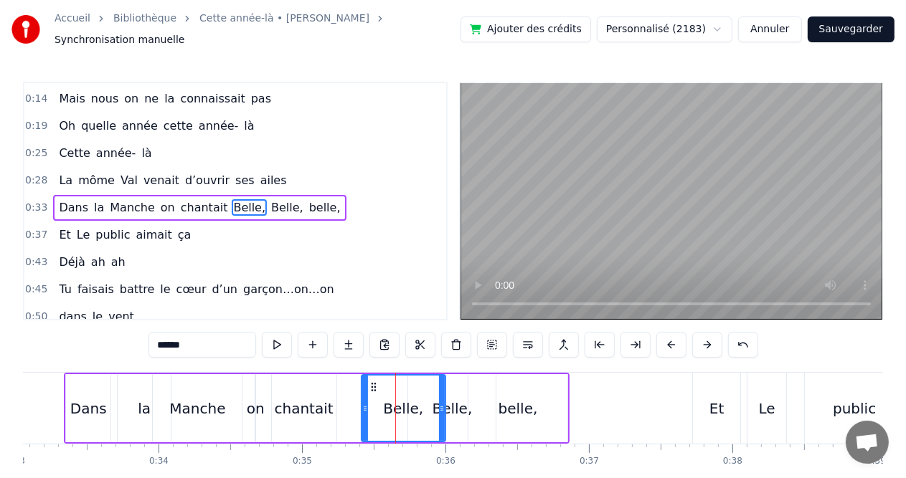
drag, startPoint x: 396, startPoint y: 387, endPoint x: 422, endPoint y: 387, distance: 25.8
click at [422, 387] on div "Belle," at bounding box center [403, 408] width 82 height 65
drag, startPoint x: 422, startPoint y: 387, endPoint x: 402, endPoint y: 389, distance: 20.1
click at [402, 389] on div "Belle," at bounding box center [403, 408] width 82 height 65
click at [394, 389] on div "Belle," at bounding box center [403, 408] width 82 height 65
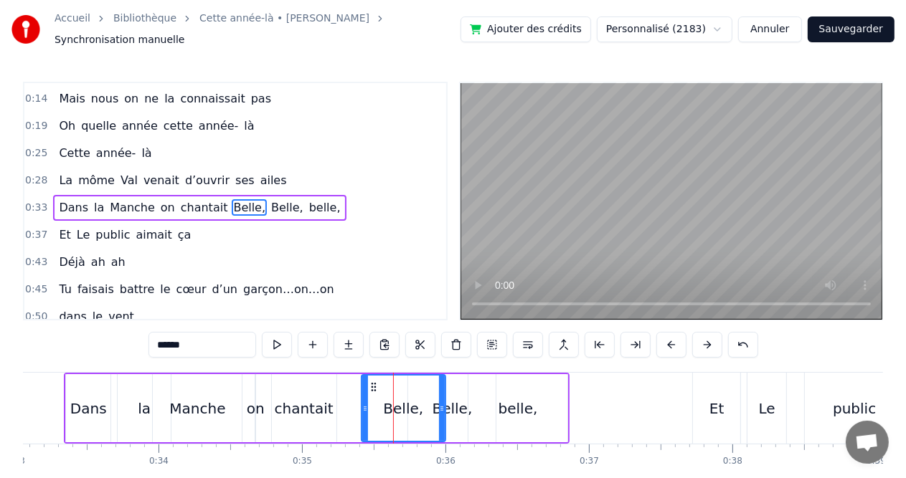
click at [384, 416] on div "Belle," at bounding box center [403, 408] width 82 height 65
click at [341, 417] on div "Dans la Manche on chantait Belle, Belle, belle," at bounding box center [317, 408] width 506 height 71
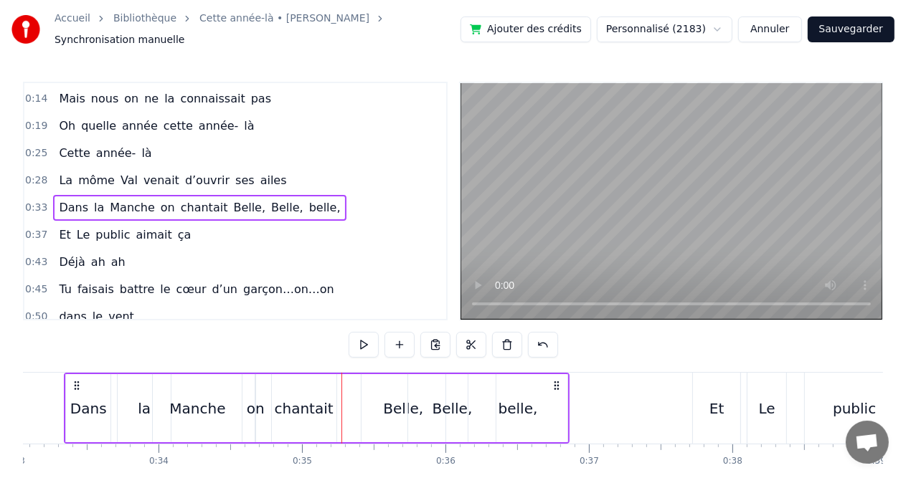
click at [361, 415] on div "Belle," at bounding box center [403, 408] width 84 height 68
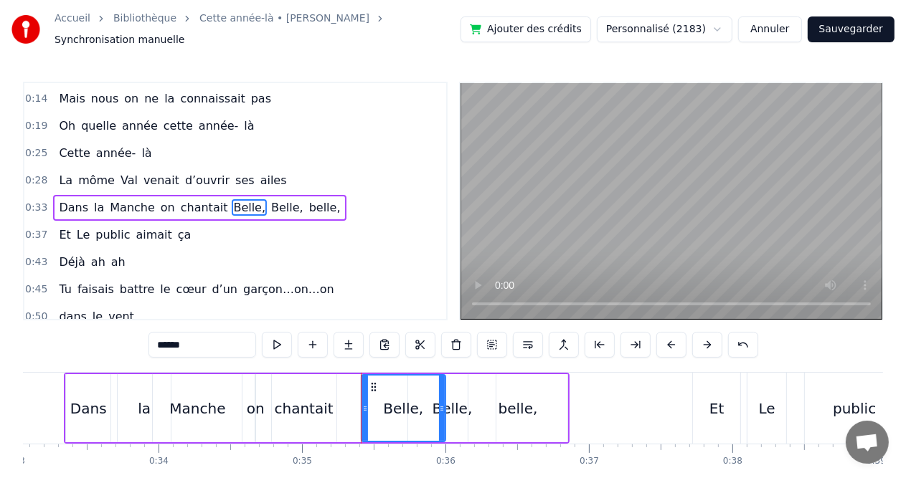
click at [415, 419] on div "Belle," at bounding box center [403, 408] width 82 height 65
drag, startPoint x: 440, startPoint y: 400, endPoint x: 449, endPoint y: 400, distance: 9.3
click at [449, 403] on icon at bounding box center [451, 408] width 6 height 11
click at [425, 404] on div "Belle," at bounding box center [408, 408] width 92 height 65
drag, startPoint x: 449, startPoint y: 398, endPoint x: 423, endPoint y: 398, distance: 25.8
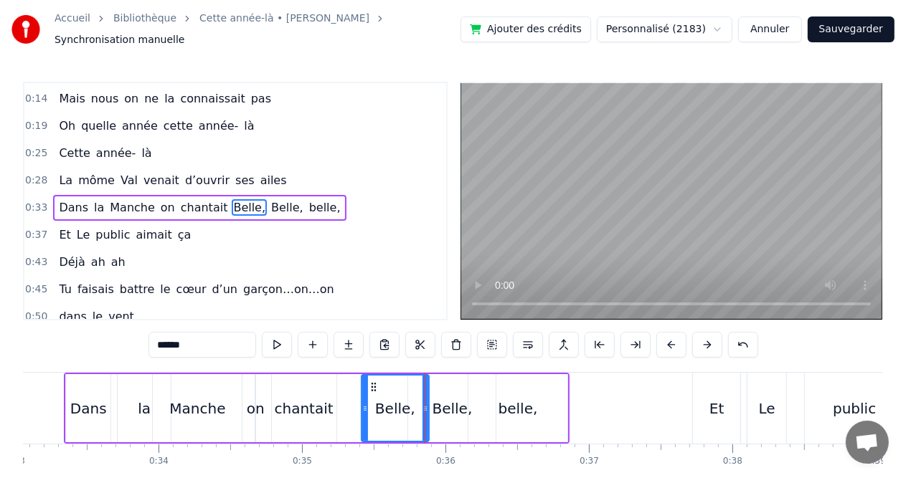
click at [423, 403] on icon at bounding box center [425, 408] width 6 height 11
click at [443, 398] on div "Belle," at bounding box center [453, 409] width 40 height 22
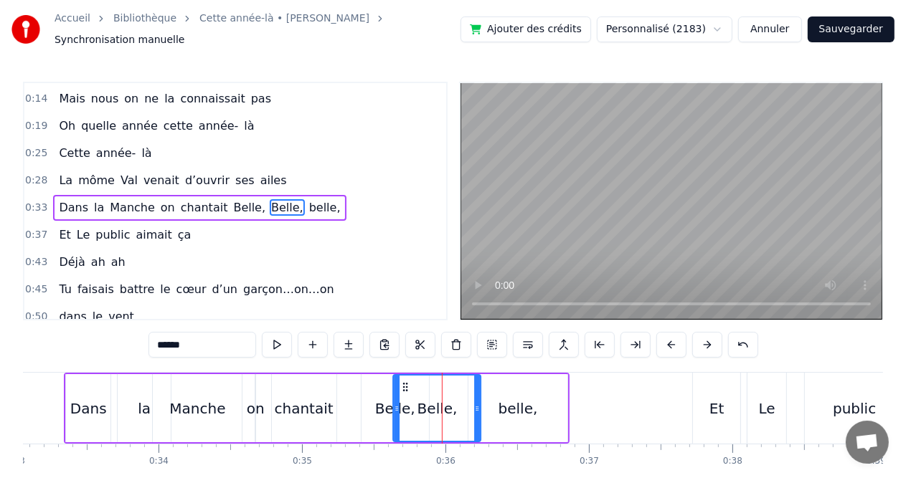
drag, startPoint x: 421, startPoint y: 382, endPoint x: 406, endPoint y: 384, distance: 15.2
click at [406, 384] on icon at bounding box center [405, 387] width 11 height 11
click at [384, 398] on div "Belle," at bounding box center [395, 409] width 40 height 22
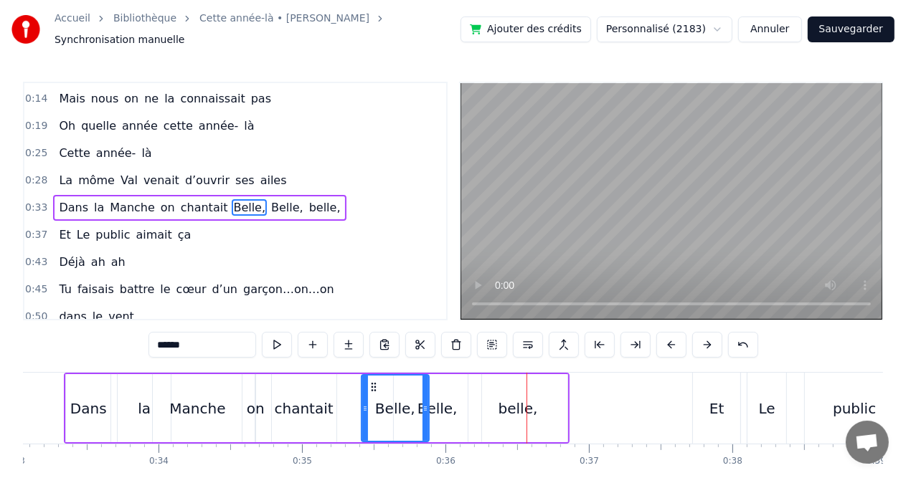
click at [518, 409] on div "belle," at bounding box center [517, 409] width 39 height 22
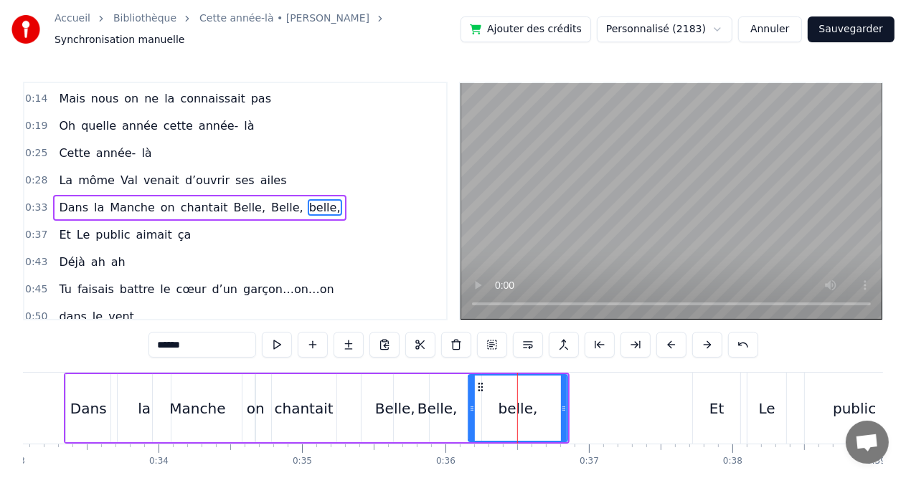
click at [476, 382] on icon at bounding box center [480, 387] width 11 height 11
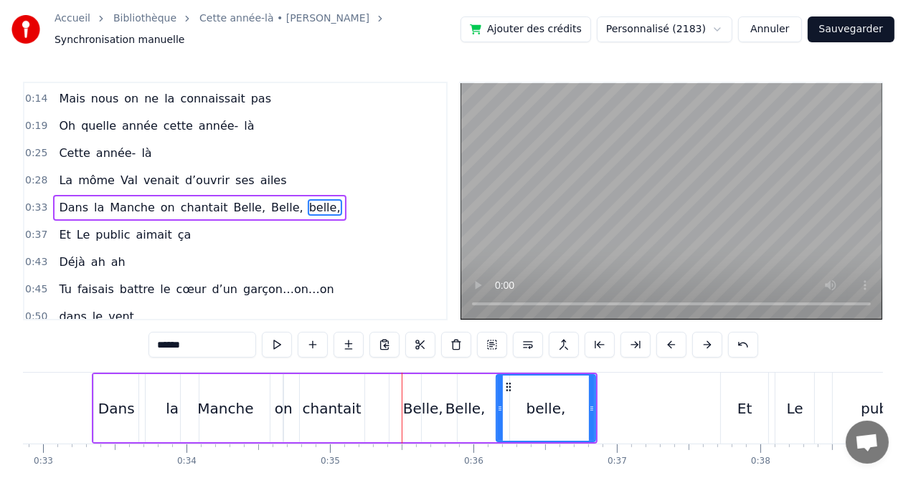
scroll to position [0, 4713]
click at [529, 379] on div "belle," at bounding box center [547, 408] width 98 height 65
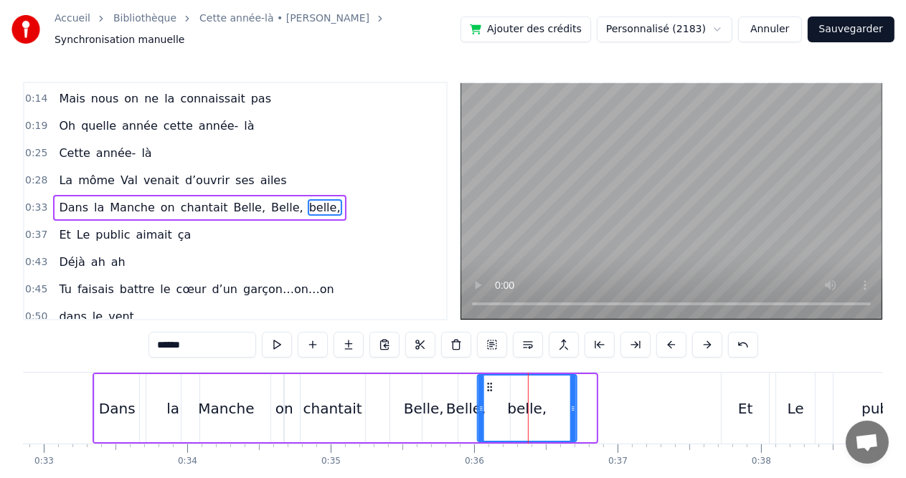
drag, startPoint x: 509, startPoint y: 380, endPoint x: 490, endPoint y: 383, distance: 19.6
click at [490, 383] on icon at bounding box center [489, 387] width 11 height 11
click at [457, 405] on div "Belle," at bounding box center [466, 409] width 40 height 22
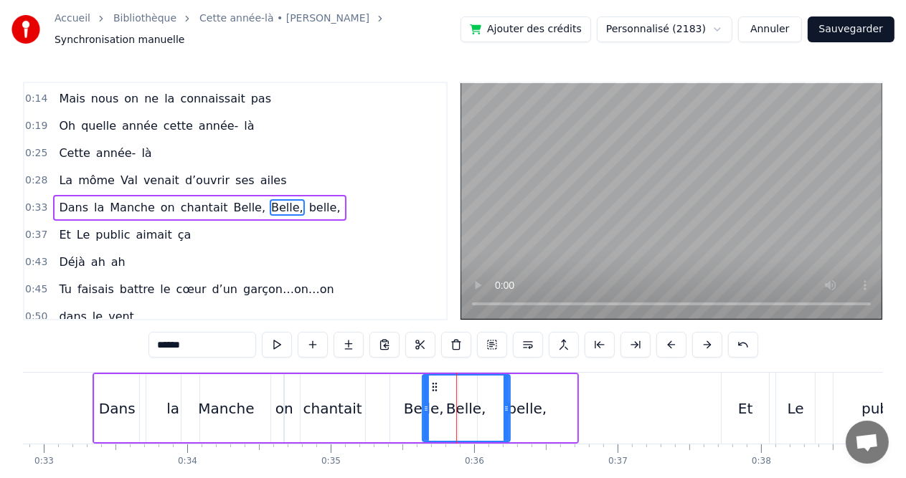
click at [338, 411] on div "chantait" at bounding box center [332, 409] width 59 height 22
type input "********"
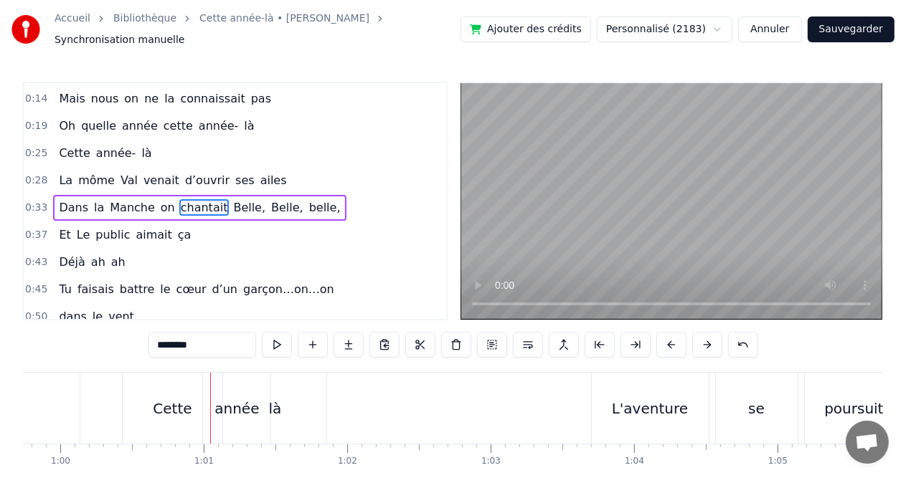
scroll to position [0, 8598]
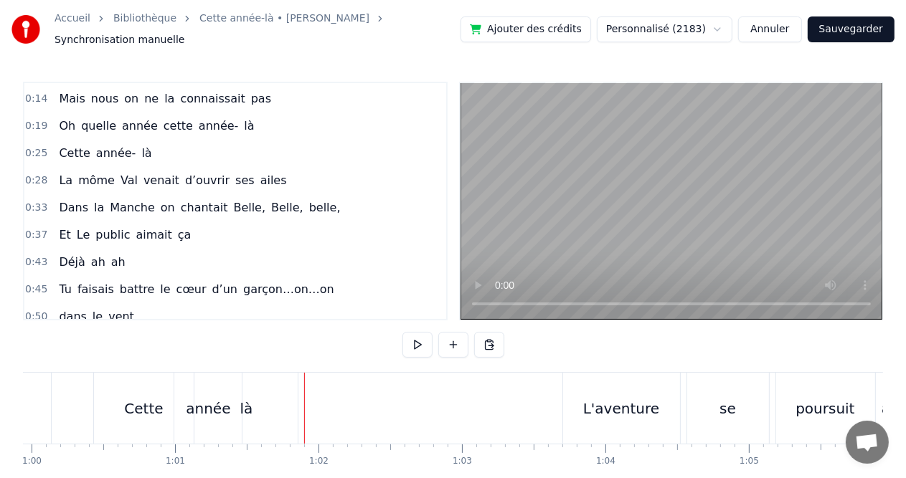
click at [239, 404] on div "là" at bounding box center [245, 408] width 103 height 71
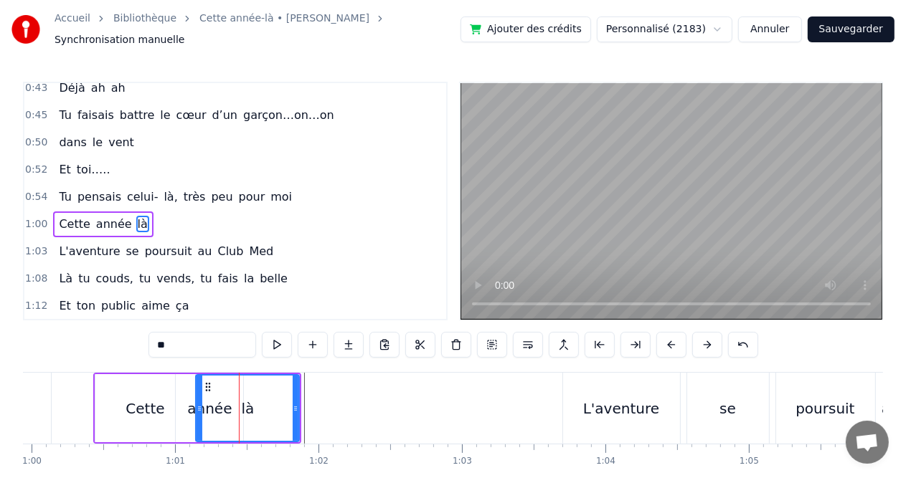
scroll to position [237, 0]
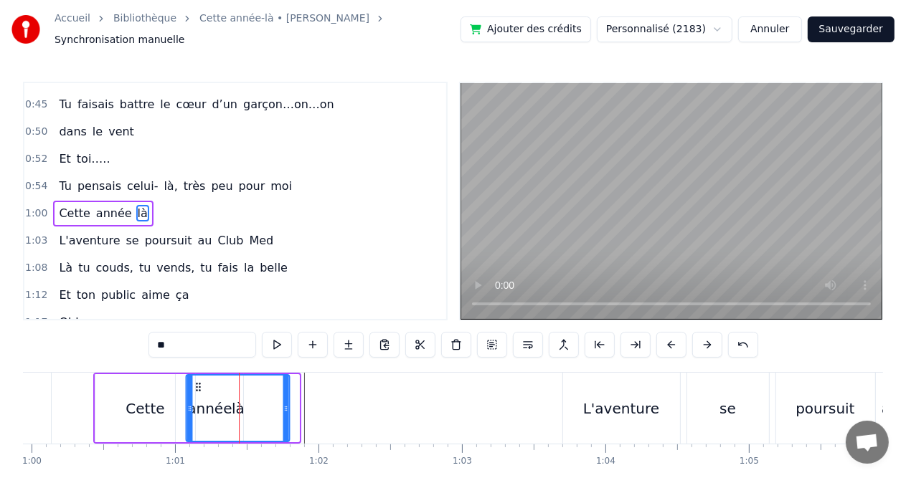
drag, startPoint x: 207, startPoint y: 384, endPoint x: 198, endPoint y: 384, distance: 9.4
click at [198, 384] on icon at bounding box center [198, 387] width 11 height 11
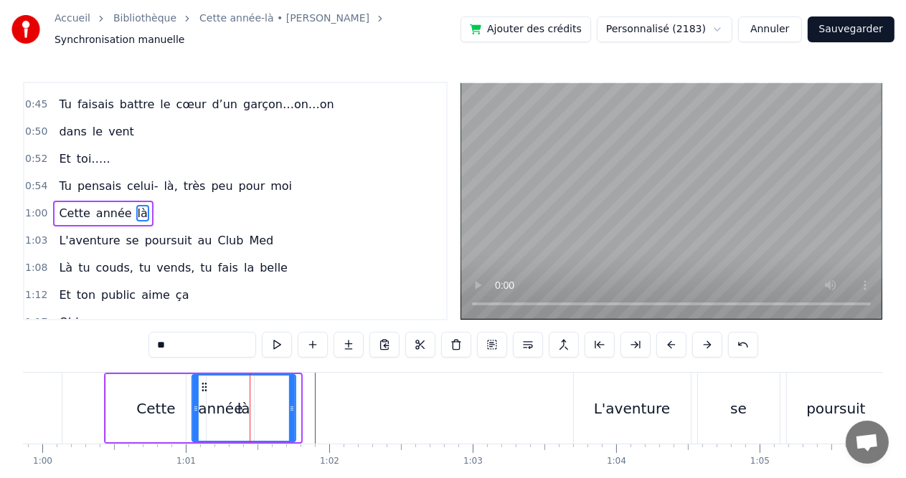
click at [199, 384] on icon at bounding box center [204, 387] width 11 height 11
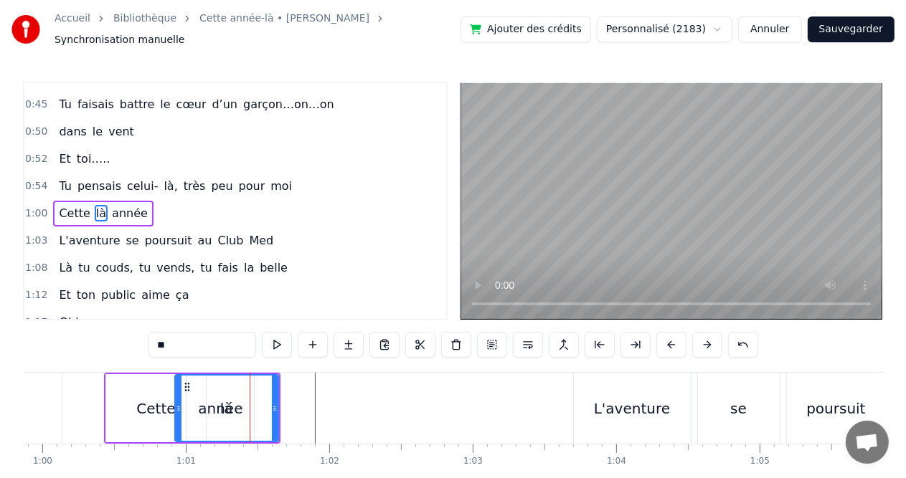
scroll to position [0, 8581]
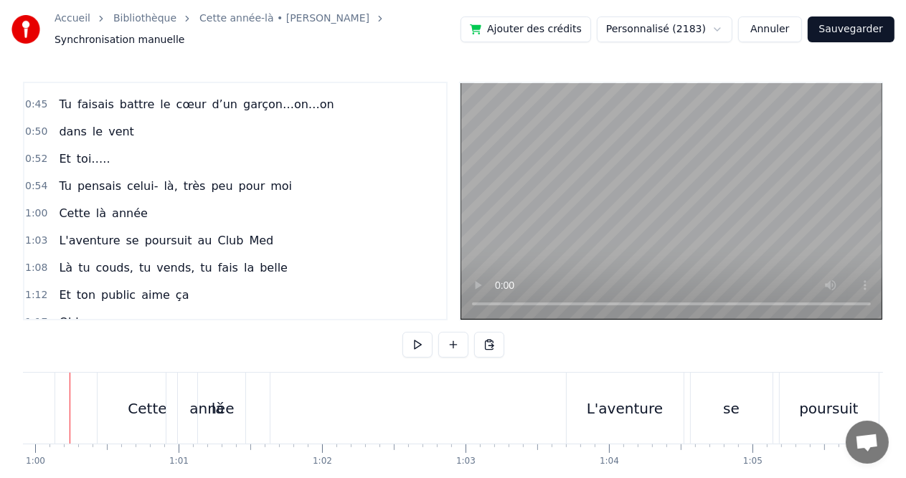
scroll to position [0, 8598]
click at [184, 405] on div "année" at bounding box center [207, 408] width 67 height 71
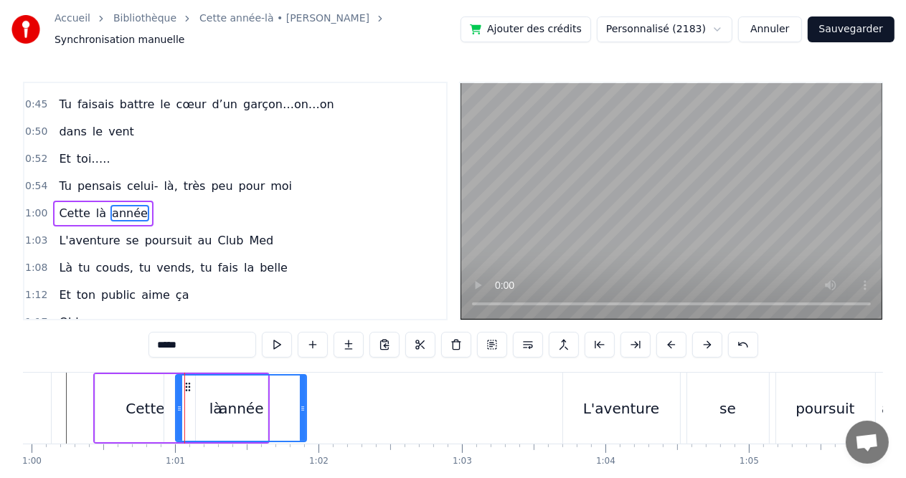
drag, startPoint x: 238, startPoint y: 404, endPoint x: 301, endPoint y: 402, distance: 63.1
click at [301, 403] on icon at bounding box center [303, 408] width 6 height 11
click at [184, 382] on icon at bounding box center [187, 387] width 11 height 11
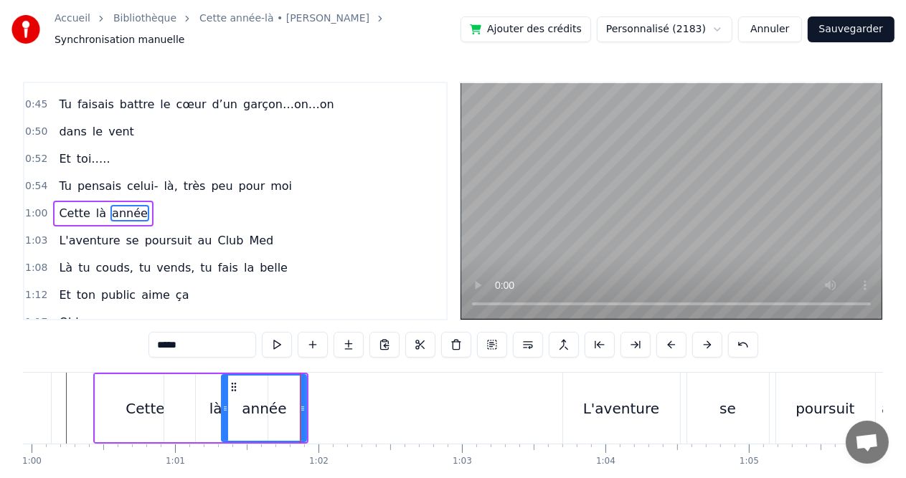
drag, startPoint x: 179, startPoint y: 405, endPoint x: 225, endPoint y: 407, distance: 46.0
click at [225, 407] on div at bounding box center [225, 408] width 6 height 65
click at [218, 407] on div "là" at bounding box center [215, 409] width 13 height 22
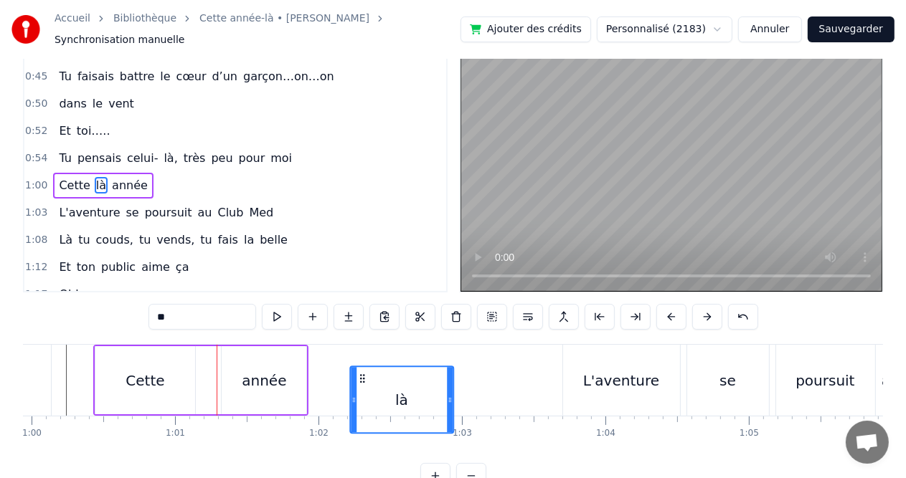
scroll to position [29, 0]
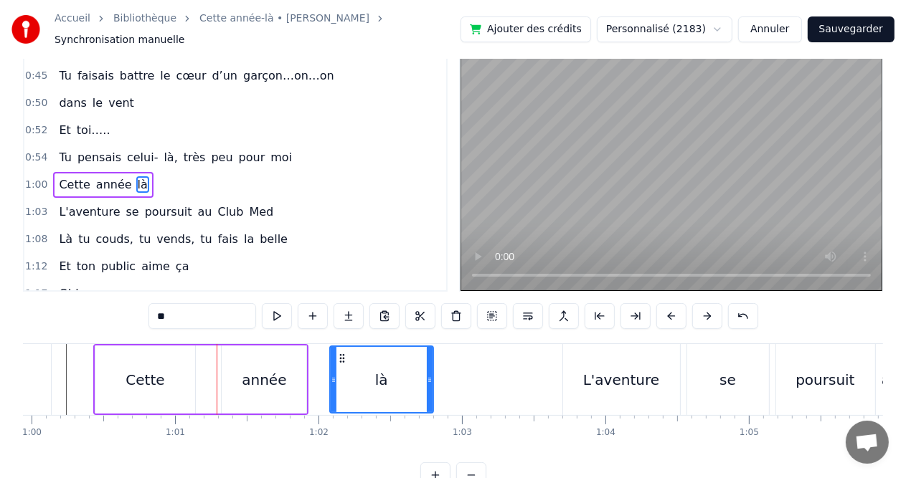
click at [283, 369] on div "année" at bounding box center [264, 380] width 44 height 22
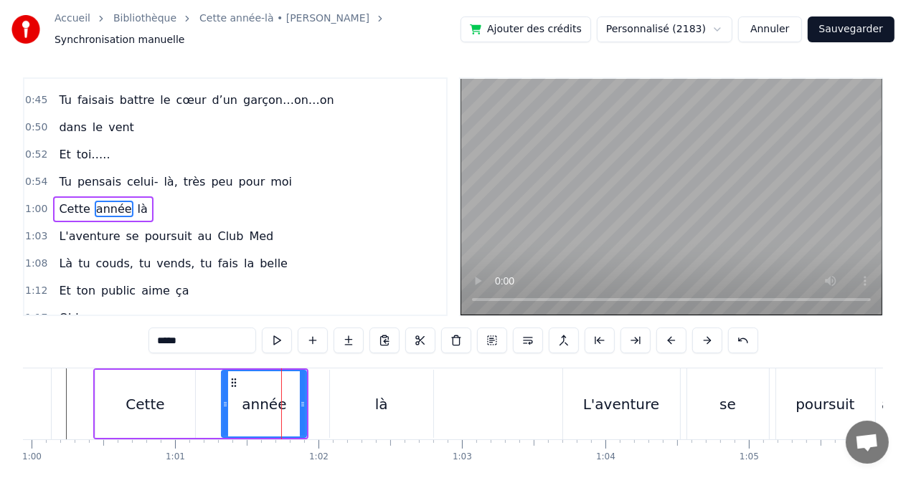
scroll to position [0, 0]
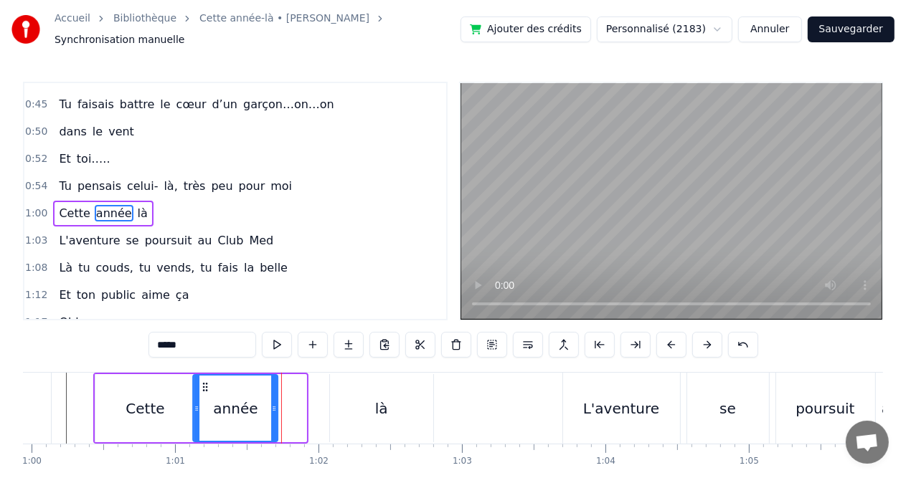
drag, startPoint x: 235, startPoint y: 374, endPoint x: 207, endPoint y: 377, distance: 28.9
click at [207, 382] on icon at bounding box center [204, 387] width 11 height 11
click at [175, 383] on div "Cette" at bounding box center [145, 408] width 100 height 68
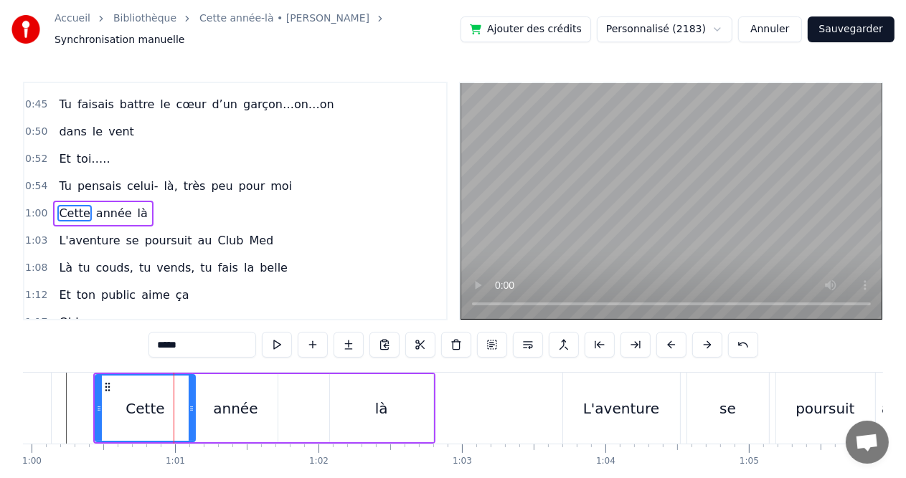
click at [192, 403] on icon at bounding box center [192, 408] width 6 height 11
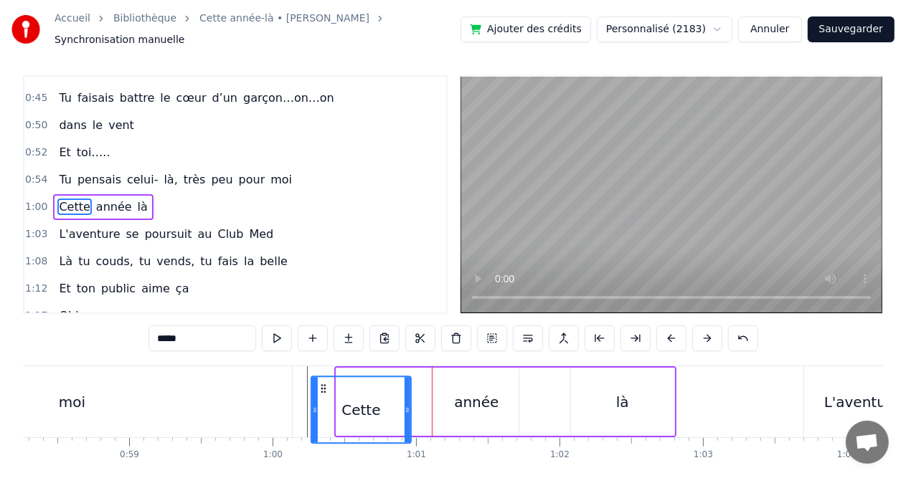
scroll to position [9, 0]
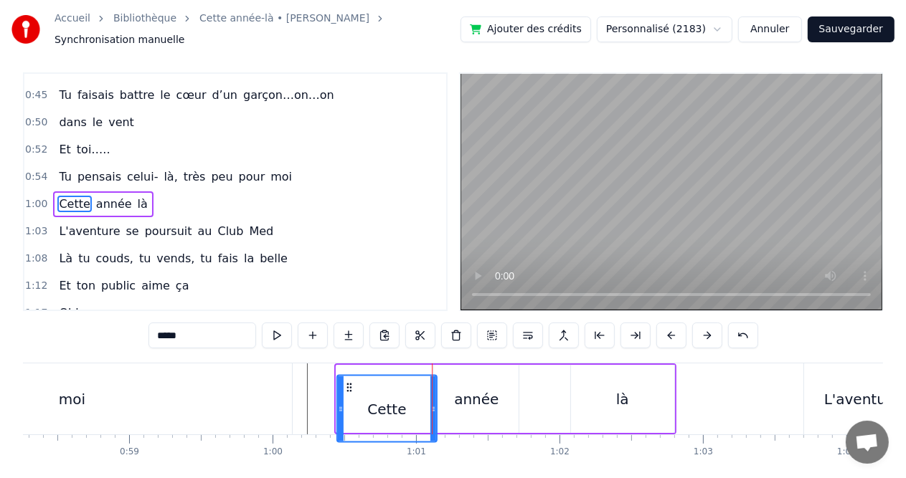
drag, startPoint x: 109, startPoint y: 382, endPoint x: 350, endPoint y: 375, distance: 241.1
click at [350, 382] on icon at bounding box center [349, 387] width 11 height 11
click at [405, 395] on div "Cette" at bounding box center [387, 399] width 98 height 65
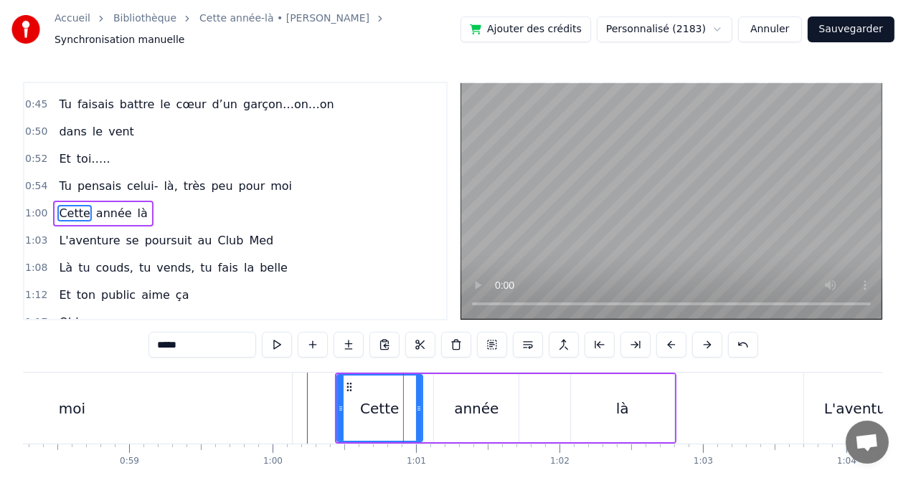
drag, startPoint x: 430, startPoint y: 400, endPoint x: 416, endPoint y: 400, distance: 14.3
click at [416, 403] on icon at bounding box center [419, 408] width 6 height 11
click at [459, 402] on div "année" at bounding box center [476, 409] width 44 height 22
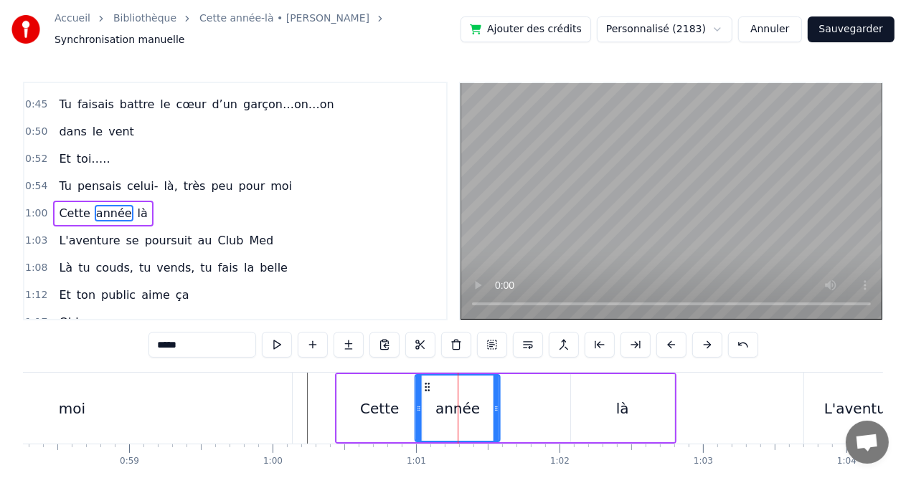
drag, startPoint x: 445, startPoint y: 381, endPoint x: 426, endPoint y: 381, distance: 18.6
click at [426, 382] on icon at bounding box center [427, 387] width 11 height 11
click at [363, 407] on div "Cette" at bounding box center [379, 409] width 39 height 22
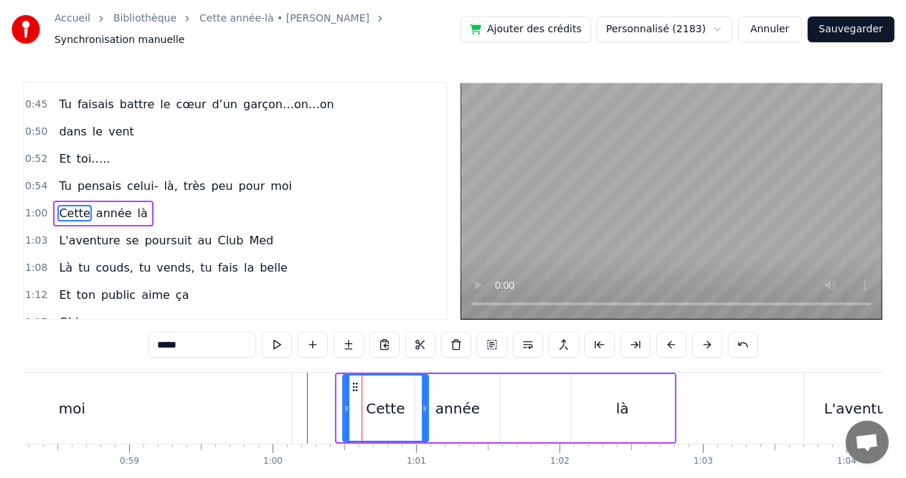
click at [356, 387] on circle at bounding box center [356, 387] width 1 height 1
click at [287, 389] on div "moi" at bounding box center [72, 408] width 440 height 71
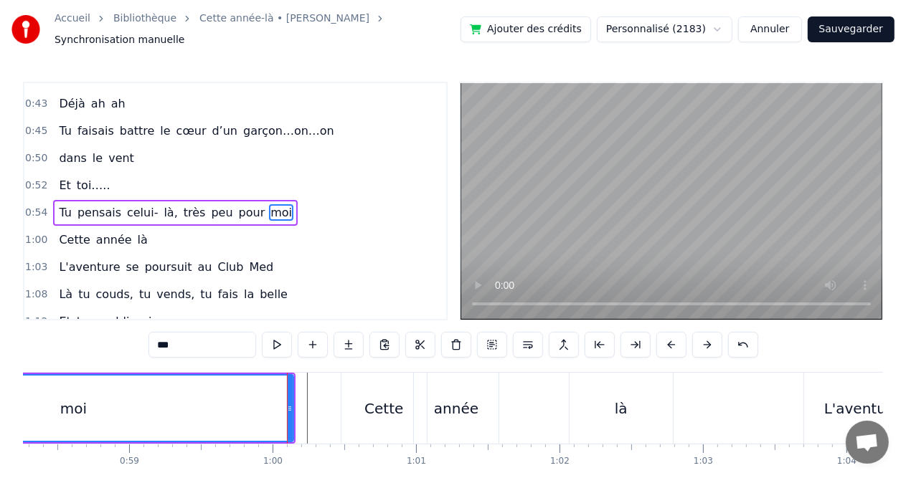
scroll to position [0, 8386]
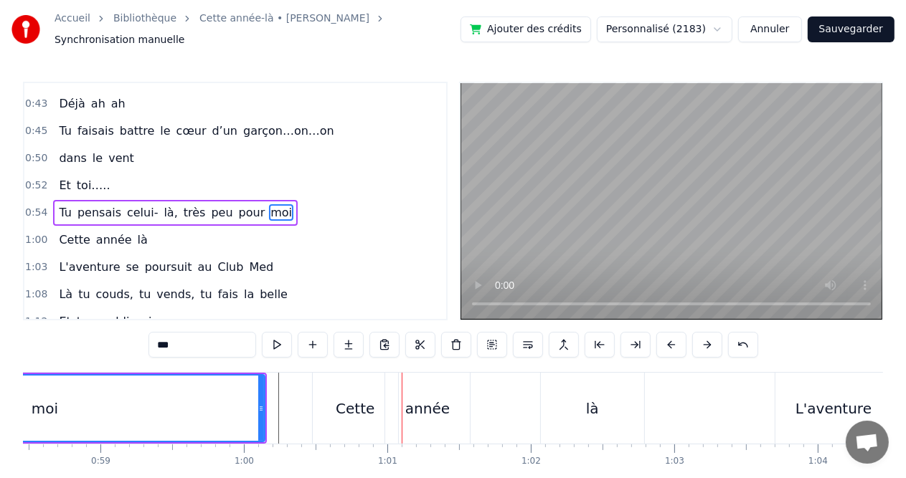
click at [451, 402] on div "année" at bounding box center [427, 408] width 85 height 71
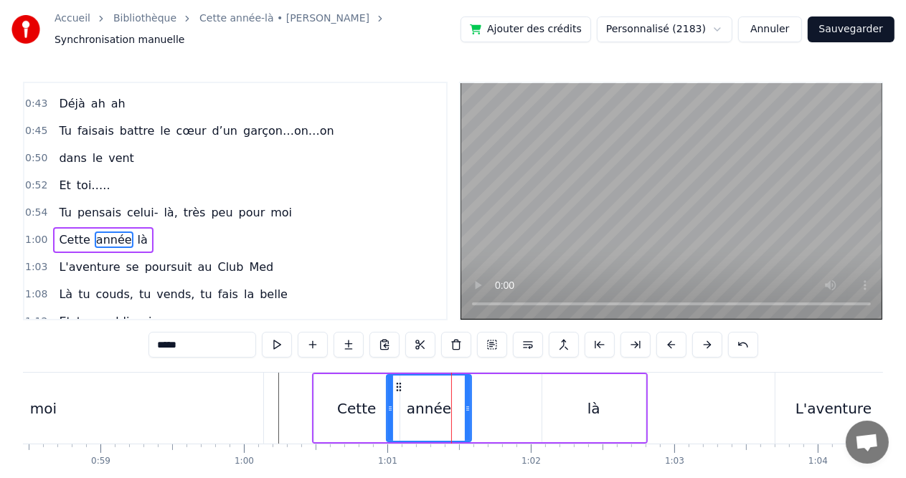
scroll to position [237, 0]
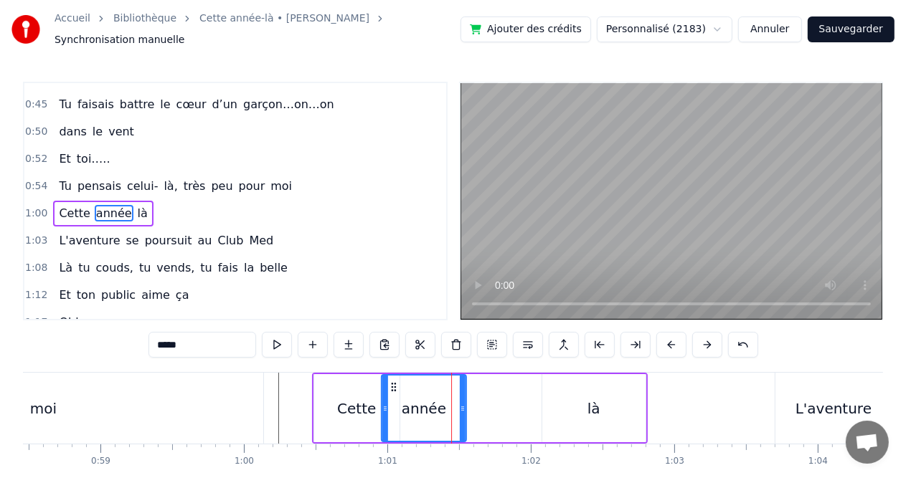
click at [397, 382] on icon at bounding box center [393, 387] width 11 height 11
click at [337, 397] on div "Cette" at bounding box center [356, 408] width 85 height 68
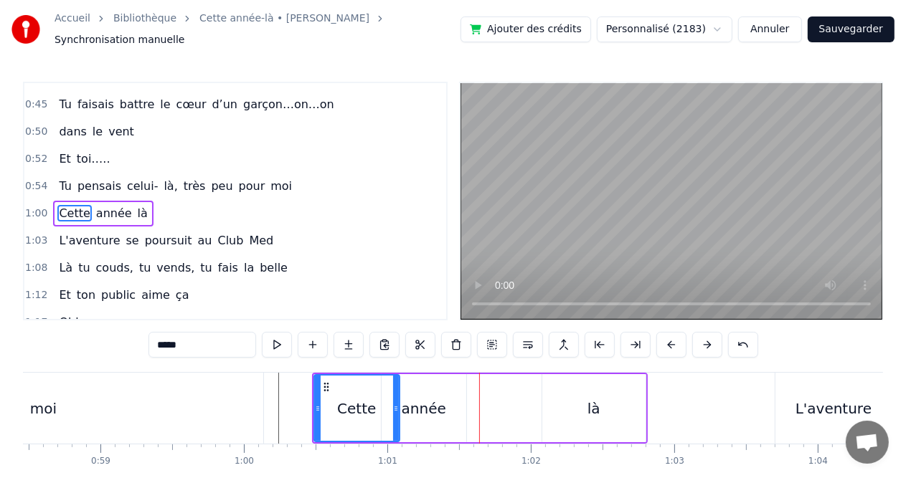
scroll to position [0, 8415]
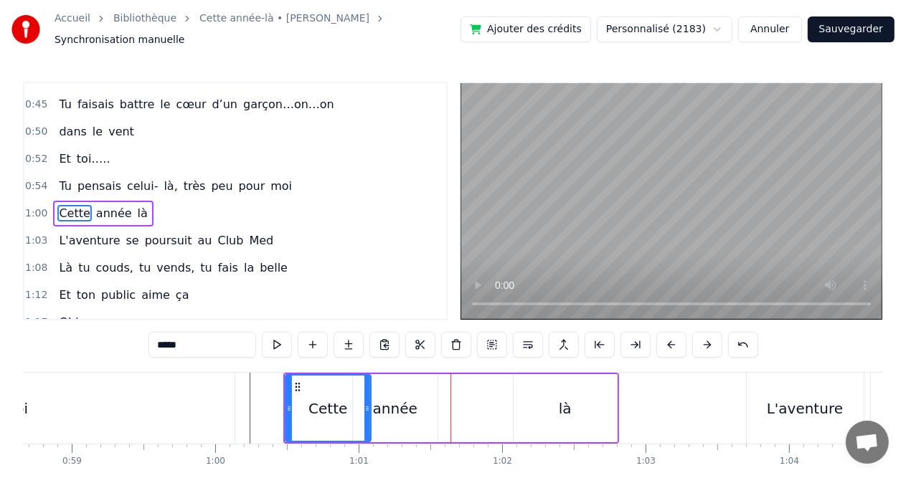
click at [551, 407] on div "là" at bounding box center [565, 408] width 103 height 68
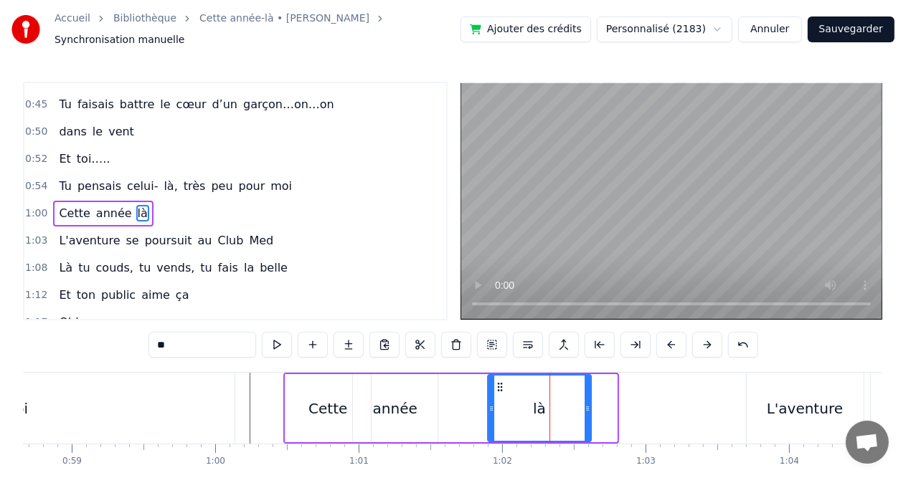
drag, startPoint x: 526, startPoint y: 383, endPoint x: 501, endPoint y: 388, distance: 26.3
click at [501, 388] on div "là" at bounding box center [539, 408] width 102 height 65
click at [330, 405] on div "Cette" at bounding box center [327, 409] width 39 height 22
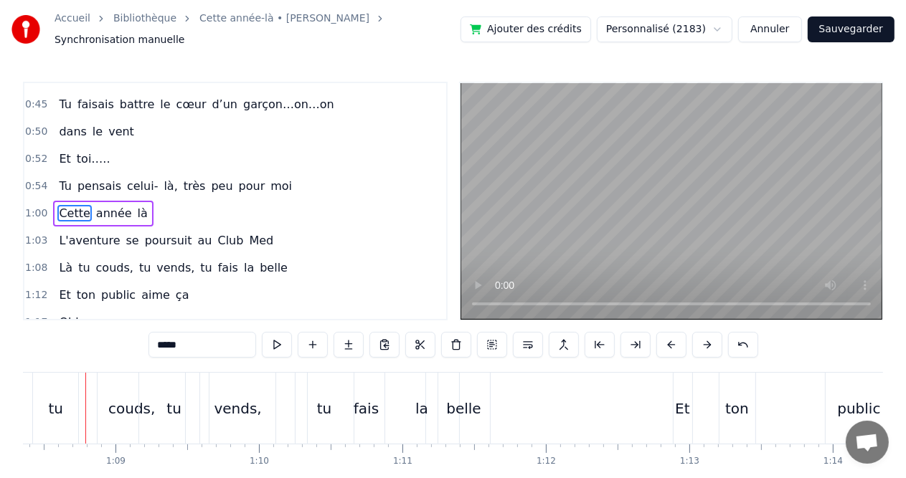
scroll to position [0, 9796]
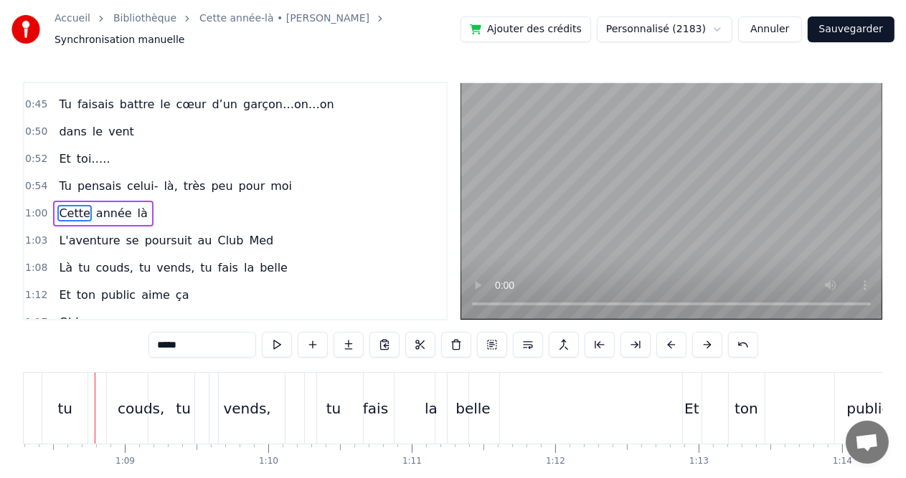
click at [189, 398] on div "tu" at bounding box center [183, 409] width 15 height 22
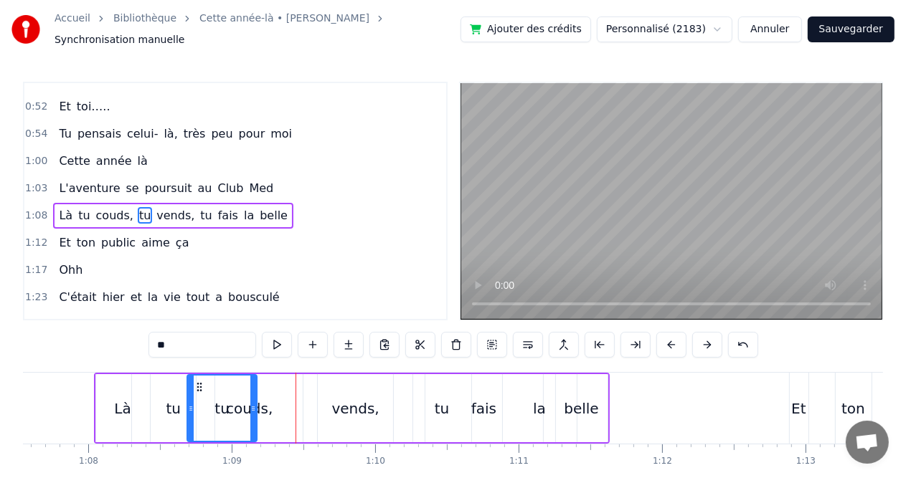
scroll to position [0, 9681]
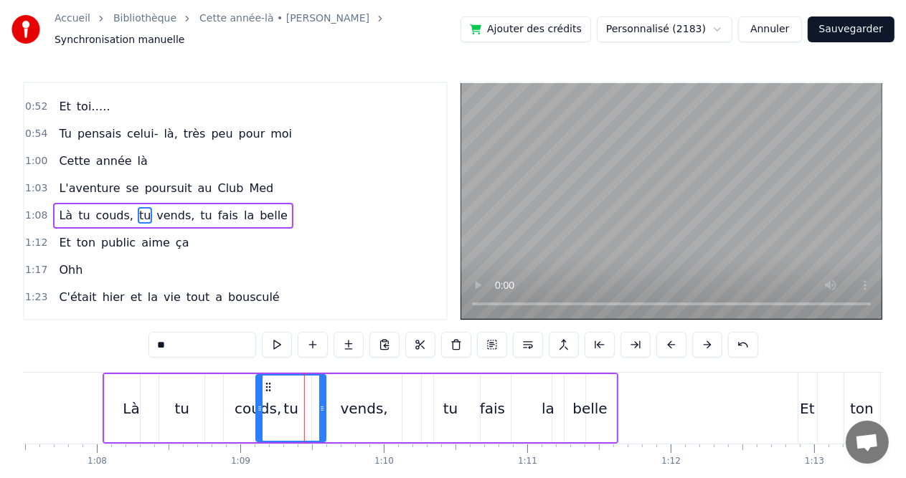
drag, startPoint x: 162, startPoint y: 379, endPoint x: 268, endPoint y: 379, distance: 106.2
click at [268, 382] on icon at bounding box center [268, 387] width 11 height 11
click at [234, 396] on div "couds," at bounding box center [258, 408] width 106 height 68
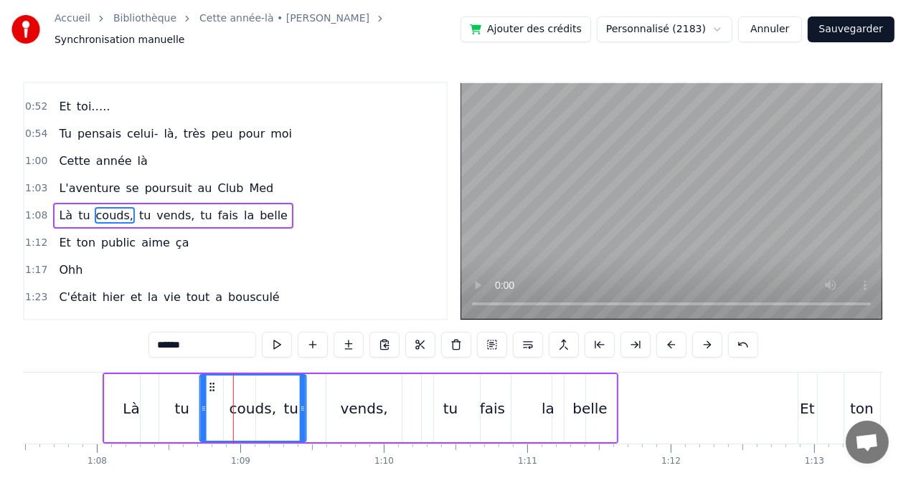
click at [210, 384] on circle at bounding box center [210, 384] width 1 height 1
click at [377, 410] on div "vends," at bounding box center [363, 409] width 47 height 22
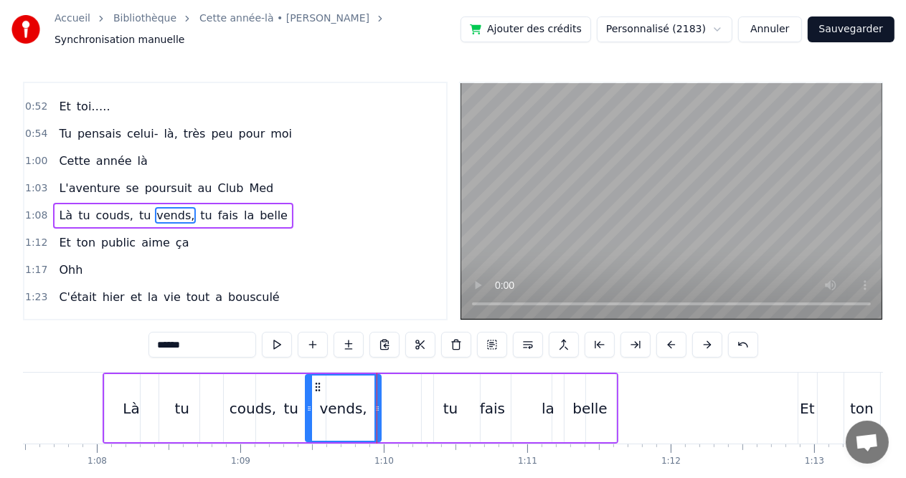
drag, startPoint x: 334, startPoint y: 377, endPoint x: 313, endPoint y: 379, distance: 20.9
click at [313, 382] on icon at bounding box center [317, 387] width 11 height 11
click at [138, 405] on div "Là" at bounding box center [132, 408] width 54 height 68
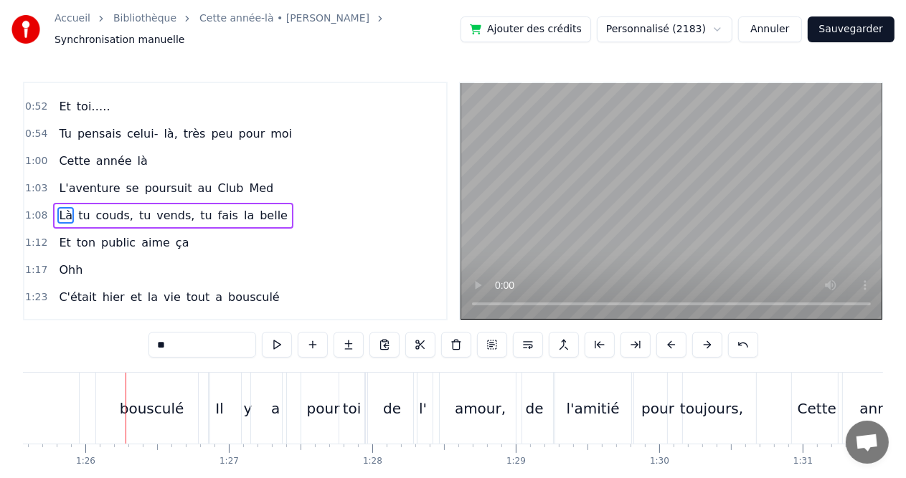
scroll to position [0, 12305]
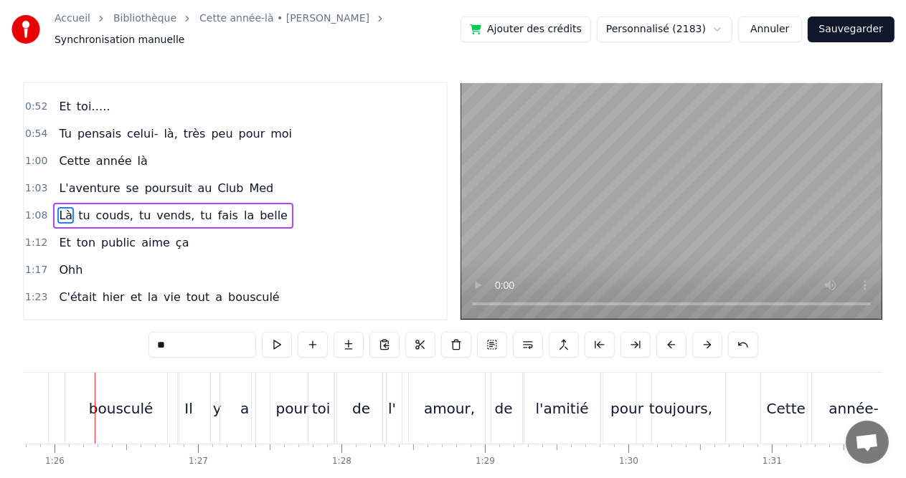
click at [109, 408] on div "bousculé" at bounding box center [121, 409] width 65 height 22
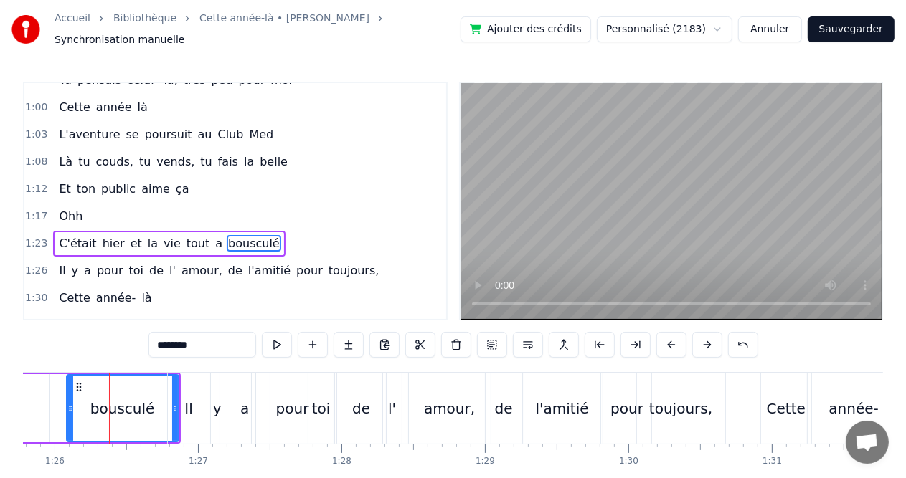
scroll to position [369, 0]
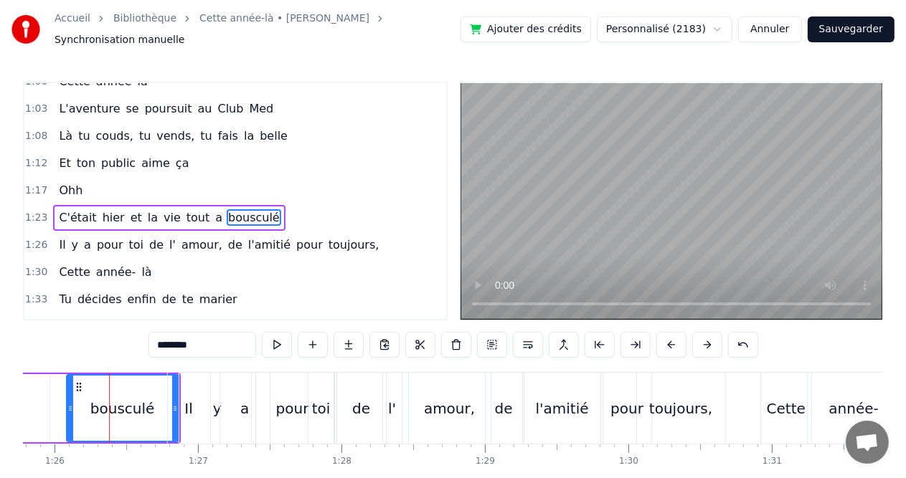
click at [75, 382] on icon at bounding box center [78, 387] width 11 height 11
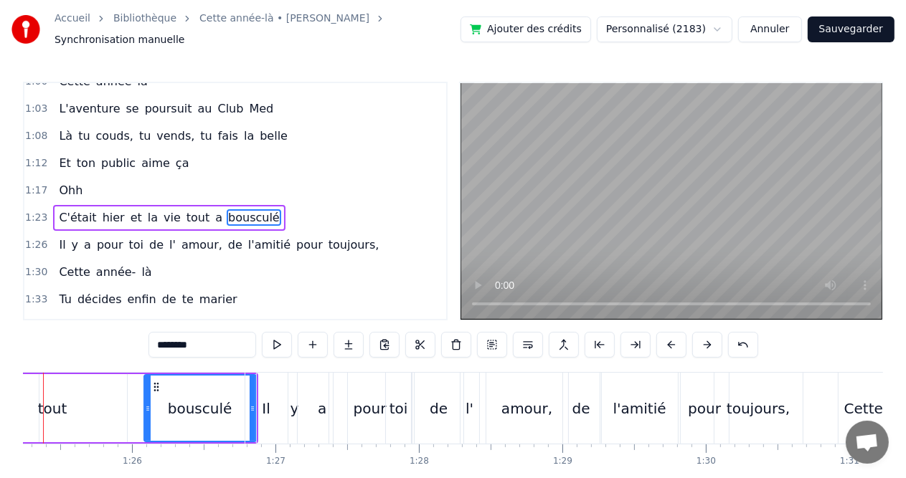
scroll to position [0, 12176]
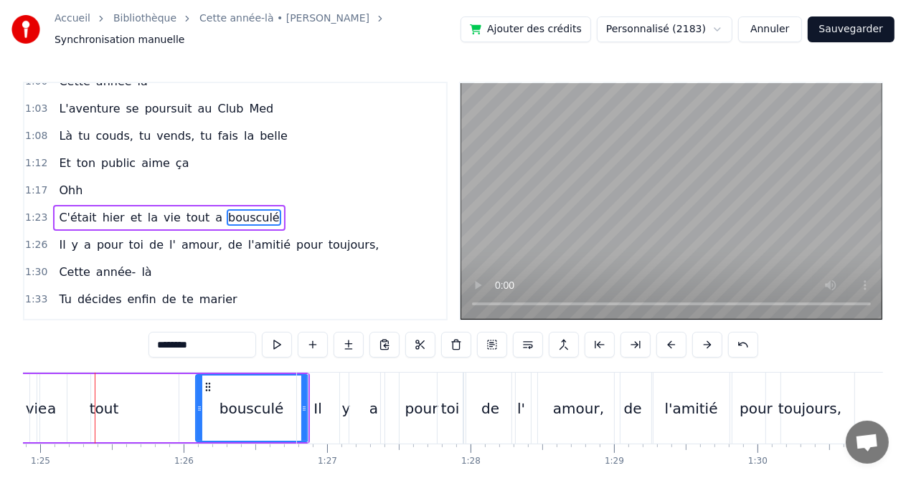
click at [207, 399] on div "bousculé" at bounding box center [252, 408] width 110 height 65
drag, startPoint x: 198, startPoint y: 395, endPoint x: 180, endPoint y: 396, distance: 17.9
click at [180, 396] on div at bounding box center [182, 408] width 6 height 65
click at [54, 410] on div "a" at bounding box center [51, 409] width 9 height 22
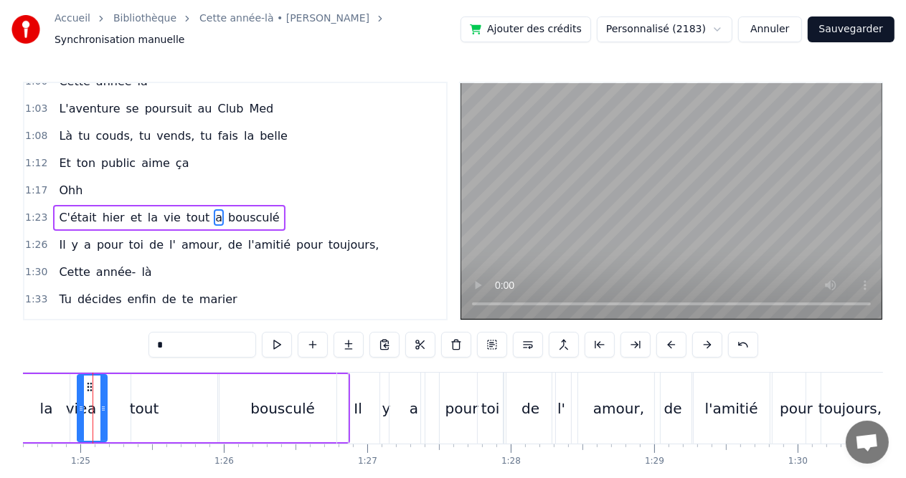
scroll to position [0, 12133]
click at [304, 398] on div "bousculé" at bounding box center [285, 409] width 65 height 22
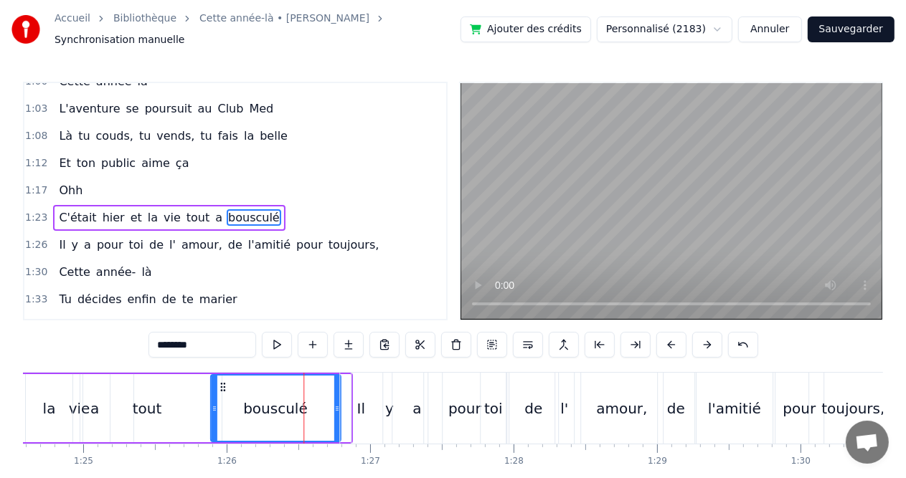
drag, startPoint x: 230, startPoint y: 381, endPoint x: 219, endPoint y: 382, distance: 10.1
click at [219, 382] on icon at bounding box center [222, 387] width 11 height 11
click at [136, 409] on div "tout" at bounding box center [147, 409] width 29 height 22
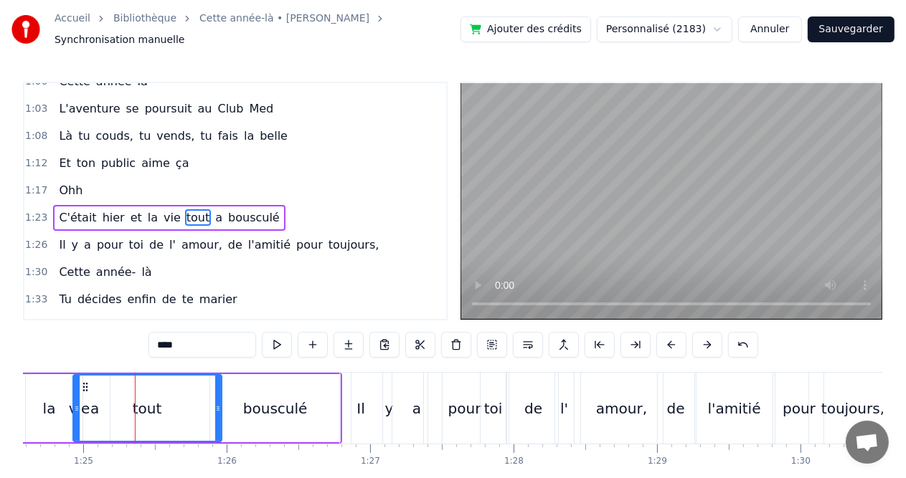
click at [278, 407] on div "bousculé" at bounding box center [275, 409] width 65 height 22
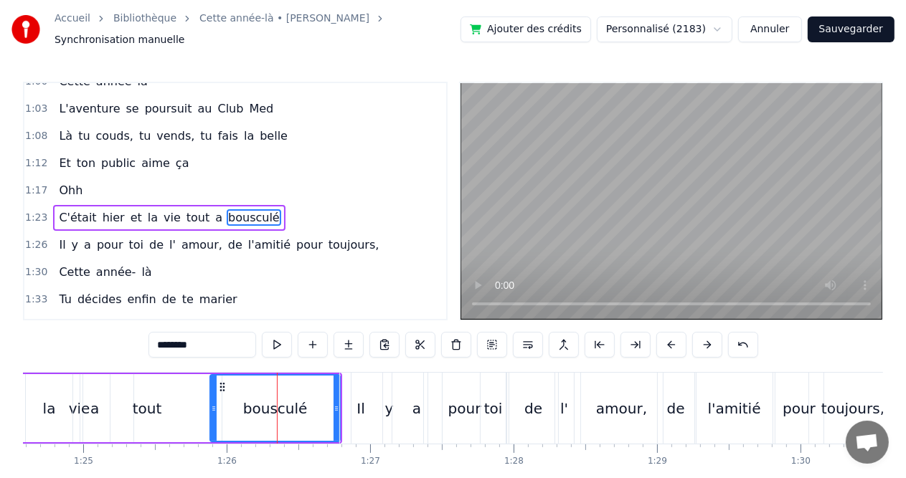
click at [317, 408] on div "bousculé" at bounding box center [275, 408] width 128 height 65
click at [351, 411] on div "y" at bounding box center [389, 408] width 76 height 71
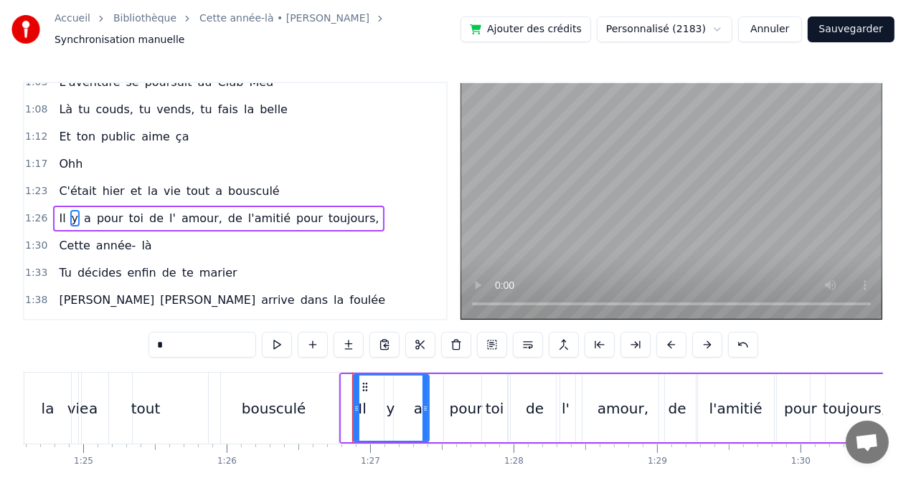
click at [297, 406] on div "bousculé" at bounding box center [274, 409] width 65 height 22
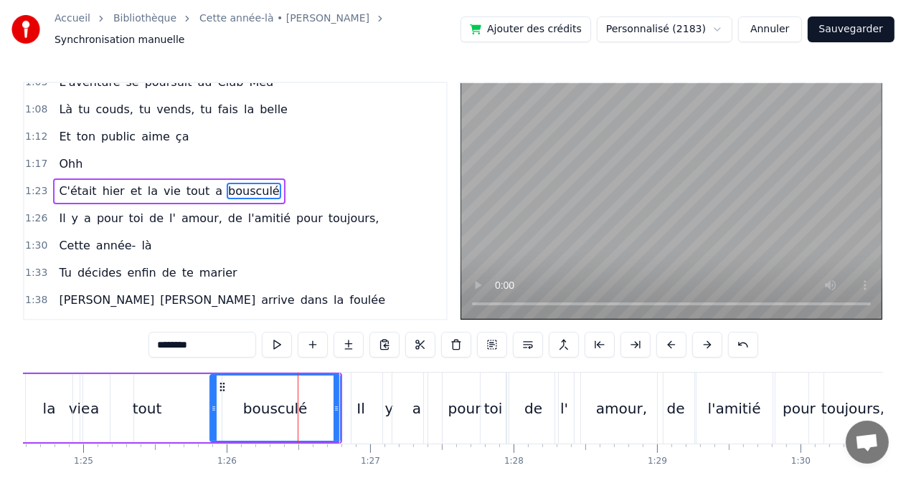
scroll to position [369, 0]
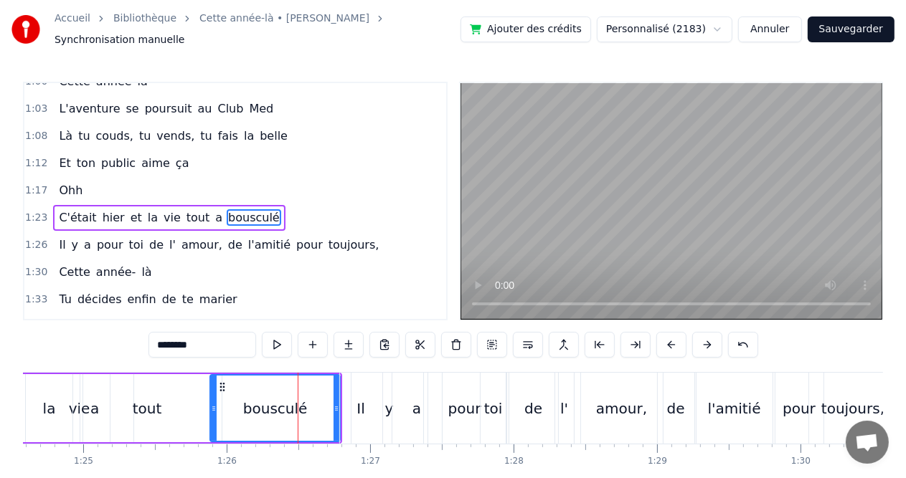
click at [364, 402] on div "y" at bounding box center [389, 408] width 76 height 71
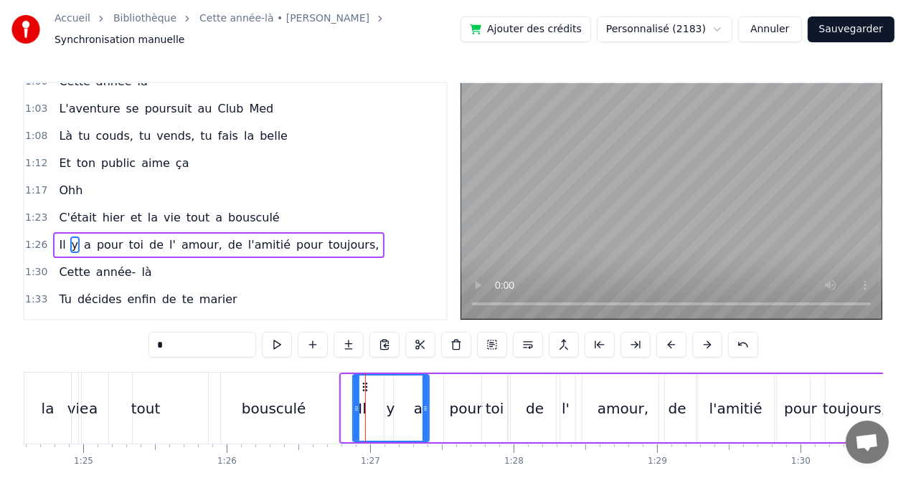
scroll to position [396, 0]
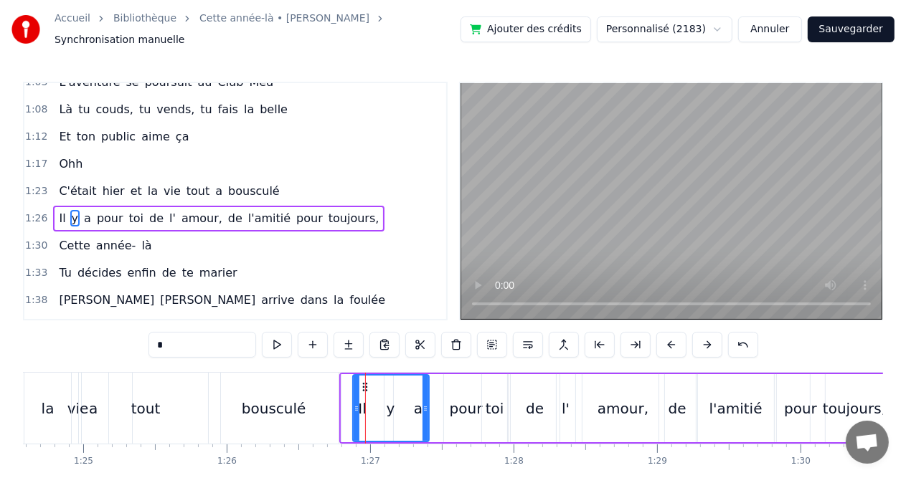
click at [425, 403] on icon at bounding box center [425, 408] width 6 height 11
click at [486, 405] on div "toi" at bounding box center [495, 409] width 19 height 22
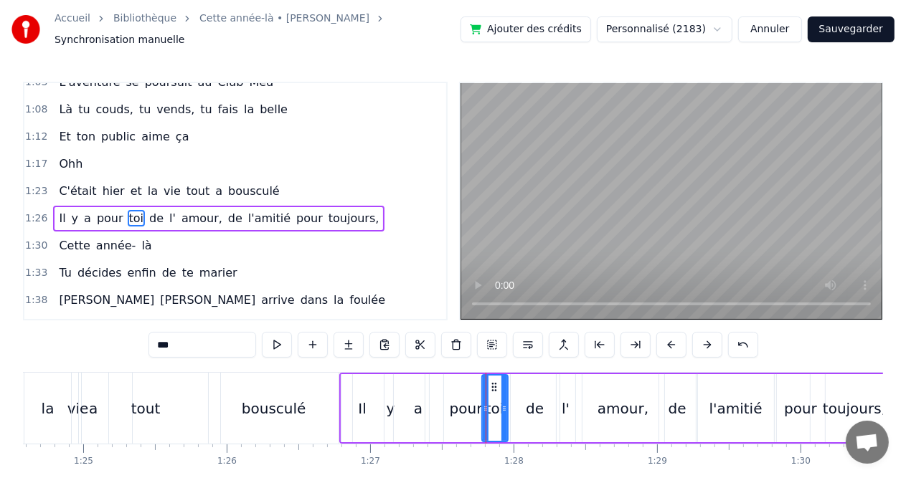
click at [601, 402] on div "amour," at bounding box center [622, 409] width 51 height 22
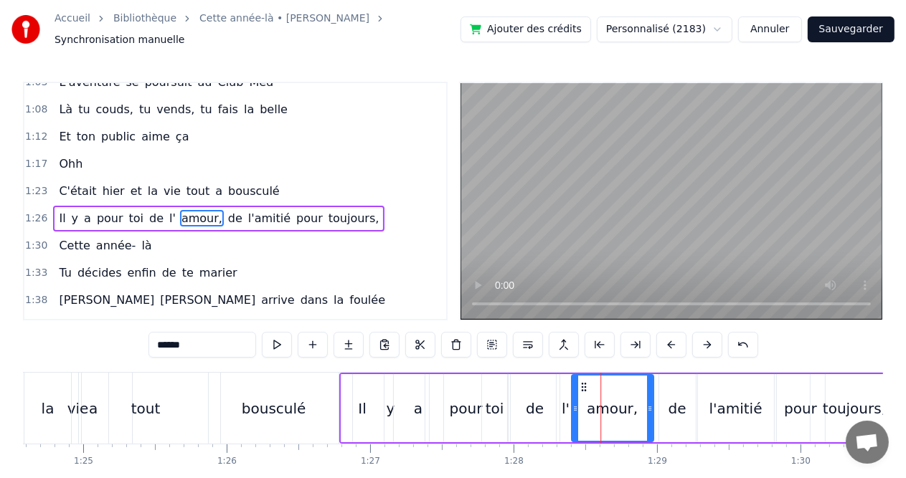
drag, startPoint x: 594, startPoint y: 382, endPoint x: 582, endPoint y: 384, distance: 11.7
click at [582, 384] on icon at bounding box center [582, 387] width 11 height 11
click at [668, 399] on div "de" at bounding box center [677, 409] width 18 height 22
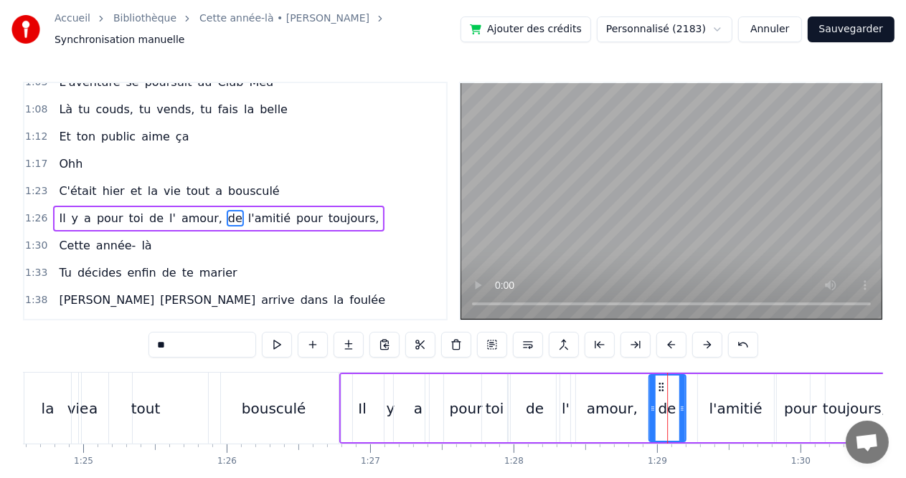
drag, startPoint x: 668, startPoint y: 382, endPoint x: 657, endPoint y: 384, distance: 11.1
click at [657, 384] on icon at bounding box center [660, 387] width 11 height 11
click at [405, 416] on div "a" at bounding box center [418, 408] width 49 height 68
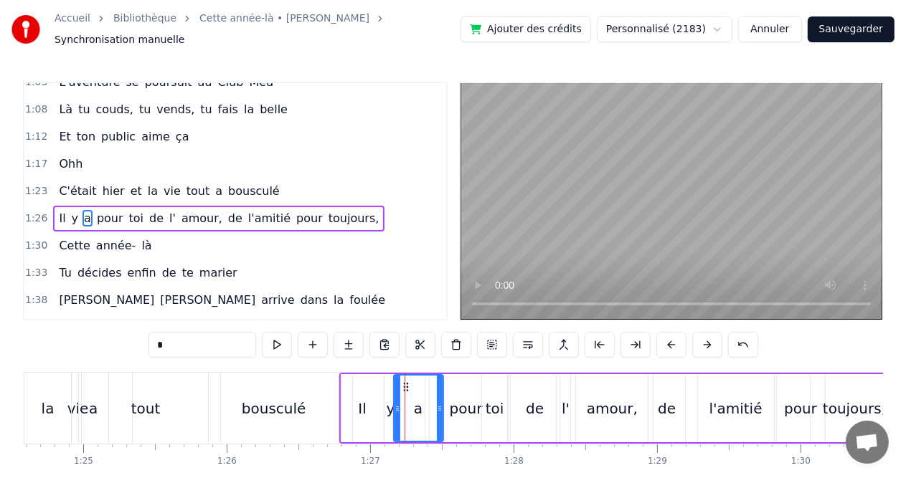
click at [367, 402] on div "y" at bounding box center [391, 408] width 76 height 68
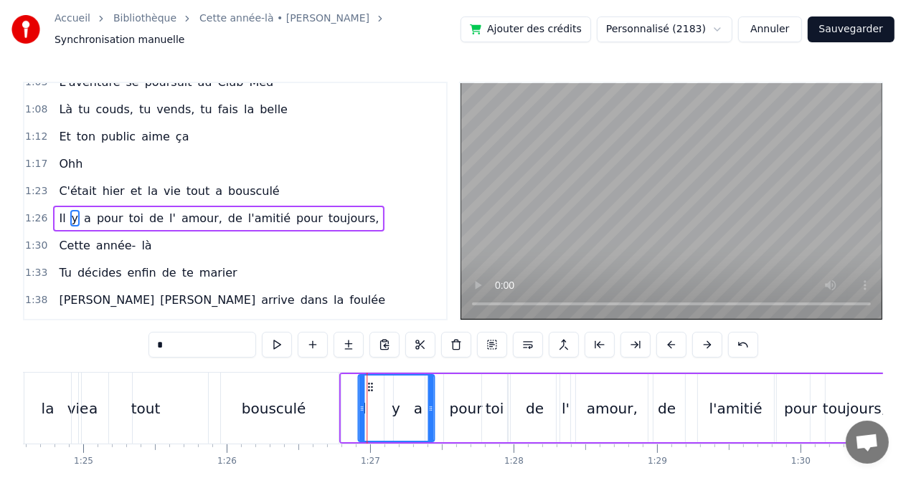
click at [368, 384] on icon at bounding box center [369, 387] width 11 height 11
click at [316, 399] on div "bousculé" at bounding box center [274, 408] width 130 height 71
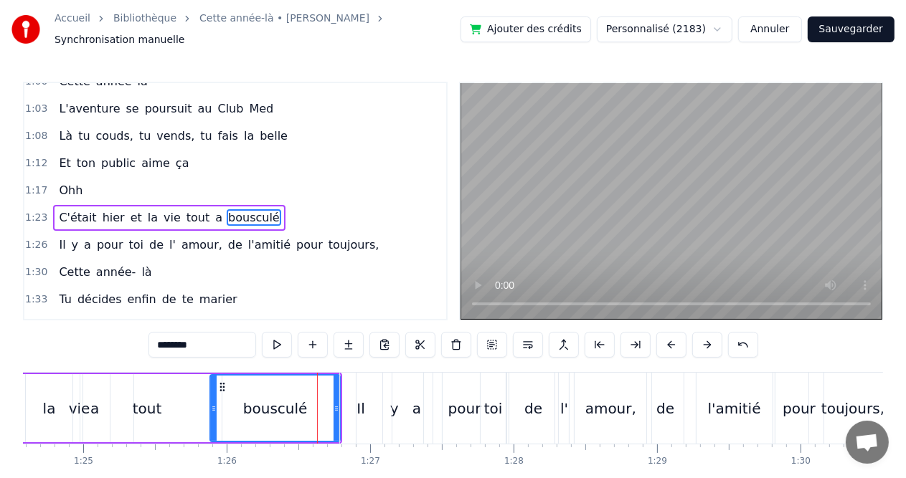
scroll to position [0, 12162]
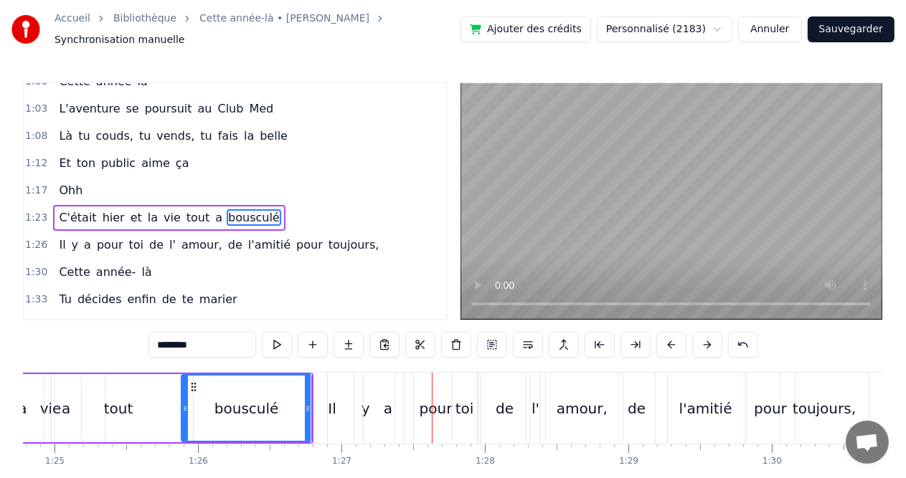
click at [324, 400] on div "Il" at bounding box center [332, 408] width 42 height 71
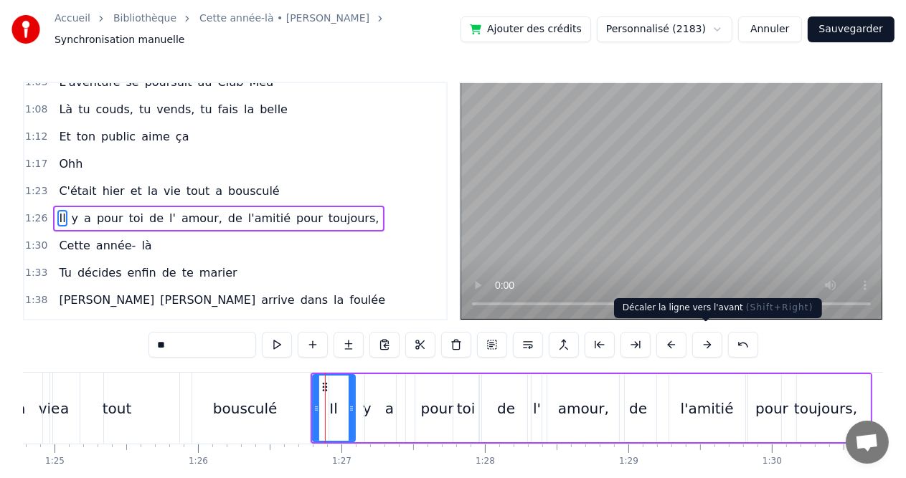
click at [703, 341] on button at bounding box center [707, 345] width 30 height 26
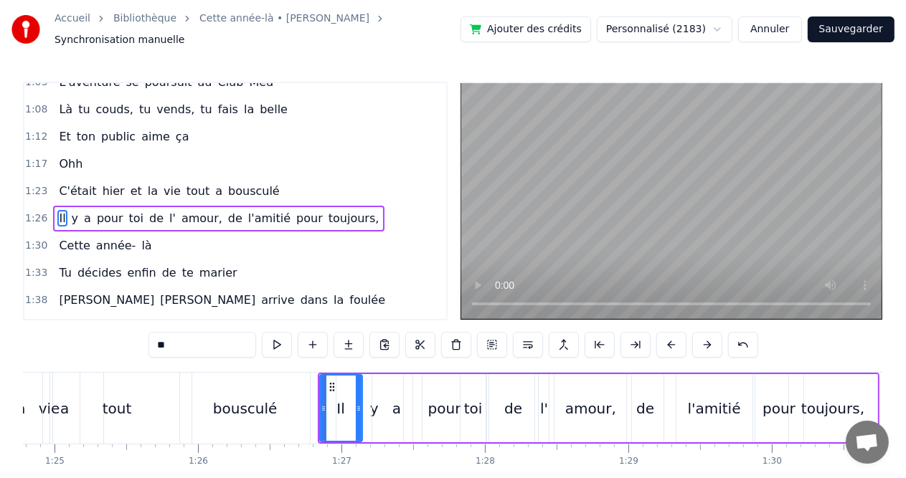
click at [281, 413] on div "bousculé" at bounding box center [245, 408] width 130 height 71
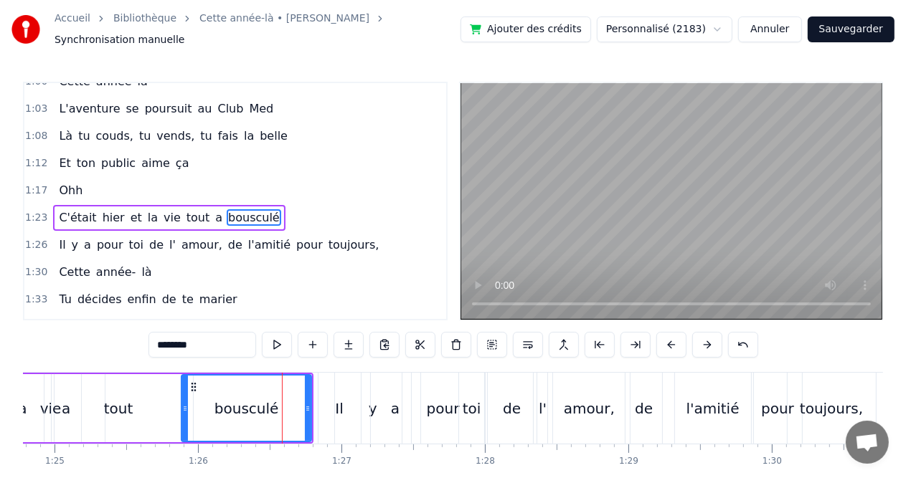
click at [335, 410] on div "y" at bounding box center [373, 408] width 76 height 71
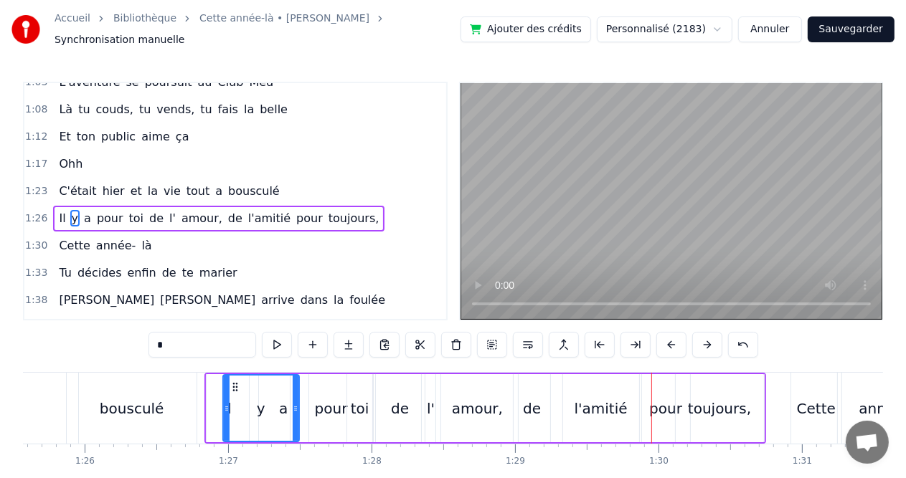
scroll to position [0, 12277]
click at [461, 409] on div "amour," at bounding box center [475, 409] width 51 height 22
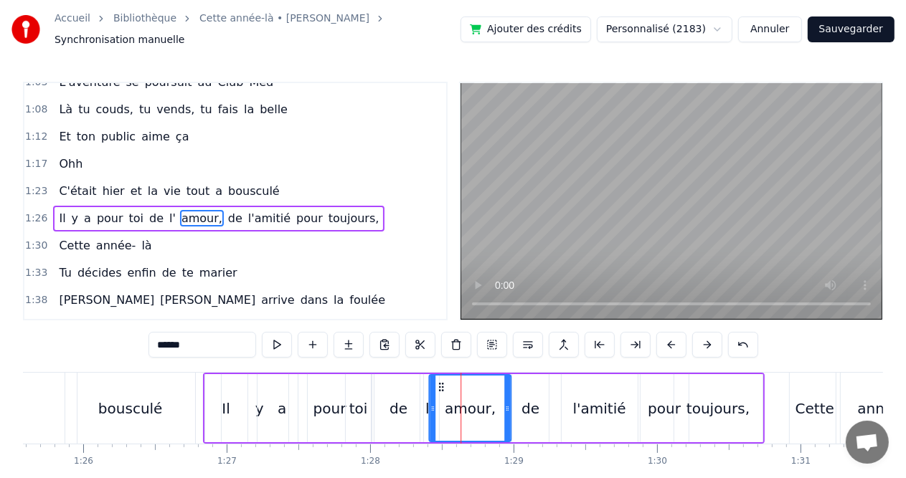
click at [435, 382] on icon at bounding box center [440, 387] width 11 height 11
click at [519, 394] on div "de" at bounding box center [530, 408] width 37 height 68
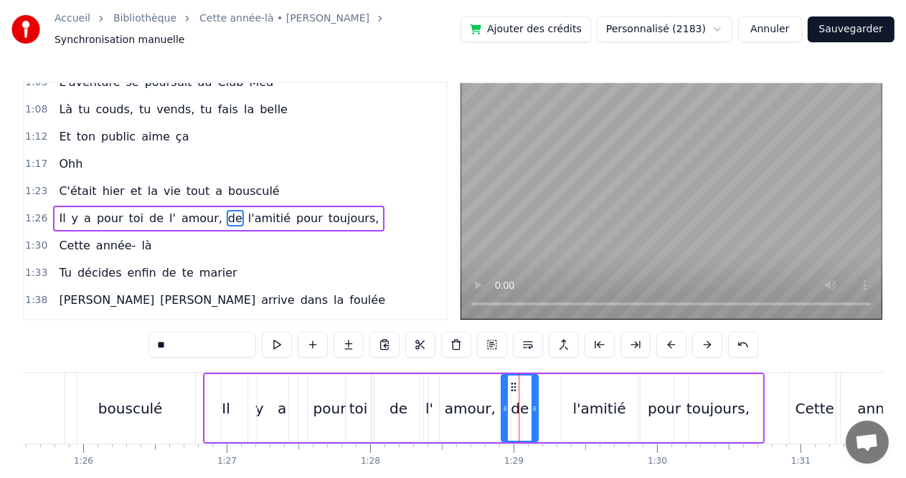
drag, startPoint x: 526, startPoint y: 382, endPoint x: 515, endPoint y: 382, distance: 10.8
click at [515, 382] on icon at bounding box center [513, 387] width 11 height 11
click at [571, 389] on div "l'amitié" at bounding box center [600, 408] width 76 height 68
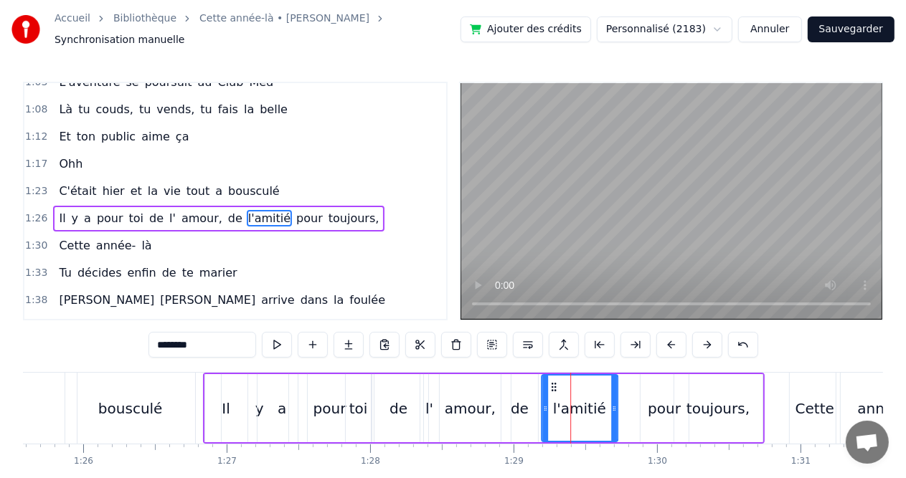
drag, startPoint x: 575, startPoint y: 384, endPoint x: 555, endPoint y: 384, distance: 20.1
click at [555, 384] on icon at bounding box center [553, 387] width 11 height 11
click at [653, 404] on div "pour" at bounding box center [664, 409] width 33 height 22
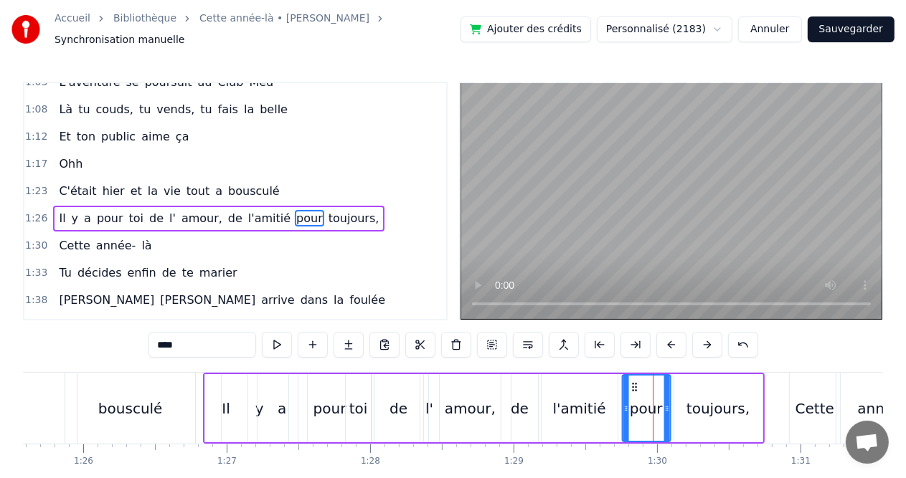
drag, startPoint x: 648, startPoint y: 382, endPoint x: 630, endPoint y: 383, distance: 18.7
click at [630, 383] on icon at bounding box center [633, 387] width 11 height 11
click at [380, 407] on div "de" at bounding box center [398, 408] width 49 height 68
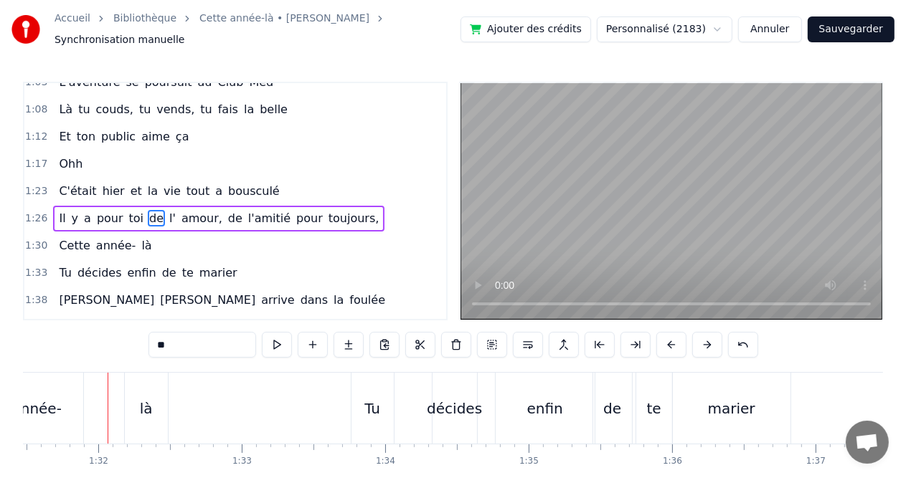
scroll to position [0, 13134]
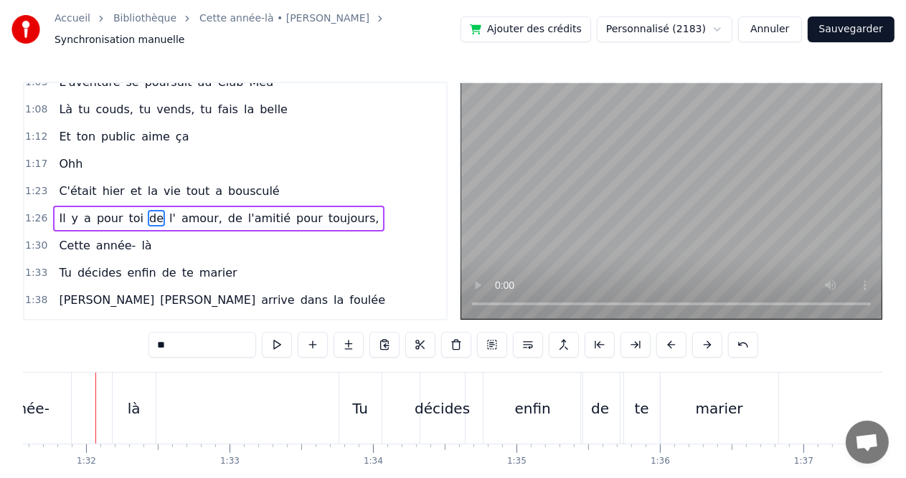
click at [135, 401] on div "là" at bounding box center [134, 409] width 13 height 22
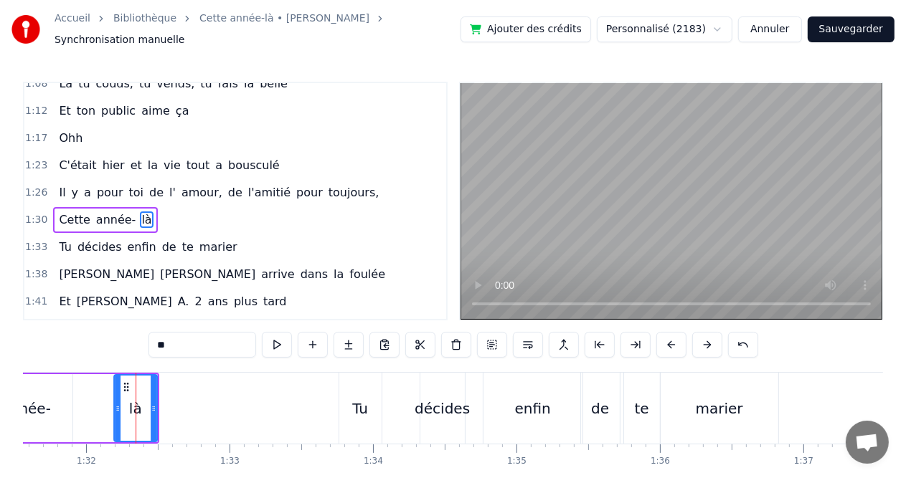
click at [125, 382] on icon at bounding box center [125, 387] width 11 height 11
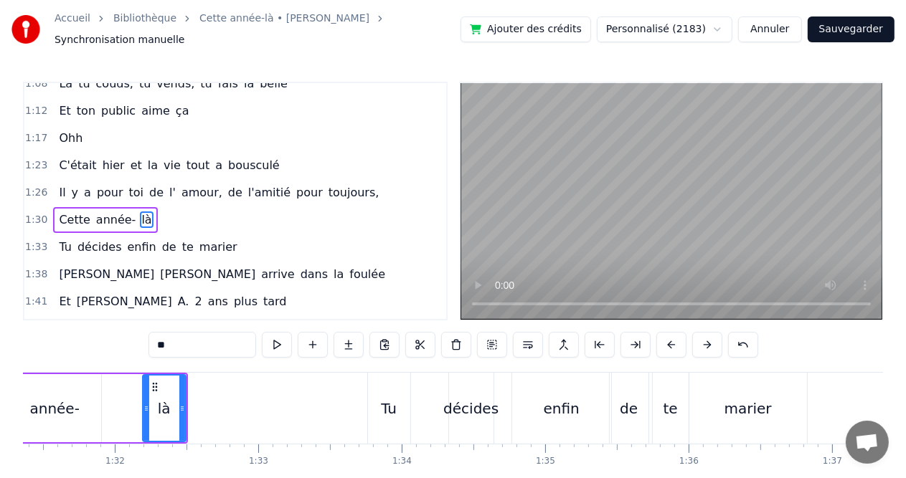
scroll to position [0, 13031]
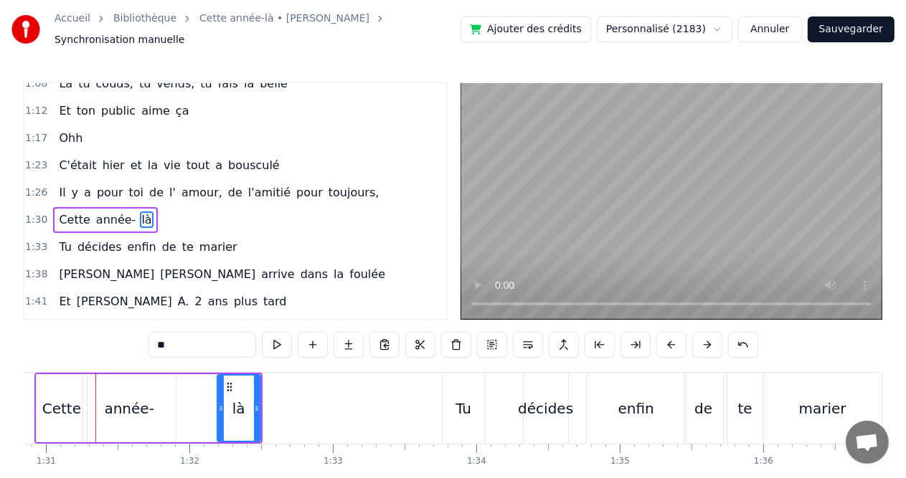
click at [108, 383] on div "année-" at bounding box center [129, 408] width 93 height 68
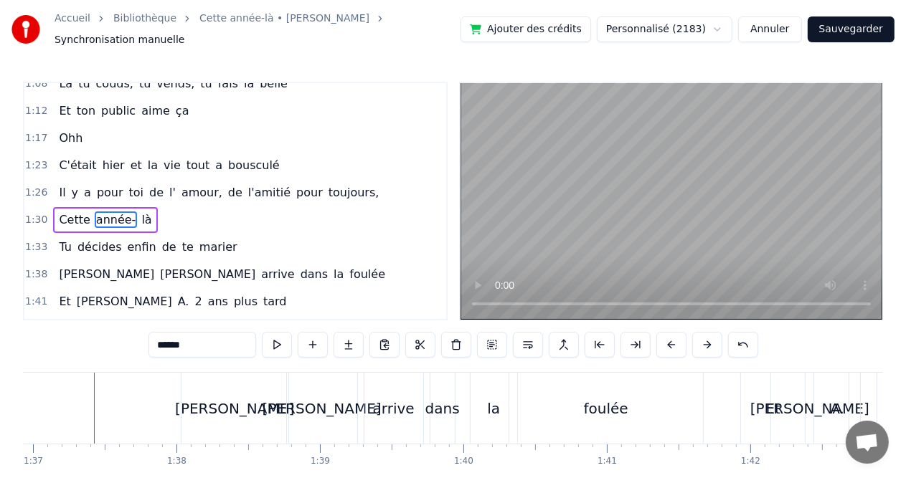
scroll to position [0, 13903]
click at [189, 408] on div "[PERSON_NAME]" at bounding box center [236, 408] width 107 height 71
type input "******"
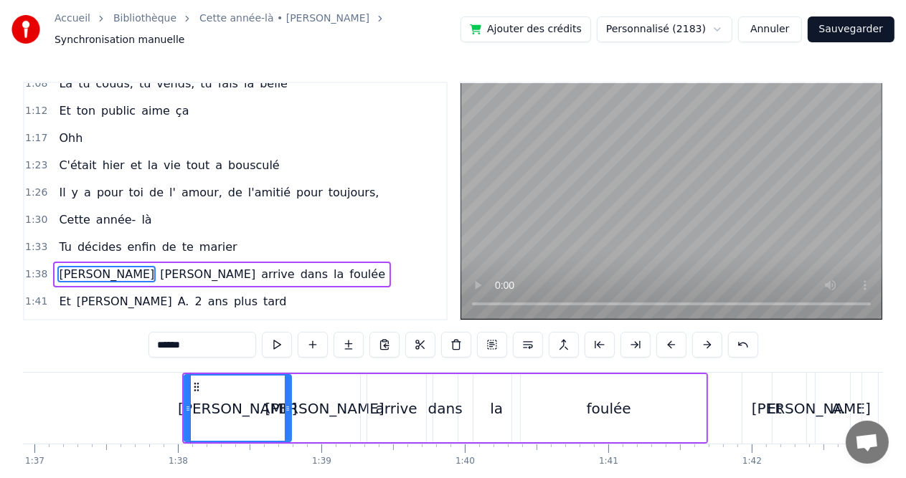
scroll to position [475, 0]
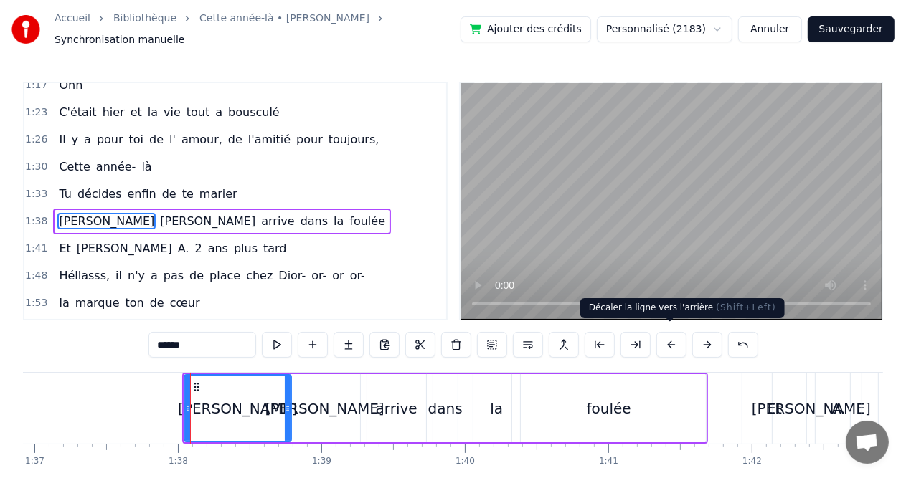
click at [664, 341] on button at bounding box center [671, 345] width 30 height 26
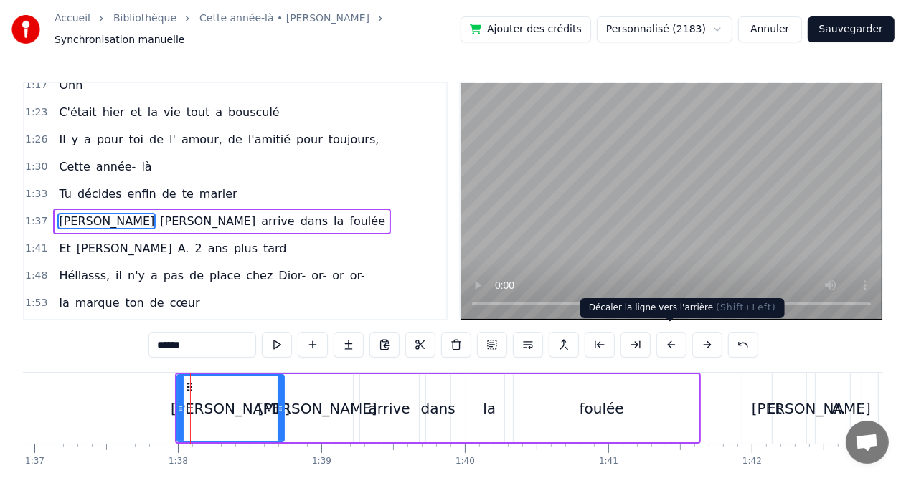
click at [663, 338] on button at bounding box center [671, 345] width 30 height 26
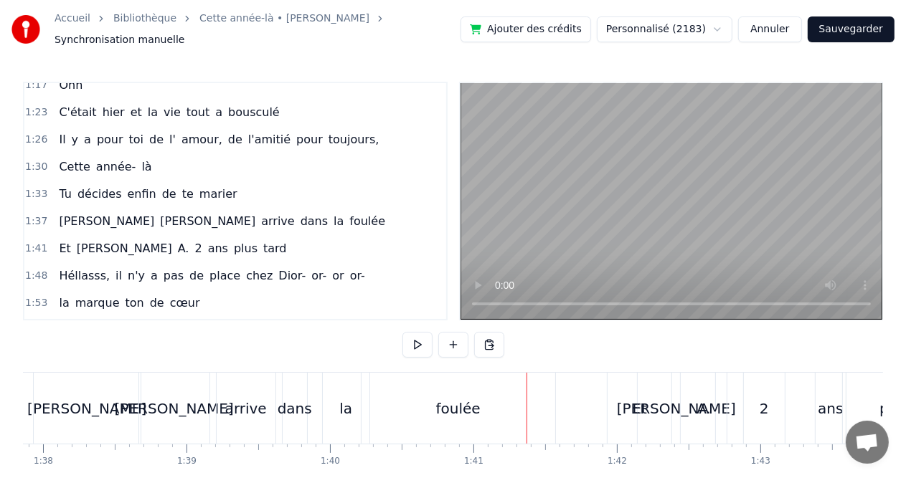
scroll to position [0, 14039]
click at [641, 415] on div "[PERSON_NAME]" at bounding box center [675, 408] width 77 height 71
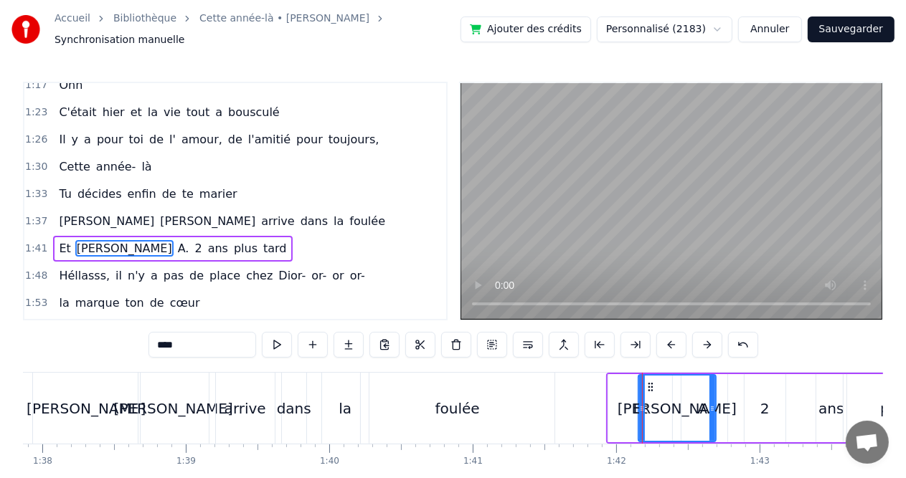
scroll to position [501, 0]
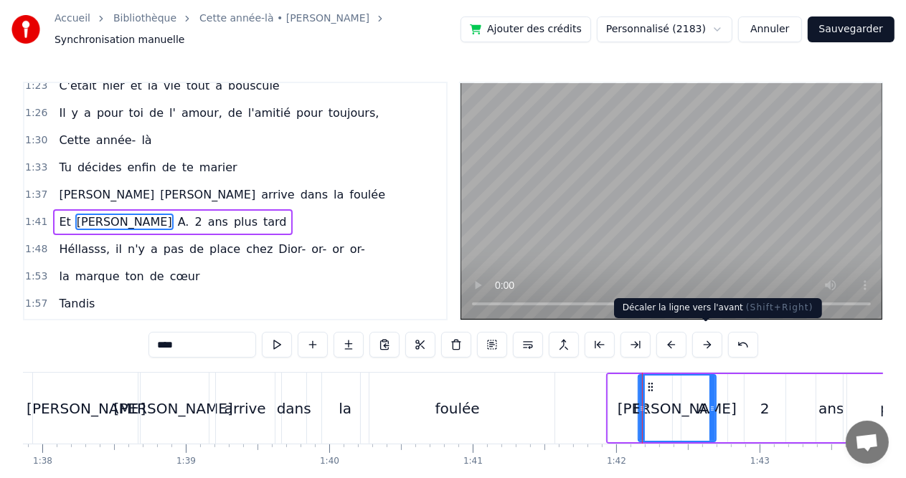
click at [700, 332] on button at bounding box center [707, 345] width 30 height 26
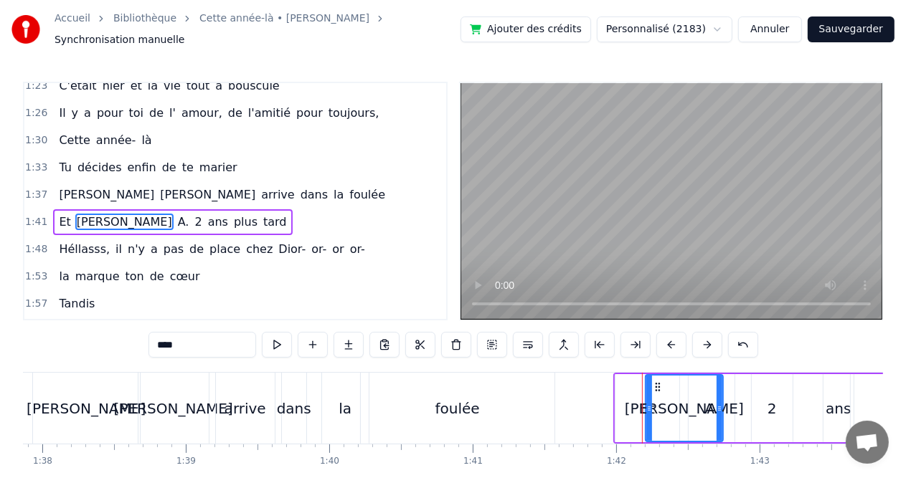
click at [700, 332] on button at bounding box center [707, 345] width 30 height 26
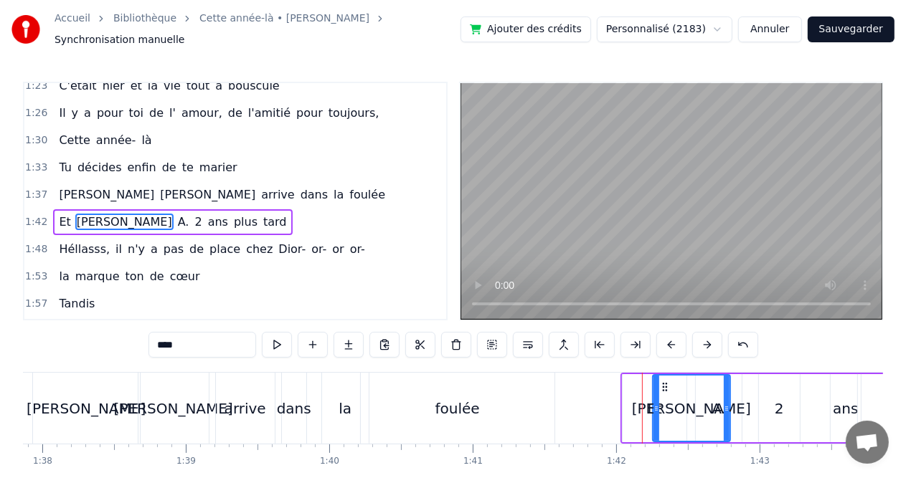
click at [496, 405] on div "foulée" at bounding box center [458, 408] width 194 height 71
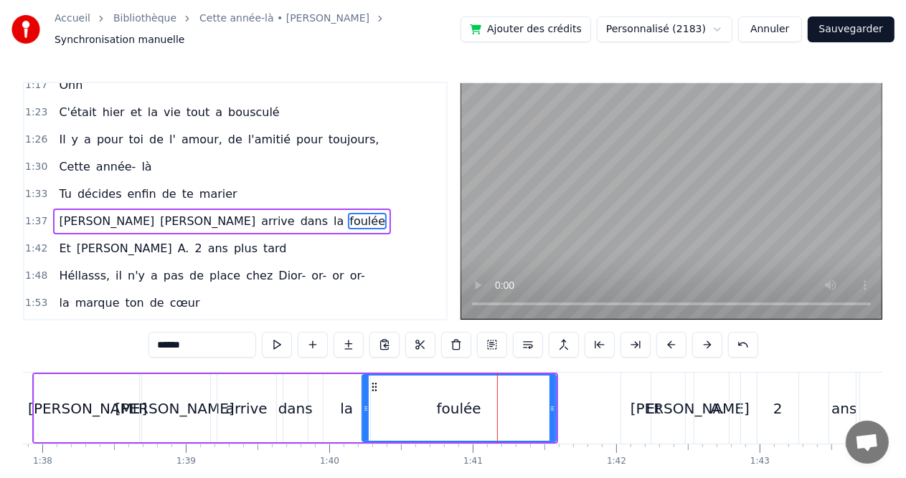
scroll to position [0, 14068]
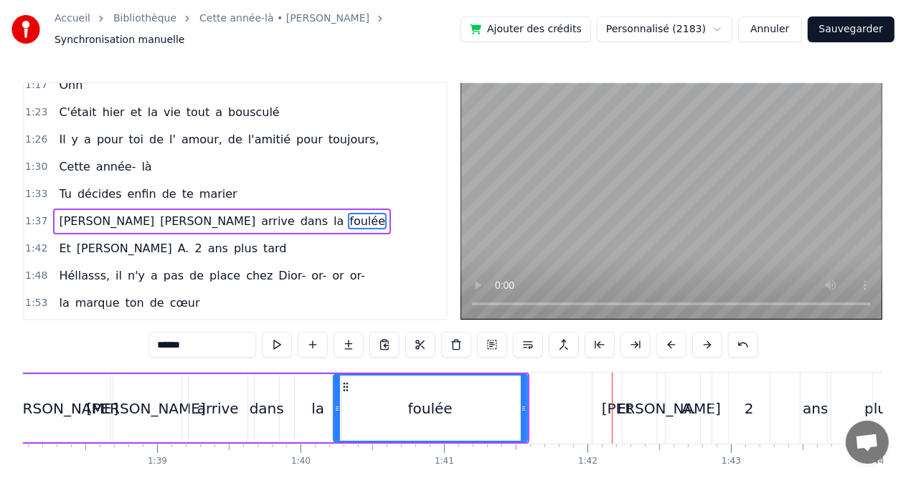
click at [677, 399] on div "A." at bounding box center [689, 408] width 46 height 71
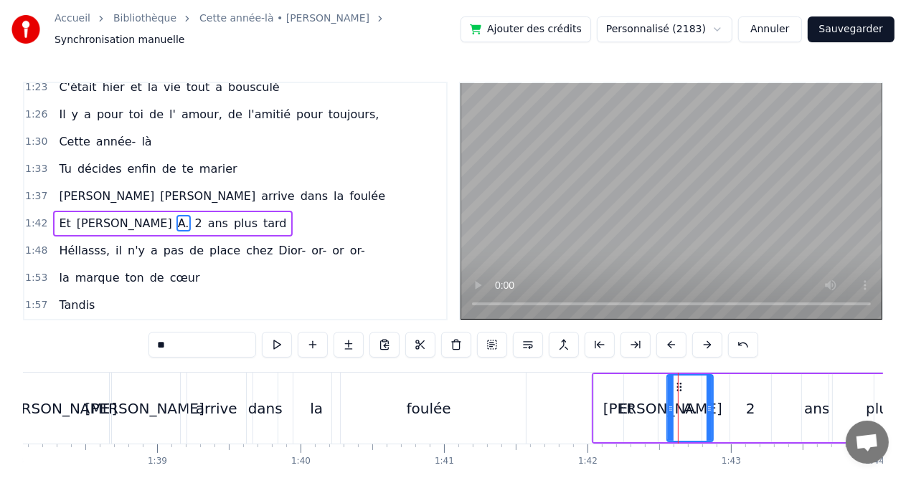
scroll to position [501, 0]
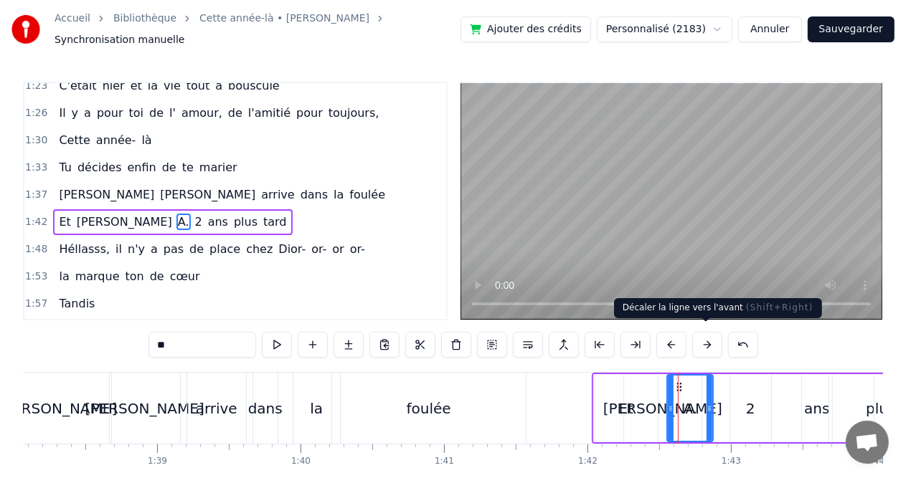
click at [709, 341] on button at bounding box center [707, 345] width 30 height 26
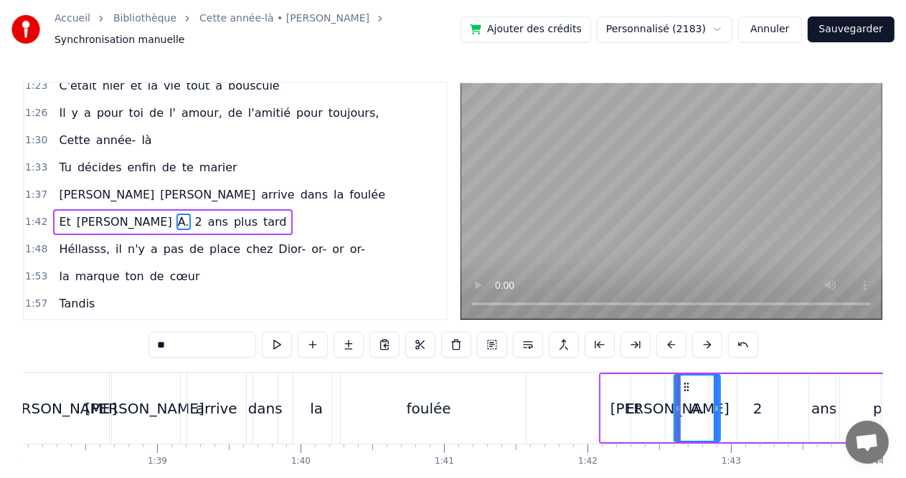
click at [709, 341] on button at bounding box center [707, 345] width 30 height 26
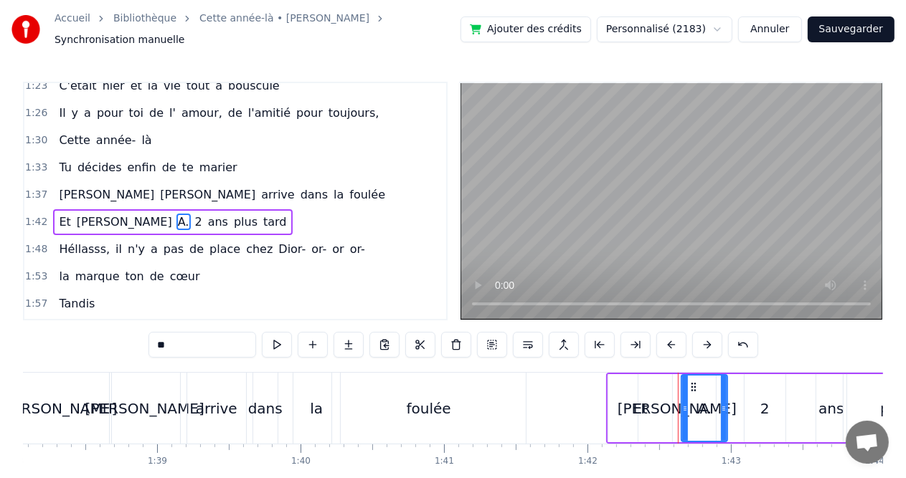
click at [467, 415] on div "foulée" at bounding box center [429, 408] width 194 height 71
type input "******"
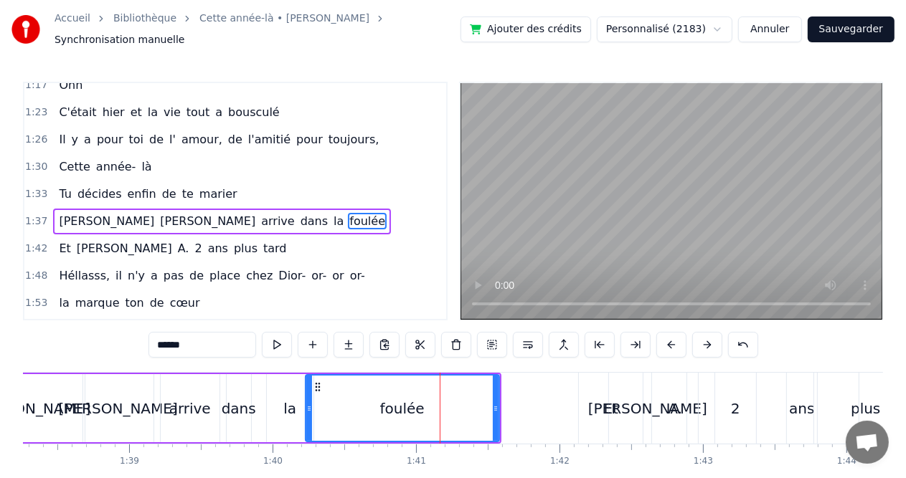
scroll to position [0, 14096]
click at [255, 414] on div "[PERSON_NAME] arrive dans la foulée" at bounding box center [238, 408] width 526 height 71
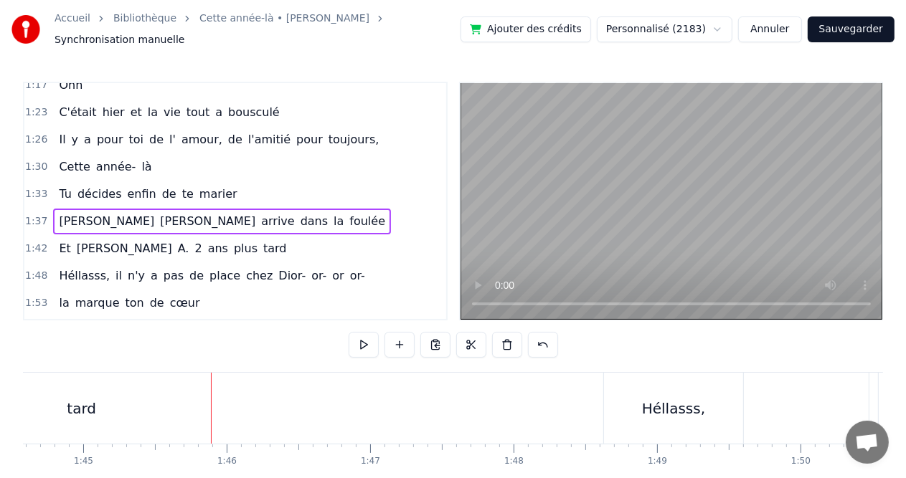
scroll to position [0, 15003]
click at [157, 421] on div "tard" at bounding box center [81, 408] width 258 height 71
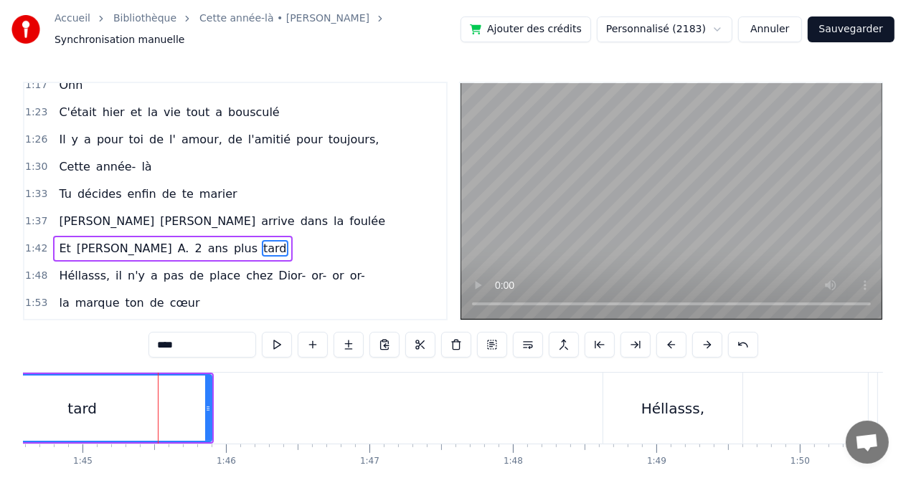
scroll to position [501, 0]
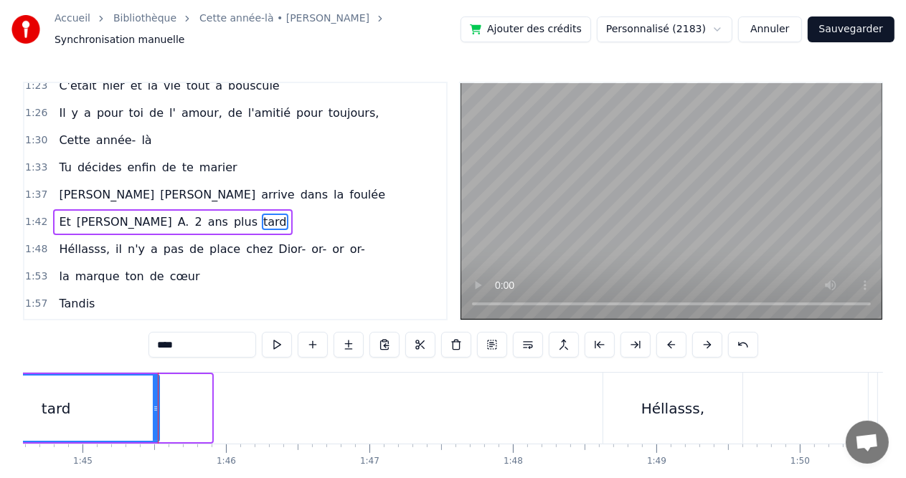
drag, startPoint x: 207, startPoint y: 399, endPoint x: 155, endPoint y: 397, distance: 52.4
click at [155, 403] on icon at bounding box center [156, 408] width 6 height 11
click at [80, 402] on div "tard" at bounding box center [56, 408] width 204 height 65
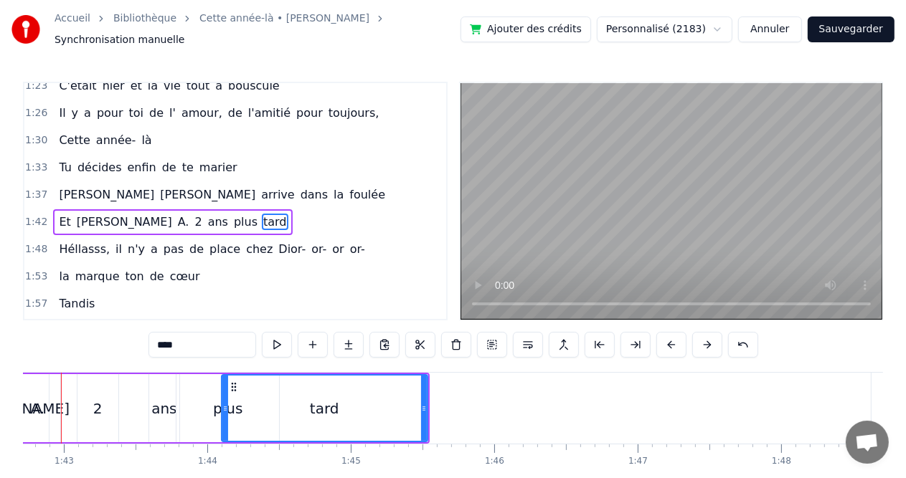
scroll to position [0, 14701]
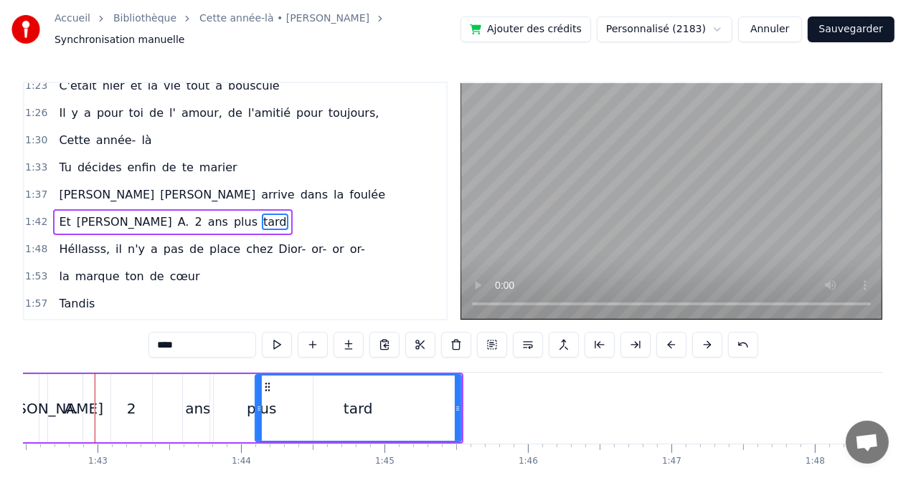
click at [111, 398] on div "2" at bounding box center [131, 408] width 41 height 68
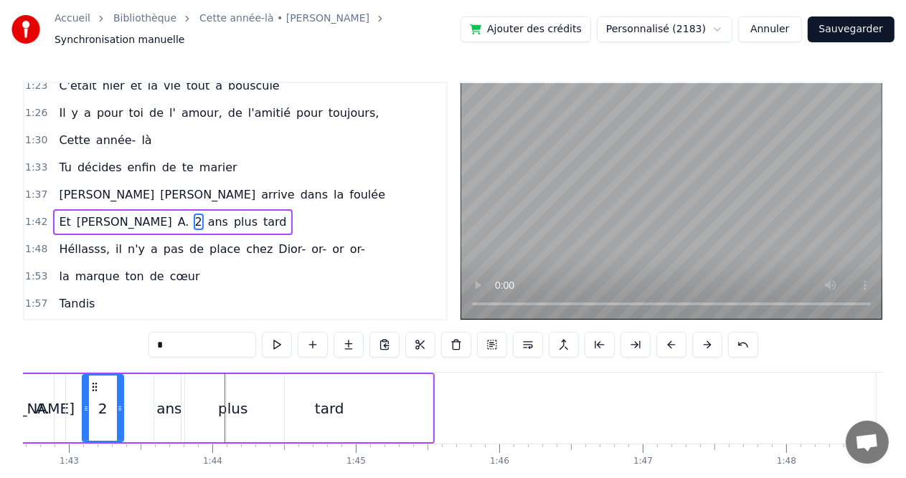
scroll to position [0, 14758]
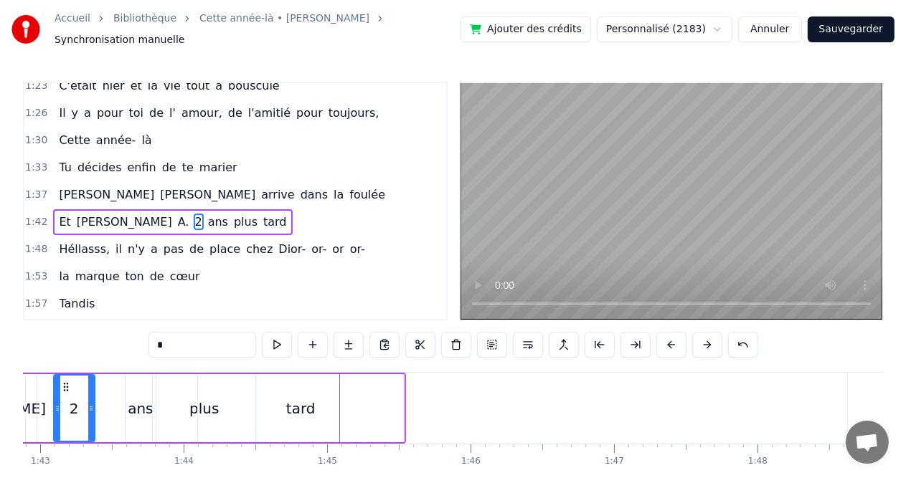
click at [293, 398] on div "tard" at bounding box center [300, 409] width 29 height 22
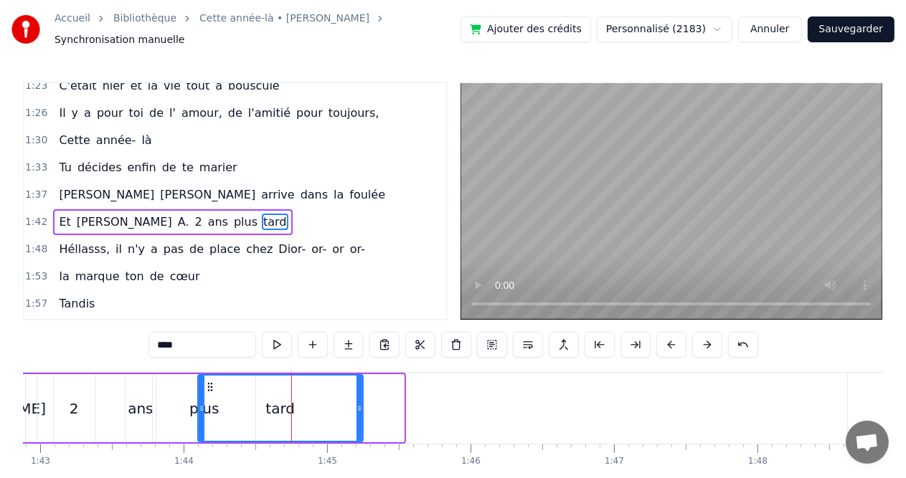
drag, startPoint x: 400, startPoint y: 402, endPoint x: 358, endPoint y: 402, distance: 42.3
click at [358, 403] on icon at bounding box center [359, 408] width 6 height 11
click at [155, 402] on div "plus" at bounding box center [204, 408] width 103 height 68
type input "****"
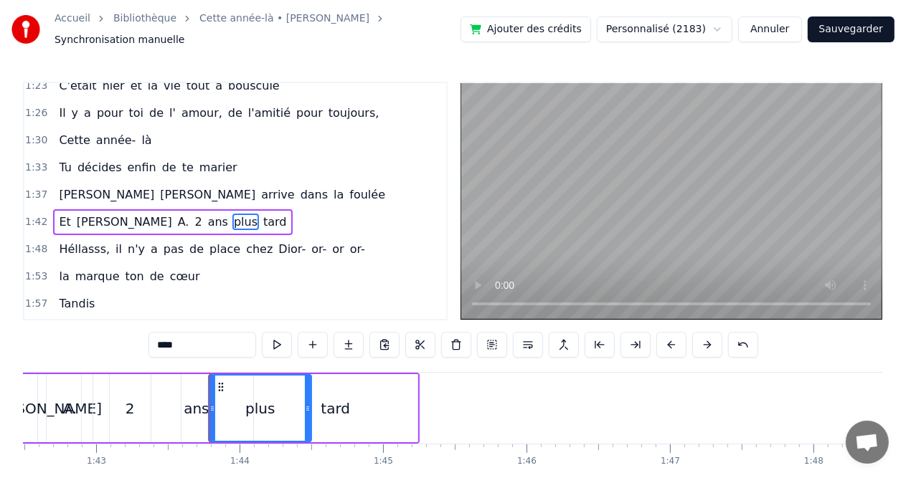
scroll to position [0, 14674]
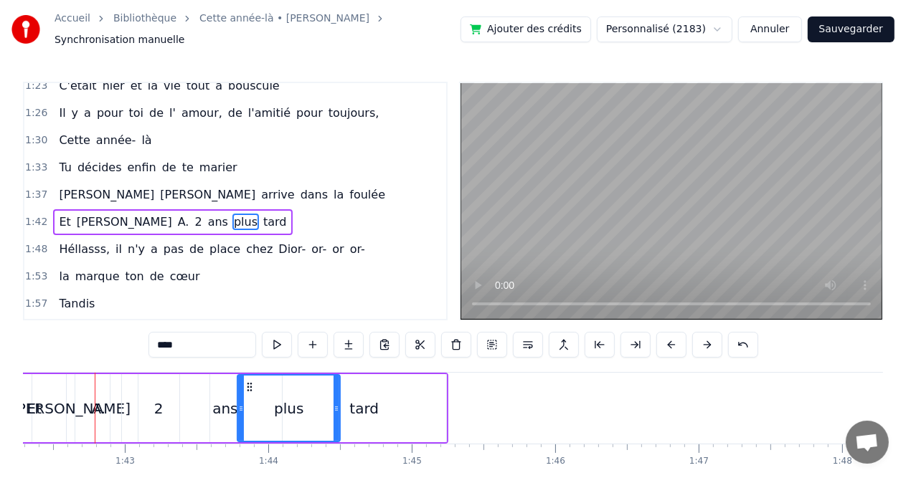
click at [133, 407] on div "Et [PERSON_NAME] 2 ans plus tard" at bounding box center [224, 408] width 448 height 71
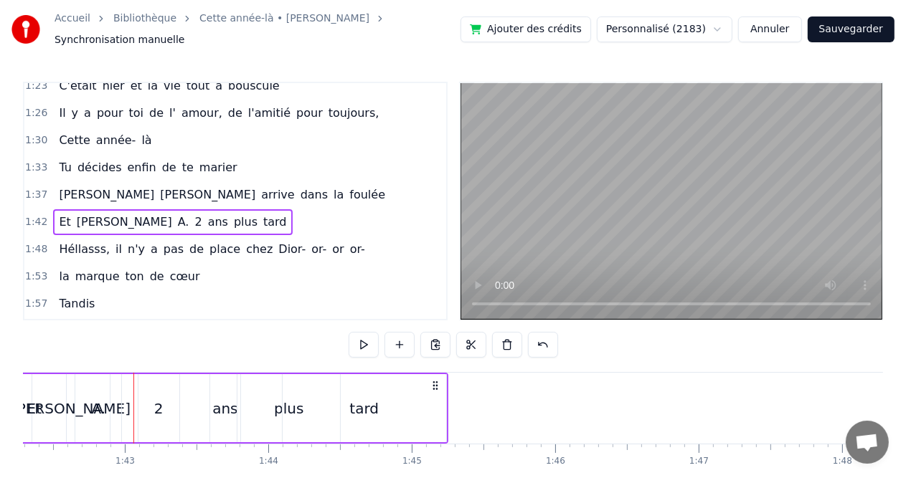
click at [158, 398] on div "2" at bounding box center [158, 409] width 9 height 22
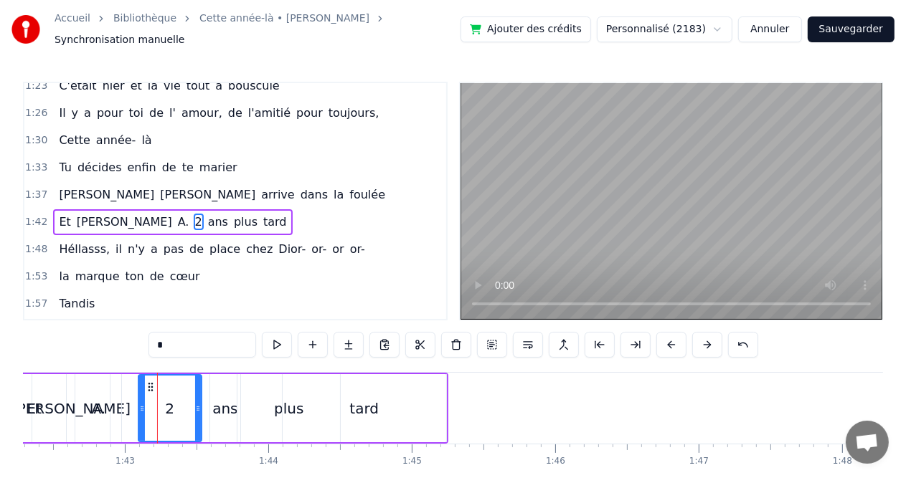
drag, startPoint x: 173, startPoint y: 398, endPoint x: 195, endPoint y: 401, distance: 22.4
click at [195, 403] on icon at bounding box center [198, 408] width 6 height 11
drag, startPoint x: 143, startPoint y: 382, endPoint x: 153, endPoint y: 382, distance: 9.3
click at [153, 382] on icon at bounding box center [158, 387] width 11 height 11
click at [99, 398] on div "A." at bounding box center [98, 409] width 14 height 22
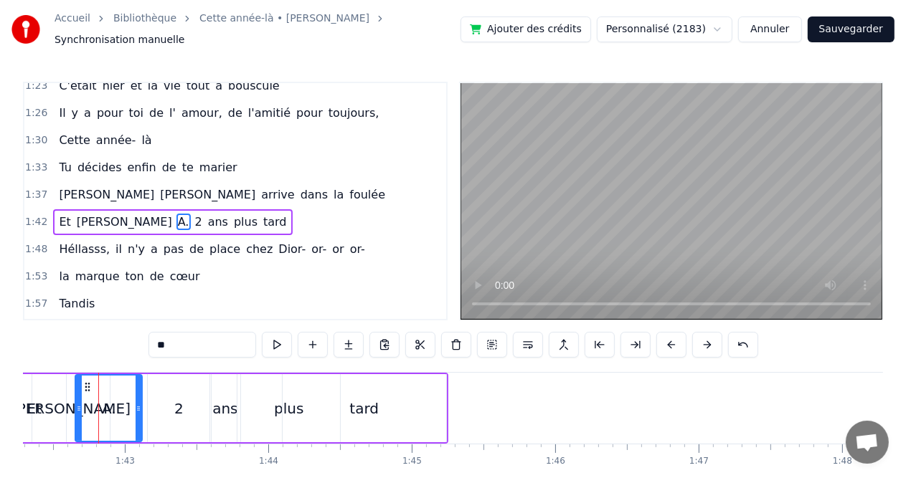
drag, startPoint x: 116, startPoint y: 399, endPoint x: 137, endPoint y: 400, distance: 20.8
click at [137, 403] on icon at bounding box center [139, 408] width 6 height 11
drag, startPoint x: 75, startPoint y: 397, endPoint x: 86, endPoint y: 399, distance: 11.6
click at [88, 403] on icon at bounding box center [91, 408] width 6 height 11
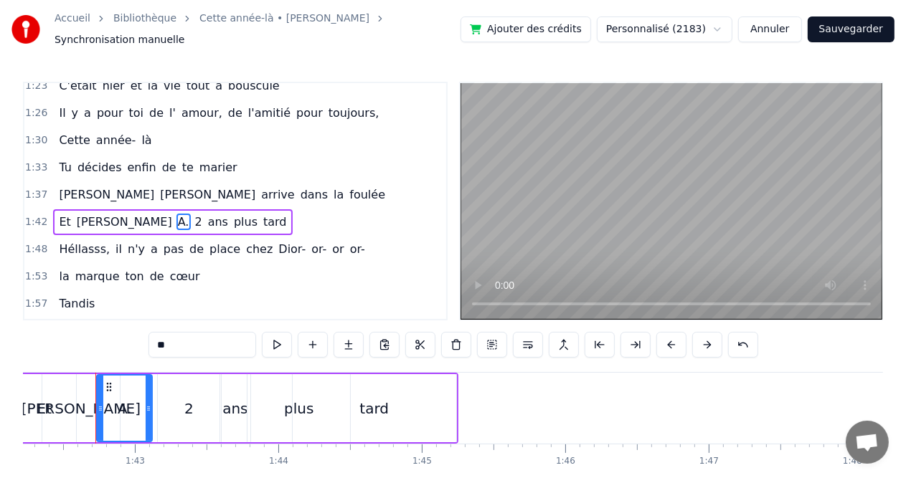
click at [69, 405] on div "[PERSON_NAME]" at bounding box center [81, 409] width 119 height 22
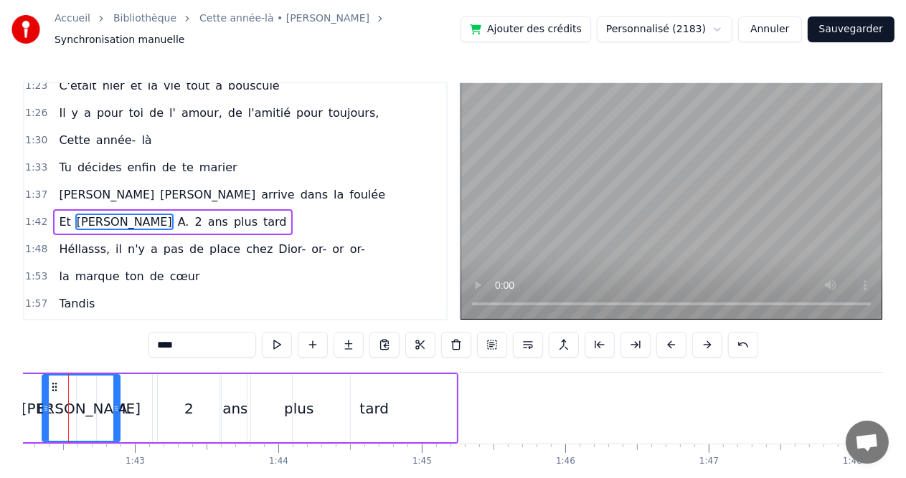
scroll to position [0, 14637]
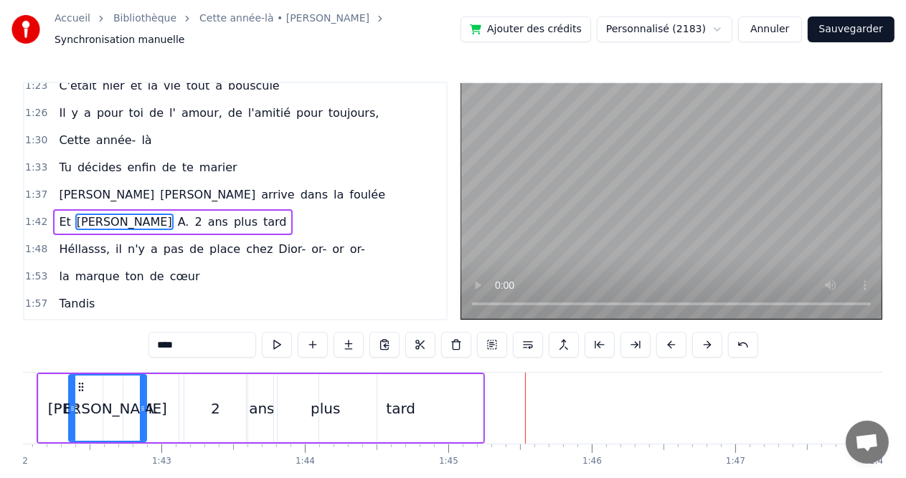
click at [410, 398] on div "tard" at bounding box center [400, 409] width 29 height 22
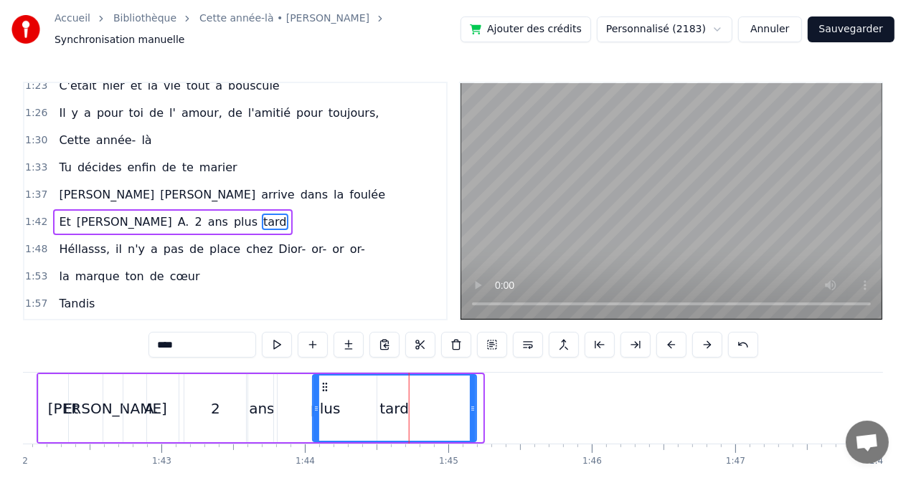
click at [324, 382] on icon at bounding box center [324, 387] width 11 height 11
click at [247, 423] on div "ans" at bounding box center [262, 408] width 30 height 68
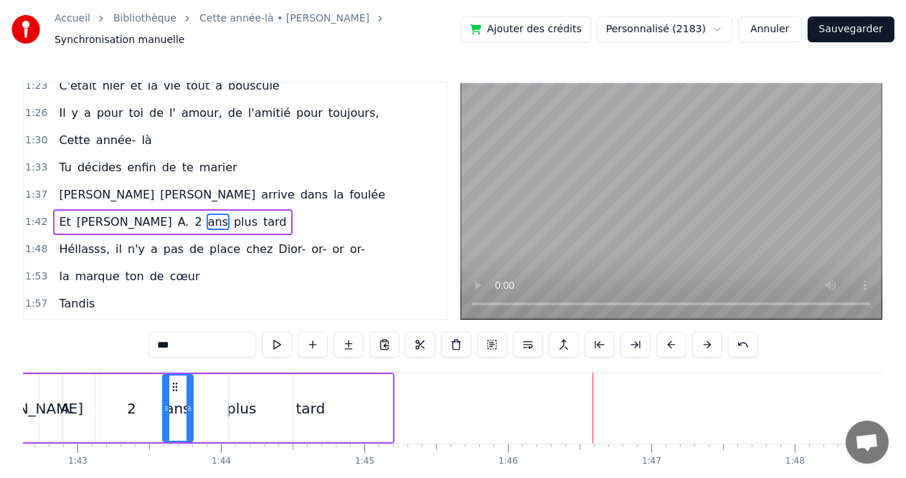
scroll to position [0, 14723]
click at [318, 412] on div "tard" at bounding box center [309, 408] width 164 height 68
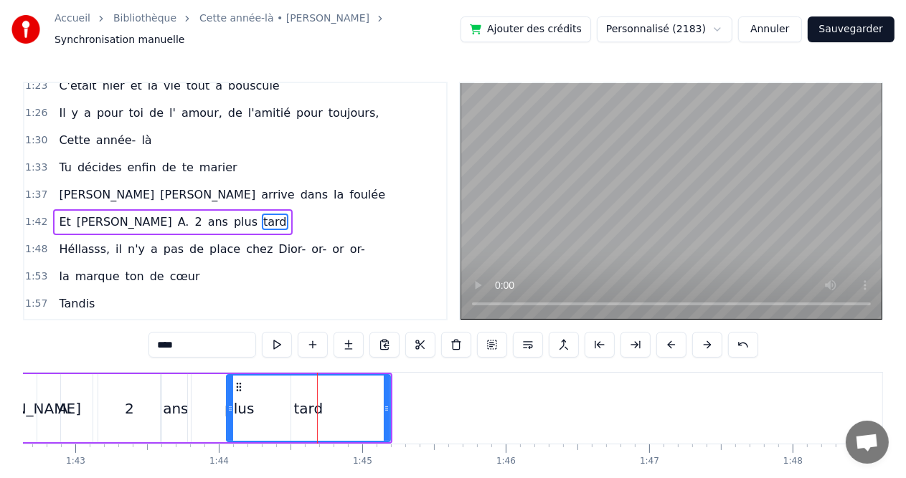
drag, startPoint x: 316, startPoint y: 392, endPoint x: 326, endPoint y: 393, distance: 10.1
click at [326, 393] on div "tard" at bounding box center [308, 408] width 162 height 65
click at [199, 393] on div "plus" at bounding box center [239, 408] width 103 height 68
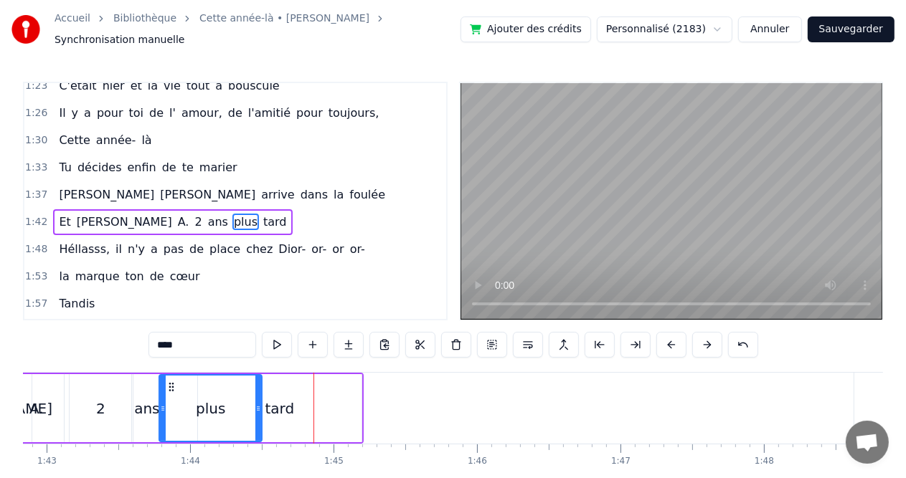
scroll to position [0, 14781]
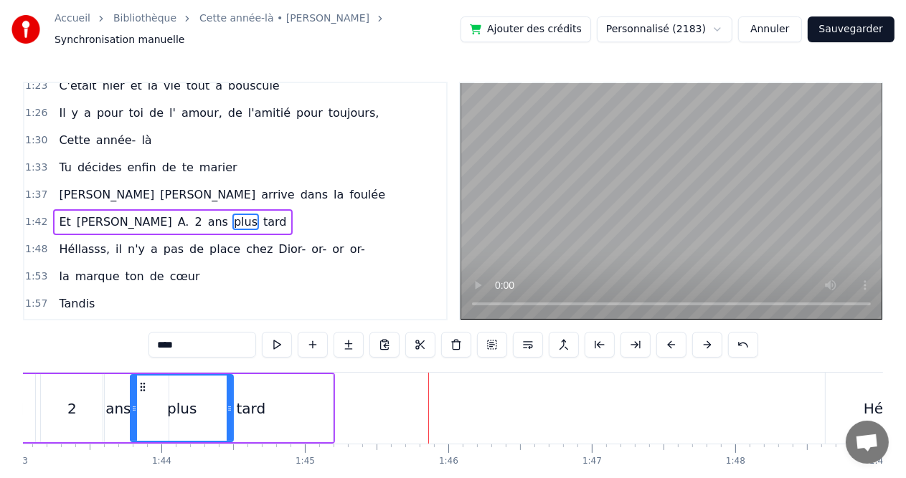
click at [277, 407] on div "tard" at bounding box center [251, 408] width 164 height 68
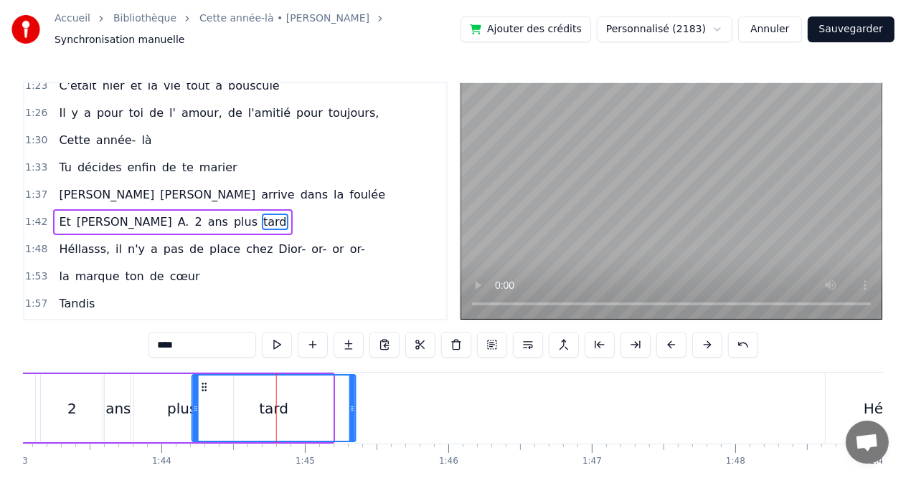
drag, startPoint x: 184, startPoint y: 379, endPoint x: 207, endPoint y: 380, distance: 23.0
click at [207, 382] on icon at bounding box center [204, 387] width 11 height 11
click at [109, 398] on div "ans" at bounding box center [117, 409] width 25 height 22
type input "***"
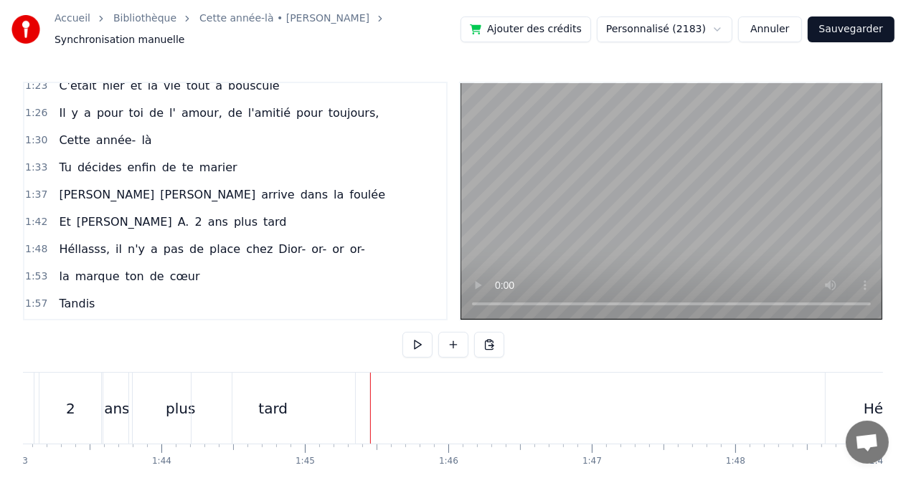
drag, startPoint x: 368, startPoint y: 407, endPoint x: 335, endPoint y: 411, distance: 33.2
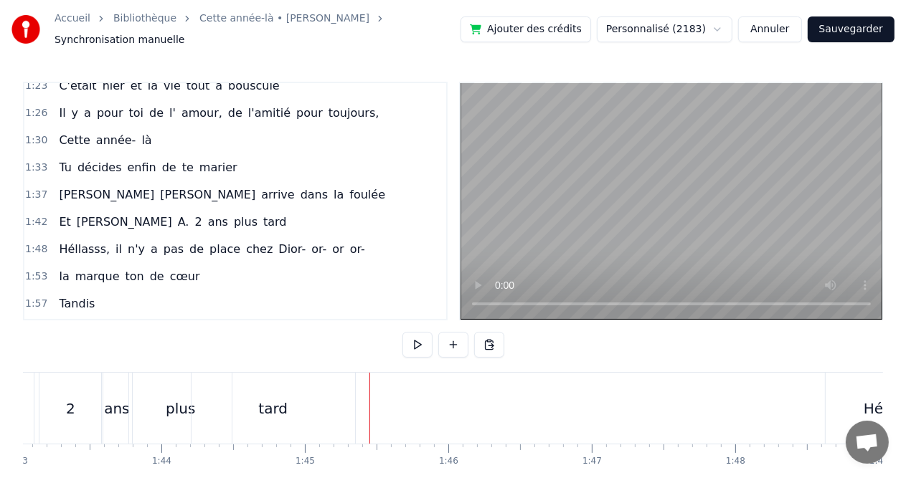
click at [296, 398] on div "tard" at bounding box center [274, 408] width 164 height 71
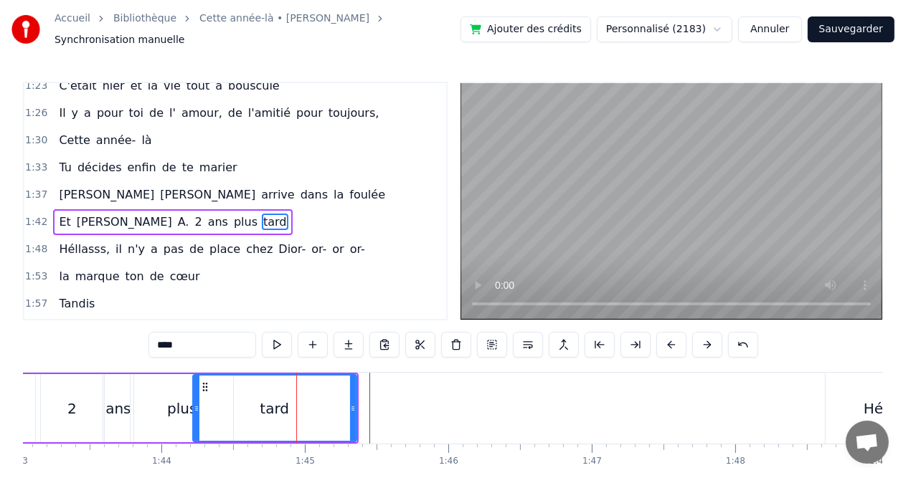
drag, startPoint x: 296, startPoint y: 398, endPoint x: 326, endPoint y: 402, distance: 29.6
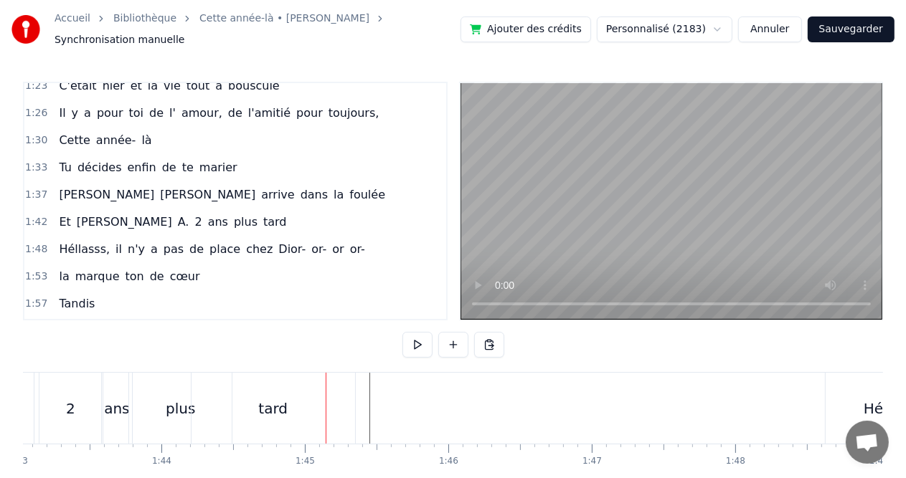
click at [326, 389] on div at bounding box center [326, 408] width 1 height 71
click at [323, 416] on div "tard" at bounding box center [274, 408] width 164 height 71
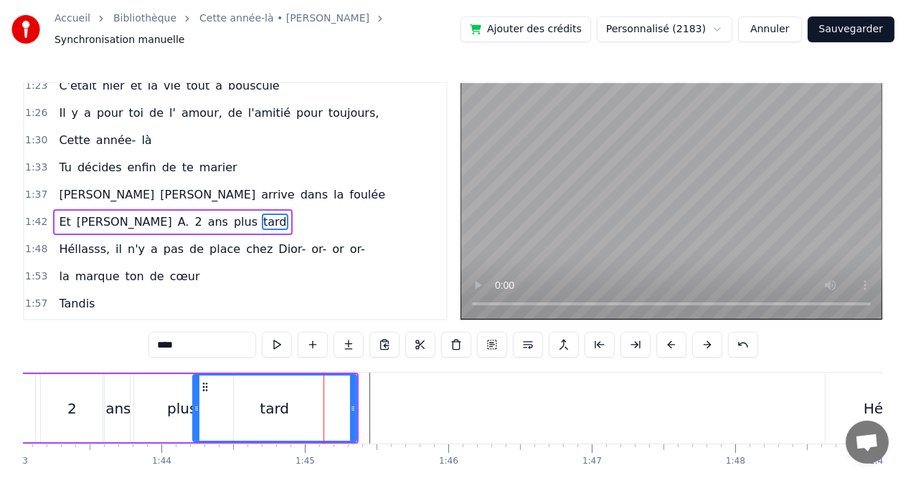
click at [326, 406] on div "tard" at bounding box center [275, 408] width 162 height 65
click at [325, 390] on div at bounding box center [325, 408] width 1 height 71
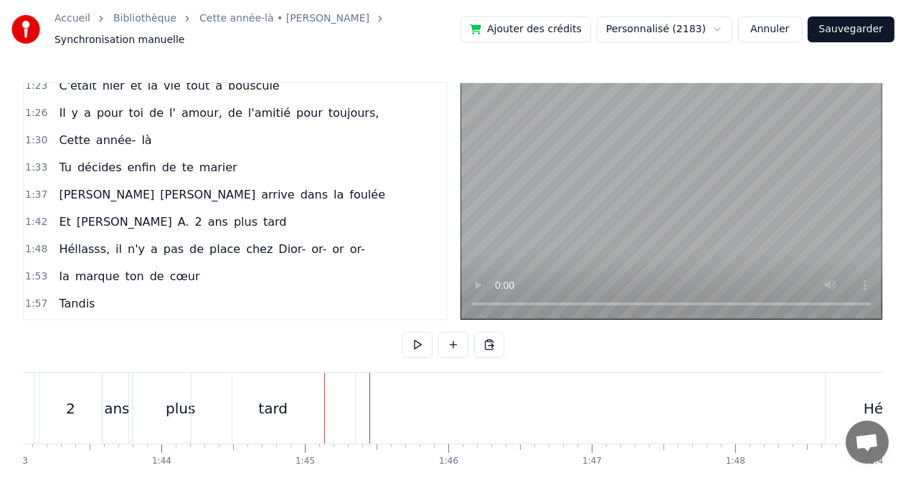
click at [324, 390] on div at bounding box center [324, 408] width 1 height 71
click at [141, 407] on div "plus" at bounding box center [180, 408] width 103 height 71
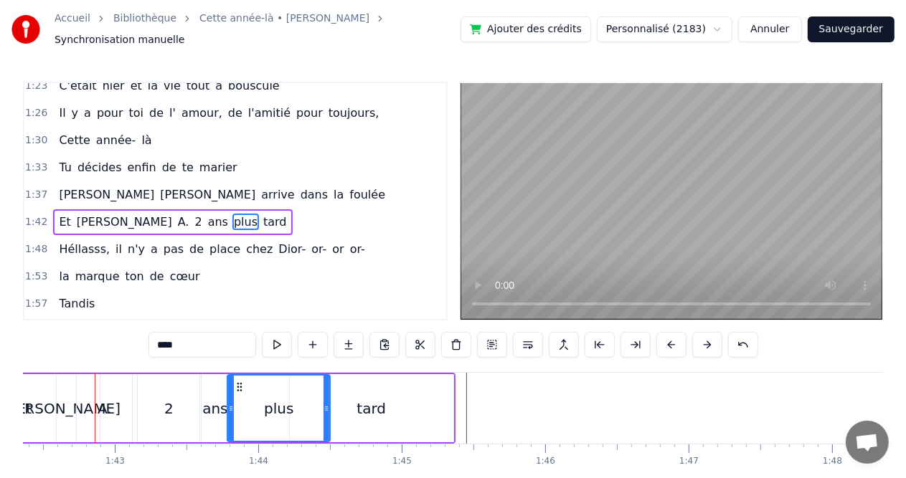
scroll to position [0, 14712]
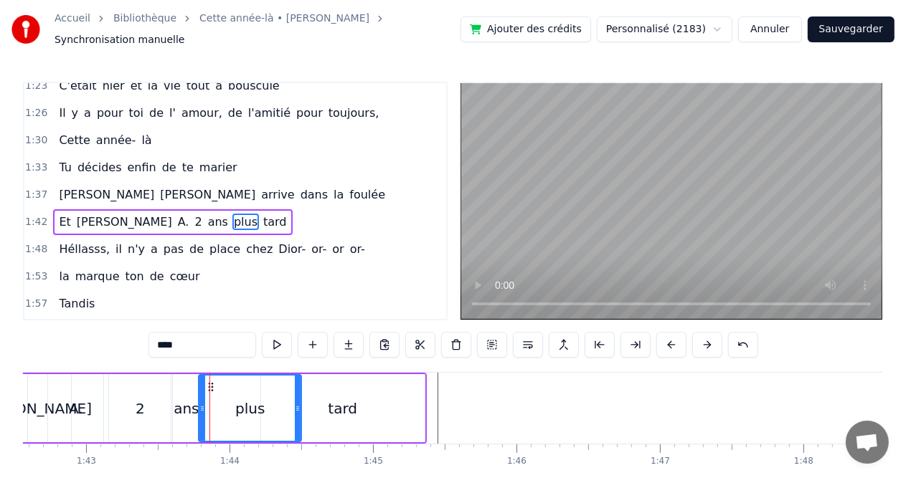
click at [143, 402] on div "2" at bounding box center [140, 409] width 9 height 22
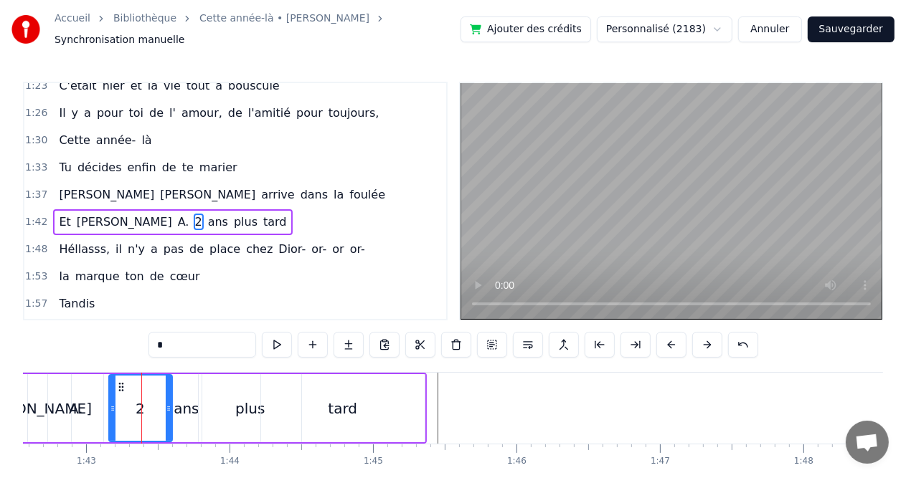
click at [184, 407] on div "ans" at bounding box center [186, 409] width 25 height 22
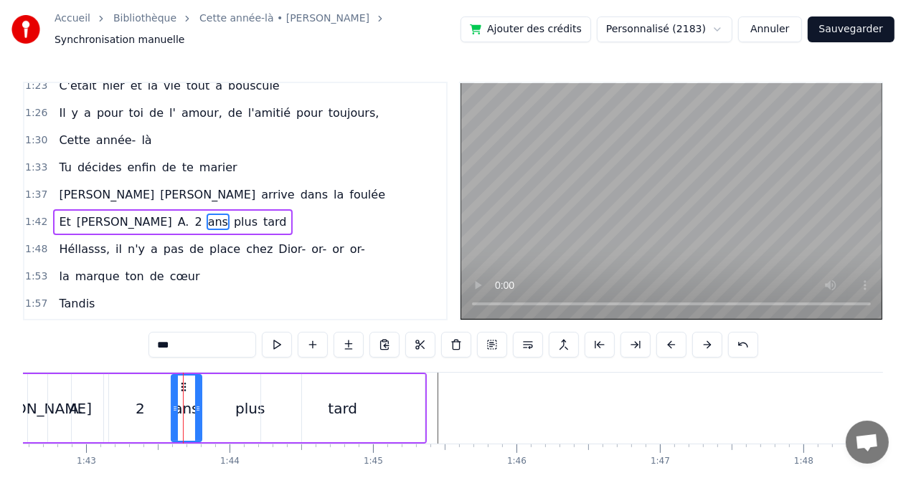
click at [88, 405] on div "A." at bounding box center [75, 408] width 55 height 68
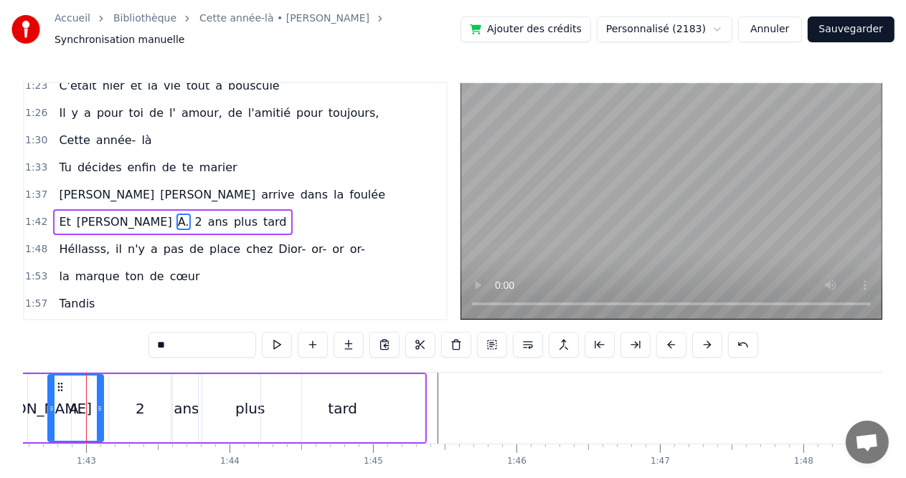
scroll to position [0, 14704]
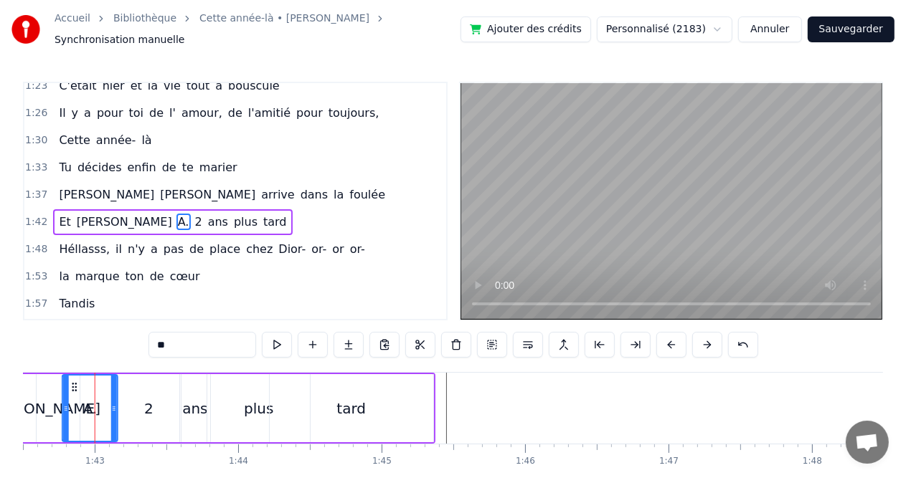
click at [75, 382] on icon at bounding box center [74, 387] width 11 height 11
click at [39, 398] on div "[PERSON_NAME]" at bounding box center [40, 409] width 119 height 22
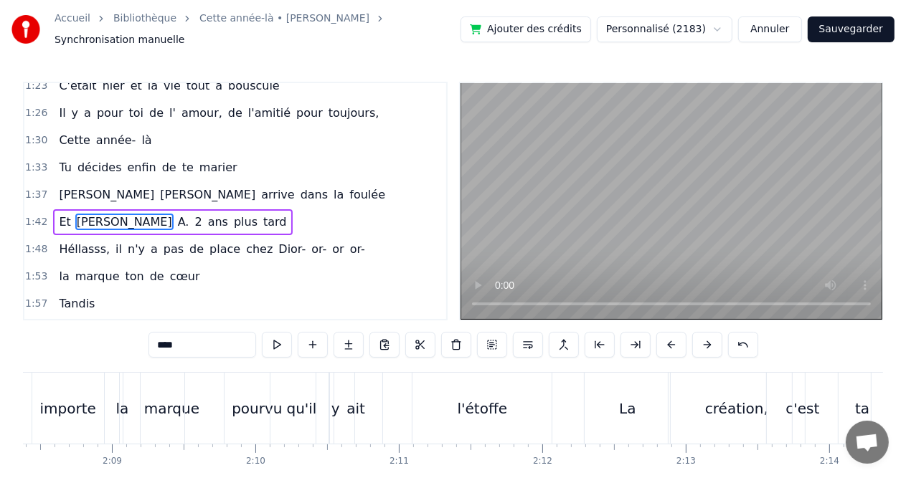
scroll to position [0, 18233]
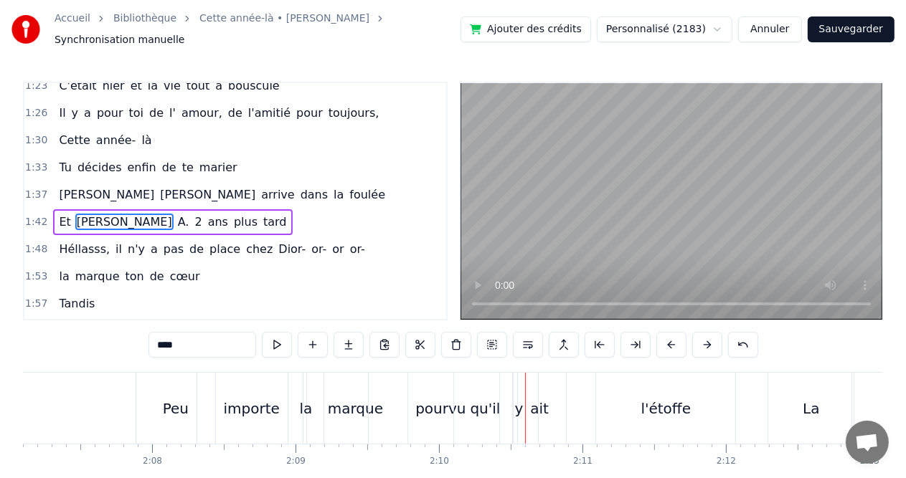
click at [445, 410] on div "pourvu" at bounding box center [440, 409] width 50 height 22
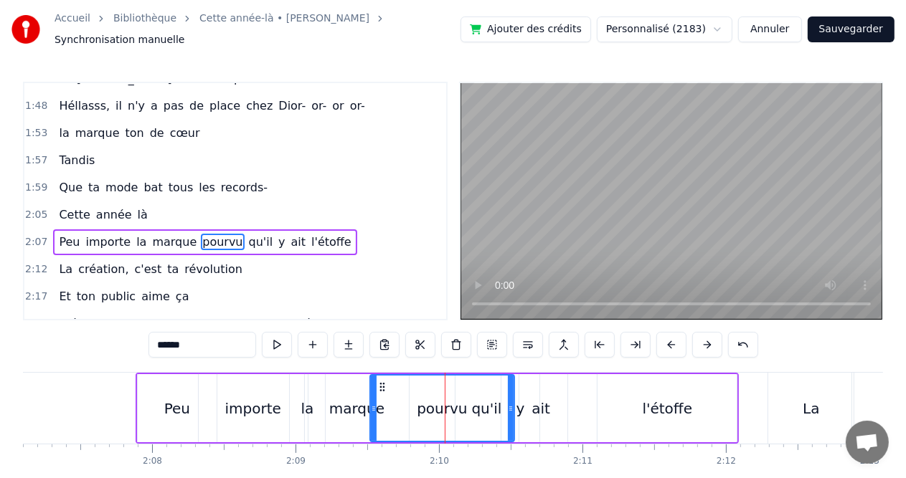
scroll to position [660, 0]
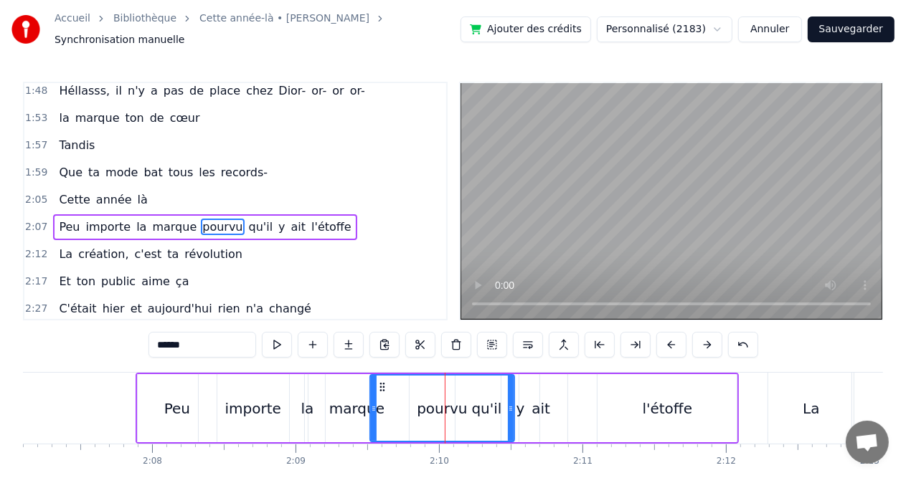
click at [383, 390] on circle at bounding box center [383, 390] width 1 height 1
drag, startPoint x: 382, startPoint y: 383, endPoint x: 373, endPoint y: 384, distance: 9.4
click at [374, 390] on circle at bounding box center [374, 390] width 1 height 1
click at [255, 410] on div "importe" at bounding box center [253, 409] width 56 height 22
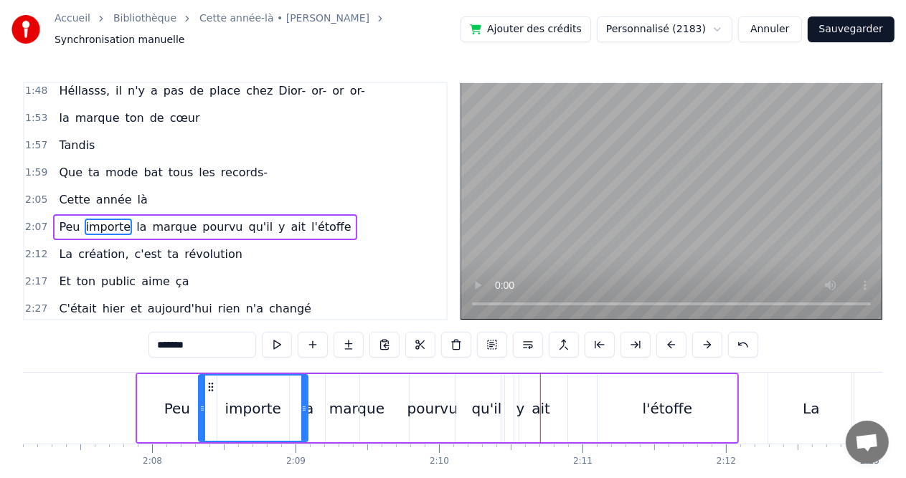
click at [364, 406] on div "pourvu" at bounding box center [432, 408] width 144 height 68
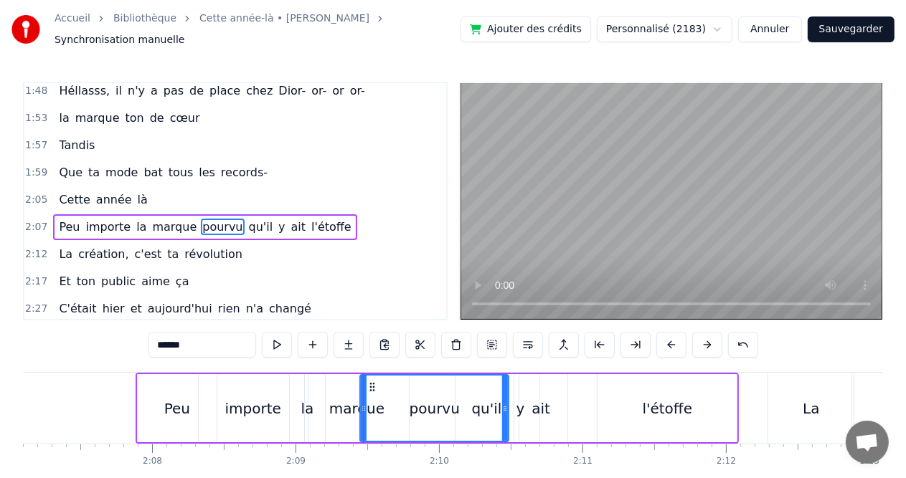
click at [507, 403] on icon at bounding box center [505, 408] width 6 height 11
click at [511, 399] on div "y" at bounding box center [520, 408] width 38 height 68
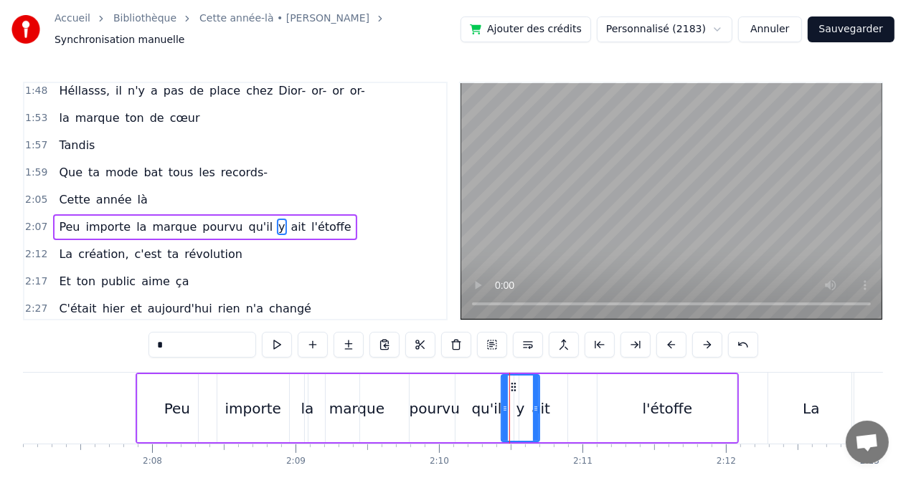
click at [550, 400] on div "ait" at bounding box center [540, 408] width 53 height 68
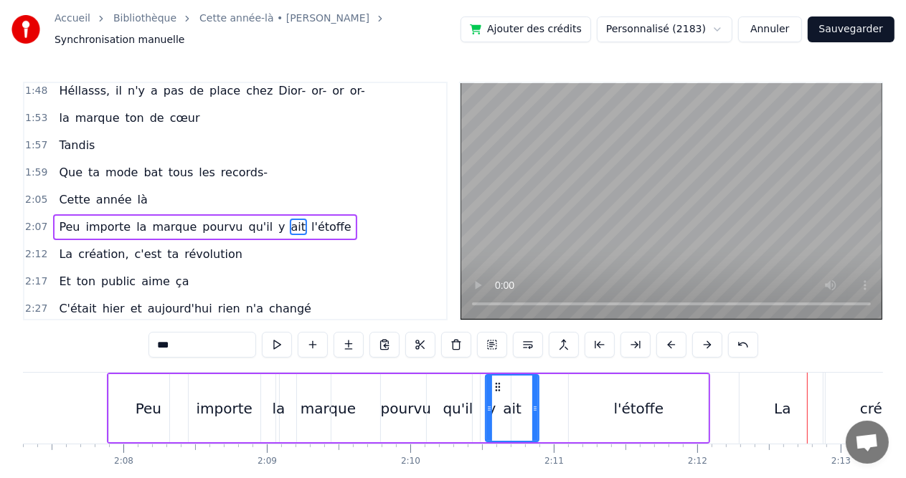
scroll to position [0, 18261]
click at [666, 390] on div "l'étoffe" at bounding box center [638, 408] width 139 height 68
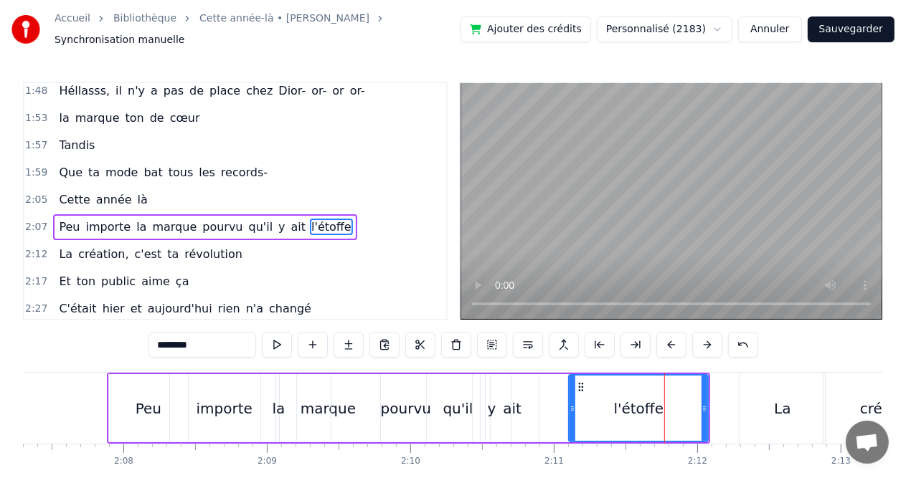
click at [662, 390] on div "l'étoffe" at bounding box center [639, 408] width 138 height 65
drag, startPoint x: 662, startPoint y: 390, endPoint x: 678, endPoint y: 390, distance: 15.8
click at [678, 390] on div "l'étoffe" at bounding box center [639, 408] width 138 height 65
drag, startPoint x: 675, startPoint y: 390, endPoint x: 696, endPoint y: 392, distance: 20.8
click at [694, 392] on div "l'étoffe" at bounding box center [639, 408] width 138 height 65
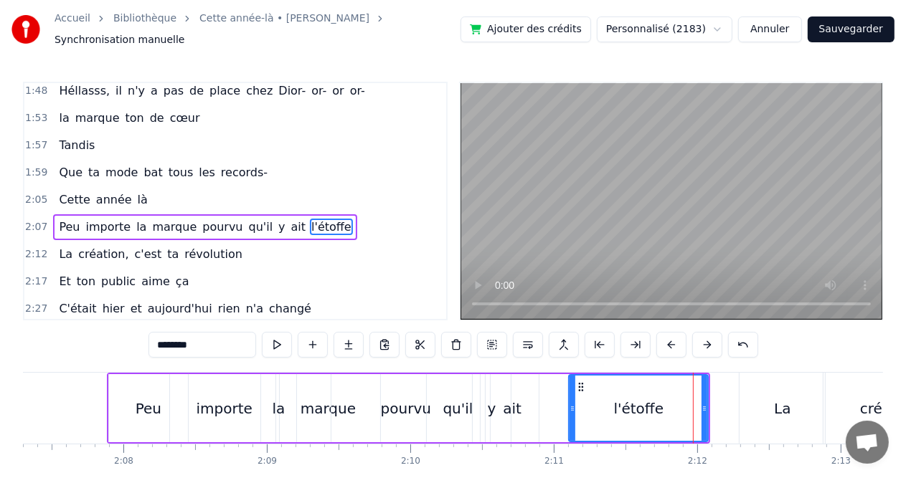
drag, startPoint x: 696, startPoint y: 392, endPoint x: 706, endPoint y: 393, distance: 10.9
click at [706, 393] on div "l'étoffe" at bounding box center [639, 408] width 138 height 65
click at [764, 399] on div "La" at bounding box center [781, 408] width 85 height 71
type input "**"
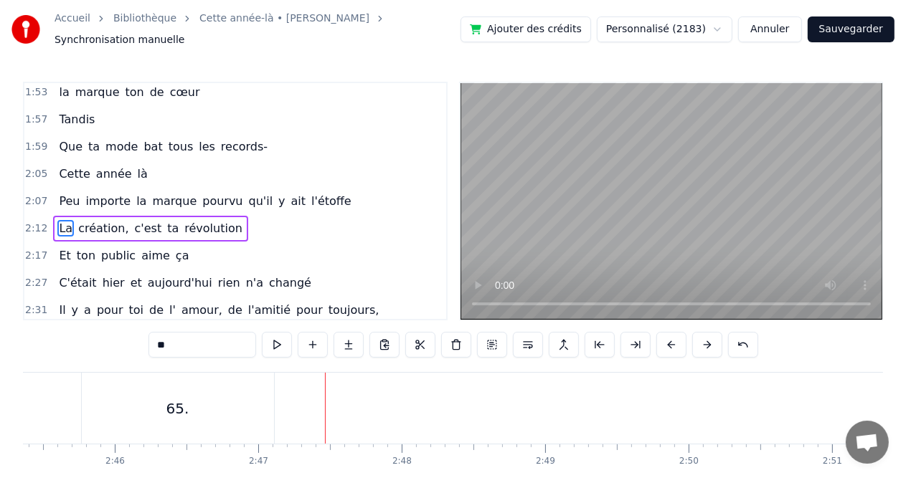
scroll to position [0, 23750]
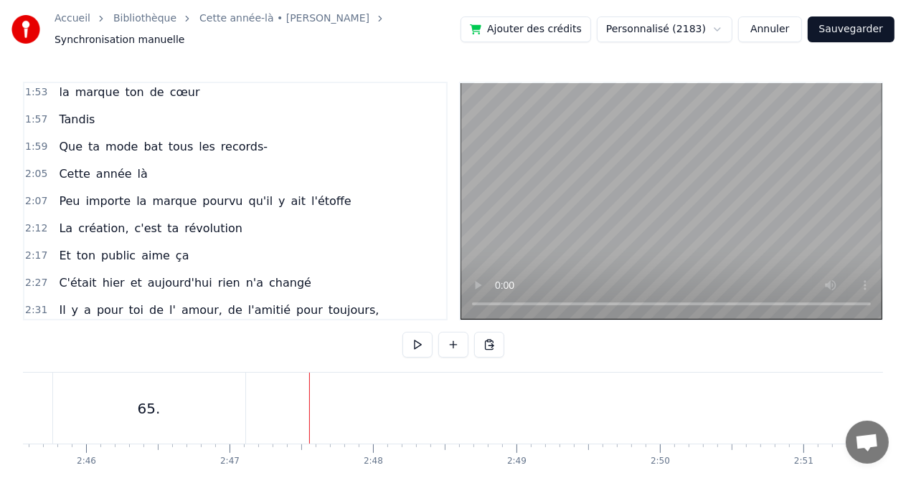
click at [135, 410] on div "65." at bounding box center [149, 408] width 192 height 71
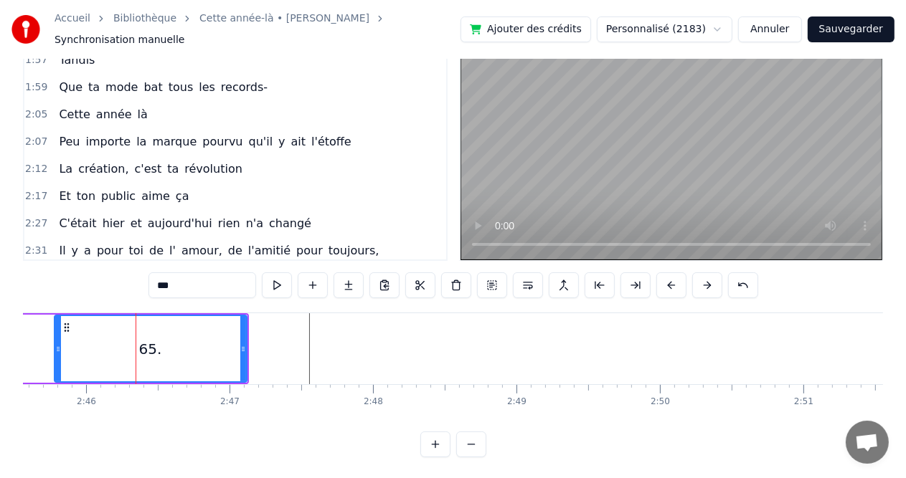
scroll to position [713, 0]
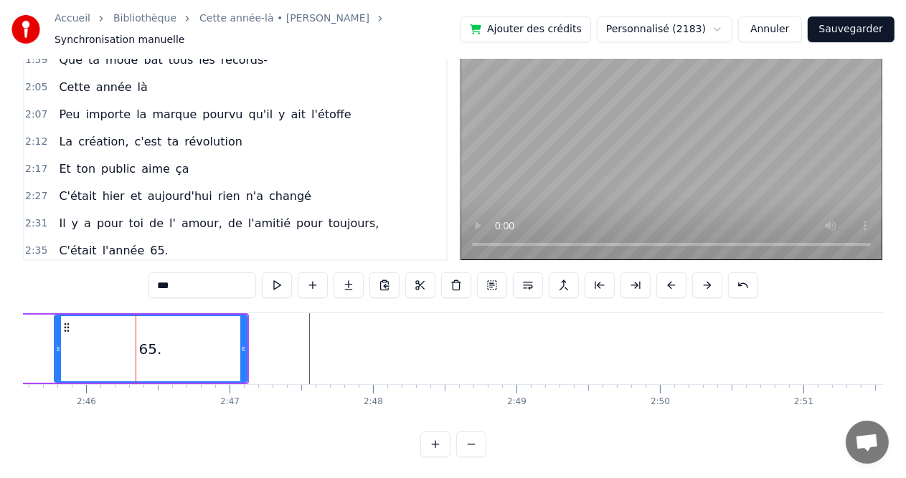
click at [242, 344] on icon at bounding box center [243, 349] width 6 height 11
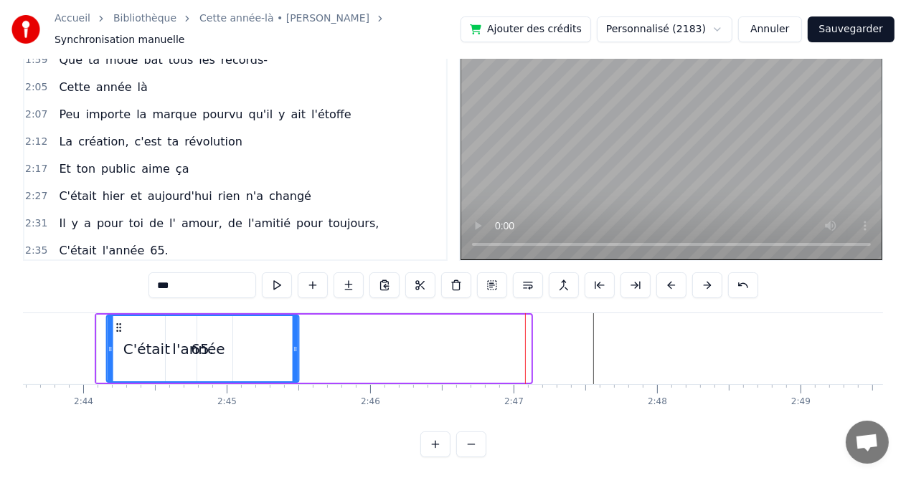
scroll to position [0, 23420]
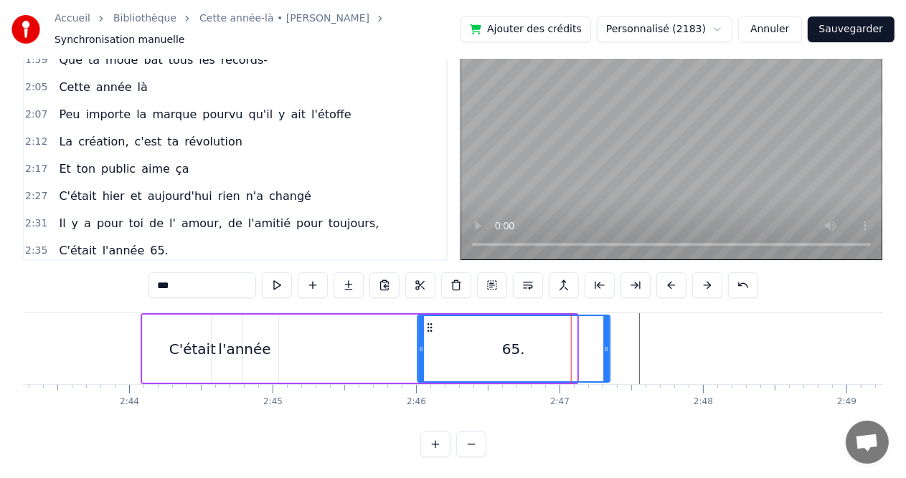
drag, startPoint x: 64, startPoint y: 323, endPoint x: 433, endPoint y: 337, distance: 369.6
click at [433, 337] on div "65." at bounding box center [513, 348] width 191 height 65
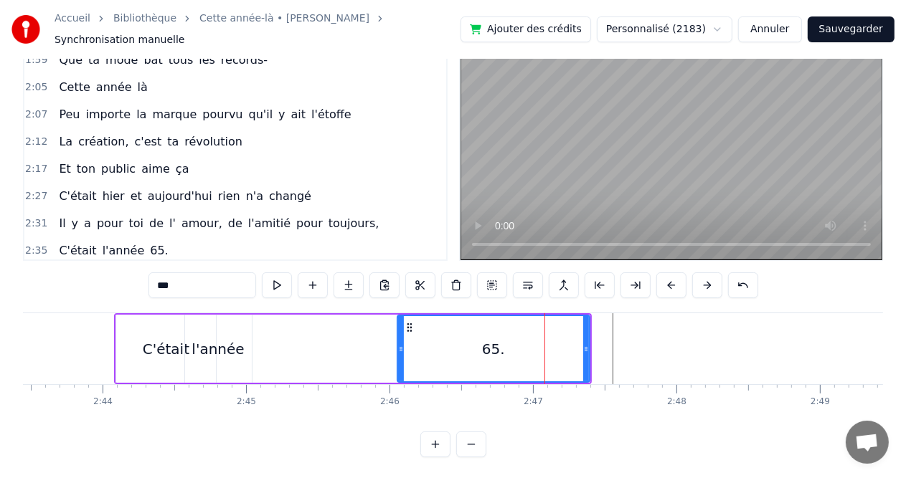
scroll to position [0, 23449]
click at [161, 346] on div "C'était" at bounding box center [164, 350] width 47 height 22
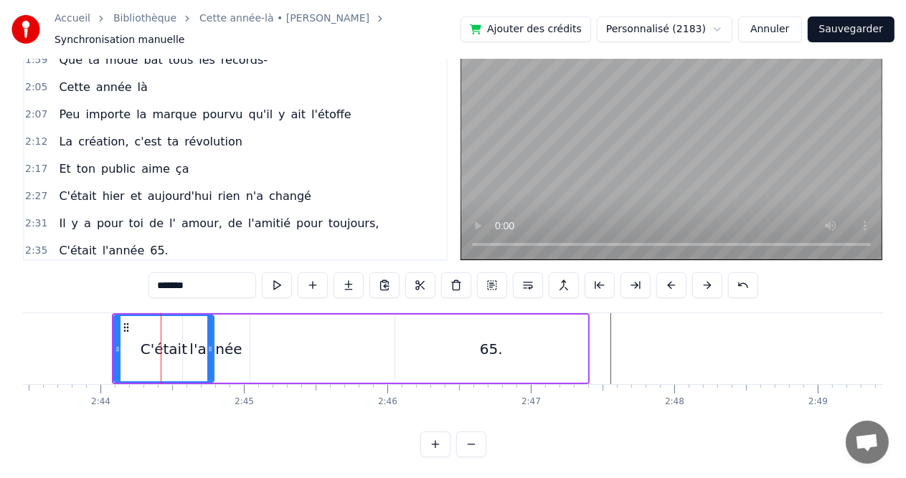
click at [429, 342] on div "65." at bounding box center [491, 349] width 192 height 68
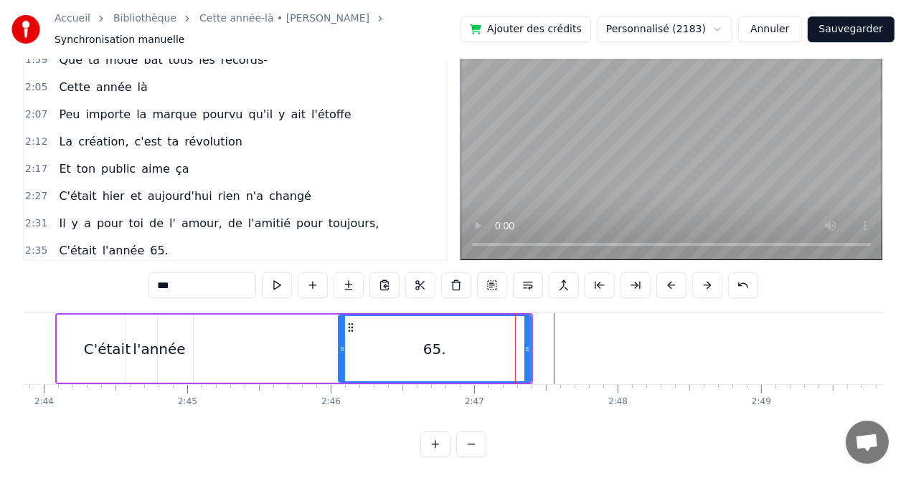
scroll to position [0, 23506]
click at [174, 361] on div "l'année" at bounding box center [159, 349] width 67 height 68
type input "*******"
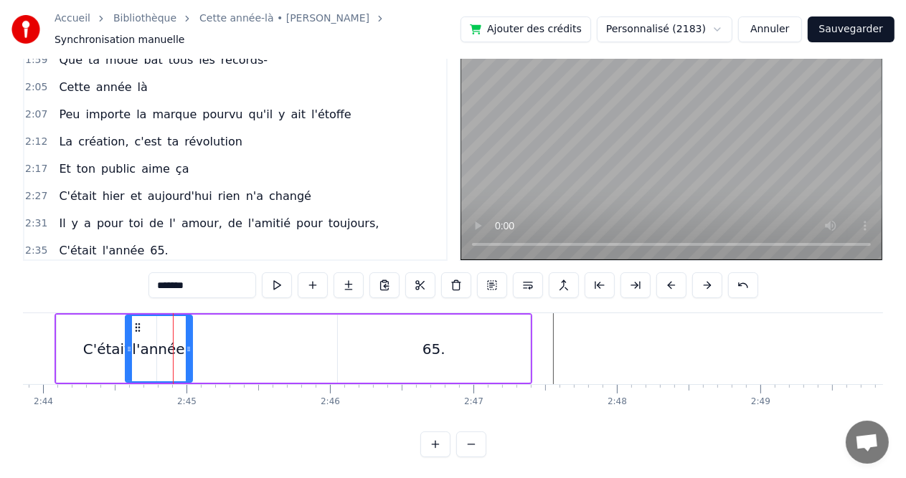
click at [216, 359] on div "C'était l'année 65." at bounding box center [294, 348] width 478 height 71
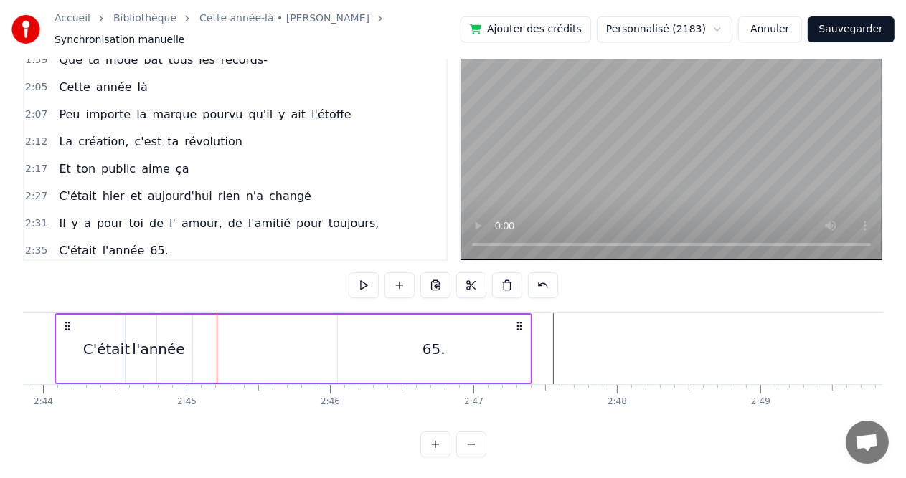
click at [264, 354] on div "C'était l'année 65." at bounding box center [294, 348] width 478 height 71
click at [316, 354] on div "C'était l'année 65." at bounding box center [294, 348] width 478 height 71
click at [365, 351] on div "65." at bounding box center [434, 349] width 192 height 68
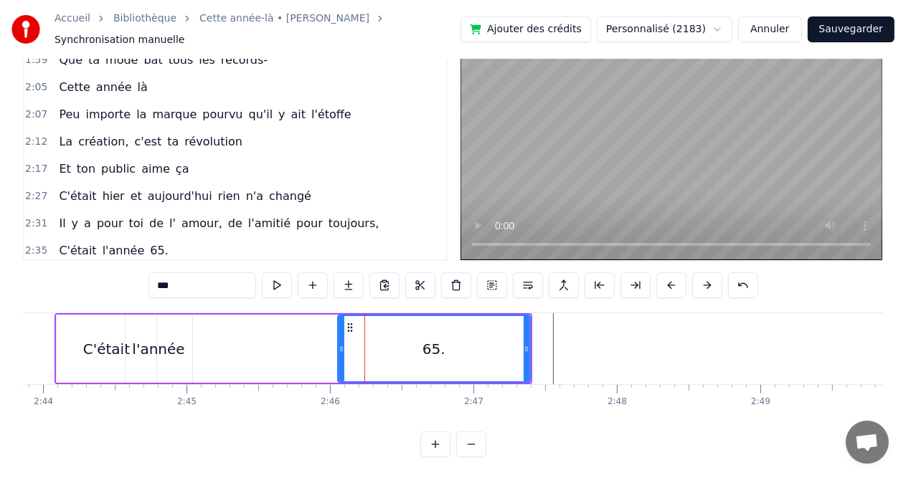
click at [391, 354] on div "65." at bounding box center [434, 348] width 191 height 65
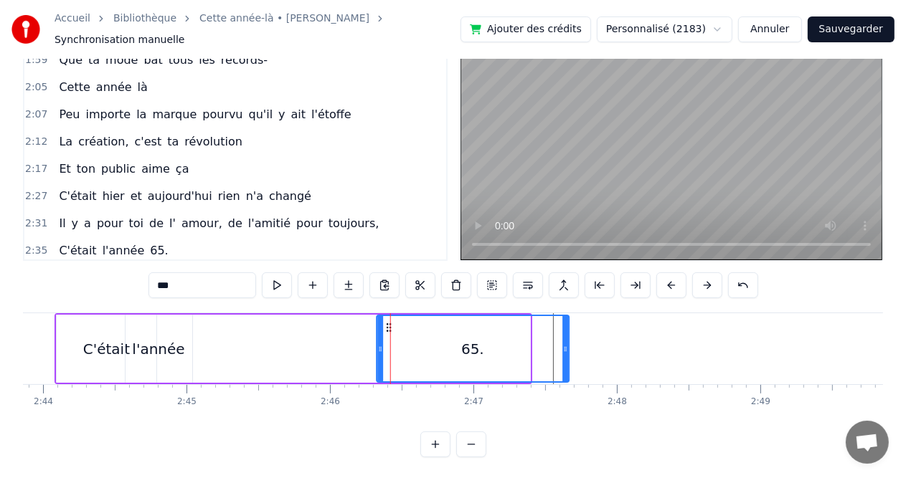
drag, startPoint x: 347, startPoint y: 318, endPoint x: 386, endPoint y: 320, distance: 38.8
click at [386, 322] on icon at bounding box center [388, 327] width 11 height 11
click at [292, 342] on div "C'était l'année 65." at bounding box center [313, 348] width 516 height 71
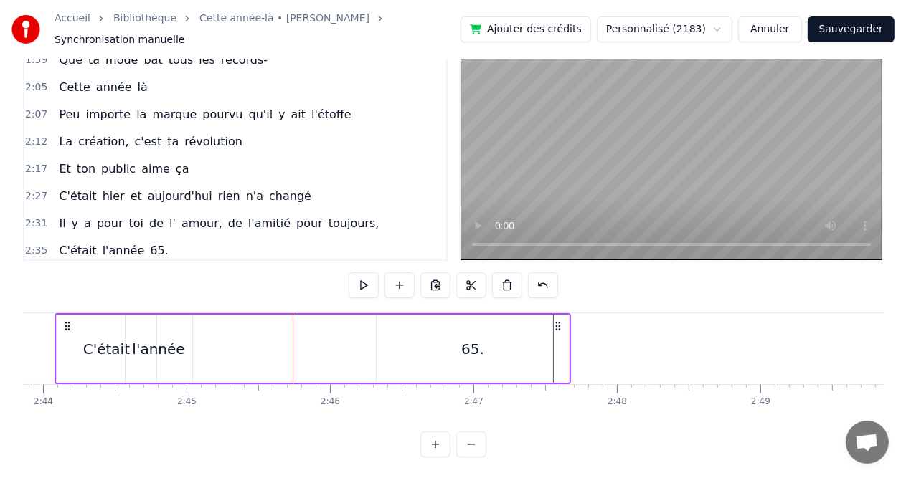
click at [386, 349] on div "65." at bounding box center [473, 349] width 192 height 68
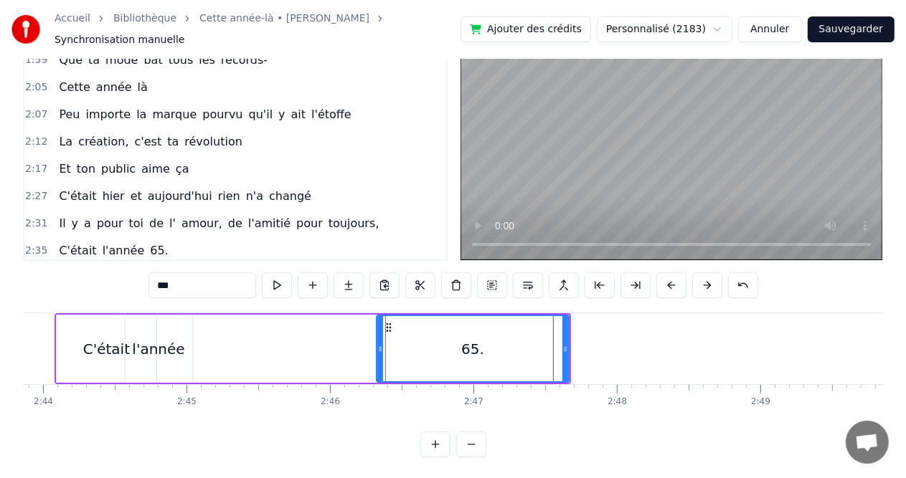
click at [485, 354] on div "65." at bounding box center [472, 348] width 191 height 65
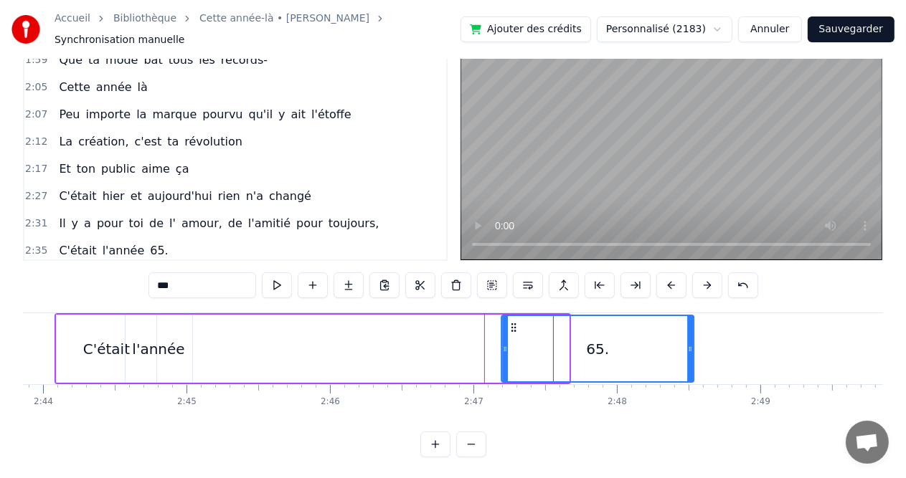
drag, startPoint x: 388, startPoint y: 323, endPoint x: 514, endPoint y: 323, distance: 125.5
click at [515, 331] on circle at bounding box center [515, 331] width 1 height 1
click at [433, 331] on div "C'était l'année 65." at bounding box center [376, 348] width 642 height 71
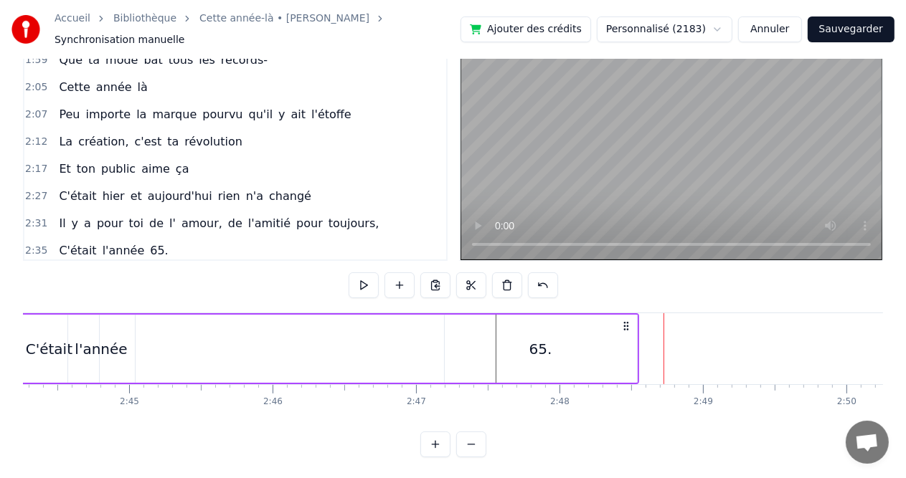
scroll to position [0, 23592]
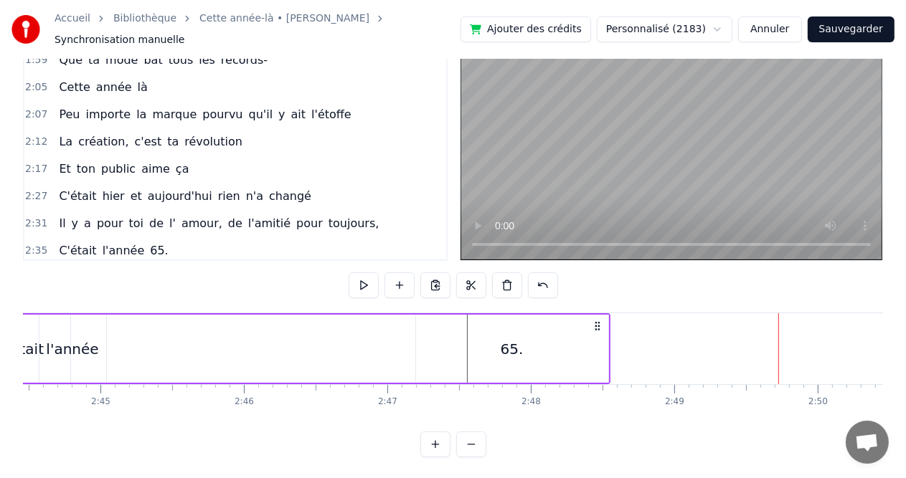
click at [514, 345] on div "65." at bounding box center [512, 350] width 23 height 22
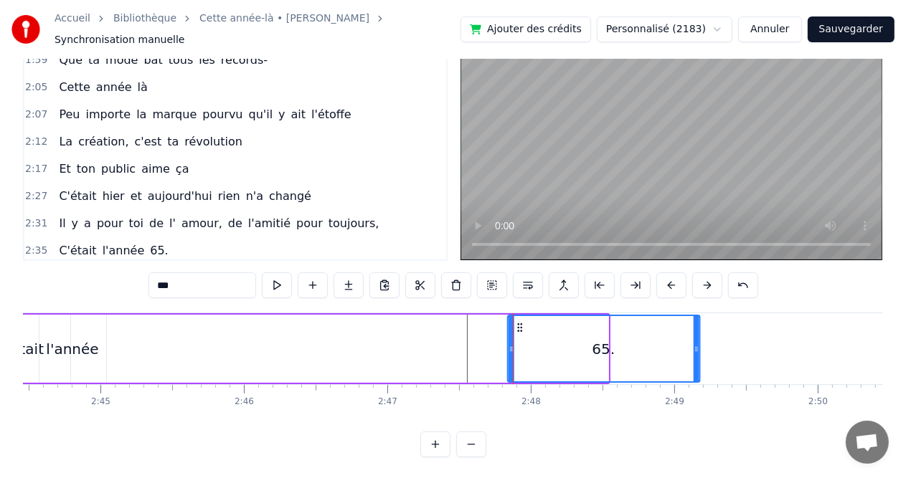
drag, startPoint x: 427, startPoint y: 322, endPoint x: 519, endPoint y: 323, distance: 91.8
click at [519, 323] on icon at bounding box center [519, 327] width 11 height 11
click at [408, 337] on div "C'était l'année 65." at bounding box center [335, 348] width 734 height 71
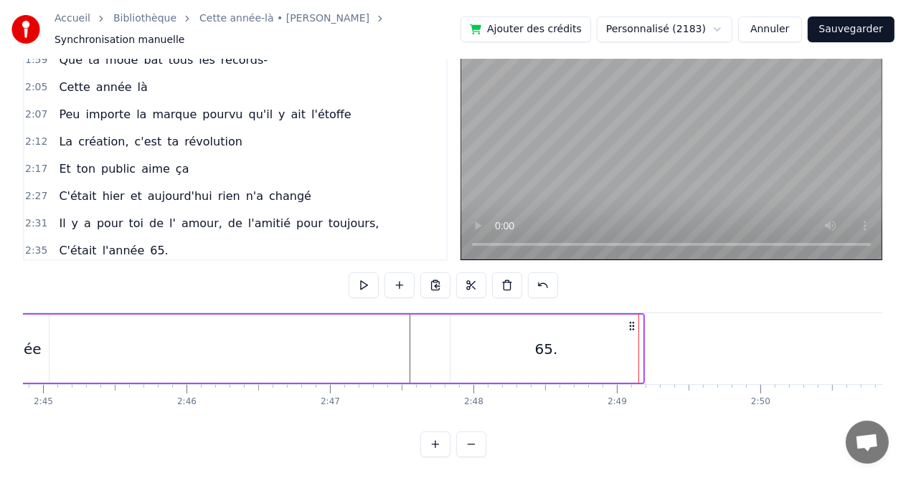
scroll to position [0, 23678]
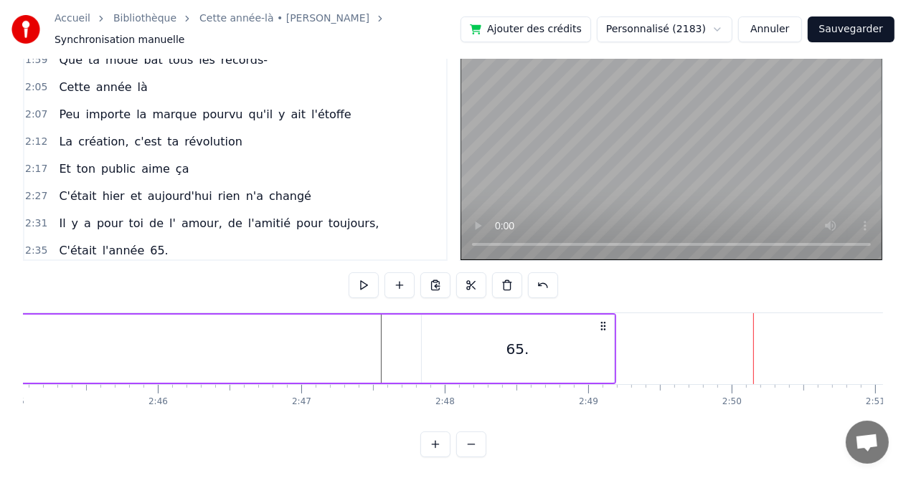
click at [482, 352] on div "65." at bounding box center [518, 349] width 192 height 68
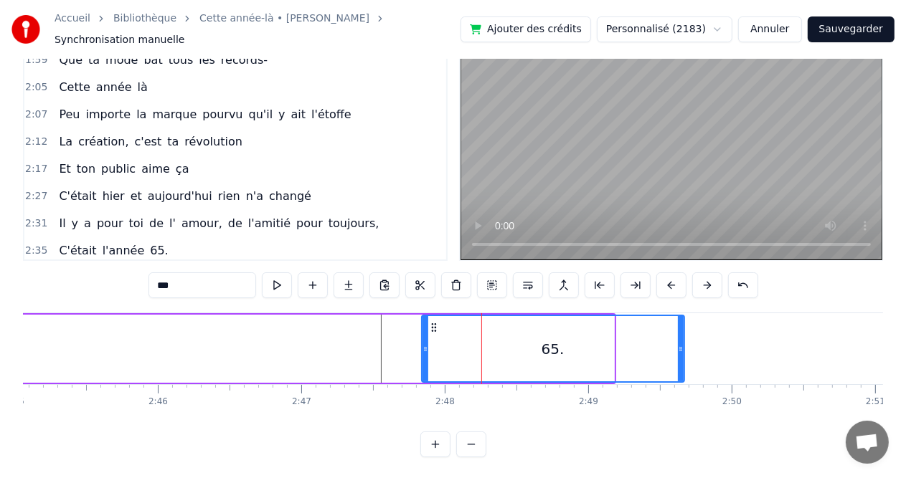
drag, startPoint x: 610, startPoint y: 342, endPoint x: 696, endPoint y: 344, distance: 86.1
click at [684, 344] on icon at bounding box center [681, 349] width 6 height 11
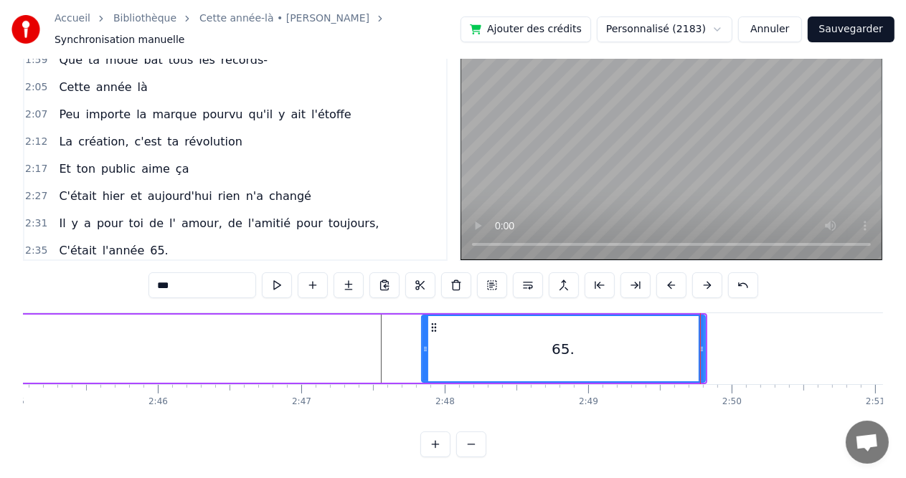
click at [369, 350] on div "C'était l'année 65." at bounding box center [294, 348] width 825 height 71
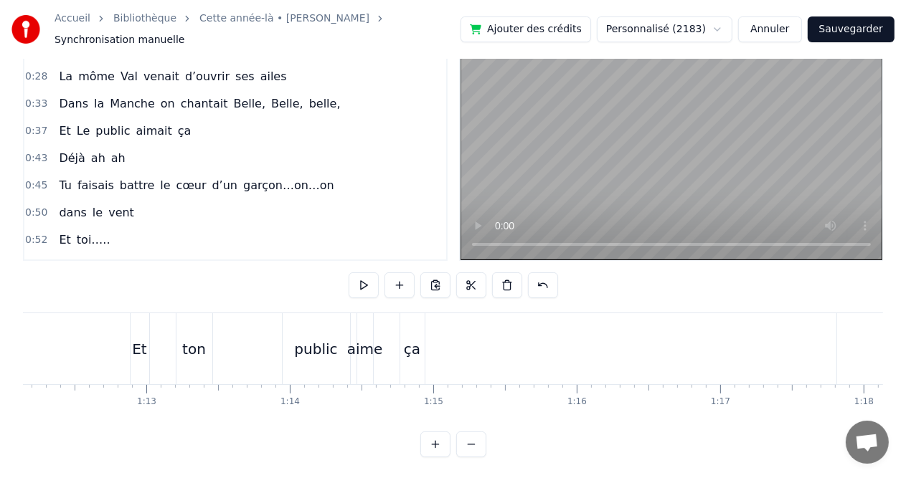
scroll to position [91, 0]
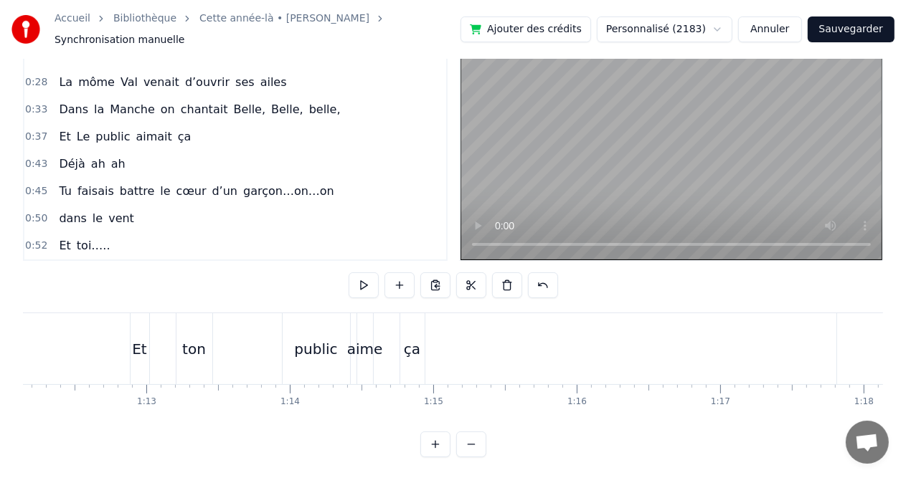
click at [232, 101] on span "Belle," at bounding box center [249, 109] width 35 height 16
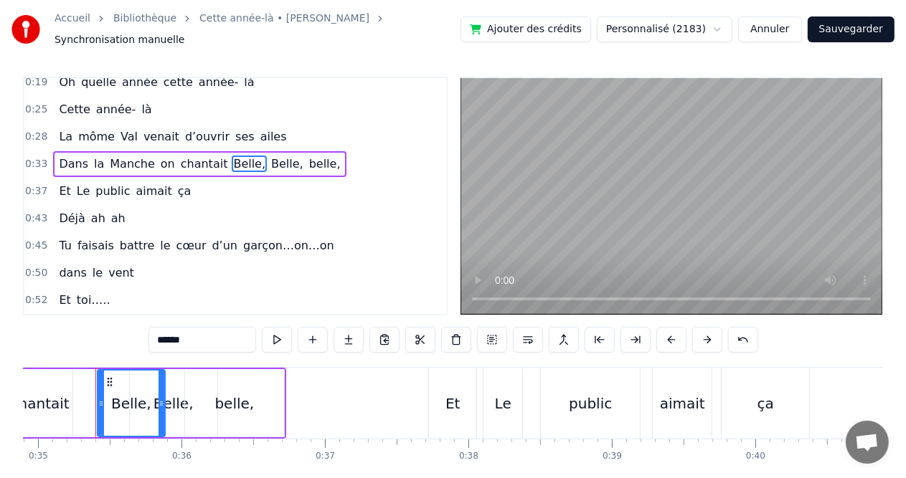
click at [178, 124] on div "La môme Val venait d’ouvrir ses ailes" at bounding box center [172, 137] width 239 height 26
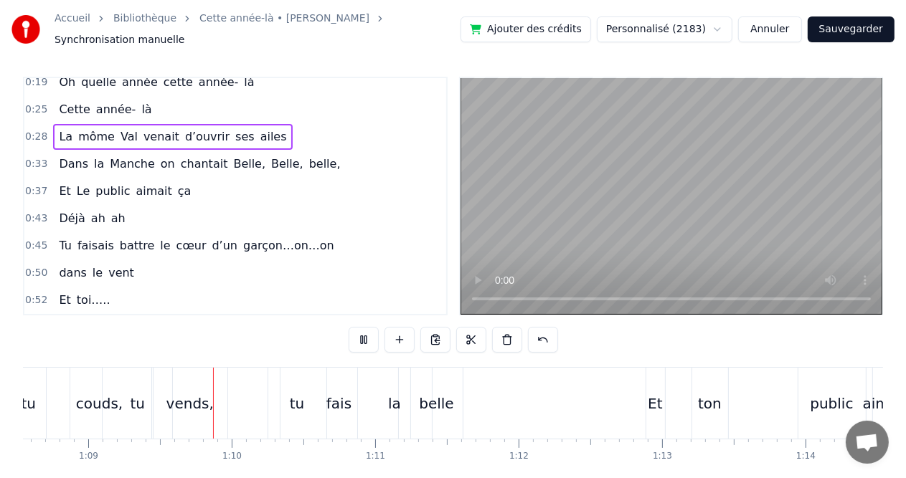
scroll to position [0, 9884]
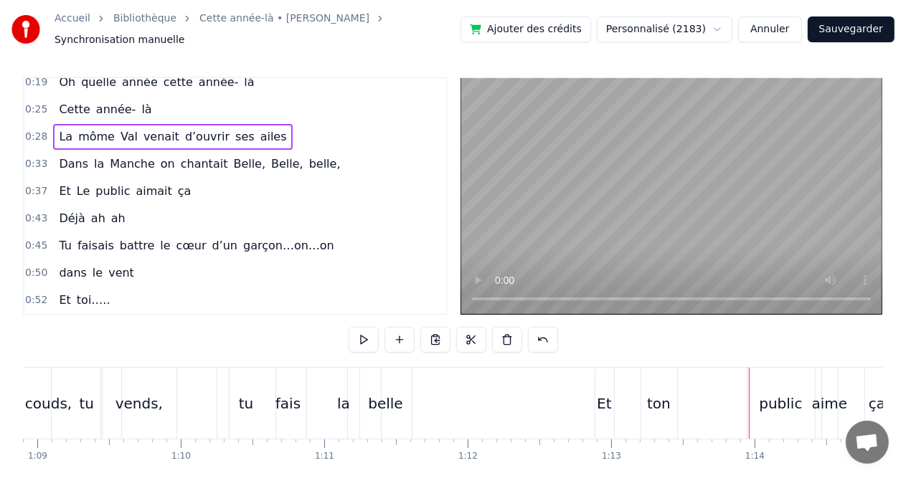
click at [242, 400] on div "fais" at bounding box center [289, 403] width 118 height 71
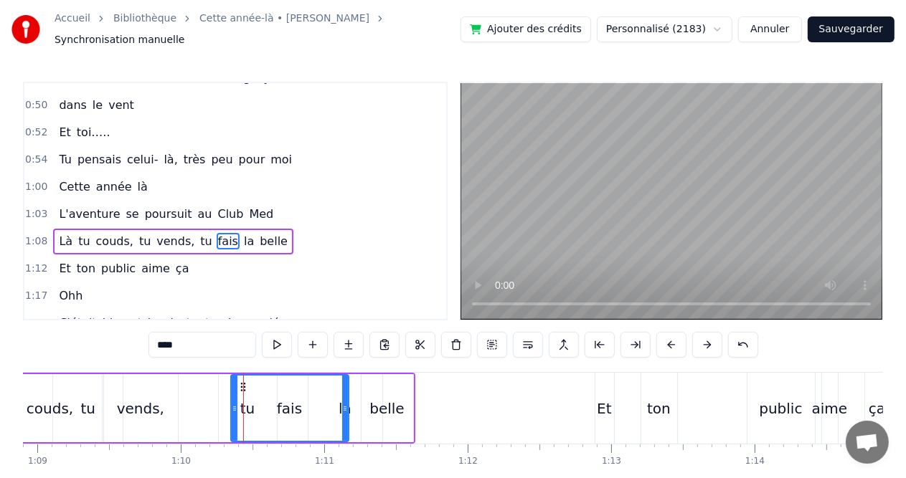
scroll to position [290, 0]
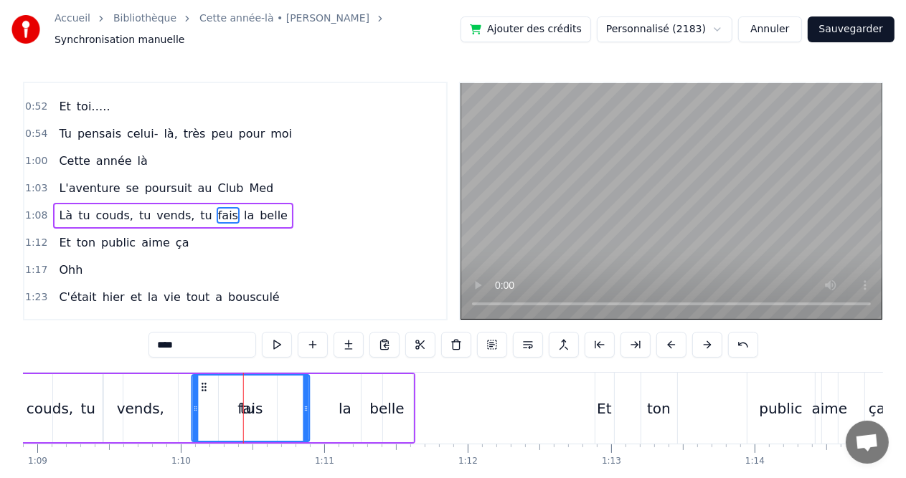
drag, startPoint x: 237, startPoint y: 380, endPoint x: 198, endPoint y: 379, distance: 38.7
click at [198, 382] on icon at bounding box center [203, 387] width 11 height 11
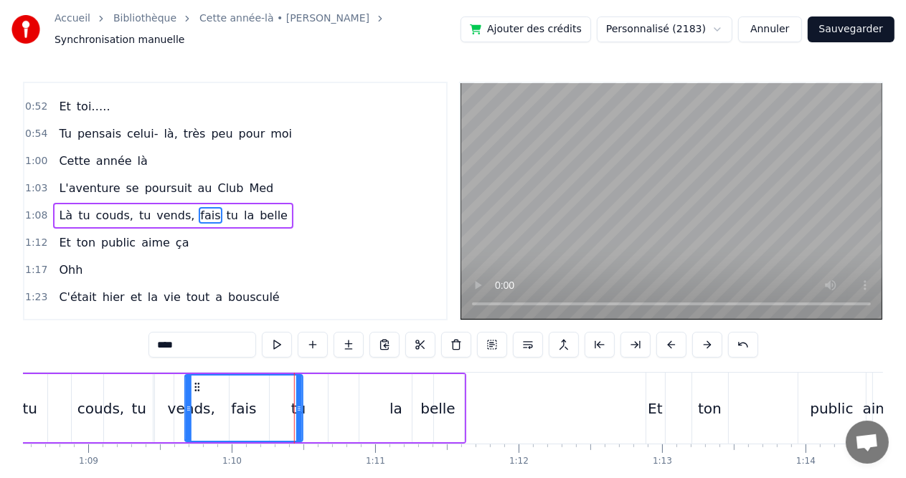
scroll to position [0, 9828]
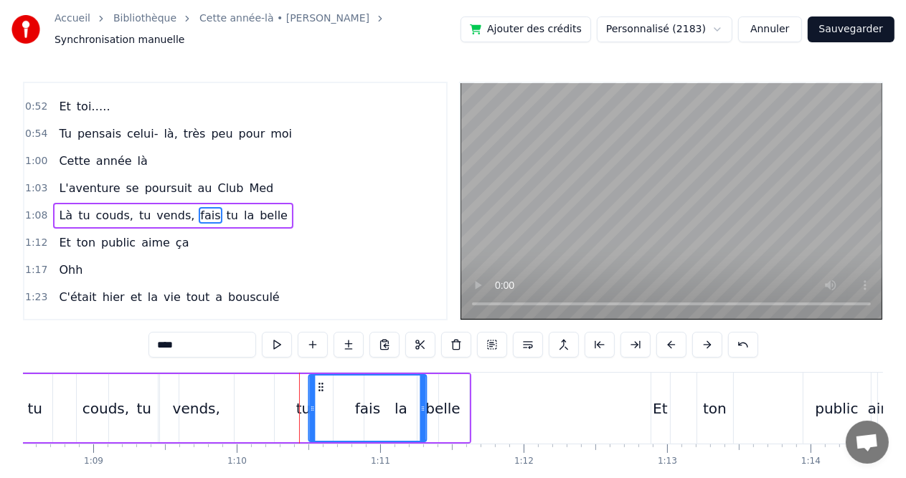
drag, startPoint x: 204, startPoint y: 379, endPoint x: 321, endPoint y: 382, distance: 117.7
click at [303, 388] on div "tu" at bounding box center [304, 408] width 58 height 68
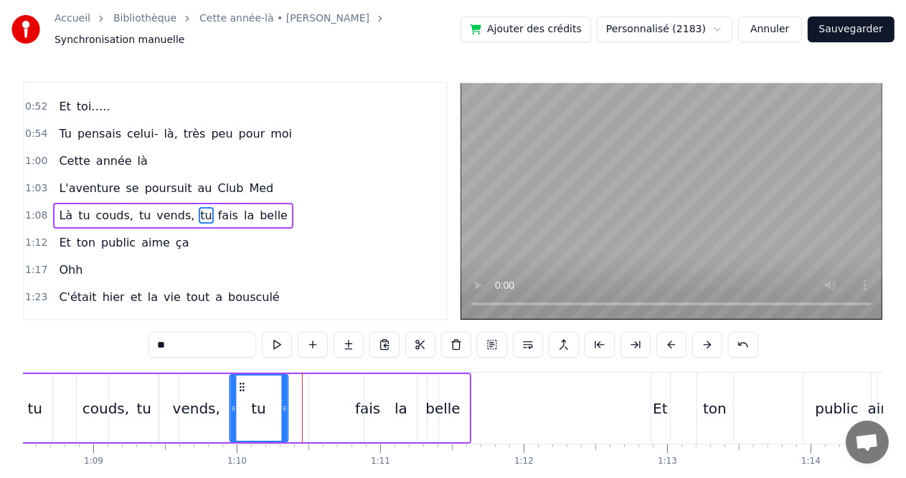
drag, startPoint x: 284, startPoint y: 379, endPoint x: 240, endPoint y: 376, distance: 44.6
click at [240, 382] on icon at bounding box center [241, 387] width 11 height 11
click at [361, 405] on div "fais" at bounding box center [367, 409] width 25 height 22
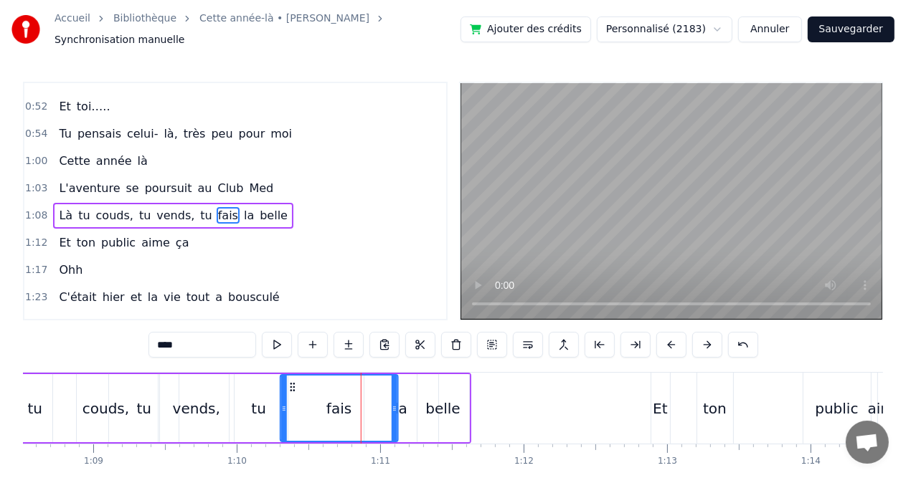
drag, startPoint x: 321, startPoint y: 379, endPoint x: 293, endPoint y: 379, distance: 28.7
click at [293, 387] on circle at bounding box center [293, 387] width 1 height 1
click at [458, 419] on div "belle" at bounding box center [443, 408] width 52 height 68
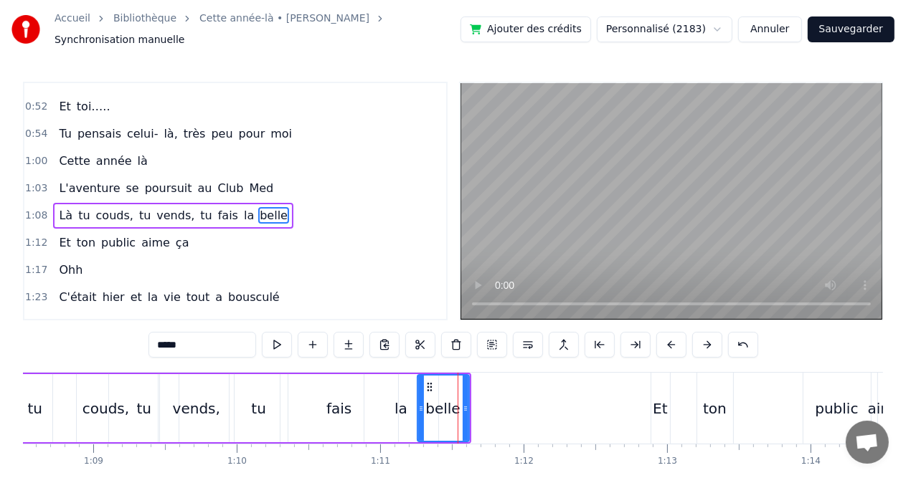
click at [222, 406] on div "vends," at bounding box center [196, 408] width 75 height 68
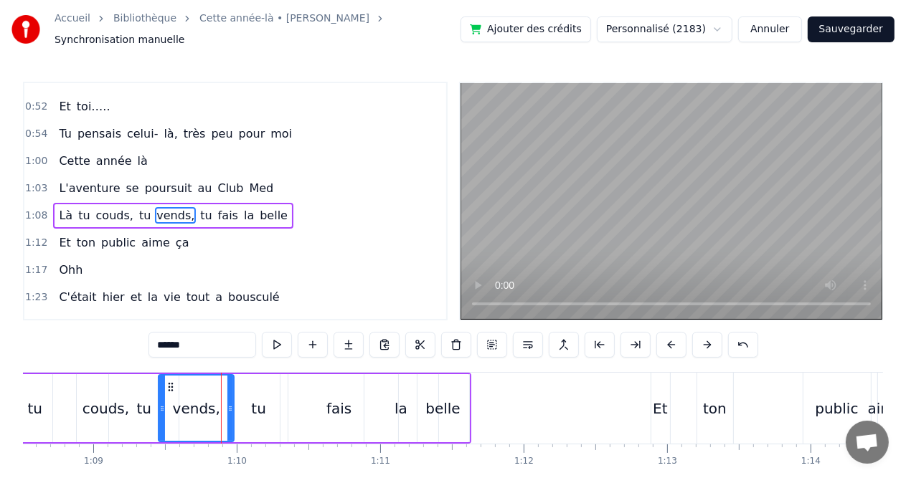
click at [222, 406] on div "vends," at bounding box center [196, 408] width 74 height 65
click at [109, 396] on div "tu" at bounding box center [144, 408] width 70 height 68
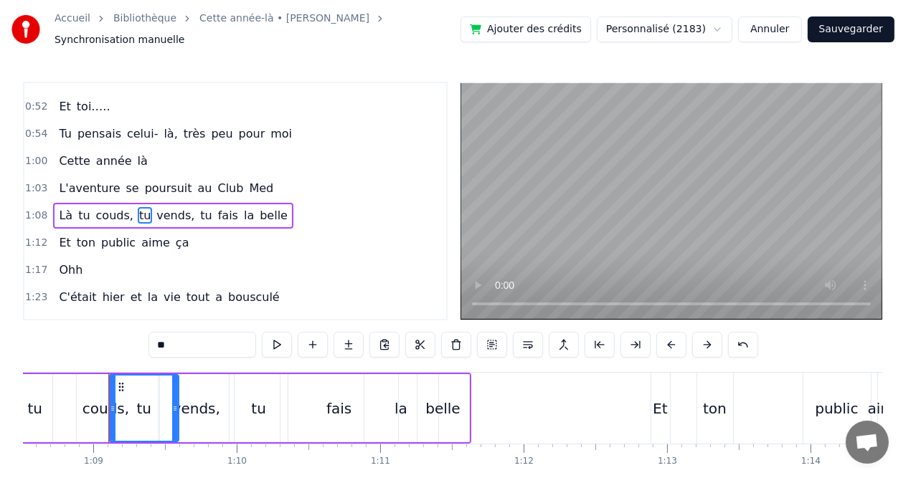
click at [145, 180] on span "poursuit" at bounding box center [168, 188] width 50 height 16
type input "********"
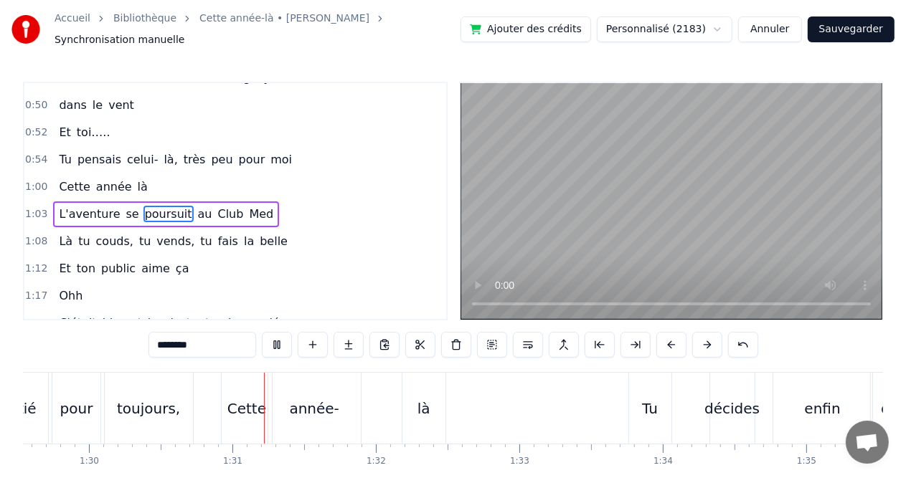
scroll to position [0, 12931]
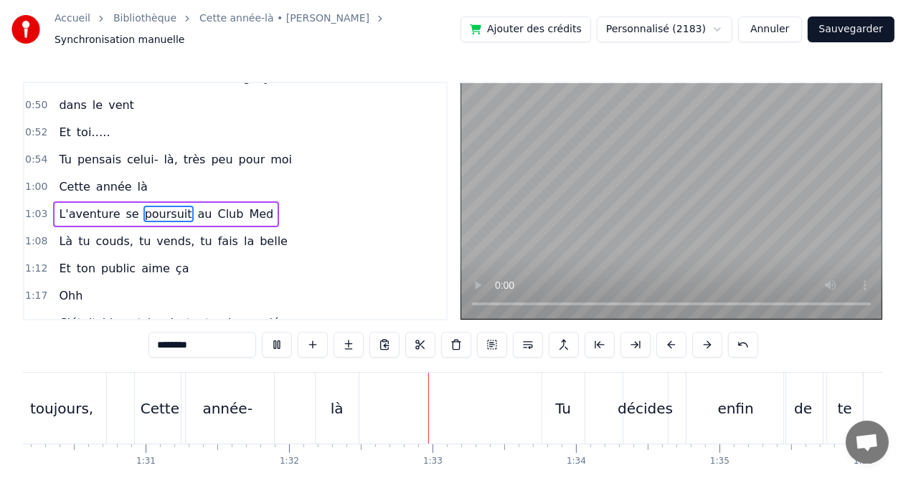
click at [849, 27] on button "Sauvegarder" at bounding box center [851, 29] width 87 height 26
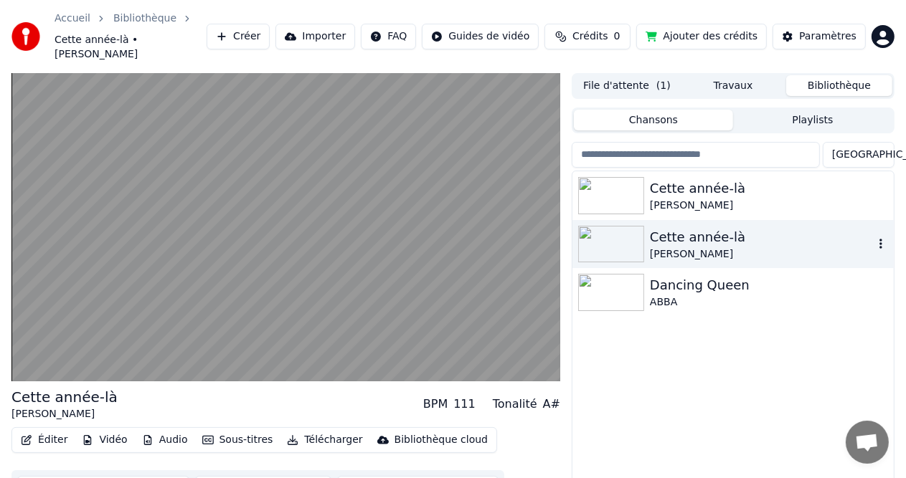
click at [688, 247] on div "[PERSON_NAME]" at bounding box center [762, 254] width 224 height 14
click at [884, 238] on icon "button" at bounding box center [881, 243] width 14 height 11
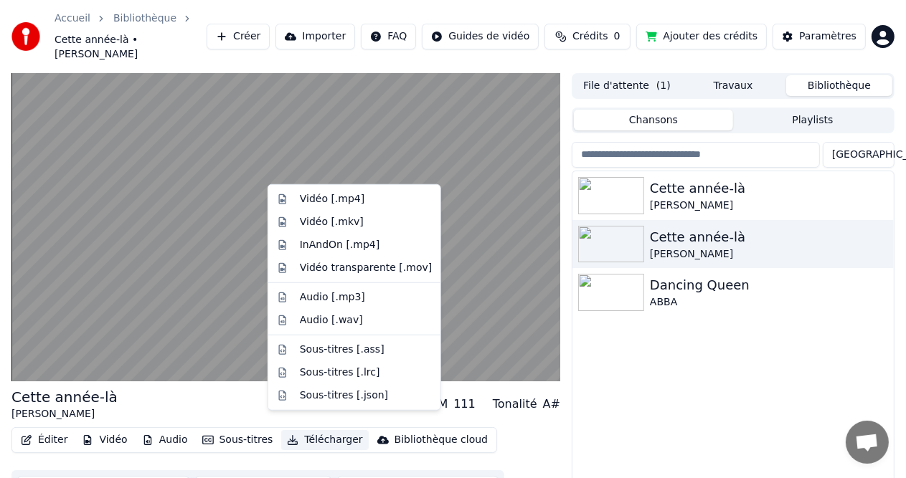
click at [313, 430] on button "Télécharger" at bounding box center [324, 440] width 87 height 20
click at [309, 194] on div "Vidéo [.mp4]" at bounding box center [332, 199] width 65 height 14
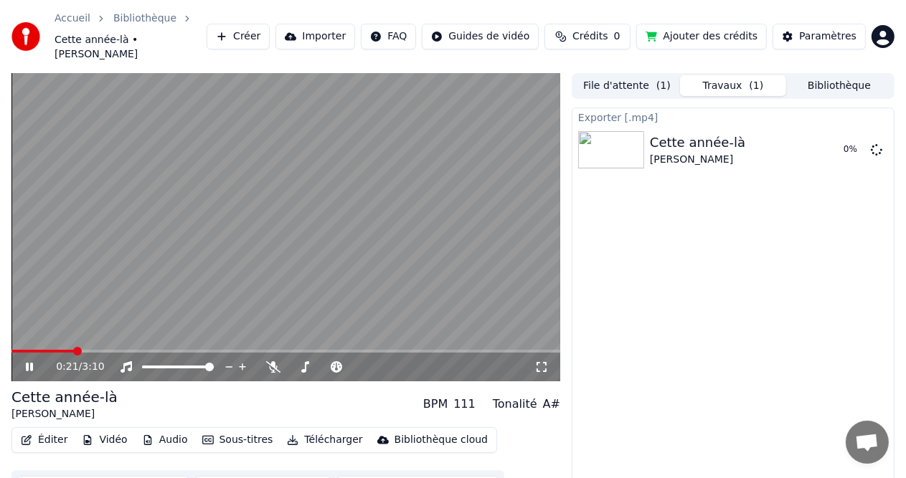
click at [27, 363] on icon at bounding box center [29, 367] width 7 height 9
click at [691, 347] on div "Exporter [.mp4] Cette année-là Claude François Afficher" at bounding box center [733, 311] width 323 height 407
click at [34, 362] on div "0:21 / 3:10" at bounding box center [285, 367] width 549 height 29
click at [34, 361] on div "0:21 / 3:10" at bounding box center [285, 367] width 549 height 29
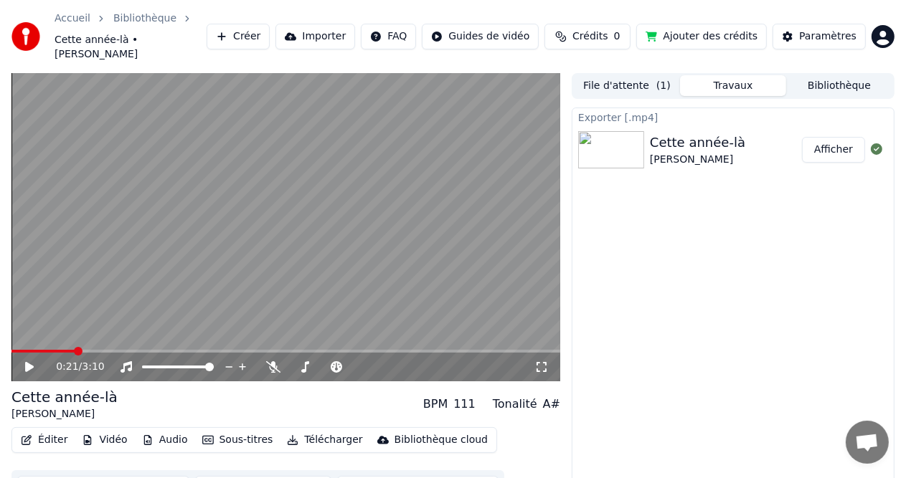
click at [32, 361] on icon at bounding box center [39, 366] width 33 height 11
drag, startPoint x: 95, startPoint y: 334, endPoint x: 218, endPoint y: 339, distance: 123.4
click at [218, 339] on div "0:30 / 3:10" at bounding box center [285, 227] width 549 height 308
click at [33, 362] on icon at bounding box center [29, 367] width 9 height 10
click at [112, 347] on span at bounding box center [107, 351] width 9 height 9
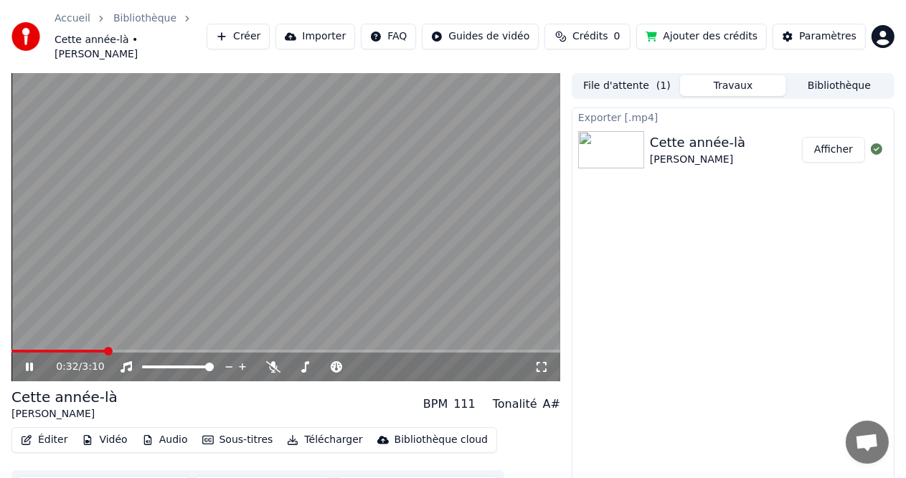
click at [172, 353] on div "0:32 / 3:10" at bounding box center [285, 367] width 549 height 29
click at [247, 329] on video at bounding box center [285, 227] width 549 height 308
click at [230, 430] on button "Sous-titres" at bounding box center [238, 440] width 82 height 20
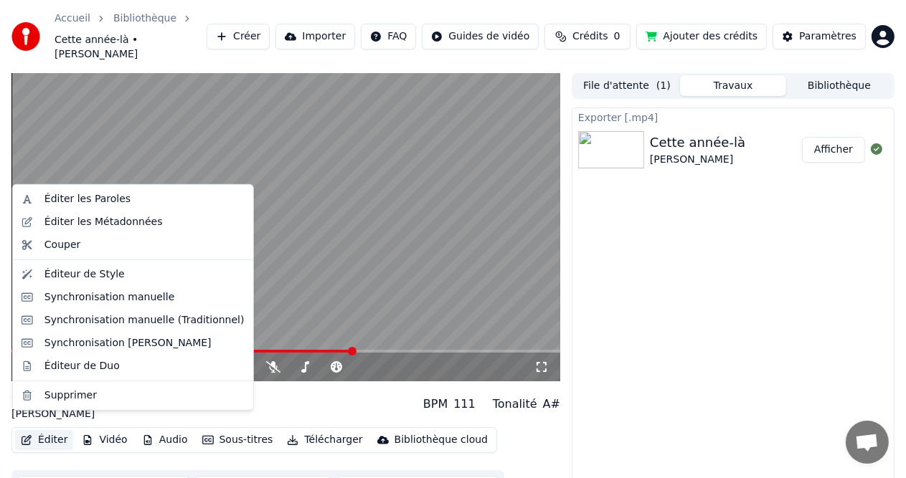
click at [60, 430] on button "Éditer" at bounding box center [44, 440] width 58 height 20
click at [49, 430] on button "Éditer" at bounding box center [44, 440] width 58 height 20
click at [100, 203] on div "Éditer les Paroles" at bounding box center [87, 199] width 86 height 14
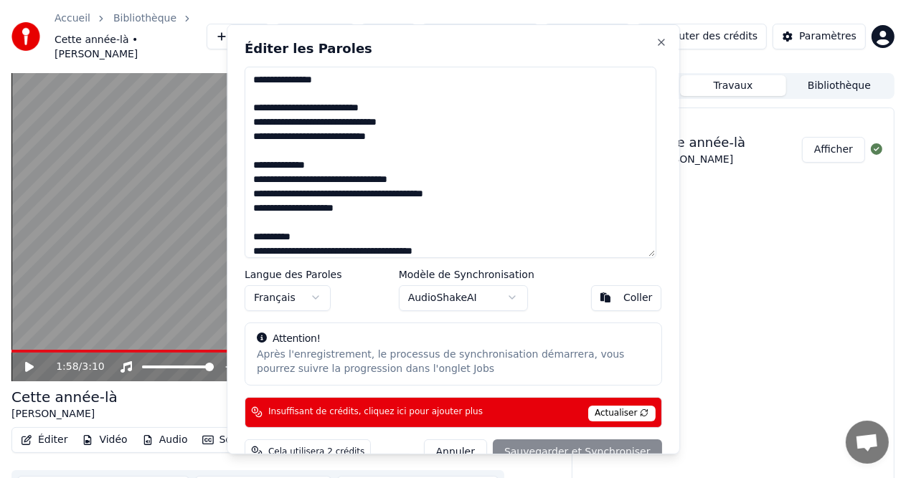
click at [181, 393] on html "Accueil Bibliothèque Cette année-là • Claude François Créer Importer FAQ Guides…" at bounding box center [453, 239] width 906 height 478
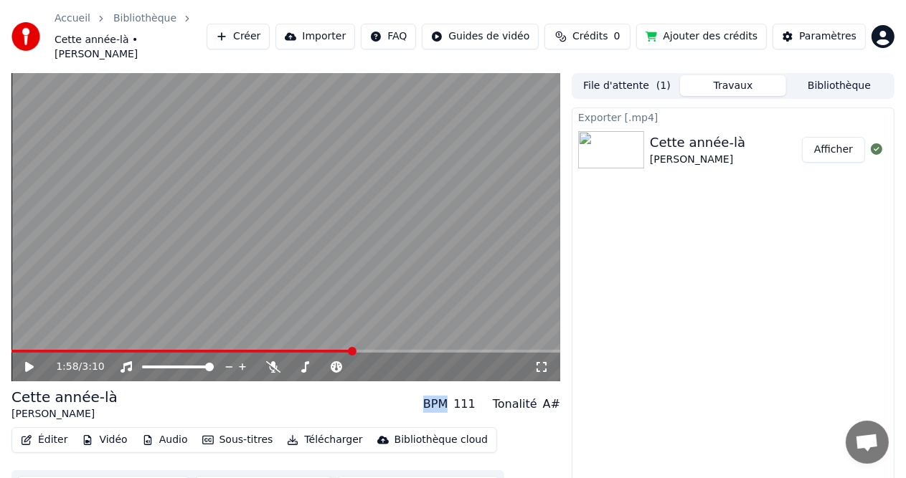
click at [218, 430] on button "Sous-titres" at bounding box center [238, 440] width 82 height 20
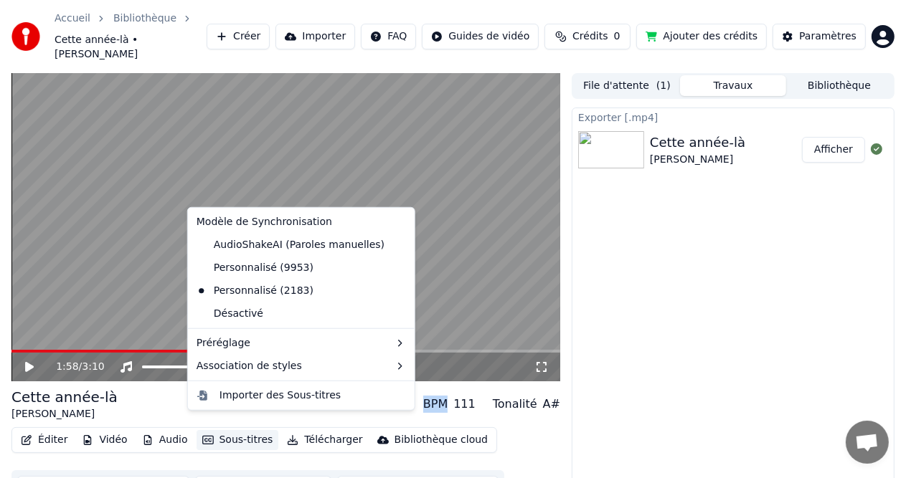
click at [218, 430] on button "Sous-titres" at bounding box center [238, 440] width 82 height 20
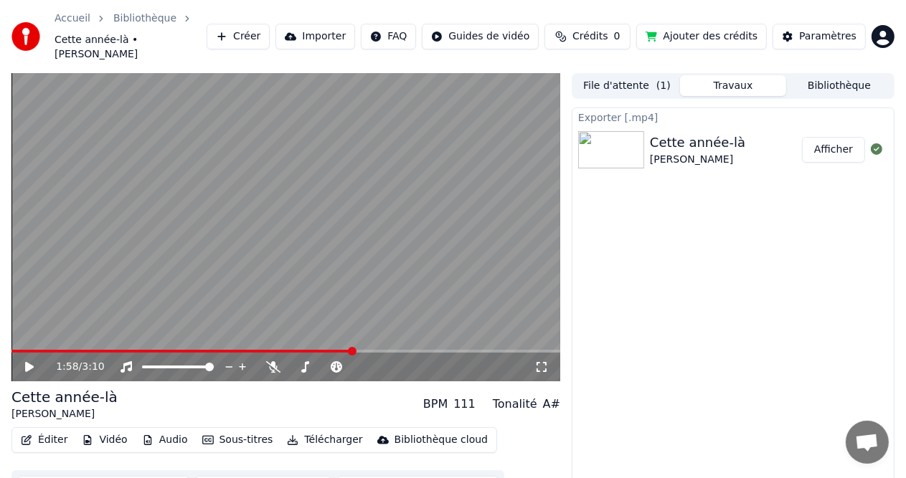
click at [669, 235] on div "Exporter [.mp4] Cette année-là Claude François Afficher" at bounding box center [733, 311] width 323 height 407
click at [365, 204] on video at bounding box center [285, 227] width 549 height 308
click at [264, 350] on span at bounding box center [138, 351] width 254 height 3
click at [218, 350] on span at bounding box center [114, 351] width 207 height 3
drag, startPoint x: 209, startPoint y: 339, endPoint x: 140, endPoint y: 345, distance: 69.1
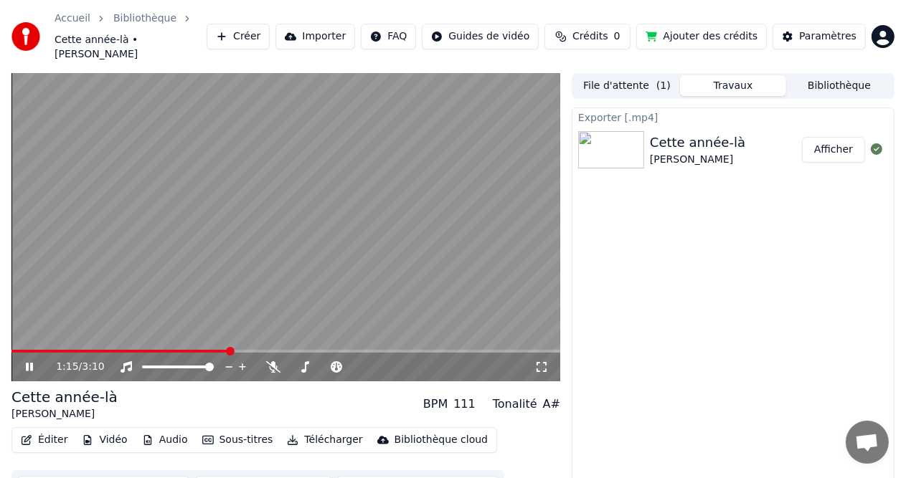
click at [133, 350] on span at bounding box center [119, 351] width 217 height 3
click at [156, 350] on span at bounding box center [83, 351] width 144 height 3
click at [156, 347] on span at bounding box center [157, 351] width 9 height 9
click at [166, 286] on video at bounding box center [285, 227] width 549 height 308
click at [32, 361] on icon at bounding box center [39, 366] width 33 height 11
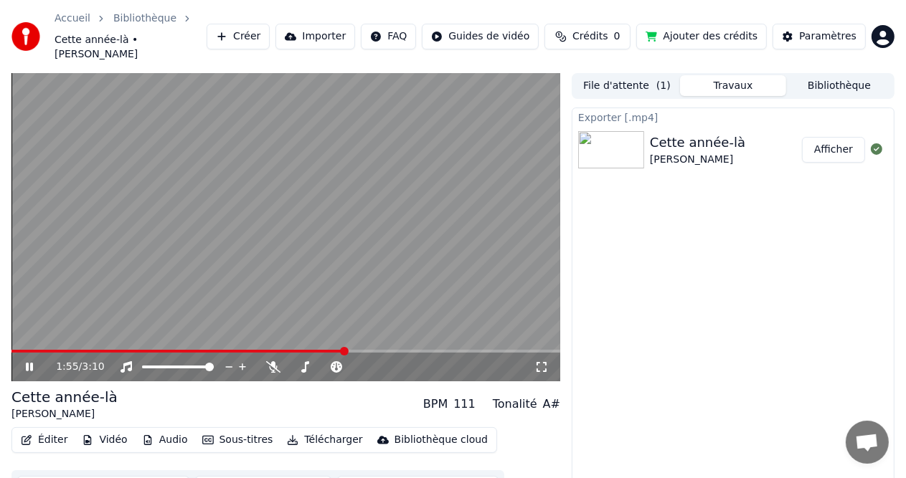
click at [34, 361] on icon at bounding box center [39, 366] width 33 height 11
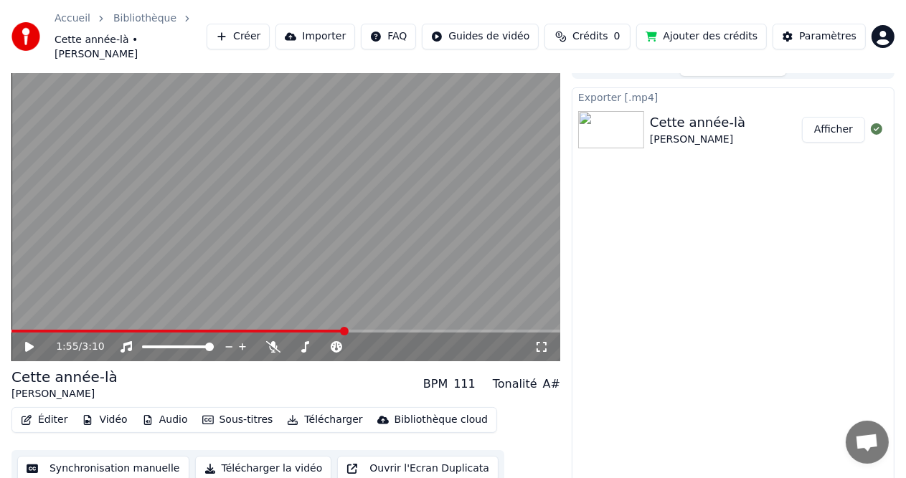
scroll to position [21, 0]
click at [71, 456] on button "Synchronisation manuelle" at bounding box center [103, 468] width 172 height 26
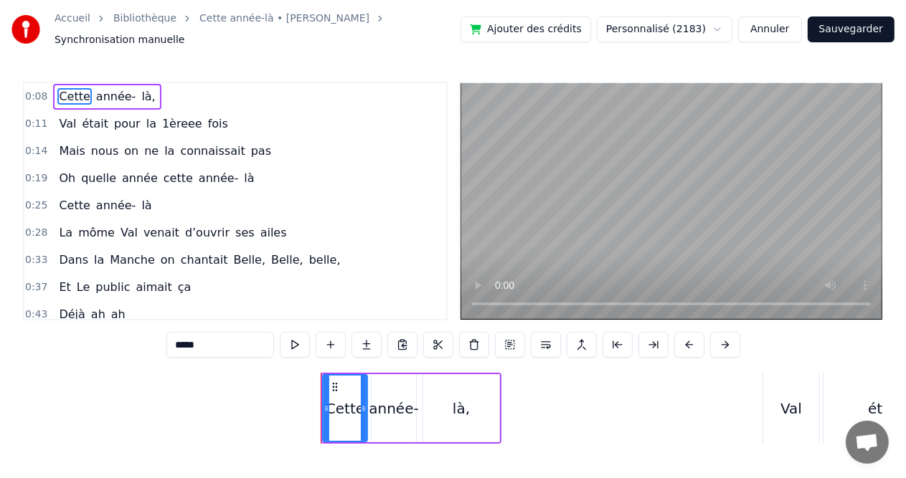
scroll to position [0, 1125]
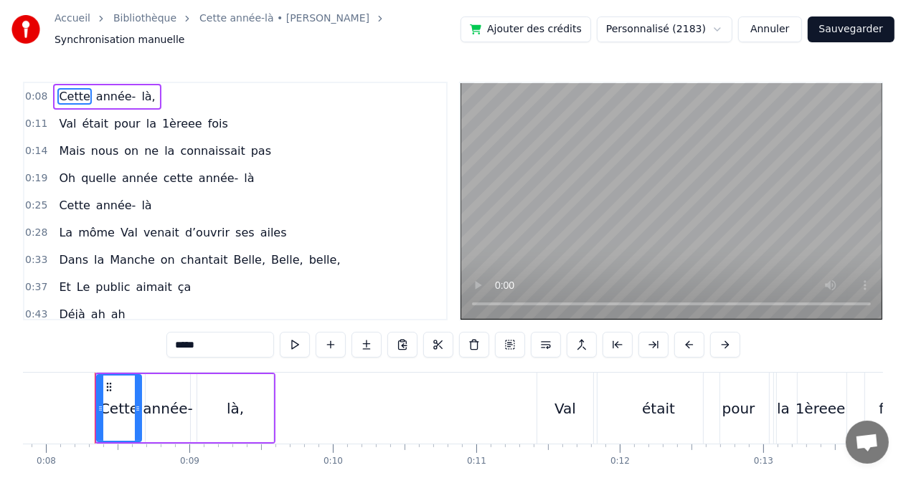
click at [110, 306] on span "ah" at bounding box center [118, 314] width 17 height 16
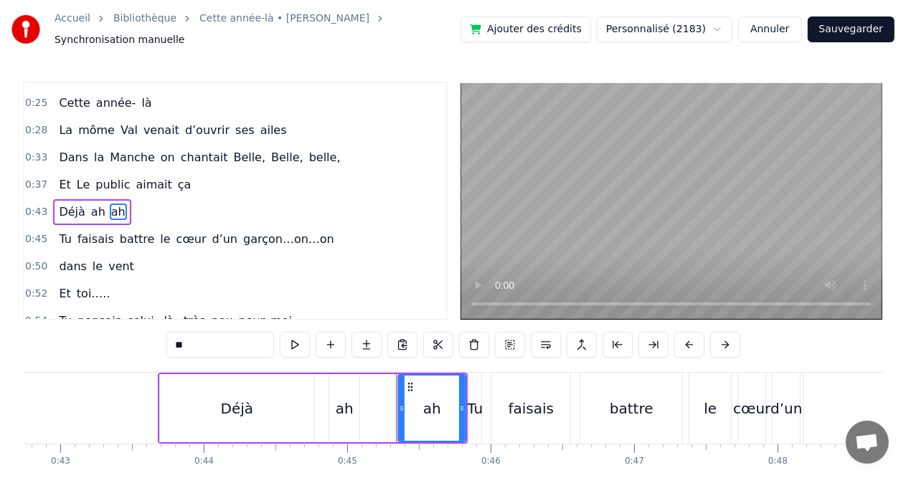
scroll to position [0, 6432]
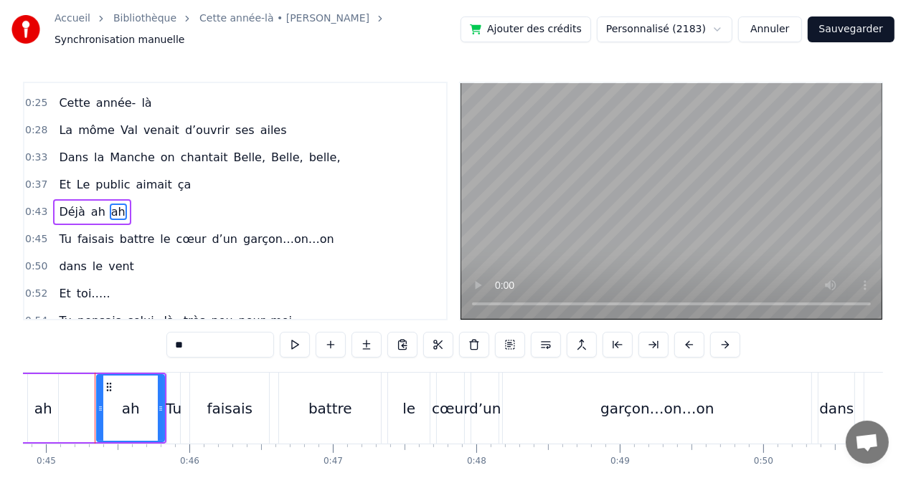
click at [105, 313] on span "pensais" at bounding box center [99, 321] width 47 height 16
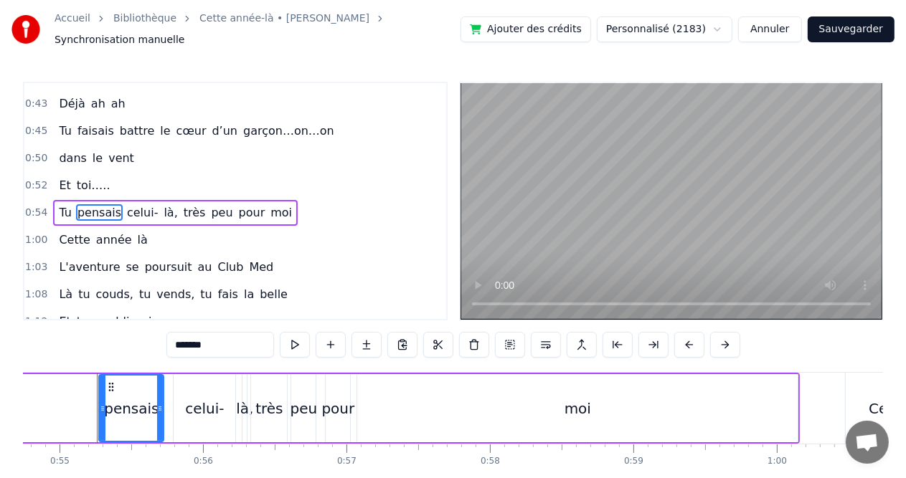
scroll to position [0, 7855]
click at [119, 313] on span "public" at bounding box center [118, 321] width 37 height 16
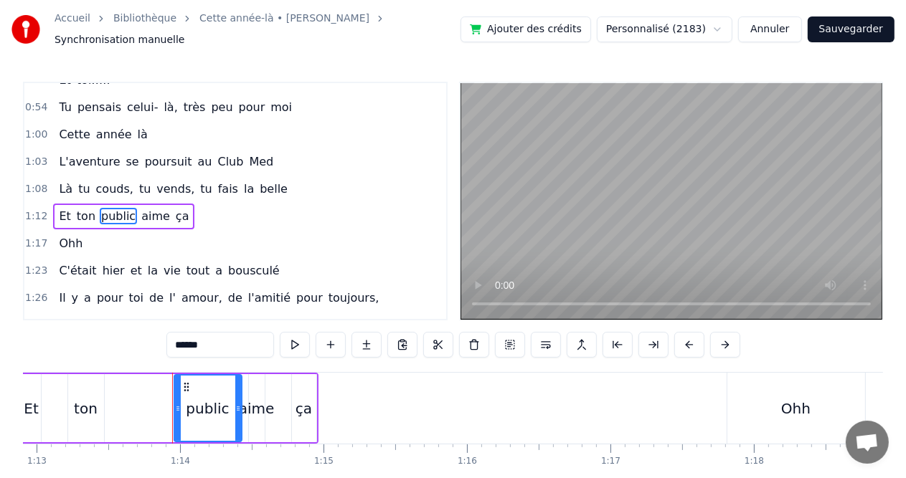
scroll to position [0, 10535]
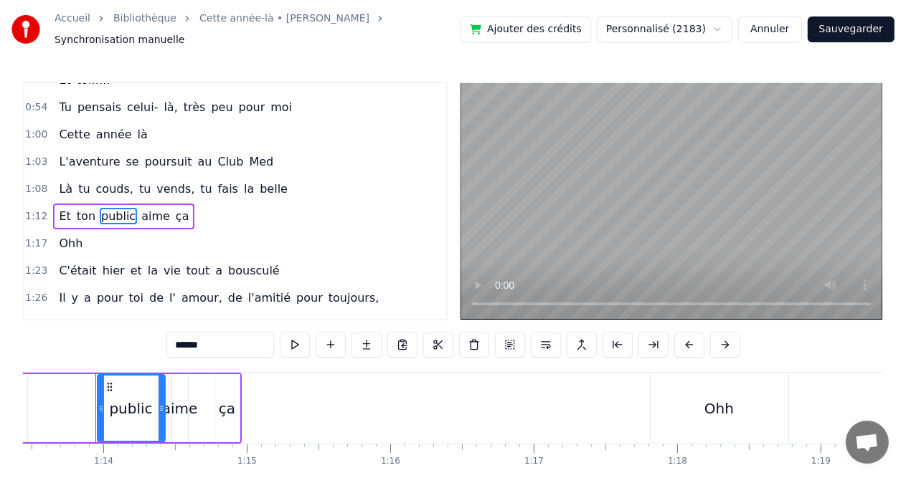
click at [119, 317] on span "année-" at bounding box center [116, 325] width 43 height 16
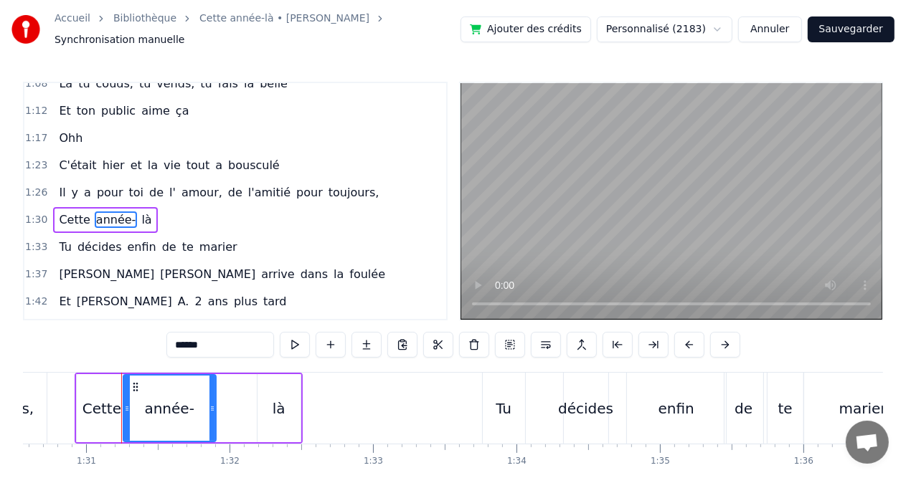
scroll to position [0, 13017]
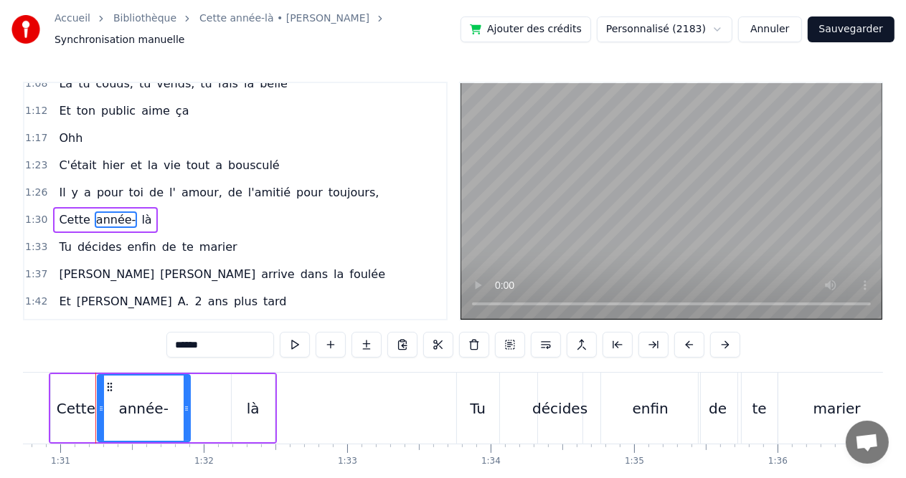
click at [87, 321] on span "Héllasss," at bounding box center [84, 329] width 54 height 16
type input "*********"
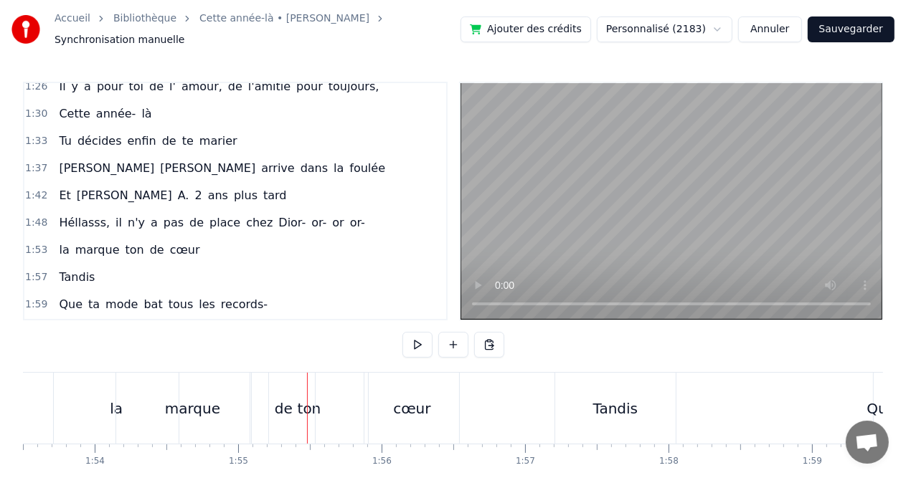
scroll to position [0, 16493]
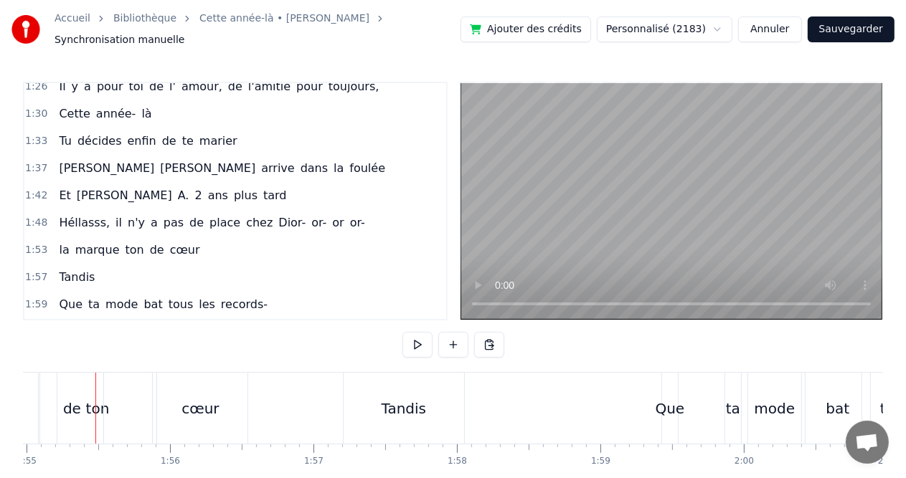
click at [69, 405] on div "de" at bounding box center [72, 409] width 18 height 22
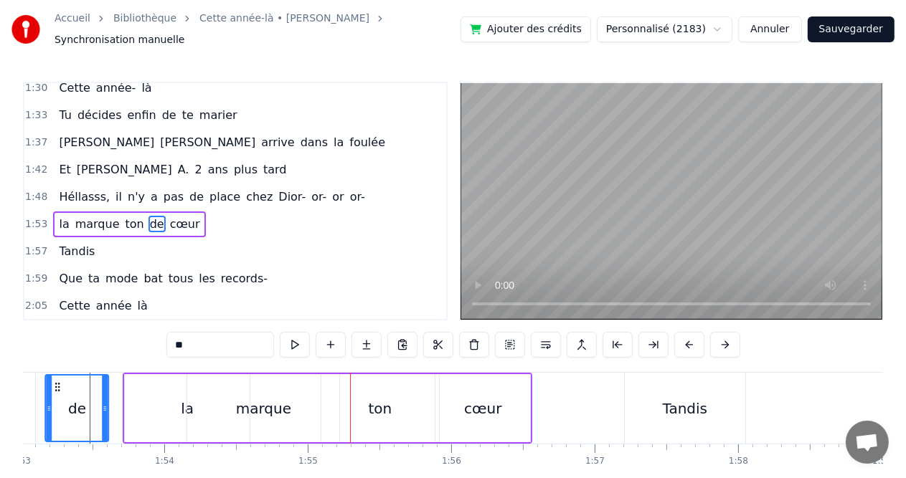
scroll to position [0, 16163]
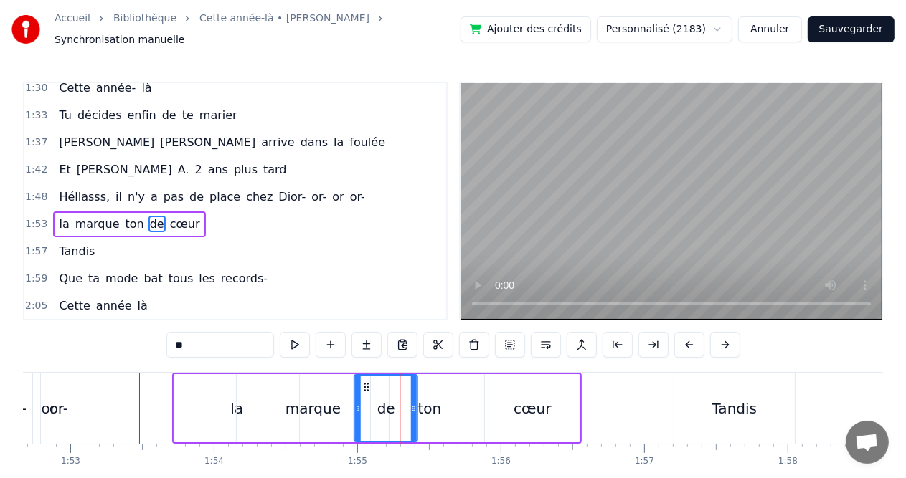
drag, startPoint x: 76, startPoint y: 379, endPoint x: 362, endPoint y: 370, distance: 286.3
click at [362, 376] on div "de" at bounding box center [386, 408] width 62 height 65
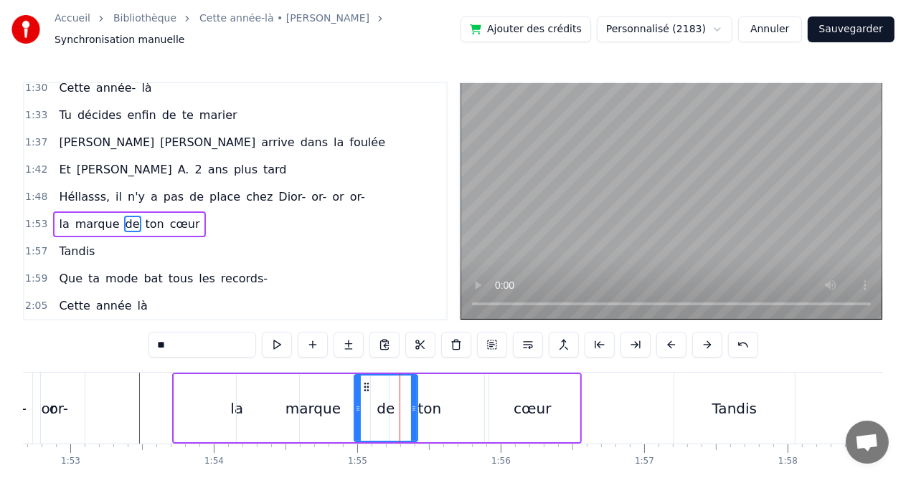
click at [311, 385] on div "marque" at bounding box center [313, 408] width 152 height 68
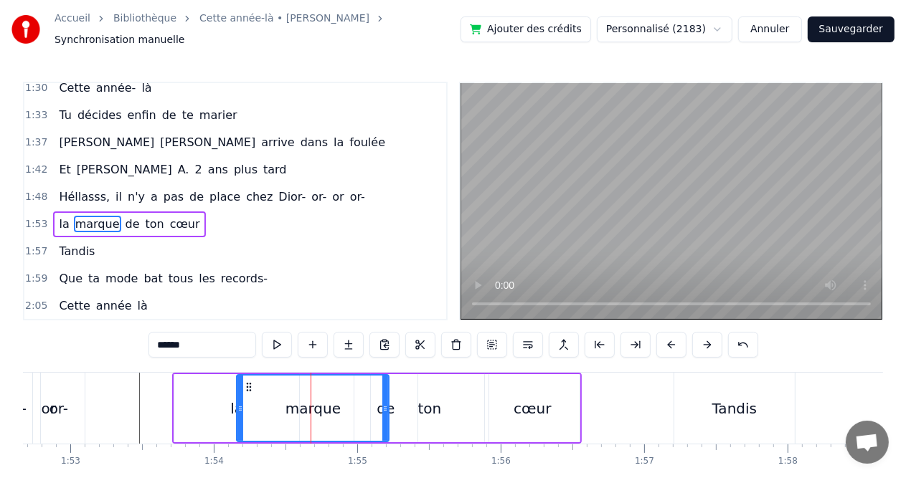
click at [201, 390] on div "la" at bounding box center [236, 408] width 125 height 68
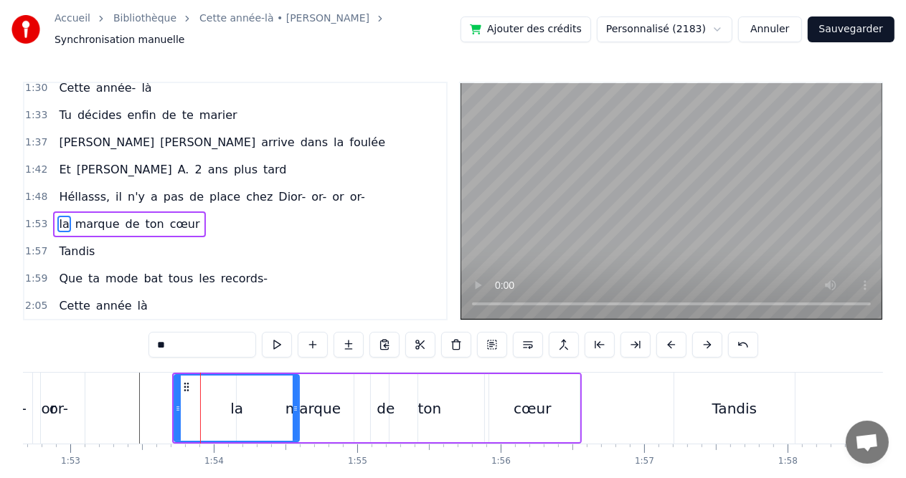
click at [321, 398] on div "marque" at bounding box center [312, 409] width 55 height 22
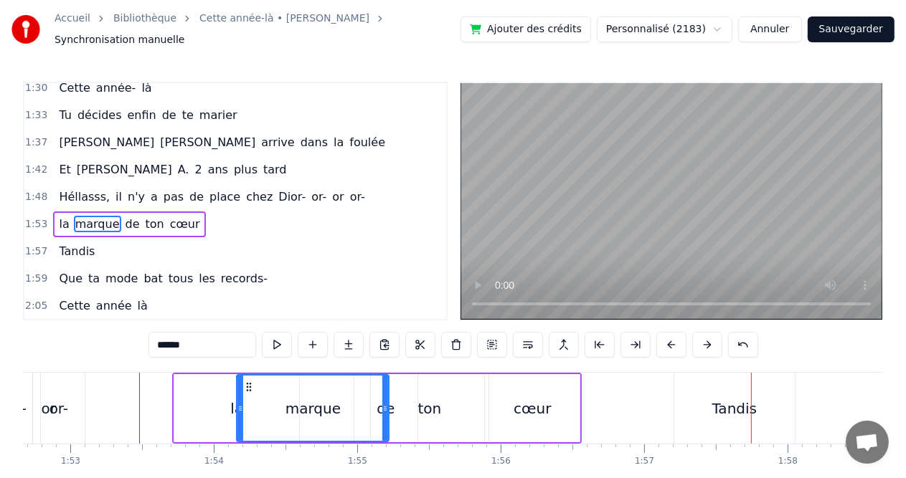
click at [549, 402] on div "cœur" at bounding box center [532, 408] width 95 height 68
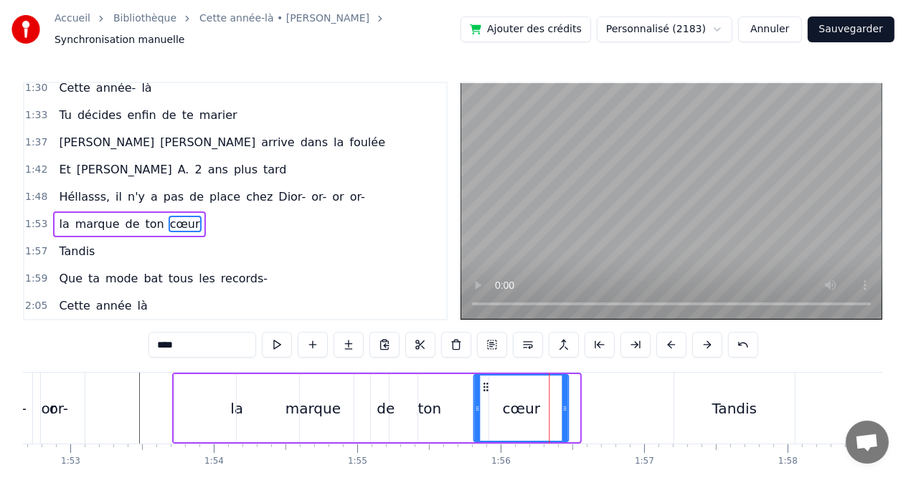
drag, startPoint x: 495, startPoint y: 376, endPoint x: 483, endPoint y: 377, distance: 11.5
click at [484, 384] on circle at bounding box center [484, 384] width 1 height 1
click at [333, 414] on div "marque" at bounding box center [313, 408] width 152 height 68
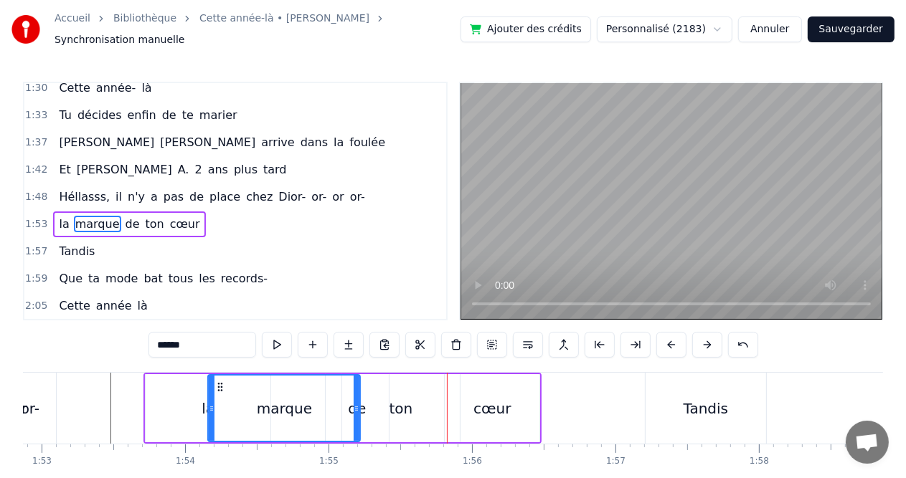
scroll to position [0, 16220]
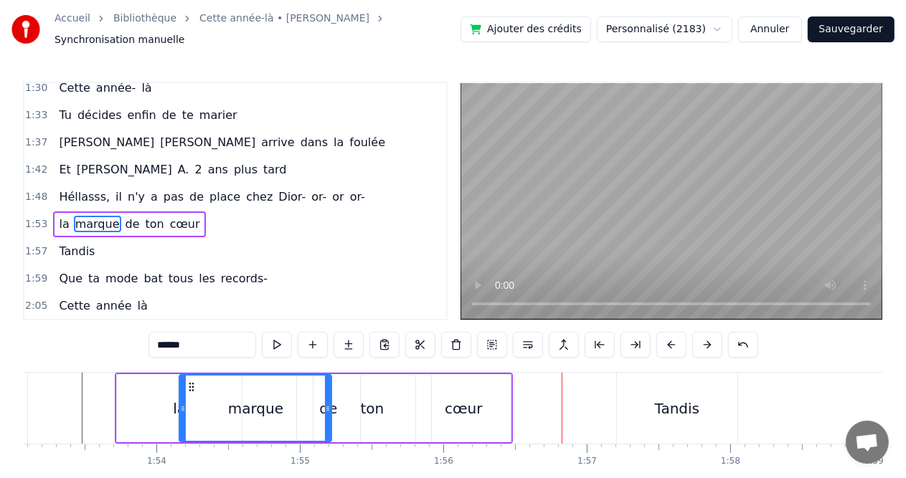
click at [330, 387] on div at bounding box center [328, 408] width 6 height 65
drag, startPoint x: 327, startPoint y: 387, endPoint x: 298, endPoint y: 388, distance: 28.7
click at [298, 388] on div at bounding box center [299, 408] width 6 height 65
click at [180, 410] on div at bounding box center [183, 408] width 6 height 65
click at [171, 409] on div "la" at bounding box center [179, 408] width 125 height 68
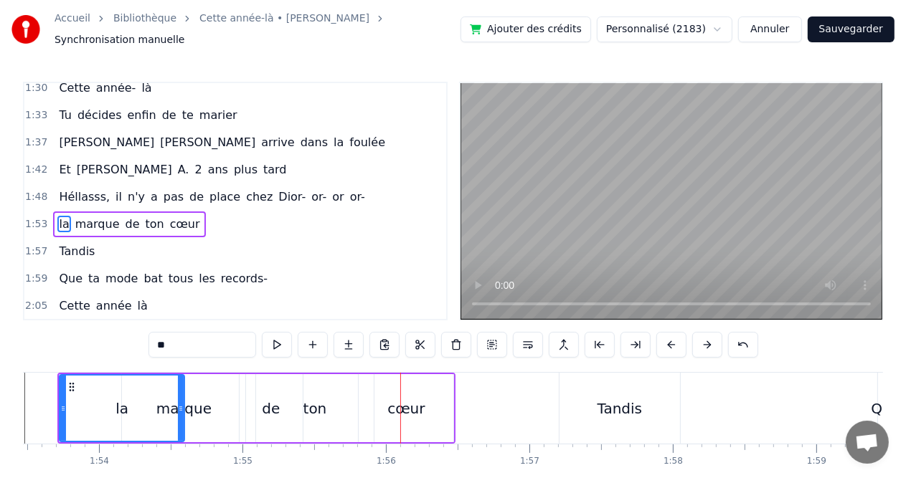
scroll to position [0, 16306]
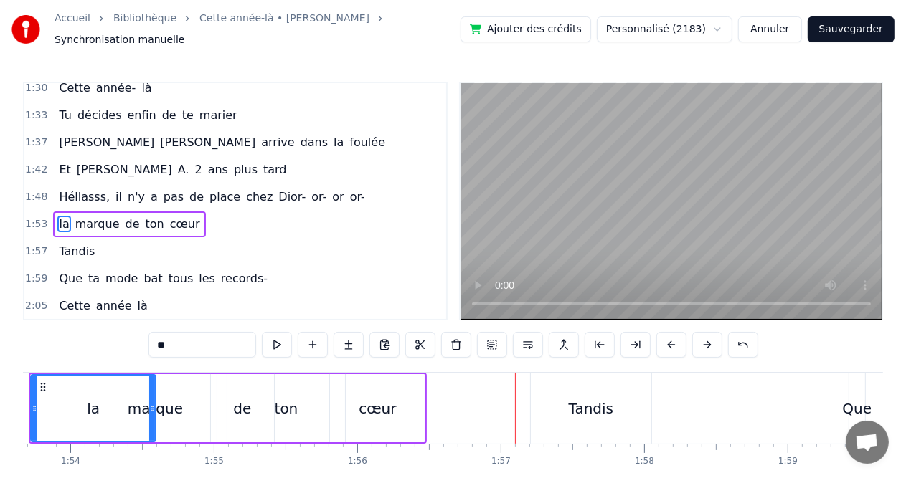
click at [382, 417] on div "cœur" at bounding box center [377, 408] width 95 height 68
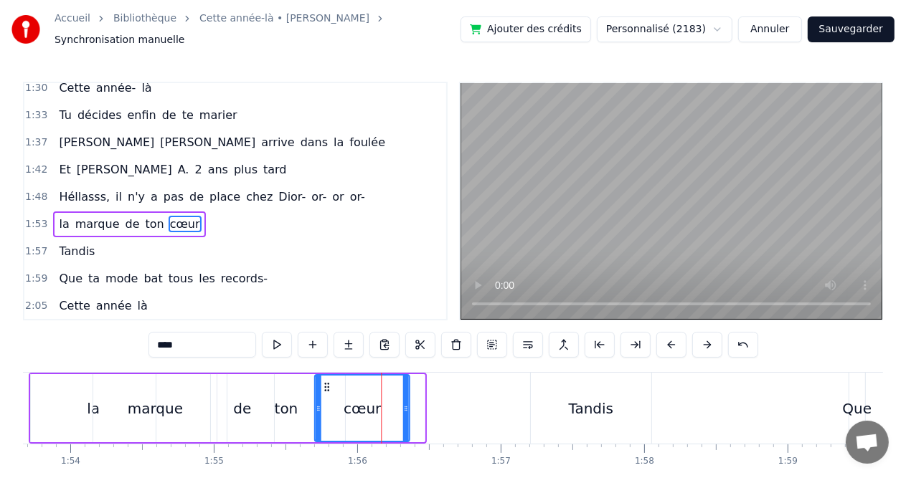
drag, startPoint x: 341, startPoint y: 380, endPoint x: 326, endPoint y: 383, distance: 15.3
click at [326, 383] on icon at bounding box center [326, 387] width 11 height 11
click at [247, 400] on div "ton" at bounding box center [286, 408] width 118 height 68
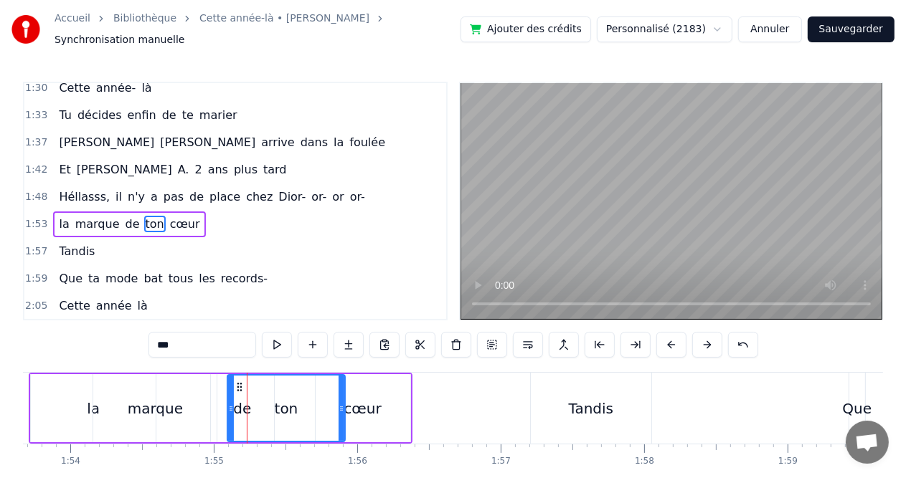
click at [60, 413] on div "la" at bounding box center [93, 408] width 125 height 68
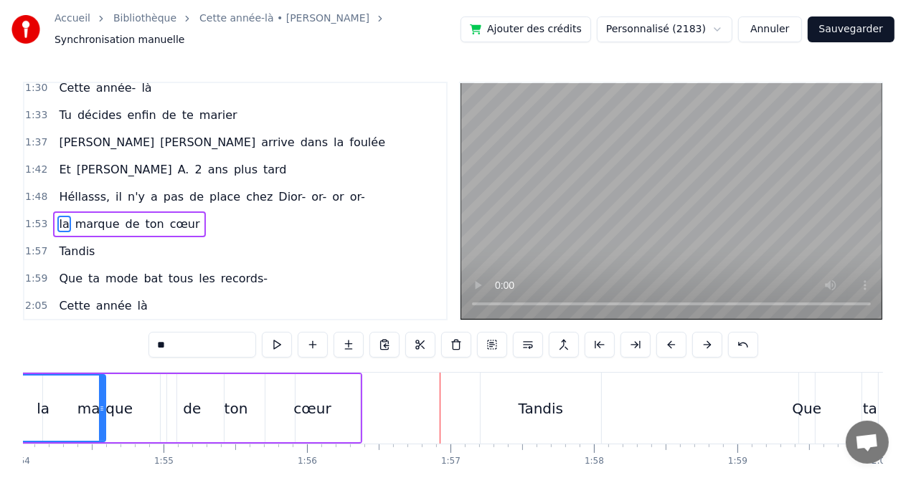
scroll to position [0, 16328]
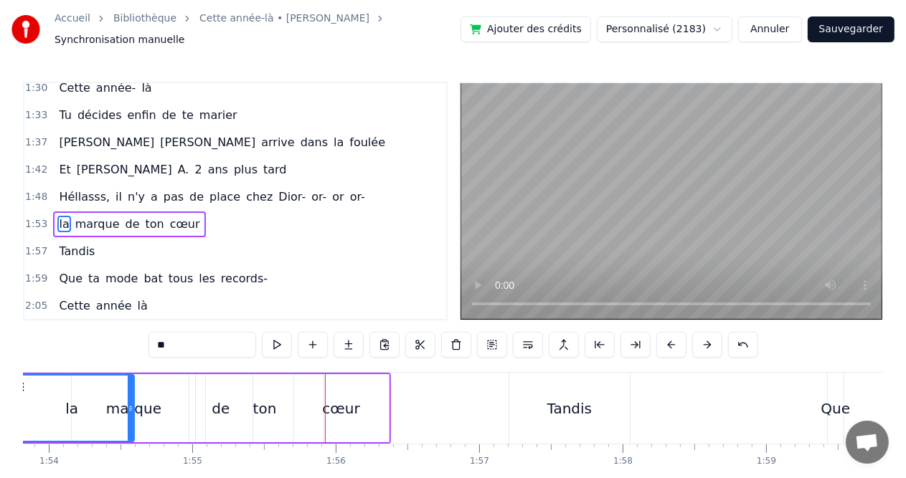
click at [214, 399] on div "ton" at bounding box center [265, 408] width 118 height 68
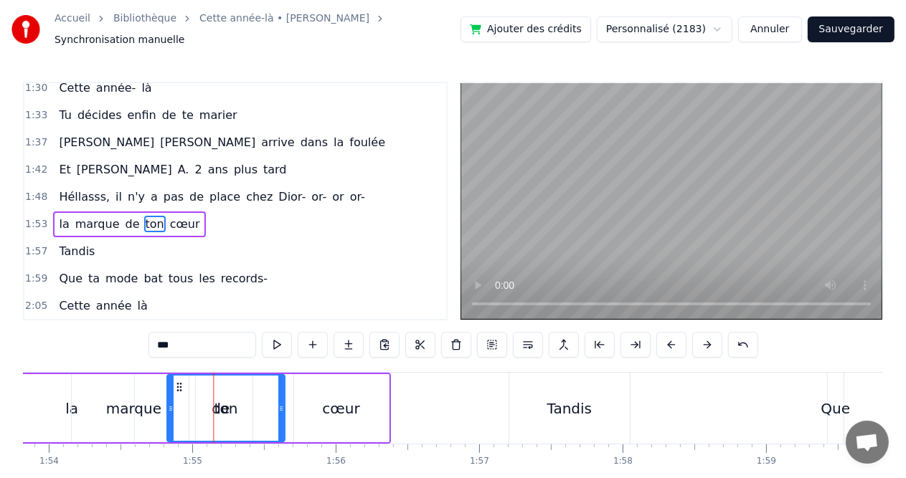
drag, startPoint x: 218, startPoint y: 382, endPoint x: 179, endPoint y: 386, distance: 39.0
click at [179, 386] on div "ton" at bounding box center [226, 408] width 116 height 65
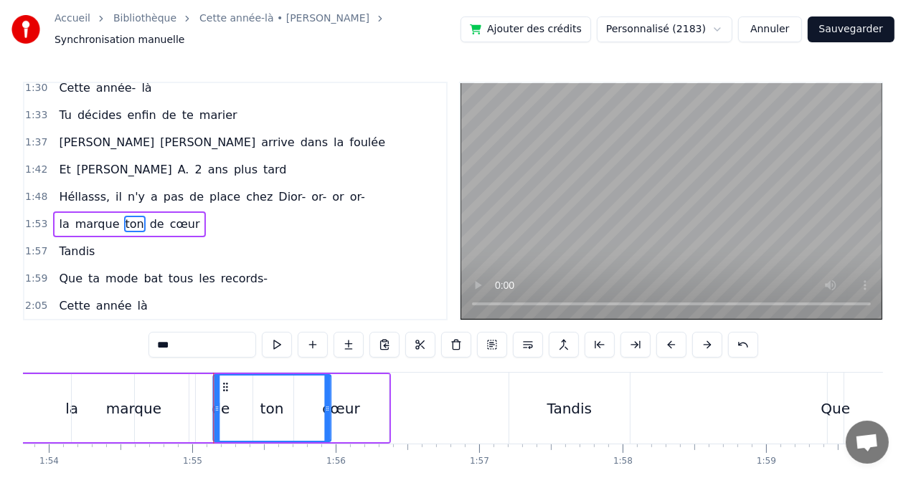
drag, startPoint x: 177, startPoint y: 383, endPoint x: 223, endPoint y: 383, distance: 45.9
click at [189, 407] on div "de" at bounding box center [220, 408] width 63 height 68
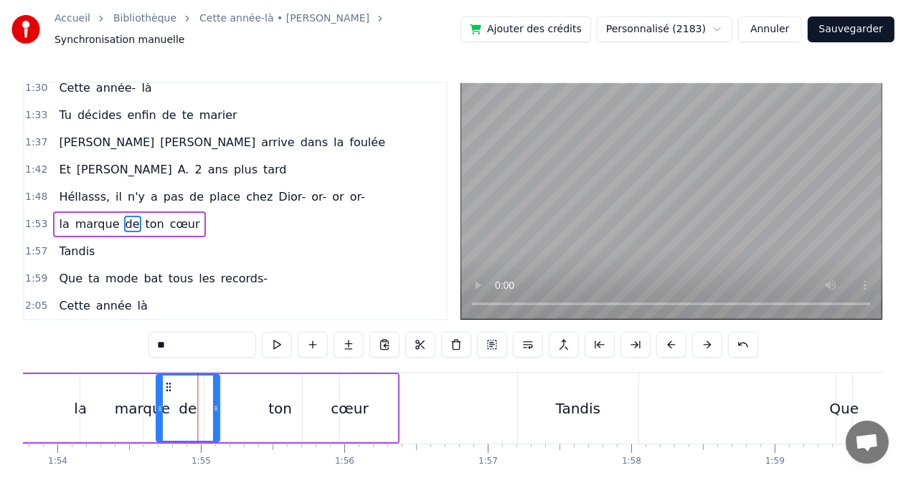
scroll to position [0, 16308]
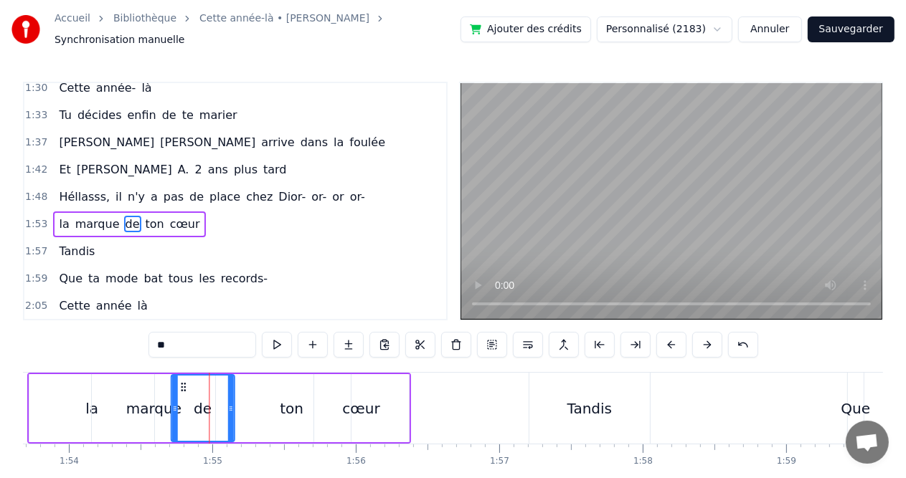
drag, startPoint x: 197, startPoint y: 382, endPoint x: 179, endPoint y: 382, distance: 17.9
click at [179, 382] on icon at bounding box center [182, 387] width 11 height 11
click at [287, 398] on div "ton" at bounding box center [292, 409] width 24 height 22
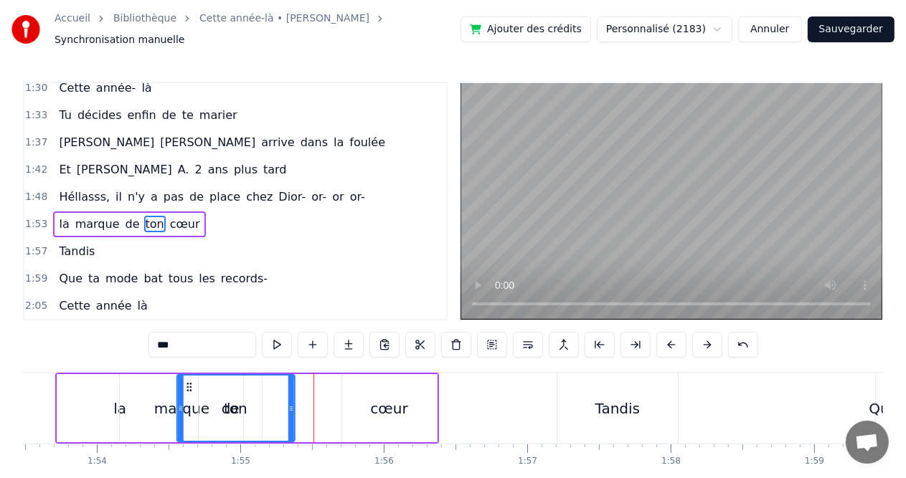
scroll to position [0, 16267]
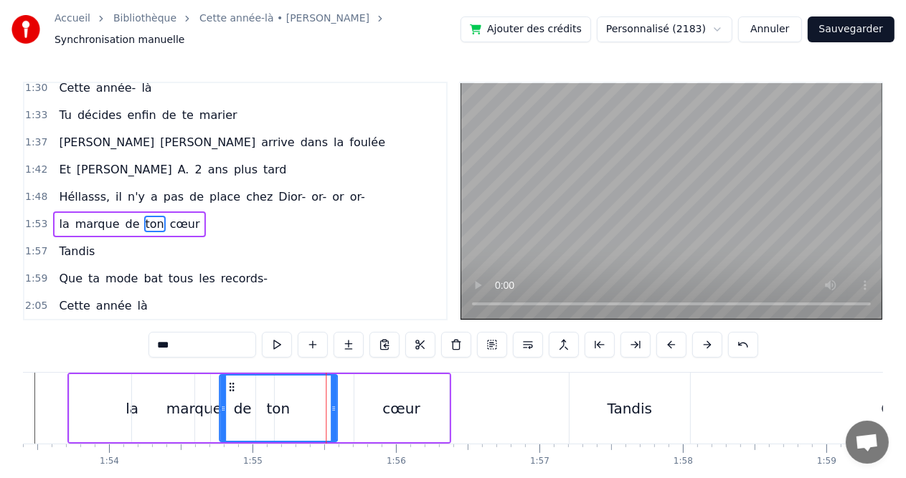
drag, startPoint x: 244, startPoint y: 378, endPoint x: 230, endPoint y: 376, distance: 14.5
click at [230, 382] on icon at bounding box center [230, 387] width 11 height 11
click at [394, 400] on div "cœur" at bounding box center [400, 409] width 37 height 22
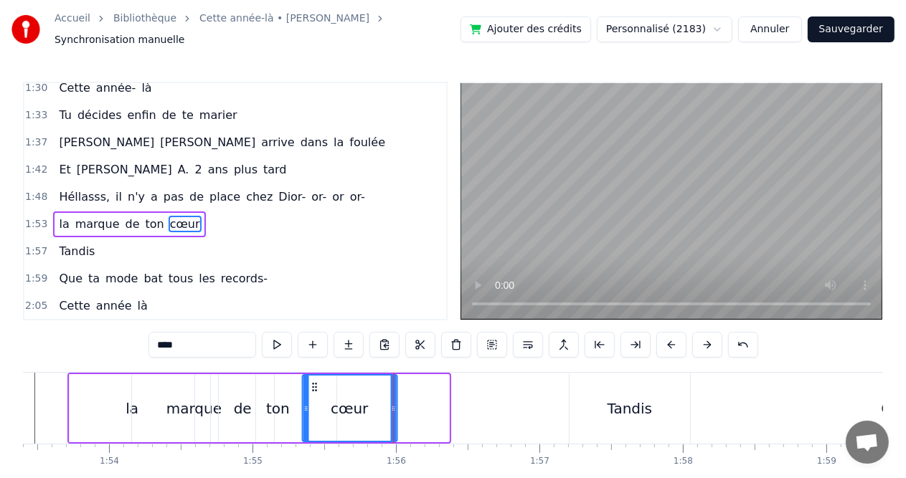
drag, startPoint x: 366, startPoint y: 379, endPoint x: 313, endPoint y: 379, distance: 52.4
click at [313, 382] on icon at bounding box center [313, 387] width 11 height 11
click at [209, 382] on div "marque" at bounding box center [193, 408] width 123 height 68
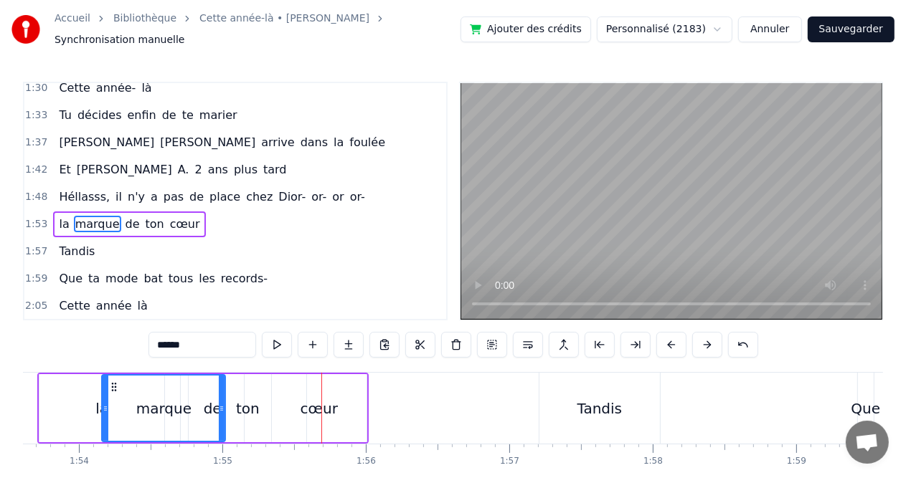
scroll to position [0, 16296]
click at [73, 390] on div "la" at bounding box center [103, 408] width 125 height 68
type input "**"
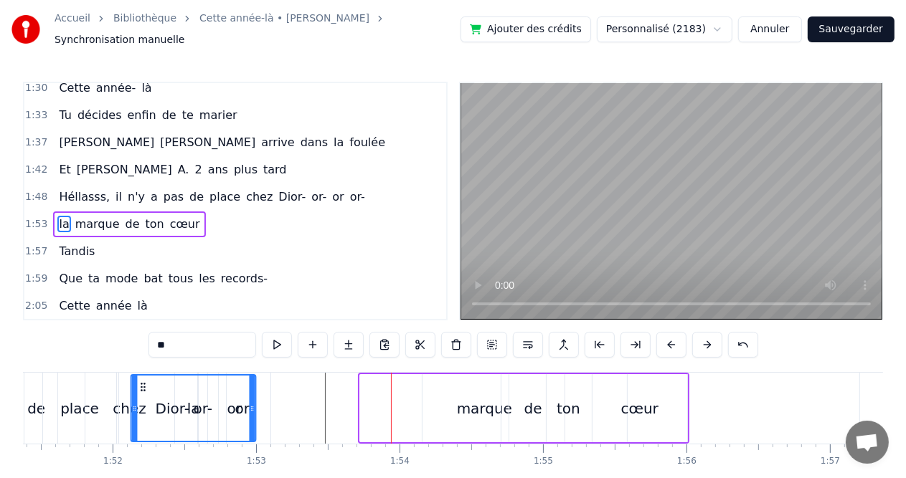
scroll to position [0, 15935]
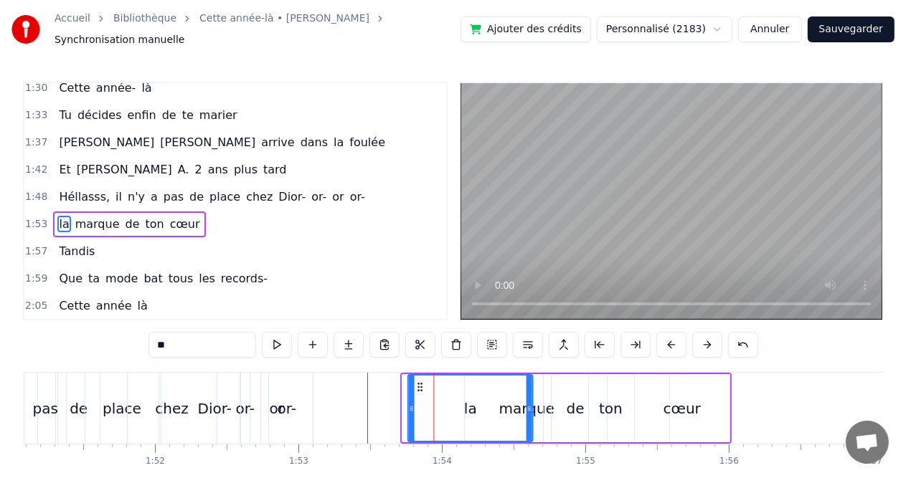
drag, startPoint x: 77, startPoint y: 380, endPoint x: 420, endPoint y: 376, distance: 343.6
click at [420, 382] on icon at bounding box center [419, 387] width 11 height 11
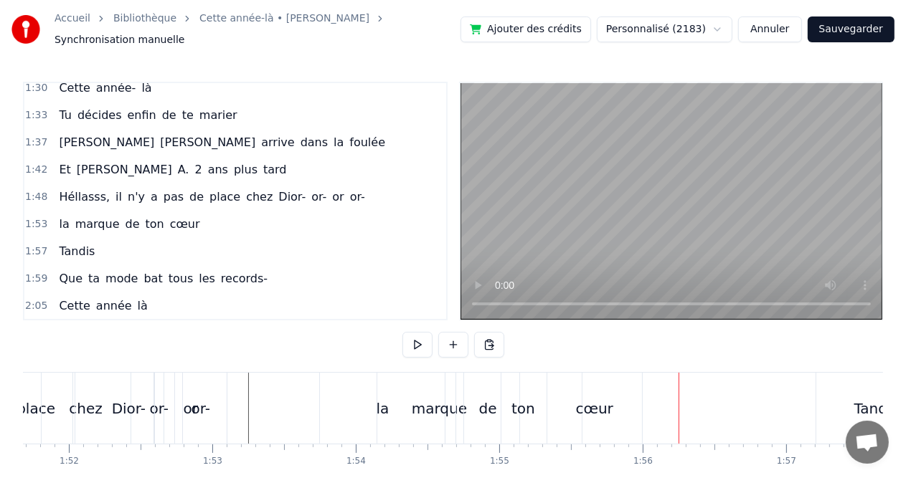
scroll to position [0, 16049]
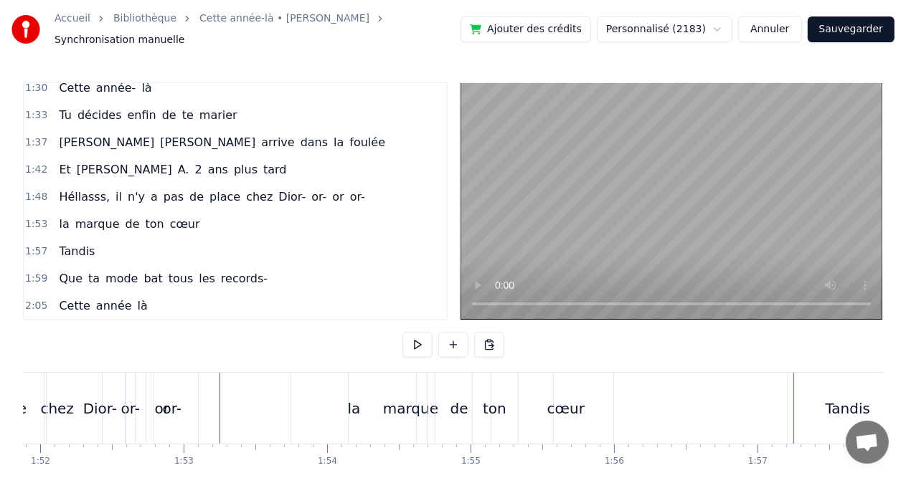
click at [349, 402] on div "marque" at bounding box center [410, 408] width 123 height 71
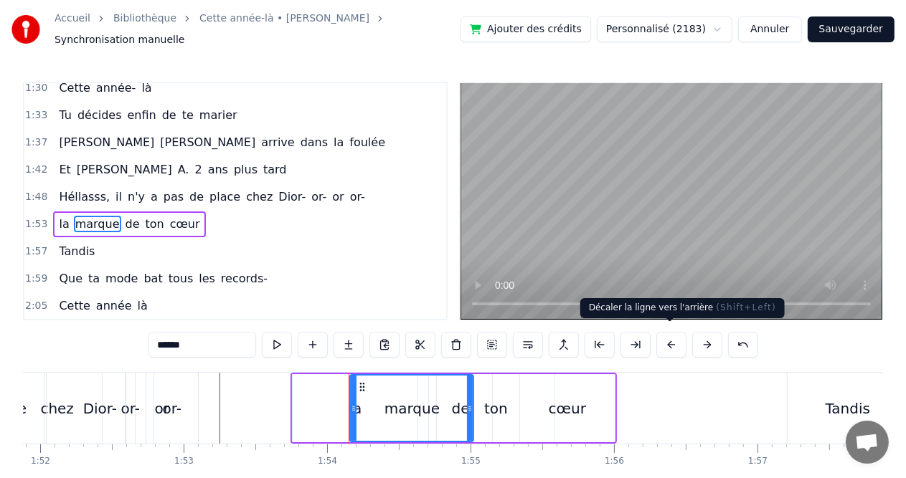
click at [672, 339] on button at bounding box center [671, 345] width 30 height 26
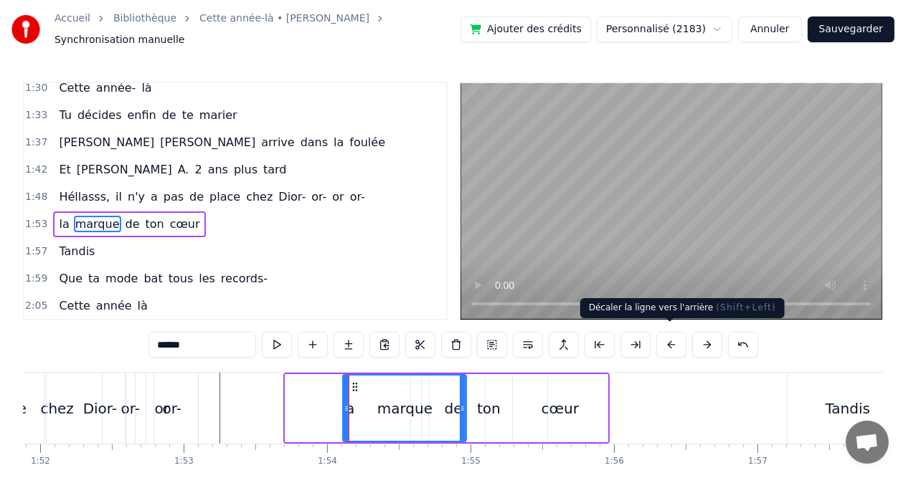
click at [672, 339] on button at bounding box center [671, 345] width 30 height 26
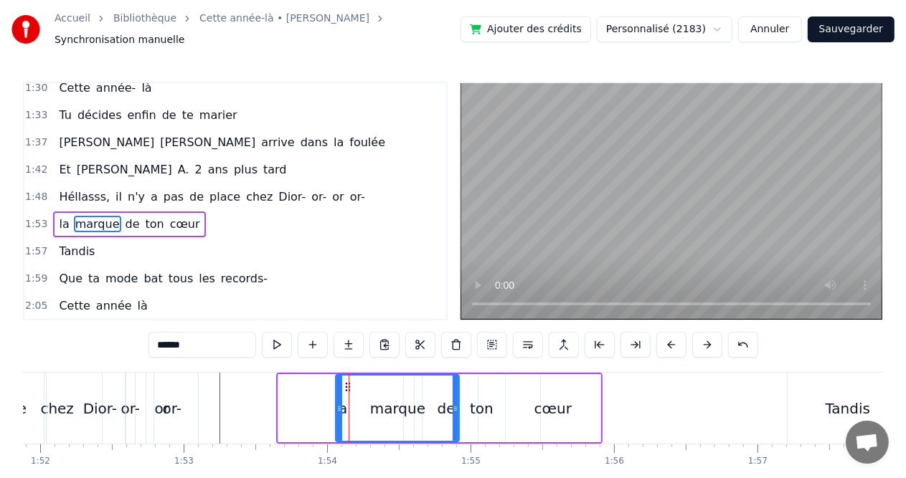
click at [672, 339] on button at bounding box center [671, 345] width 30 height 26
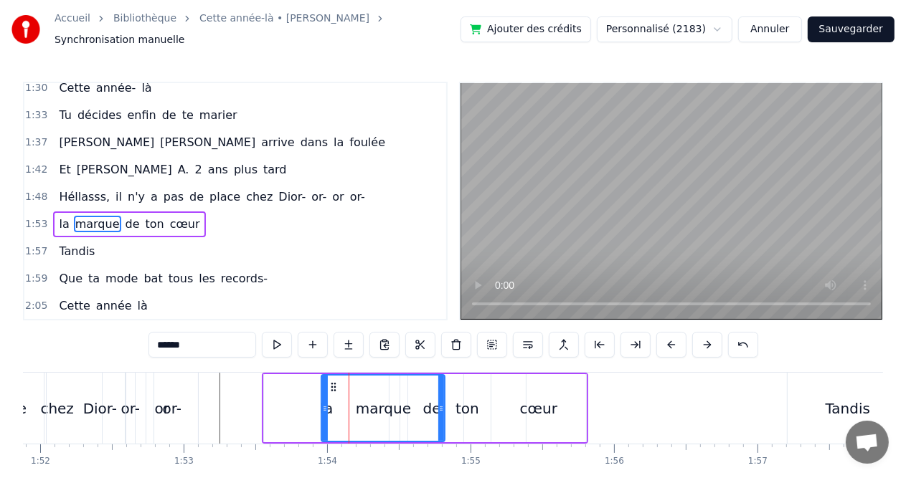
click at [672, 339] on button at bounding box center [671, 345] width 30 height 26
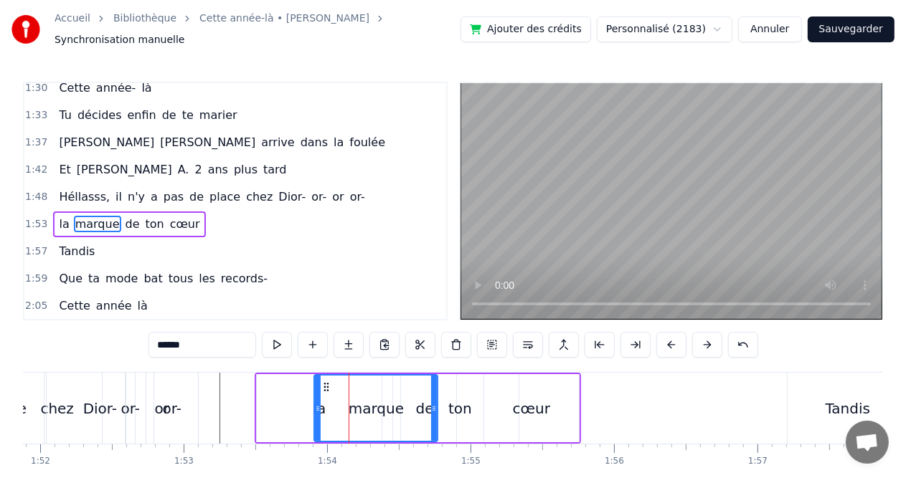
click at [672, 339] on button at bounding box center [671, 345] width 30 height 26
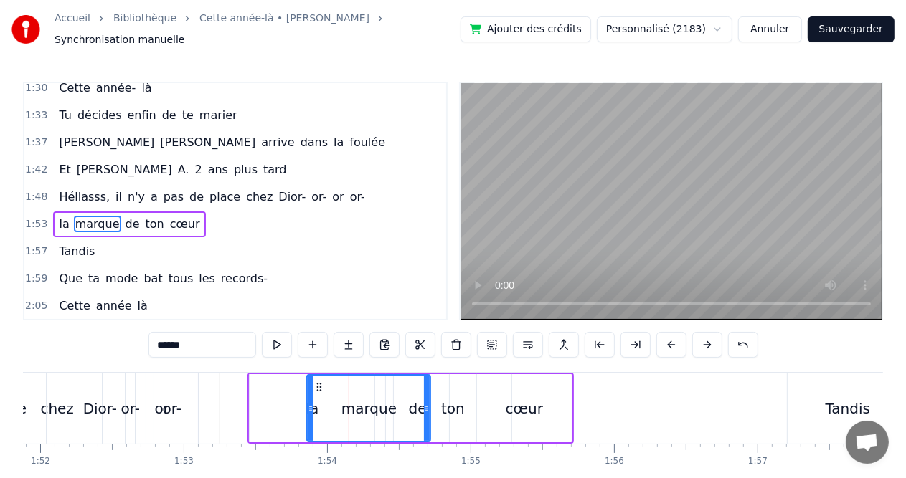
click at [54, 402] on div "Dior-" at bounding box center [100, 408] width 107 height 71
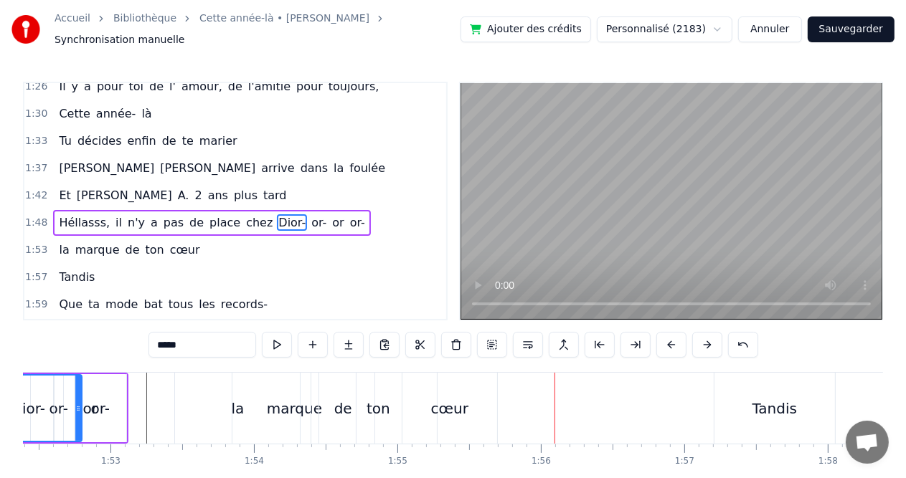
scroll to position [0, 16151]
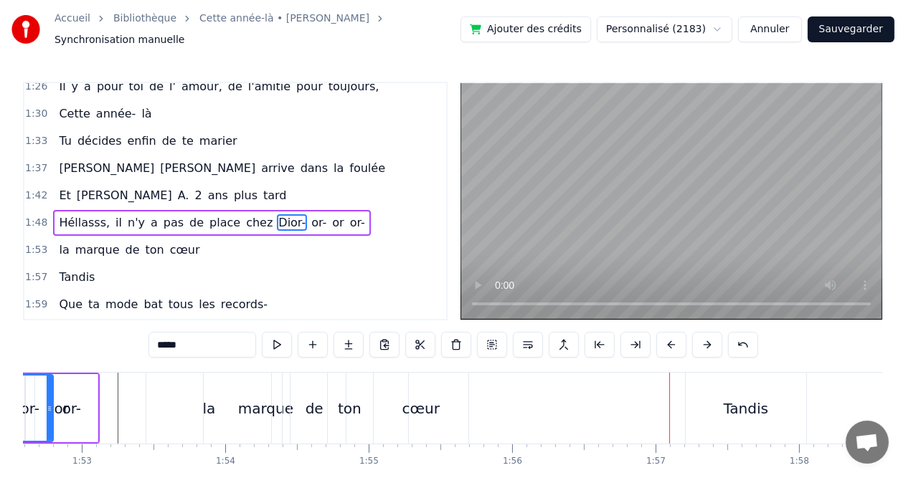
click at [80, 402] on div "or-" at bounding box center [71, 409] width 19 height 22
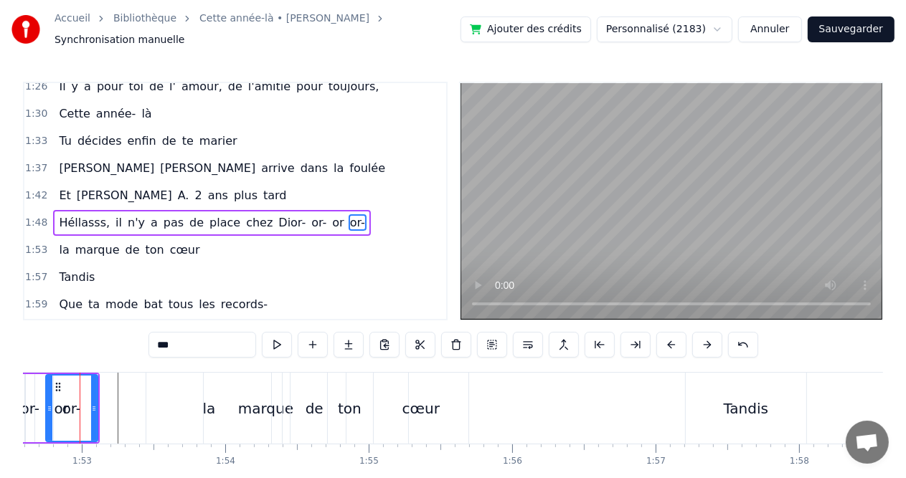
scroll to position [0, 16135]
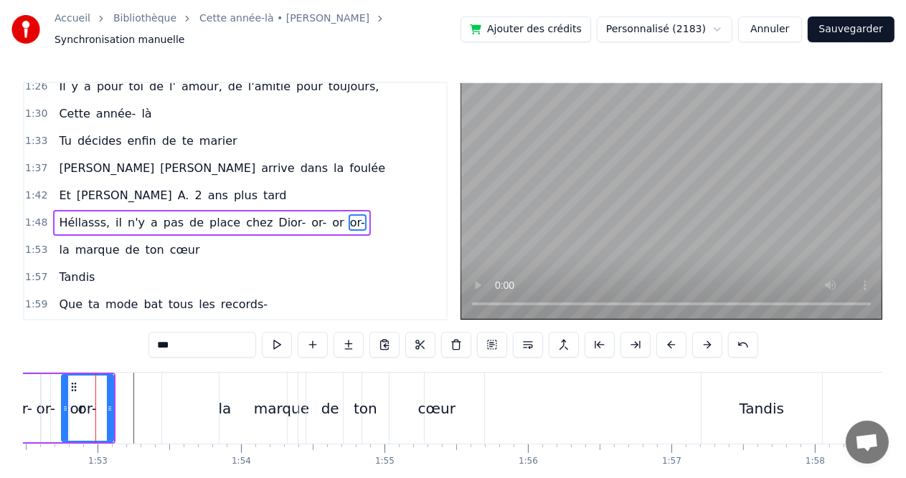
click at [341, 384] on div "ton" at bounding box center [365, 408] width 118 height 71
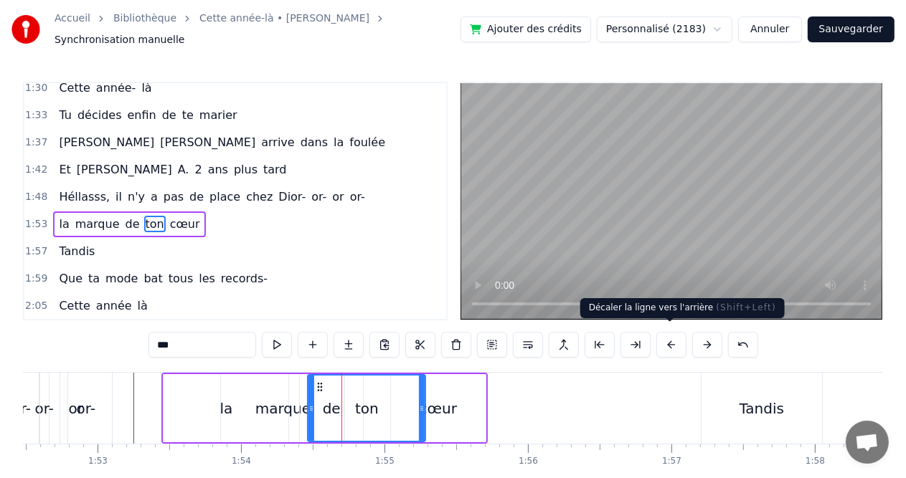
click at [667, 340] on button at bounding box center [671, 345] width 30 height 26
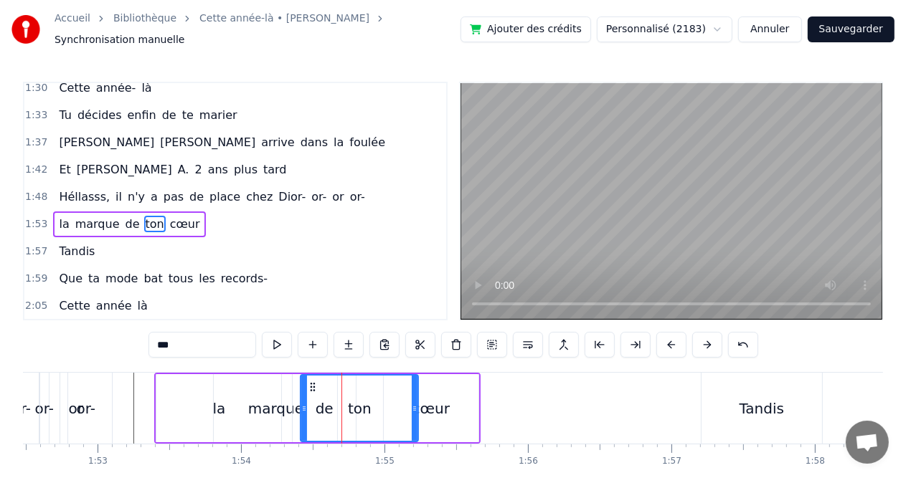
click at [667, 340] on button at bounding box center [671, 345] width 30 height 26
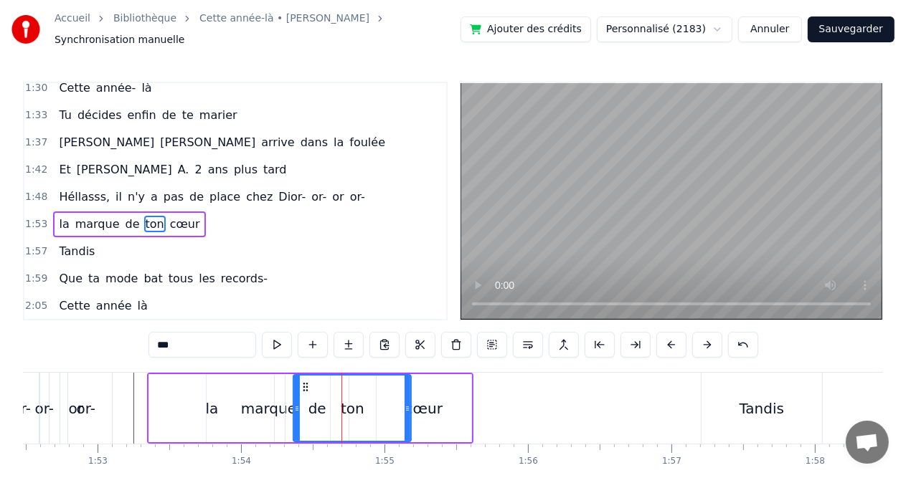
click at [667, 340] on button at bounding box center [671, 345] width 30 height 26
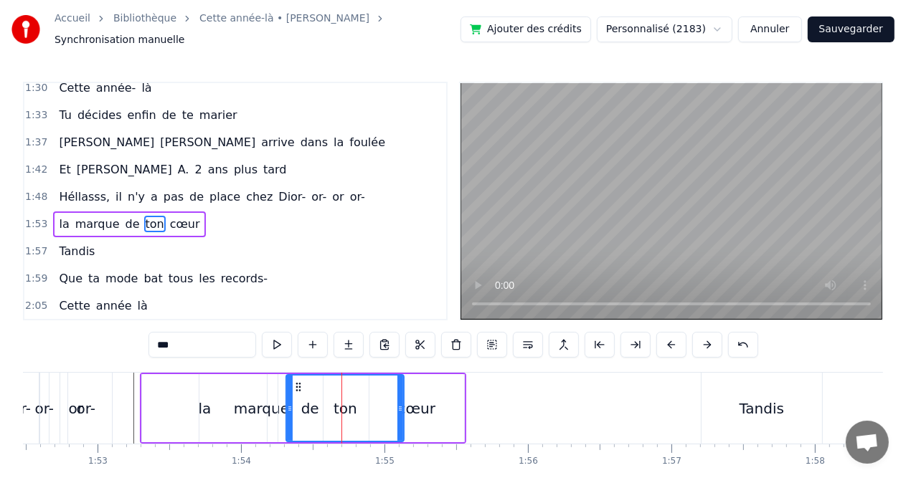
click at [80, 403] on div "or-" at bounding box center [86, 409] width 19 height 22
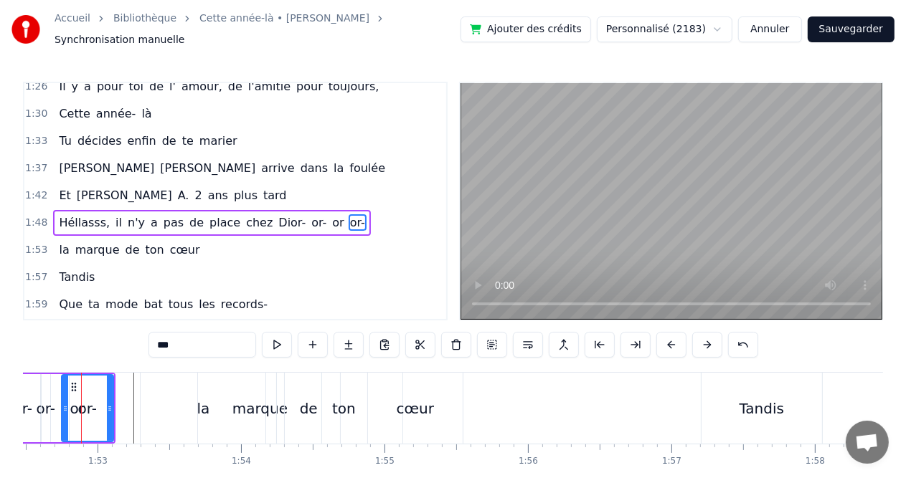
scroll to position [0, 16121]
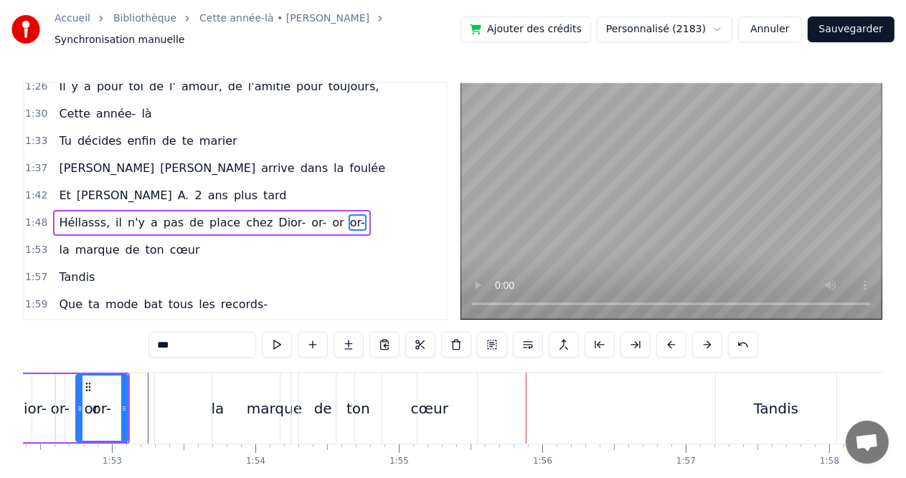
click at [422, 410] on div "cœur" at bounding box center [429, 409] width 37 height 22
type input "****"
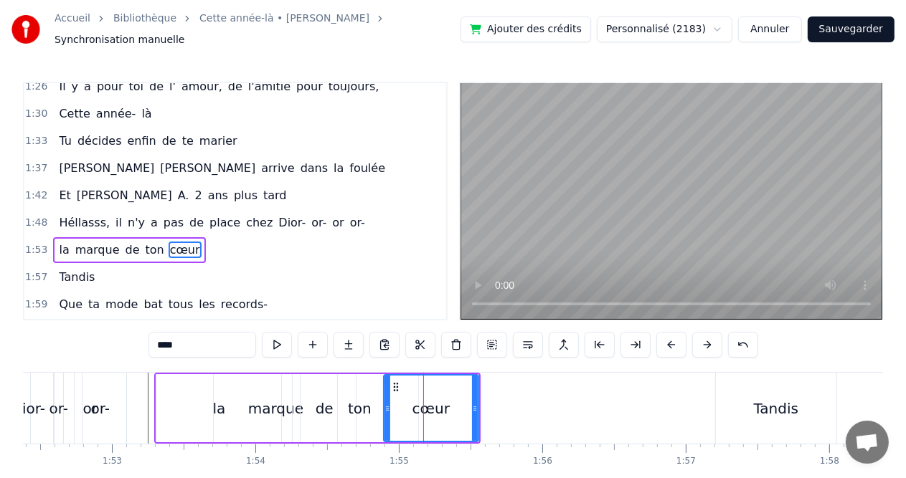
scroll to position [554, 0]
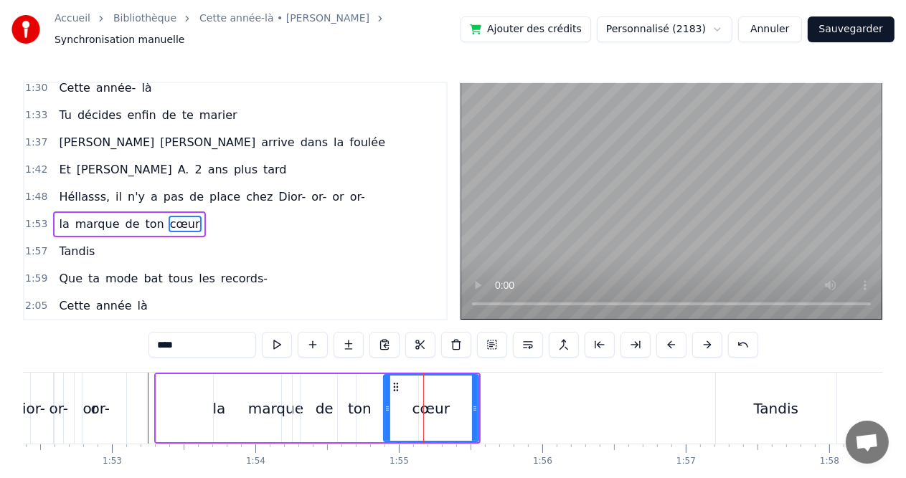
drag, startPoint x: 422, startPoint y: 393, endPoint x: 462, endPoint y: 396, distance: 40.3
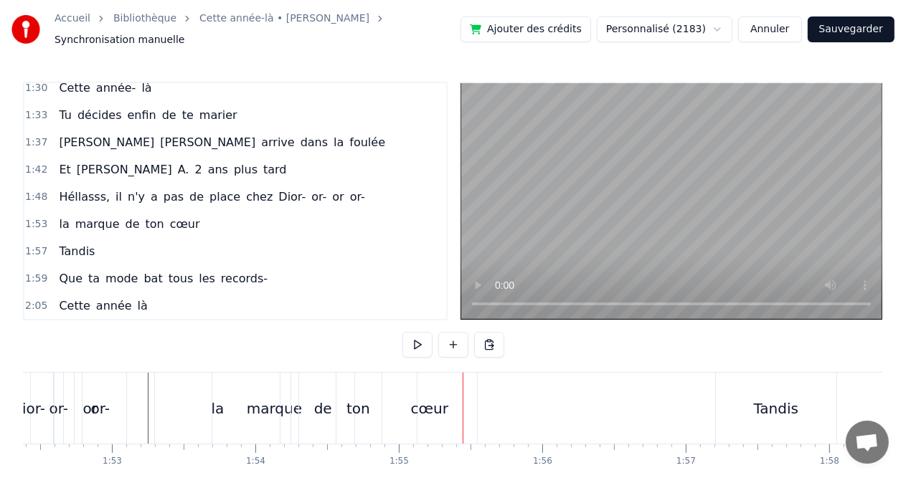
click at [453, 395] on div "cœur" at bounding box center [429, 408] width 95 height 71
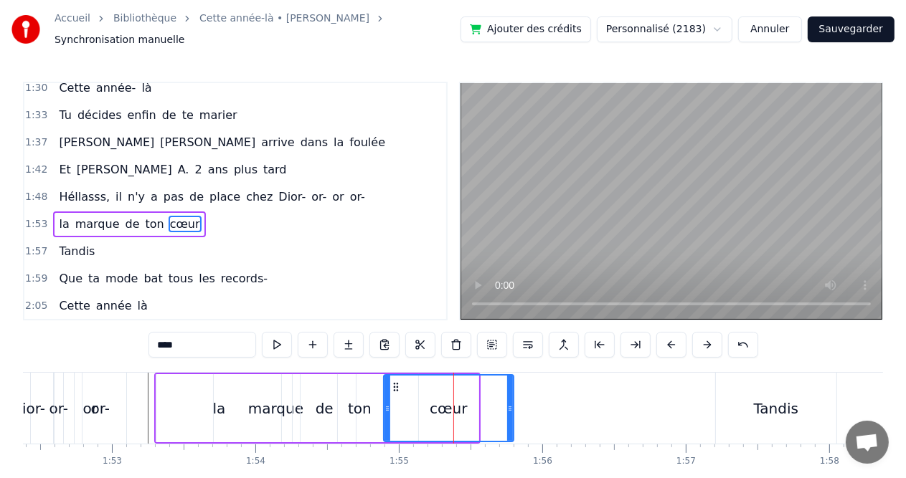
drag, startPoint x: 476, startPoint y: 400, endPoint x: 517, endPoint y: 400, distance: 40.9
click at [513, 403] on icon at bounding box center [510, 408] width 6 height 11
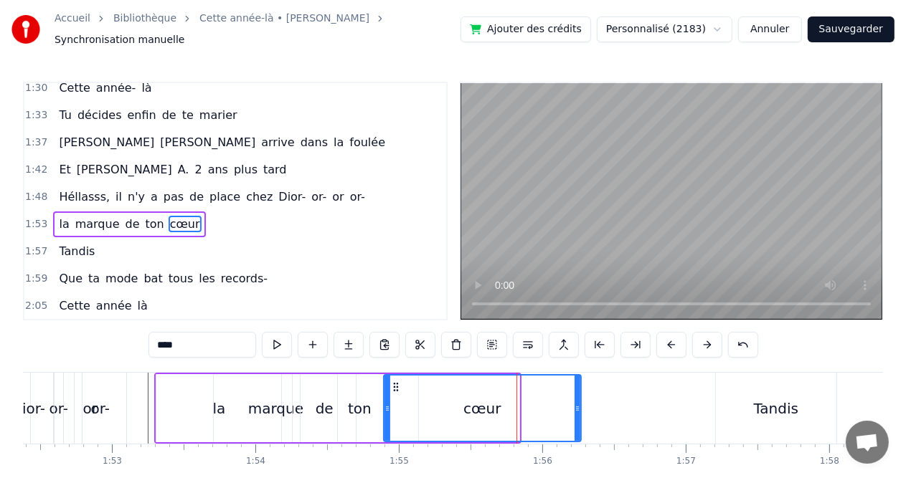
drag, startPoint x: 517, startPoint y: 405, endPoint x: 580, endPoint y: 410, distance: 63.3
click at [580, 410] on div at bounding box center [578, 408] width 6 height 65
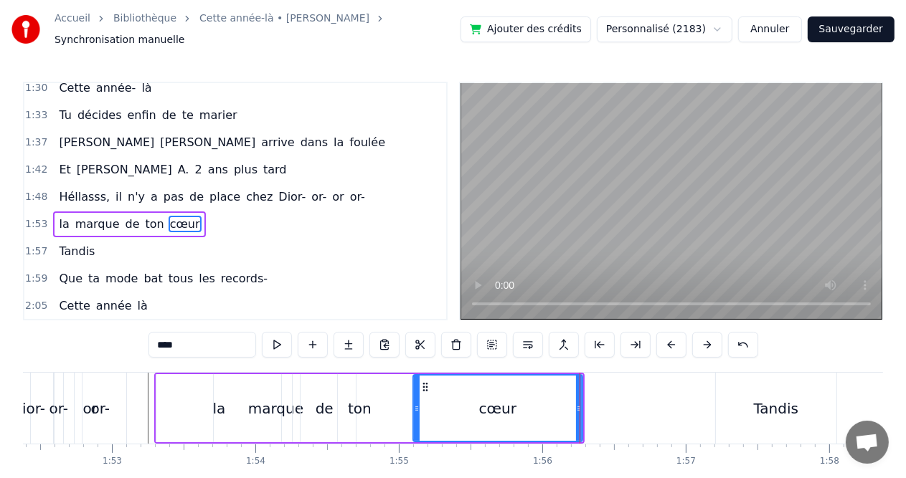
drag, startPoint x: 384, startPoint y: 402, endPoint x: 414, endPoint y: 402, distance: 29.4
click at [414, 403] on icon at bounding box center [417, 408] width 6 height 11
click at [331, 407] on div "ton" at bounding box center [360, 408] width 118 height 68
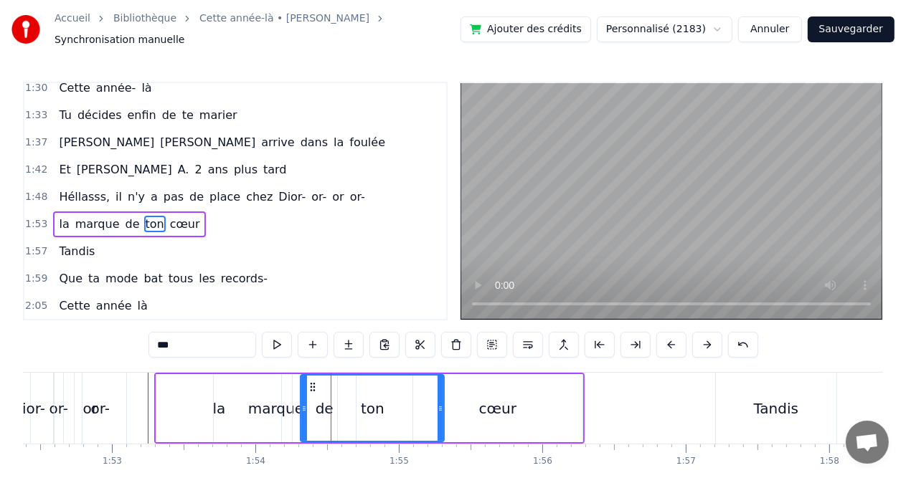
drag, startPoint x: 415, startPoint y: 400, endPoint x: 441, endPoint y: 402, distance: 25.9
click at [441, 403] on icon at bounding box center [441, 408] width 6 height 11
click at [264, 421] on div "marque" at bounding box center [275, 408] width 123 height 68
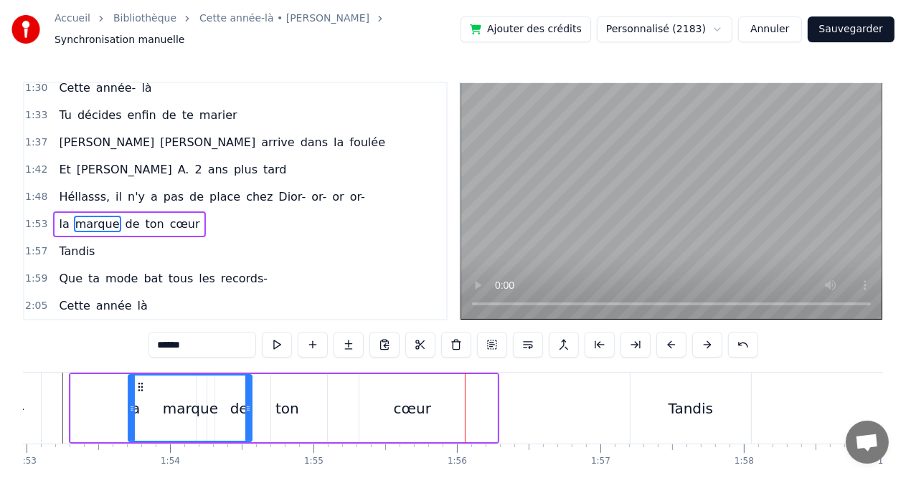
scroll to position [0, 16207]
click at [437, 415] on div "cœur" at bounding box center [411, 408] width 169 height 68
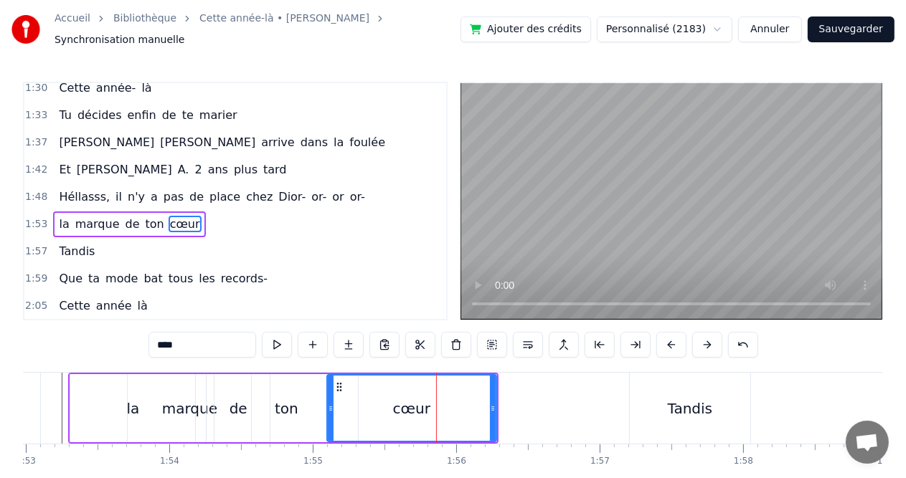
drag, startPoint x: 437, startPoint y: 415, endPoint x: 415, endPoint y: 415, distance: 22.2
click at [415, 415] on div "cœur" at bounding box center [412, 408] width 168 height 65
click at [249, 404] on div "ton" at bounding box center [285, 408] width 143 height 68
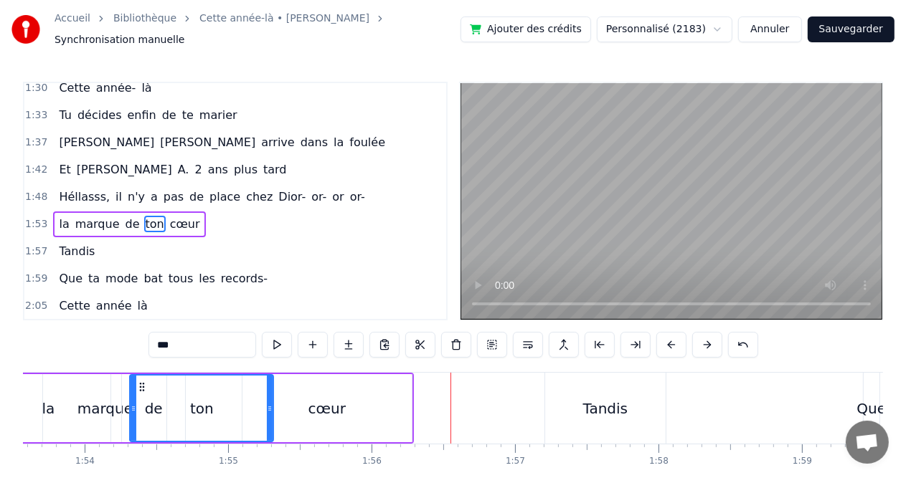
scroll to position [0, 16293]
click at [367, 403] on div "cœur" at bounding box center [325, 408] width 169 height 68
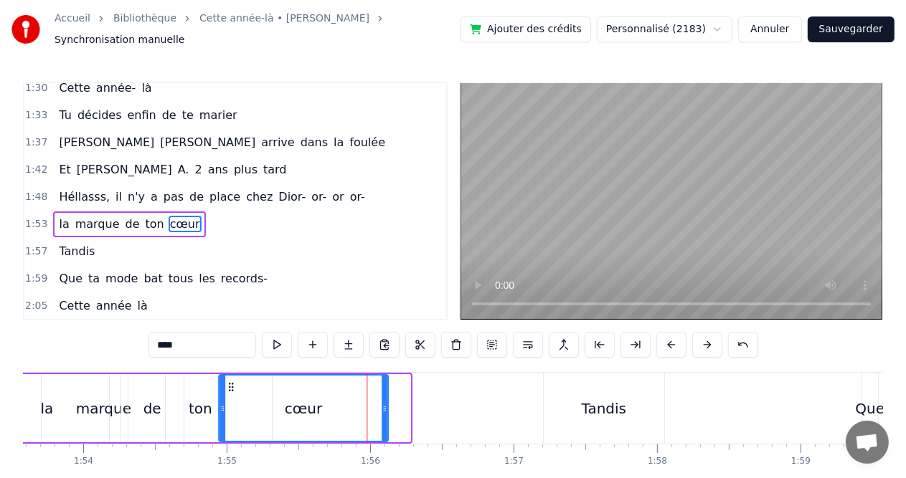
drag, startPoint x: 254, startPoint y: 377, endPoint x: 231, endPoint y: 377, distance: 23.0
click at [231, 382] on icon at bounding box center [230, 387] width 11 height 11
click at [179, 402] on div "ton" at bounding box center [199, 408] width 143 height 68
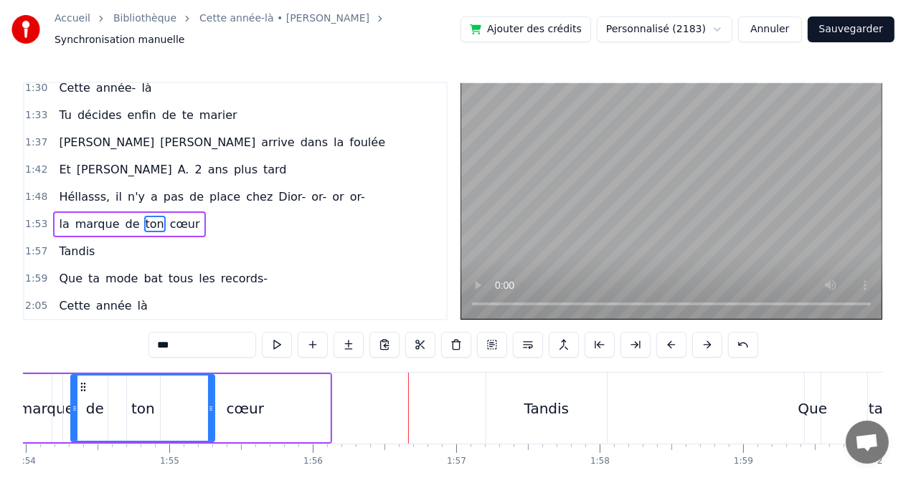
scroll to position [0, 16322]
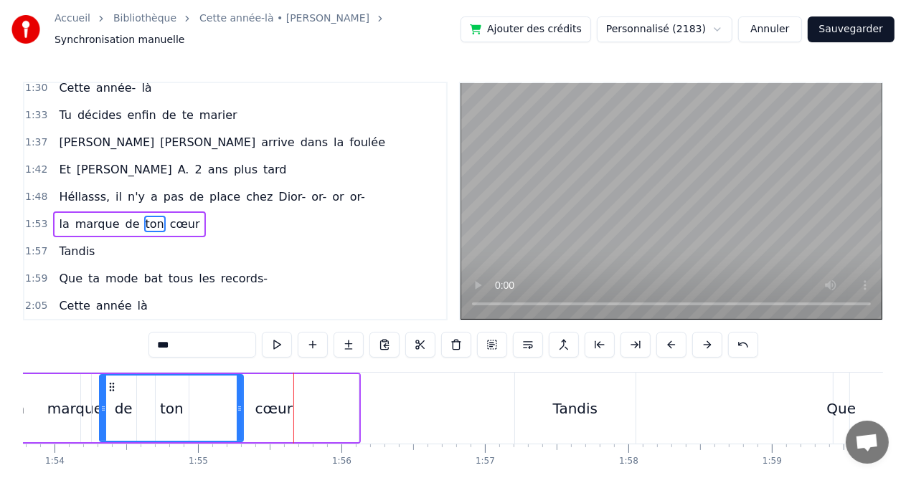
click at [176, 410] on div "ton" at bounding box center [172, 409] width 24 height 22
click at [113, 390] on circle at bounding box center [113, 390] width 1 height 1
drag, startPoint x: 238, startPoint y: 402, endPoint x: 218, endPoint y: 402, distance: 20.1
click at [218, 403] on icon at bounding box center [220, 408] width 6 height 11
click at [62, 422] on div "marque" at bounding box center [74, 408] width 123 height 68
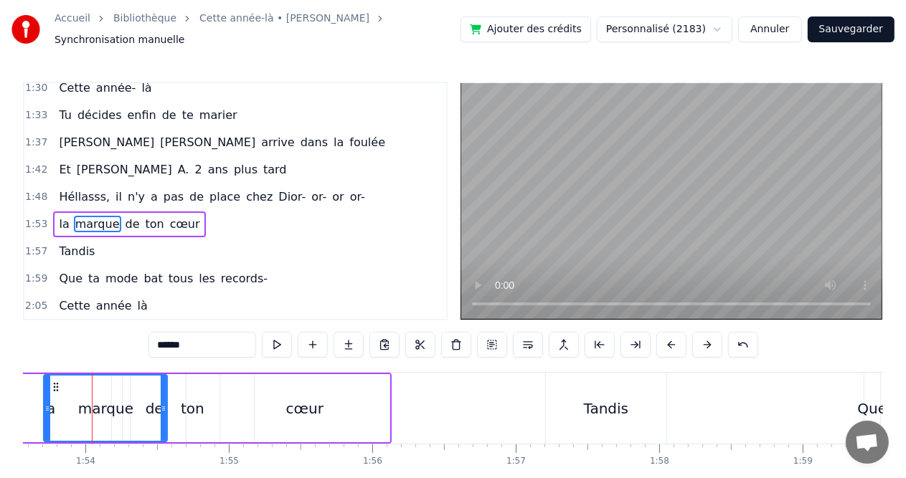
scroll to position [0, 16288]
click at [198, 415] on div "ton" at bounding box center [195, 408] width 123 height 68
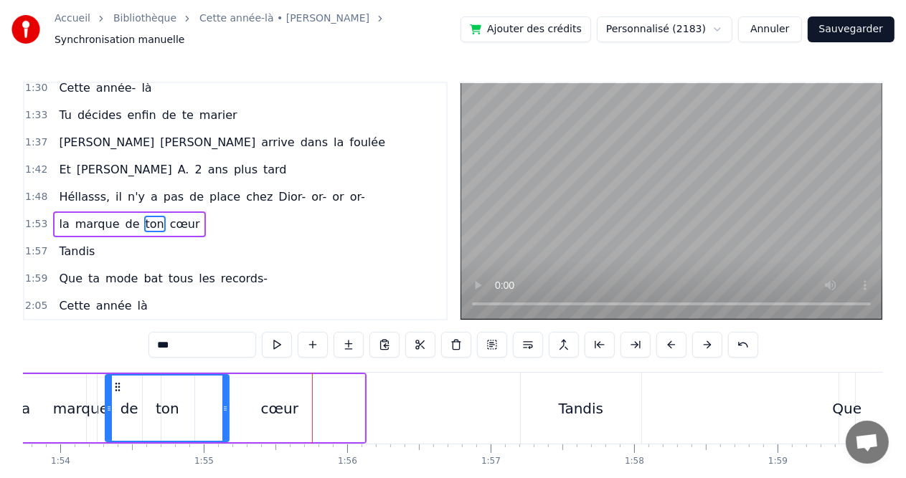
scroll to position [0, 16345]
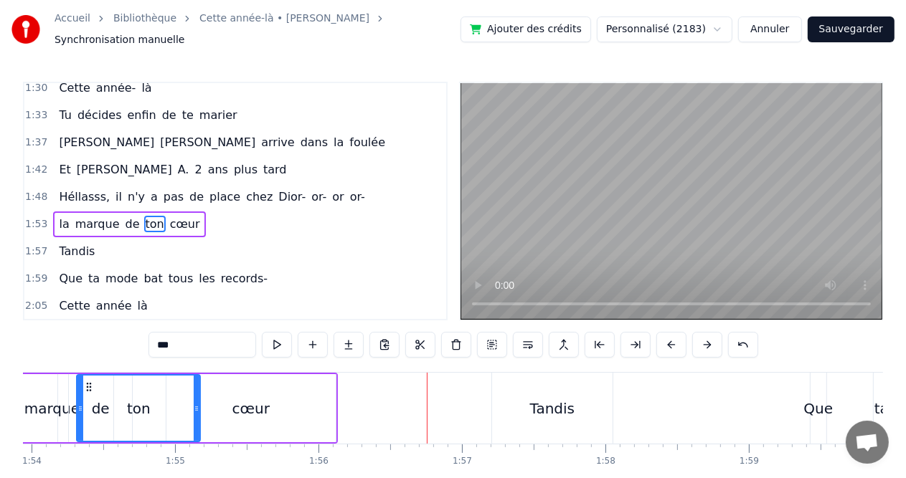
click at [207, 416] on div "cœur" at bounding box center [250, 408] width 169 height 68
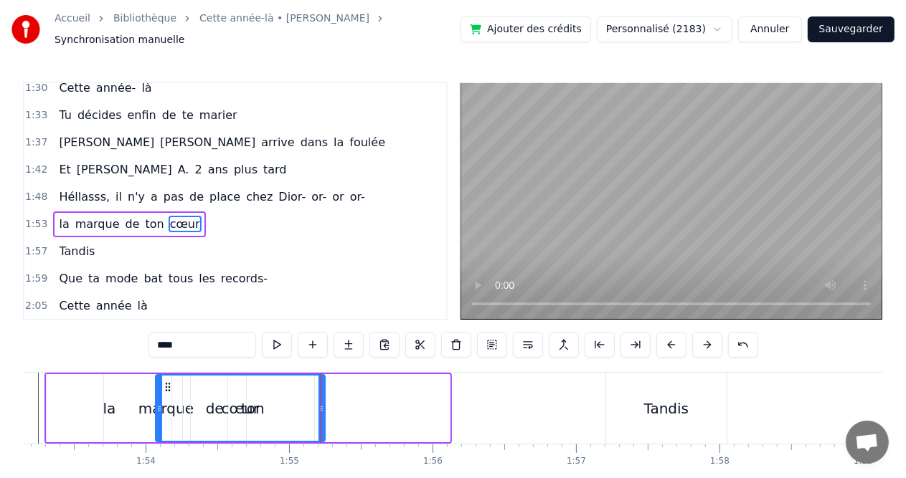
scroll to position [0, 16227]
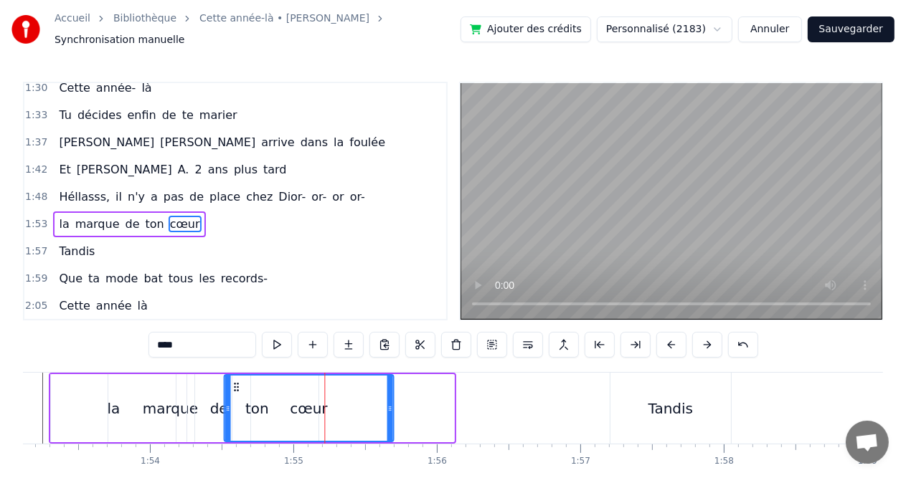
drag, startPoint x: 179, startPoint y: 377, endPoint x: 237, endPoint y: 378, distance: 58.1
click at [237, 382] on icon at bounding box center [235, 387] width 11 height 11
click at [110, 405] on div "marque" at bounding box center [169, 408] width 123 height 68
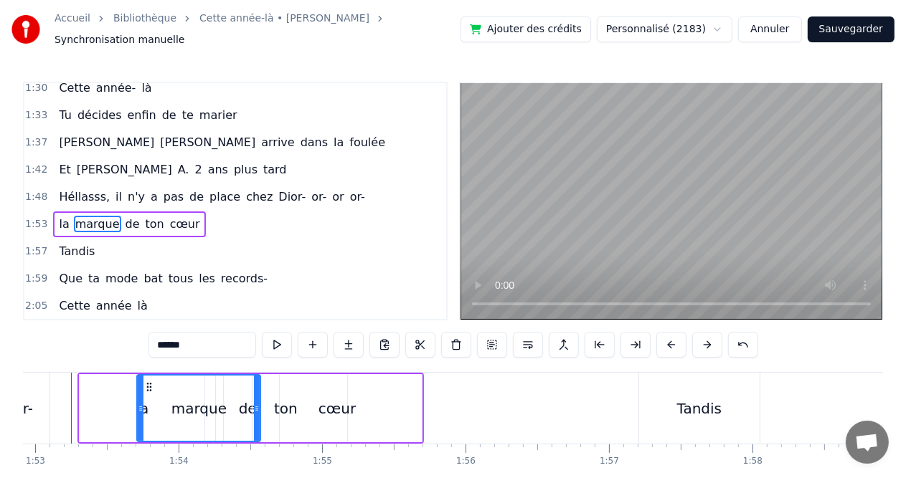
scroll to position [0, 16097]
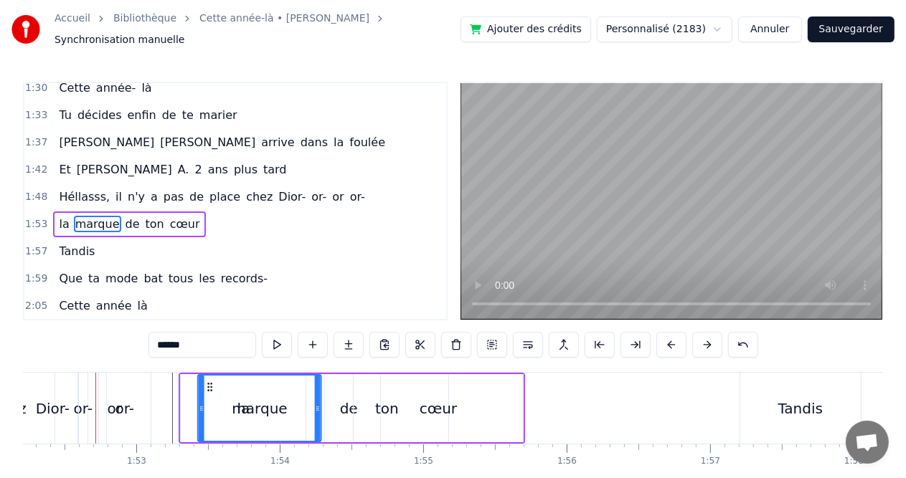
drag, startPoint x: 246, startPoint y: 381, endPoint x: 205, endPoint y: 384, distance: 41.0
click at [205, 384] on icon at bounding box center [209, 387] width 11 height 11
click at [373, 413] on div "cœur" at bounding box center [438, 408] width 169 height 68
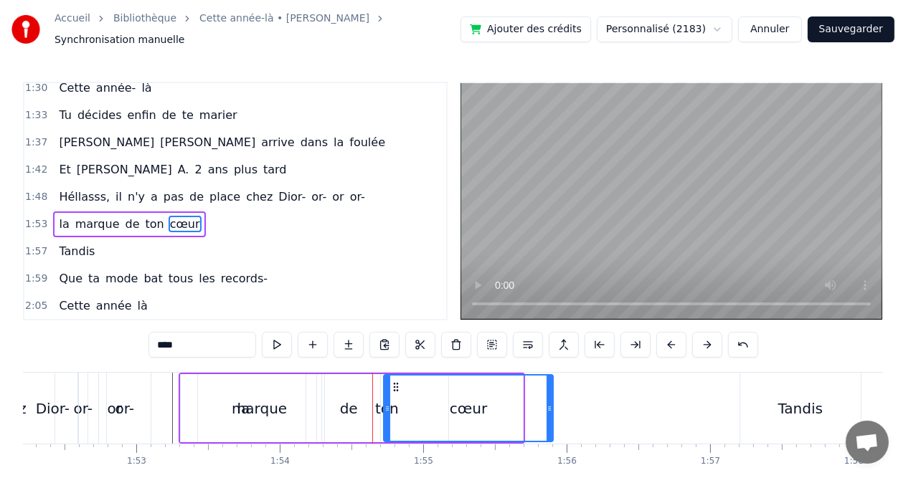
drag, startPoint x: 364, startPoint y: 383, endPoint x: 394, endPoint y: 383, distance: 30.1
click at [394, 383] on icon at bounding box center [395, 387] width 11 height 11
click at [334, 398] on div "ton" at bounding box center [386, 408] width 123 height 68
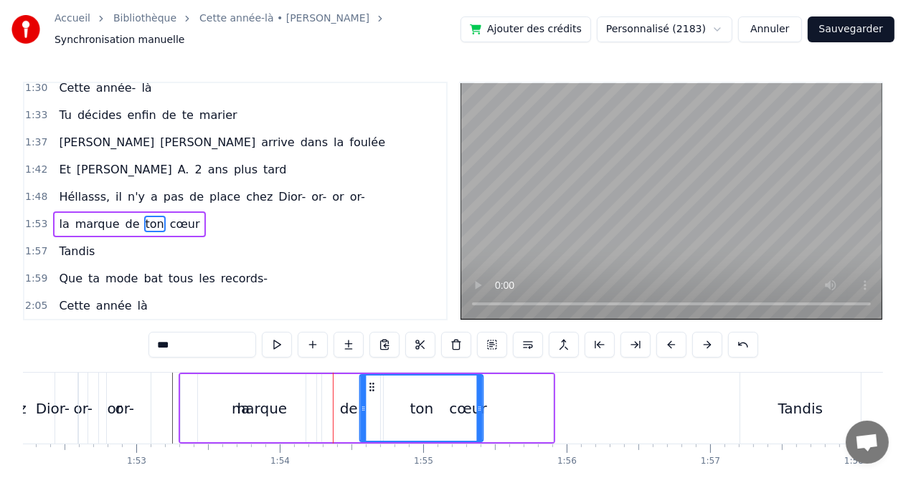
drag, startPoint x: 336, startPoint y: 376, endPoint x: 369, endPoint y: 376, distance: 33.7
click at [370, 384] on circle at bounding box center [370, 384] width 1 height 1
click at [347, 377] on div "de" at bounding box center [348, 408] width 63 height 68
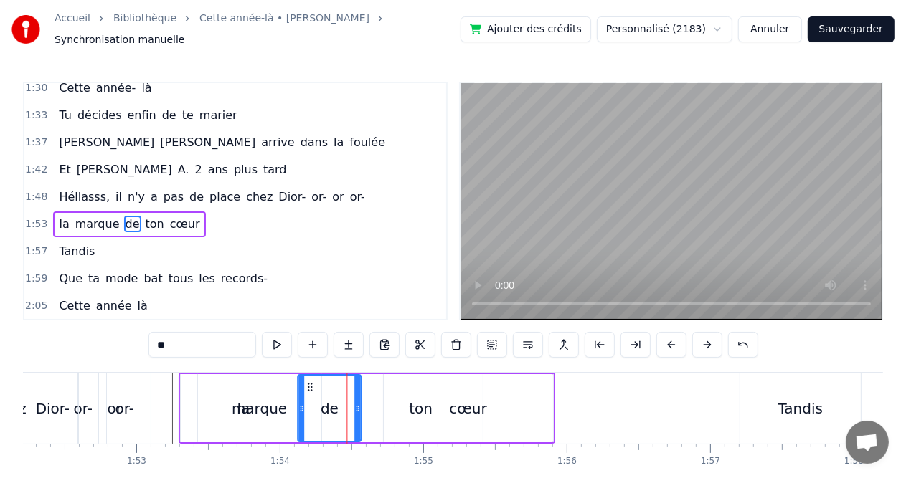
drag, startPoint x: 326, startPoint y: 377, endPoint x: 307, endPoint y: 379, distance: 19.4
click at [307, 382] on icon at bounding box center [309, 387] width 11 height 11
click at [410, 393] on div "cœur" at bounding box center [468, 408] width 169 height 68
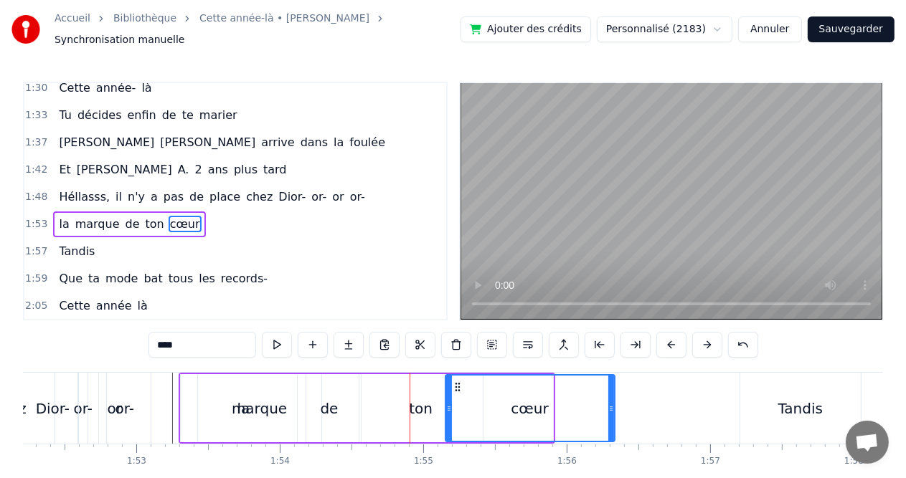
drag, startPoint x: 395, startPoint y: 382, endPoint x: 456, endPoint y: 382, distance: 61.0
click at [456, 382] on icon at bounding box center [456, 387] width 11 height 11
click at [422, 399] on div "ton" at bounding box center [421, 409] width 24 height 22
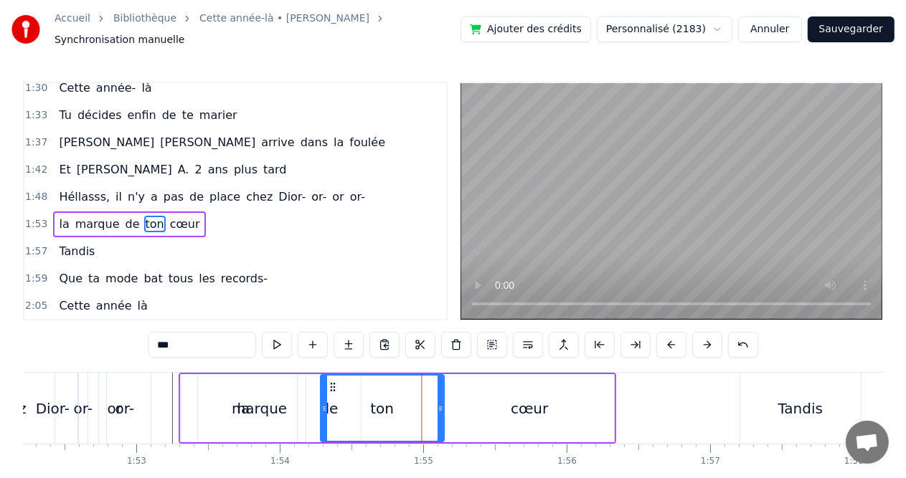
drag, startPoint x: 372, startPoint y: 380, endPoint x: 333, endPoint y: 384, distance: 38.9
click at [333, 384] on icon at bounding box center [331, 387] width 11 height 11
click at [264, 398] on div "marque" at bounding box center [259, 409] width 55 height 22
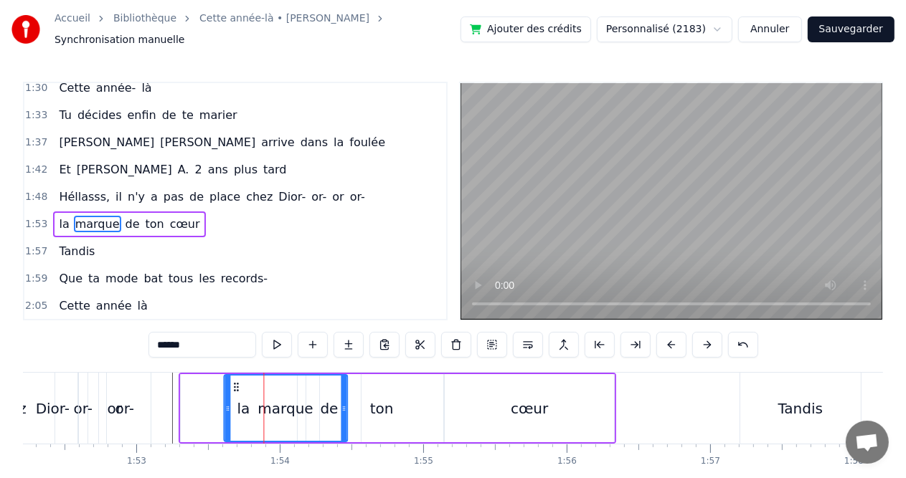
drag, startPoint x: 212, startPoint y: 381, endPoint x: 238, endPoint y: 382, distance: 25.8
click at [238, 382] on icon at bounding box center [235, 387] width 11 height 11
click at [204, 405] on div "la" at bounding box center [243, 408] width 125 height 68
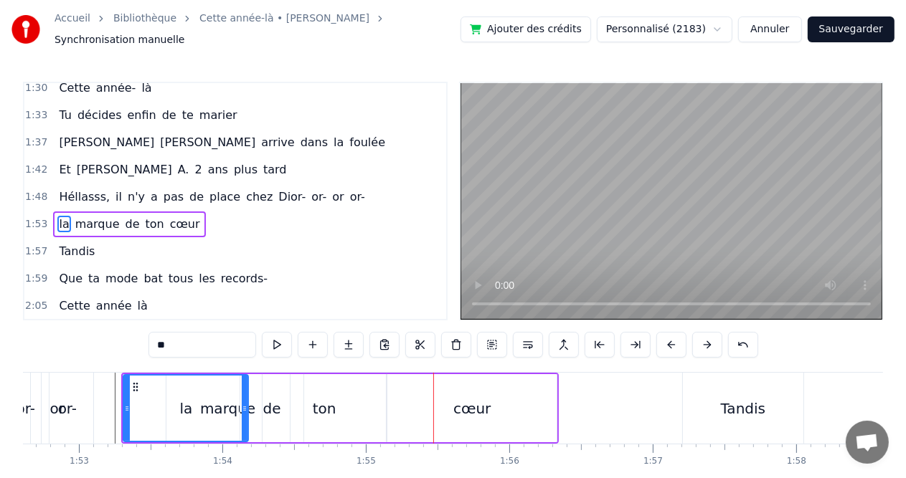
scroll to position [0, 16183]
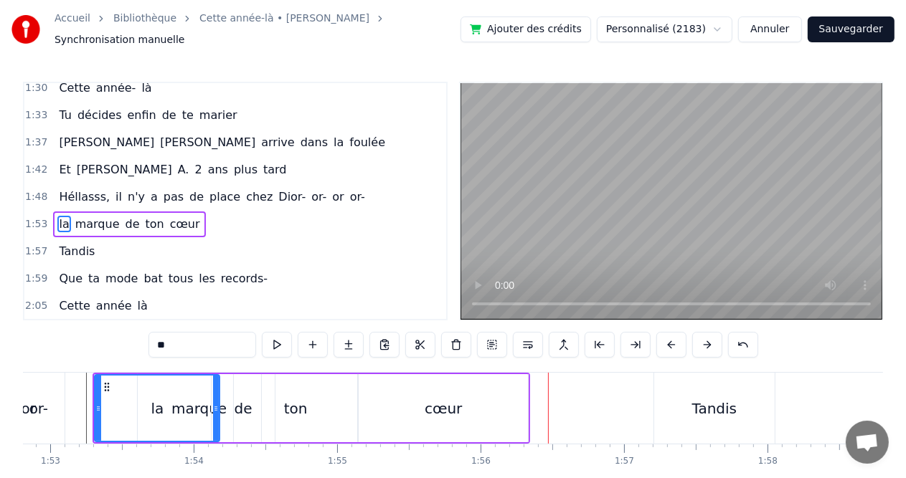
click at [444, 409] on div "cœur" at bounding box center [443, 409] width 37 height 22
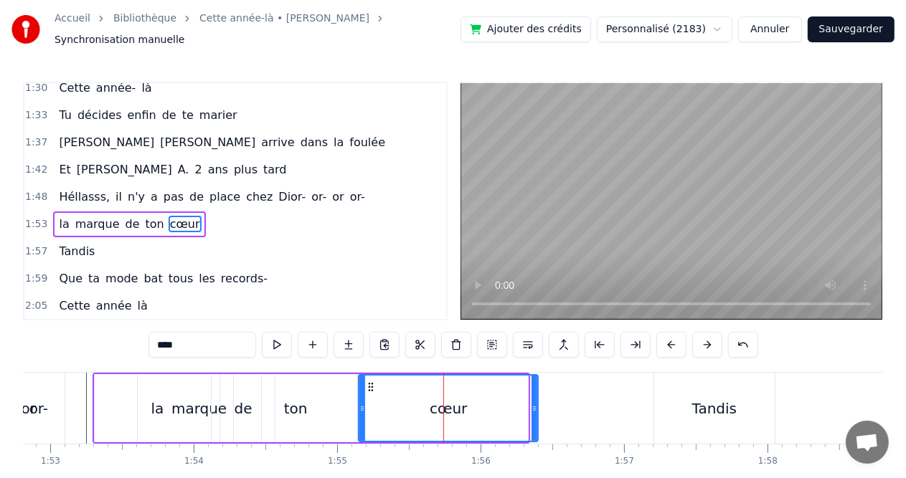
drag, startPoint x: 521, startPoint y: 405, endPoint x: 531, endPoint y: 405, distance: 10.0
click at [531, 405] on div "cœur" at bounding box center [448, 408] width 178 height 65
click at [321, 407] on div "ton" at bounding box center [295, 408] width 123 height 68
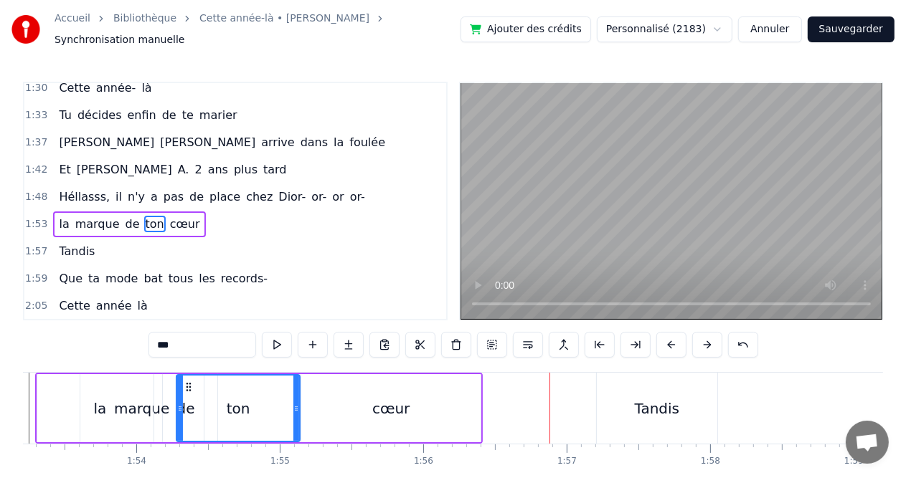
scroll to position [0, 16211]
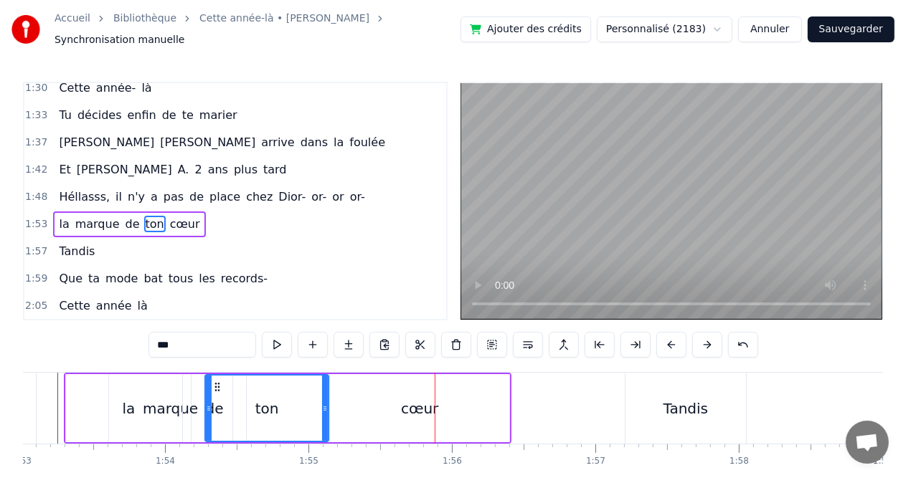
click at [372, 399] on div "cœur" at bounding box center [419, 408] width 179 height 68
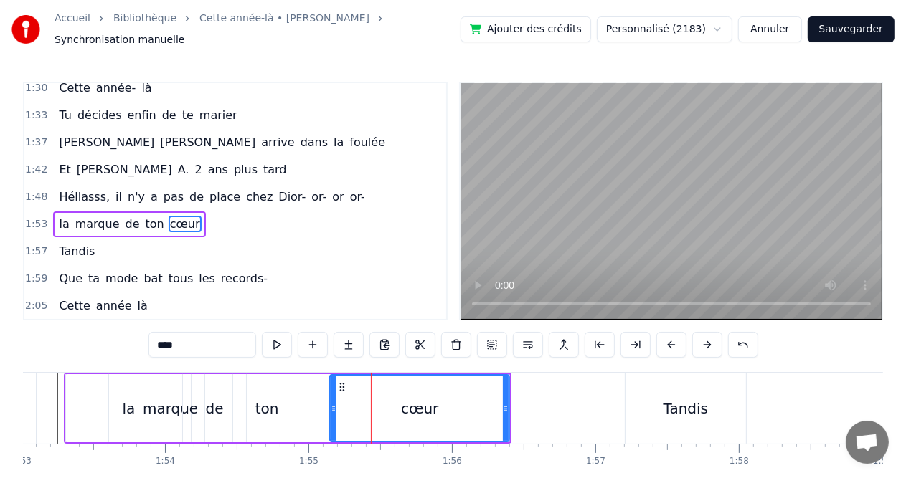
click at [341, 382] on icon at bounding box center [341, 387] width 11 height 11
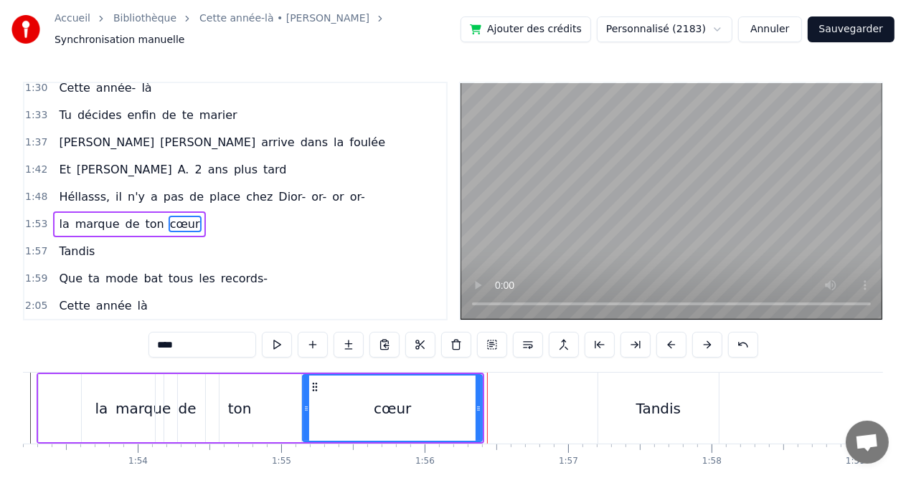
scroll to position [0, 16240]
drag, startPoint x: 313, startPoint y: 382, endPoint x: 326, endPoint y: 384, distance: 13.1
click at [326, 384] on icon at bounding box center [326, 387] width 11 height 11
click at [272, 395] on div "ton" at bounding box center [237, 408] width 123 height 68
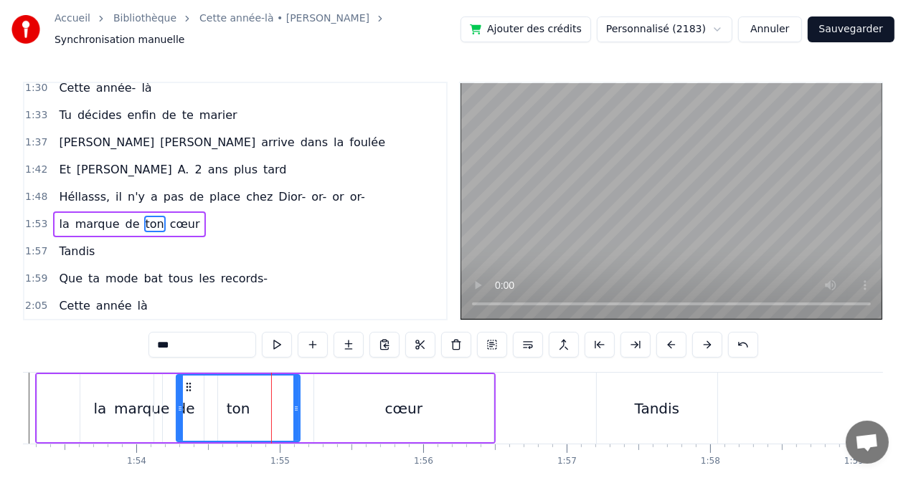
click at [162, 405] on div "de" at bounding box center [185, 408] width 63 height 68
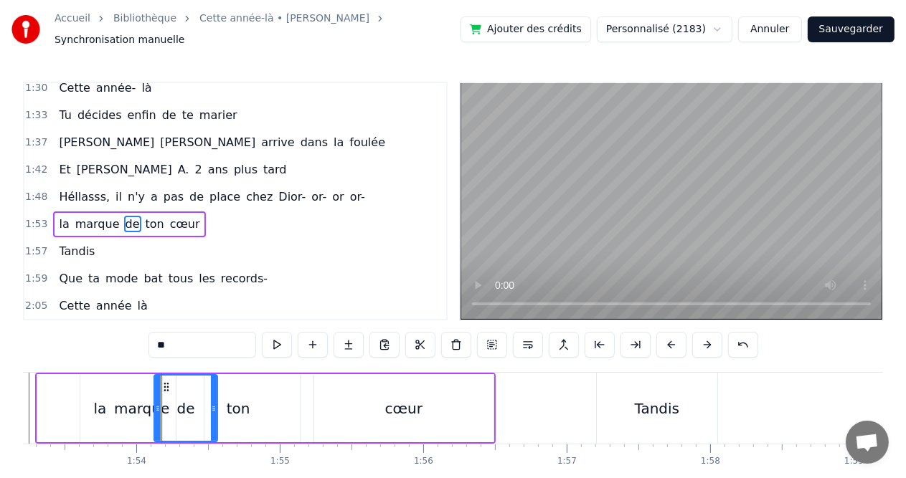
click at [105, 404] on div "marque" at bounding box center [141, 408] width 123 height 68
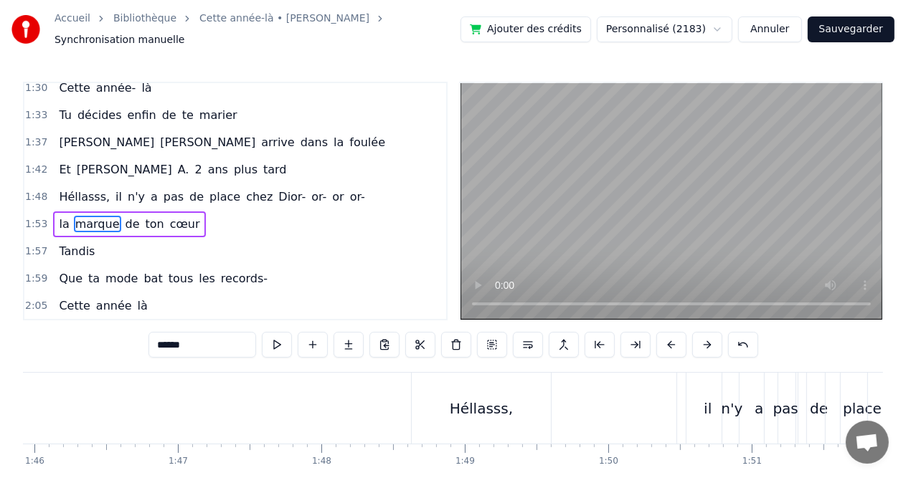
scroll to position [0, 15102]
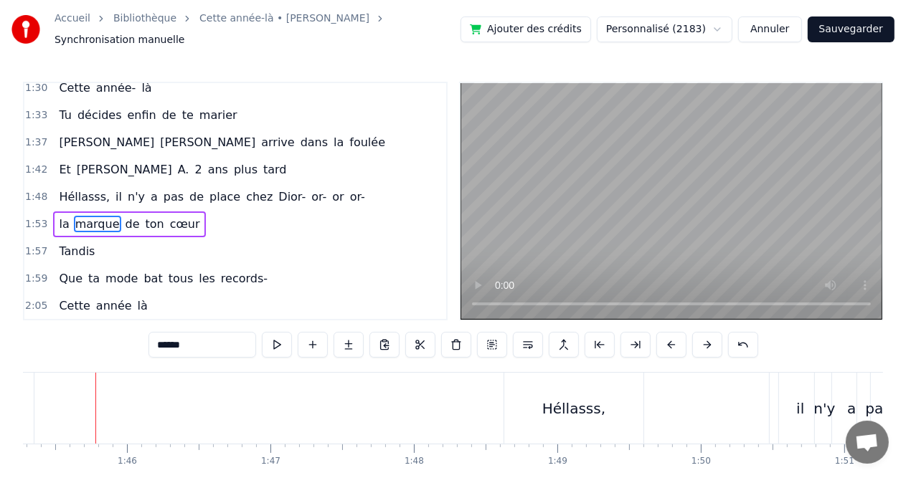
click at [629, 405] on div "Héllasss," at bounding box center [573, 408] width 139 height 71
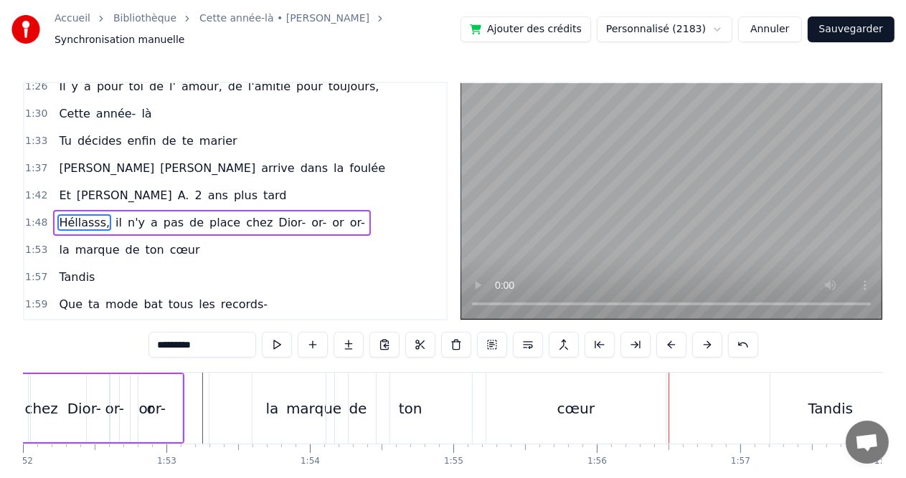
scroll to position [0, 16095]
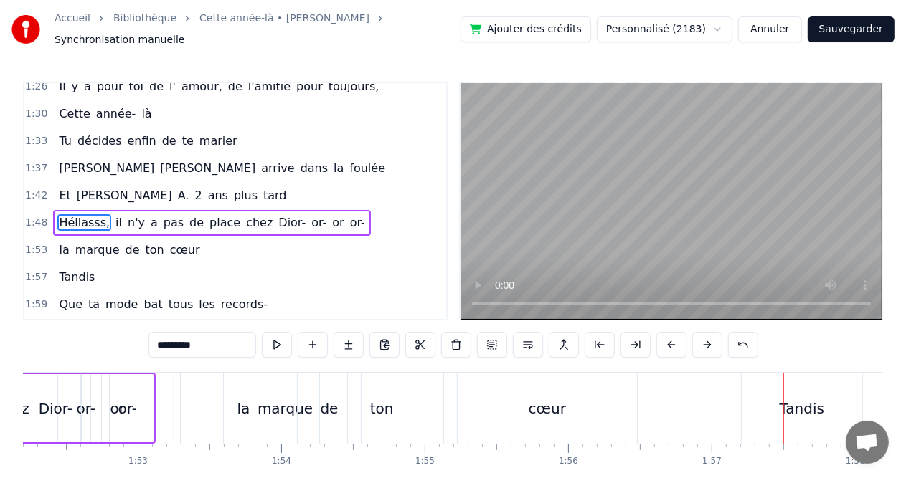
click at [806, 410] on div "Tandis" at bounding box center [802, 409] width 45 height 22
type input "******"
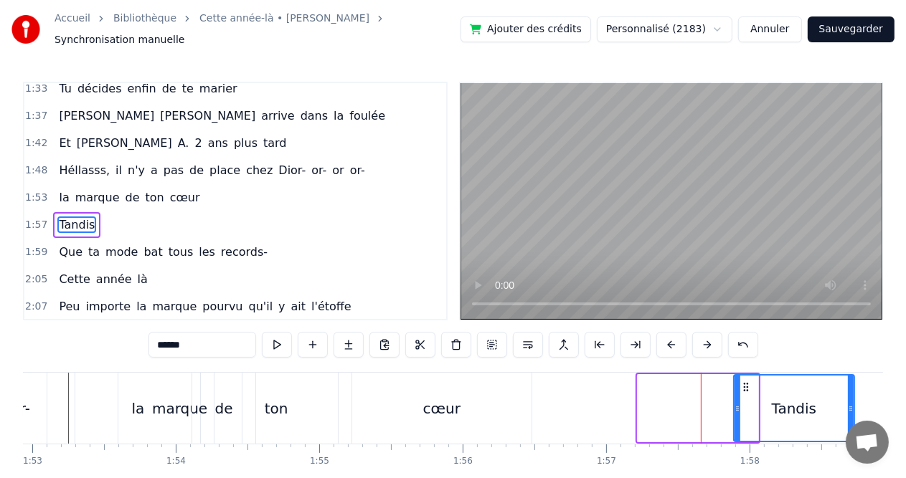
scroll to position [3, 0]
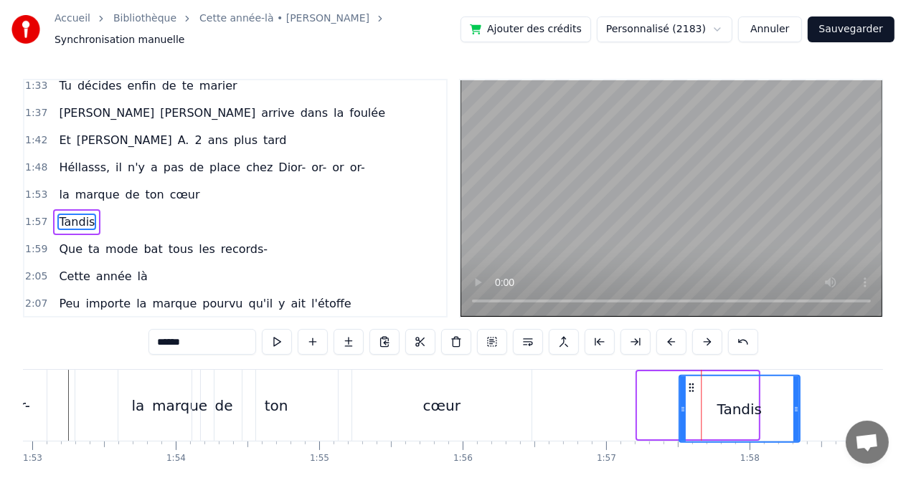
drag, startPoint x: 755, startPoint y: 380, endPoint x: 691, endPoint y: 382, distance: 63.9
click at [691, 382] on icon at bounding box center [690, 387] width 11 height 11
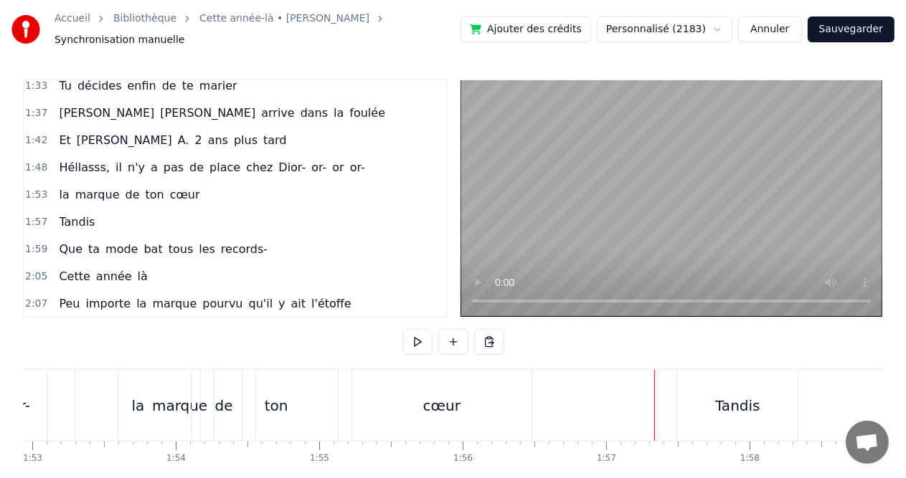
click at [706, 392] on div "Tandis" at bounding box center [737, 405] width 120 height 71
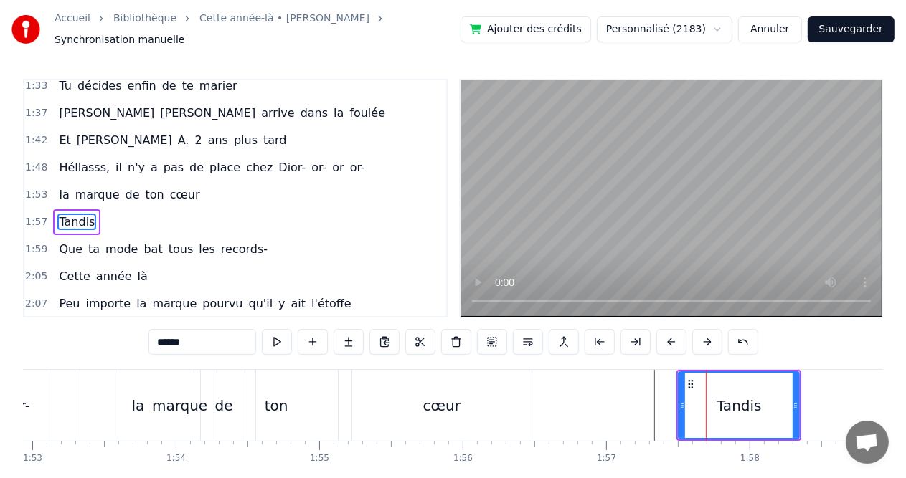
scroll to position [0, 0]
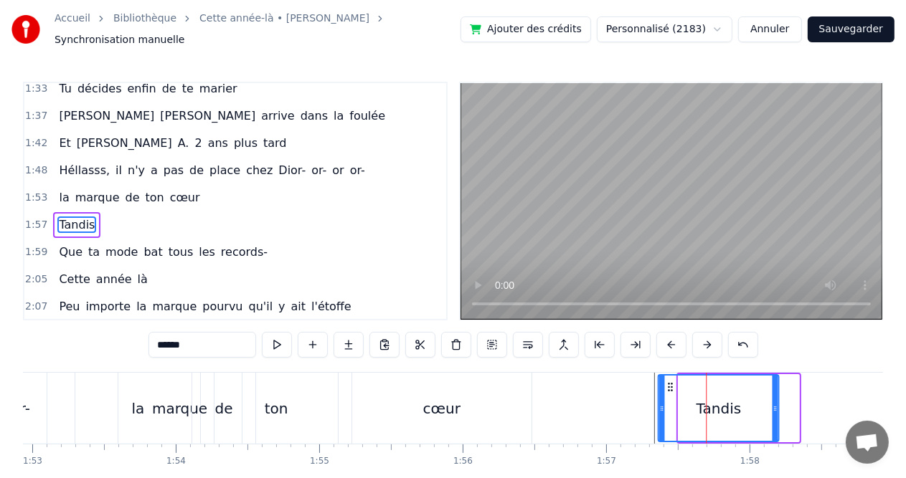
drag, startPoint x: 693, startPoint y: 382, endPoint x: 672, endPoint y: 383, distance: 20.8
click at [672, 383] on icon at bounding box center [670, 387] width 11 height 11
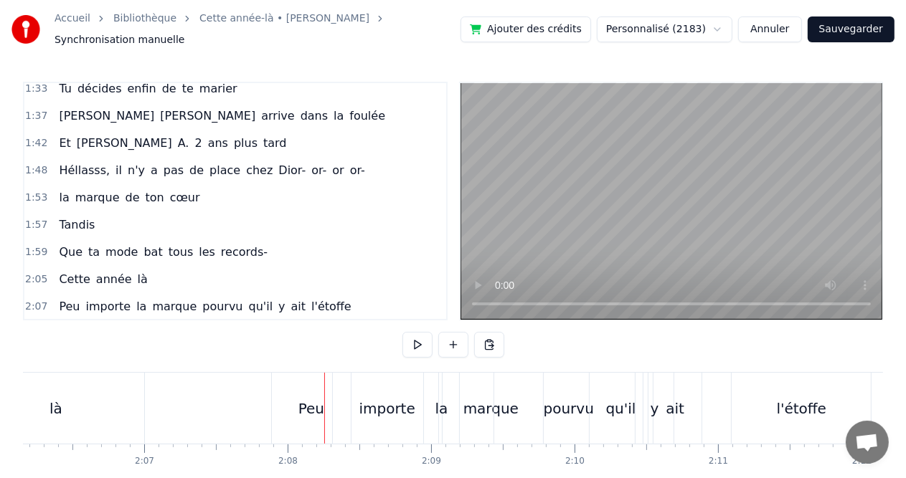
scroll to position [0, 18126]
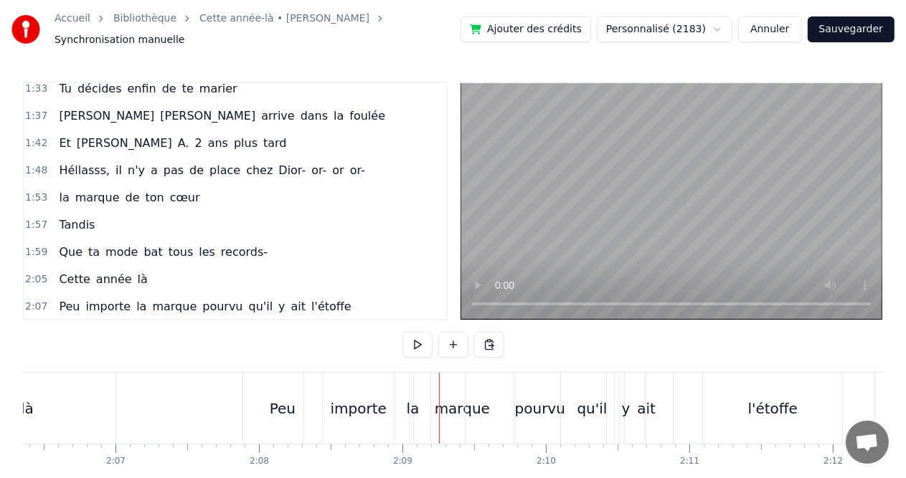
click at [260, 108] on span "arrive" at bounding box center [278, 116] width 36 height 16
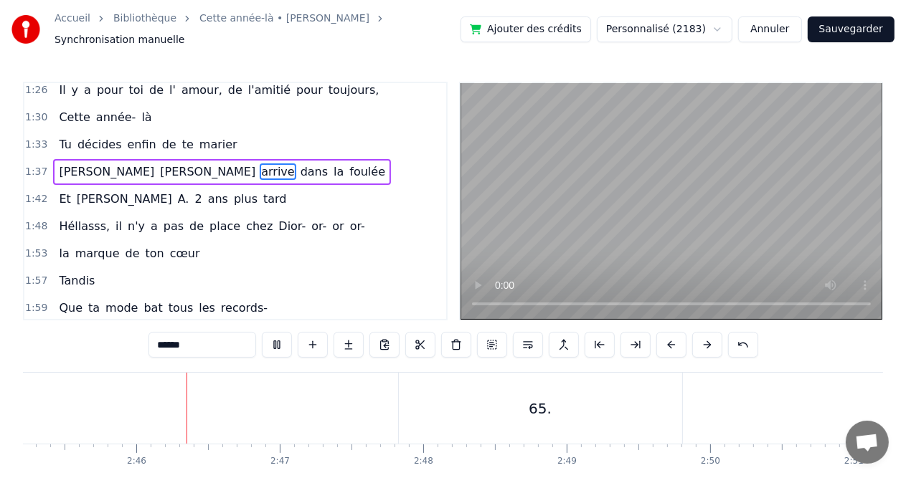
scroll to position [0, 23716]
click at [851, 27] on button "Sauvegarder" at bounding box center [851, 29] width 87 height 26
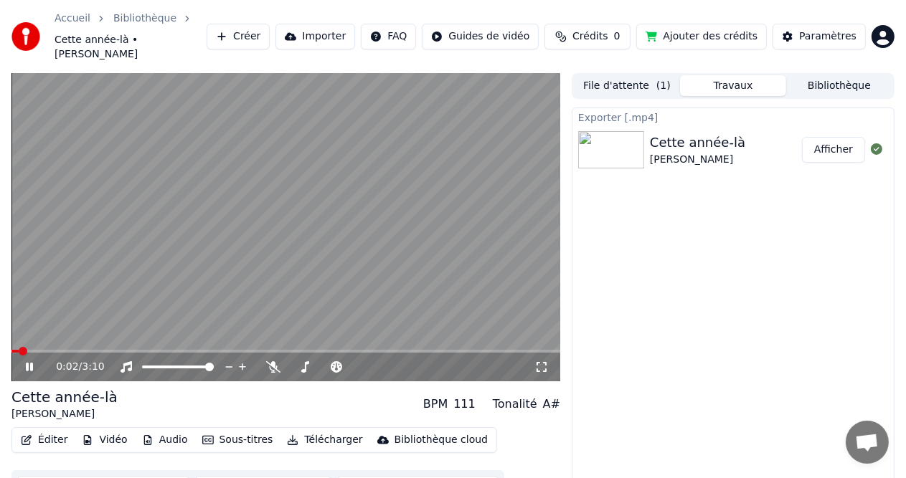
click at [305, 432] on button "Télécharger" at bounding box center [324, 440] width 87 height 20
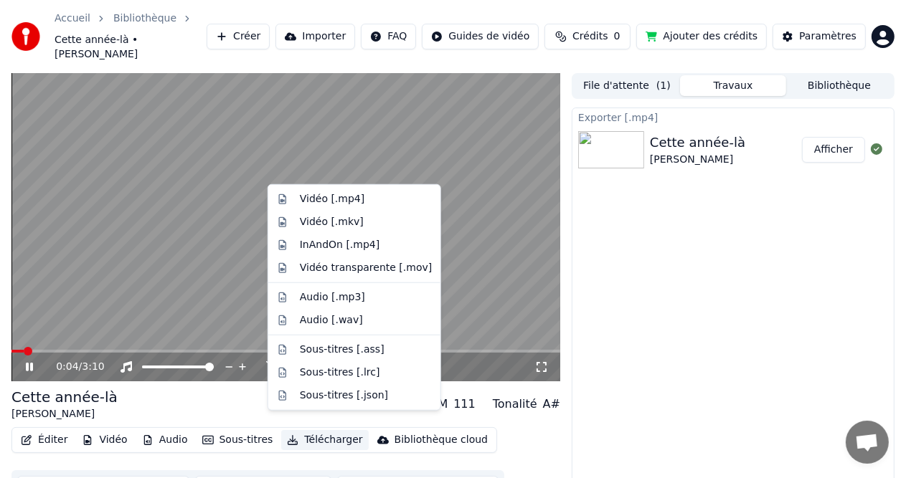
click at [305, 432] on button "Télécharger" at bounding box center [324, 440] width 87 height 20
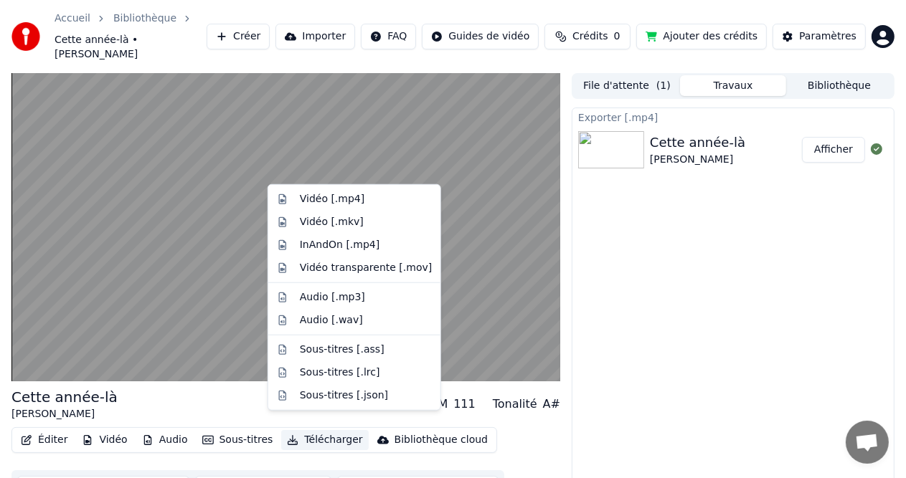
click at [316, 430] on button "Télécharger" at bounding box center [324, 440] width 87 height 20
click at [301, 430] on button "Télécharger" at bounding box center [324, 440] width 87 height 20
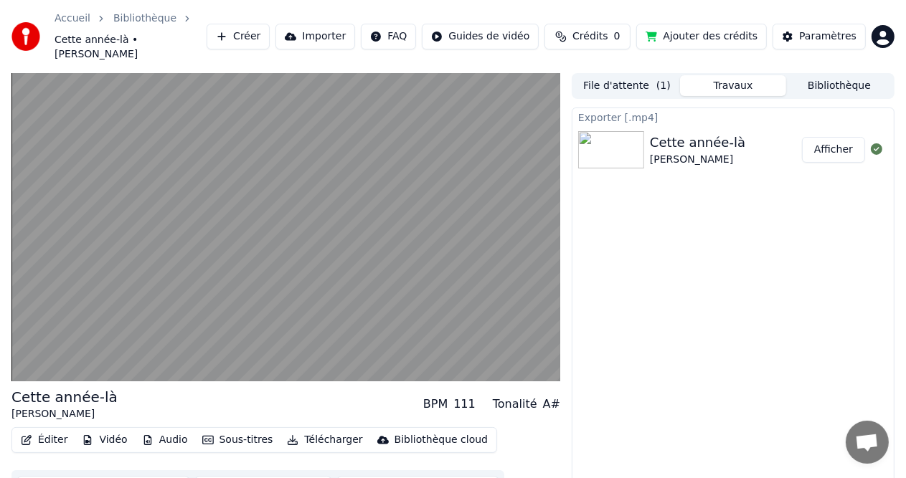
click at [302, 430] on button "Télécharger" at bounding box center [324, 440] width 87 height 20
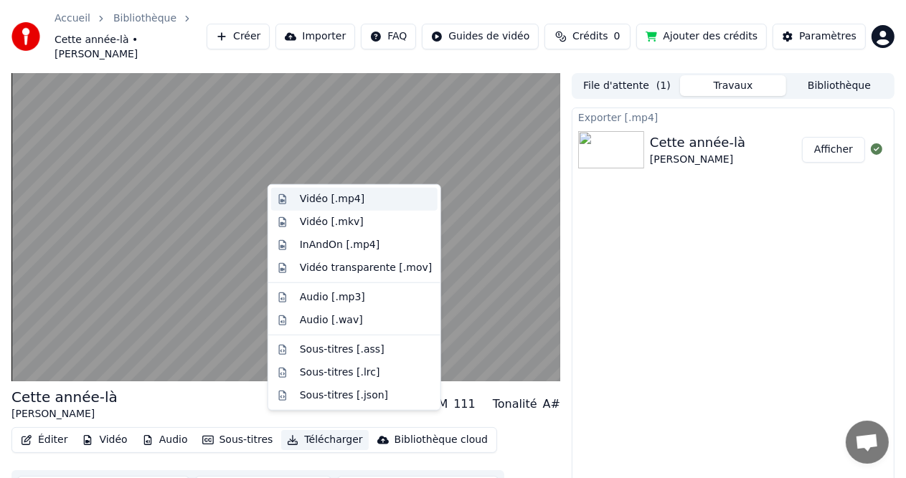
click at [317, 201] on div "Vidéo [.mp4]" at bounding box center [332, 199] width 65 height 14
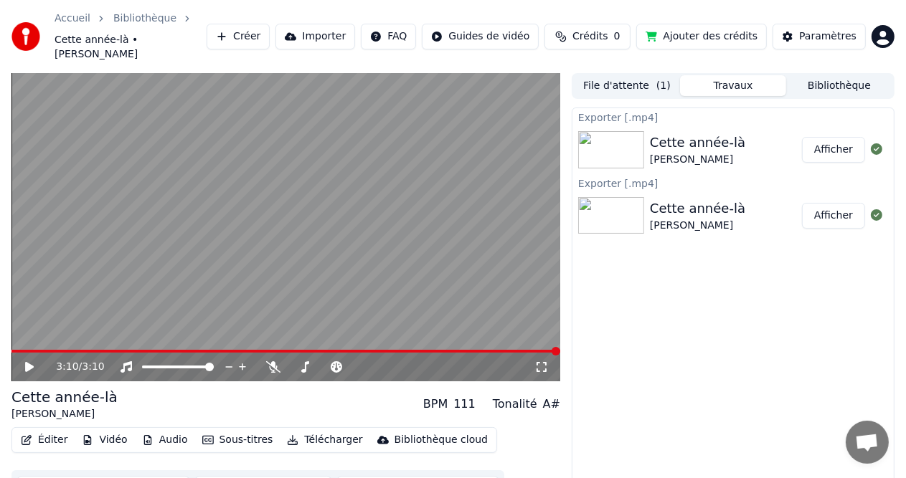
click at [710, 153] on div "[PERSON_NAME]" at bounding box center [697, 160] width 95 height 14
click at [843, 137] on button "Afficher" at bounding box center [833, 150] width 63 height 26
click at [873, 143] on icon at bounding box center [876, 148] width 11 height 11
click at [874, 143] on icon at bounding box center [876, 148] width 11 height 11
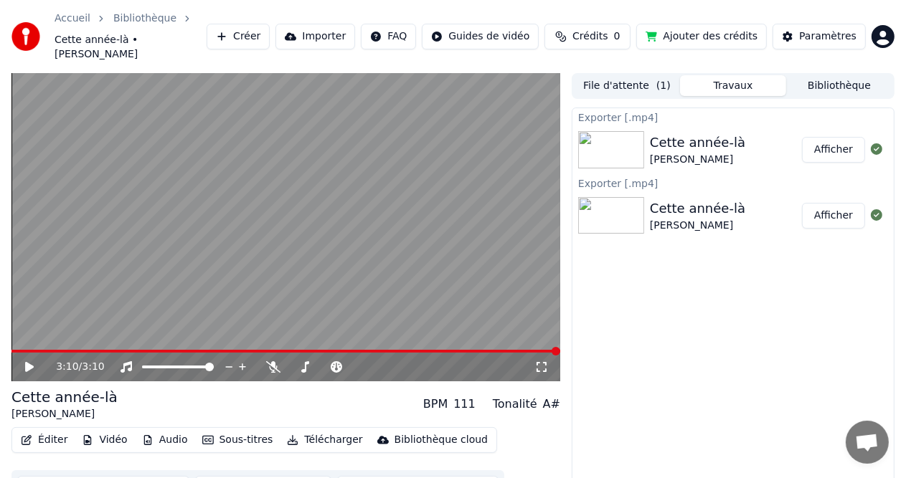
click at [874, 143] on icon at bounding box center [876, 148] width 11 height 11
click at [875, 143] on icon at bounding box center [876, 148] width 11 height 11
drag, startPoint x: 668, startPoint y: 136, endPoint x: 696, endPoint y: 148, distance: 30.9
click at [696, 148] on div "Cette année-là Claude François" at bounding box center [697, 150] width 95 height 34
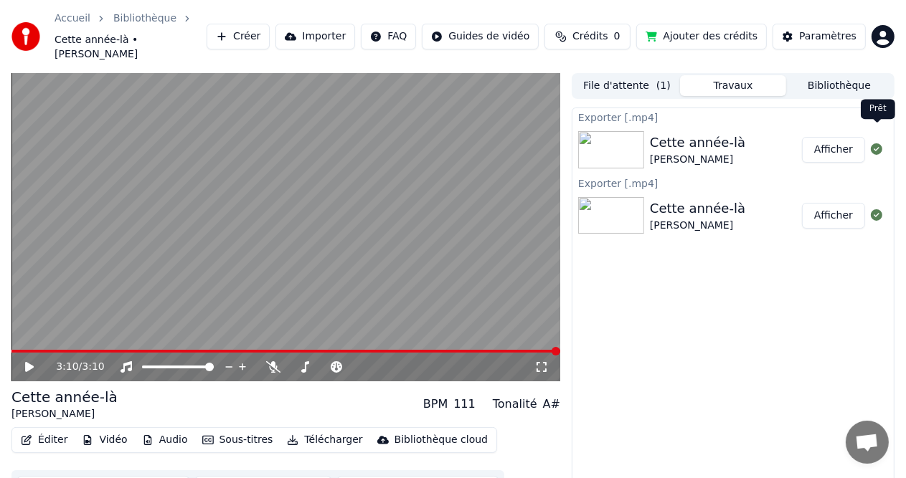
click at [879, 143] on icon at bounding box center [876, 148] width 11 height 11
click at [875, 143] on icon at bounding box center [876, 148] width 11 height 11
click at [833, 137] on button "Afficher" at bounding box center [833, 150] width 63 height 26
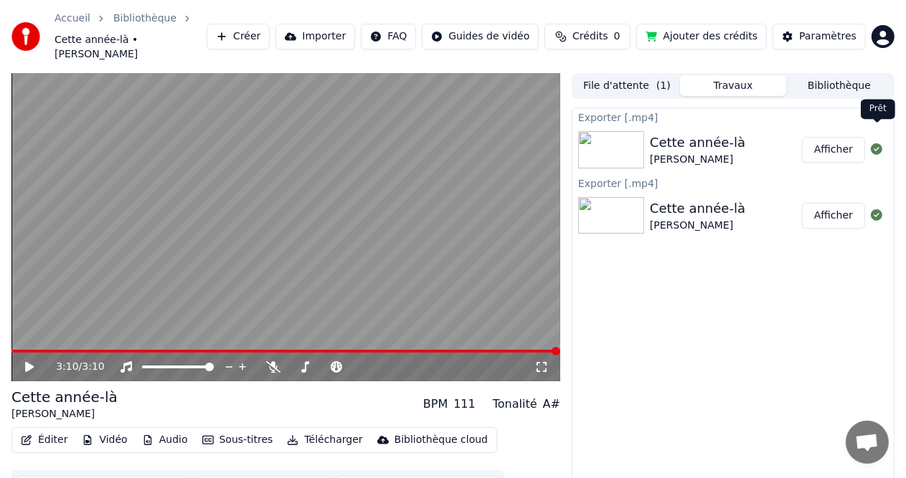
click at [876, 143] on icon at bounding box center [876, 148] width 11 height 11
click at [837, 138] on button "Afficher" at bounding box center [833, 150] width 63 height 26
